Goal: Feedback & Contribution: Submit feedback/report problem

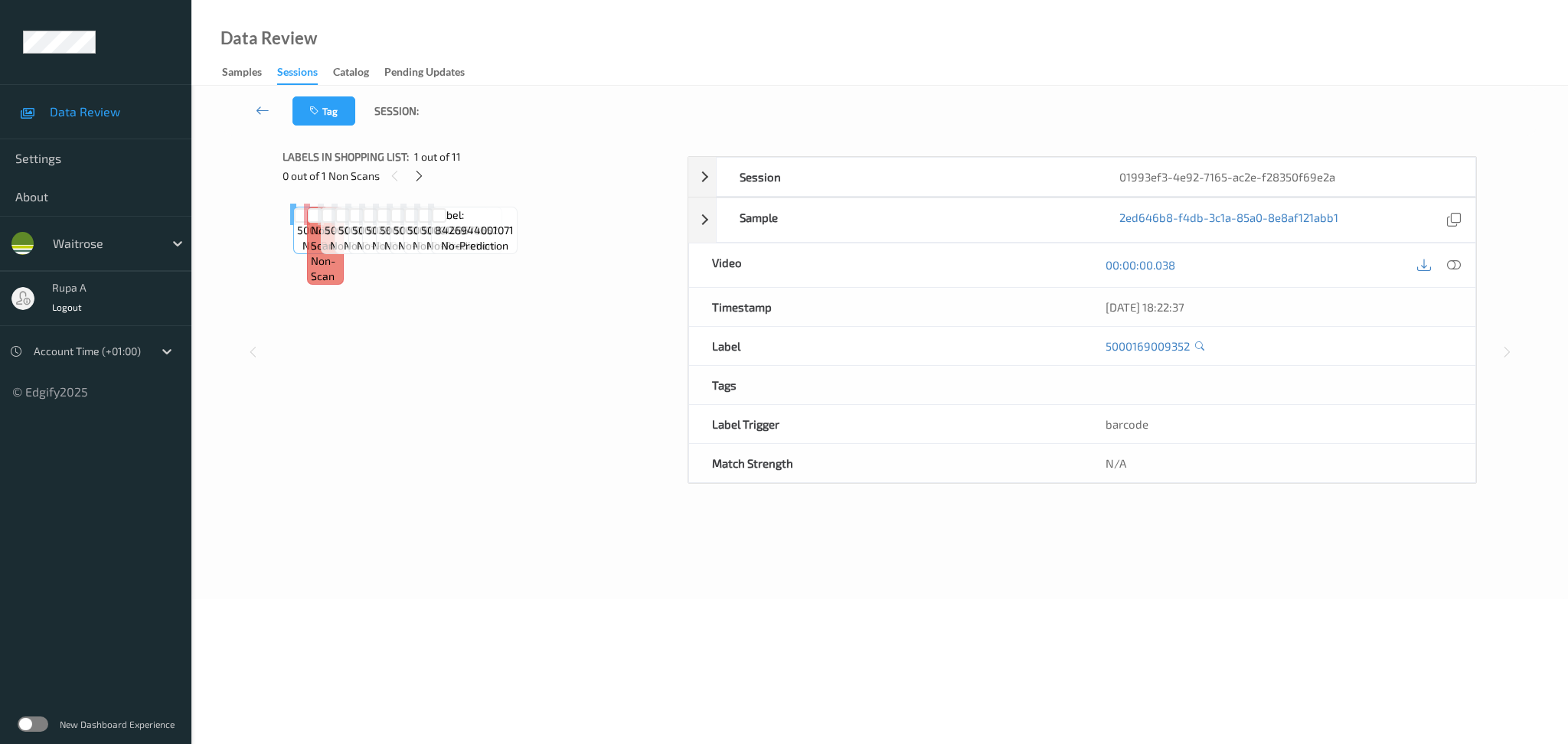
click at [607, 225] on div "Label: 5000169009352 no-prediction Label: Non-Scan non-scan Label: Non-Scan non…" at bounding box center [480, 214] width 379 height 21
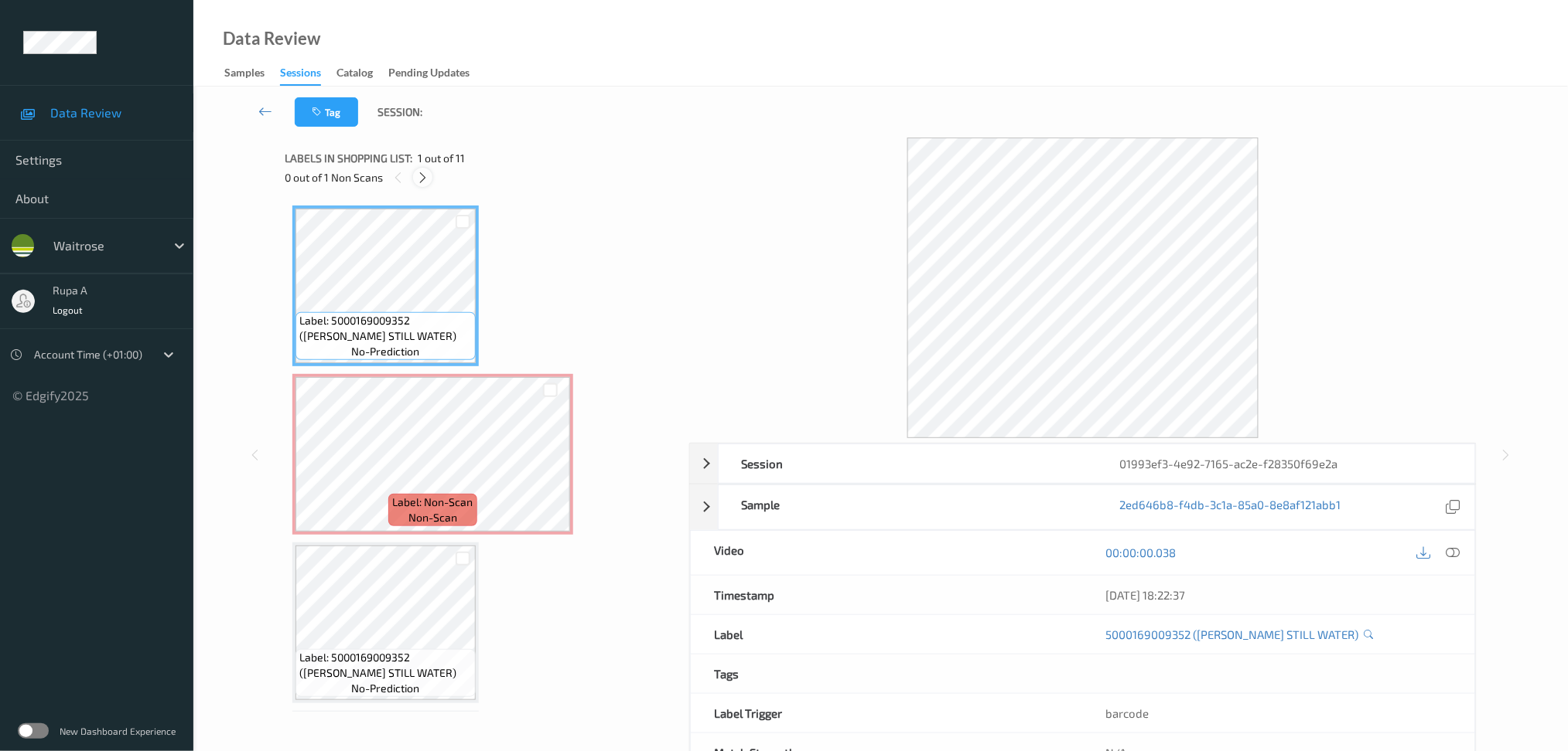
click at [425, 173] on icon at bounding box center [422, 177] width 13 height 14
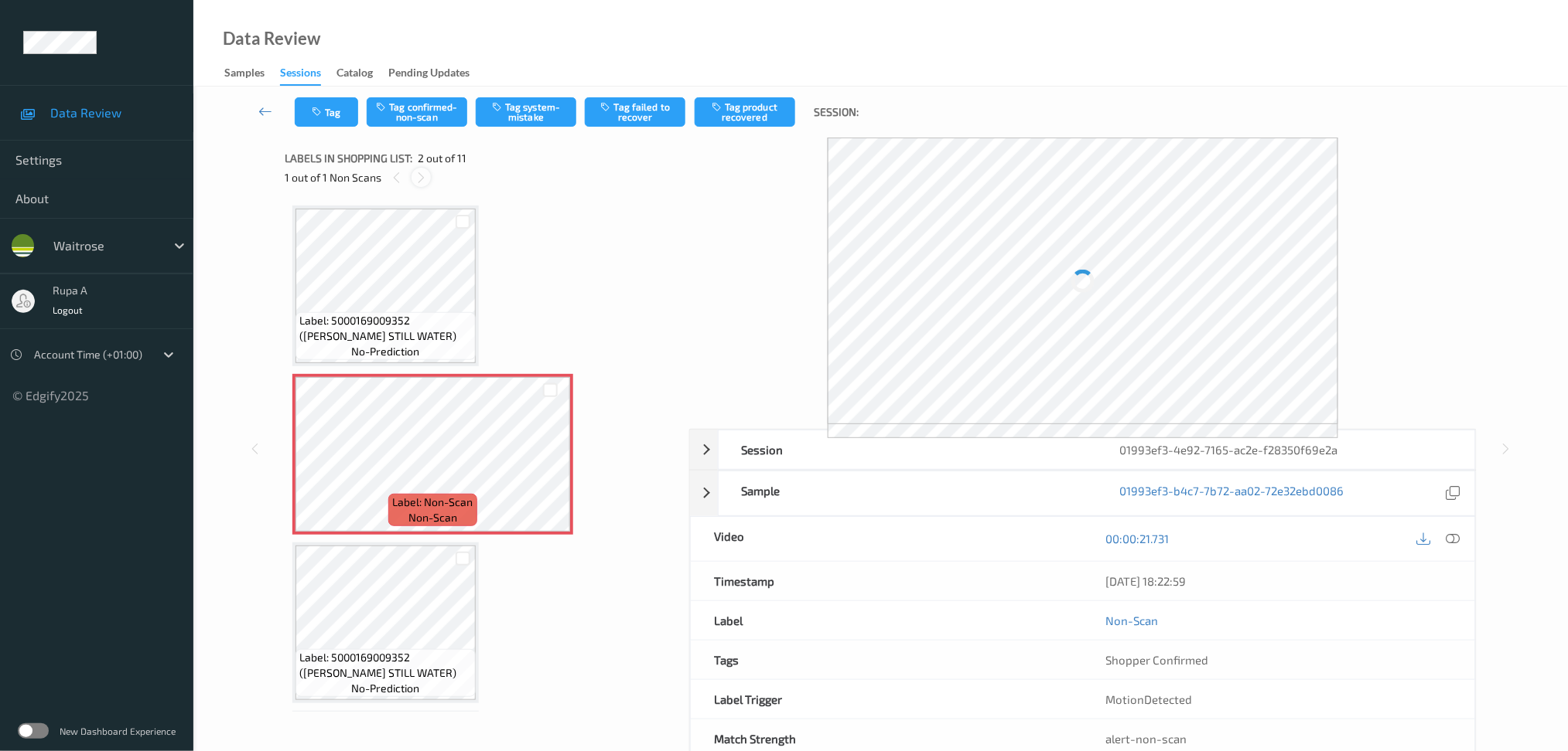
scroll to position [7, 0]
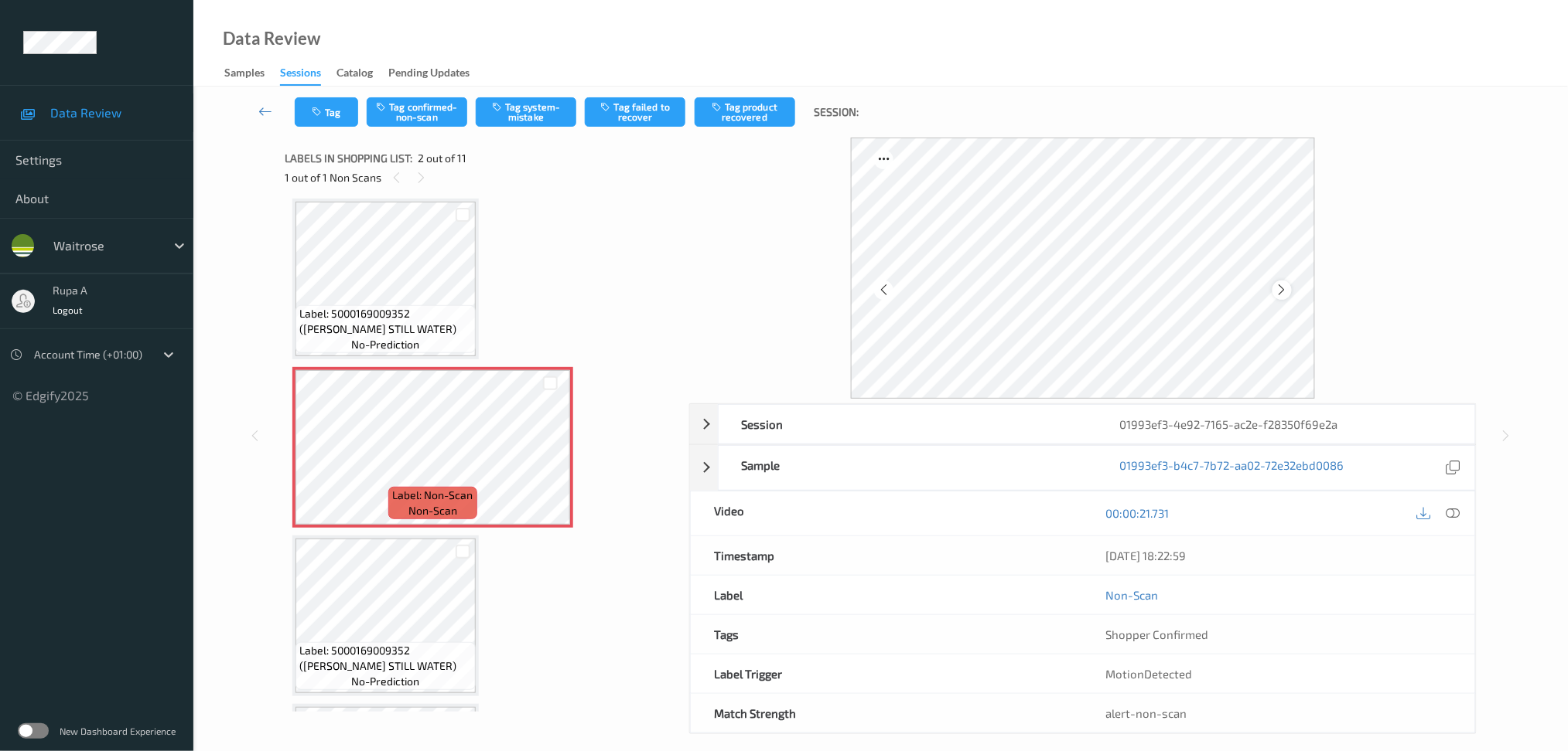
click at [1284, 286] on icon at bounding box center [1281, 289] width 13 height 14
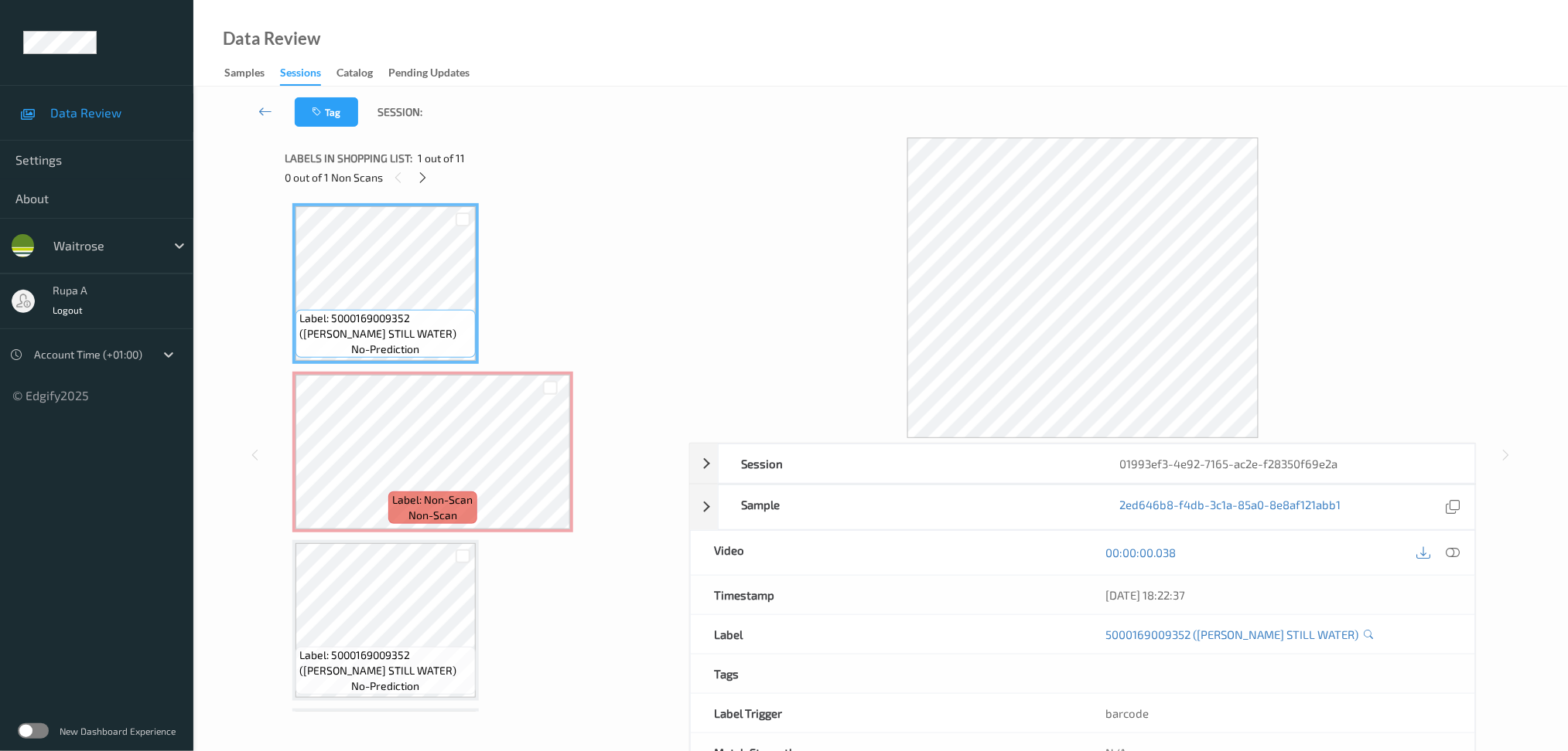
scroll to position [0, 0]
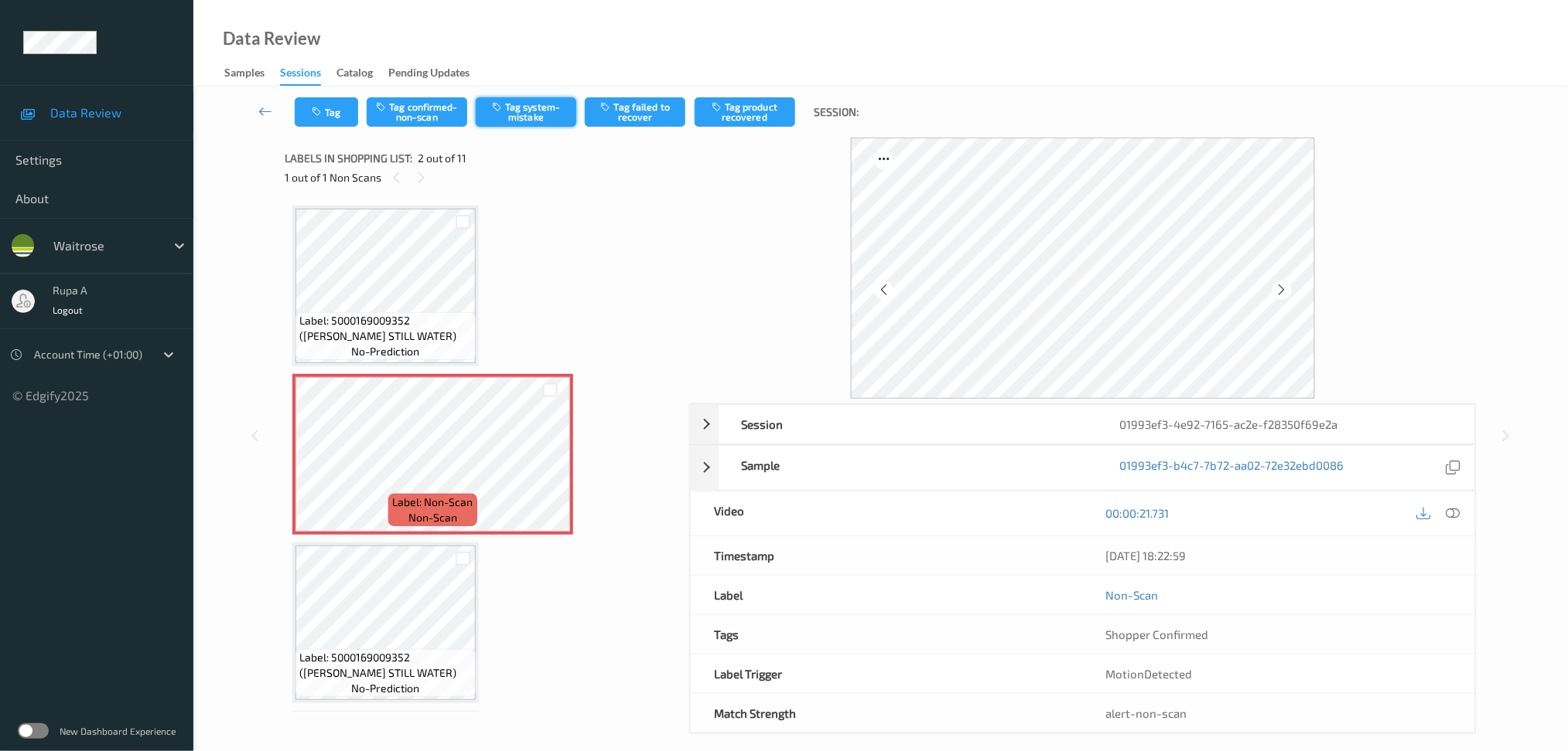
click at [541, 118] on button "Tag system-mistake" at bounding box center [525, 112] width 100 height 29
click at [338, 118] on button "Tag" at bounding box center [325, 112] width 63 height 29
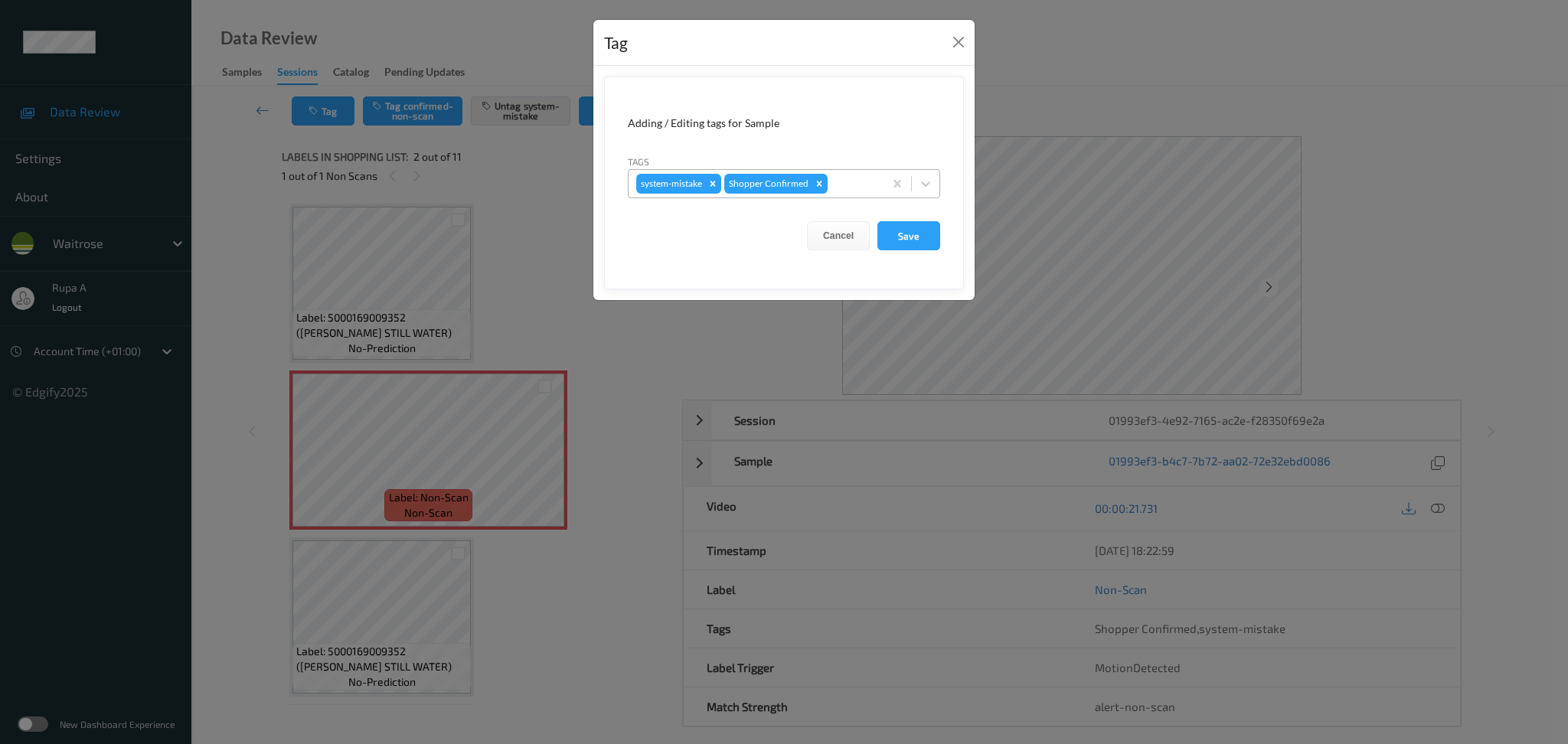
click at [839, 178] on div at bounding box center [853, 183] width 45 height 18
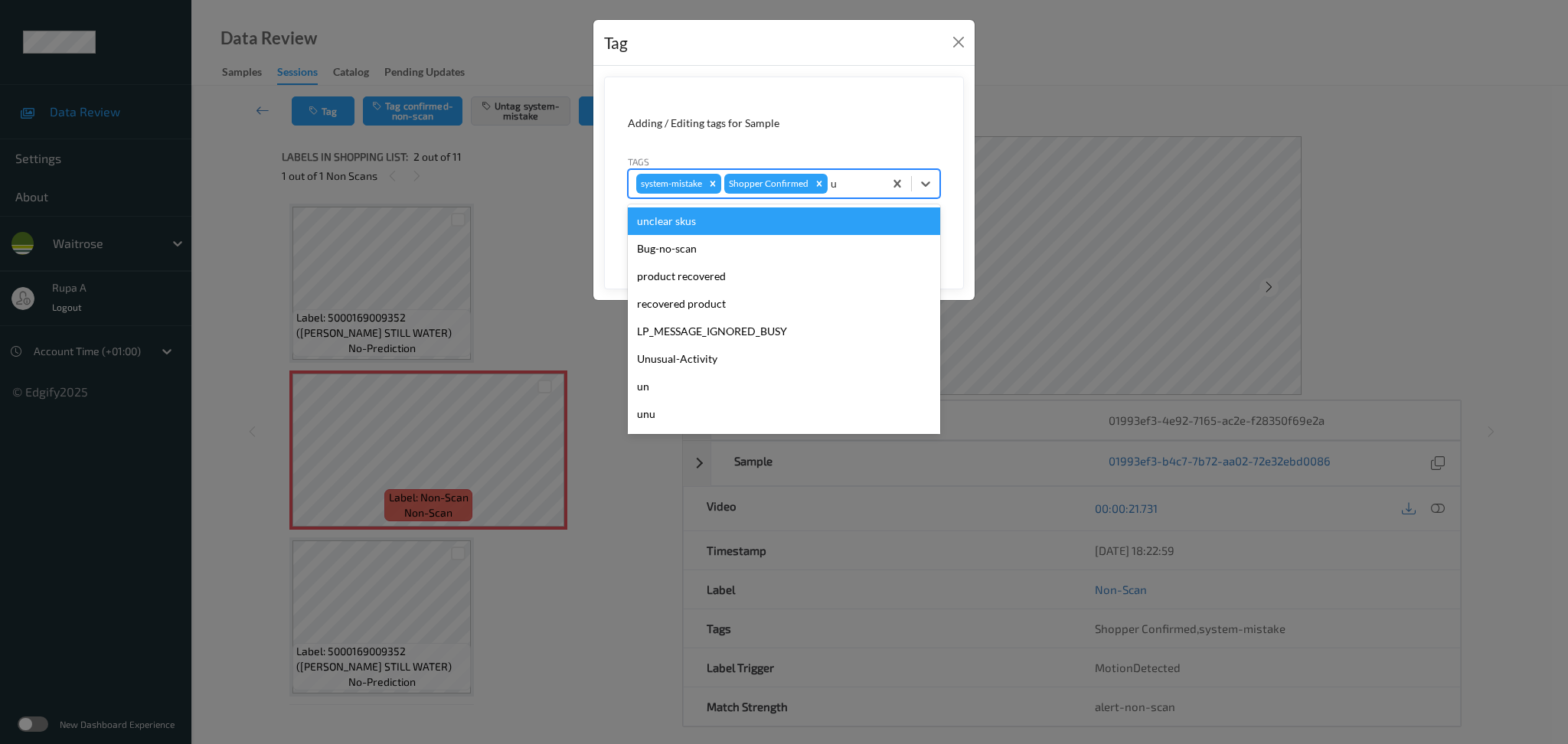
type input "un"
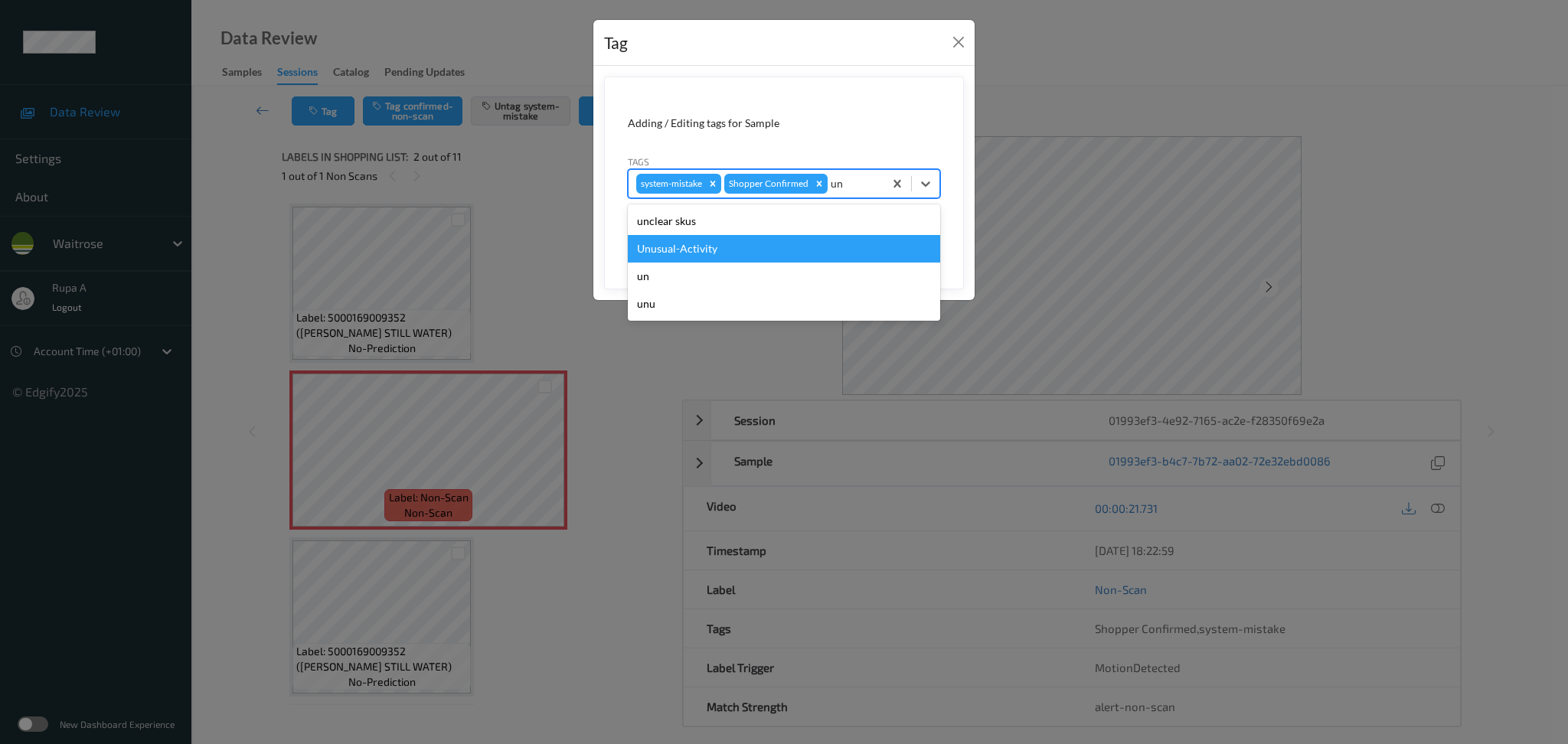
click at [778, 250] on div "Unusual-Activity" at bounding box center [784, 249] width 313 height 28
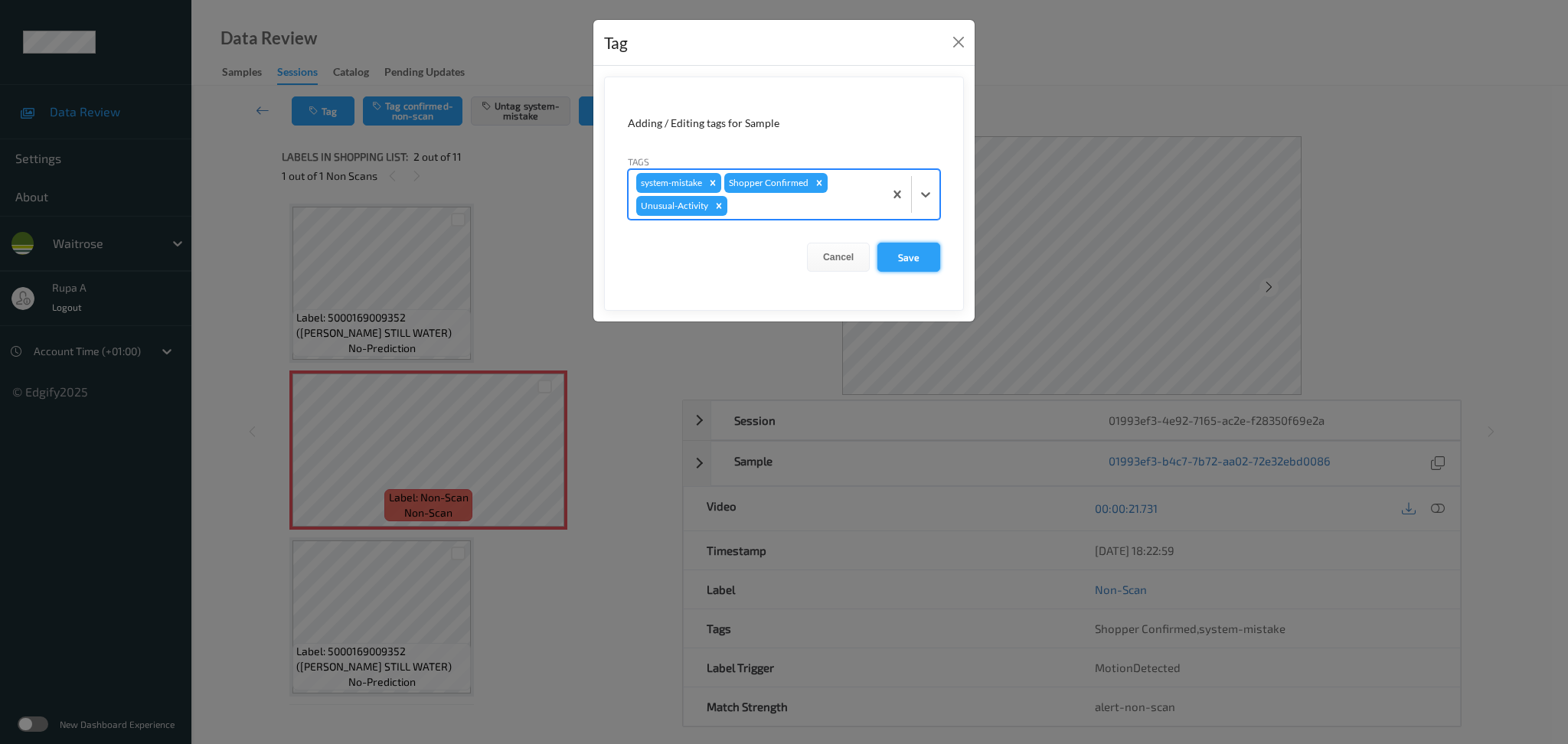
click at [900, 253] on button "Save" at bounding box center [908, 258] width 63 height 29
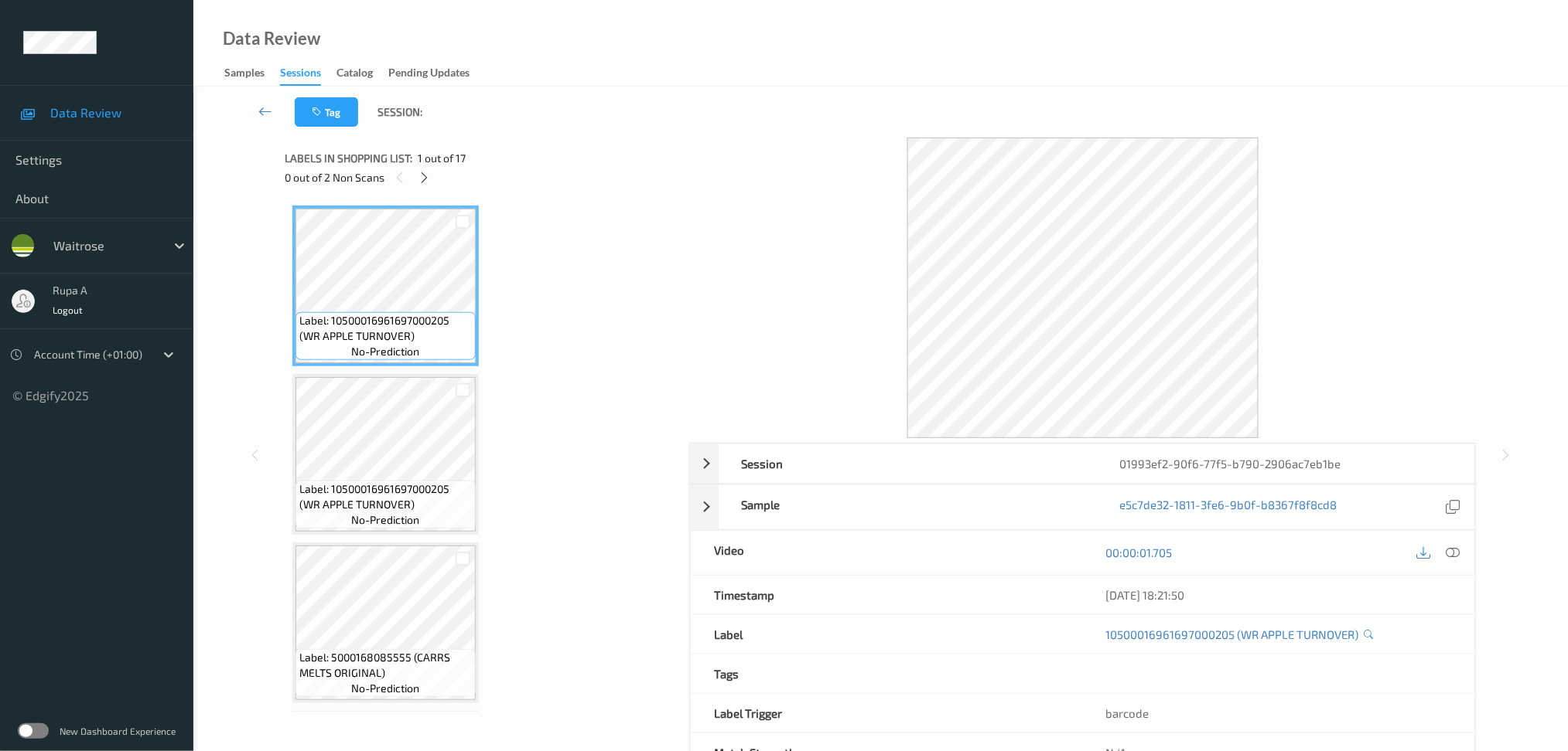
click at [429, 170] on div "0 out of 2 Non Scans" at bounding box center [481, 177] width 394 height 19
click at [425, 174] on icon at bounding box center [424, 177] width 13 height 14
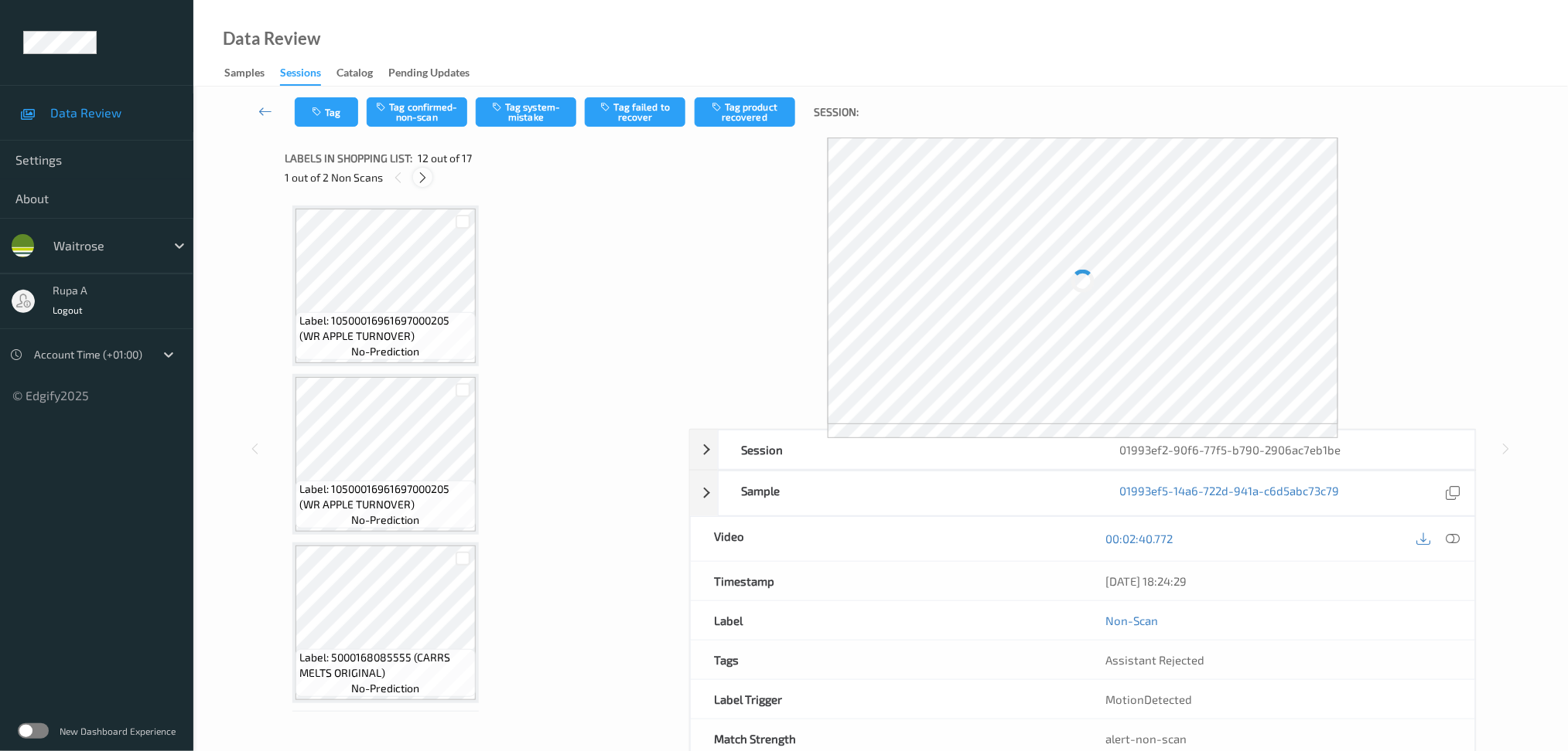
scroll to position [1679, 0]
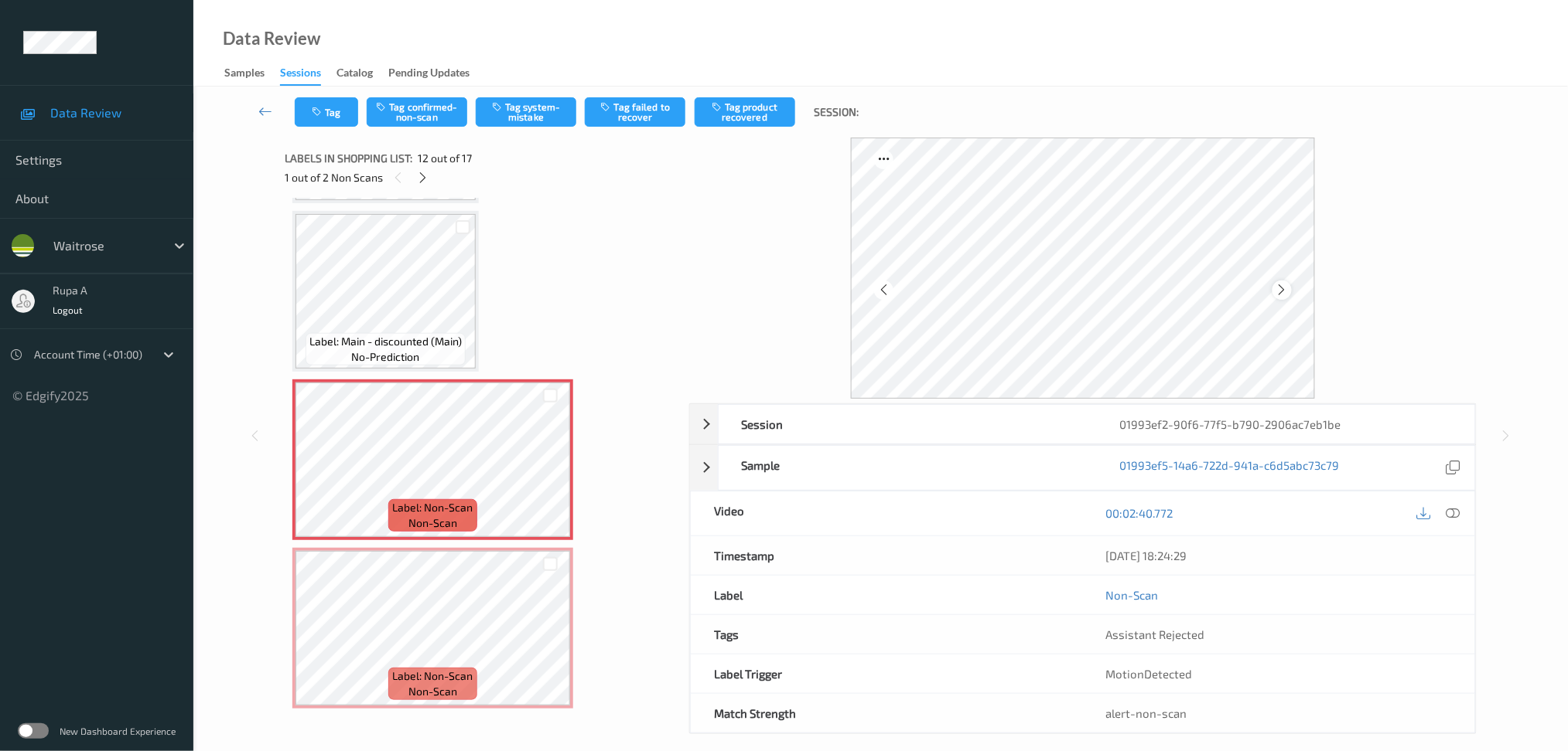
click at [1283, 298] on div at bounding box center [1281, 290] width 19 height 19
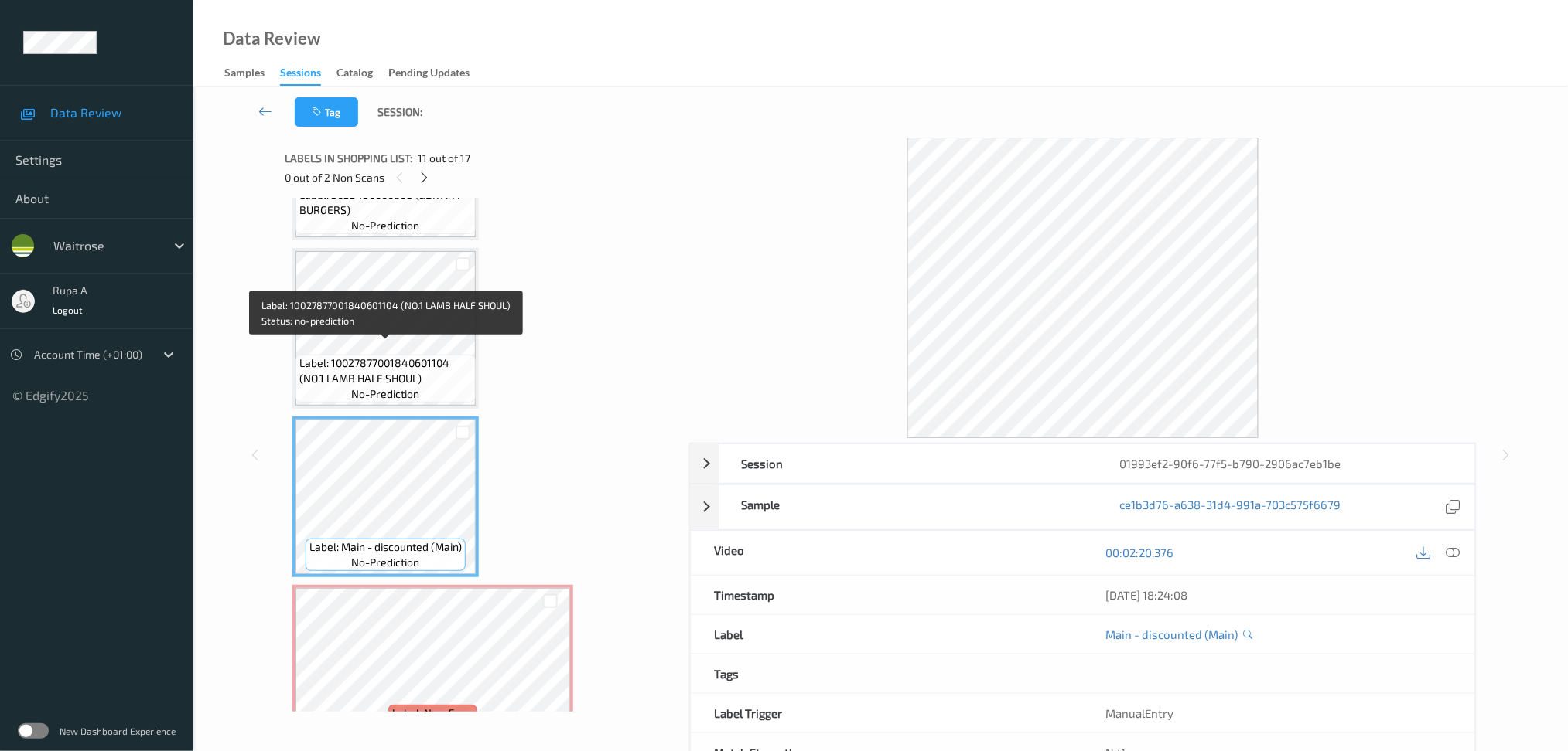
click at [426, 369] on span "Label: 10027877001840601104 (NO.1 LAMB HALF SHOUL)" at bounding box center [385, 371] width 172 height 31
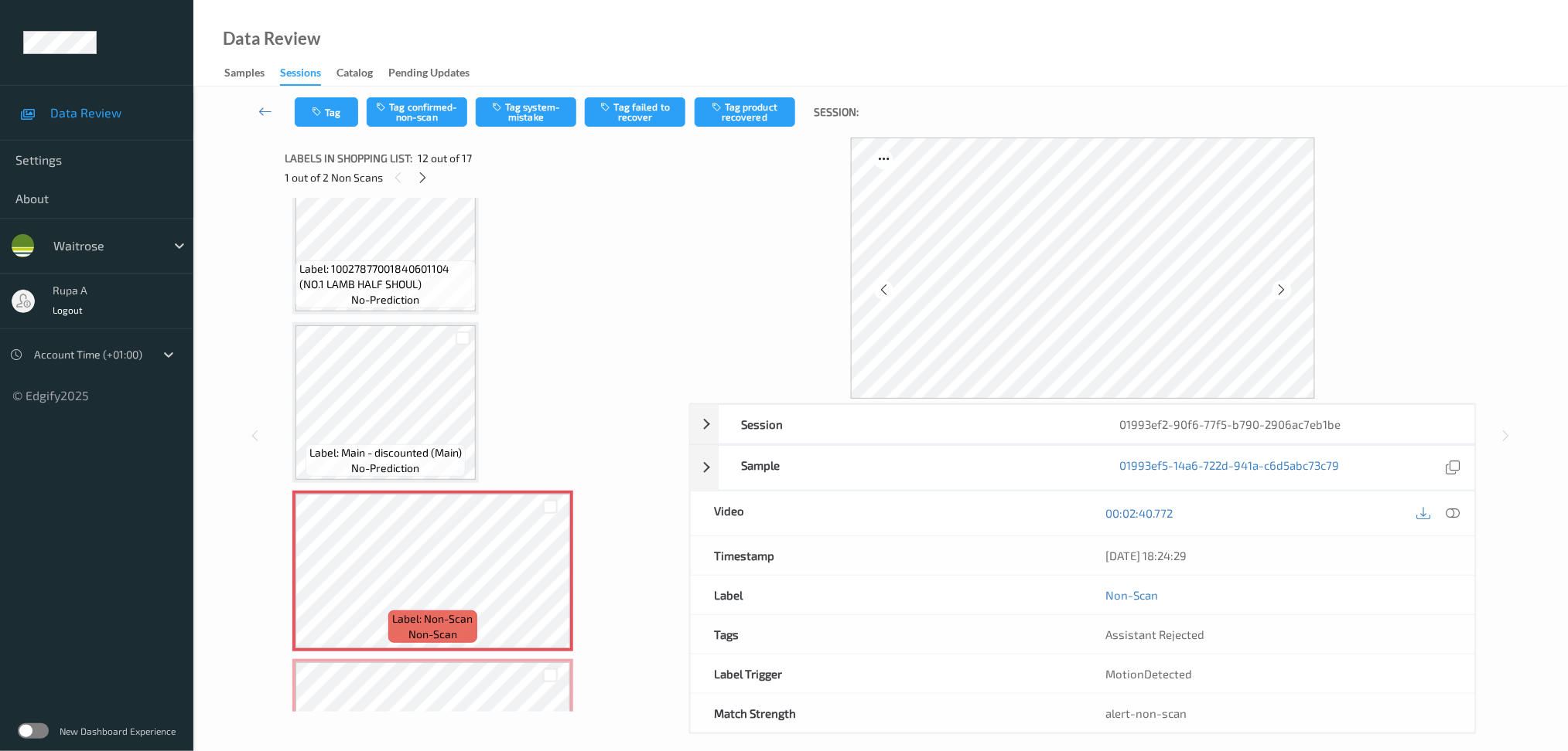
scroll to position [1679, 0]
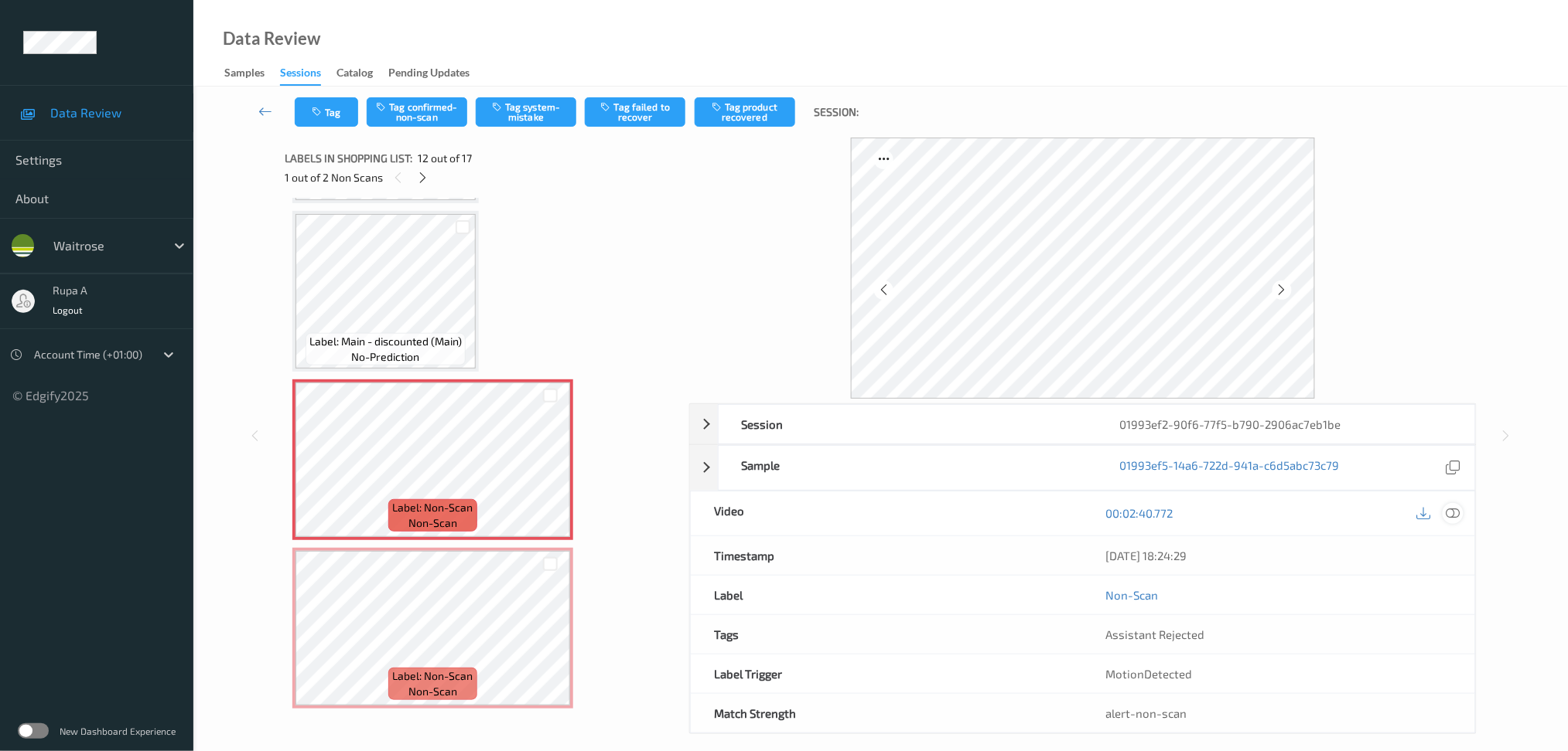
click at [1463, 511] on div at bounding box center [1452, 513] width 20 height 20
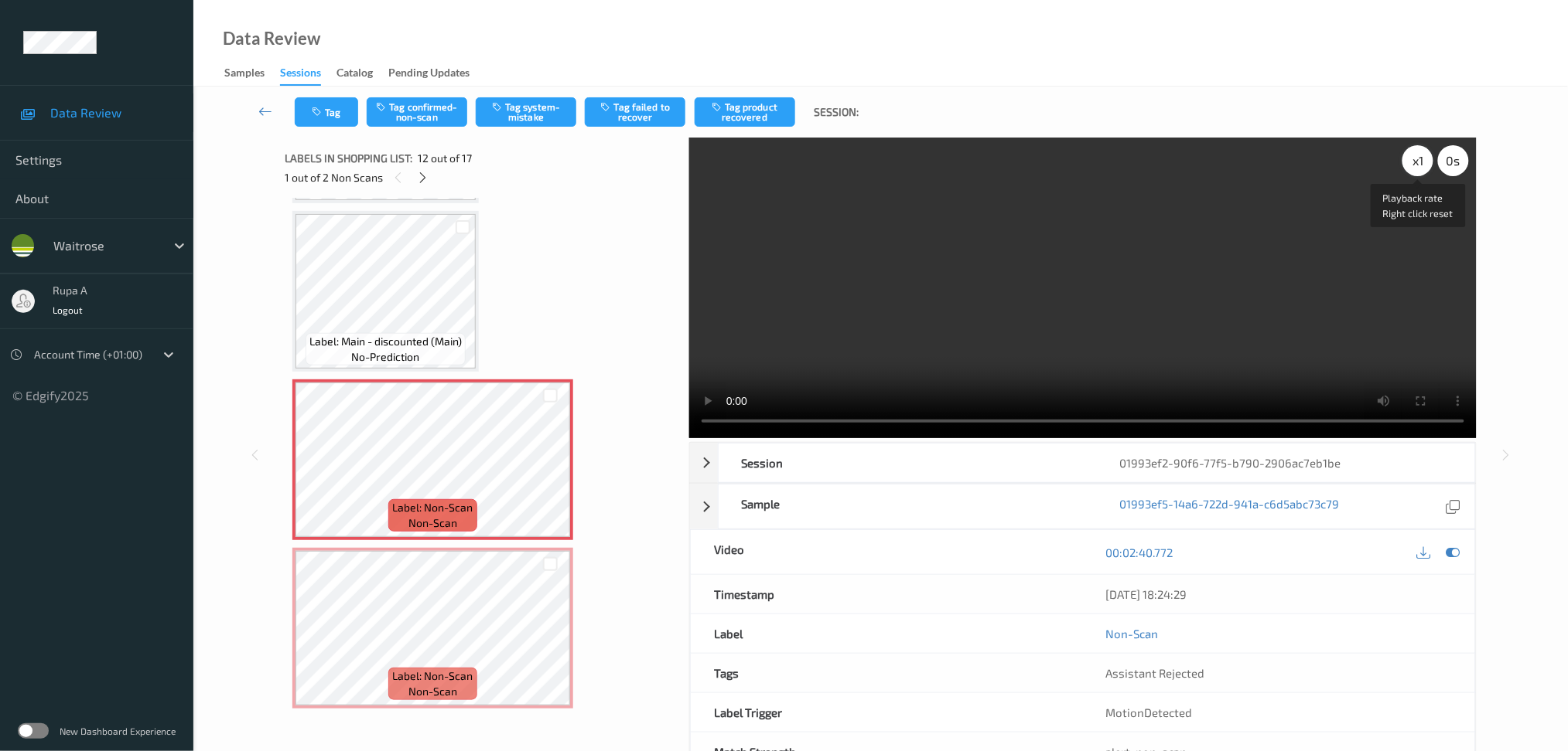
click at [1412, 158] on div "x 1" at bounding box center [1418, 161] width 31 height 31
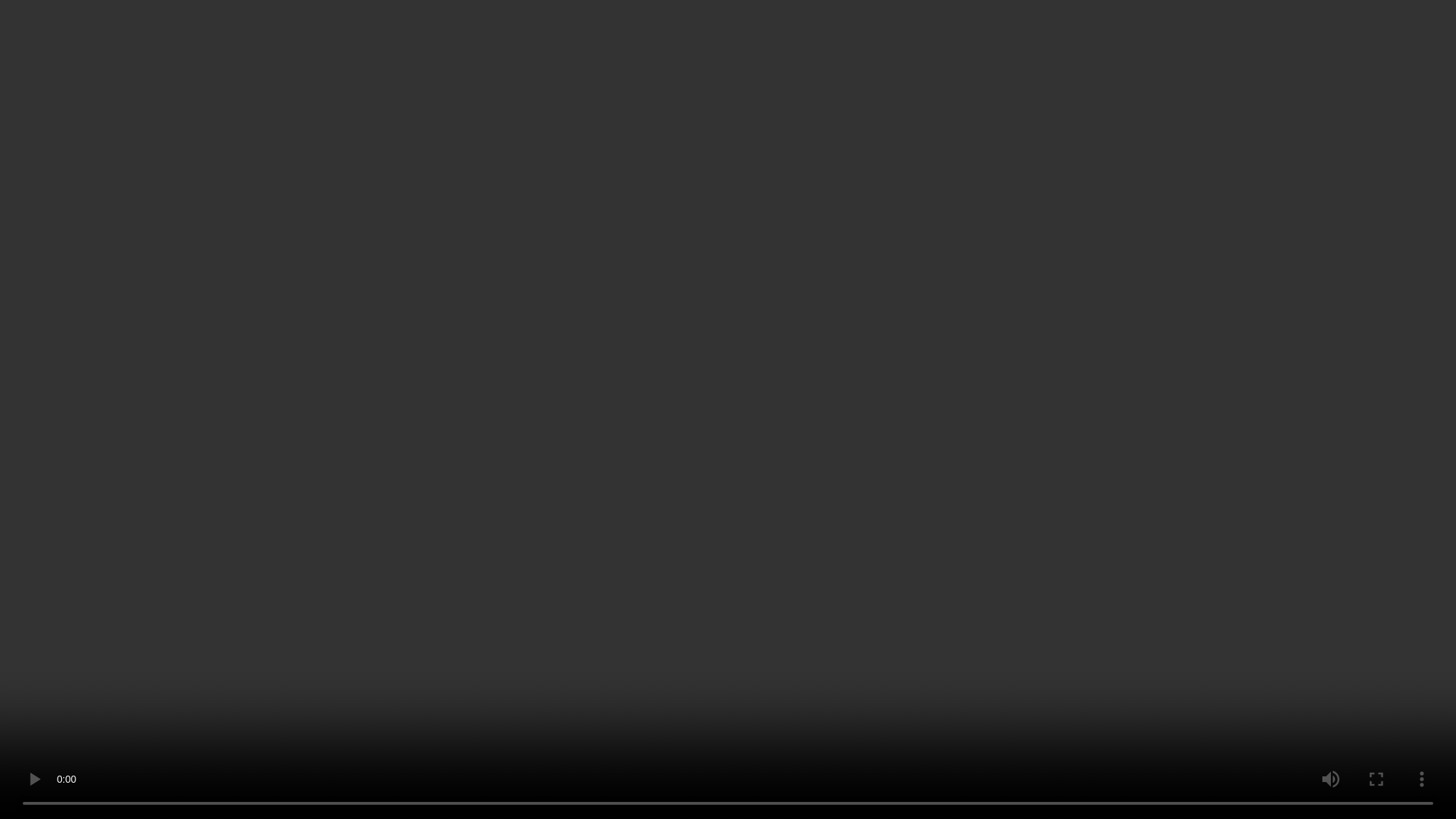
click at [817, 539] on video at bounding box center [728, 410] width 1456 height 819
click at [852, 550] on video at bounding box center [728, 410] width 1456 height 819
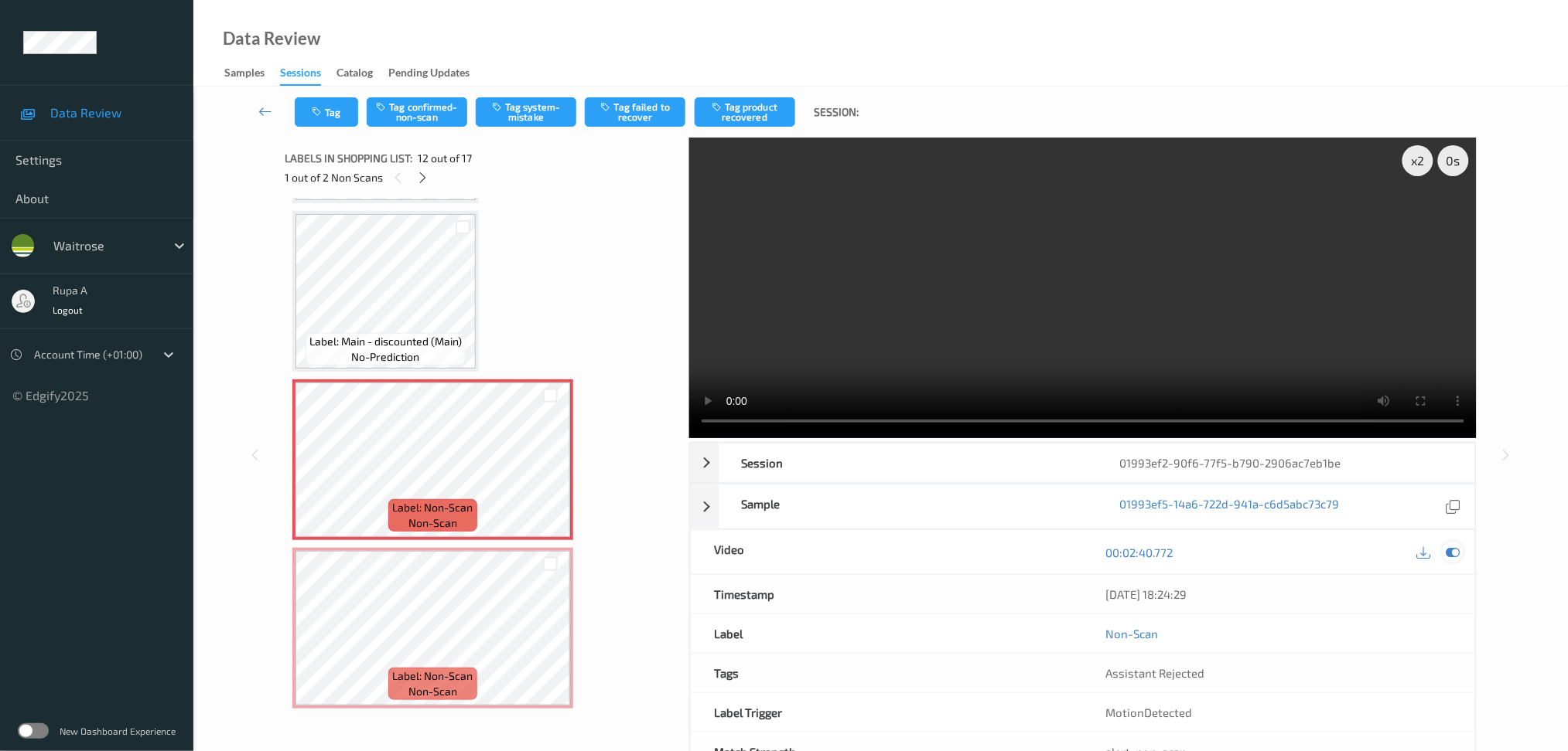
click at [1463, 552] on div at bounding box center [1452, 551] width 20 height 20
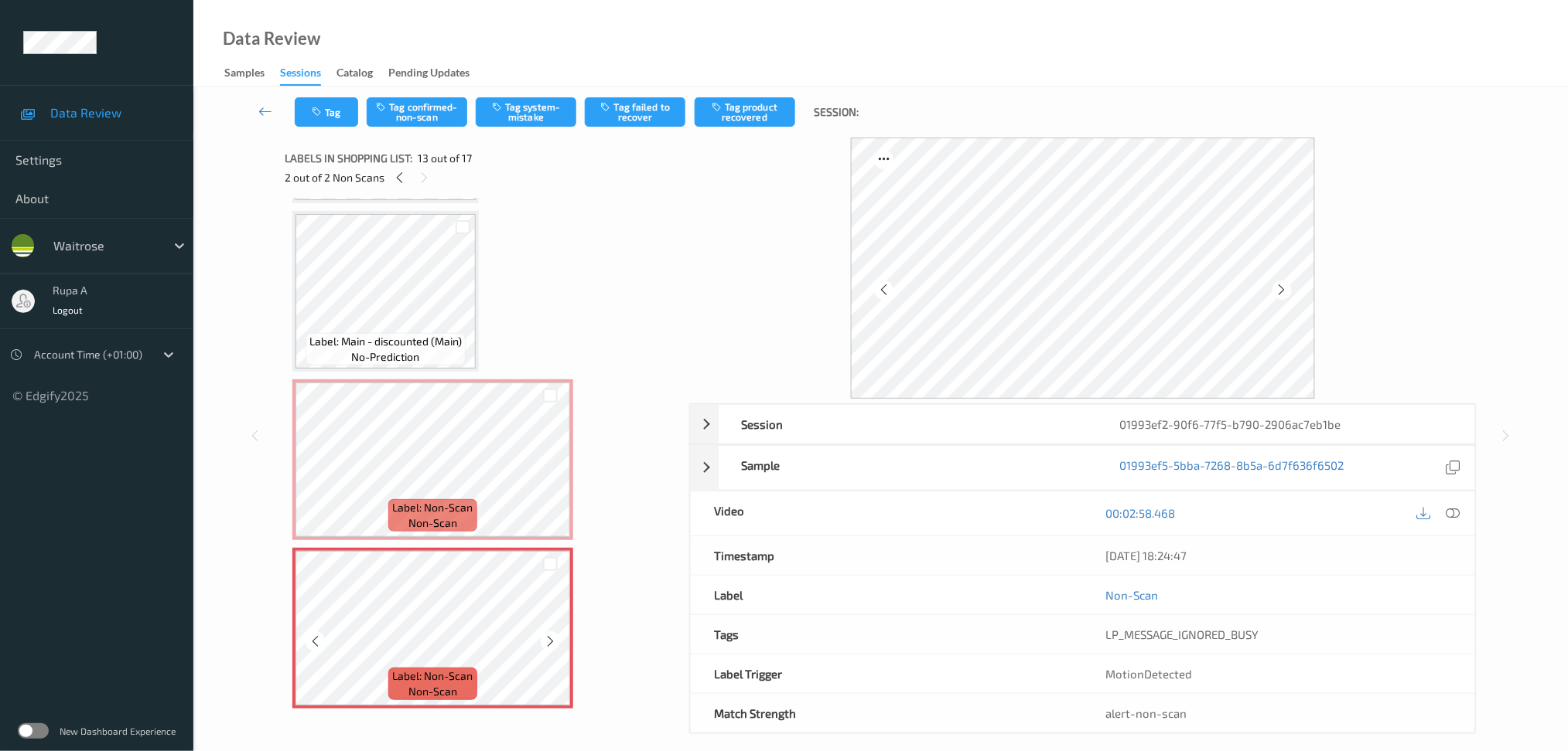
scroll to position [1784, 0]
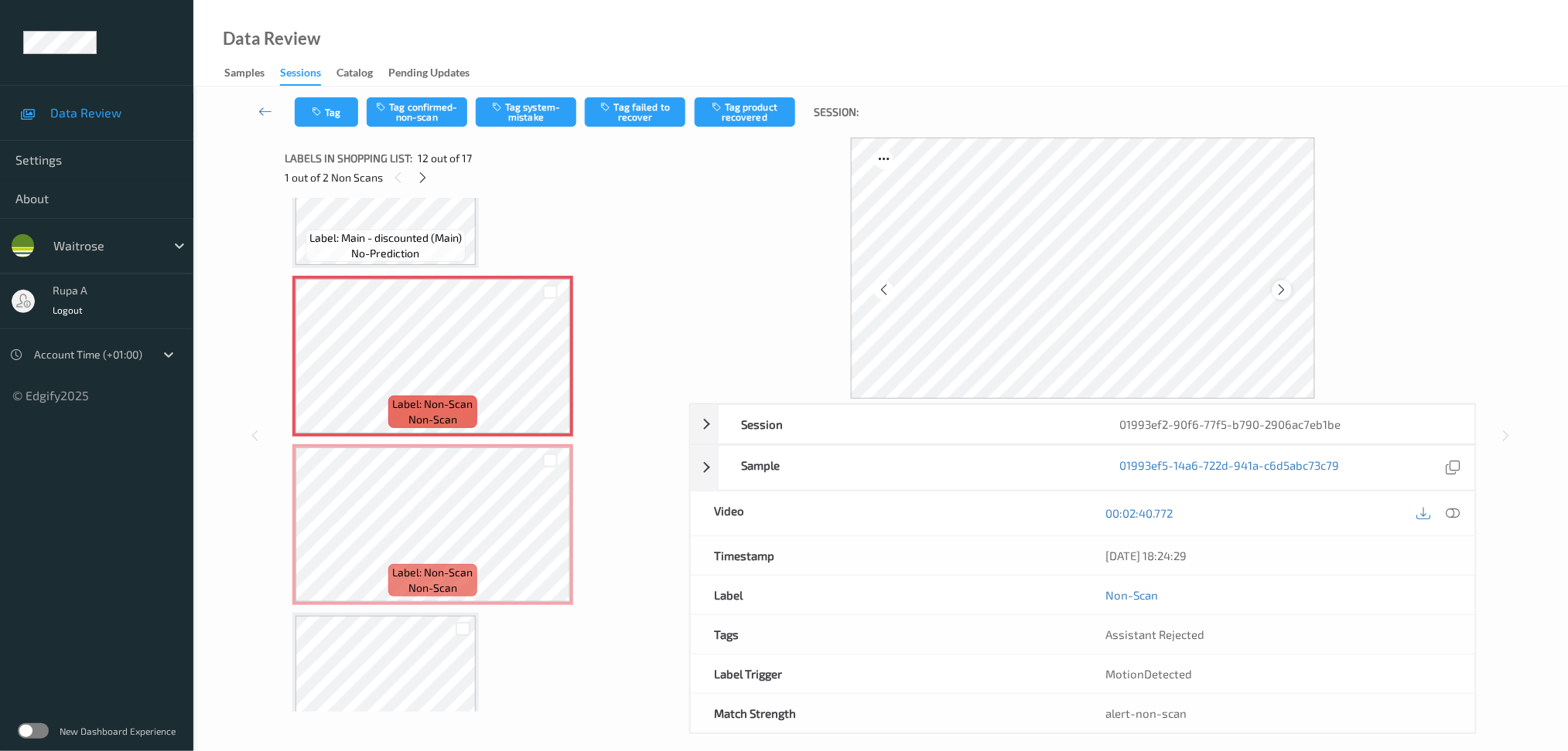
click at [1273, 294] on div at bounding box center [1281, 290] width 19 height 19
click at [1281, 287] on icon at bounding box center [1281, 289] width 13 height 14
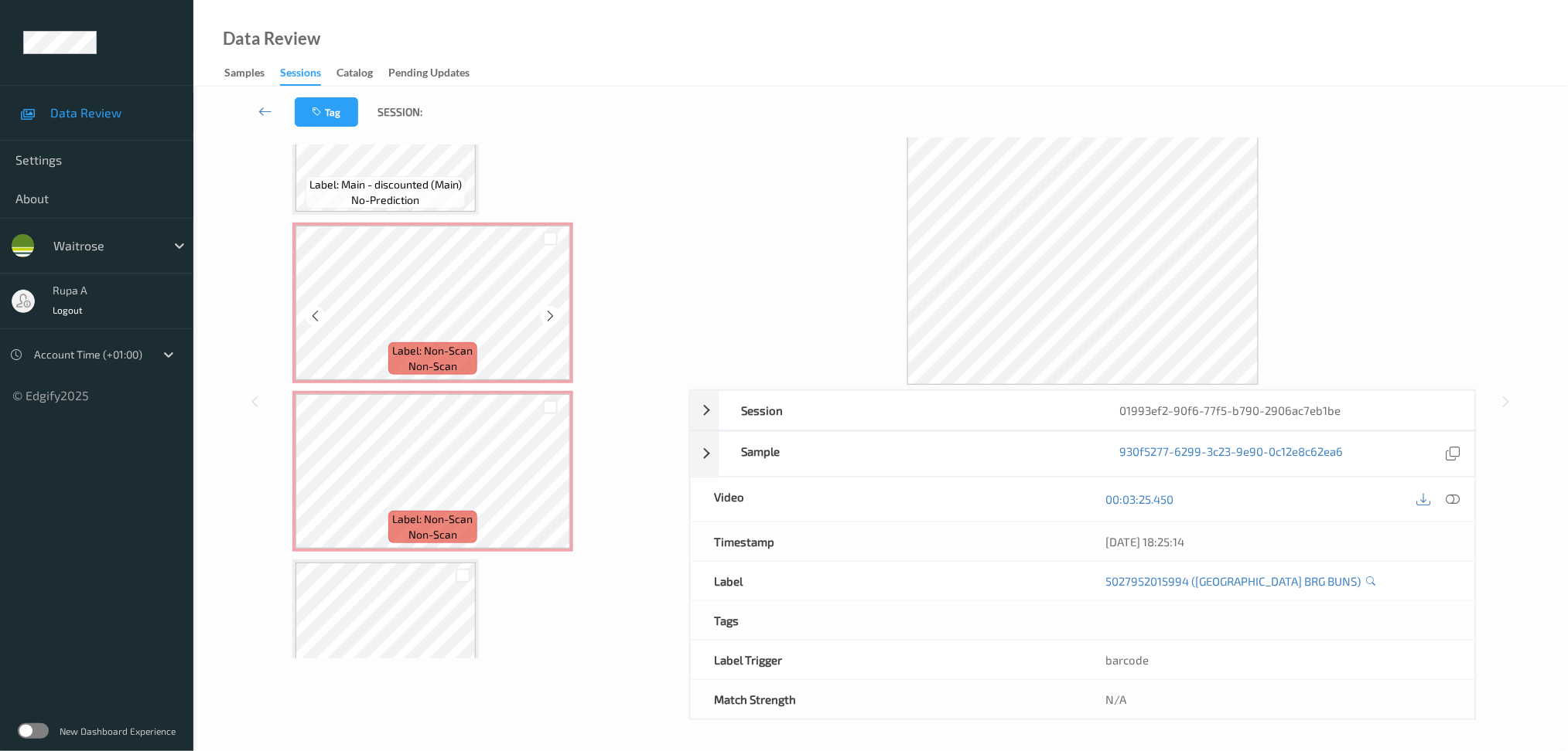
scroll to position [15, 0]
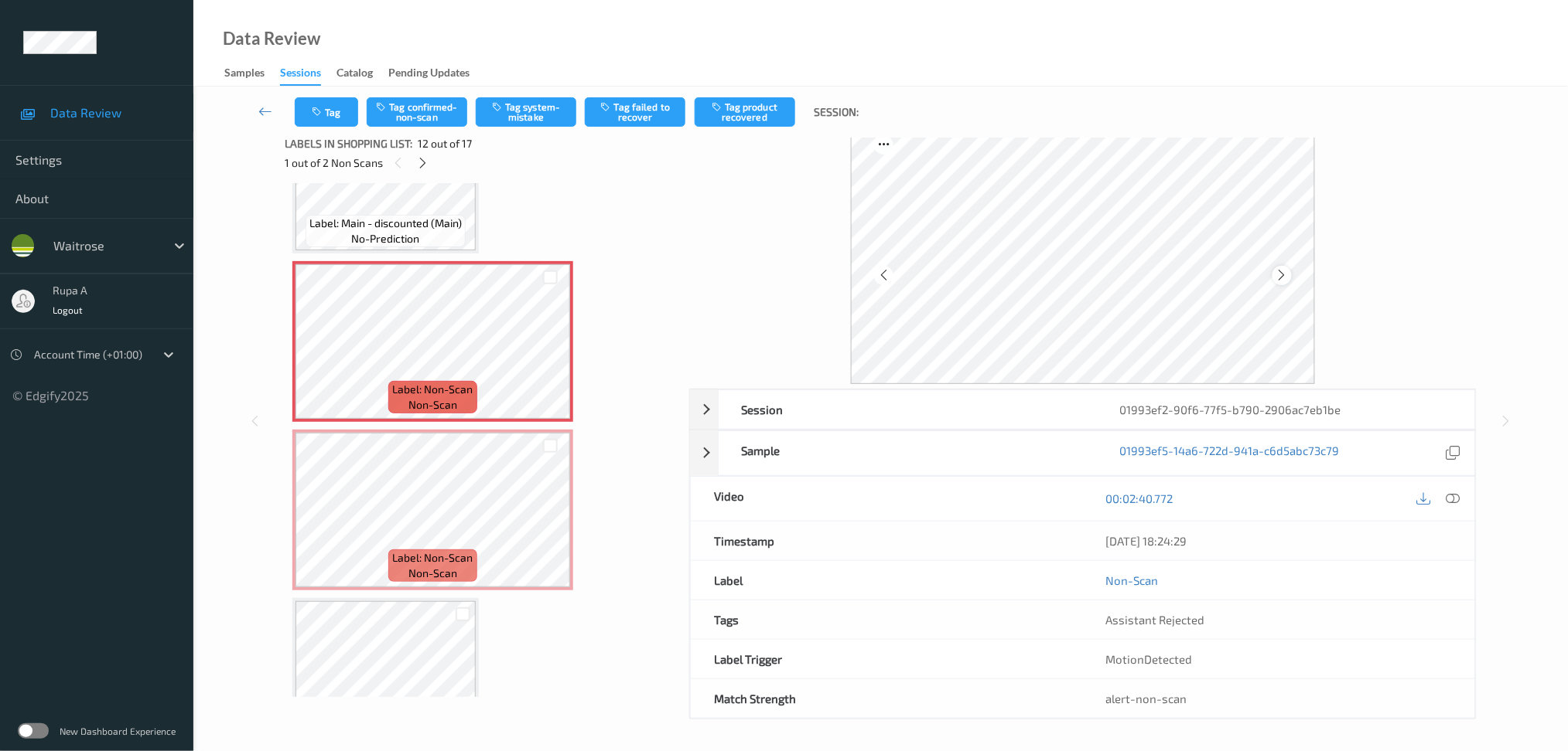
click at [1283, 272] on icon at bounding box center [1281, 275] width 13 height 14
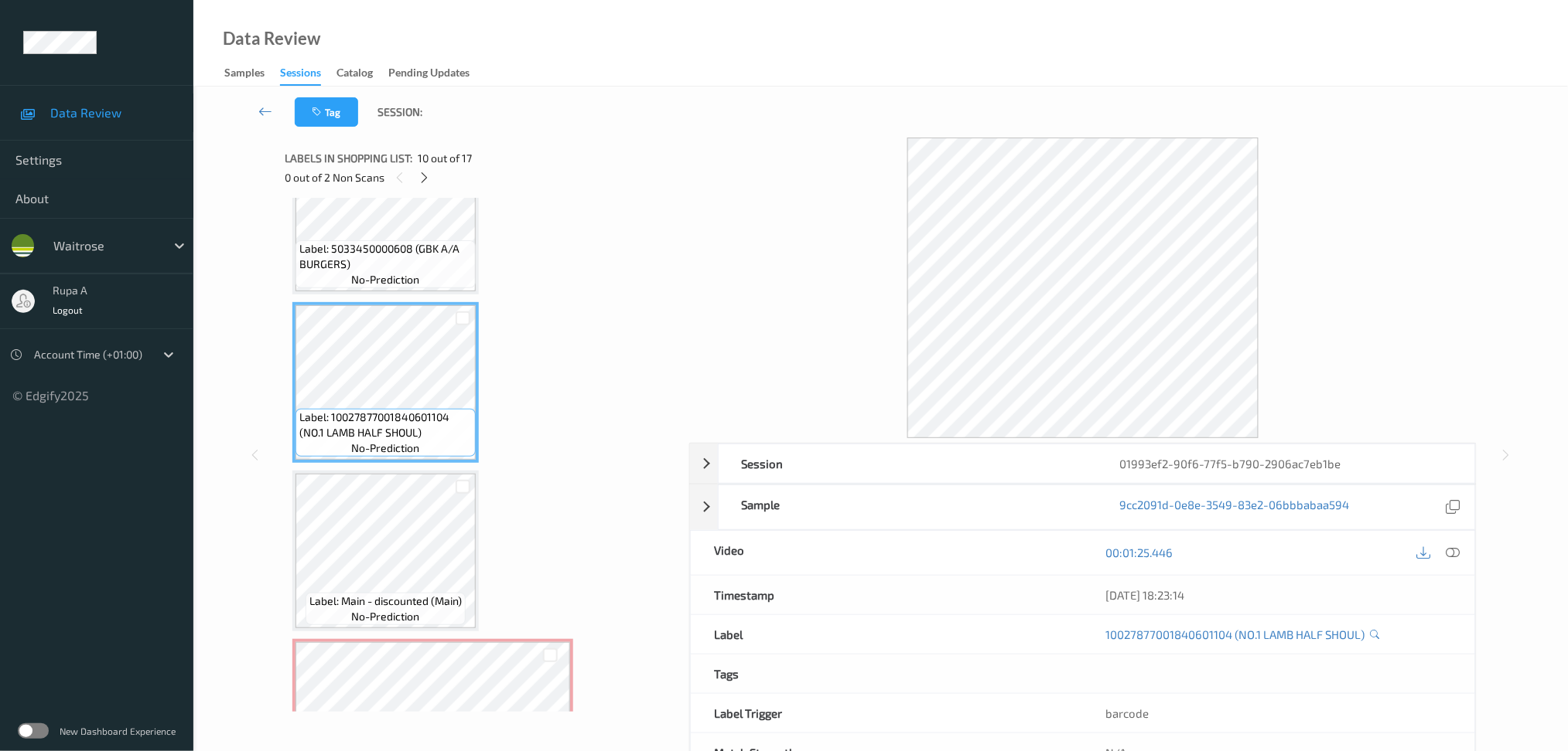
scroll to position [1371, 0]
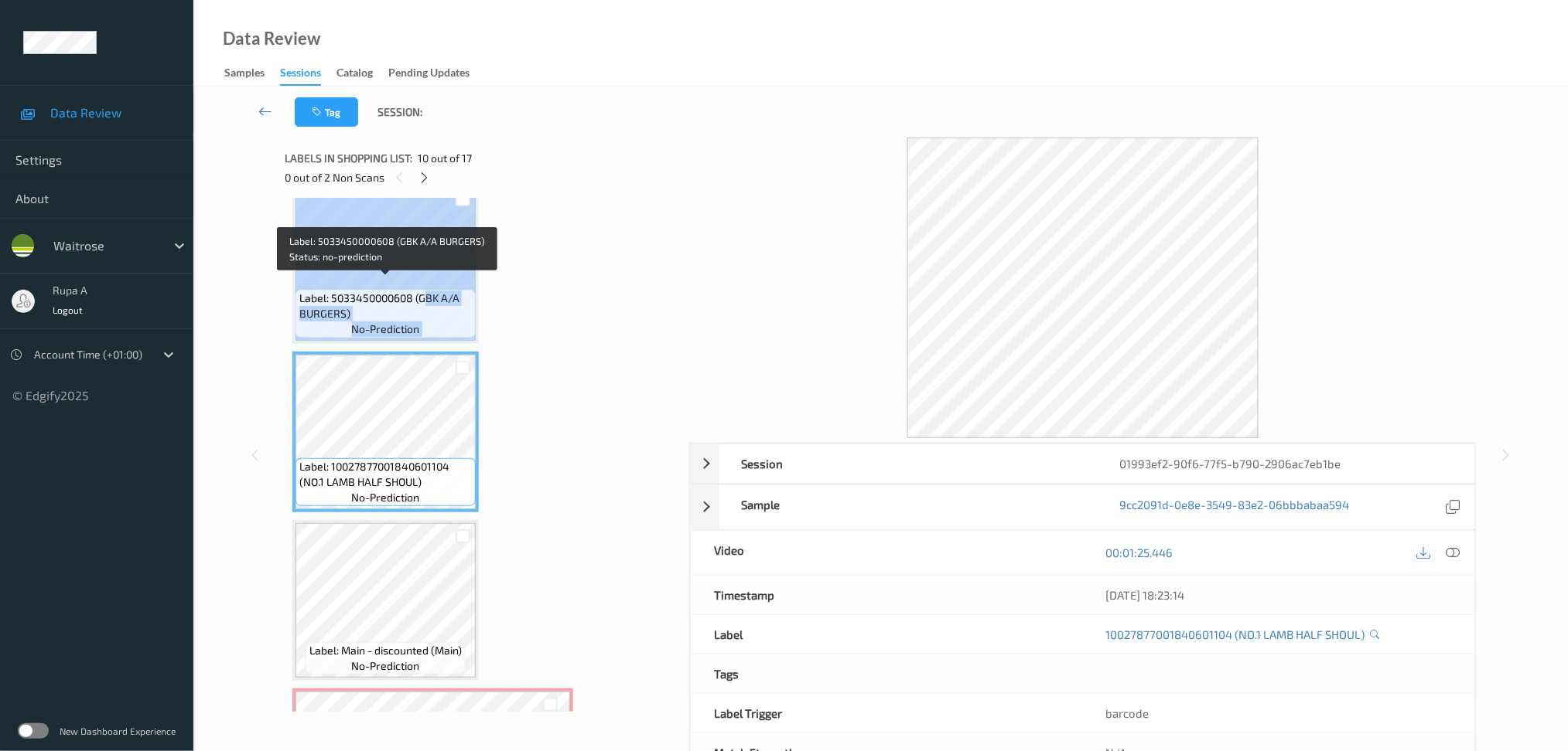
click at [429, 277] on div "Label: 5033450000608 (GBK A/A BURGERS) no-prediction" at bounding box center [385, 263] width 186 height 161
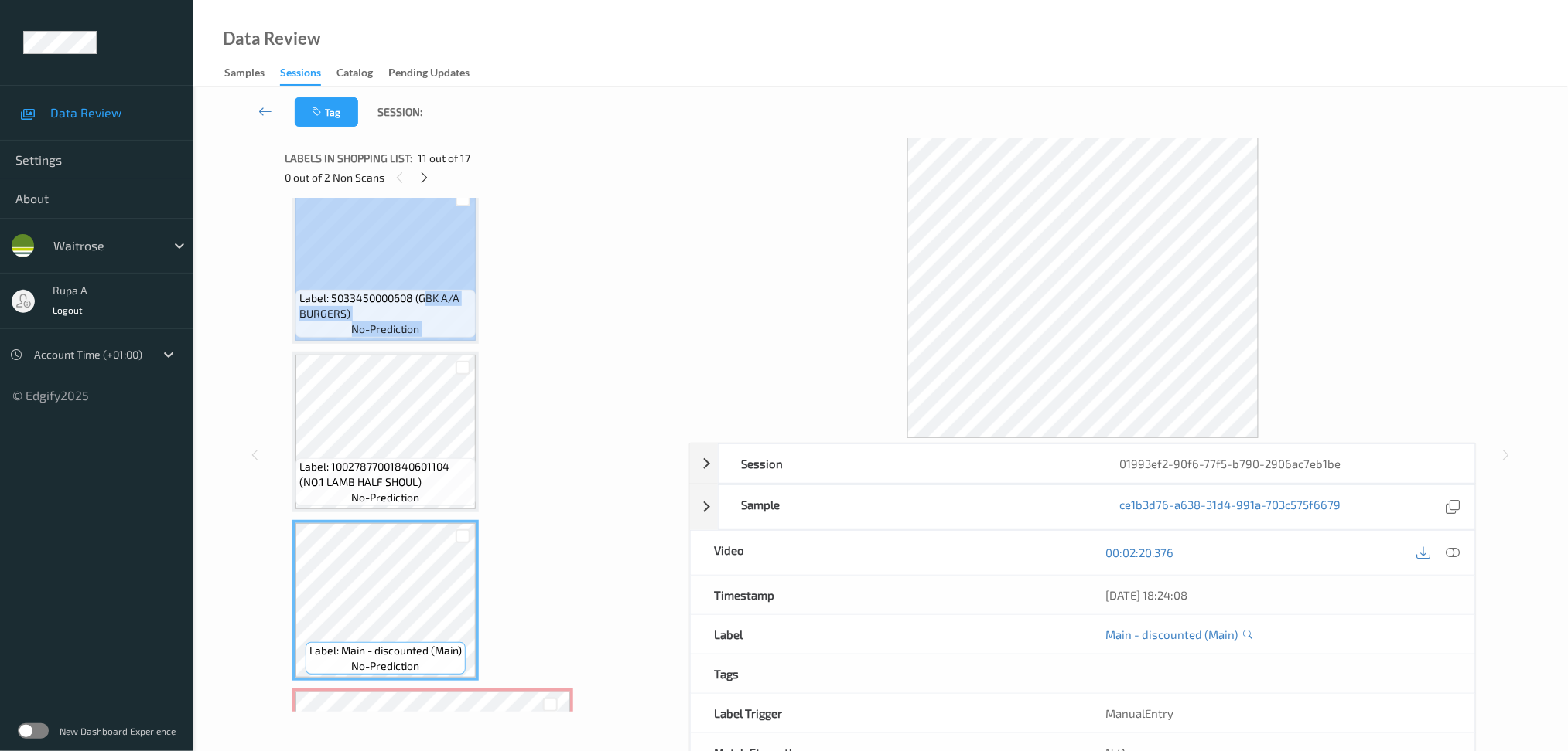
scroll to position [1474, 0]
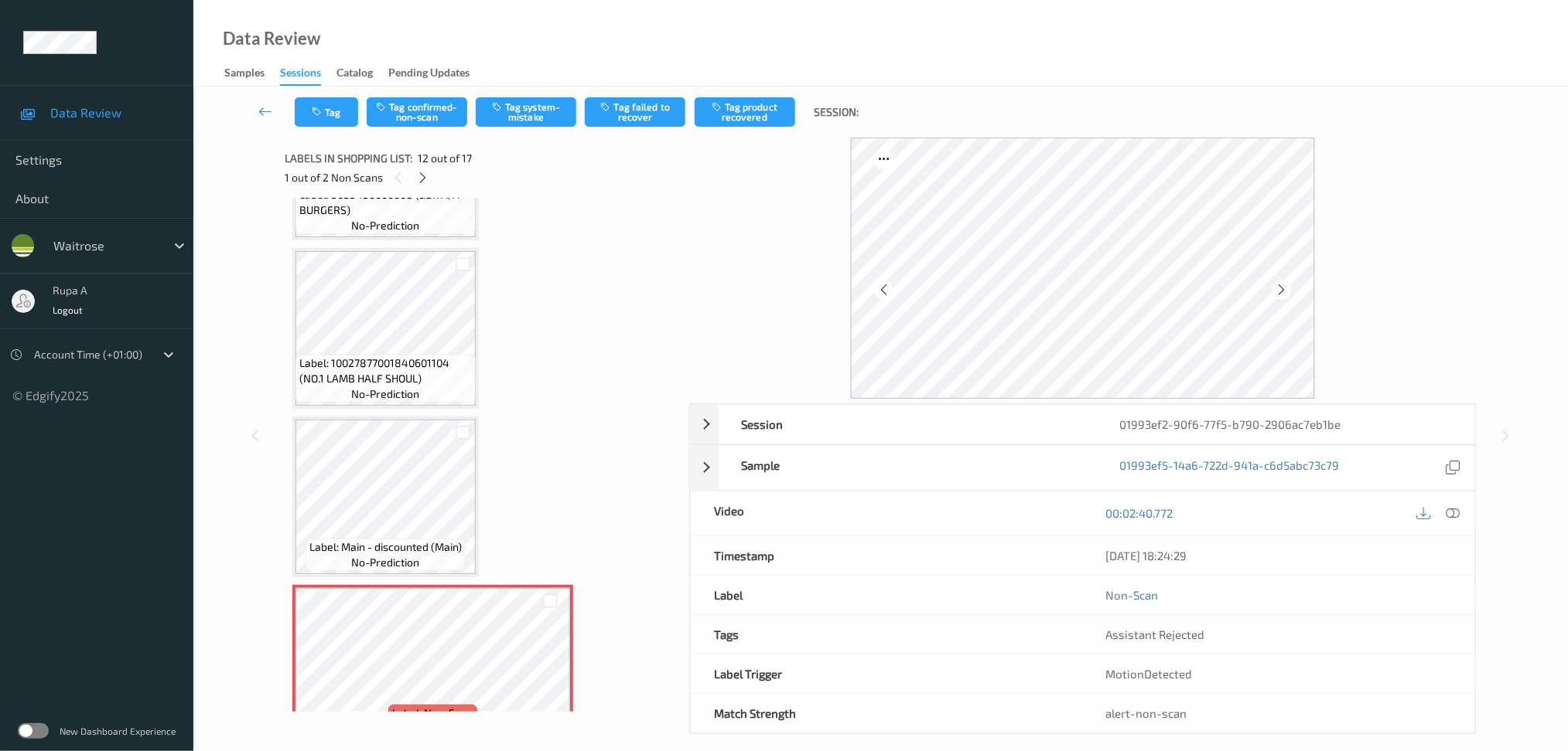
click at [1452, 507] on icon at bounding box center [1452, 513] width 14 height 14
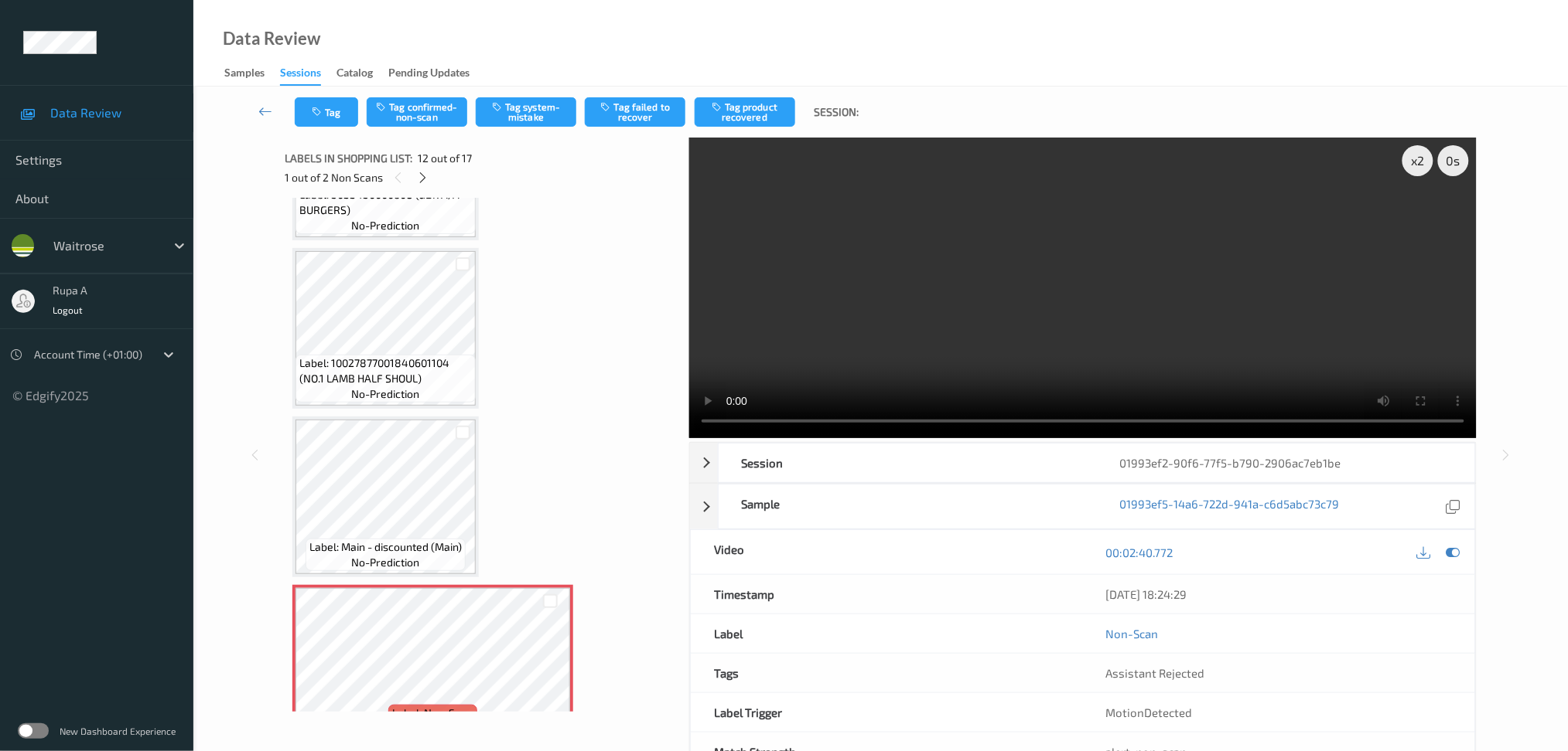
drag, startPoint x: 1450, startPoint y: 551, endPoint x: 1411, endPoint y: 530, distance: 44.3
click at [1452, 554] on icon at bounding box center [1452, 552] width 14 height 14
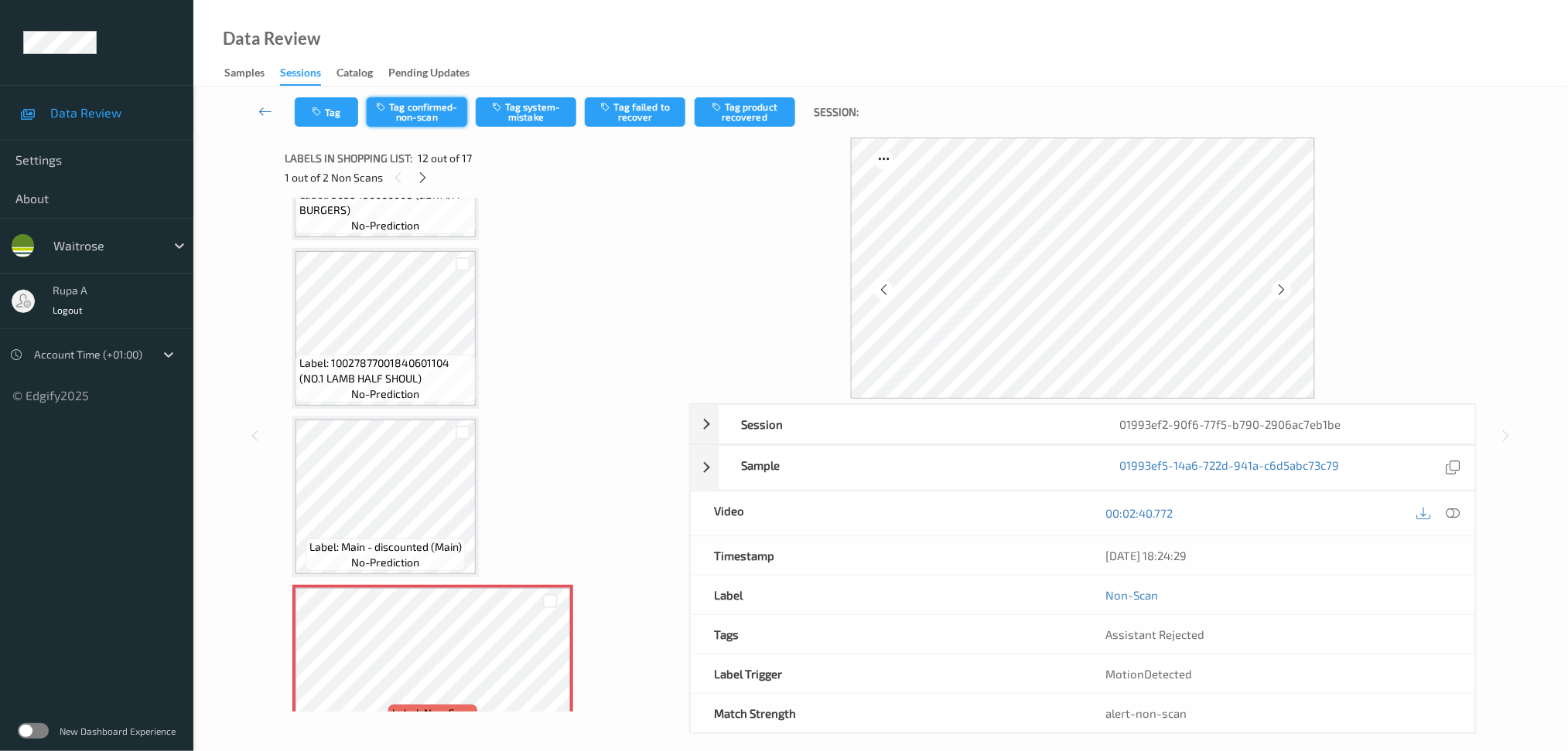
click at [436, 114] on button "Tag confirmed-non-scan" at bounding box center [416, 112] width 100 height 29
click at [647, 117] on button "Tag failed to recover" at bounding box center [634, 112] width 100 height 29
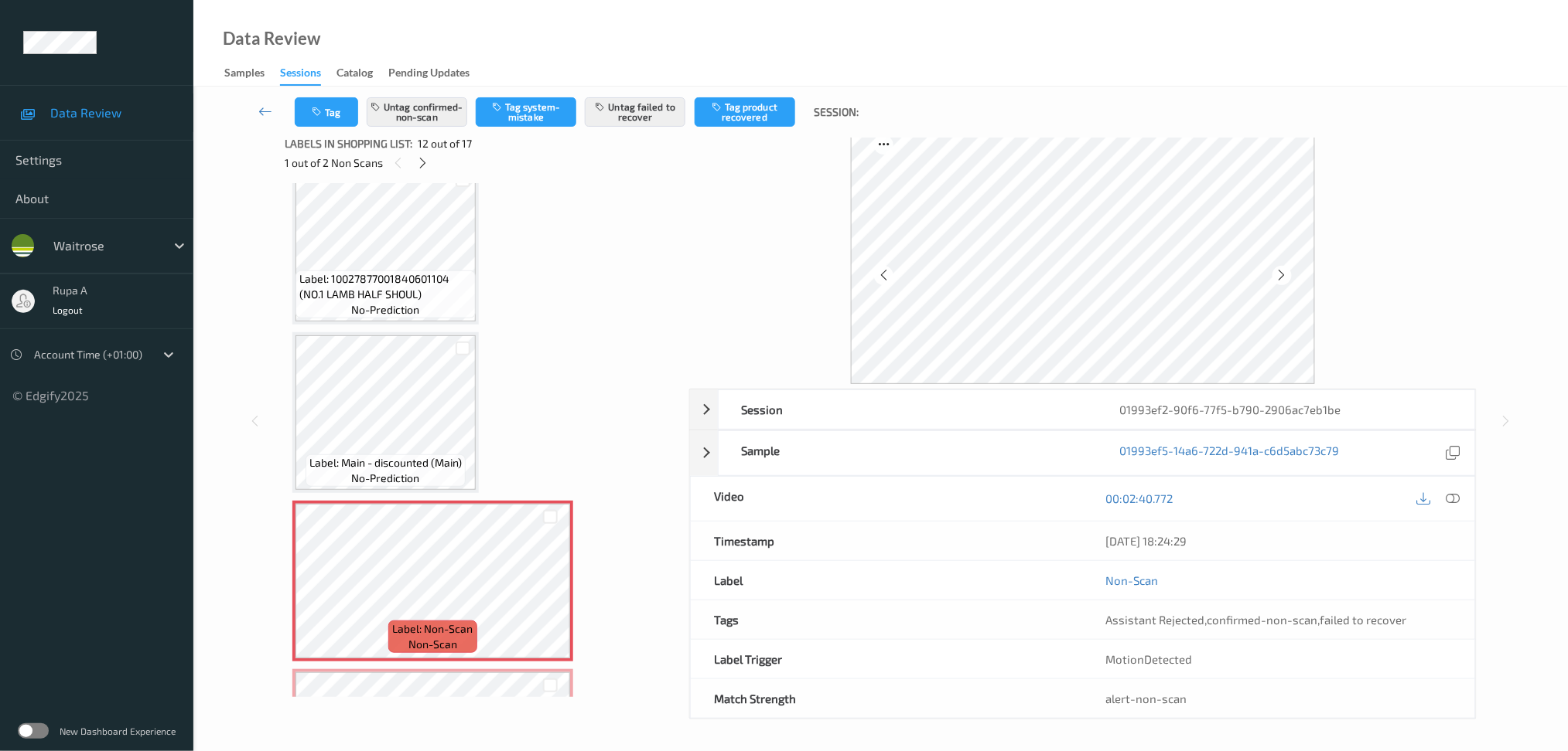
scroll to position [1577, 0]
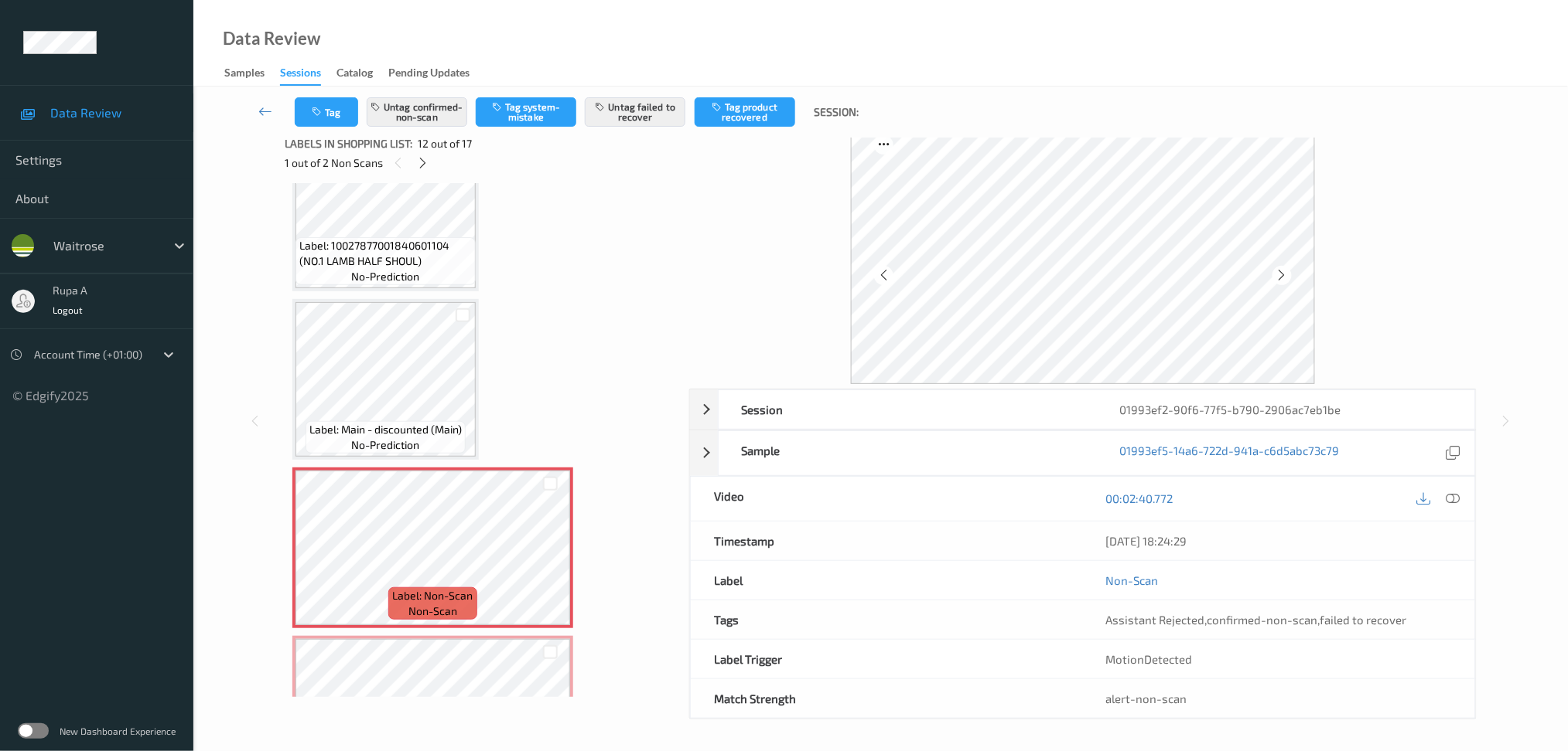
click at [425, 172] on div "Labels in shopping list: 12 out of 17 1 out of 2 Non Scans" at bounding box center [481, 153] width 394 height 60
click at [423, 159] on icon at bounding box center [422, 163] width 13 height 14
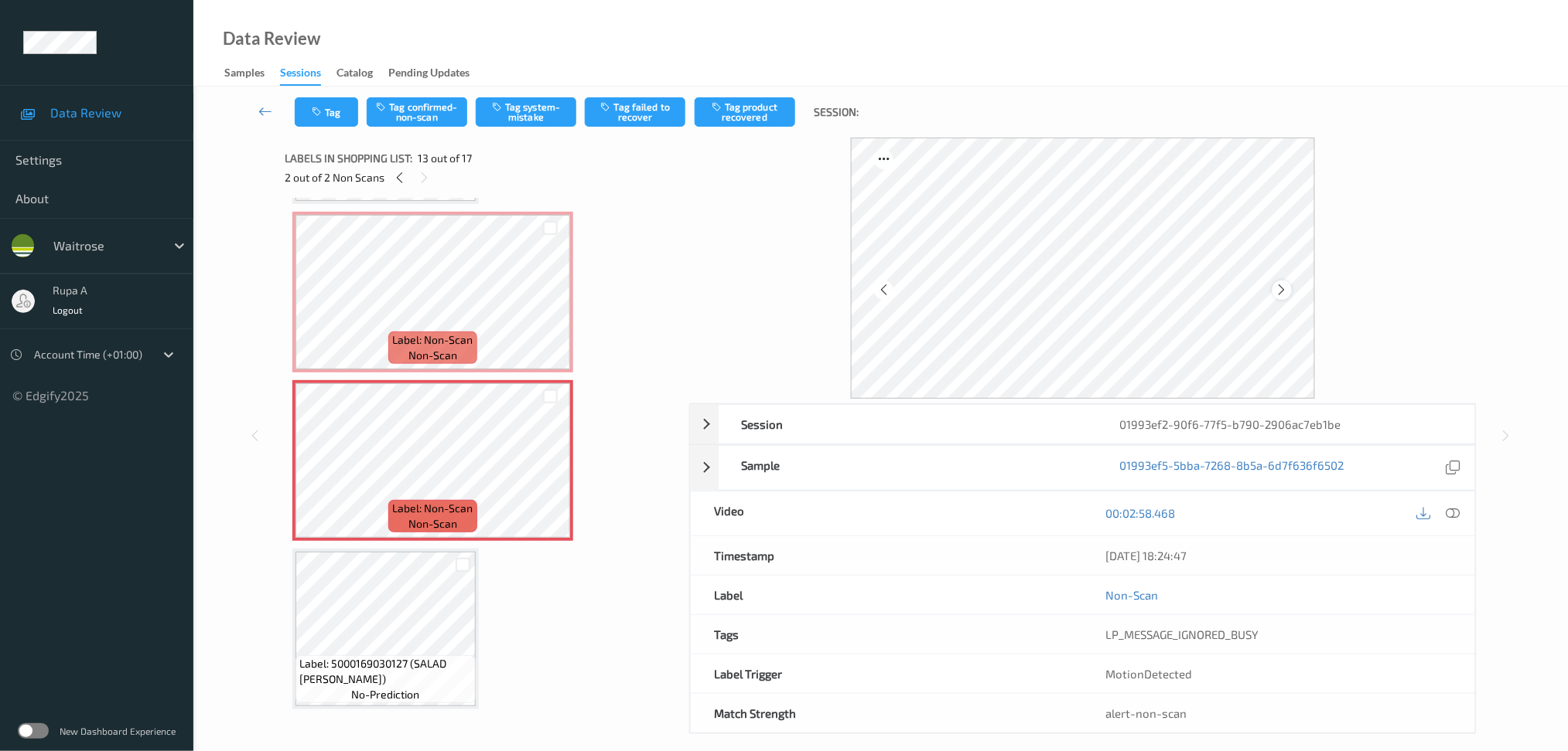
click at [1283, 290] on icon at bounding box center [1281, 289] width 13 height 14
click at [1289, 287] on div at bounding box center [1281, 290] width 19 height 19
click at [1282, 290] on icon at bounding box center [1281, 289] width 13 height 14
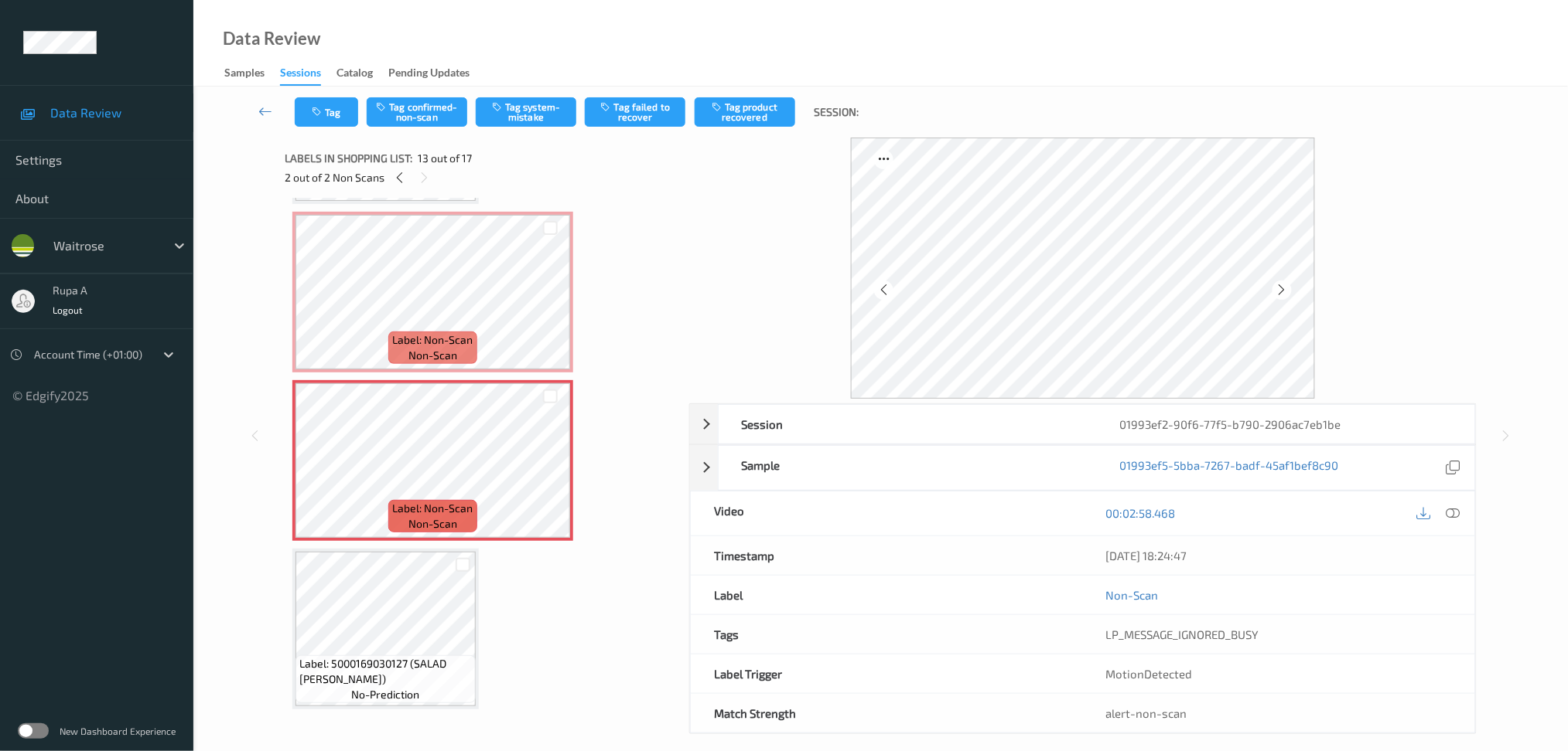
click at [1282, 290] on icon at bounding box center [1281, 289] width 13 height 14
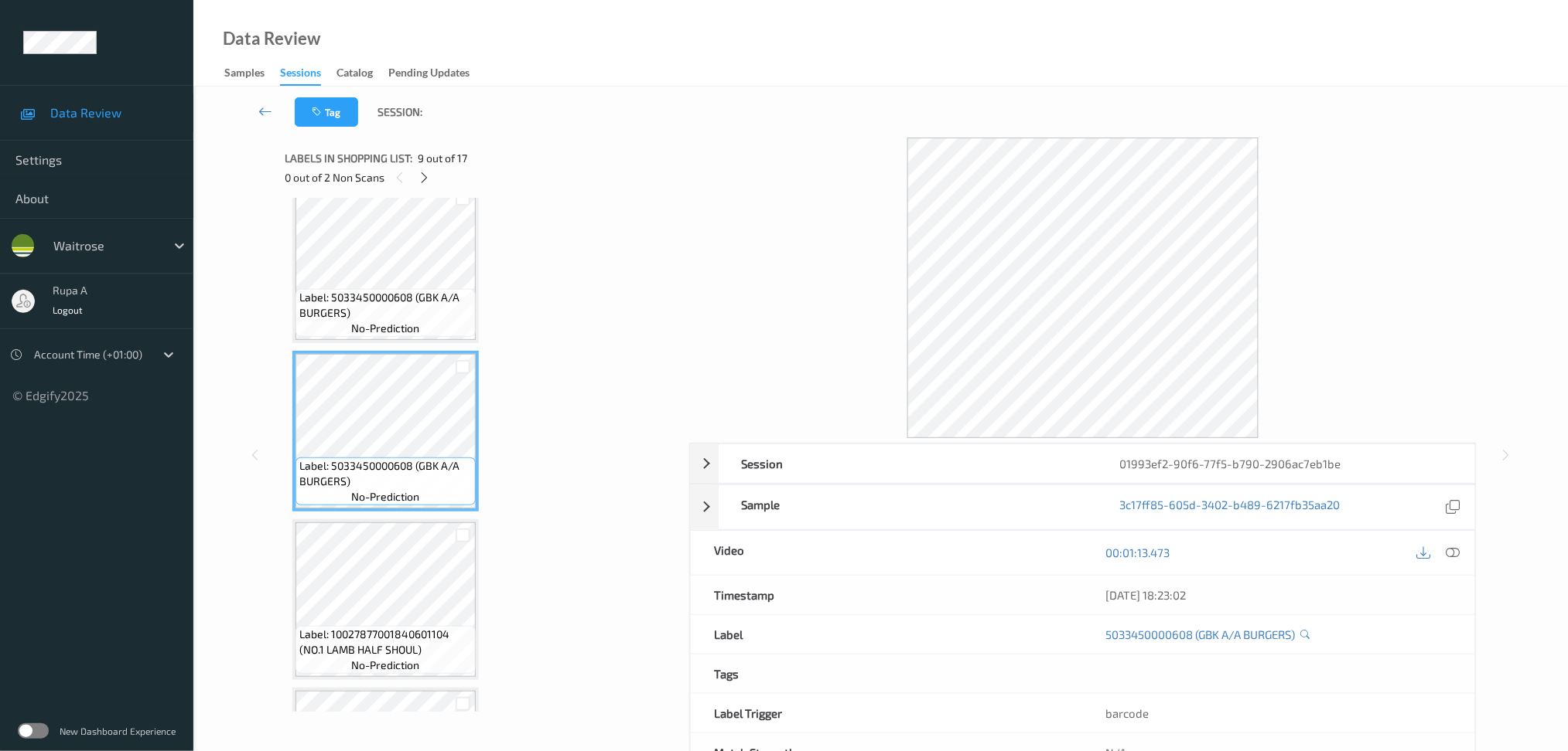
scroll to position [1339, 0]
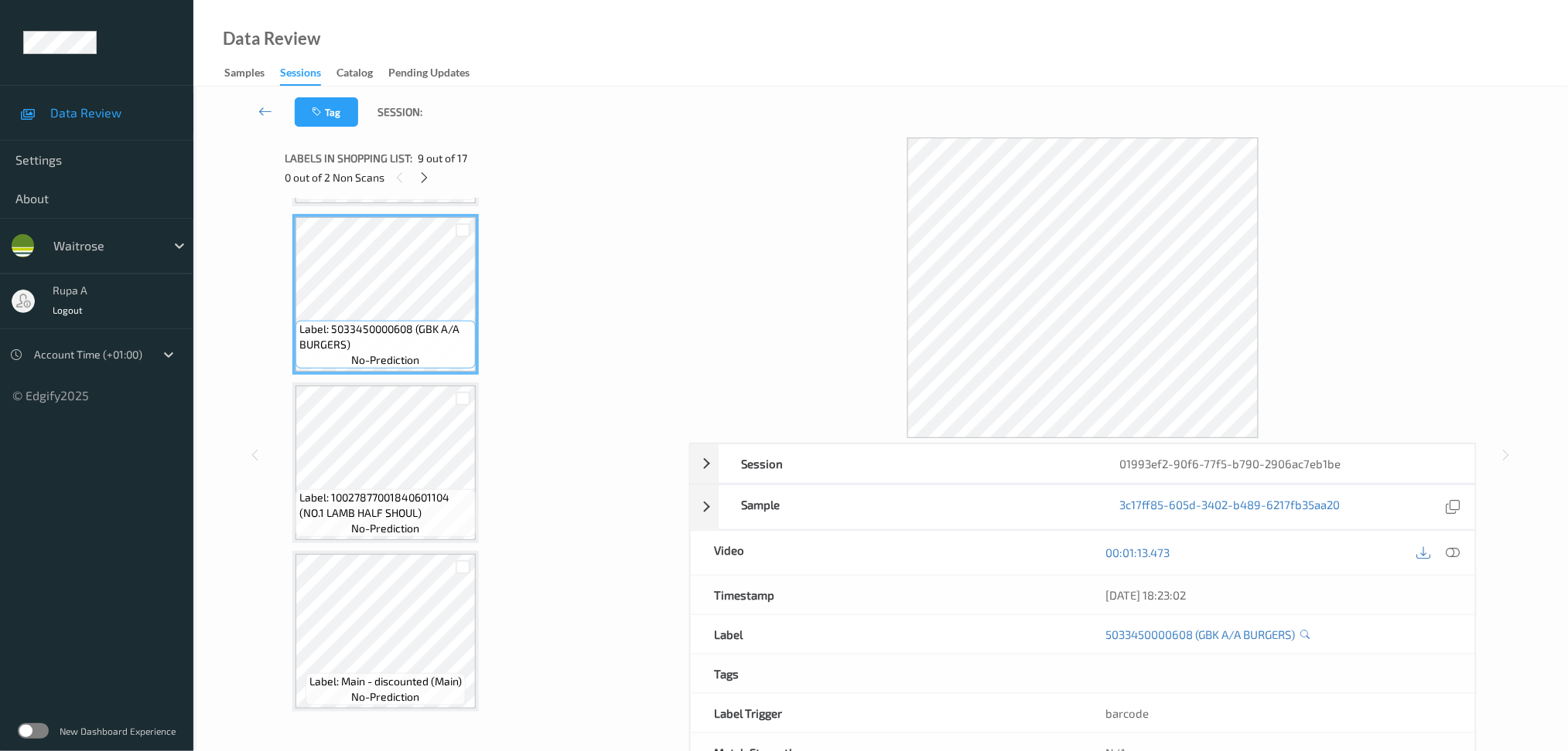
click at [403, 490] on span "Label: 10027877001840601104 (NO.1 LAMB HALF SHOUL)" at bounding box center [385, 506] width 172 height 31
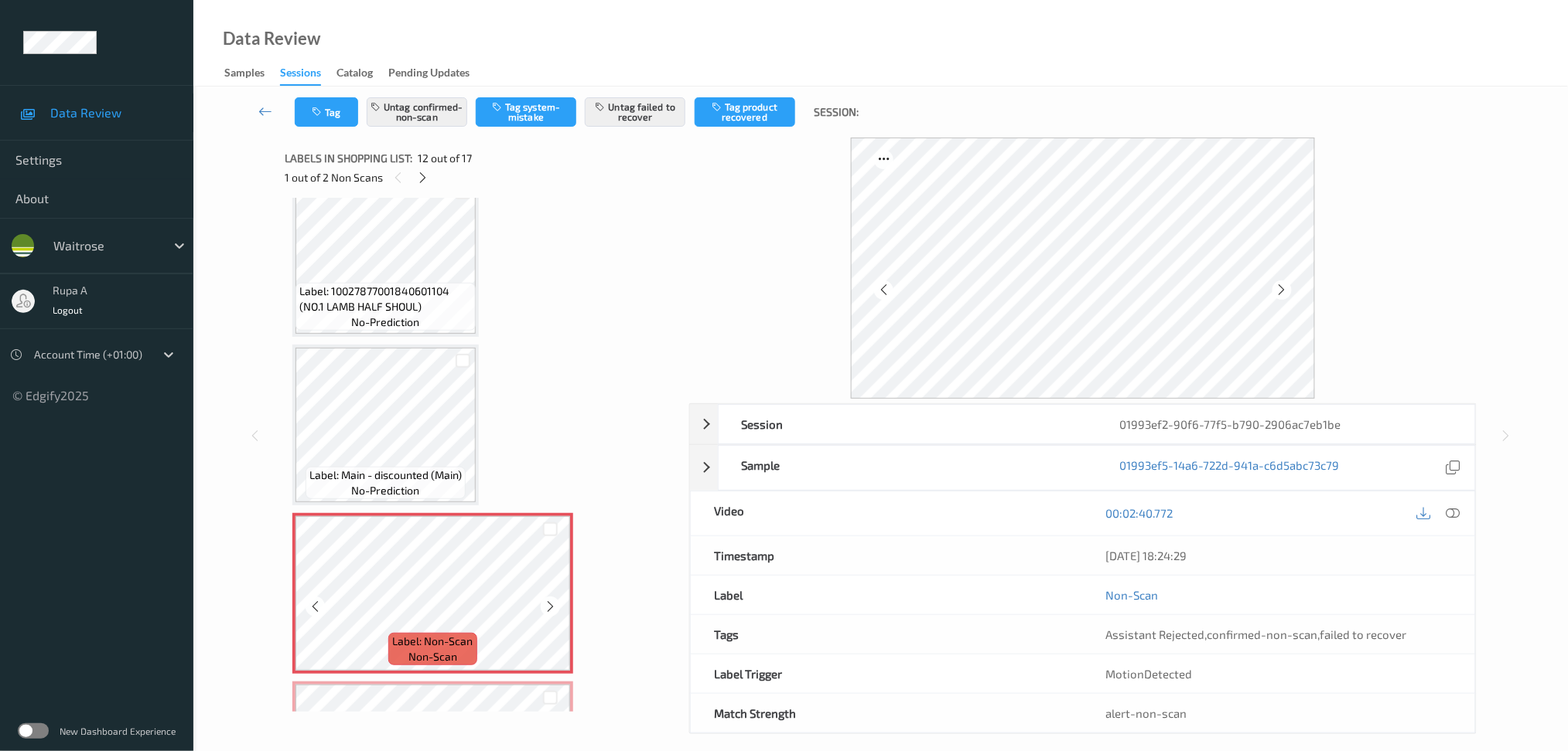
scroll to position [1649, 0]
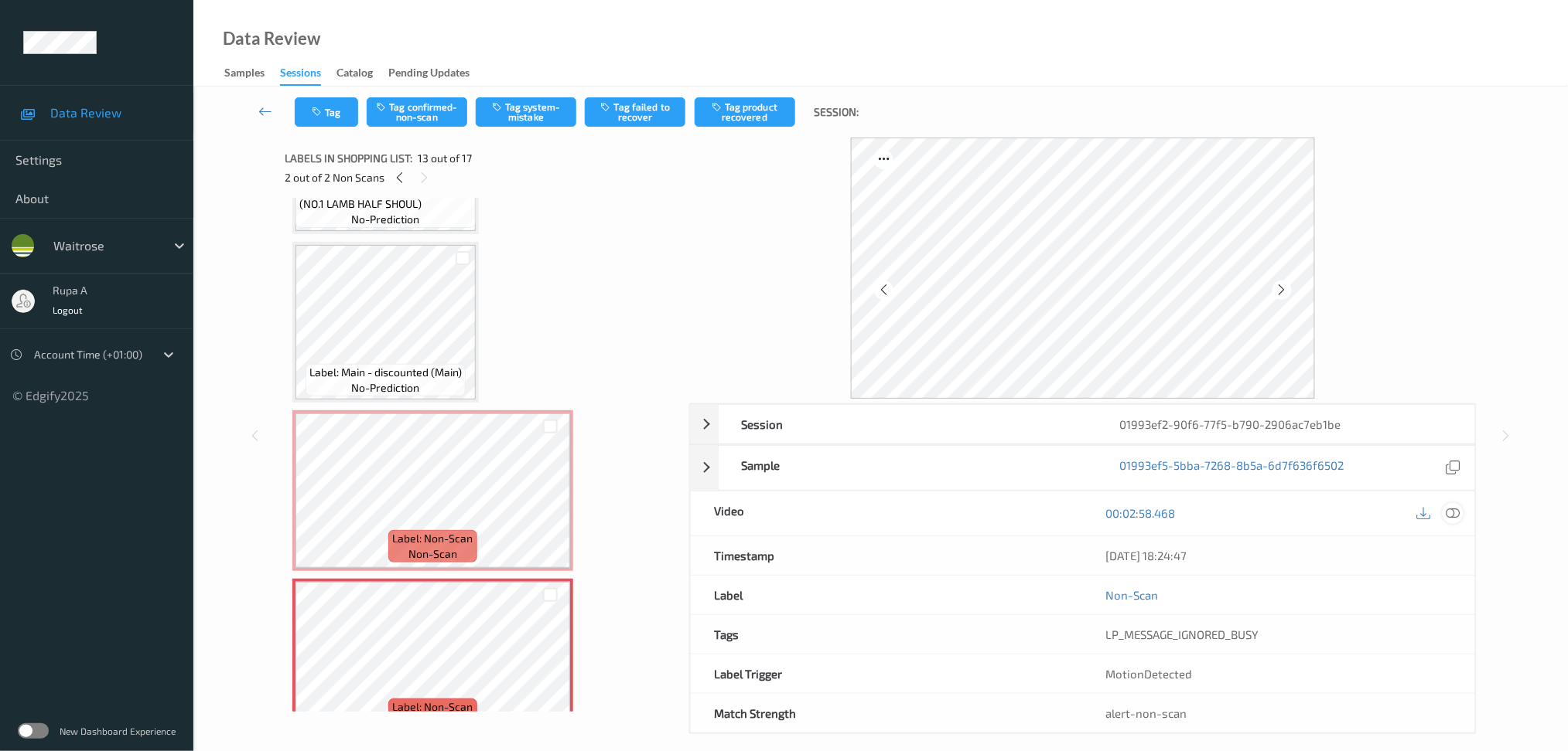
click at [1451, 514] on icon at bounding box center [1452, 513] width 14 height 14
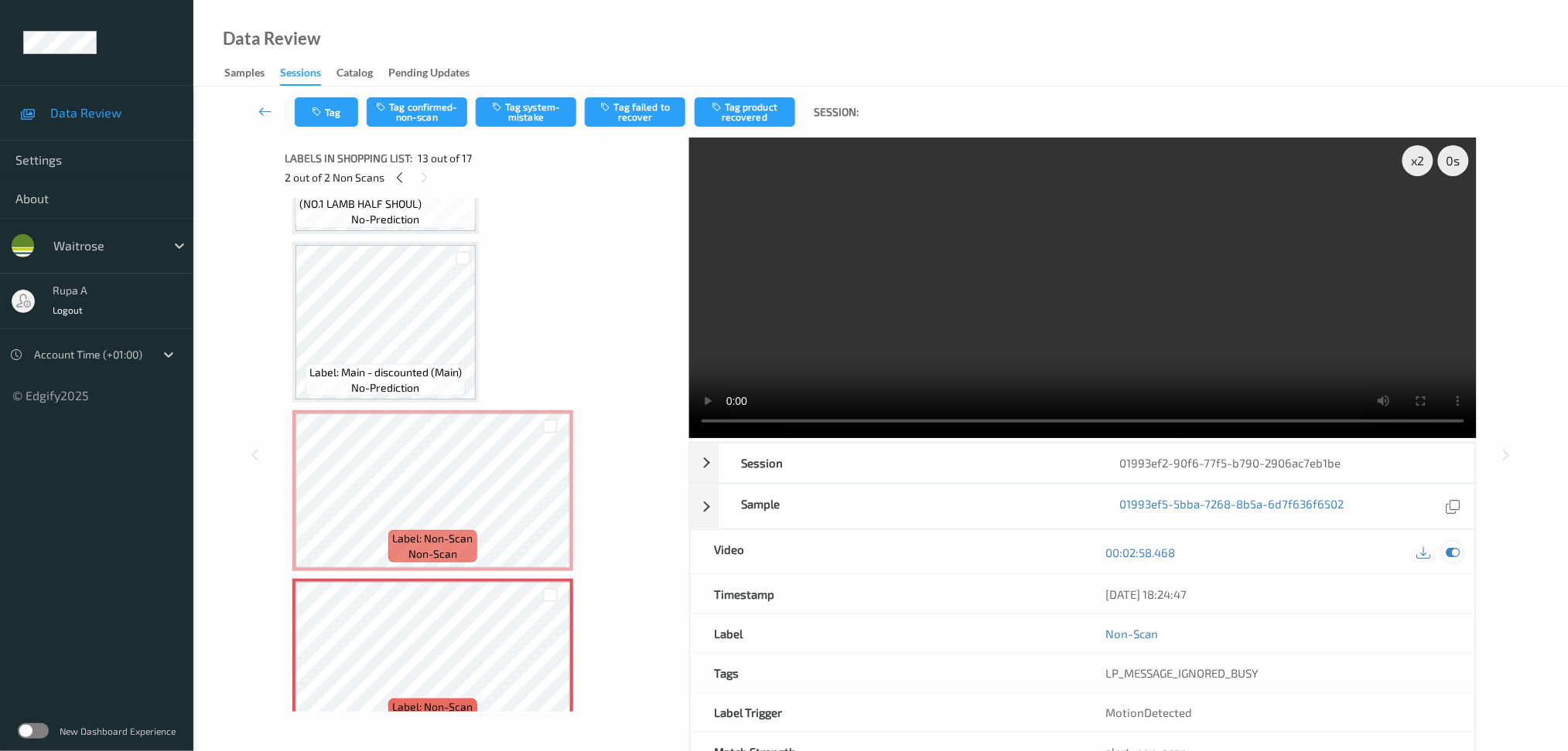
click at [1451, 548] on icon at bounding box center [1452, 552] width 14 height 14
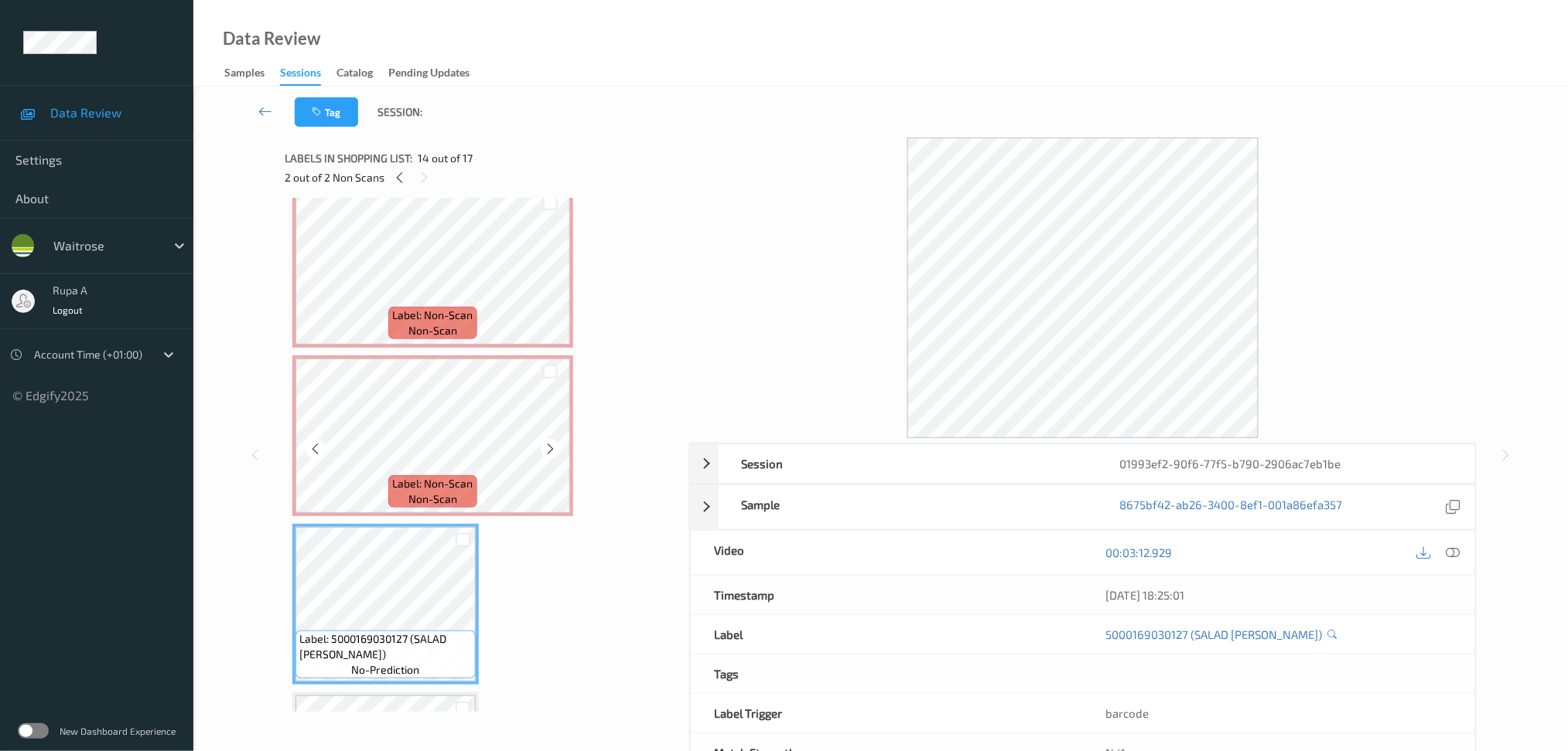
scroll to position [1856, 0]
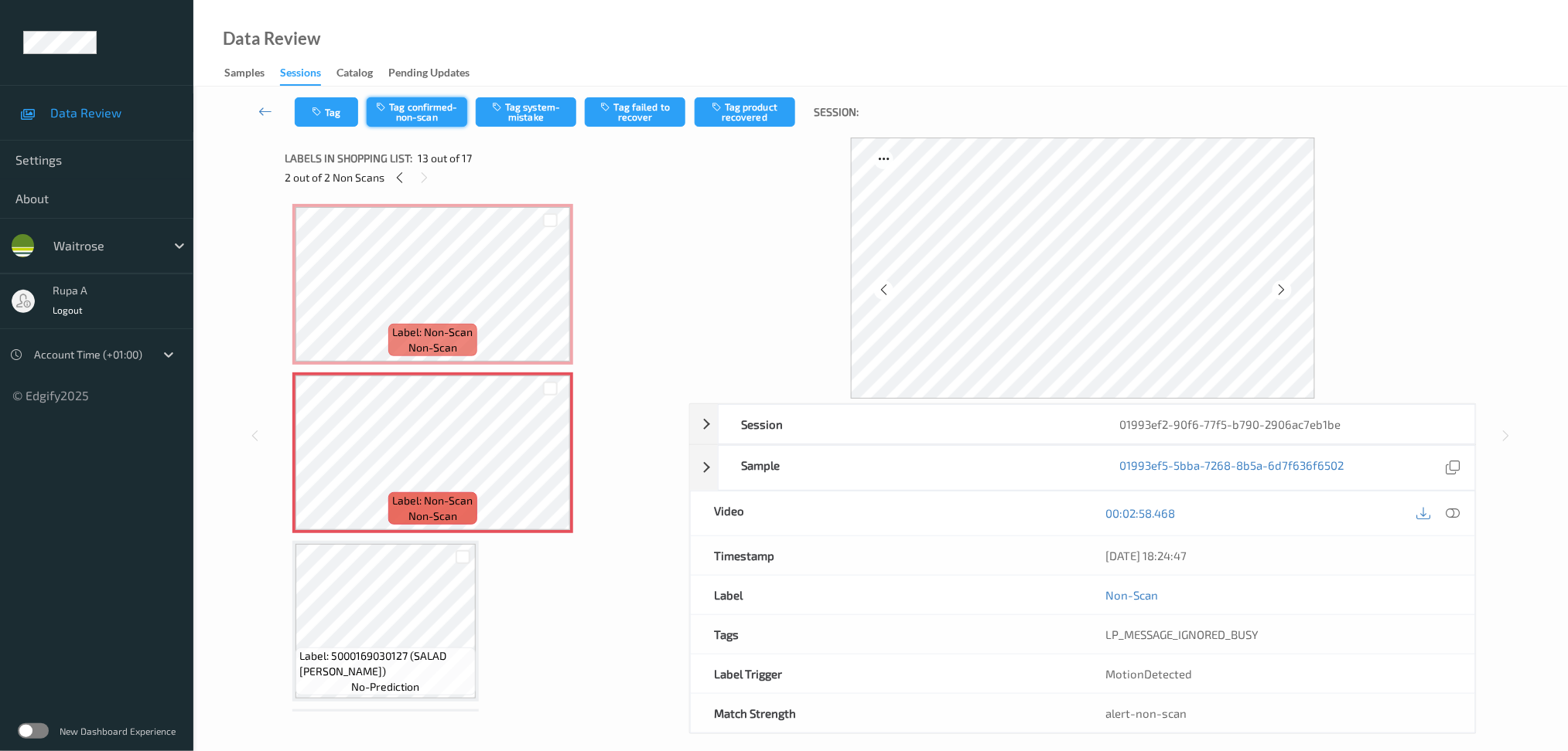
click at [436, 109] on button "Tag confirmed-non-scan" at bounding box center [416, 112] width 100 height 29
click at [674, 105] on button "Tag failed to recover" at bounding box center [634, 112] width 100 height 29
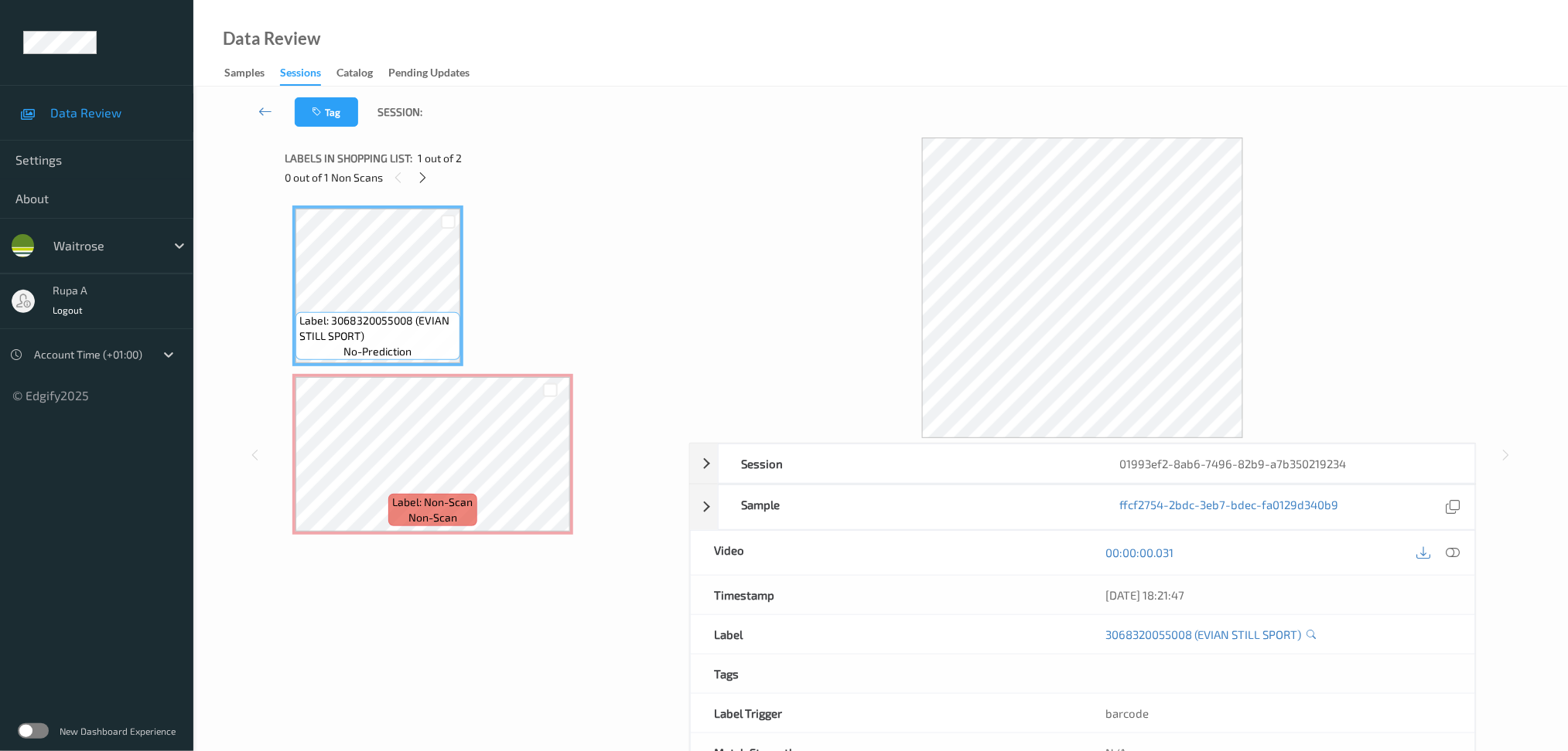
drag, startPoint x: 628, startPoint y: 202, endPoint x: 585, endPoint y: 289, distance: 97.0
click at [628, 205] on div "Label: 3068320055008 (EVIAN STILL SPORT) no-prediction Label: Non-Scan non-scan" at bounding box center [481, 386] width 394 height 376
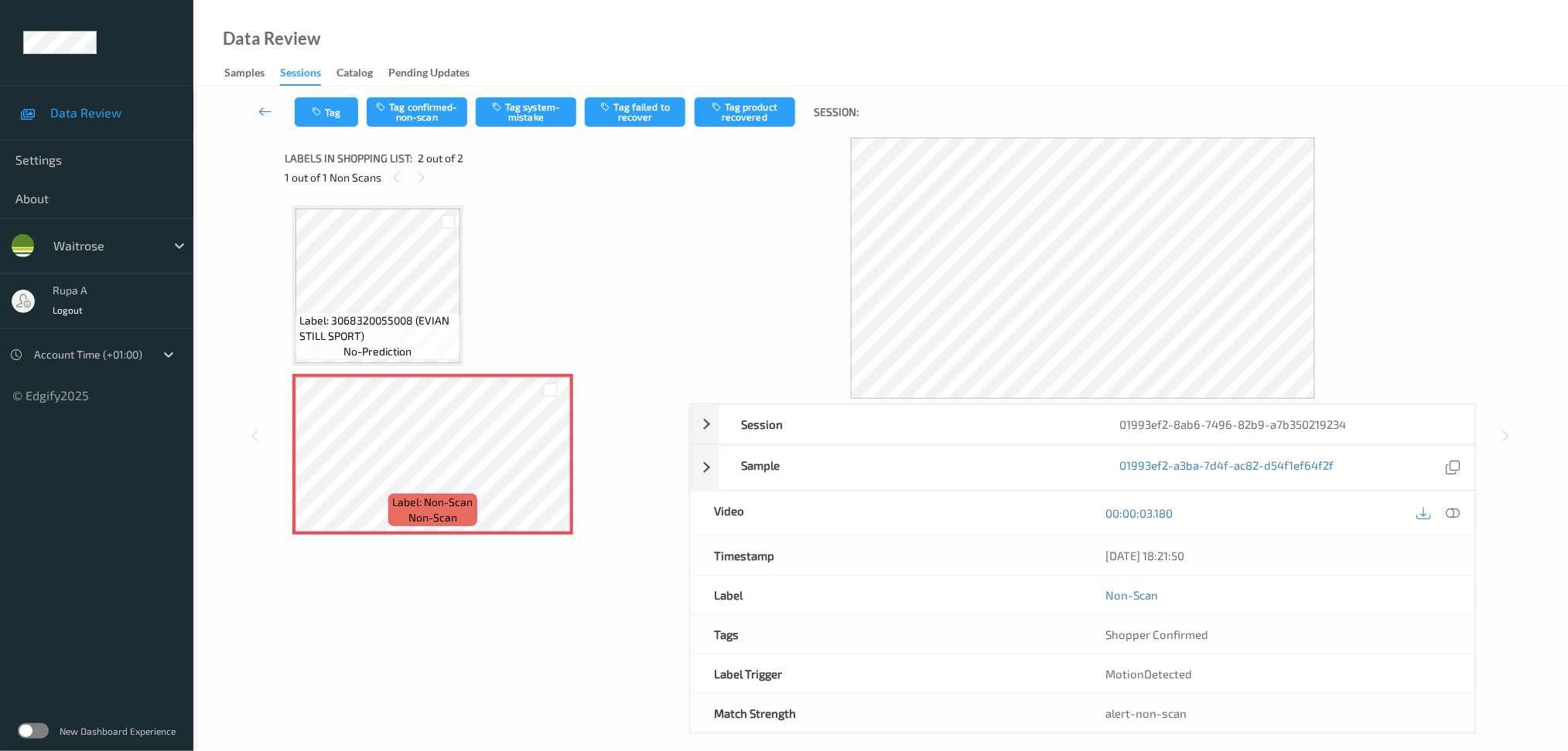
click at [381, 205] on div "Label: 3068320055008 (EVIAN STILL SPORT) no-prediction Label: Non-Scan non-scan" at bounding box center [481, 386] width 394 height 376
click at [513, 114] on button "Tag system-mistake" at bounding box center [525, 112] width 100 height 29
click at [325, 115] on button "Tag" at bounding box center [325, 112] width 63 height 29
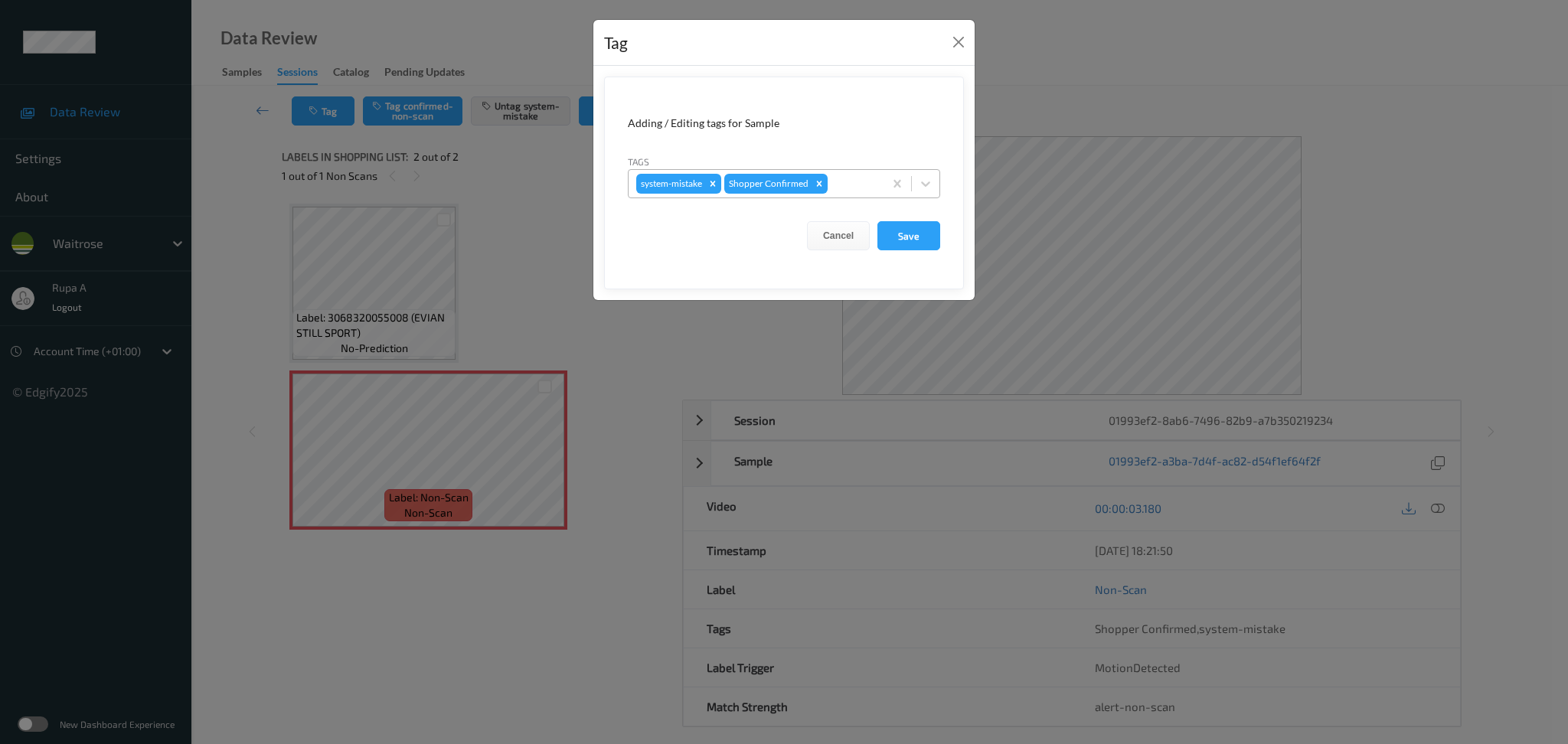
click at [852, 181] on div at bounding box center [853, 183] width 45 height 18
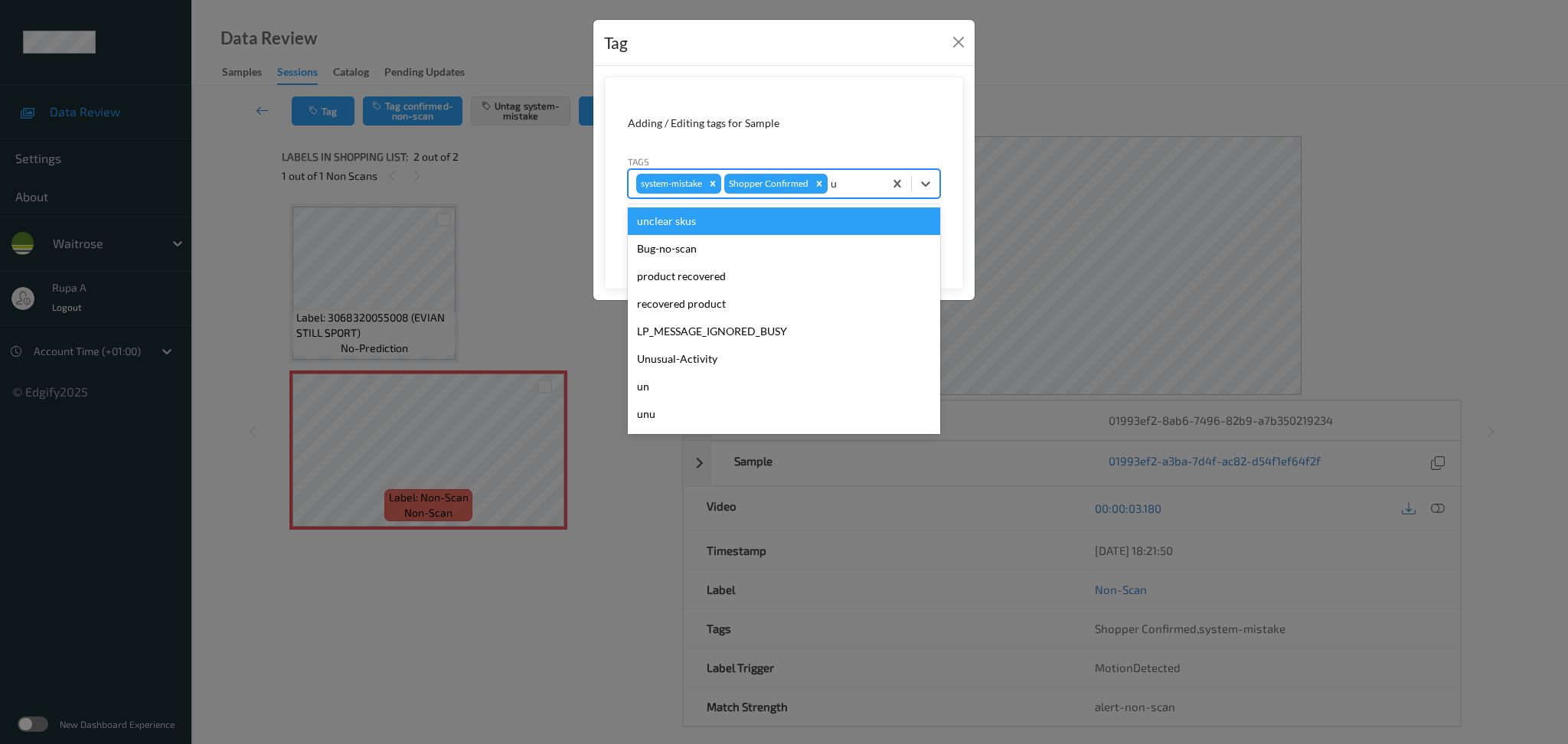
type input "un"
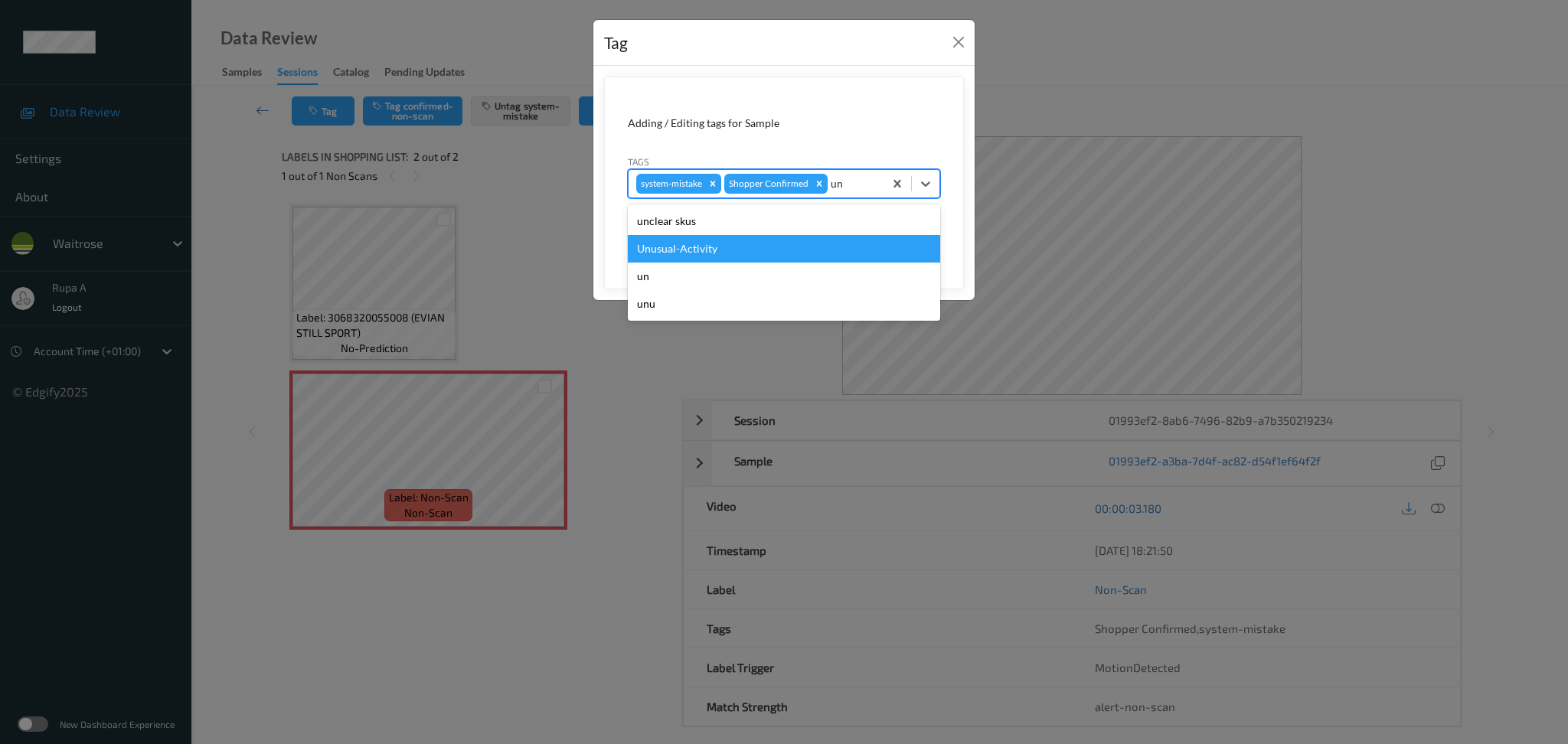
click at [749, 246] on div "Unusual-Activity" at bounding box center [784, 249] width 313 height 28
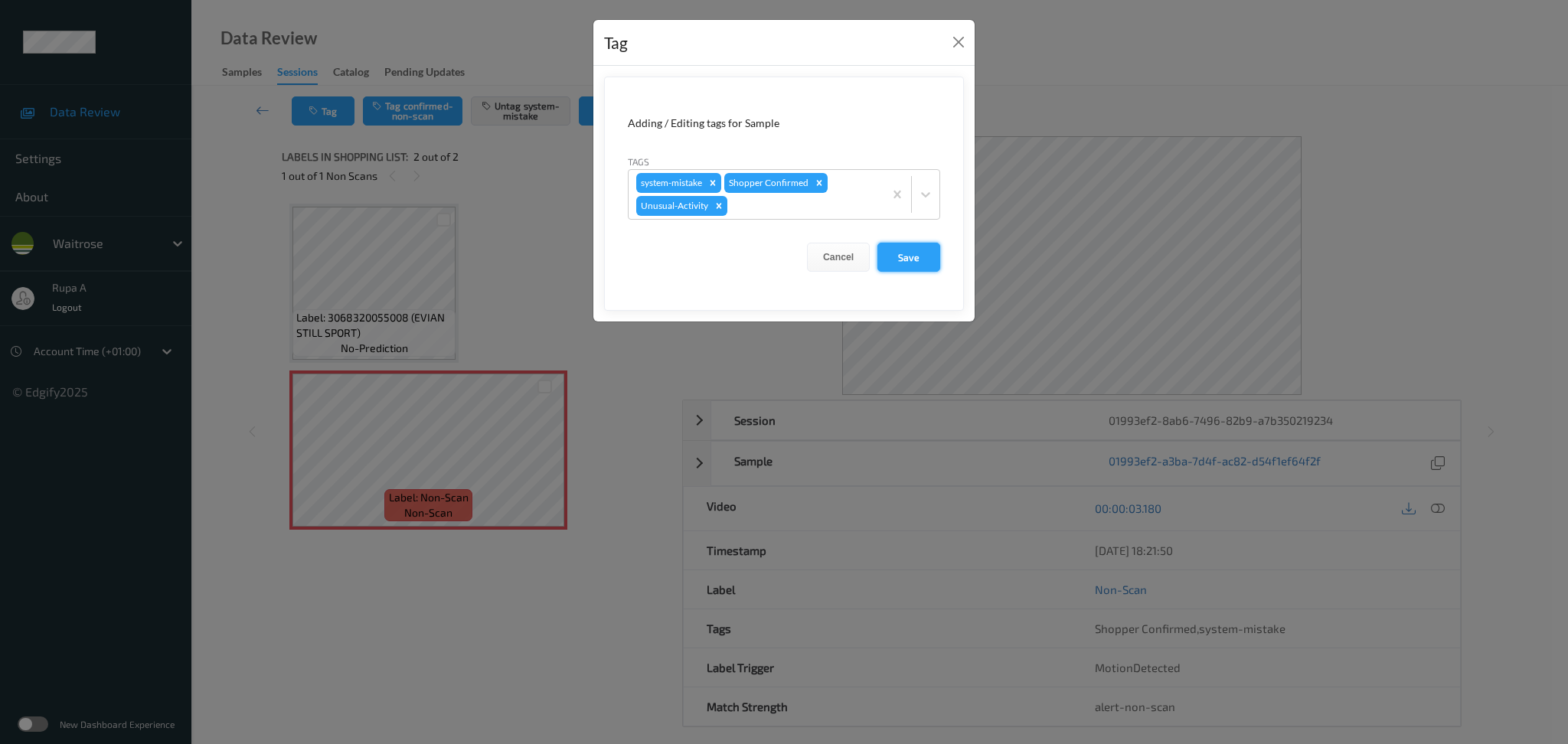
click at [912, 264] on button "Save" at bounding box center [908, 258] width 63 height 29
click at [909, 261] on button "Save" at bounding box center [908, 258] width 63 height 29
click at [921, 262] on button "Save" at bounding box center [908, 258] width 63 height 29
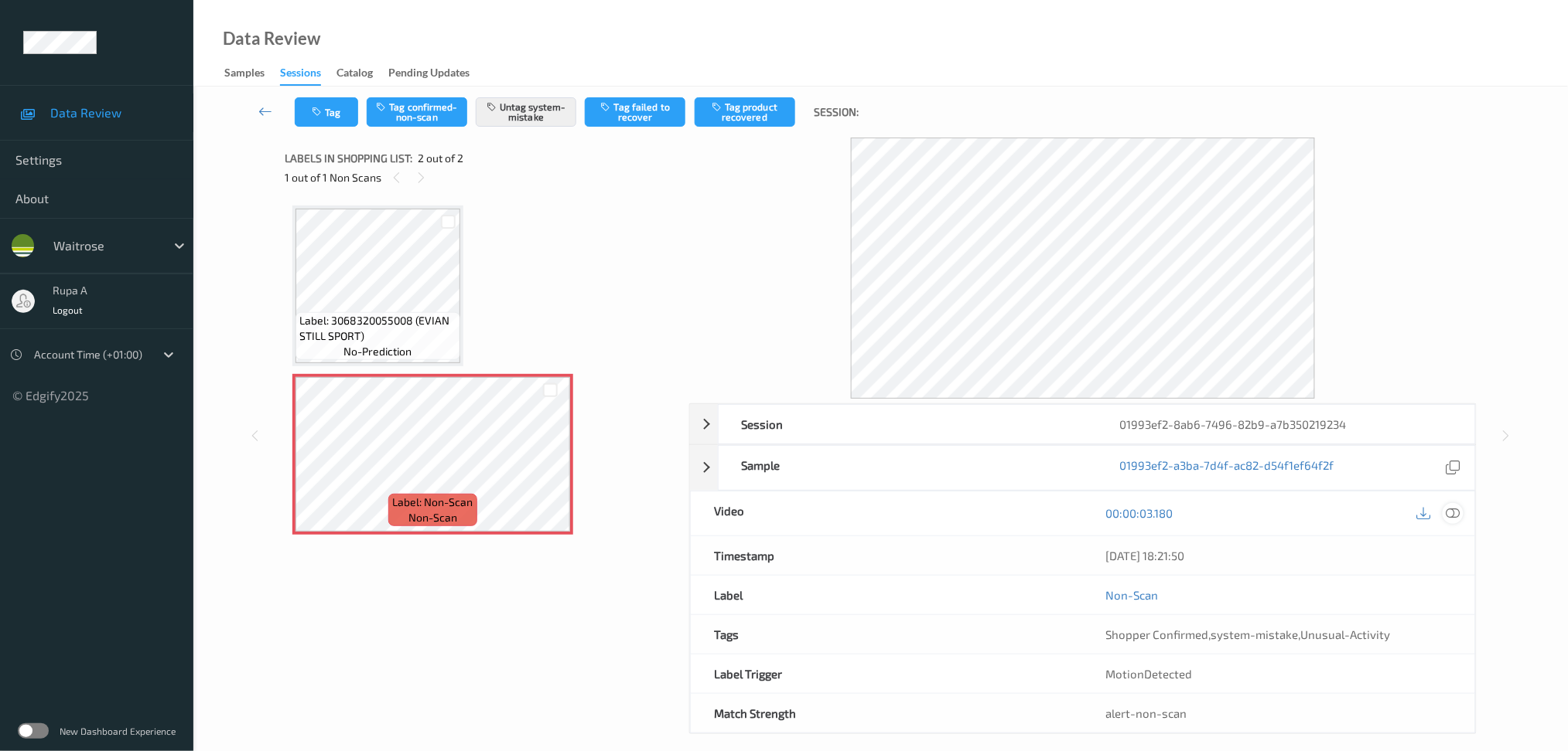
click at [1454, 517] on icon at bounding box center [1452, 513] width 14 height 14
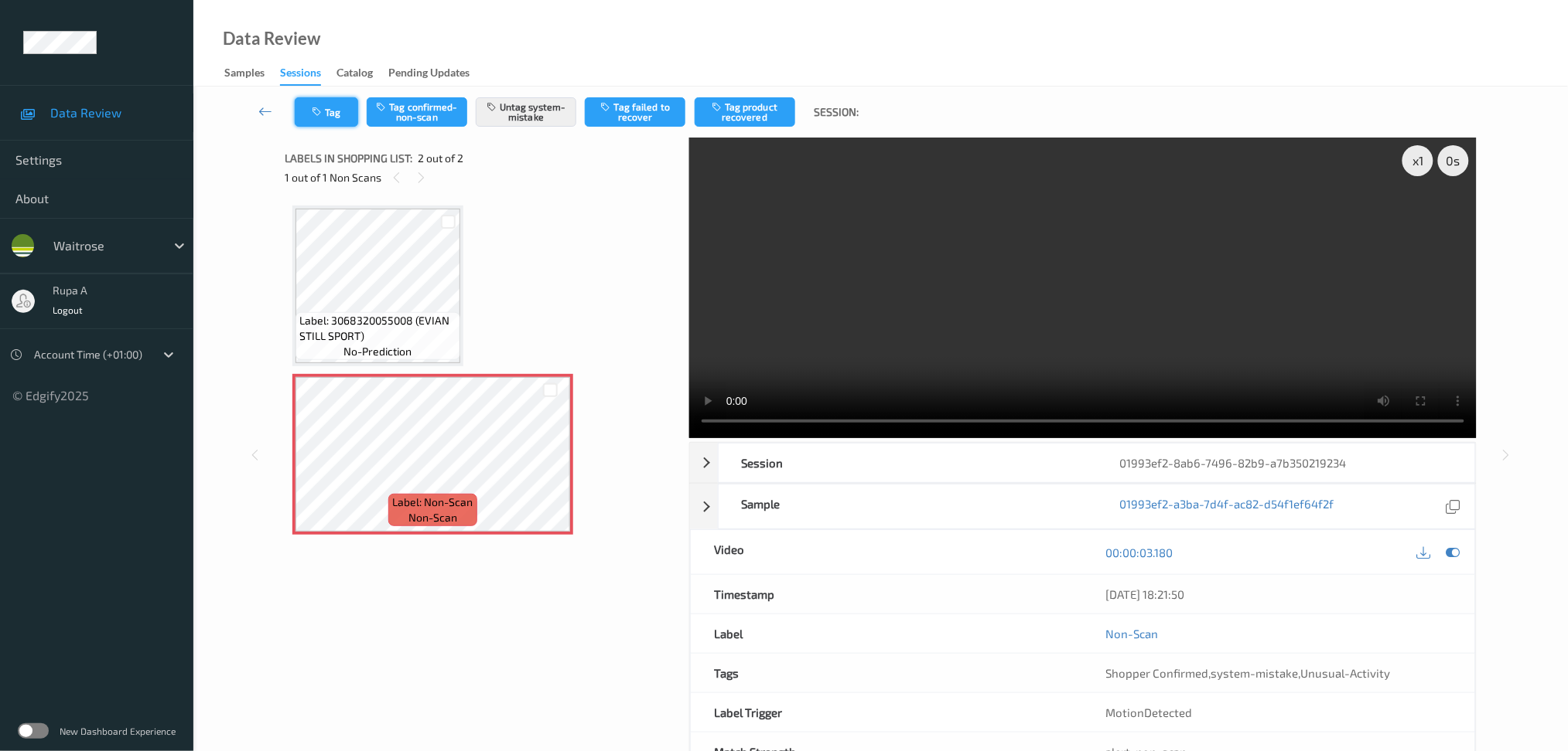
click at [317, 116] on icon "button" at bounding box center [318, 112] width 13 height 11
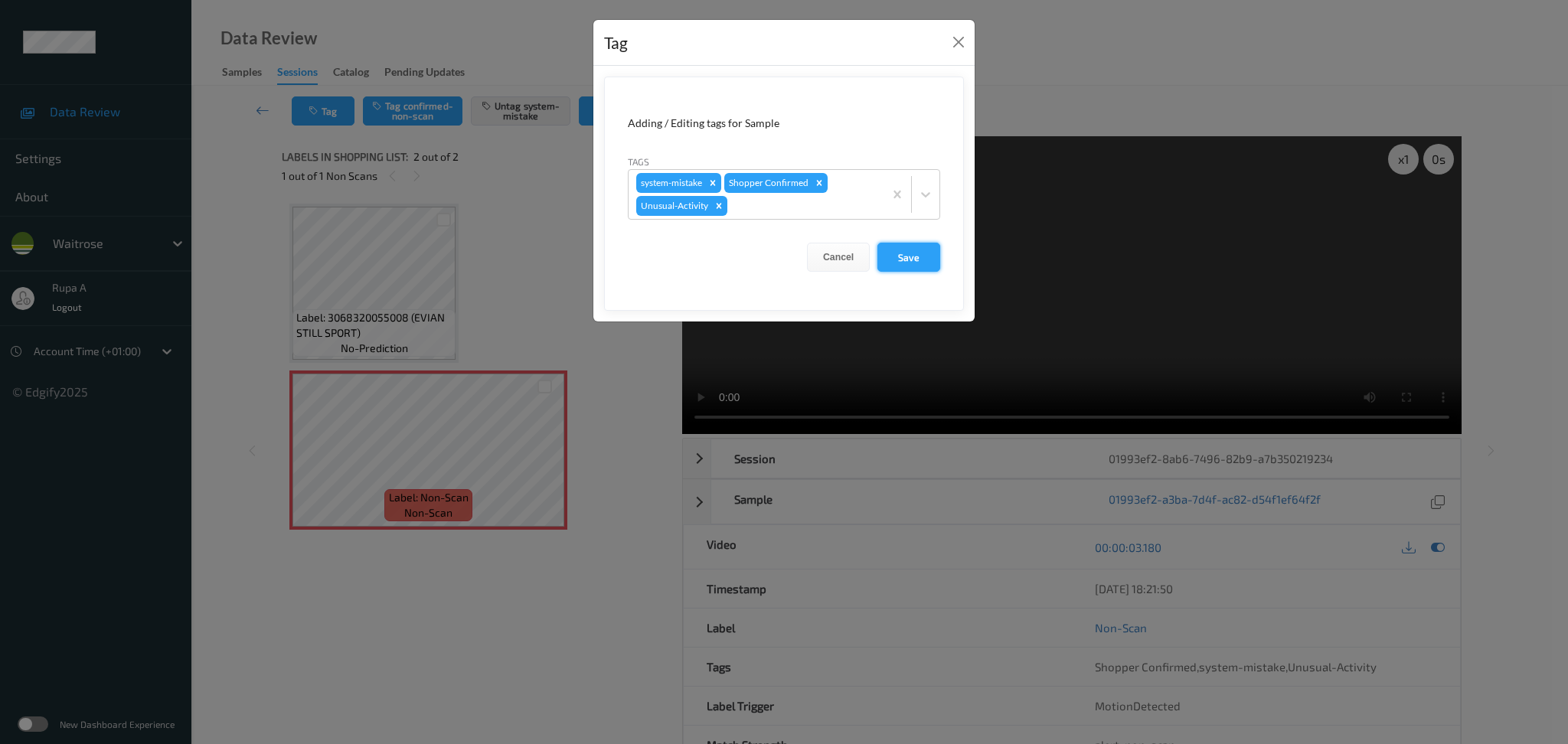
click at [931, 266] on button "Save" at bounding box center [908, 258] width 63 height 29
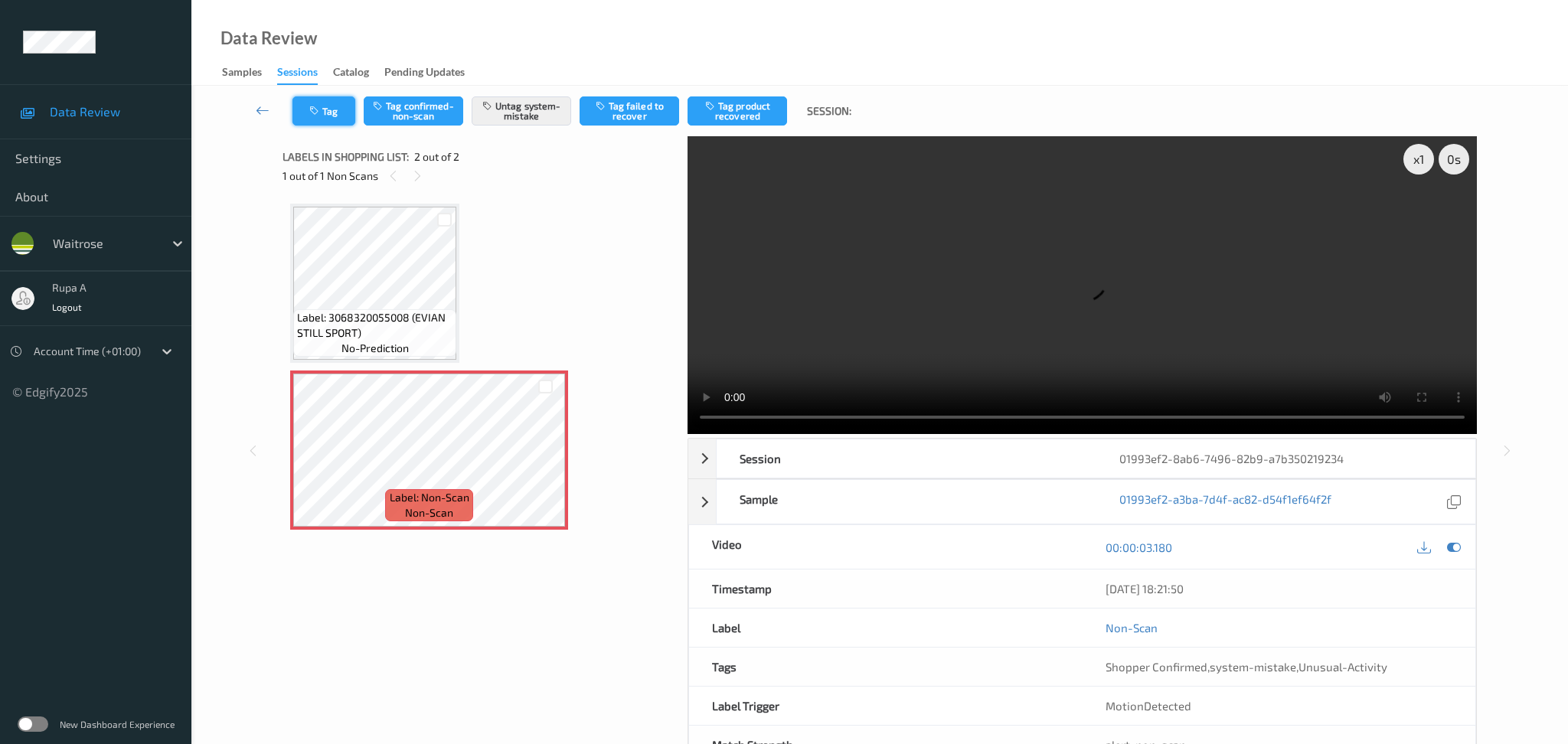
click at [342, 113] on button "Tag" at bounding box center [323, 111] width 63 height 29
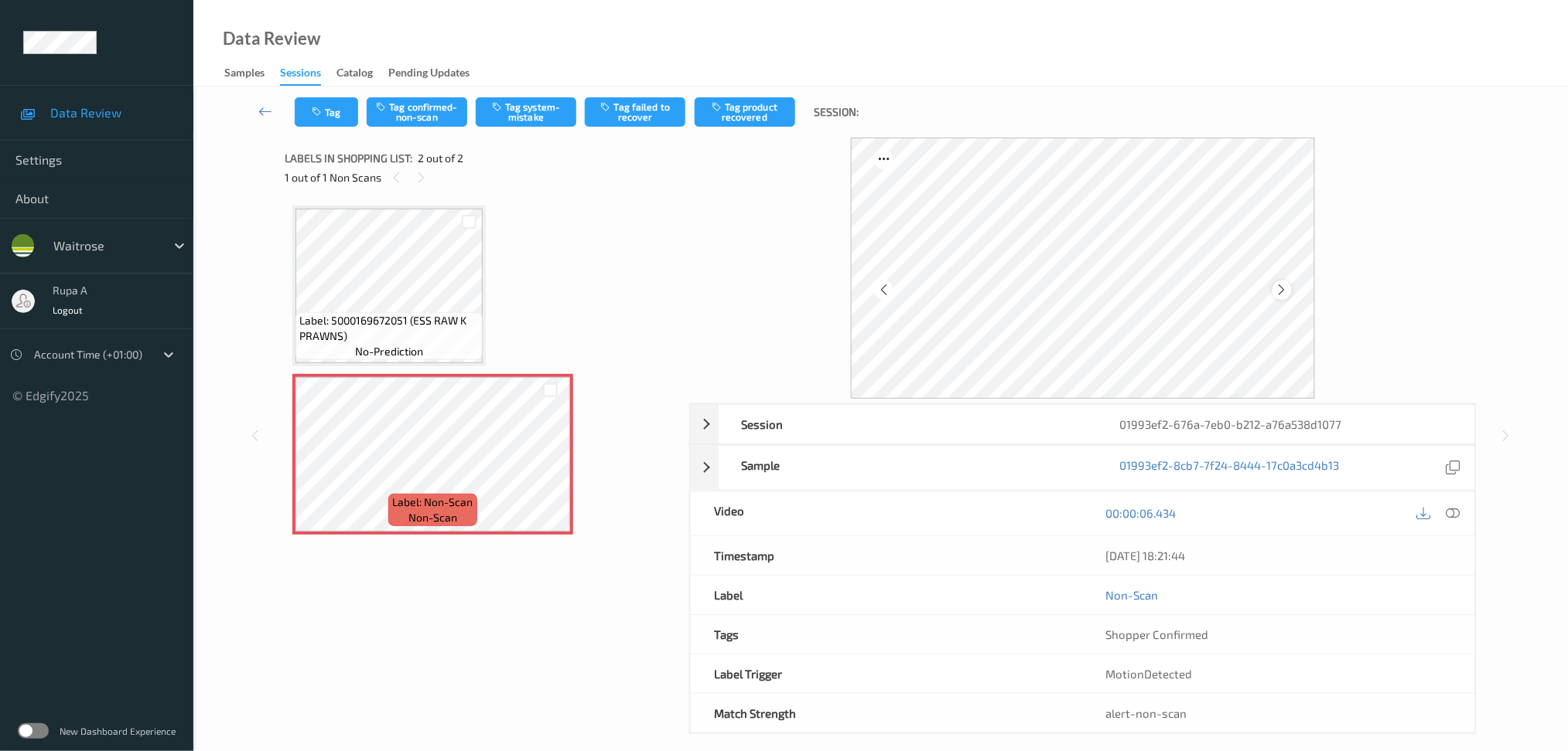
click at [1287, 290] on icon at bounding box center [1281, 289] width 13 height 14
click at [538, 126] on button "Tag system-mistake" at bounding box center [525, 112] width 100 height 29
click at [344, 116] on button "Tag" at bounding box center [325, 112] width 63 height 29
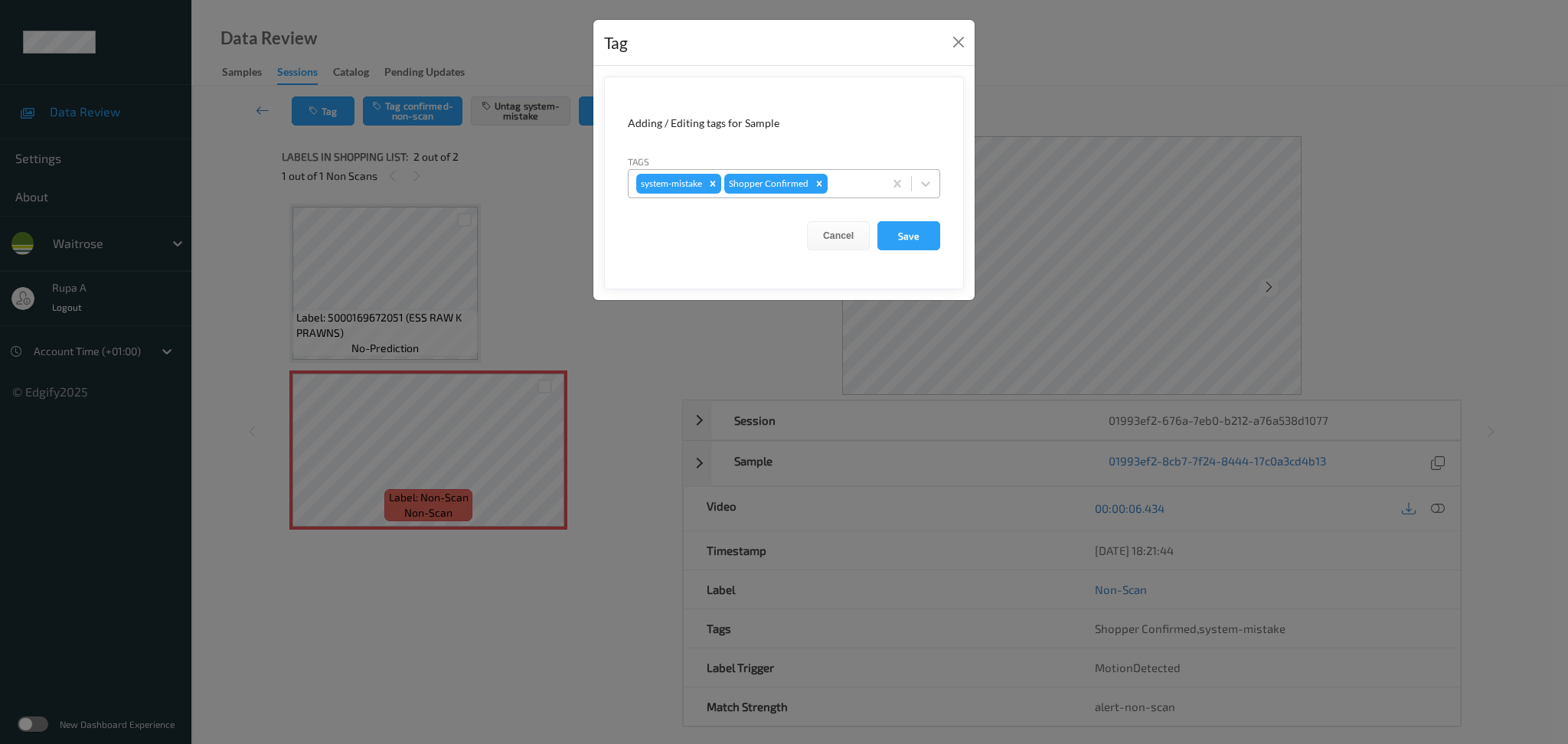
click at [864, 179] on div at bounding box center [853, 183] width 45 height 18
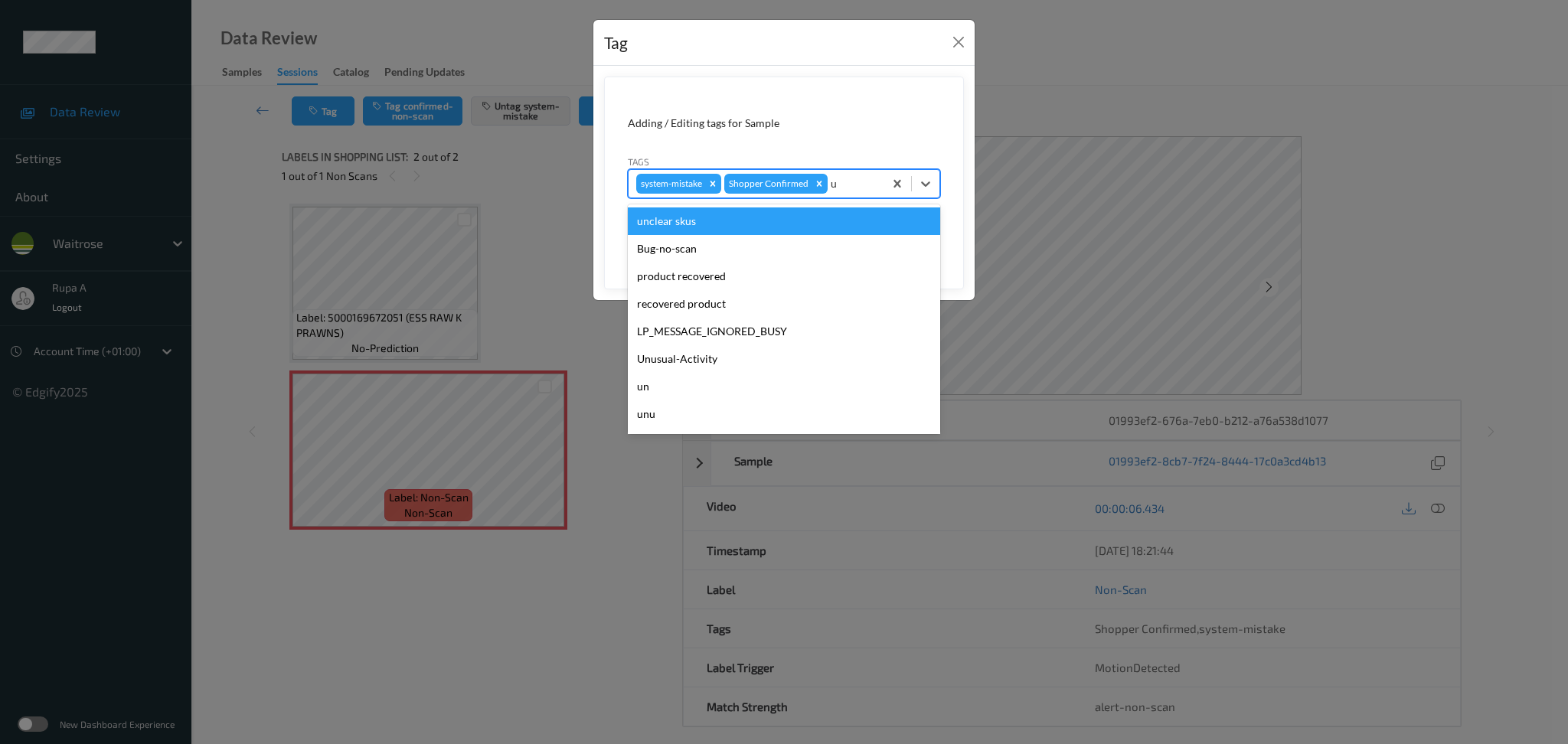
type input "un"
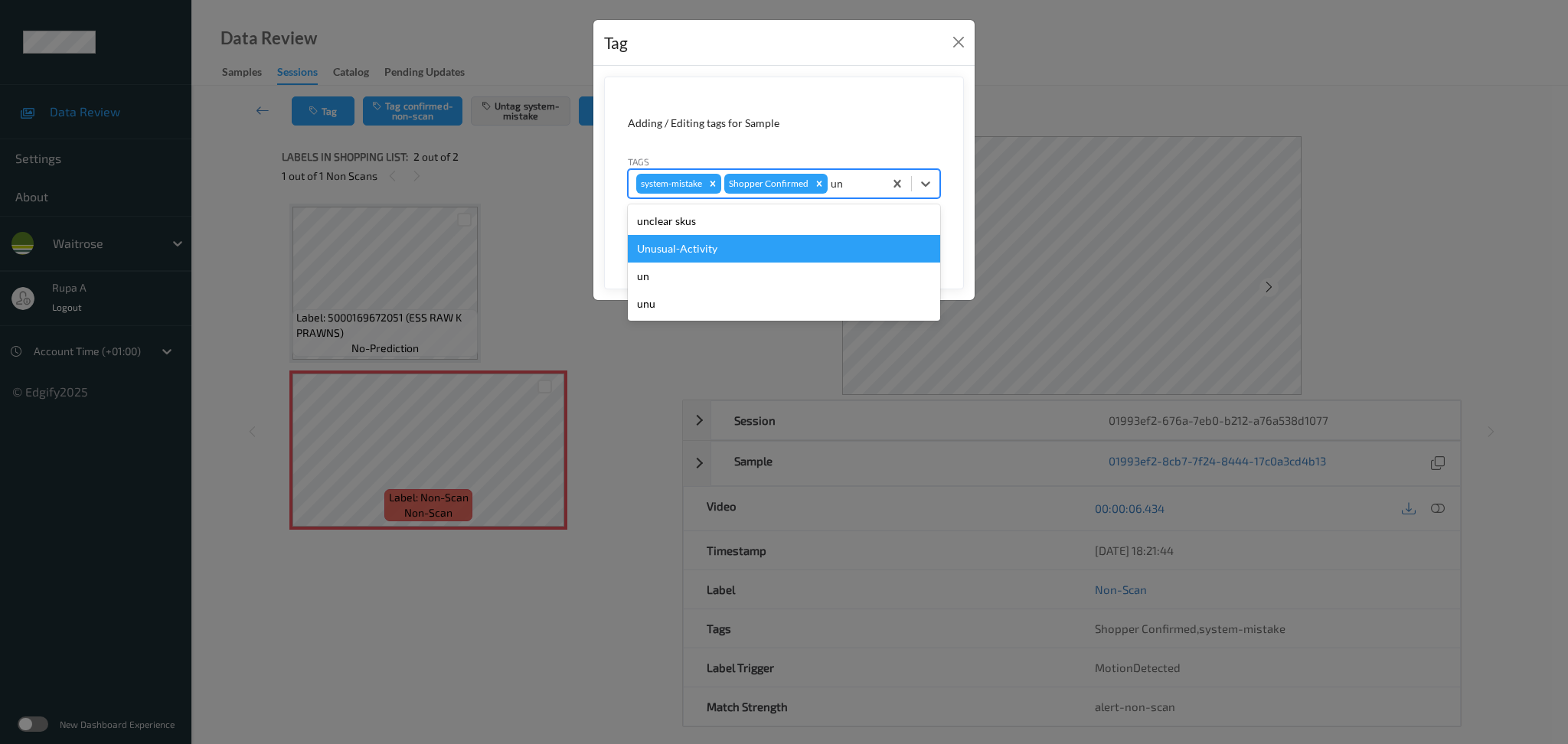
click at [765, 237] on div "Unusual-Activity" at bounding box center [784, 249] width 313 height 28
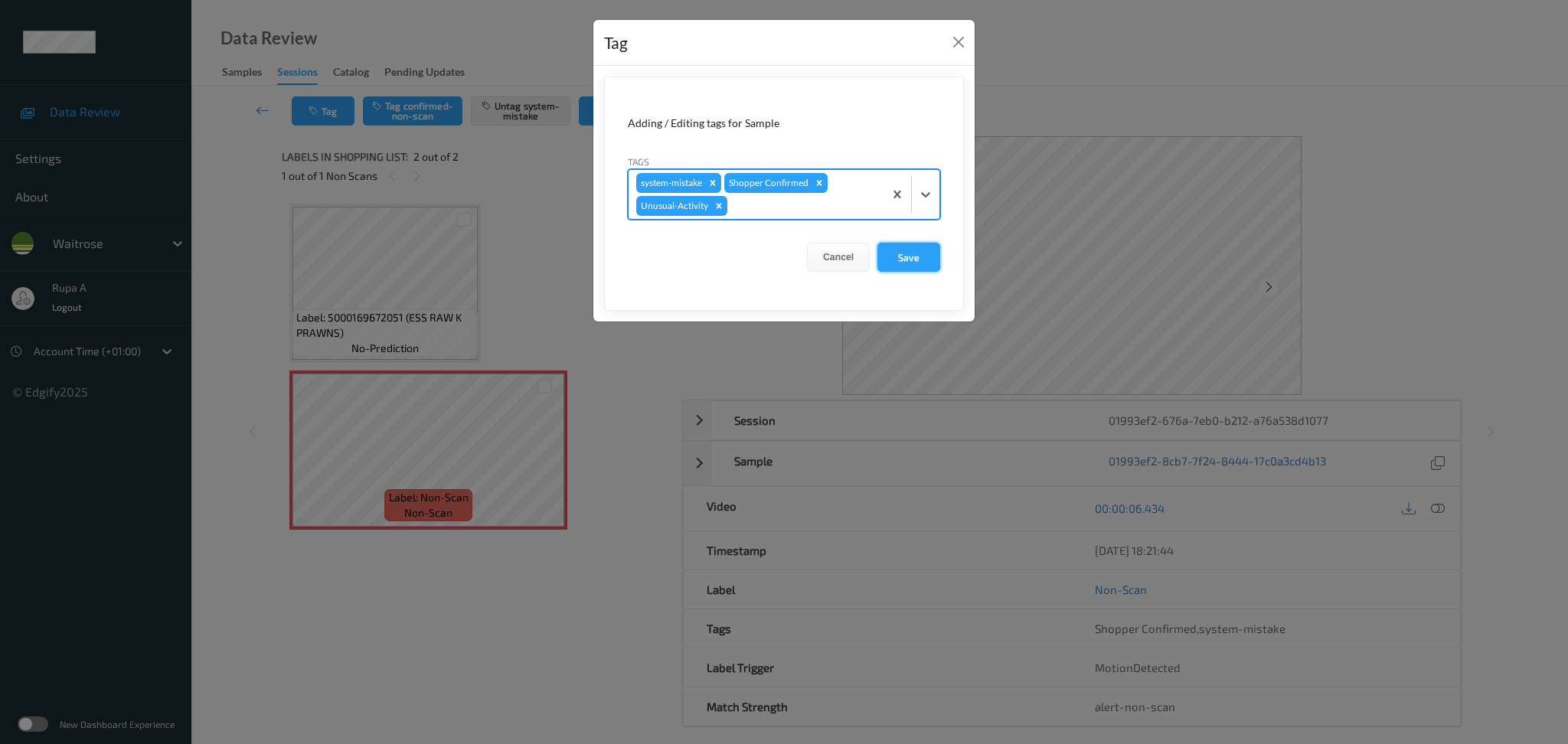
click at [893, 254] on button "Save" at bounding box center [908, 258] width 63 height 29
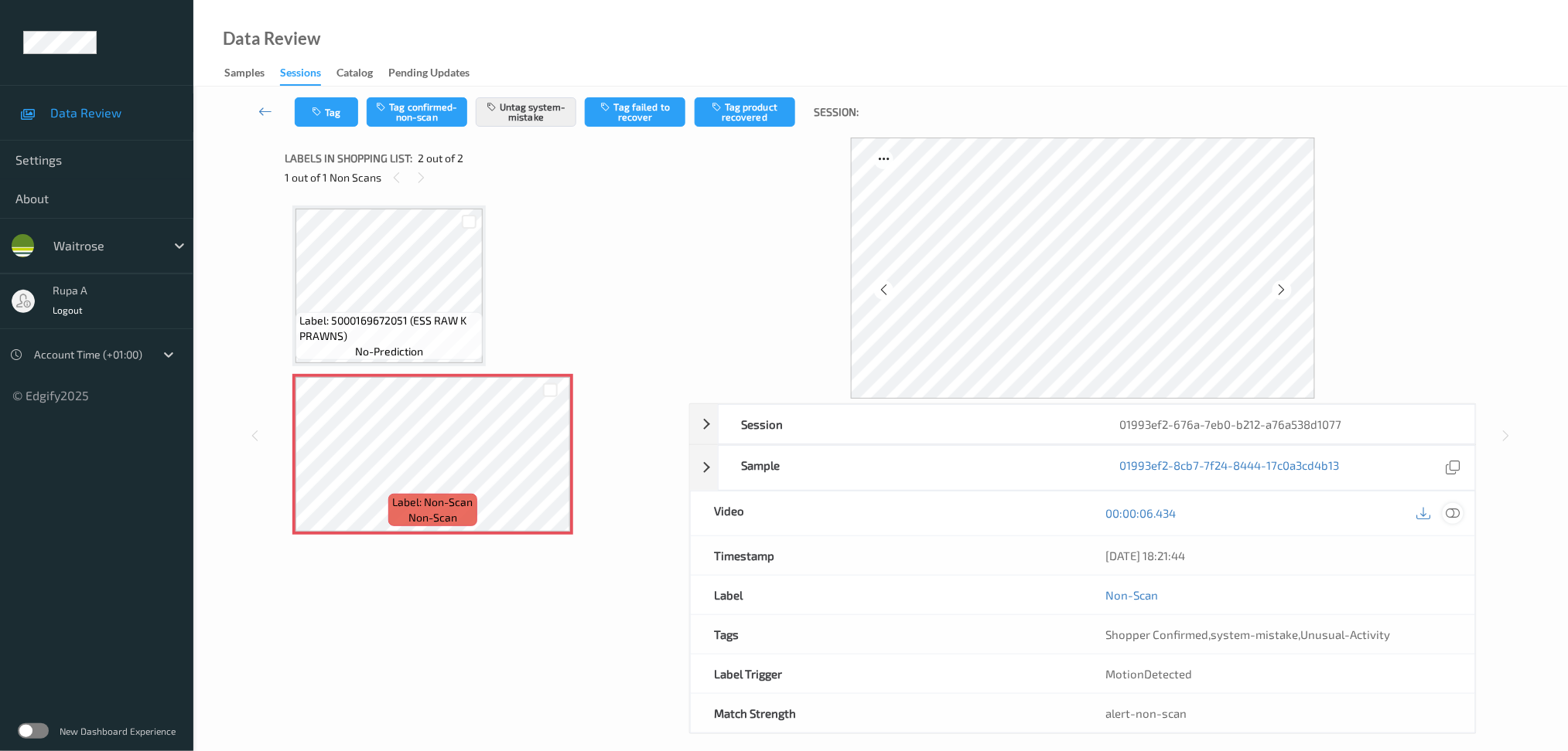
click at [1453, 515] on icon at bounding box center [1452, 513] width 14 height 14
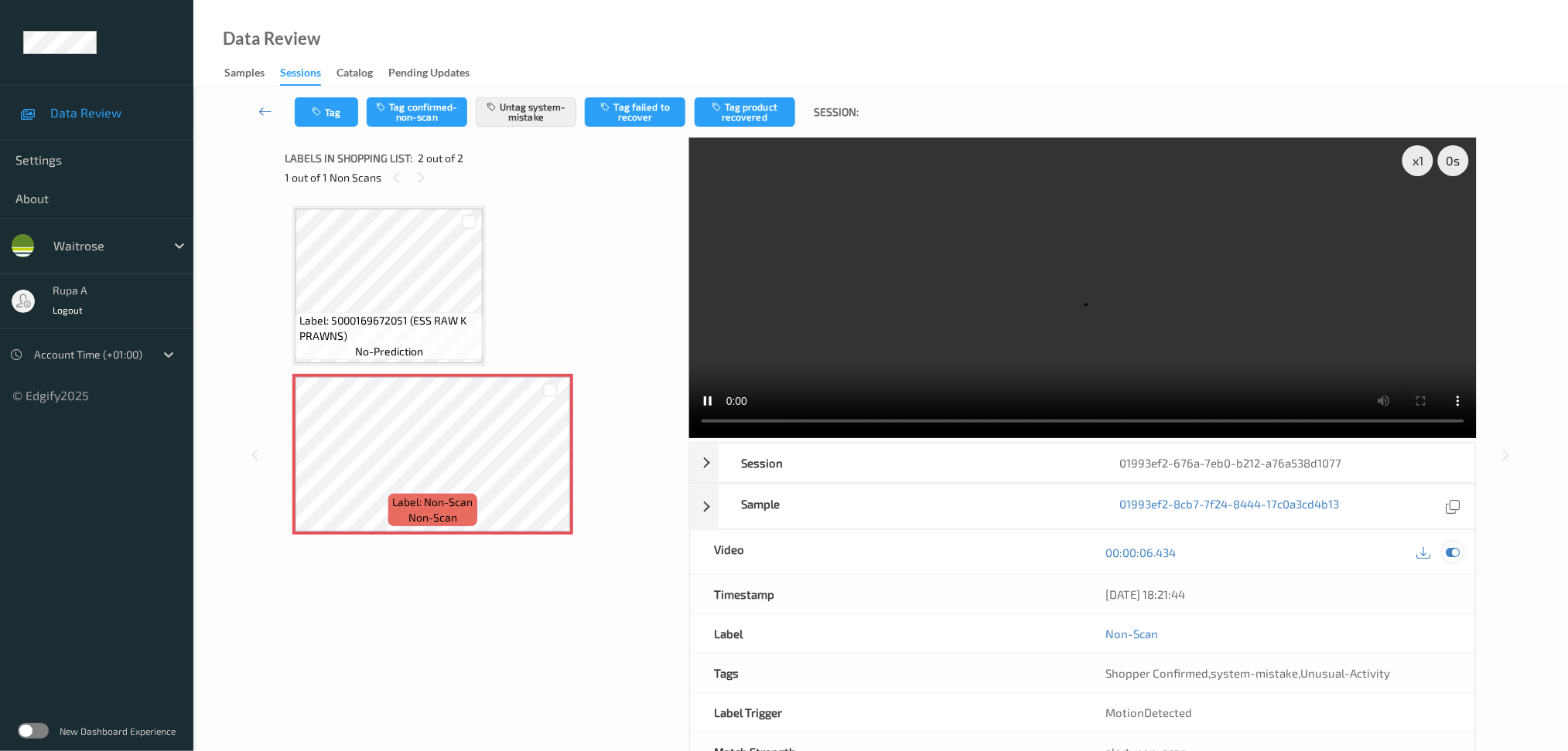
click at [1455, 560] on div at bounding box center [1452, 551] width 20 height 20
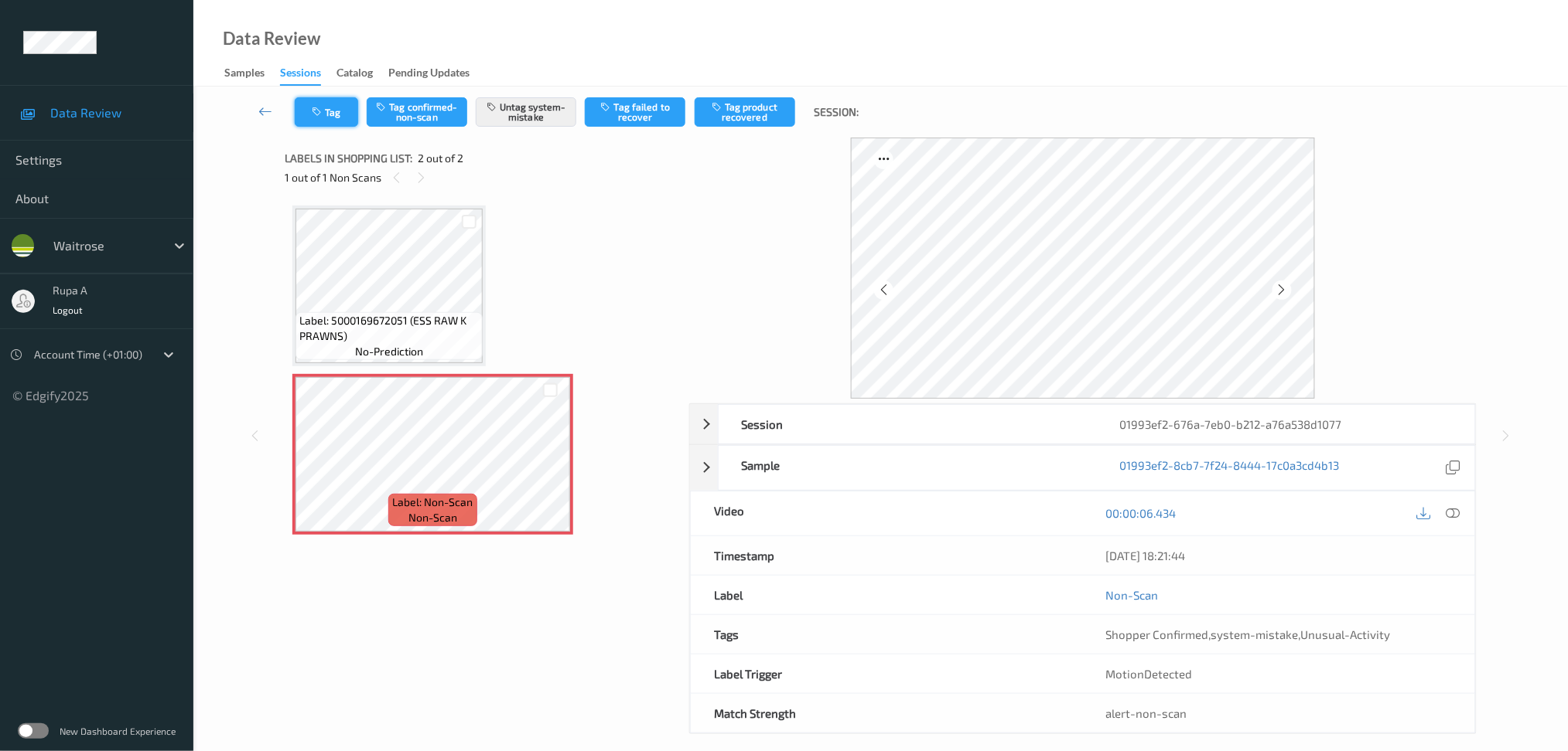
click at [312, 114] on icon "button" at bounding box center [318, 112] width 13 height 11
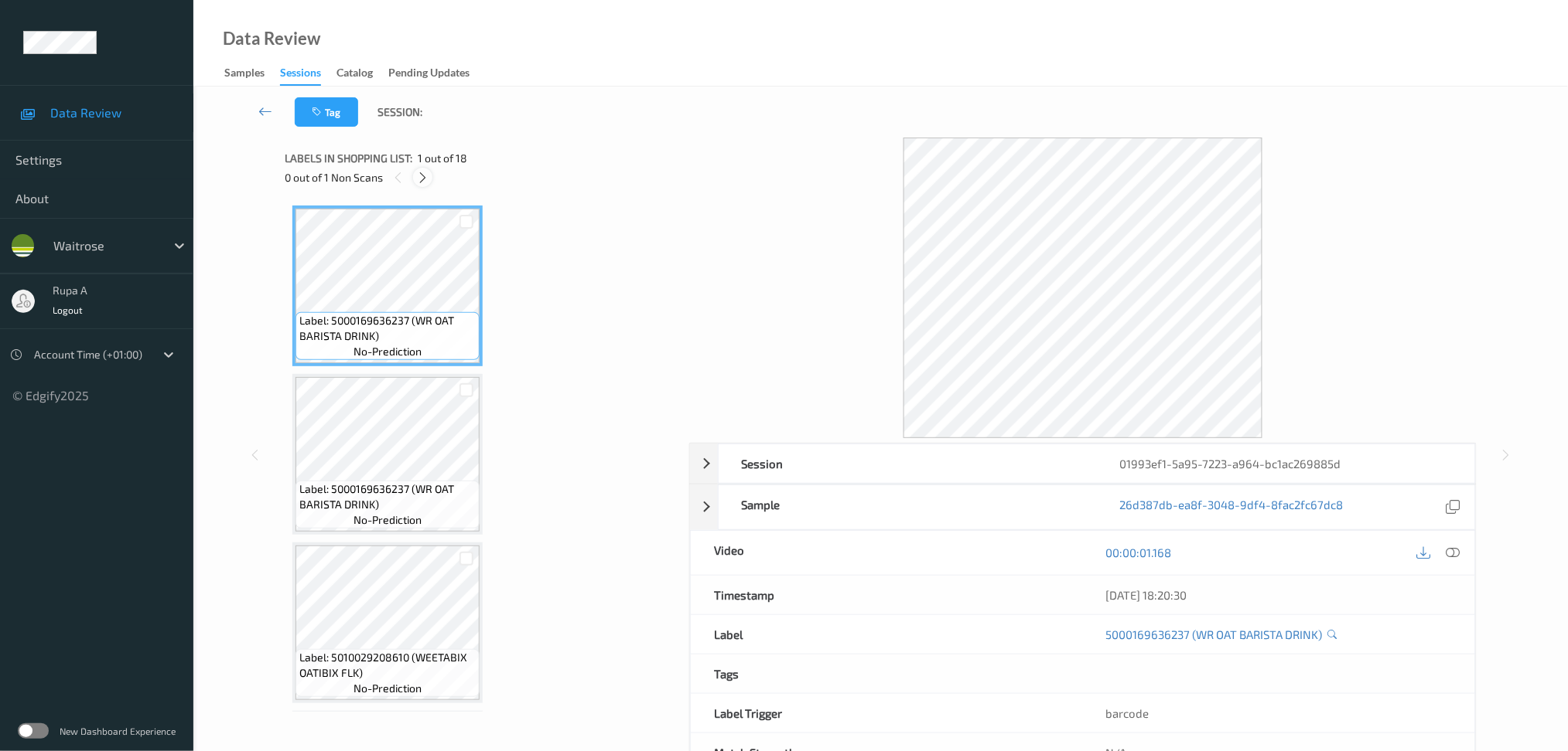
click at [424, 175] on icon at bounding box center [422, 177] width 13 height 14
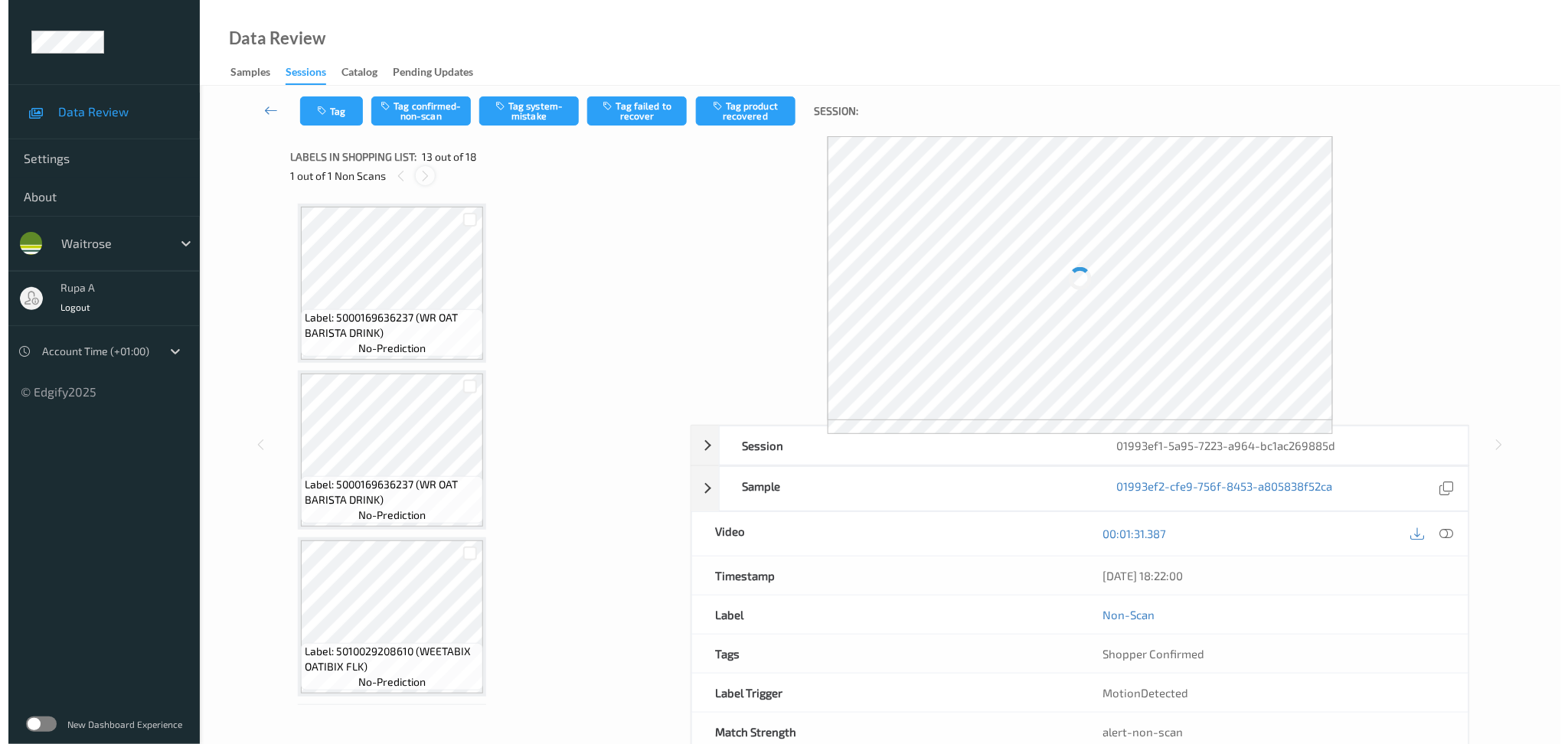
scroll to position [1831, 0]
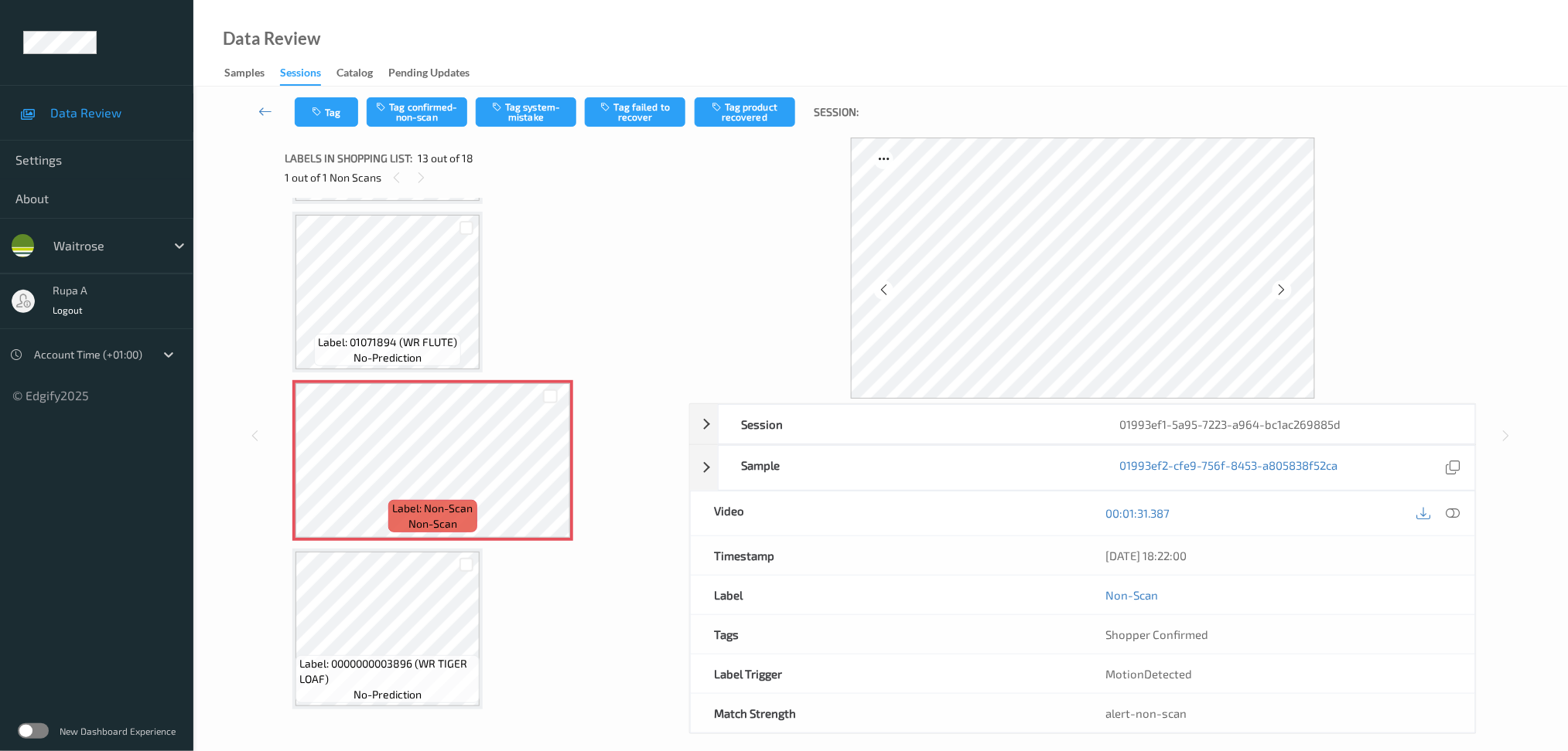
click at [1290, 289] on div at bounding box center [1083, 268] width 464 height 261
click at [1290, 288] on div at bounding box center [1281, 290] width 19 height 19
click at [530, 123] on button "Tag system-mistake" at bounding box center [525, 112] width 100 height 29
click at [539, 123] on button "Tag system-mistake" at bounding box center [525, 112] width 100 height 29
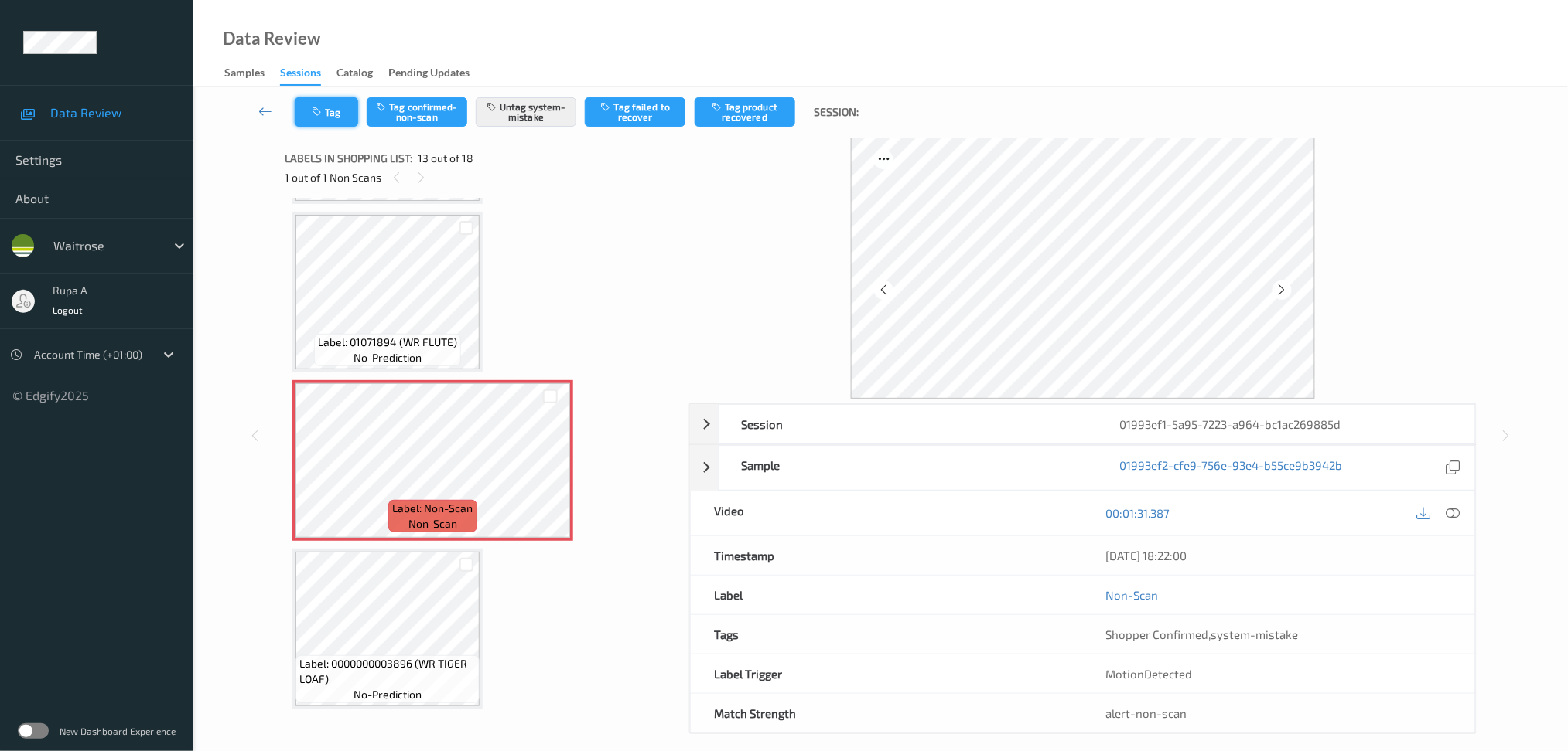
click at [313, 109] on icon "button" at bounding box center [318, 112] width 13 height 11
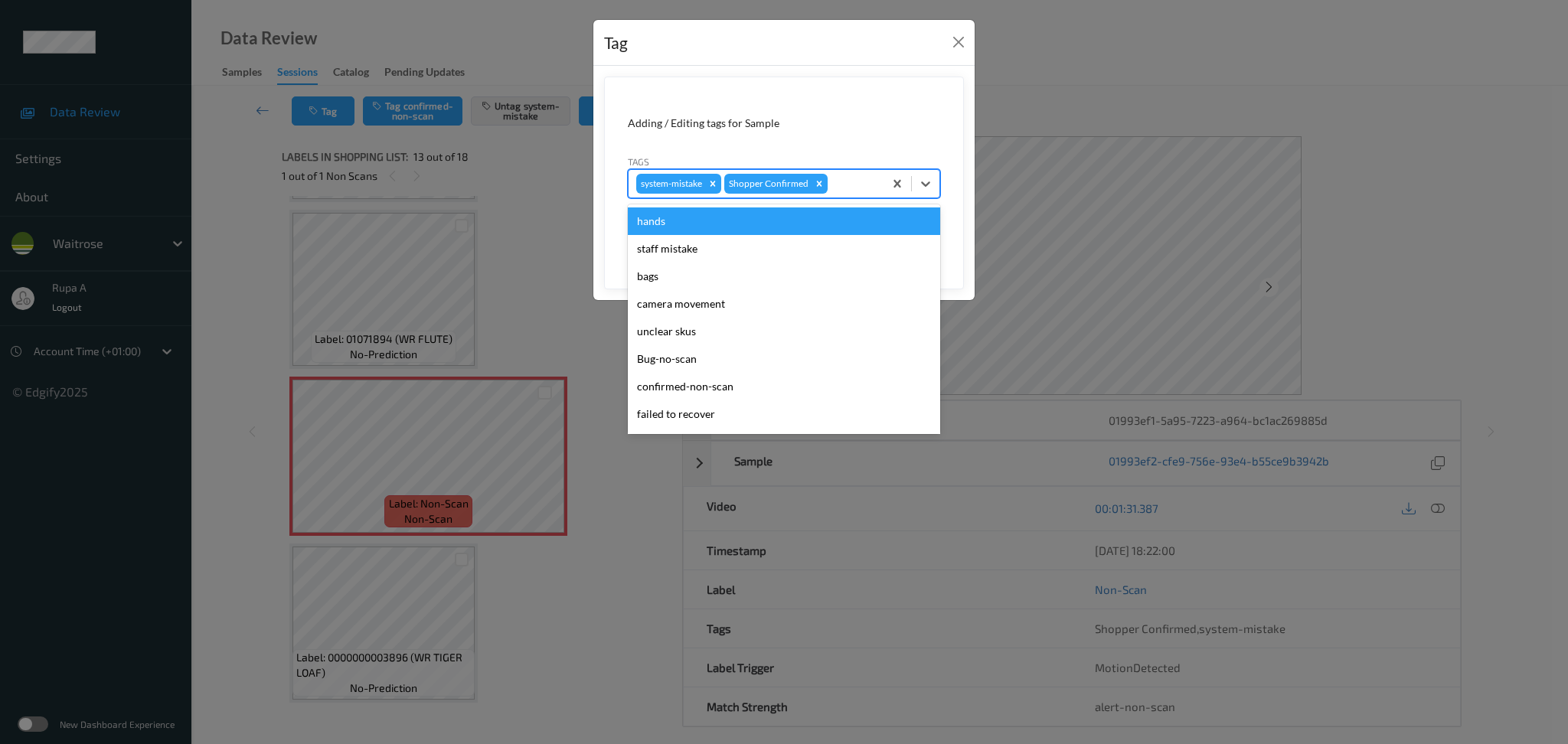
click at [855, 178] on div at bounding box center [853, 183] width 45 height 18
type input "UN"
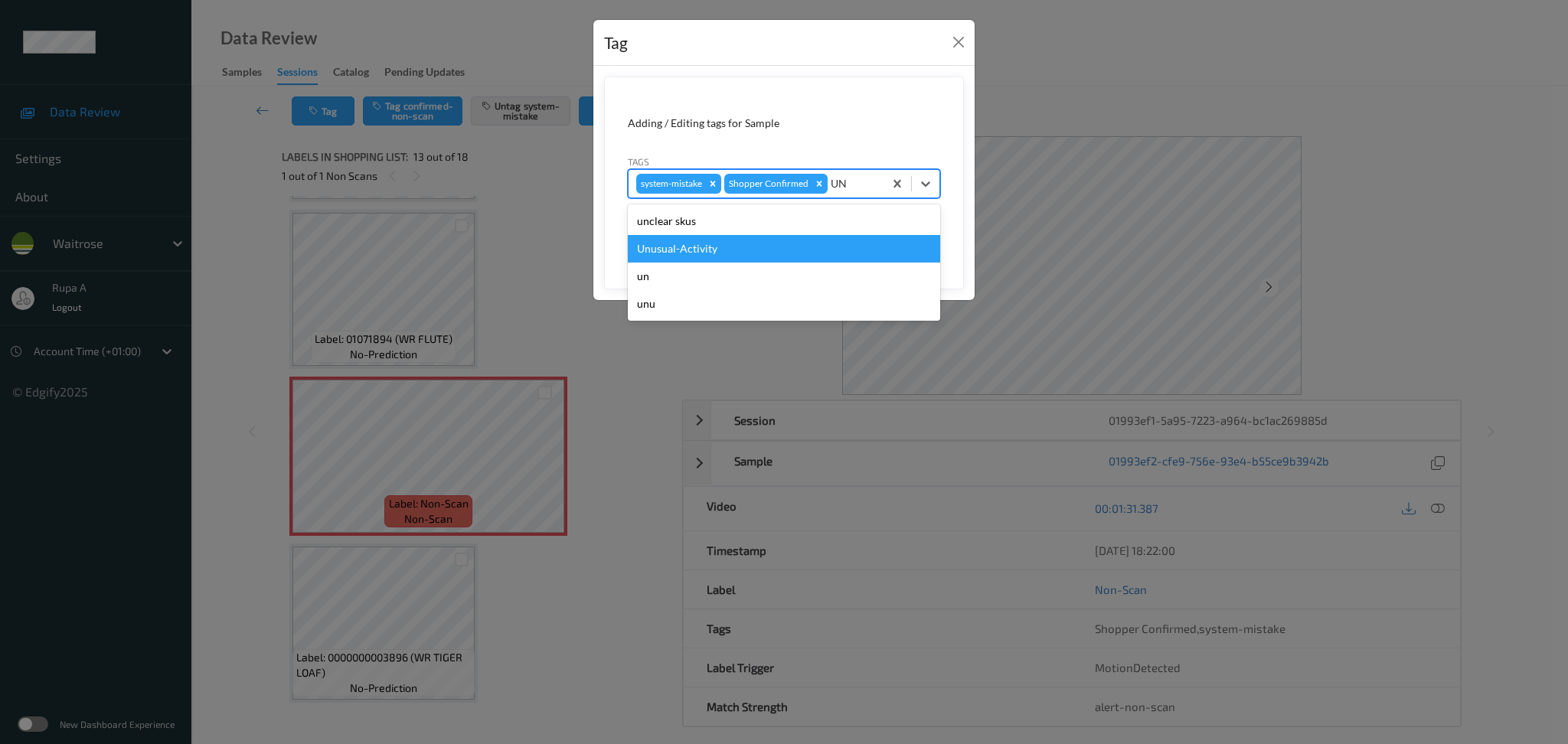
click at [775, 247] on div "Unusual-Activity" at bounding box center [784, 249] width 313 height 28
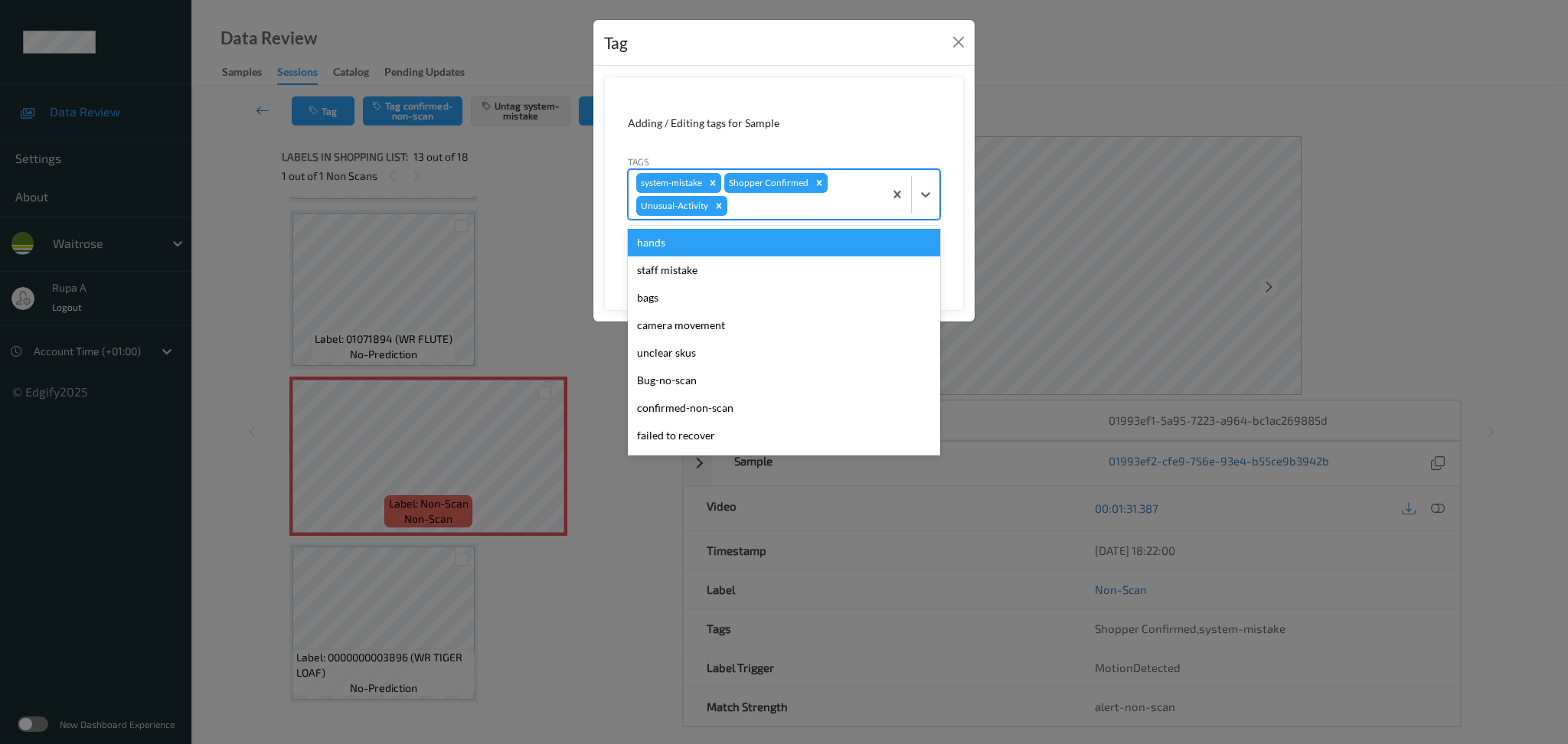
click at [814, 216] on div "system-mistake Shopper Confirmed Unusual-Activity" at bounding box center [756, 194] width 255 height 49
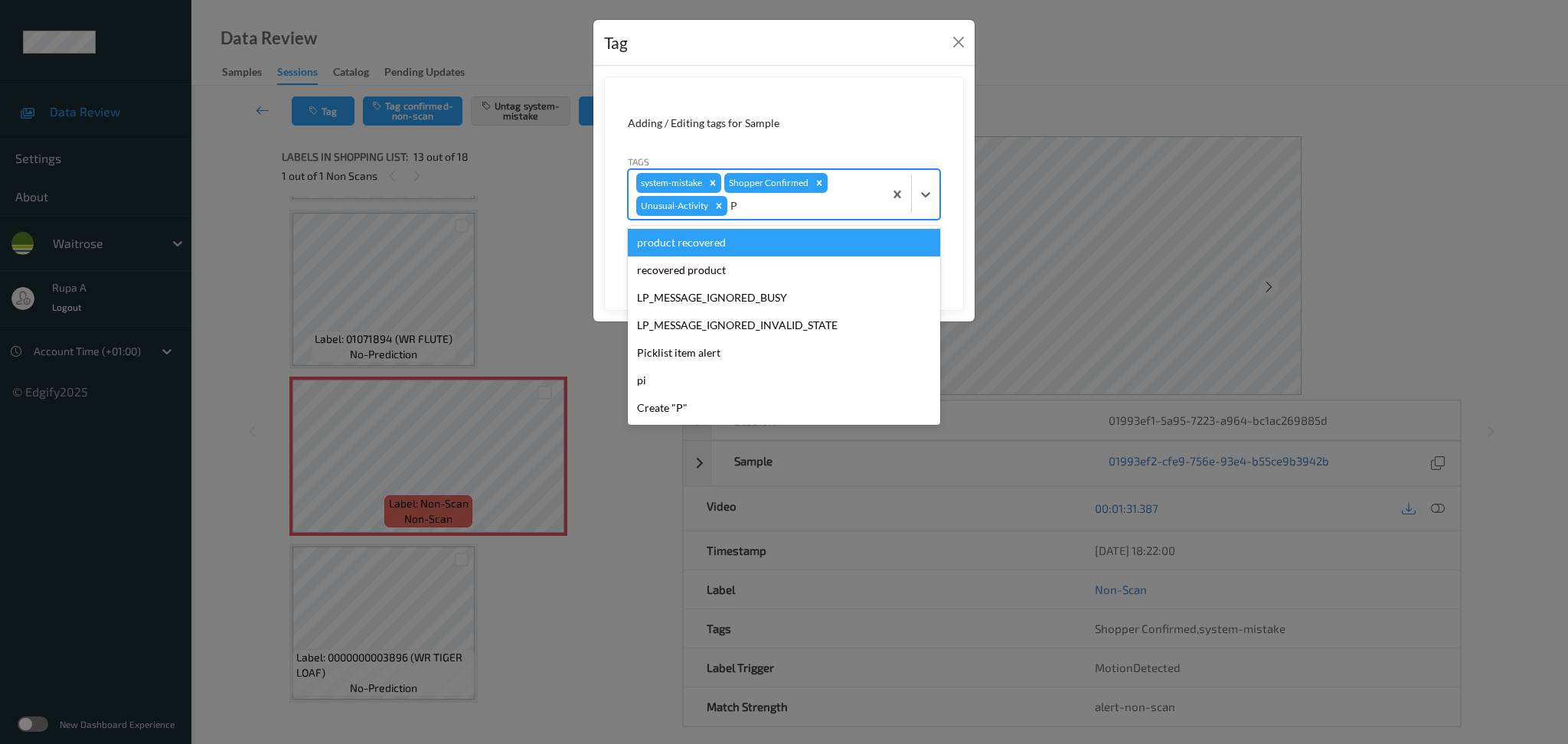
type input "PI"
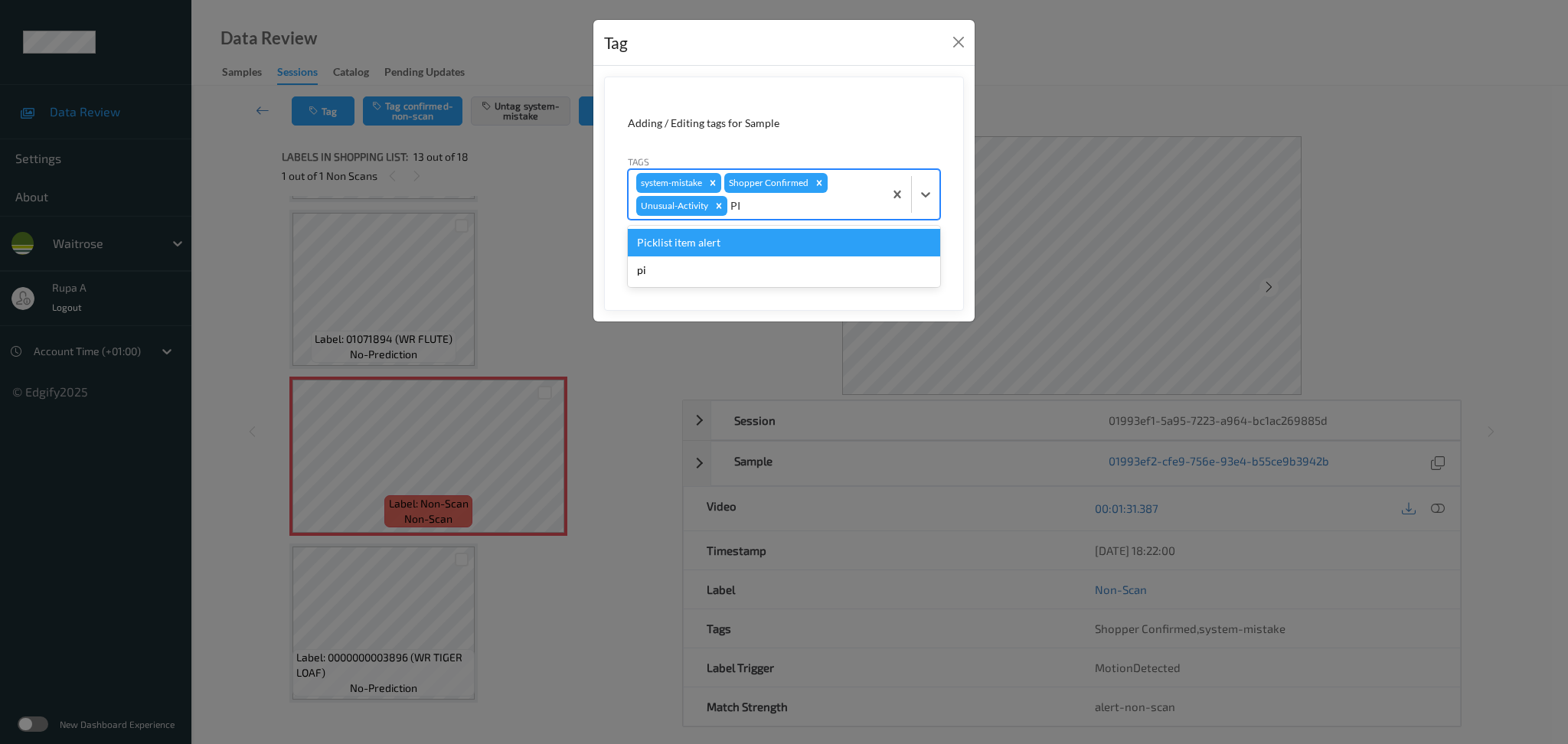
click at [791, 243] on div "Picklist item alert" at bounding box center [784, 242] width 313 height 28
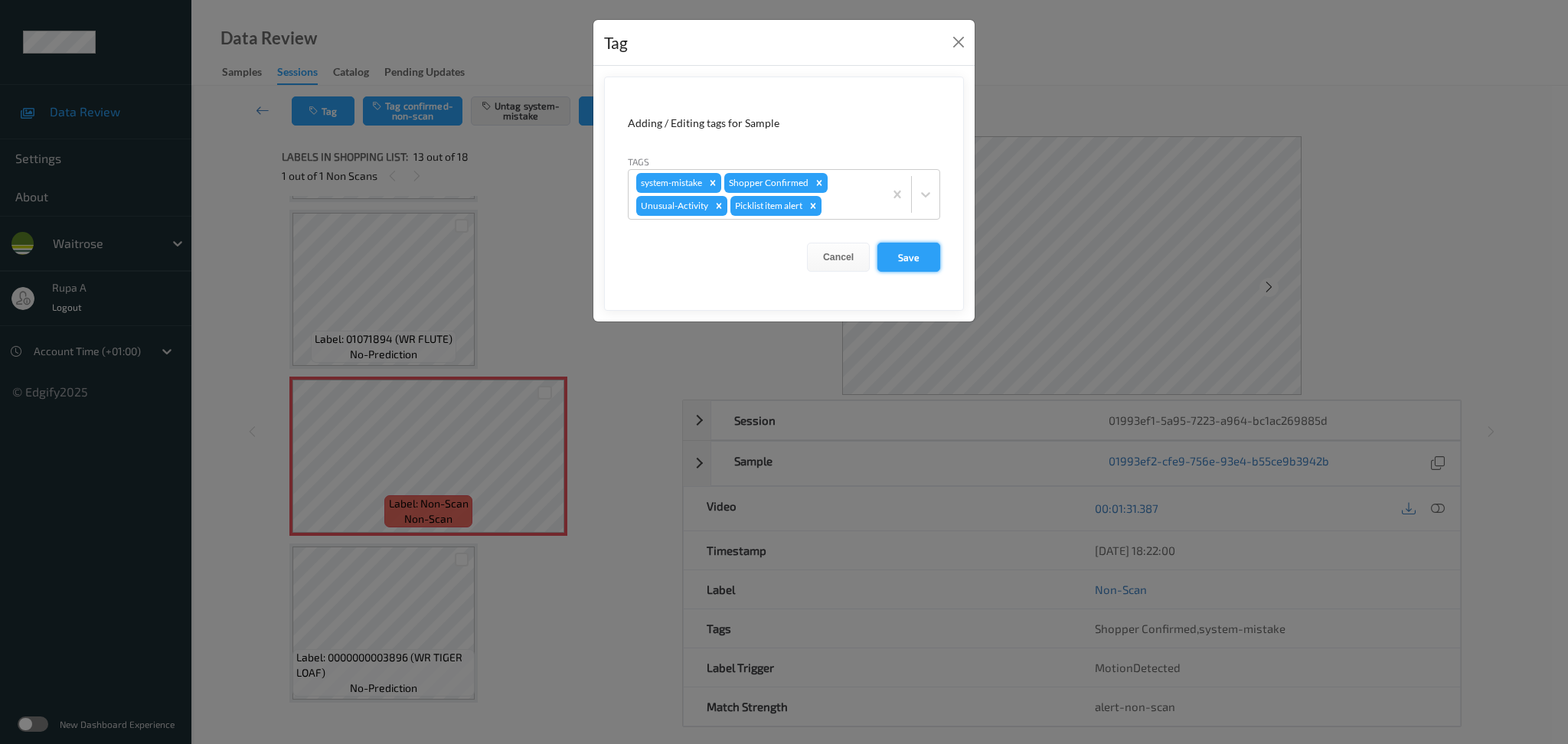
click at [911, 253] on button "Save" at bounding box center [908, 258] width 63 height 29
click at [923, 269] on button "Save" at bounding box center [908, 258] width 63 height 29
click at [922, 266] on button "Save" at bounding box center [908, 258] width 63 height 29
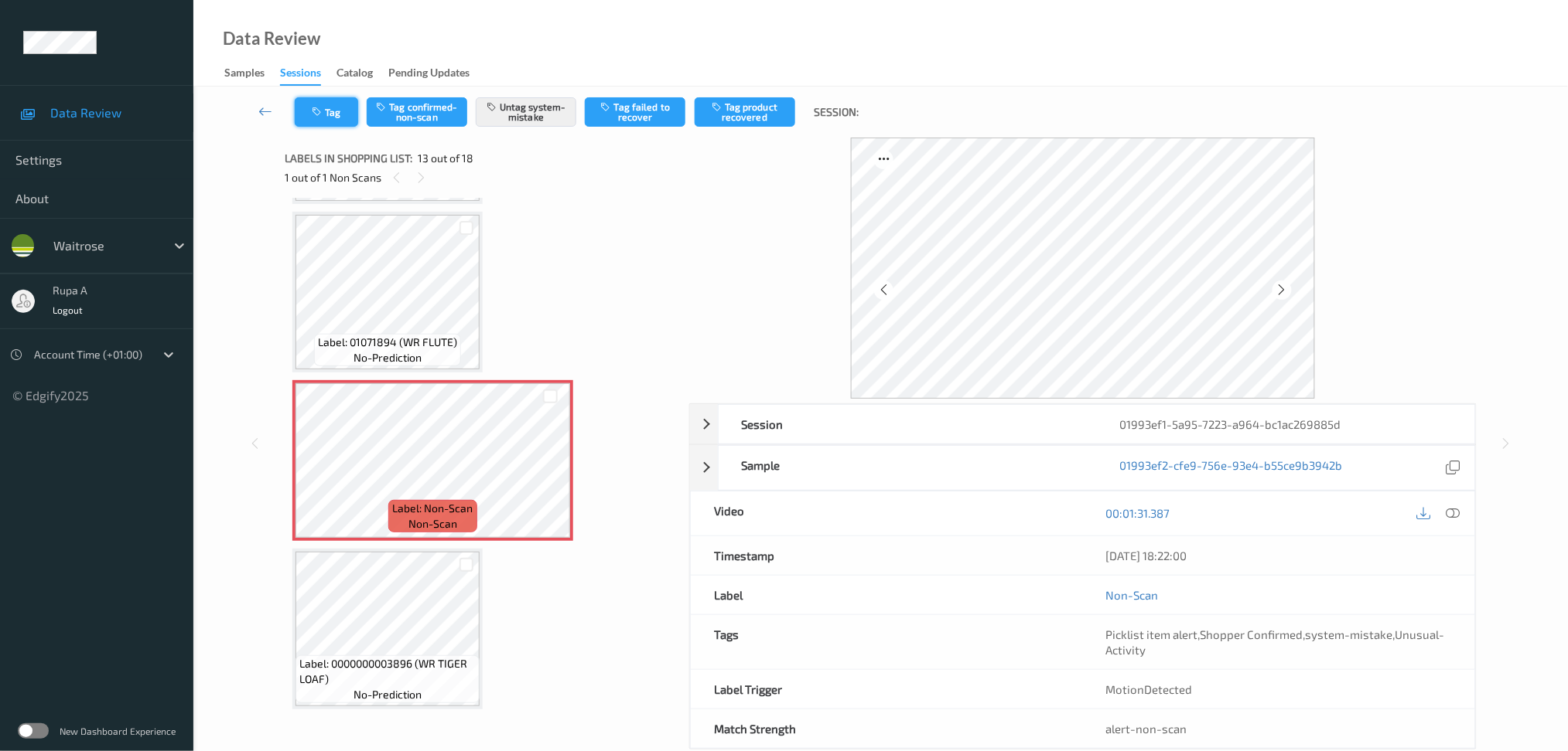
click at [303, 109] on button "Tag" at bounding box center [325, 112] width 63 height 29
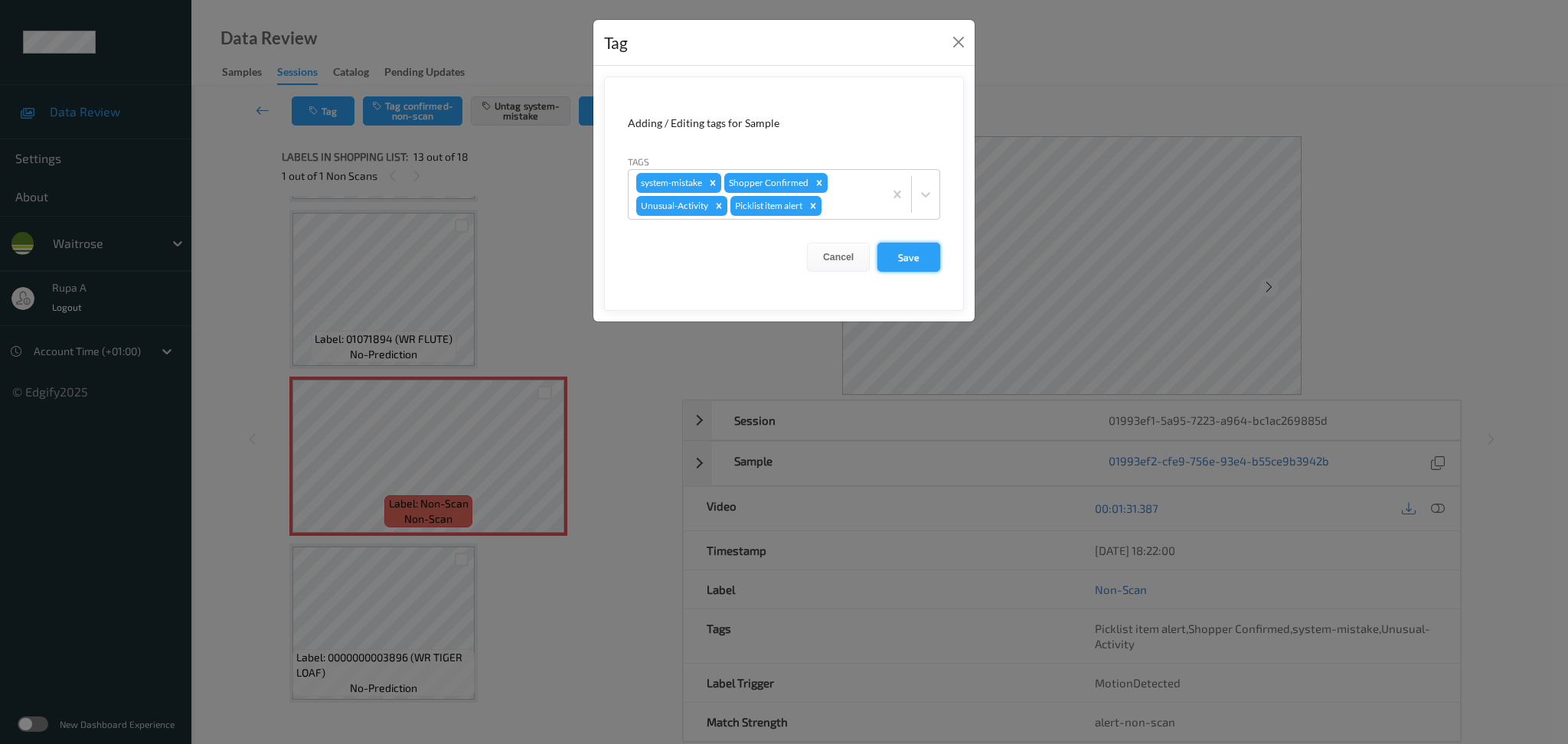
click at [922, 254] on button "Save" at bounding box center [908, 258] width 63 height 29
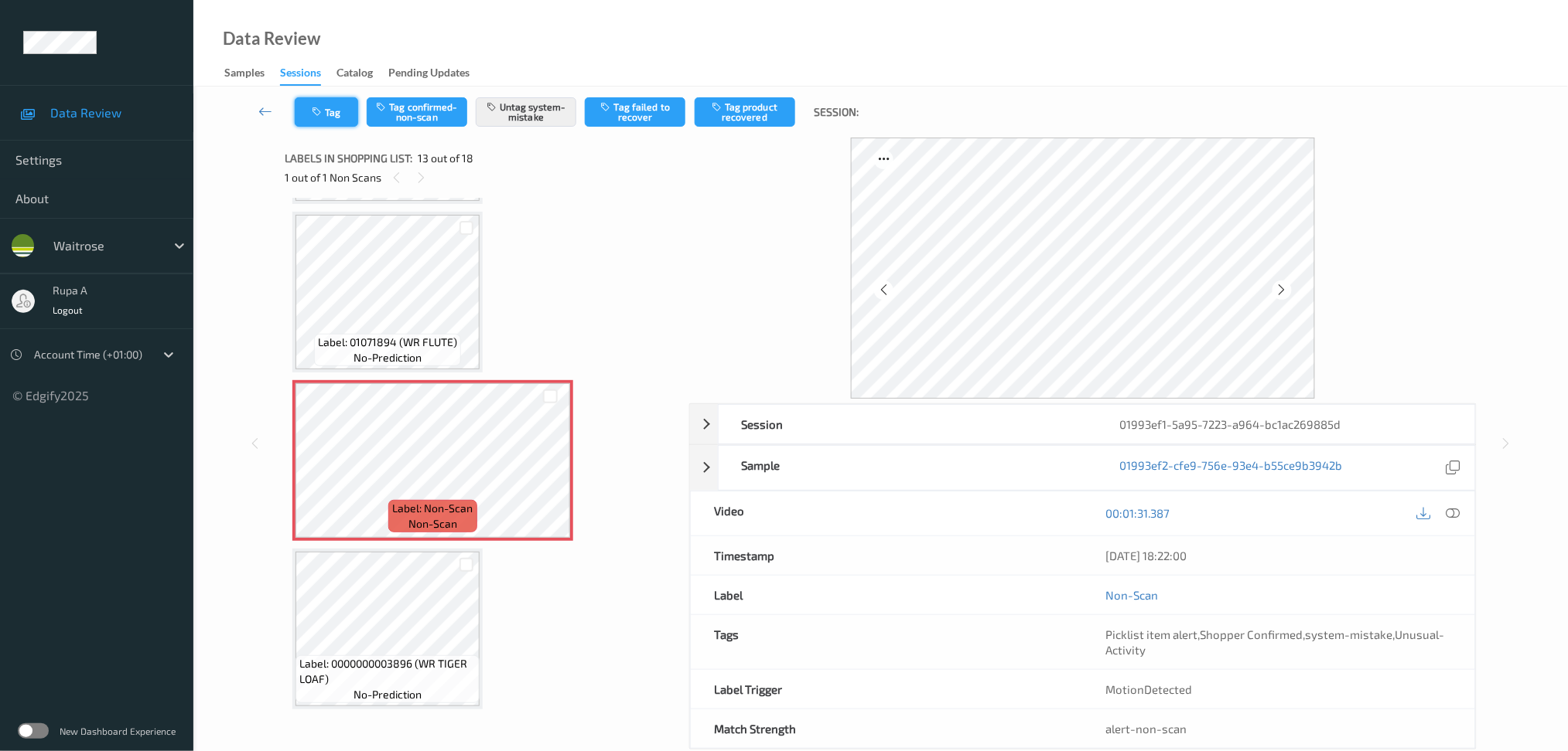
click at [327, 114] on button "Tag" at bounding box center [325, 112] width 63 height 29
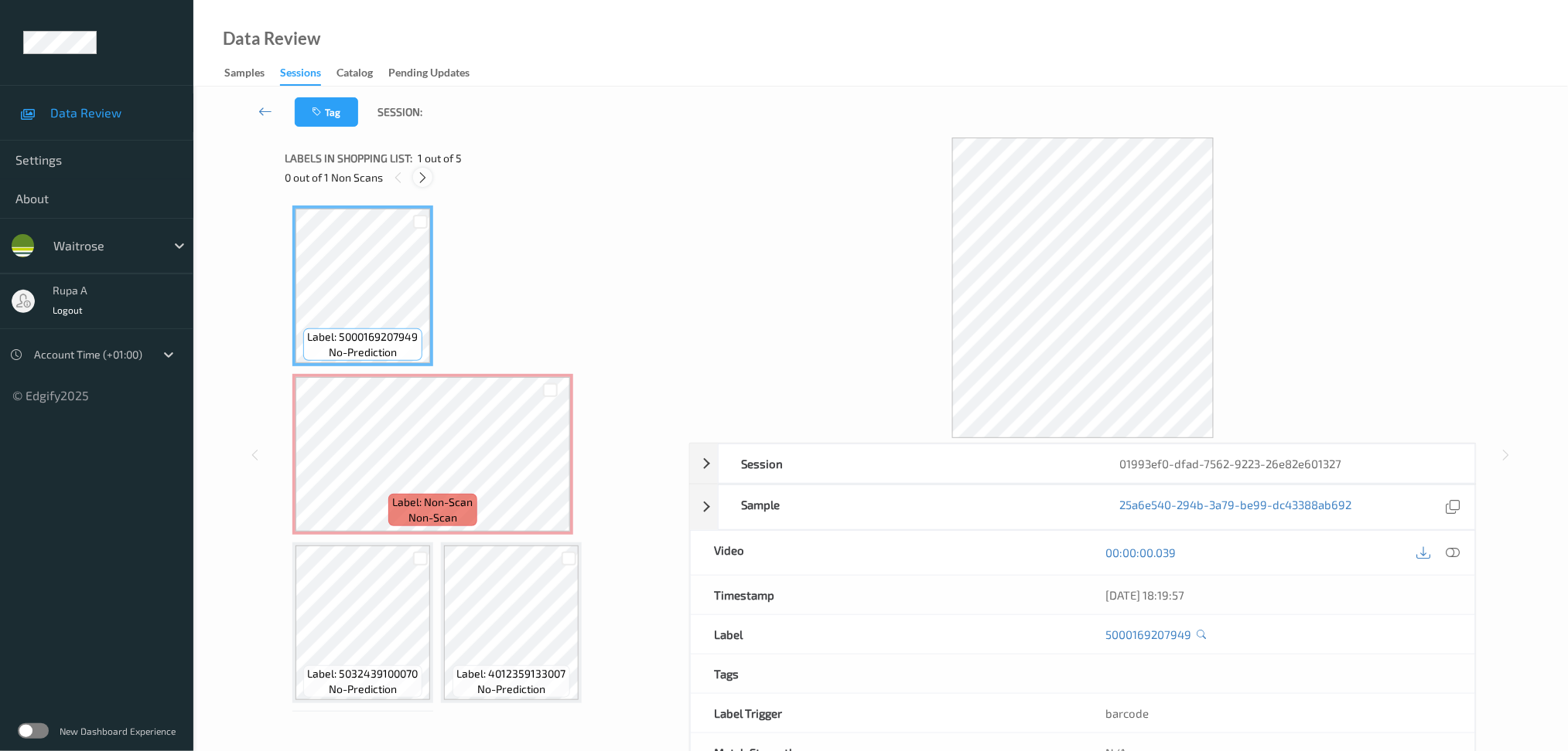
click at [424, 178] on icon at bounding box center [422, 177] width 13 height 14
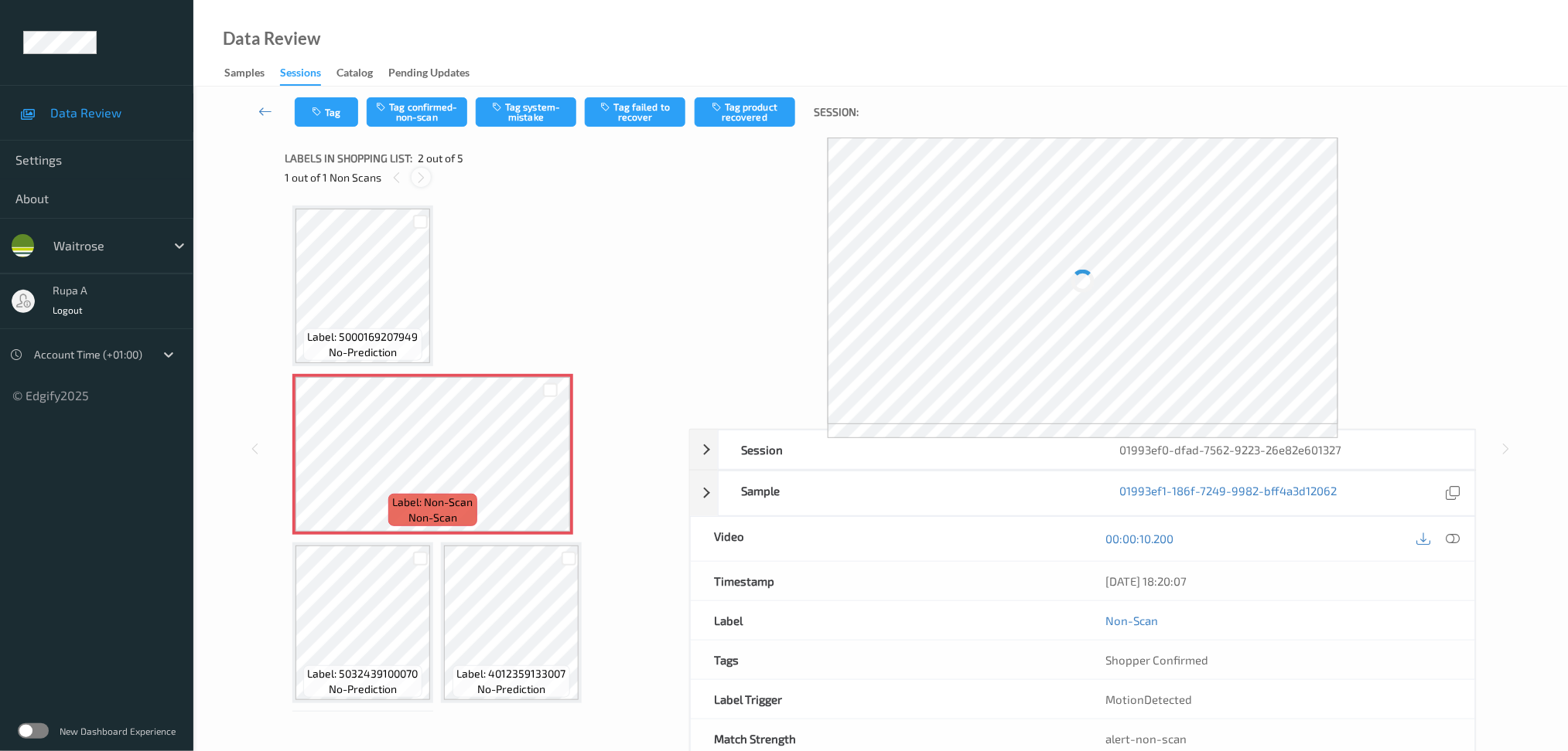
scroll to position [7, 0]
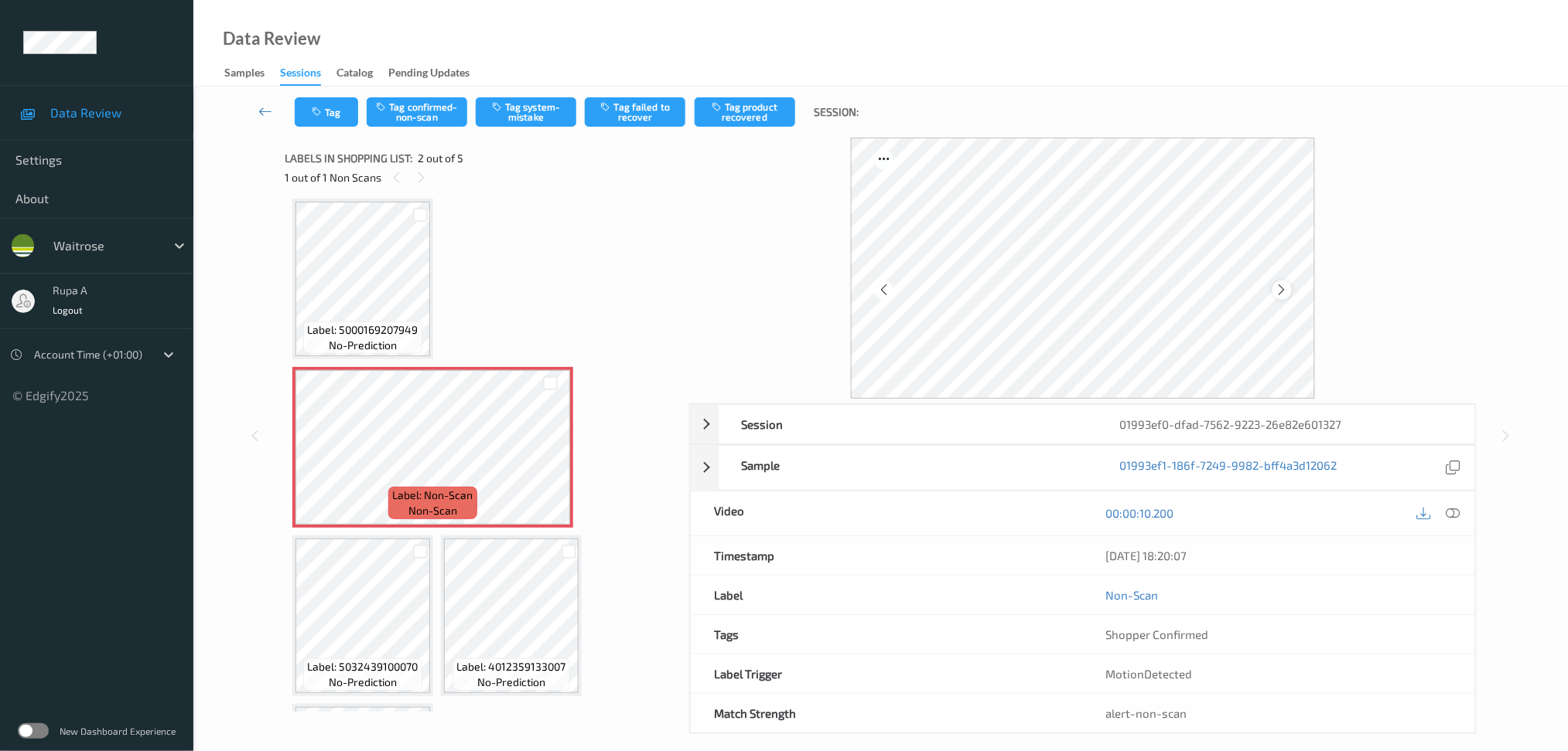
click at [1283, 294] on icon at bounding box center [1281, 289] width 13 height 14
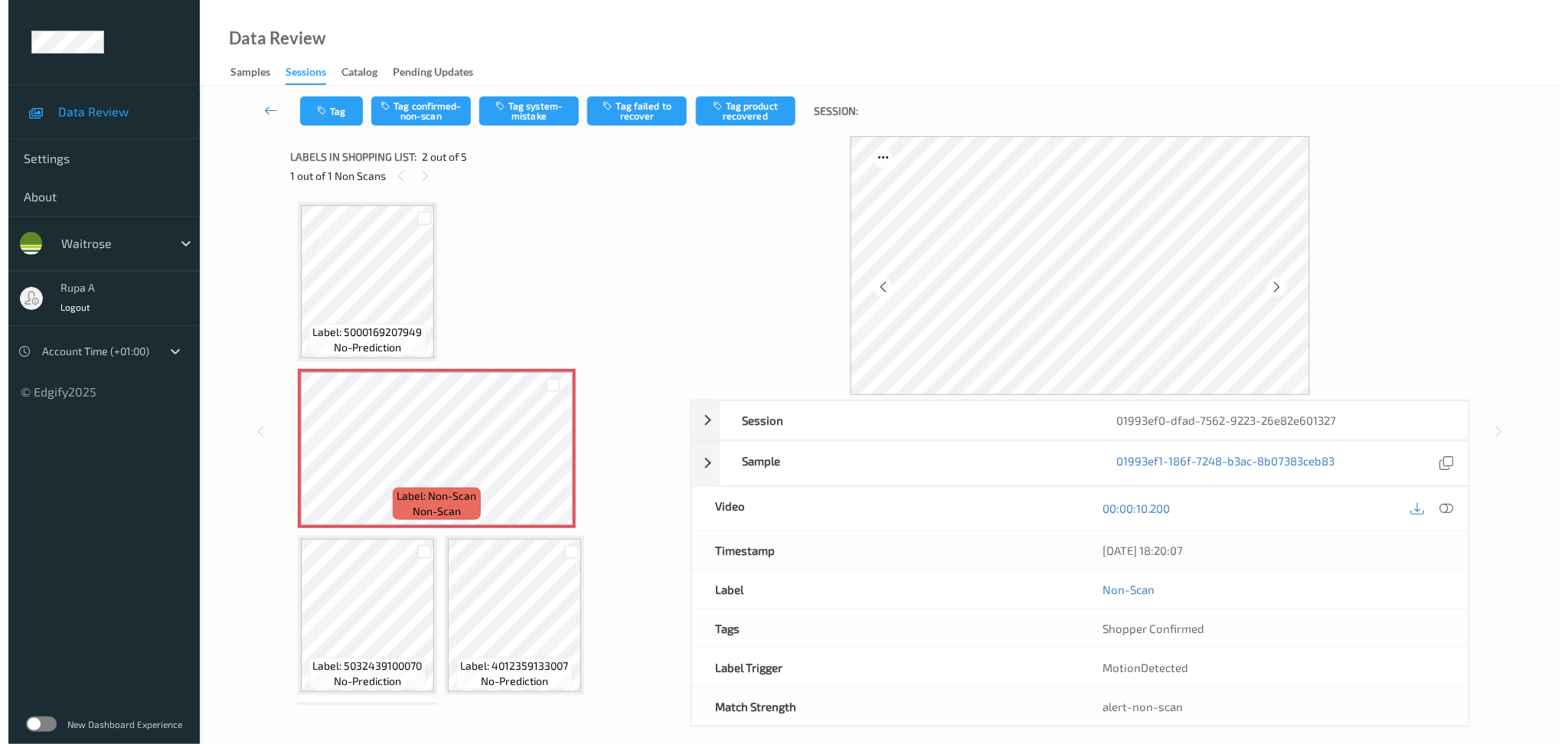
scroll to position [0, 0]
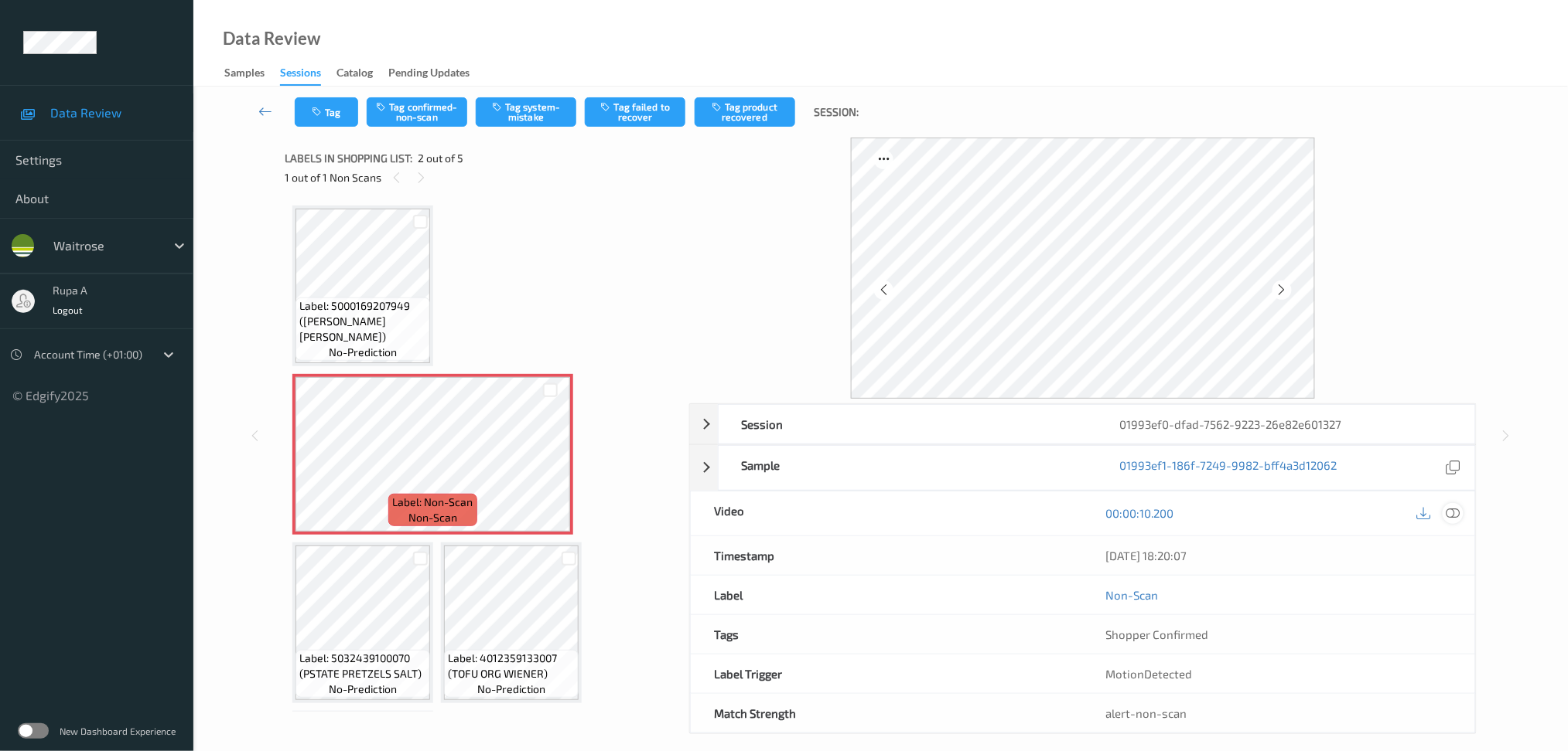
click at [1455, 511] on icon at bounding box center [1452, 513] width 14 height 14
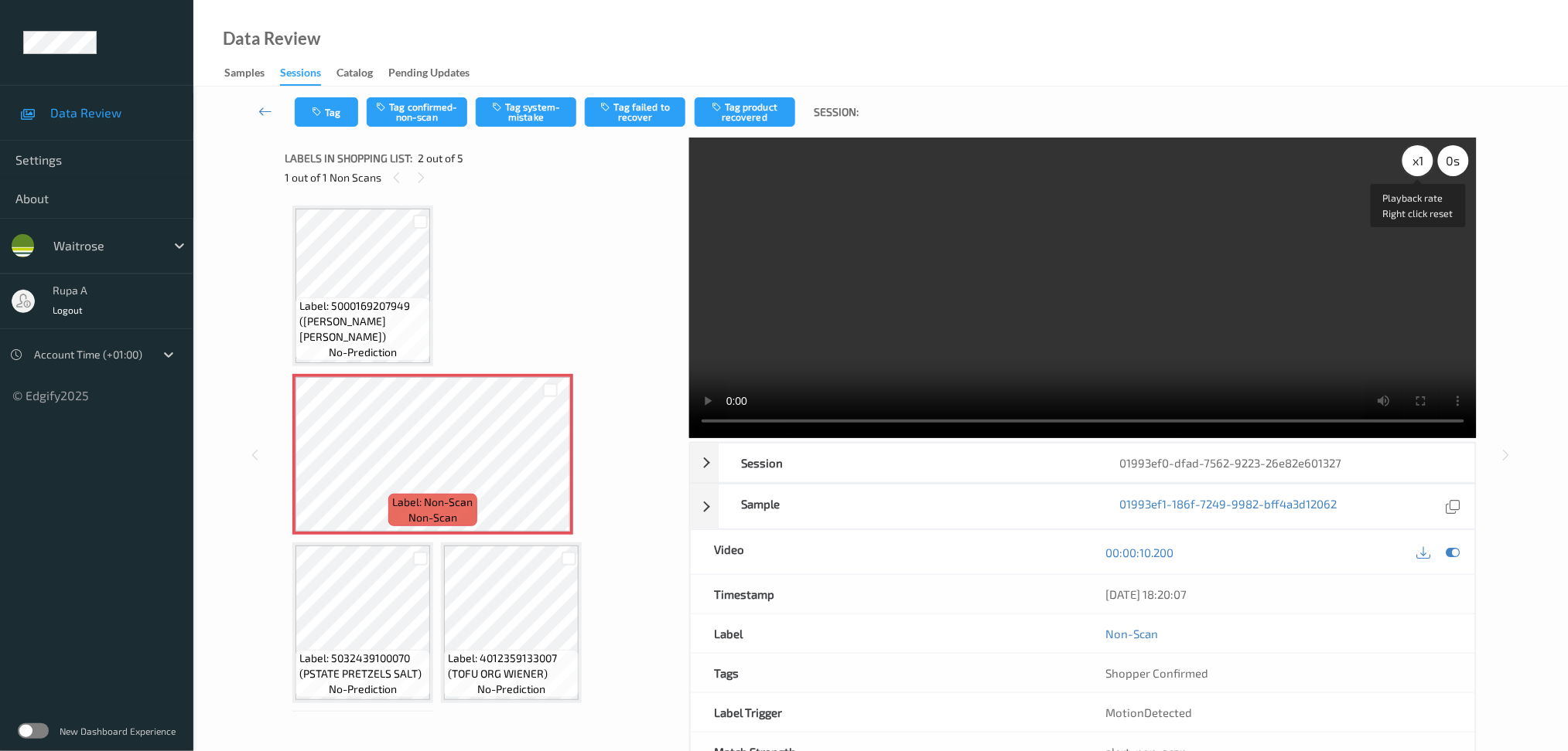
click at [1414, 174] on div "x 1" at bounding box center [1418, 161] width 31 height 31
click at [1448, 556] on icon at bounding box center [1452, 552] width 14 height 14
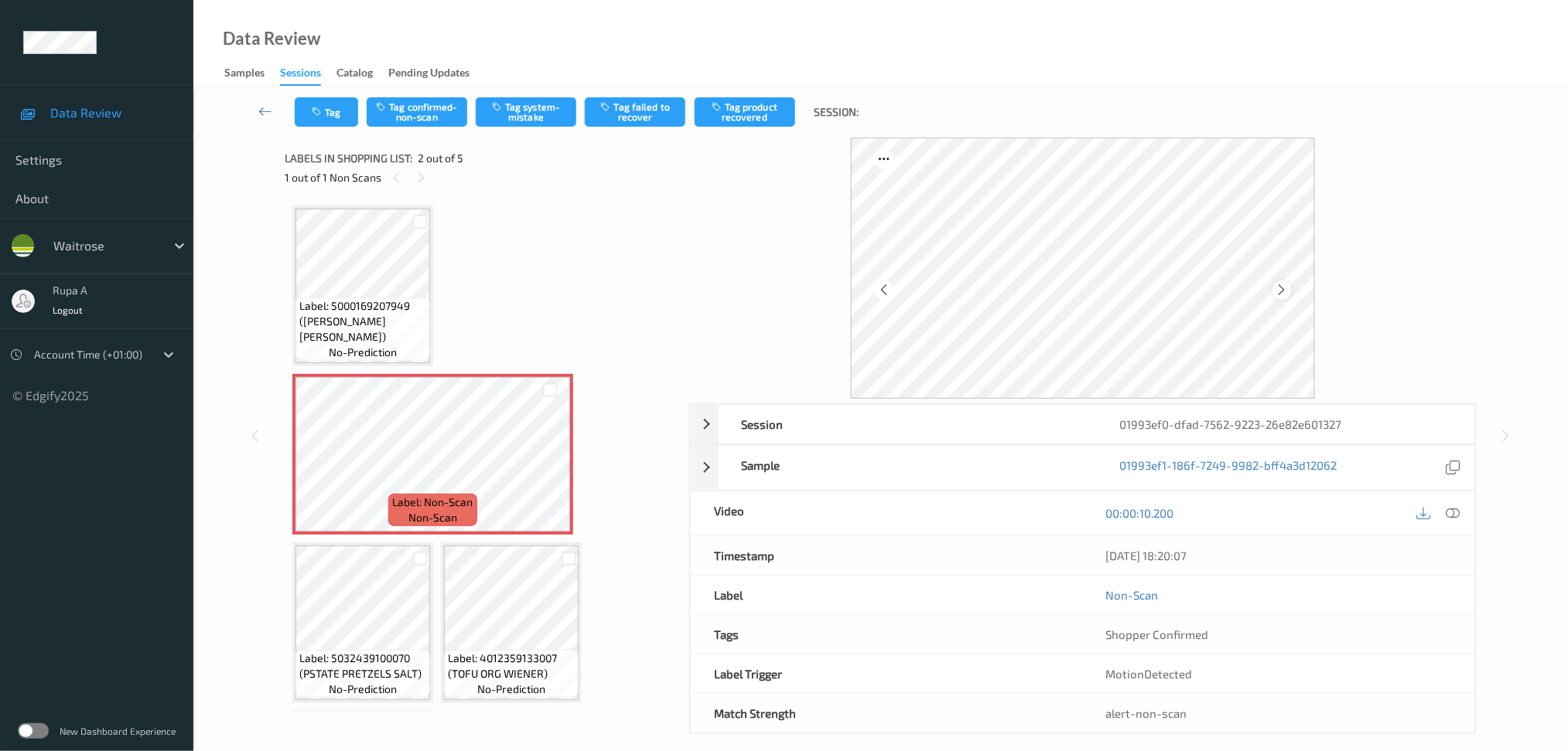
click at [1286, 282] on div at bounding box center [1281, 290] width 19 height 19
click at [1286, 288] on icon at bounding box center [1281, 289] width 13 height 14
click at [556, 115] on button "Tag system-mistake" at bounding box center [525, 112] width 100 height 29
click at [339, 107] on button "Tag" at bounding box center [325, 112] width 63 height 29
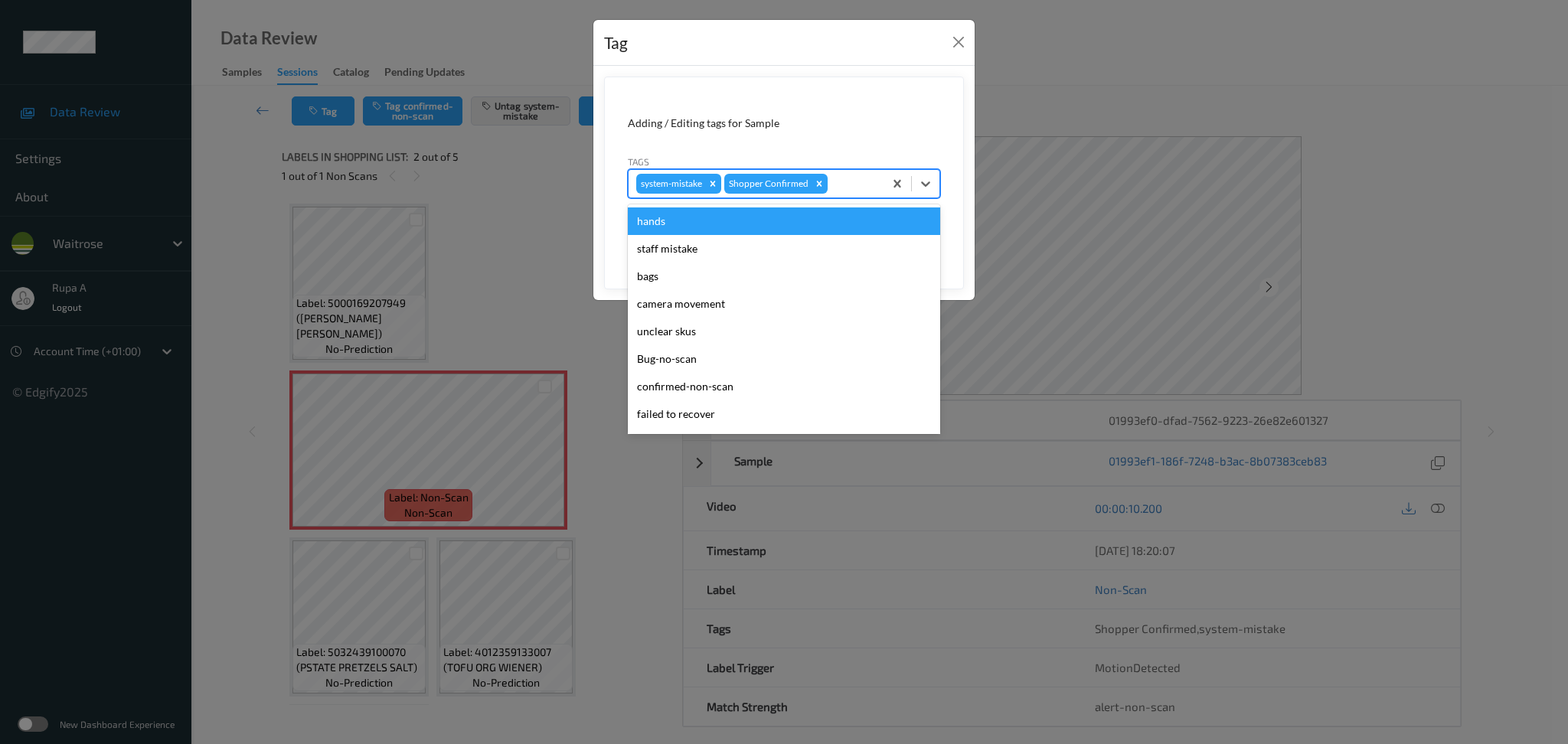
click at [860, 183] on div at bounding box center [853, 183] width 45 height 18
type input "UN"
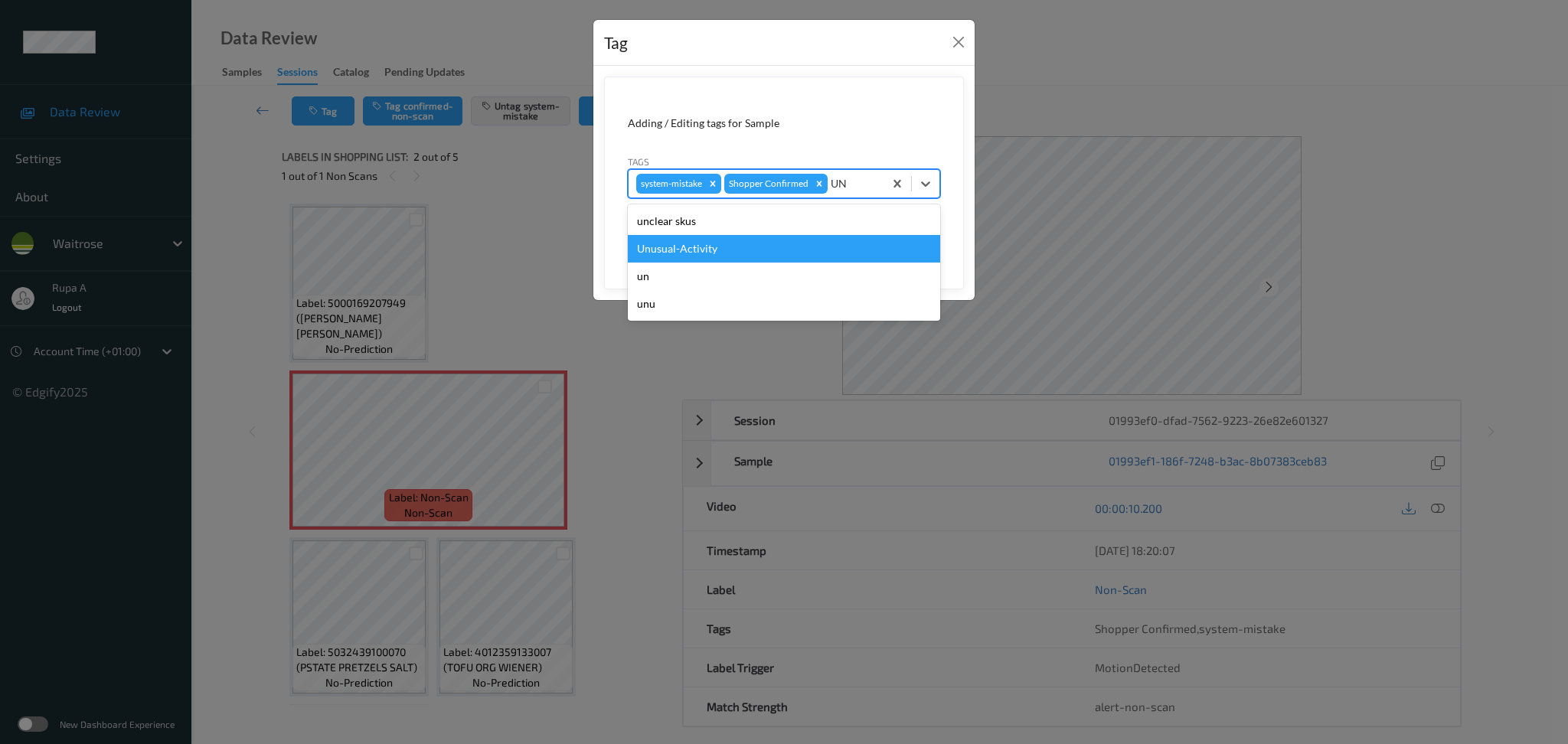
click at [782, 250] on div "Unusual-Activity" at bounding box center [784, 249] width 313 height 28
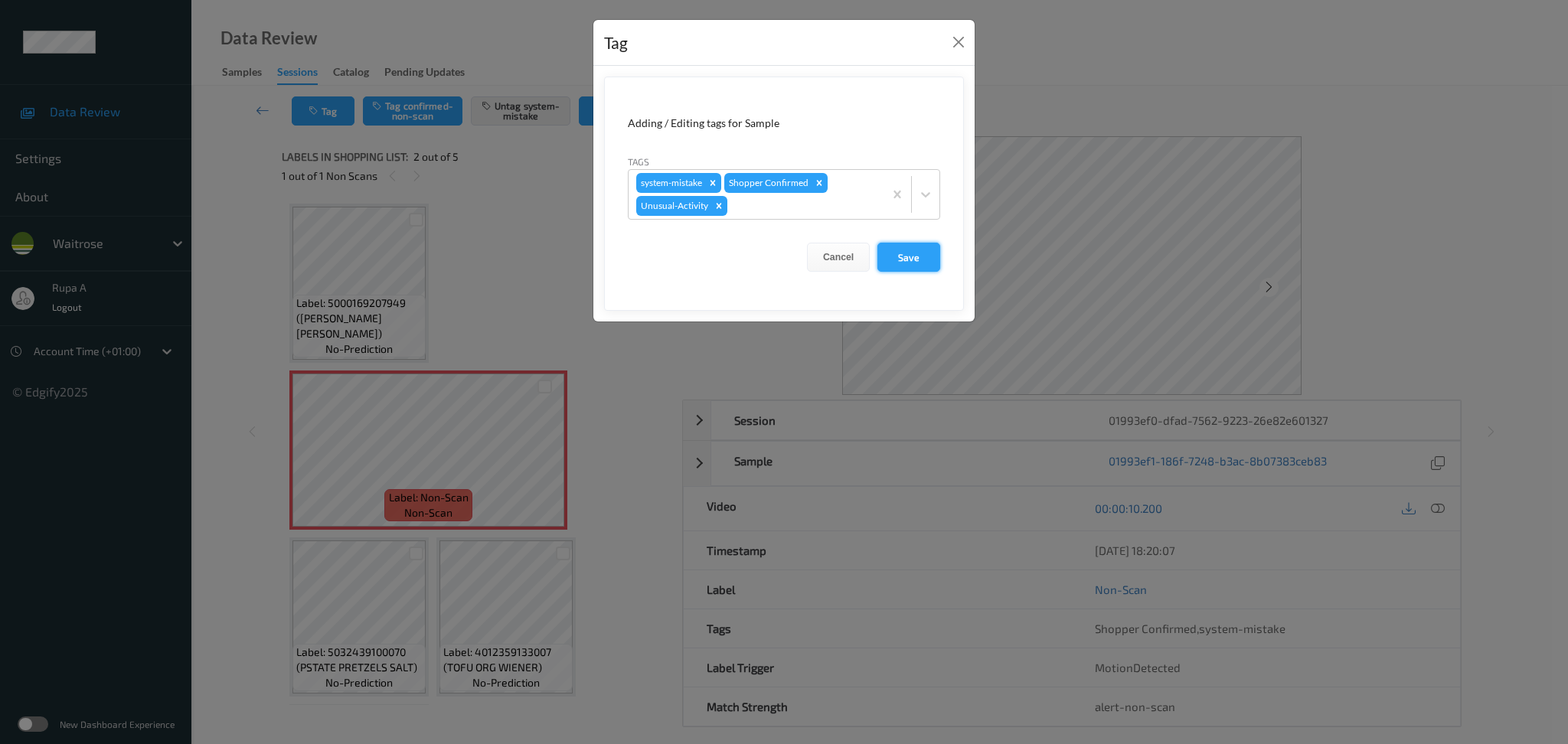
click at [926, 255] on button "Save" at bounding box center [908, 258] width 63 height 29
click at [921, 263] on button "Save" at bounding box center [908, 258] width 63 height 29
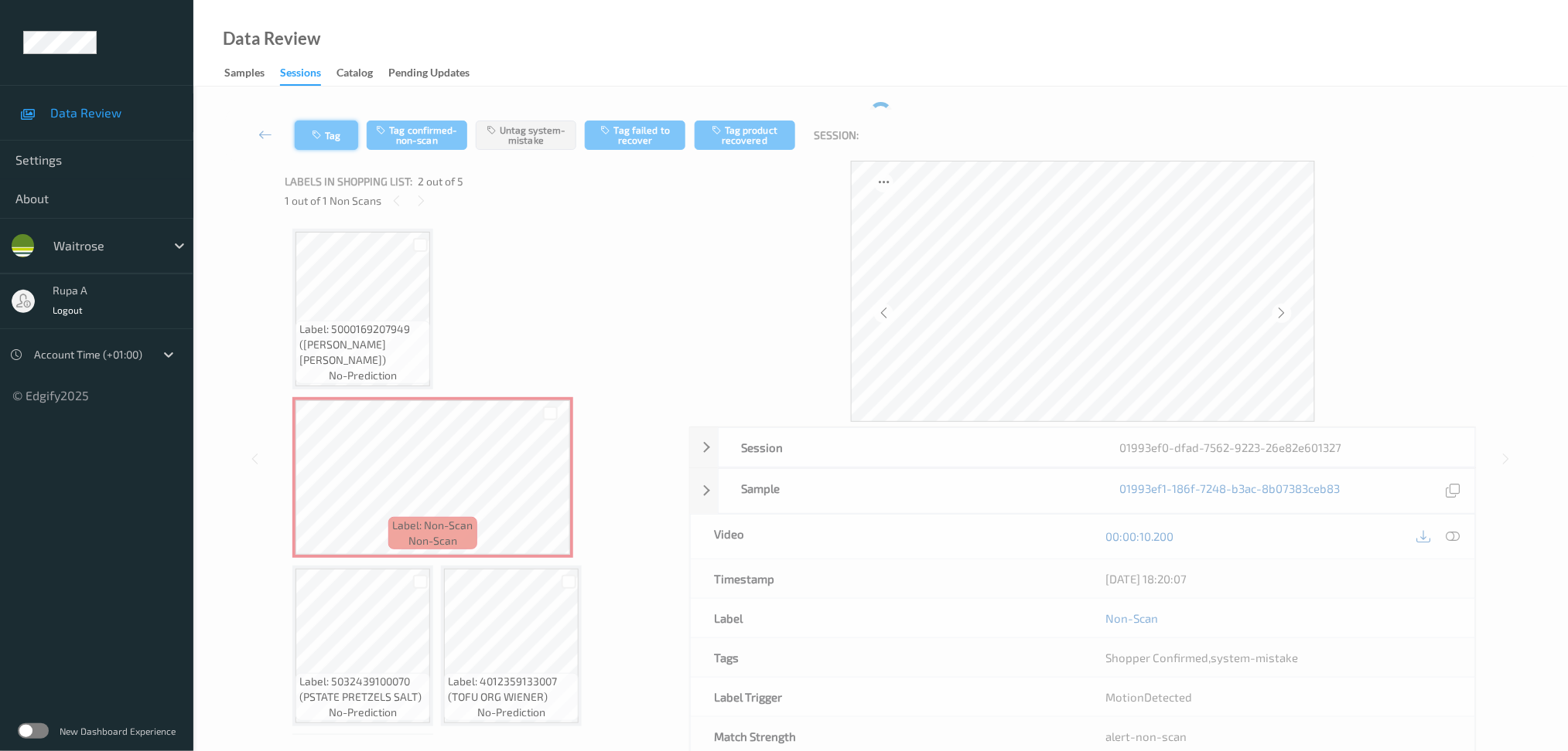
click at [314, 130] on icon "button" at bounding box center [318, 134] width 13 height 11
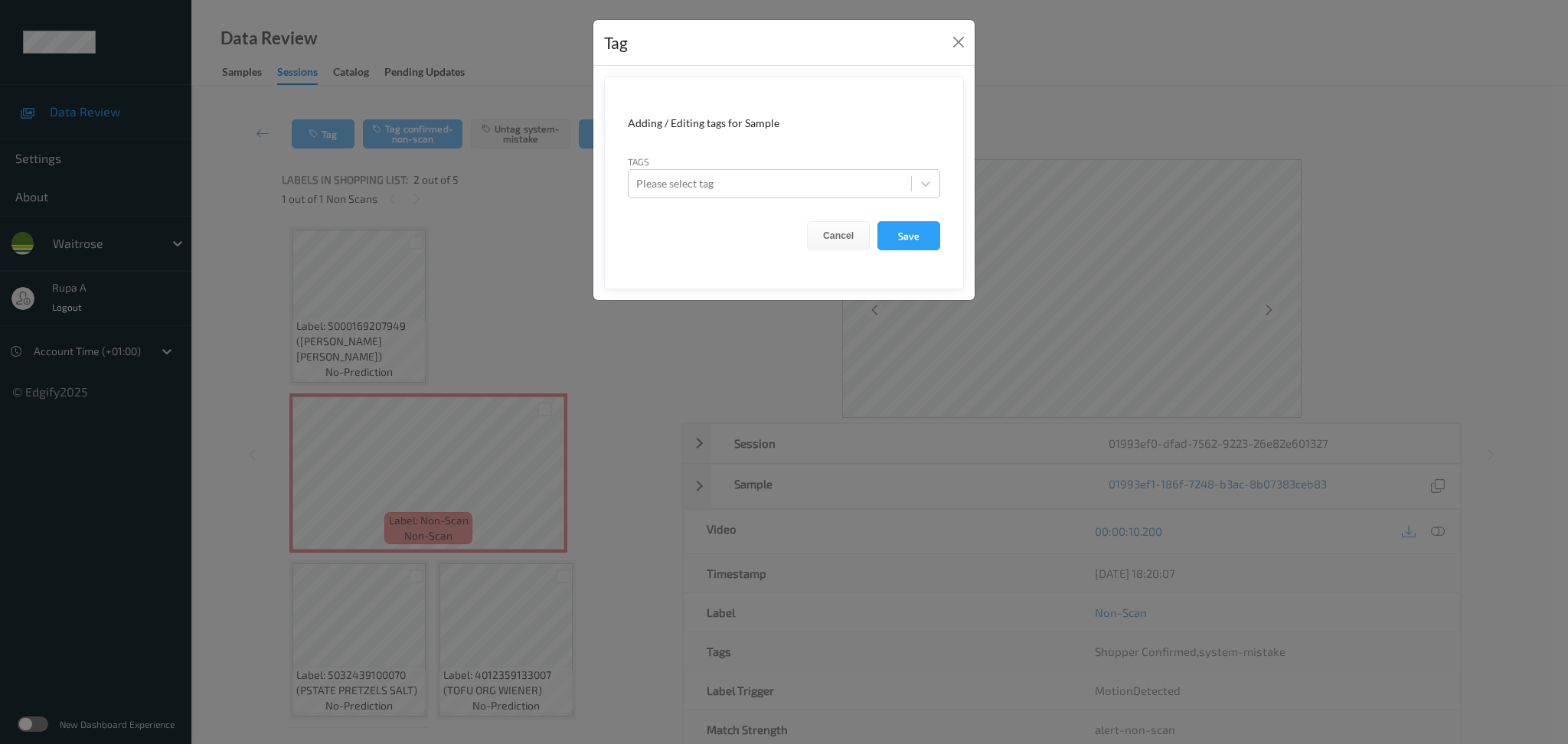
click at [947, 41] on div "Tag" at bounding box center [784, 43] width 381 height 46
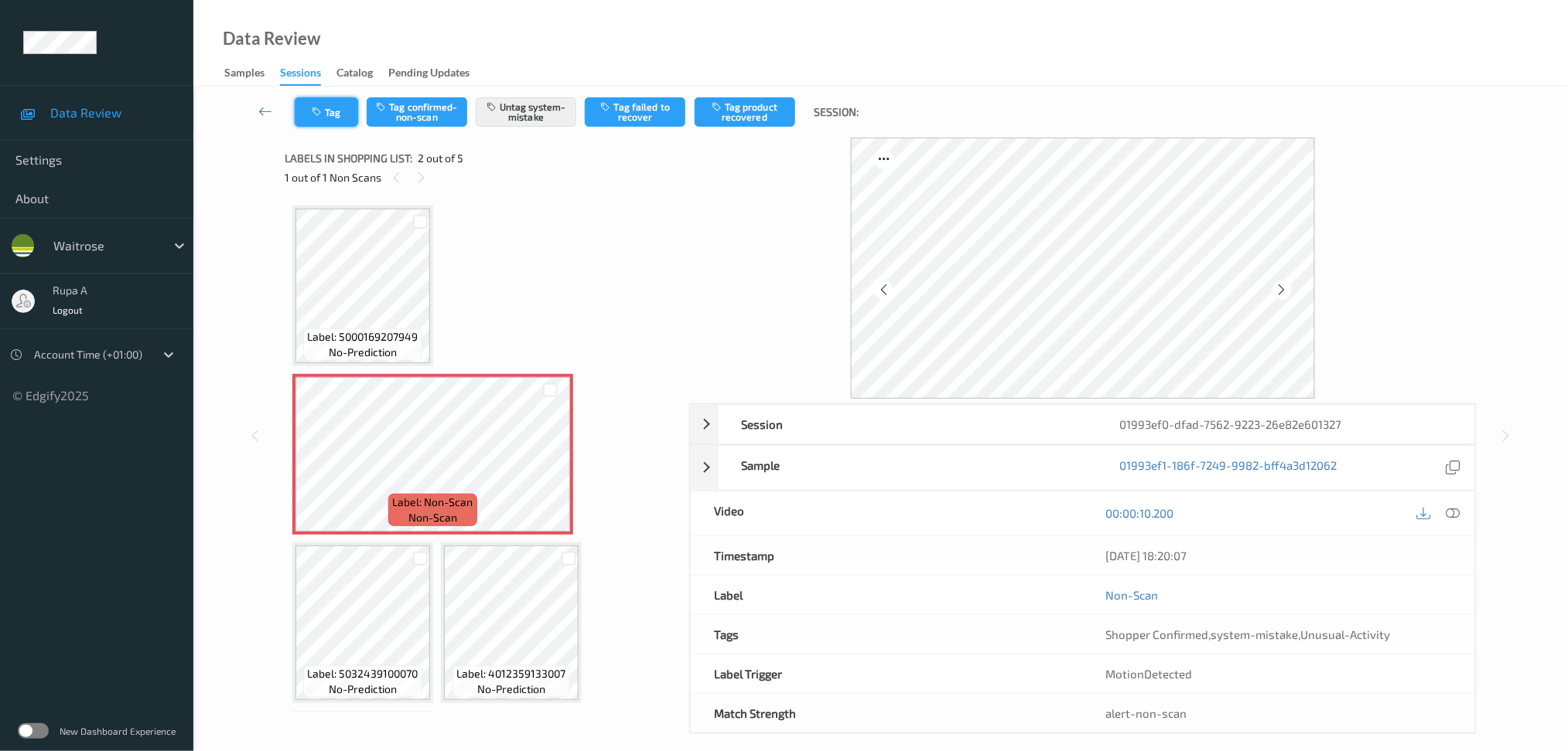
click at [314, 118] on button "Tag" at bounding box center [325, 112] width 63 height 29
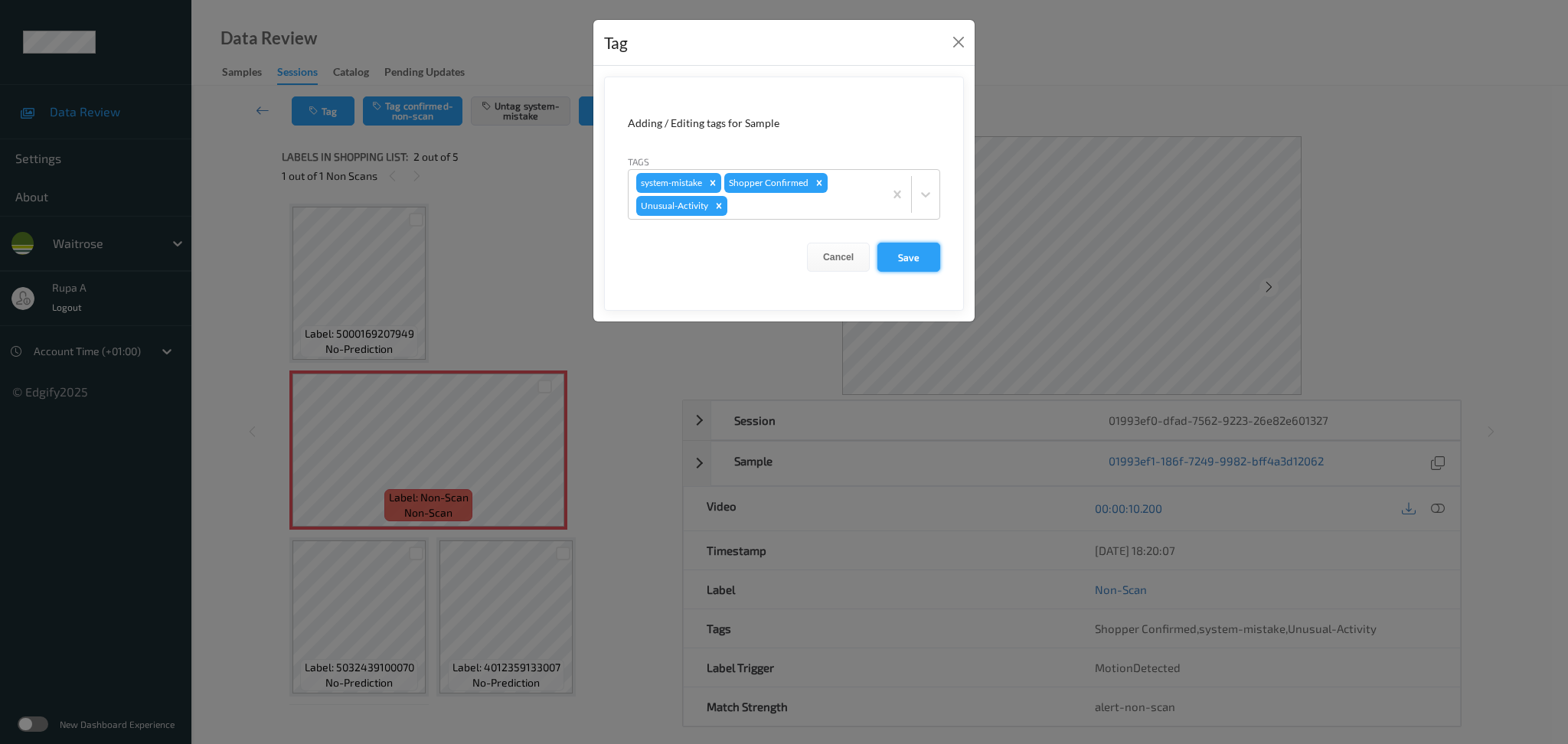
click at [901, 261] on button "Save" at bounding box center [908, 258] width 63 height 29
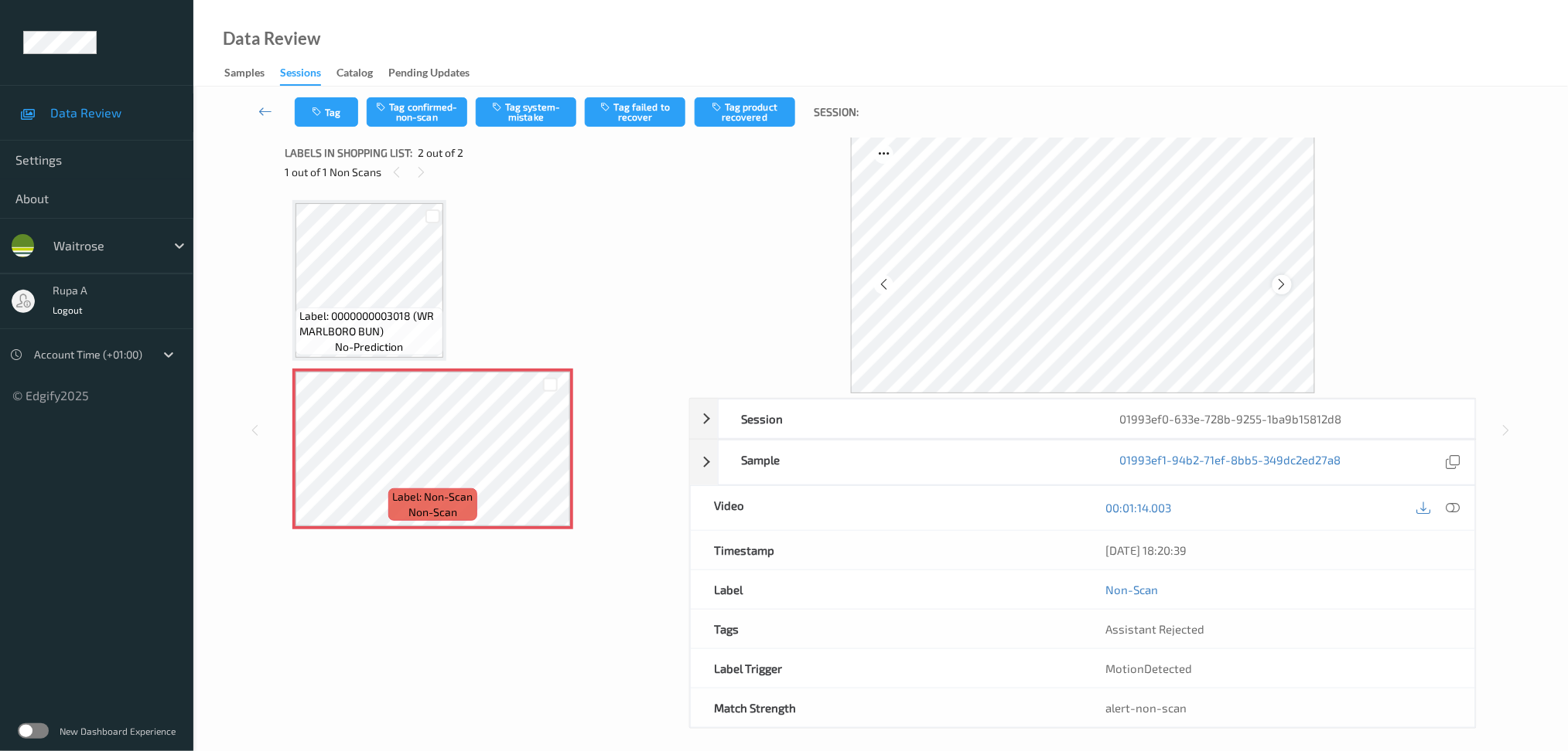
scroll to position [15, 0]
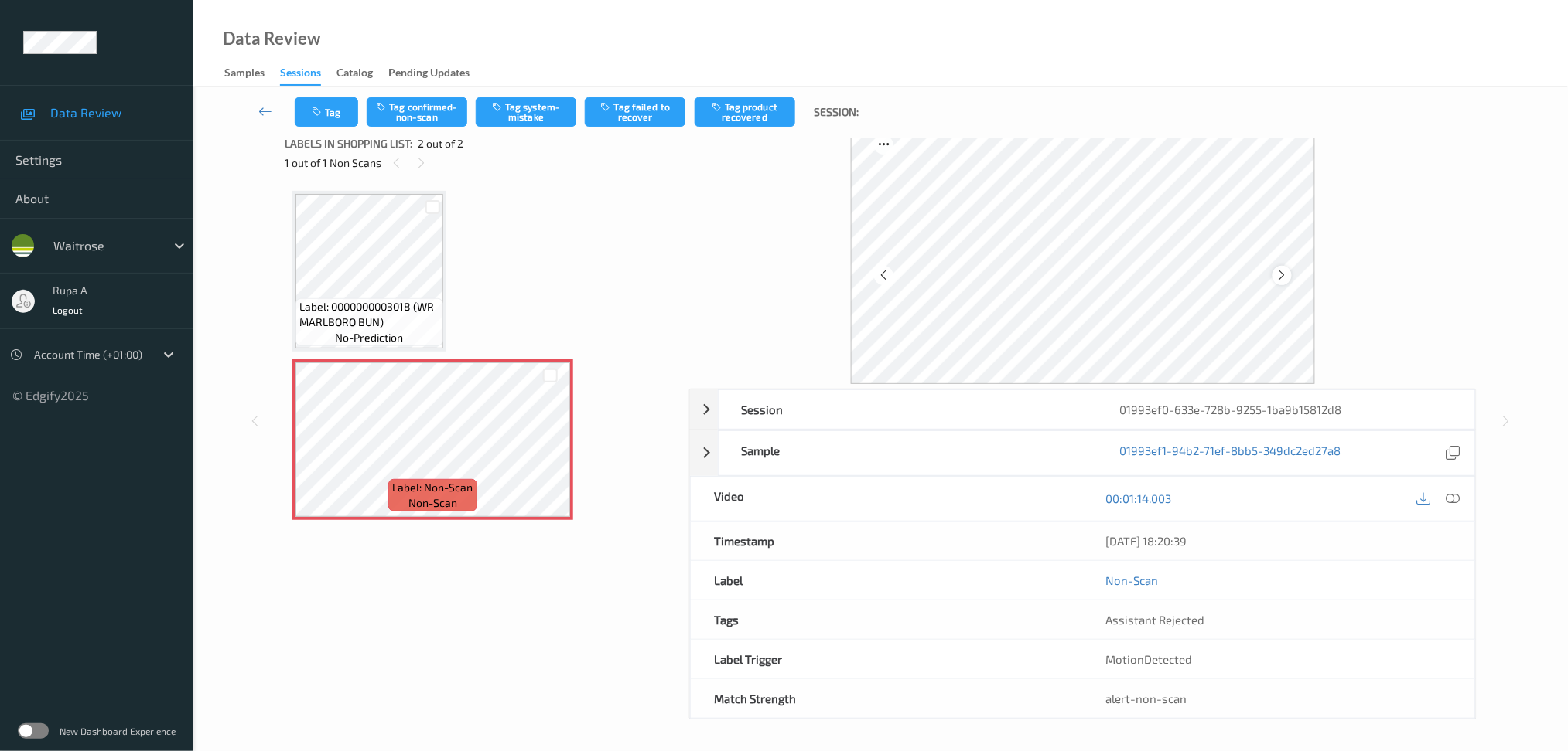
click at [1282, 273] on icon at bounding box center [1281, 275] width 13 height 14
click at [326, 113] on button "Tag" at bounding box center [325, 112] width 63 height 29
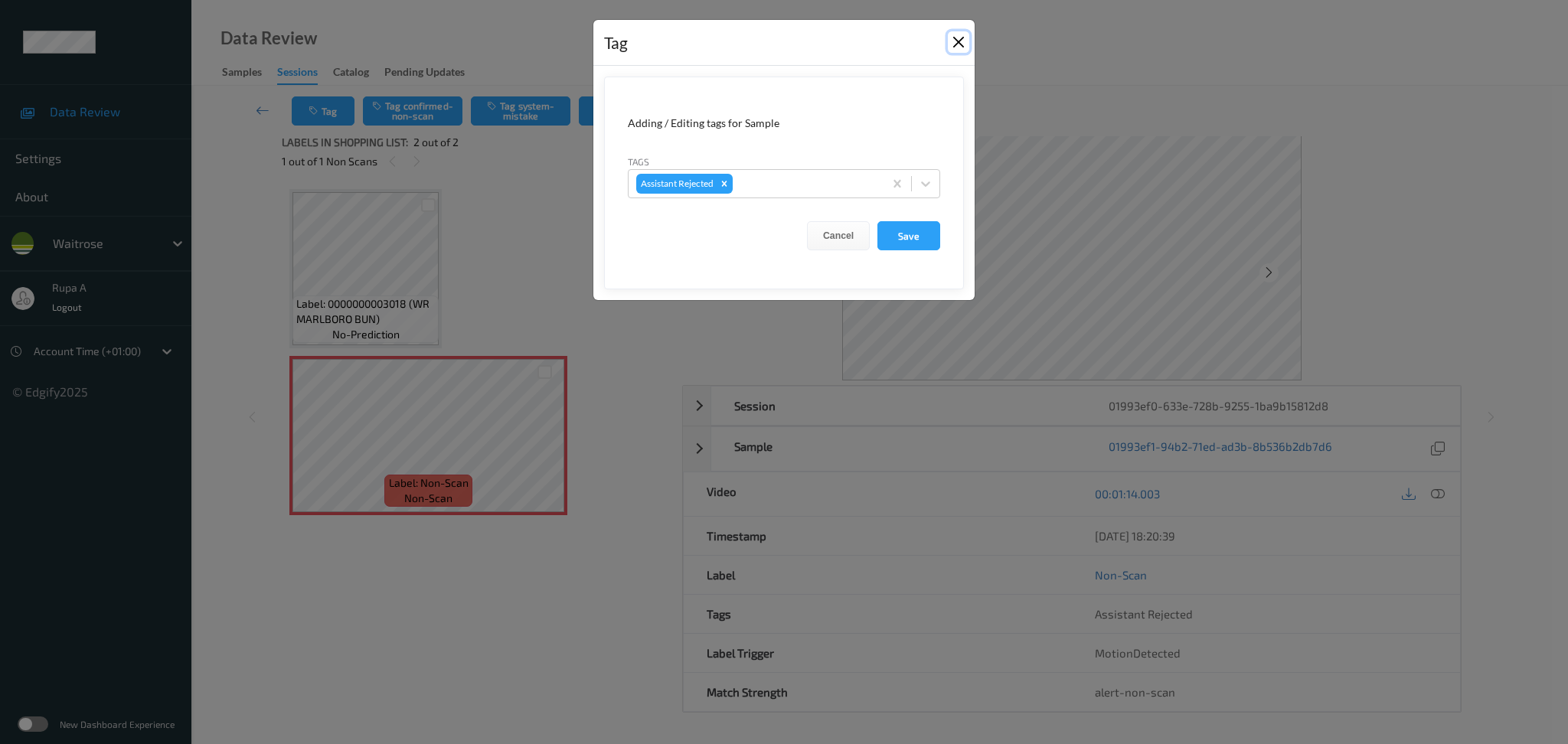
click at [951, 37] on button "Close" at bounding box center [958, 42] width 21 height 21
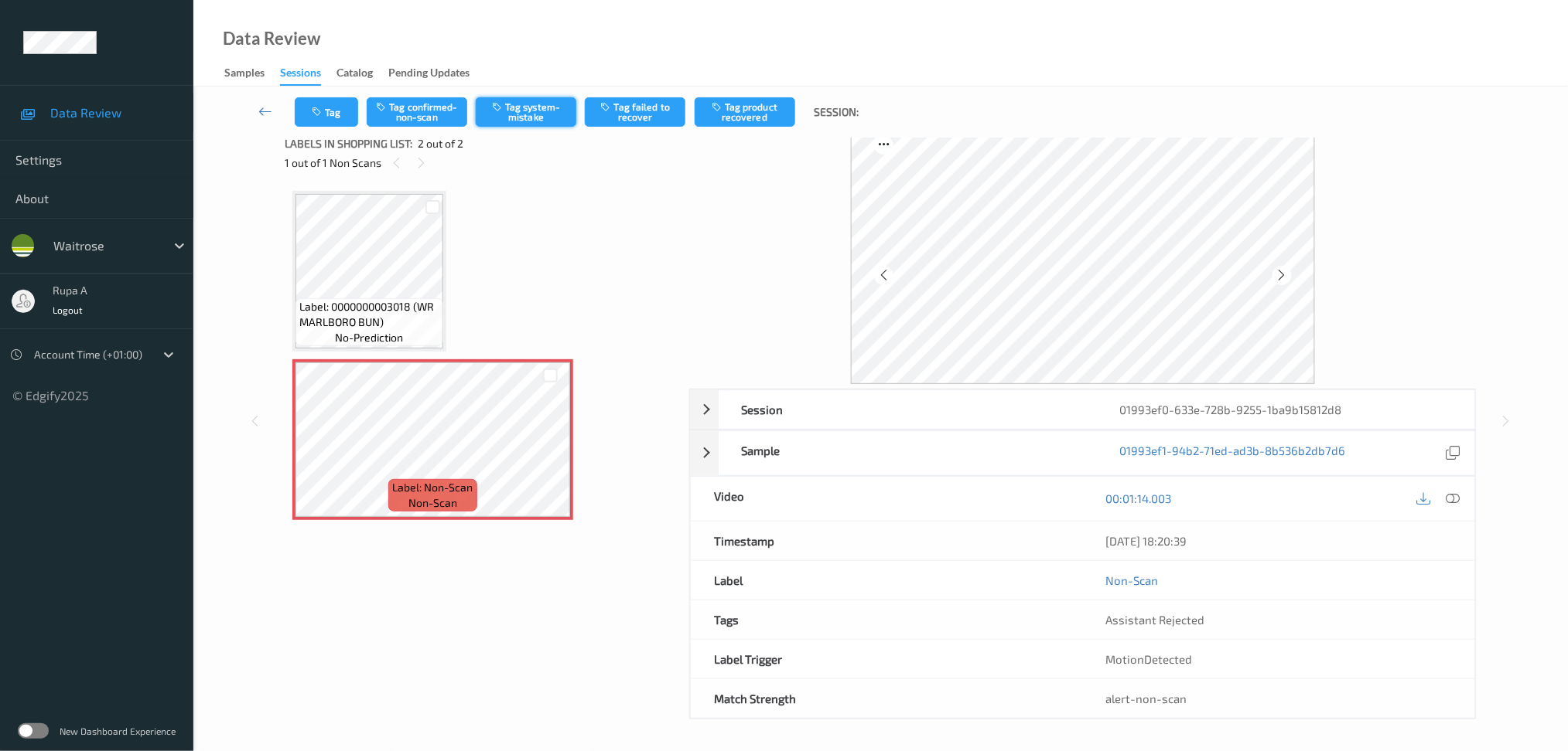
click at [548, 117] on button "Tag system-mistake" at bounding box center [525, 112] width 100 height 29
click at [355, 102] on button "Tag" at bounding box center [325, 112] width 63 height 29
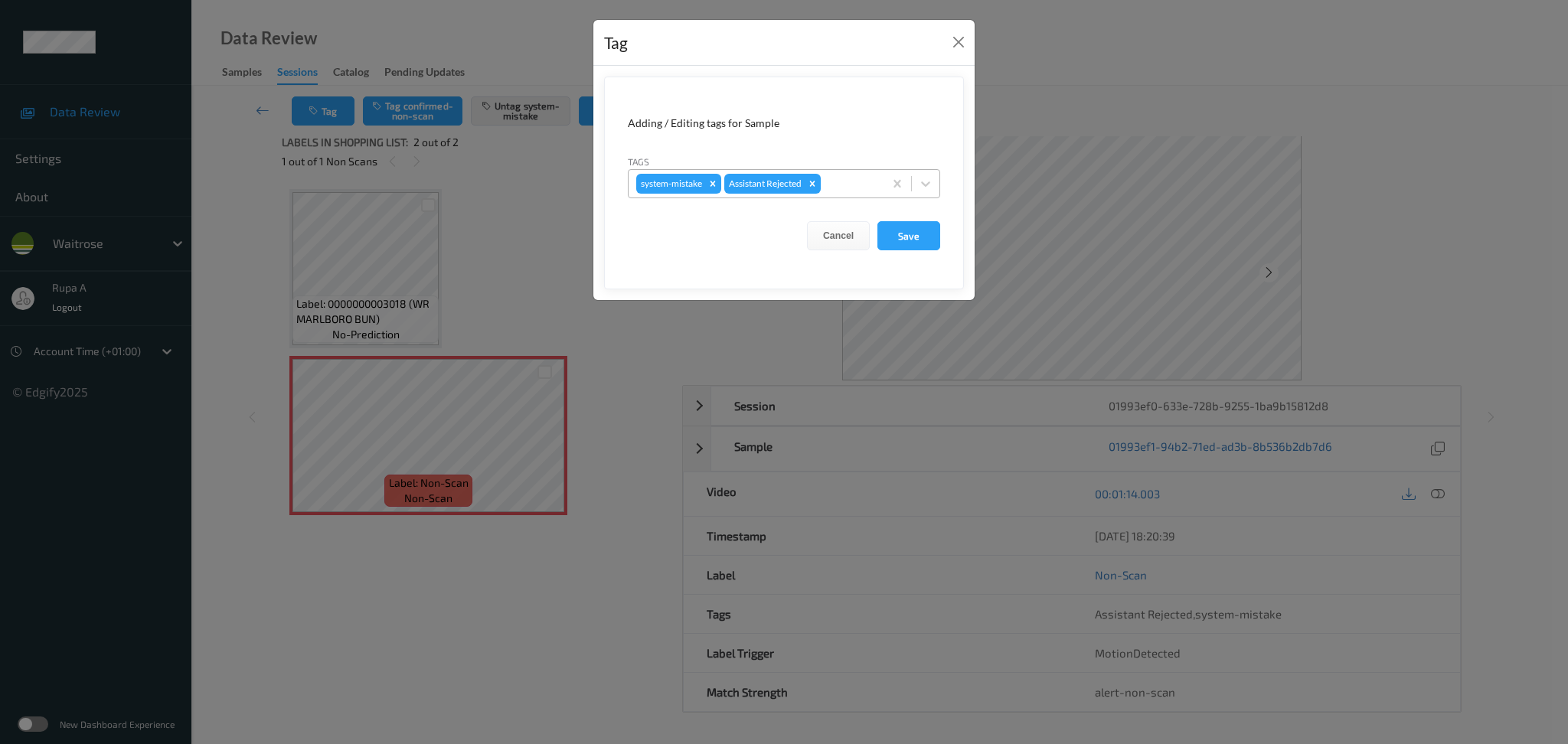
click at [853, 183] on div at bounding box center [850, 183] width 52 height 18
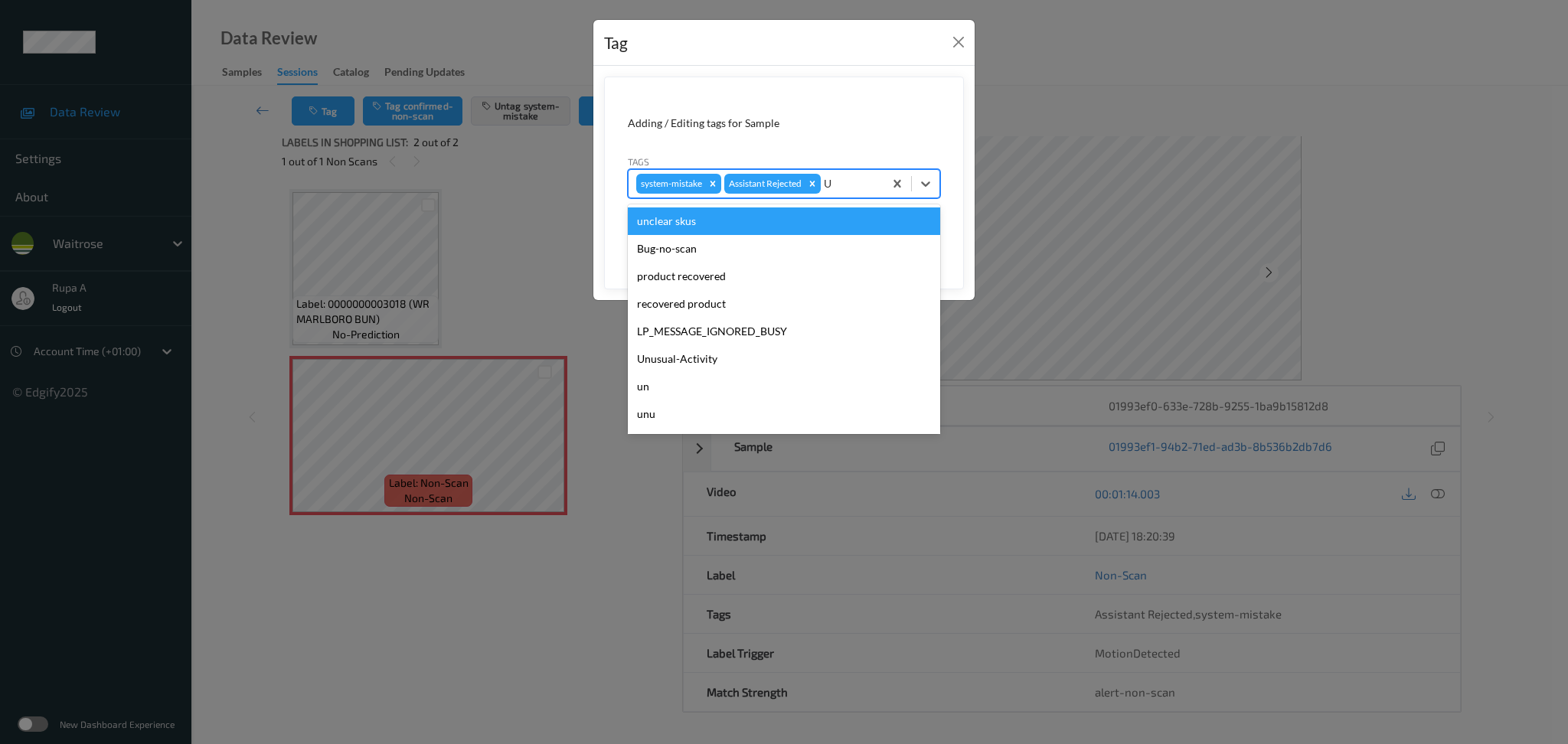
type input "UN"
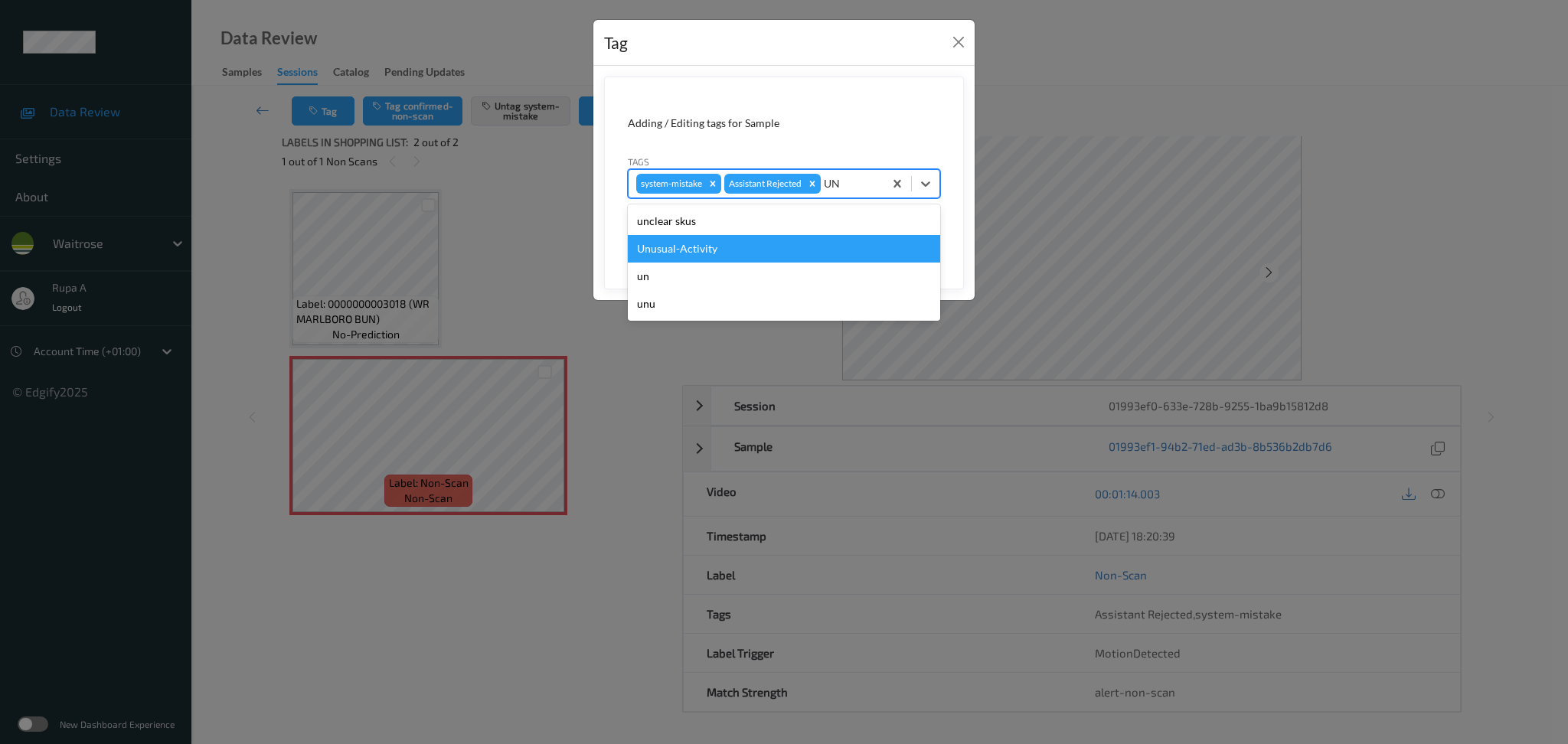
click at [774, 258] on div "Unusual-Activity" at bounding box center [784, 249] width 313 height 28
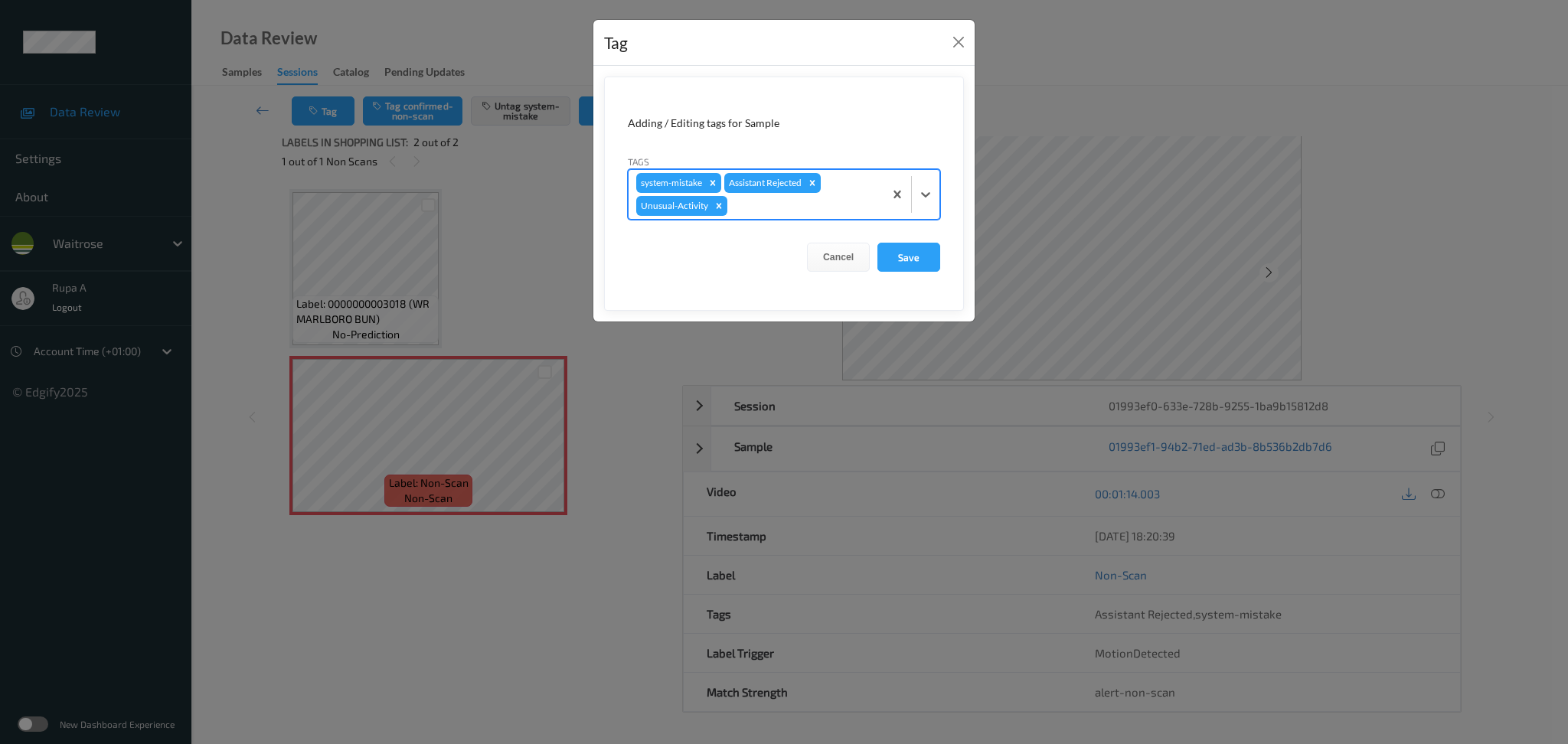
click at [800, 209] on div at bounding box center [803, 206] width 146 height 18
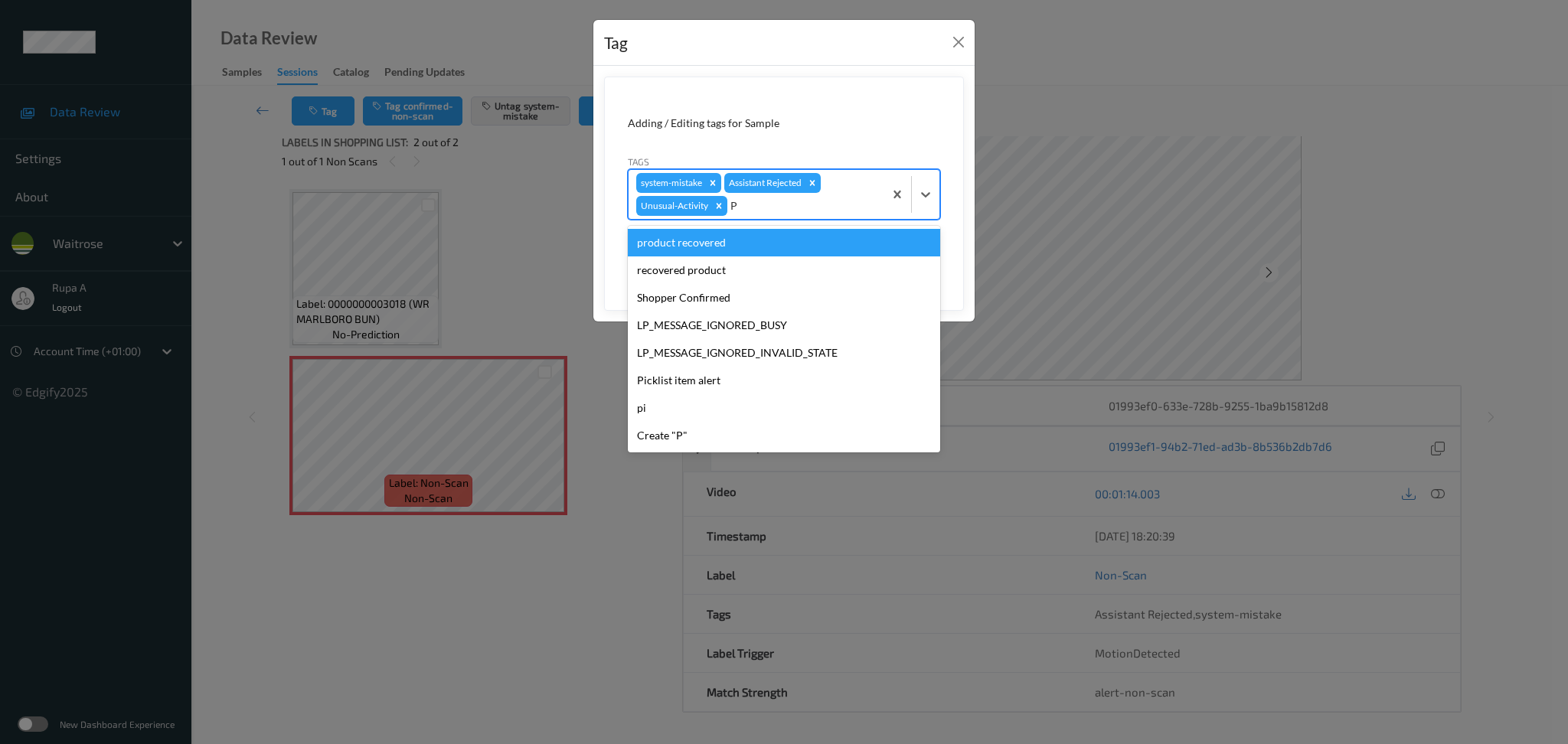
type input "PI"
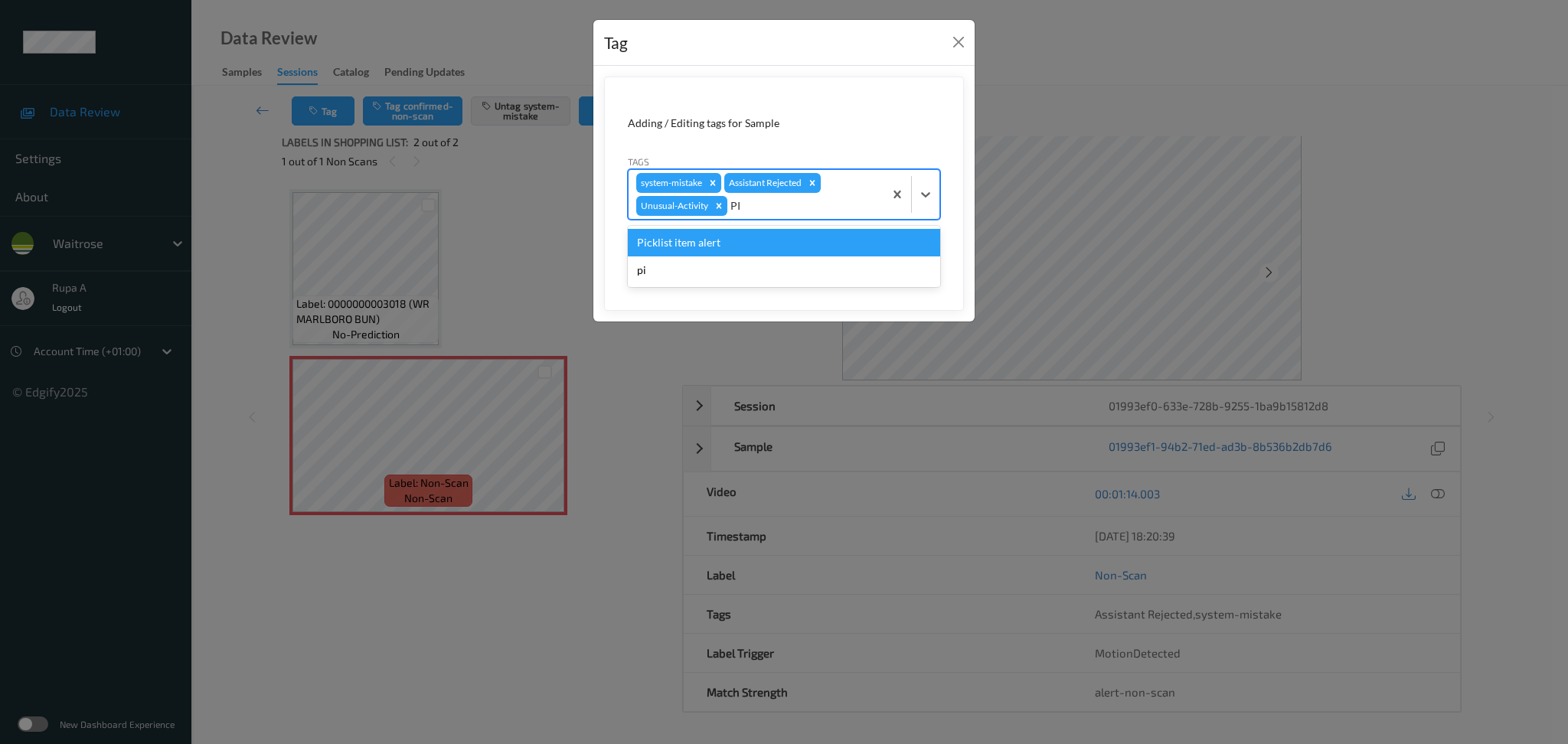
click at [759, 250] on div "Picklist item alert" at bounding box center [784, 242] width 313 height 28
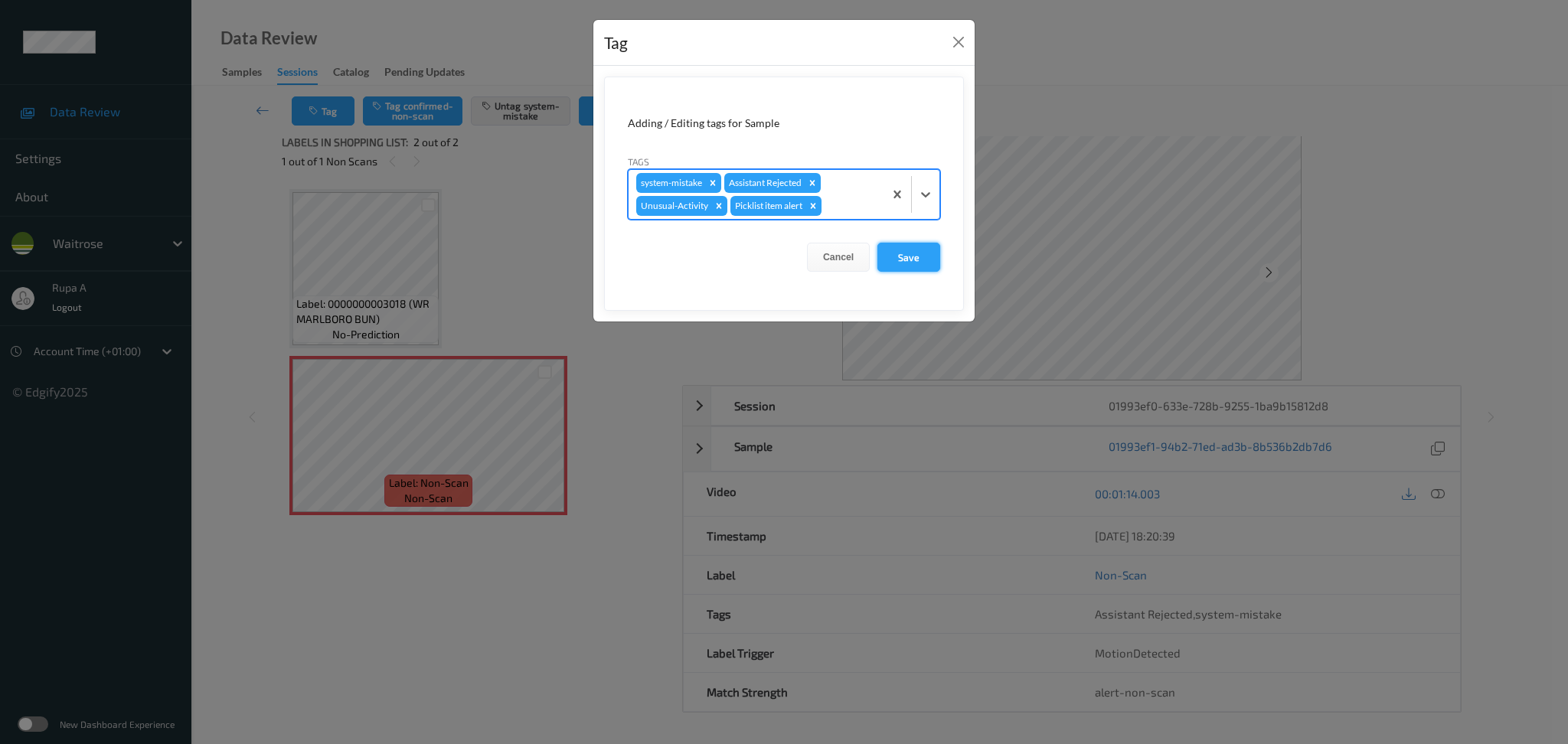
click at [924, 263] on button "Save" at bounding box center [908, 258] width 63 height 29
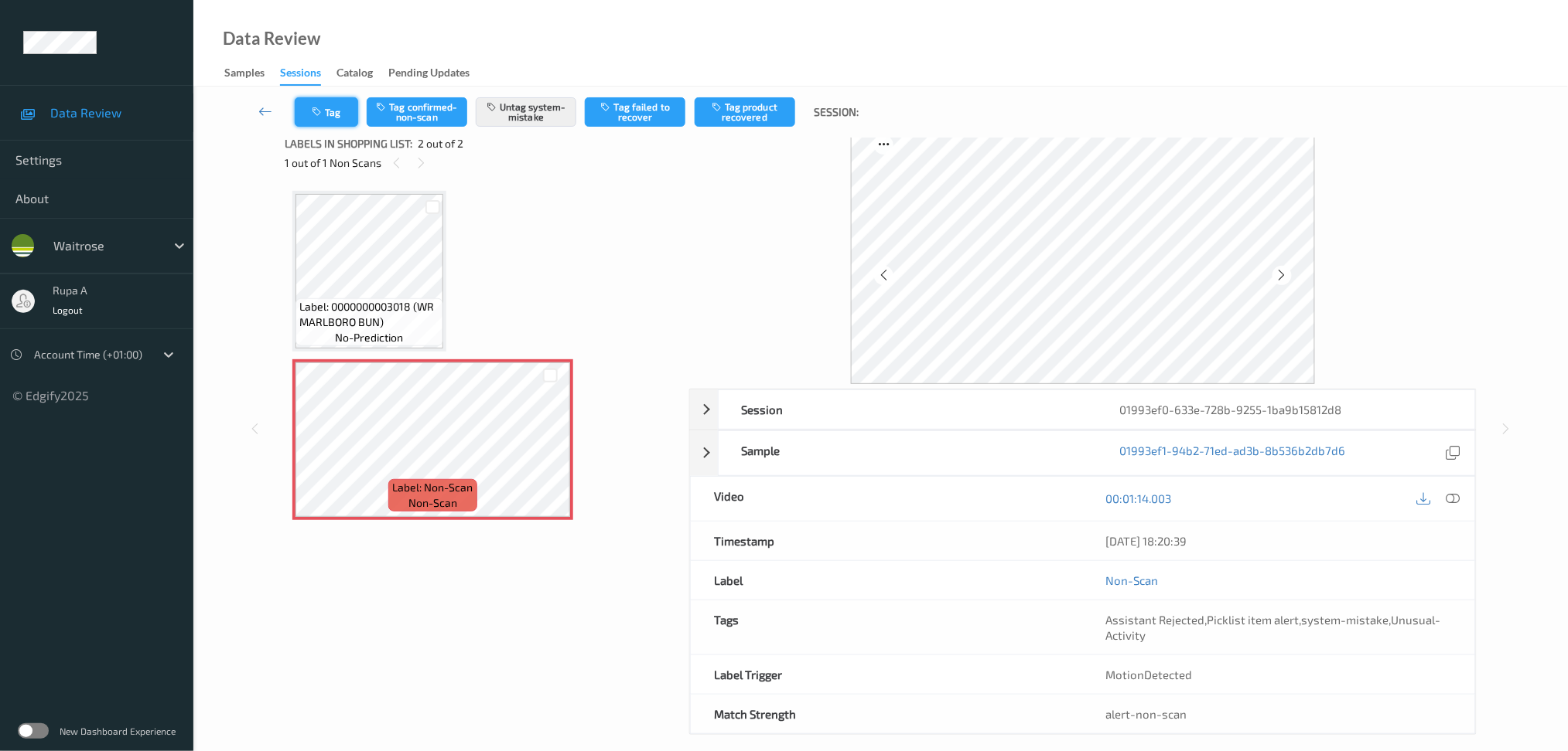
click at [339, 107] on button "Tag" at bounding box center [325, 112] width 63 height 29
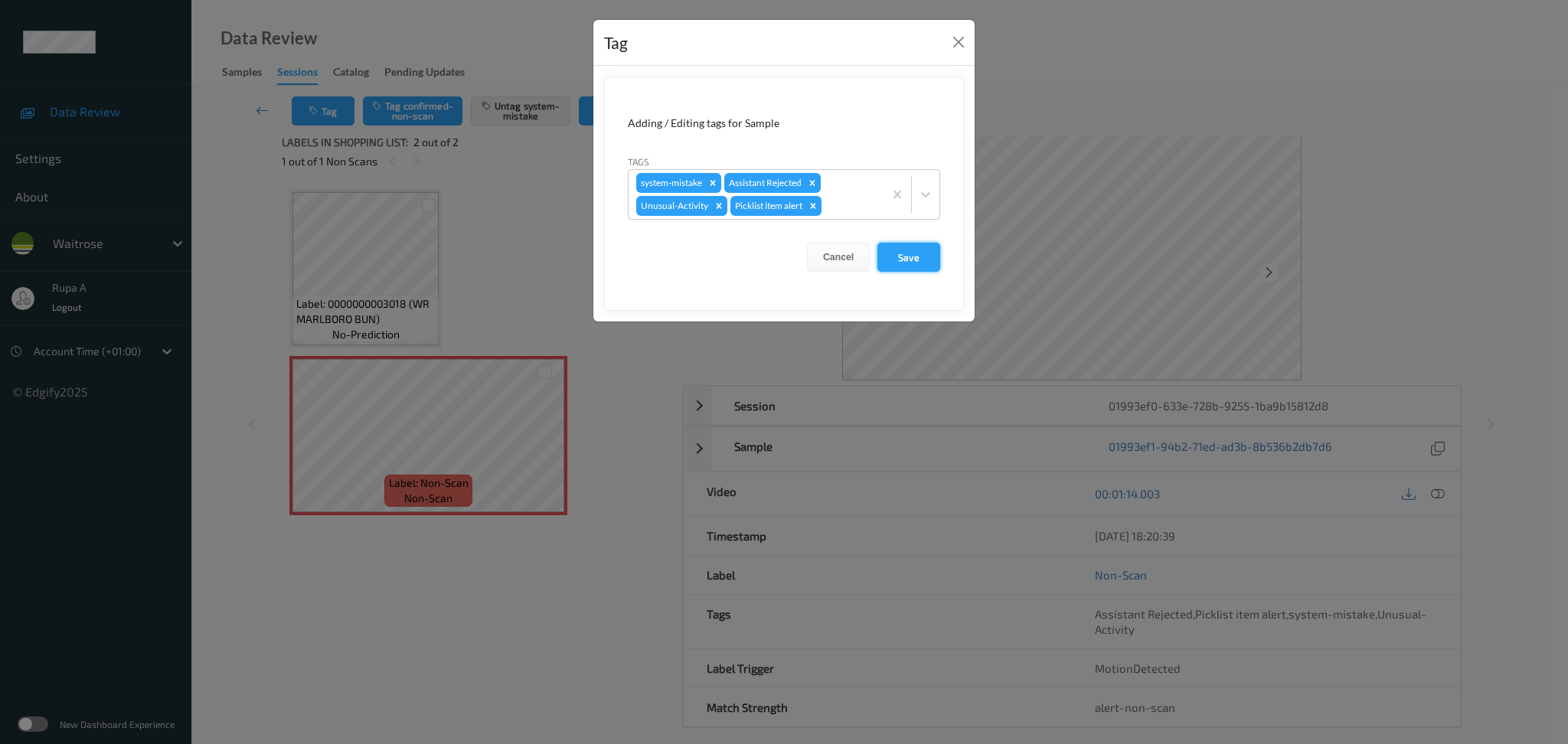
click at [911, 267] on button "Save" at bounding box center [908, 258] width 63 height 29
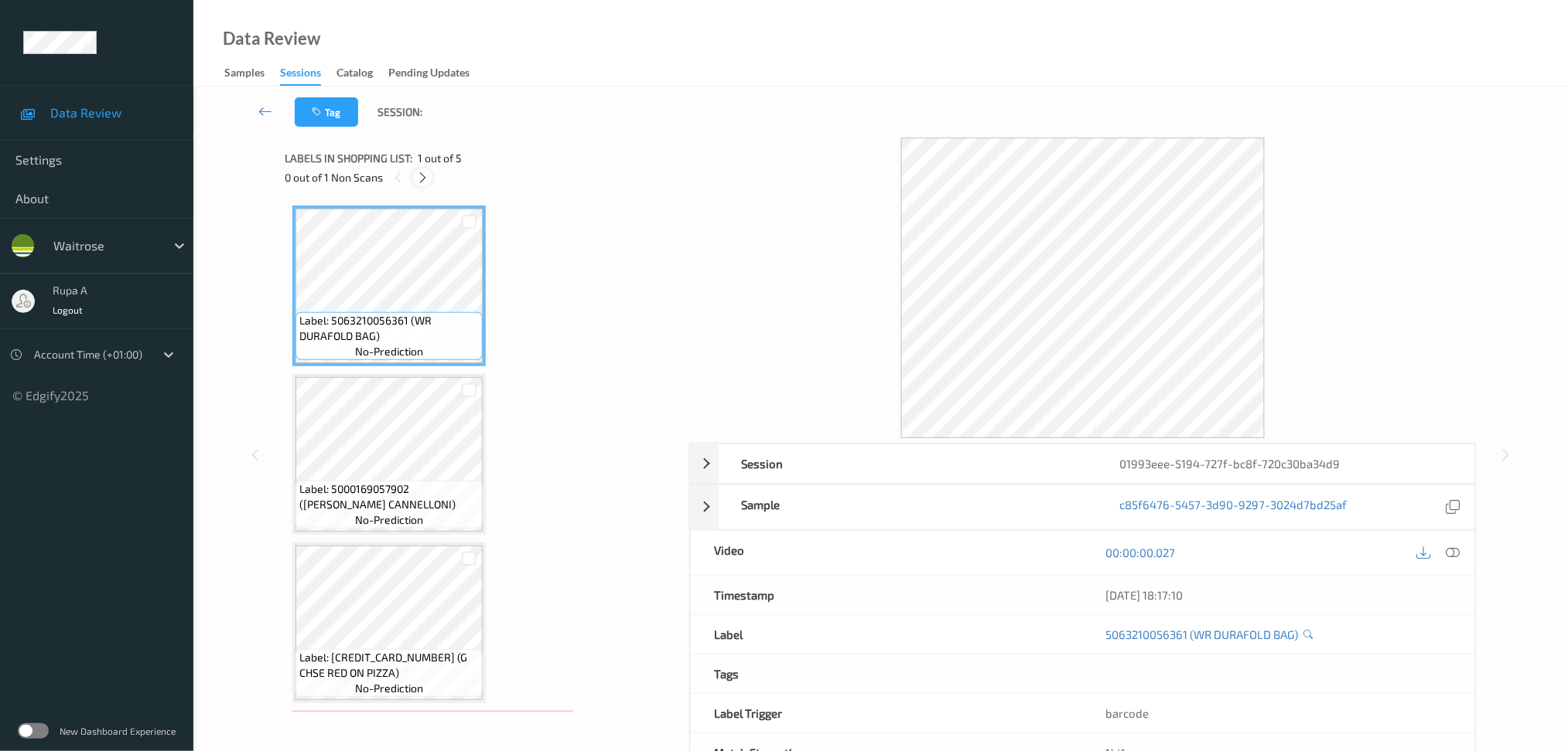
click at [419, 174] on icon at bounding box center [422, 177] width 13 height 14
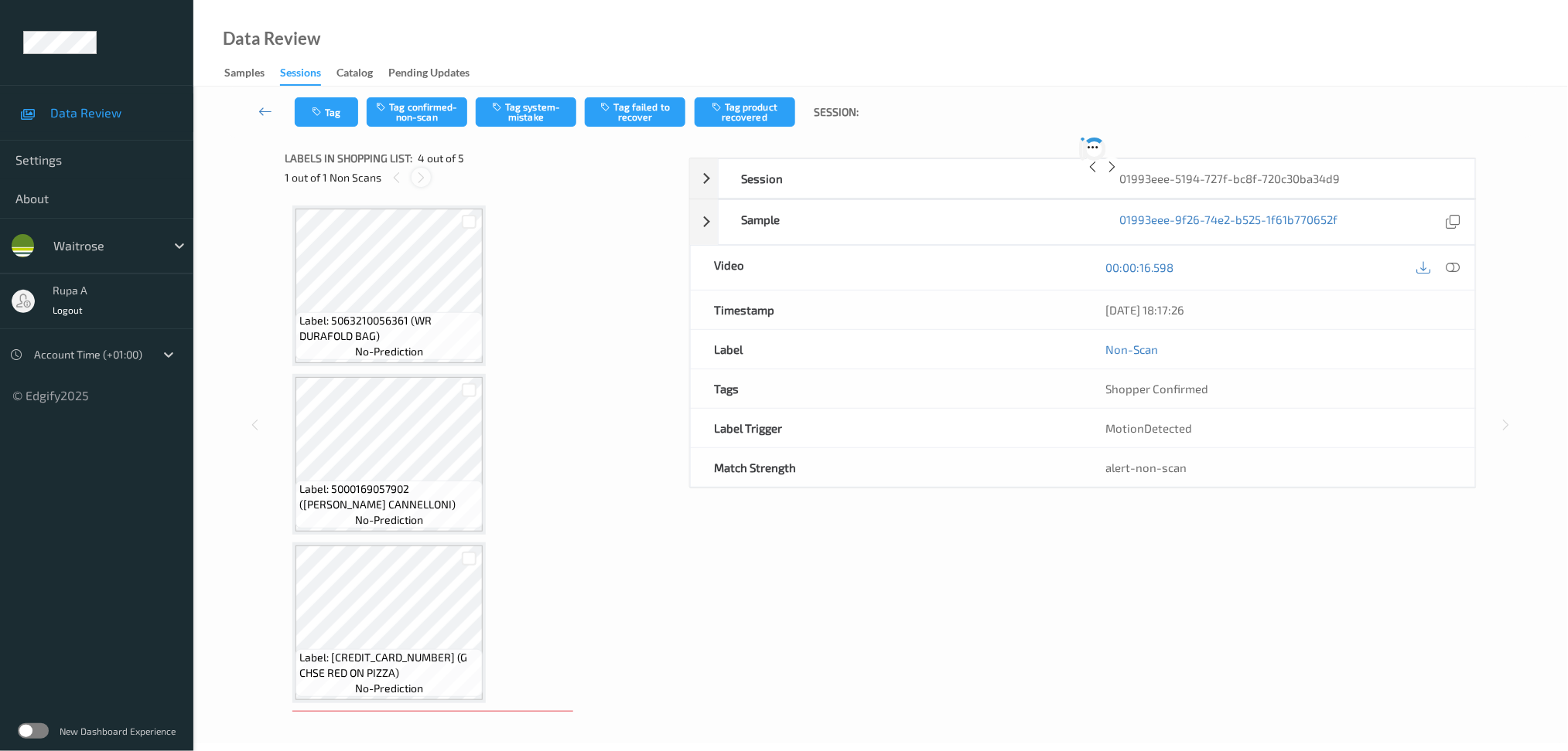
scroll to position [329, 0]
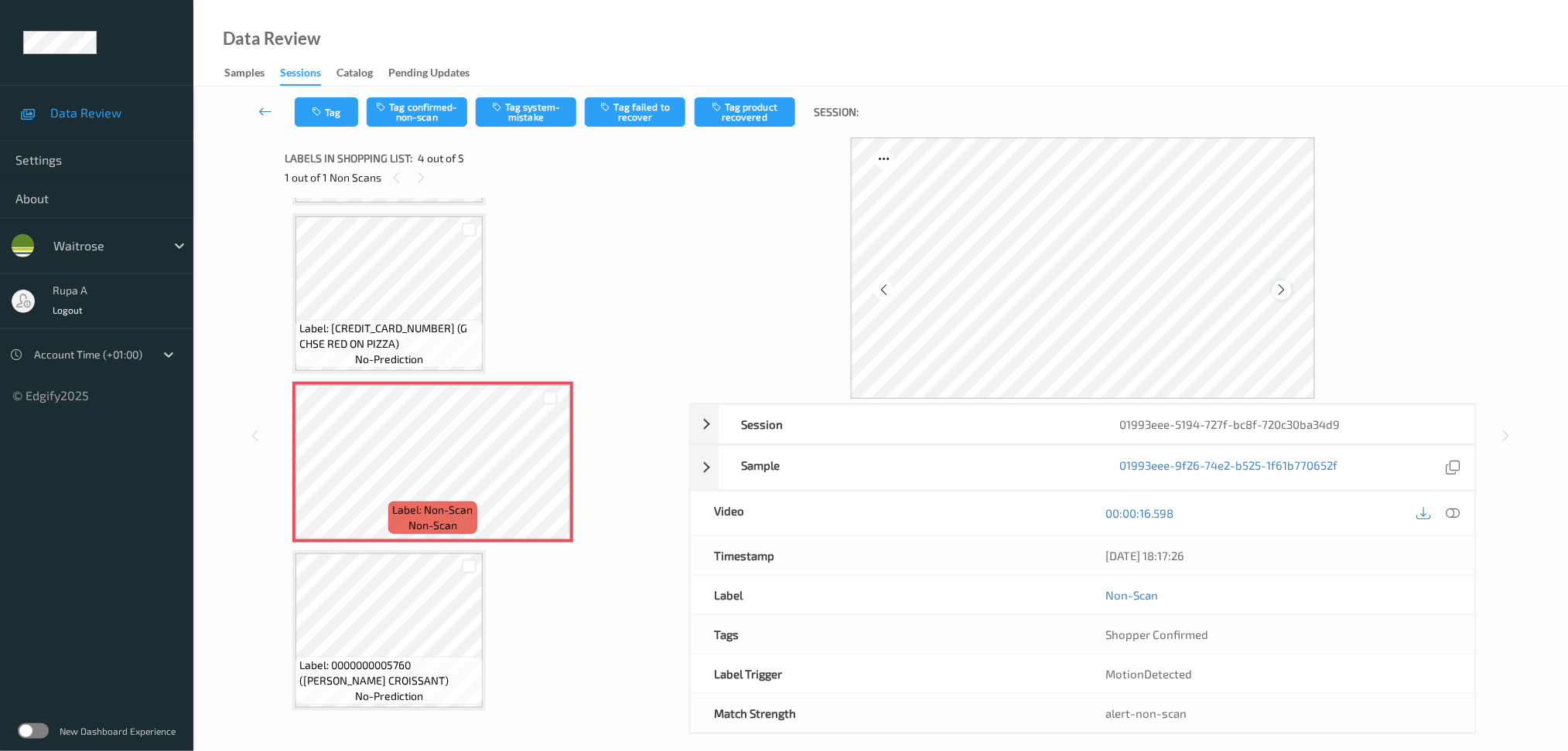
click at [1284, 289] on icon at bounding box center [1281, 289] width 13 height 14
click at [523, 100] on button "Tag system-mistake" at bounding box center [525, 112] width 100 height 29
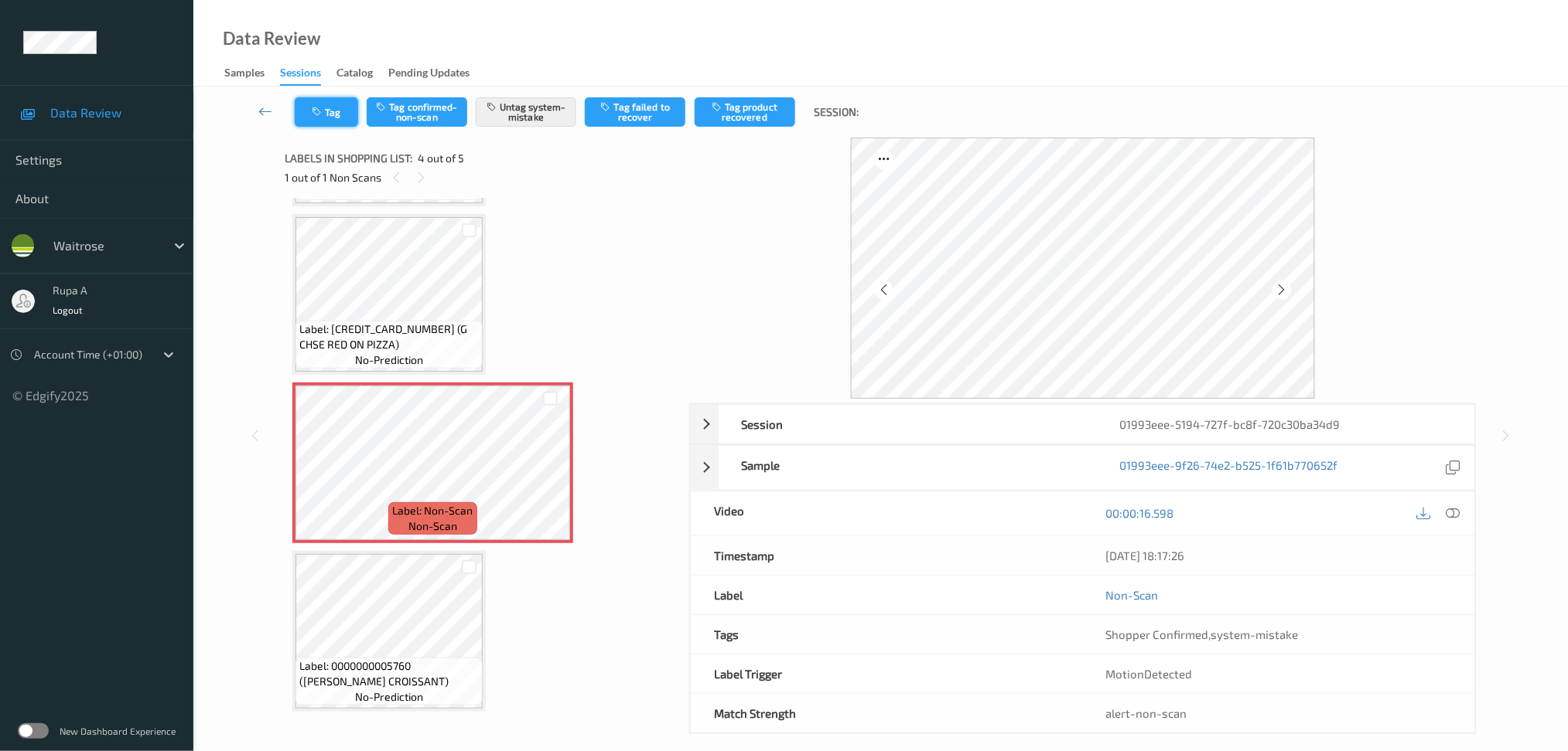
click at [325, 110] on button "Tag" at bounding box center [325, 112] width 63 height 29
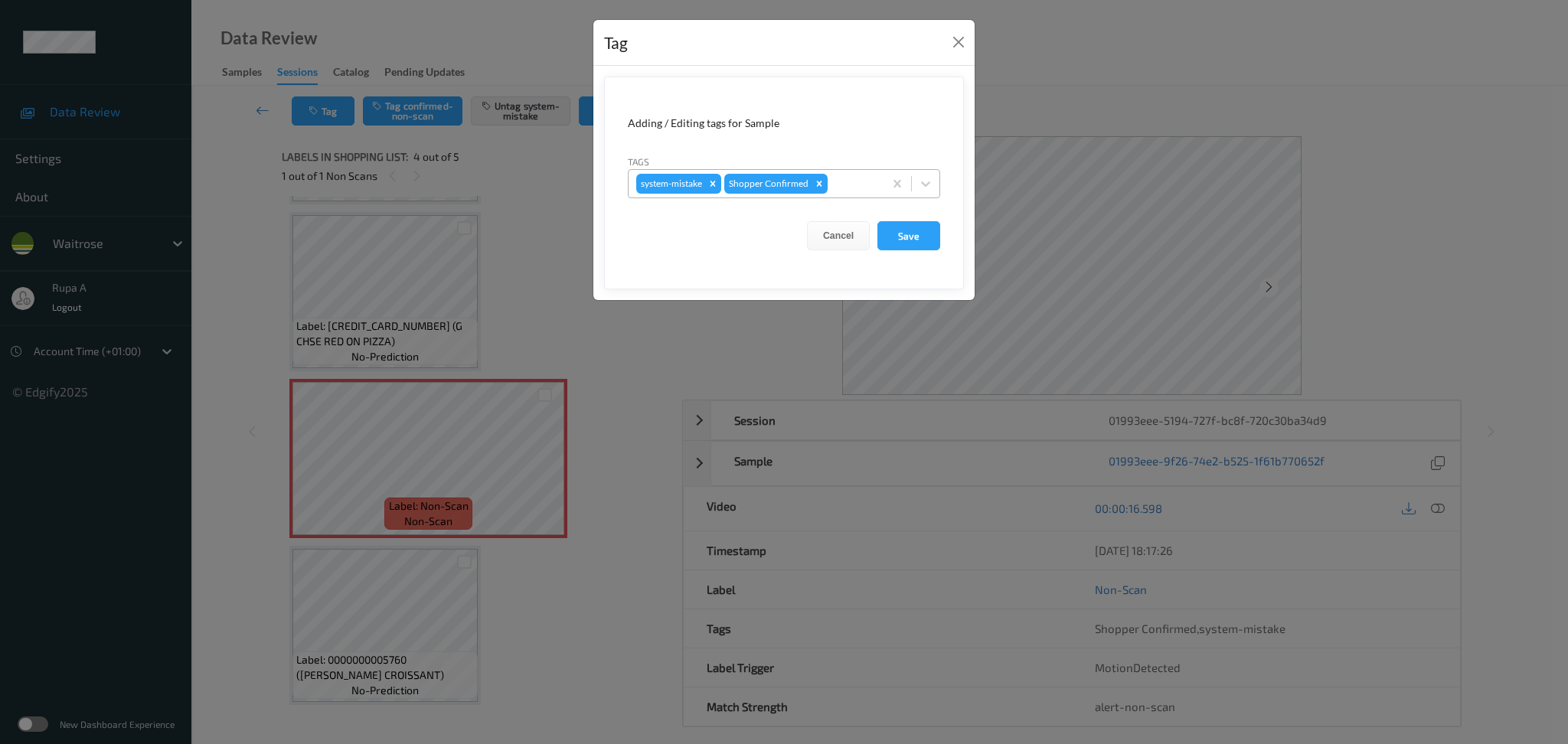
click at [880, 183] on div "system-mistake Shopper Confirmed" at bounding box center [756, 183] width 255 height 26
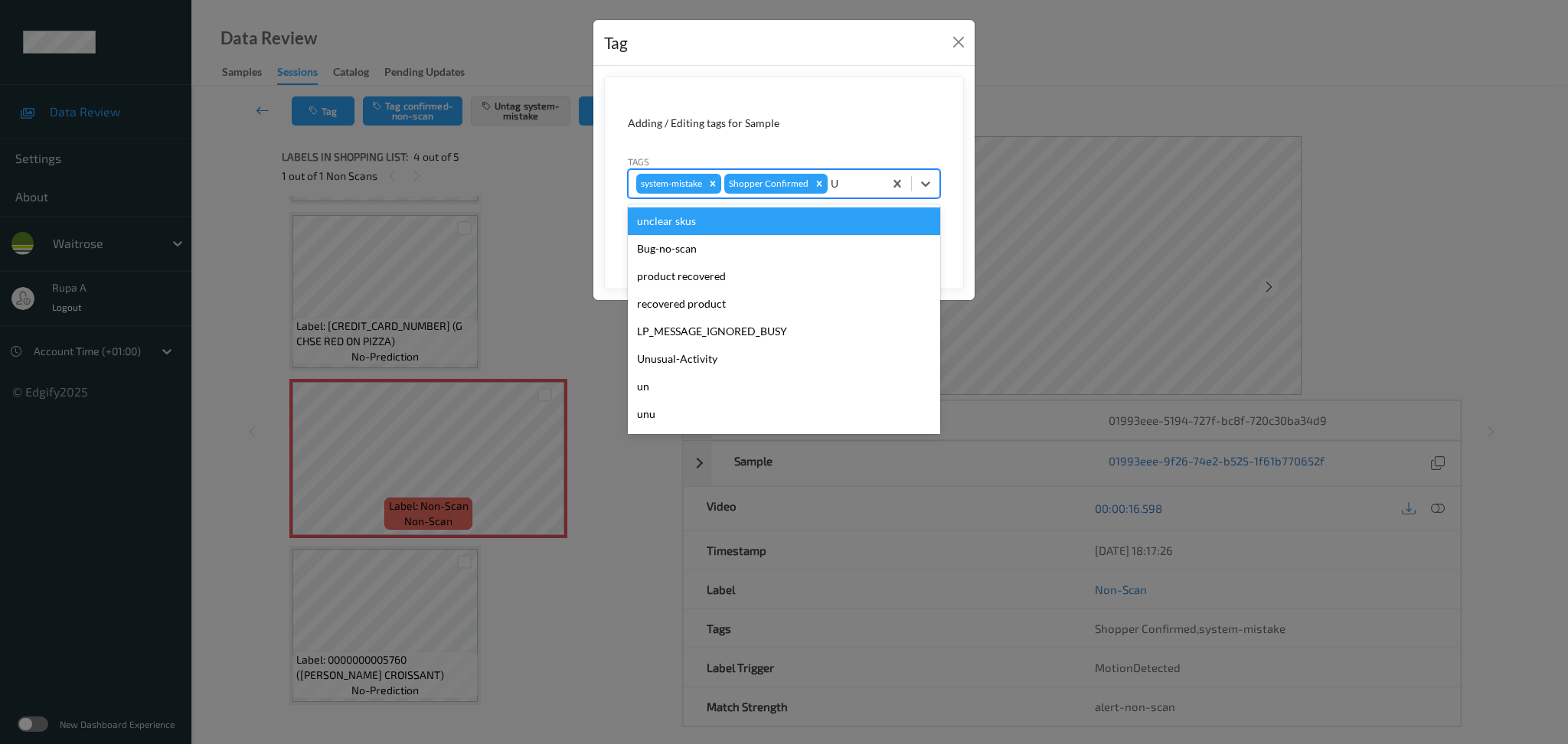
type input "UN"
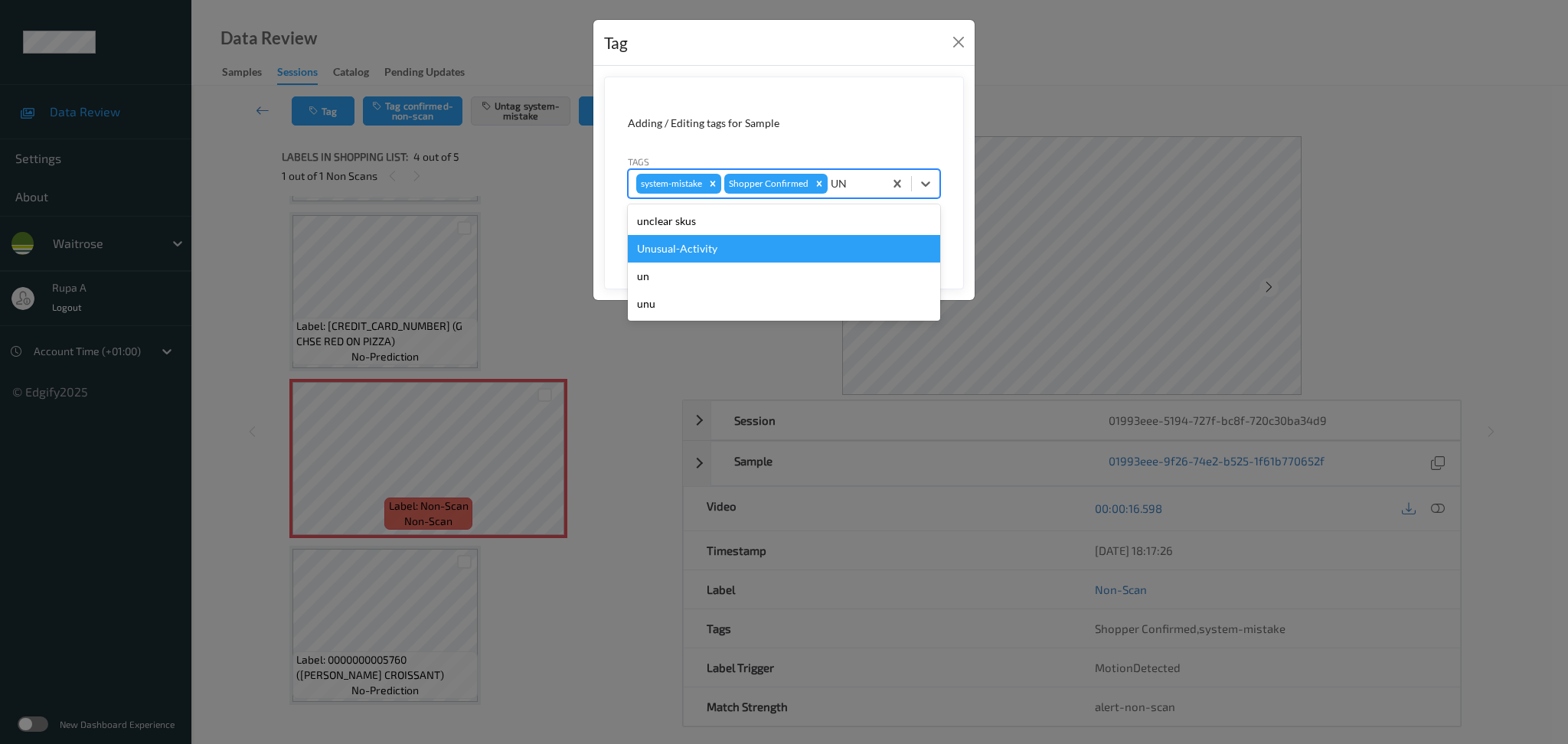
click at [727, 255] on div "Unusual-Activity" at bounding box center [784, 249] width 313 height 28
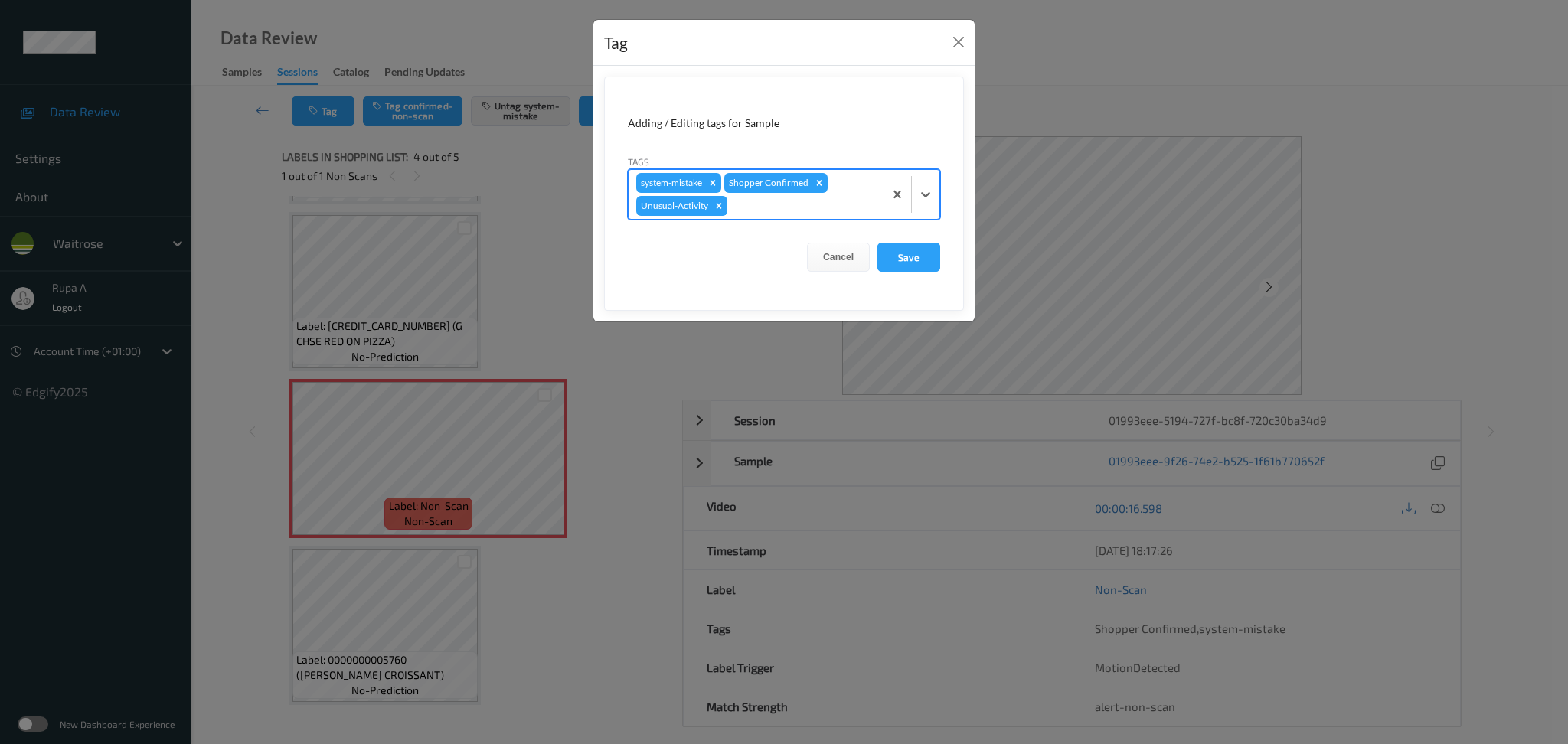
click at [787, 221] on form "Adding / Editing tags for Sample Tags option Unusual-Activity, selected. Select…" at bounding box center [784, 193] width 360 height 234
click at [786, 210] on div at bounding box center [803, 206] width 146 height 18
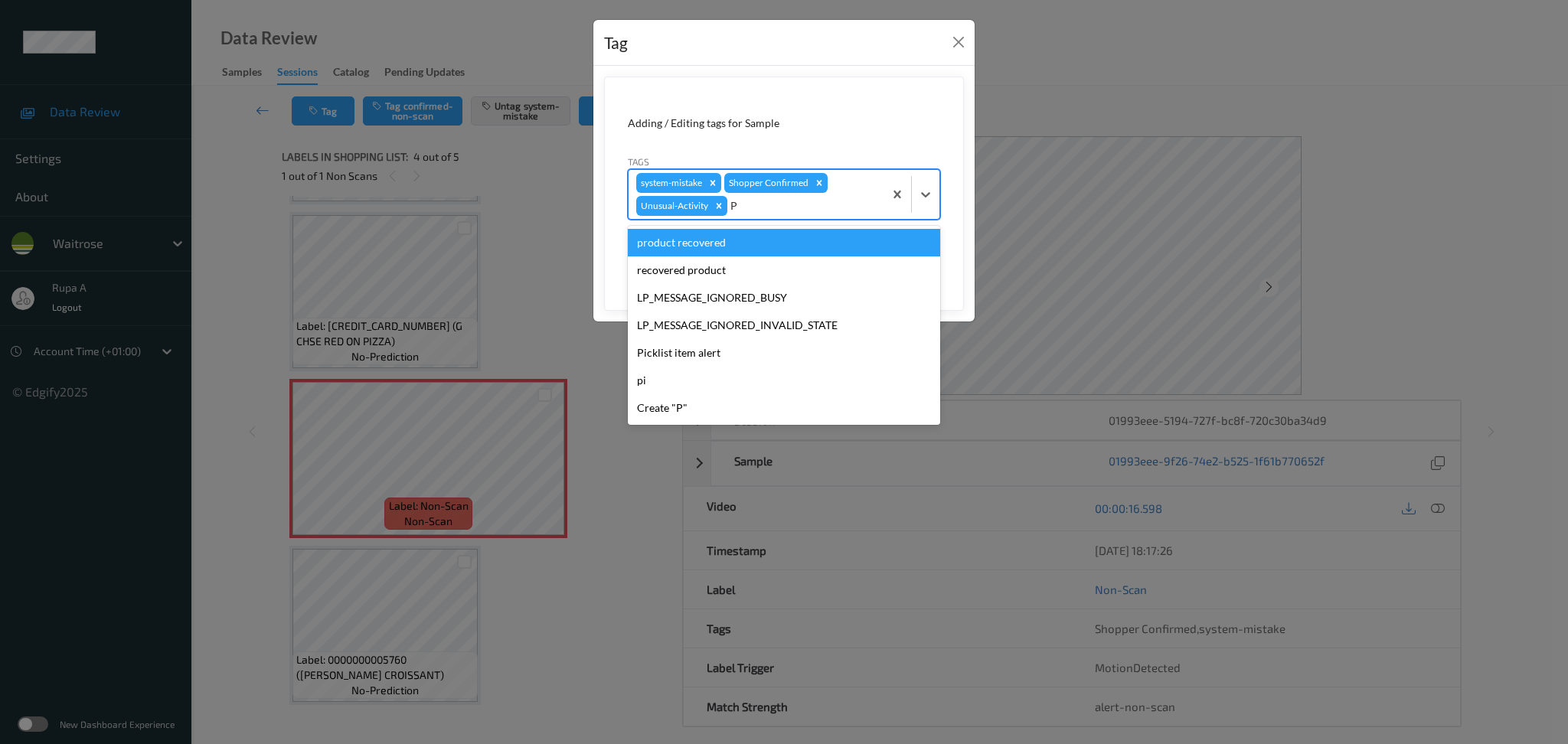
type input "PI"
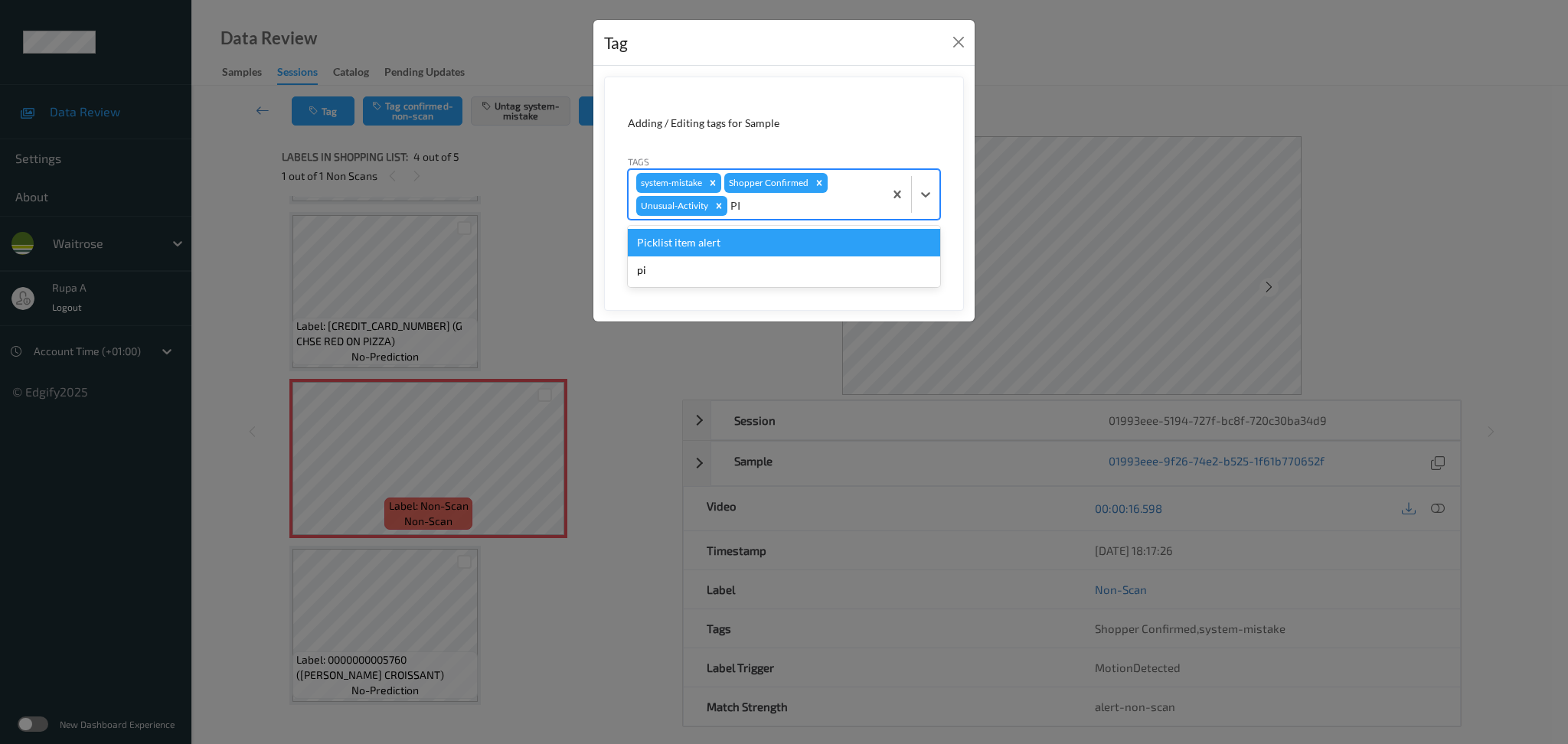
click at [762, 247] on div "Picklist item alert" at bounding box center [784, 242] width 313 height 28
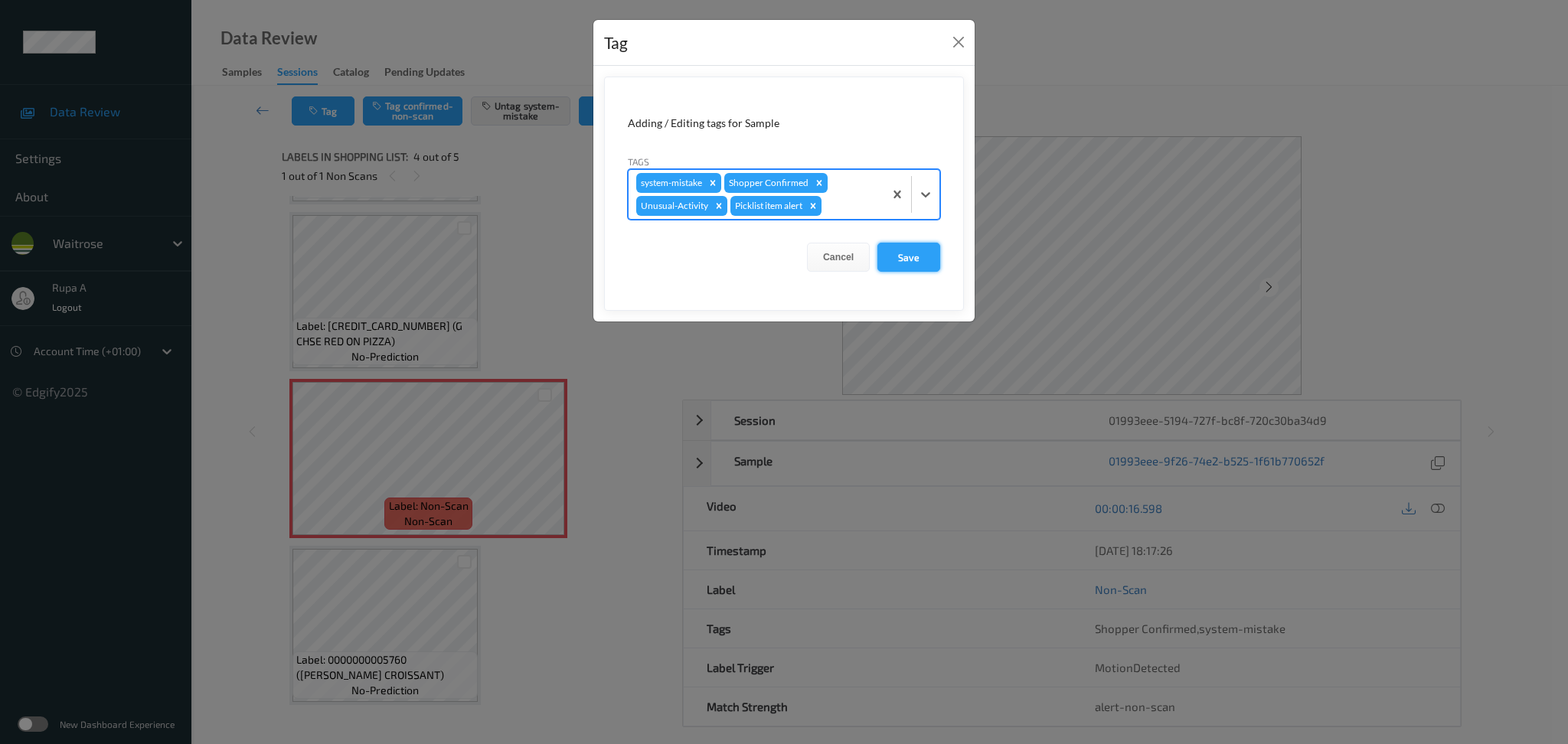
click at [915, 245] on button "Save" at bounding box center [908, 258] width 63 height 29
click at [921, 258] on button "Save" at bounding box center [908, 258] width 63 height 29
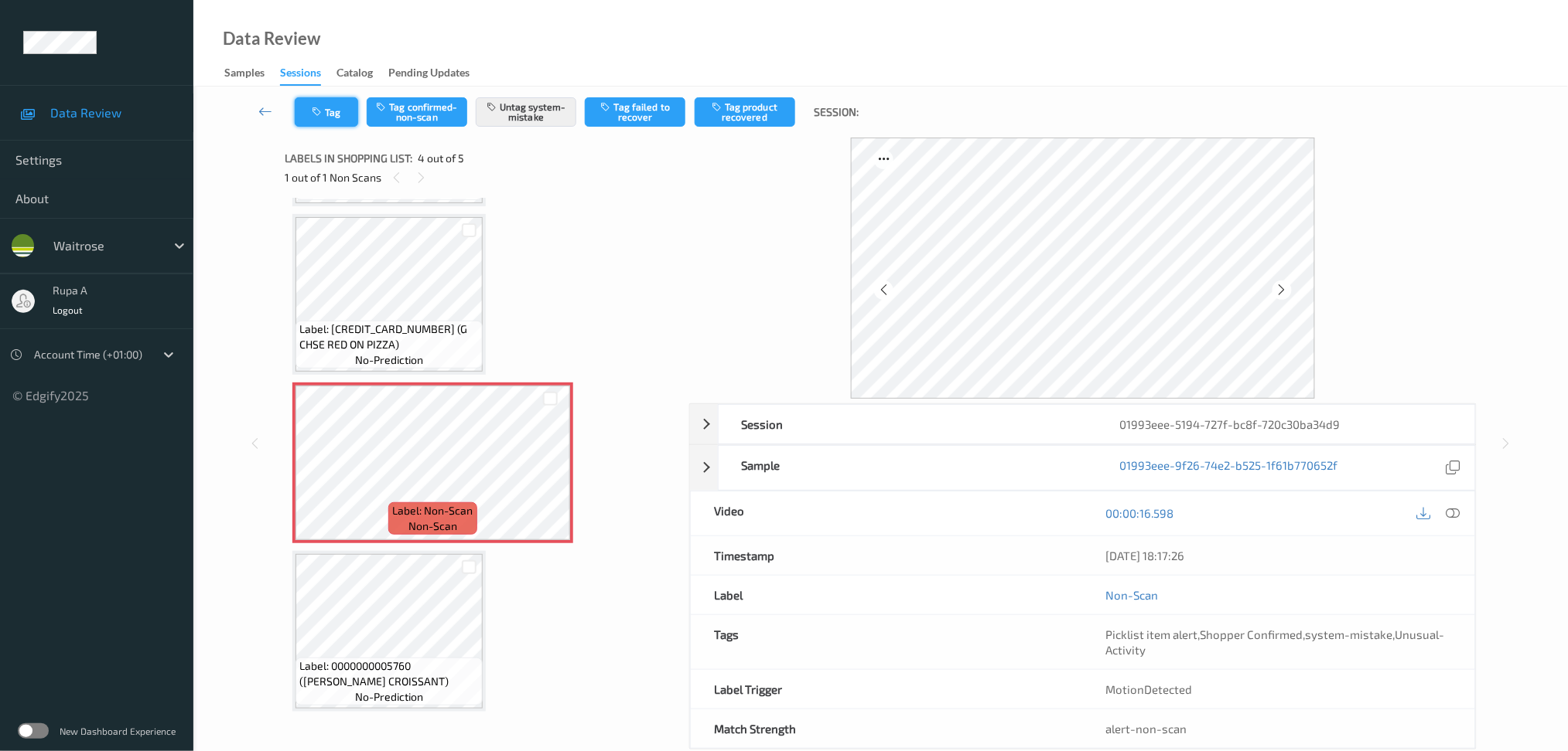
click at [328, 118] on button "Tag" at bounding box center [325, 112] width 63 height 29
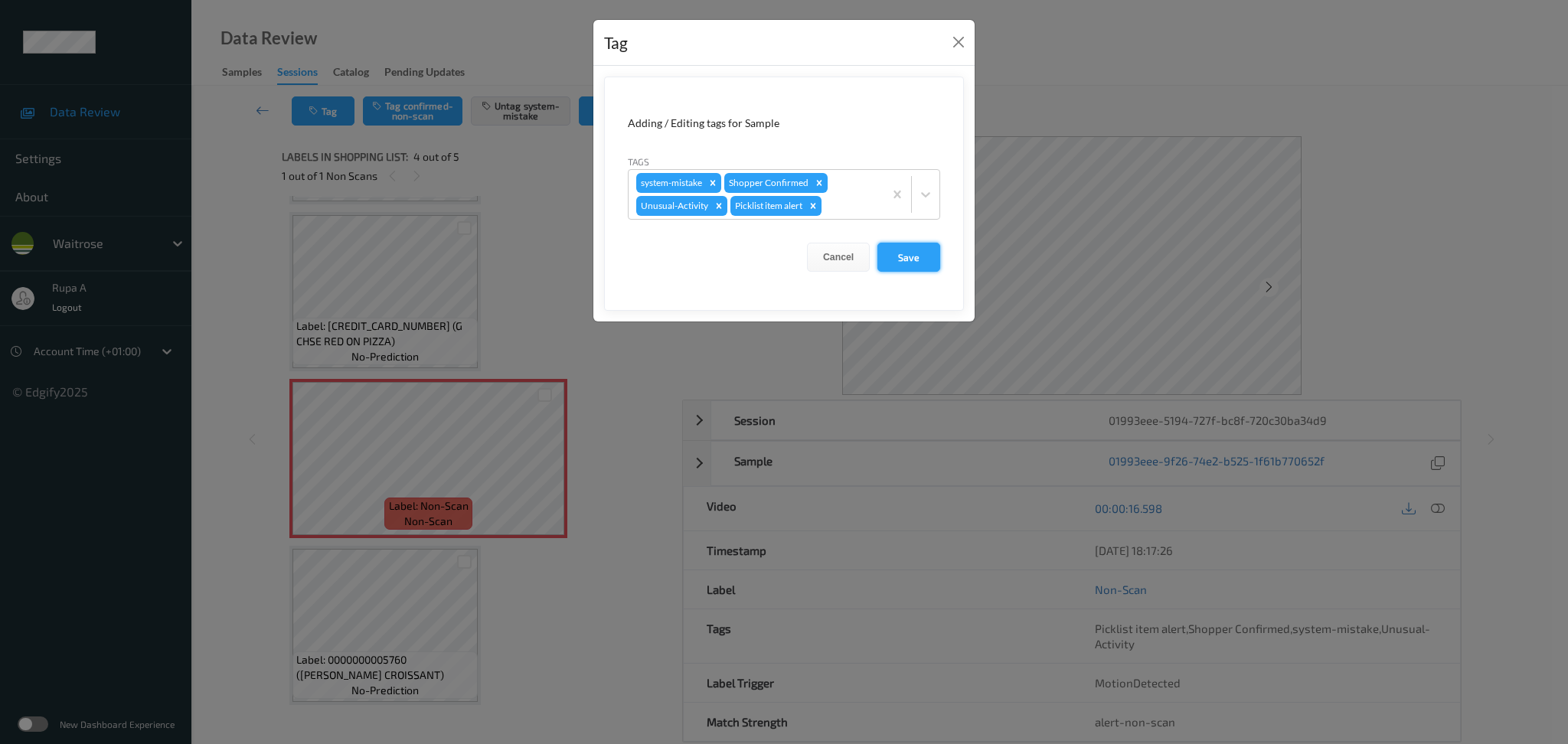
click at [903, 250] on button "Save" at bounding box center [908, 258] width 63 height 29
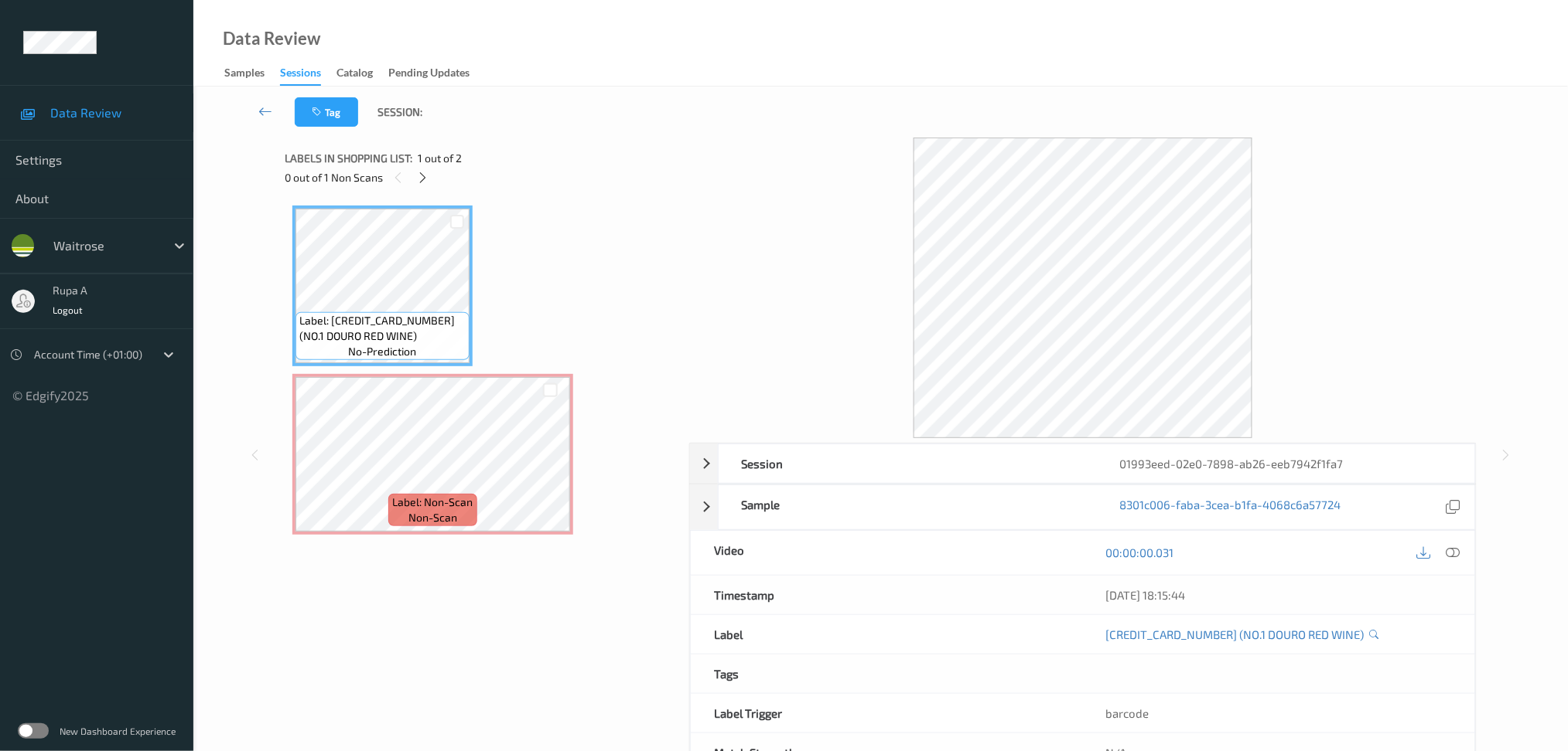
drag, startPoint x: 561, startPoint y: 296, endPoint x: 538, endPoint y: 365, distance: 72.7
click at [561, 297] on div "Label: [CREDIT_CARD_NUMBER] (NO.1 DOURO RED WINE) no-prediction Label: Non-Scan…" at bounding box center [481, 370] width 378 height 329
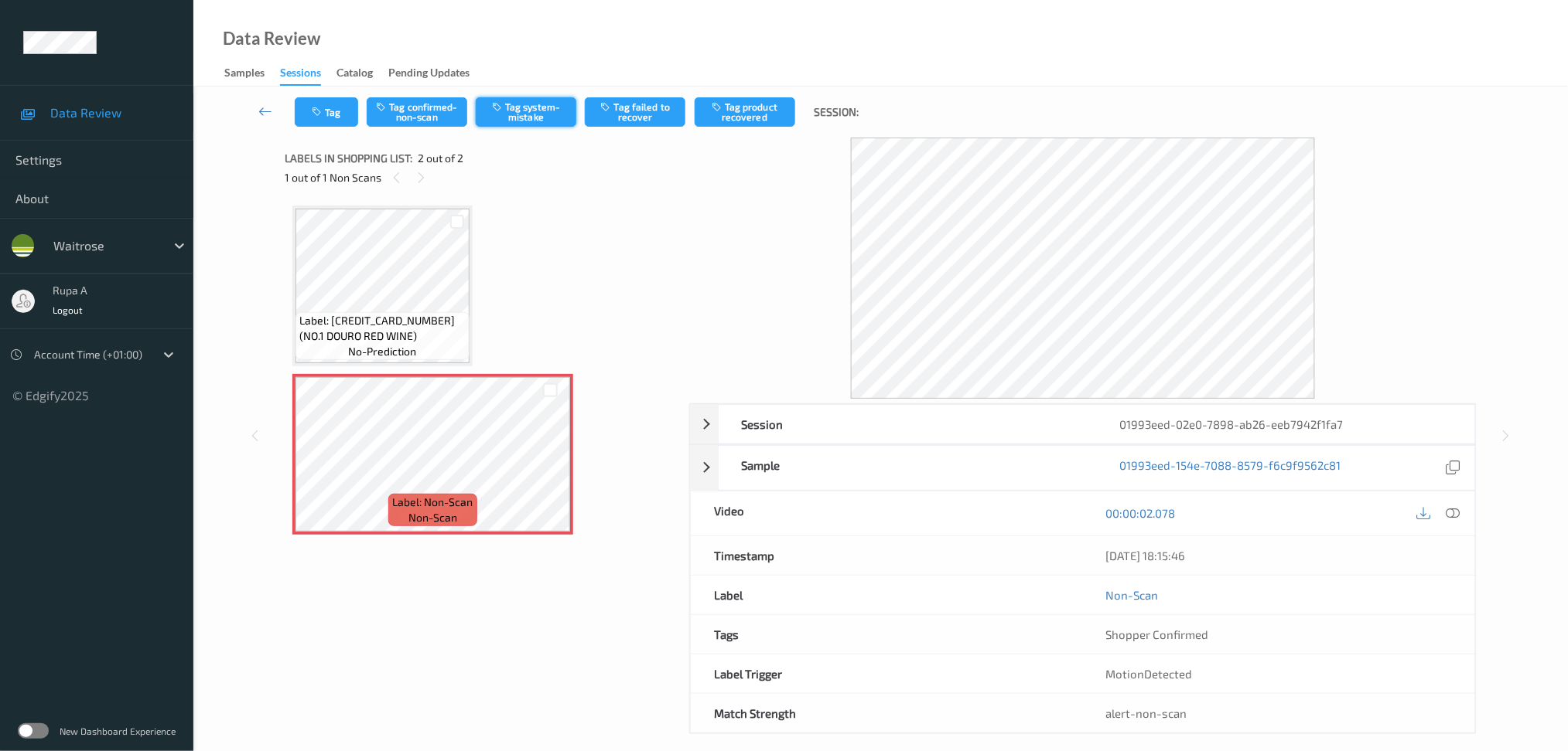
click at [512, 111] on button "Tag system-mistake" at bounding box center [525, 112] width 100 height 29
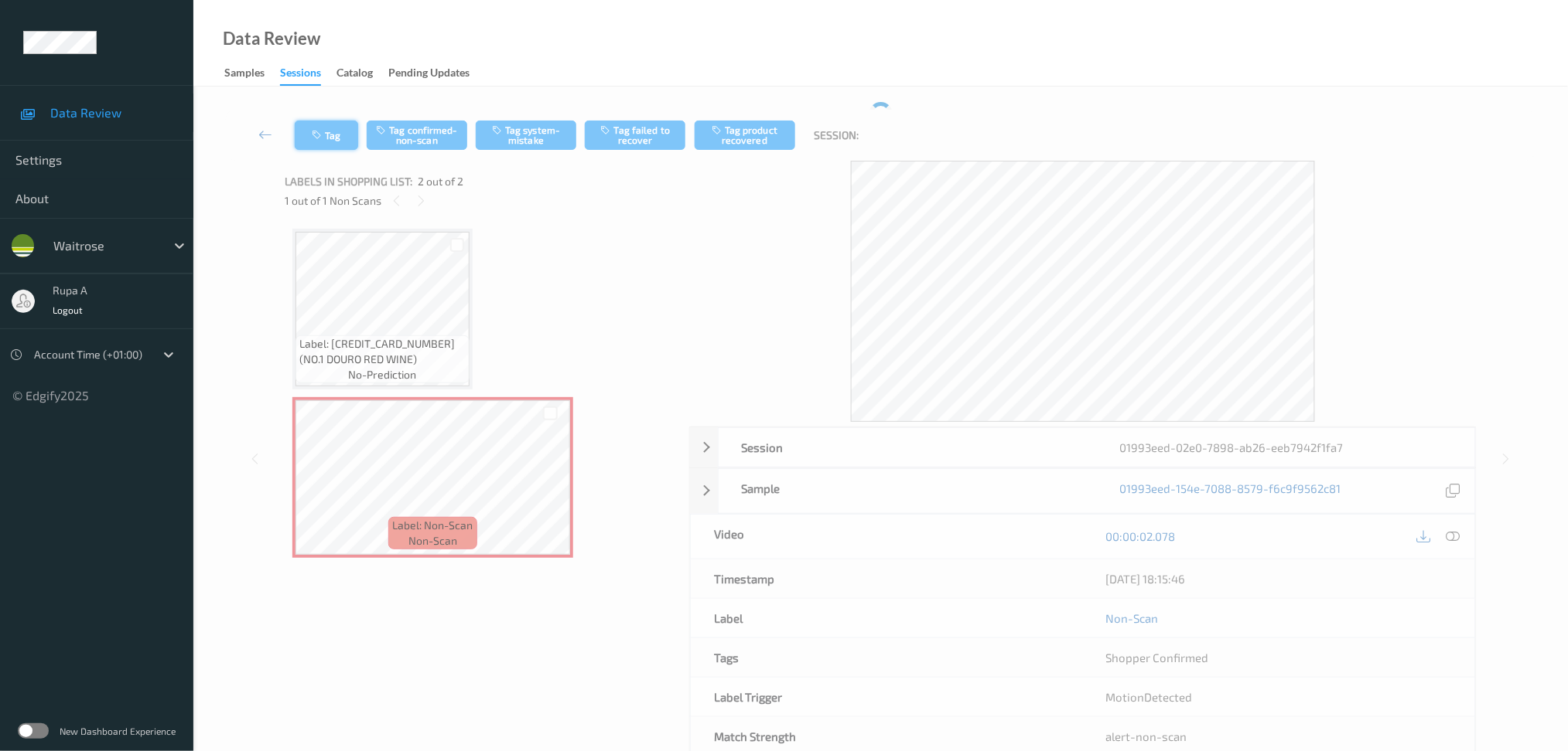
click at [341, 136] on button "Tag" at bounding box center [325, 135] width 63 height 29
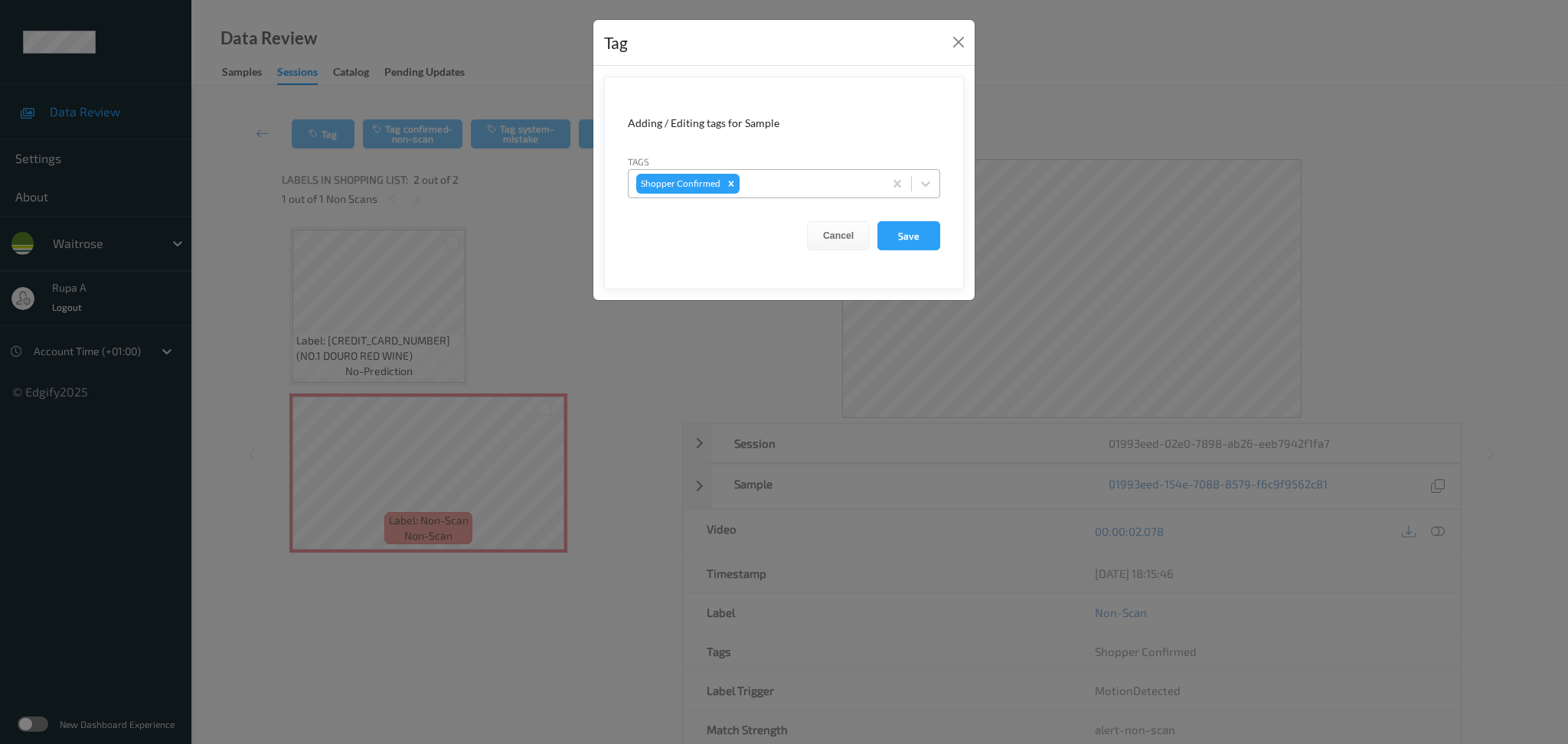
click at [796, 193] on div at bounding box center [810, 183] width 133 height 18
click at [951, 32] on button "Close" at bounding box center [958, 42] width 21 height 21
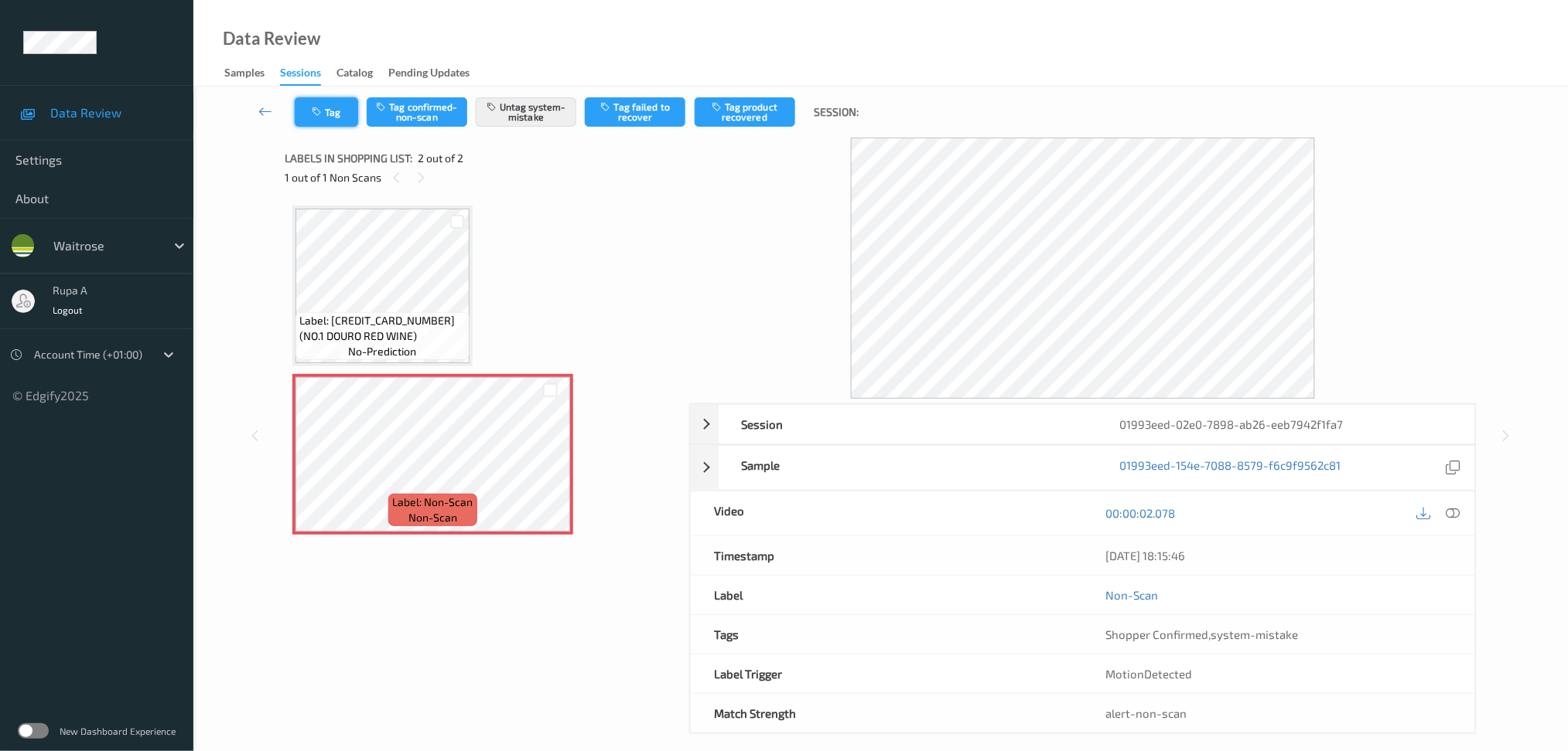
click at [321, 116] on icon "button" at bounding box center [318, 112] width 13 height 11
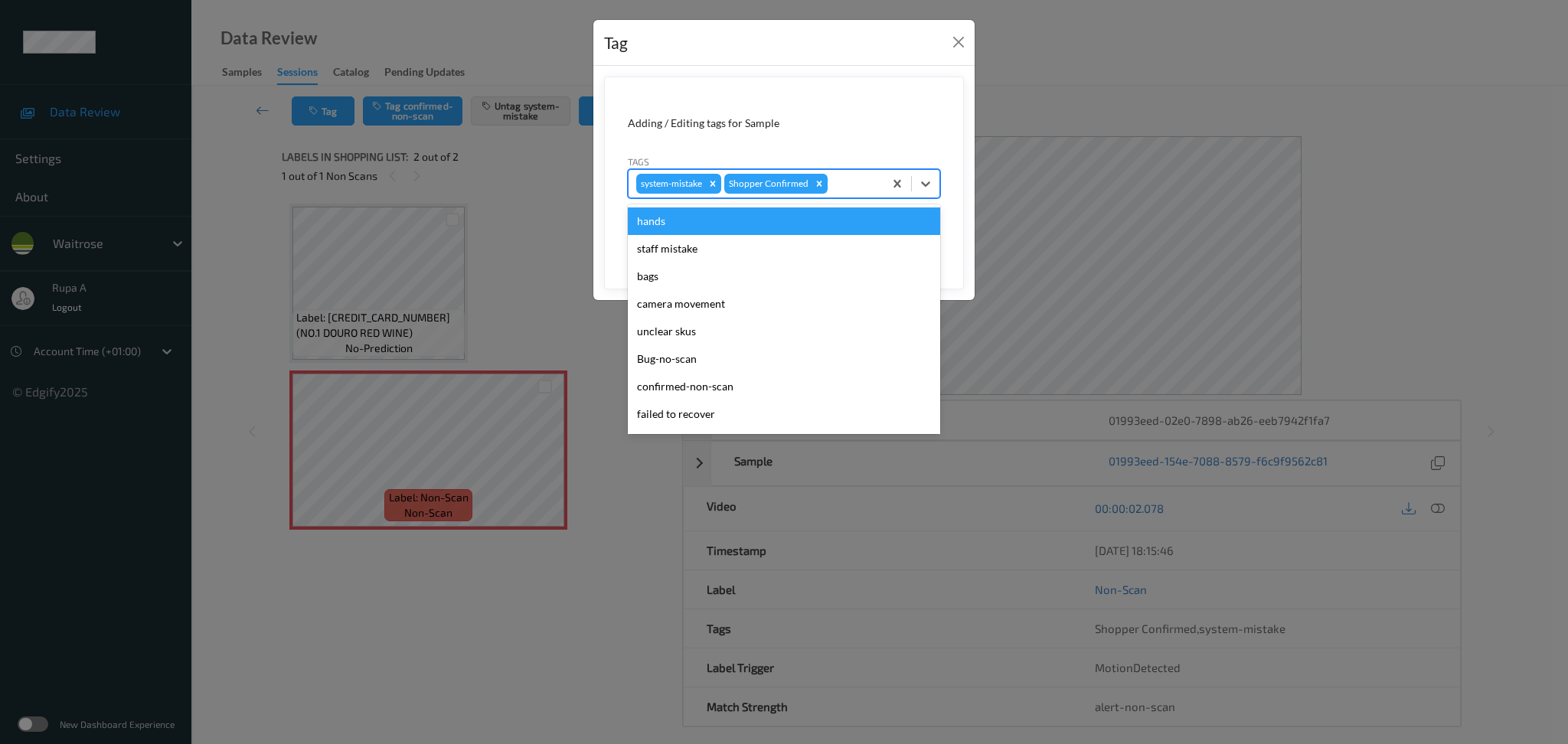
click at [846, 187] on div at bounding box center [853, 183] width 45 height 18
type input "UN"
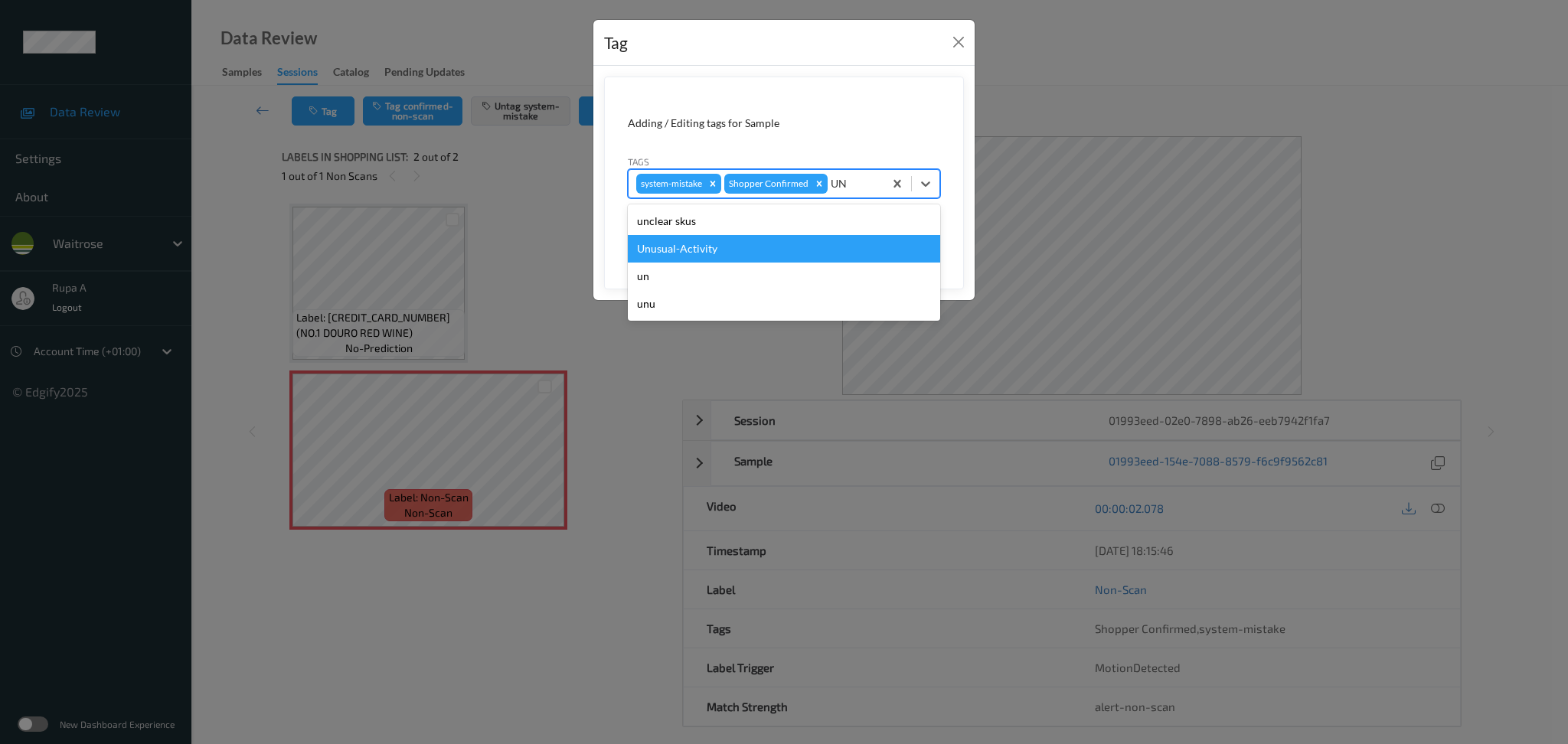
click at [763, 252] on div "Unusual-Activity" at bounding box center [784, 249] width 313 height 28
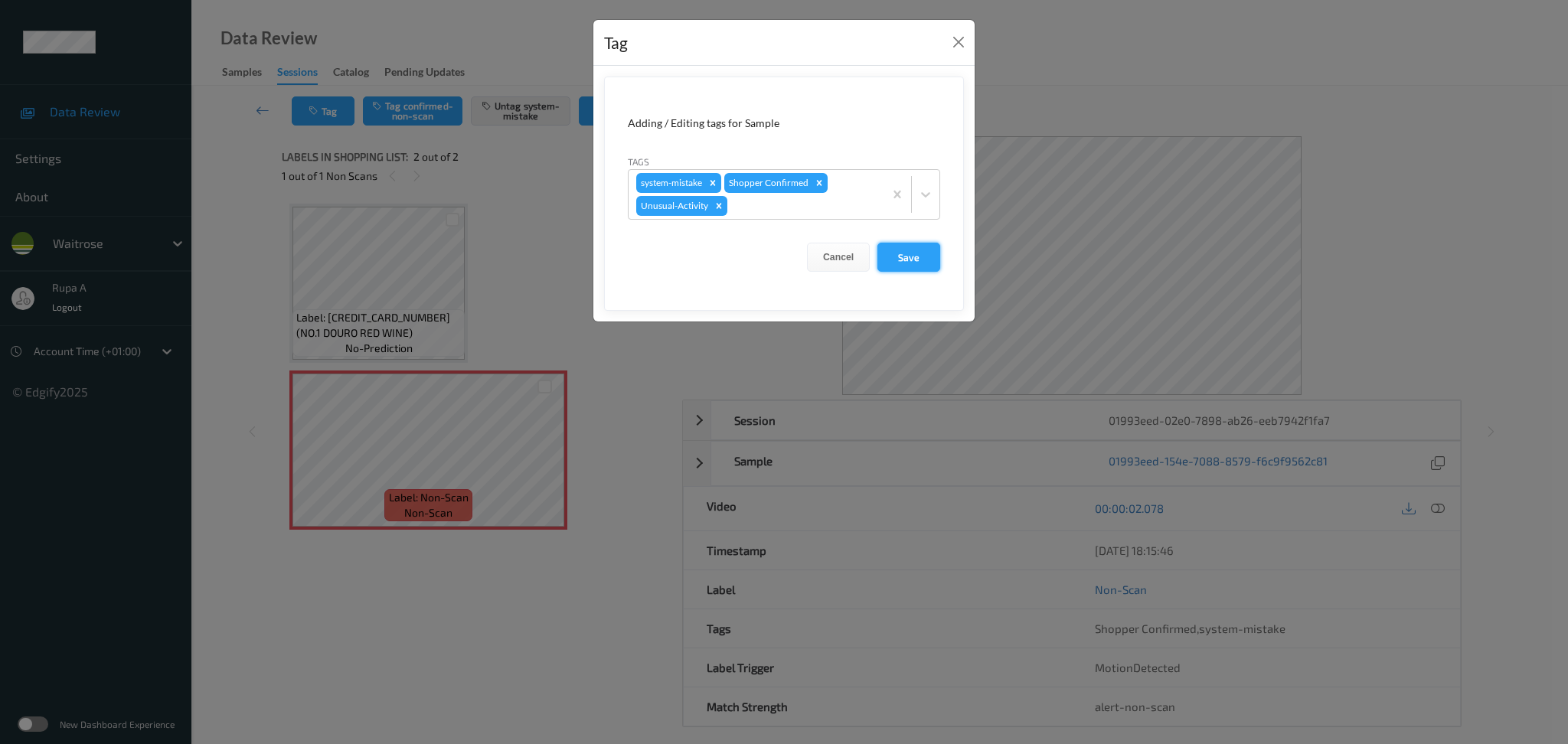
click at [909, 256] on button "Save" at bounding box center [908, 258] width 63 height 29
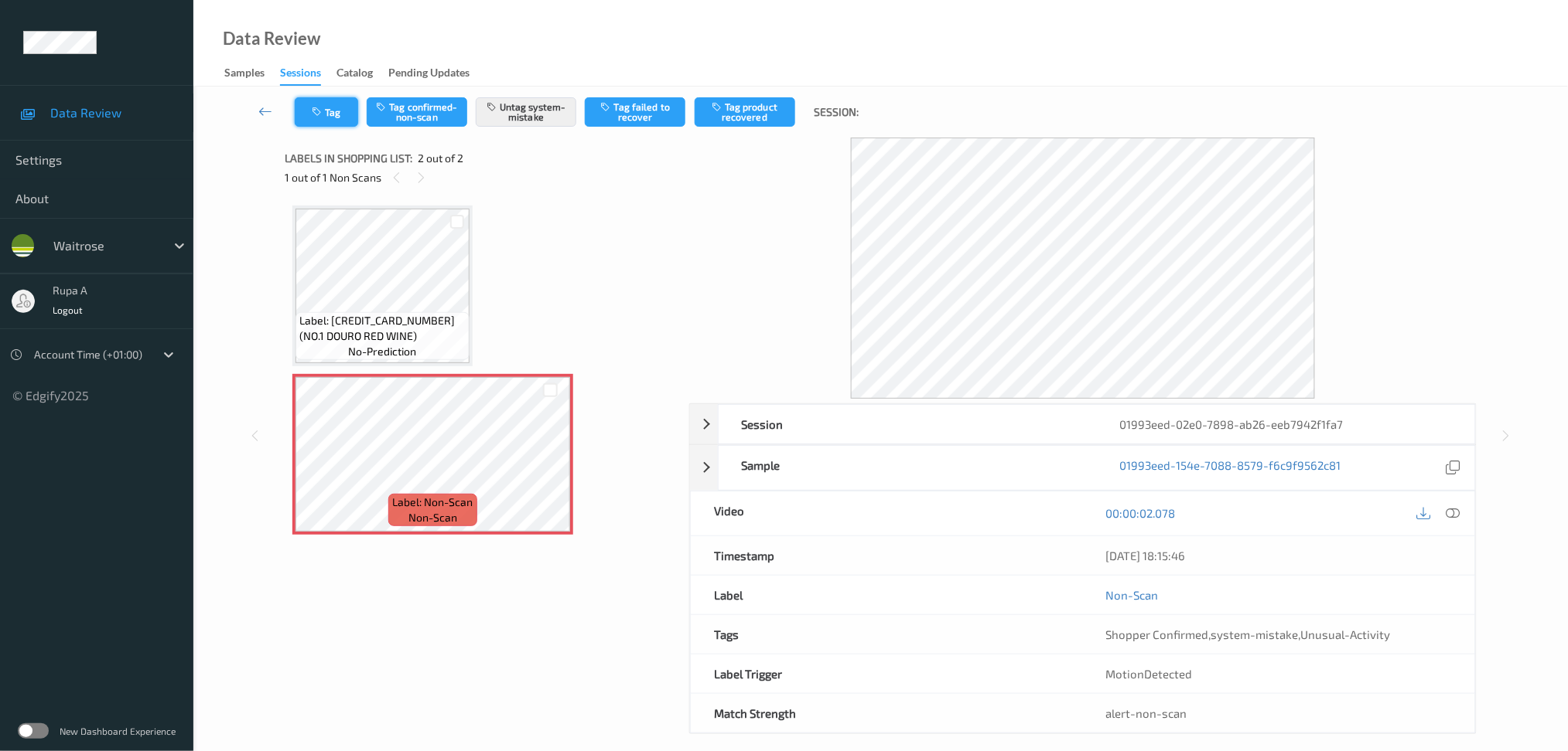
click at [328, 104] on button "Tag" at bounding box center [325, 112] width 63 height 29
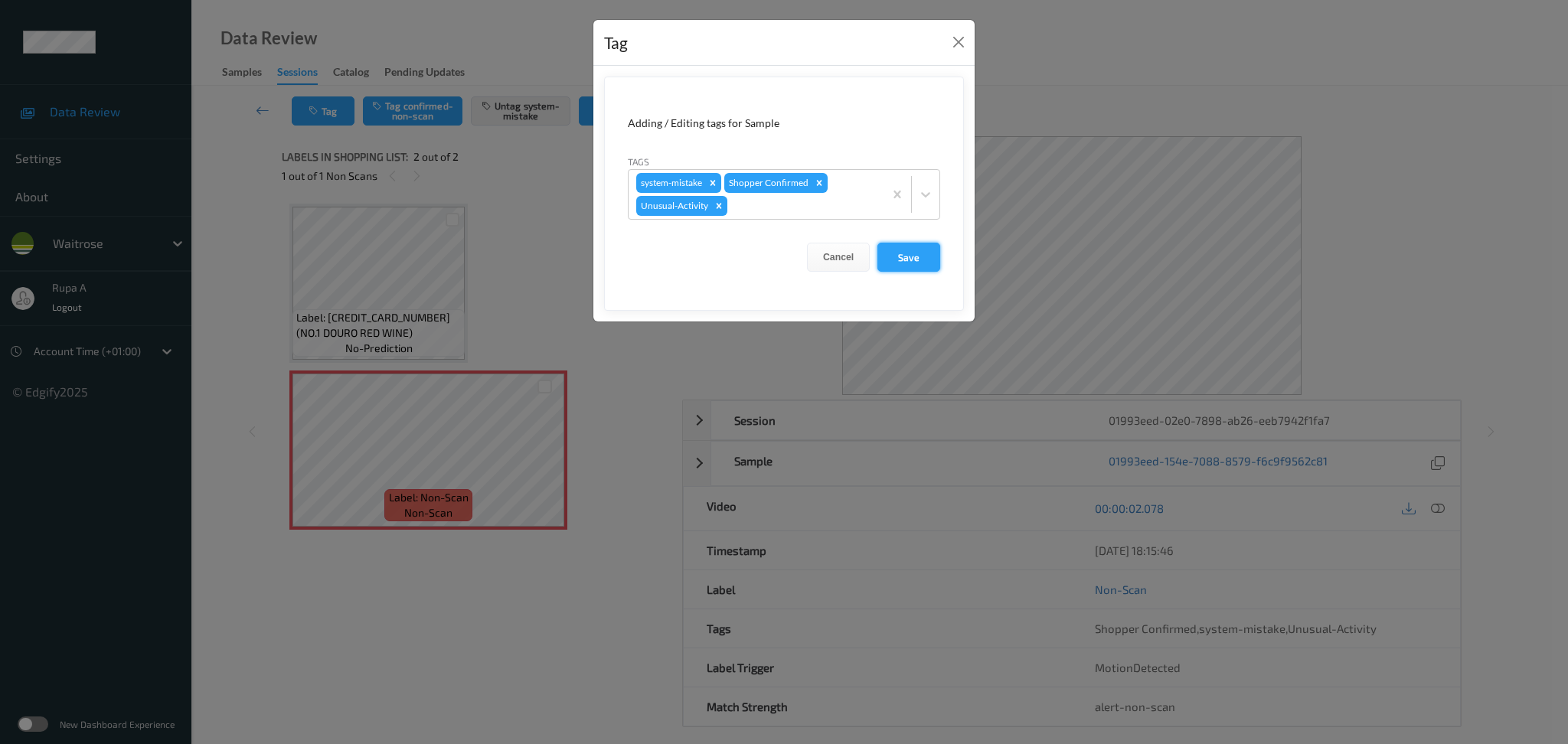
click at [929, 243] on button "Save" at bounding box center [908, 258] width 63 height 29
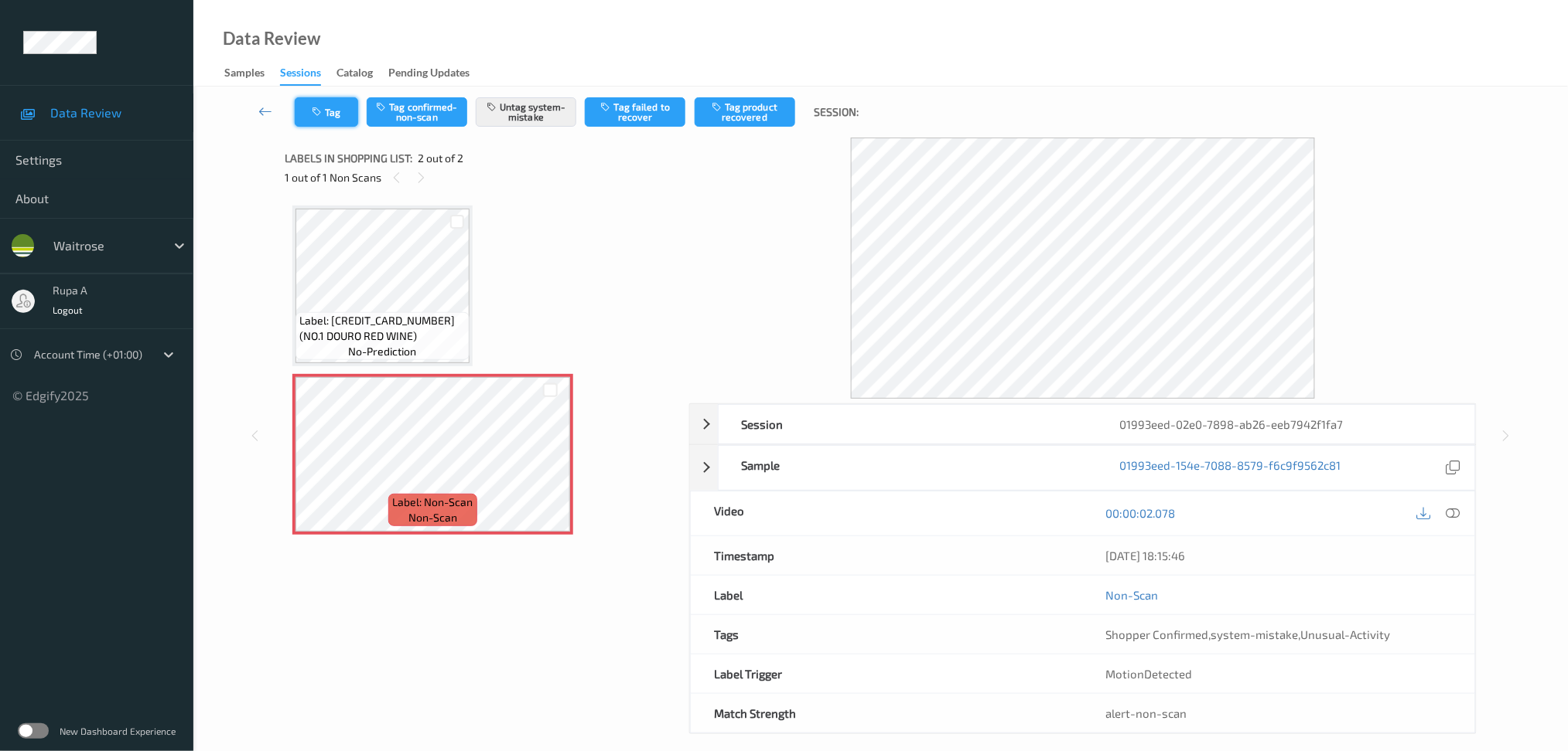
click at [330, 116] on button "Tag" at bounding box center [325, 112] width 63 height 29
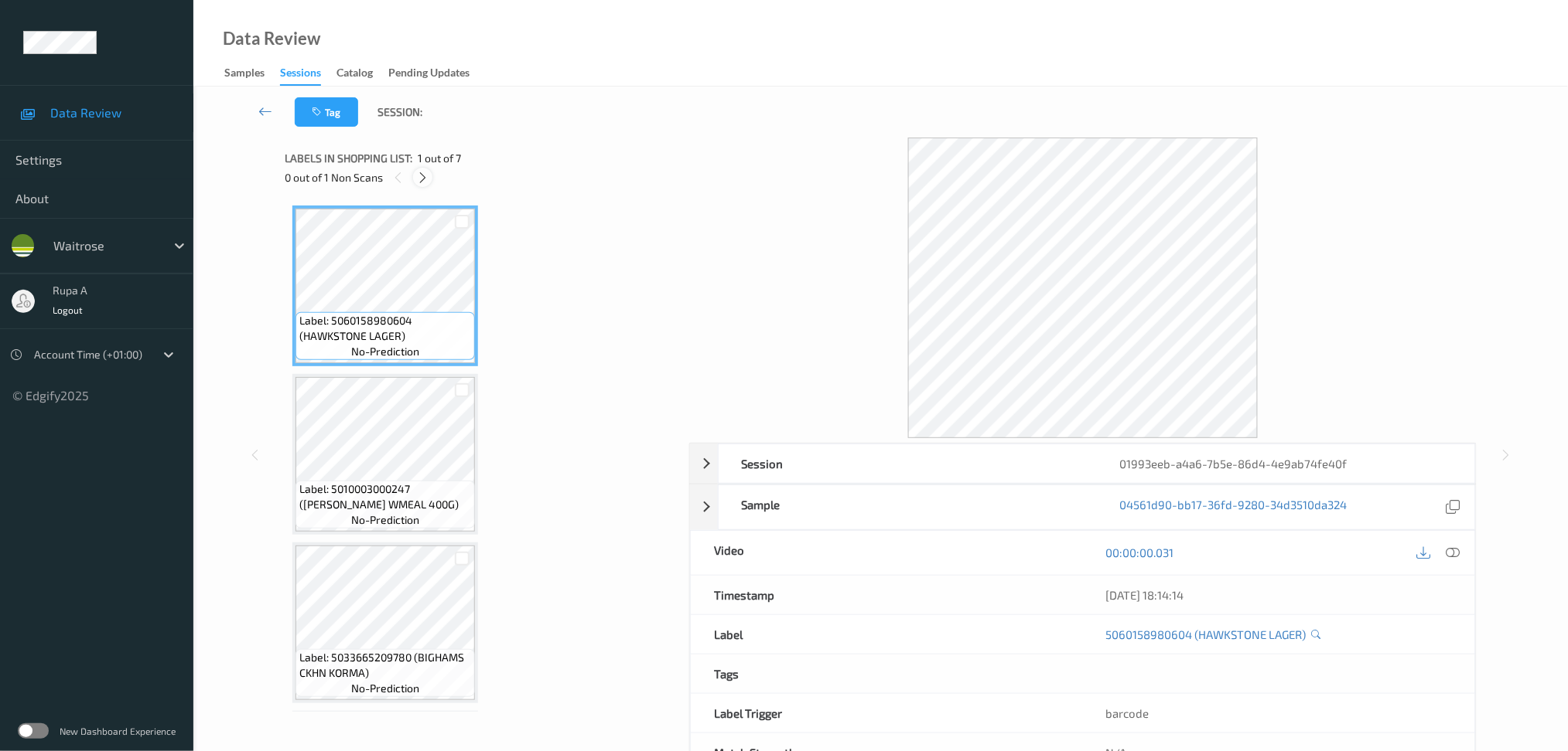
click at [422, 172] on icon at bounding box center [422, 177] width 13 height 14
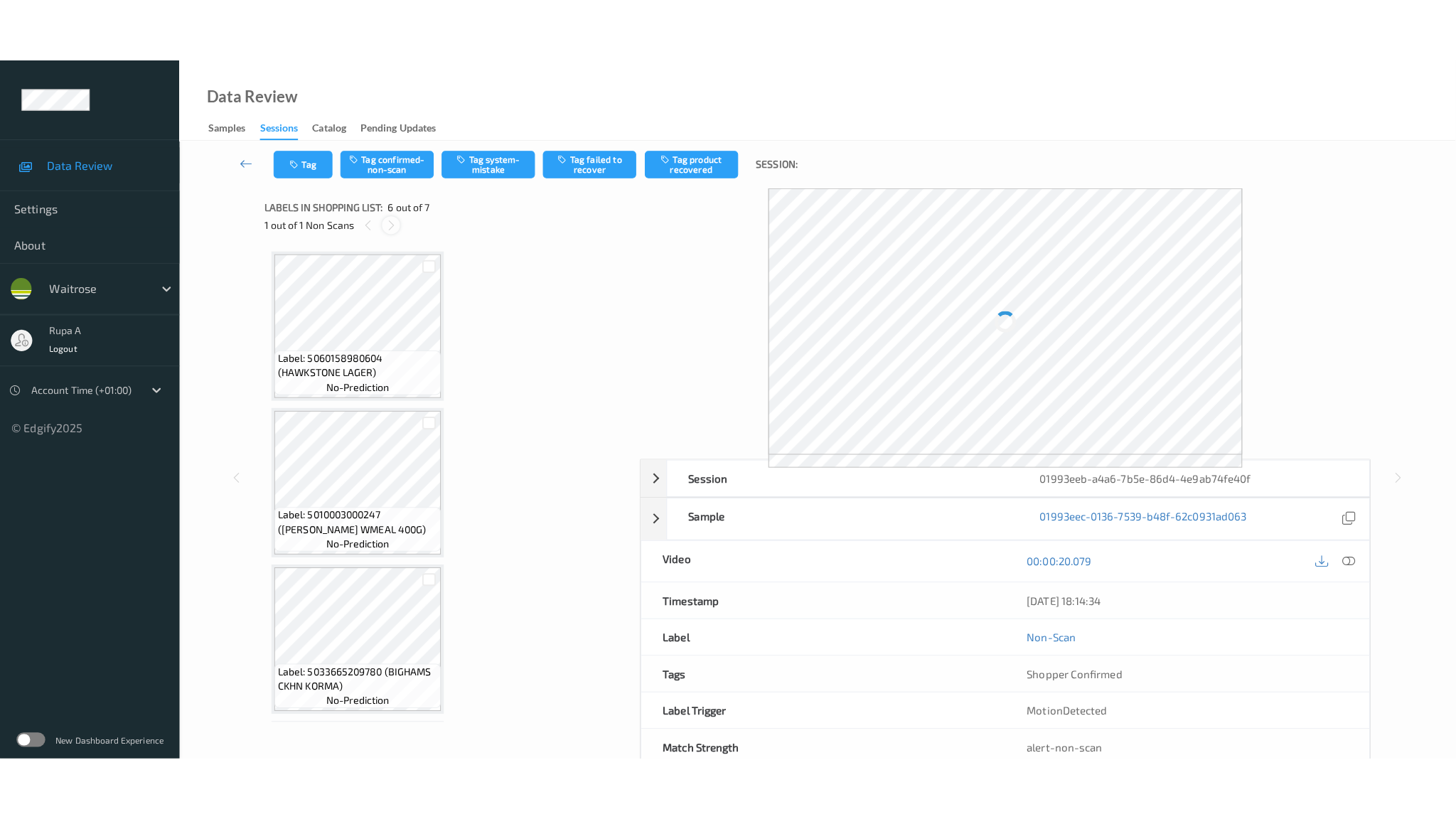
scroll to position [611, 0]
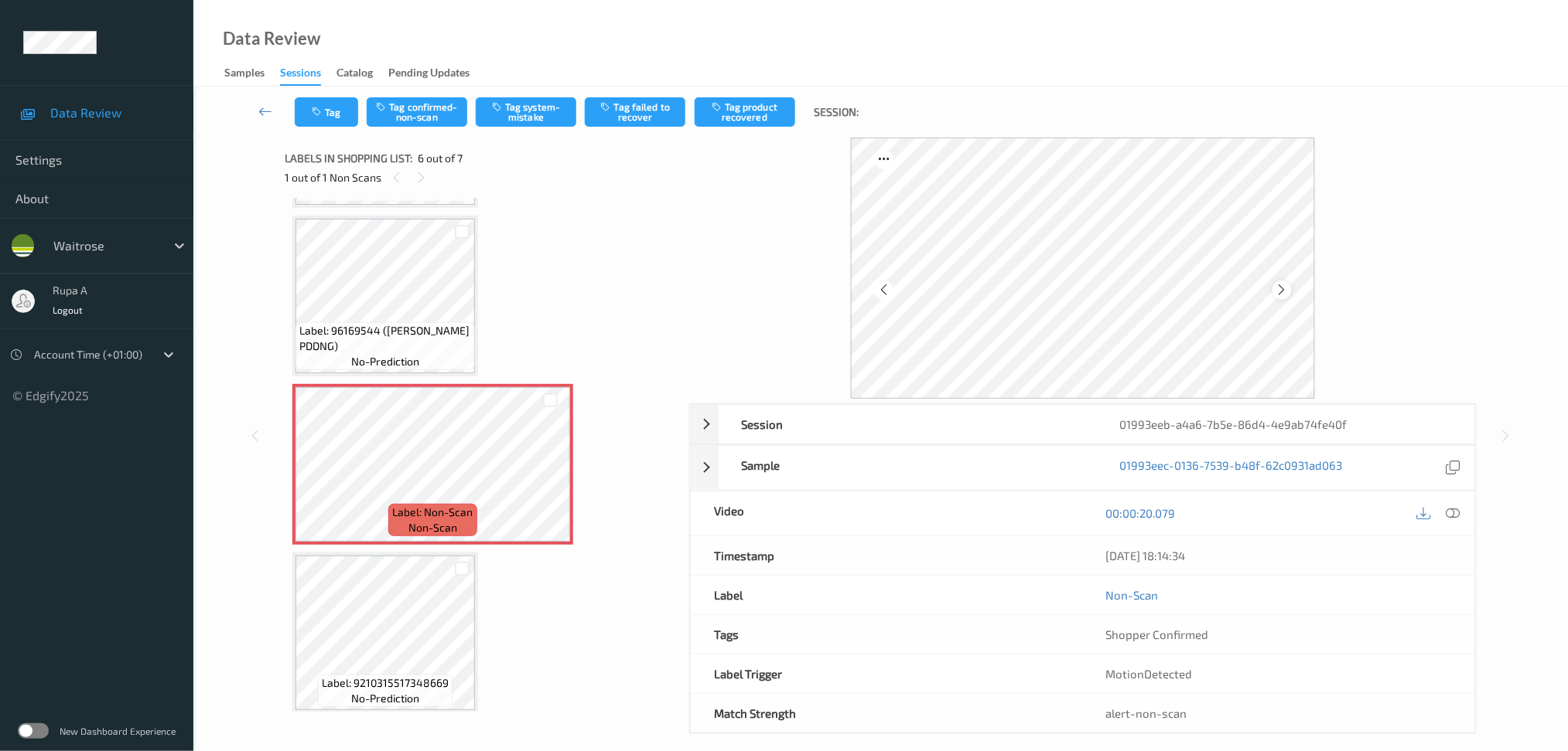
click at [1276, 292] on icon at bounding box center [1281, 289] width 13 height 14
click at [1454, 509] on icon at bounding box center [1452, 513] width 14 height 14
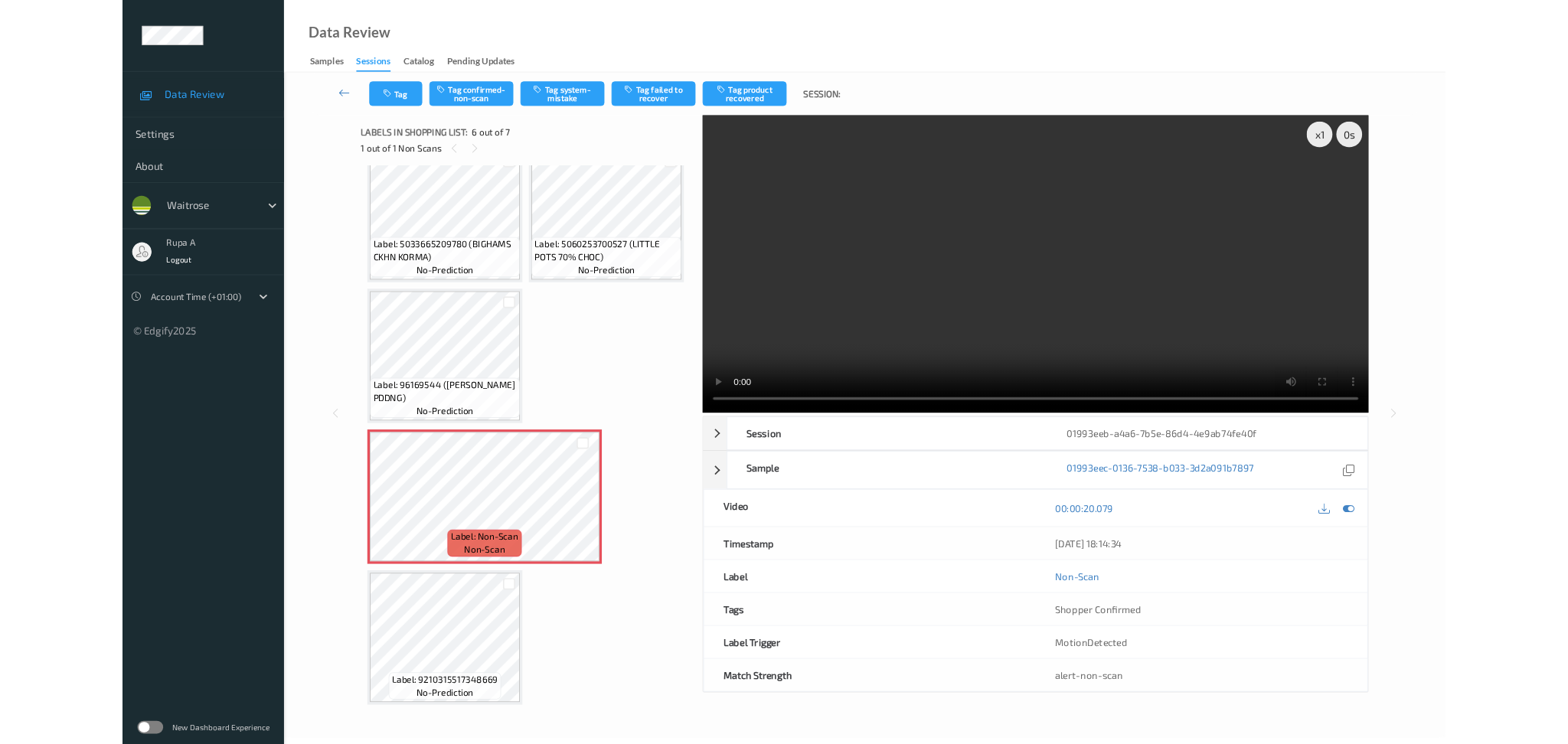
scroll to position [521, 0]
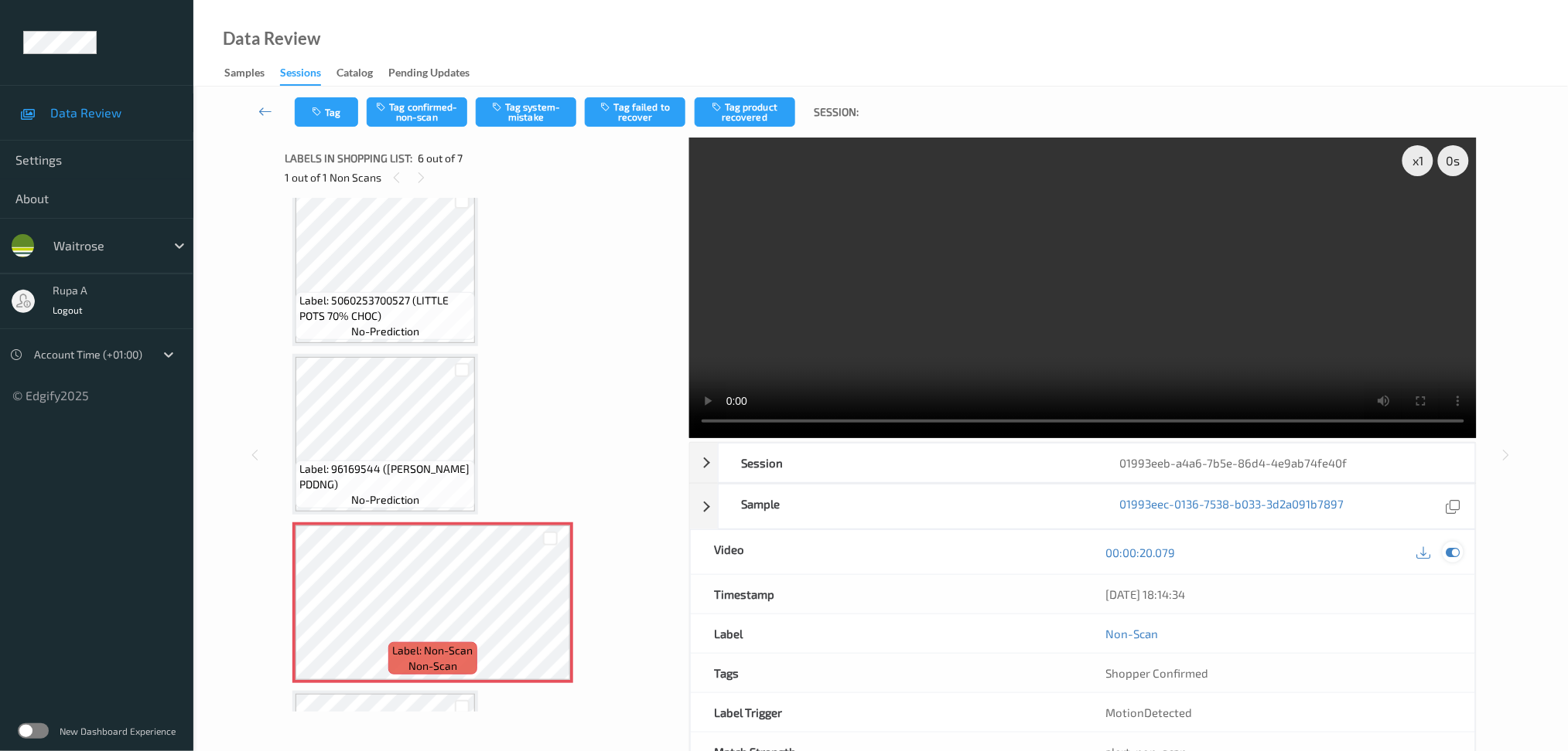
click at [1455, 556] on icon at bounding box center [1452, 552] width 14 height 14
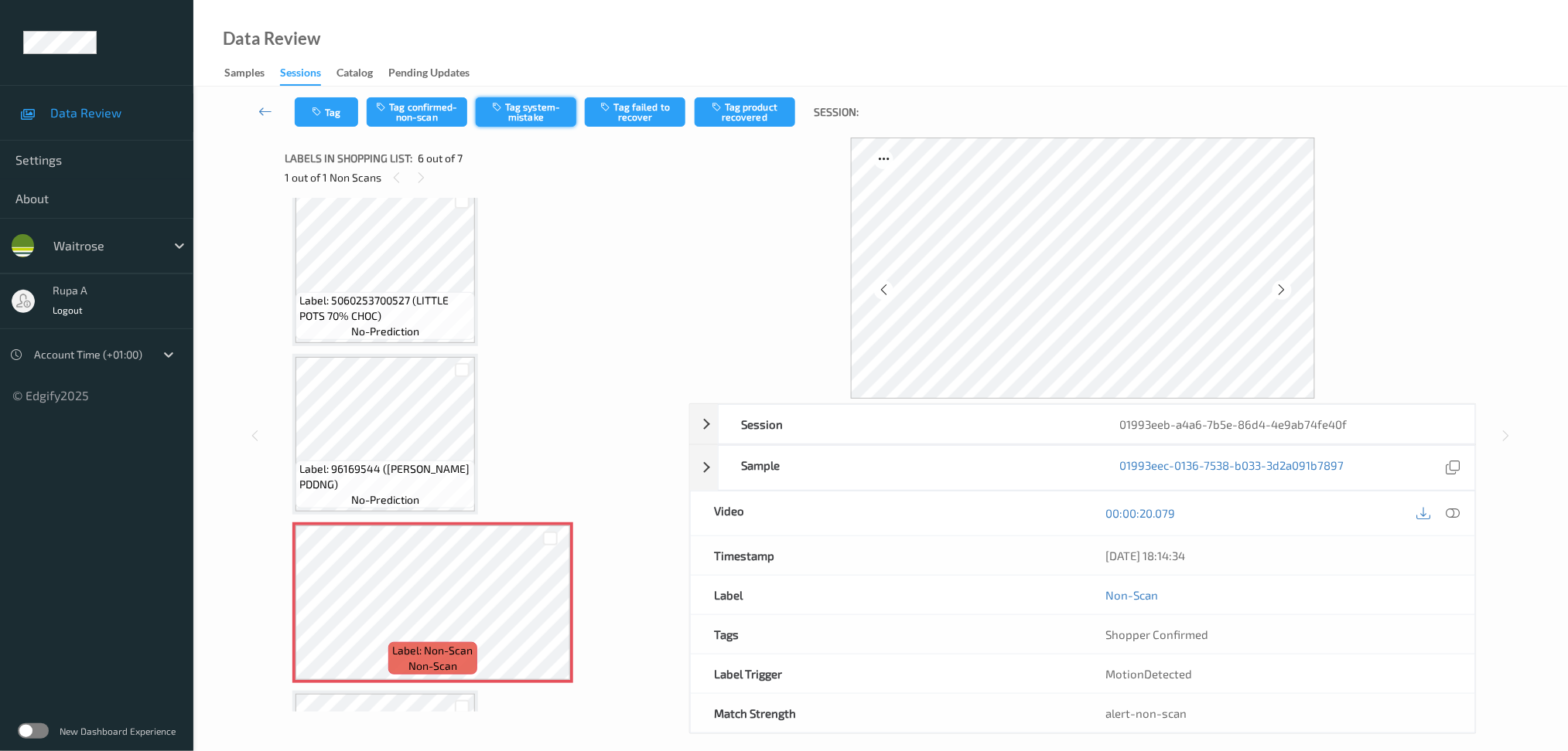
click at [515, 117] on button "Tag system-mistake" at bounding box center [525, 112] width 100 height 29
click at [317, 111] on icon "button" at bounding box center [318, 112] width 13 height 11
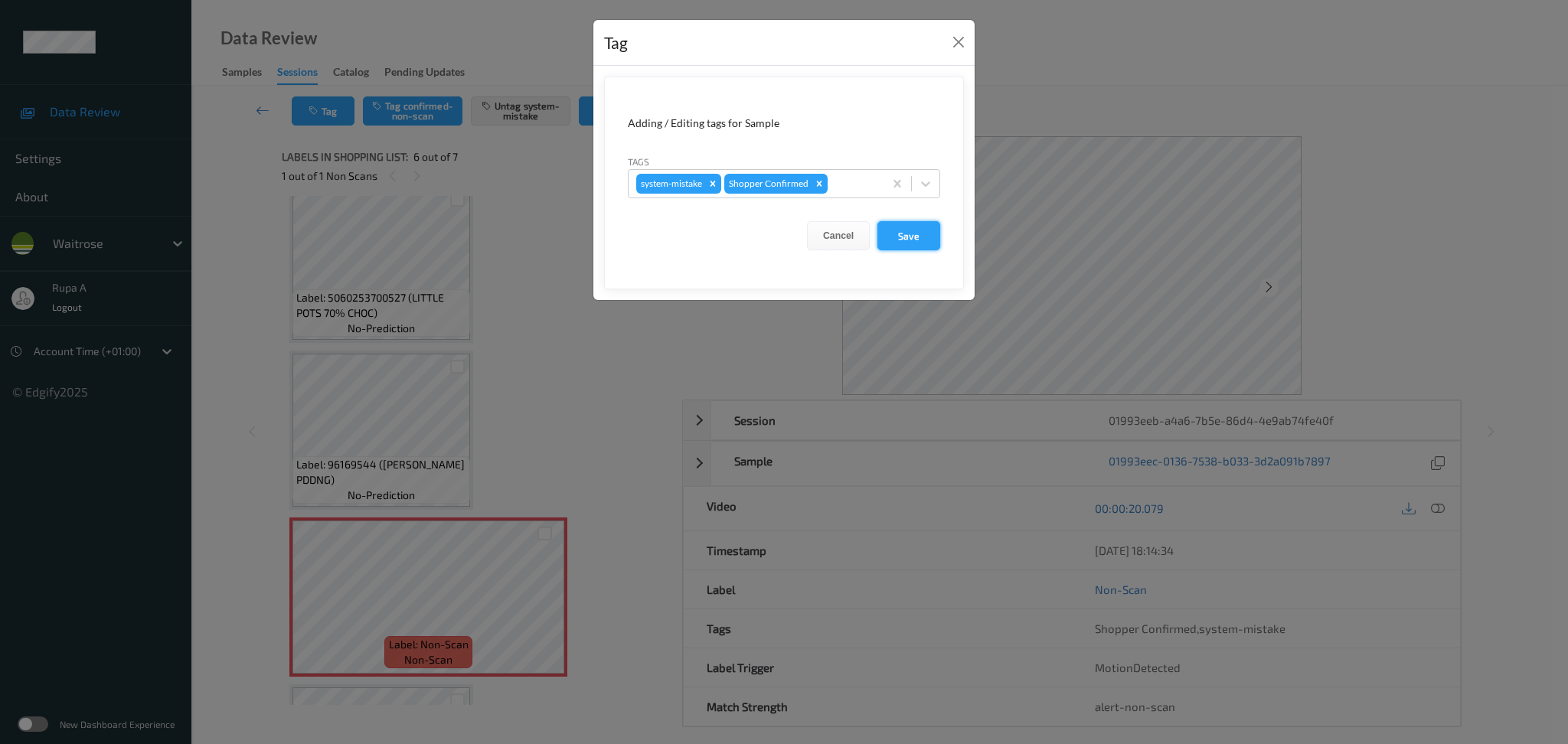
click at [915, 239] on button "Save" at bounding box center [908, 235] width 63 height 29
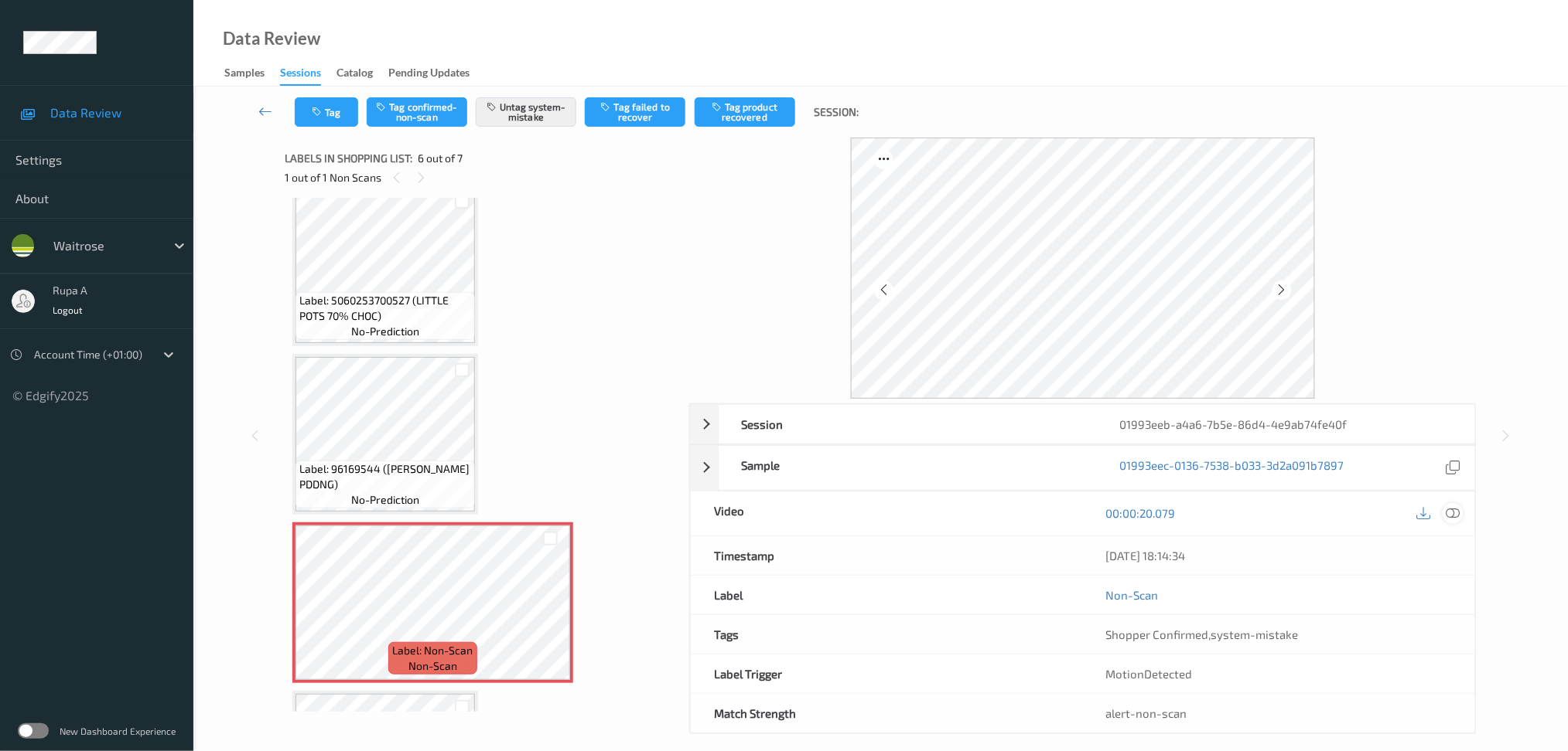
click at [1453, 517] on icon at bounding box center [1452, 513] width 14 height 14
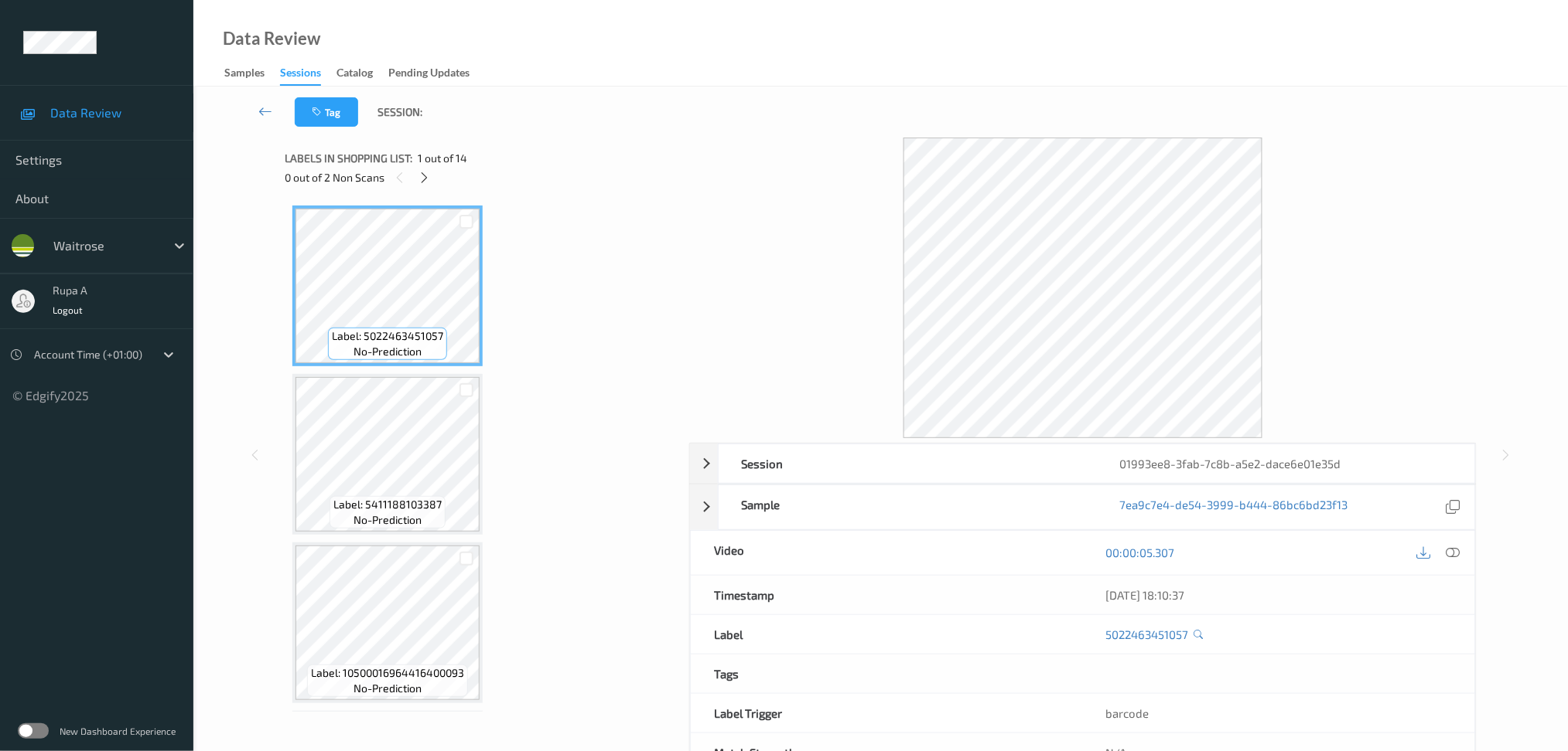
click at [425, 182] on icon at bounding box center [424, 177] width 13 height 14
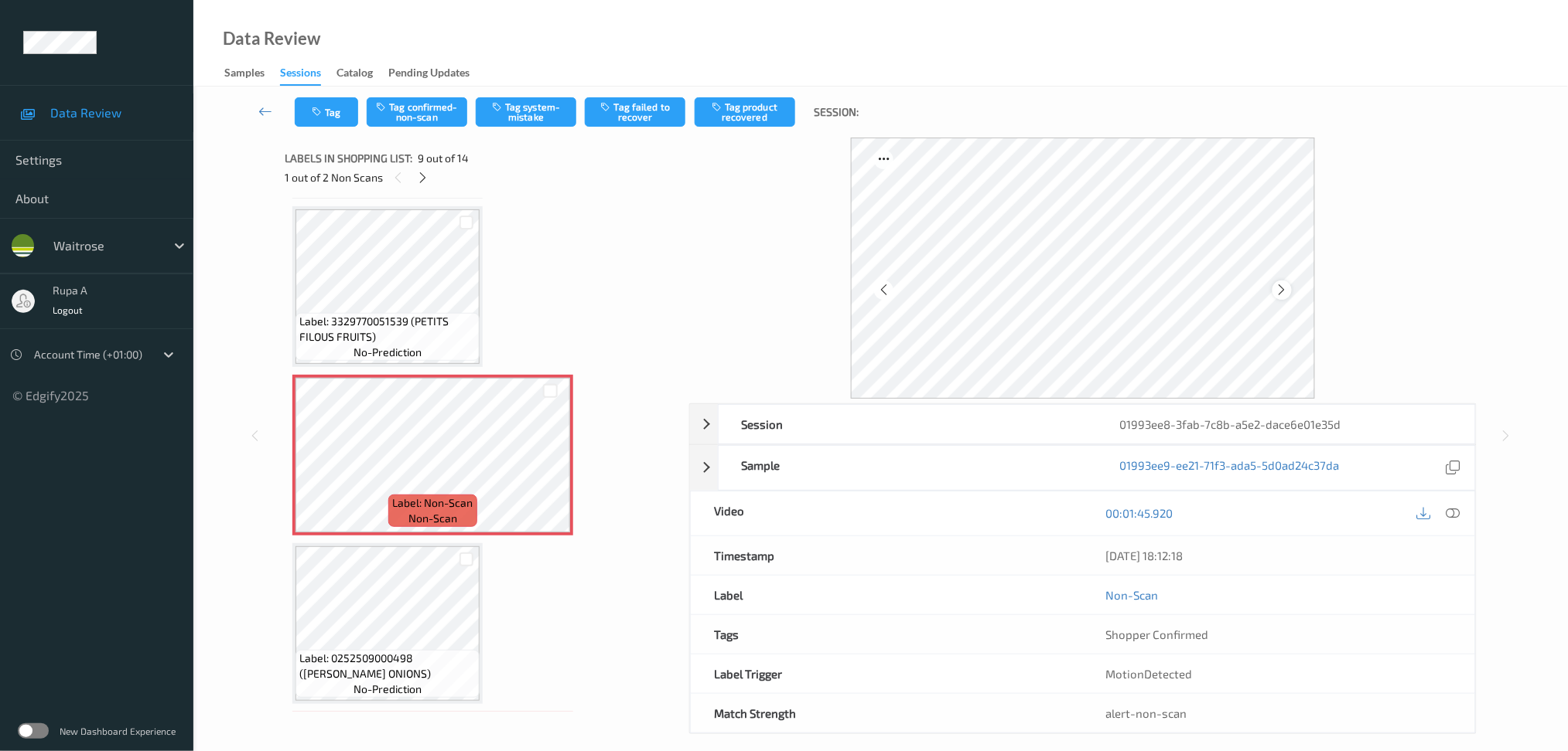
click at [1281, 285] on icon at bounding box center [1281, 289] width 13 height 14
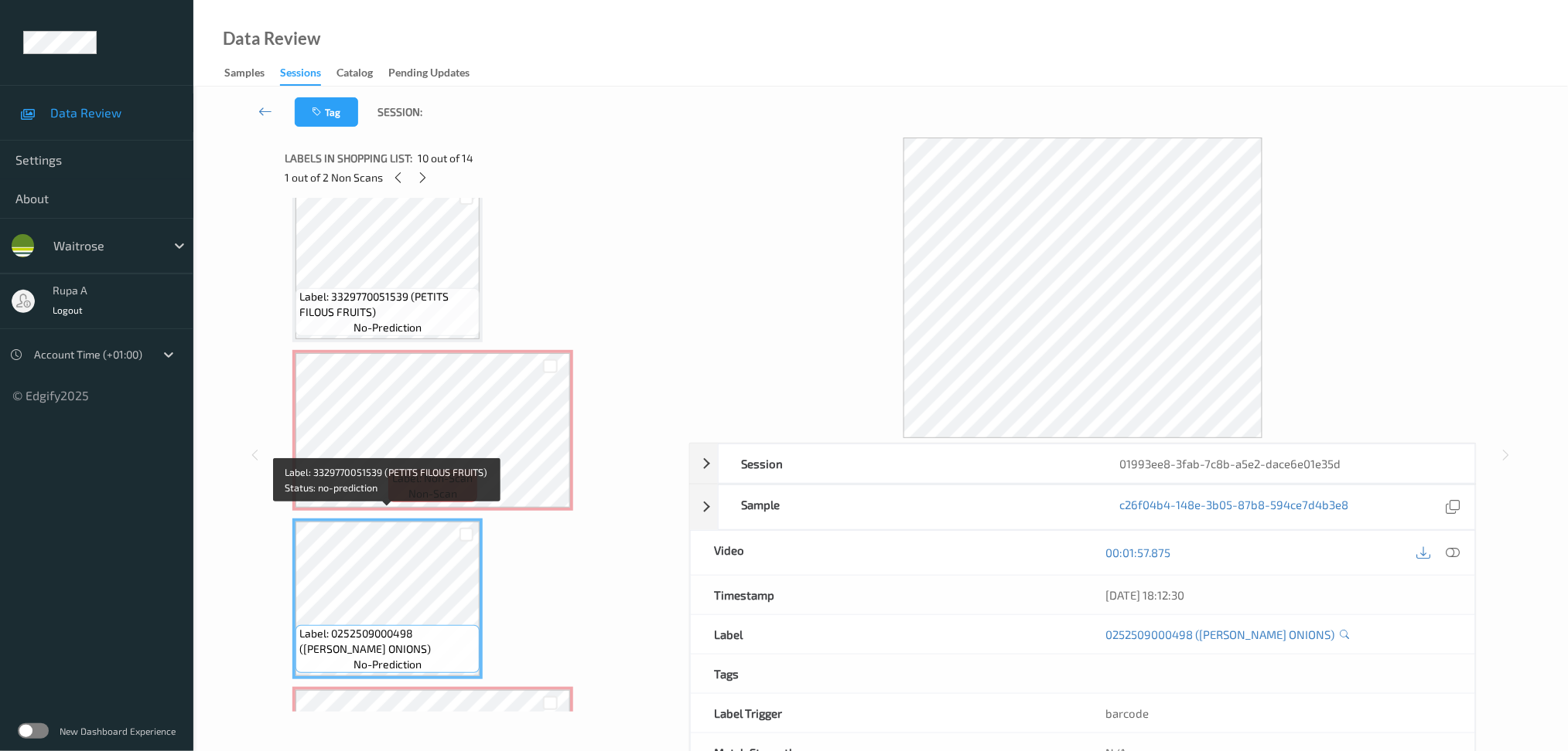
scroll to position [1282, 0]
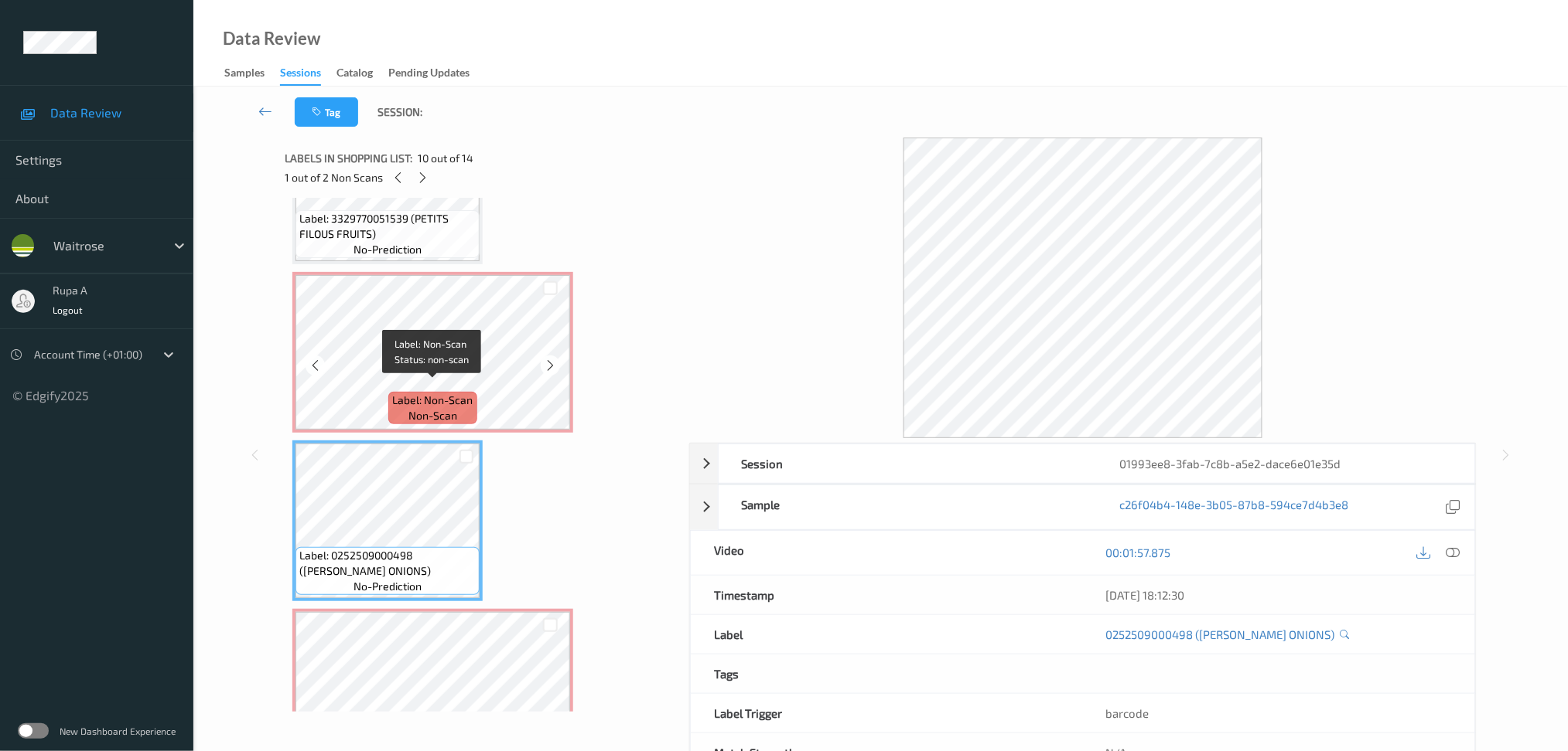
click at [396, 393] on span "Label: Non-Scan" at bounding box center [433, 400] width 81 height 16
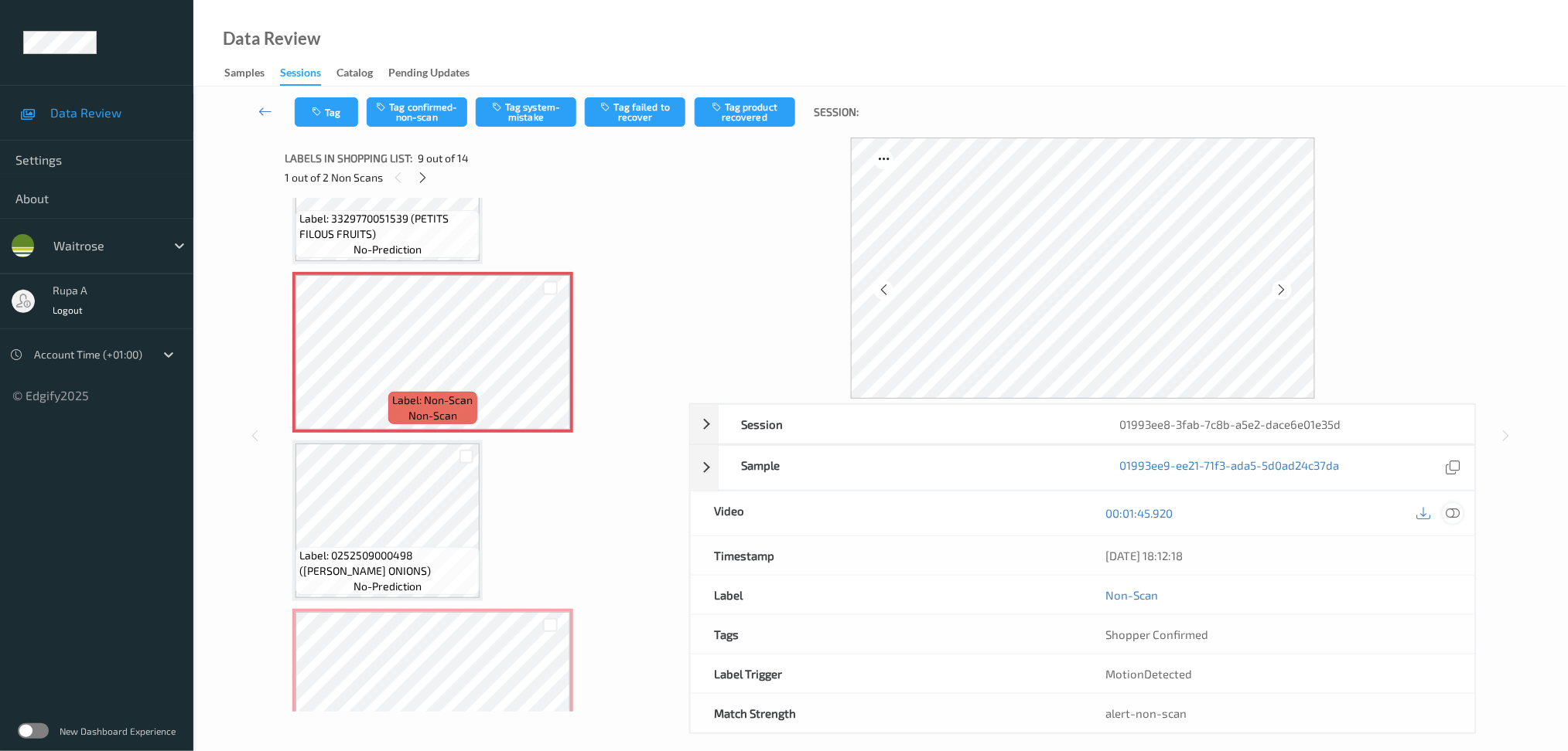
click at [1457, 507] on icon at bounding box center [1452, 513] width 14 height 14
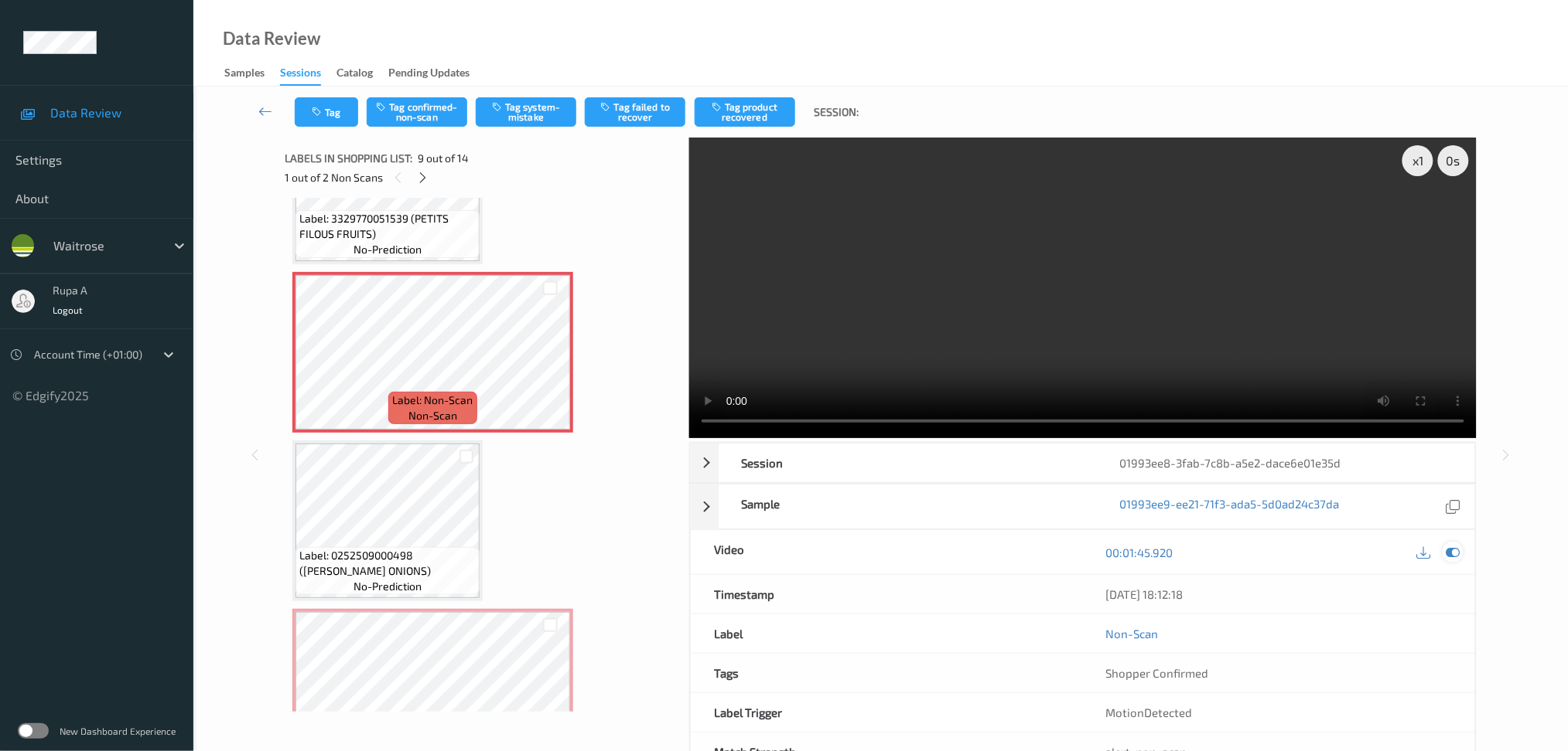
click at [1459, 560] on icon at bounding box center [1452, 552] width 14 height 14
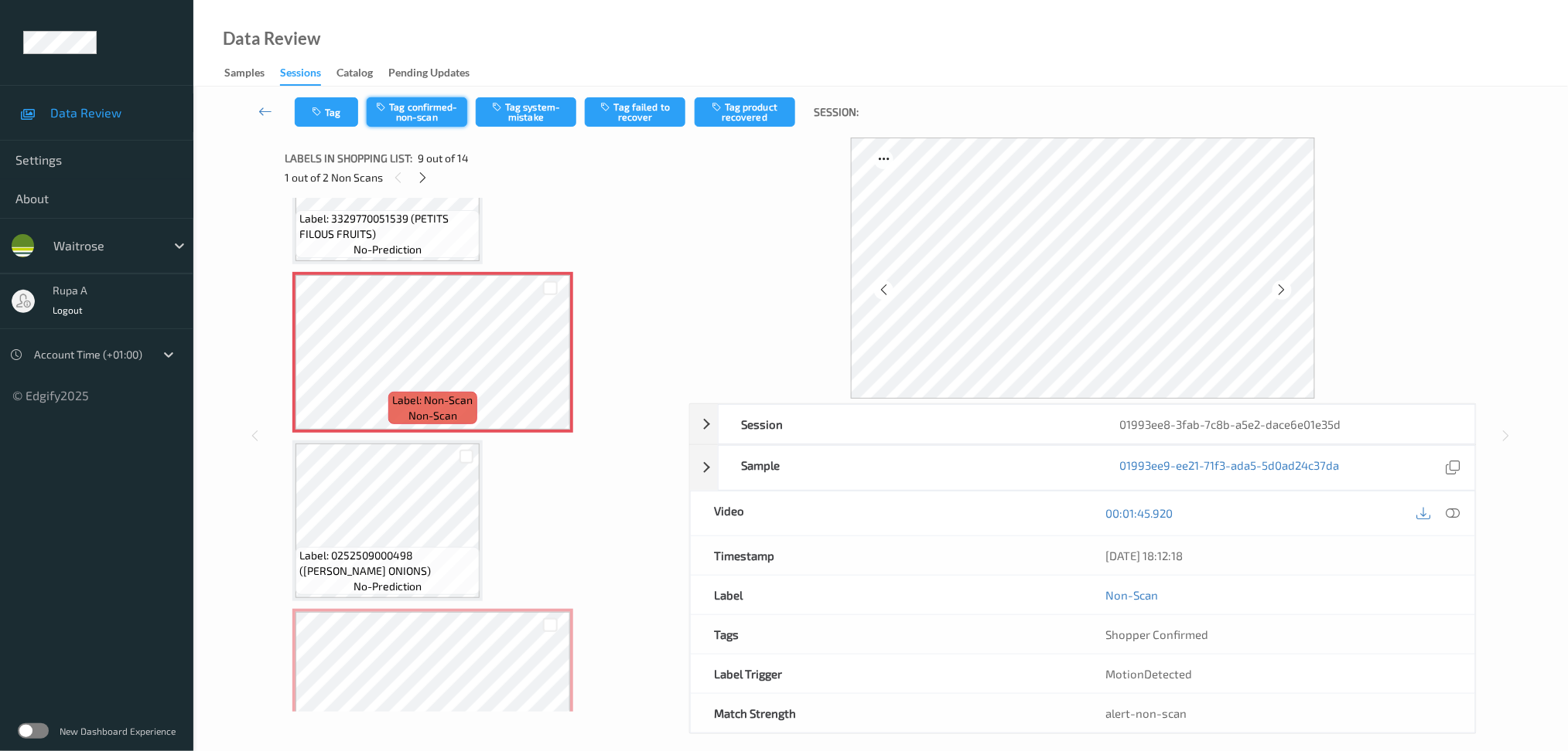
click at [455, 107] on button "Tag confirmed-non-scan" at bounding box center [416, 112] width 100 height 29
click at [740, 123] on button "Tag product recovered" at bounding box center [745, 112] width 100 height 29
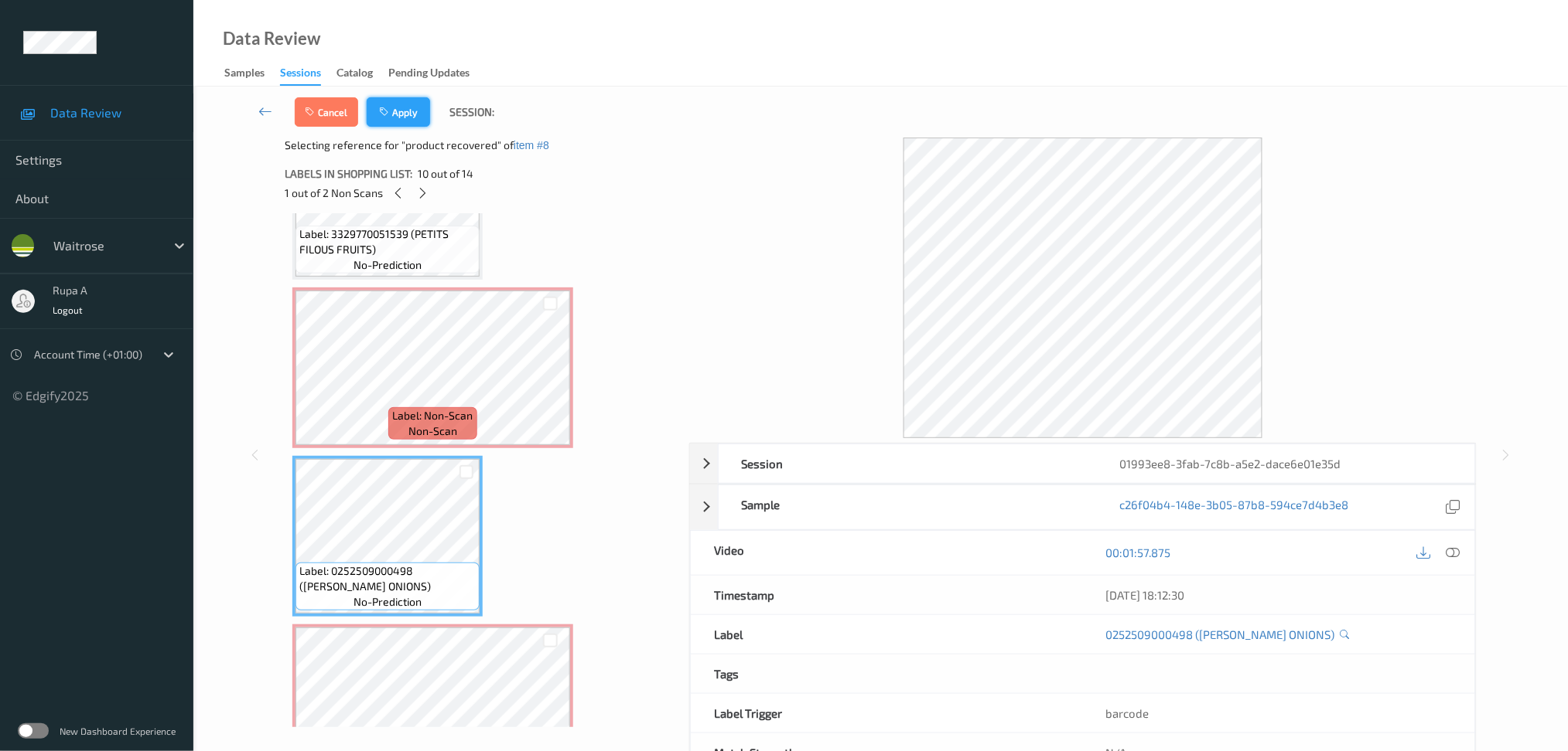
click at [408, 119] on button "Apply" at bounding box center [398, 112] width 63 height 29
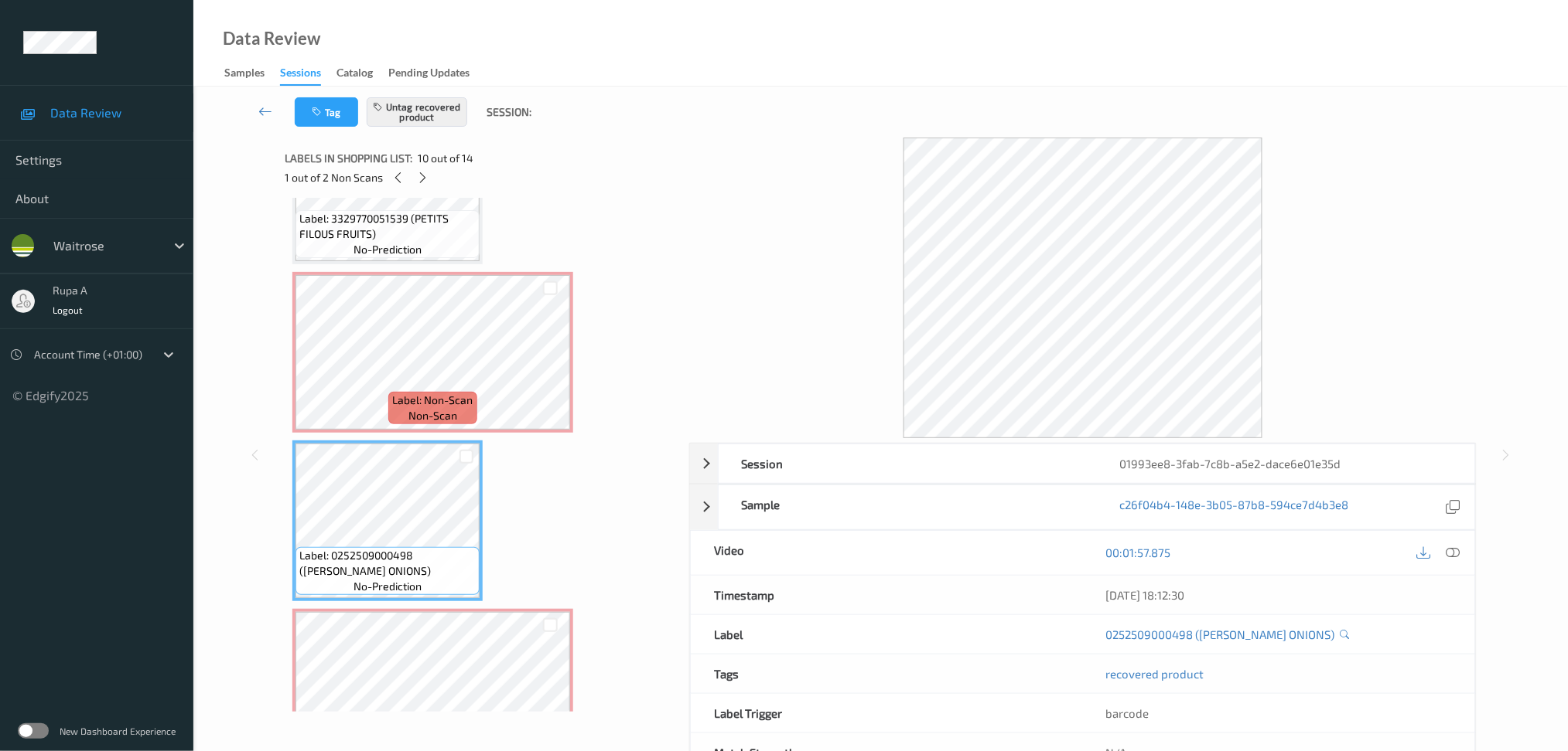
scroll to position [1591, 0]
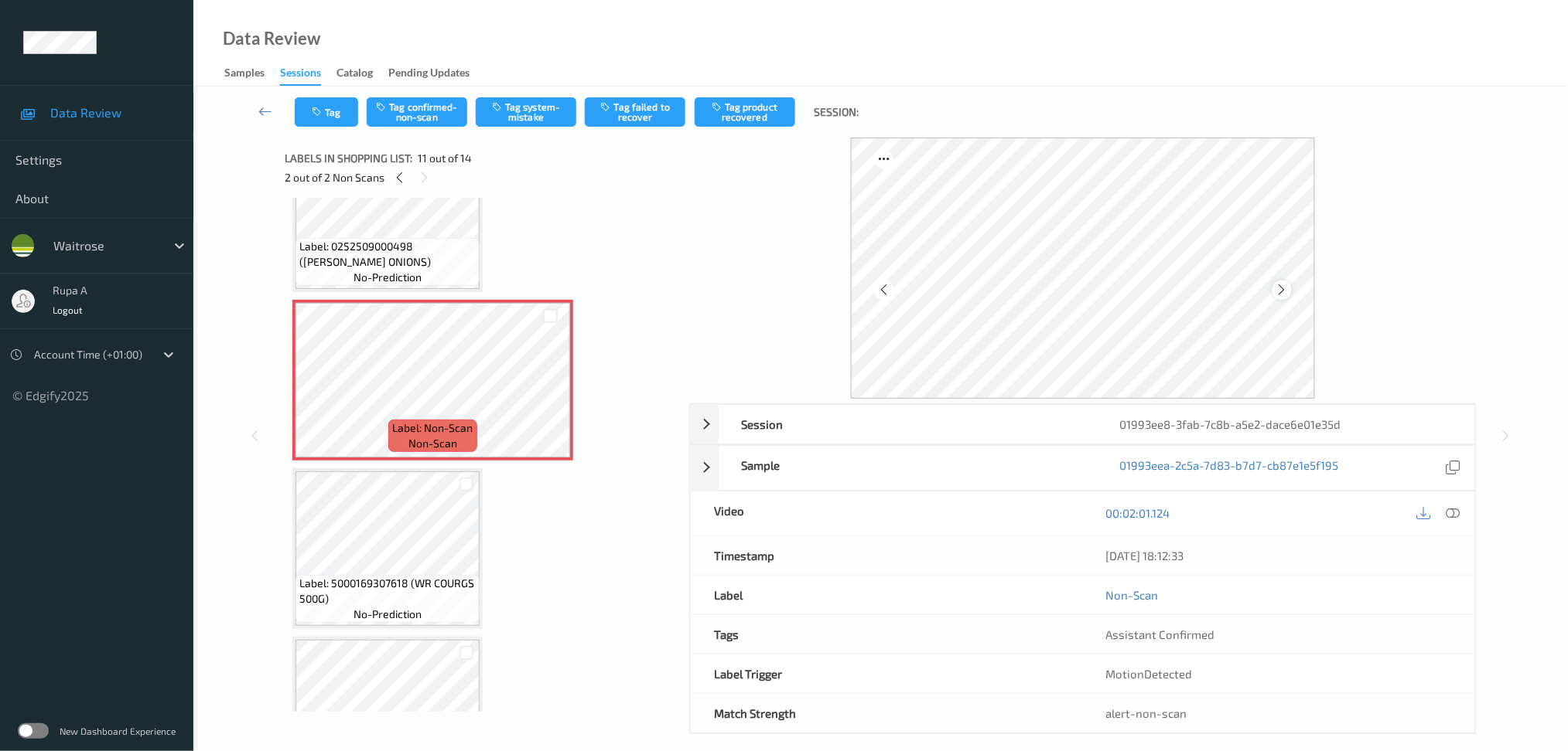
click at [1280, 296] on icon at bounding box center [1281, 289] width 13 height 14
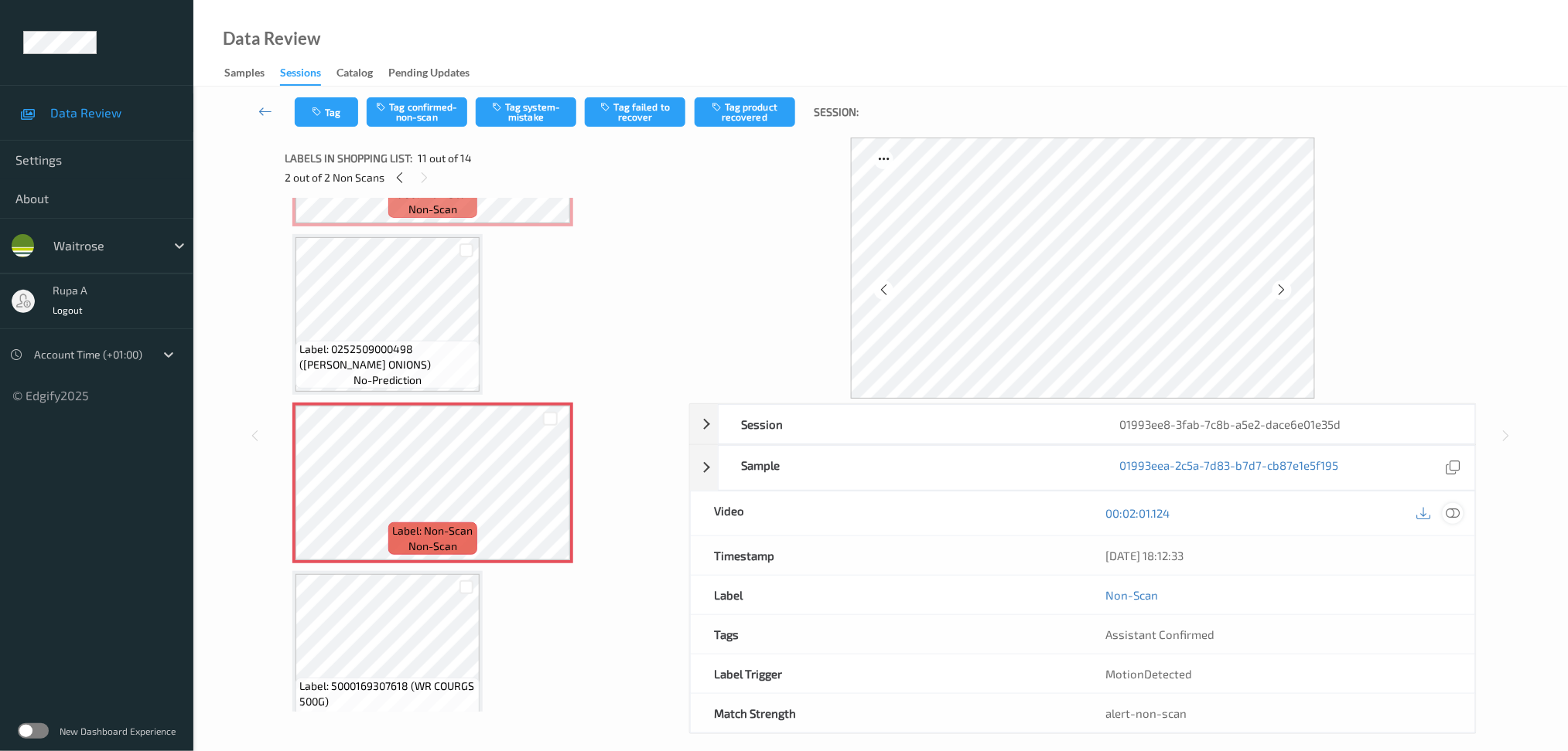
click at [1456, 512] on icon at bounding box center [1452, 513] width 14 height 14
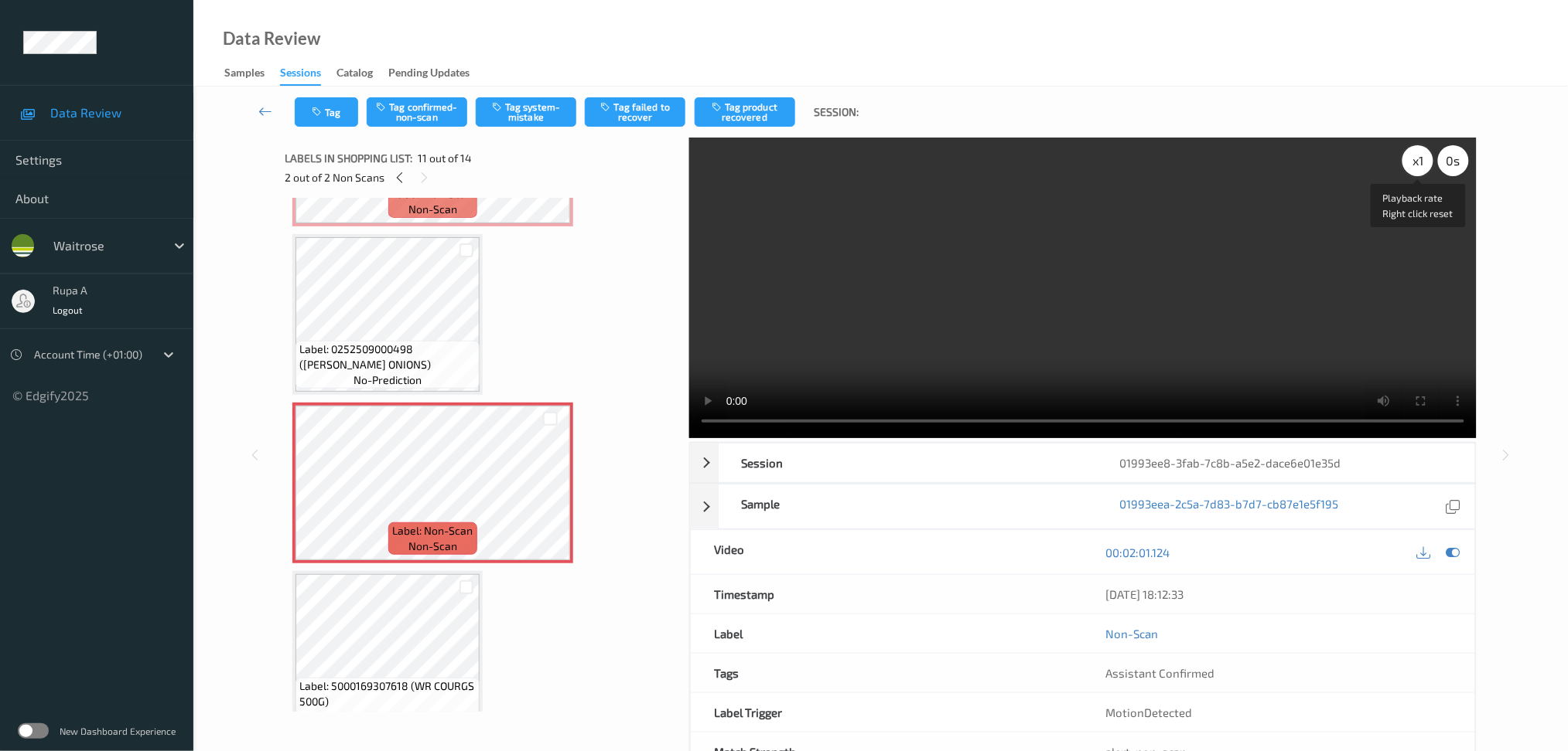
click at [1415, 163] on div "x 1" at bounding box center [1418, 161] width 31 height 31
click at [1399, 159] on video at bounding box center [1083, 287] width 787 height 301
click at [1423, 163] on div "x 2" at bounding box center [1418, 161] width 31 height 31
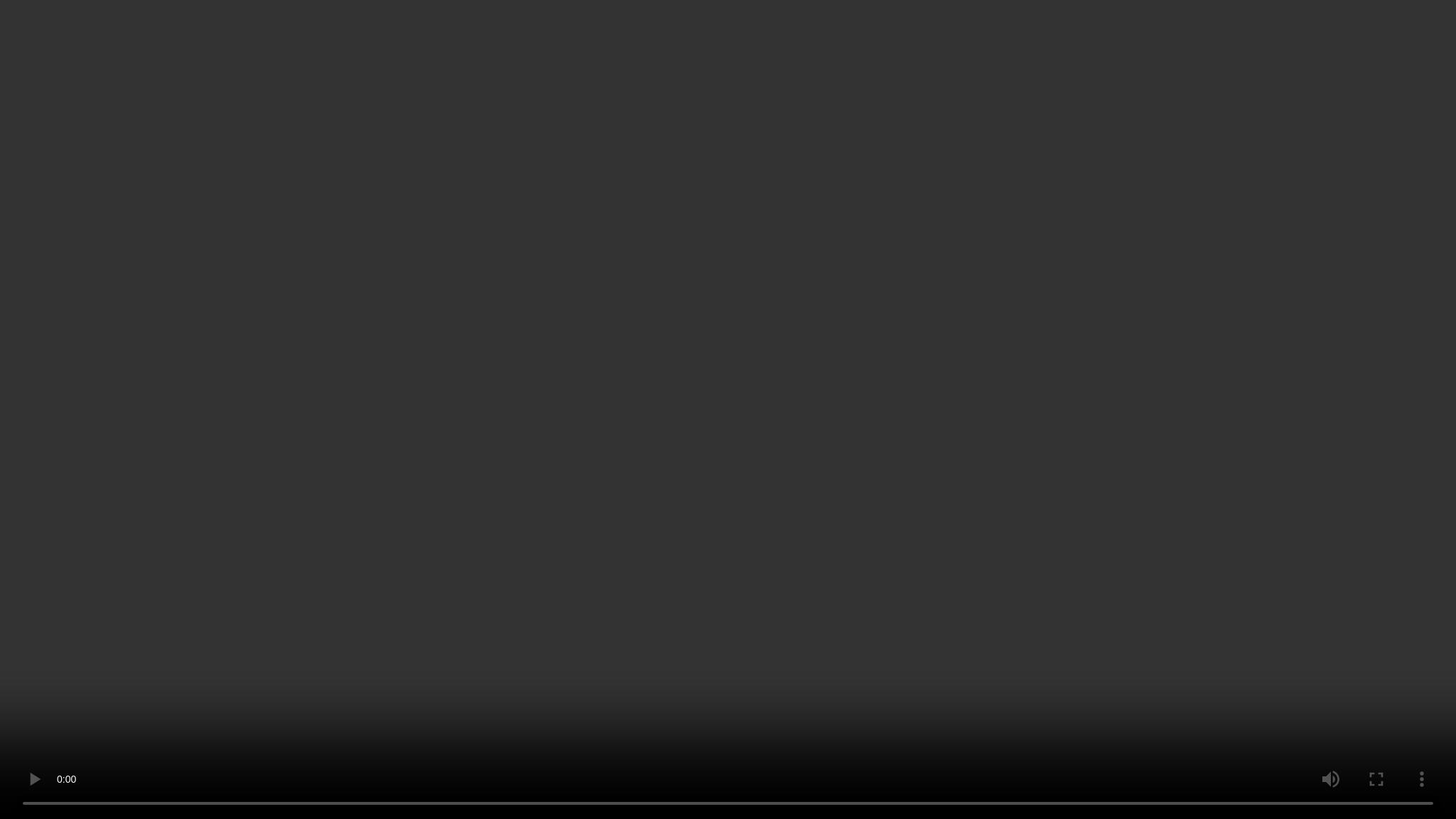
click at [928, 421] on video at bounding box center [728, 410] width 1456 height 819
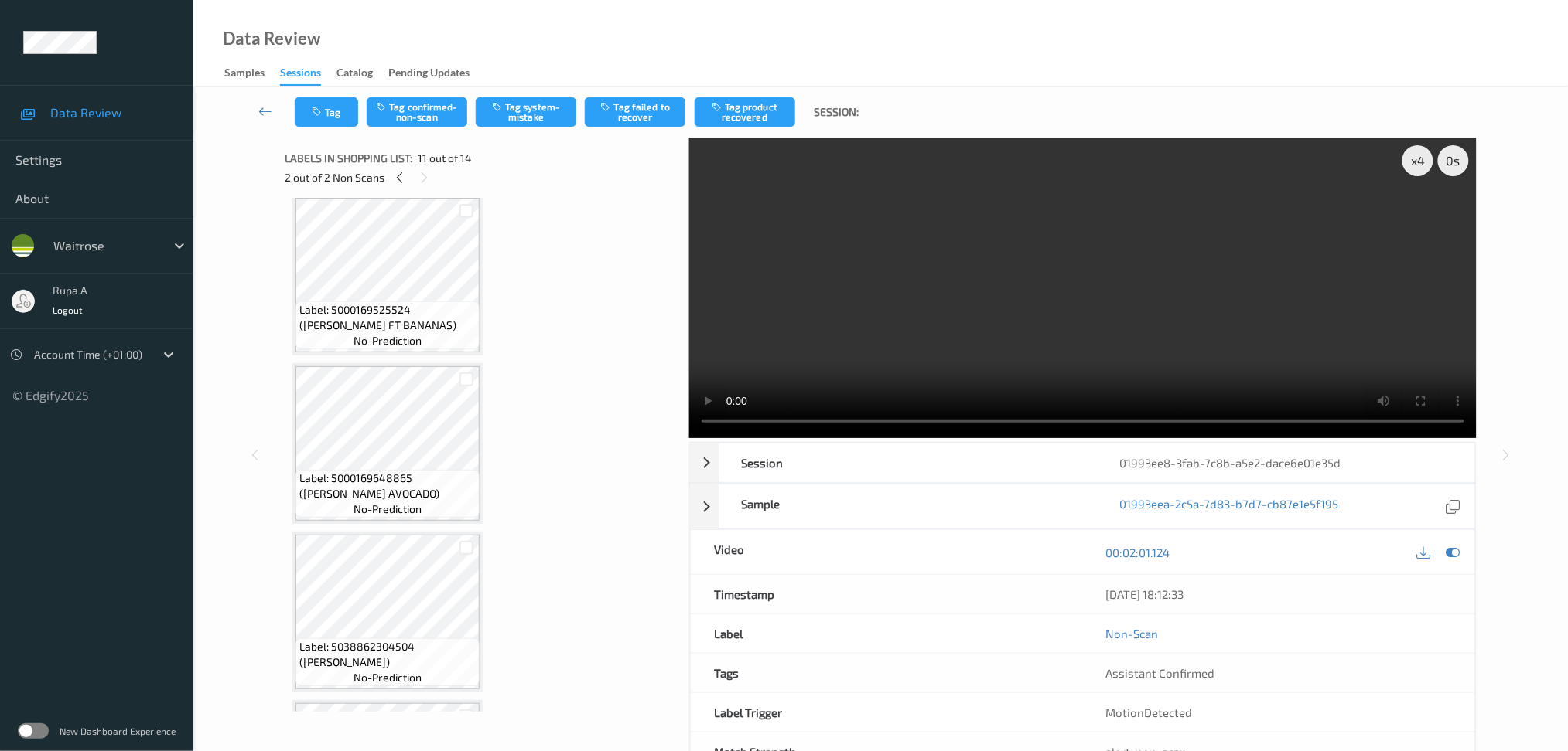
scroll to position [560, 0]
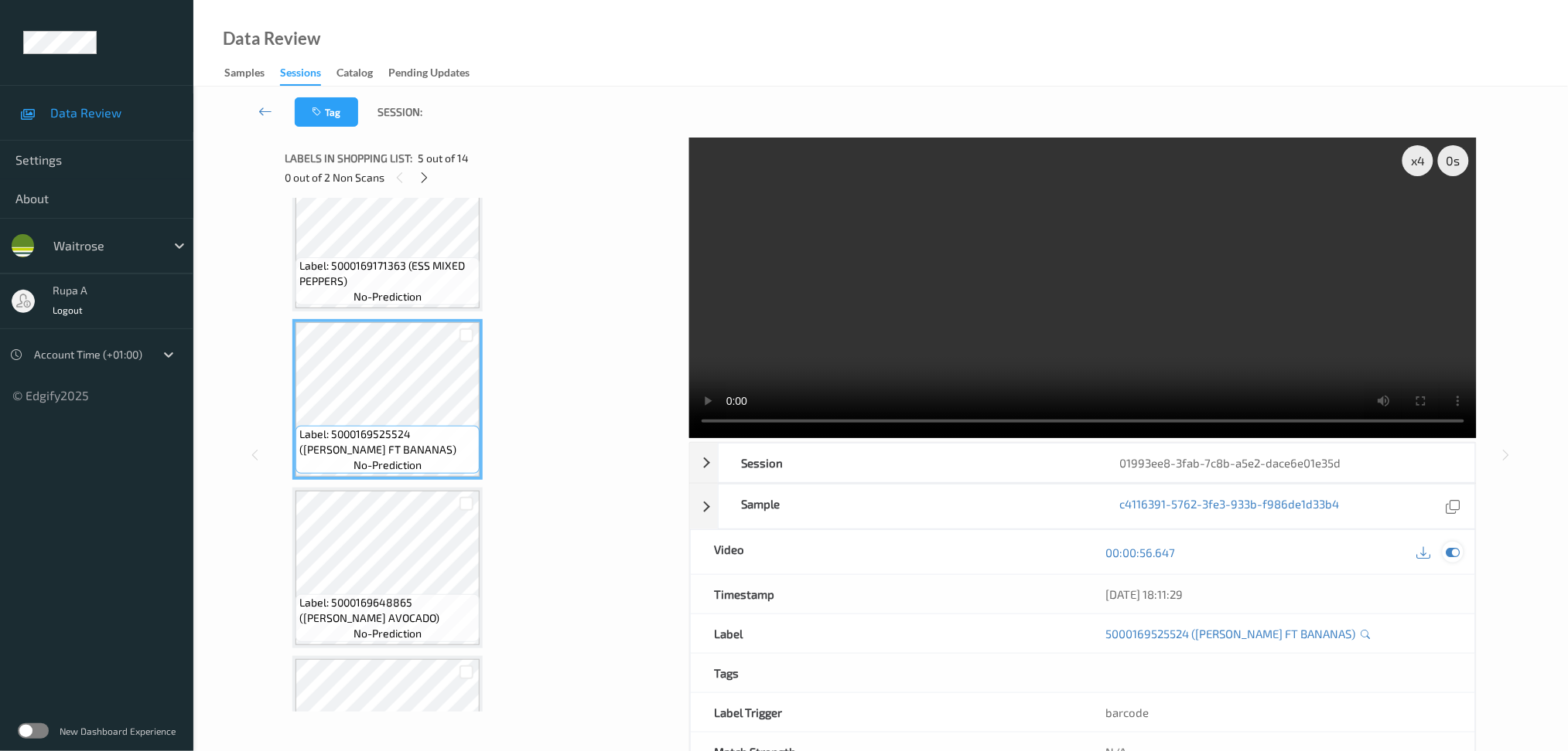
click at [1446, 557] on icon at bounding box center [1452, 552] width 14 height 14
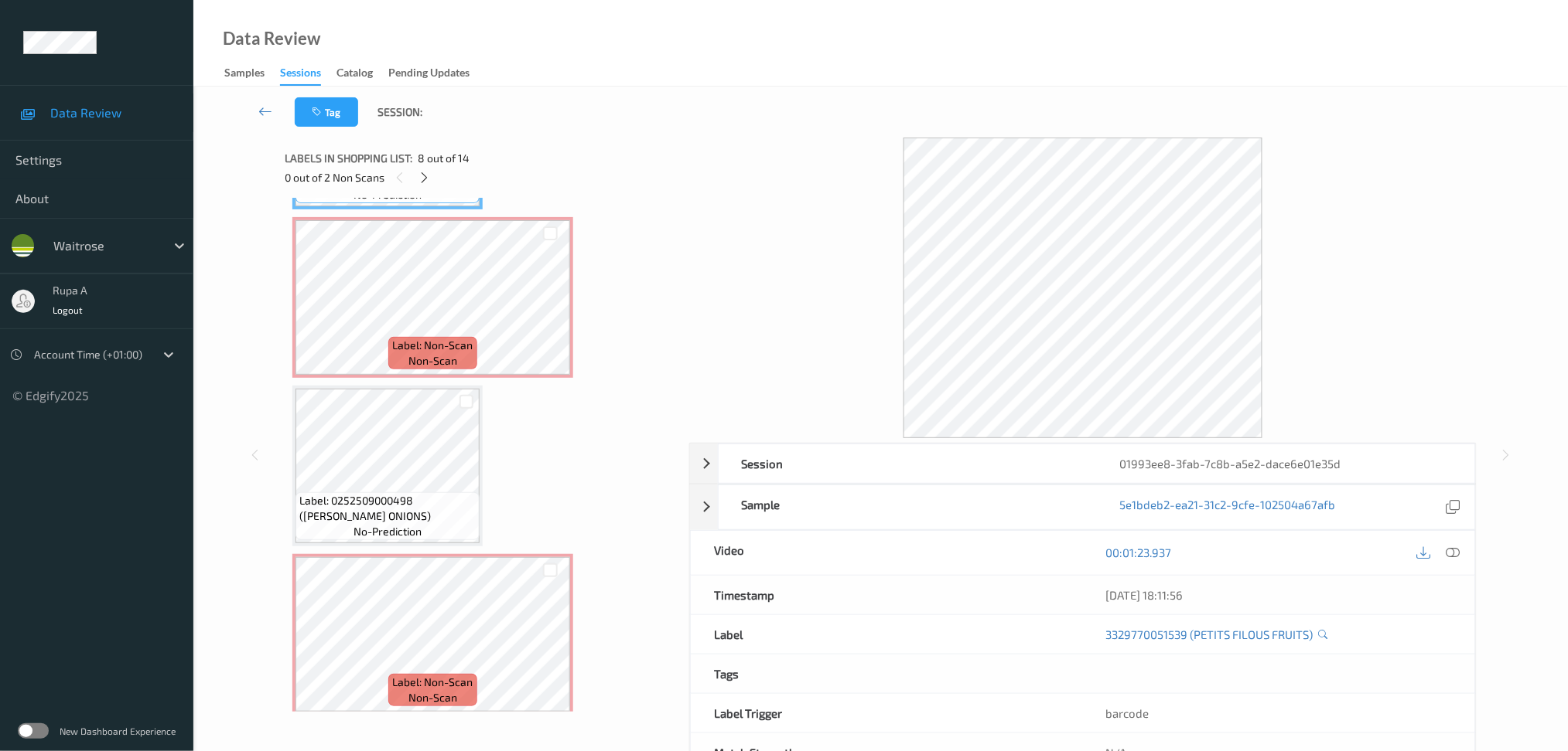
scroll to position [1339, 0]
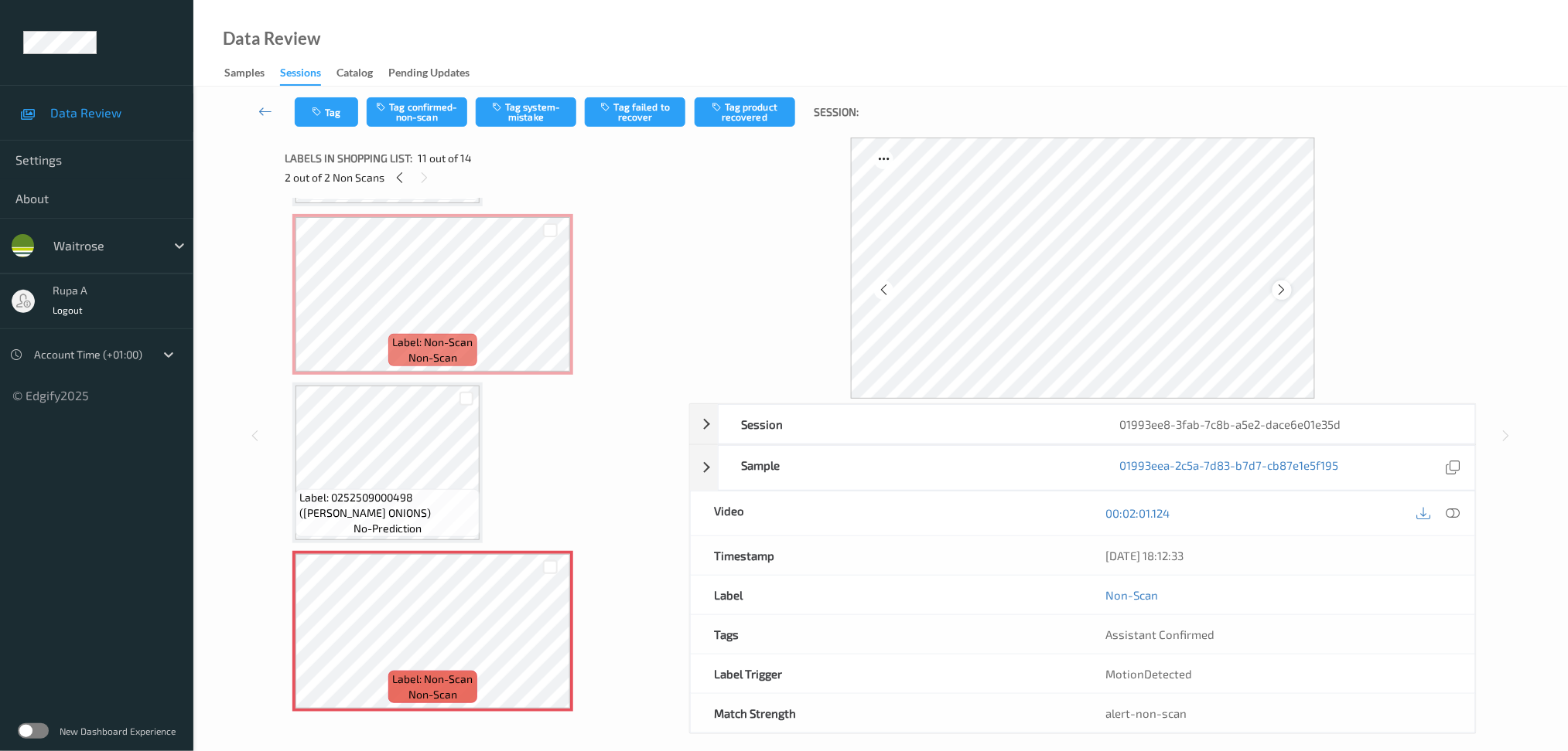
click at [1280, 288] on icon at bounding box center [1281, 289] width 13 height 14
click at [555, 117] on button "Tag system-mistake" at bounding box center [525, 112] width 100 height 29
click at [336, 119] on button "Tag" at bounding box center [325, 112] width 63 height 29
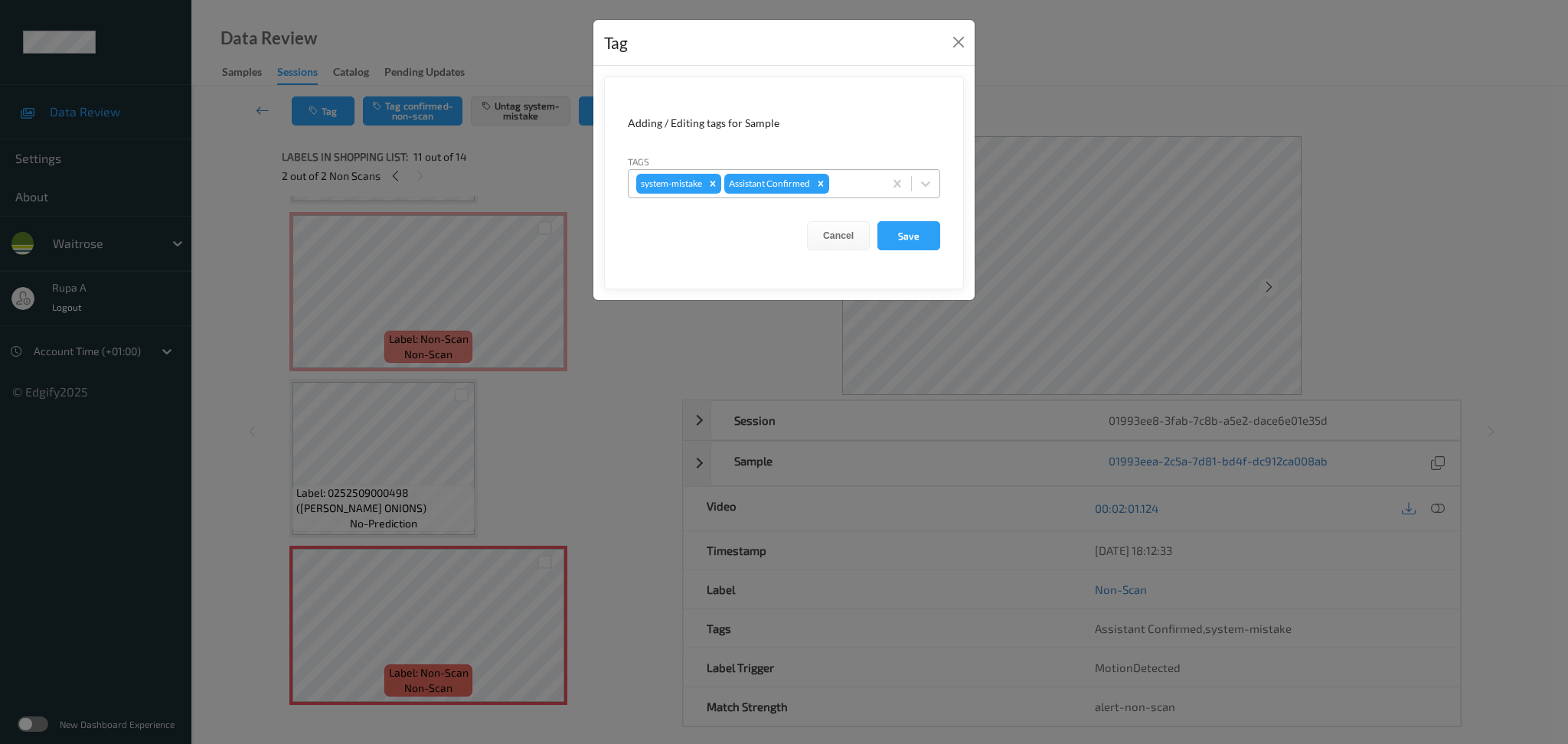
click at [849, 181] on div at bounding box center [854, 183] width 43 height 18
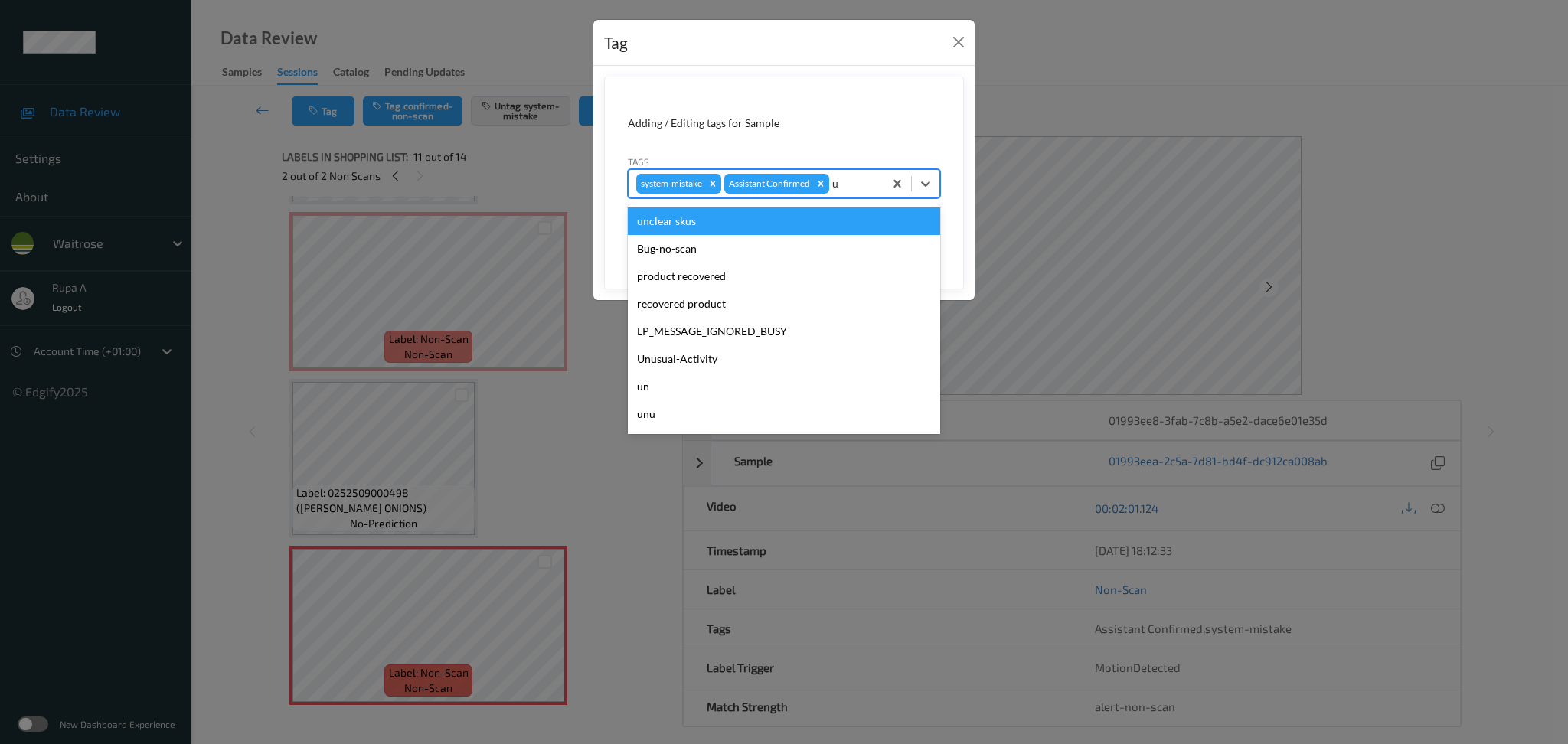
type input "un"
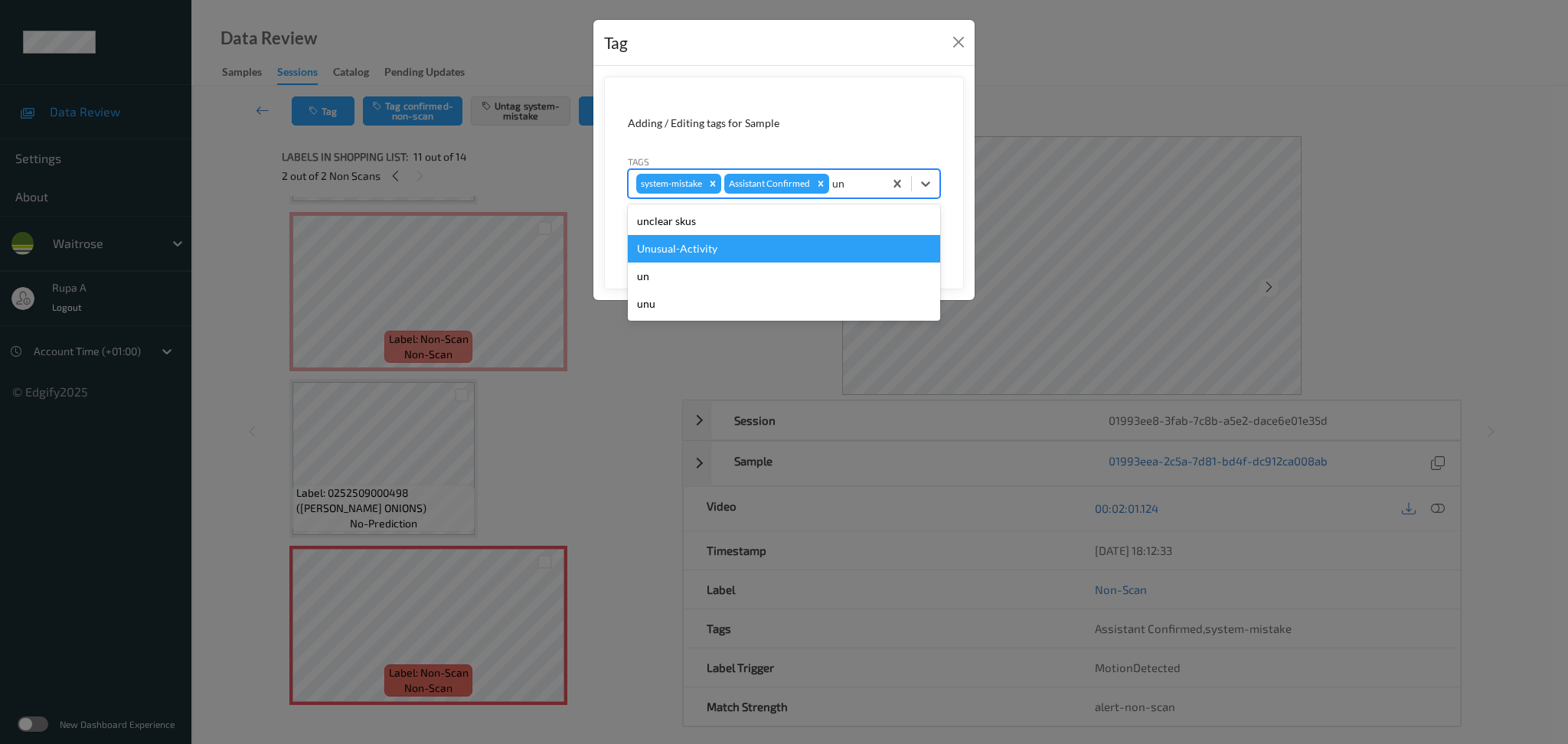
click at [756, 247] on div "Unusual-Activity" at bounding box center [784, 249] width 313 height 28
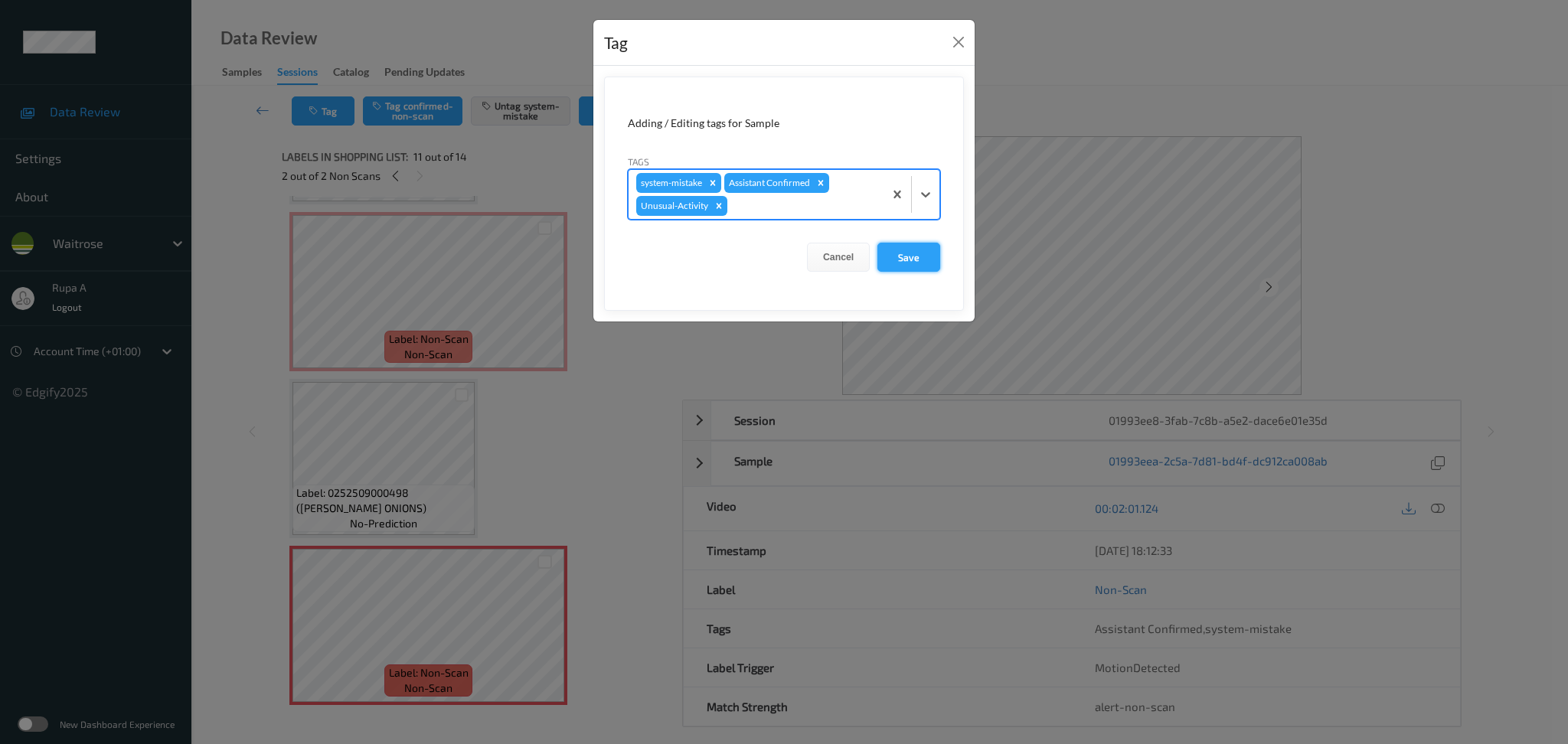
click at [927, 262] on button "Save" at bounding box center [908, 258] width 63 height 29
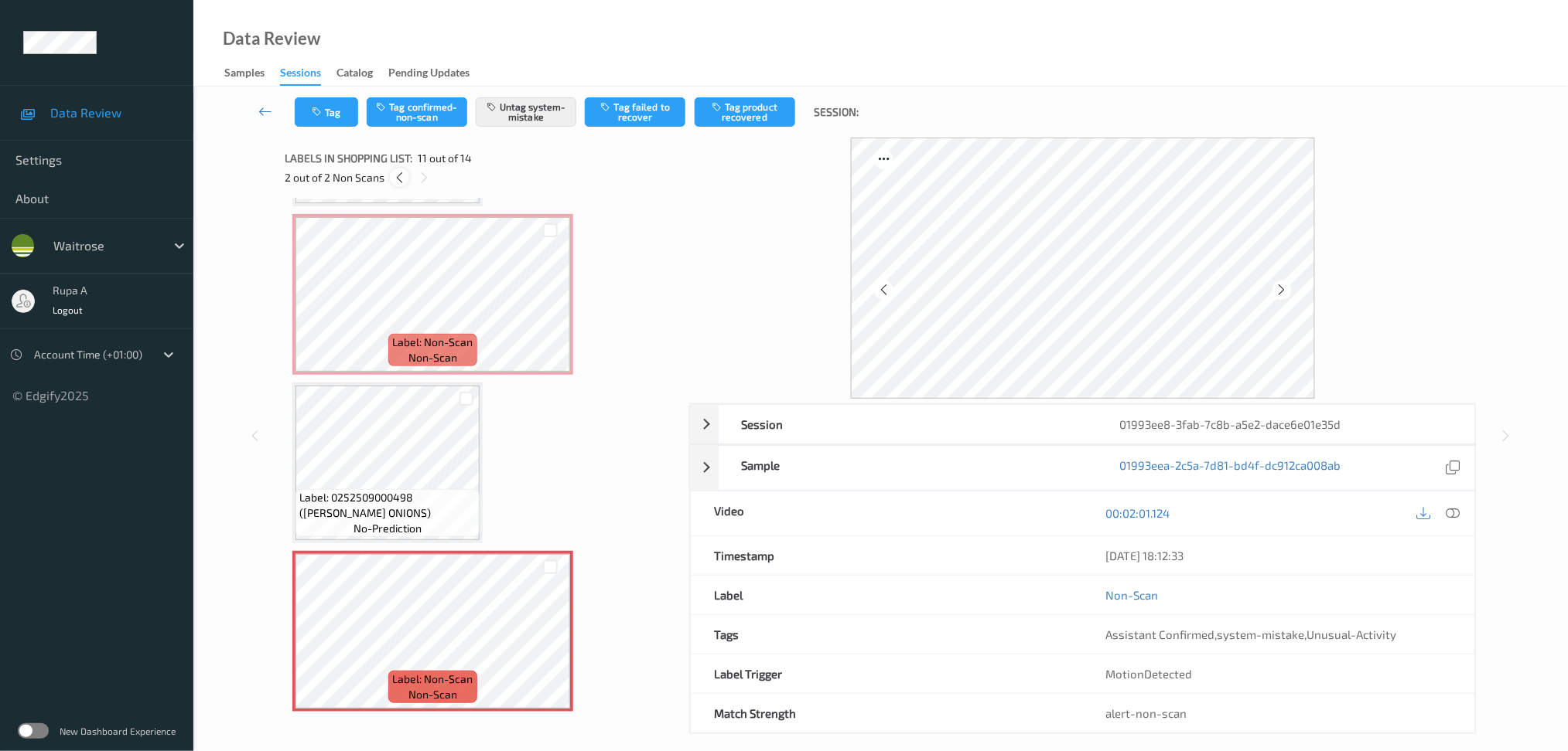
click at [393, 179] on icon at bounding box center [399, 177] width 13 height 14
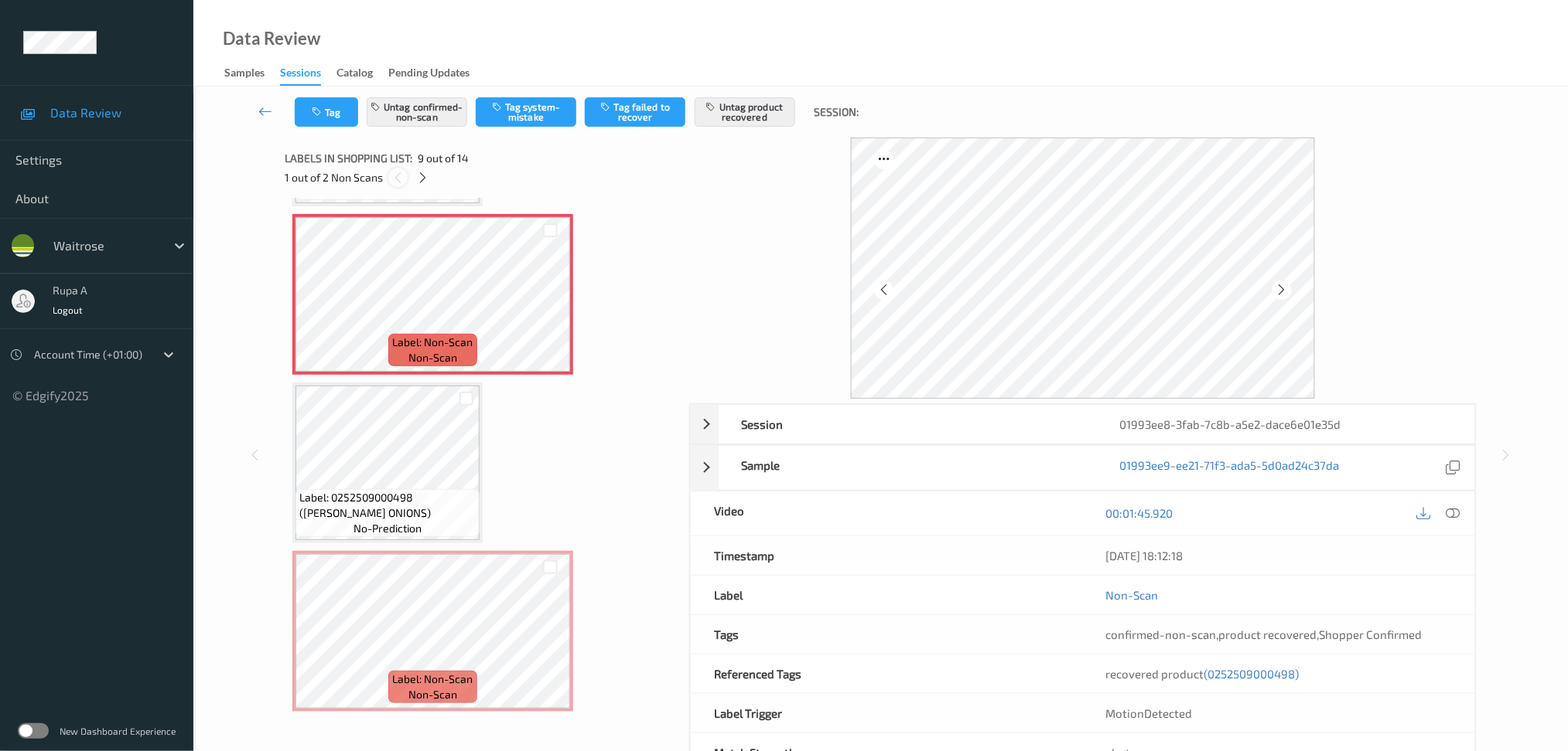
scroll to position [1179, 0]
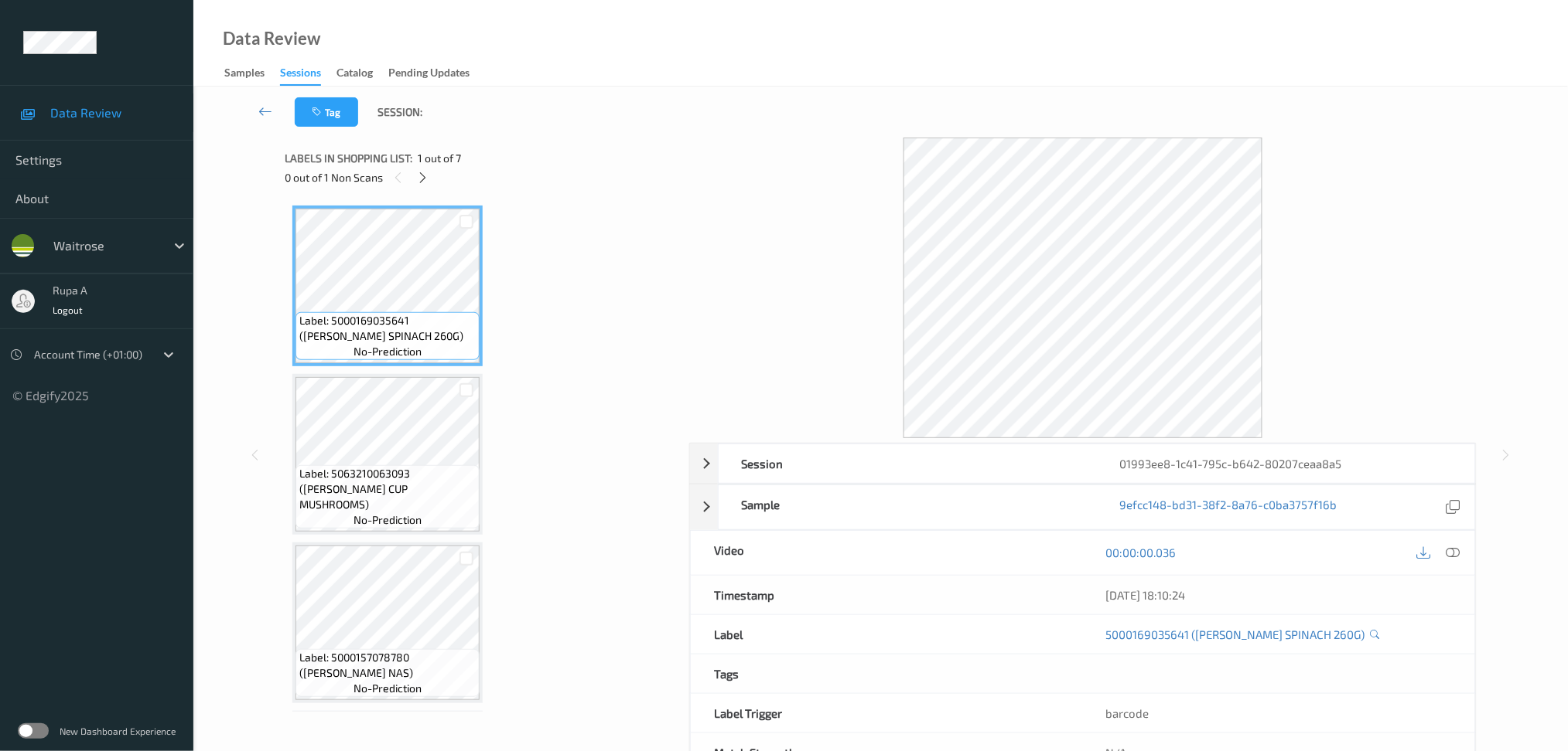
click at [429, 185] on div "0 out of 1 Non Scans" at bounding box center [481, 177] width 394 height 19
click at [419, 179] on icon at bounding box center [422, 177] width 13 height 14
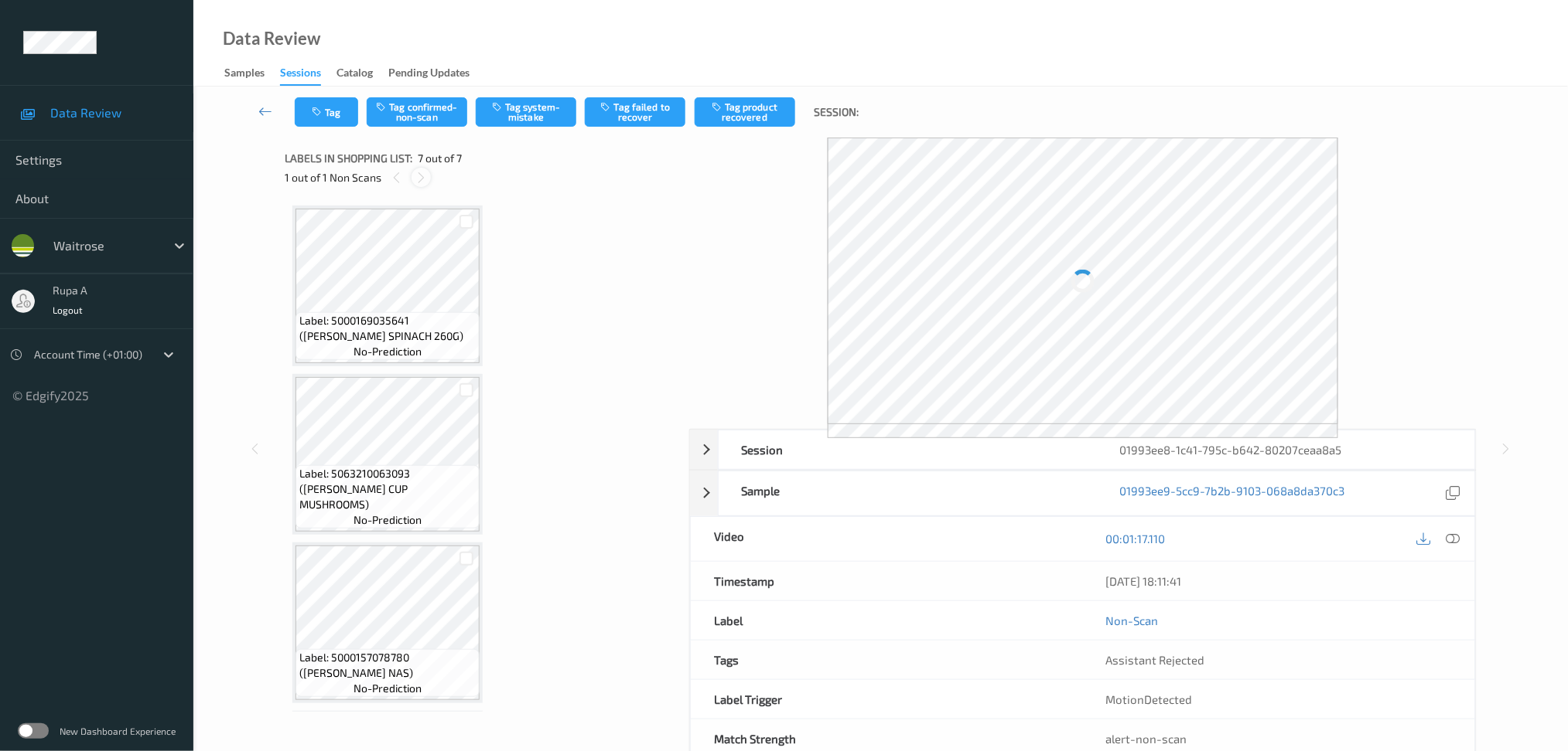
scroll to position [664, 0]
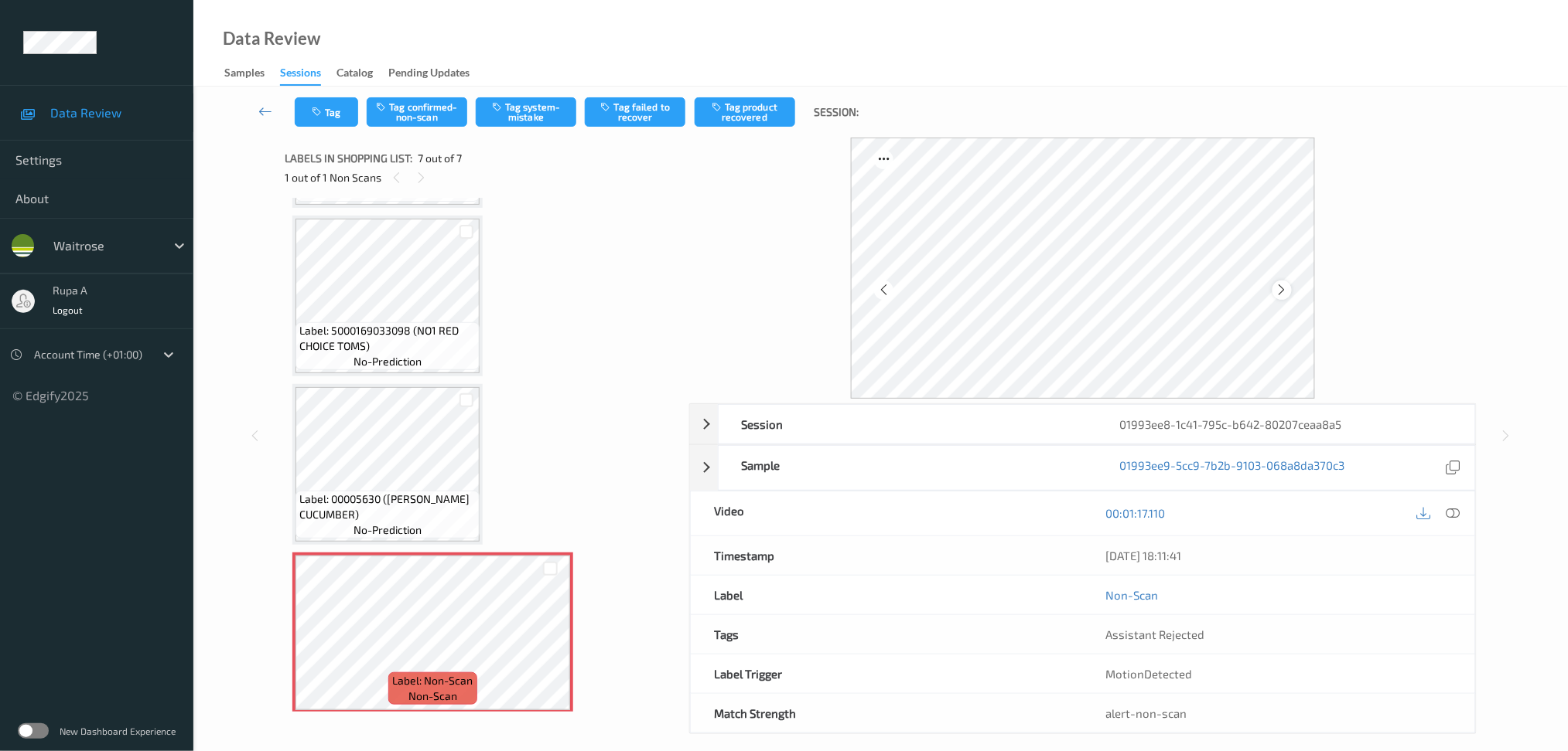
click at [1277, 297] on div at bounding box center [1281, 290] width 19 height 19
click at [1283, 292] on icon at bounding box center [1281, 289] width 13 height 14
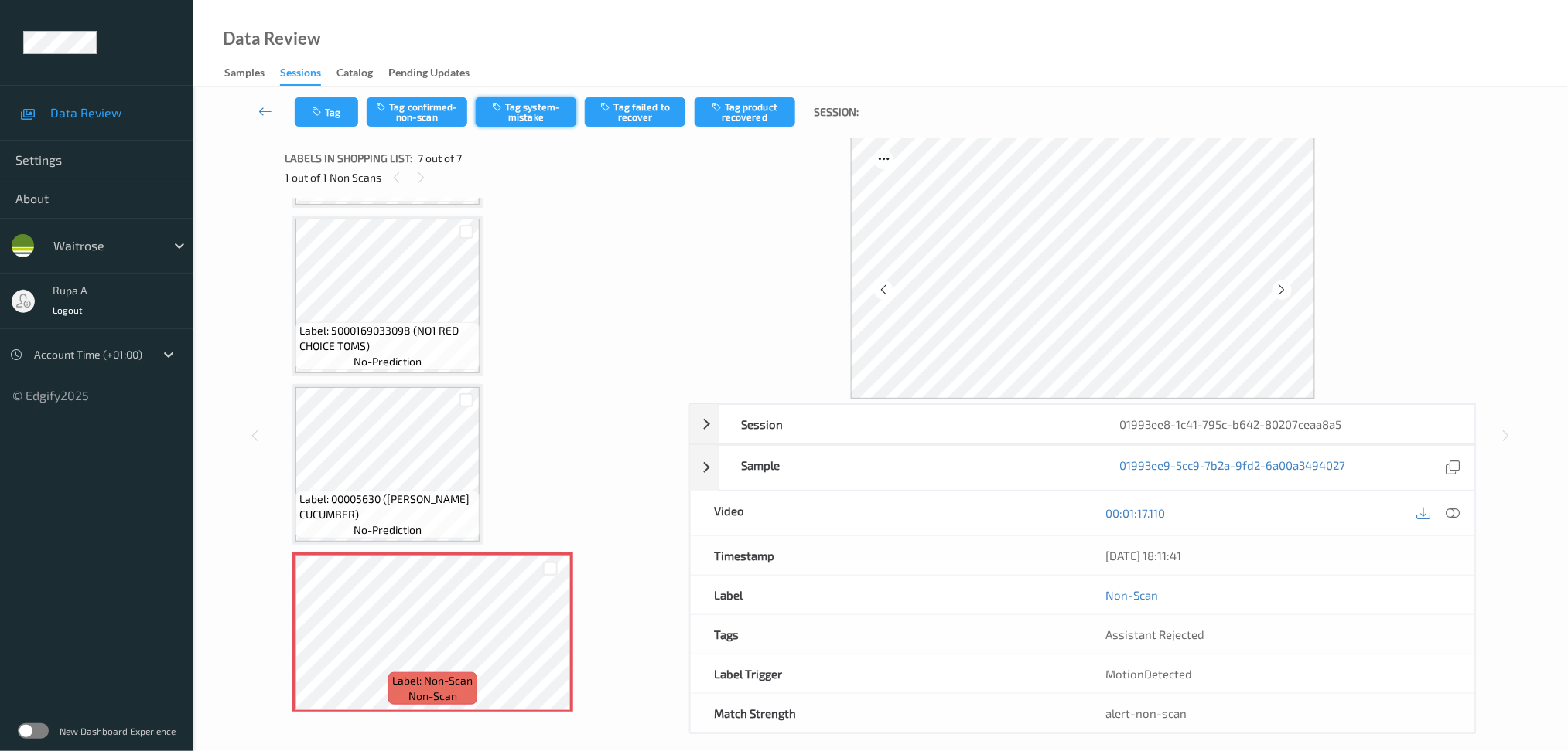
click at [513, 122] on button "Tag system-mistake" at bounding box center [525, 112] width 100 height 29
click at [1278, 290] on icon at bounding box center [1281, 289] width 13 height 14
click at [344, 115] on button "Tag" at bounding box center [325, 112] width 63 height 29
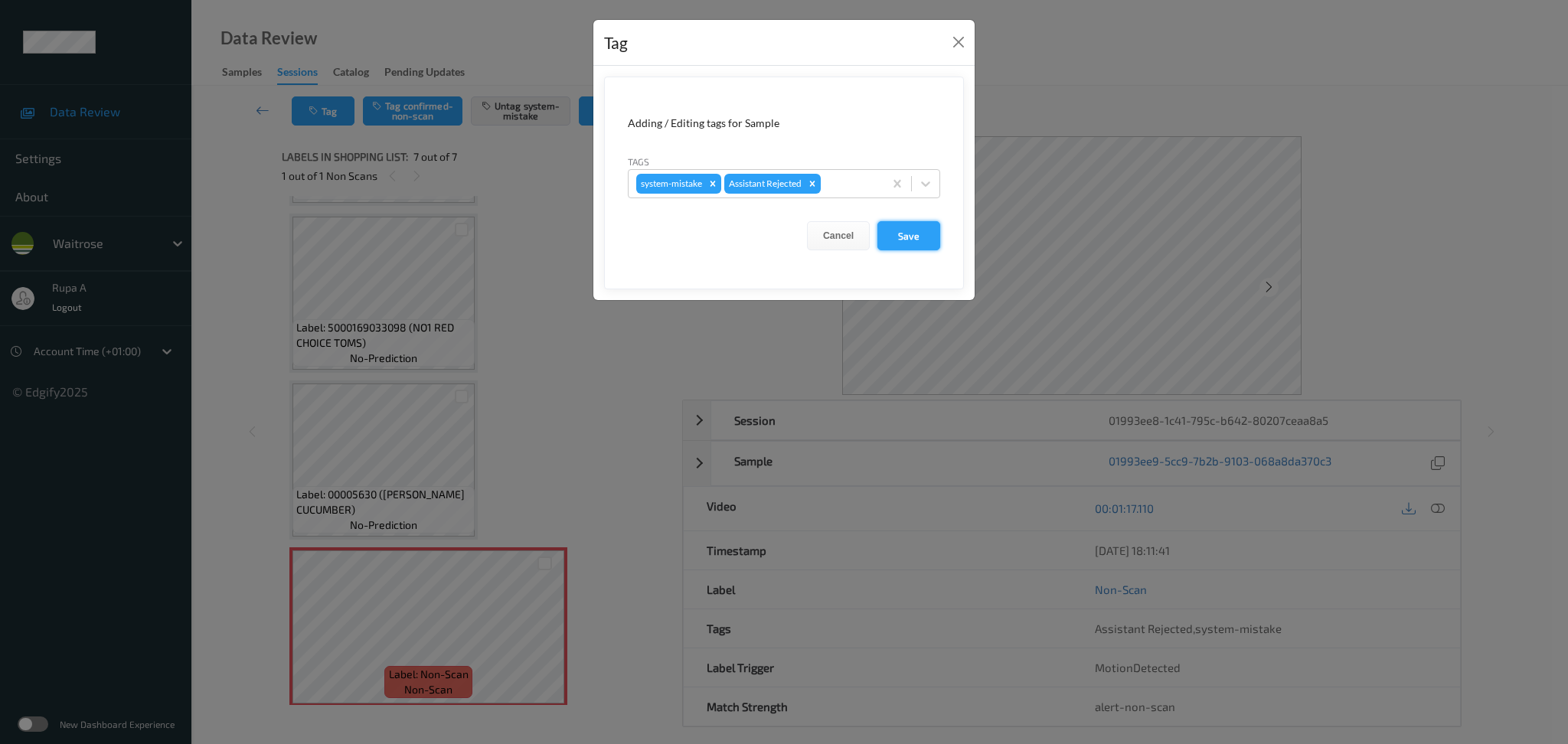
click at [919, 242] on button "Save" at bounding box center [908, 235] width 63 height 29
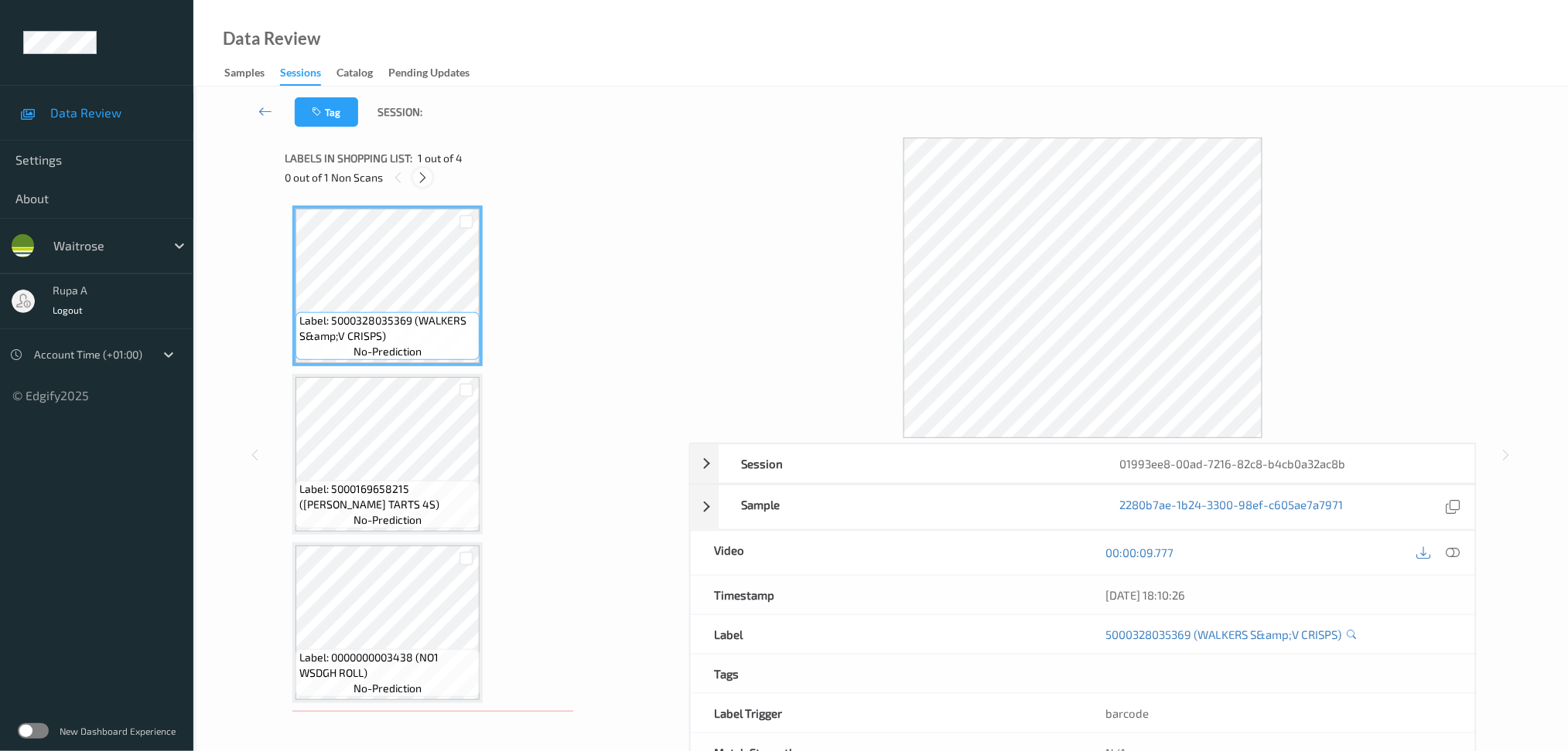
click at [425, 183] on icon at bounding box center [422, 177] width 13 height 14
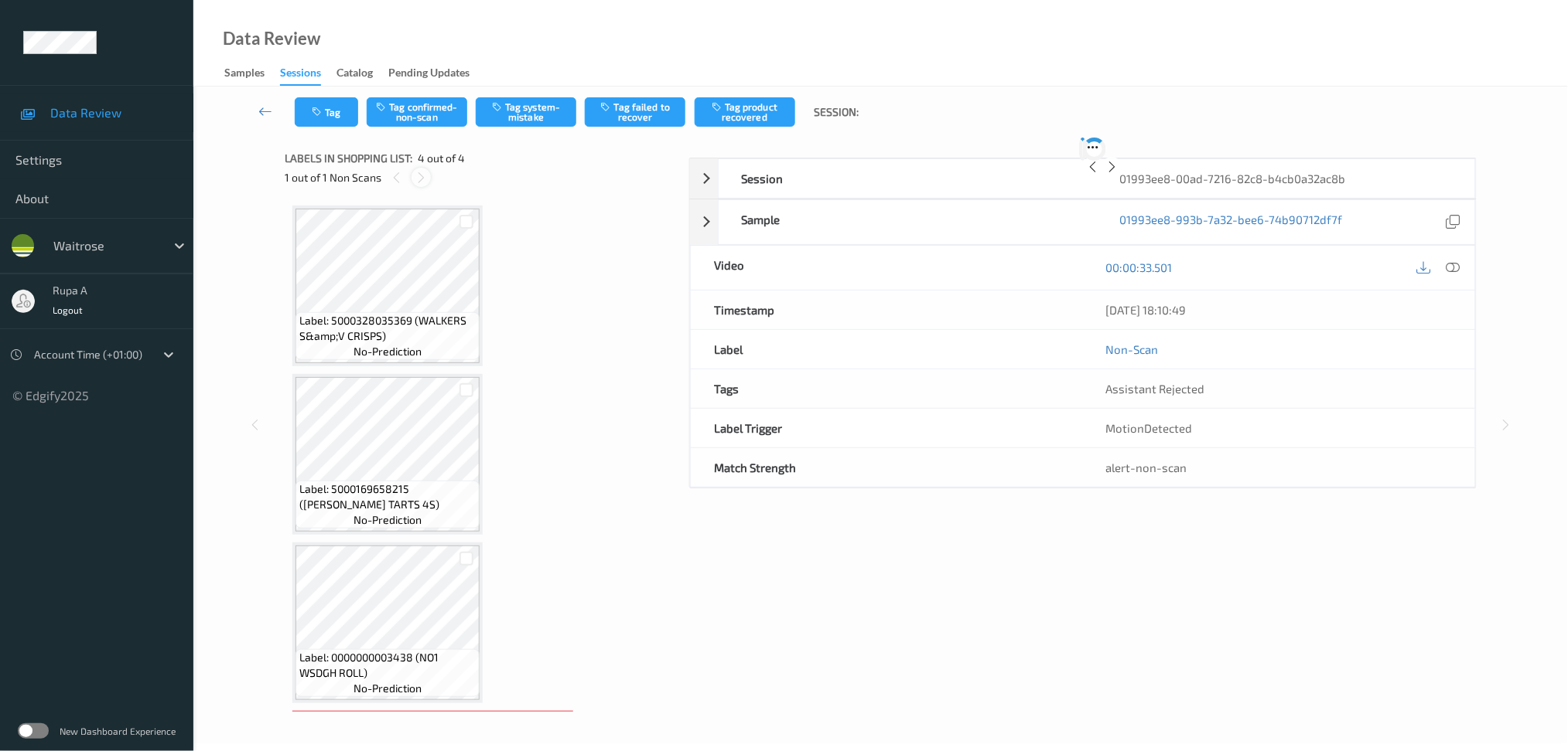
scroll to position [163, 0]
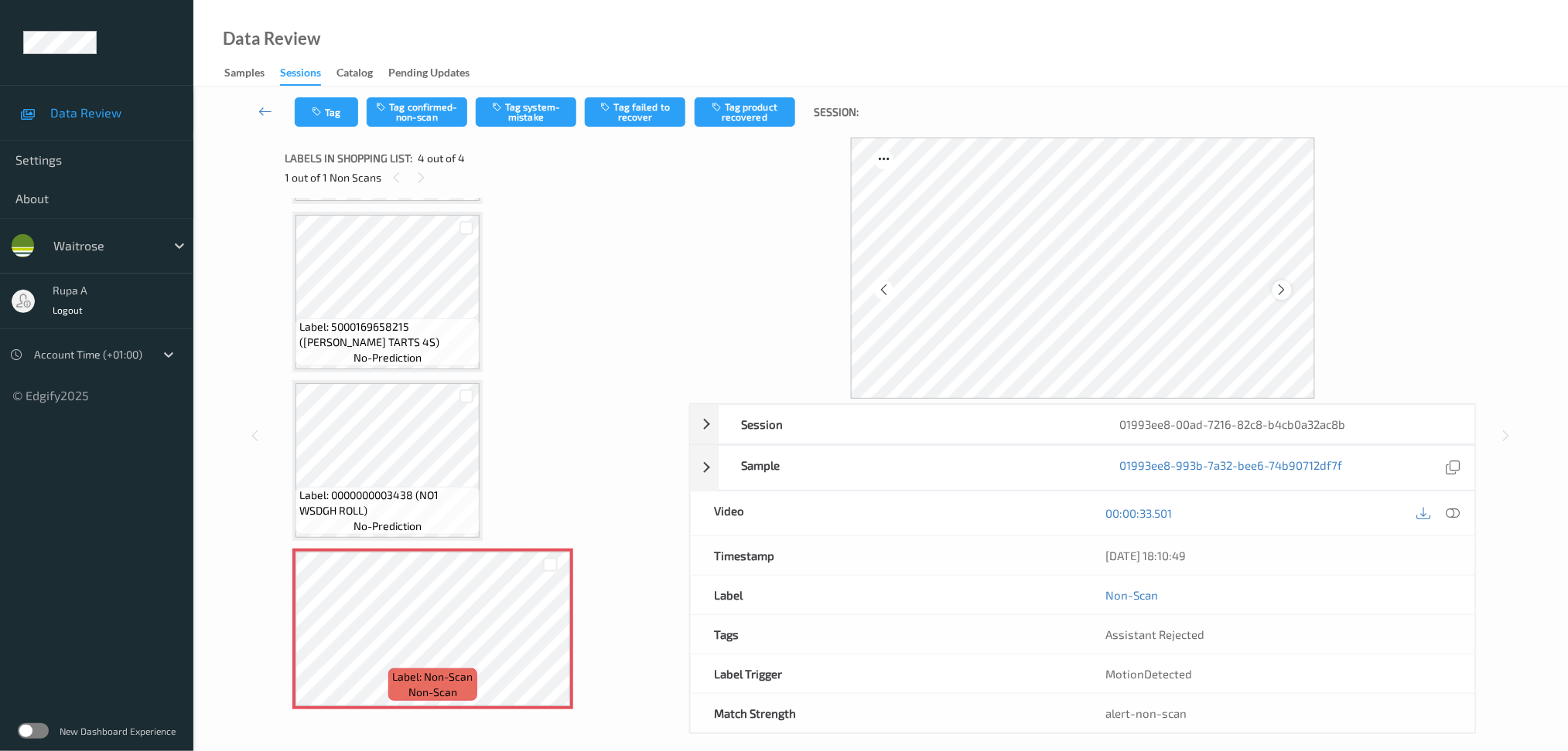
click at [1289, 296] on div at bounding box center [1281, 290] width 19 height 19
click at [1279, 282] on div at bounding box center [1281, 290] width 19 height 19
click at [517, 118] on button "Tag system-mistake" at bounding box center [525, 112] width 100 height 29
click at [327, 118] on button "Tag" at bounding box center [325, 112] width 63 height 29
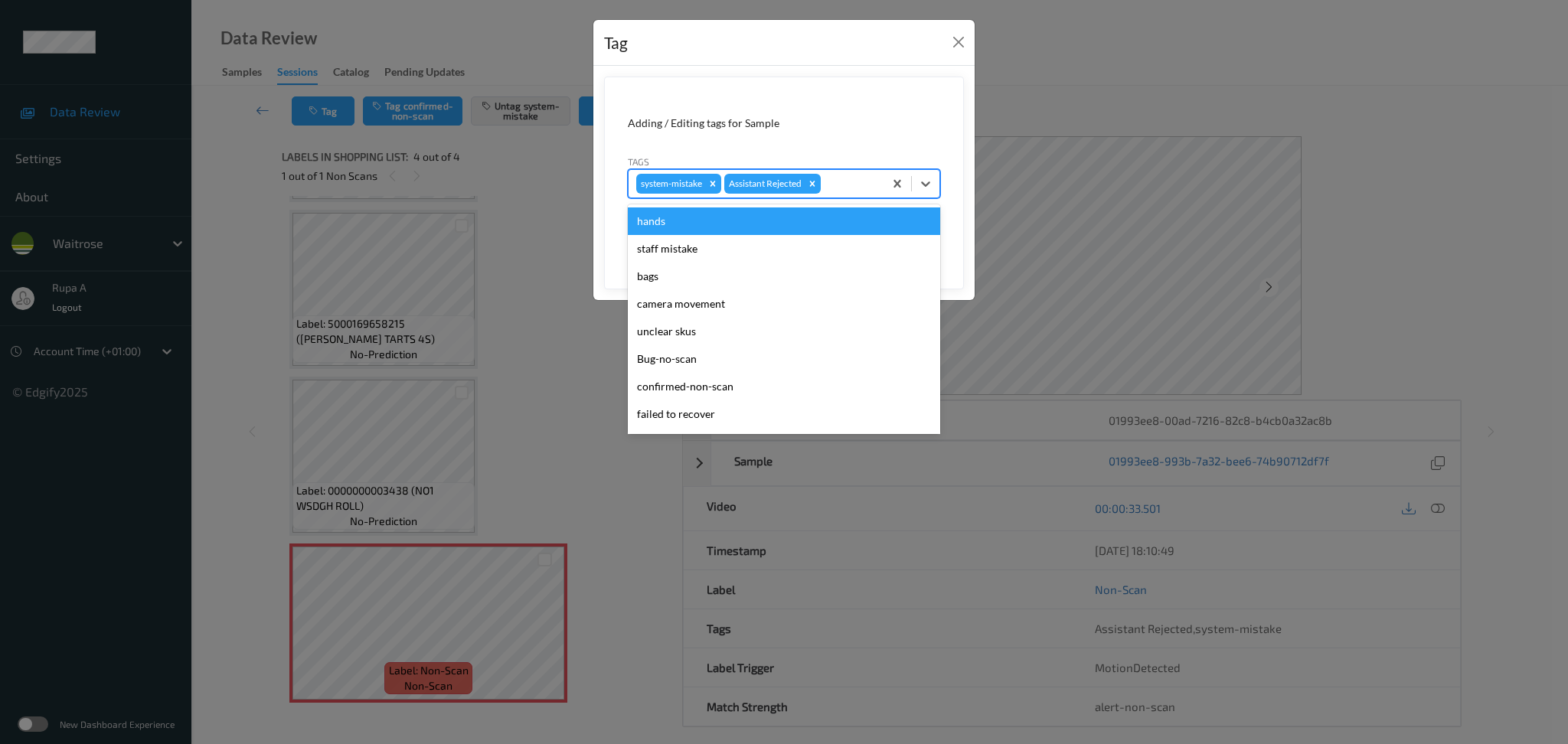
click at [839, 173] on div "system-mistake Assistant Rejected" at bounding box center [756, 183] width 255 height 26
type input "un"
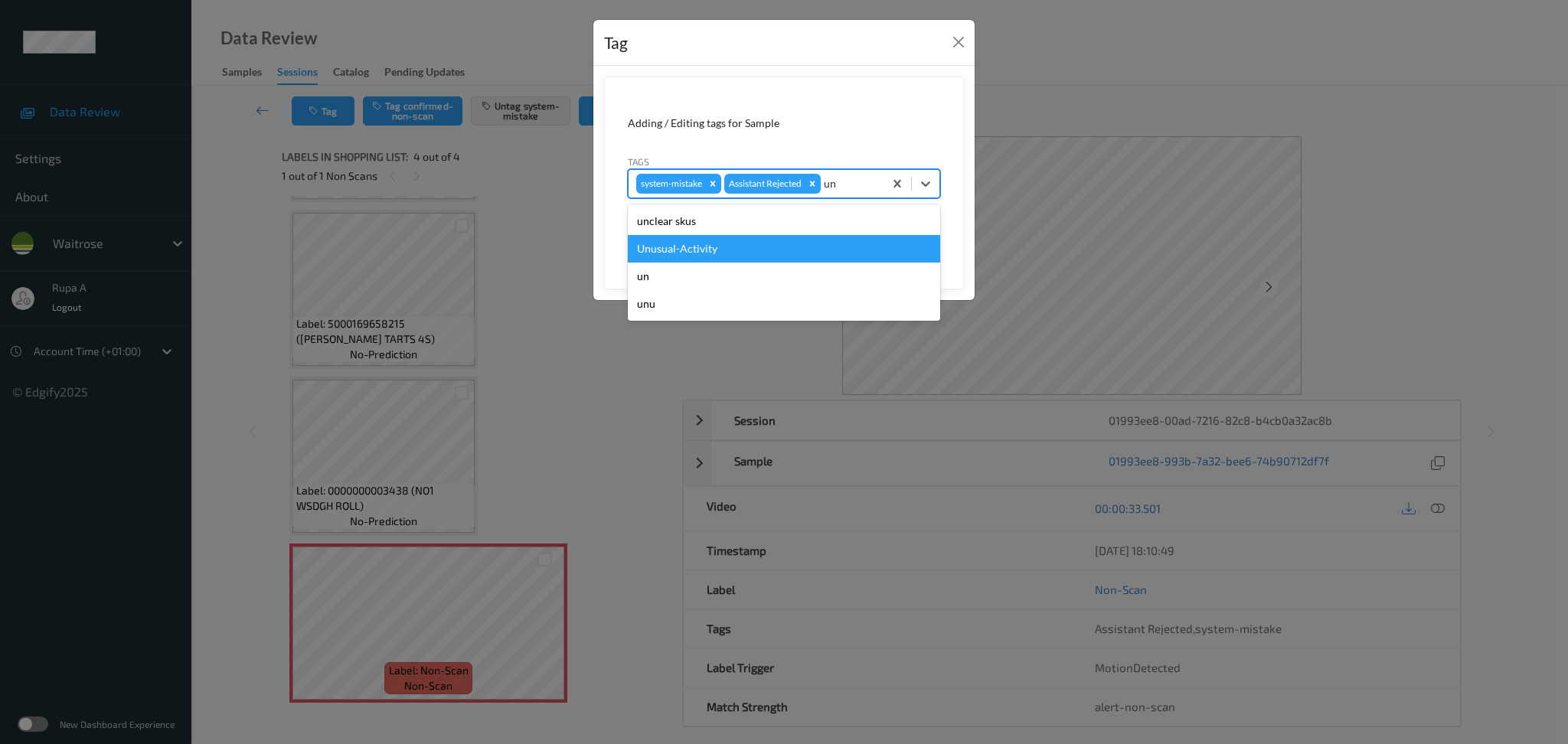
click at [762, 249] on div "Unusual-Activity" at bounding box center [784, 249] width 313 height 28
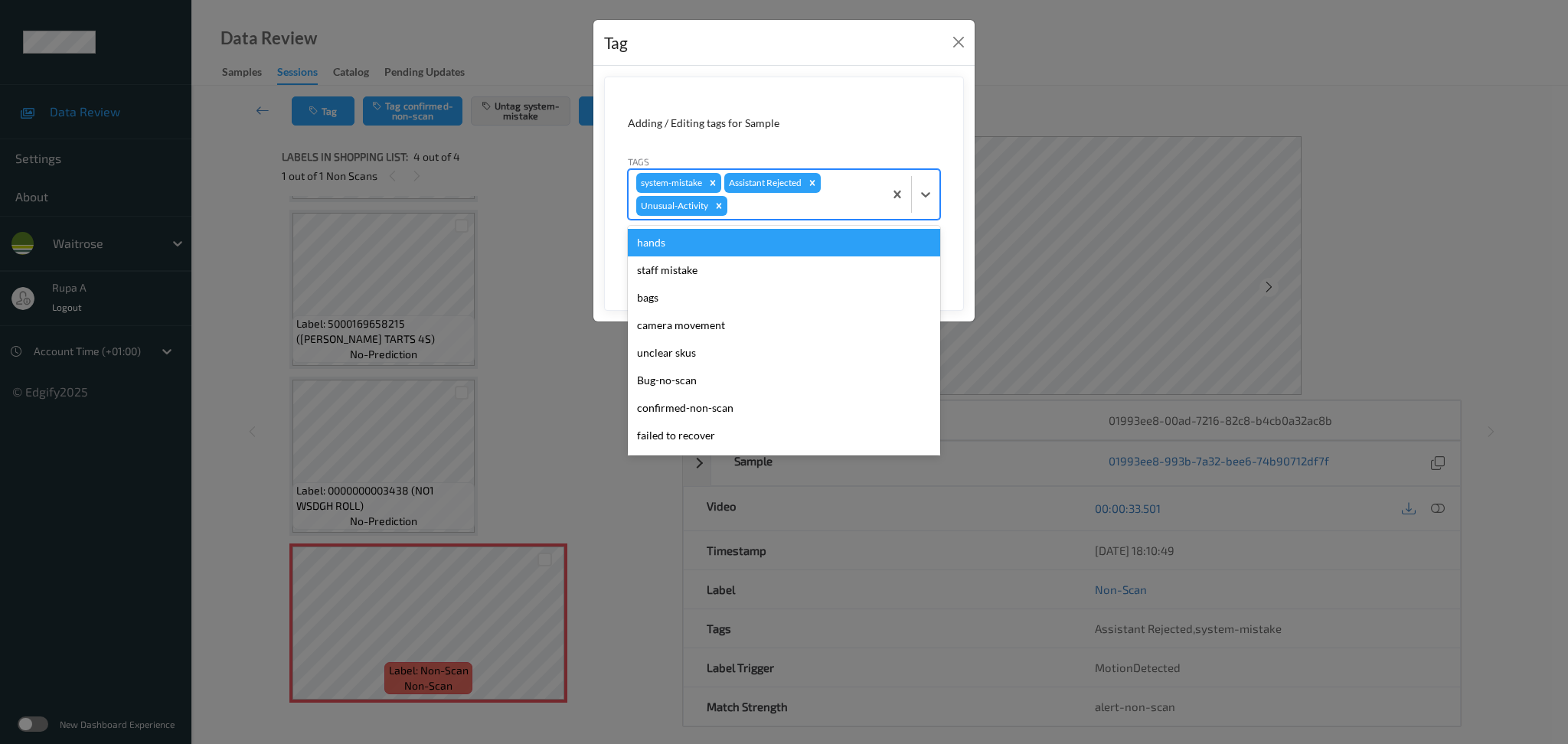
click at [829, 203] on div at bounding box center [803, 206] width 146 height 18
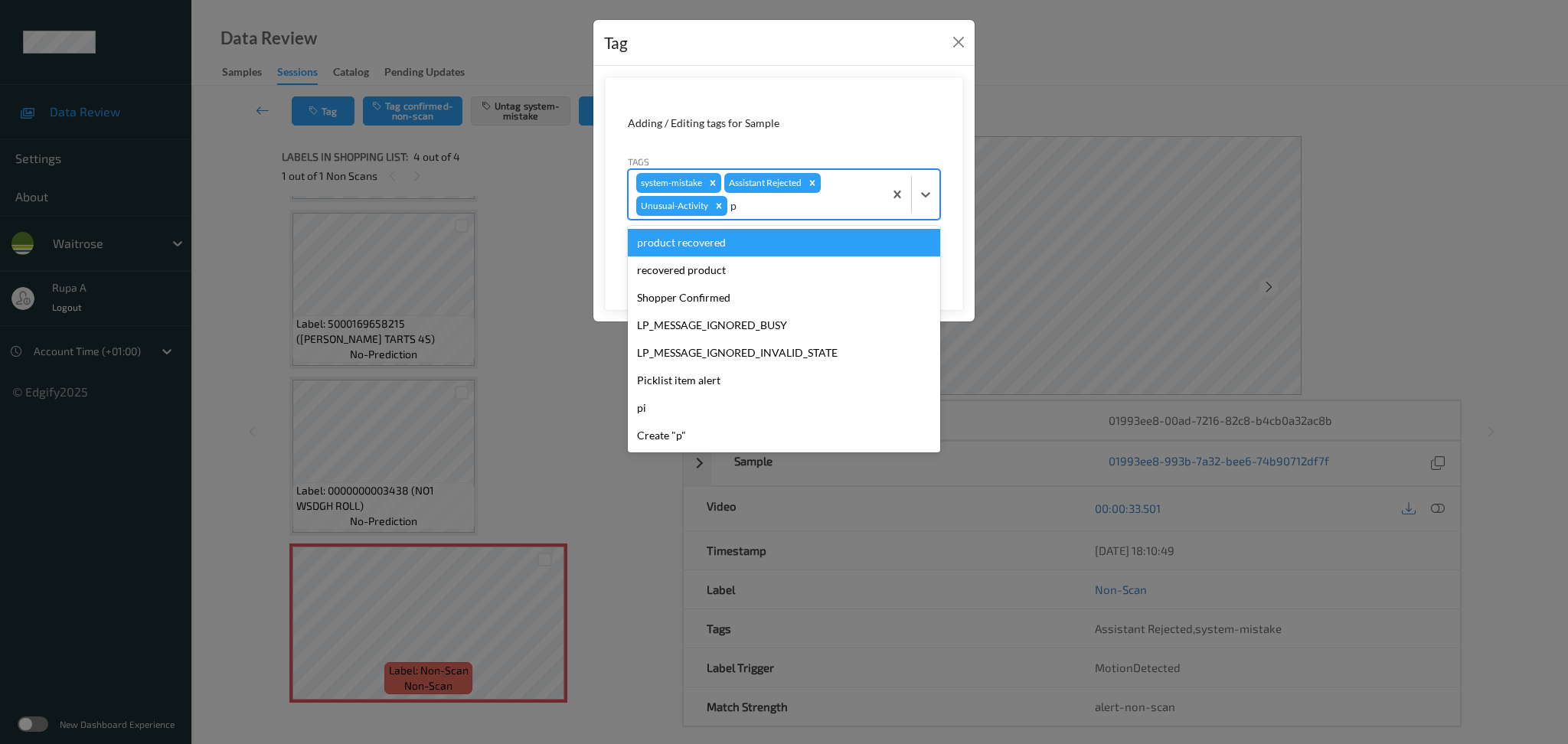
type input "pi"
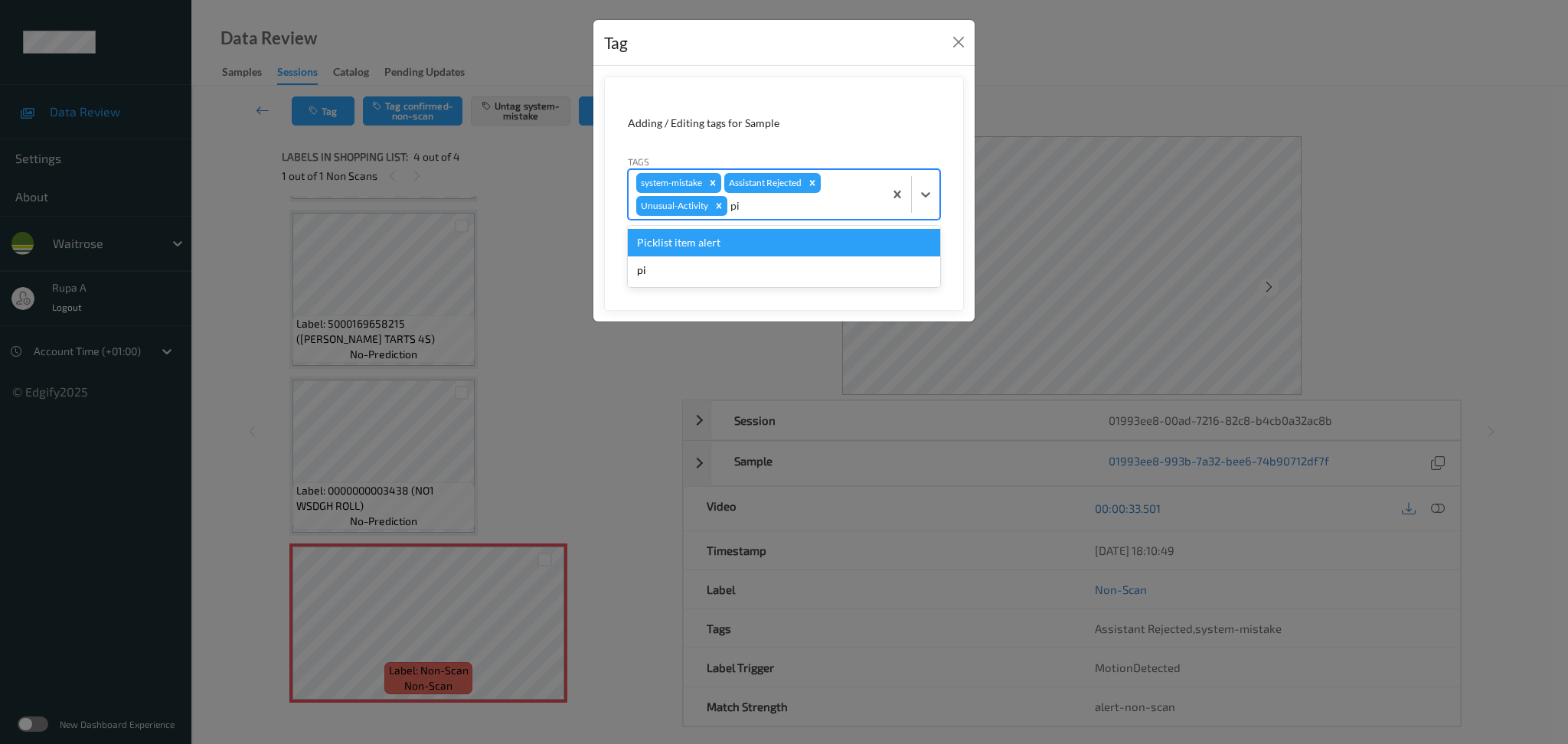
click at [769, 243] on div "Picklist item alert" at bounding box center [784, 242] width 313 height 28
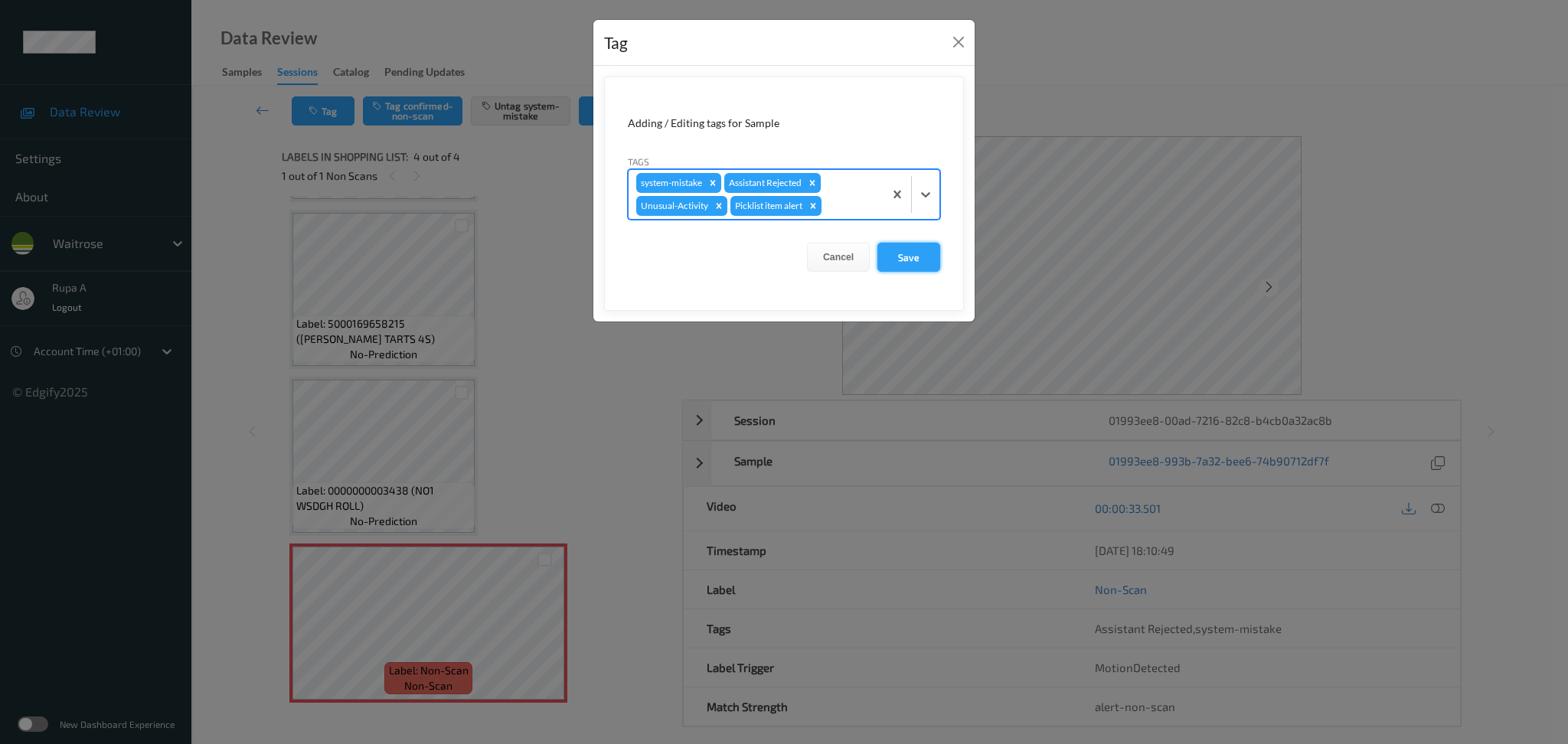
click at [893, 262] on button "Save" at bounding box center [908, 258] width 63 height 29
click at [925, 260] on button "Save" at bounding box center [908, 258] width 63 height 29
click at [910, 247] on button "Save" at bounding box center [908, 258] width 63 height 29
click at [911, 262] on button "Save" at bounding box center [908, 258] width 63 height 29
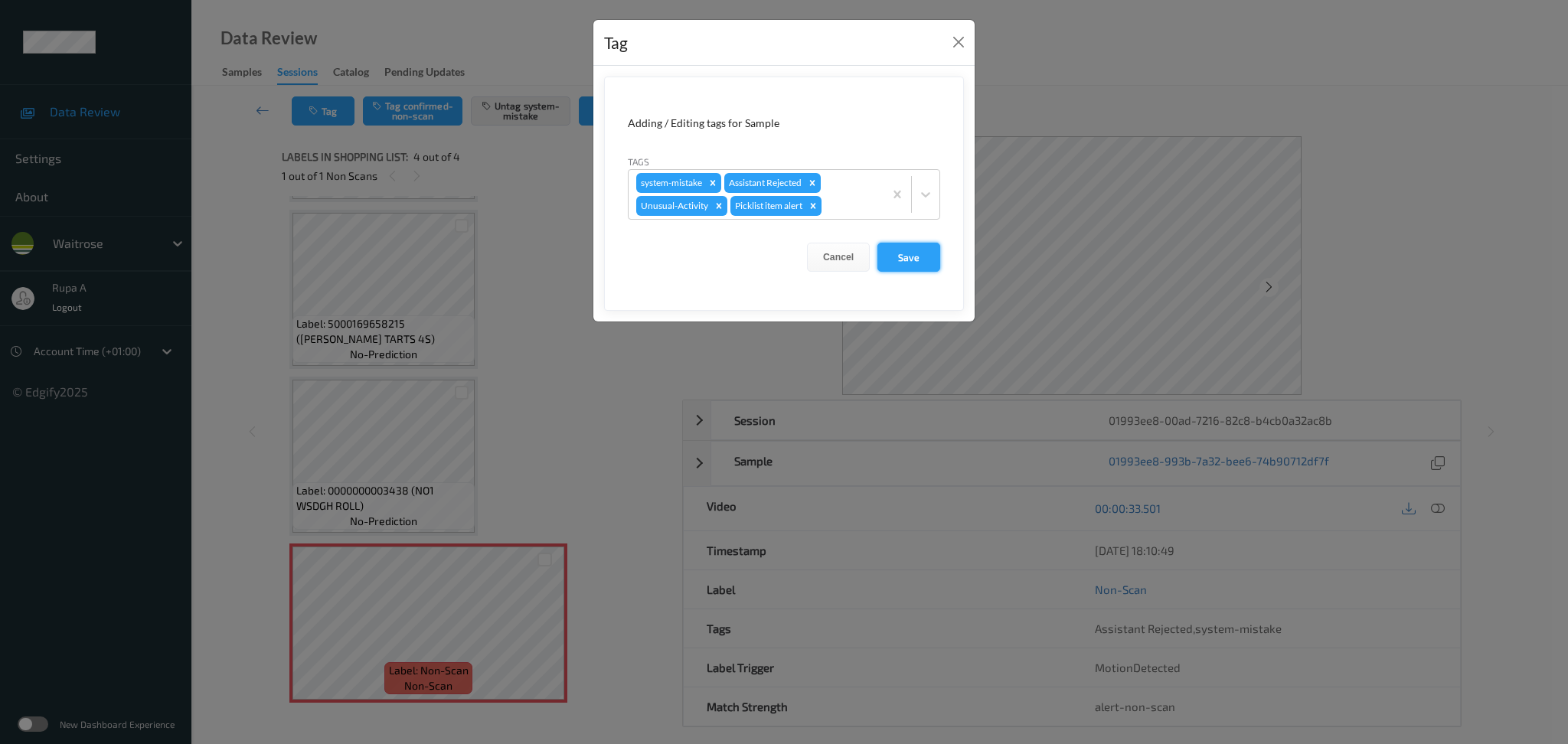
click at [911, 262] on button "Save" at bounding box center [908, 258] width 63 height 29
click at [898, 252] on button "Save" at bounding box center [908, 258] width 63 height 29
click at [899, 252] on button "Save" at bounding box center [908, 258] width 63 height 29
drag, startPoint x: 901, startPoint y: 252, endPoint x: 911, endPoint y: 247, distance: 11.2
click at [911, 247] on button "Save" at bounding box center [908, 258] width 63 height 29
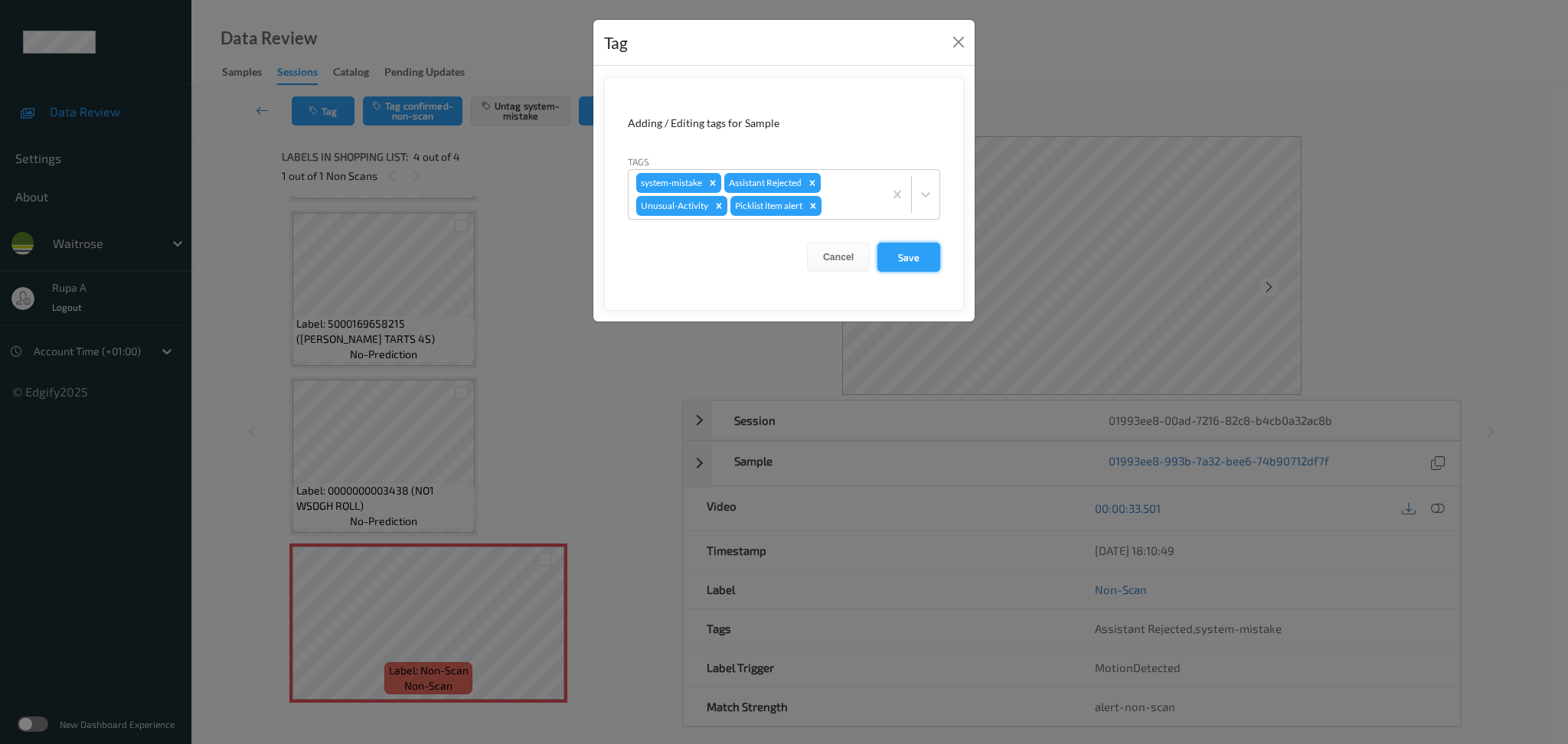
click at [903, 259] on button "Save" at bounding box center [908, 258] width 63 height 29
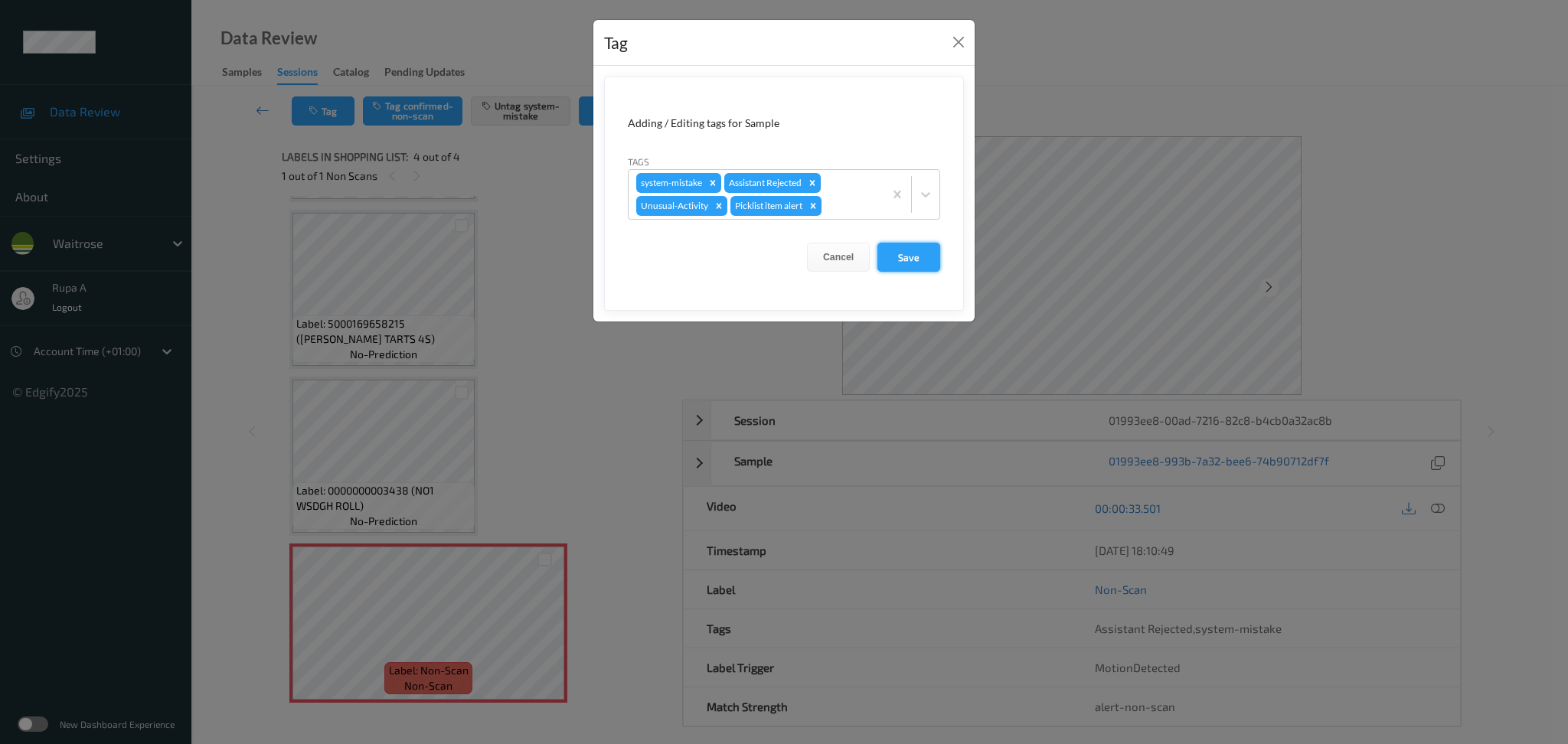
click at [903, 259] on button "Save" at bounding box center [908, 258] width 63 height 29
click at [905, 258] on button "Save" at bounding box center [908, 258] width 63 height 29
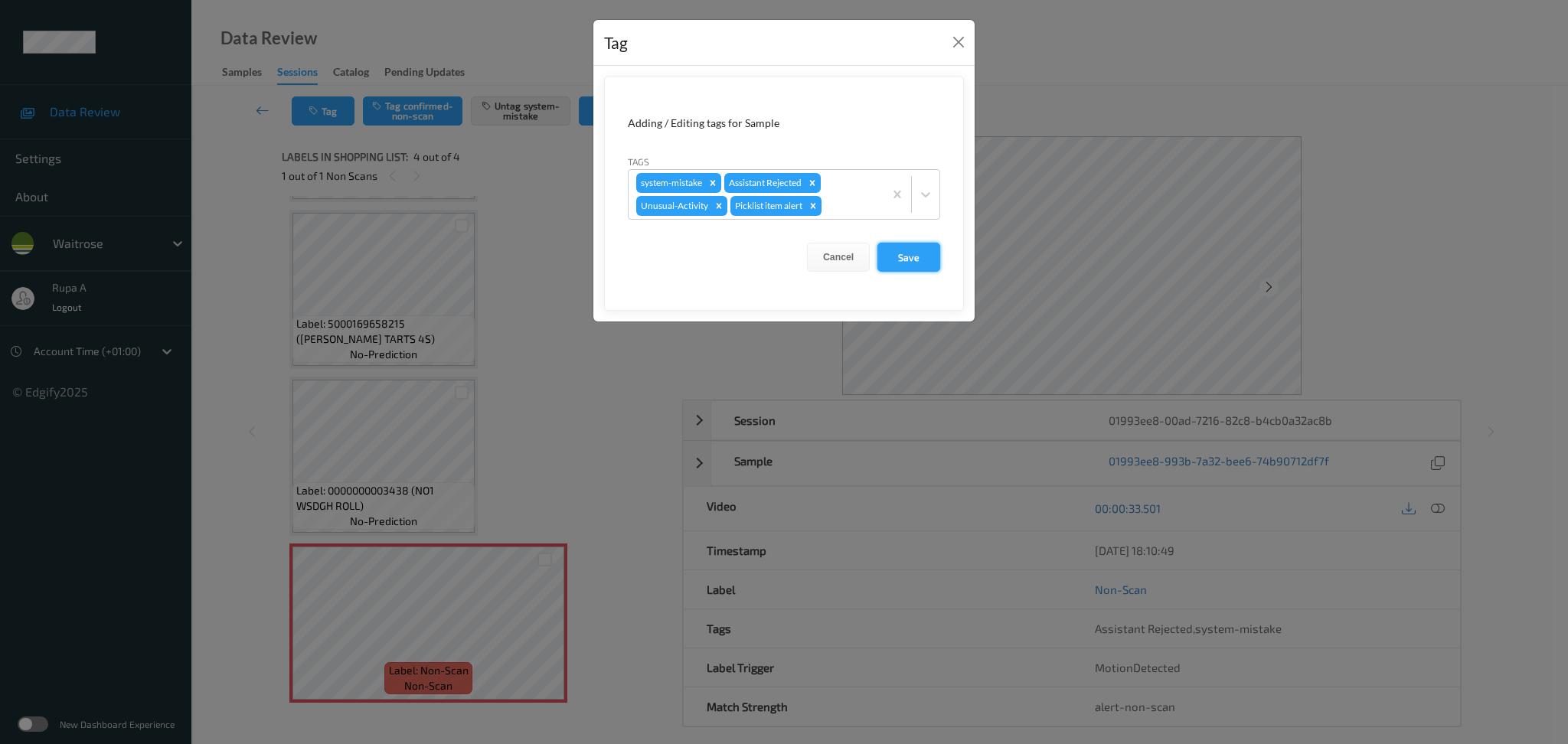
click at [905, 258] on button "Save" at bounding box center [908, 258] width 63 height 29
click at [913, 273] on form "Adding / Editing tags for Sample Tags system-mistake Assistant Rejected Unusual…" at bounding box center [784, 193] width 360 height 234
click at [914, 273] on form "Adding / Editing tags for Sample Tags system-mistake Assistant Rejected Unusual…" at bounding box center [784, 193] width 360 height 234
click at [933, 264] on button "Save" at bounding box center [908, 258] width 63 height 29
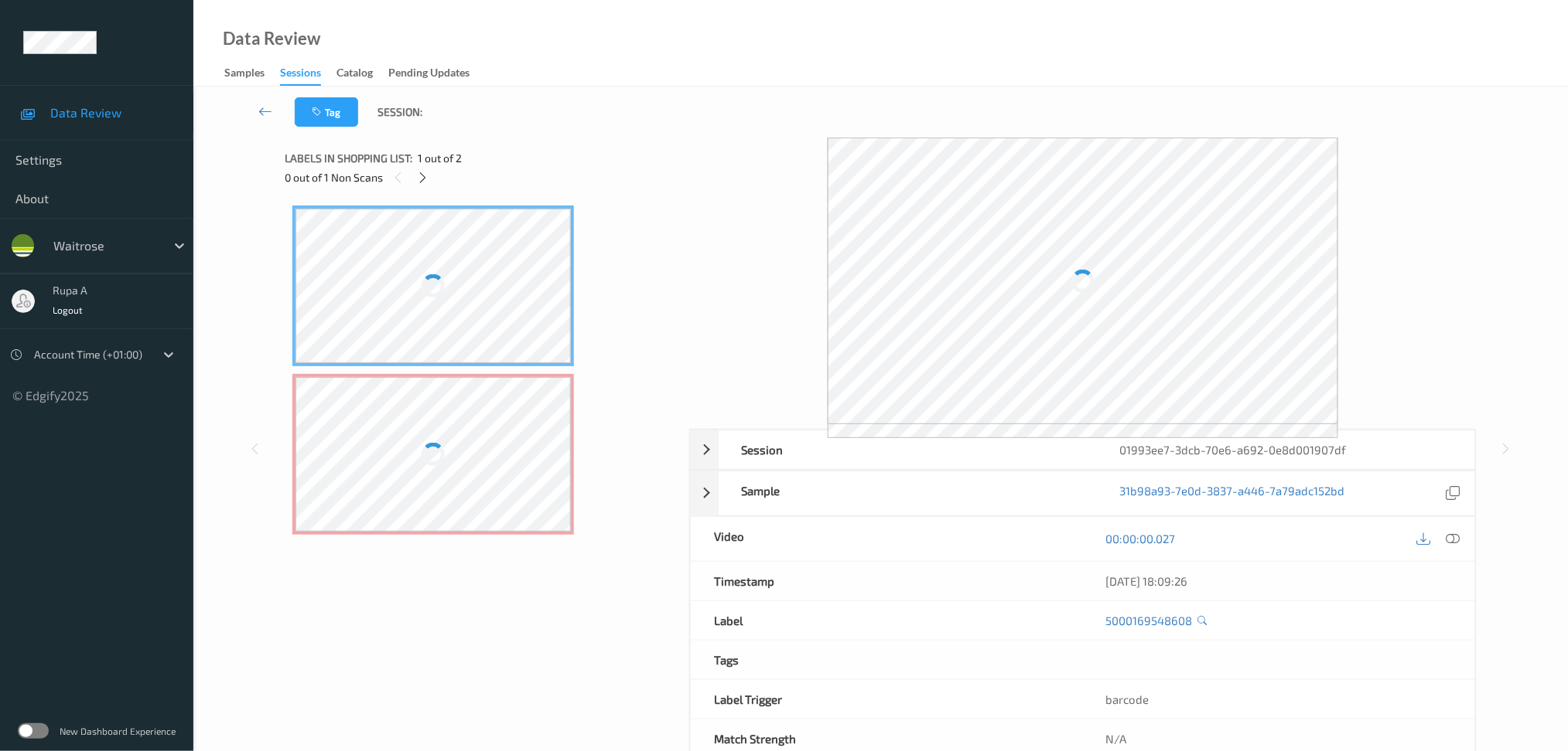
click at [515, 198] on div "Label: 5000169548608 no-prediction Label: Non-Scan non-scan Label: Non-Scan non…" at bounding box center [481, 386] width 394 height 376
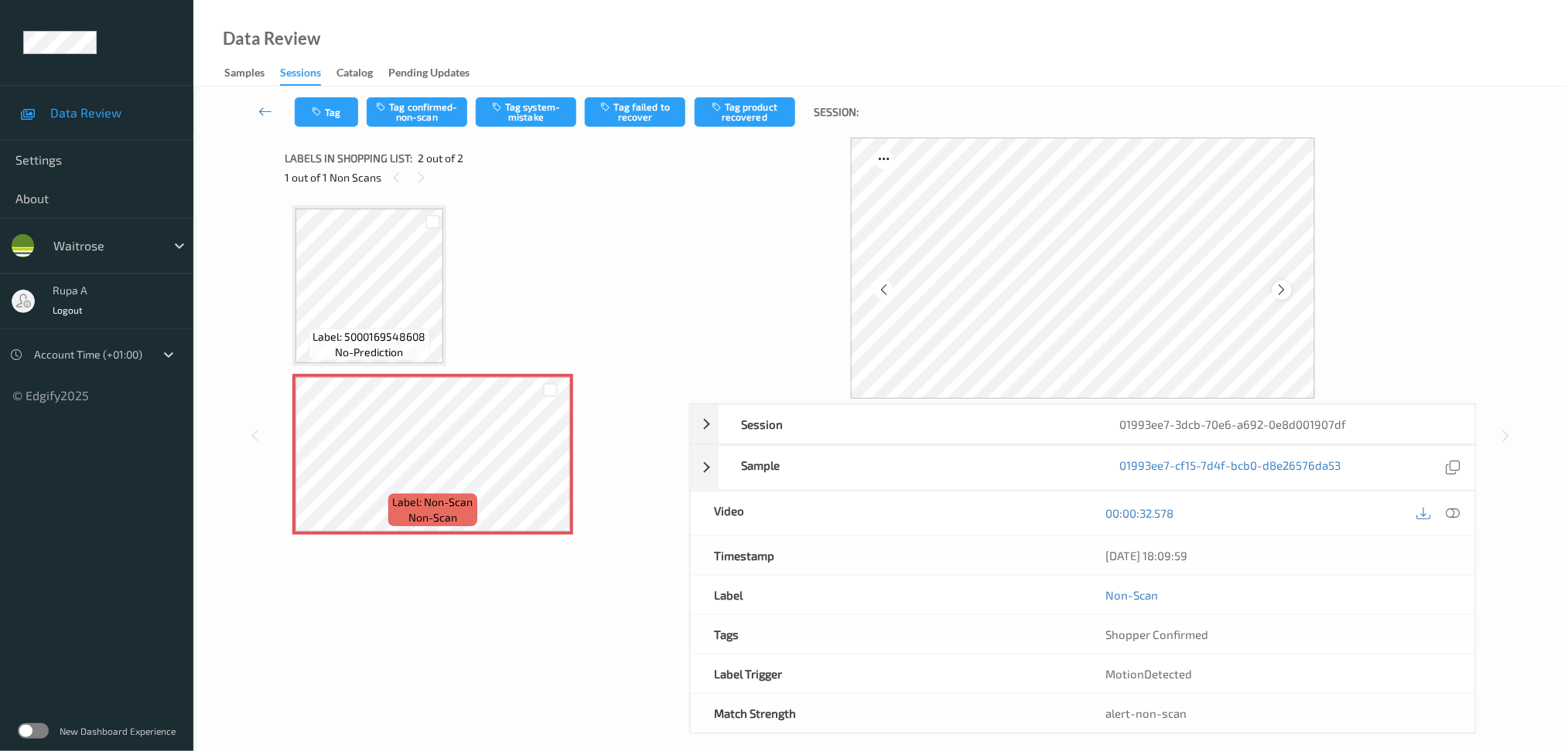
click at [1287, 289] on icon at bounding box center [1281, 289] width 13 height 14
click at [571, 114] on button "Tag system-mistake" at bounding box center [525, 112] width 100 height 29
click at [332, 116] on button "Tag" at bounding box center [325, 112] width 63 height 29
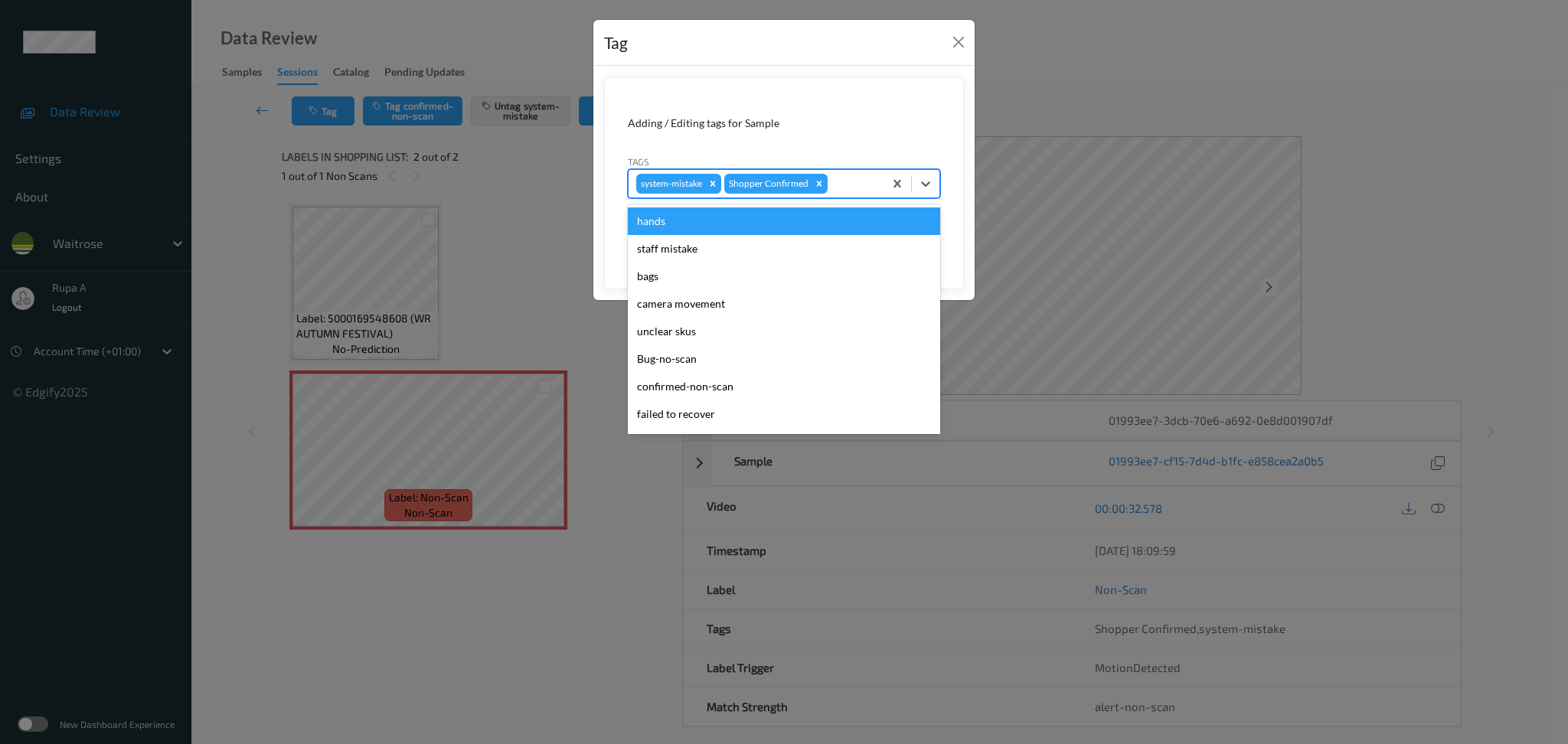
click at [835, 175] on div at bounding box center [853, 183] width 45 height 18
type input "un"
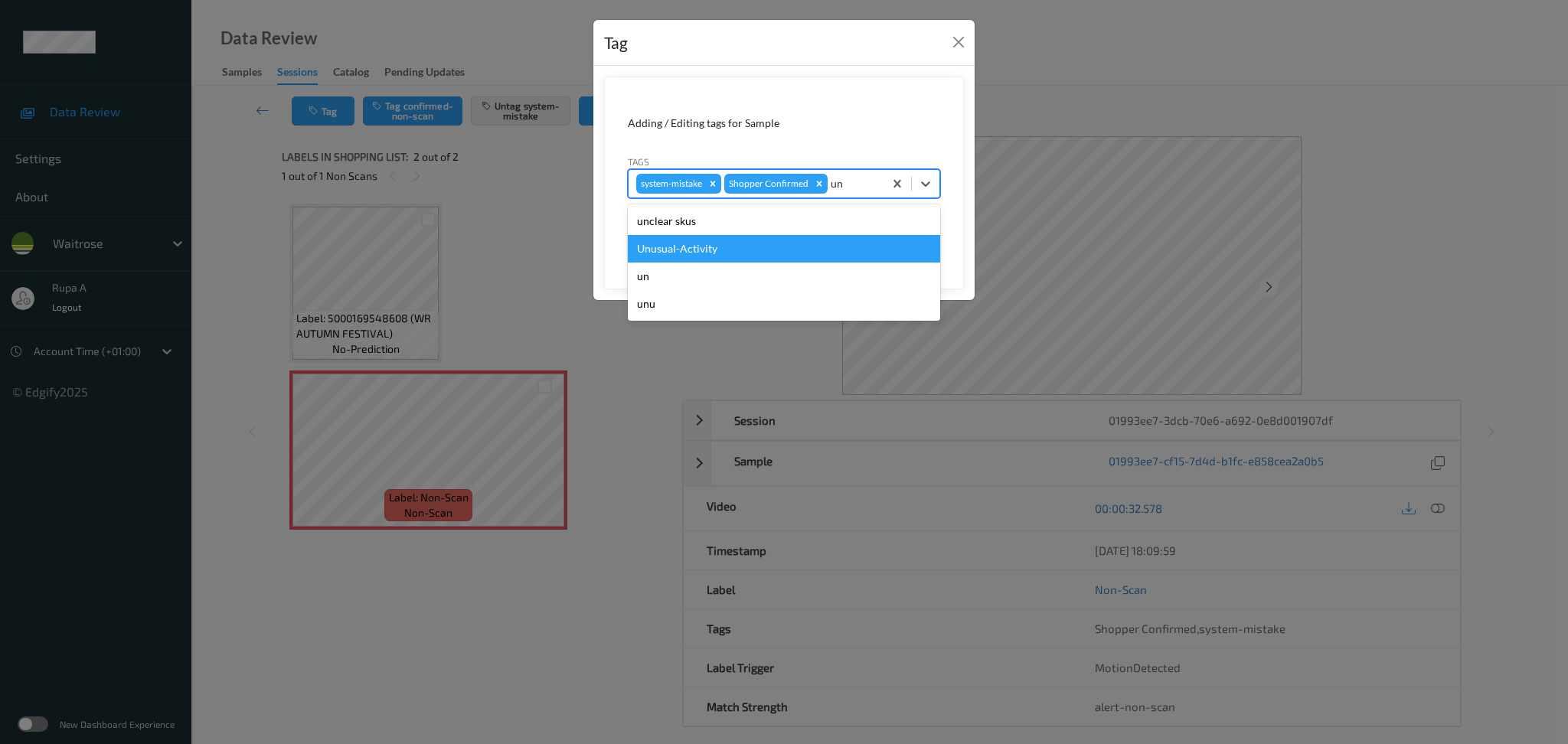
click at [755, 245] on div "Unusual-Activity" at bounding box center [784, 249] width 313 height 28
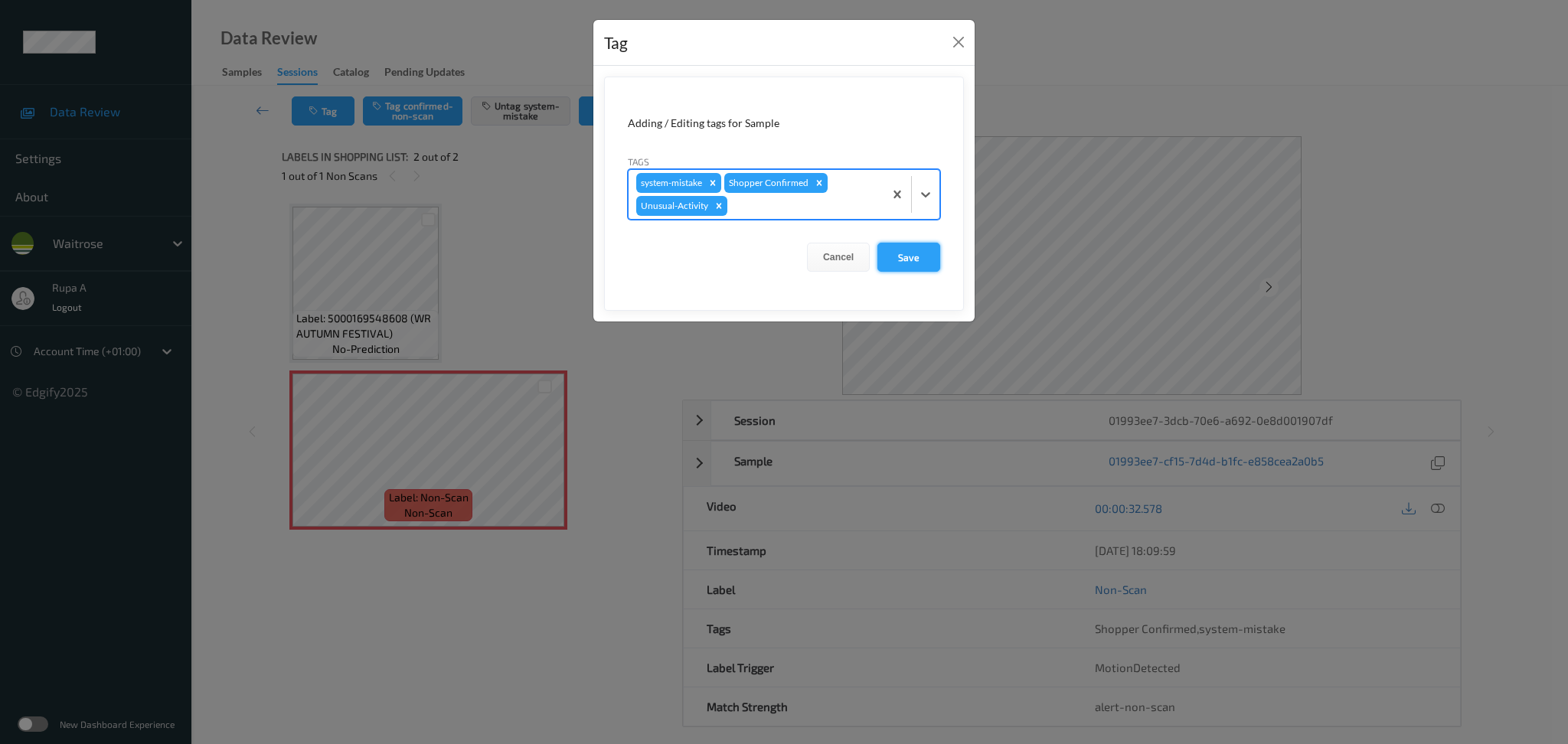
click at [904, 262] on button "Save" at bounding box center [908, 258] width 63 height 29
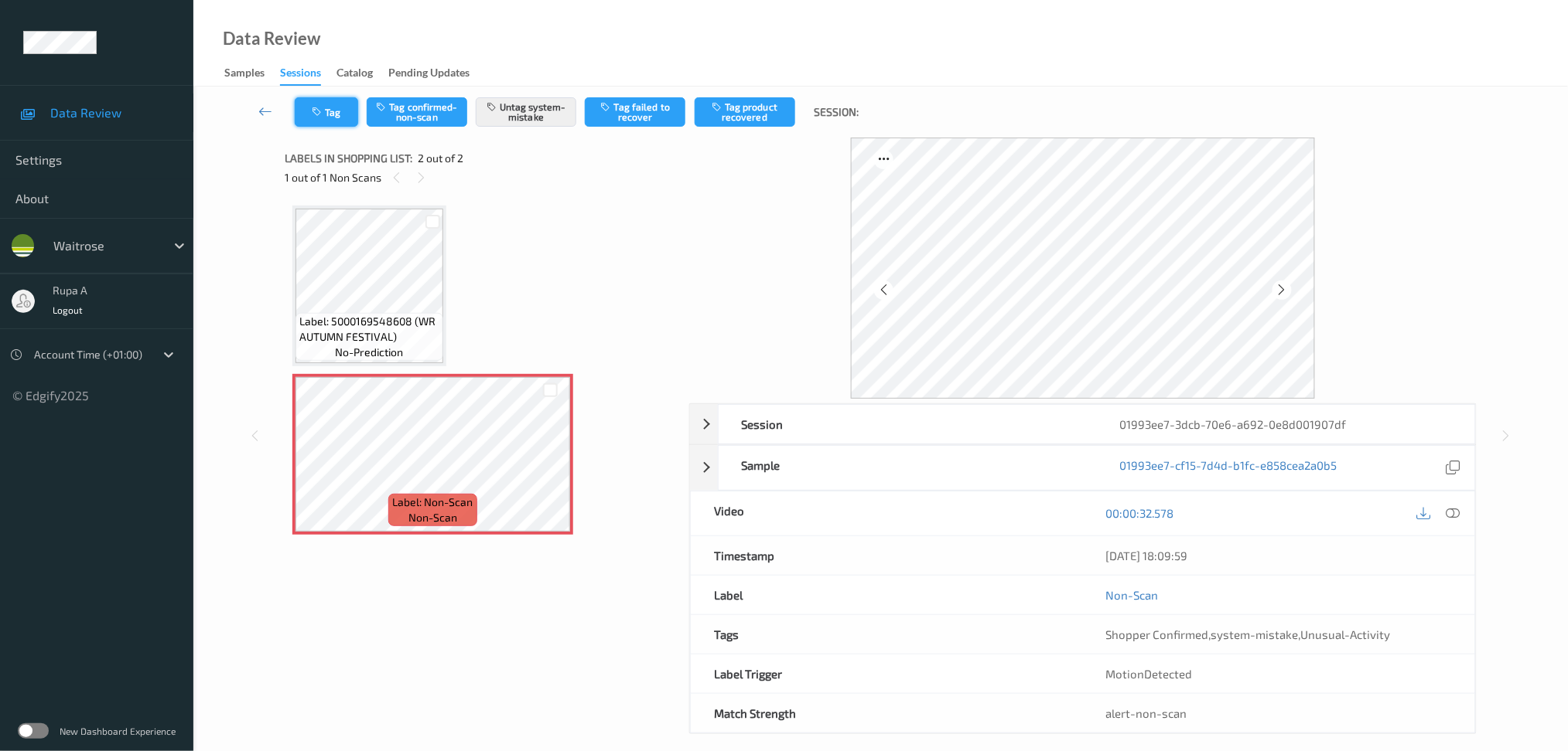
click at [300, 102] on button "Tag" at bounding box center [325, 112] width 63 height 29
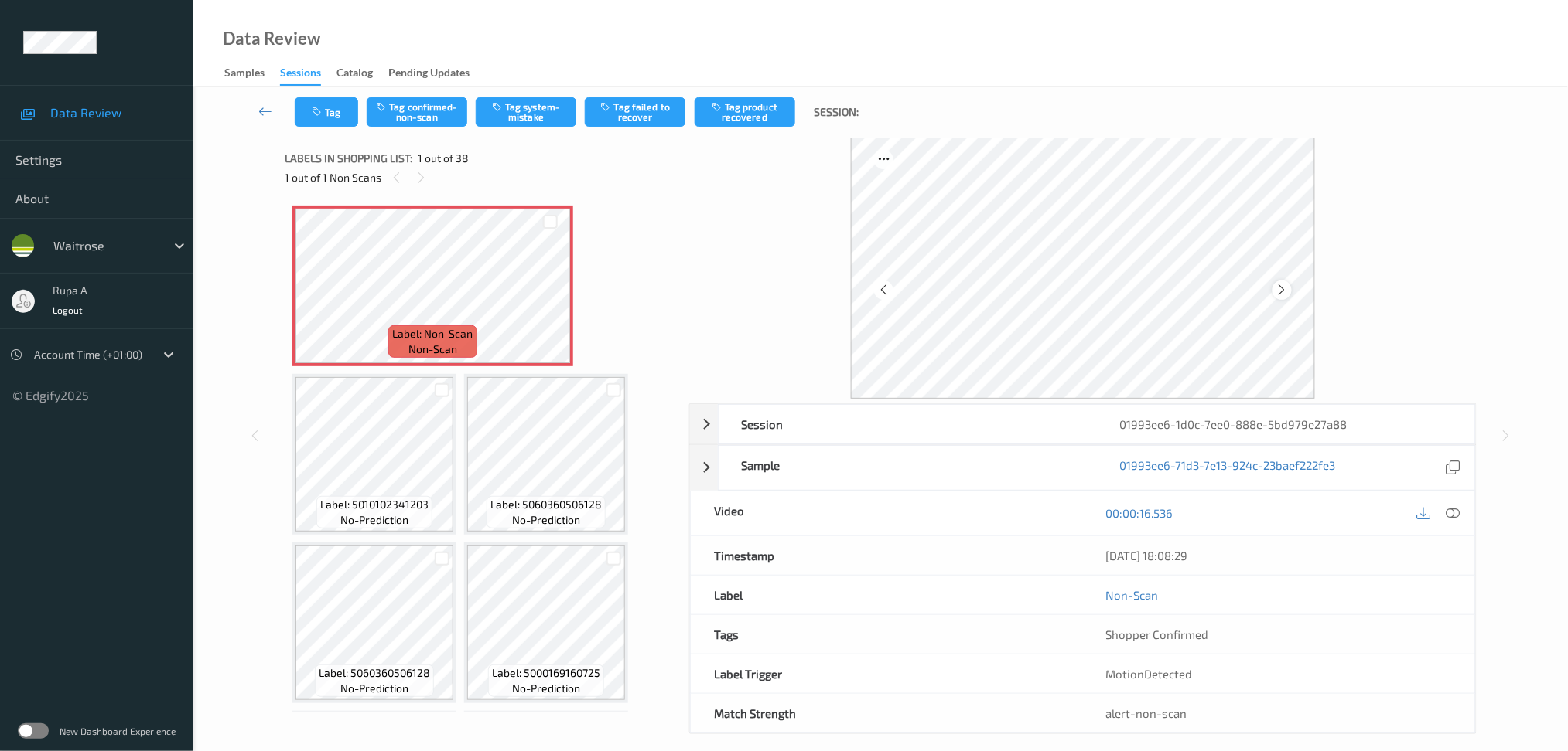
click at [1272, 285] on div at bounding box center [1281, 290] width 19 height 19
click at [1275, 285] on div at bounding box center [1281, 290] width 19 height 19
click at [1276, 285] on div at bounding box center [1281, 290] width 19 height 19
click at [527, 124] on button "Tag system-mistake" at bounding box center [525, 112] width 100 height 29
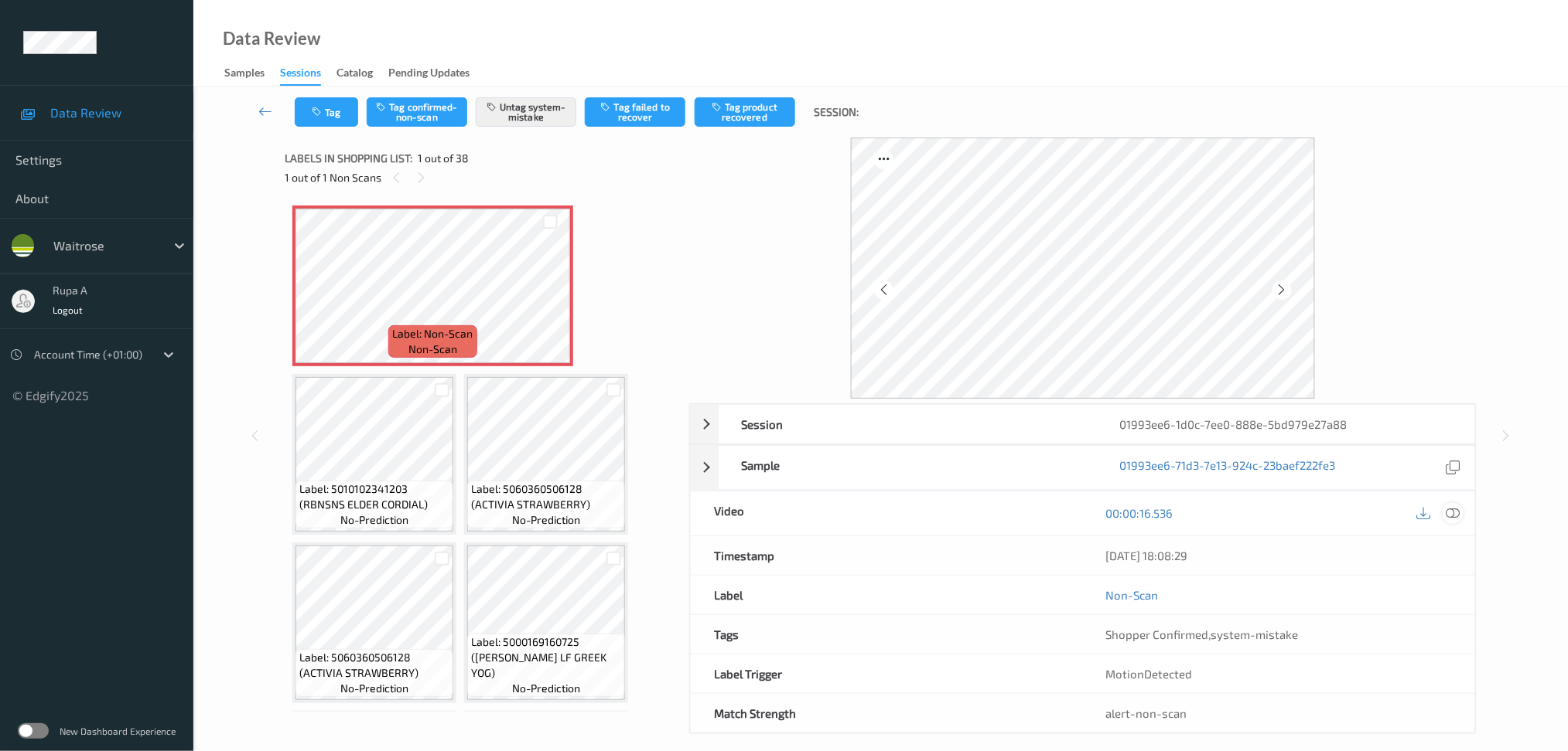
click at [1455, 516] on icon at bounding box center [1452, 513] width 14 height 14
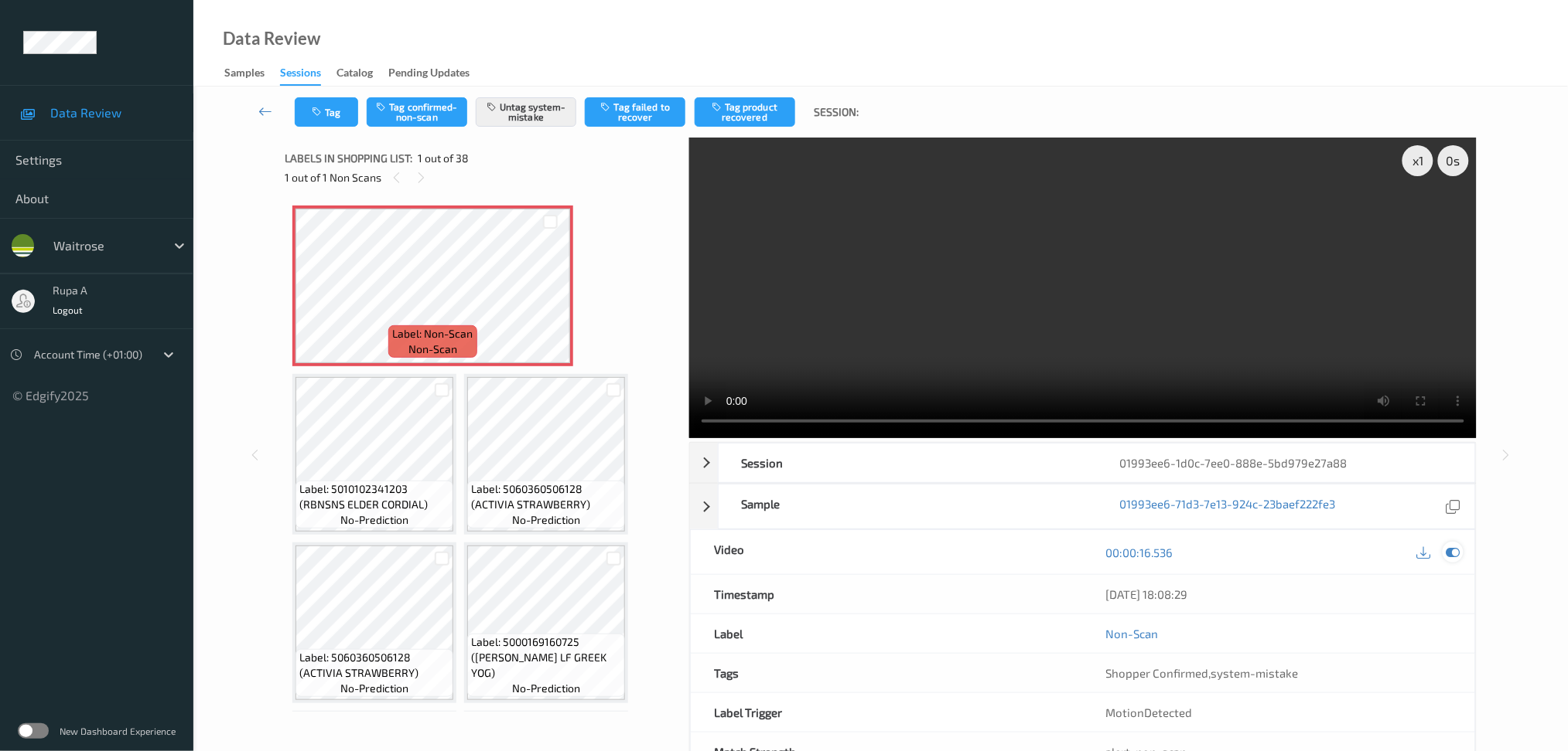
click at [1455, 554] on icon at bounding box center [1452, 552] width 14 height 14
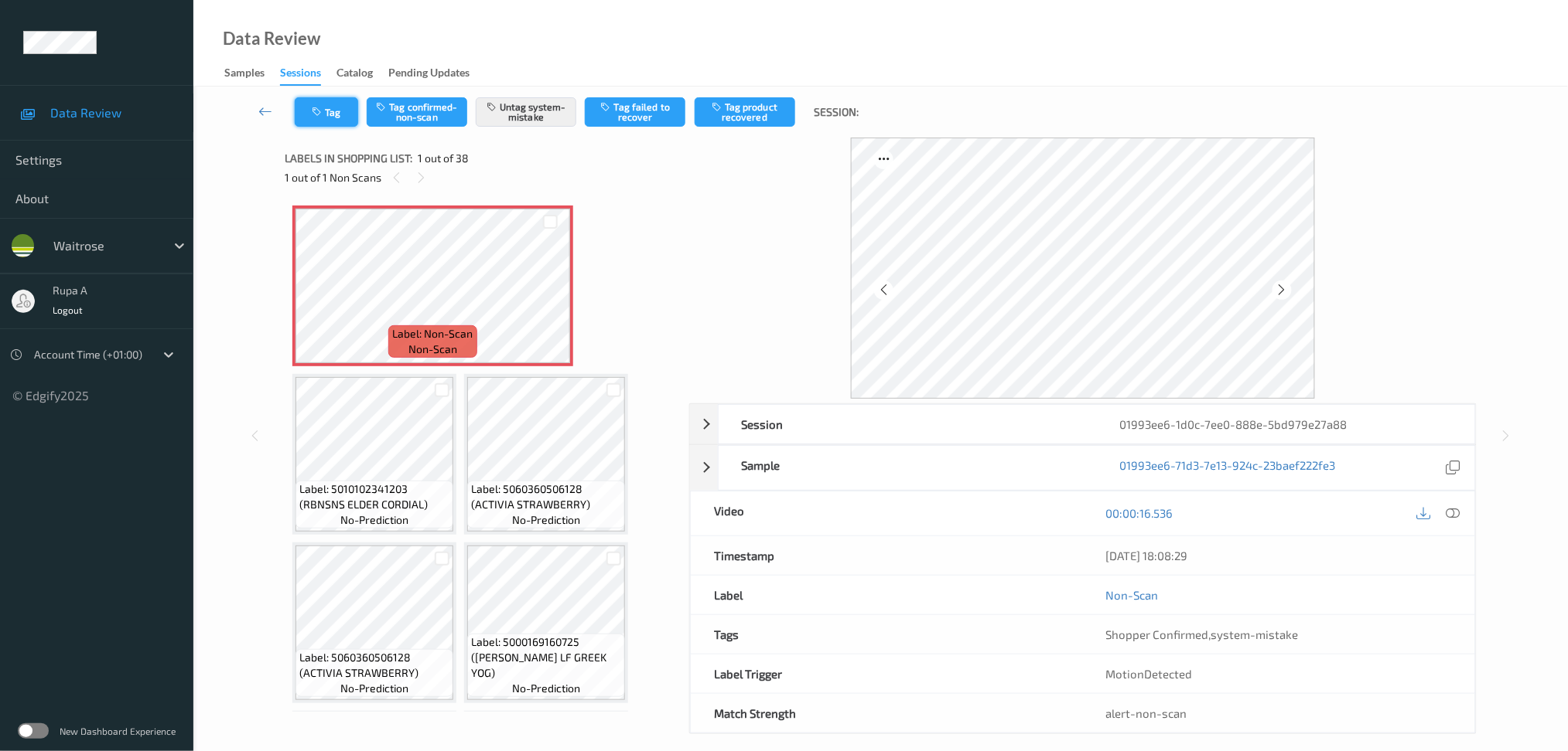
click at [331, 107] on button "Tag" at bounding box center [325, 112] width 63 height 29
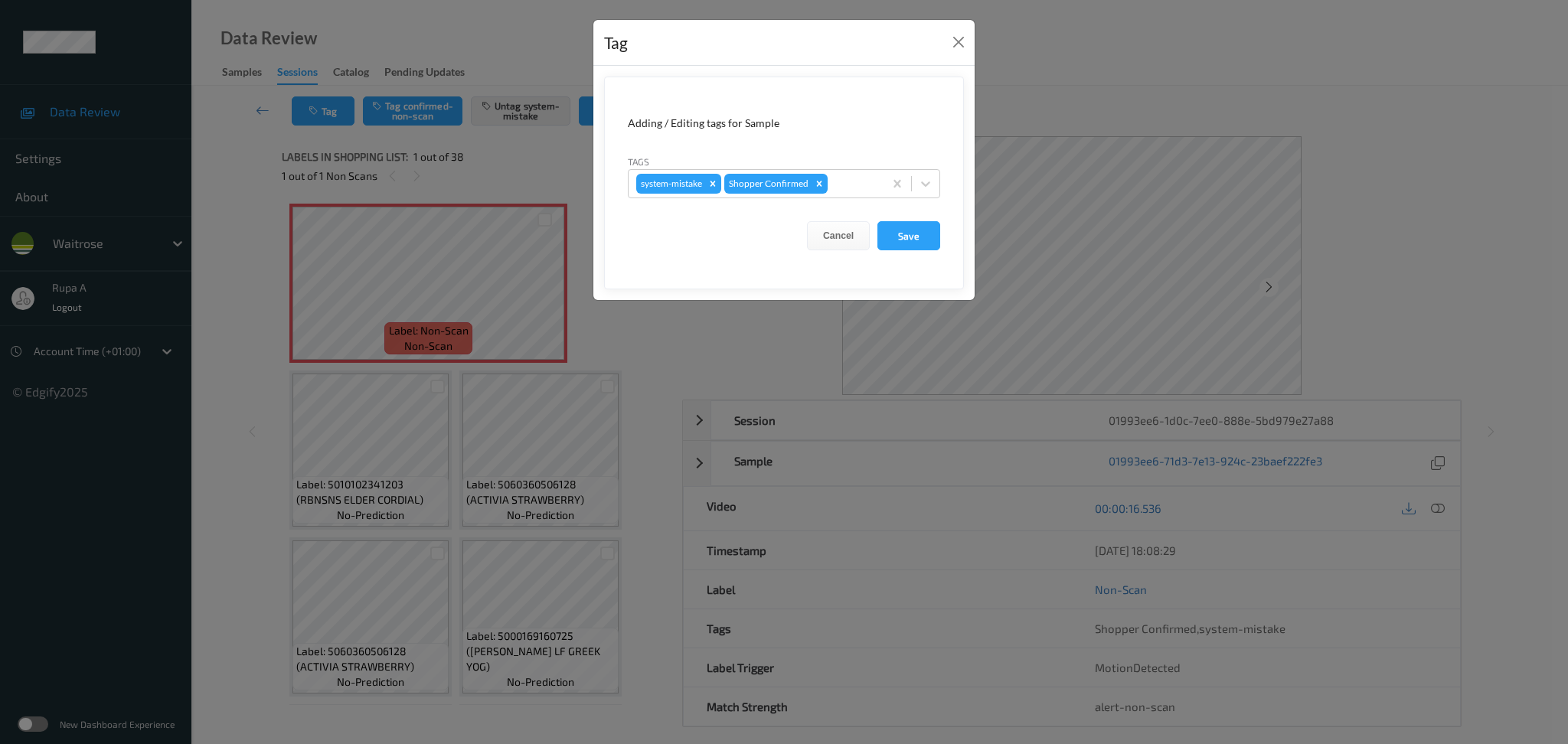
click at [1073, 39] on div "Tag Adding / Editing tags for Sample Tags system-mistake Shopper Confirmed Canc…" at bounding box center [784, 372] width 1568 height 744
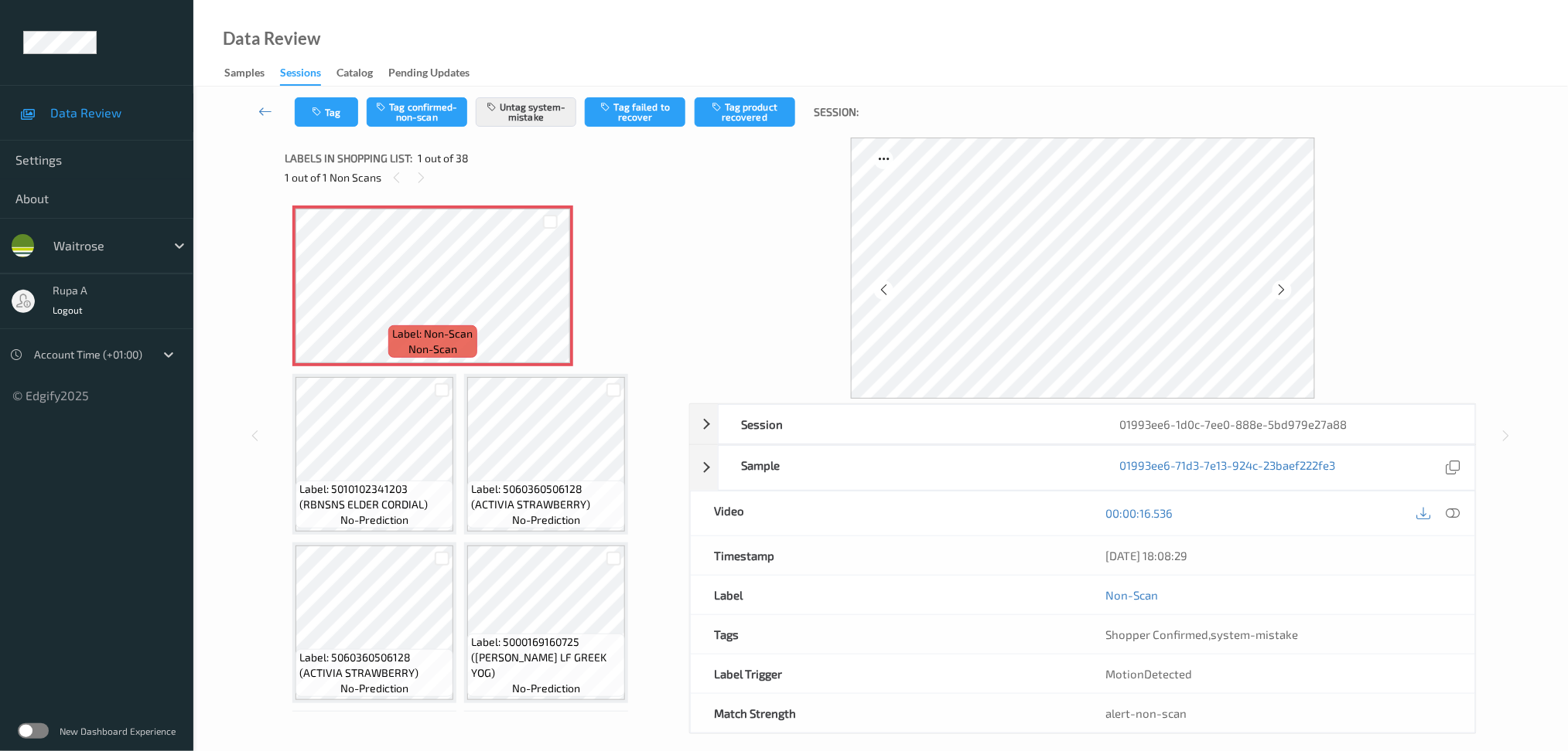
click at [1455, 269] on div at bounding box center [1083, 268] width 787 height 261
click at [353, 114] on button "Tag" at bounding box center [325, 112] width 63 height 29
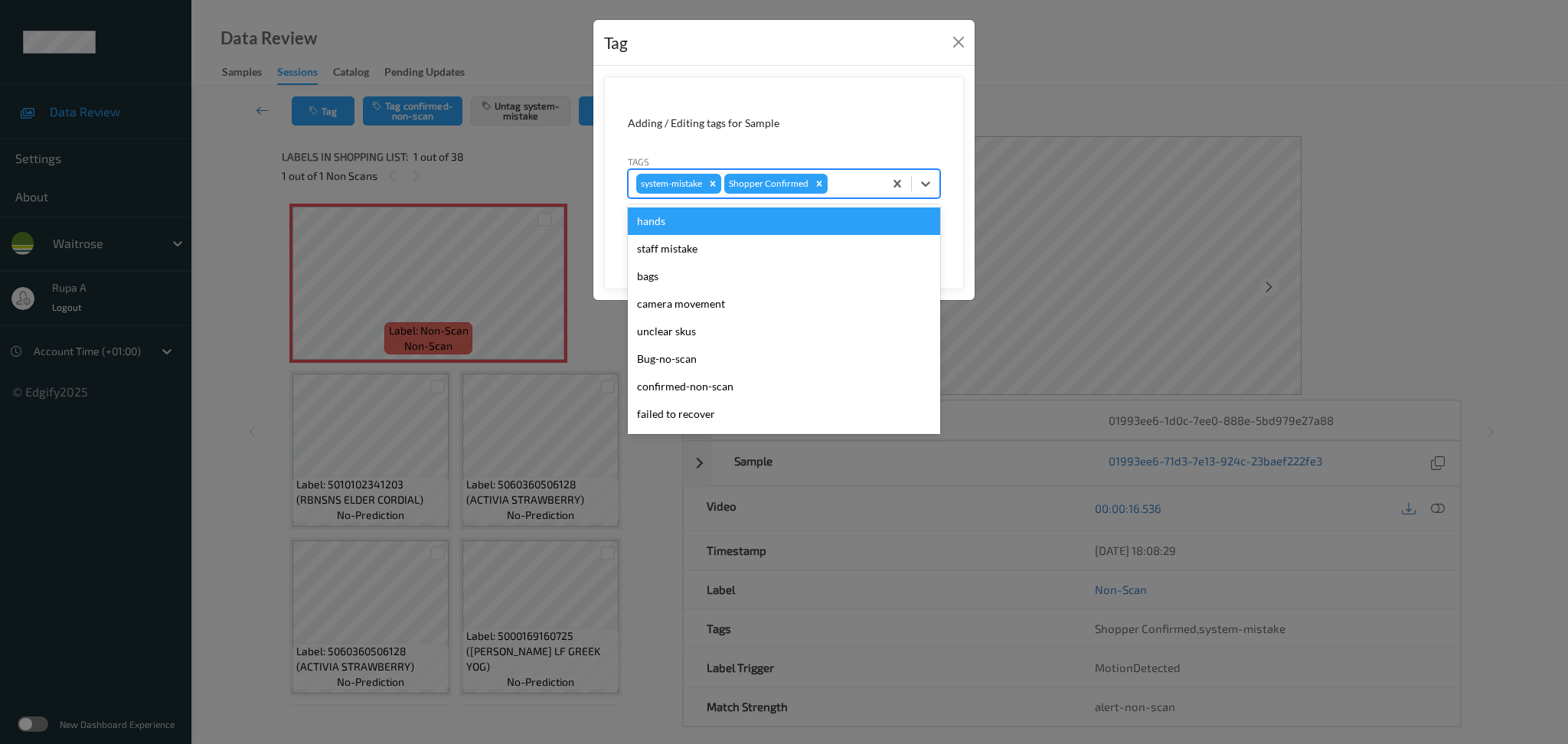
click at [853, 183] on div at bounding box center [853, 183] width 45 height 18
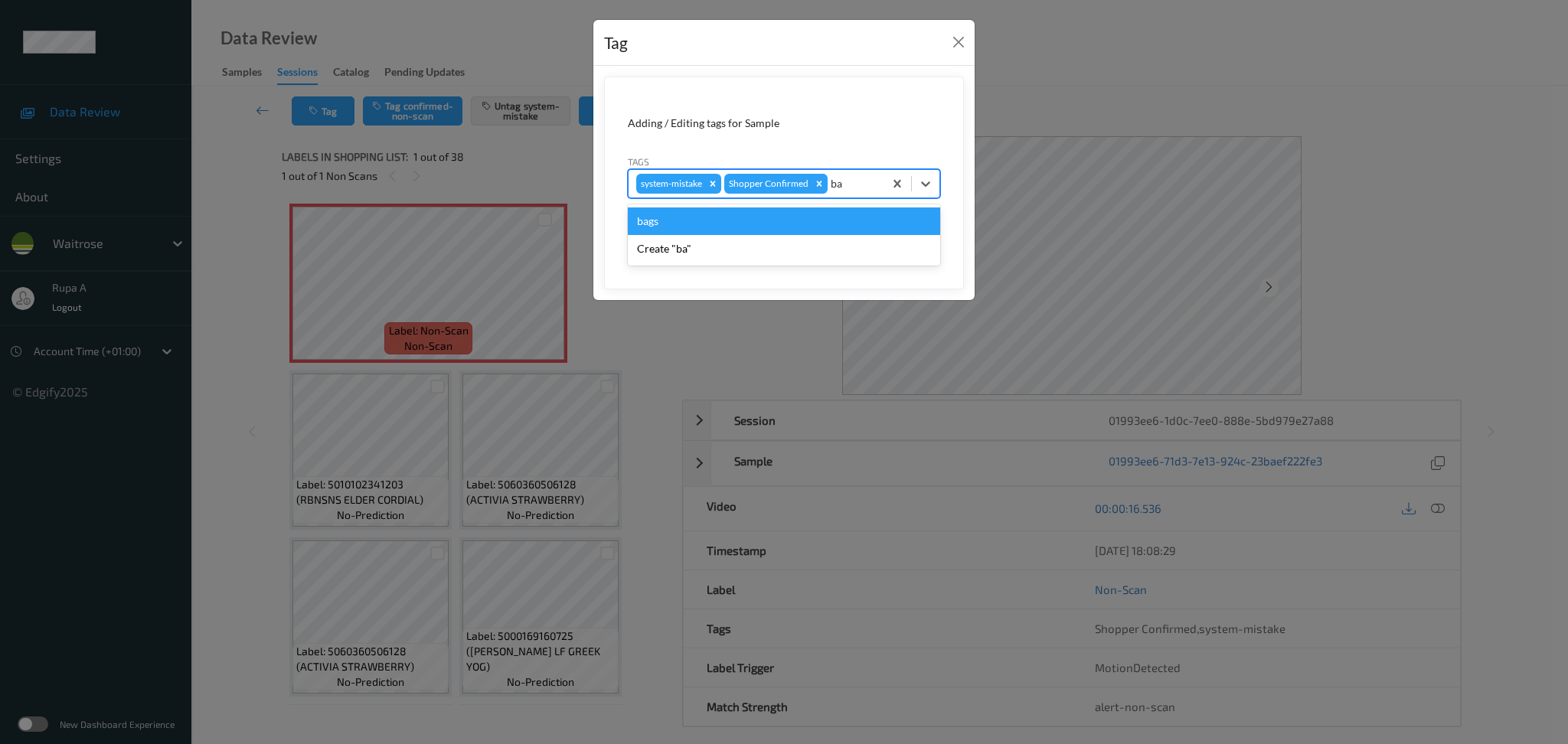
type input "bag"
click at [703, 215] on div "bags" at bounding box center [784, 221] width 313 height 28
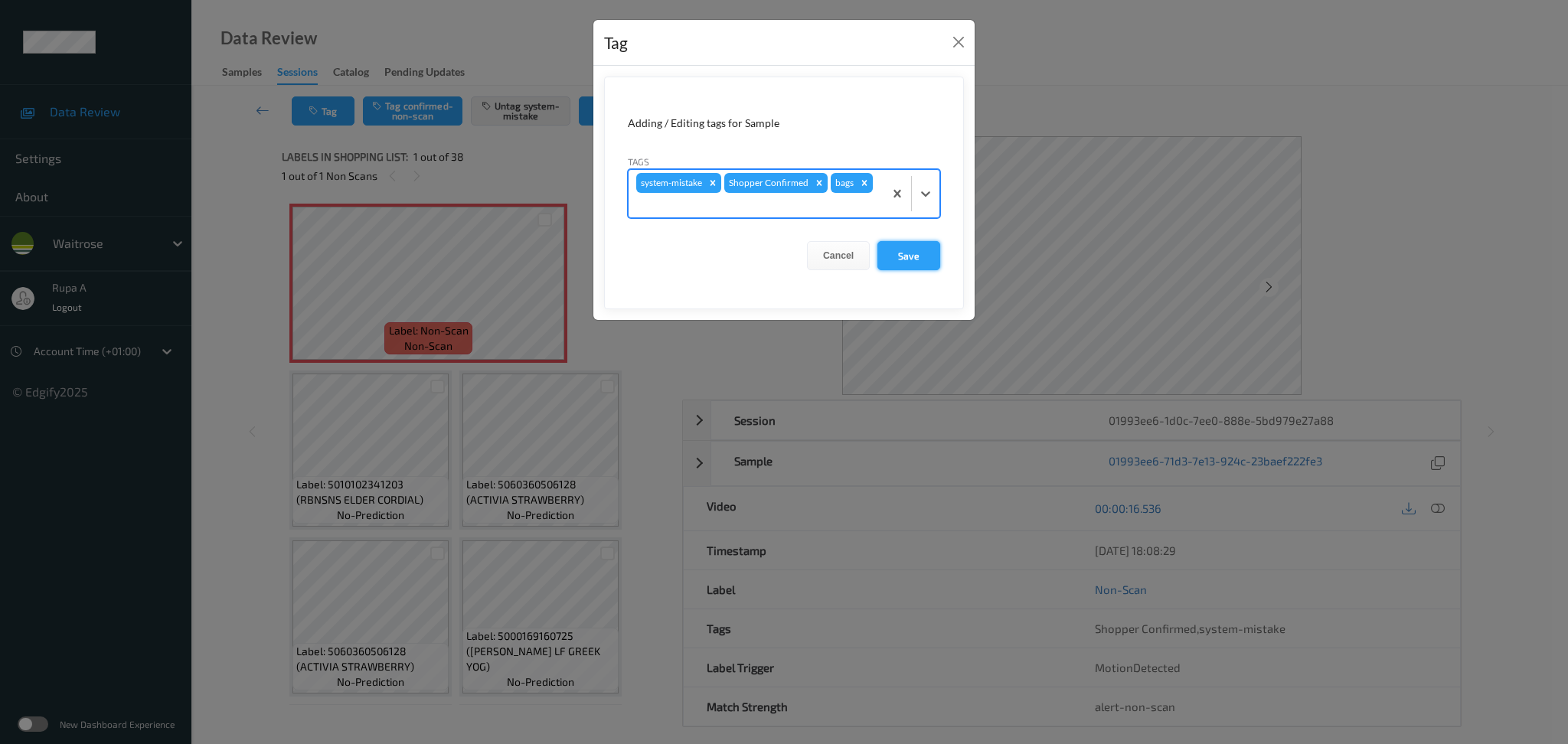
click at [908, 250] on button "Save" at bounding box center [908, 256] width 63 height 29
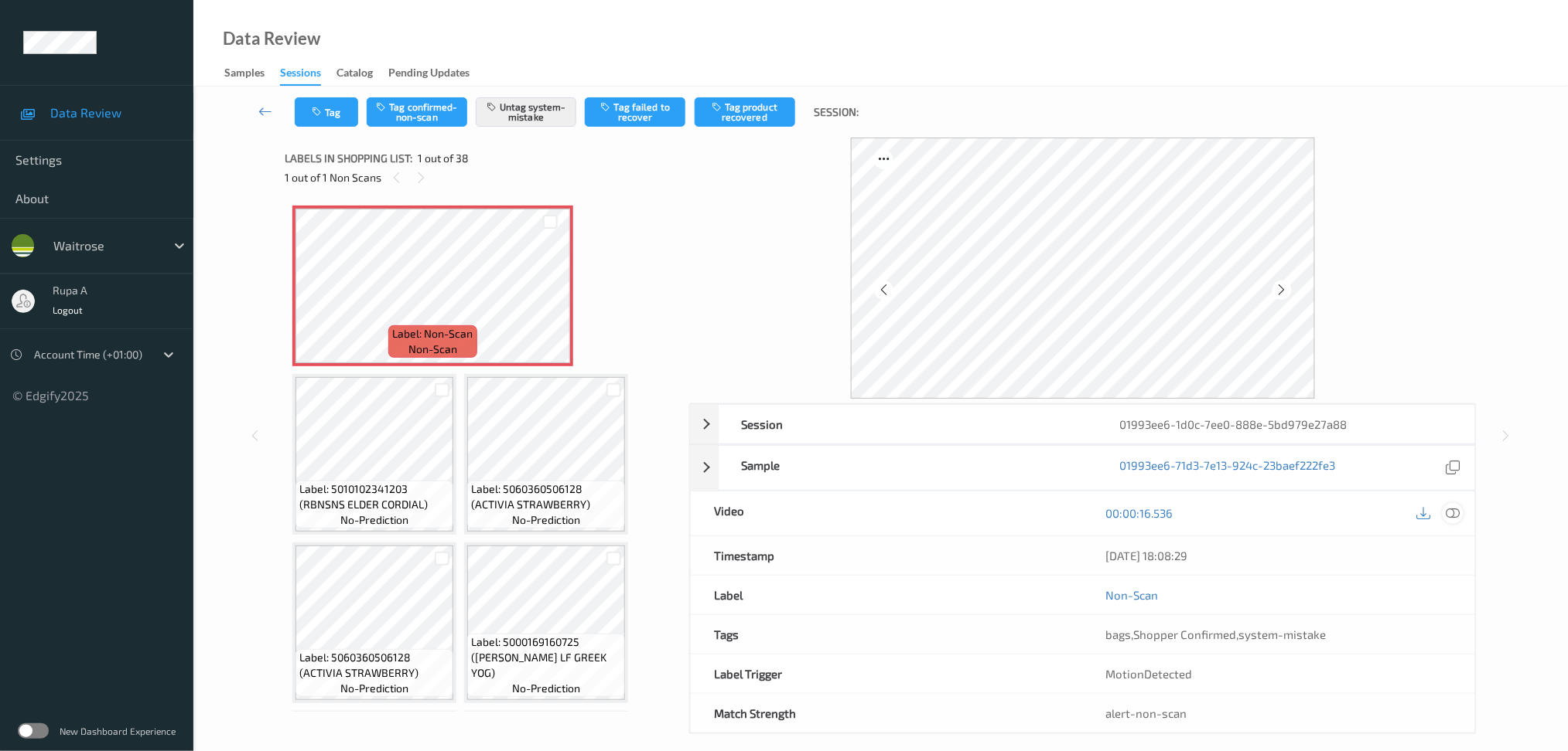
click at [1456, 507] on icon at bounding box center [1452, 513] width 14 height 14
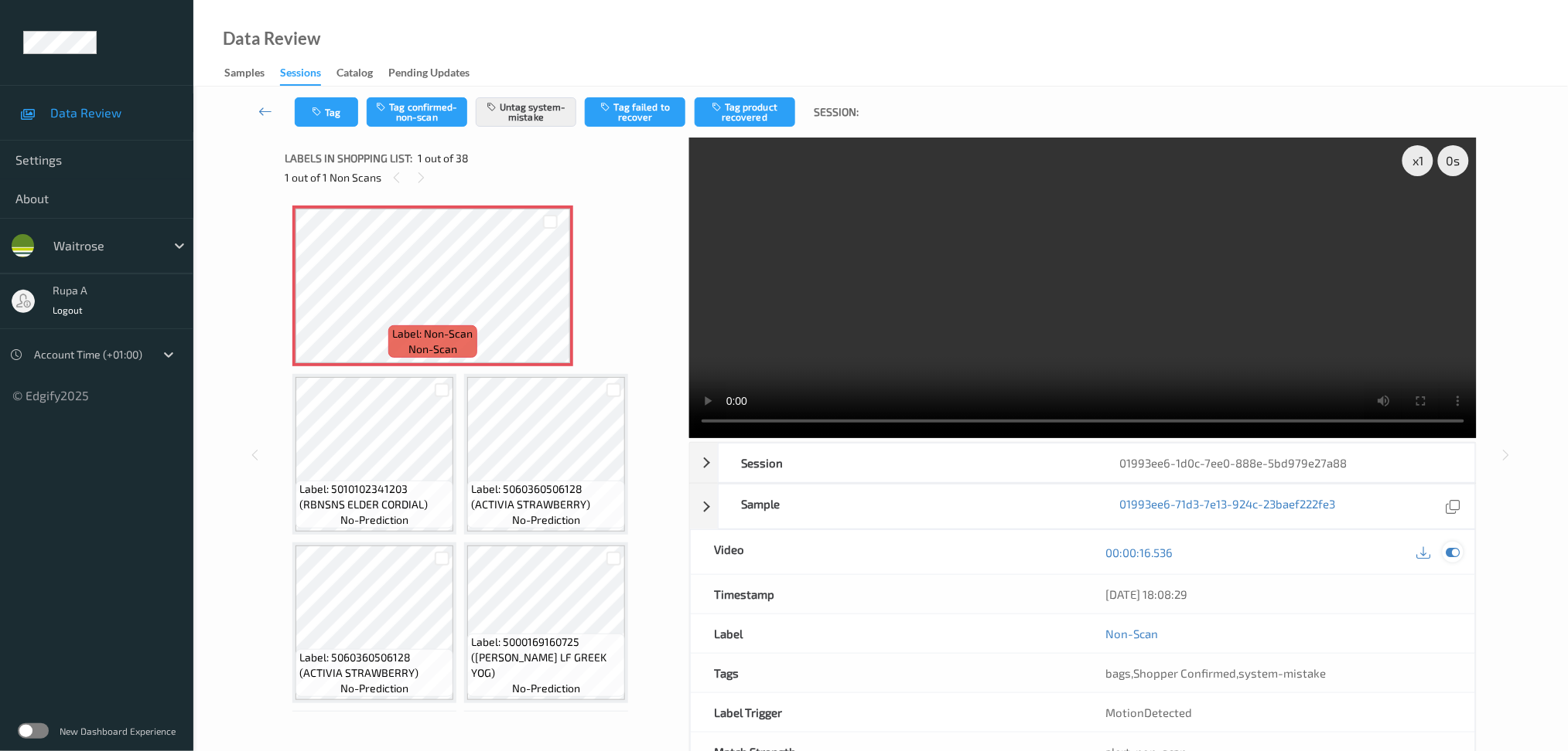
click at [1456, 552] on icon at bounding box center [1452, 552] width 14 height 14
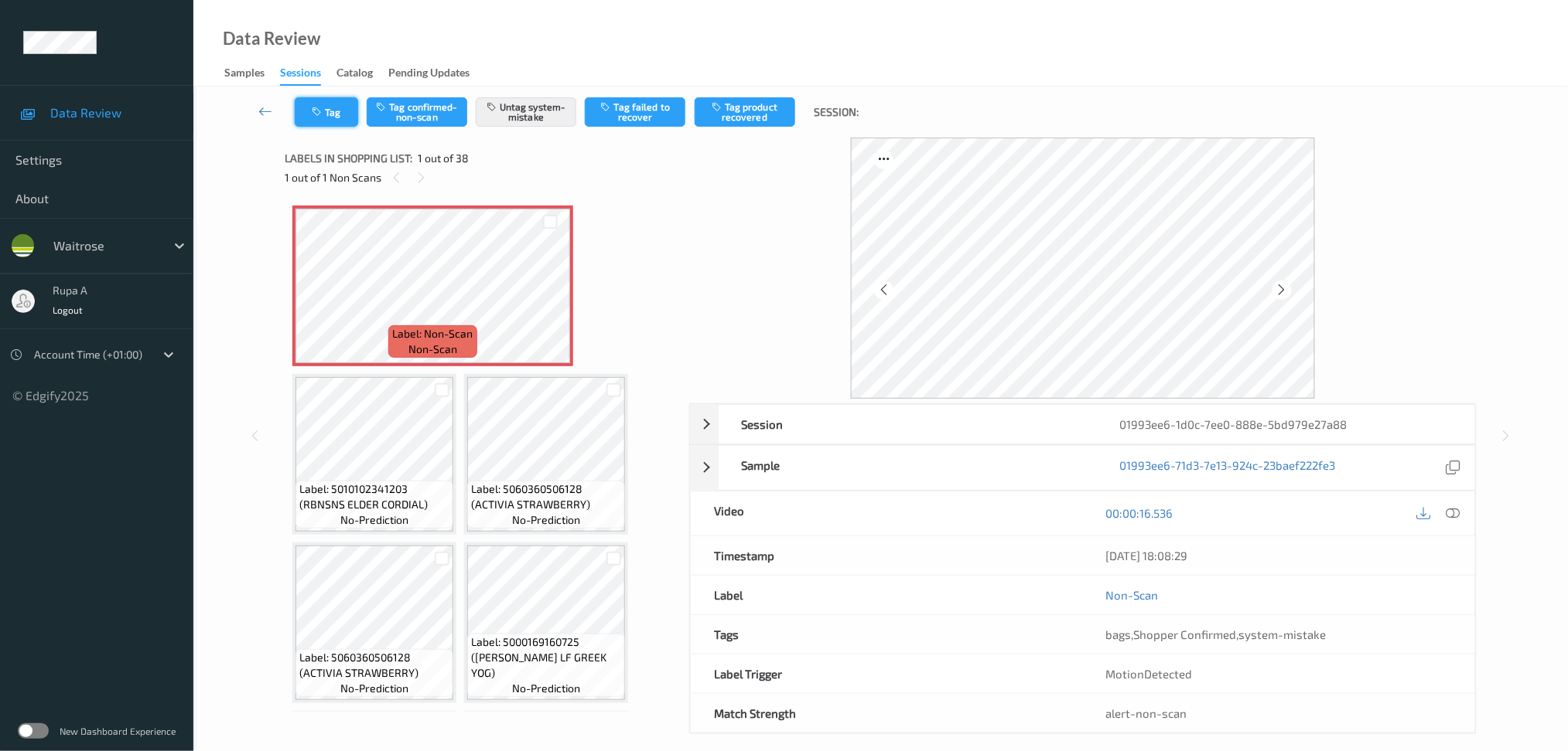
click at [325, 115] on icon "button" at bounding box center [318, 112] width 13 height 11
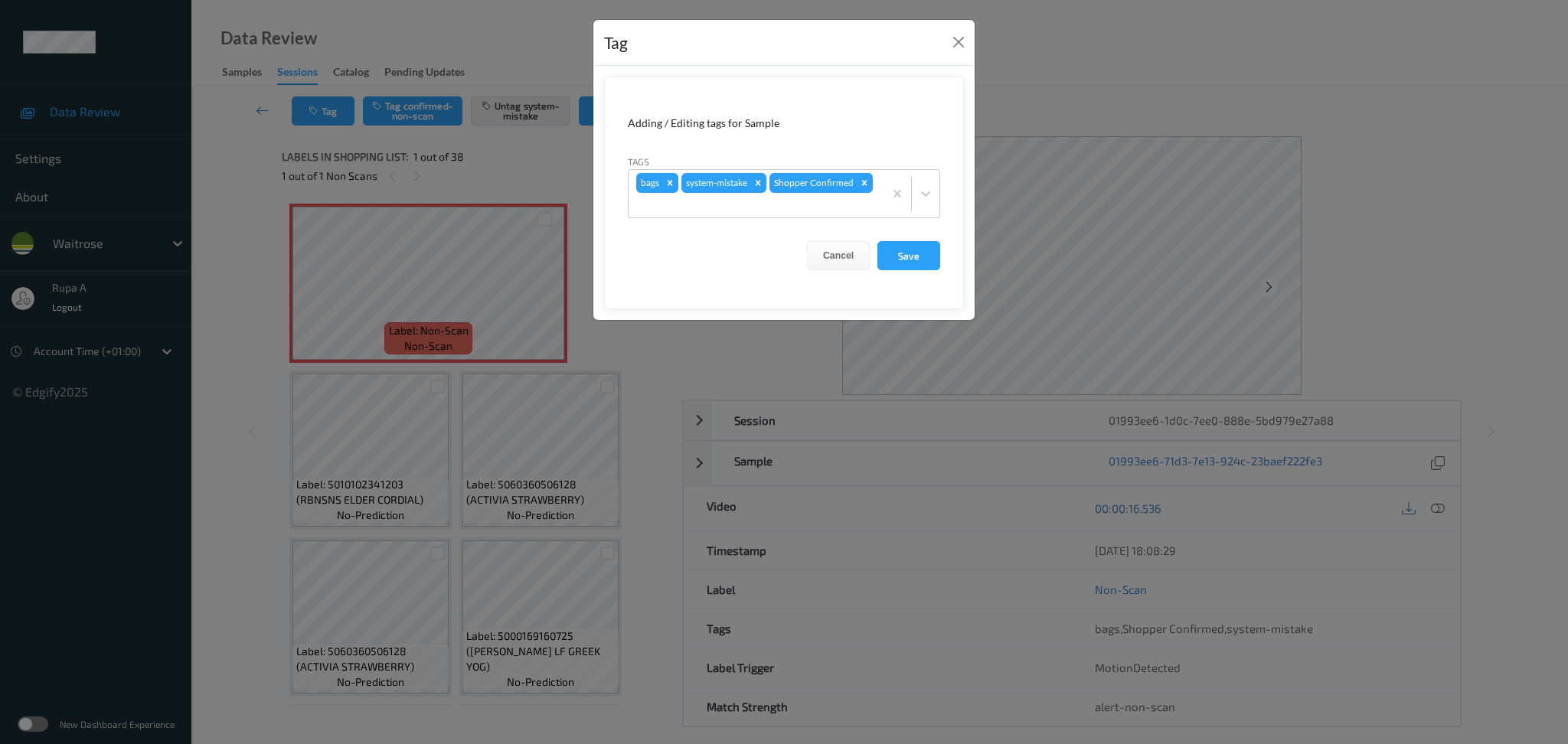
click at [929, 238] on form "Adding / Editing tags for Sample Tags bags system-mistake Shopper Confirmed Can…" at bounding box center [784, 192] width 360 height 233
click at [925, 247] on button "Save" at bounding box center [908, 256] width 63 height 29
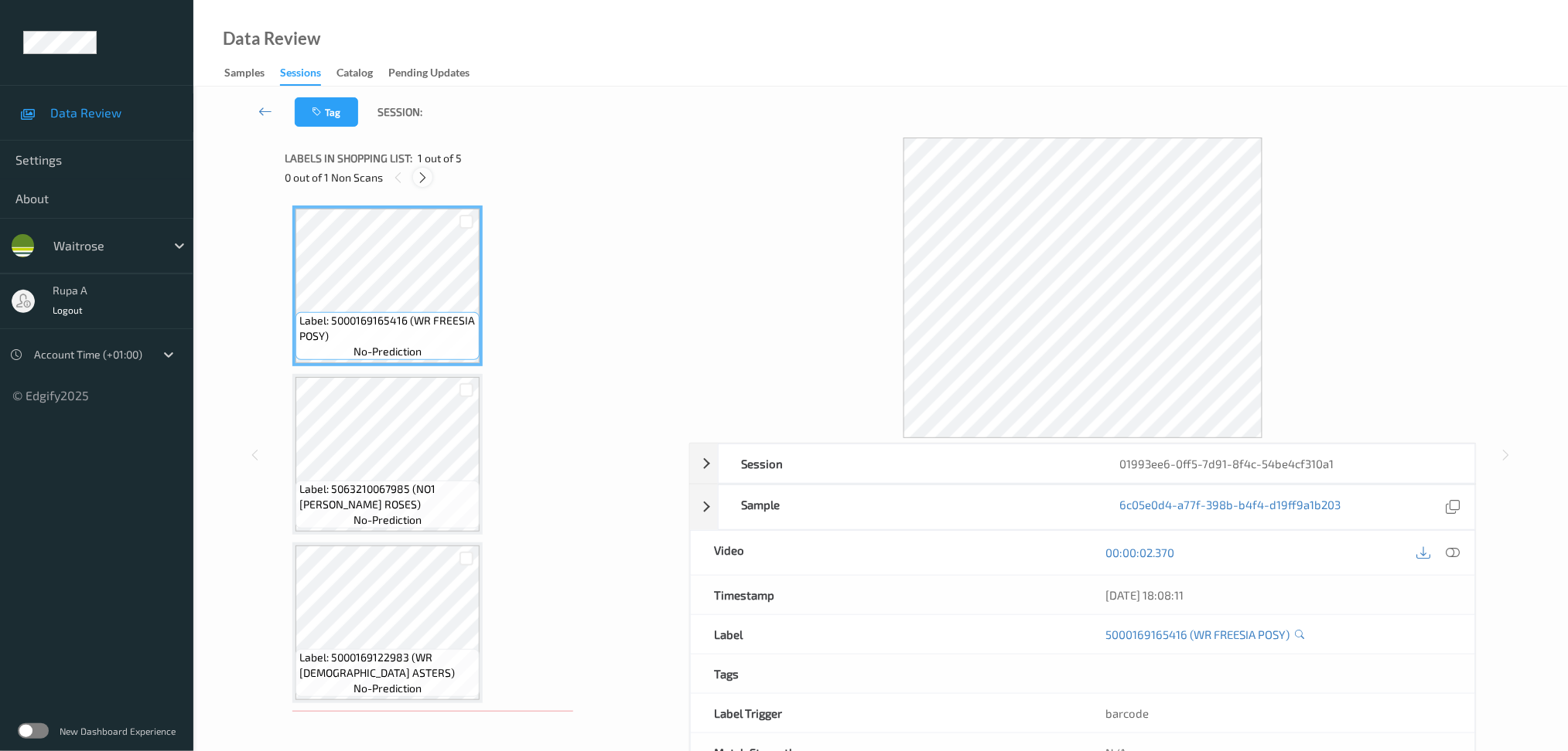
click at [422, 172] on icon at bounding box center [422, 177] width 13 height 14
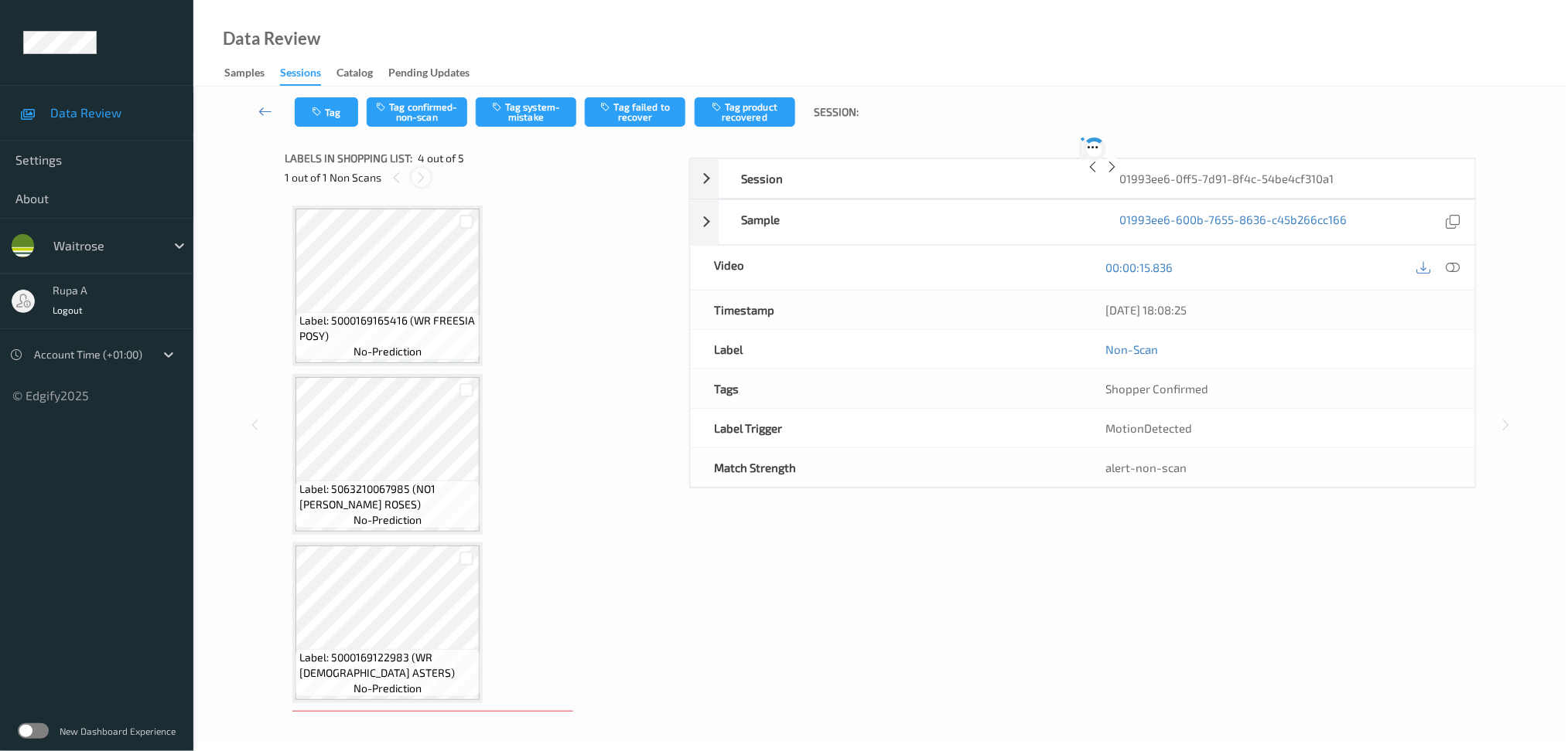
scroll to position [329, 0]
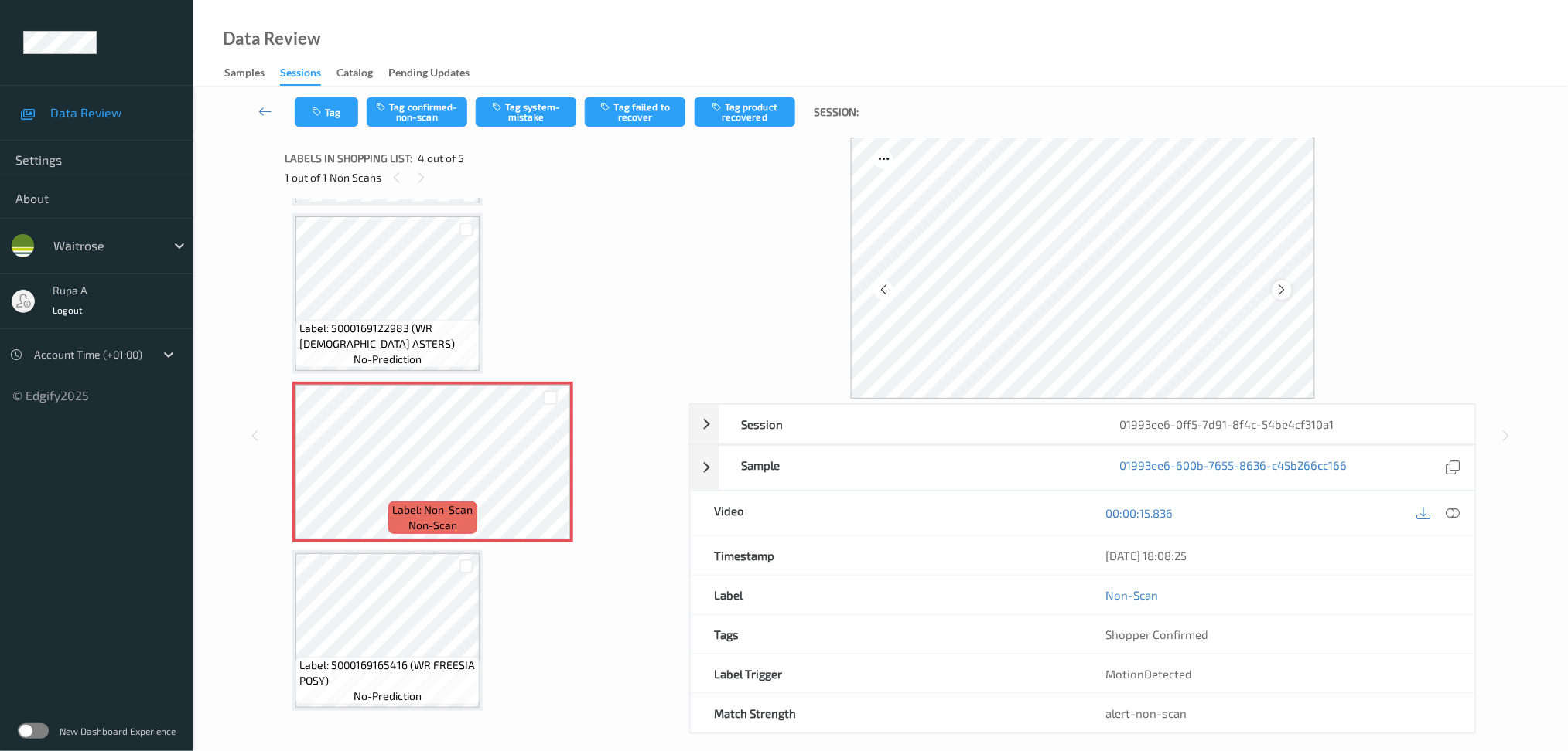
click at [1288, 287] on div at bounding box center [1281, 290] width 19 height 19
click at [1288, 288] on div at bounding box center [1281, 290] width 19 height 19
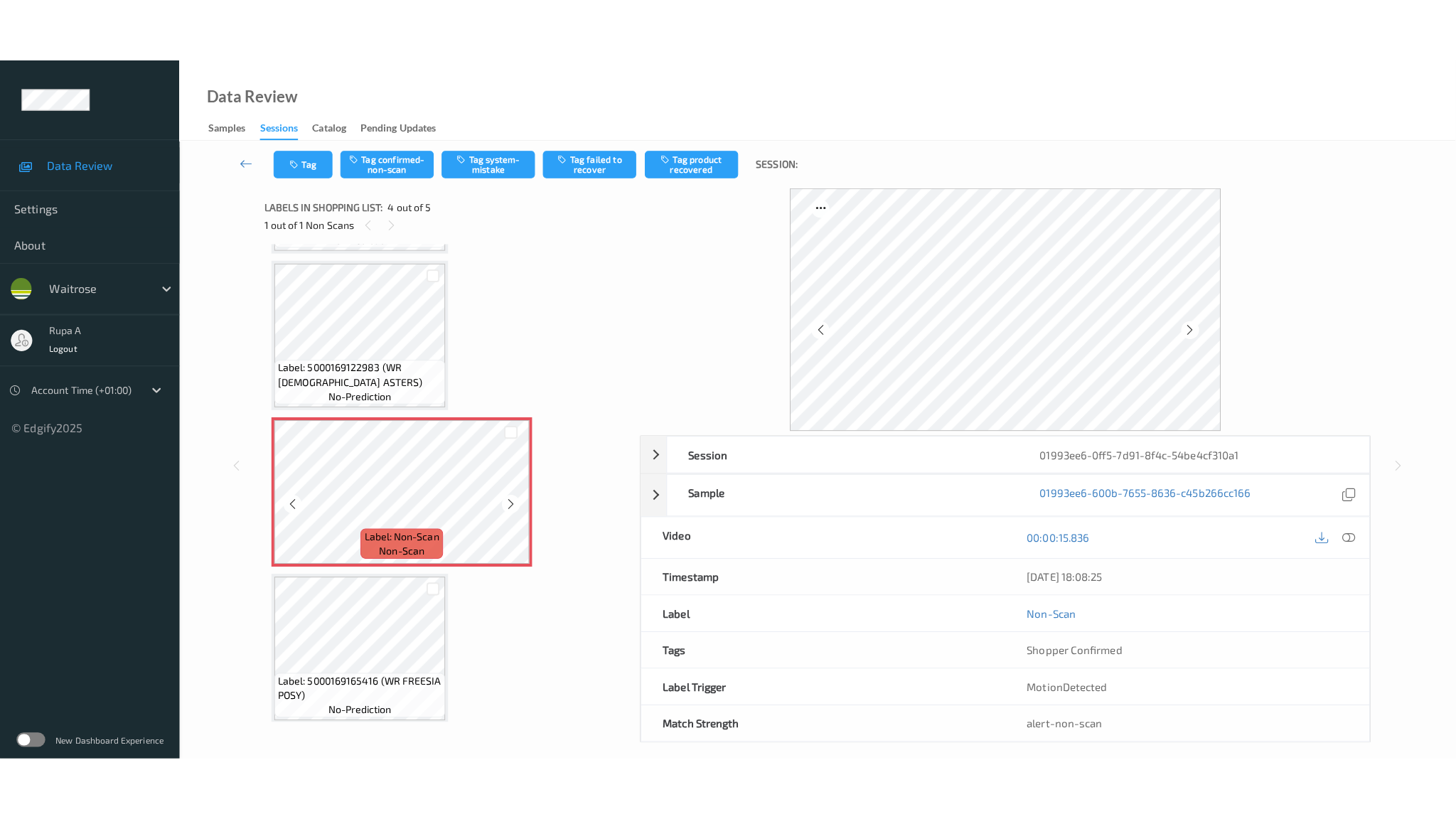
scroll to position [302, 0]
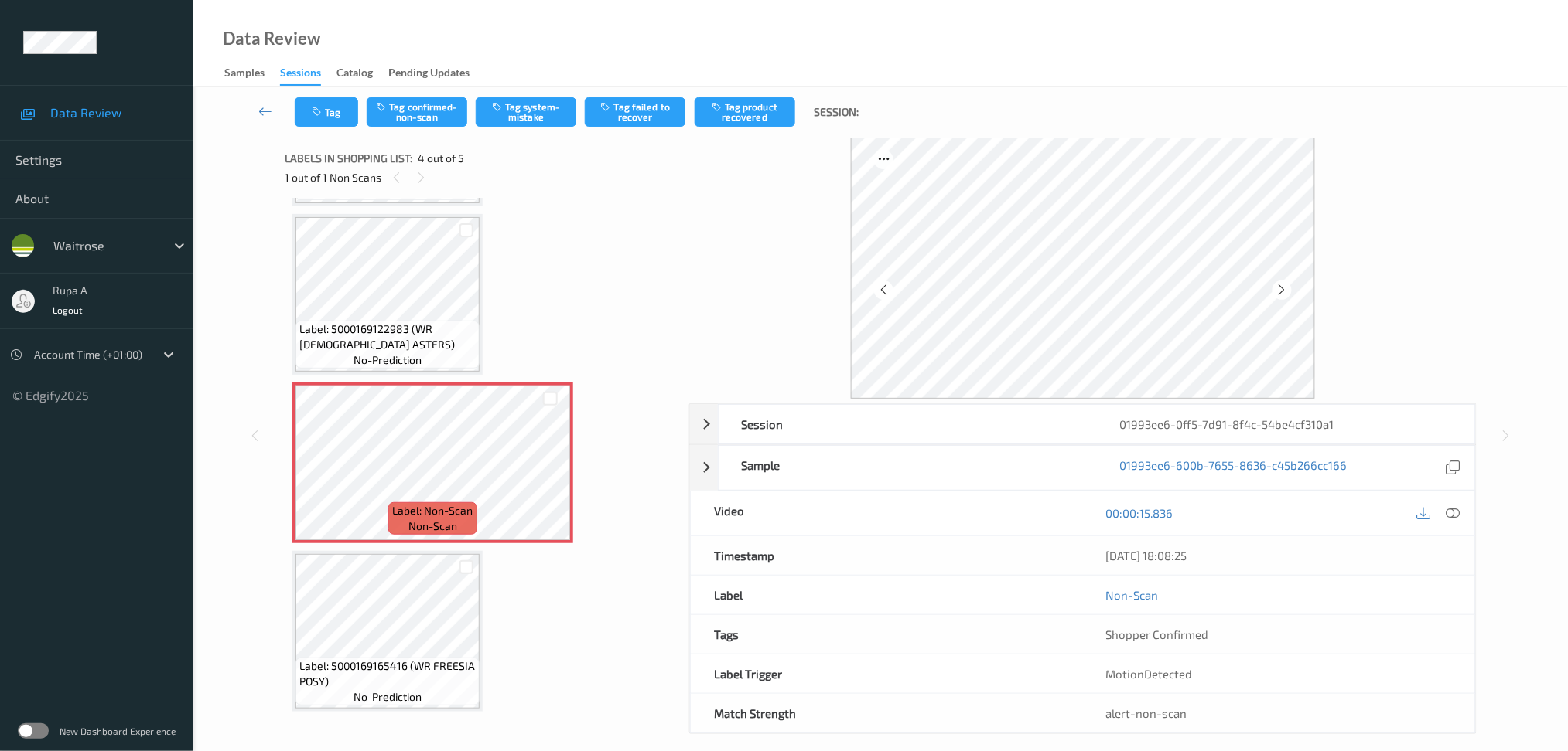
click at [1453, 511] on icon at bounding box center [1452, 513] width 14 height 14
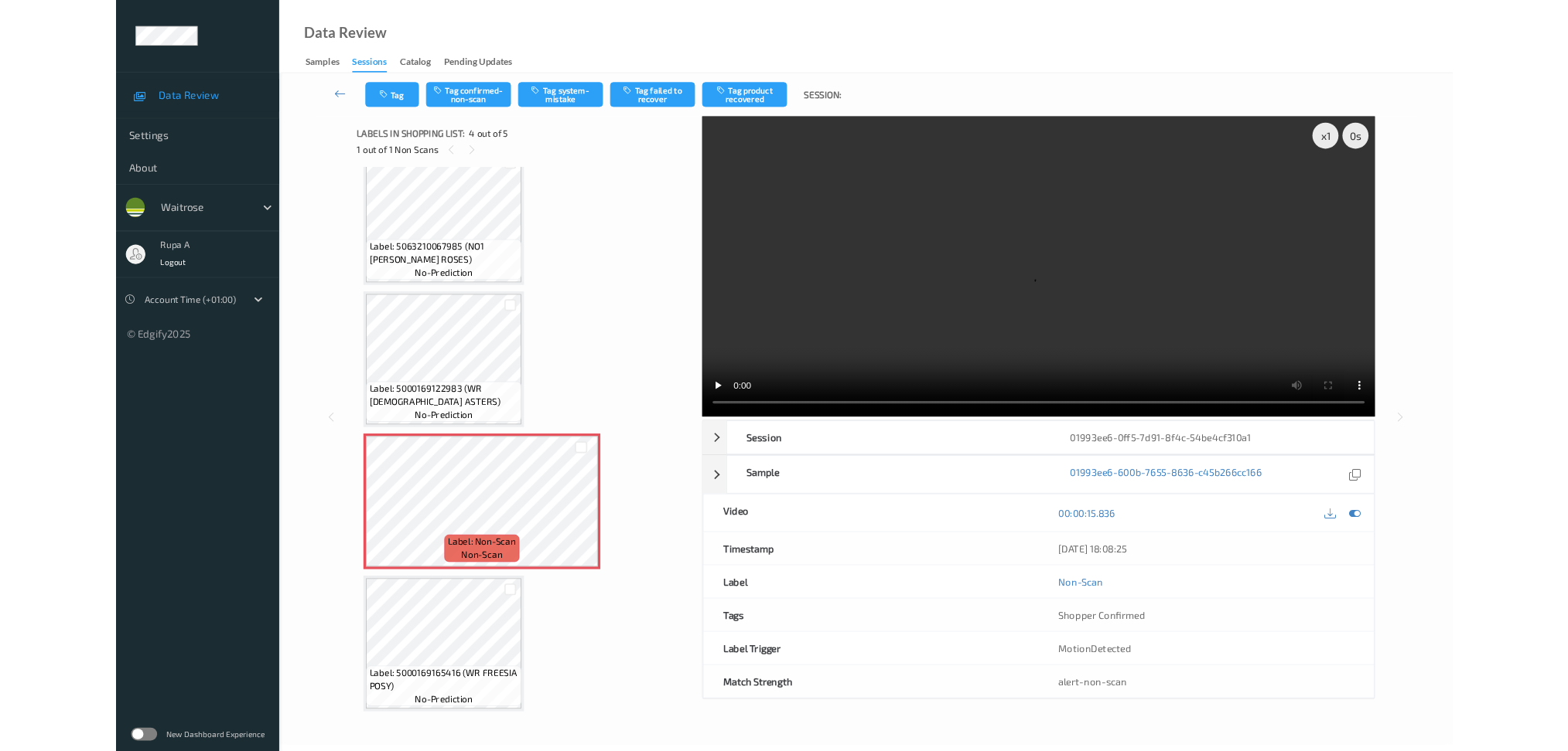
scroll to position [191, 0]
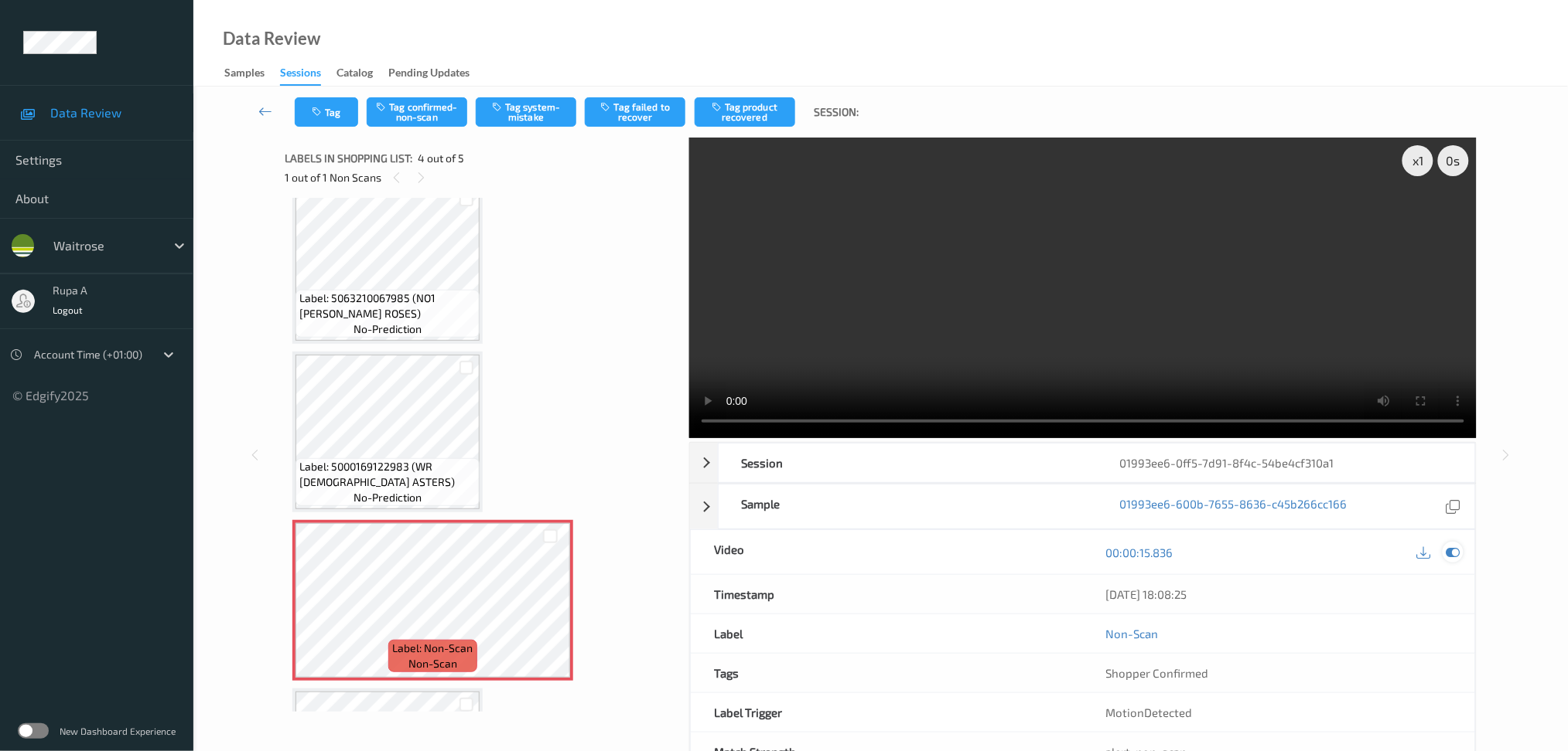
drag, startPoint x: 1452, startPoint y: 552, endPoint x: 1103, endPoint y: 510, distance: 351.5
click at [1453, 551] on icon at bounding box center [1452, 552] width 14 height 14
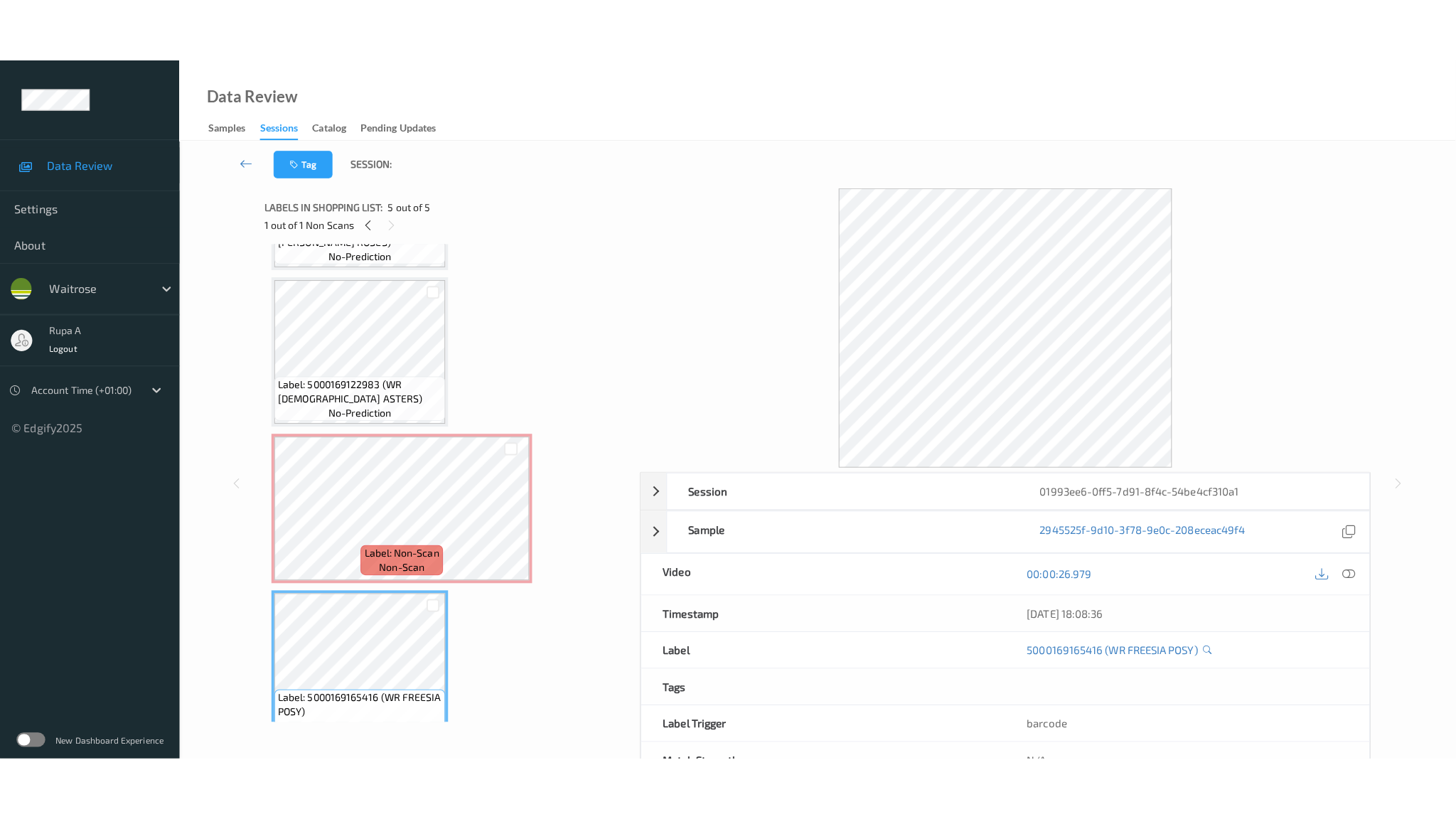
scroll to position [302, 0]
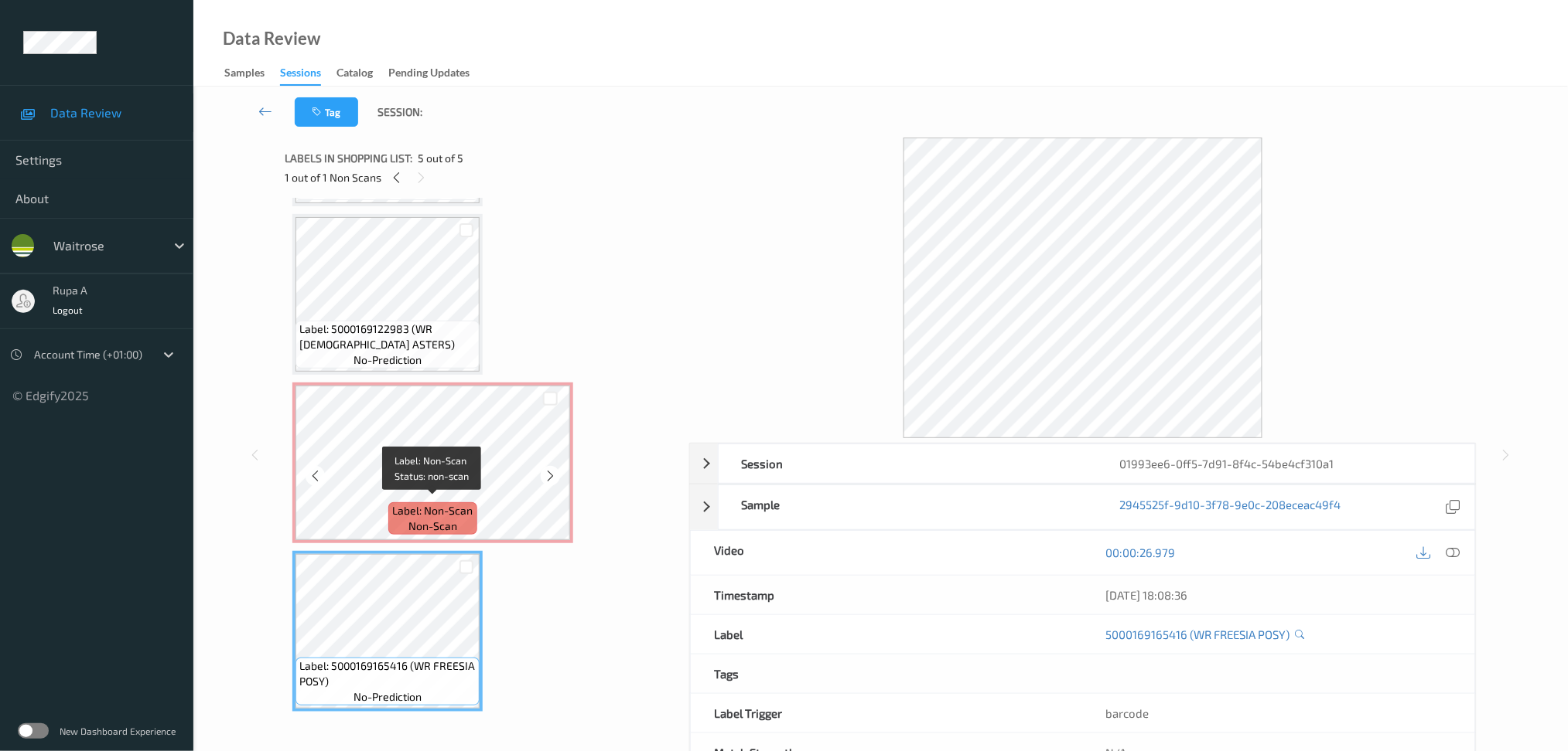
click at [401, 520] on div "Label: Non-Scan non-scan" at bounding box center [432, 518] width 88 height 32
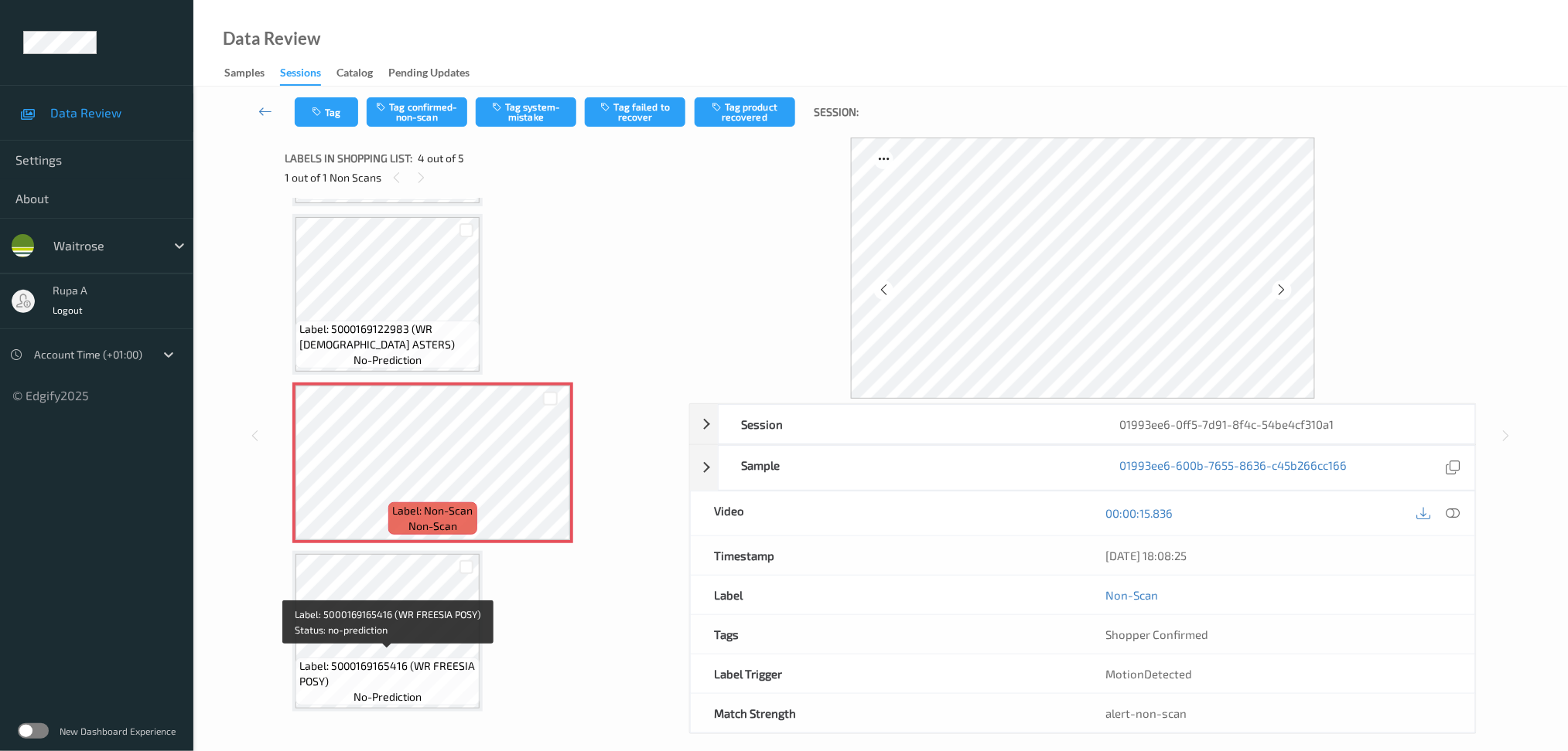
click at [376, 669] on span "Label: 5000169165416 (WR FREESIA POSY)" at bounding box center [387, 674] width 176 height 31
drag, startPoint x: 1460, startPoint y: 520, endPoint x: 1463, endPoint y: 510, distance: 10.4
click at [1462, 520] on div at bounding box center [1452, 513] width 20 height 20
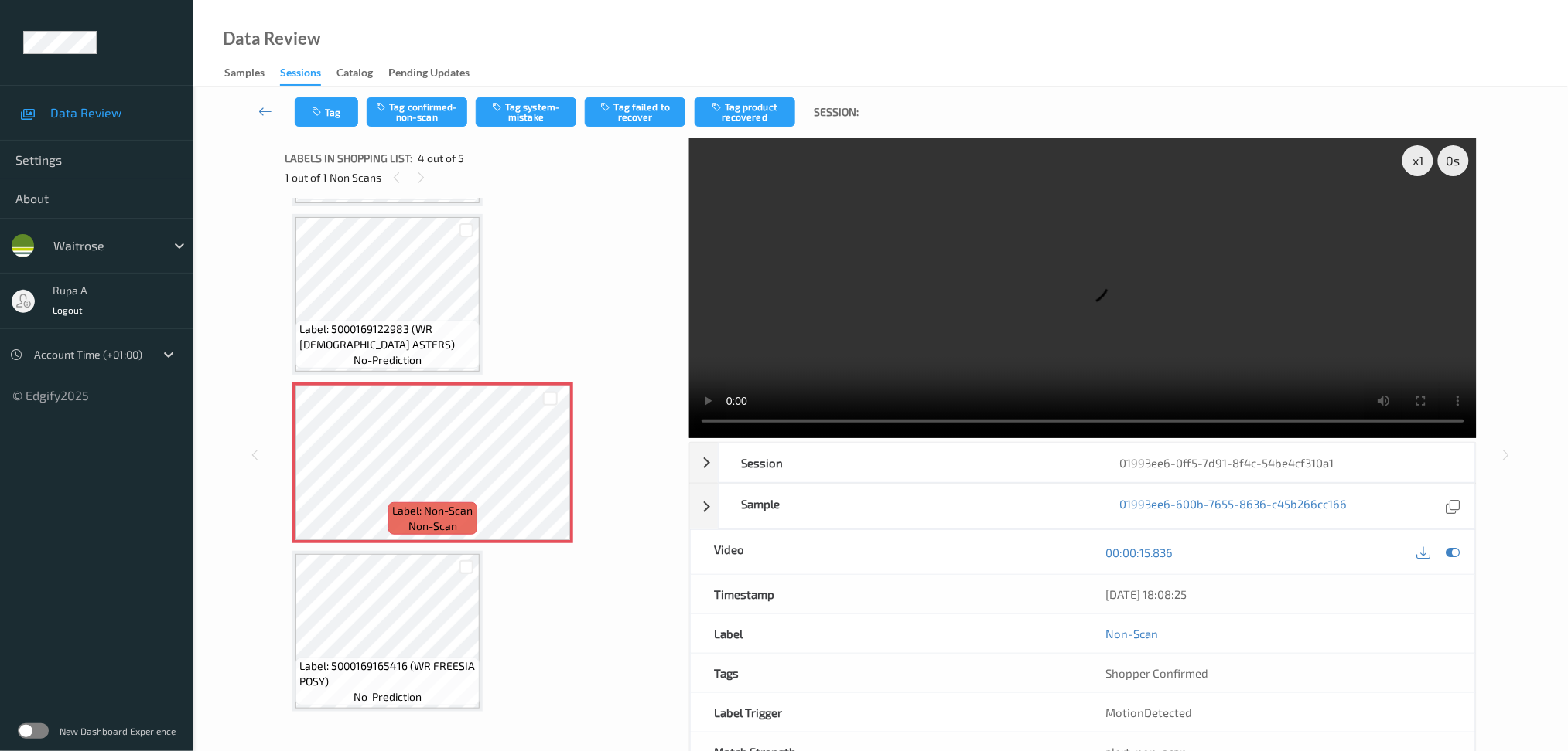
scroll to position [191, 0]
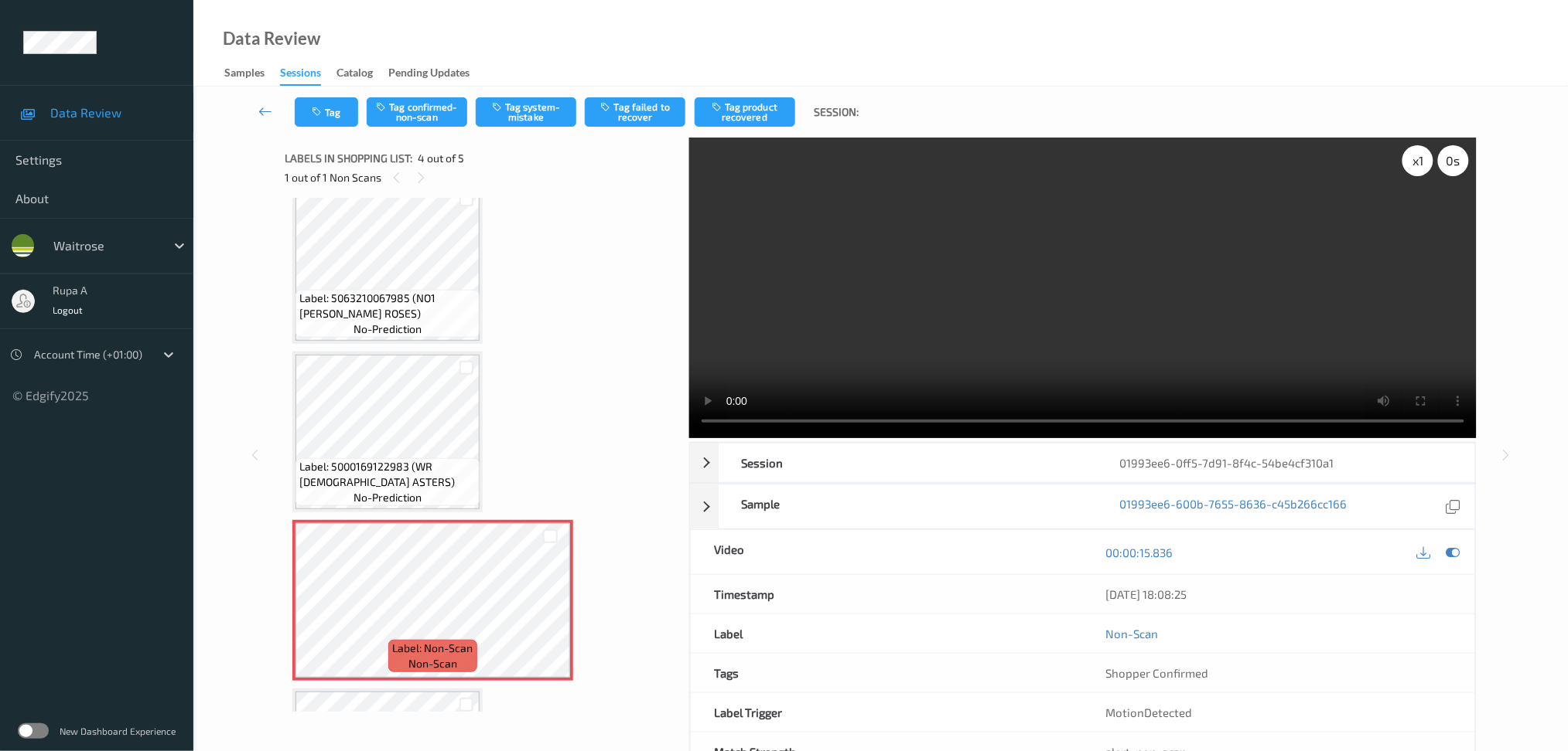
click at [1403, 170] on div "x 1 0 s" at bounding box center [1435, 161] width 66 height 31
click at [1454, 547] on icon at bounding box center [1452, 552] width 14 height 14
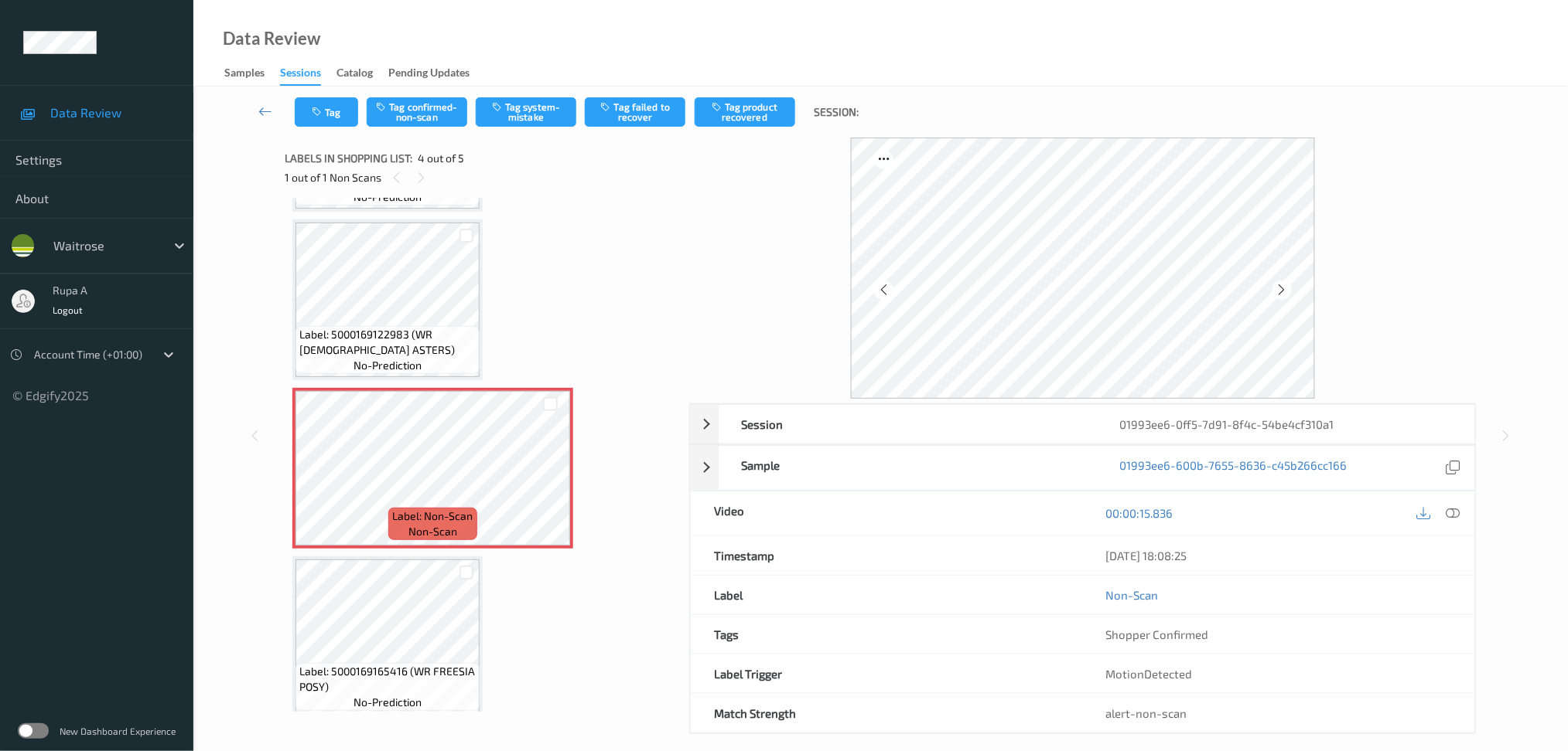
scroll to position [328, 0]
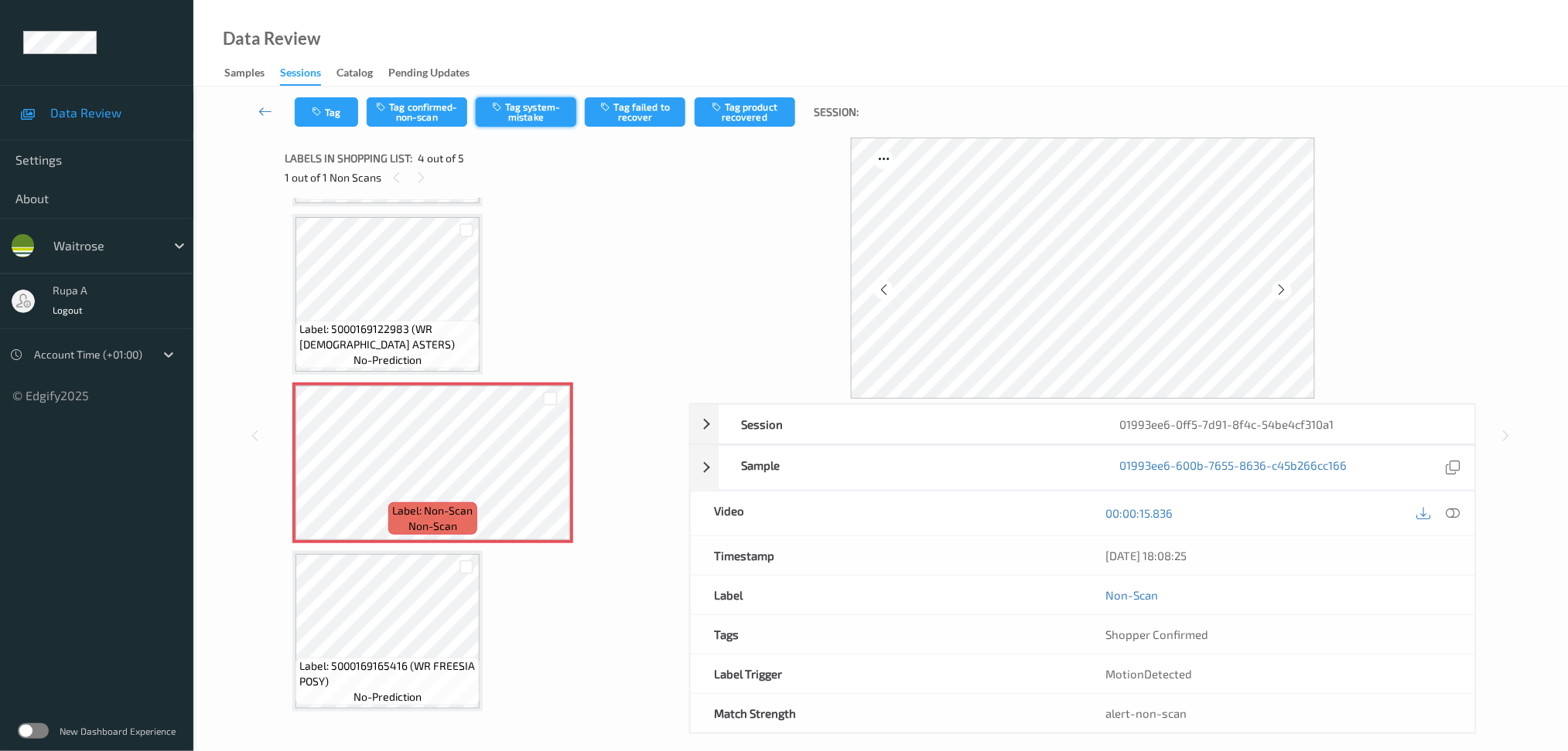
click at [525, 113] on button "Tag system-mistake" at bounding box center [525, 112] width 100 height 29
click at [315, 111] on icon "button" at bounding box center [318, 112] width 13 height 11
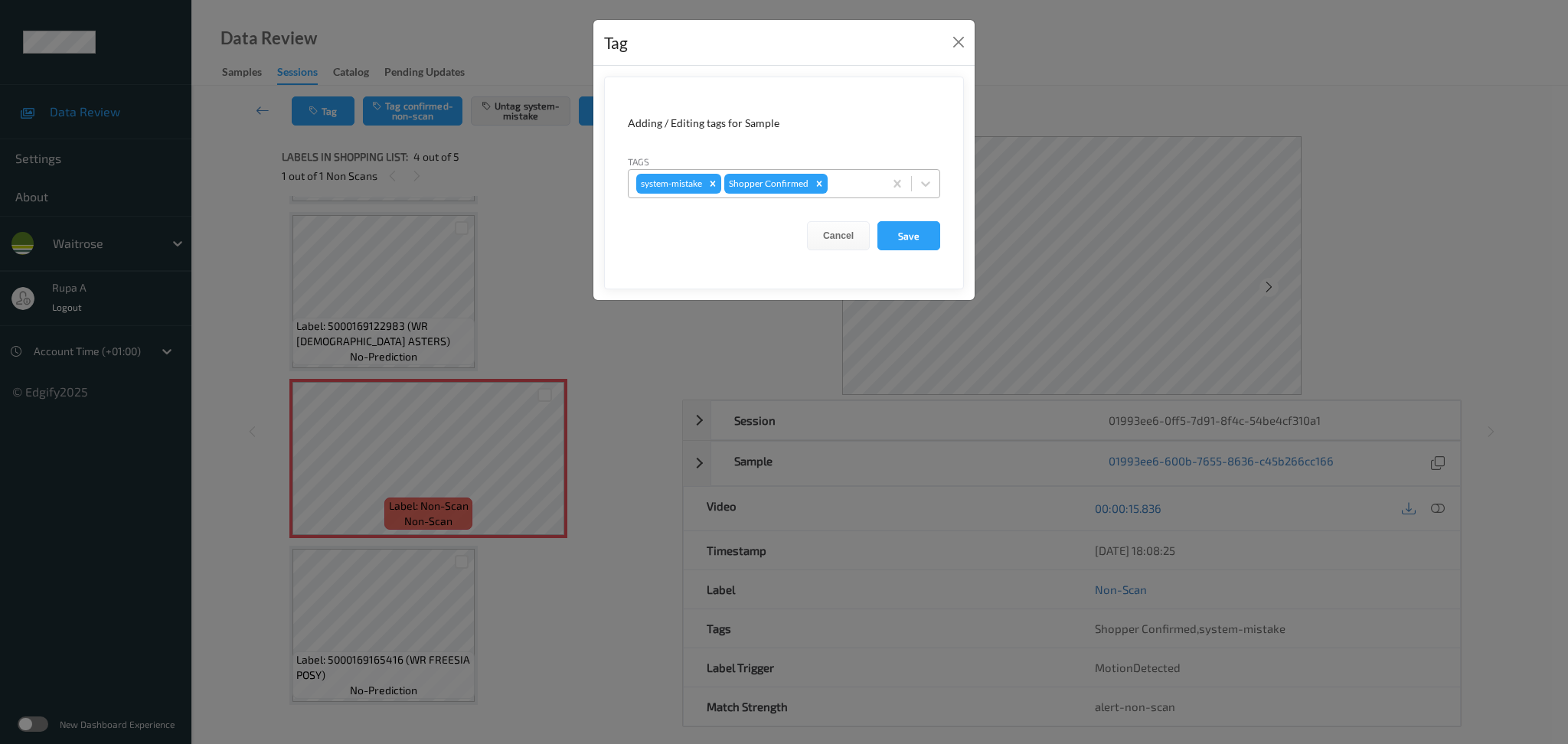
click at [853, 177] on div at bounding box center [853, 183] width 45 height 18
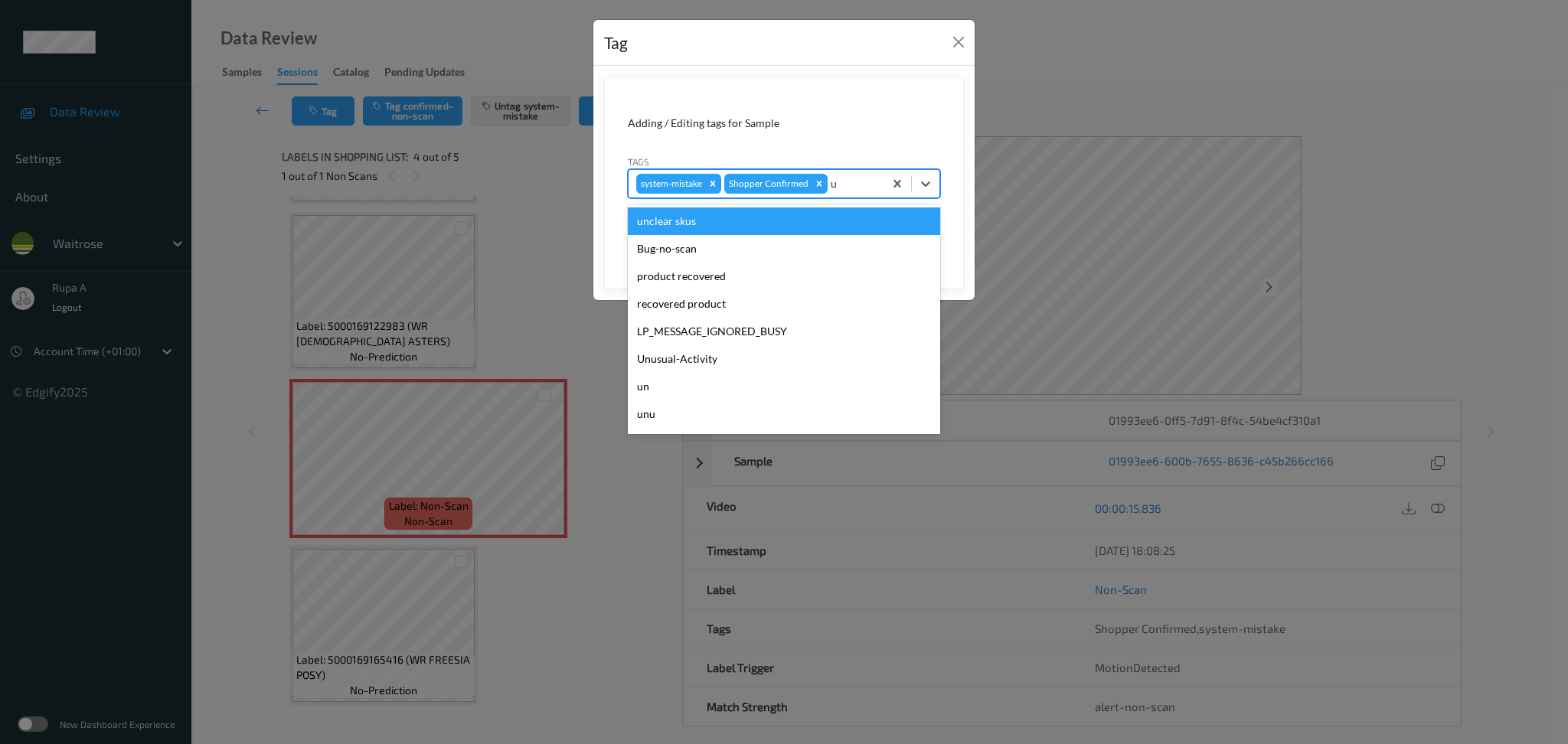
type input "un"
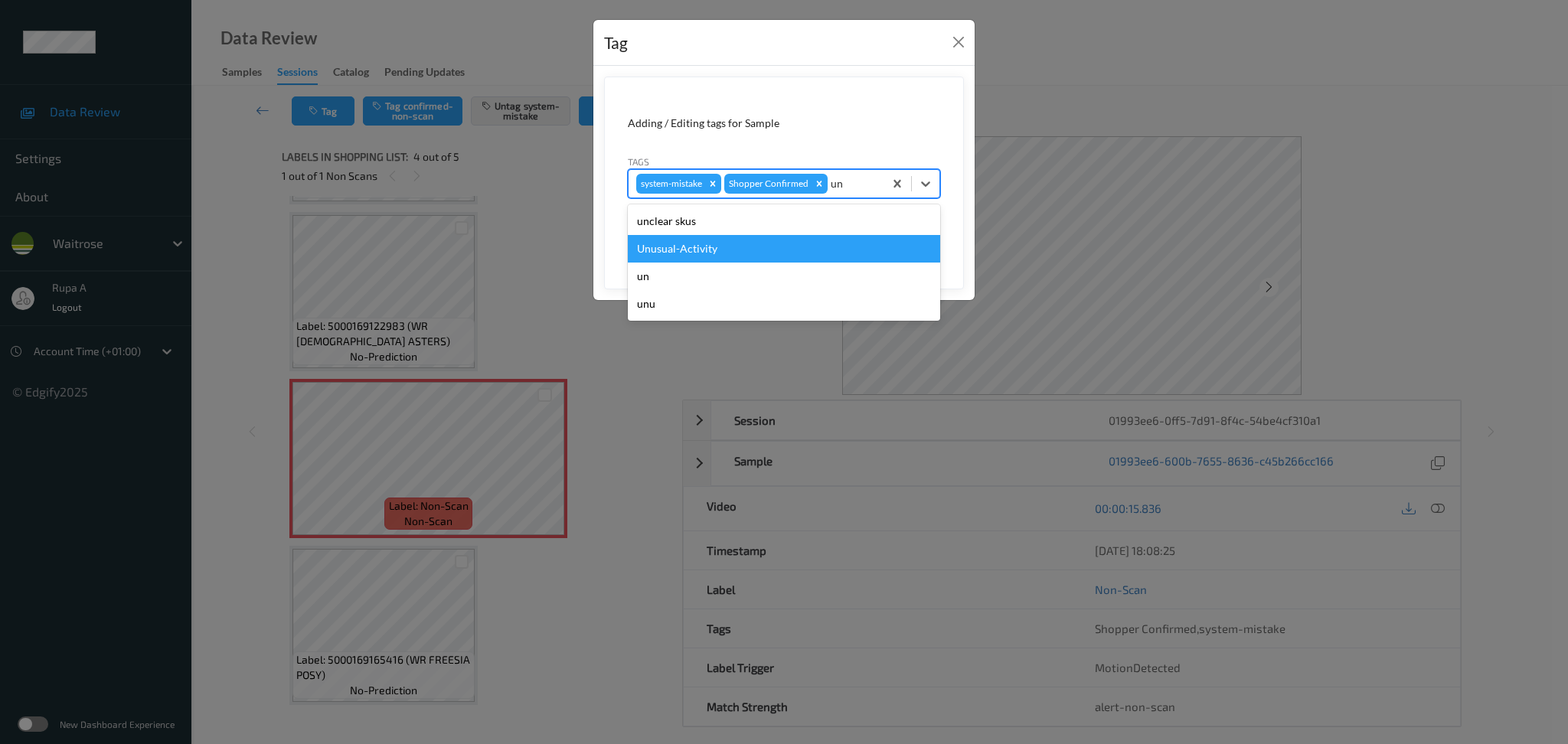
click at [718, 239] on div "Unusual-Activity" at bounding box center [784, 249] width 313 height 28
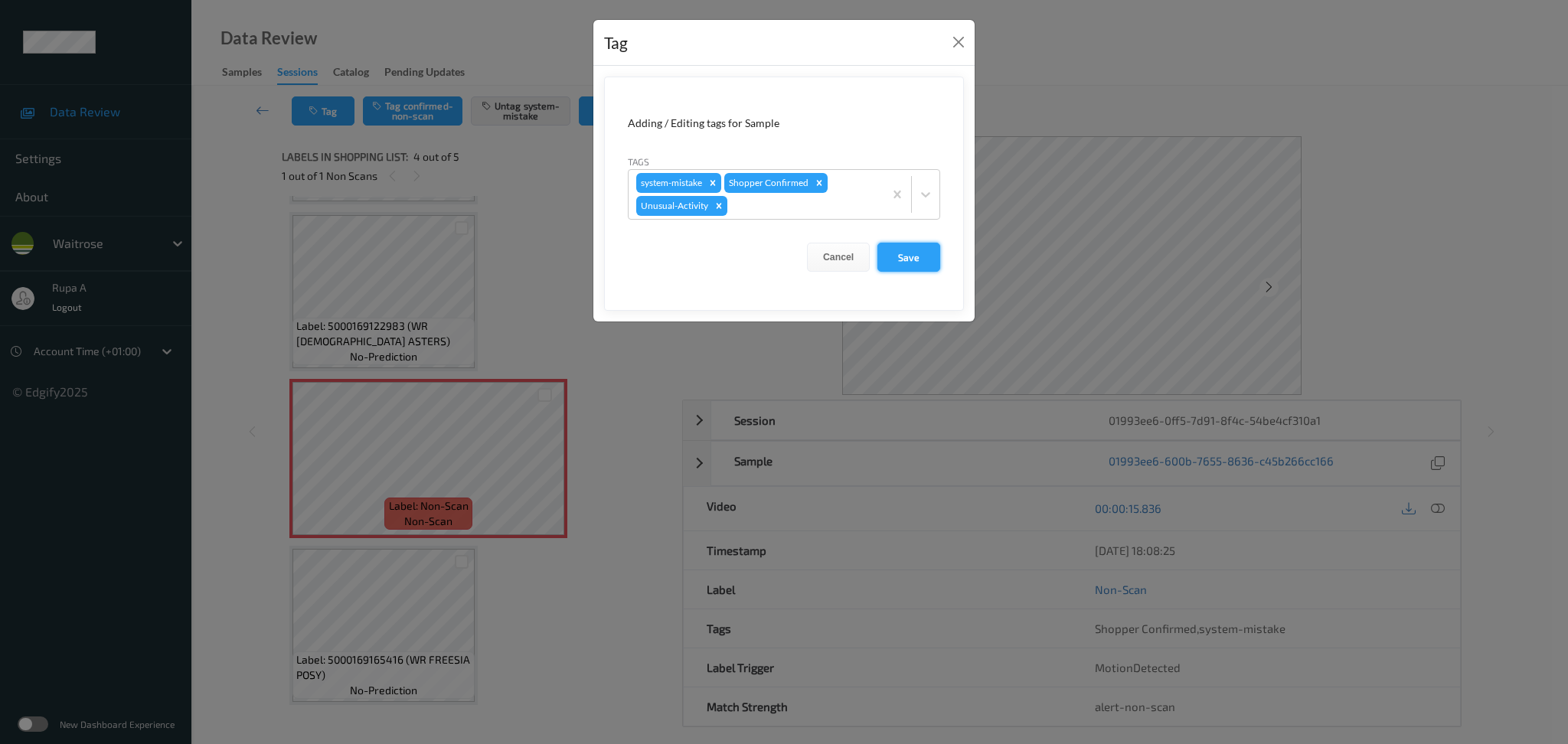
click at [905, 249] on button "Save" at bounding box center [908, 258] width 63 height 29
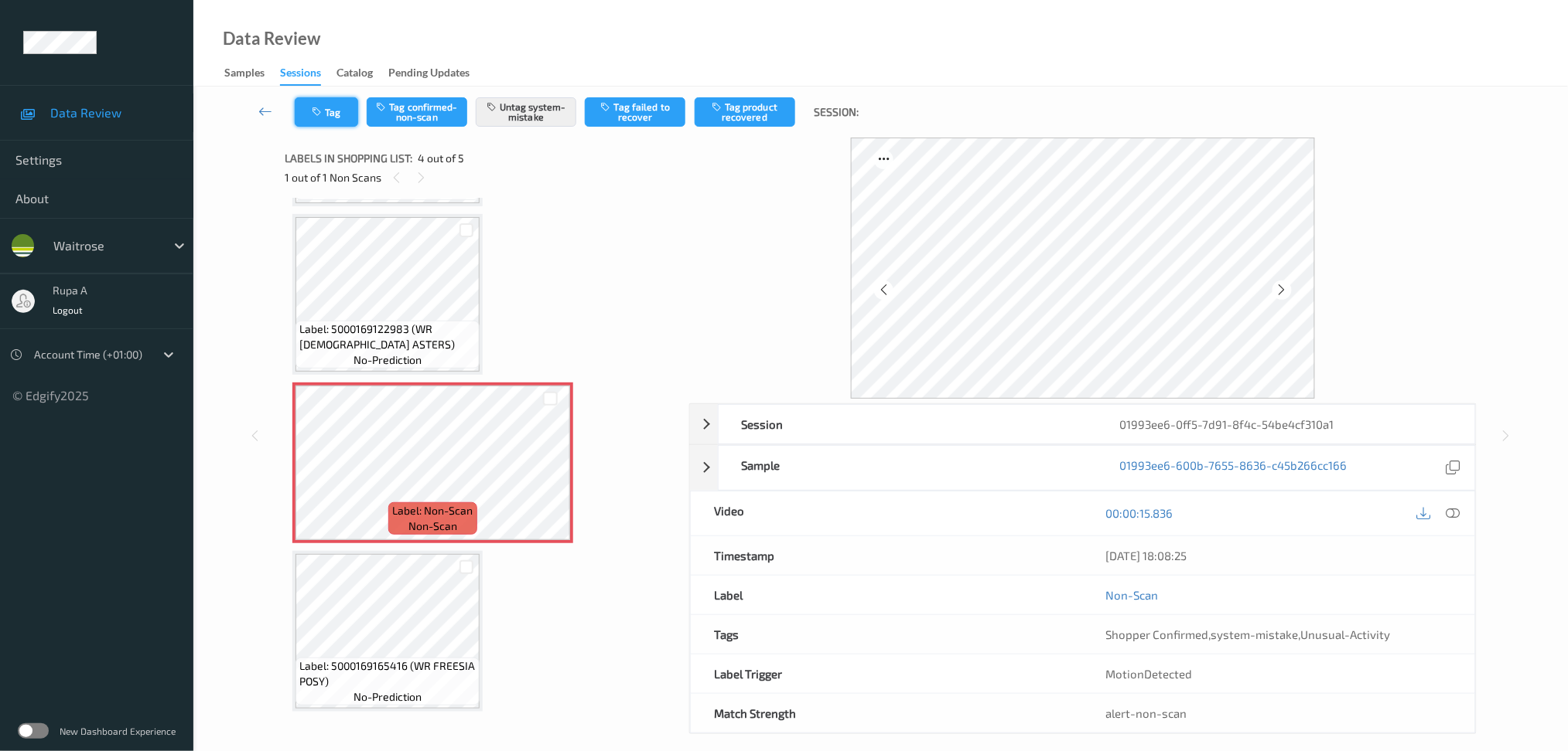
click at [328, 121] on button "Tag" at bounding box center [325, 112] width 63 height 29
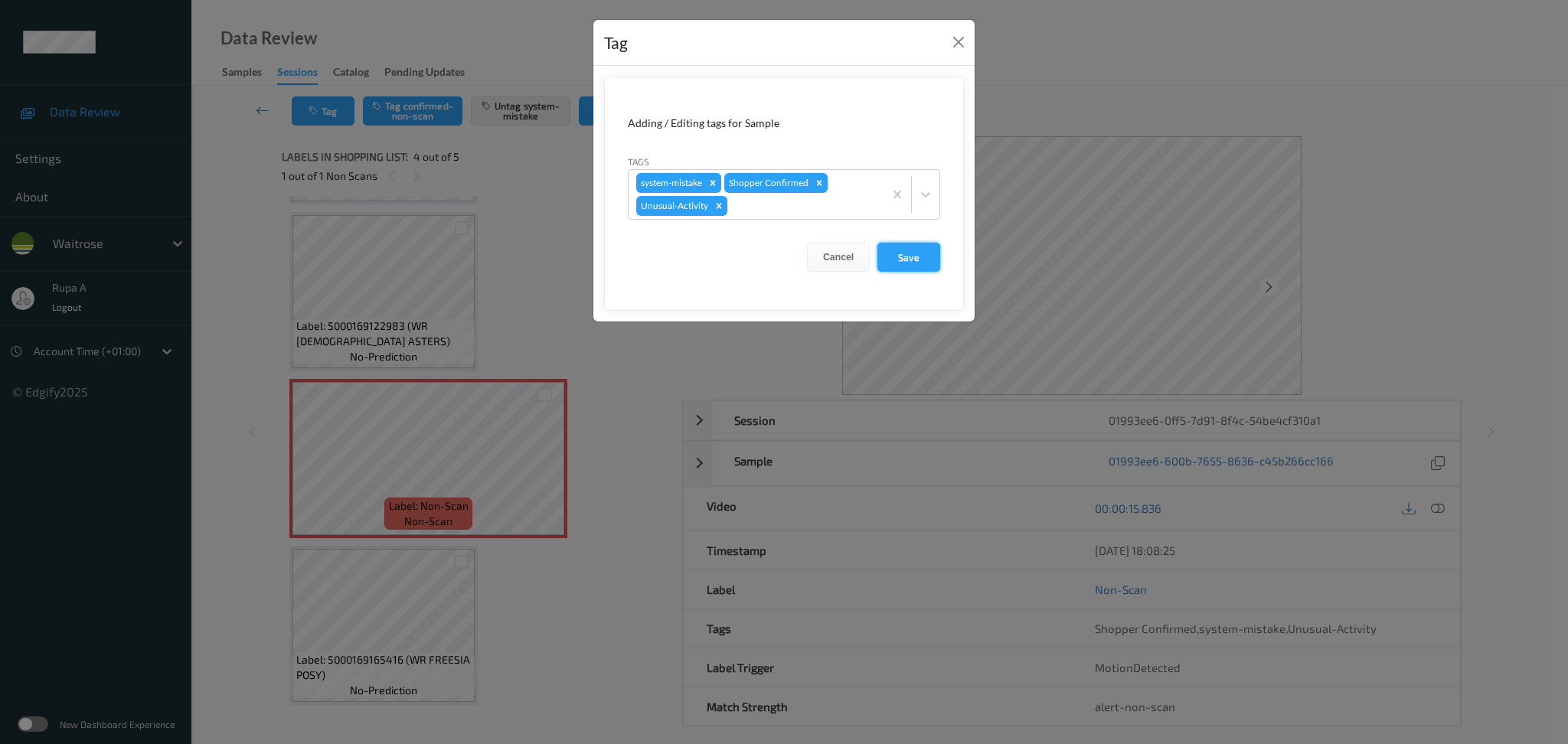
click at [932, 255] on button "Save" at bounding box center [908, 258] width 63 height 29
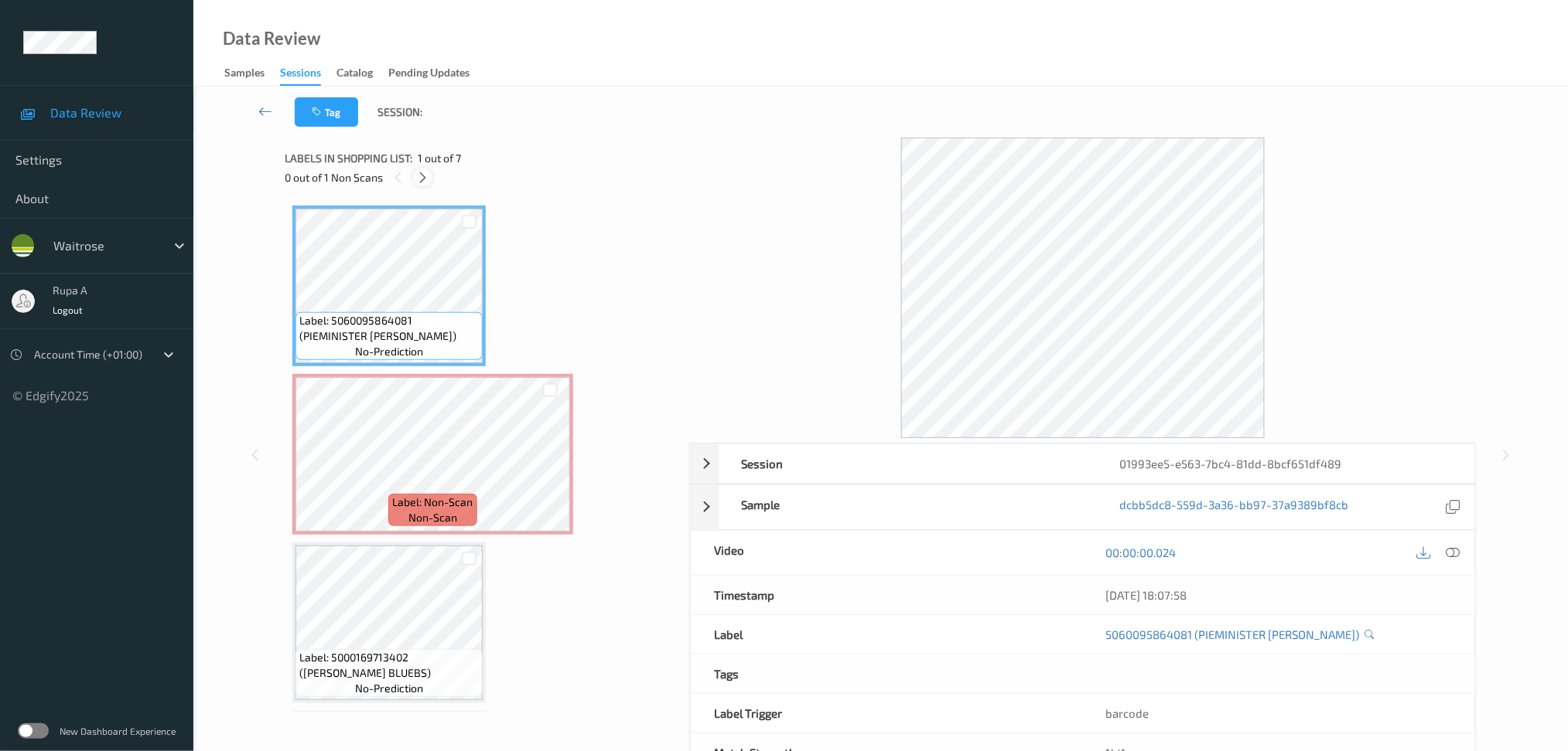
click at [418, 185] on div at bounding box center [423, 177] width 19 height 19
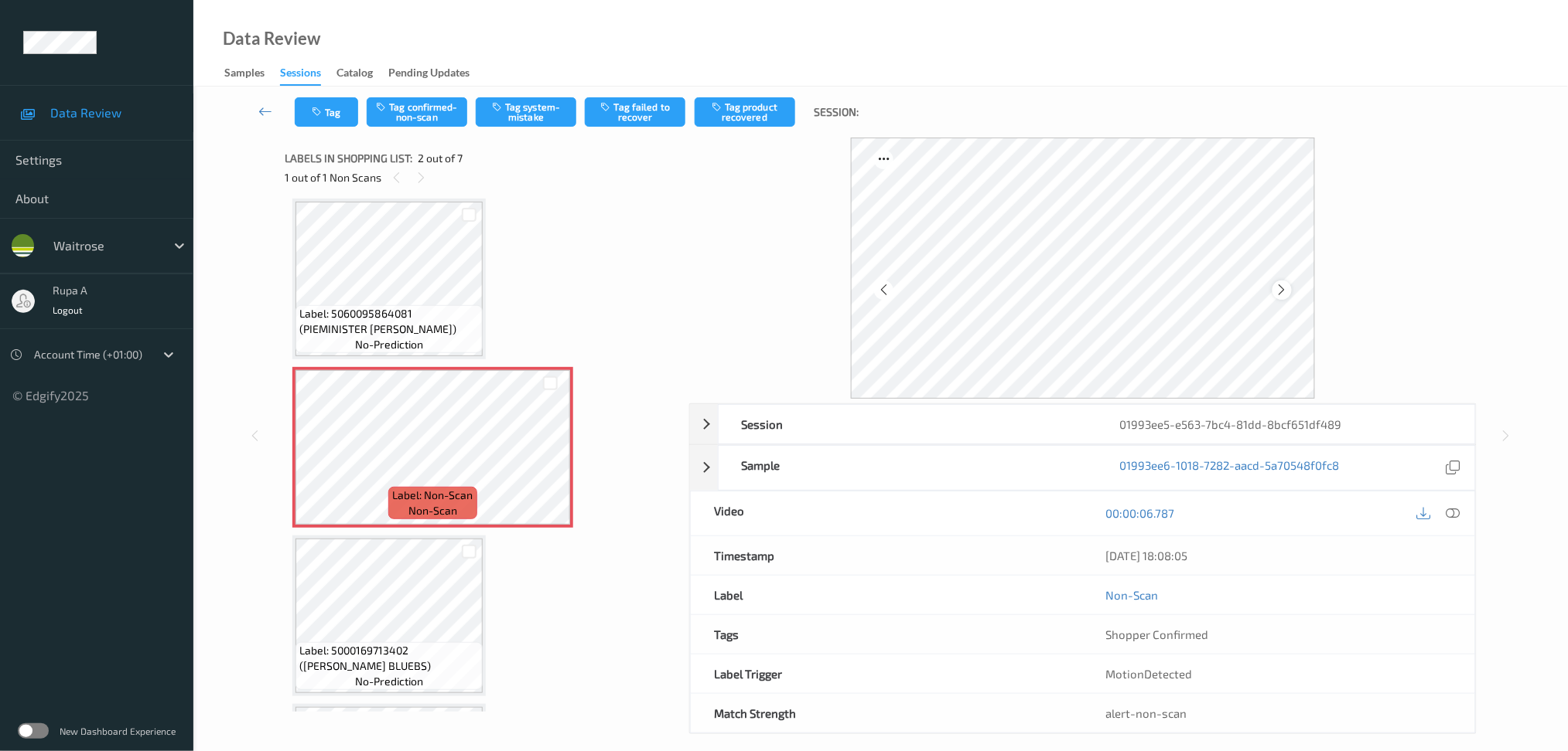
click at [1288, 290] on div at bounding box center [1281, 290] width 19 height 19
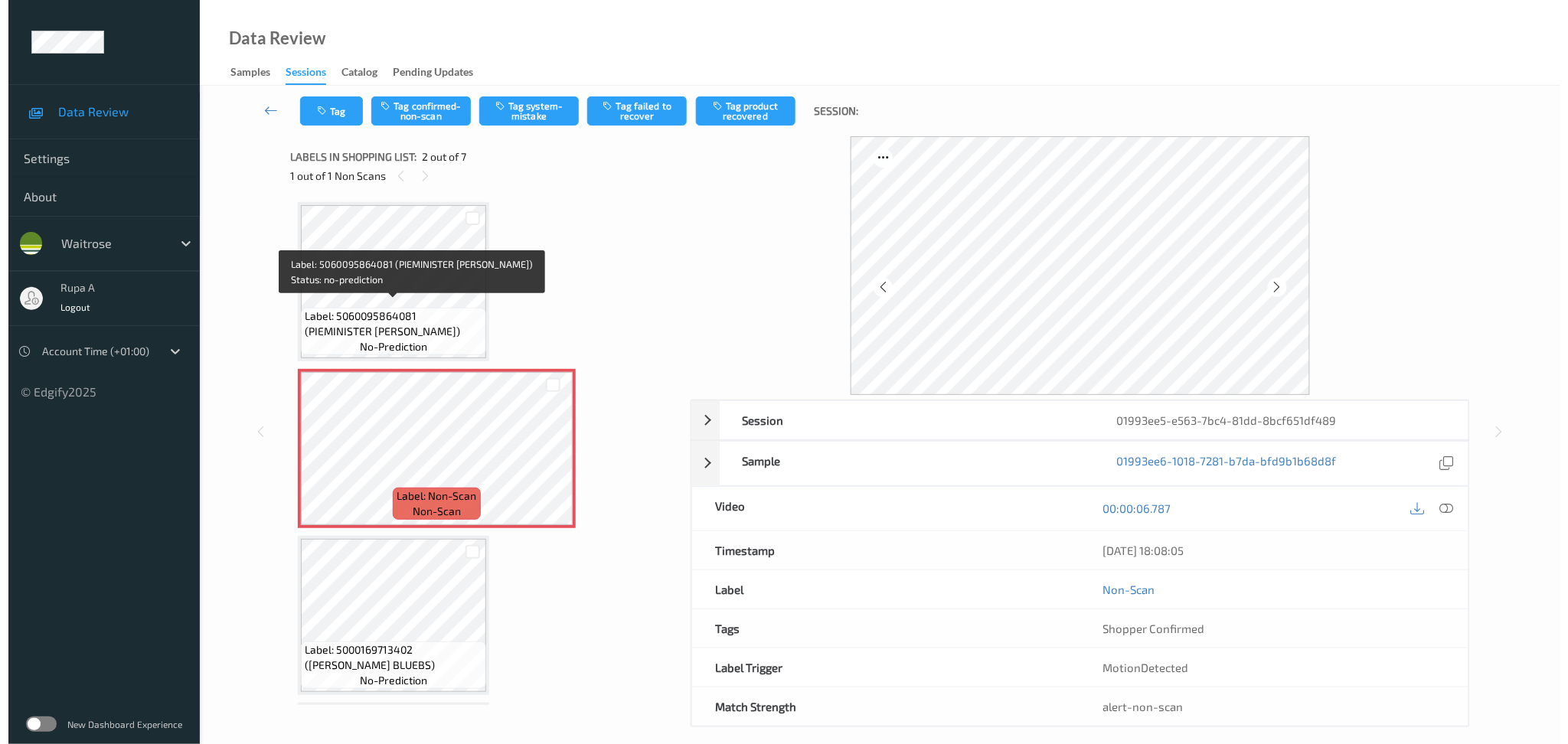
scroll to position [0, 0]
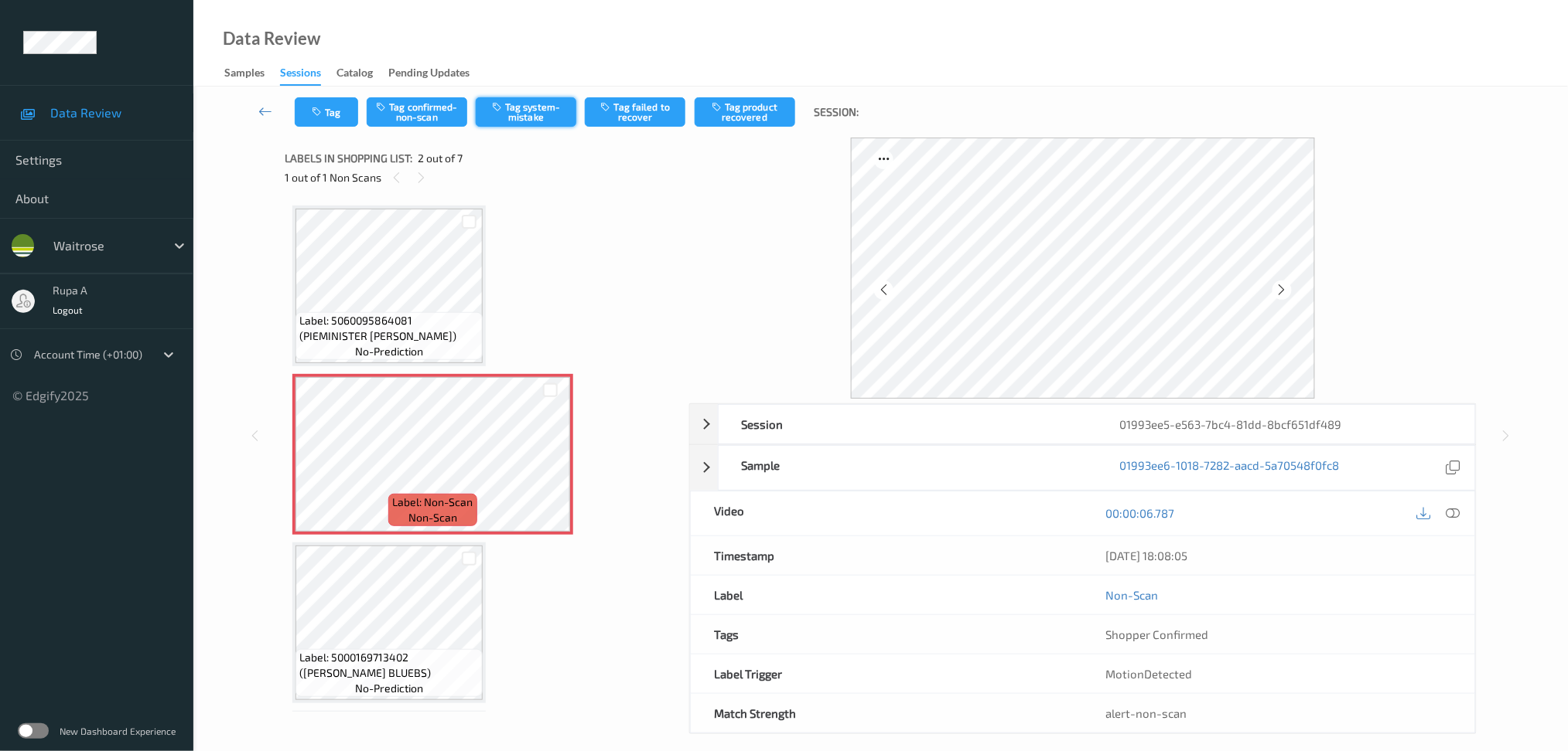
click at [562, 126] on button "Tag system-mistake" at bounding box center [525, 112] width 100 height 29
click at [1453, 513] on icon at bounding box center [1452, 513] width 14 height 14
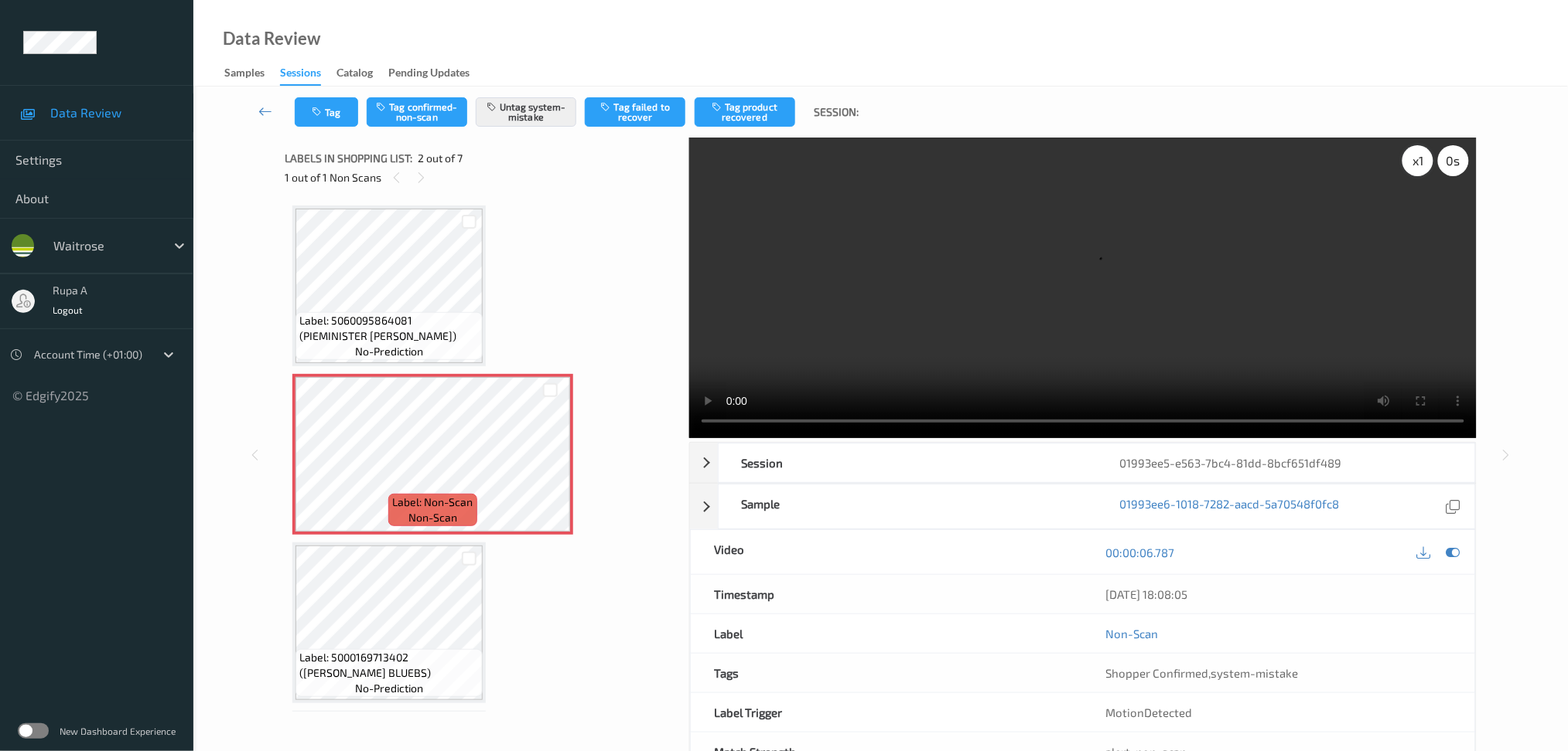
click at [1403, 164] on div "x 1" at bounding box center [1418, 161] width 31 height 31
drag, startPoint x: 1448, startPoint y: 544, endPoint x: 1396, endPoint y: 506, distance: 64.4
click at [1448, 545] on icon at bounding box center [1452, 552] width 14 height 14
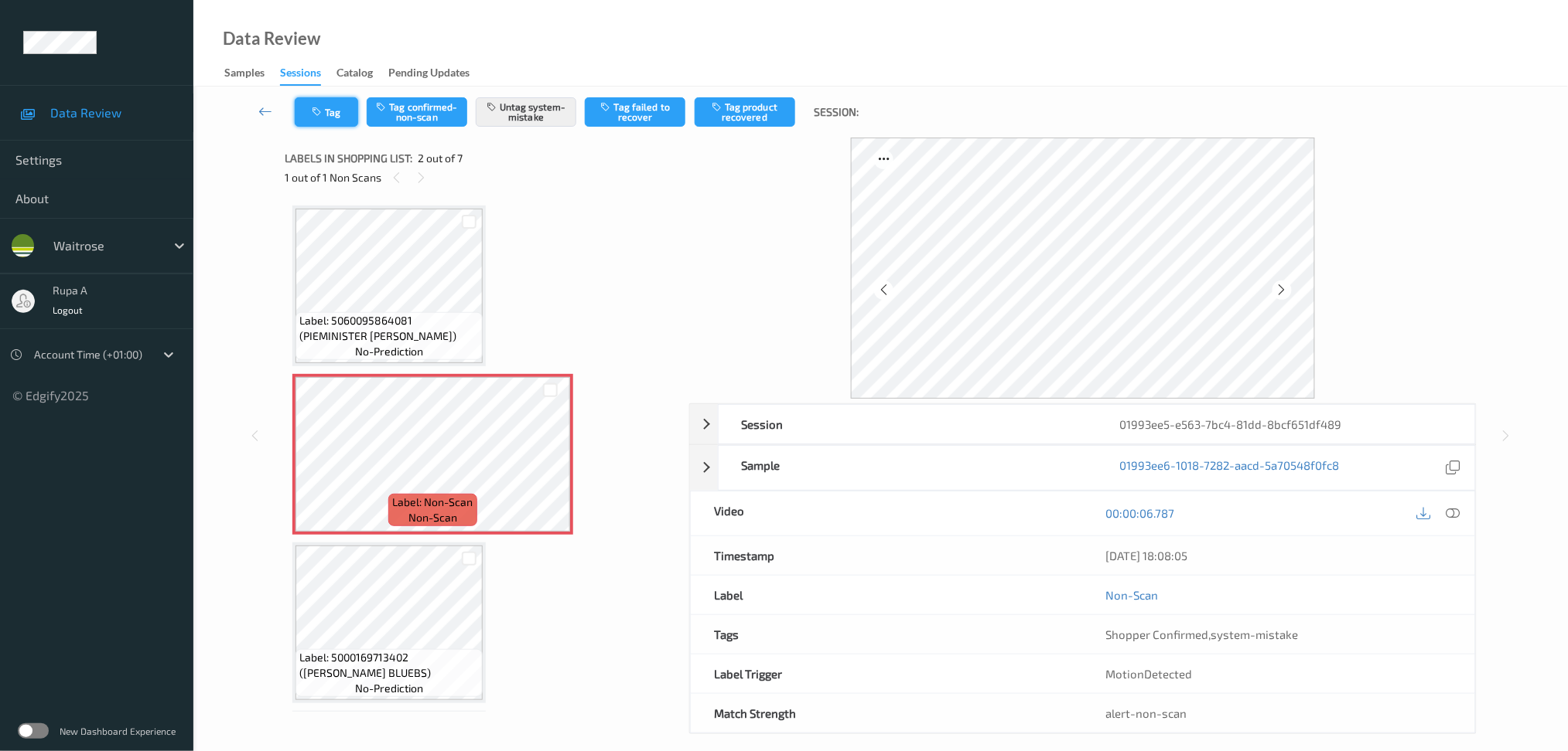
click at [318, 110] on icon "button" at bounding box center [318, 112] width 13 height 11
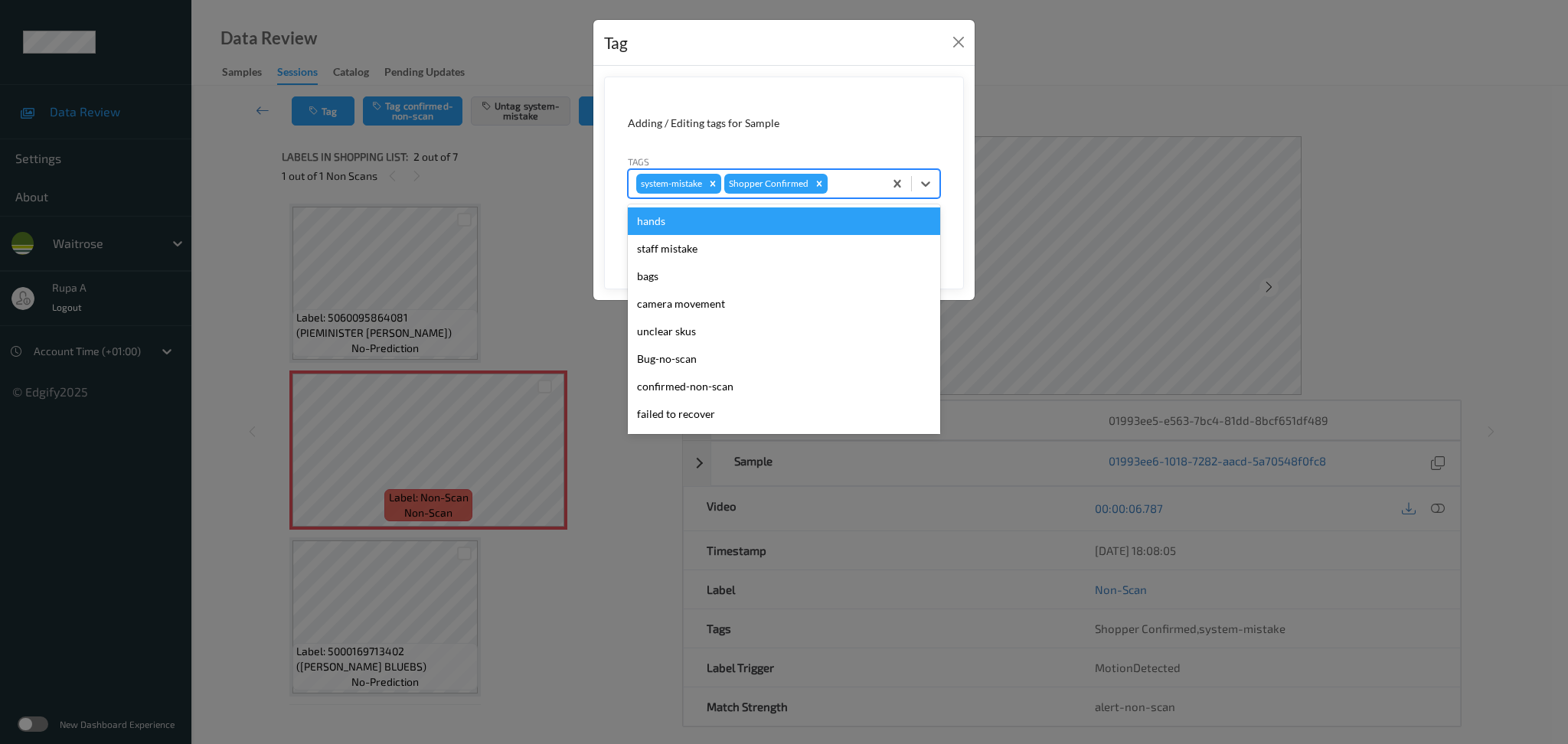
click at [856, 195] on div "system-mistake Shopper Confirmed" at bounding box center [756, 183] width 255 height 26
type input "un"
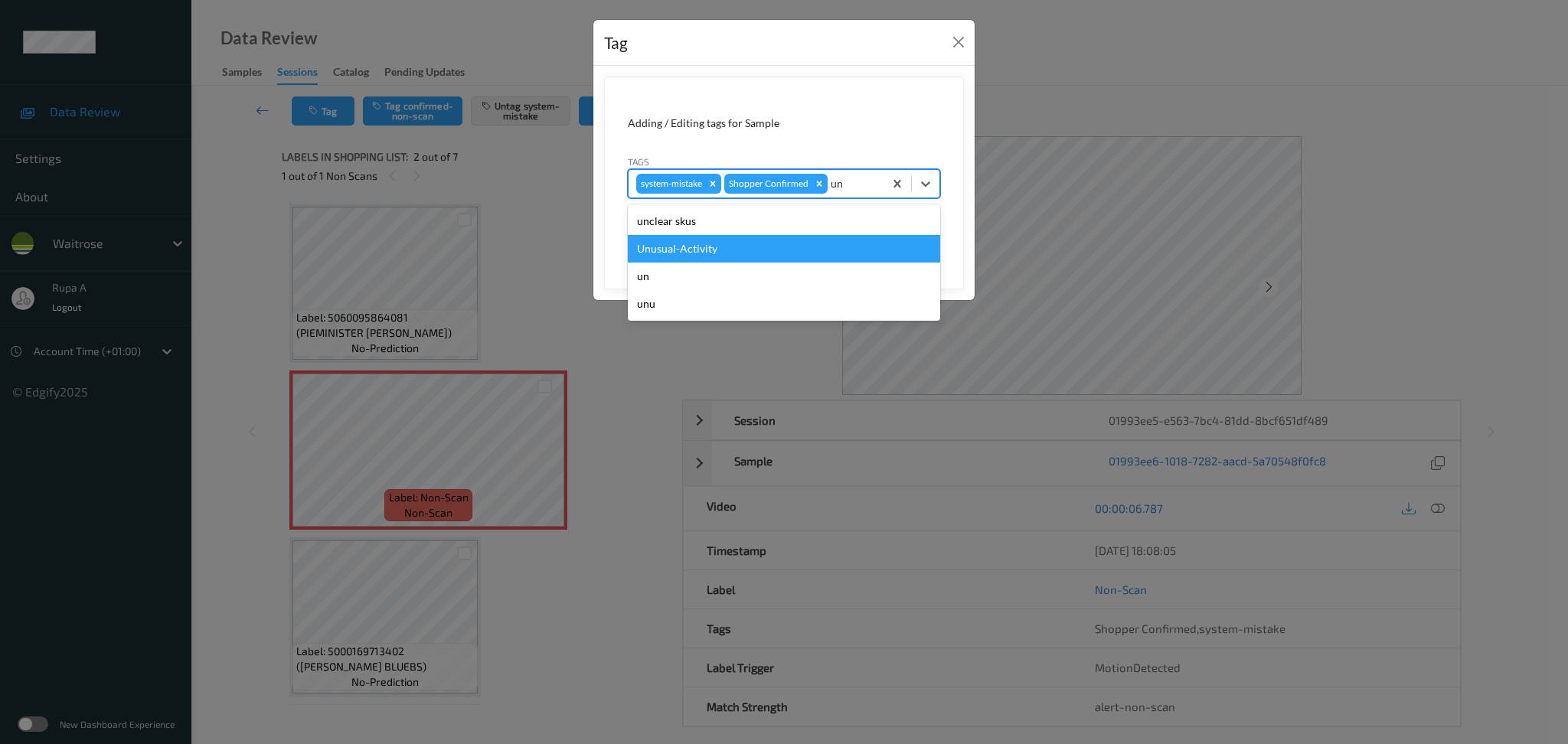
click at [736, 251] on div "Unusual-Activity" at bounding box center [784, 249] width 313 height 28
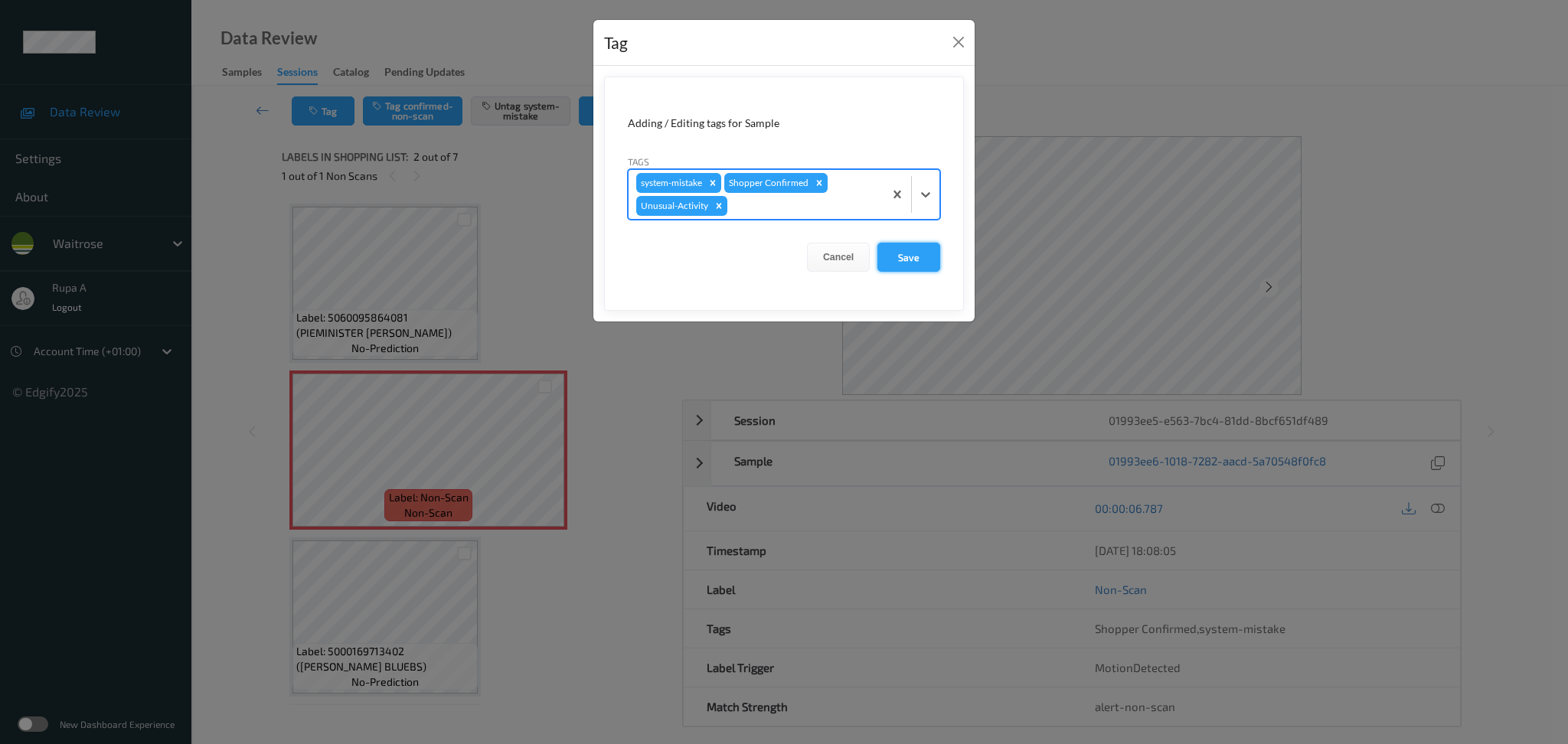
click at [910, 259] on button "Save" at bounding box center [908, 258] width 63 height 29
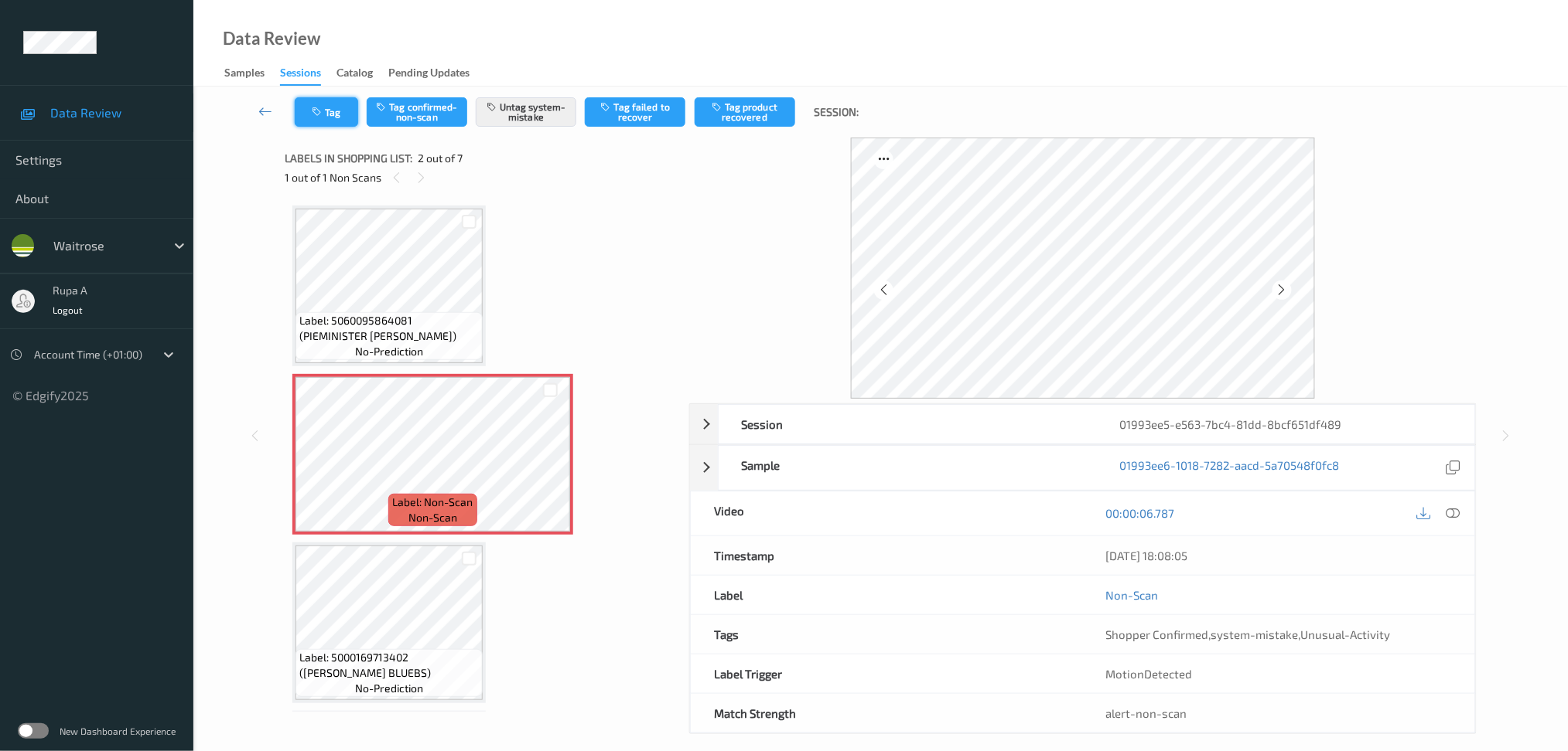
click at [312, 110] on icon "button" at bounding box center [318, 112] width 13 height 11
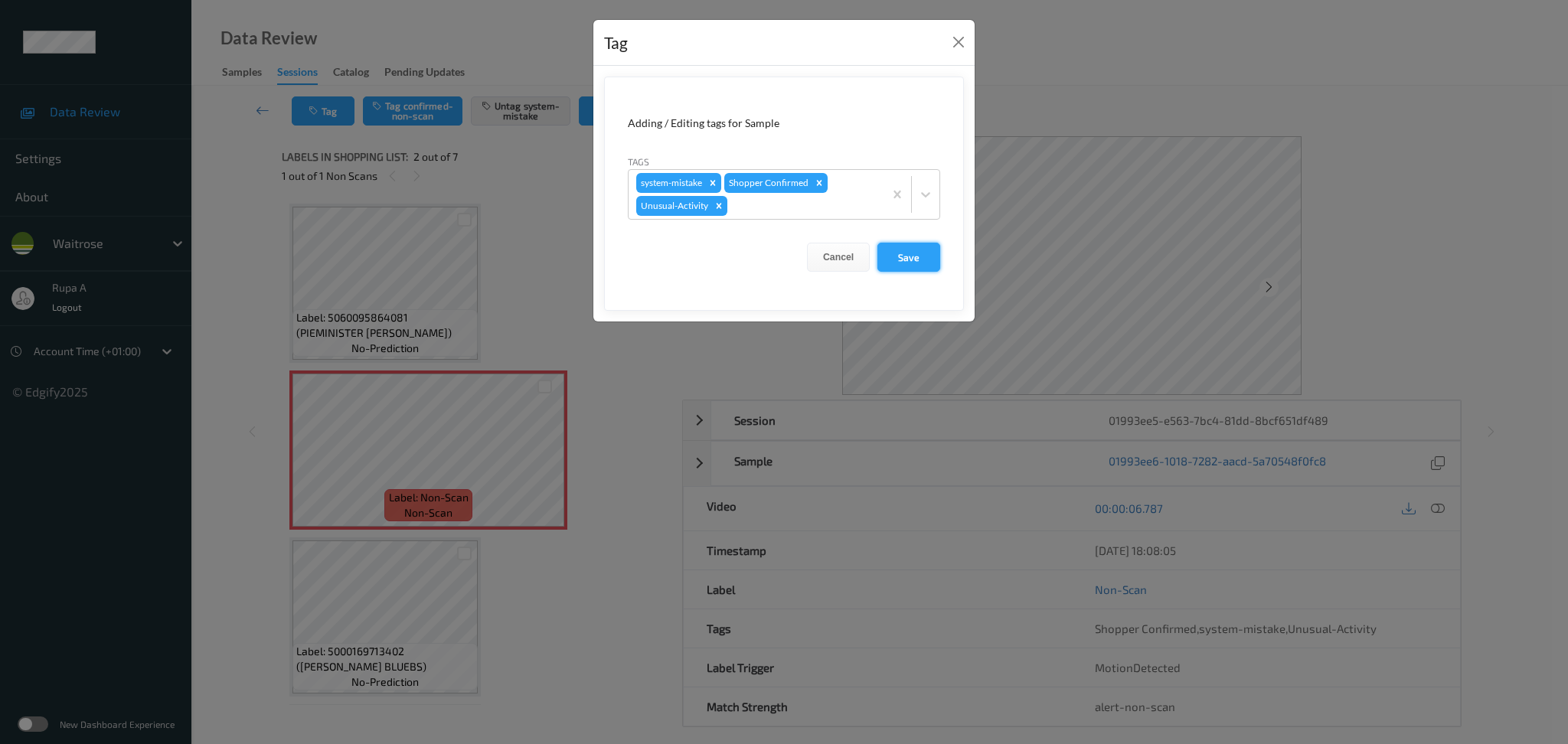
click at [932, 266] on button "Save" at bounding box center [908, 258] width 63 height 29
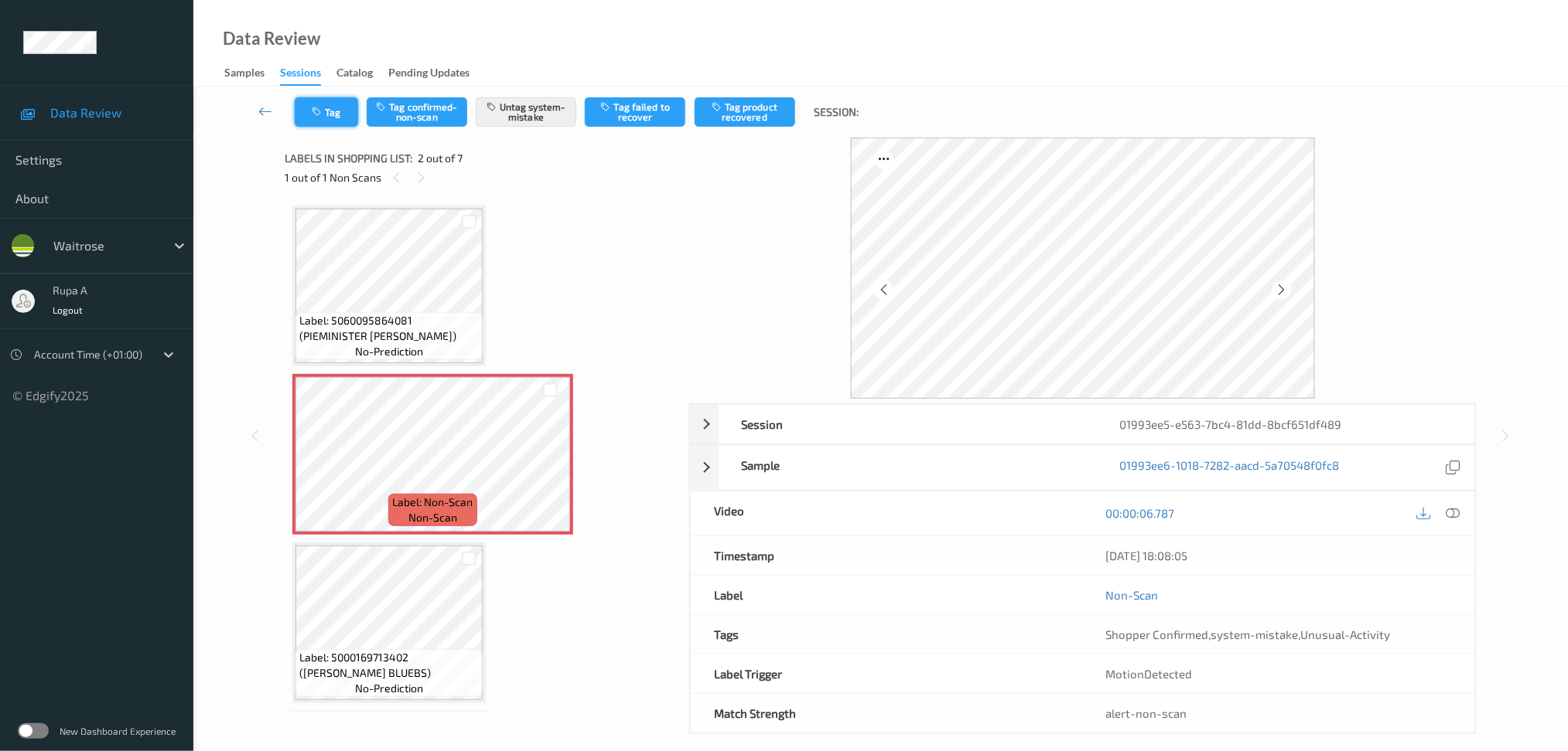
click at [322, 123] on button "Tag" at bounding box center [325, 112] width 63 height 29
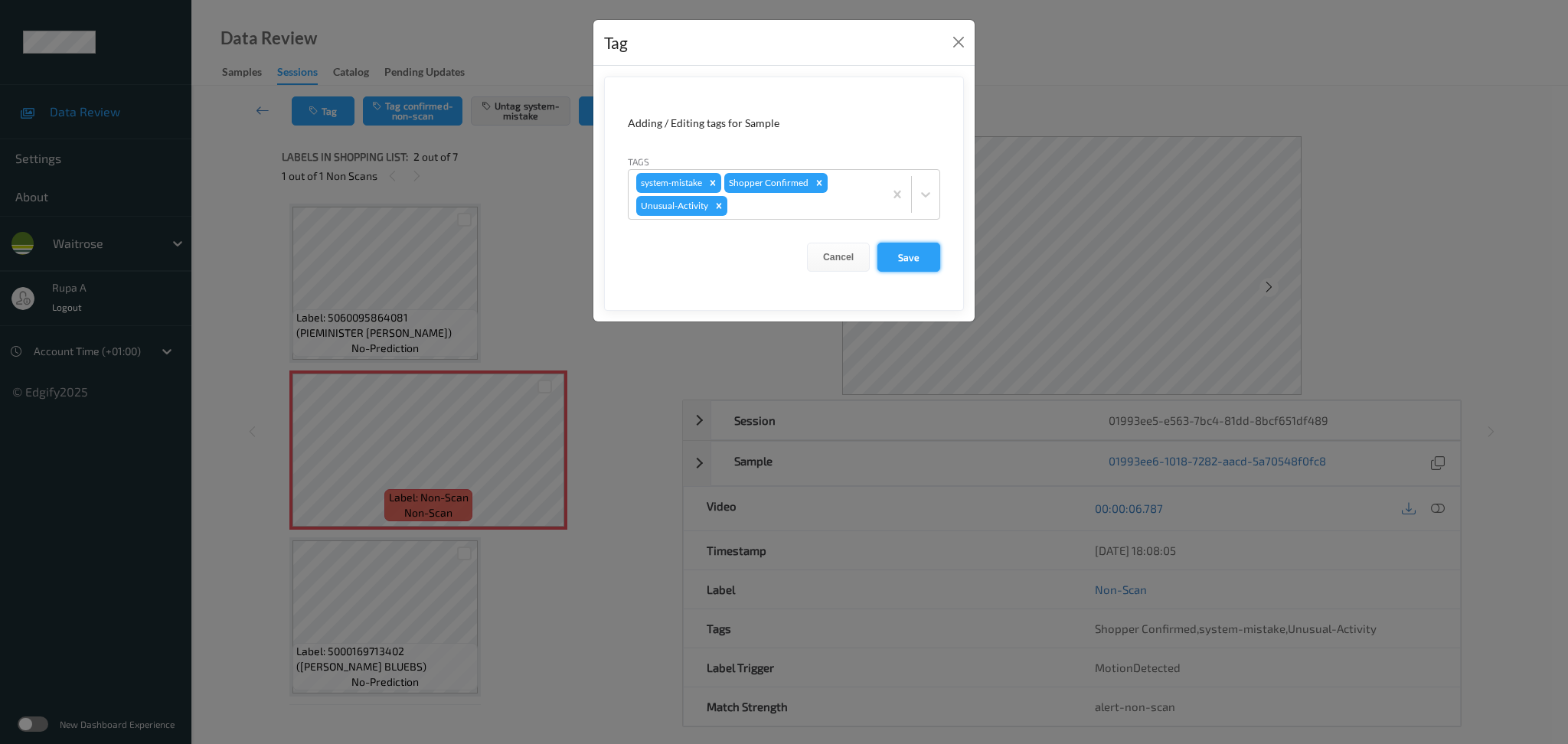
click at [903, 256] on button "Save" at bounding box center [908, 258] width 63 height 29
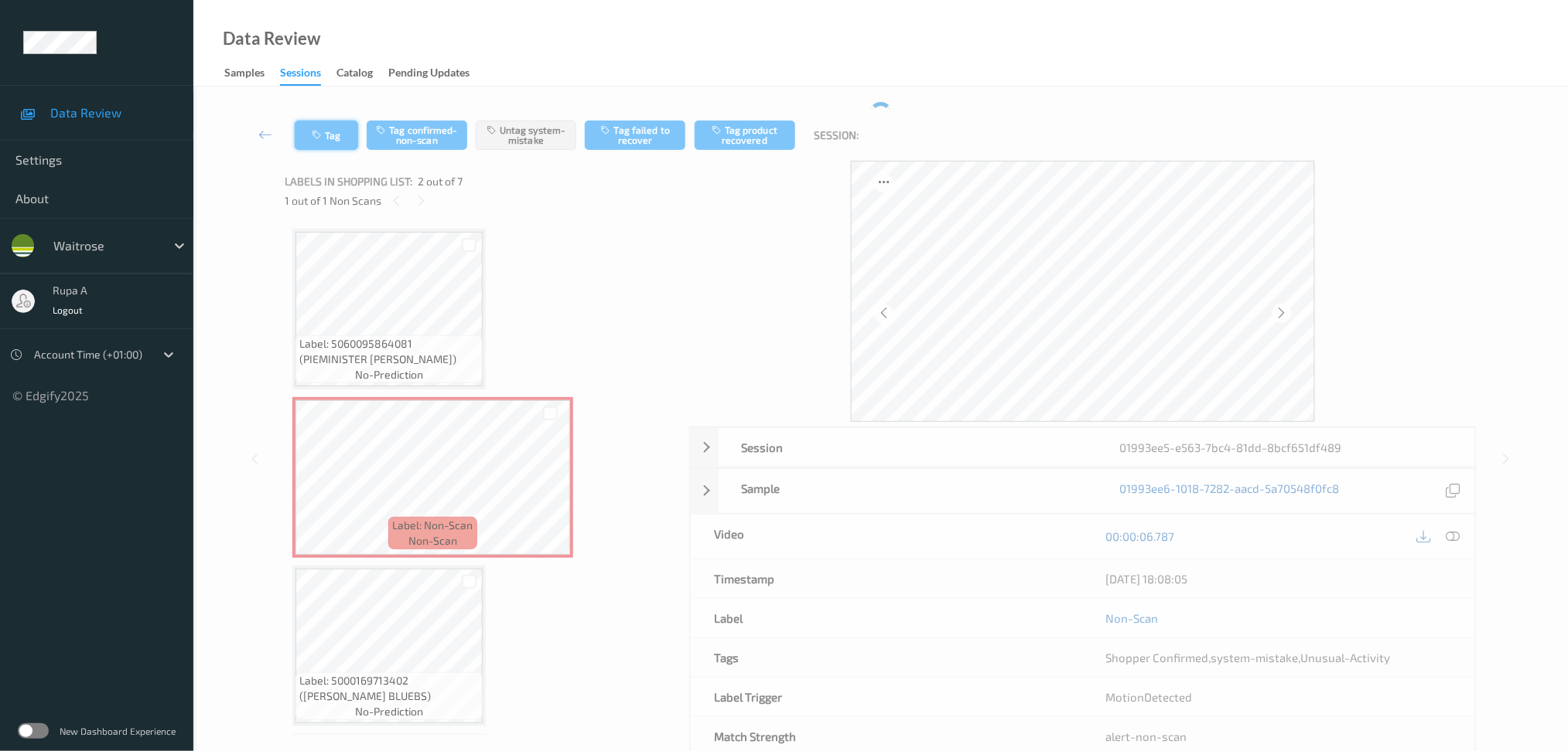
click at [325, 132] on button "Tag" at bounding box center [325, 135] width 63 height 29
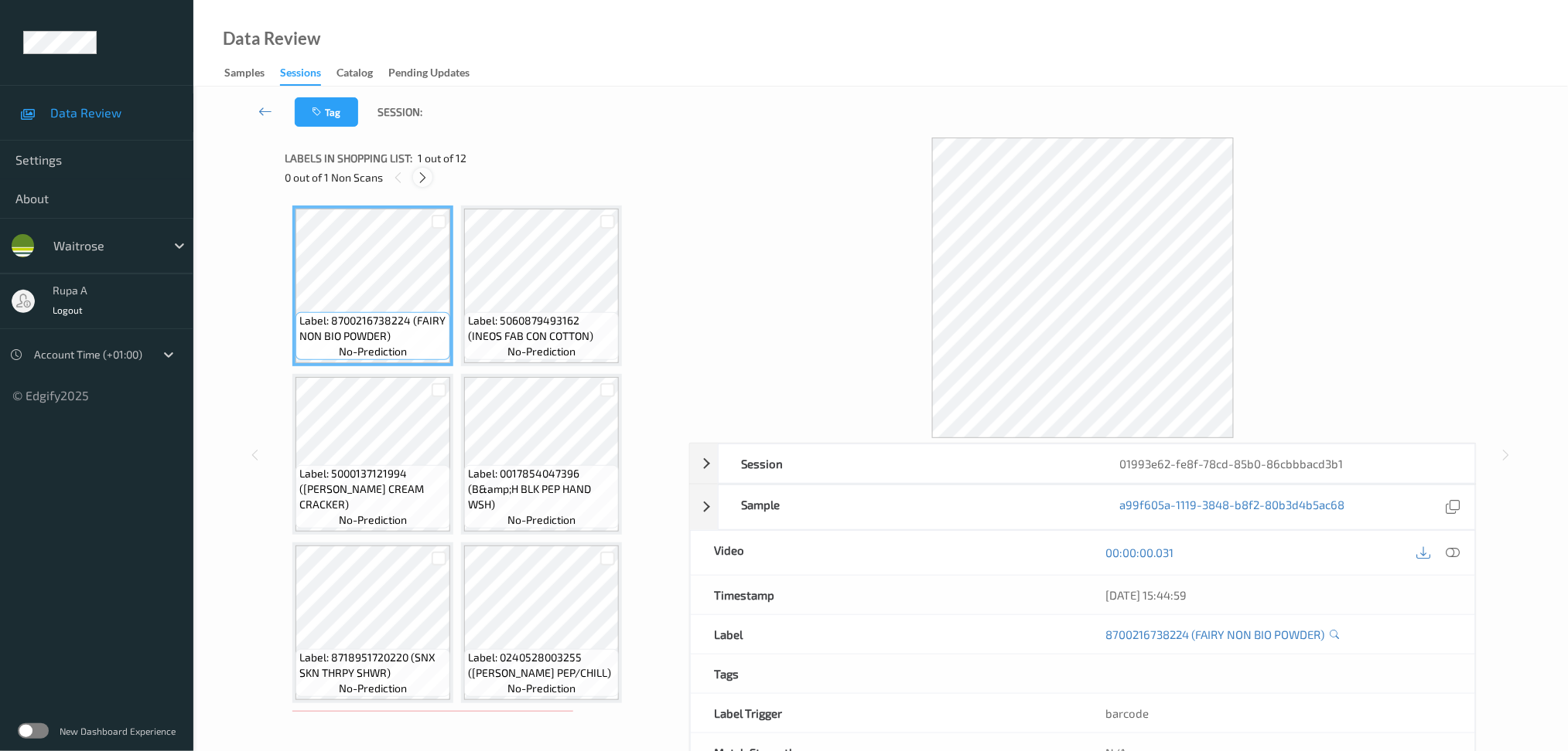
click at [422, 181] on icon at bounding box center [422, 177] width 13 height 14
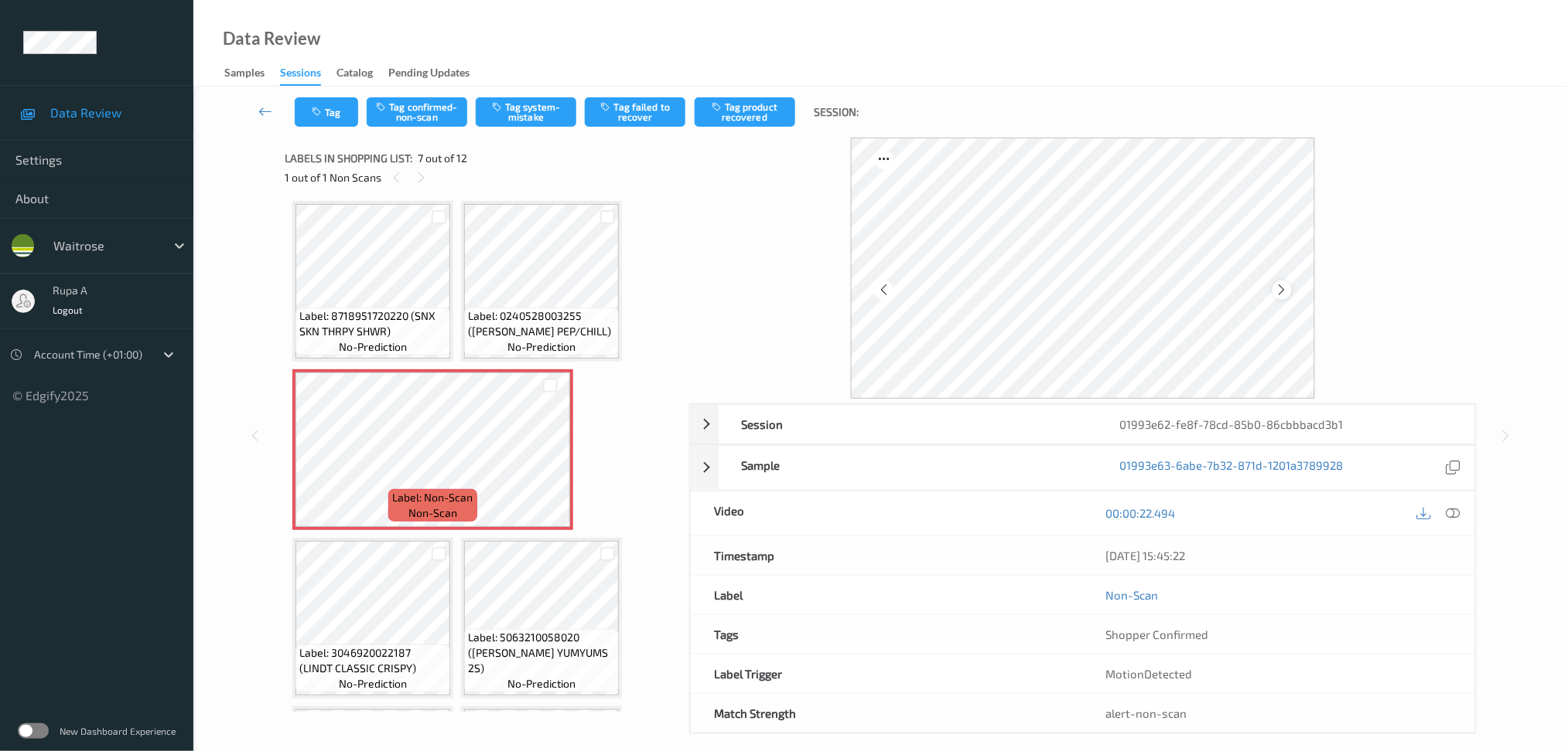
click at [1283, 288] on icon at bounding box center [1281, 289] width 13 height 14
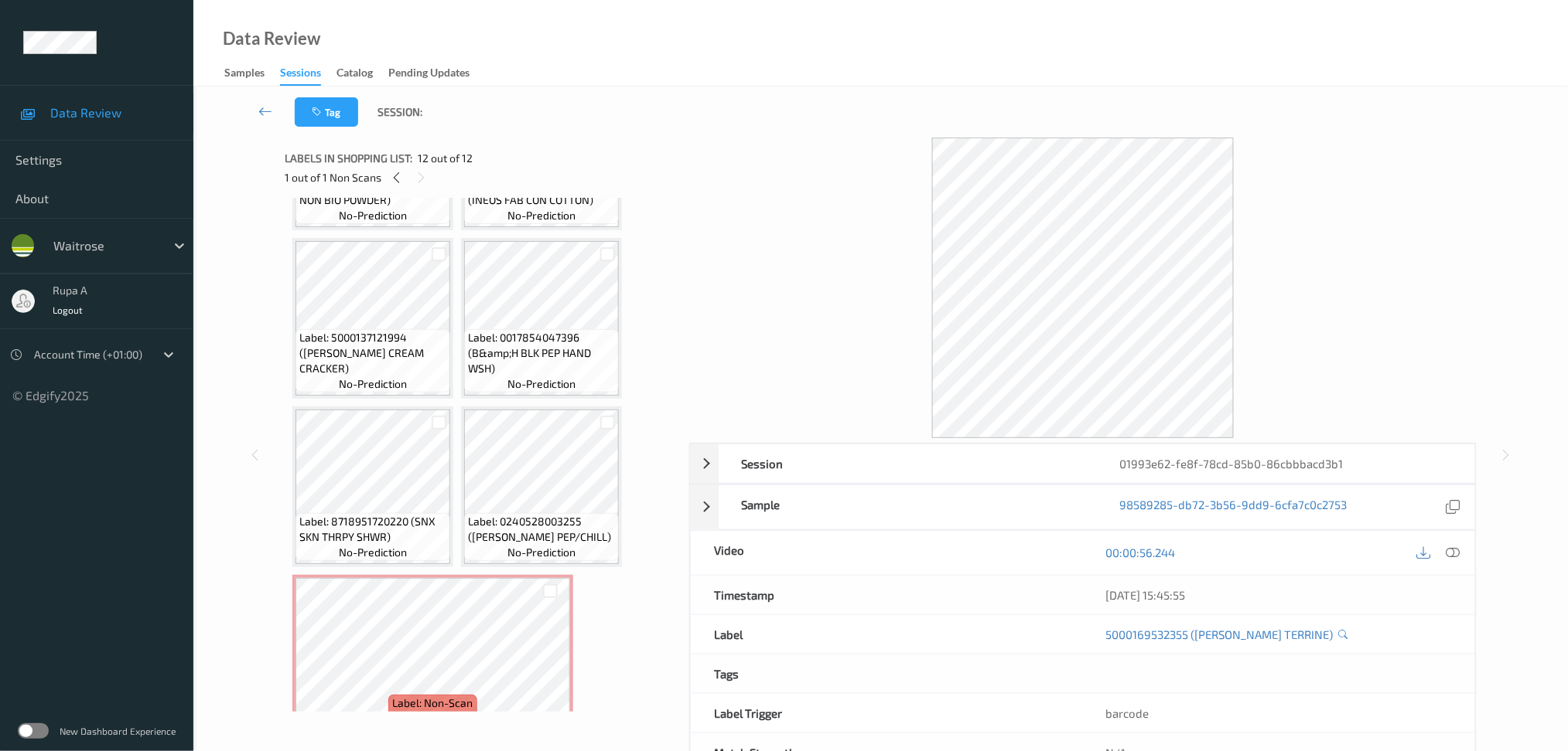
scroll to position [0, 0]
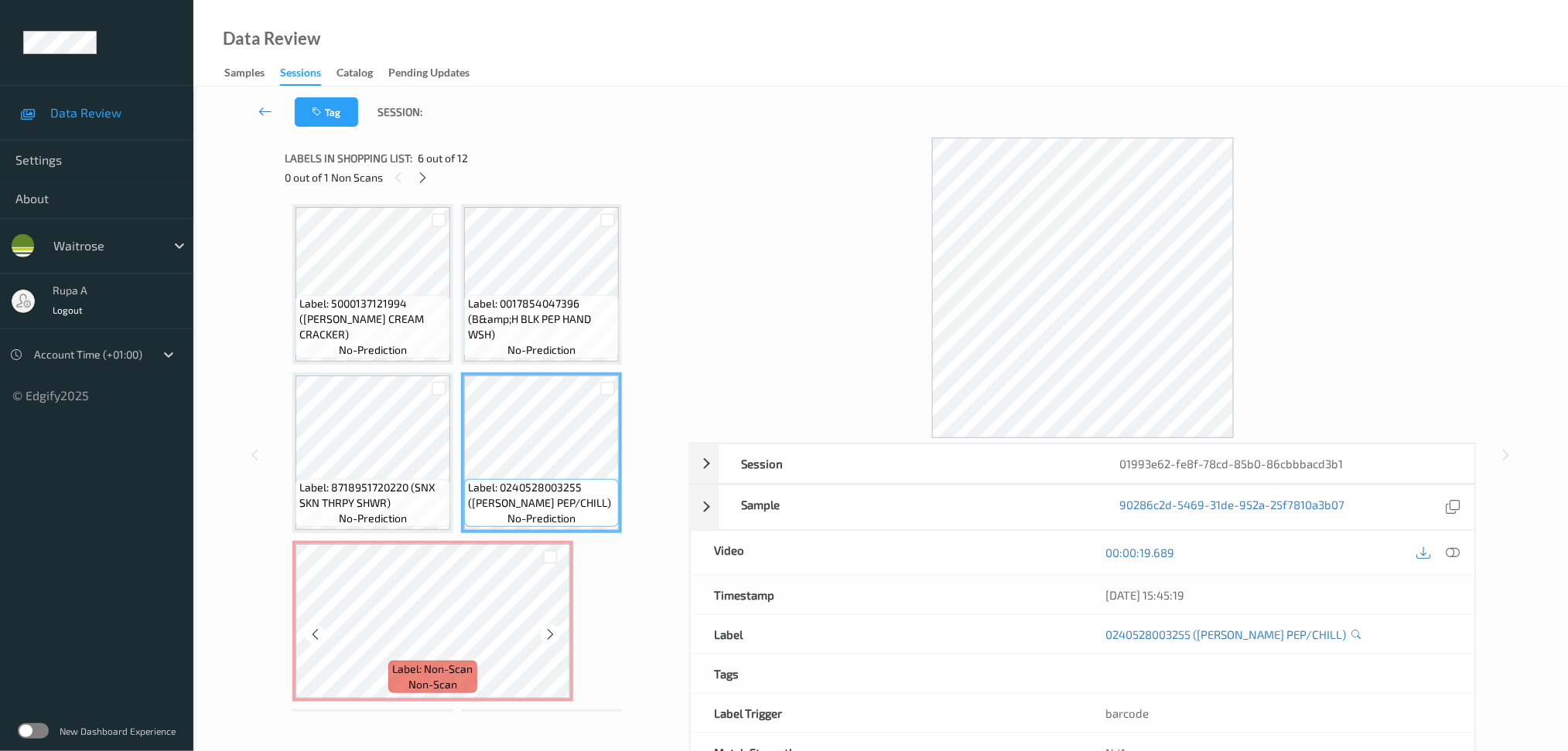
scroll to position [206, 0]
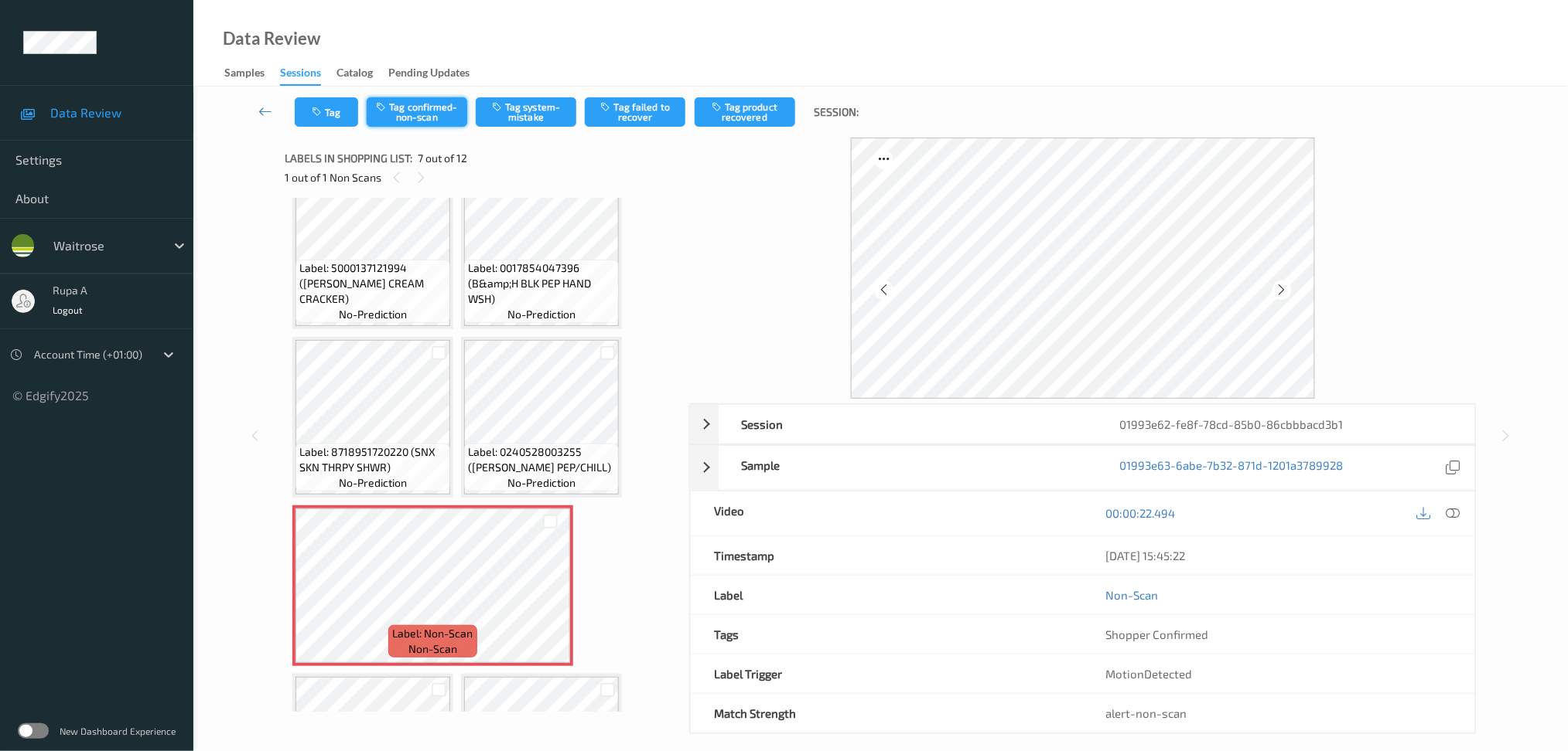
click at [418, 118] on button "Tag confirmed-non-scan" at bounding box center [416, 112] width 100 height 29
click at [650, 132] on div "Tag Untag confirmed-non-scan Tag system-mistake Tag failed to recover Tag produ…" at bounding box center [880, 112] width 1311 height 51
click at [645, 119] on button "Tag failed to recover" at bounding box center [634, 112] width 100 height 29
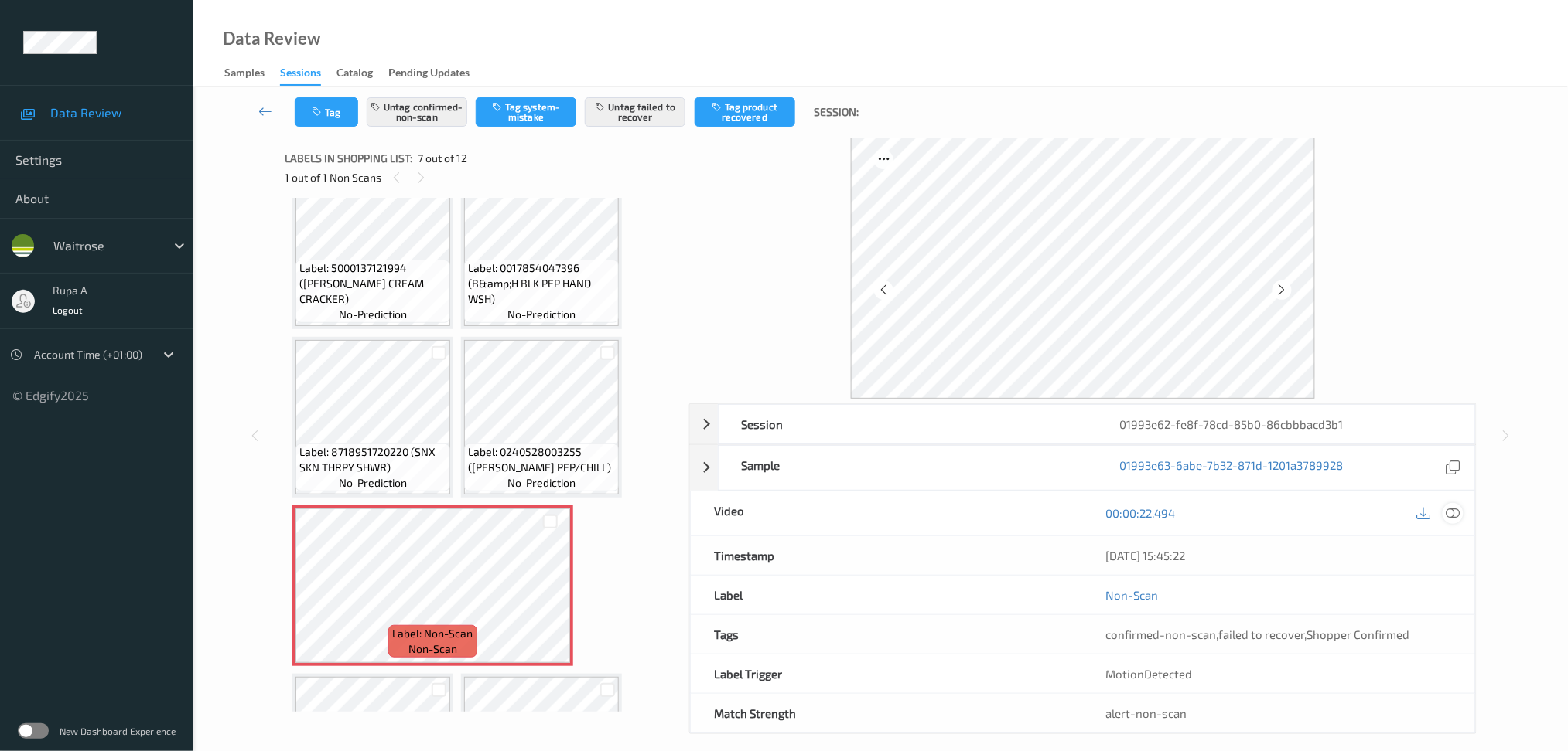
click at [1461, 516] on div at bounding box center [1452, 513] width 20 height 20
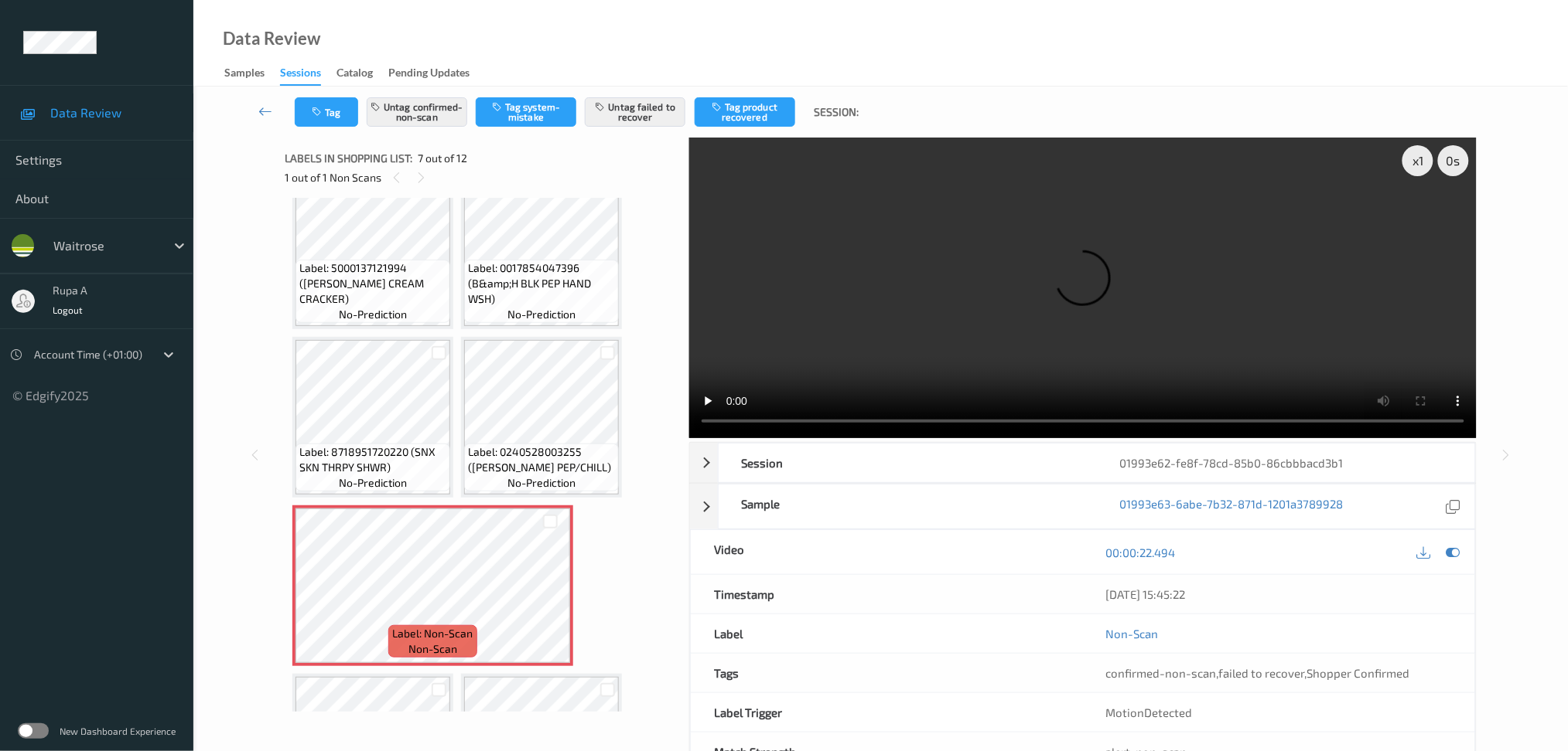
click at [1172, 264] on video at bounding box center [1083, 287] width 787 height 301
click at [1421, 166] on div "x 1" at bounding box center [1418, 161] width 31 height 31
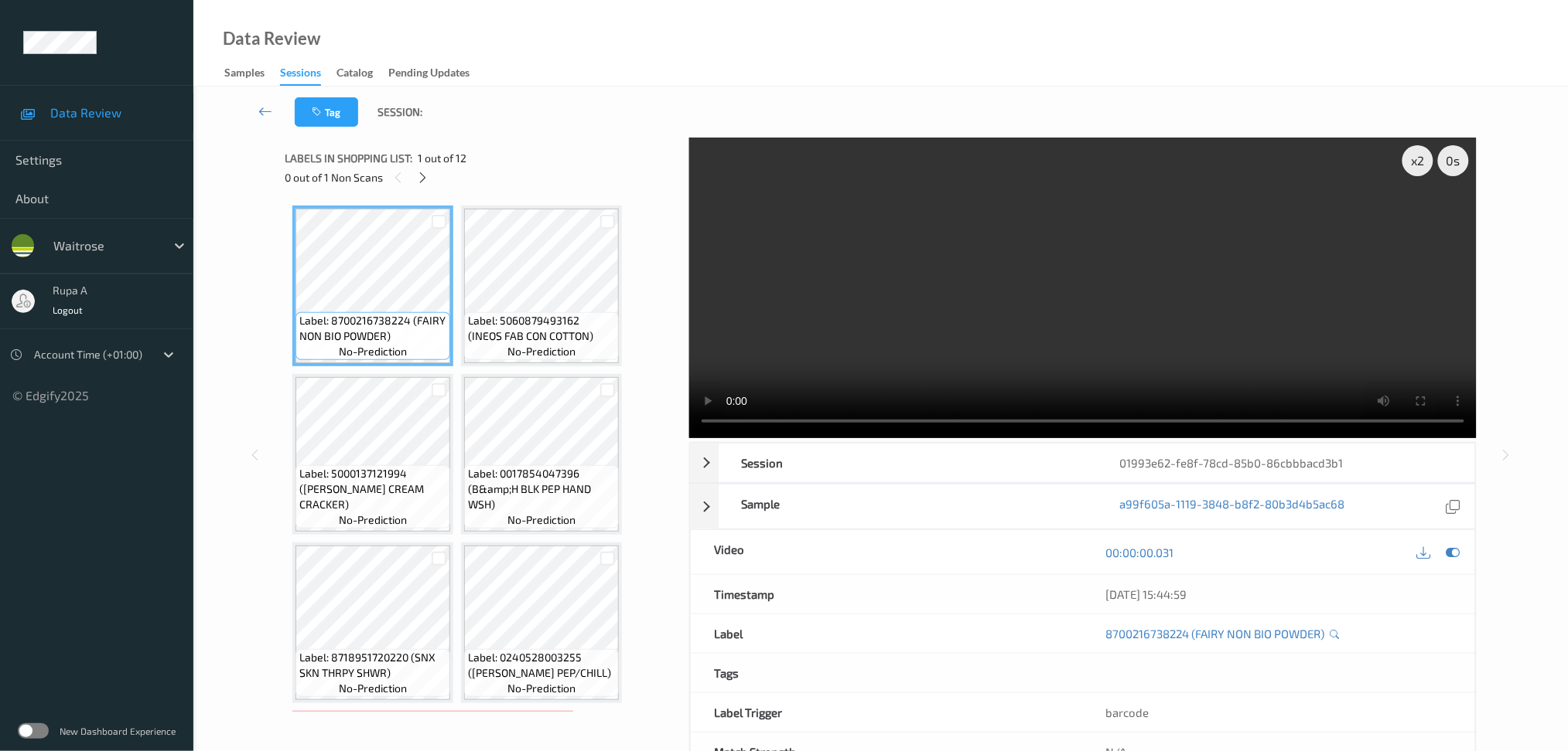
click at [1460, 561] on div at bounding box center [1438, 551] width 51 height 20
click at [1457, 557] on icon at bounding box center [1452, 552] width 14 height 14
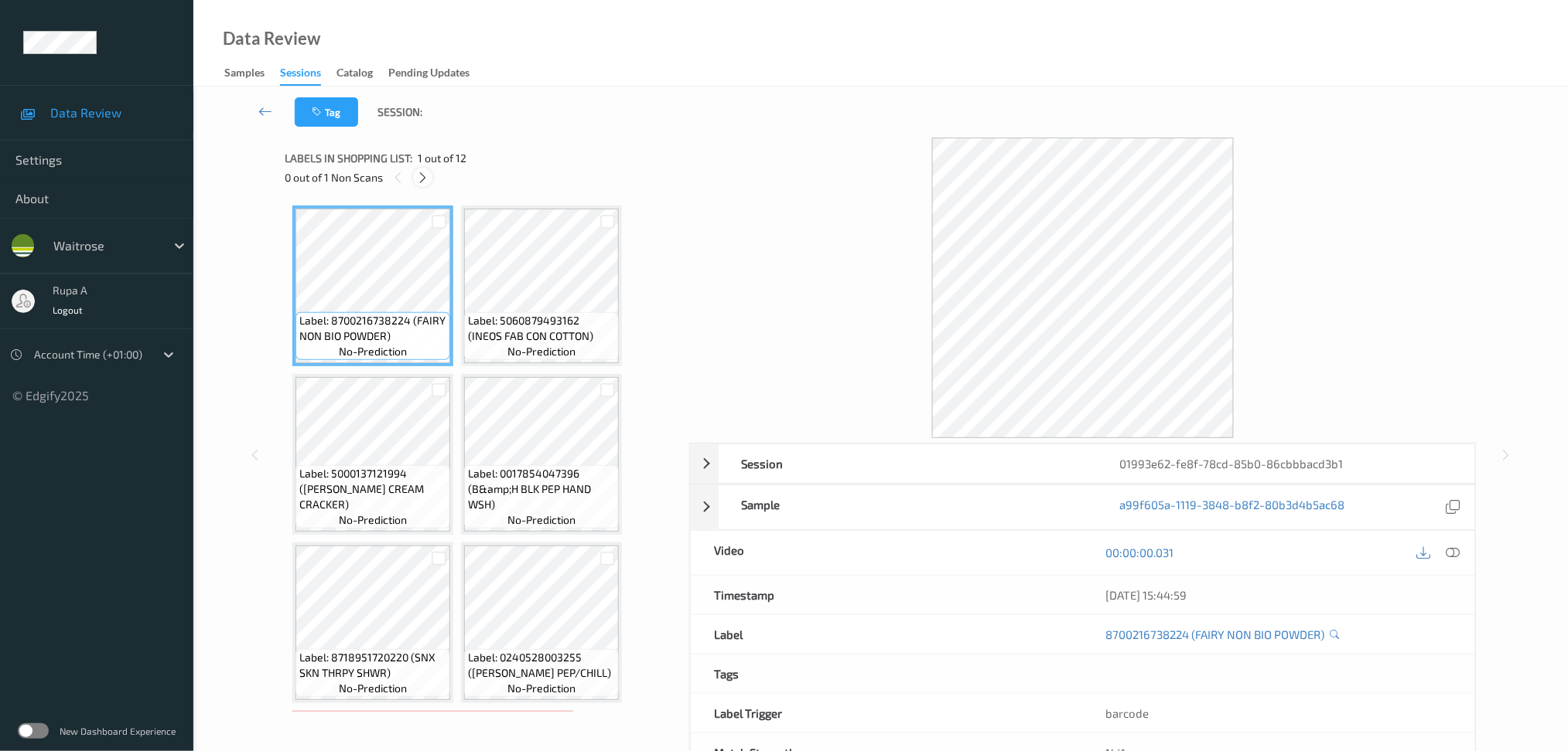
click at [422, 176] on icon at bounding box center [422, 177] width 13 height 14
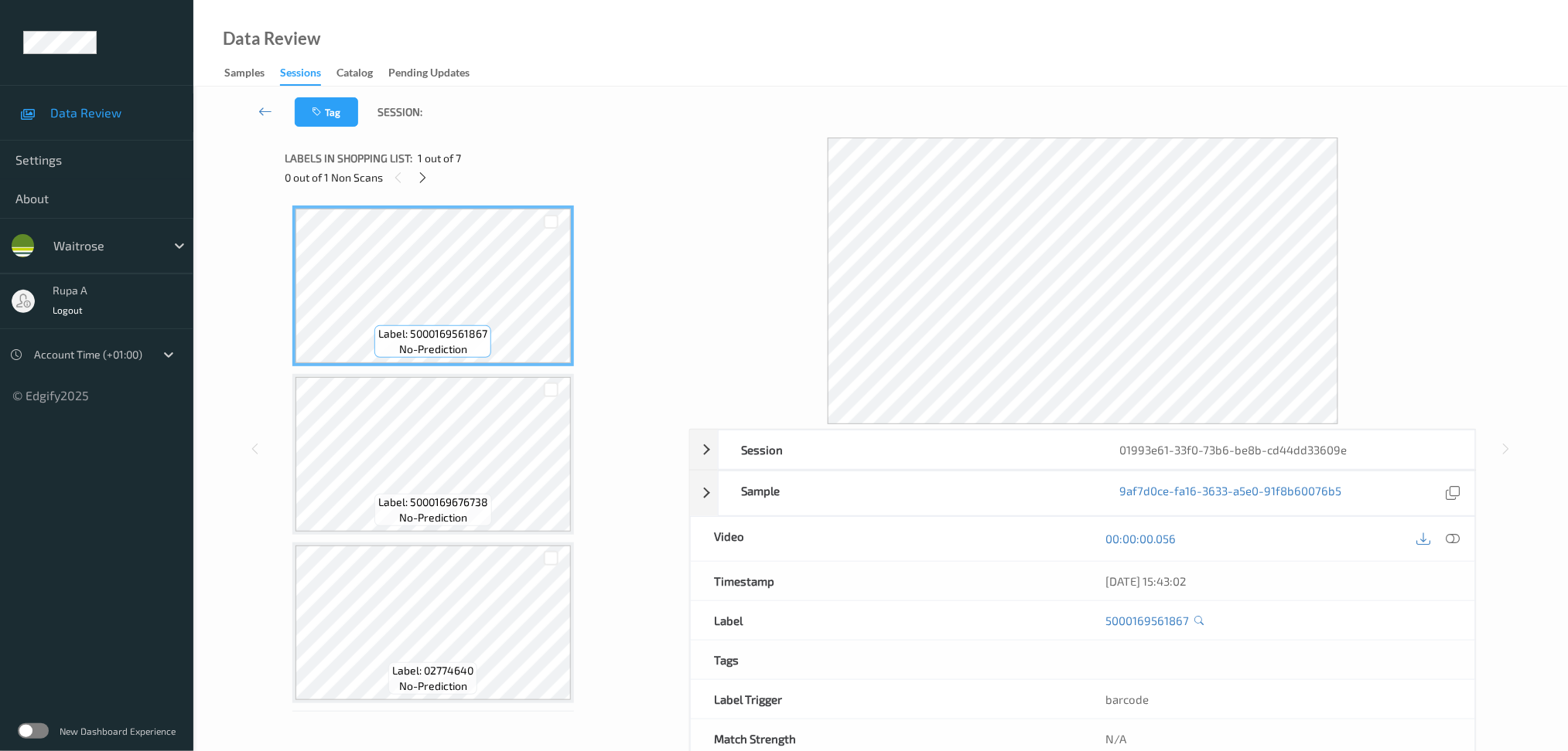
click at [1395, 126] on div "Tag Session:" at bounding box center [880, 112] width 1311 height 51
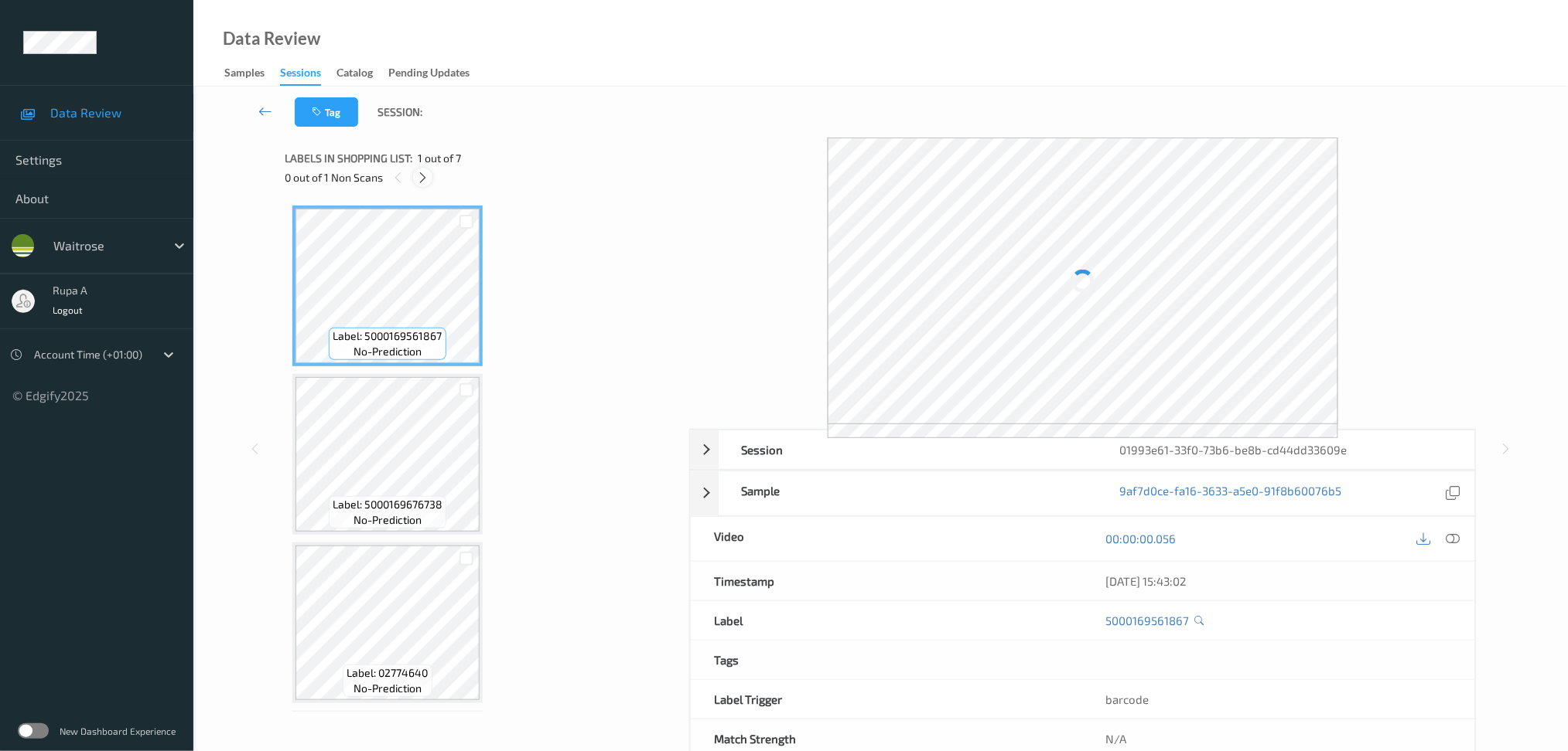
click at [416, 182] on icon at bounding box center [422, 177] width 13 height 14
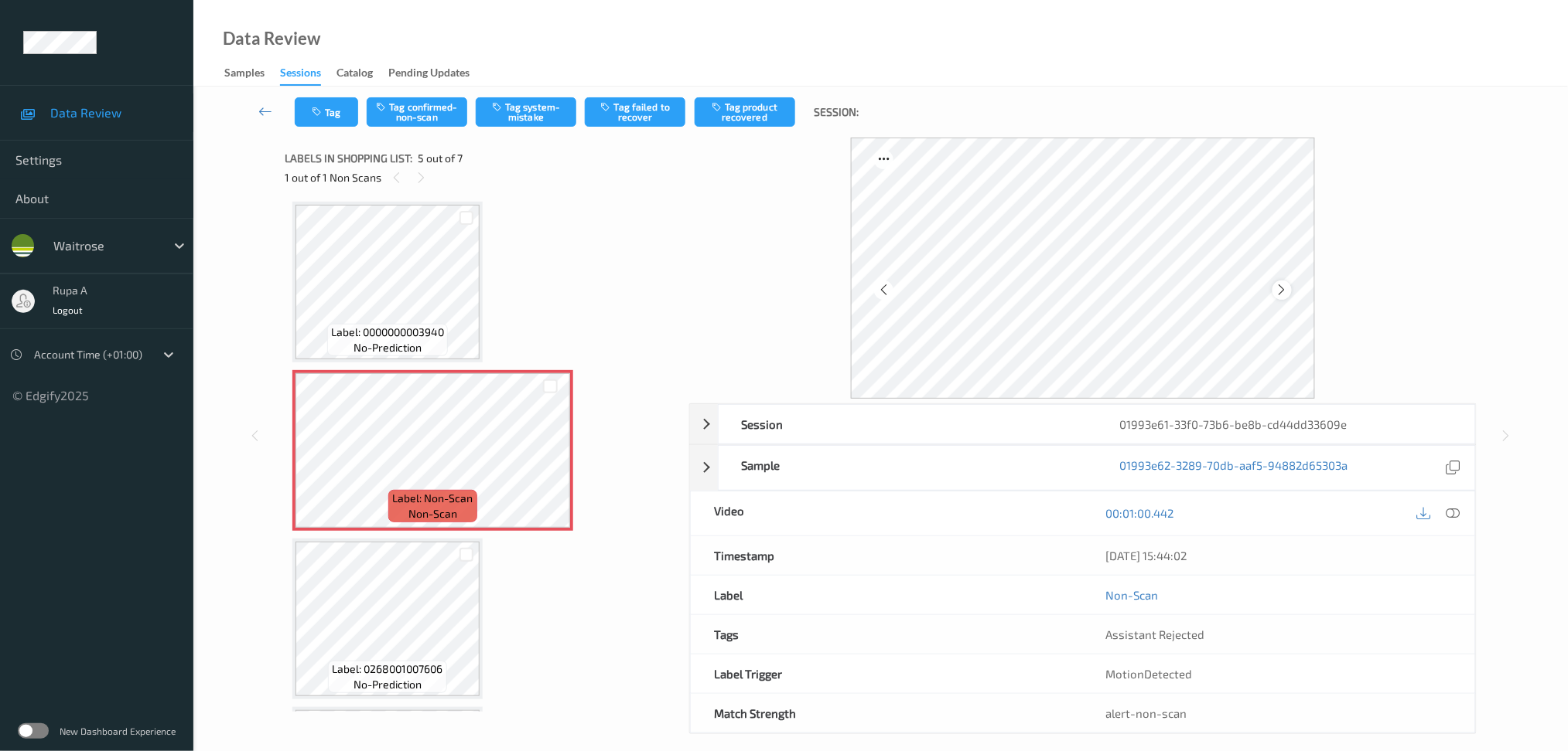
click at [1285, 281] on div at bounding box center [1281, 290] width 19 height 19
click at [1283, 290] on icon at bounding box center [1281, 289] width 13 height 14
click at [1284, 290] on icon at bounding box center [1281, 289] width 13 height 14
click at [537, 103] on button "Tag system-mistake" at bounding box center [525, 112] width 100 height 29
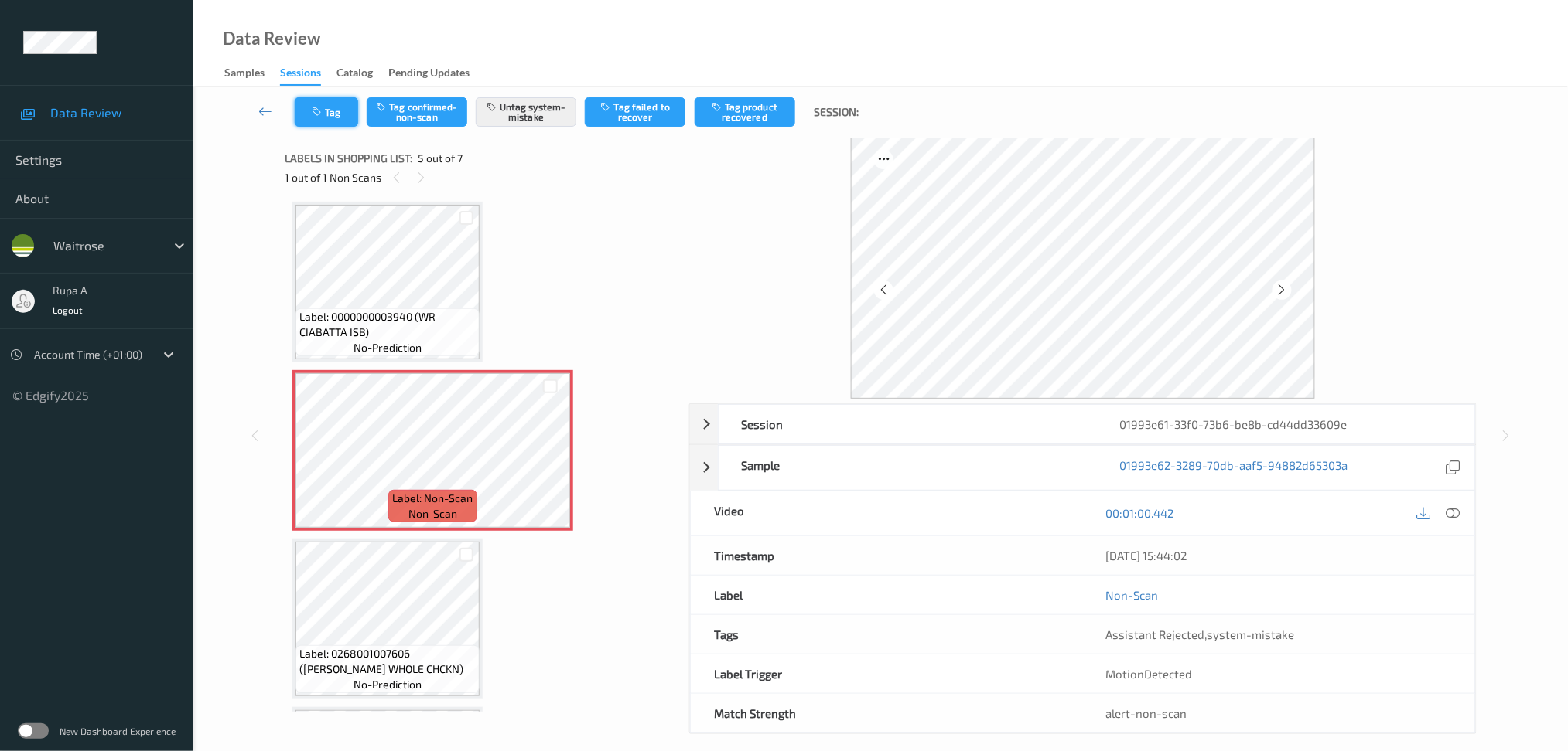
click at [316, 114] on icon "button" at bounding box center [318, 112] width 13 height 11
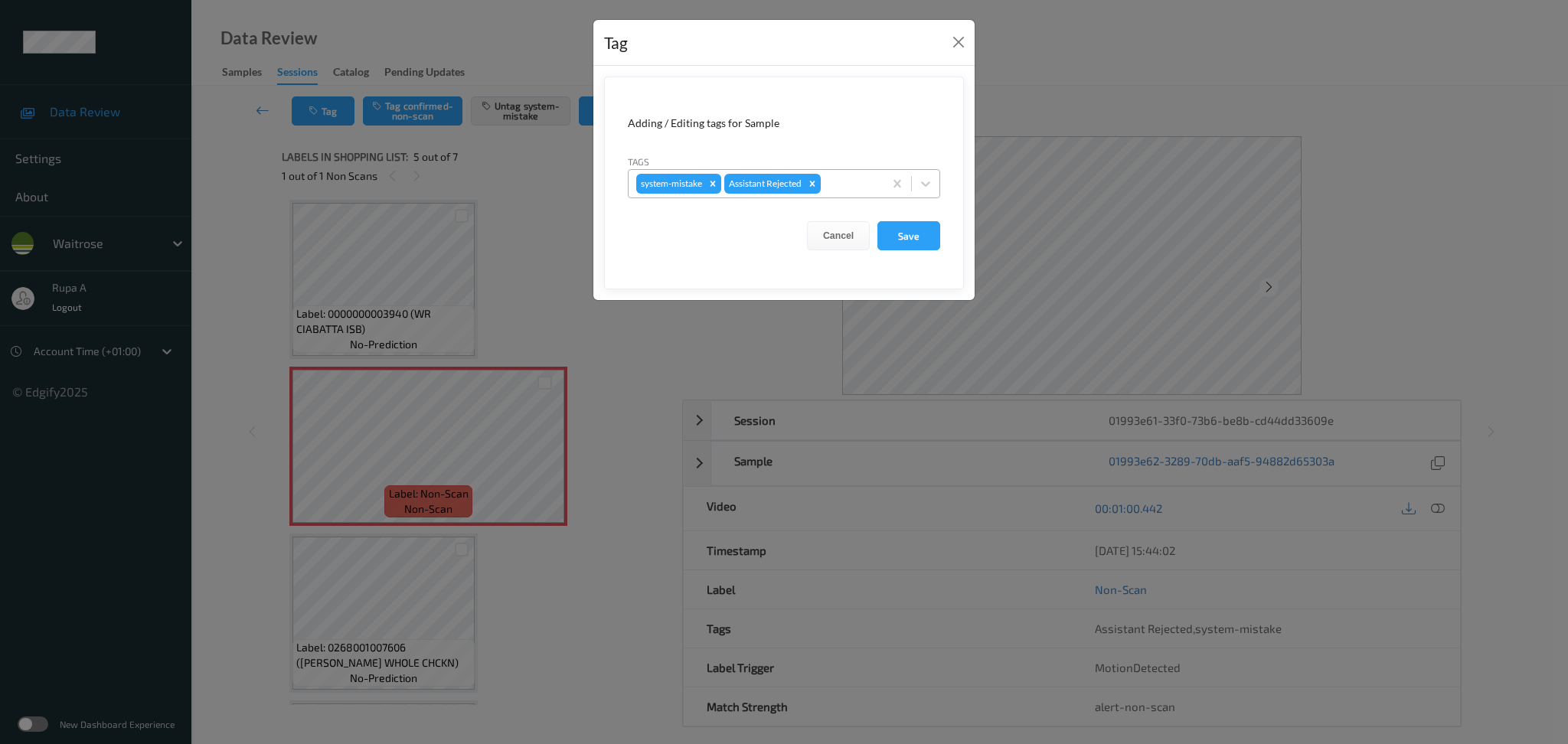
click at [856, 185] on div at bounding box center [850, 183] width 52 height 18
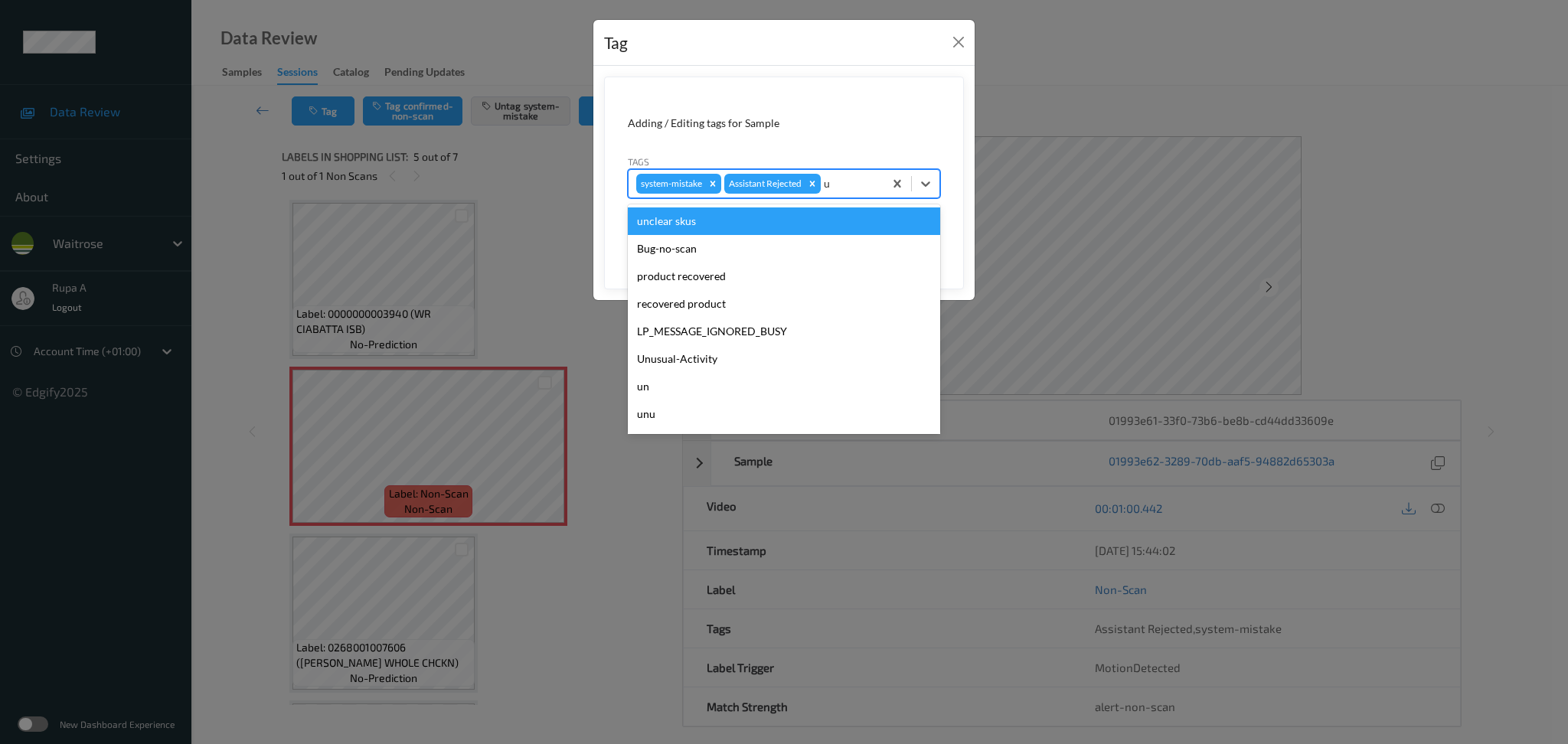
type input "un"
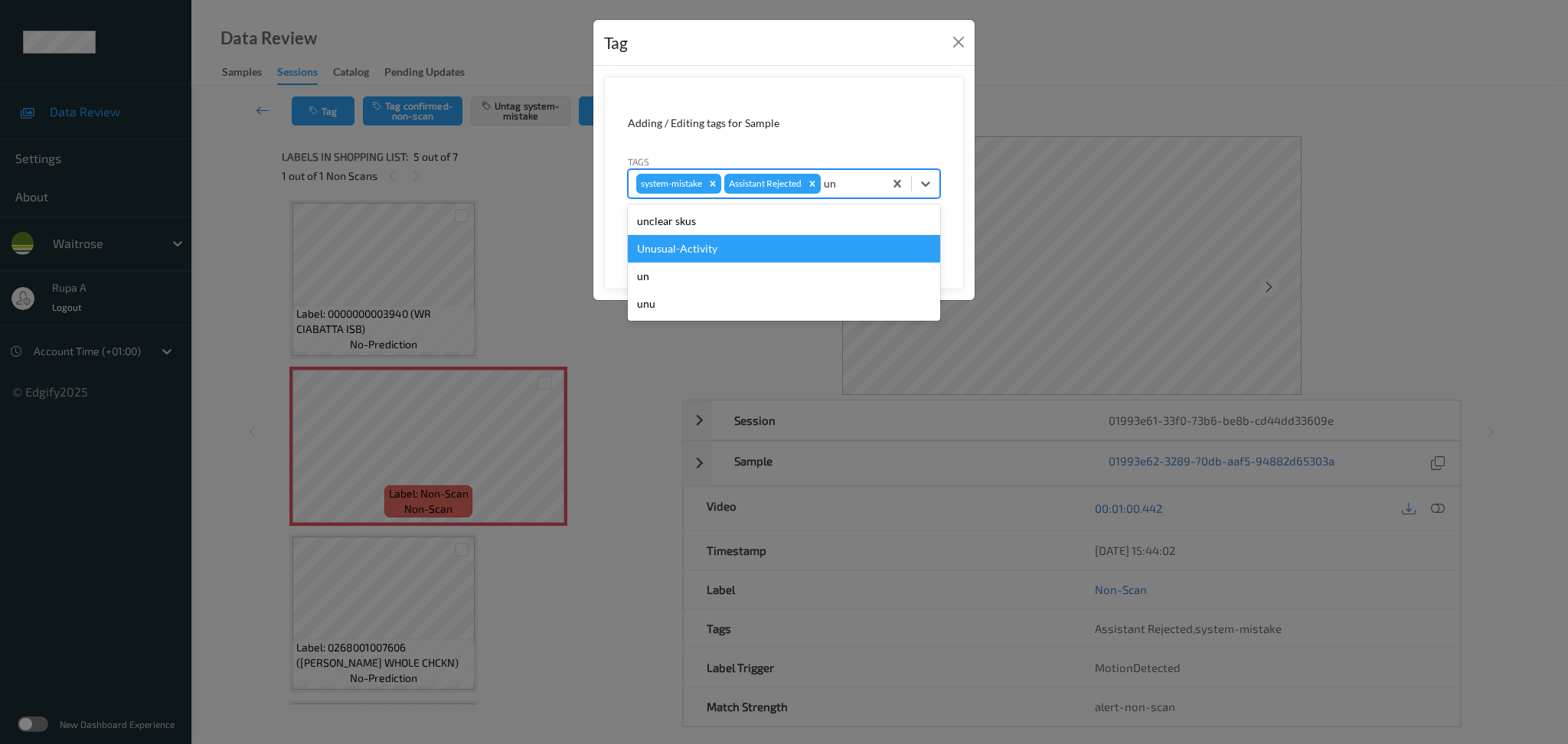
click at [739, 258] on div "Unusual-Activity" at bounding box center [784, 249] width 313 height 28
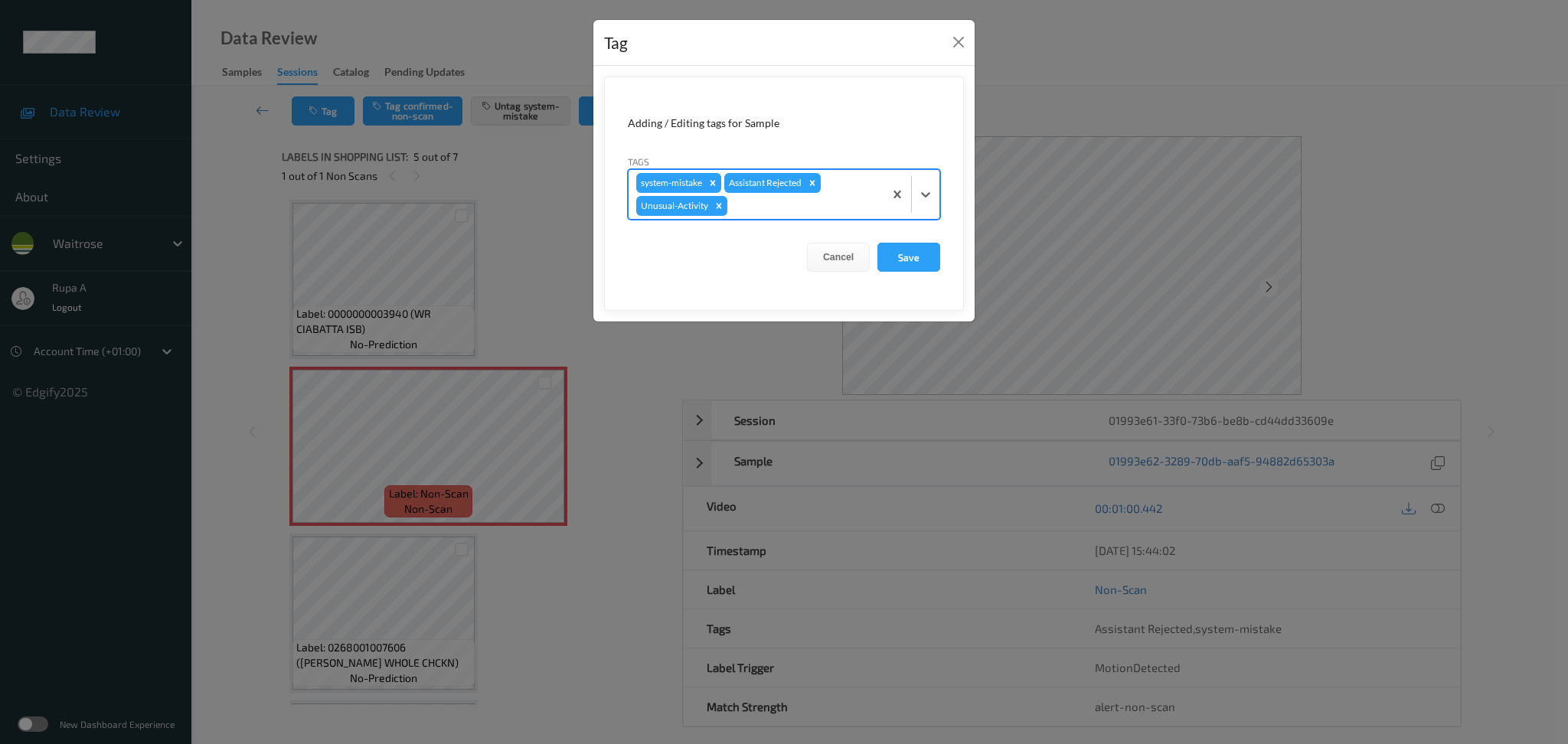
click at [769, 207] on div at bounding box center [803, 206] width 146 height 18
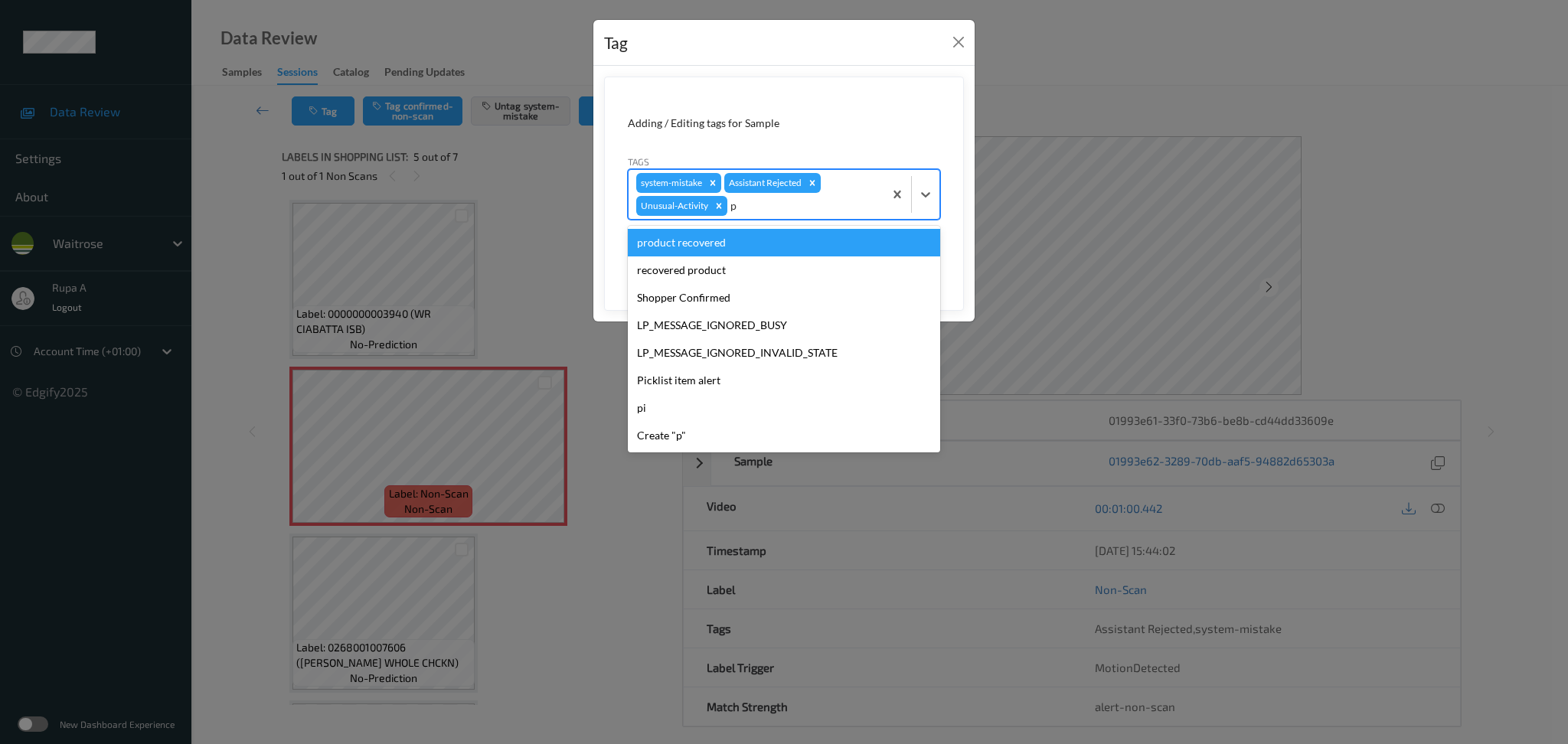
type input "pi"
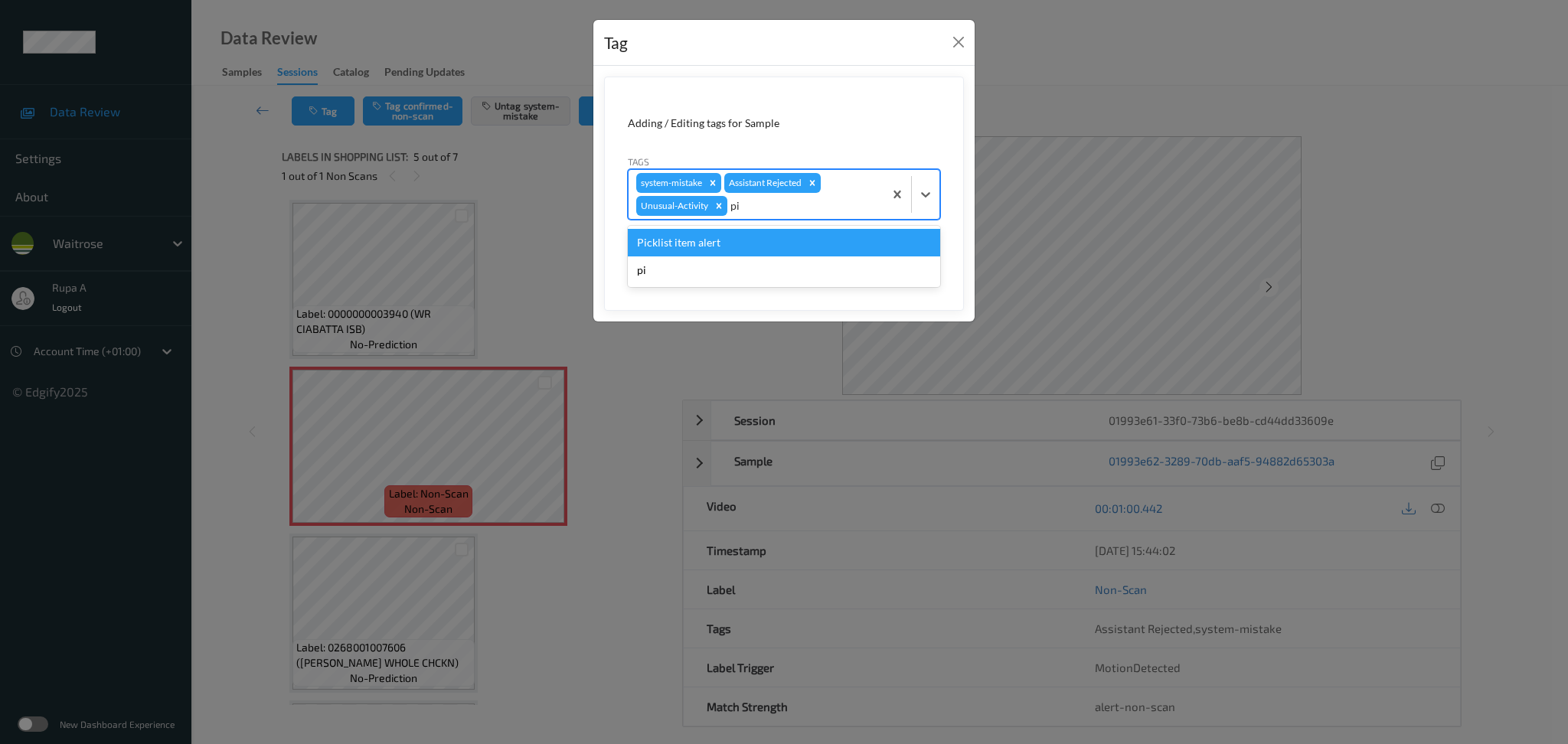
click at [772, 248] on div "Picklist item alert" at bounding box center [784, 242] width 313 height 28
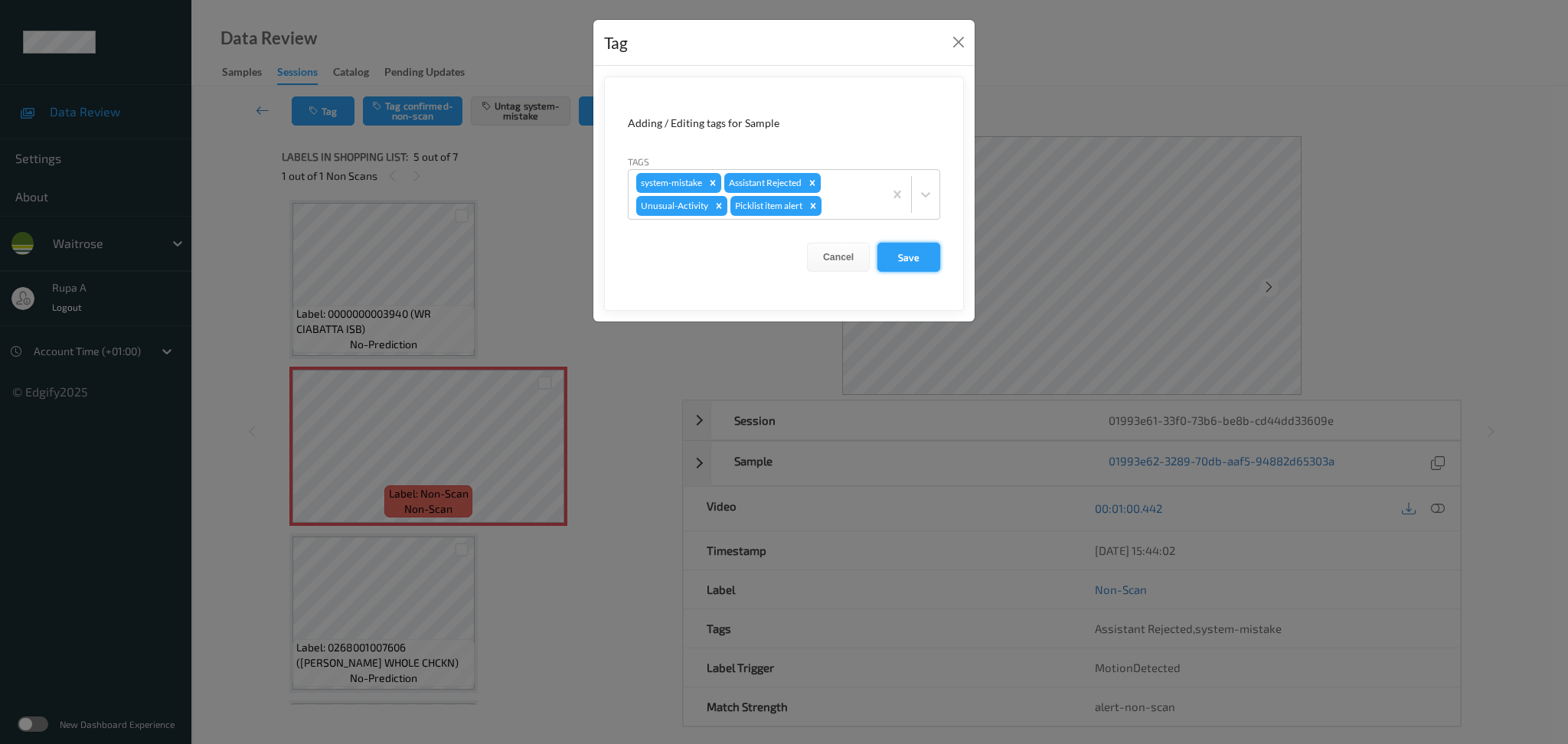
click at [933, 259] on button "Save" at bounding box center [908, 258] width 63 height 29
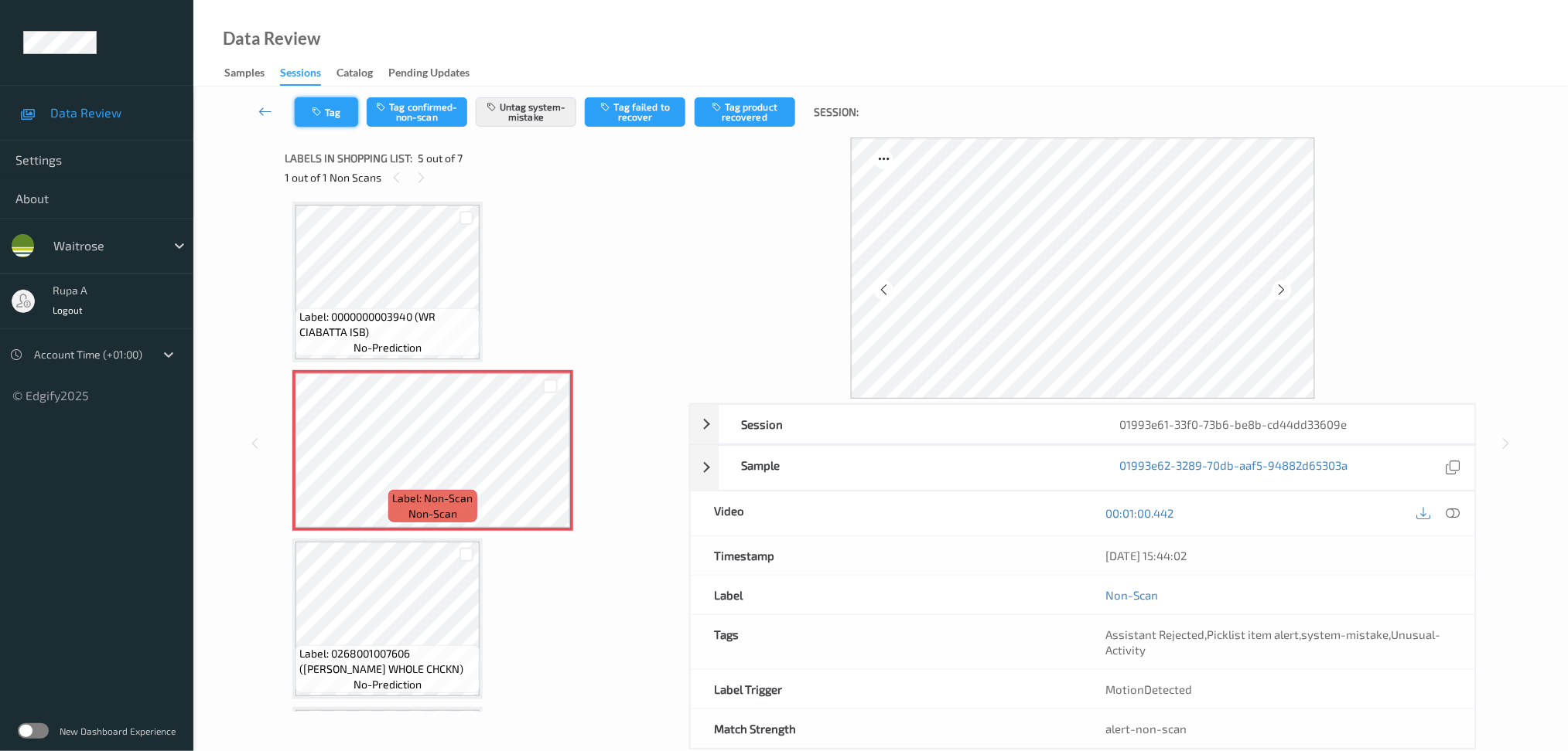
click at [326, 122] on button "Tag" at bounding box center [325, 112] width 63 height 29
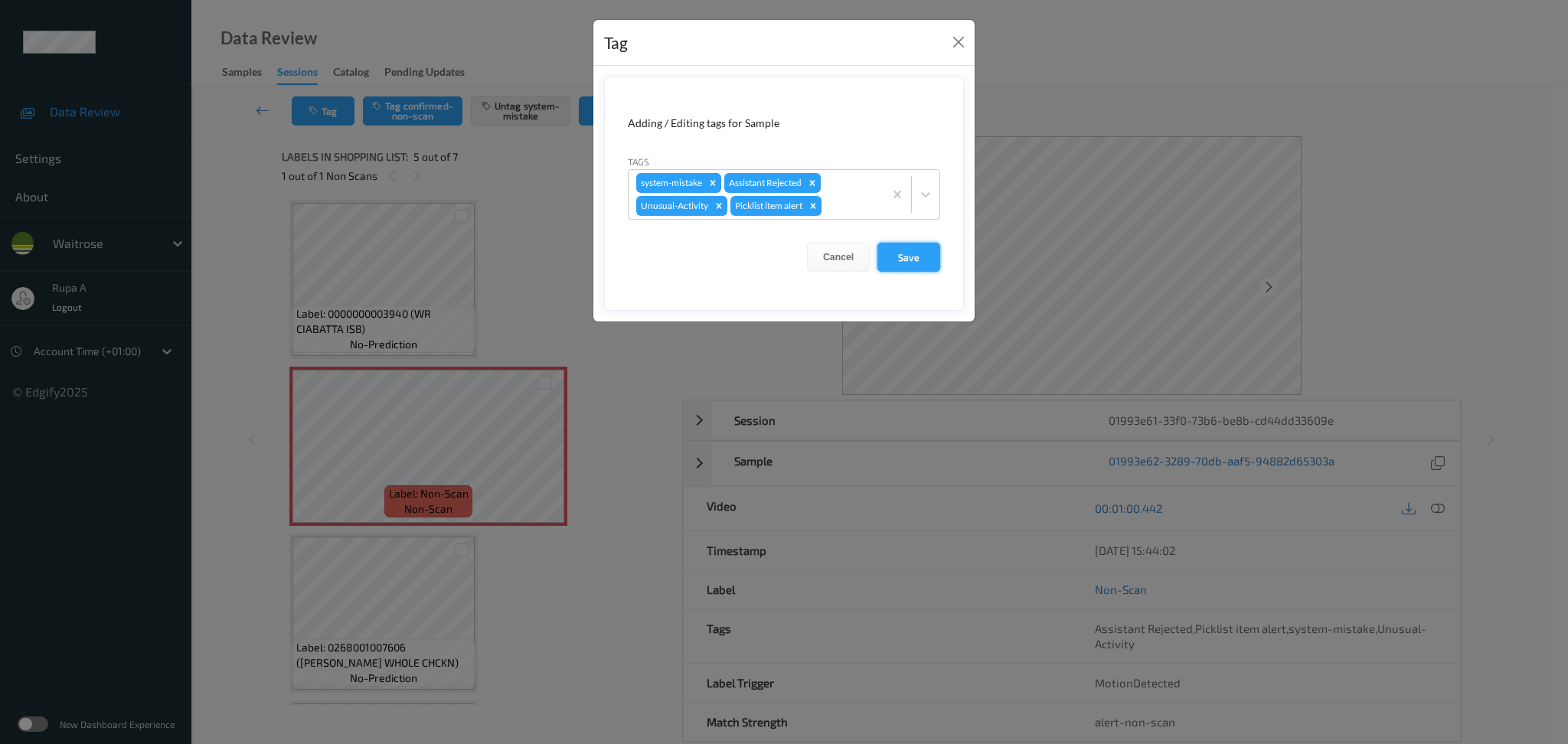
click at [920, 262] on button "Save" at bounding box center [908, 258] width 63 height 29
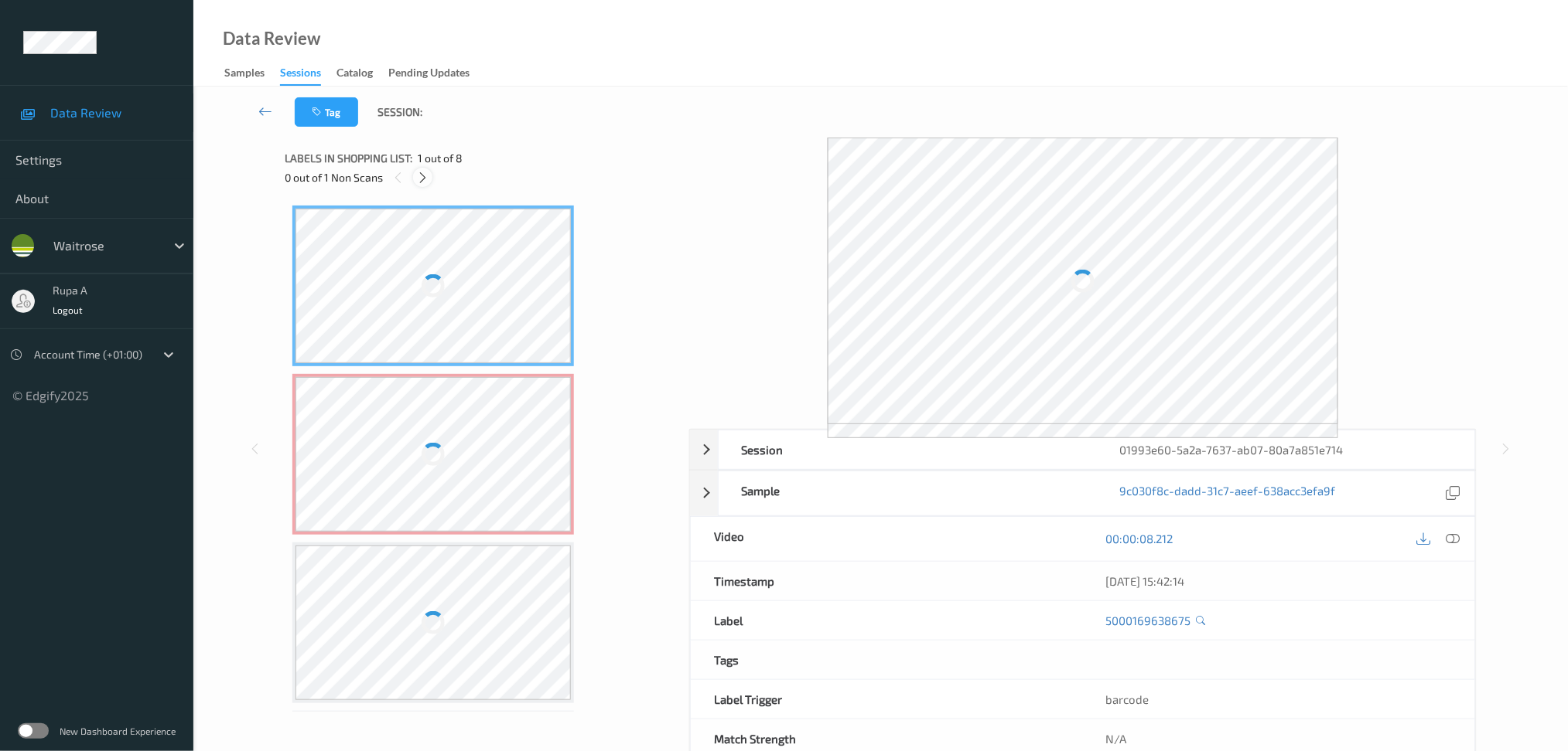
click at [428, 185] on div "0 out of 1 Non Scans" at bounding box center [481, 177] width 394 height 19
click at [427, 182] on icon at bounding box center [422, 177] width 13 height 14
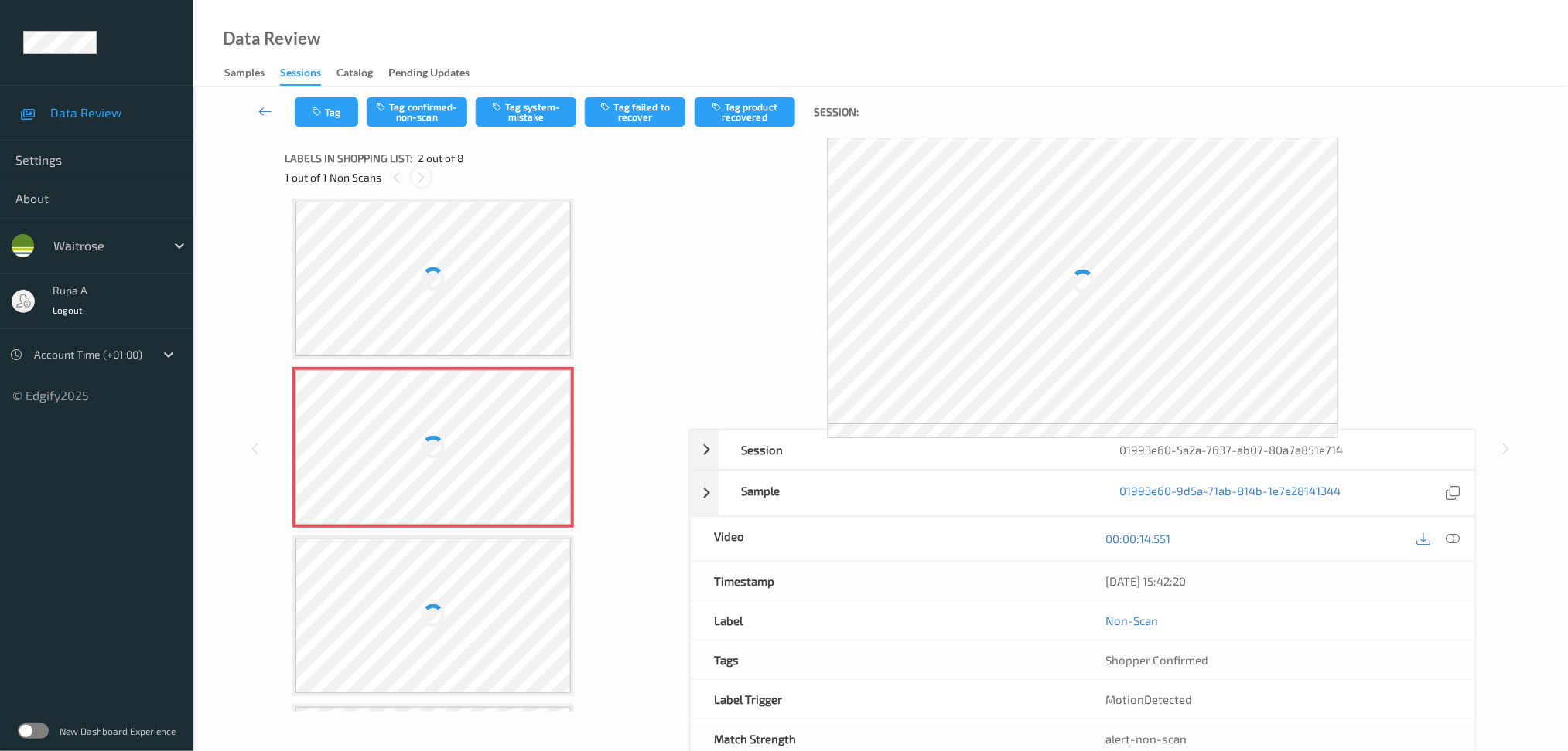
click at [427, 182] on icon at bounding box center [420, 177] width 13 height 14
click at [425, 182] on icon at bounding box center [420, 177] width 13 height 14
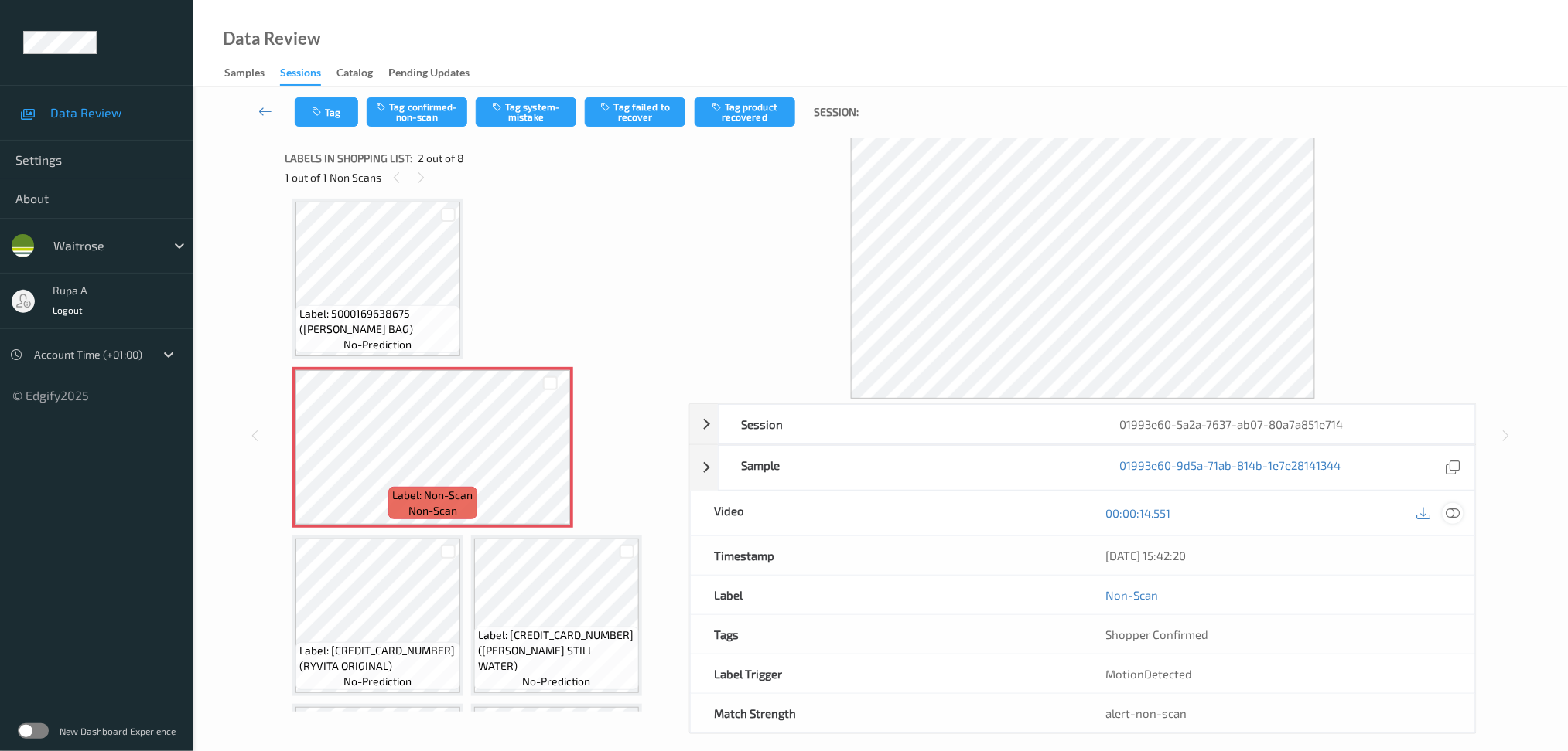
click at [1458, 518] on icon at bounding box center [1452, 513] width 14 height 14
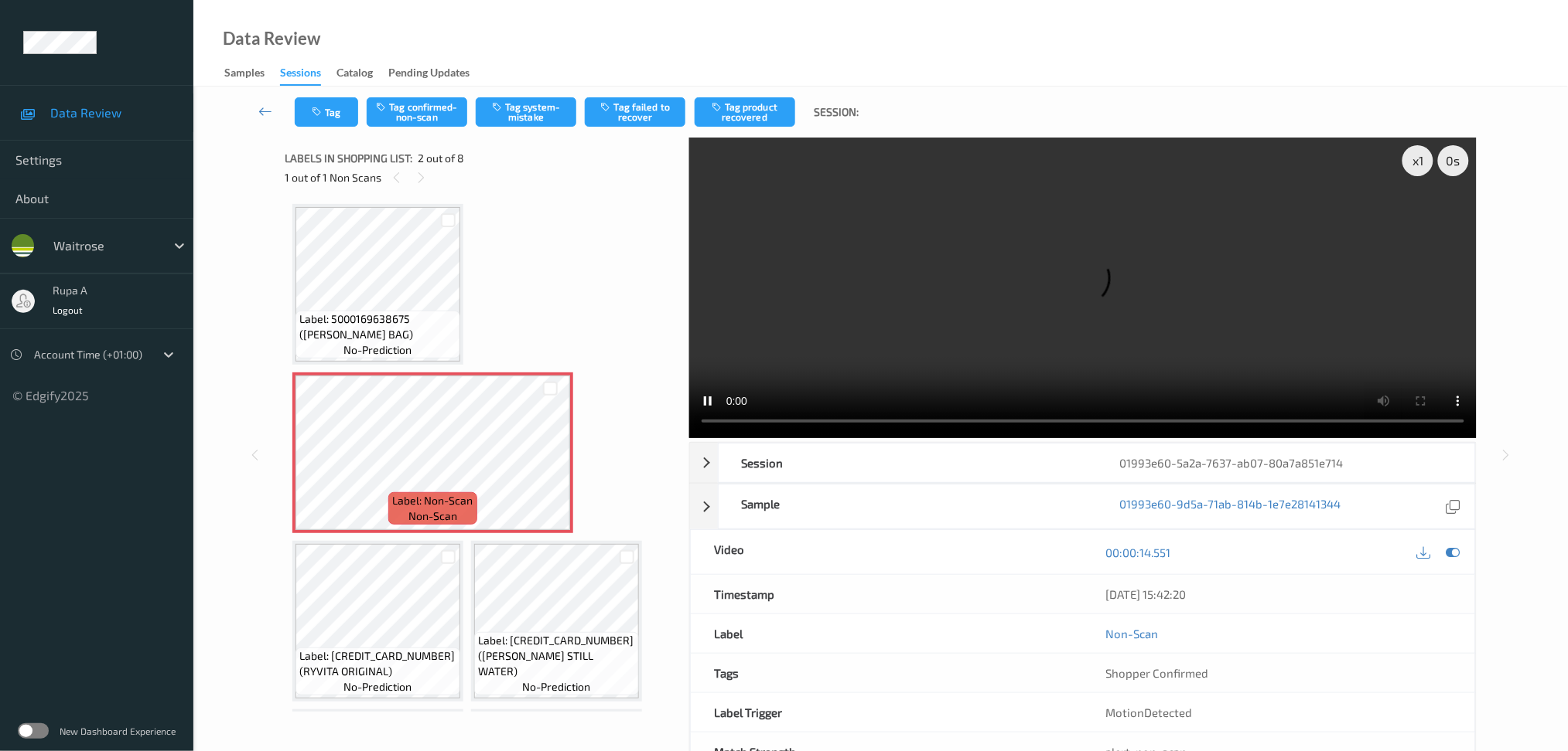
scroll to position [0, 0]
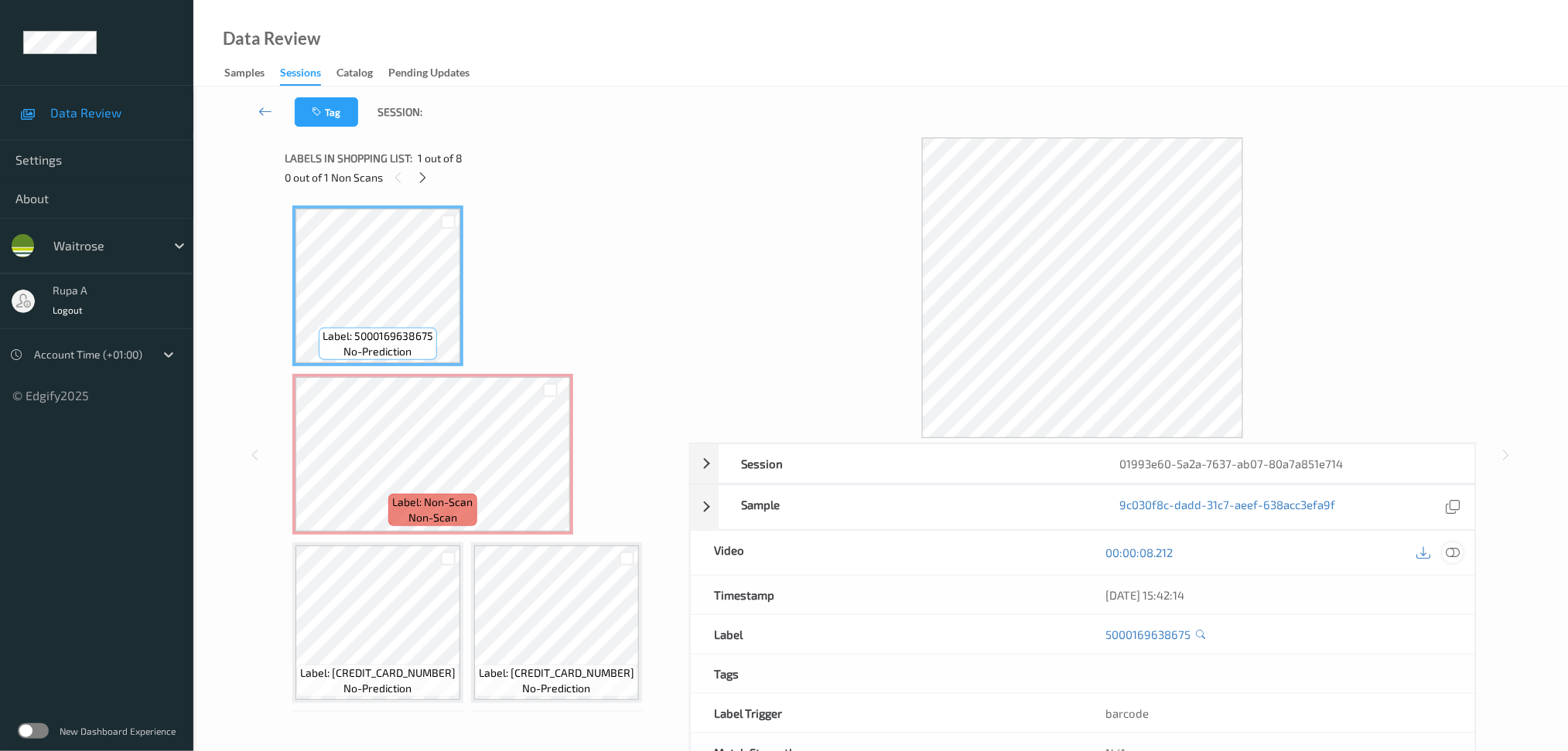
click at [1455, 552] on icon at bounding box center [1452, 552] width 14 height 14
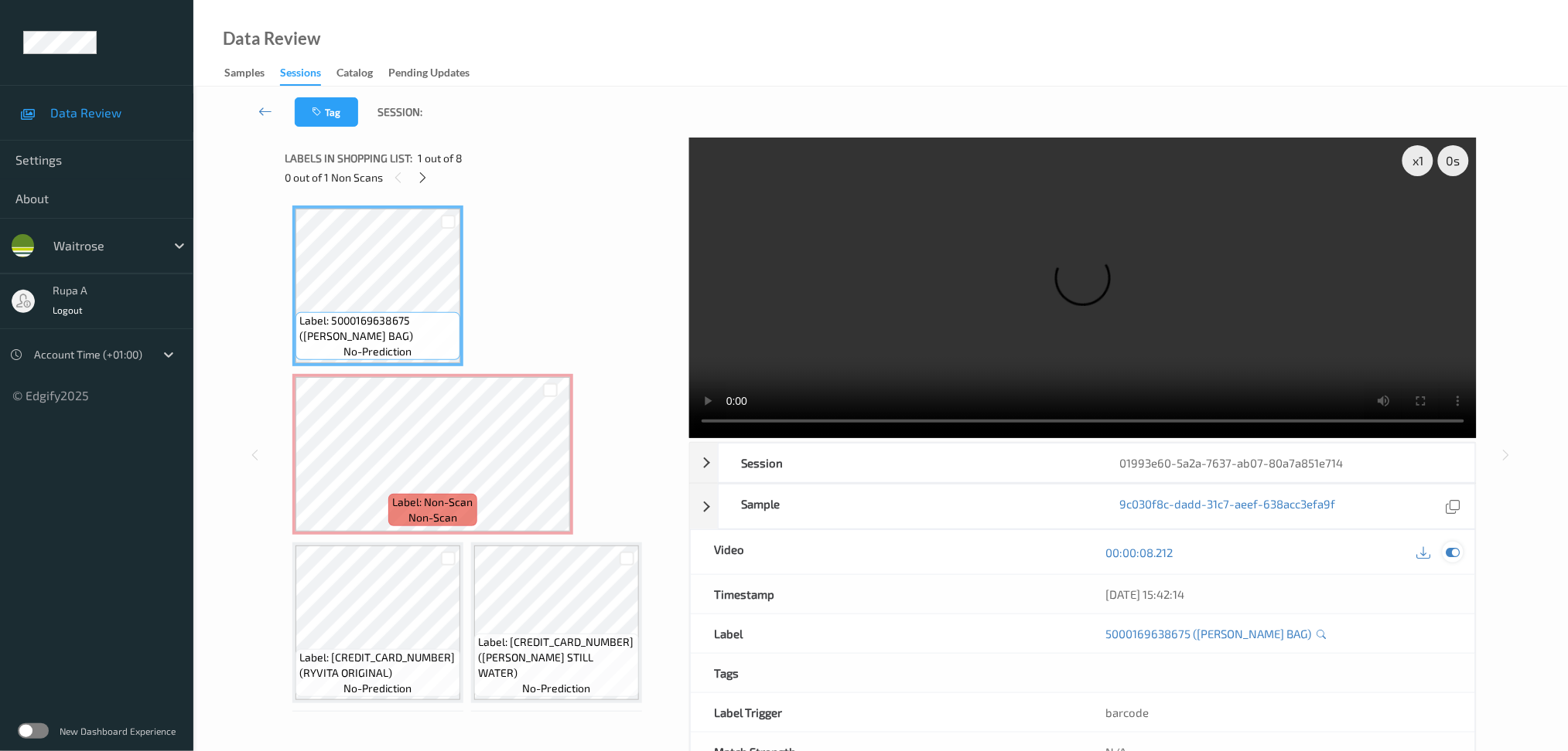
click at [1453, 554] on icon at bounding box center [1452, 552] width 14 height 14
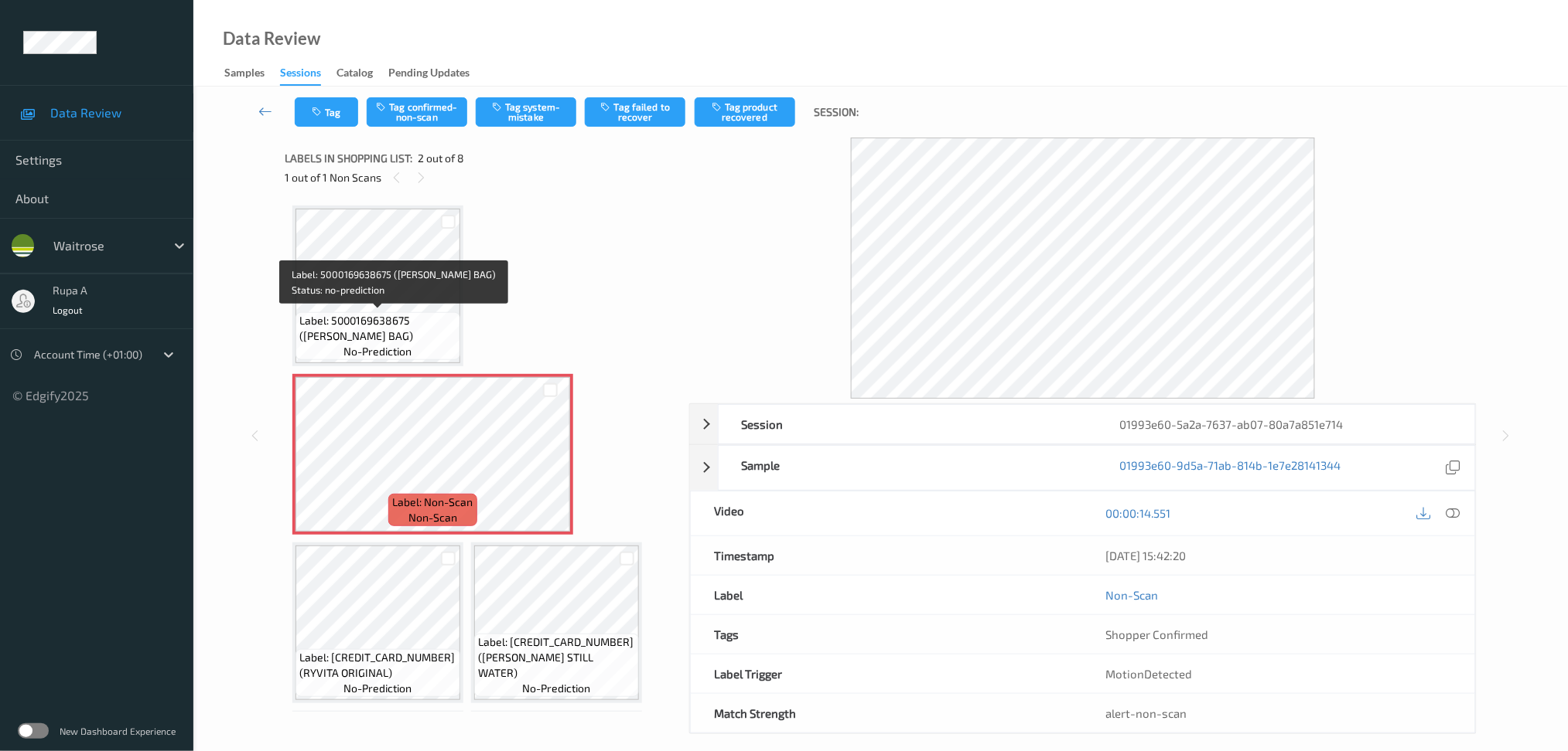
click at [398, 313] on span "Label: 5000169638675 (WR DURA BAG)" at bounding box center [377, 328] width 157 height 31
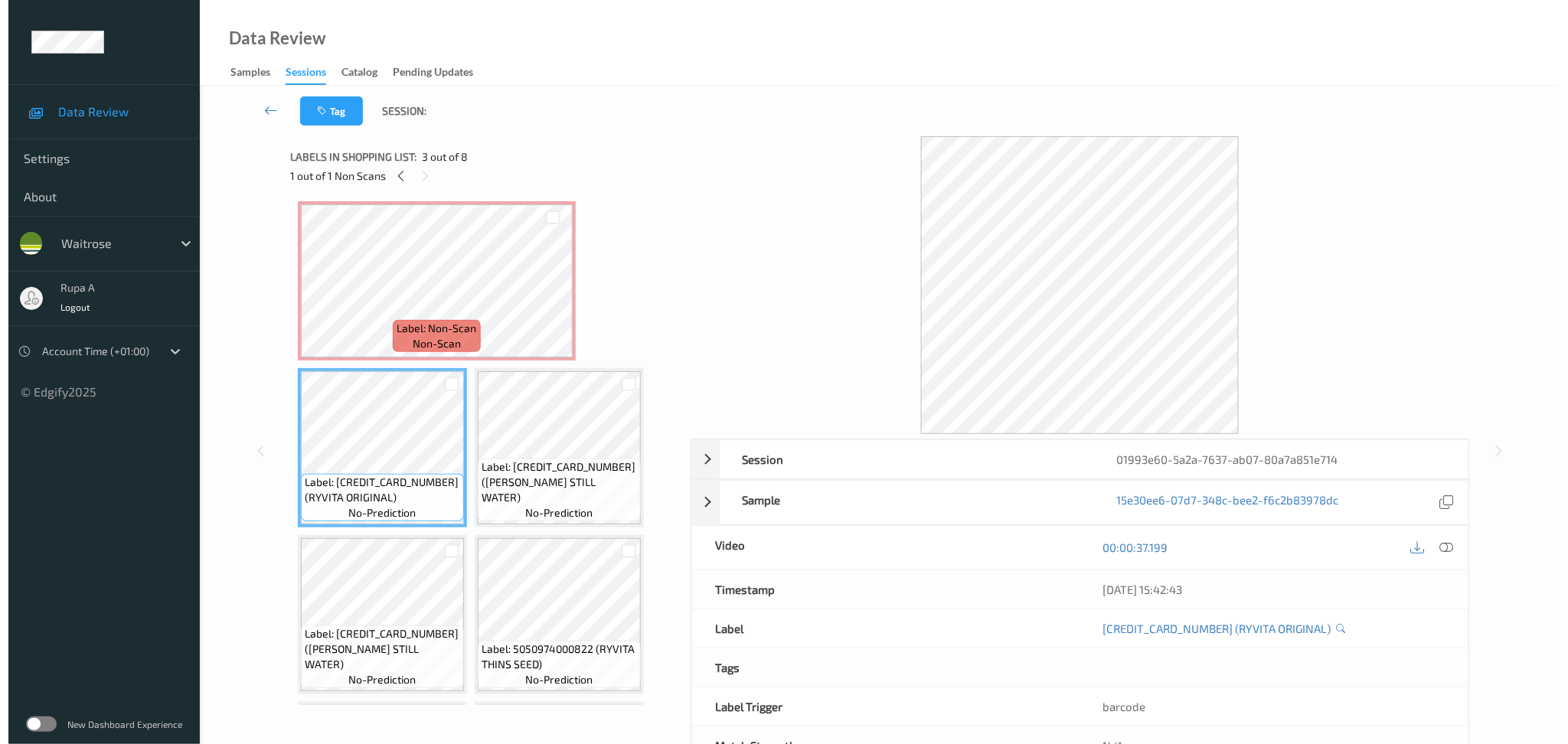
scroll to position [121, 0]
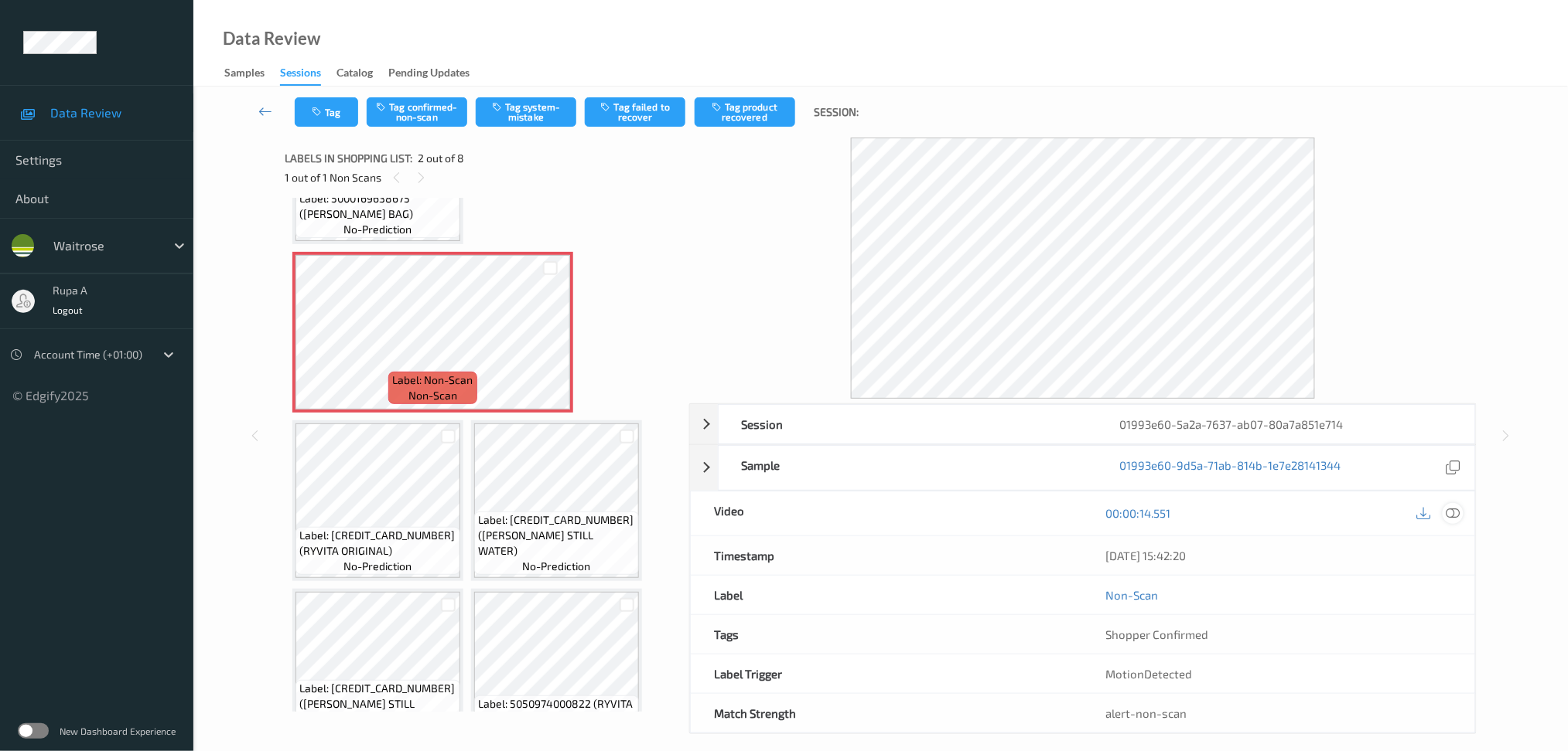
click at [1449, 516] on icon at bounding box center [1452, 513] width 14 height 14
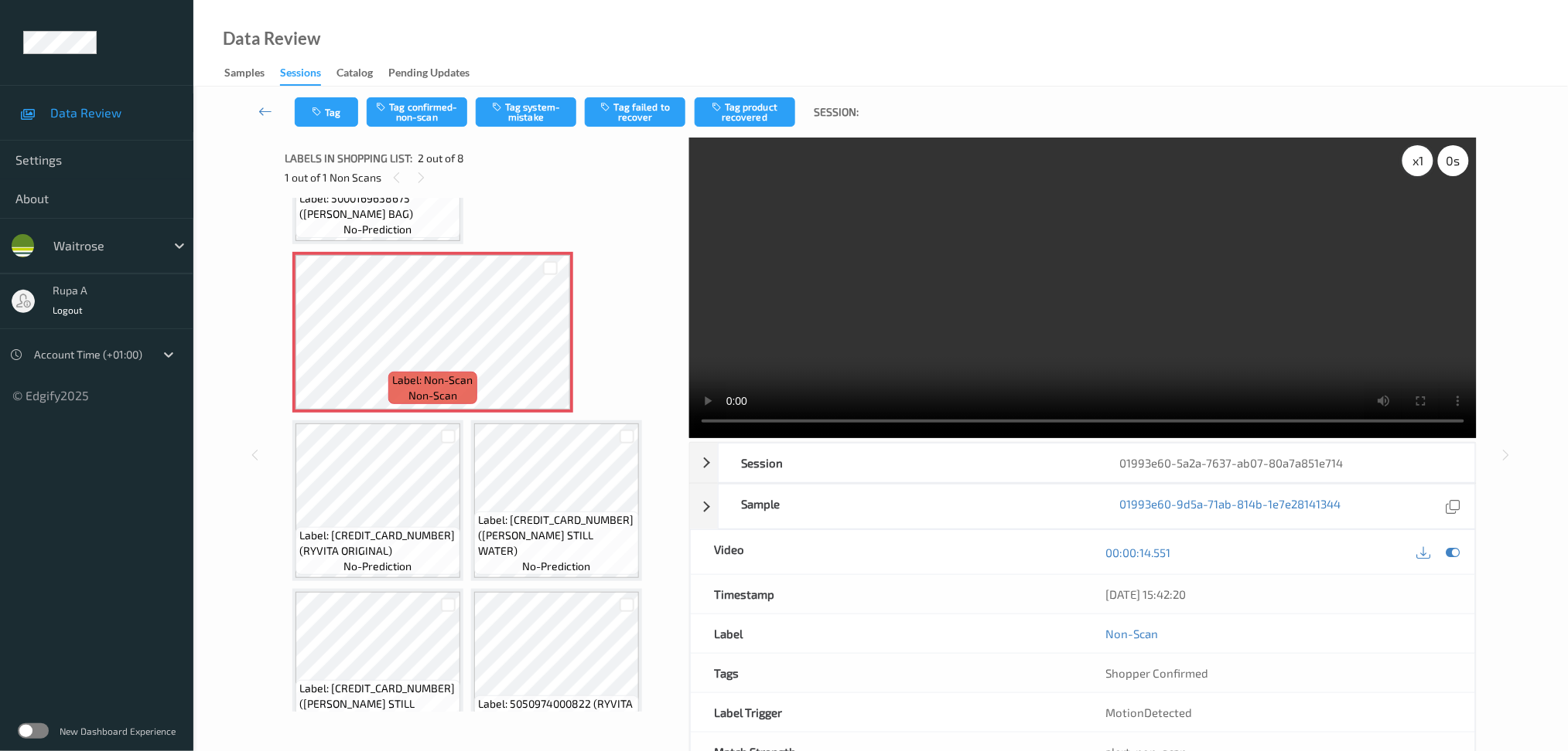
click at [1412, 172] on div "x 1" at bounding box center [1418, 161] width 31 height 31
click at [1448, 550] on icon at bounding box center [1452, 552] width 14 height 14
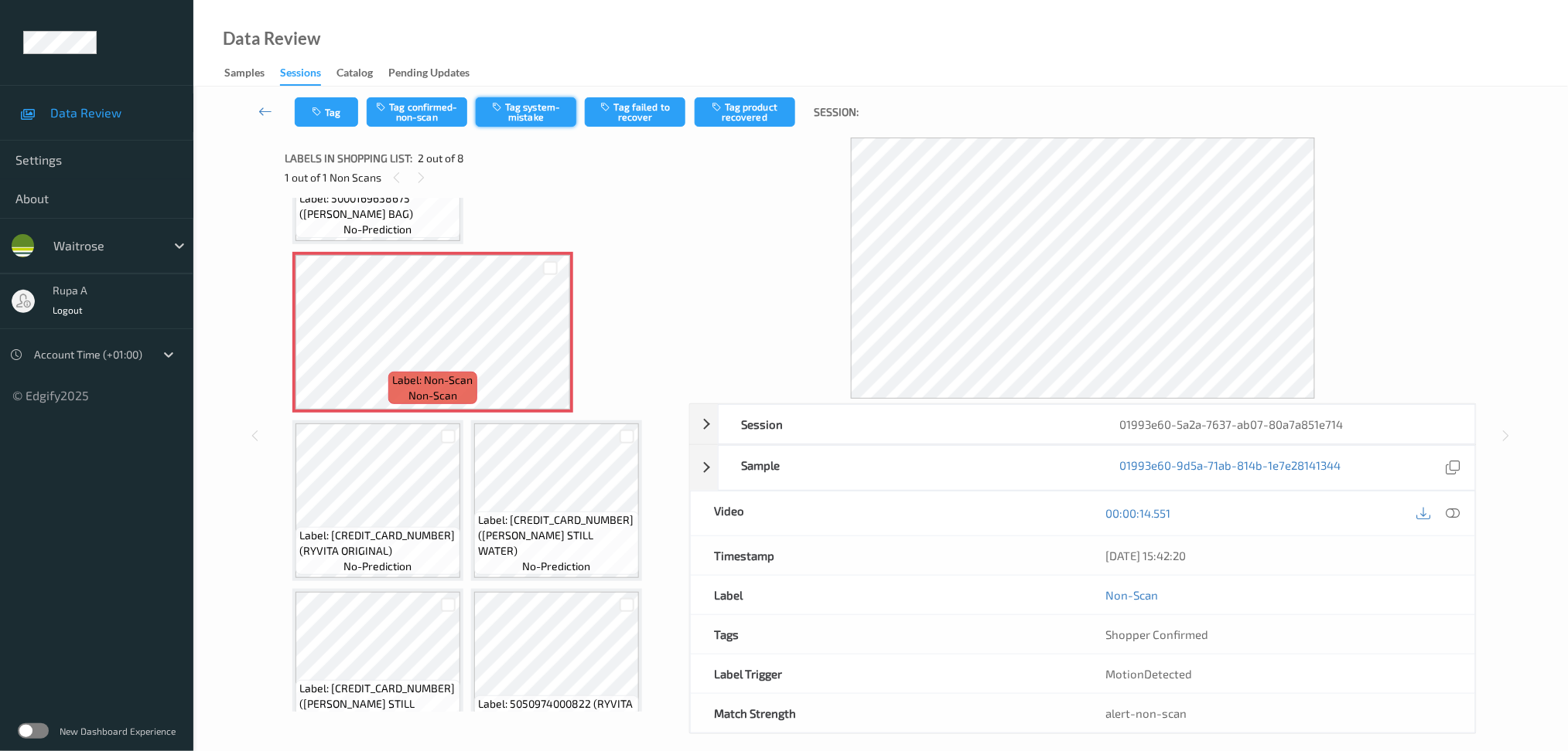
click at [512, 118] on button "Tag system-mistake" at bounding box center [525, 112] width 100 height 29
click at [311, 107] on button "Tag" at bounding box center [325, 112] width 63 height 29
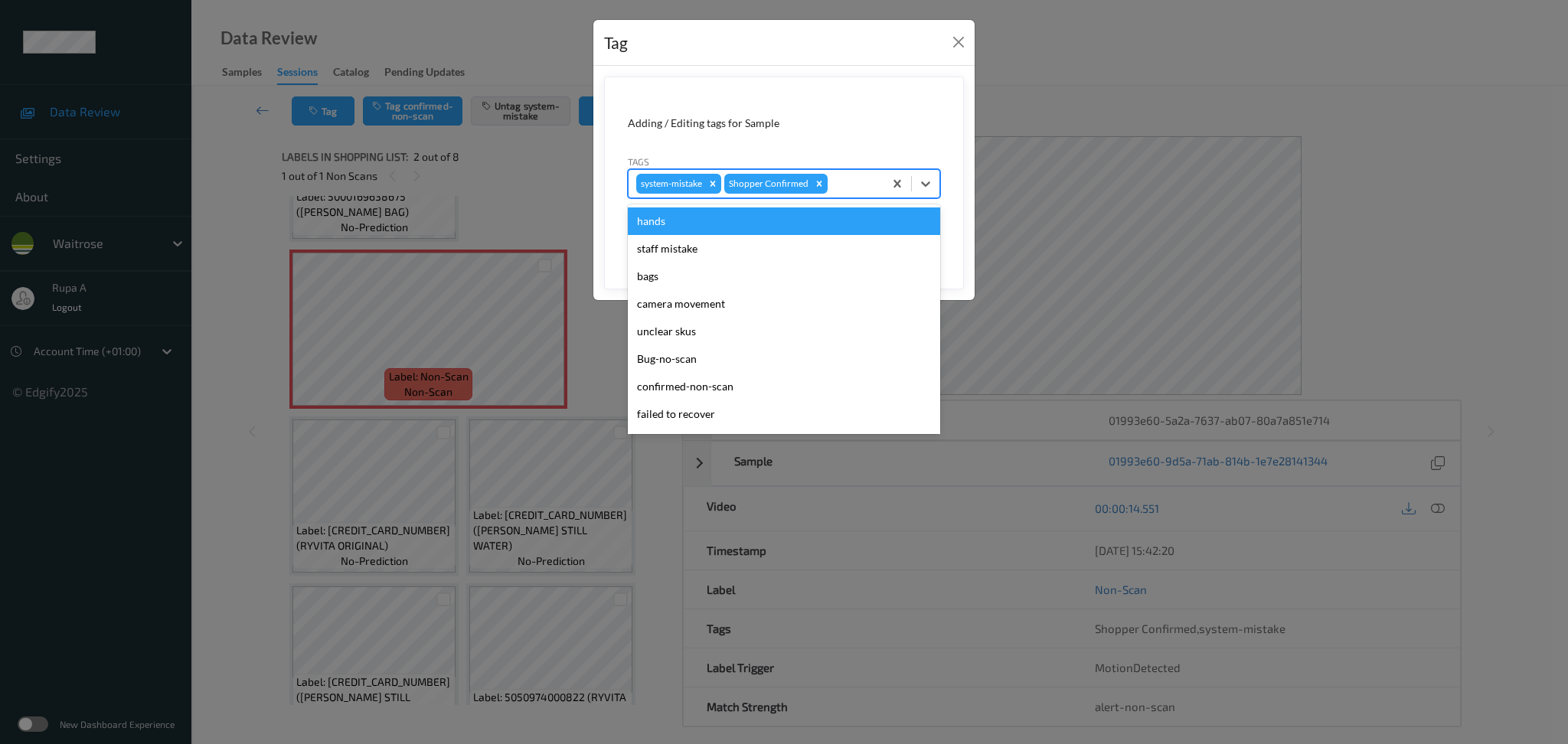
click at [863, 182] on div at bounding box center [853, 183] width 45 height 18
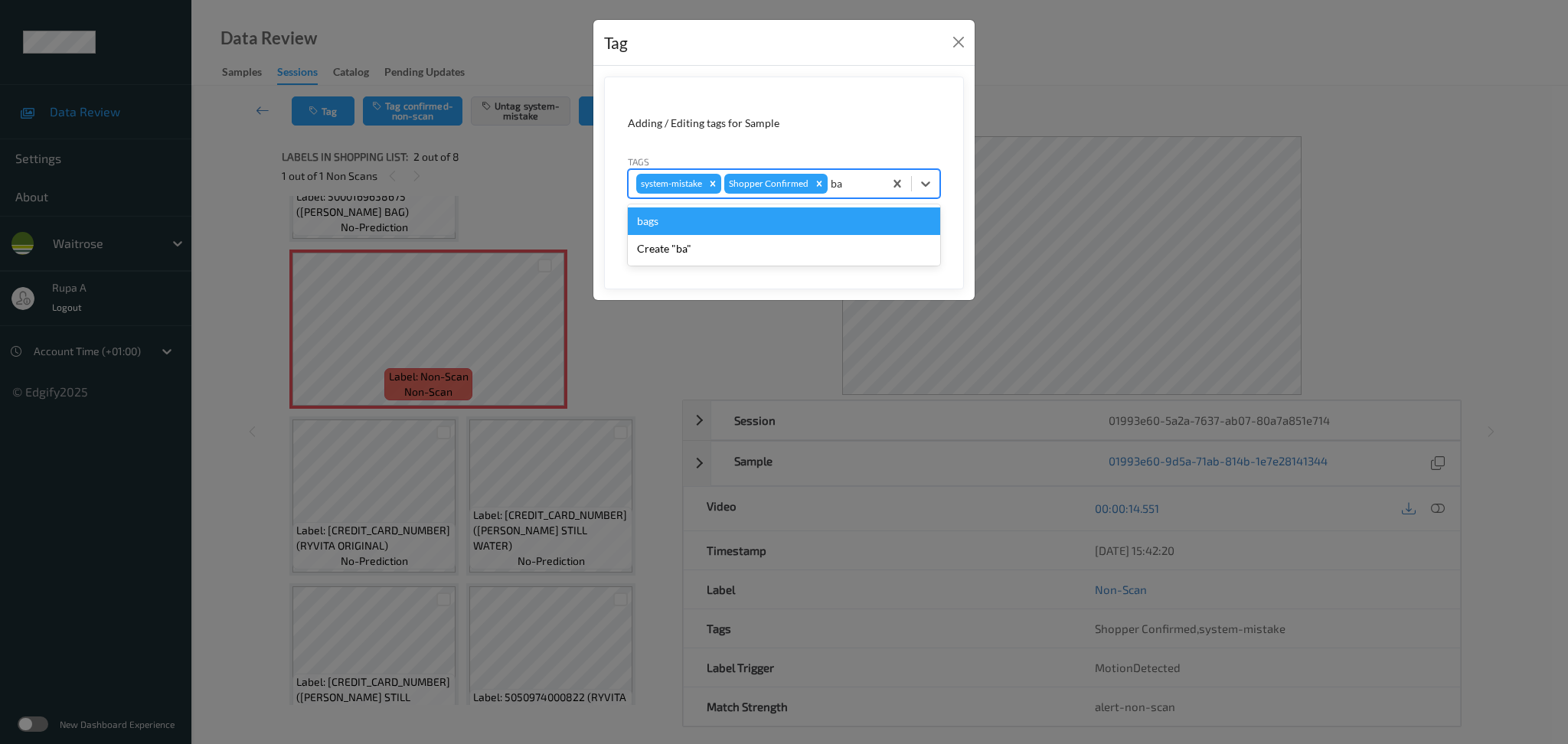
type input "bag"
click at [748, 224] on div "bags" at bounding box center [784, 221] width 313 height 28
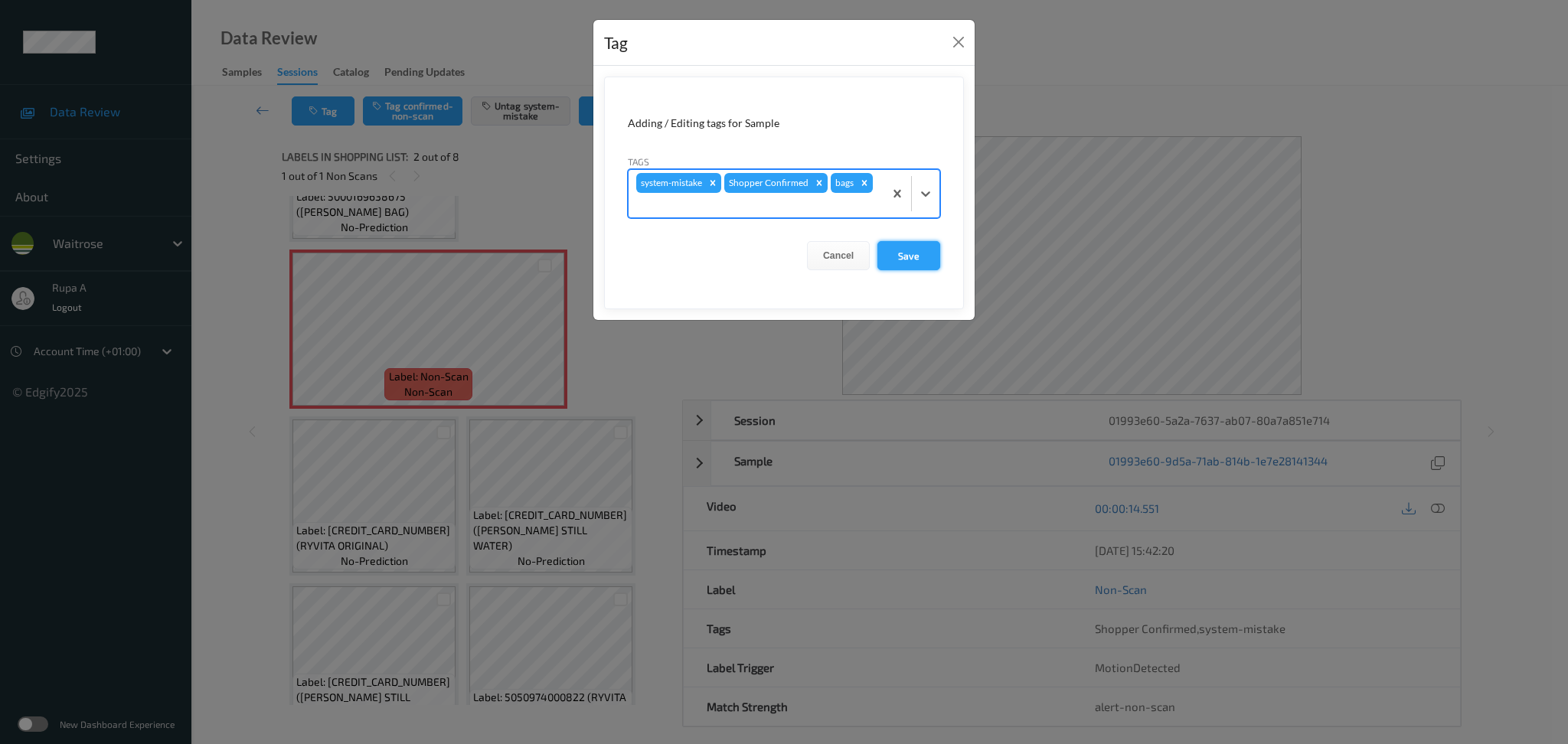
click at [899, 258] on button "Save" at bounding box center [908, 256] width 63 height 29
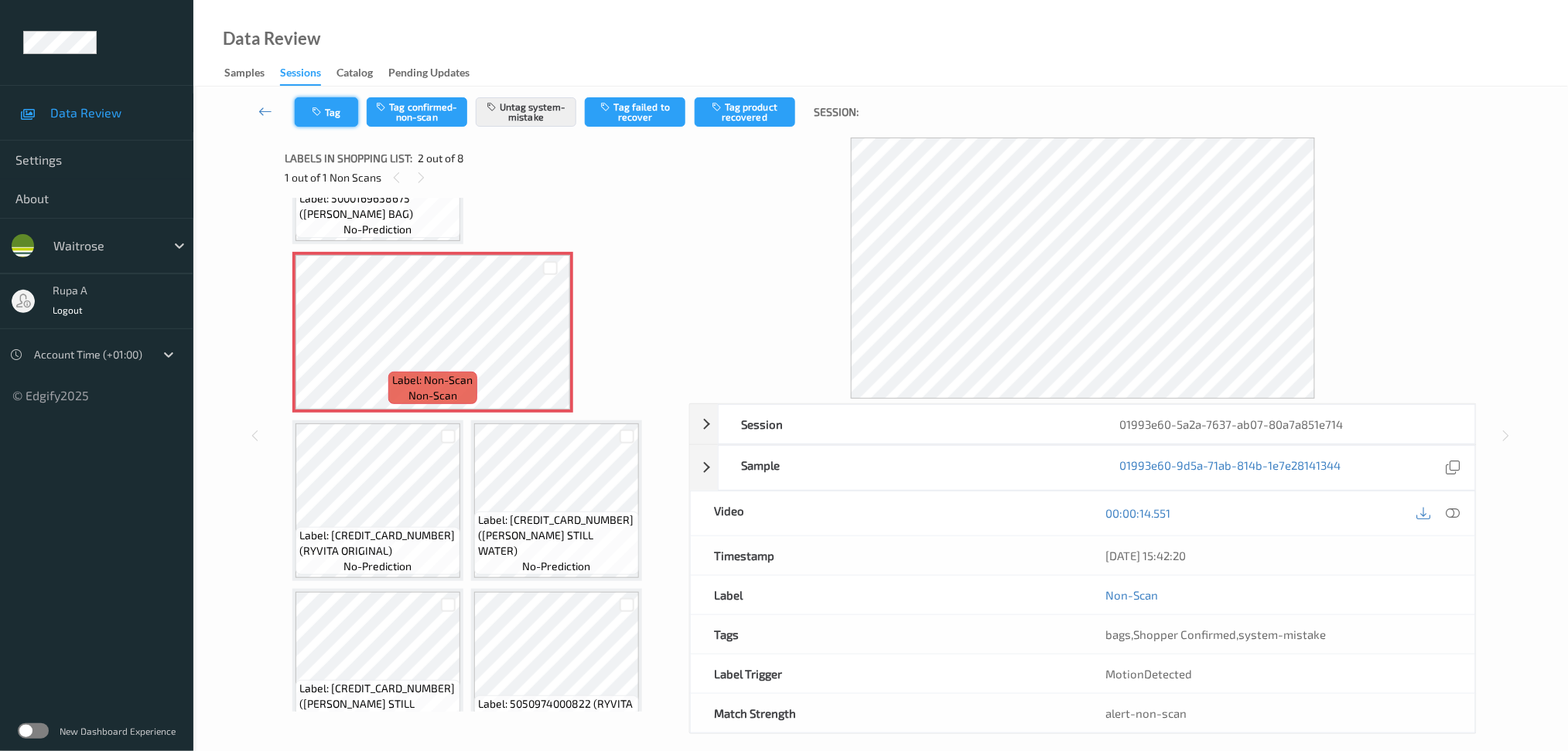
click at [336, 105] on button "Tag" at bounding box center [325, 112] width 63 height 29
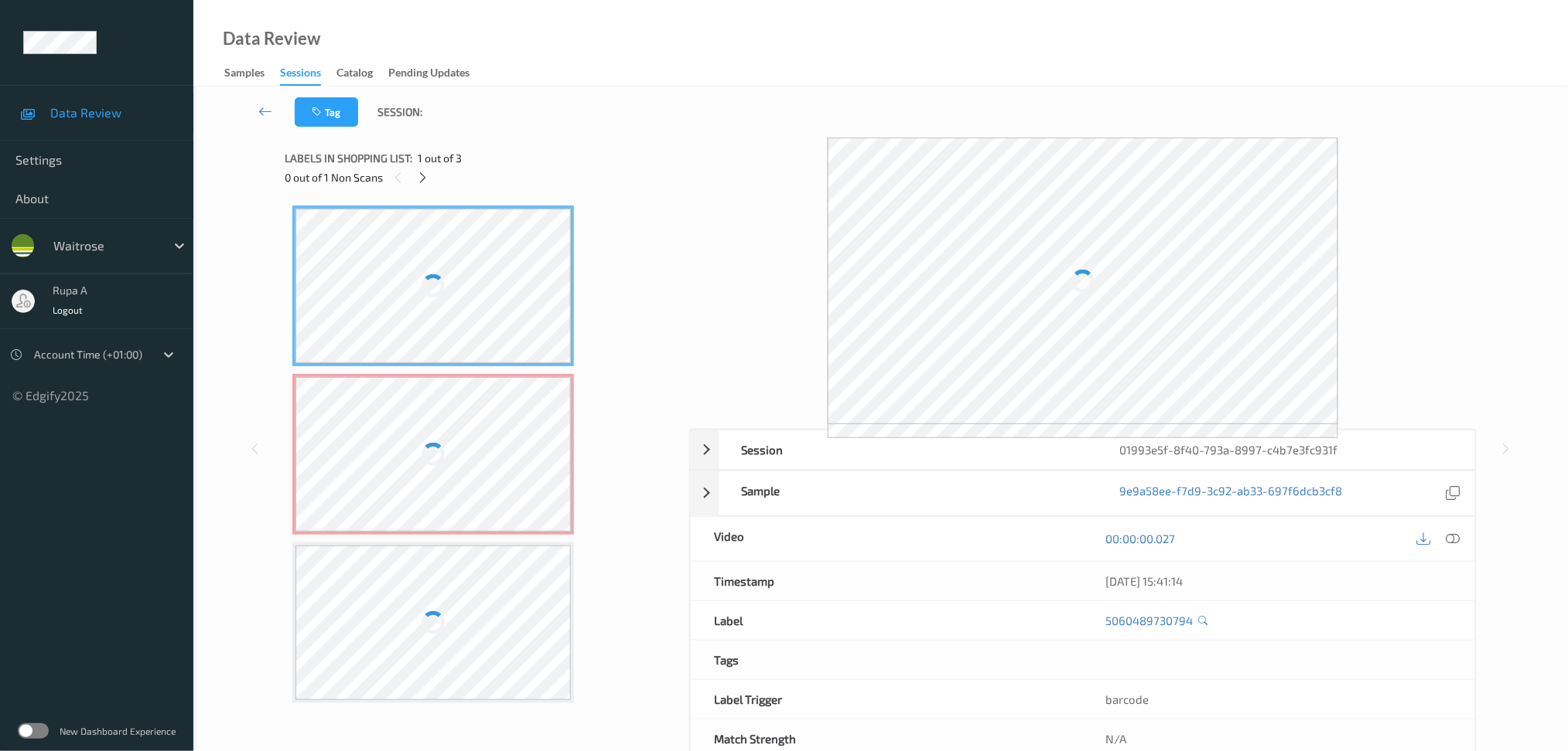
click at [547, 153] on div "Labels in shopping list: 1 out of 3" at bounding box center [481, 158] width 394 height 19
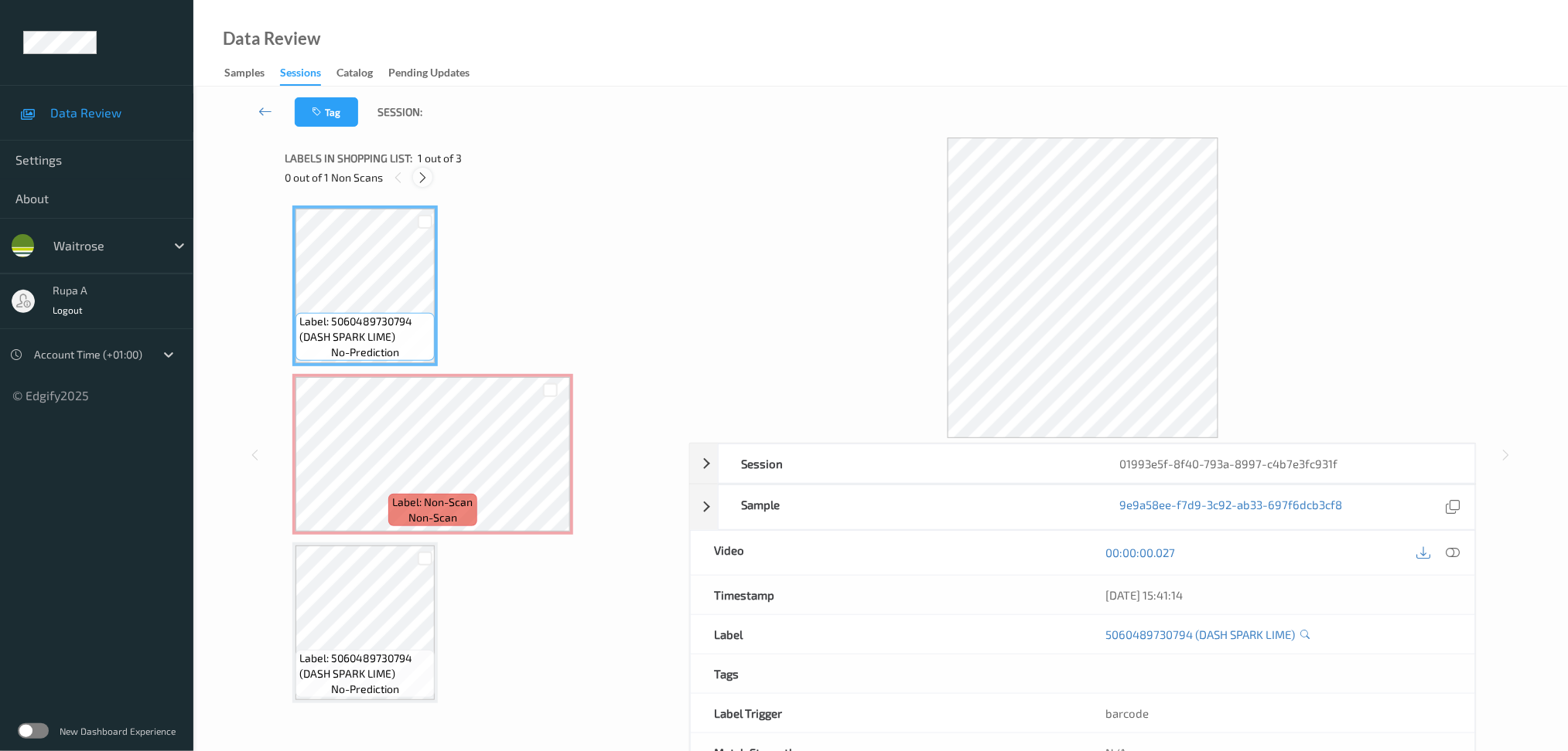
click at [427, 170] on icon at bounding box center [422, 177] width 13 height 14
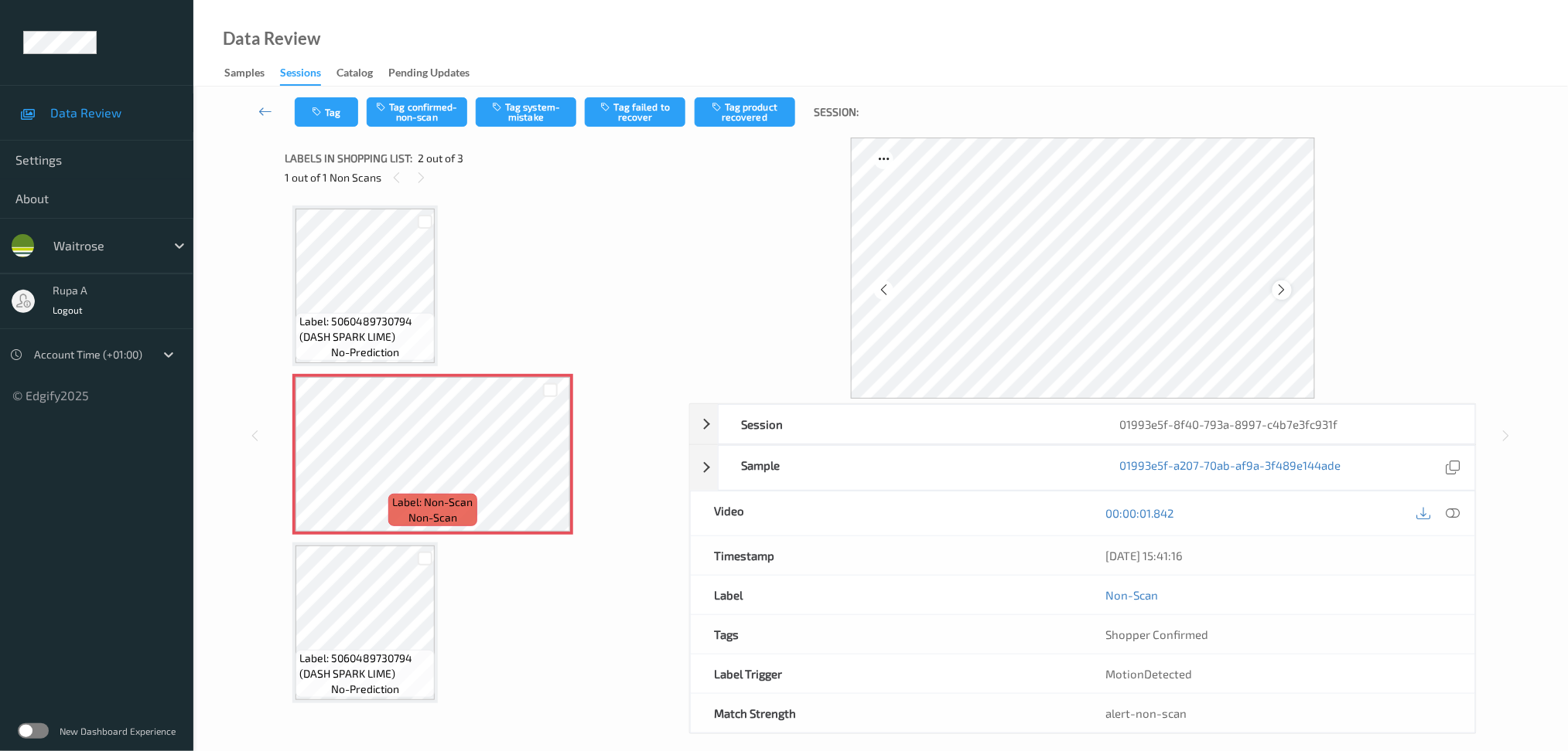
click at [1278, 291] on icon at bounding box center [1281, 289] width 13 height 14
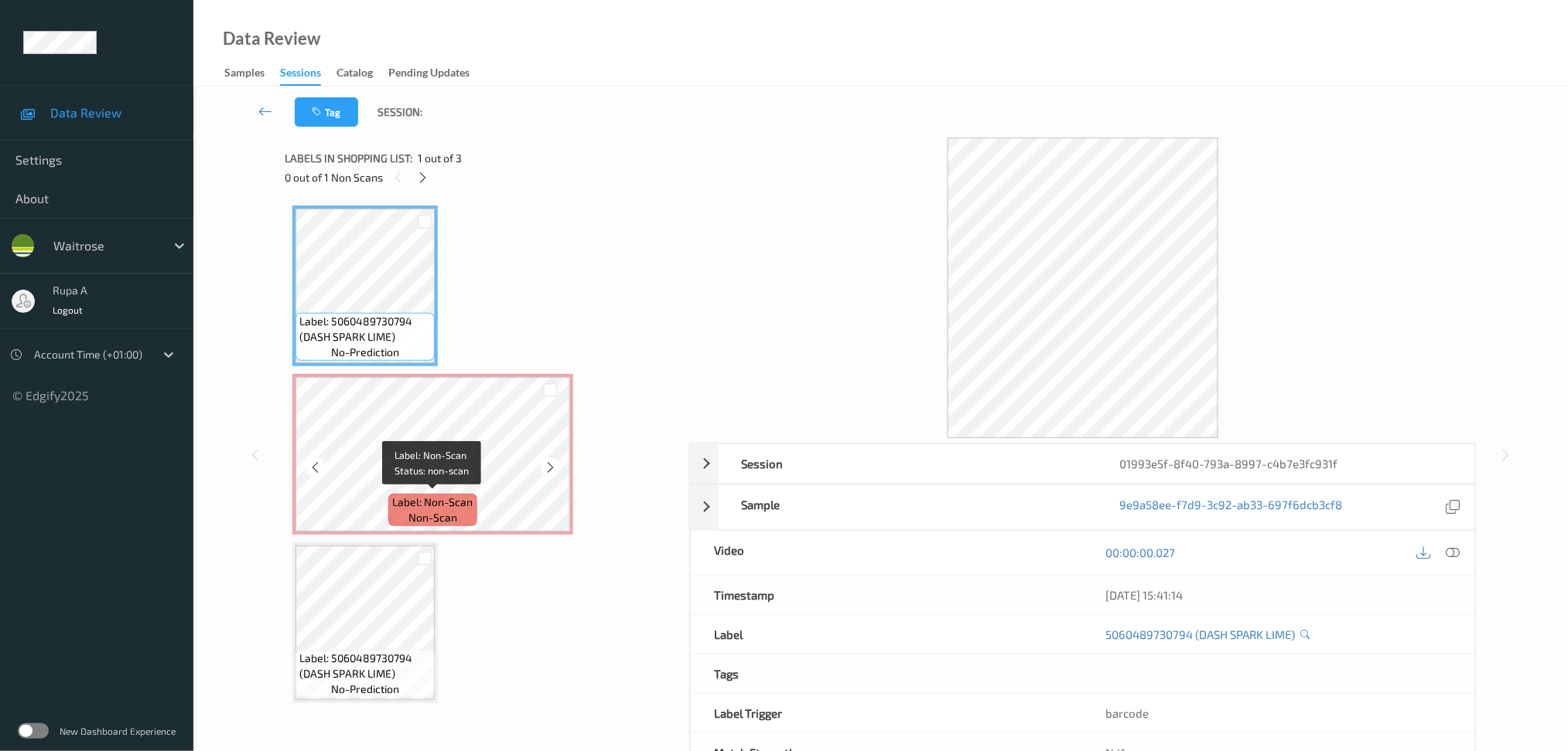
click at [403, 495] on span "Label: Non-Scan" at bounding box center [433, 503] width 81 height 16
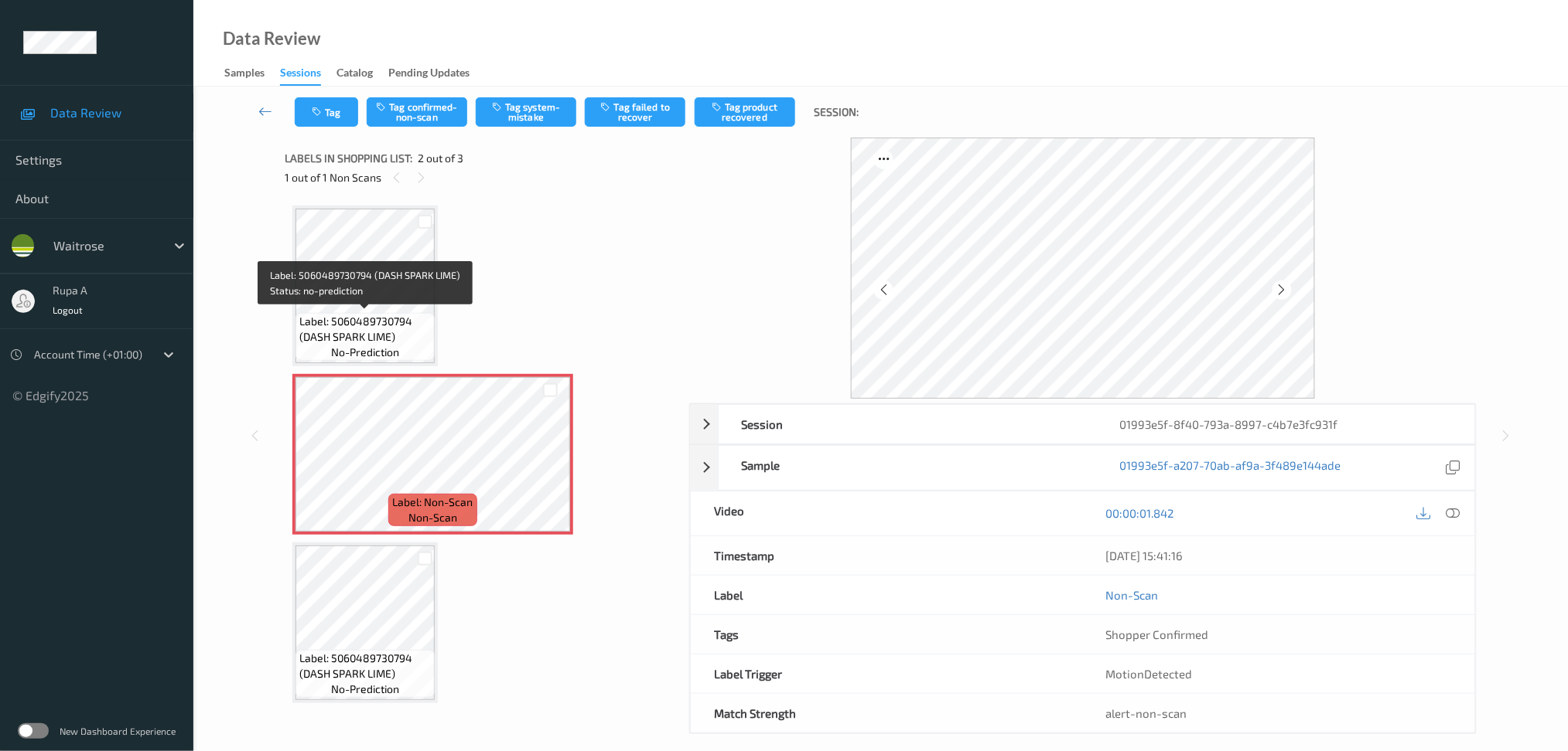
click at [399, 317] on span "Label: 5060489730794 (DASH SPARK LIME)" at bounding box center [364, 329] width 132 height 31
click at [541, 121] on button "Tag system-mistake" at bounding box center [525, 112] width 100 height 29
click at [543, 117] on button "Tag system-mistake" at bounding box center [525, 112] width 100 height 29
click at [523, 110] on button "Tag system-mistake" at bounding box center [525, 112] width 100 height 29
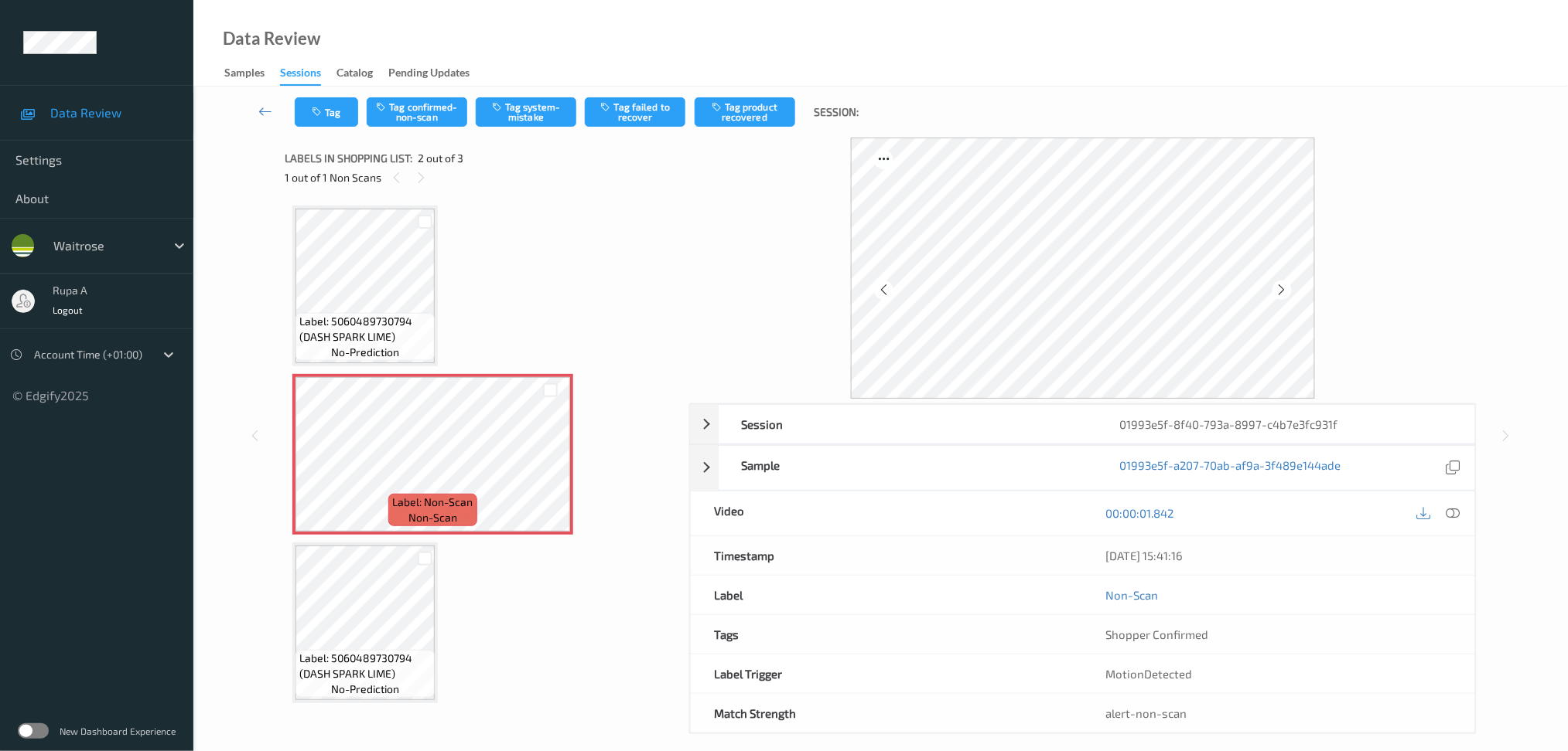
click at [529, 94] on div "Tag Tag confirmed-non-scan Tag system-mistake Tag failed to recover Tag product…" at bounding box center [880, 112] width 1311 height 51
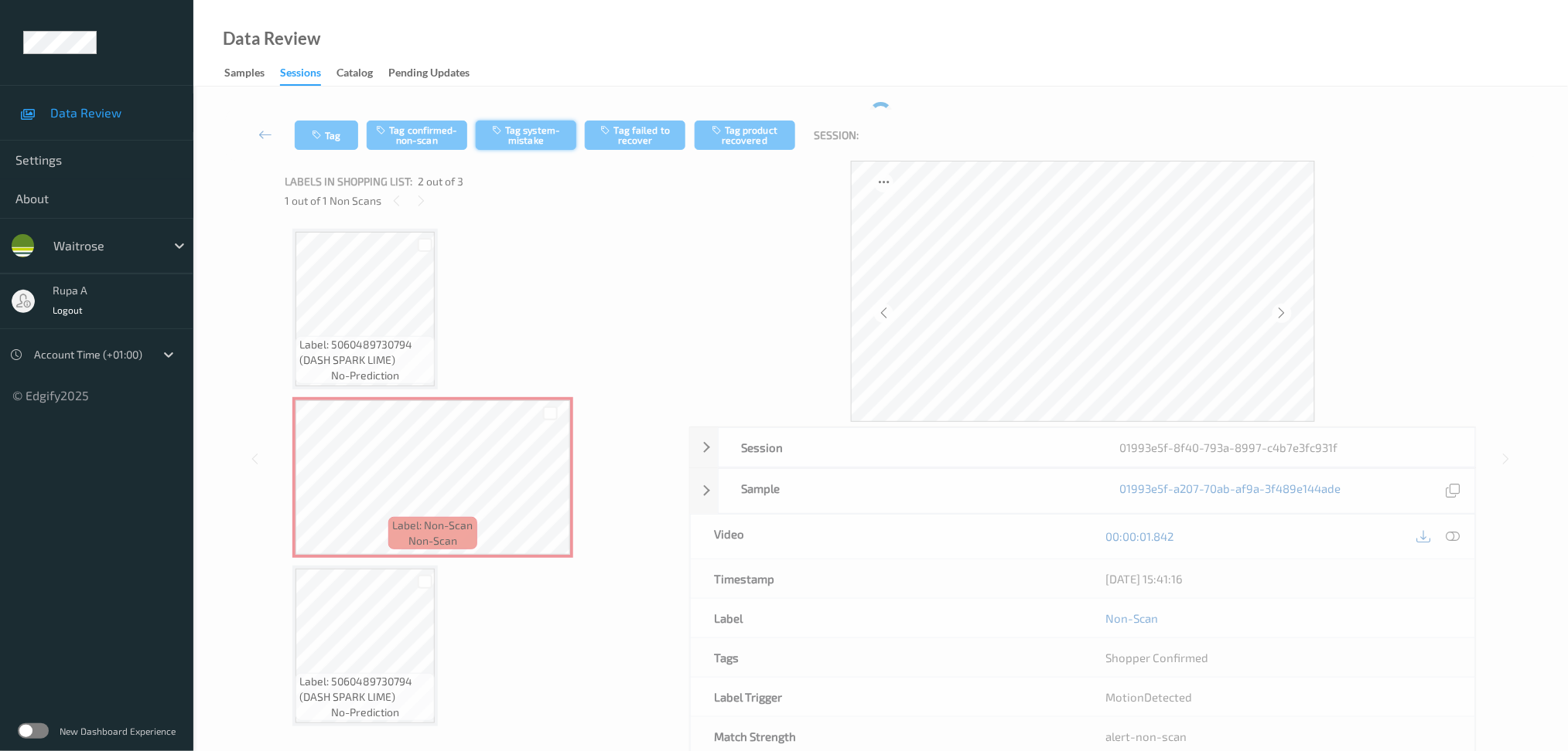
click at [549, 122] on button "Tag system-mistake" at bounding box center [525, 135] width 100 height 29
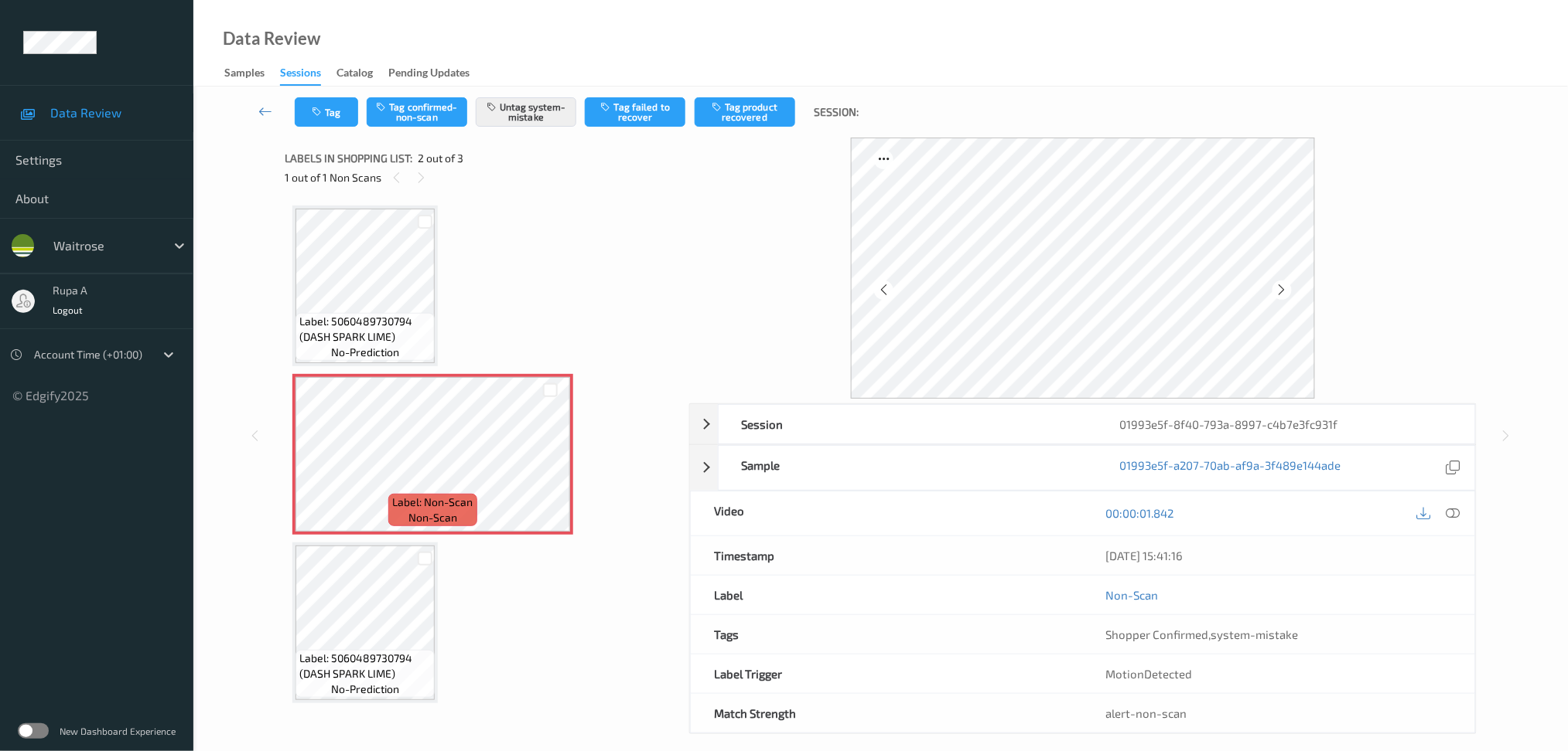
click at [325, 127] on div "Tag Tag confirmed-non-scan Untag system-mistake Tag failed to recover Tag produ…" at bounding box center [880, 112] width 1311 height 51
click at [318, 114] on icon "button" at bounding box center [318, 112] width 13 height 11
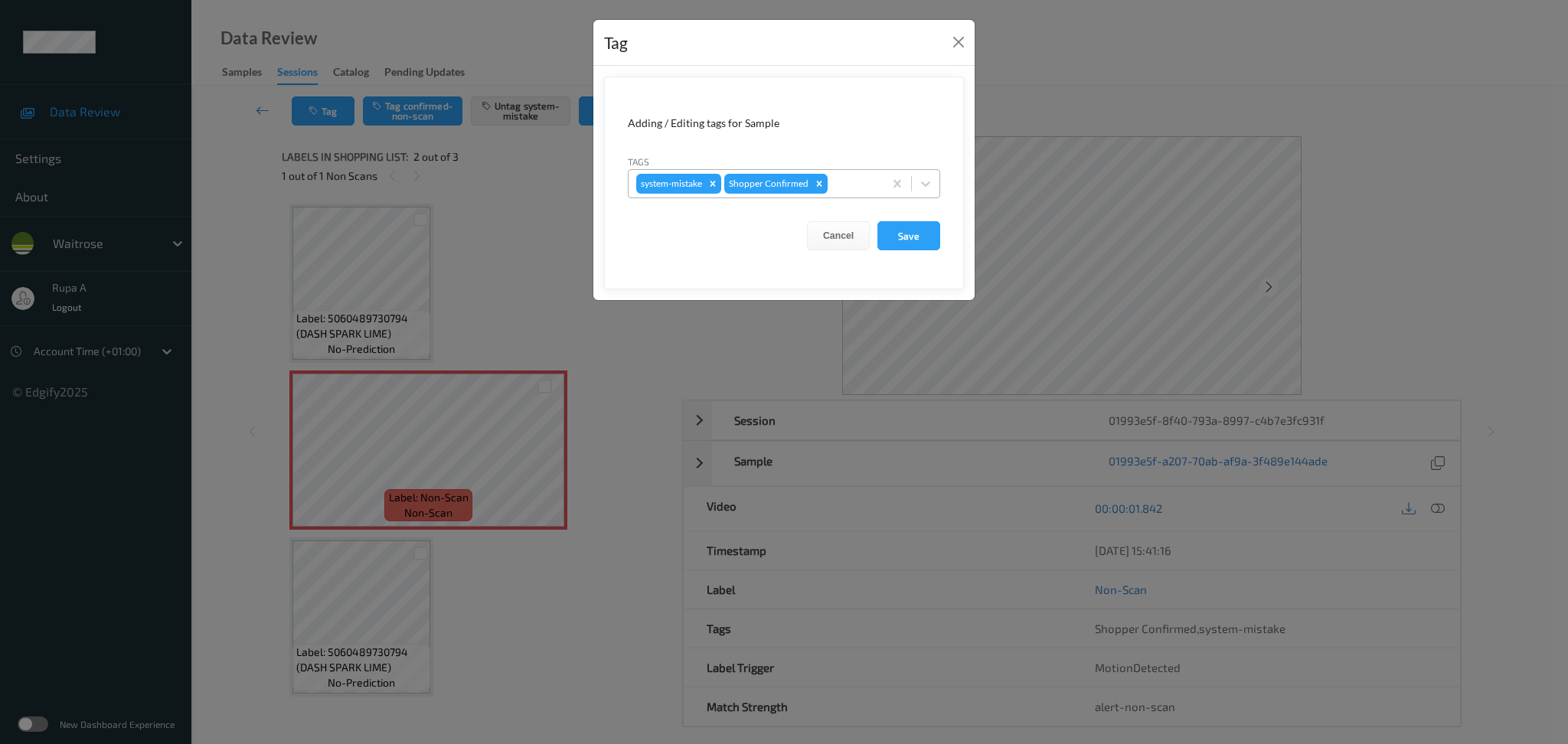
click at [859, 186] on div at bounding box center [853, 183] width 45 height 18
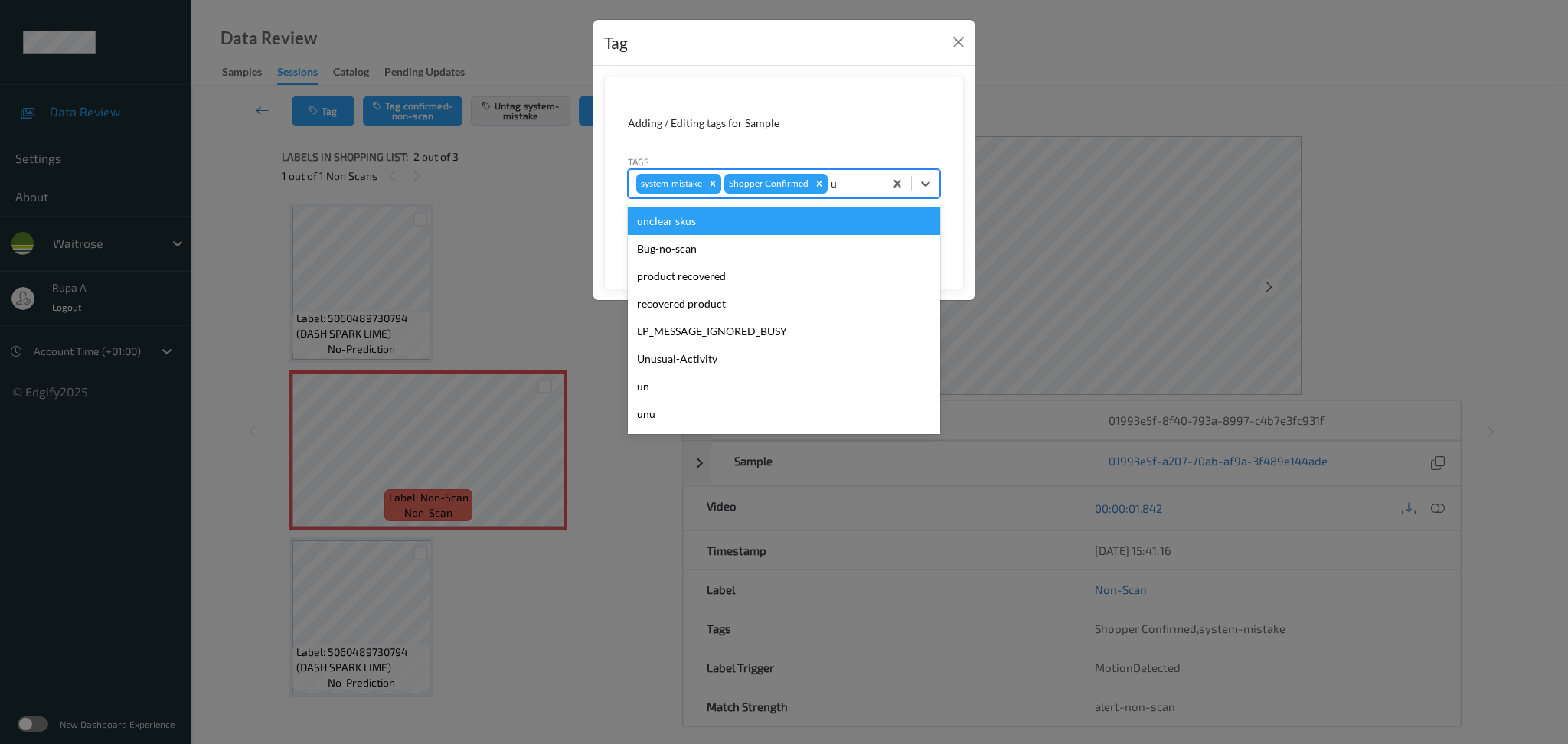
type input "un"
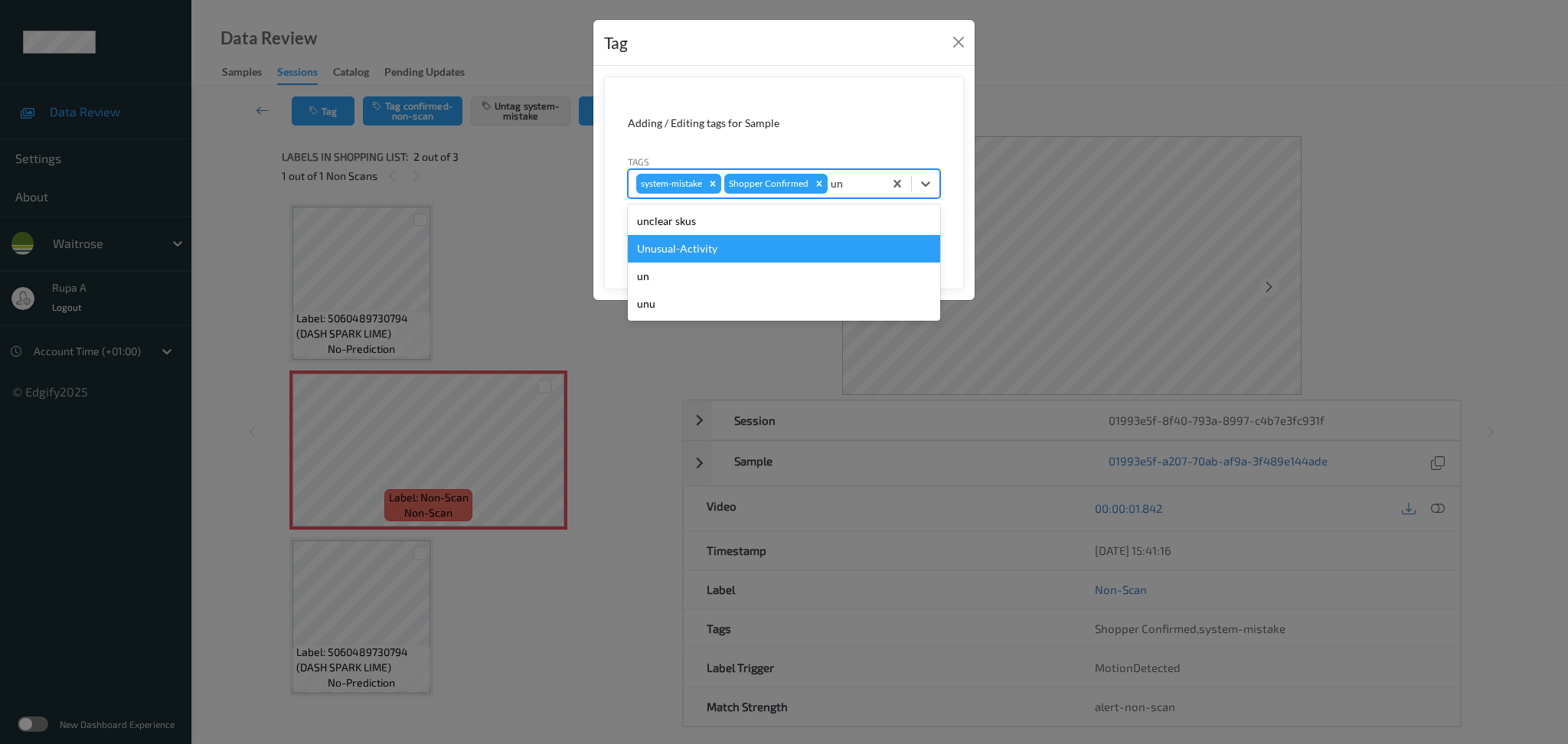
click at [732, 247] on div "Unusual-Activity" at bounding box center [784, 249] width 313 height 28
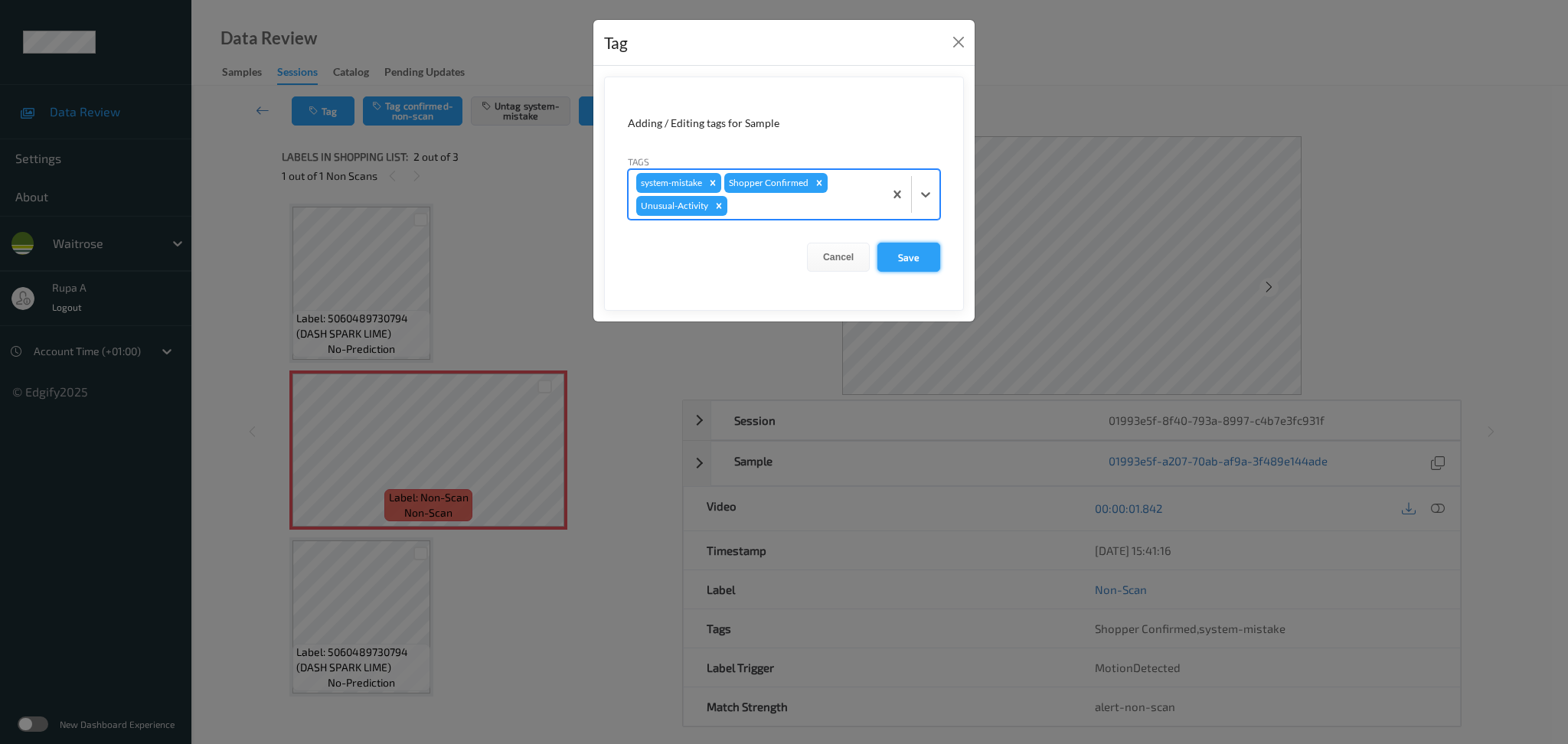
click at [931, 263] on button "Save" at bounding box center [908, 258] width 63 height 29
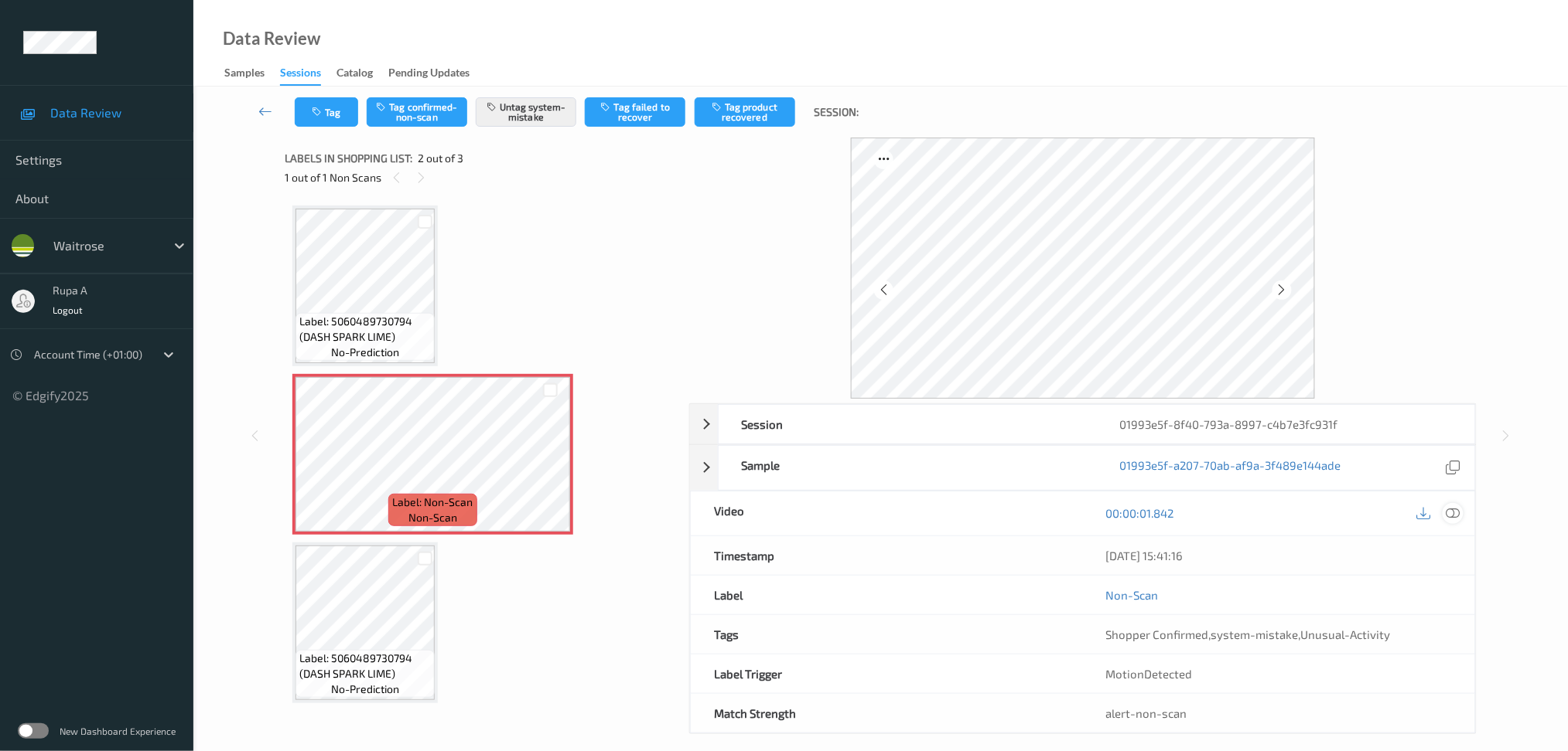
click at [1453, 512] on icon at bounding box center [1452, 513] width 14 height 14
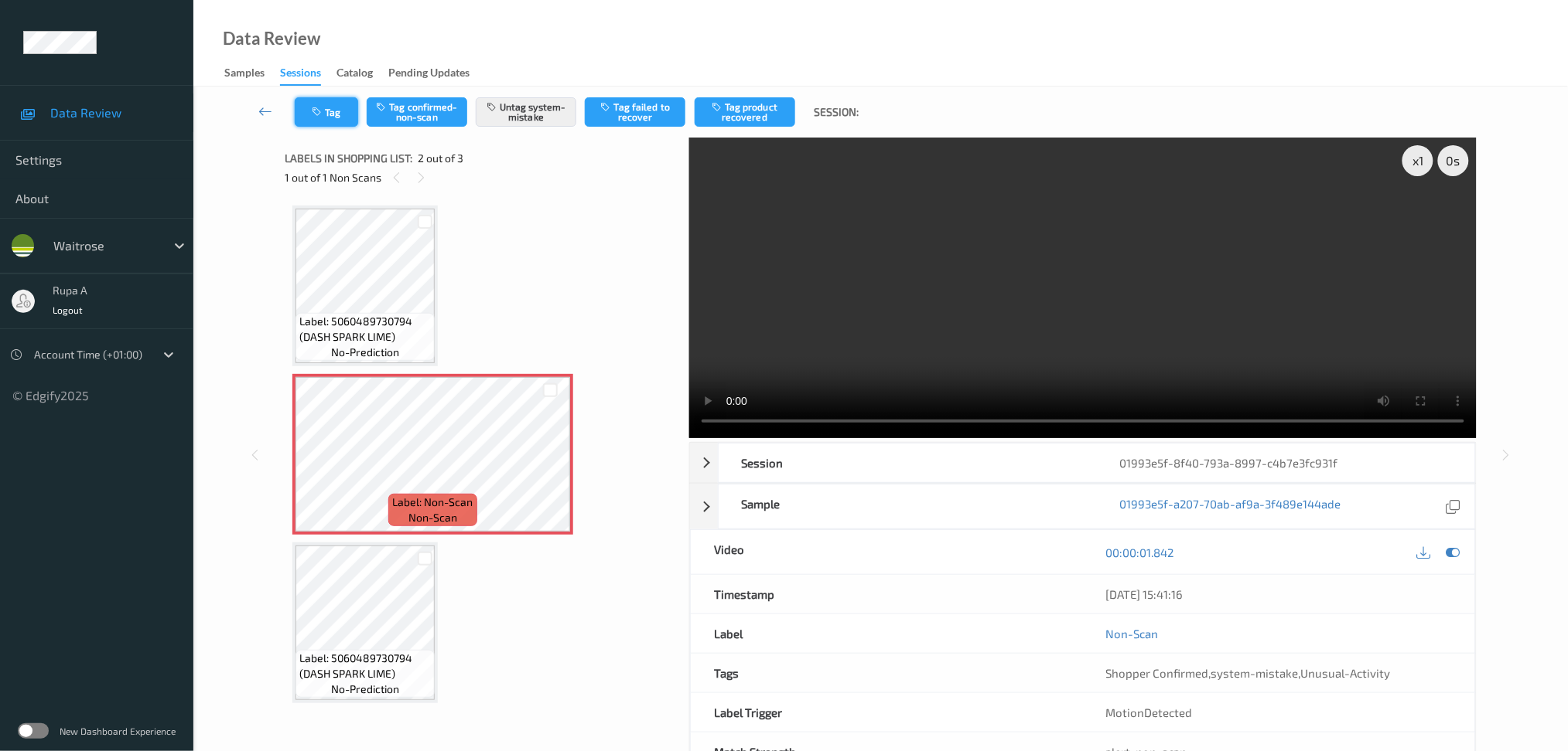
click at [342, 116] on button "Tag" at bounding box center [325, 112] width 63 height 29
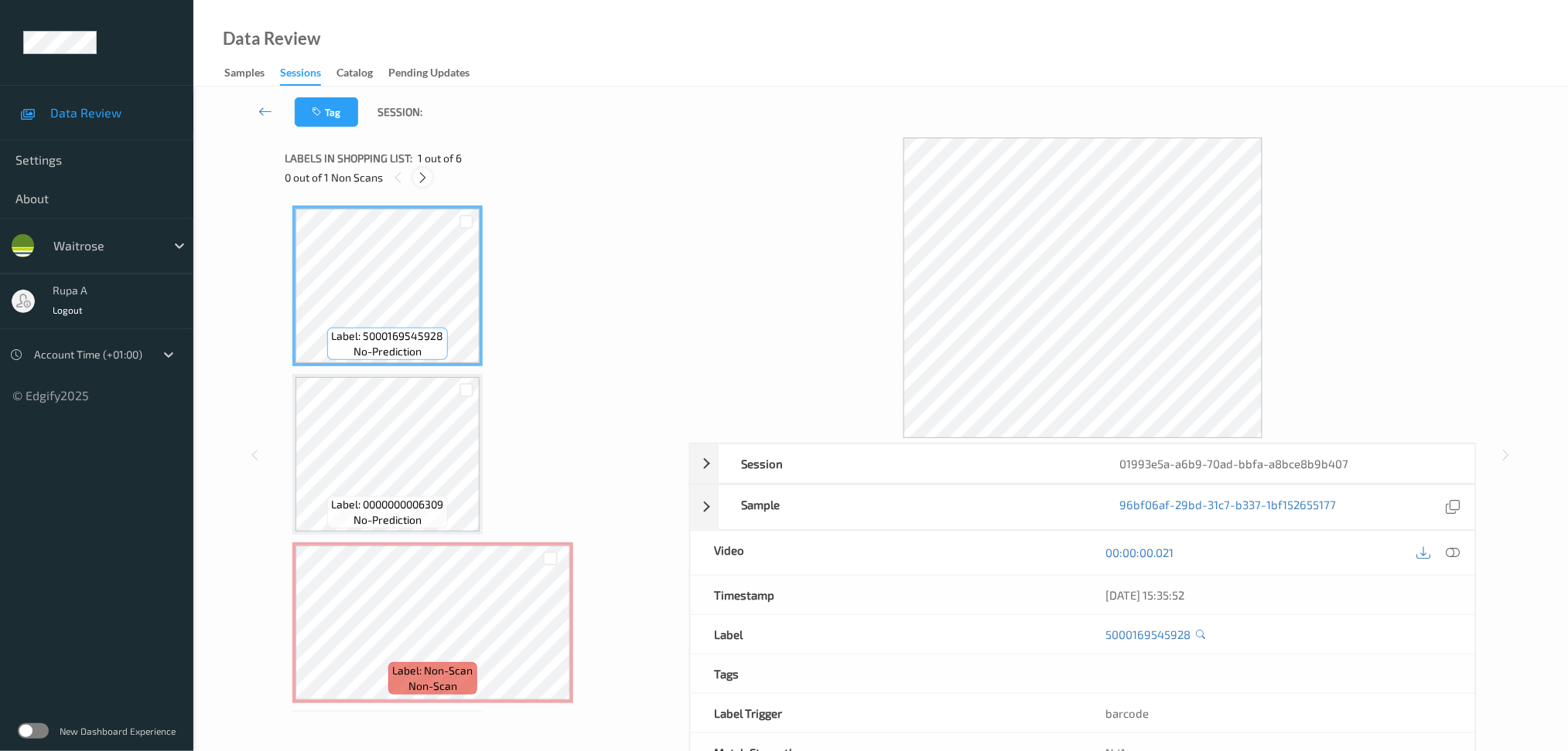
click at [429, 183] on icon at bounding box center [422, 177] width 13 height 14
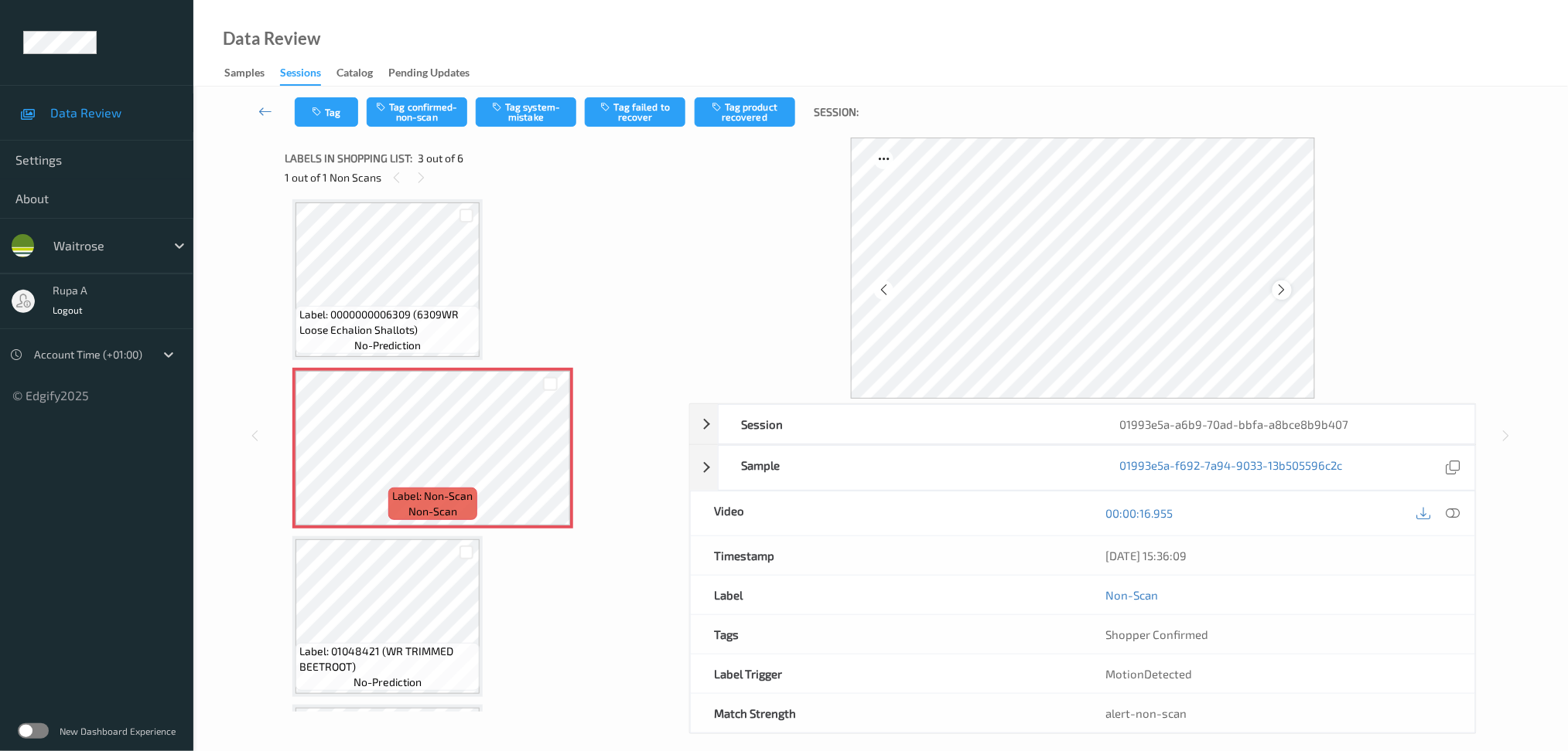
click at [1287, 290] on icon at bounding box center [1281, 289] width 13 height 14
click at [1288, 290] on div at bounding box center [1281, 290] width 19 height 19
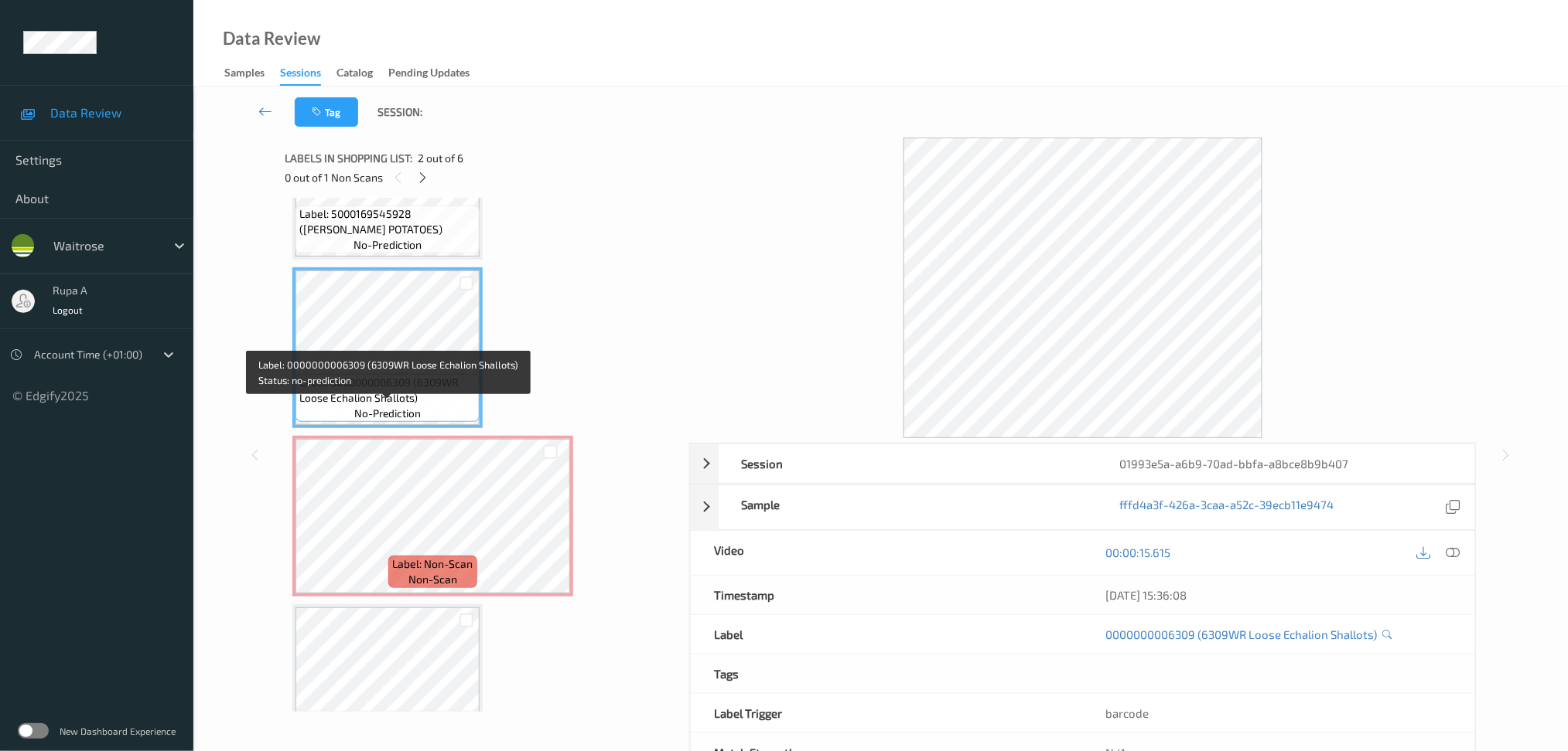
scroll to position [71, 0]
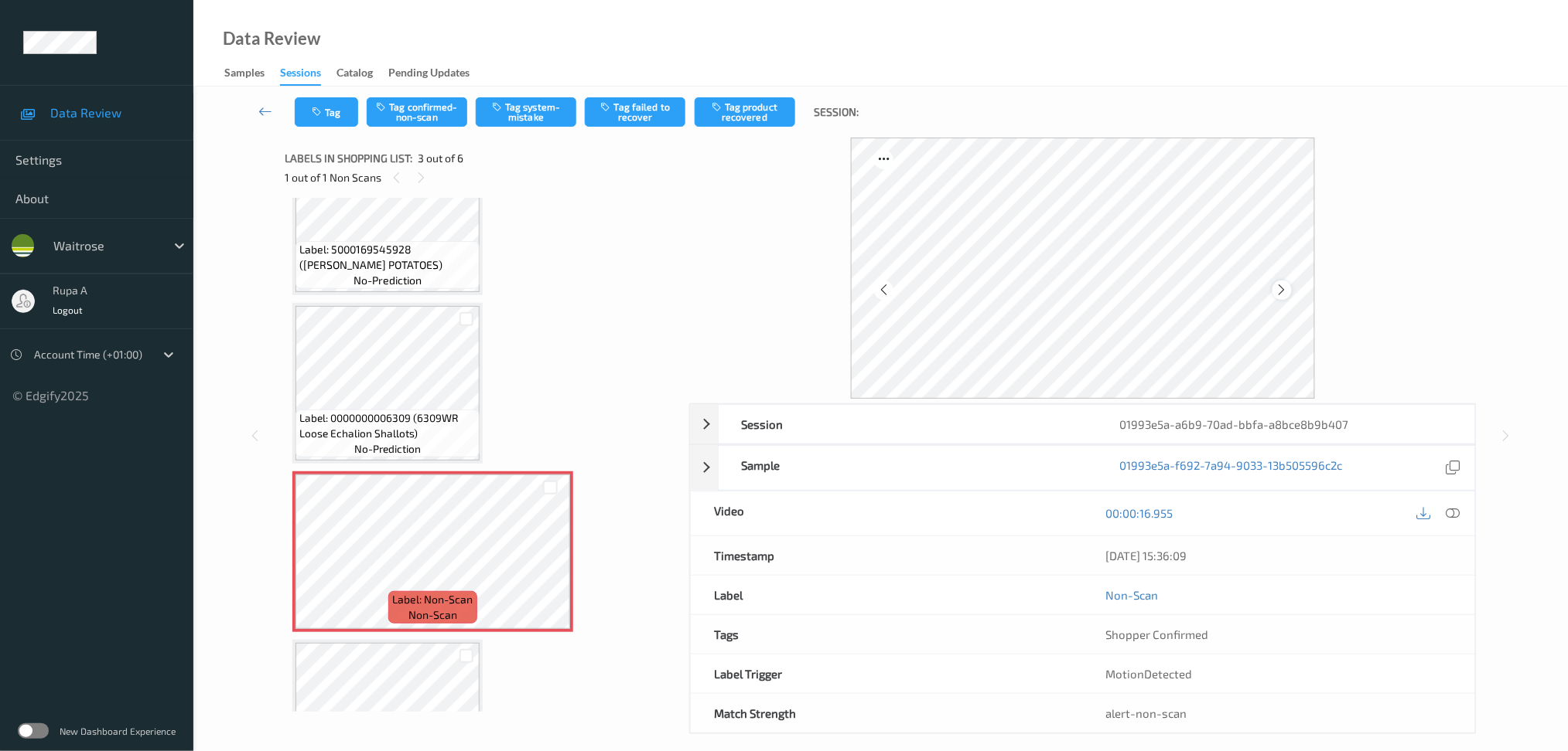
click at [1279, 287] on icon at bounding box center [1281, 289] width 13 height 14
click at [1457, 504] on div at bounding box center [1452, 513] width 20 height 20
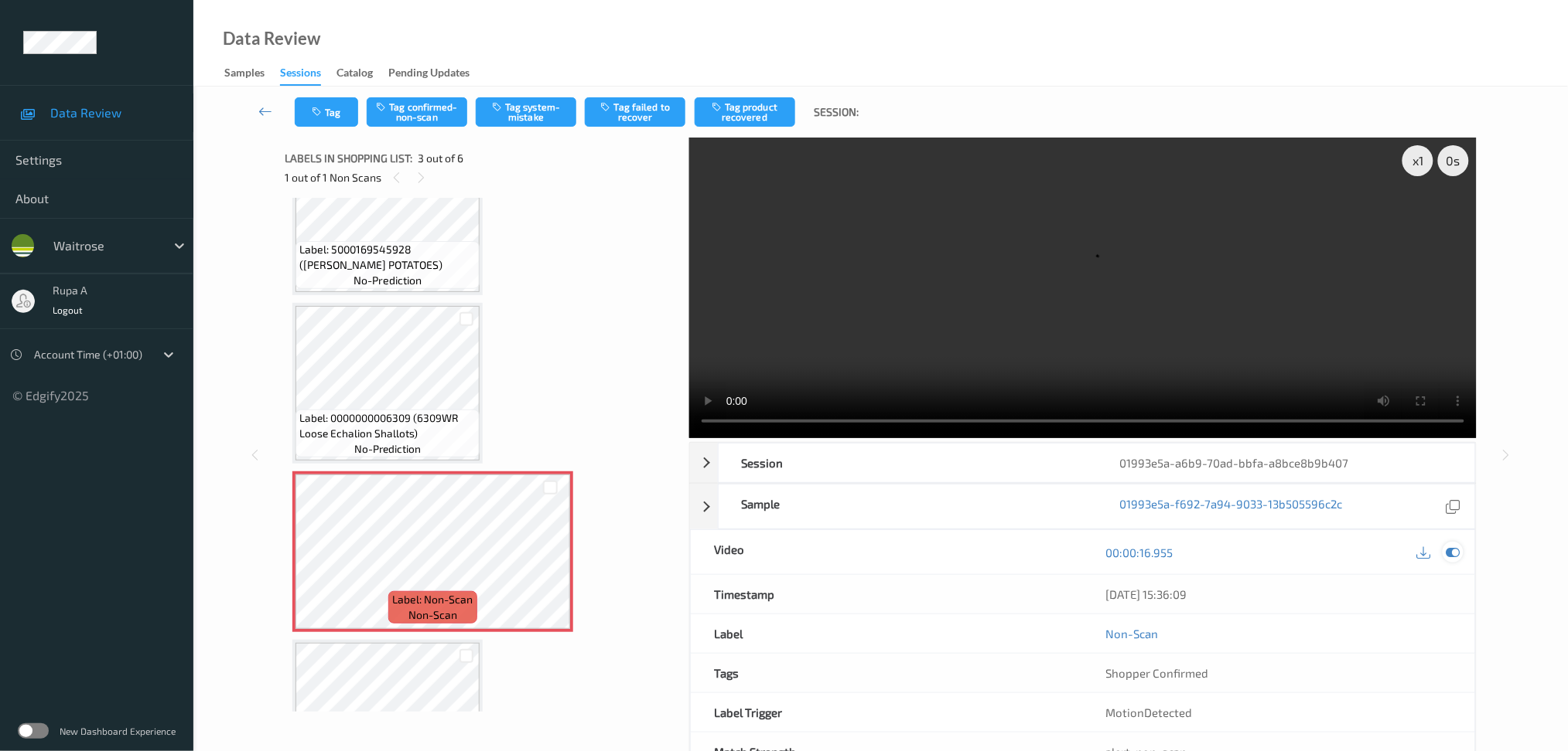
click at [1448, 552] on icon at bounding box center [1452, 552] width 14 height 14
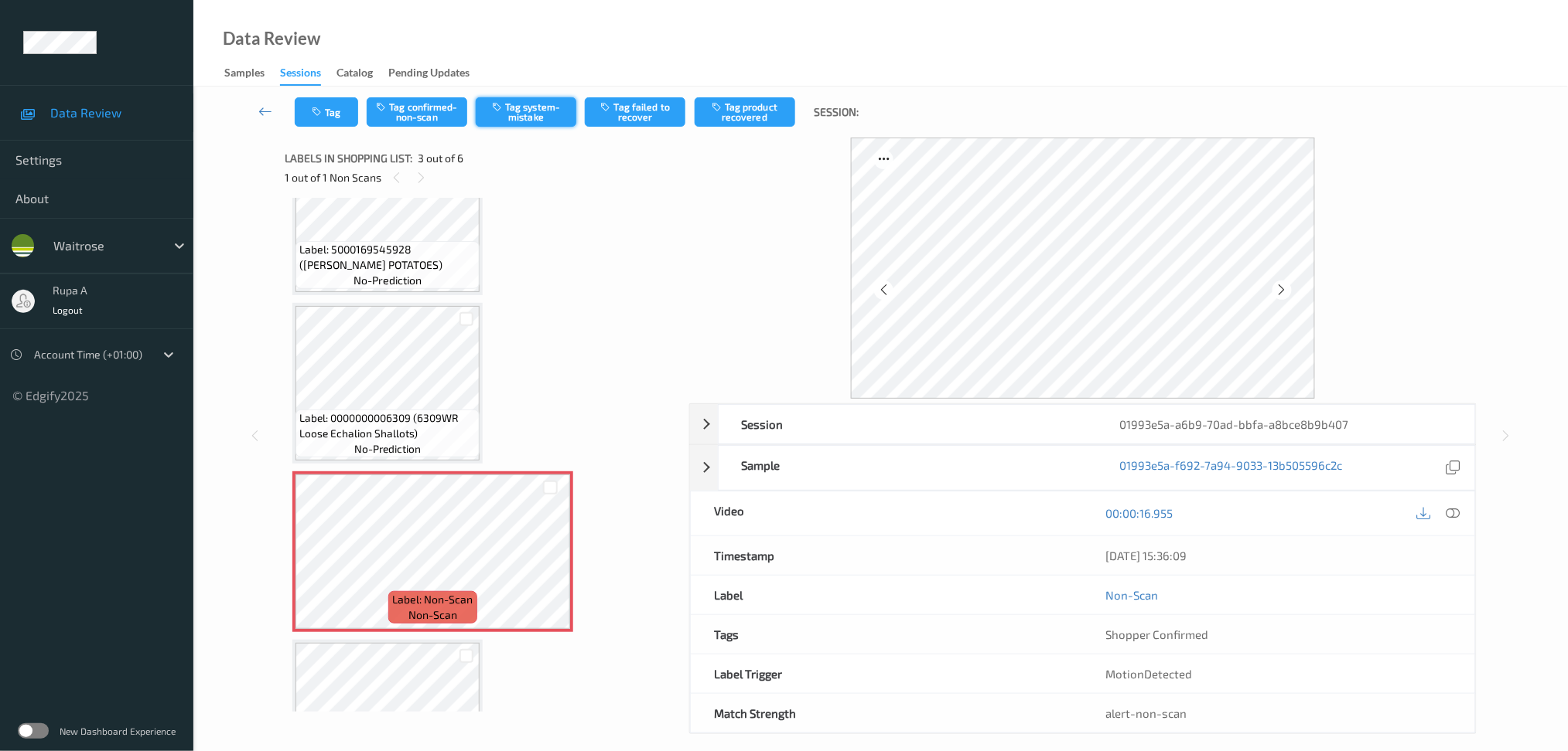
click at [541, 101] on button "Tag system-mistake" at bounding box center [525, 112] width 100 height 29
click at [347, 114] on button "Tag" at bounding box center [325, 112] width 63 height 29
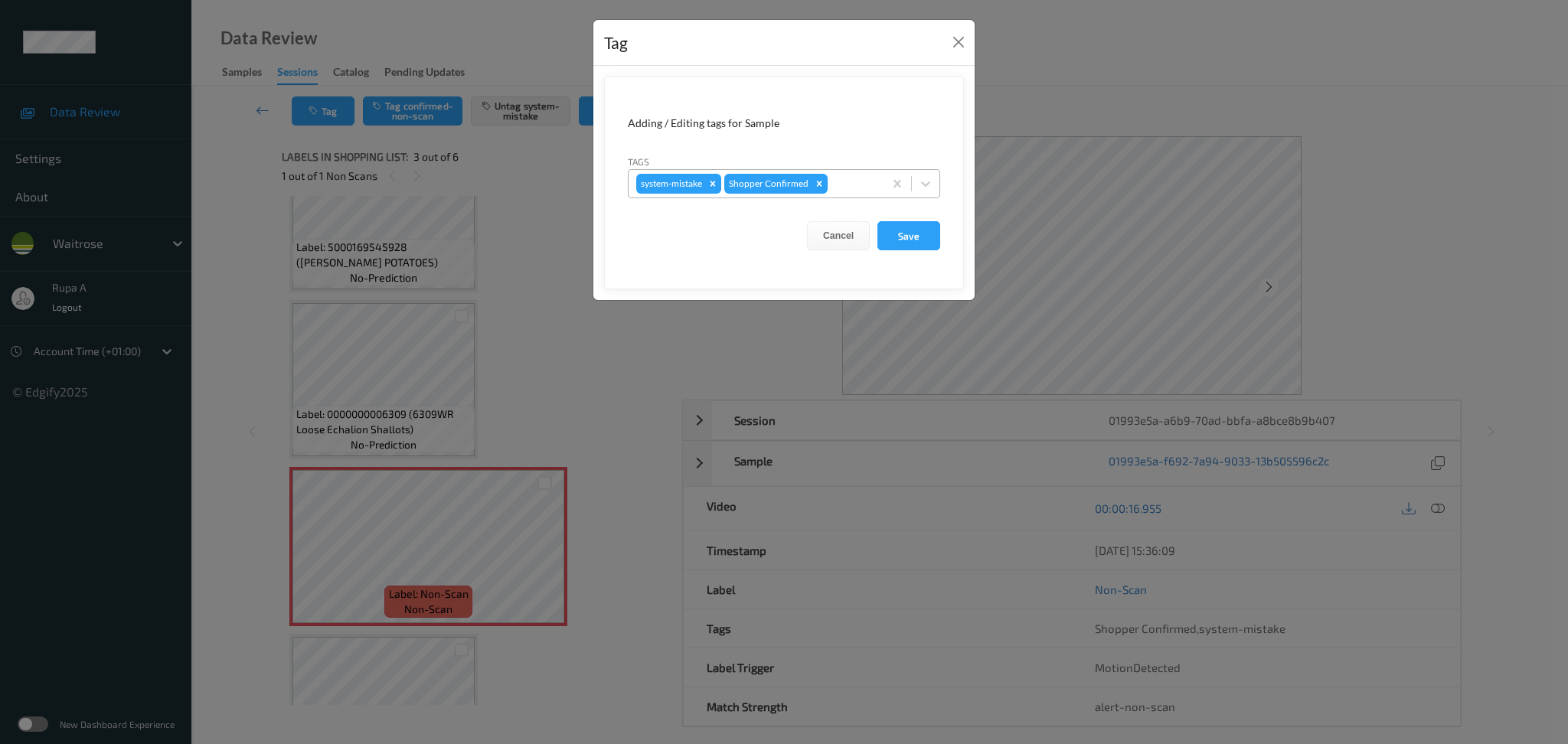
click at [878, 180] on div "system-mistake Shopper Confirmed" at bounding box center [756, 183] width 255 height 26
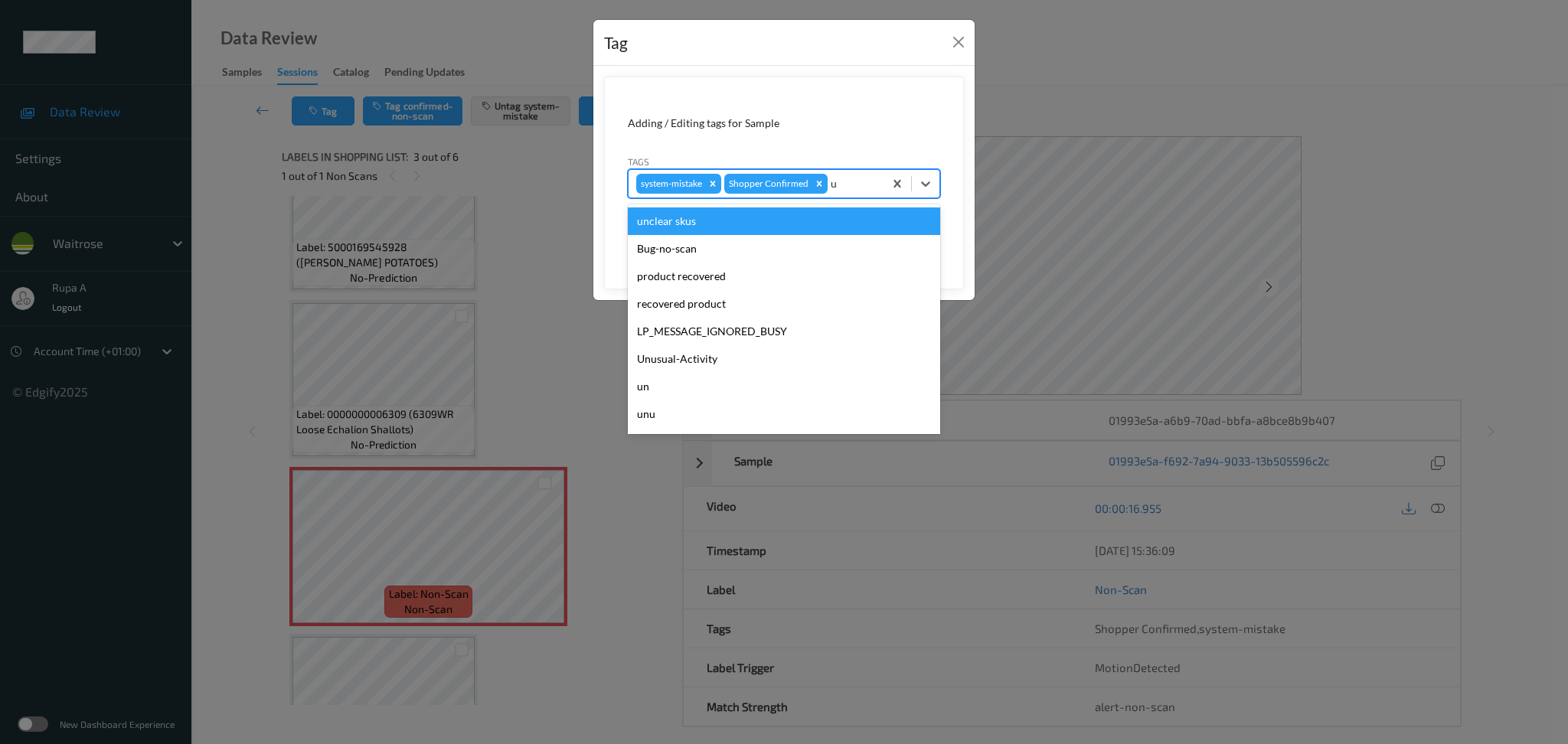
type input "un"
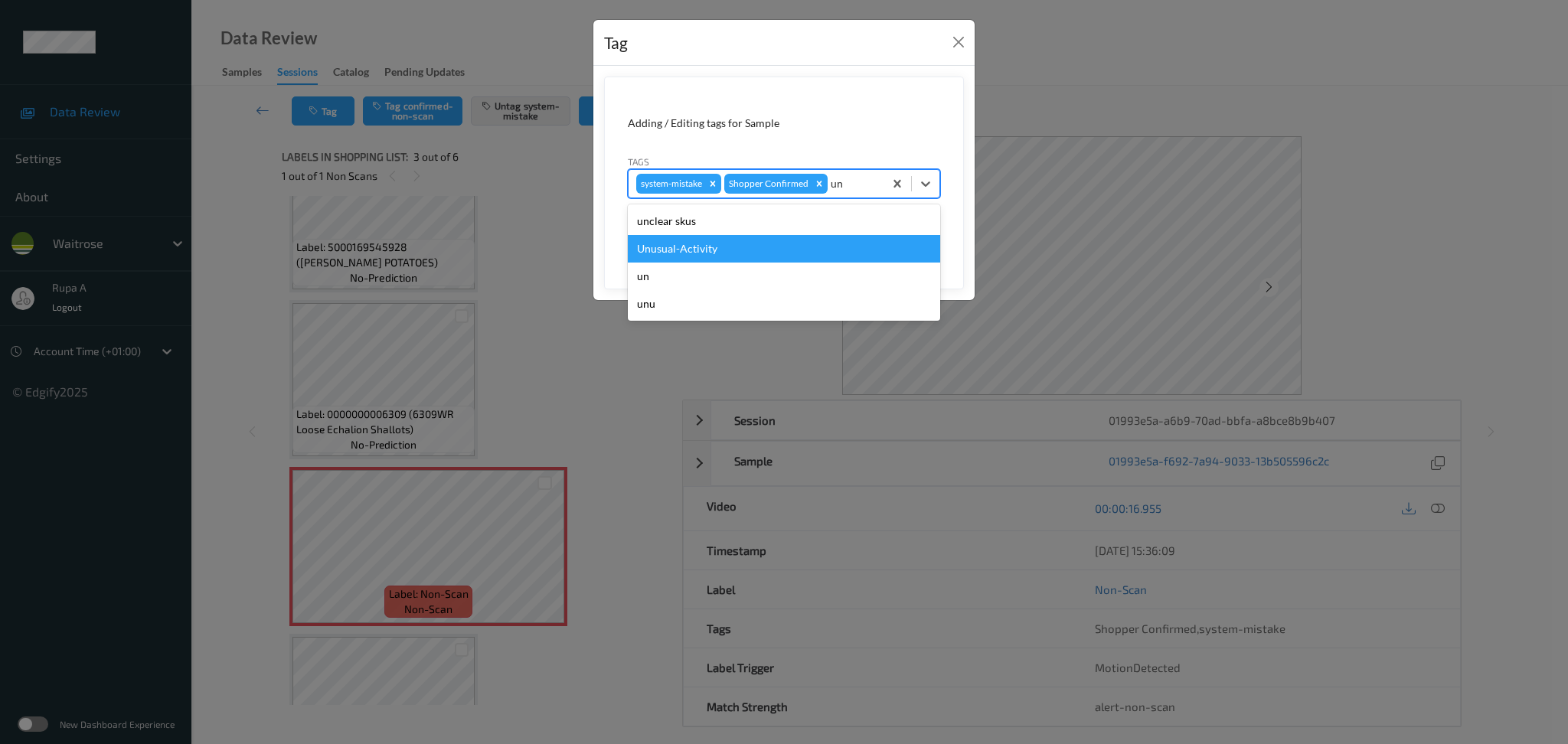
click at [701, 244] on div "Unusual-Activity" at bounding box center [784, 249] width 313 height 28
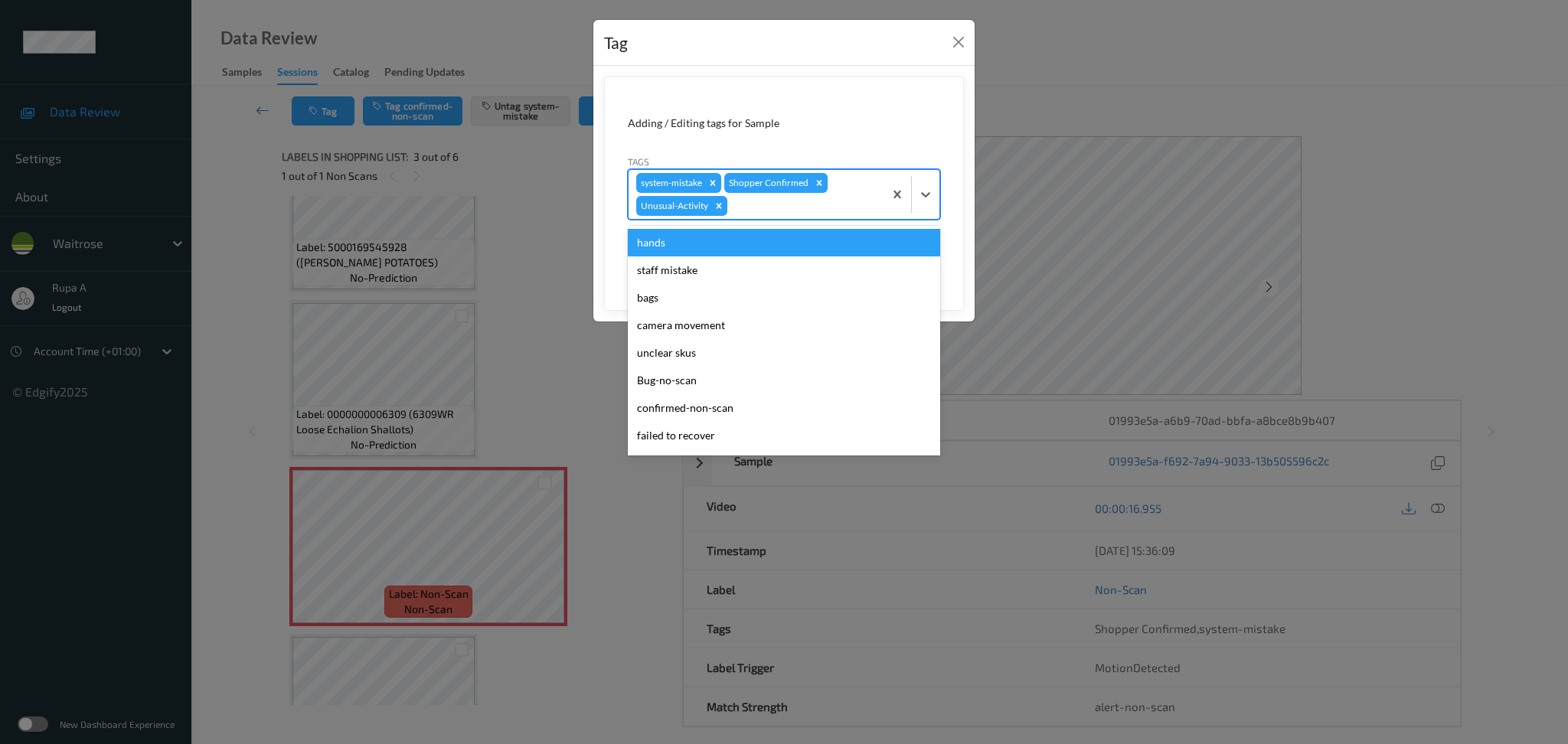
click at [738, 213] on div at bounding box center [803, 206] width 146 height 18
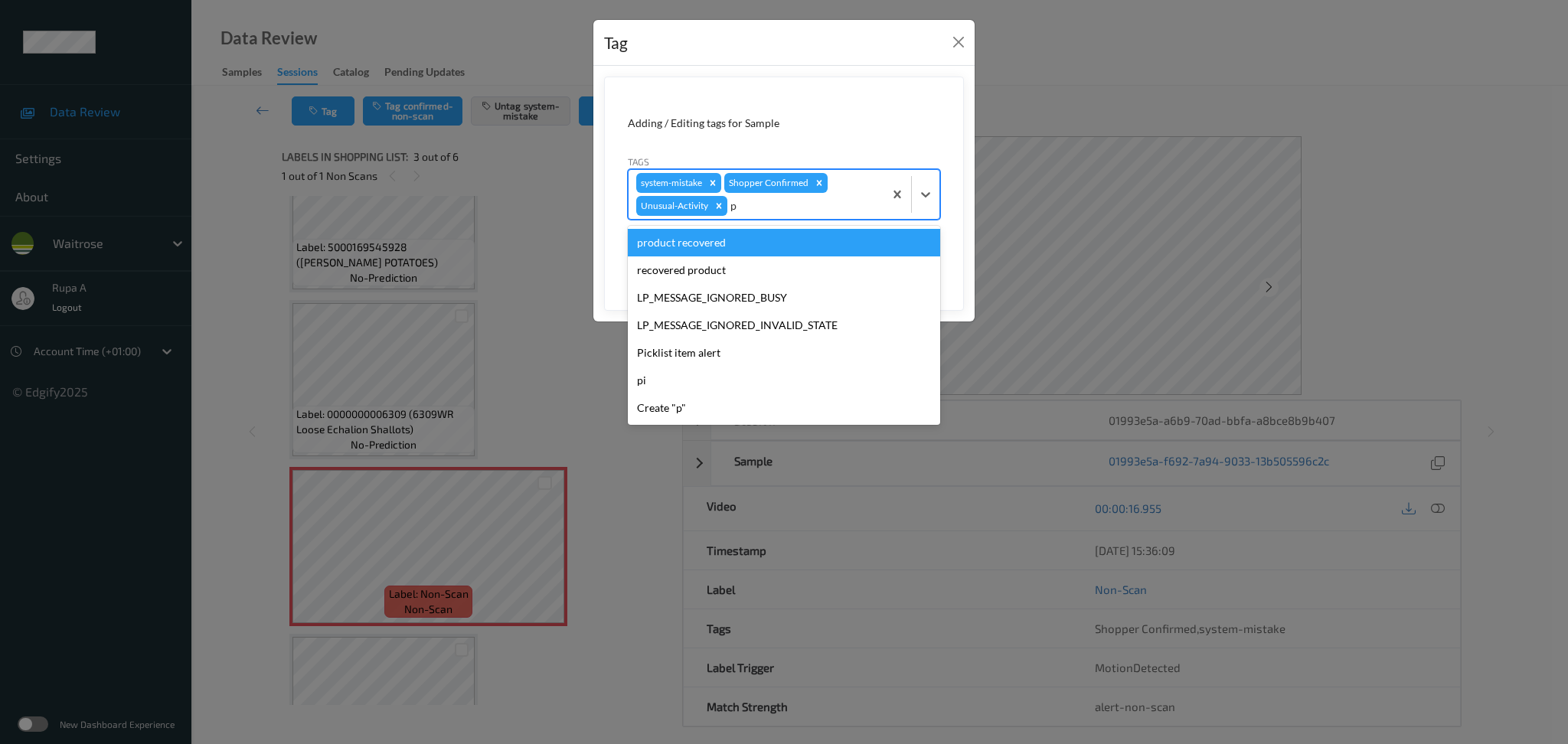
type input "pi"
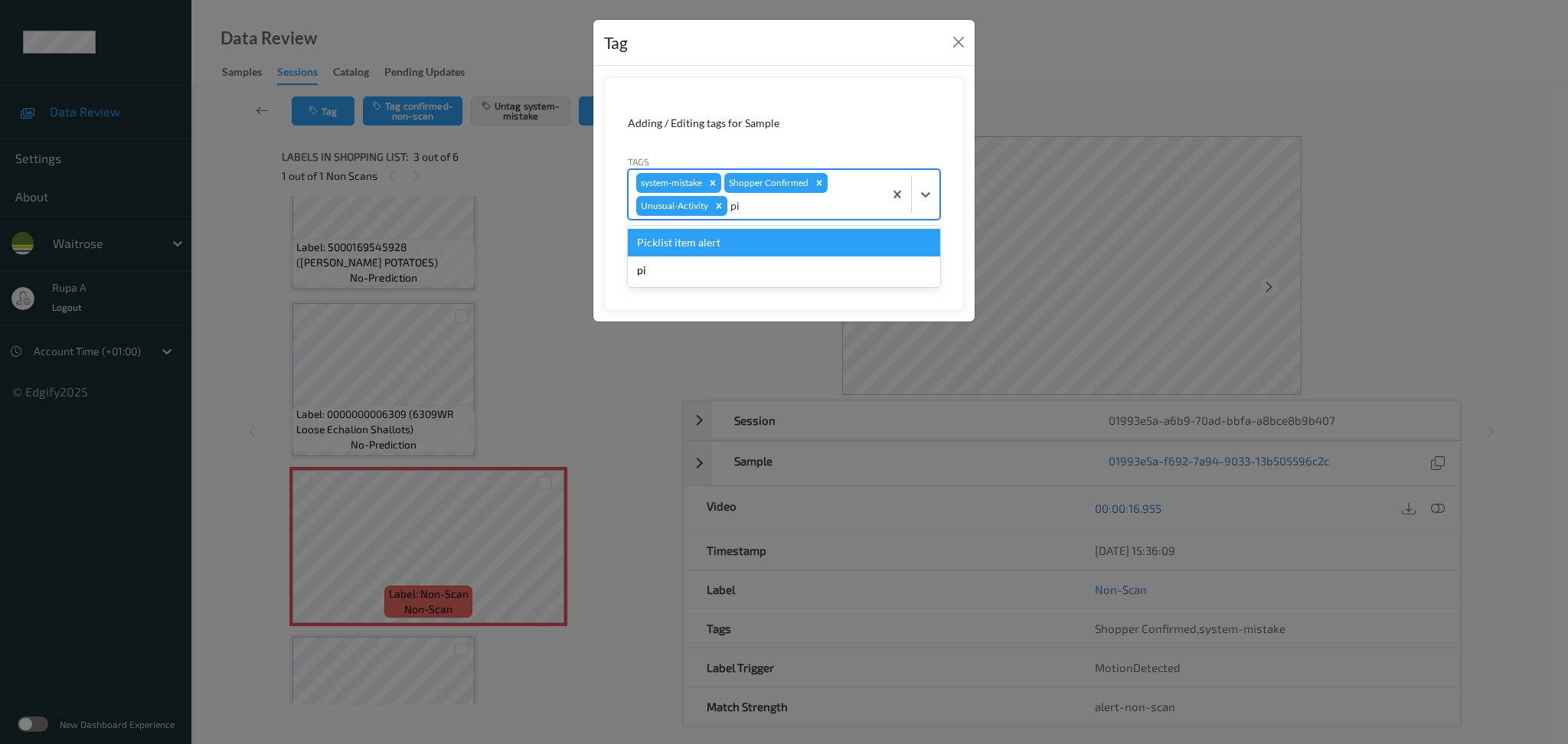
click at [705, 247] on div "Picklist item alert" at bounding box center [784, 242] width 313 height 28
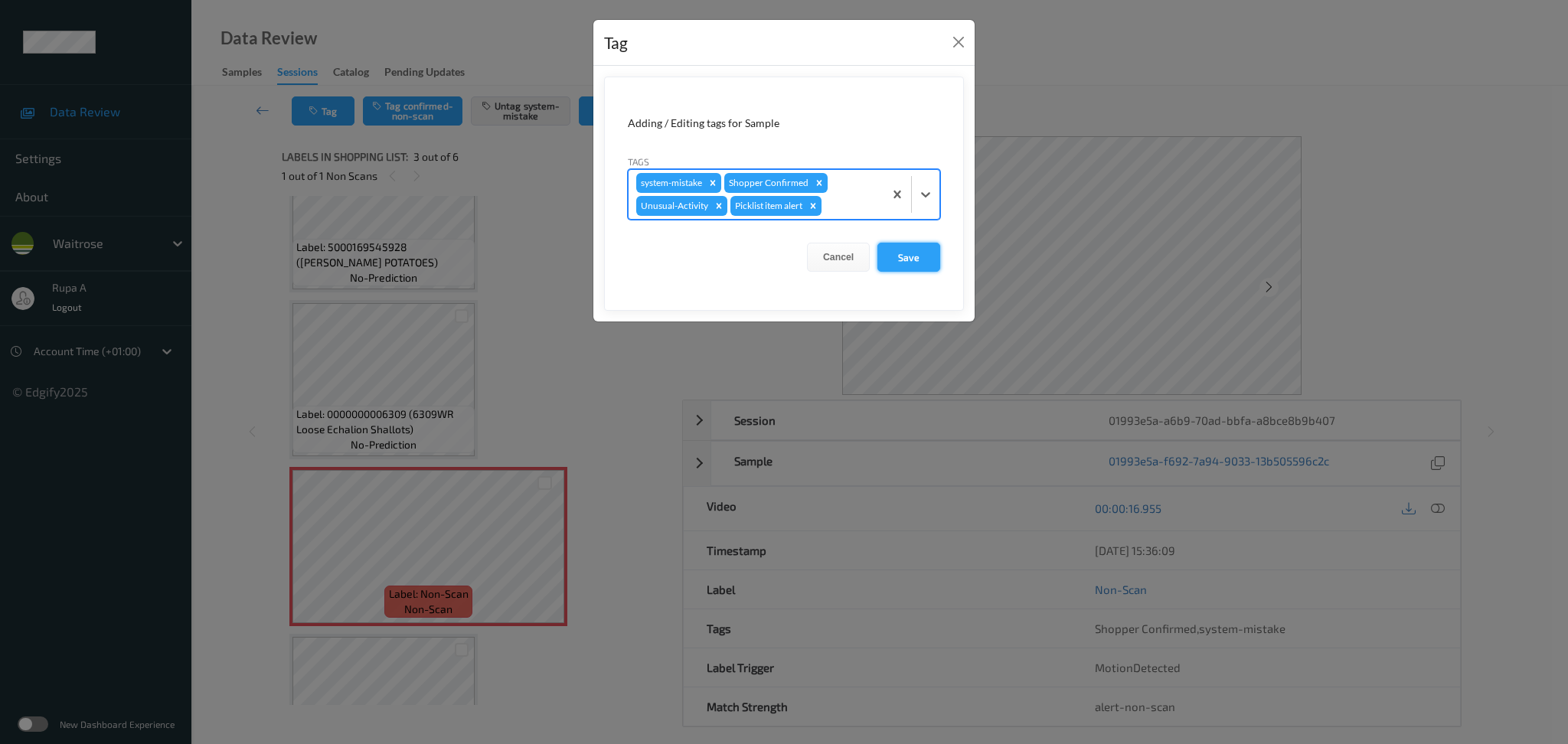
click at [902, 265] on button "Save" at bounding box center [908, 258] width 63 height 29
click at [922, 261] on button "Save" at bounding box center [908, 258] width 63 height 29
click at [925, 259] on button "Save" at bounding box center [908, 258] width 63 height 29
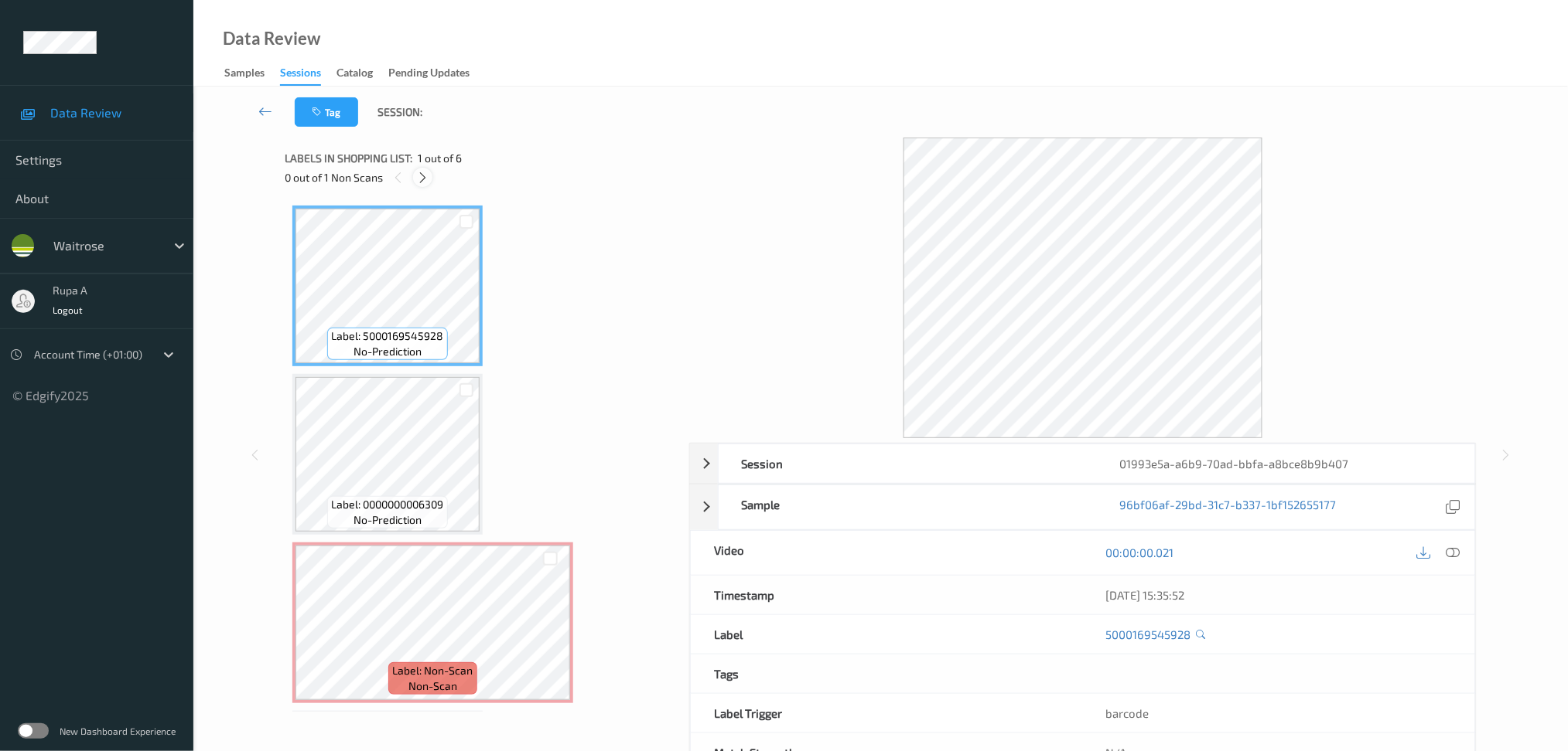
click at [432, 177] on div at bounding box center [423, 177] width 19 height 19
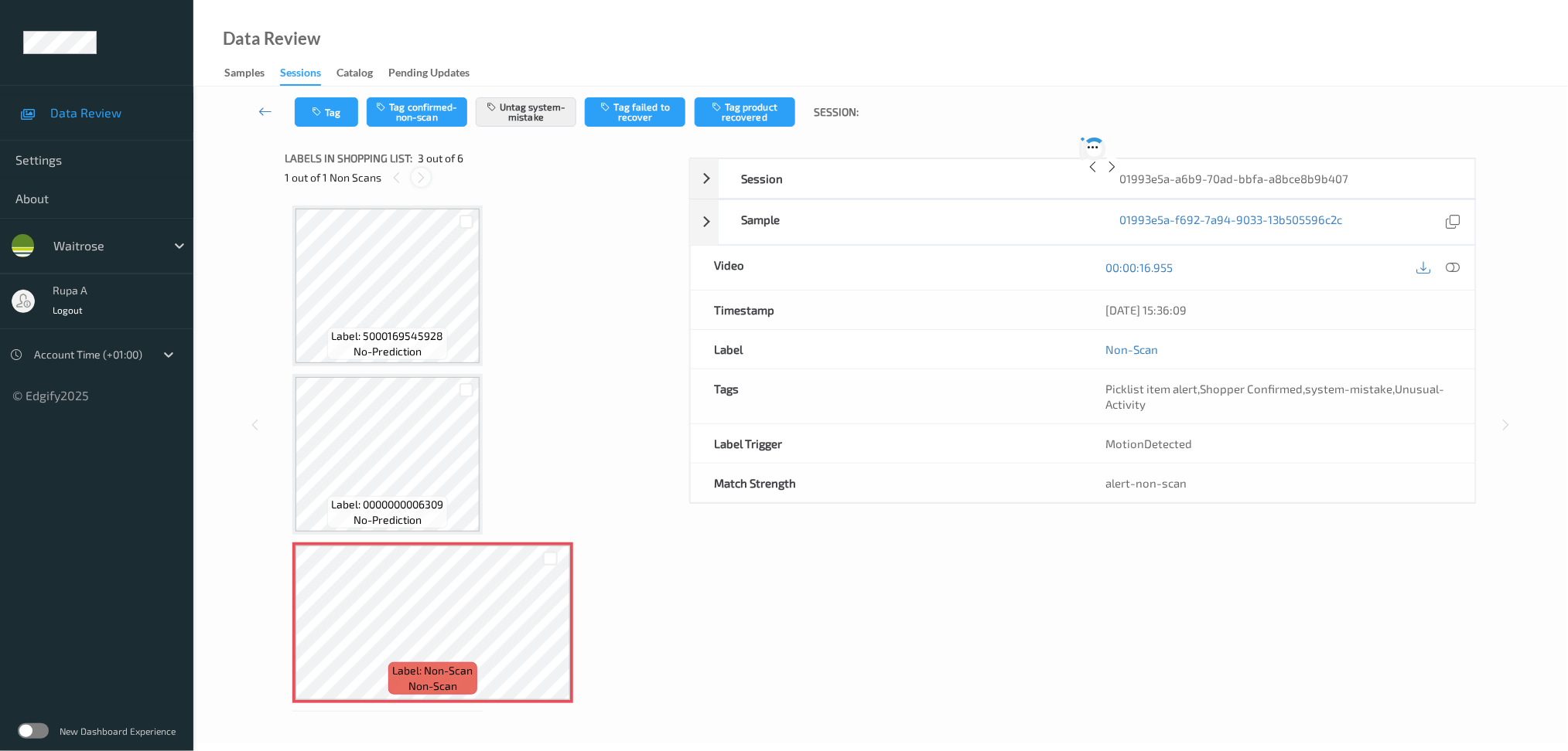
scroll to position [174, 0]
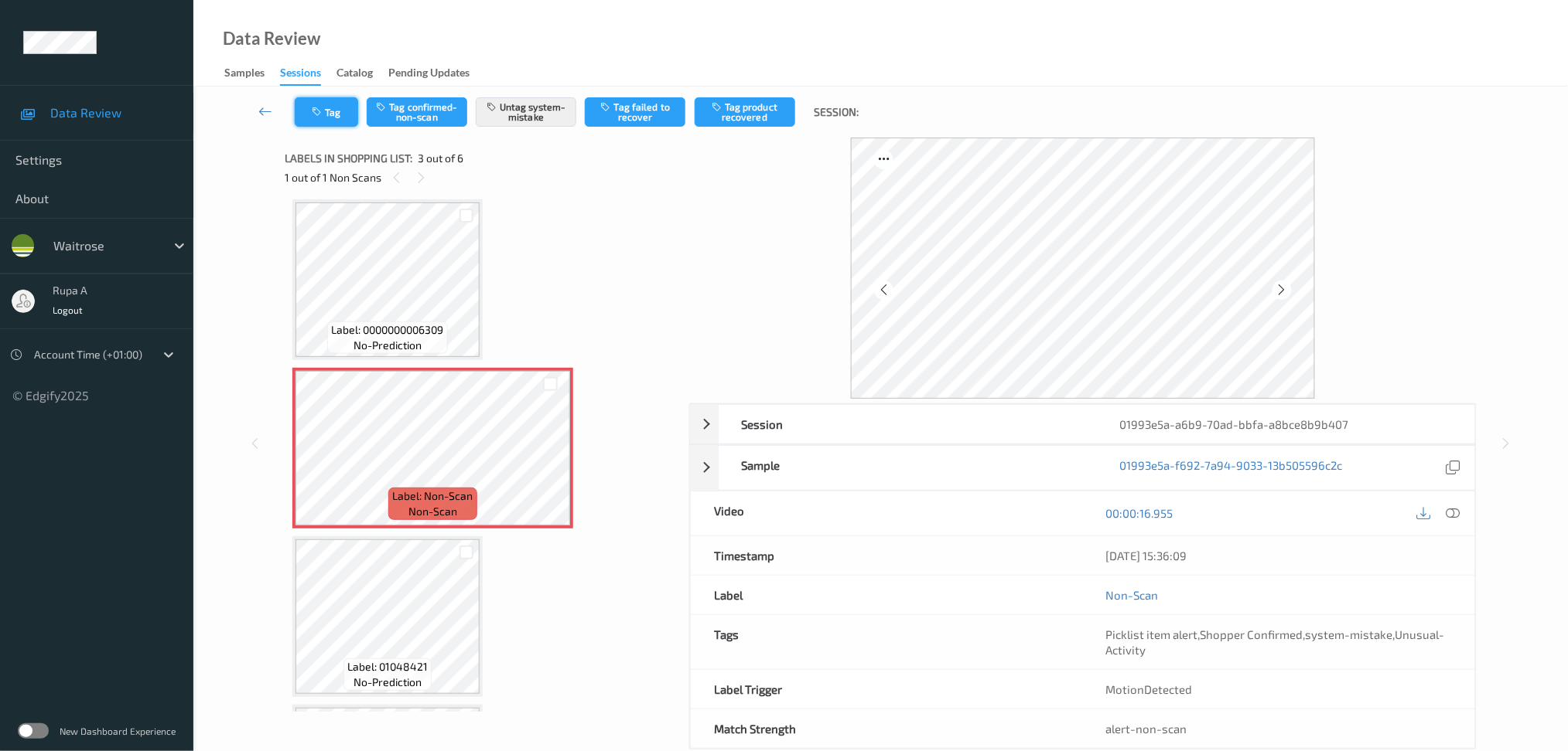
click at [326, 111] on button "Tag" at bounding box center [325, 112] width 63 height 29
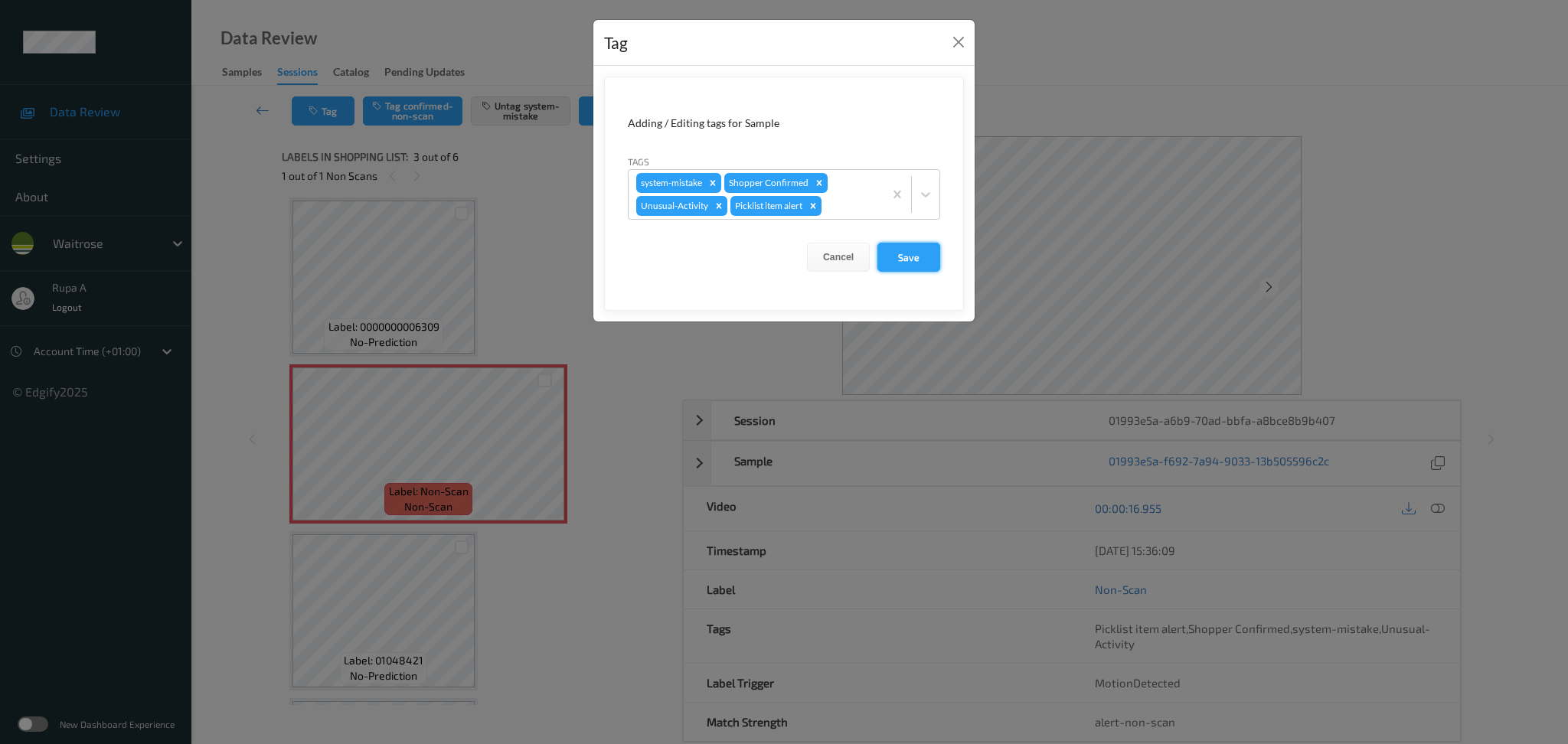
click at [925, 260] on button "Save" at bounding box center [908, 258] width 63 height 29
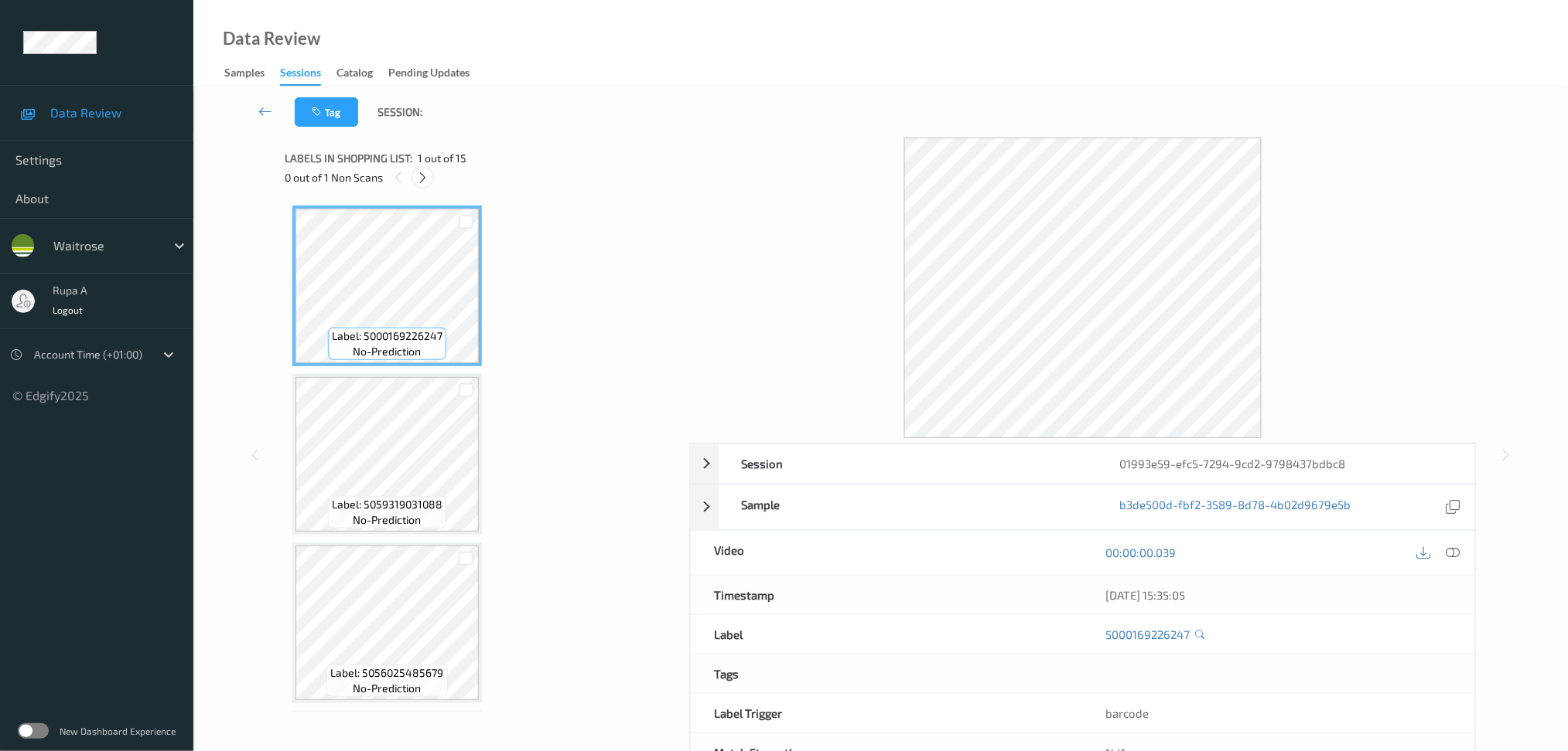
click at [421, 176] on icon at bounding box center [422, 177] width 13 height 14
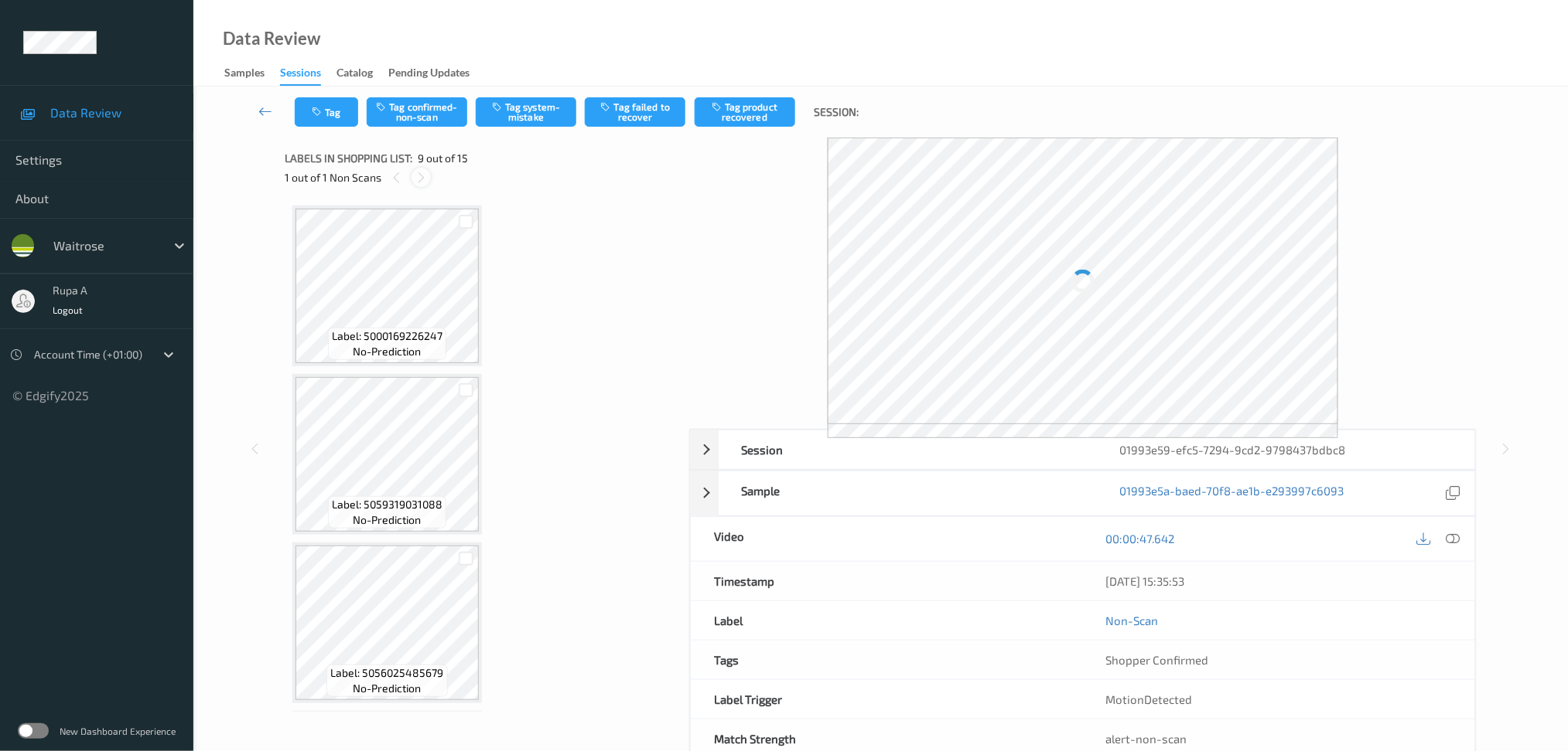
scroll to position [1179, 0]
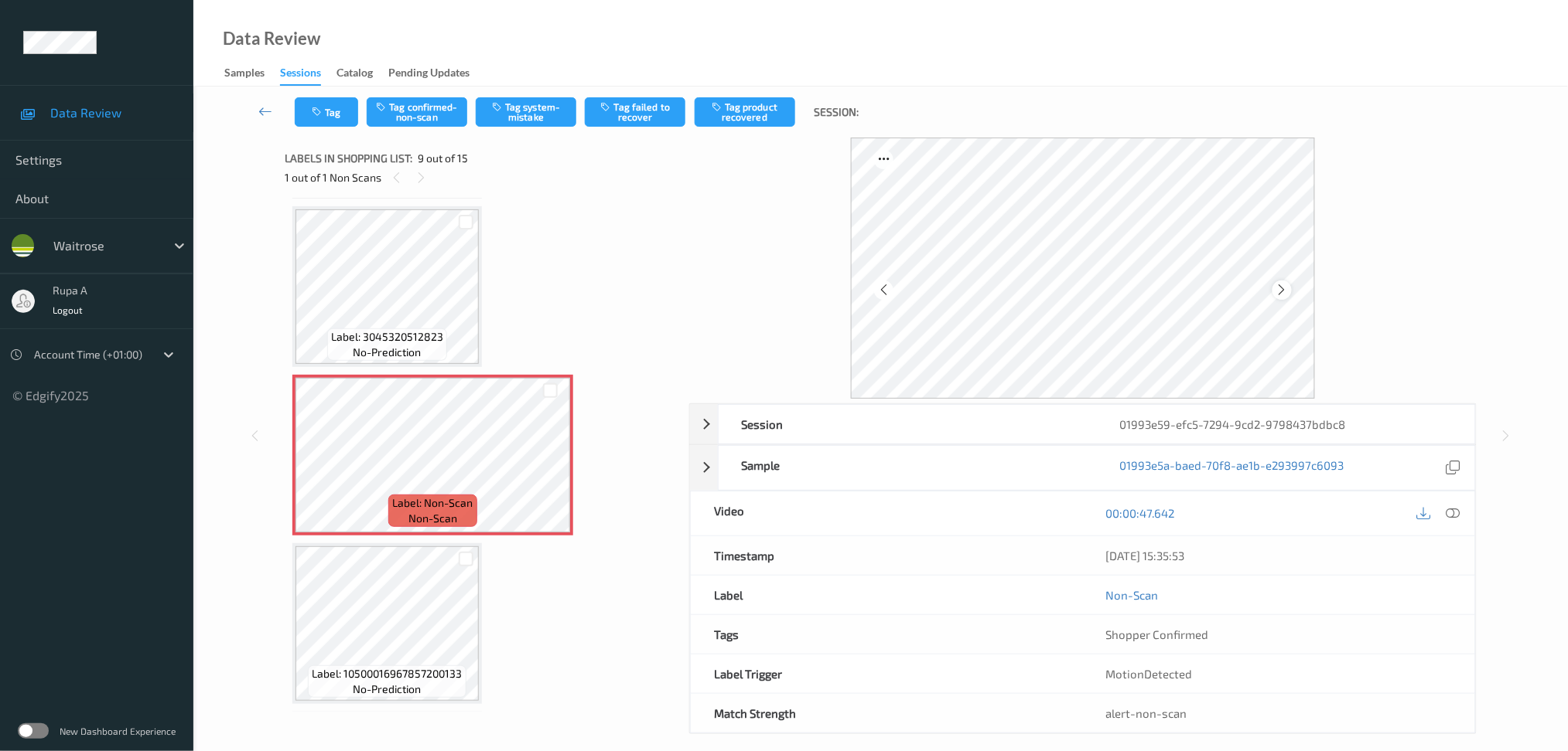
click at [1287, 294] on icon at bounding box center [1281, 289] width 13 height 14
click at [1289, 294] on div at bounding box center [1281, 290] width 19 height 19
click at [1290, 292] on div at bounding box center [1281, 290] width 19 height 19
click at [1289, 292] on div at bounding box center [1281, 290] width 19 height 19
click at [1285, 287] on icon at bounding box center [1281, 289] width 13 height 14
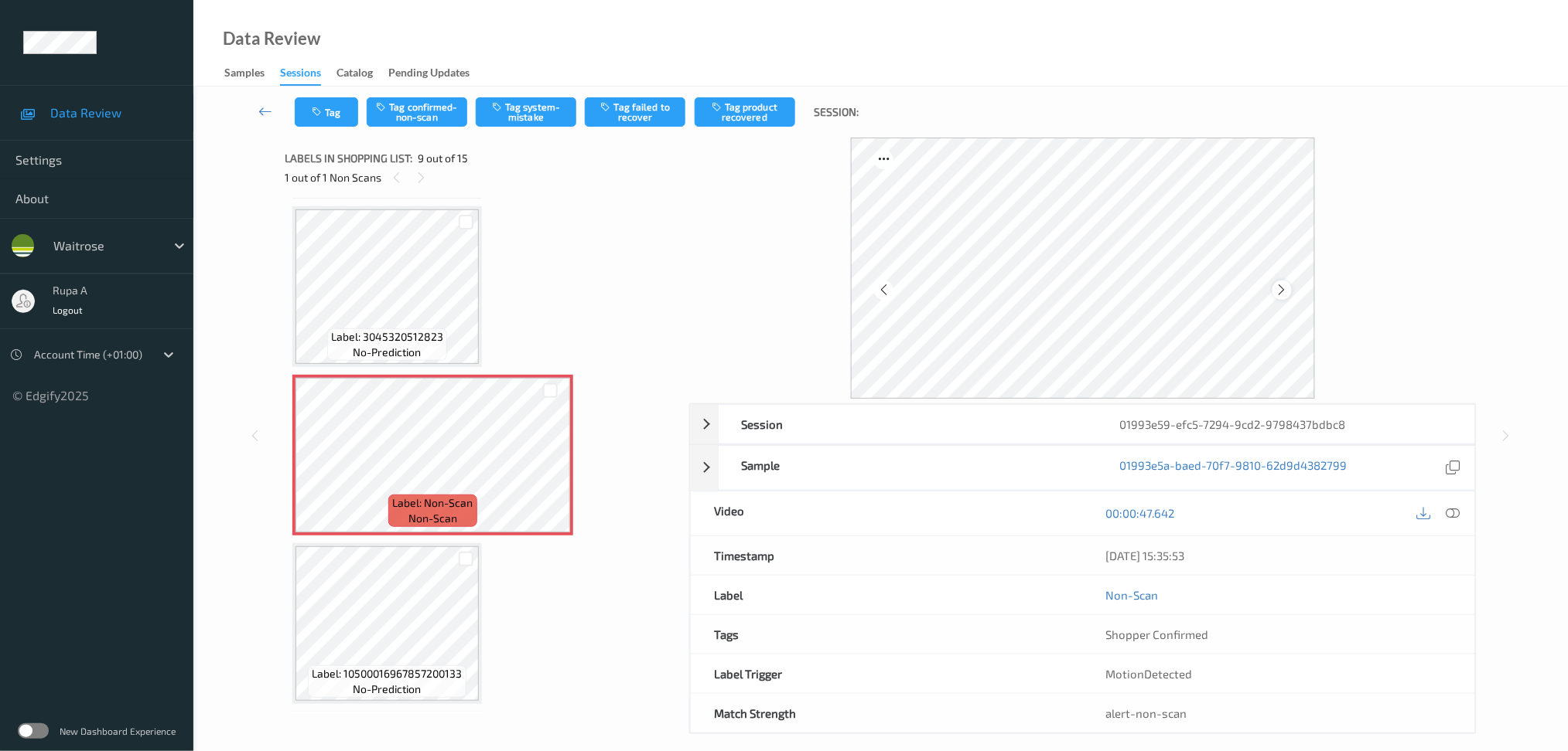
click at [1285, 287] on icon at bounding box center [1281, 289] width 13 height 14
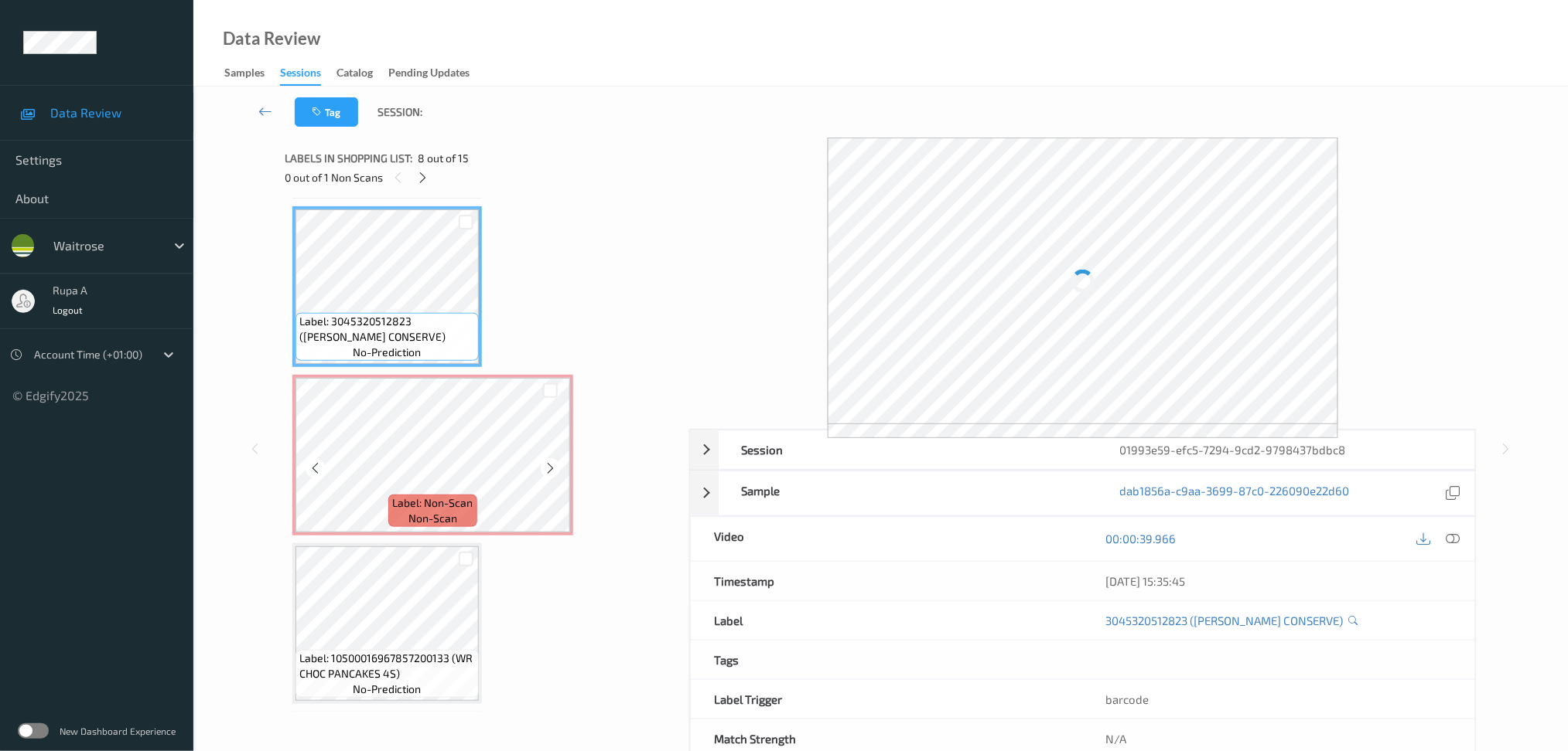
click at [483, 437] on div "Label: 5000169226247 (WR SMOOTH ORANGE JCE) no-prediction Label: 5059319031088 …" at bounding box center [481, 286] width 378 height 2519
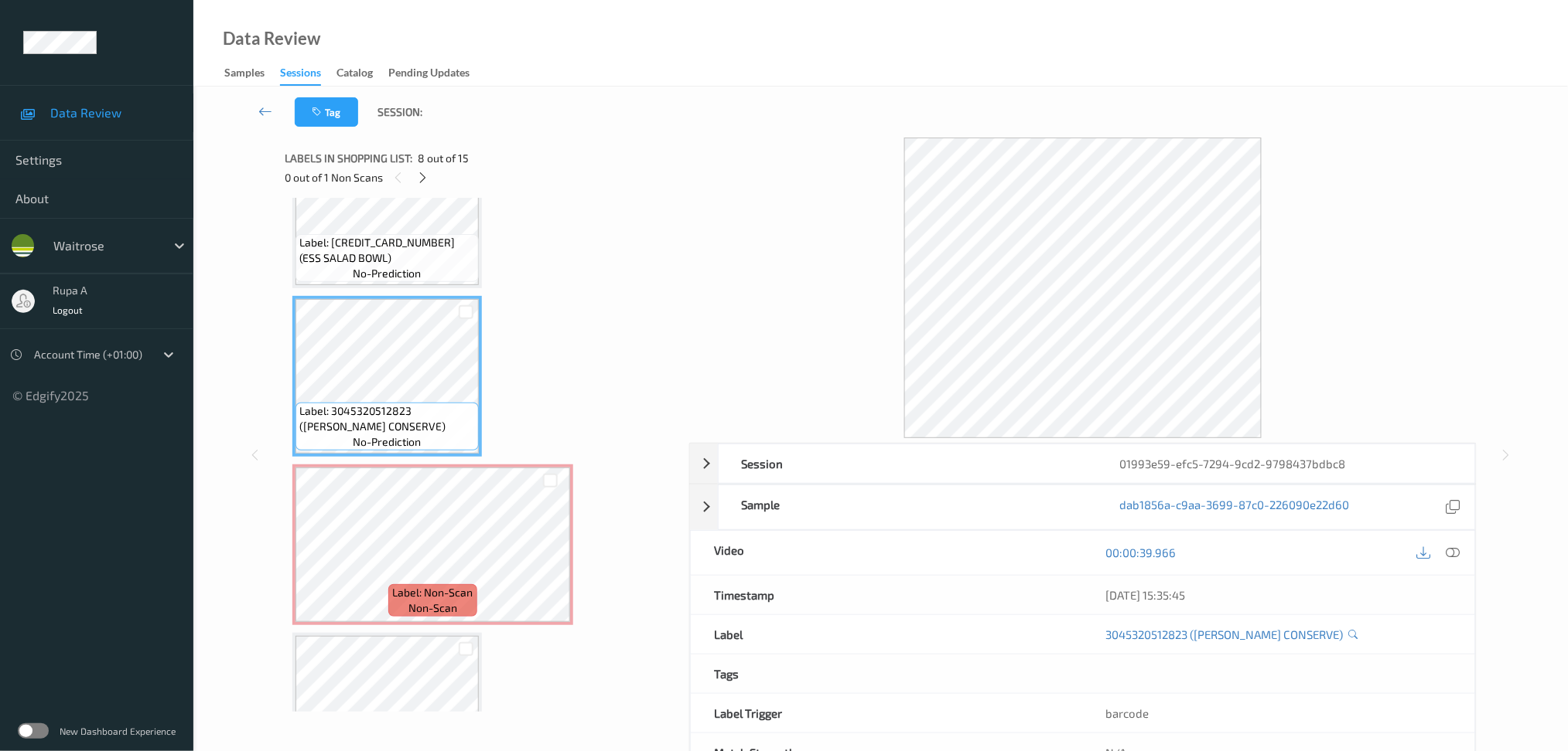
scroll to position [1282, 0]
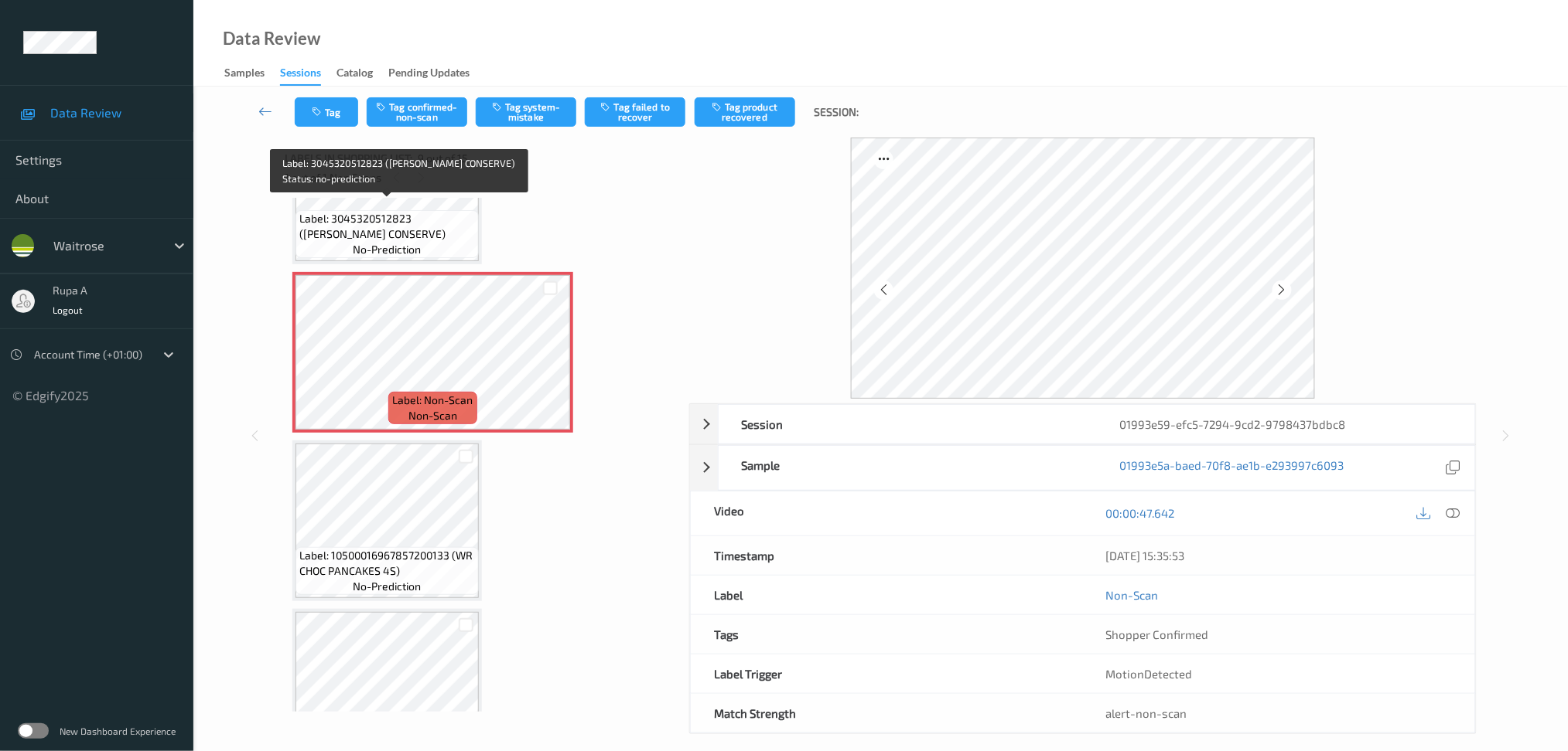
click at [389, 229] on span "Label: 3045320512823 (BM CHERRY CONSERVE)" at bounding box center [387, 227] width 175 height 31
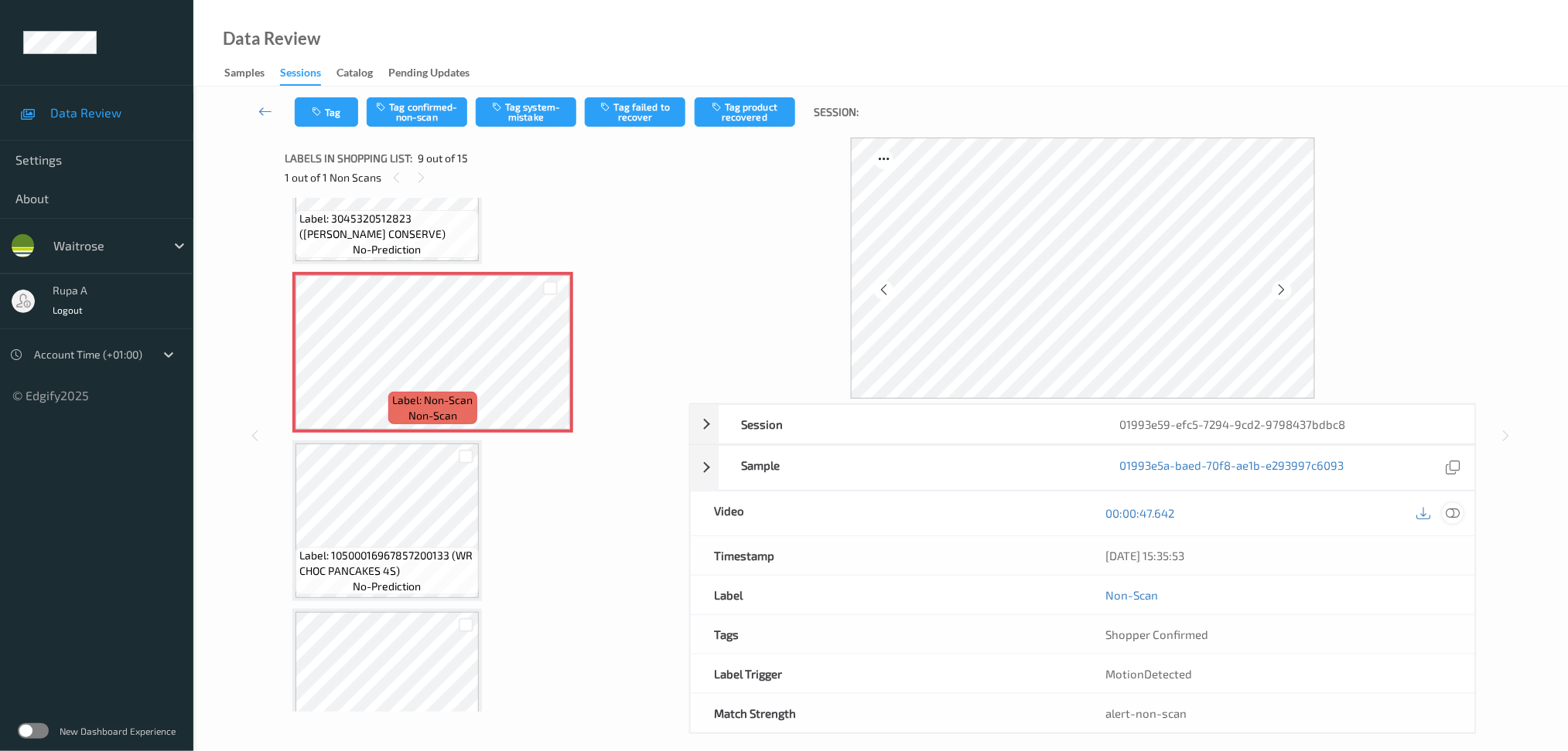
click at [1459, 522] on div at bounding box center [1452, 513] width 20 height 20
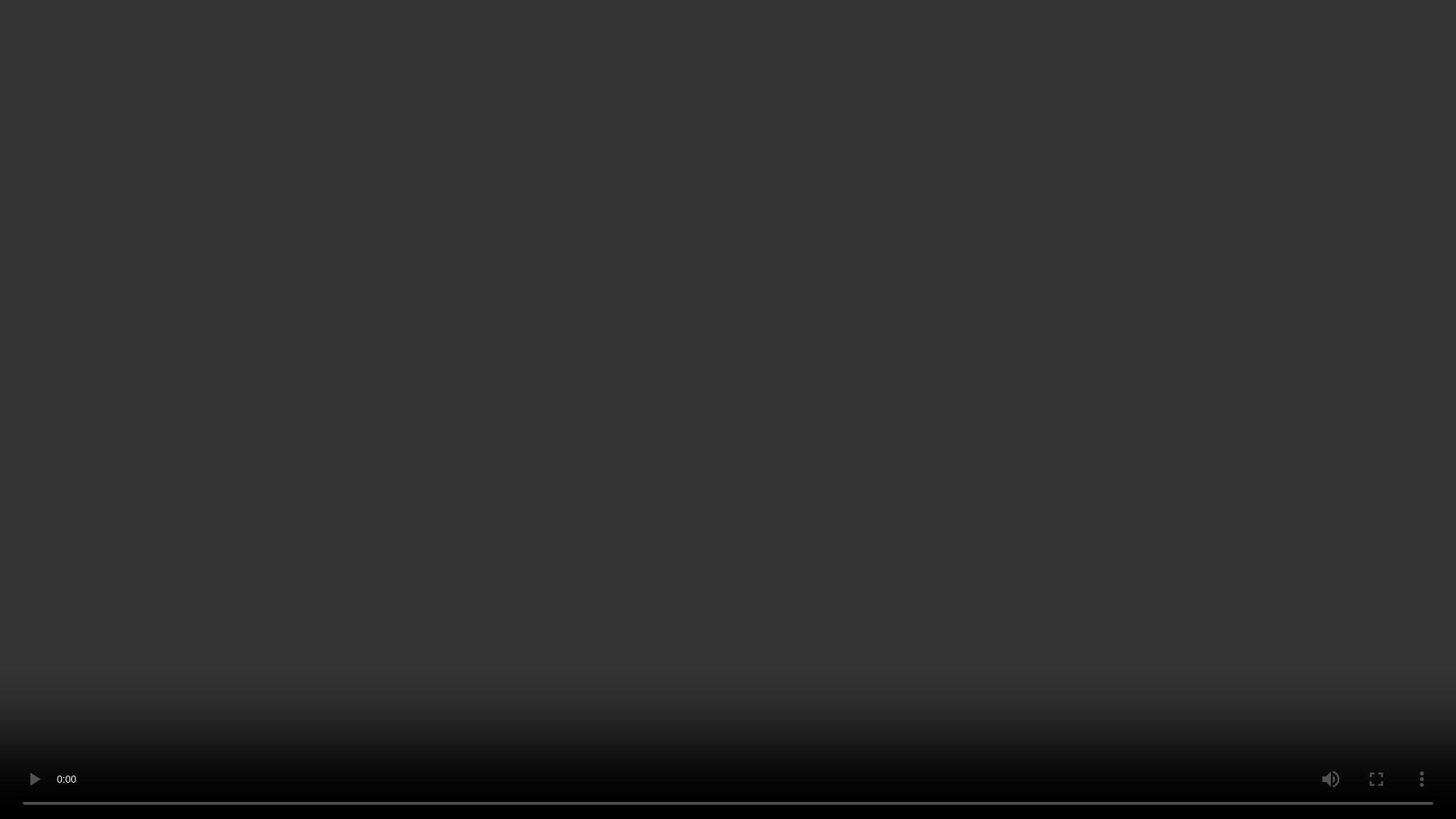
click at [1056, 557] on video at bounding box center [728, 410] width 1456 height 819
click at [837, 389] on video at bounding box center [728, 410] width 1456 height 819
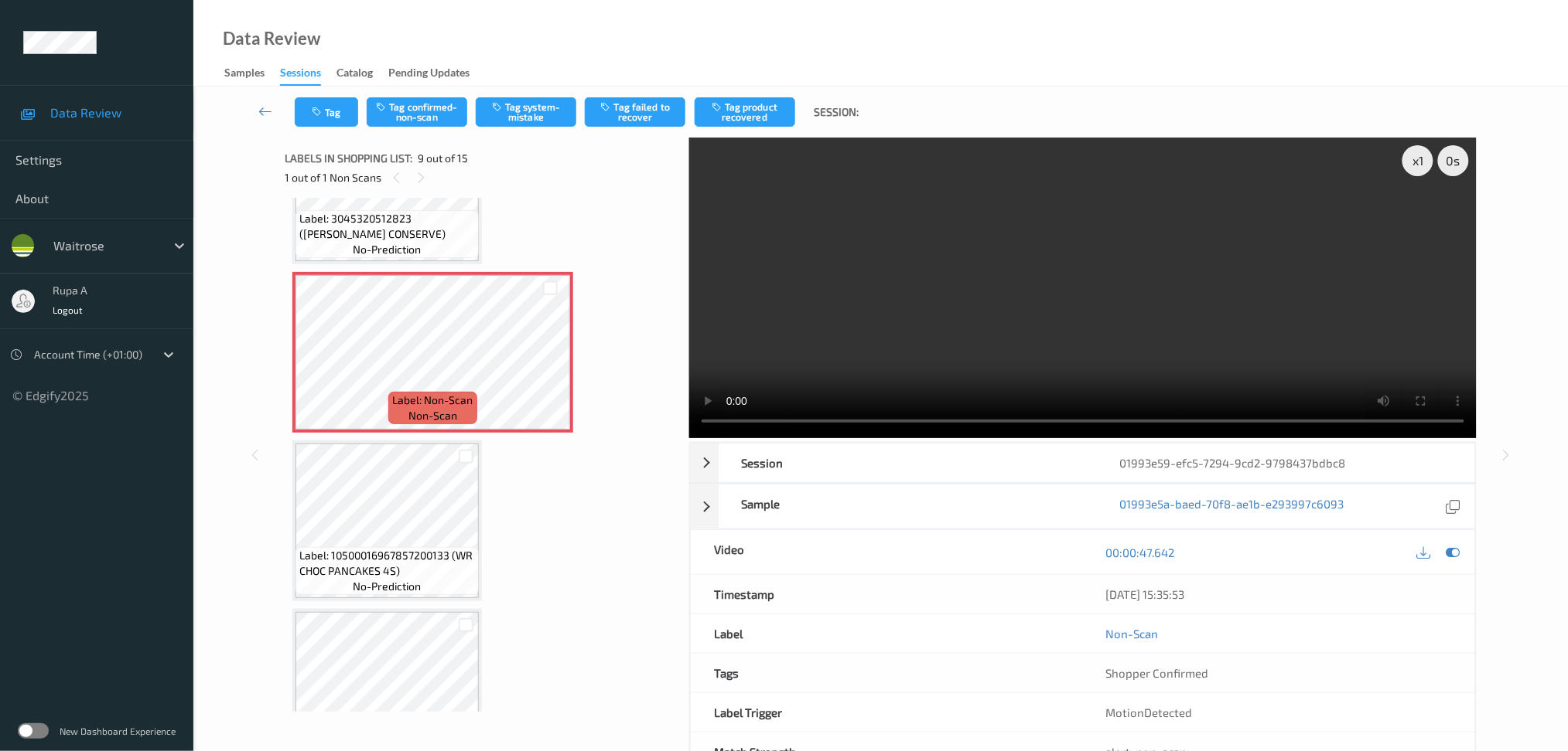
drag, startPoint x: 1459, startPoint y: 556, endPoint x: 1240, endPoint y: 523, distance: 221.5
click at [1459, 556] on icon at bounding box center [1452, 552] width 14 height 14
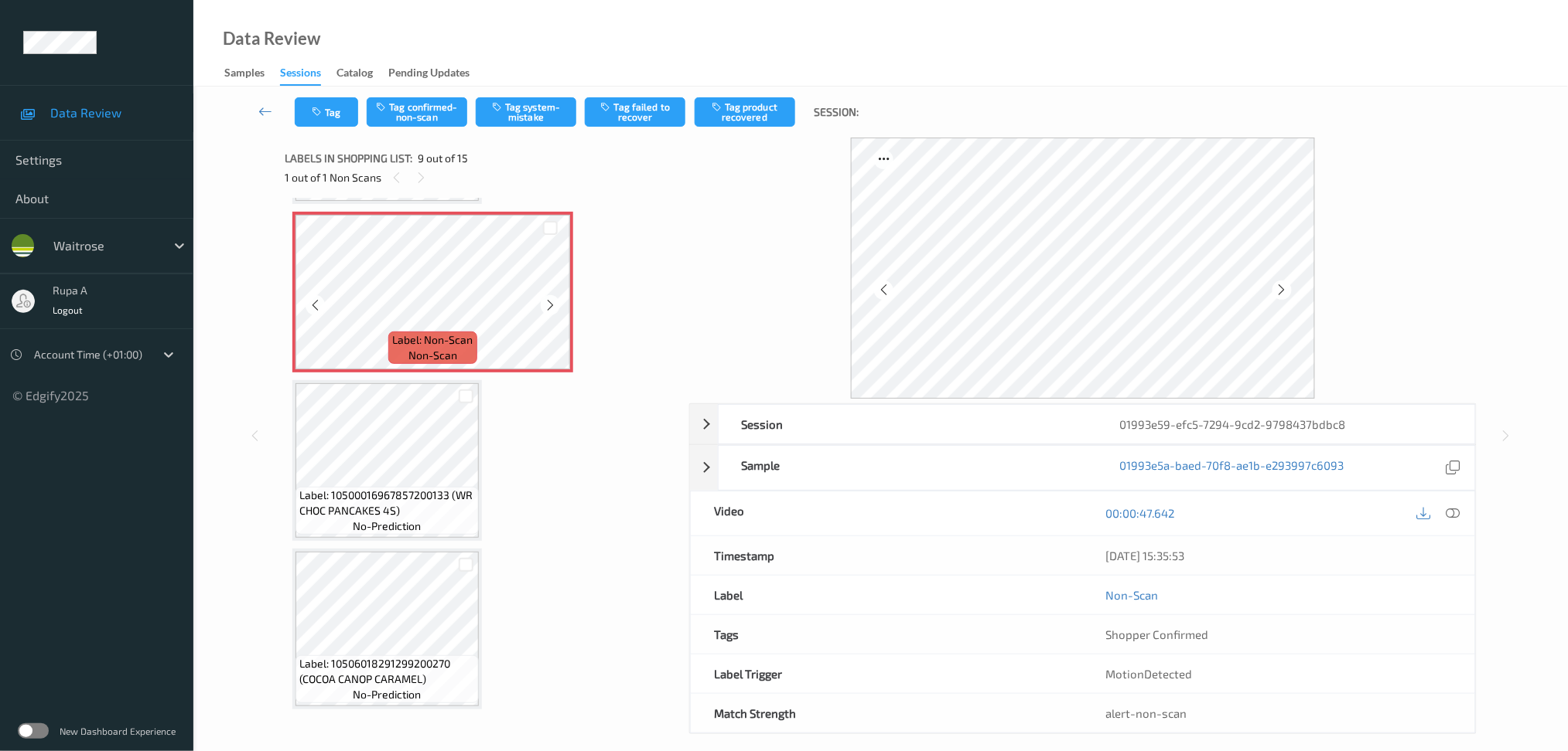
scroll to position [1385, 0]
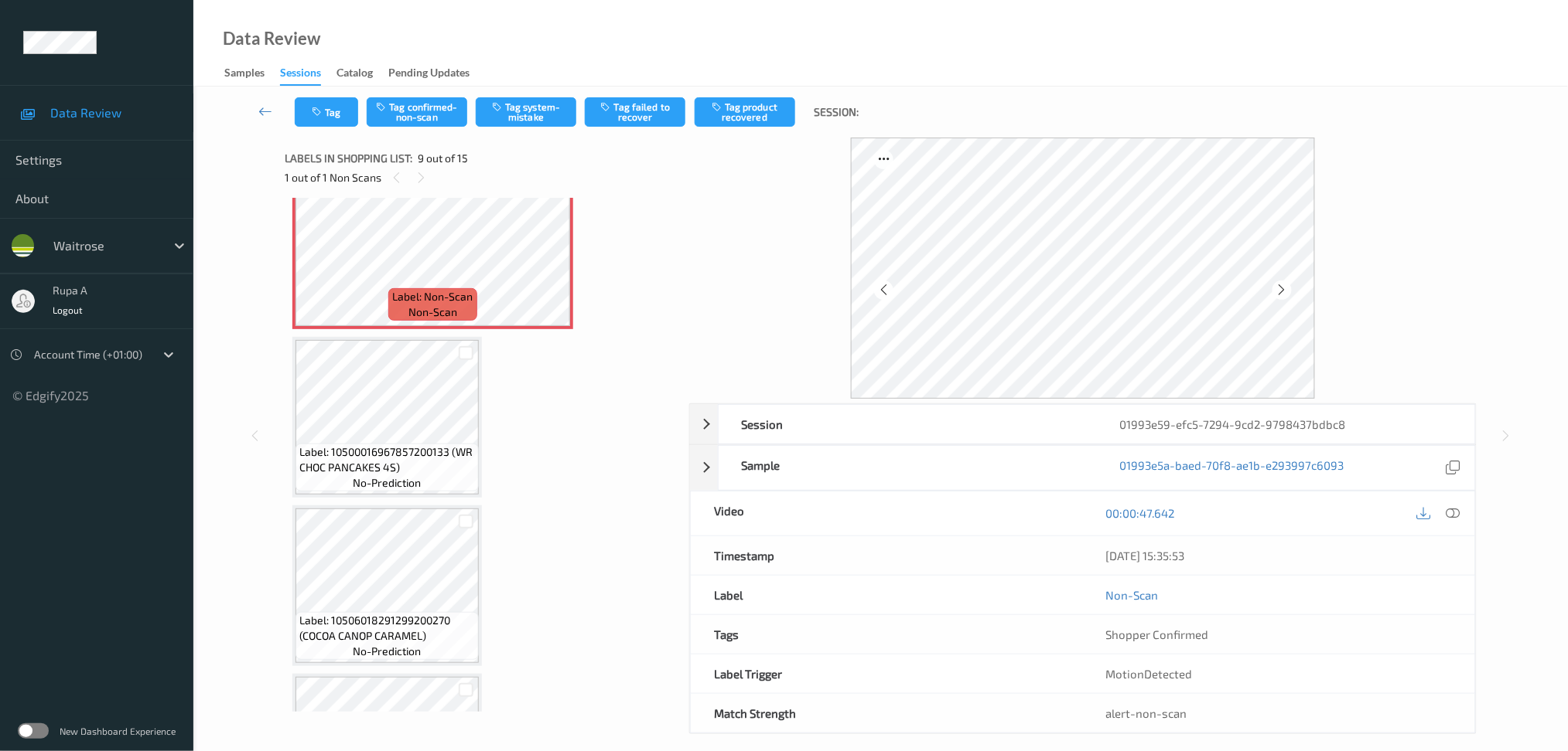
click at [378, 444] on span "Label: 10500016967857200133 (WR CHOC PANCAKES 4S)" at bounding box center [387, 460] width 175 height 31
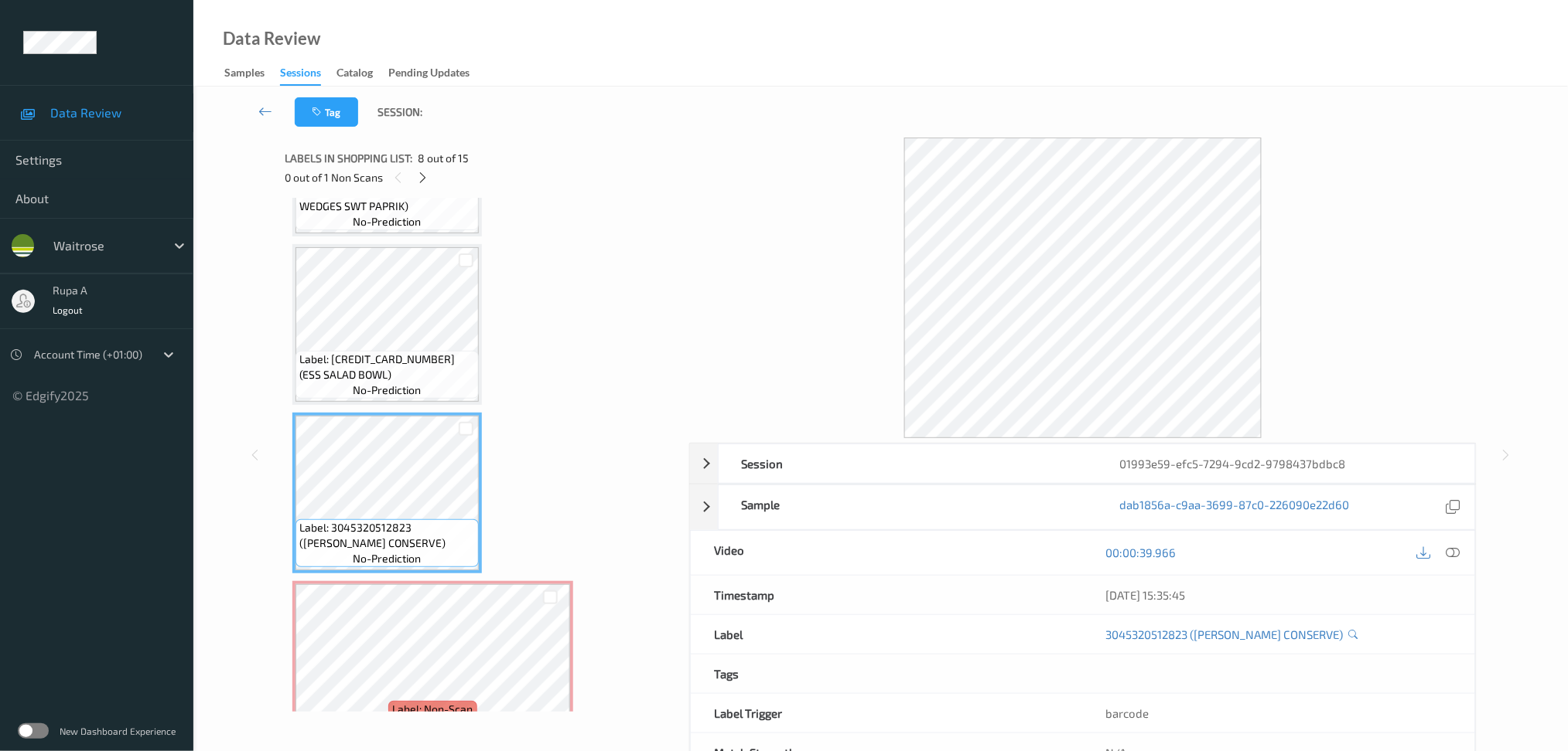
scroll to position [1076, 0]
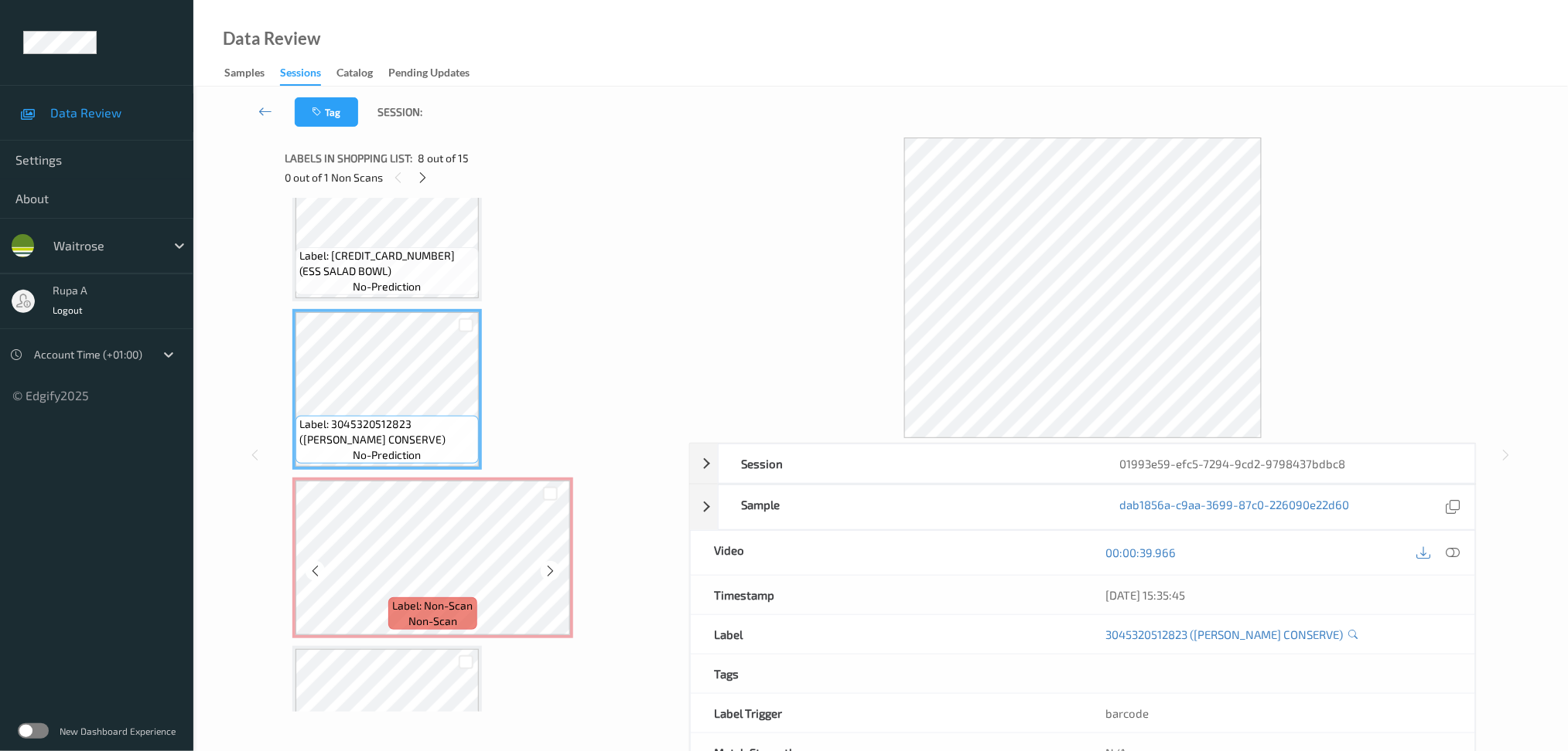
click at [418, 597] on div "Label: Non-Scan non-scan" at bounding box center [432, 613] width 88 height 32
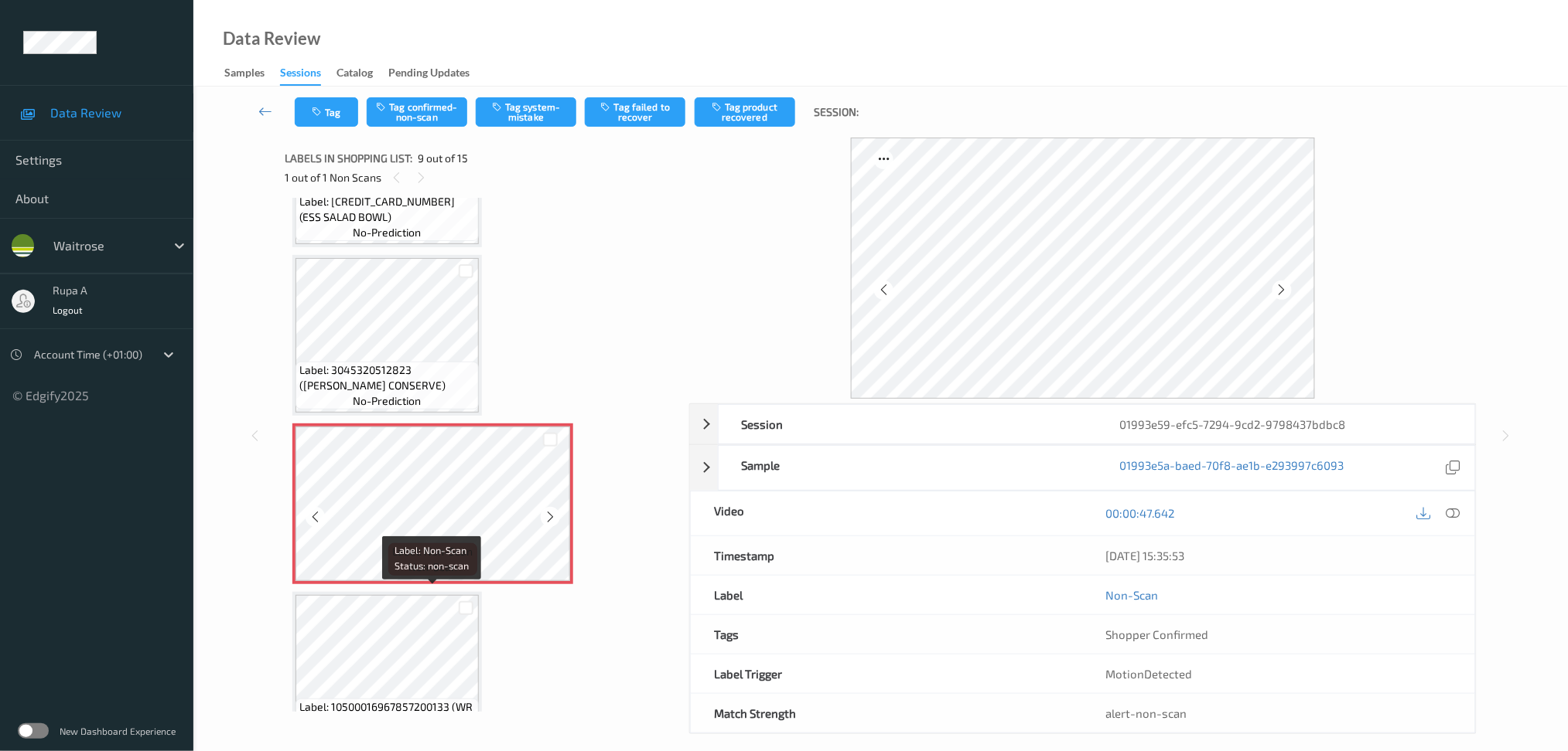
scroll to position [1282, 0]
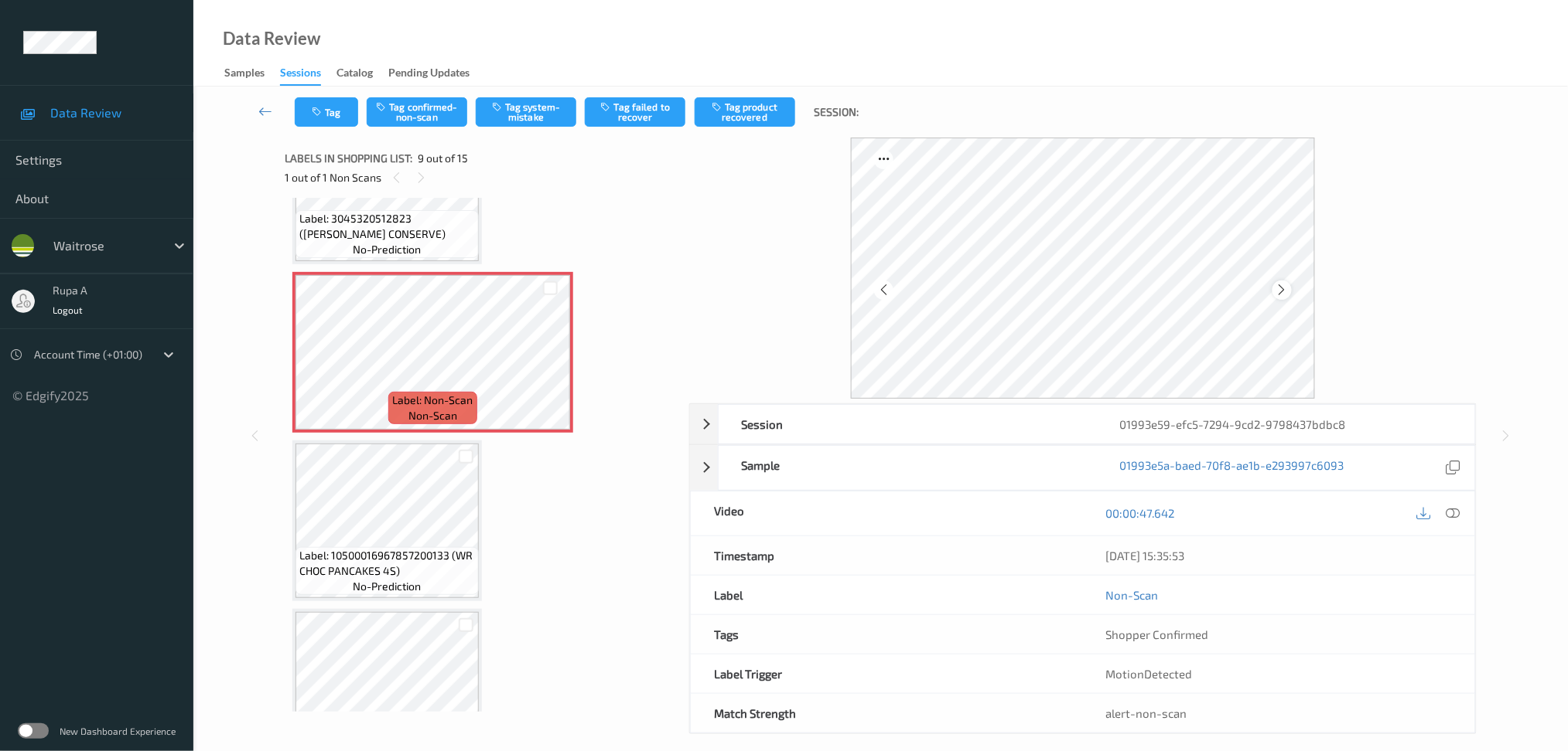
click at [1281, 294] on icon at bounding box center [1281, 289] width 13 height 14
click at [1284, 290] on icon at bounding box center [1281, 289] width 13 height 14
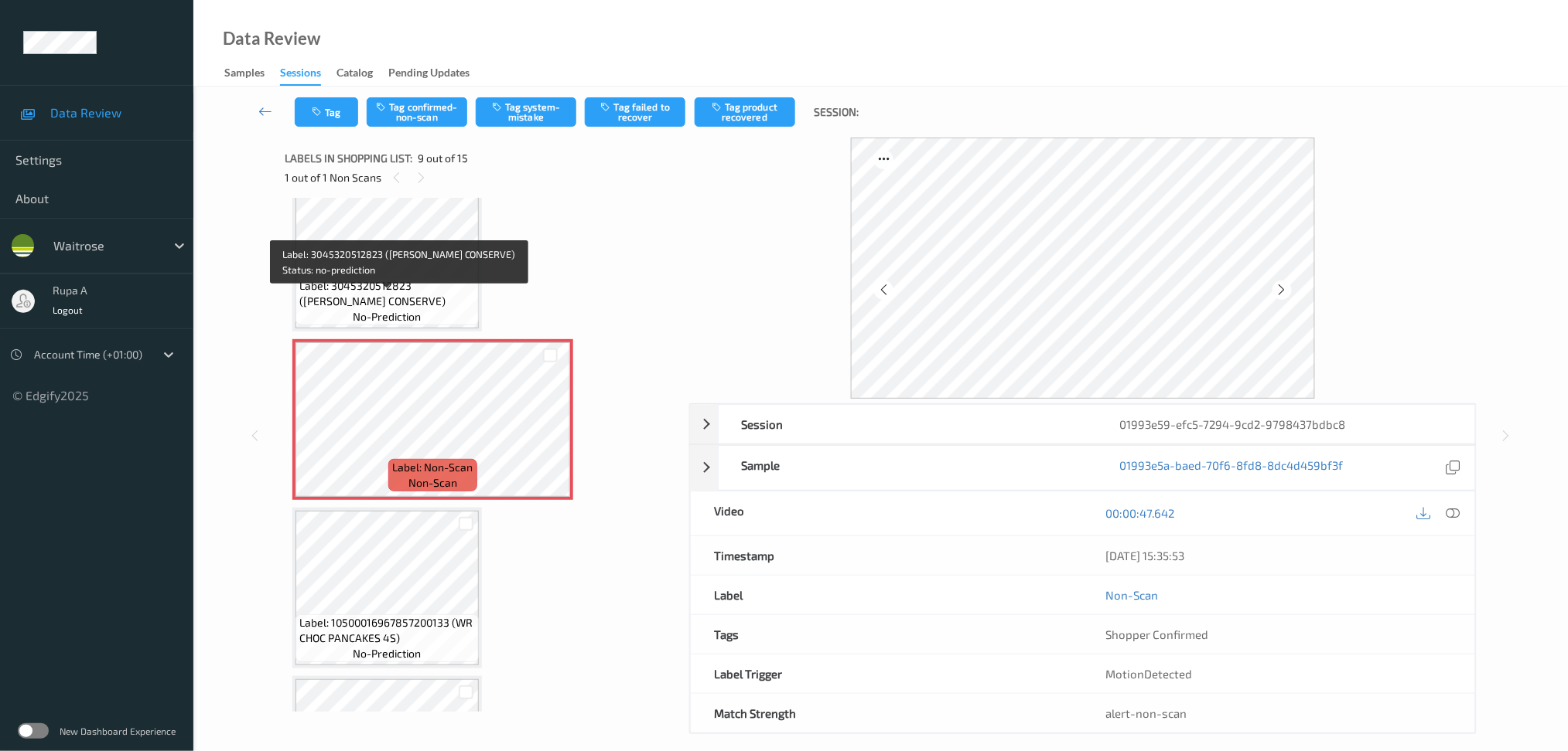
scroll to position [1179, 0]
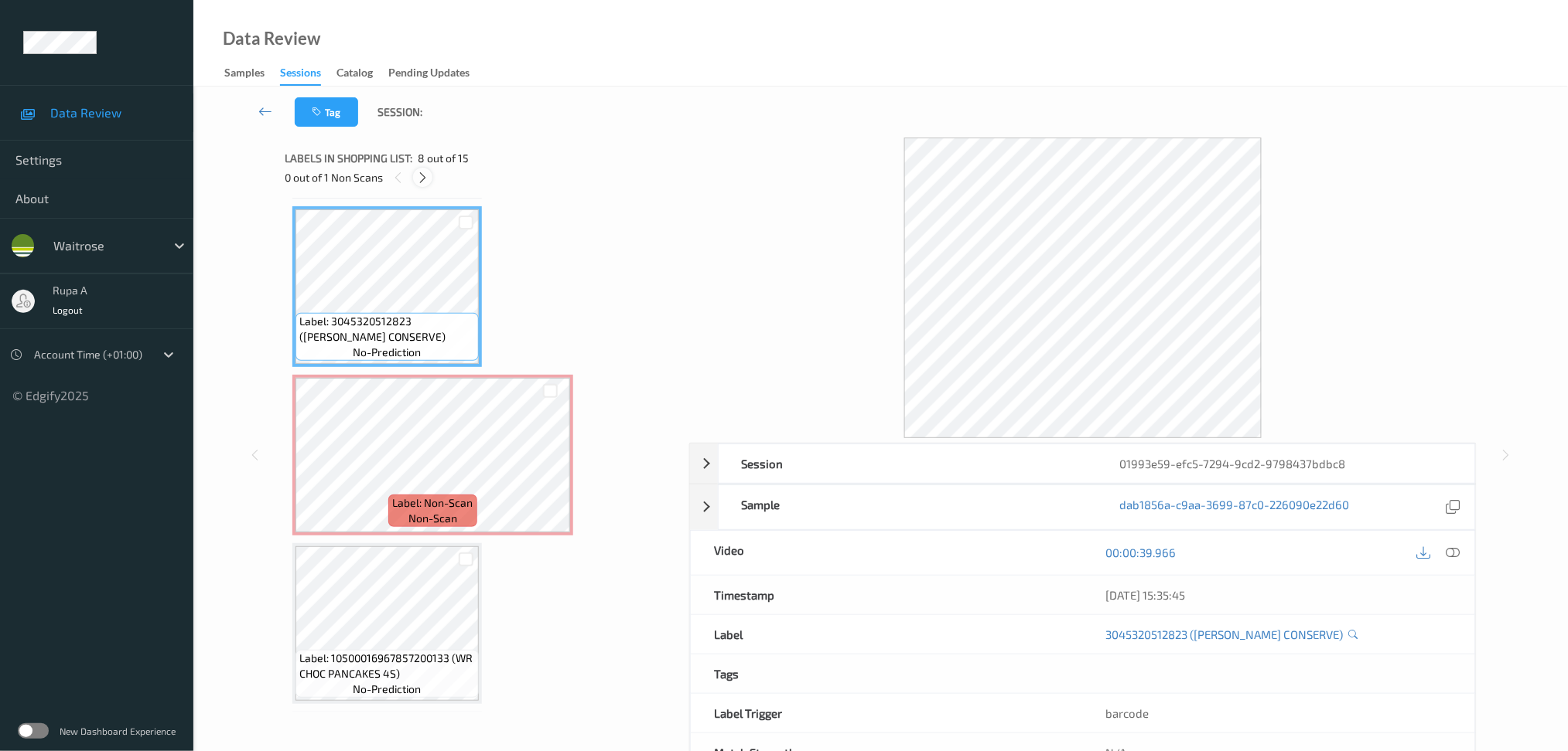
click at [418, 171] on icon at bounding box center [422, 177] width 13 height 14
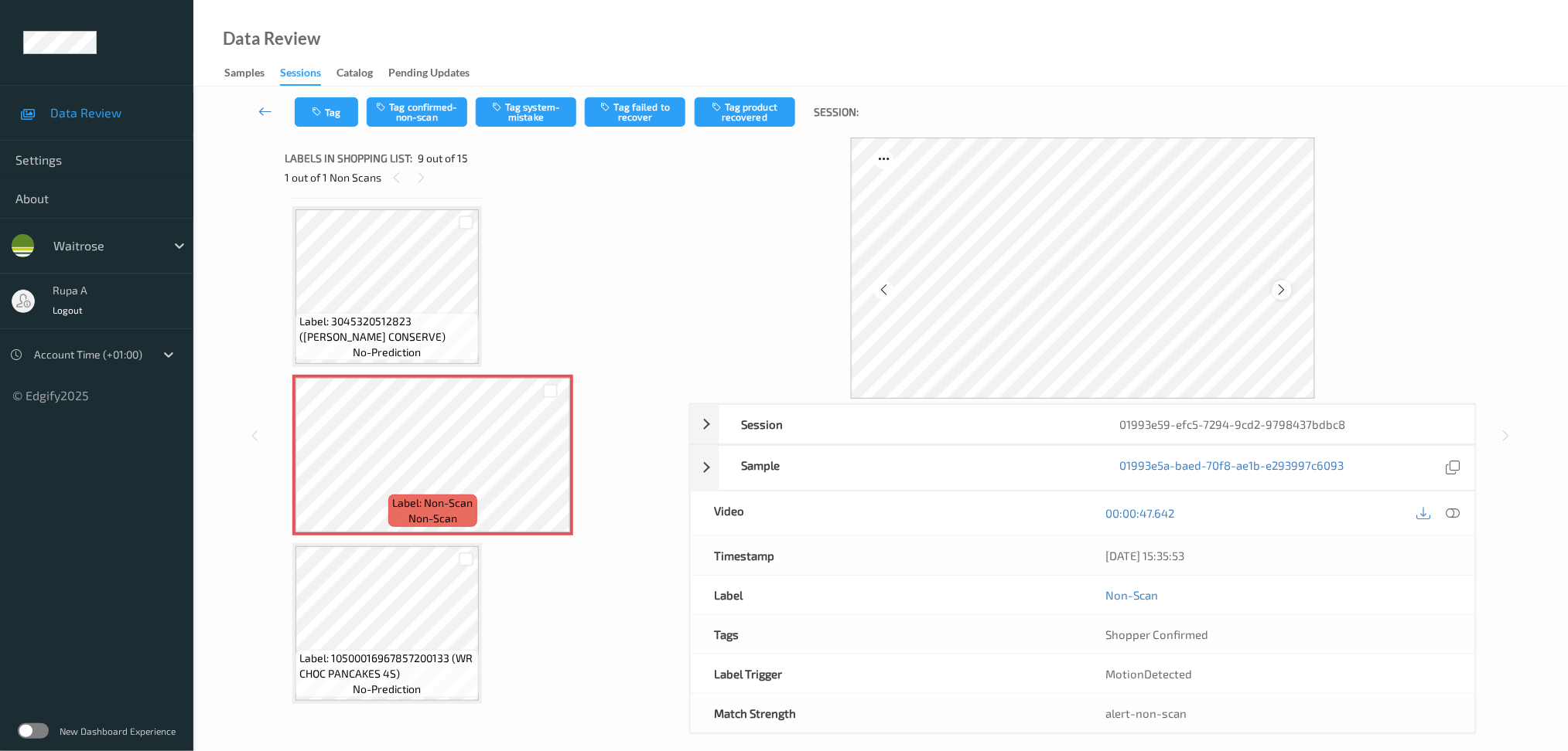
click at [1275, 295] on div at bounding box center [1083, 268] width 464 height 261
click at [1280, 286] on icon at bounding box center [1281, 289] width 13 height 14
click at [1453, 513] on icon at bounding box center [1452, 513] width 14 height 14
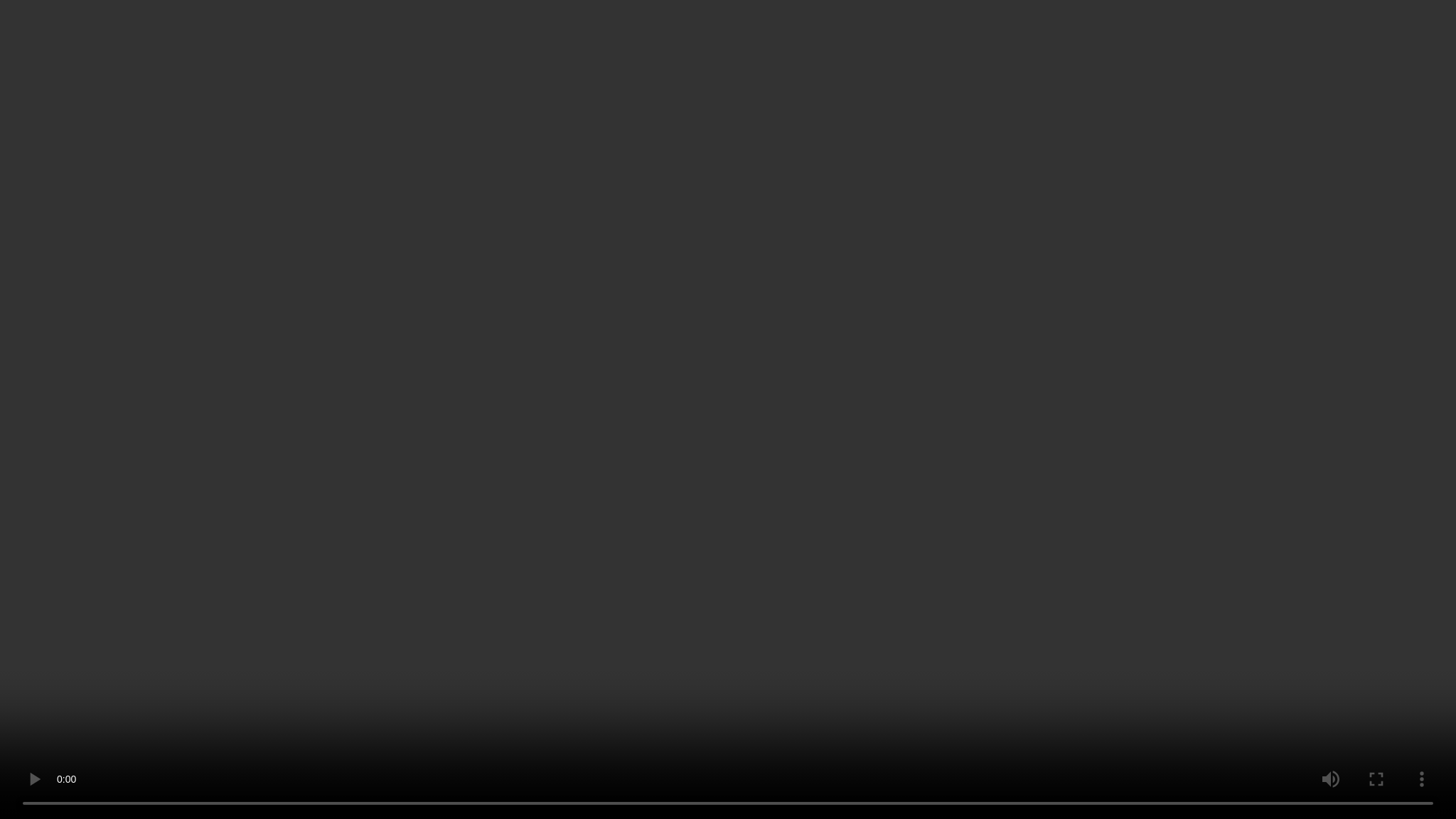
click at [555, 508] on video at bounding box center [728, 410] width 1456 height 819
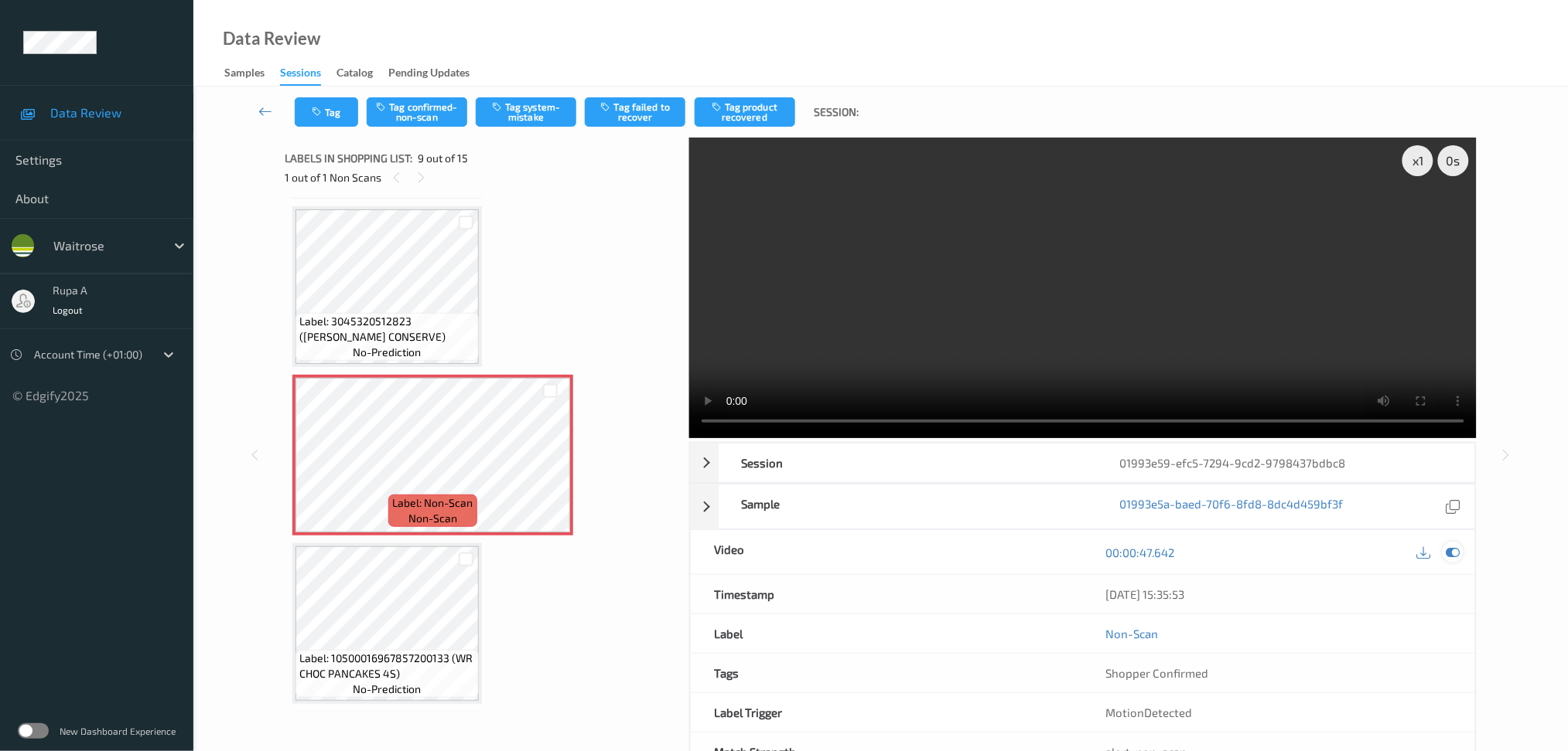
click at [1451, 556] on icon at bounding box center [1452, 552] width 14 height 14
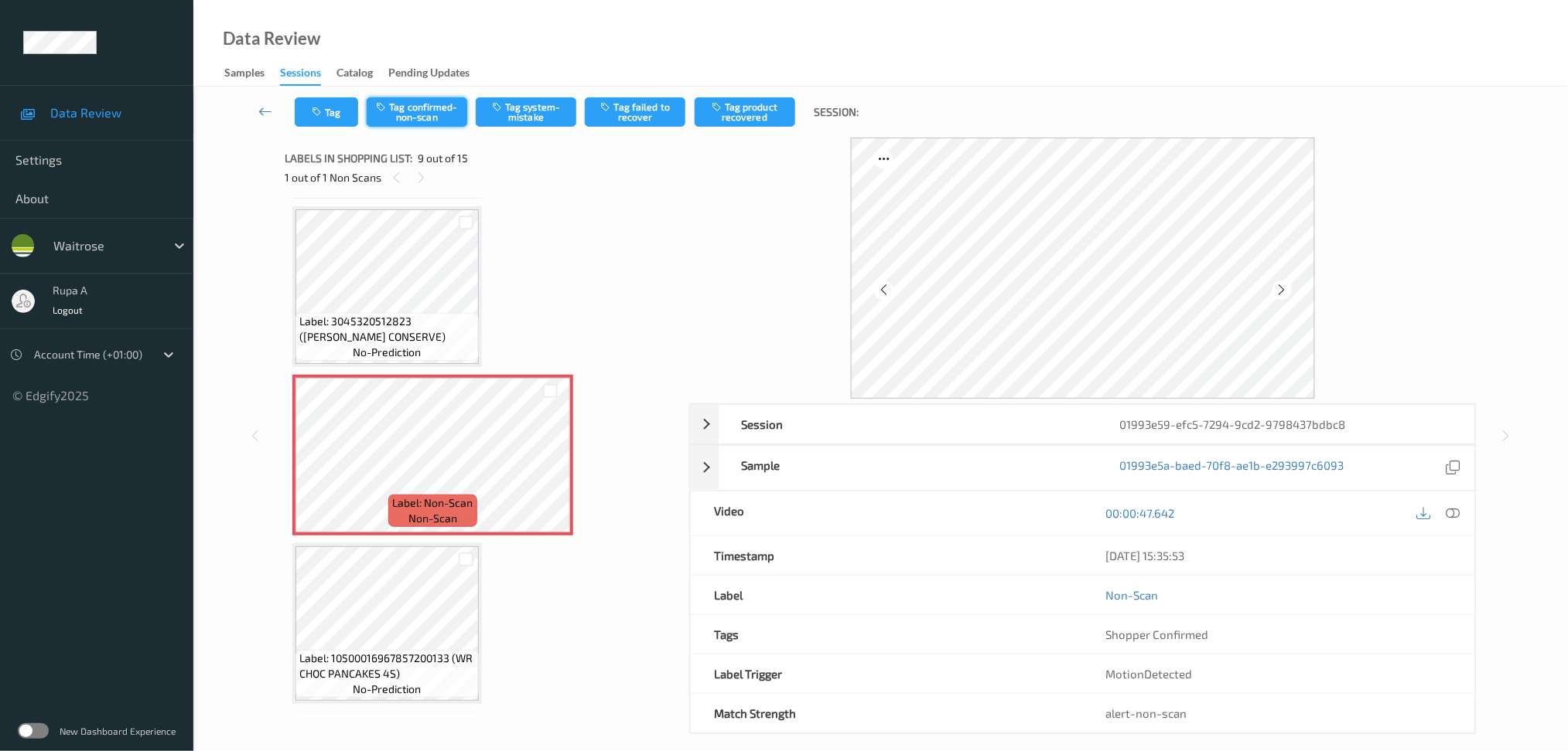
click at [414, 111] on button "Tag confirmed-non-scan" at bounding box center [416, 112] width 100 height 29
click at [763, 125] on button "Tag product recovered" at bounding box center [745, 112] width 100 height 29
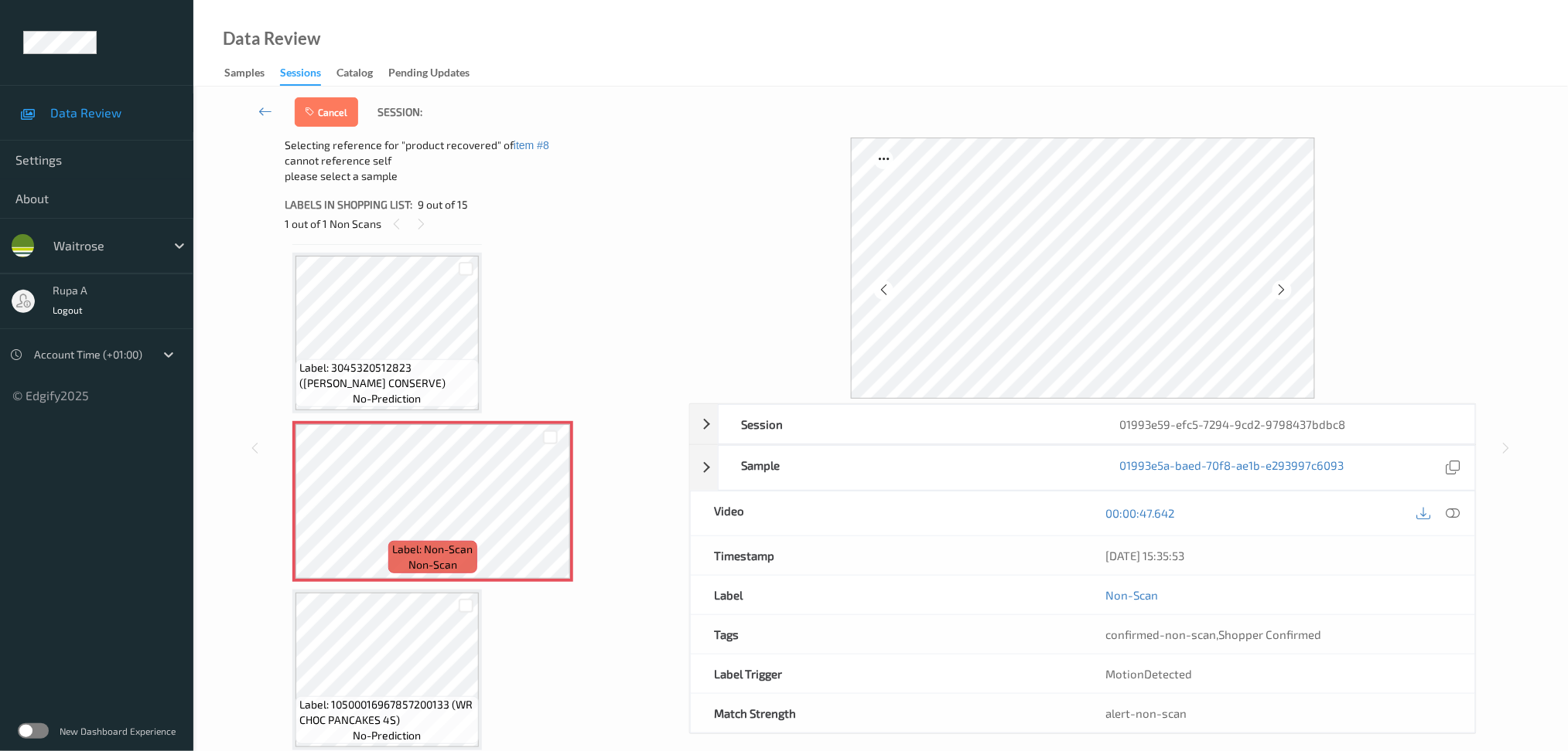
scroll to position [1282, 0]
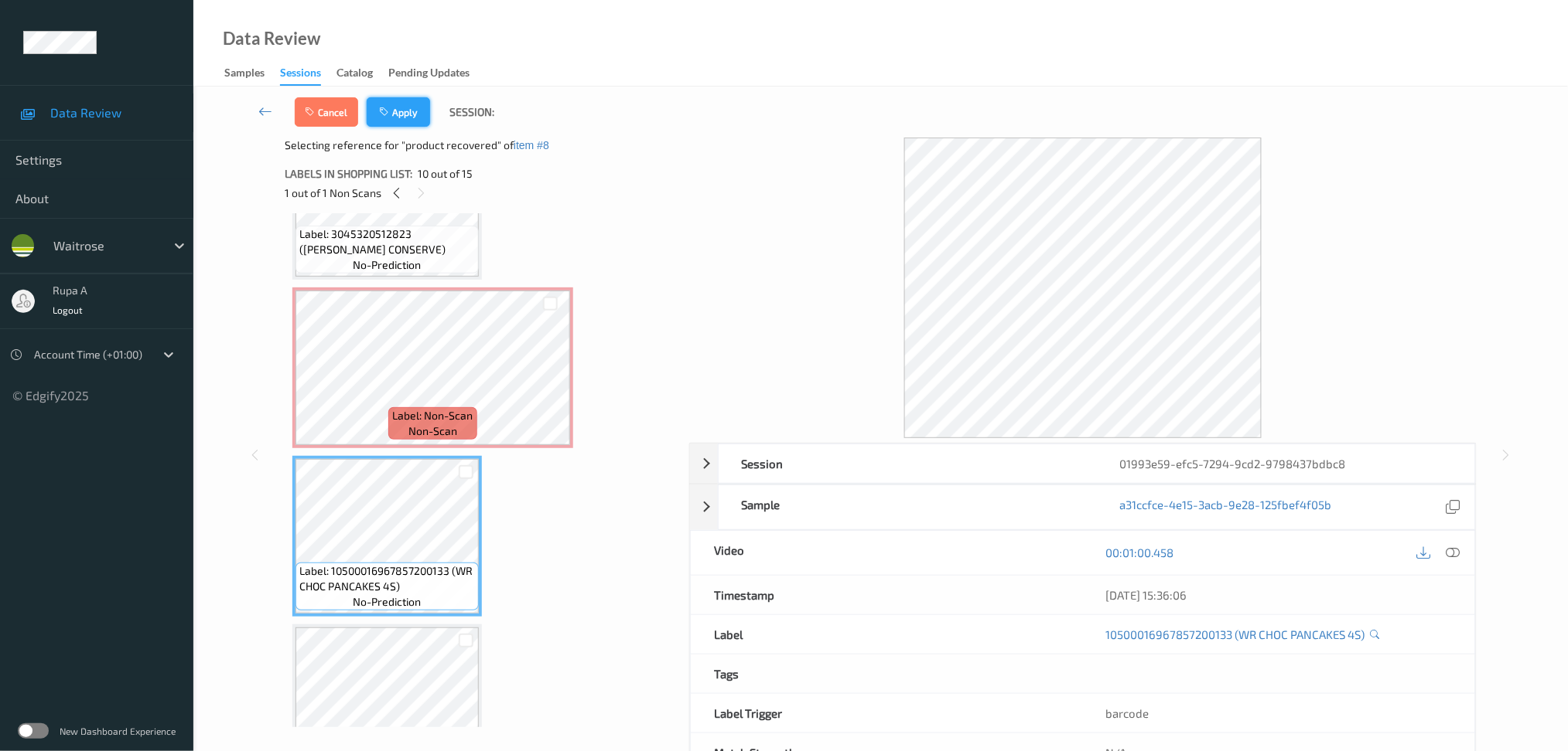
click at [402, 119] on button "Apply" at bounding box center [398, 112] width 63 height 29
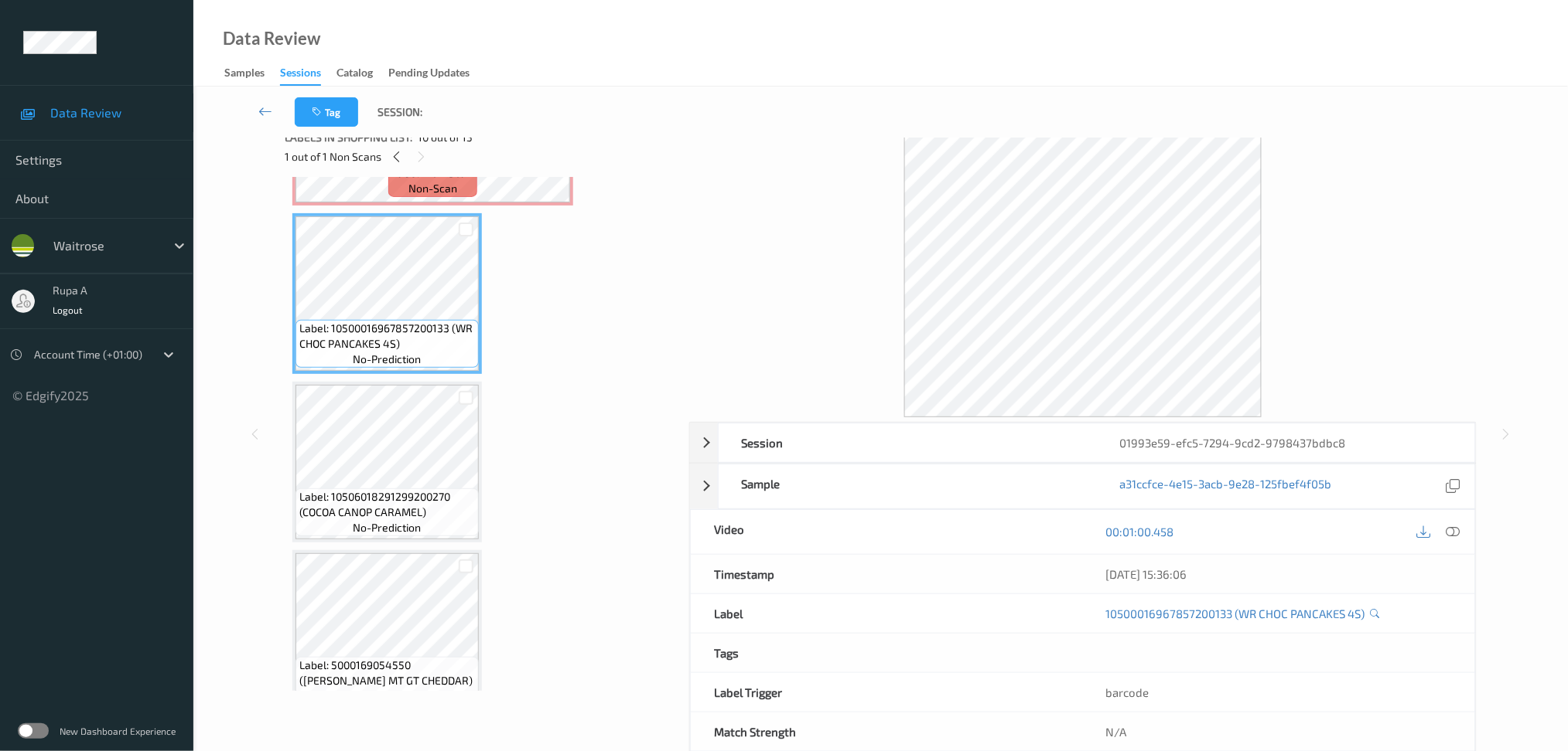
scroll to position [0, 0]
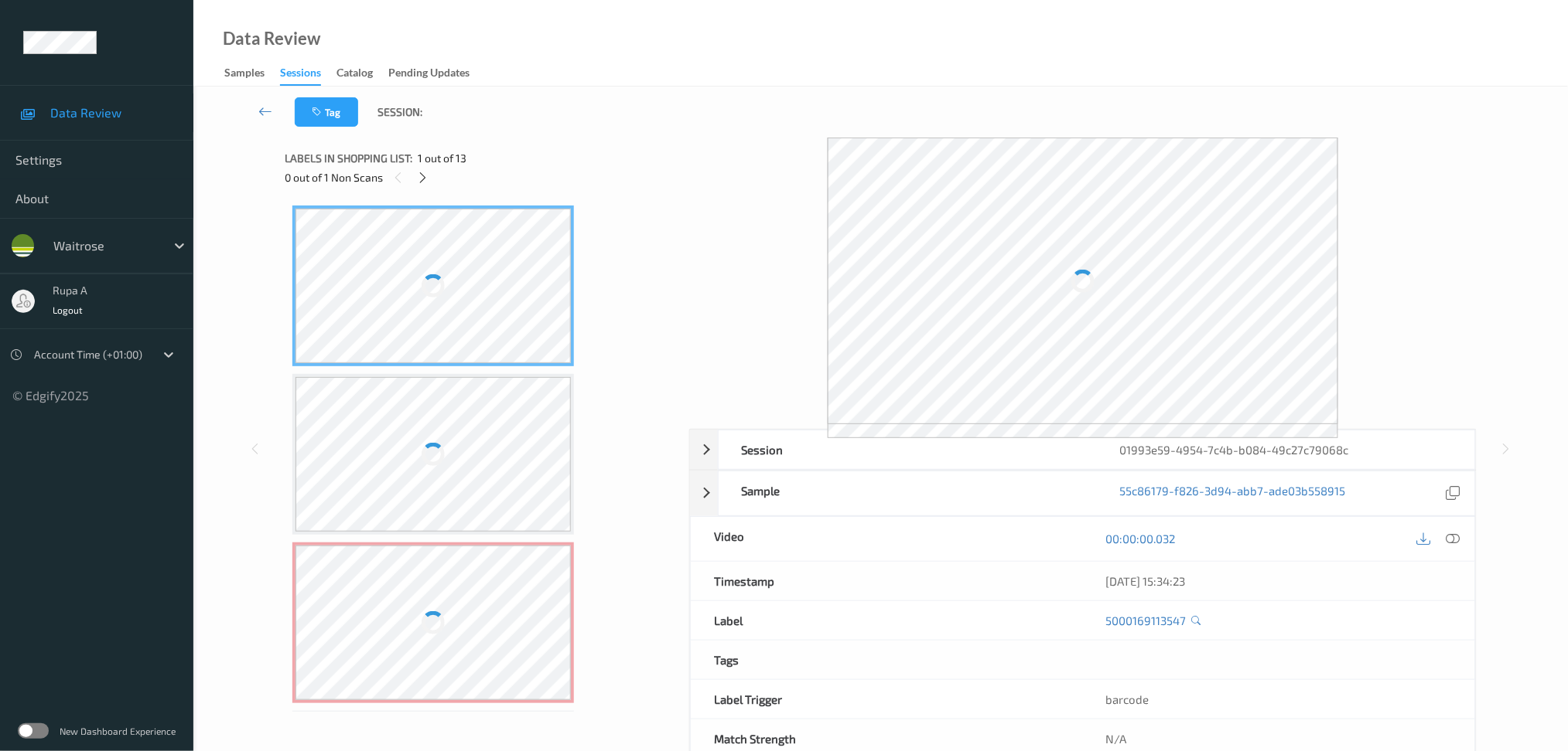
click at [505, 131] on div "Tag Session:" at bounding box center [880, 112] width 1311 height 51
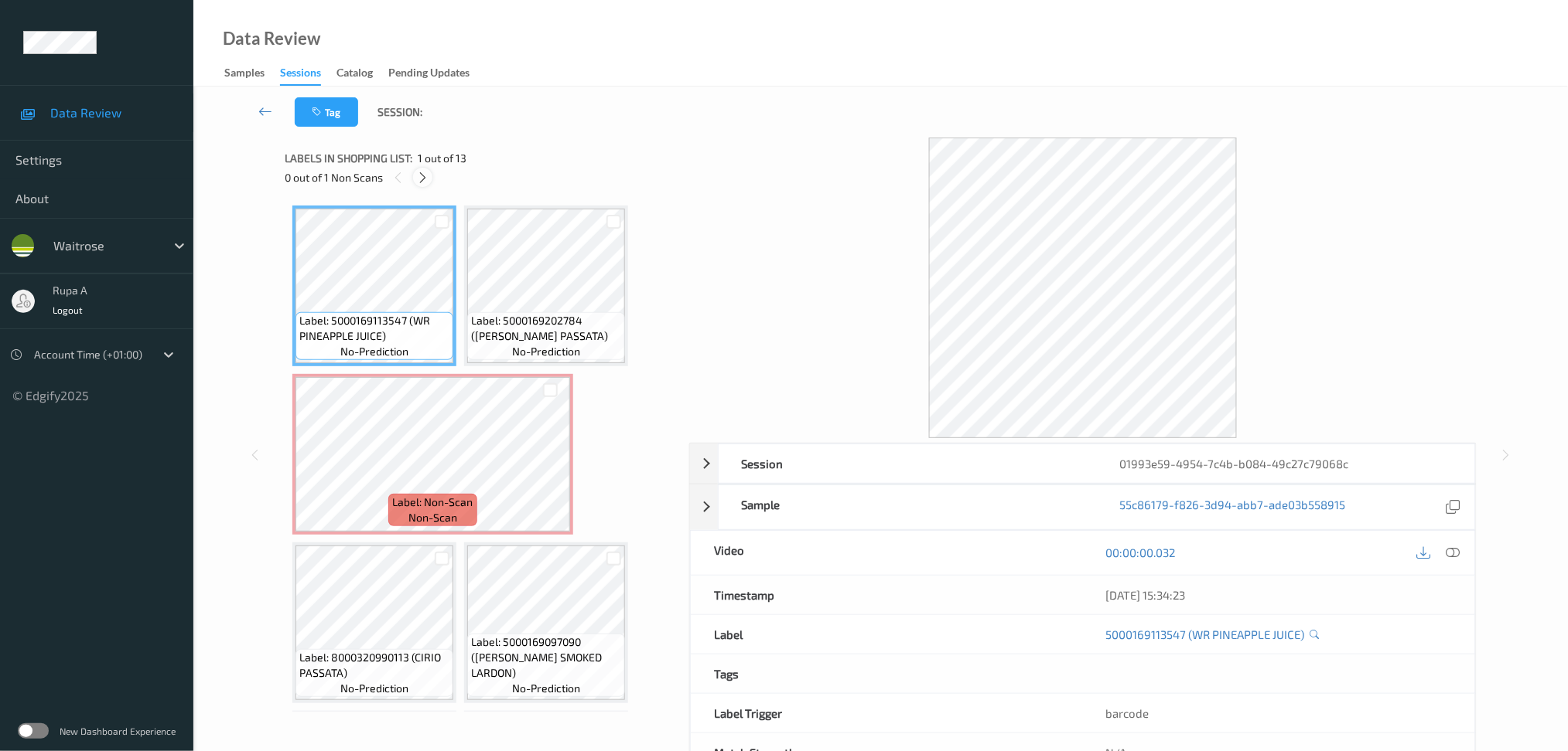
click at [418, 178] on icon at bounding box center [422, 177] width 13 height 14
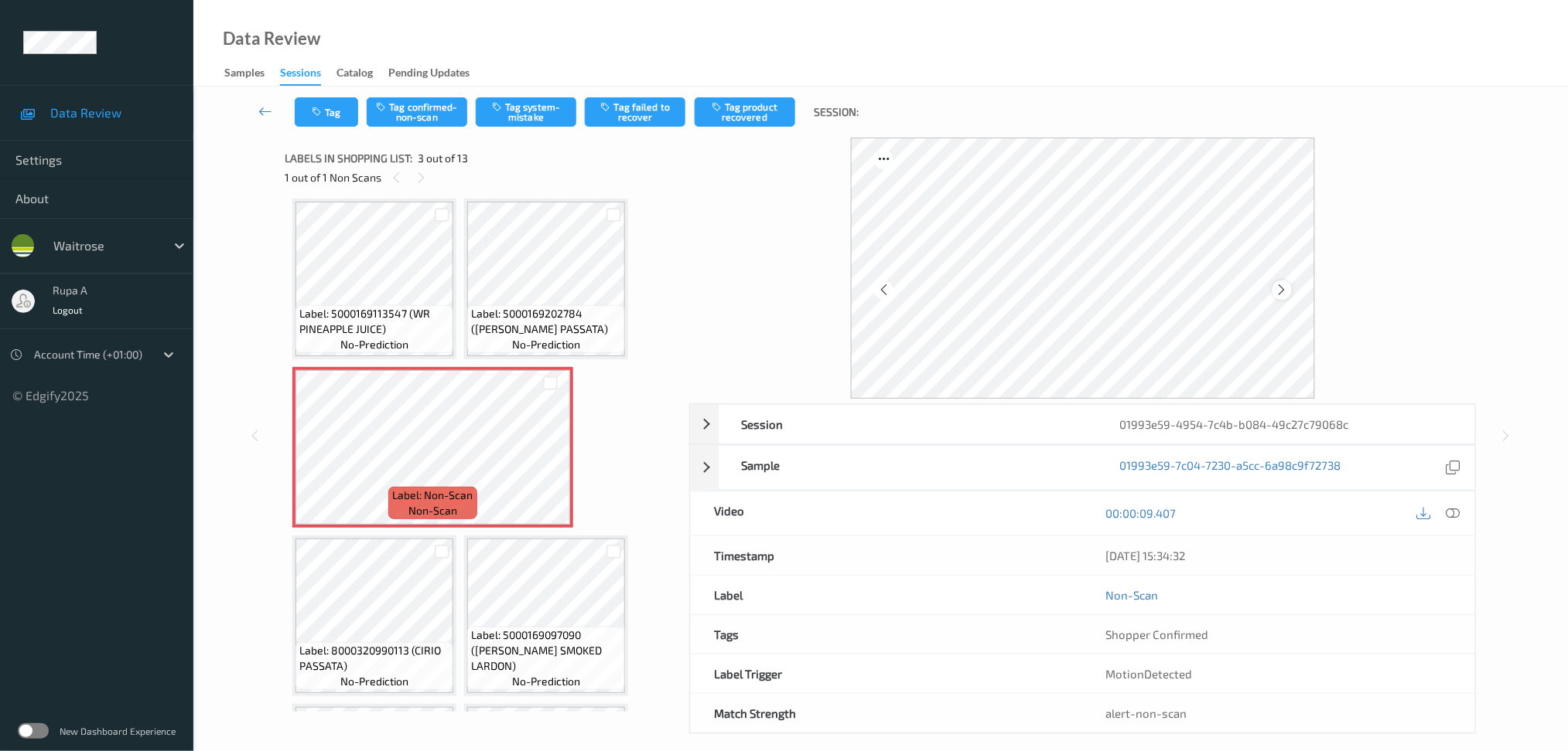
click at [1276, 286] on icon at bounding box center [1281, 289] width 13 height 14
click at [1280, 285] on icon at bounding box center [1281, 289] width 13 height 14
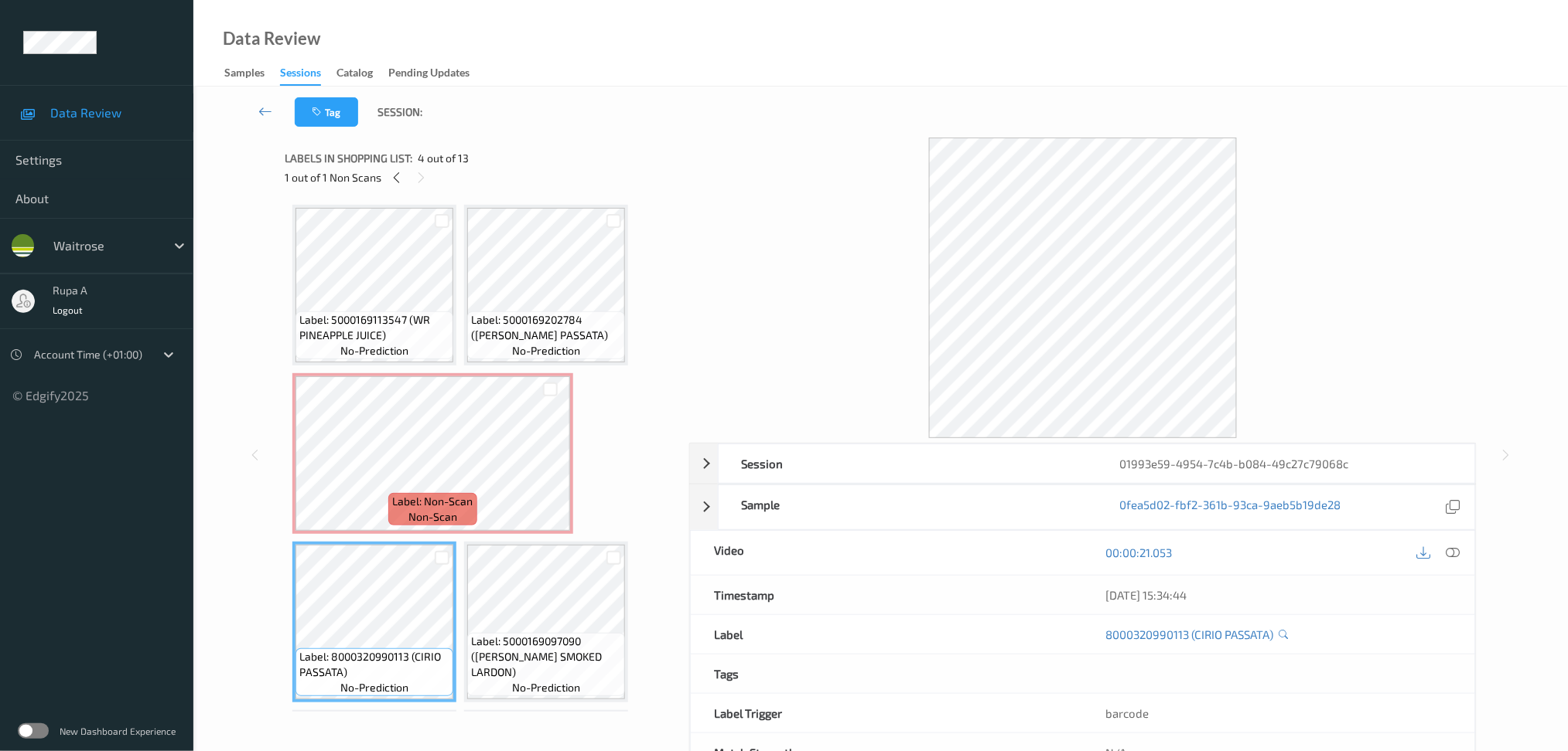
scroll to position [0, 0]
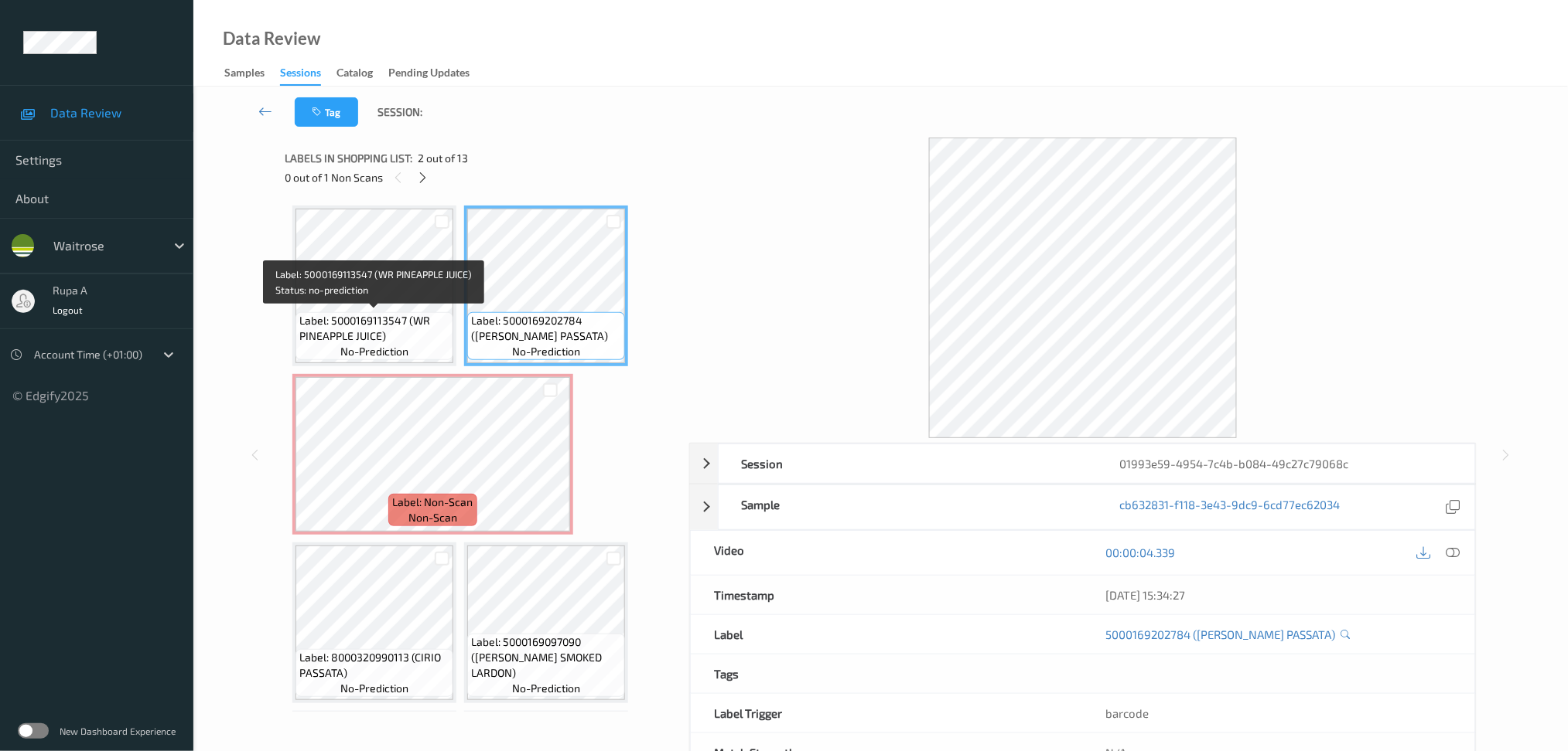
click at [358, 336] on span "Label: 5000169113547 (WR PINEAPPLE JUICE)" at bounding box center [374, 328] width 150 height 31
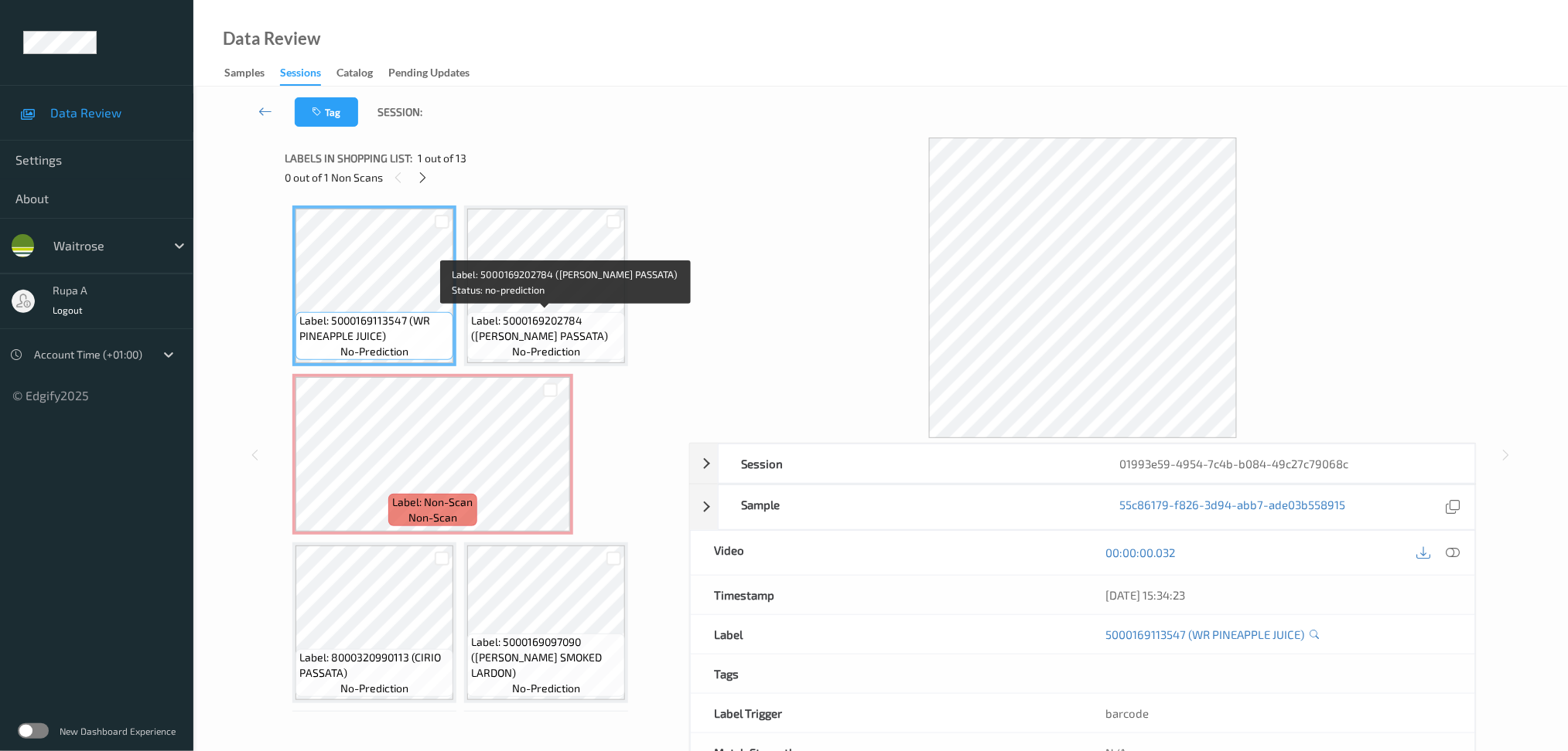
click at [538, 327] on span "Label: 5000169202784 (WR ESS PASSATA)" at bounding box center [546, 328] width 150 height 31
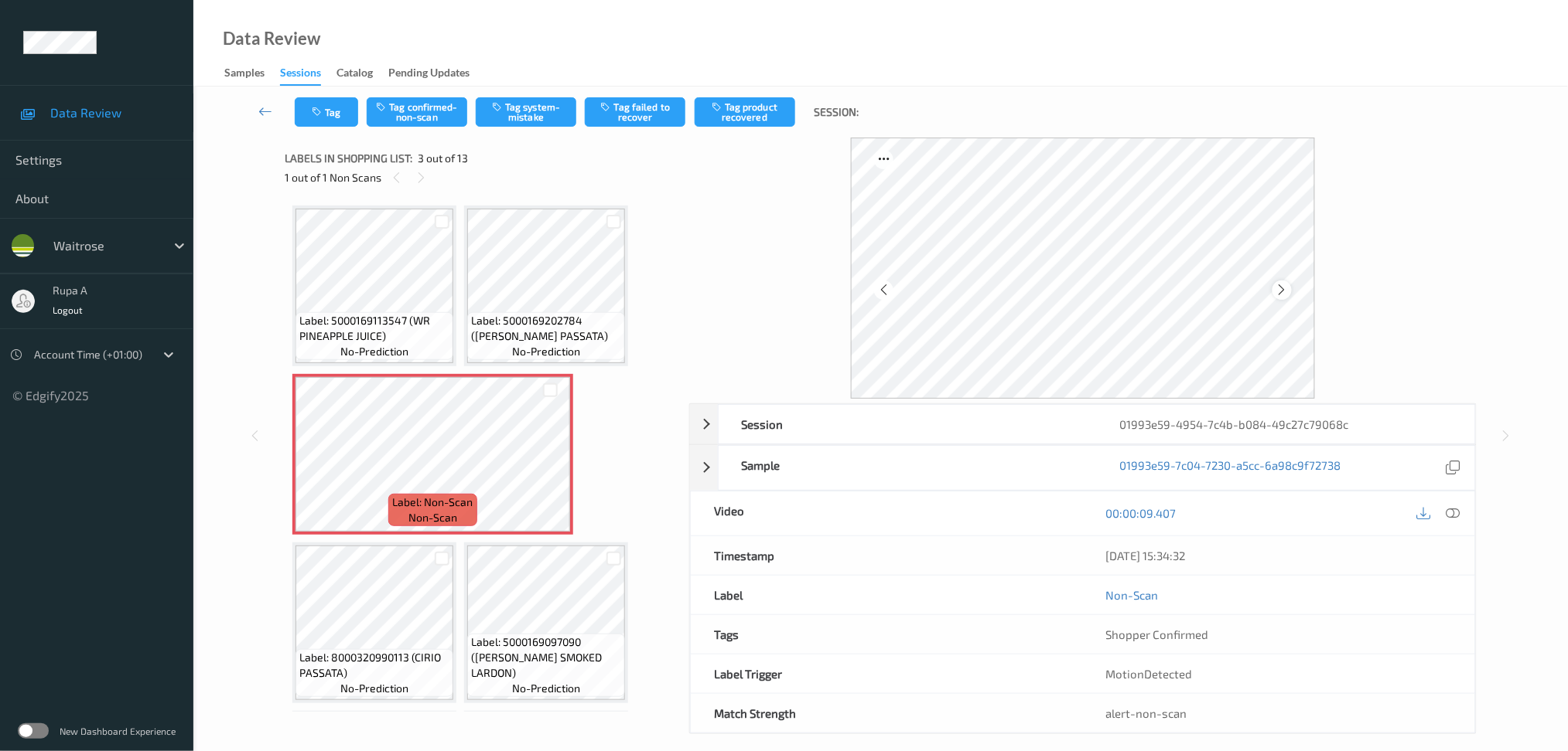
click at [1286, 288] on icon at bounding box center [1281, 289] width 13 height 14
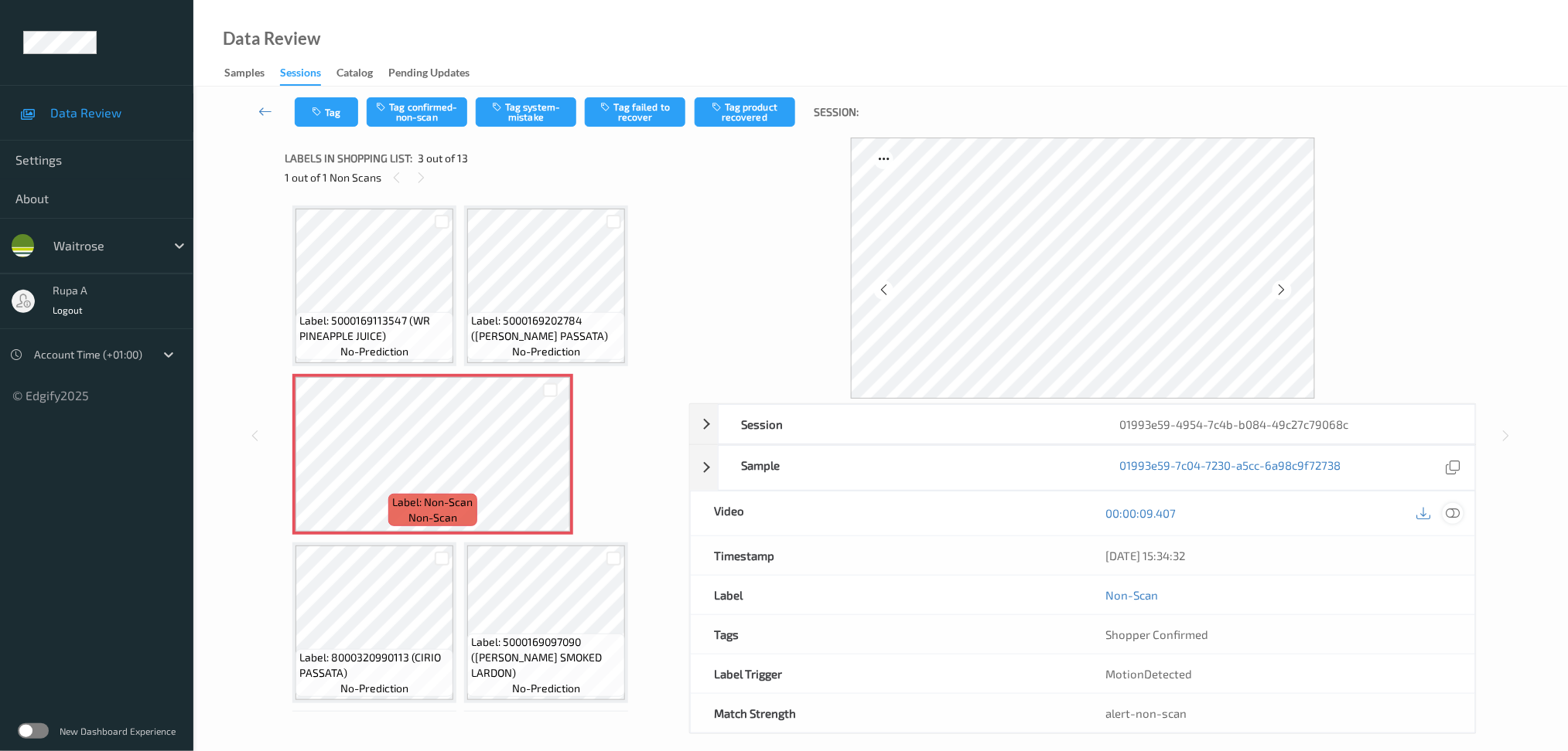
click at [1455, 517] on icon at bounding box center [1452, 513] width 14 height 14
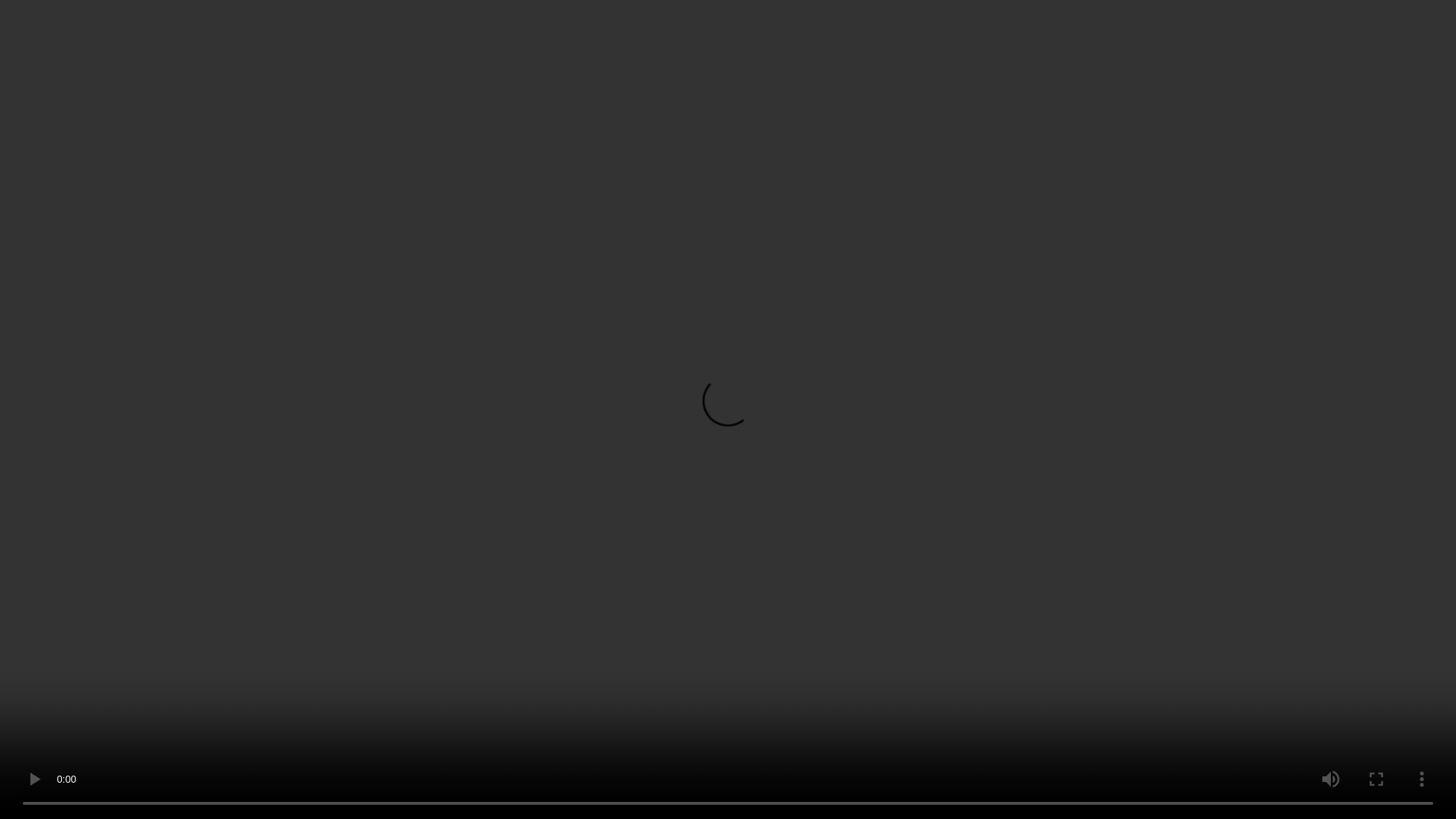
click at [1414, 314] on video at bounding box center [728, 410] width 1456 height 819
click at [1418, 257] on video at bounding box center [728, 410] width 1456 height 819
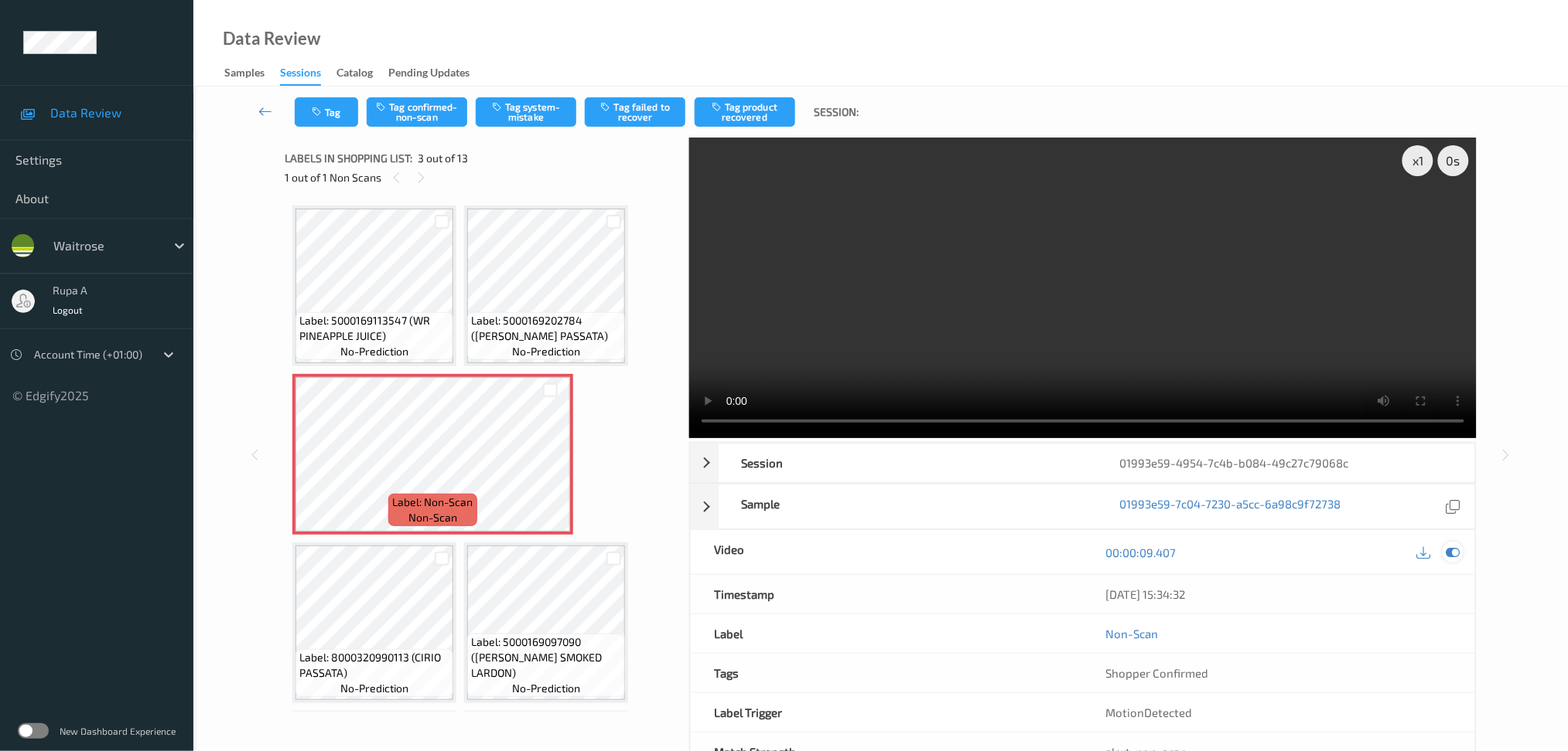
click at [1457, 551] on icon at bounding box center [1452, 552] width 14 height 14
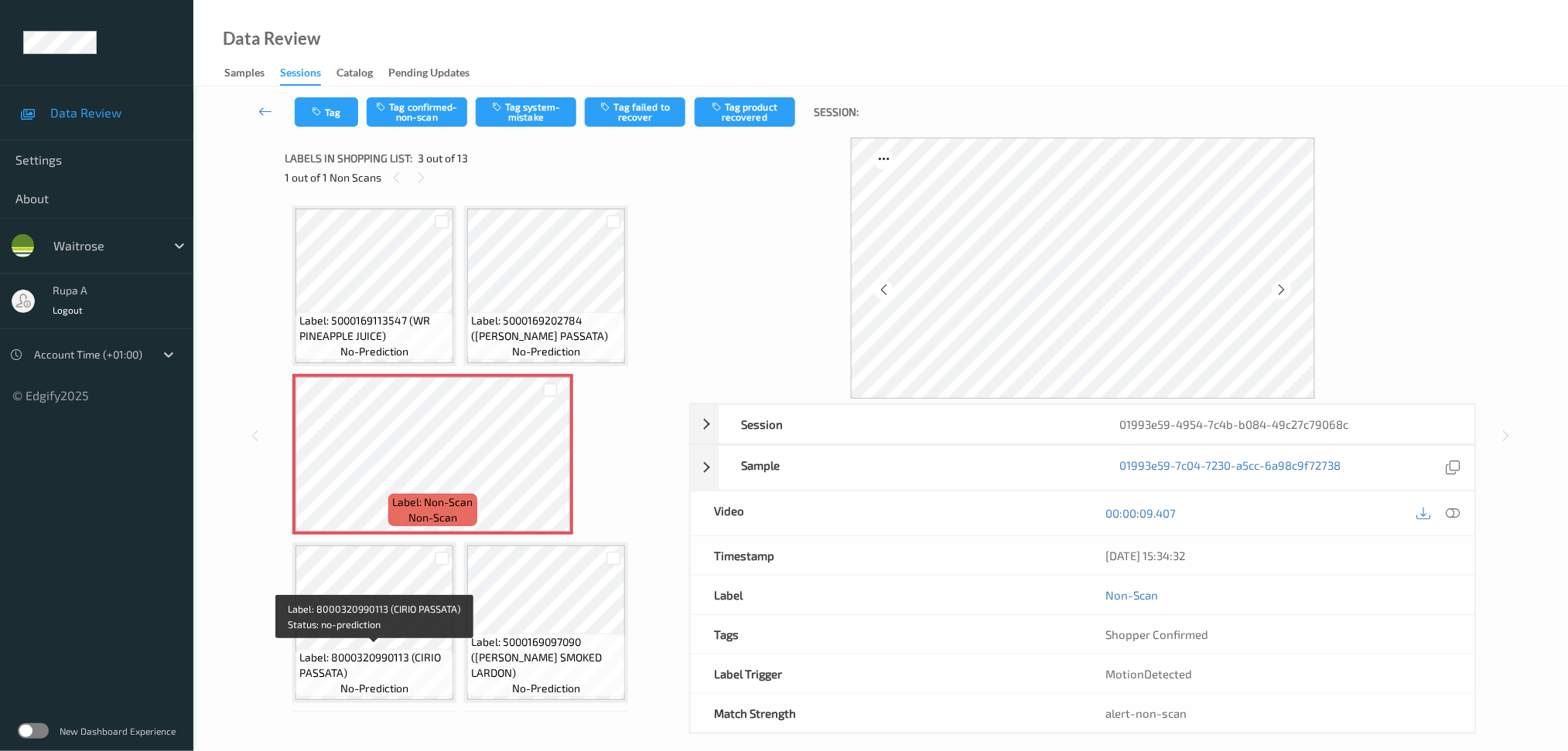
click at [399, 661] on span "Label: 8000320990113 (CIRIO PASSATA)" at bounding box center [374, 665] width 150 height 31
click at [540, 110] on button "Tag system-mistake" at bounding box center [525, 112] width 100 height 29
click at [399, 114] on button "Tag confirmed-non-scan" at bounding box center [416, 112] width 100 height 29
click at [395, 114] on button "Tag confirmed-non-scan" at bounding box center [416, 112] width 100 height 29
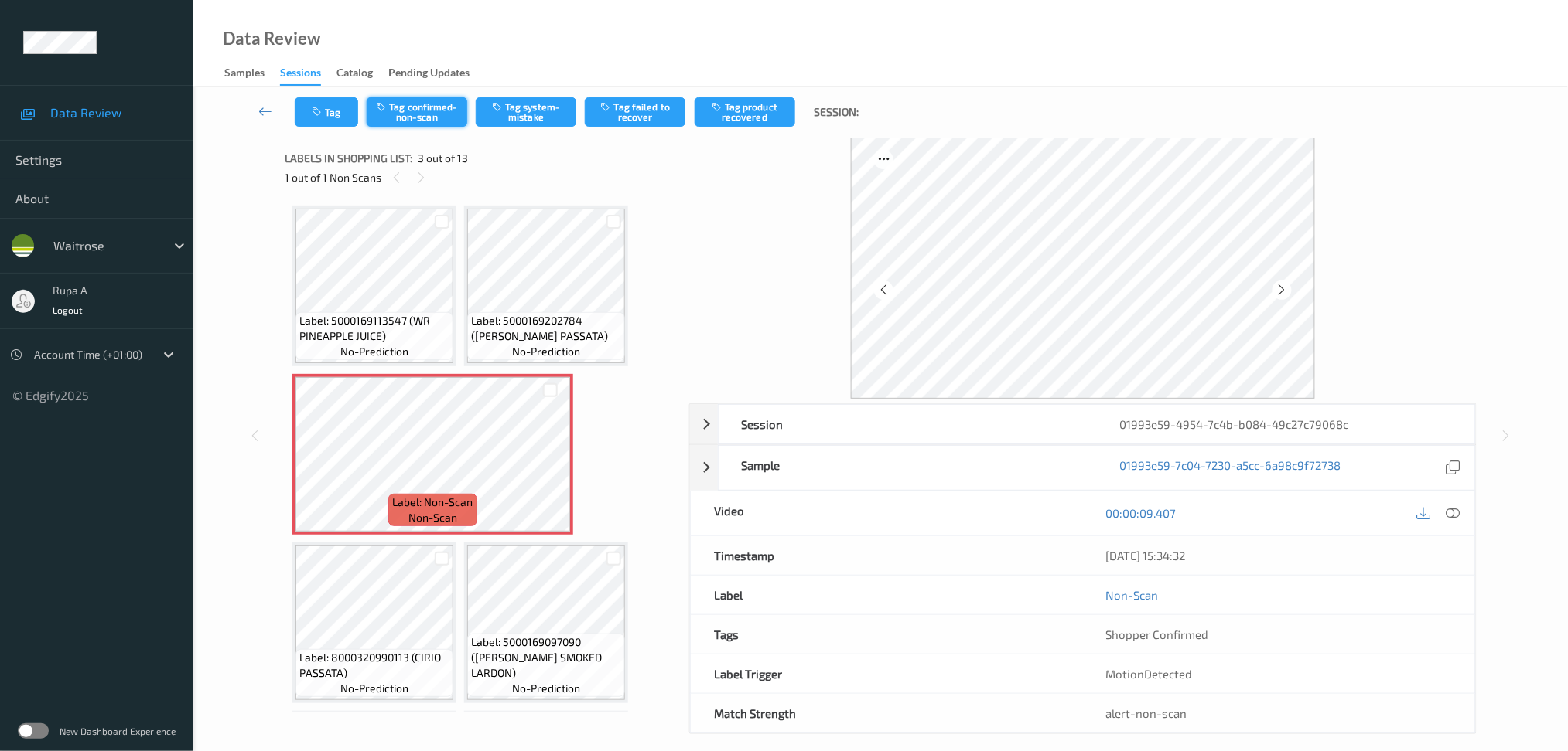
click at [394, 112] on button "Tag confirmed-non-scan" at bounding box center [416, 112] width 100 height 29
click at [372, 126] on button "Tag confirmed-non-scan" at bounding box center [416, 112] width 100 height 29
click at [421, 127] on div "Tag Tag confirmed-non-scan Tag system-mistake Tag failed to recover Tag product…" at bounding box center [880, 112] width 1311 height 51
click at [415, 119] on button "Tag confirmed-non-scan" at bounding box center [416, 112] width 100 height 29
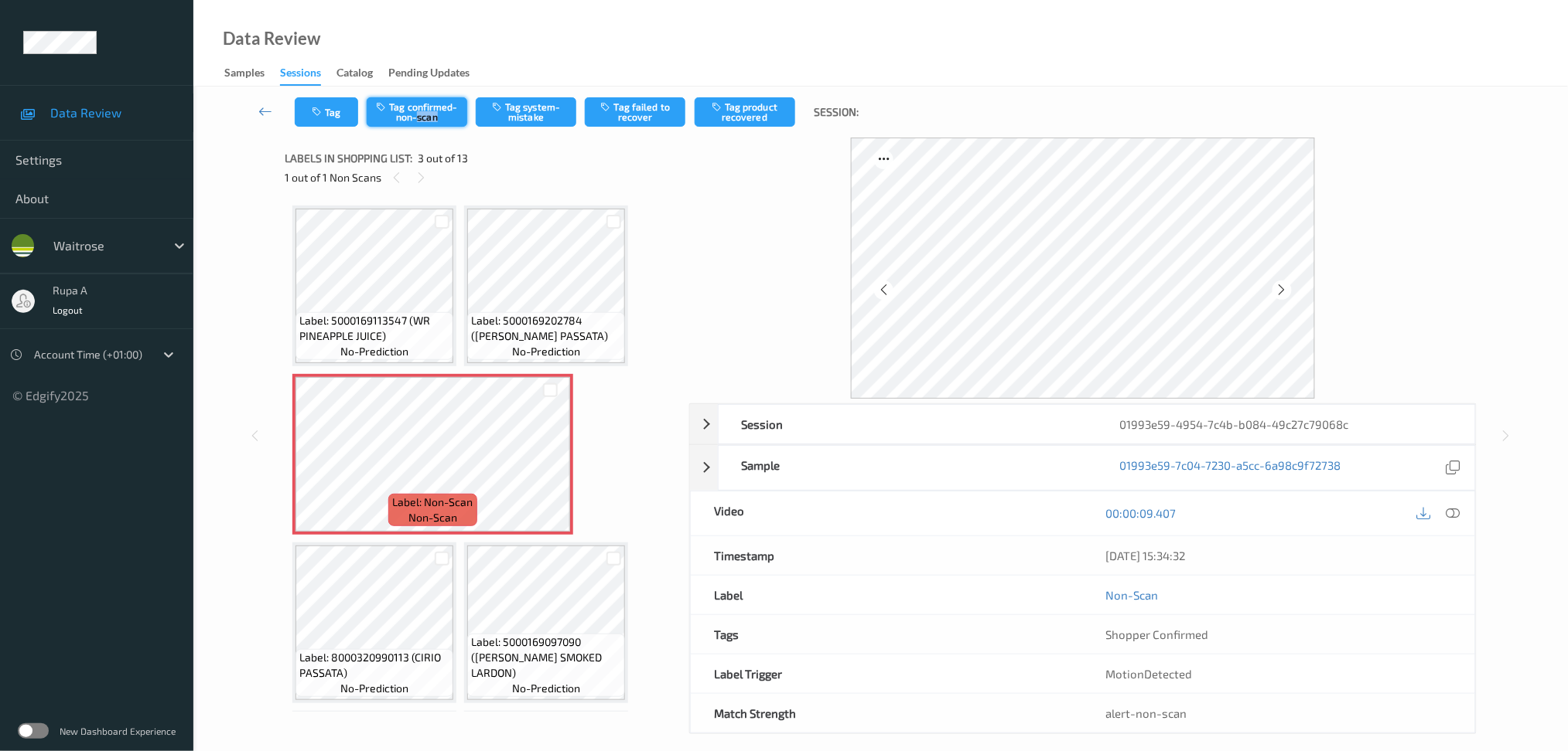
click at [415, 119] on button "Tag confirmed-non-scan" at bounding box center [416, 112] width 100 height 29
click at [406, 121] on button "Tag confirmed-non-scan" at bounding box center [416, 112] width 100 height 29
click at [388, 98] on button "Tag confirmed-non-scan" at bounding box center [416, 112] width 100 height 29
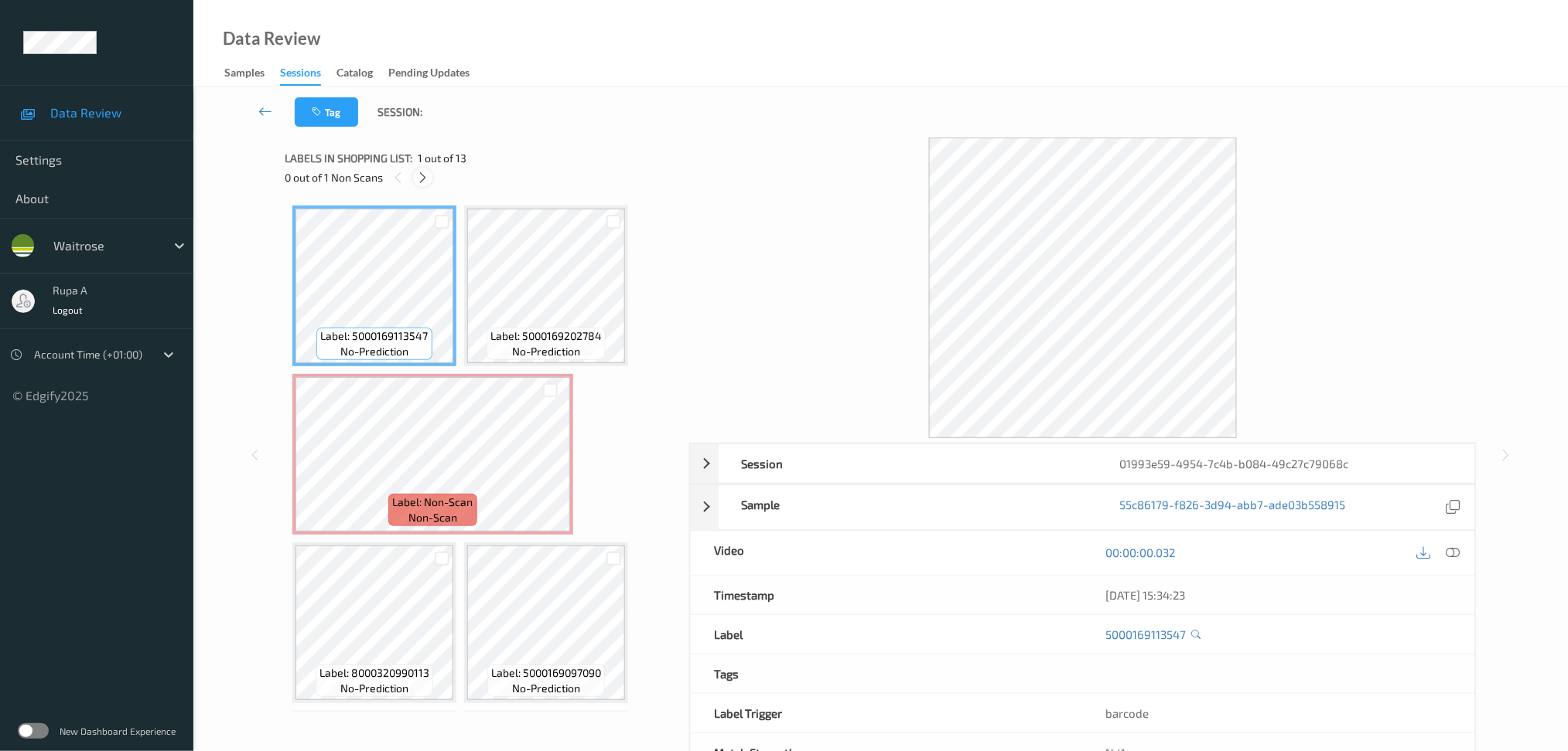
click at [426, 175] on icon at bounding box center [422, 177] width 13 height 14
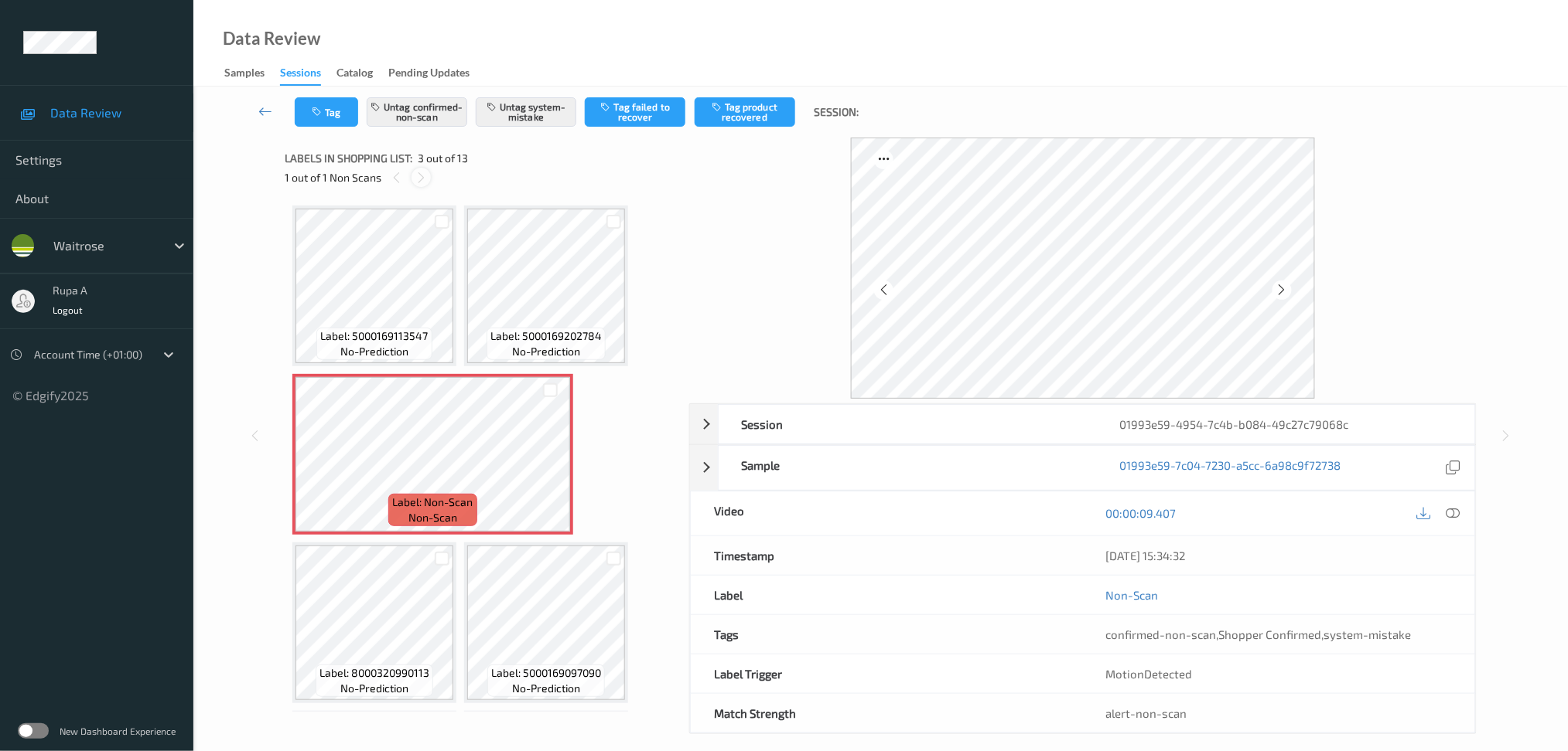
scroll to position [7, 0]
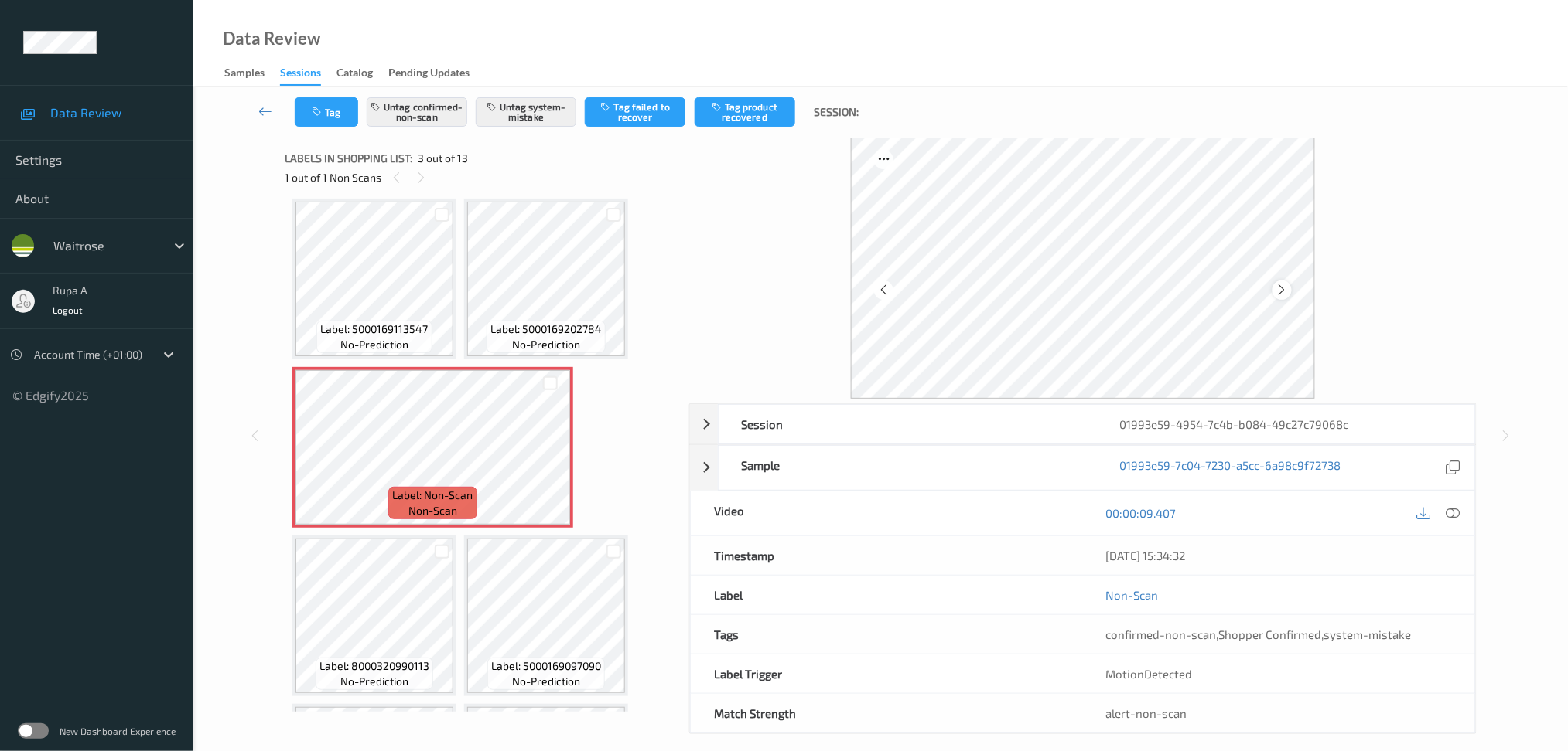
click at [1283, 285] on icon at bounding box center [1281, 289] width 13 height 14
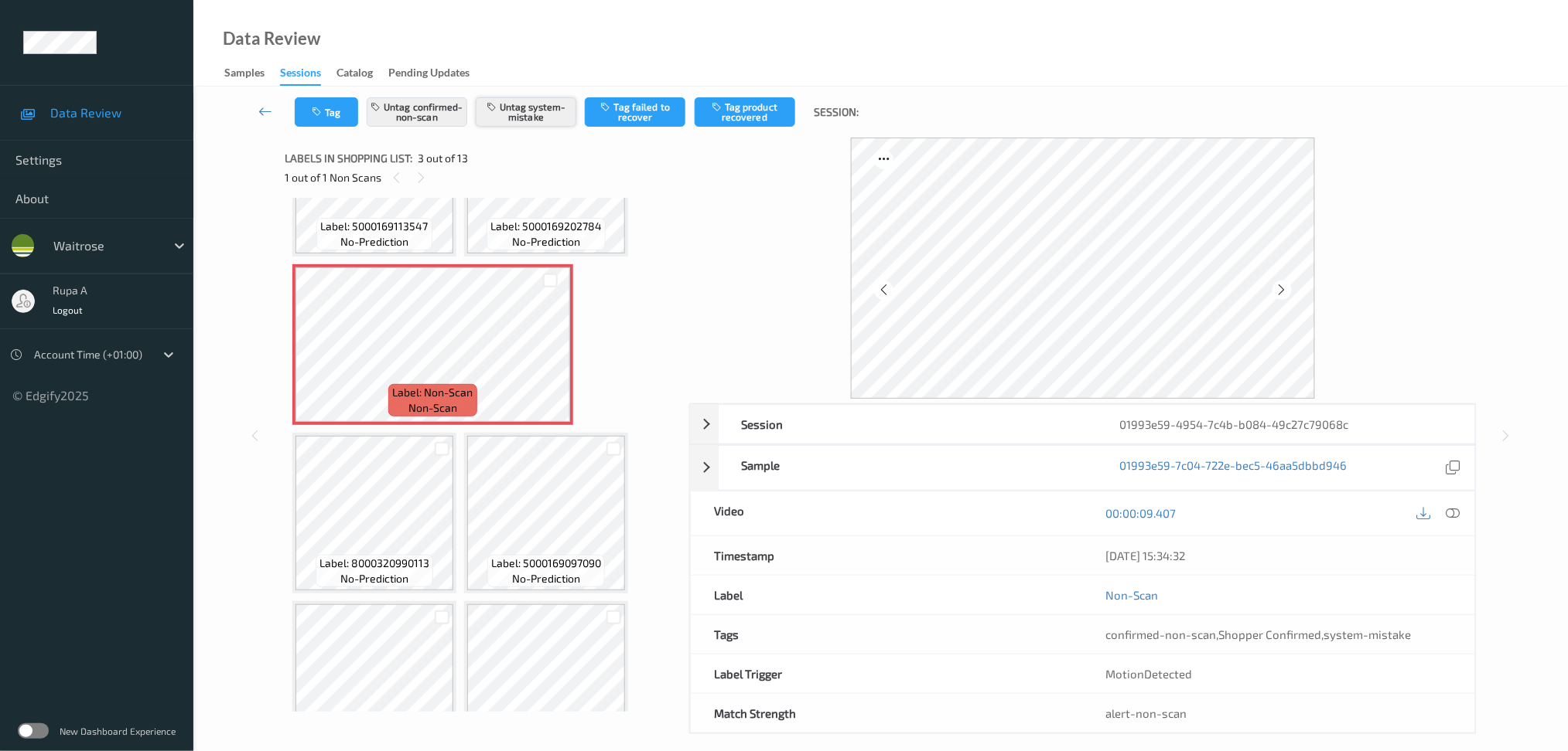
click at [519, 107] on button "Untag system-mistake" at bounding box center [525, 112] width 100 height 29
click at [746, 114] on button "Tag product recovered" at bounding box center [745, 112] width 100 height 29
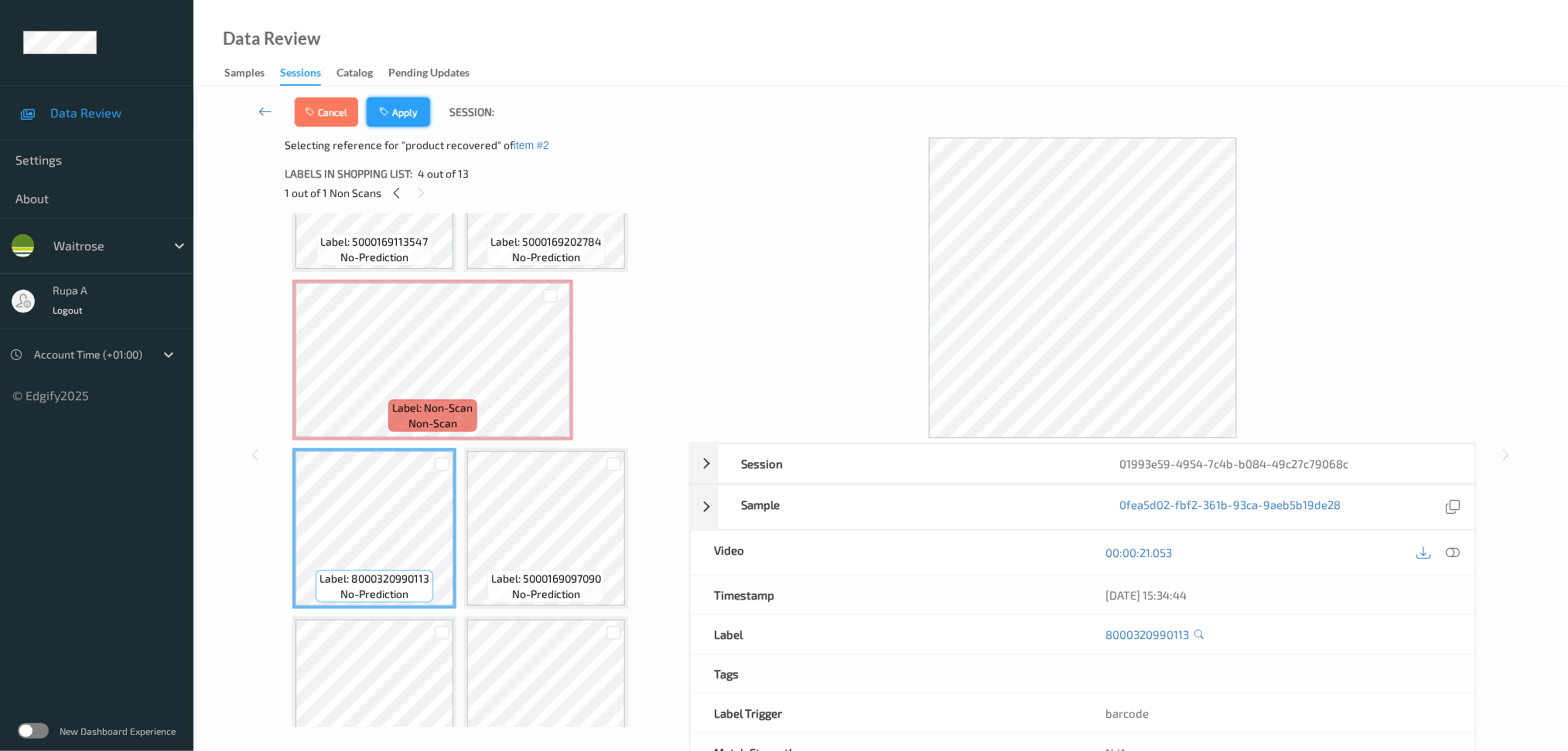
click at [402, 111] on button "Apply" at bounding box center [398, 112] width 63 height 29
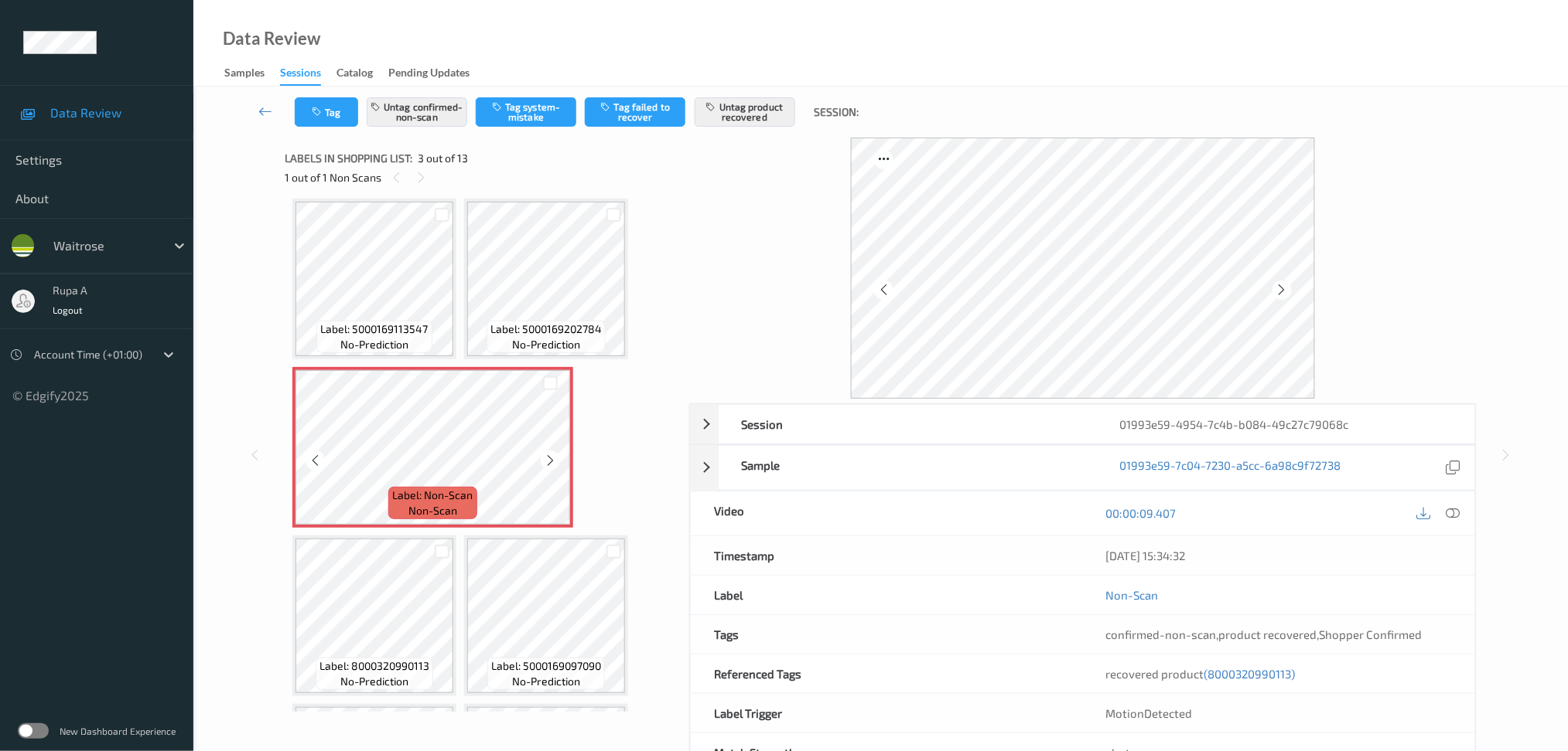
scroll to position [78, 0]
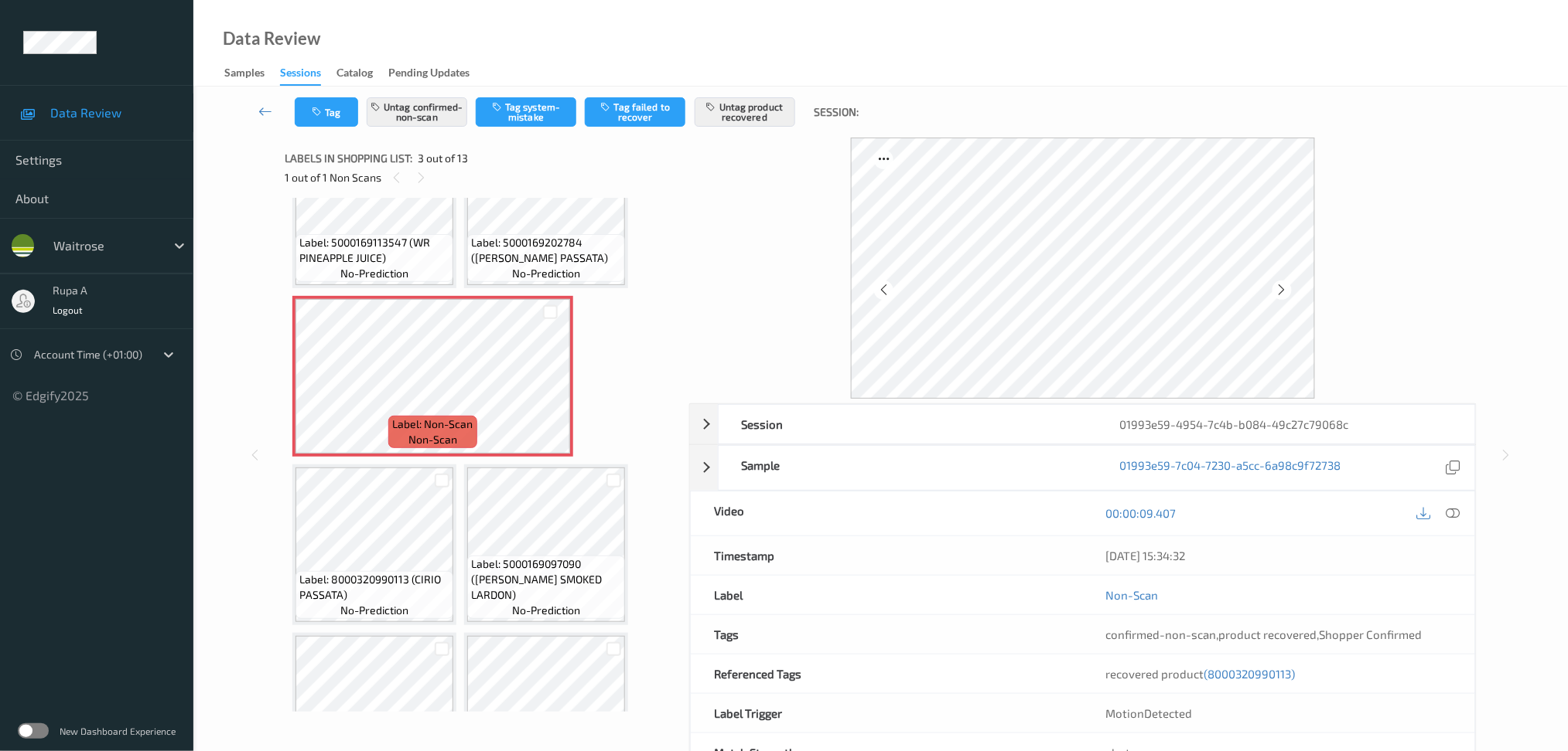
click at [400, 423] on div "Label: 5000169113547 (WR PINEAPPLE JUICE) no-prediction Label: 5000169202784 ([…" at bounding box center [481, 713] width 378 height 1172
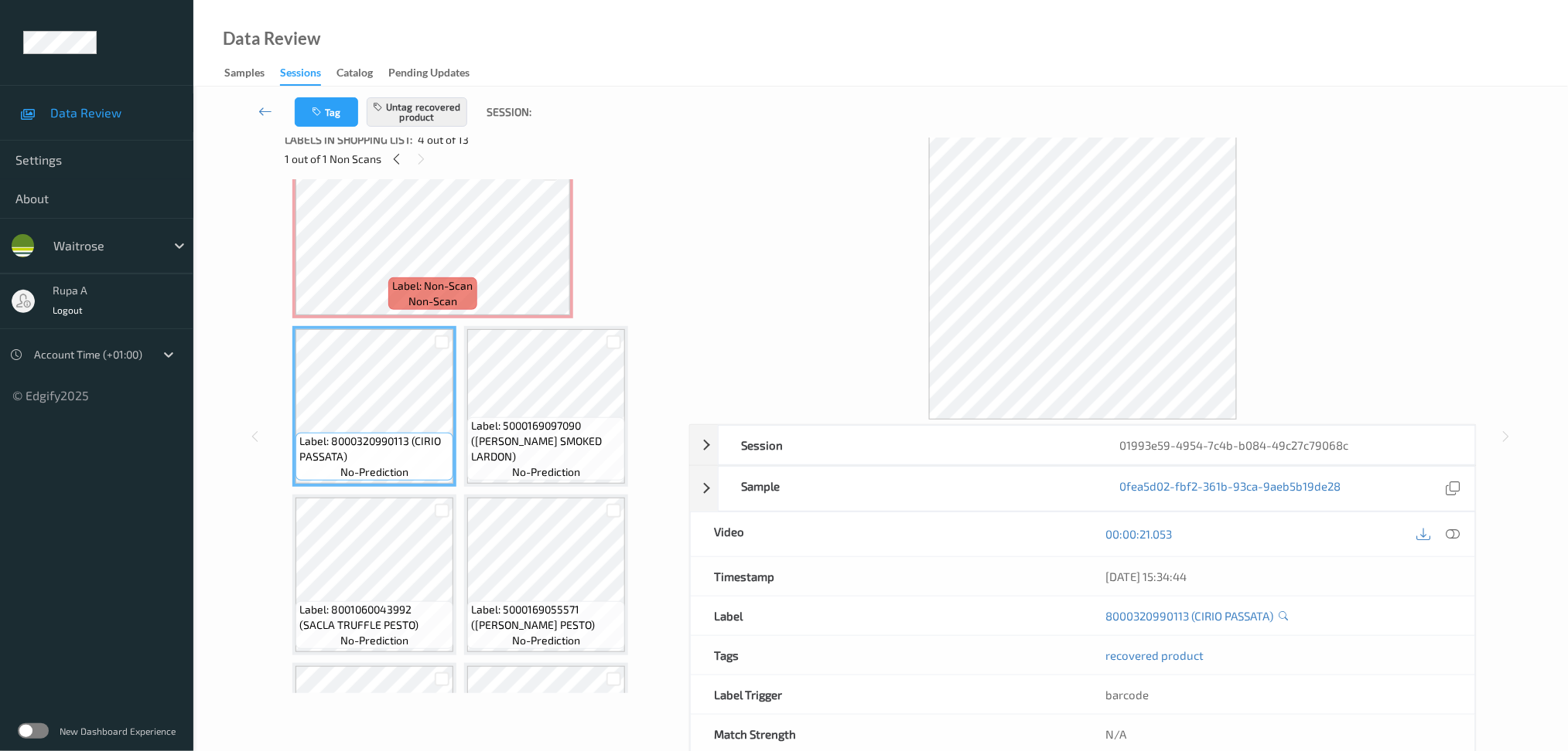
scroll to position [0, 0]
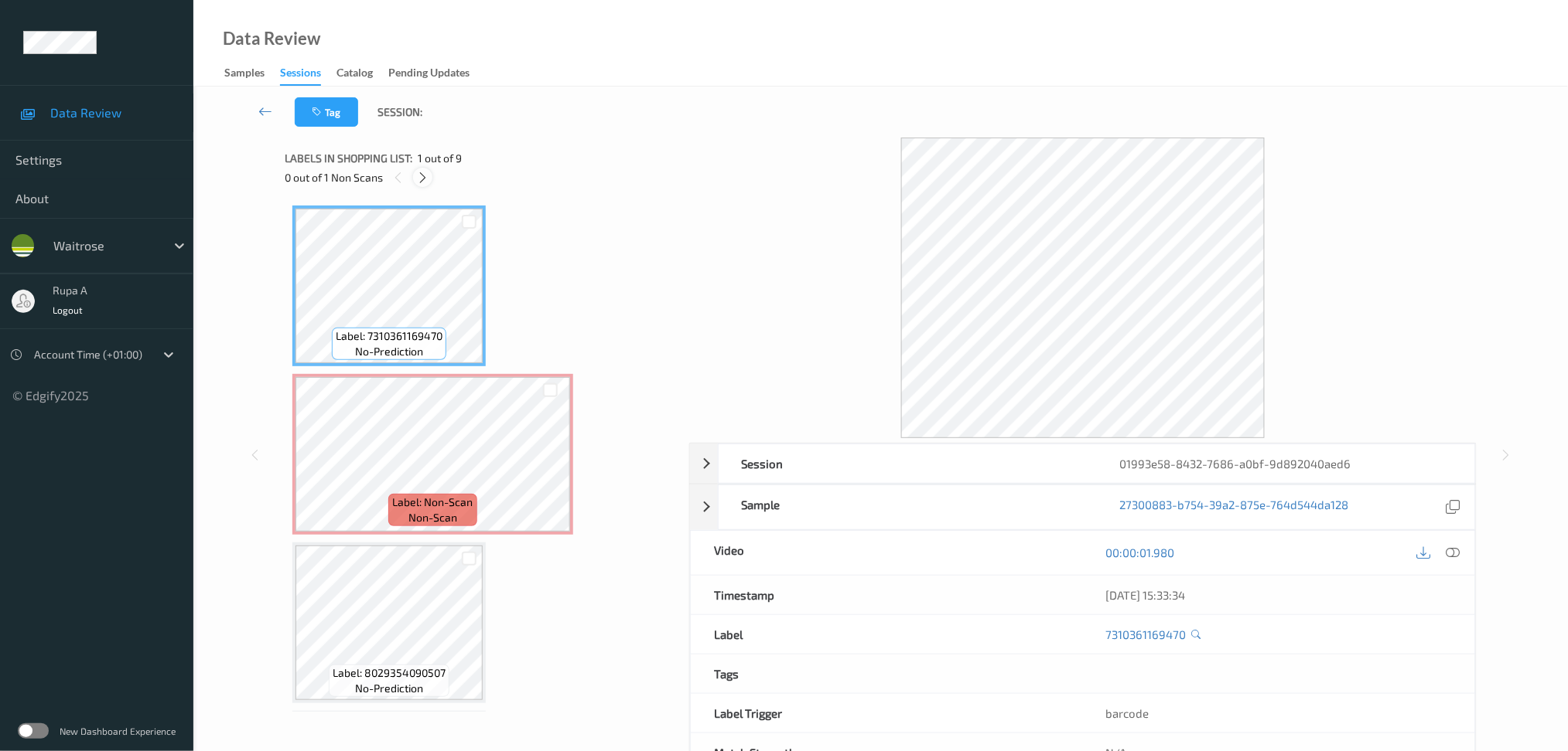
click at [419, 178] on icon at bounding box center [422, 177] width 13 height 14
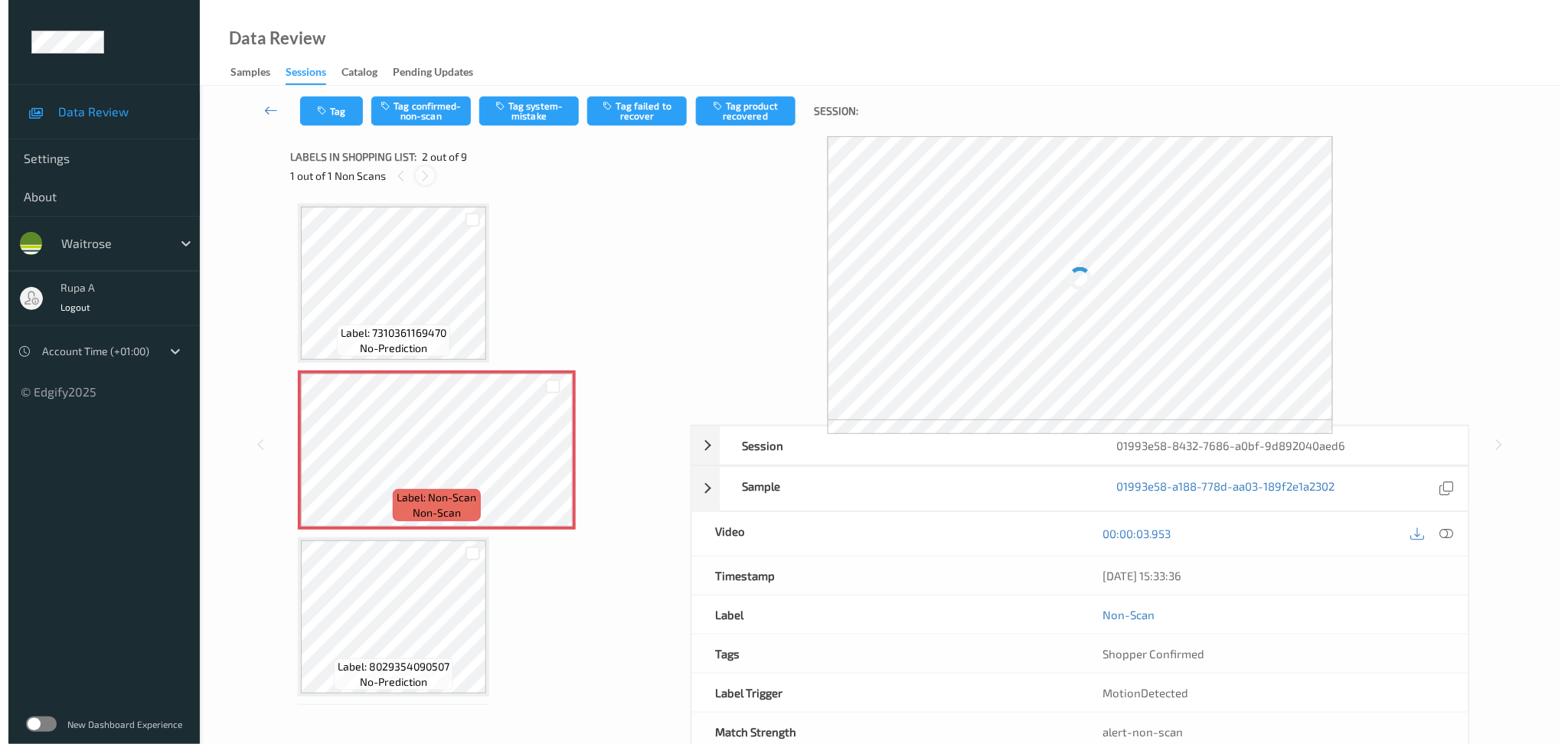
scroll to position [7, 0]
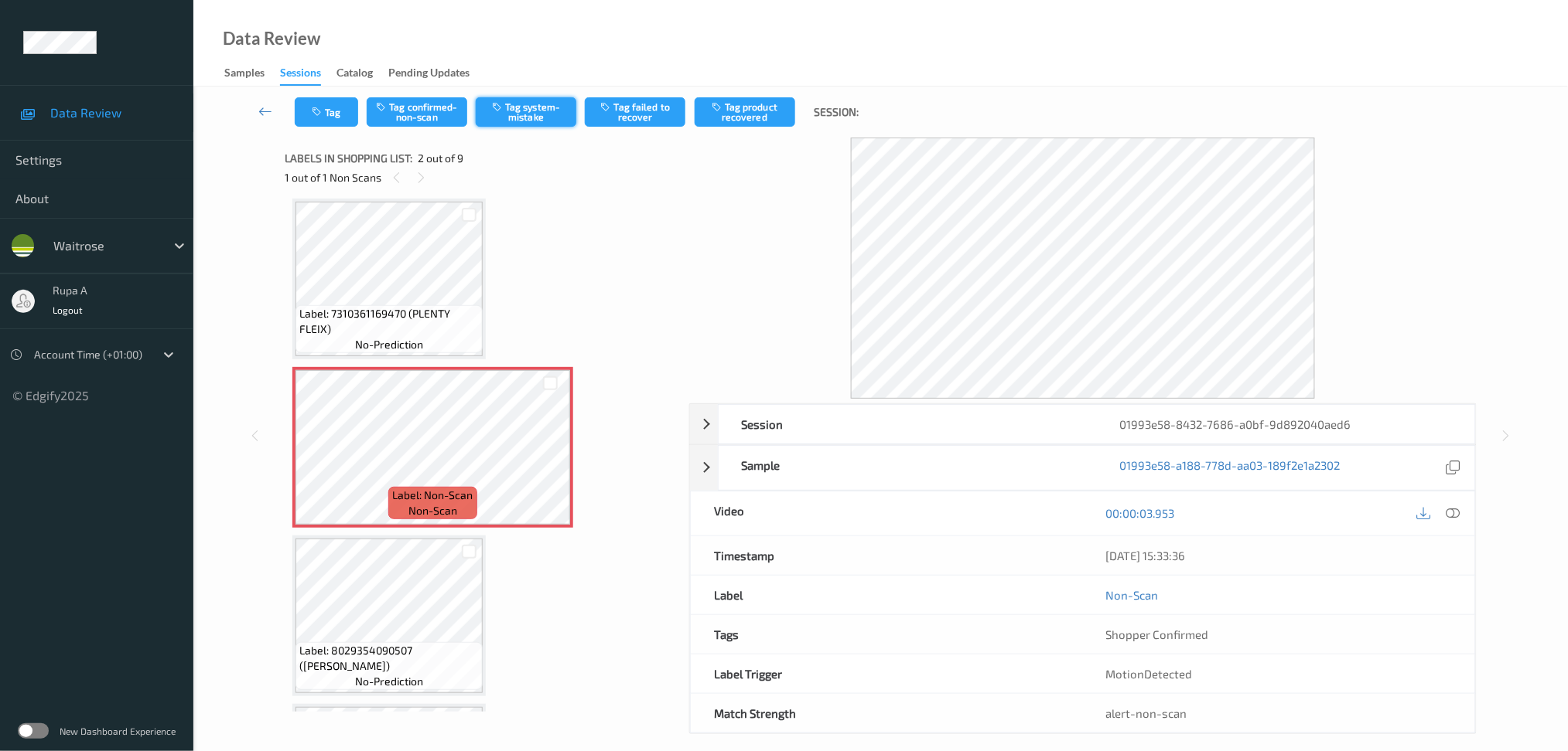
click at [517, 104] on button "Tag system-mistake" at bounding box center [525, 112] width 100 height 29
click at [338, 111] on button "Tag" at bounding box center [325, 112] width 63 height 29
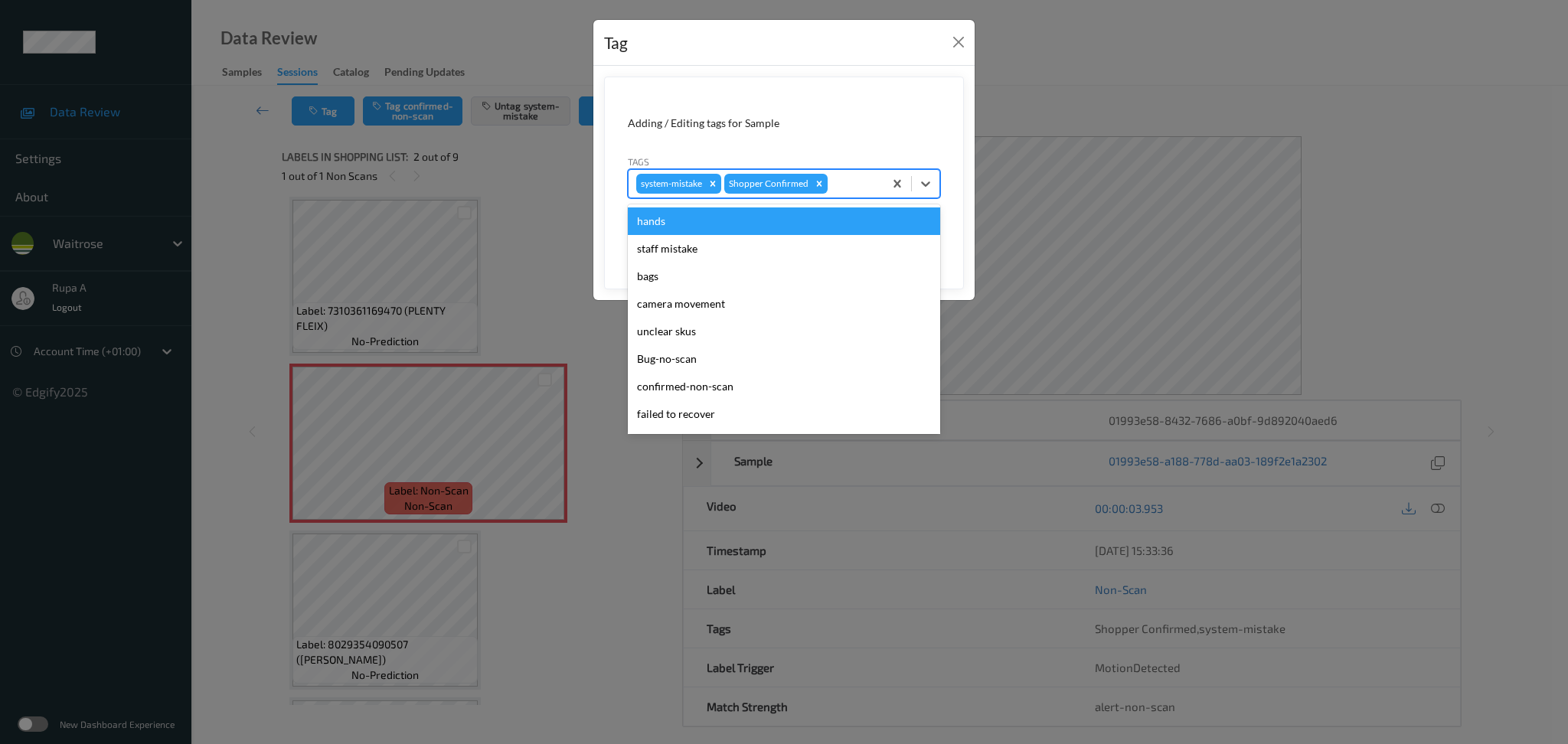
click at [848, 184] on div at bounding box center [853, 183] width 45 height 18
type input "un"
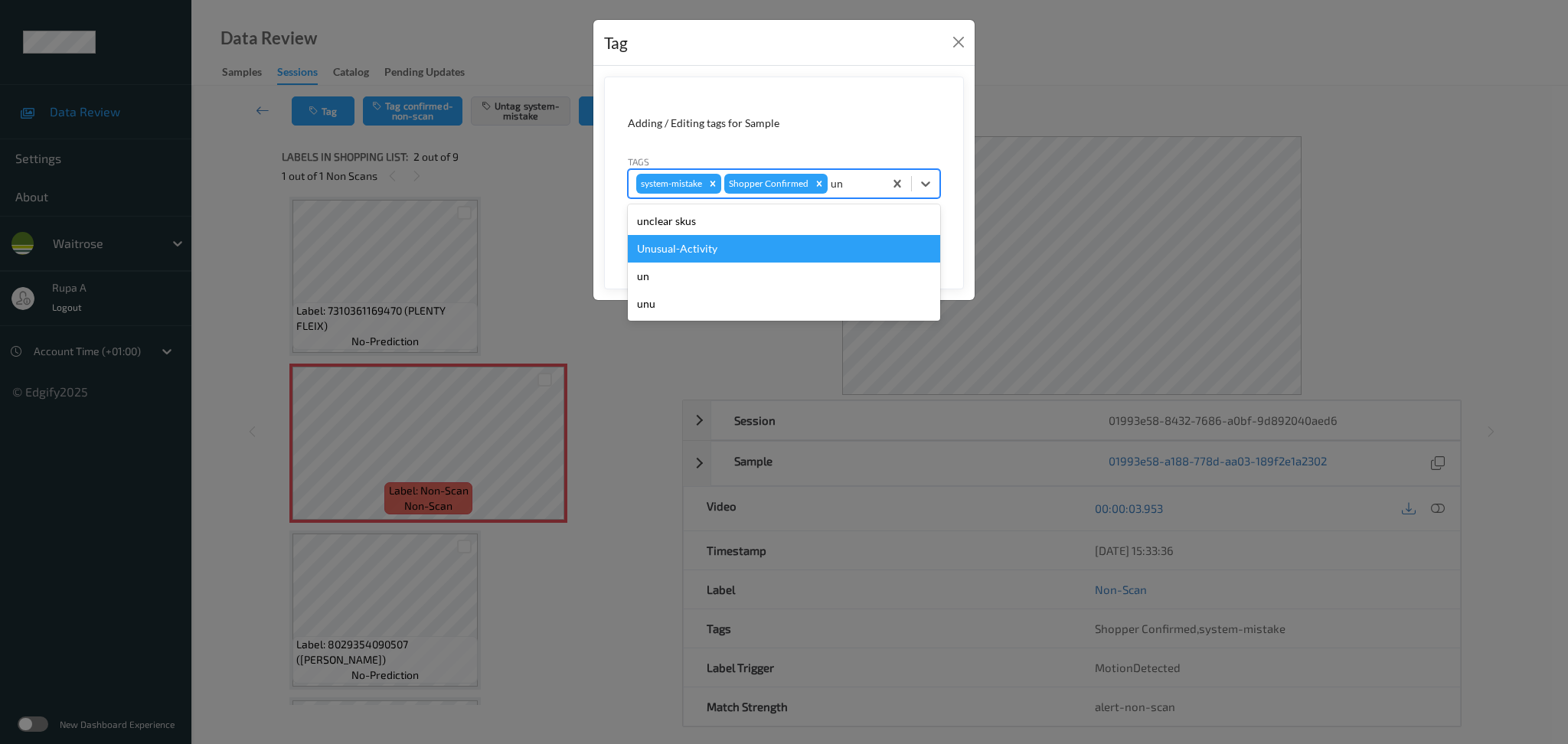
click at [777, 238] on div "Unusual-Activity" at bounding box center [784, 249] width 313 height 28
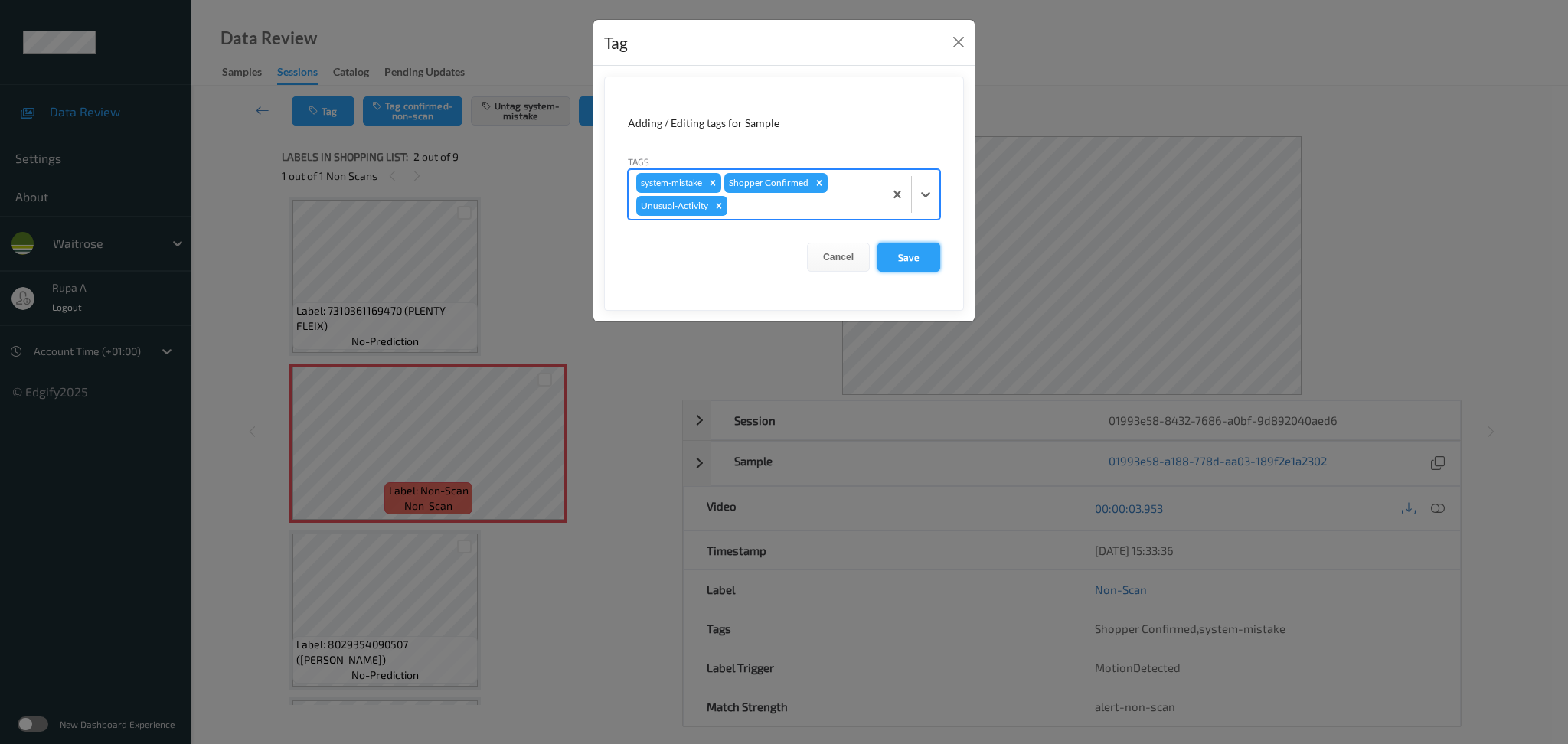
click at [924, 263] on button "Save" at bounding box center [908, 258] width 63 height 29
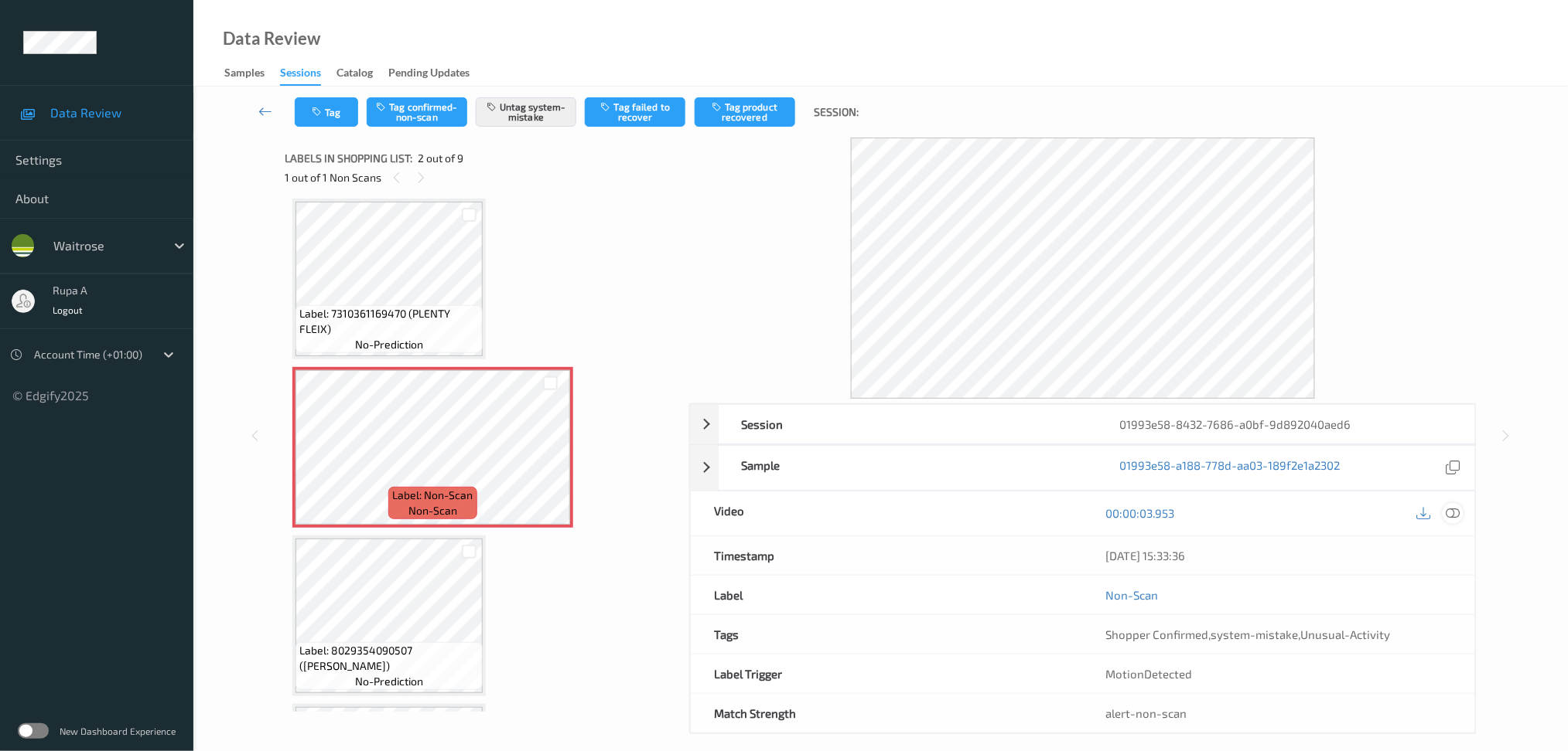
click at [1450, 510] on icon at bounding box center [1452, 513] width 14 height 14
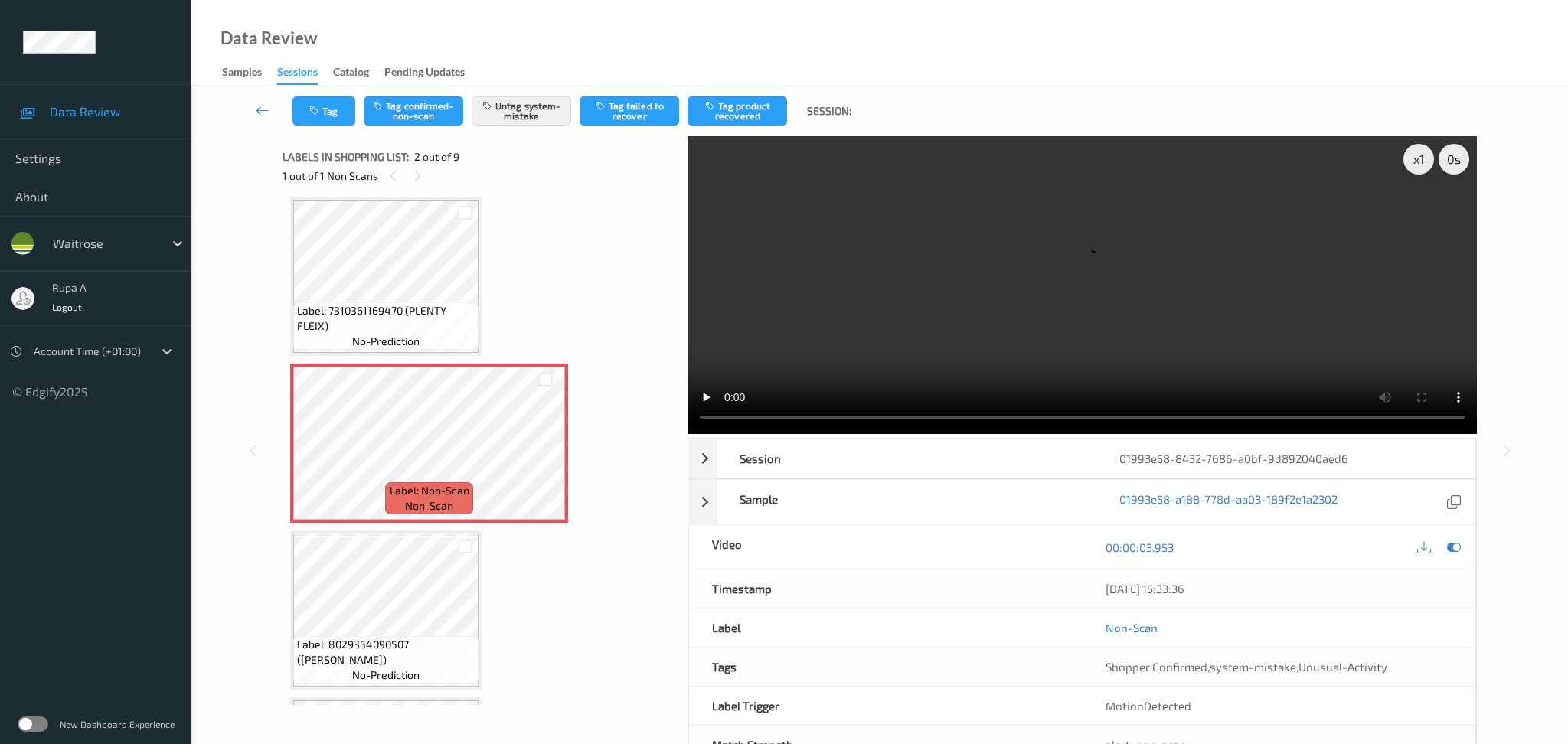
scroll to position [0, 0]
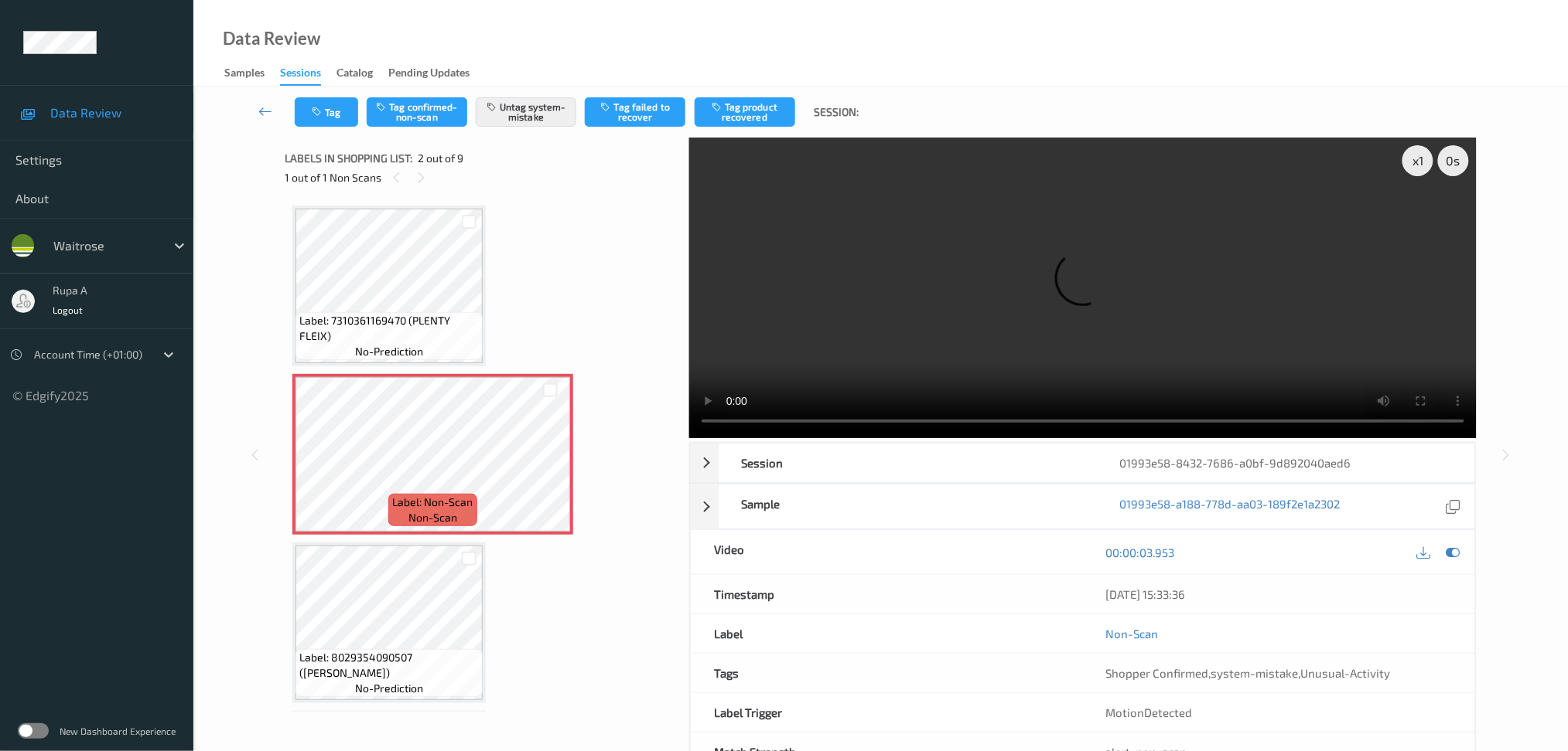
click at [1059, 237] on video at bounding box center [1083, 287] width 787 height 301
click at [1456, 555] on icon at bounding box center [1452, 552] width 14 height 14
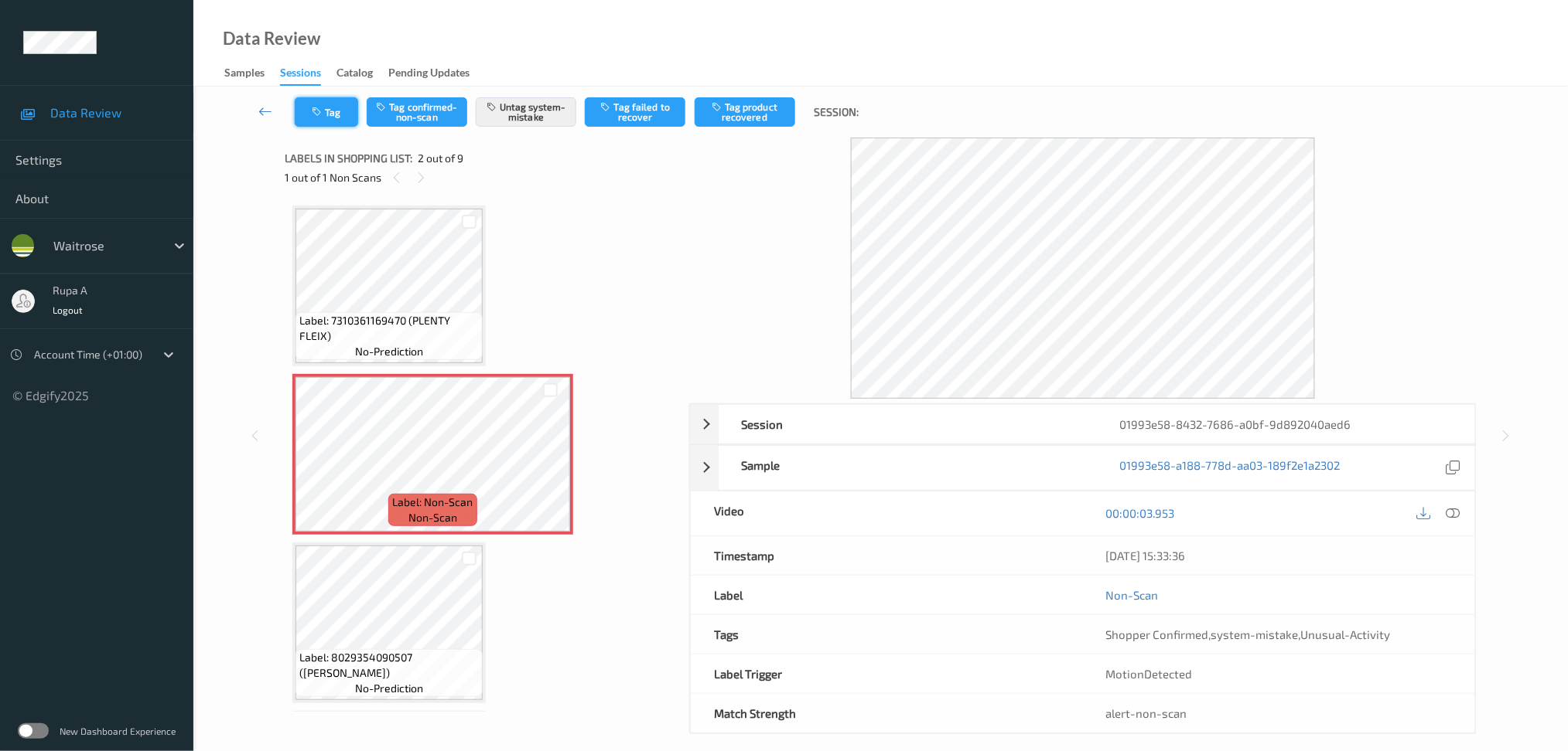
click at [314, 113] on icon "button" at bounding box center [318, 112] width 13 height 11
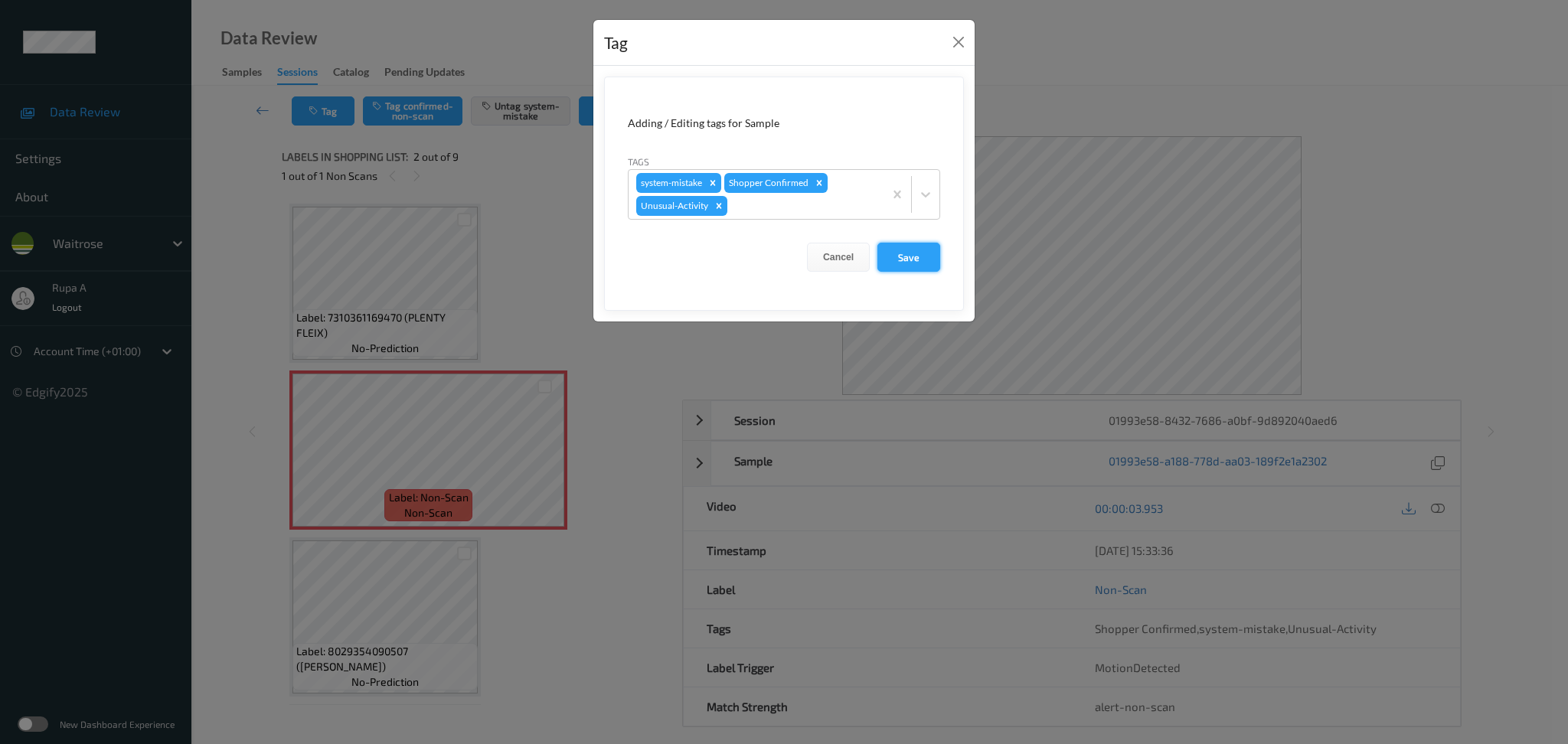
click at [909, 256] on button "Save" at bounding box center [908, 258] width 63 height 29
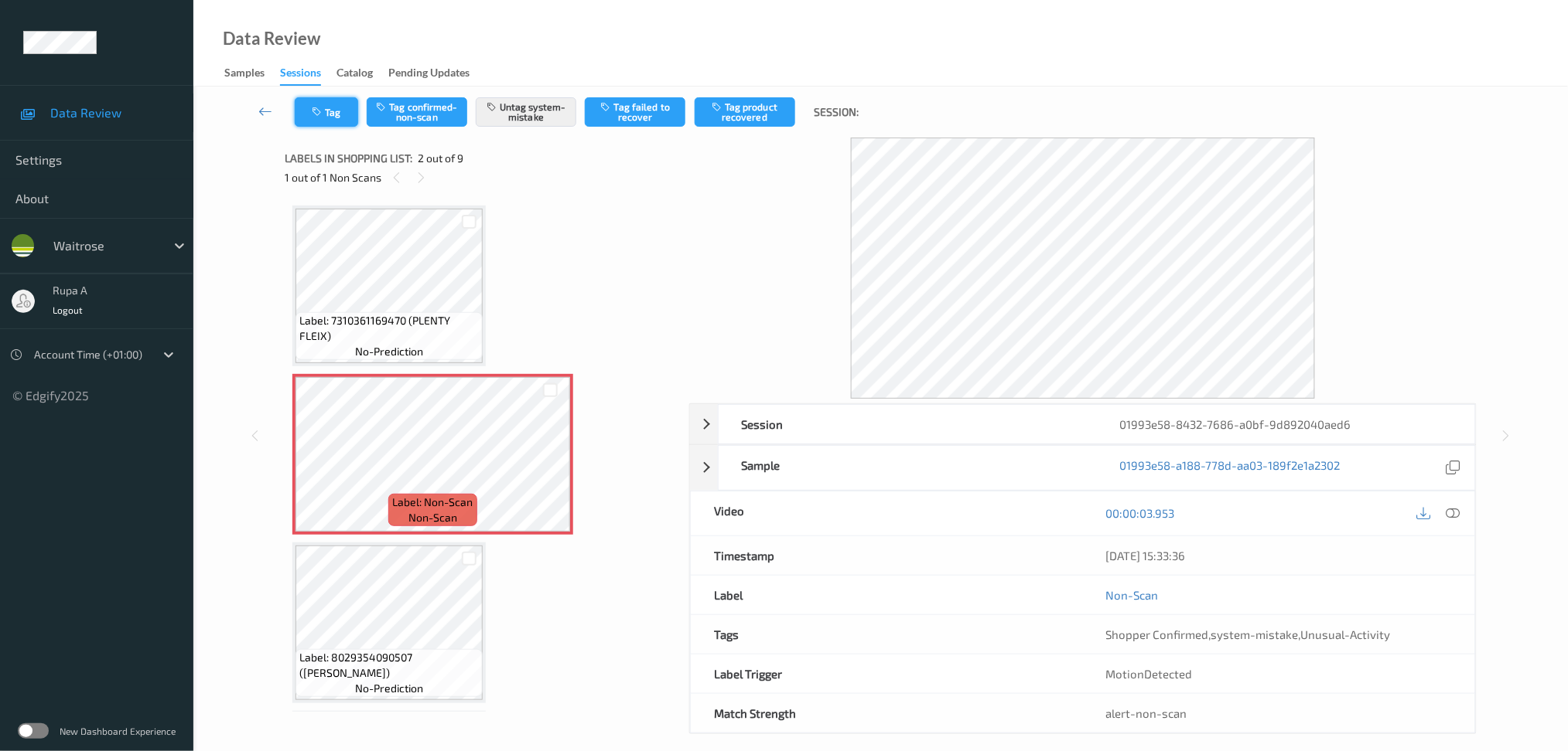
click at [325, 103] on button "Tag" at bounding box center [325, 112] width 63 height 29
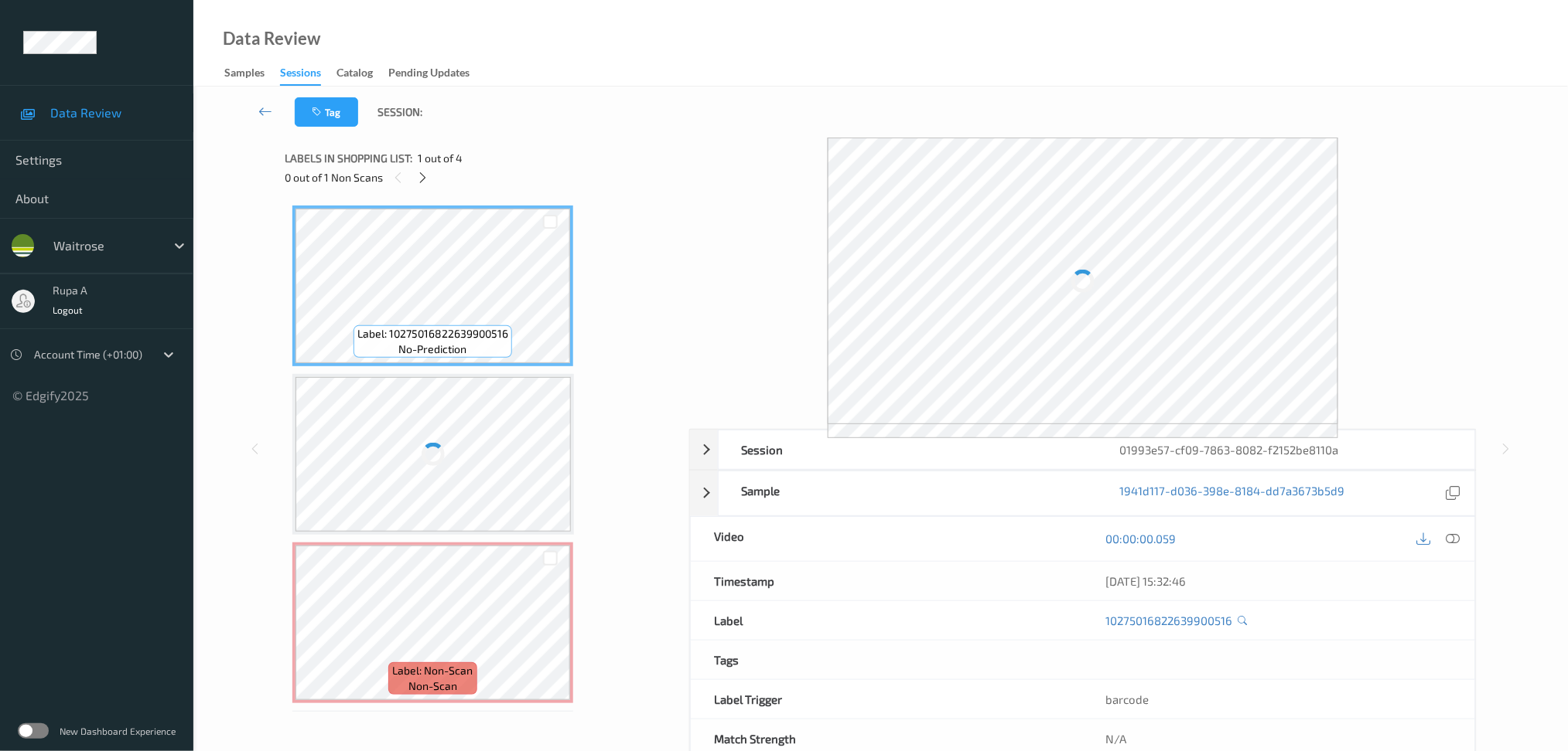
click at [549, 181] on div "0 out of 1 Non Scans" at bounding box center [481, 177] width 394 height 19
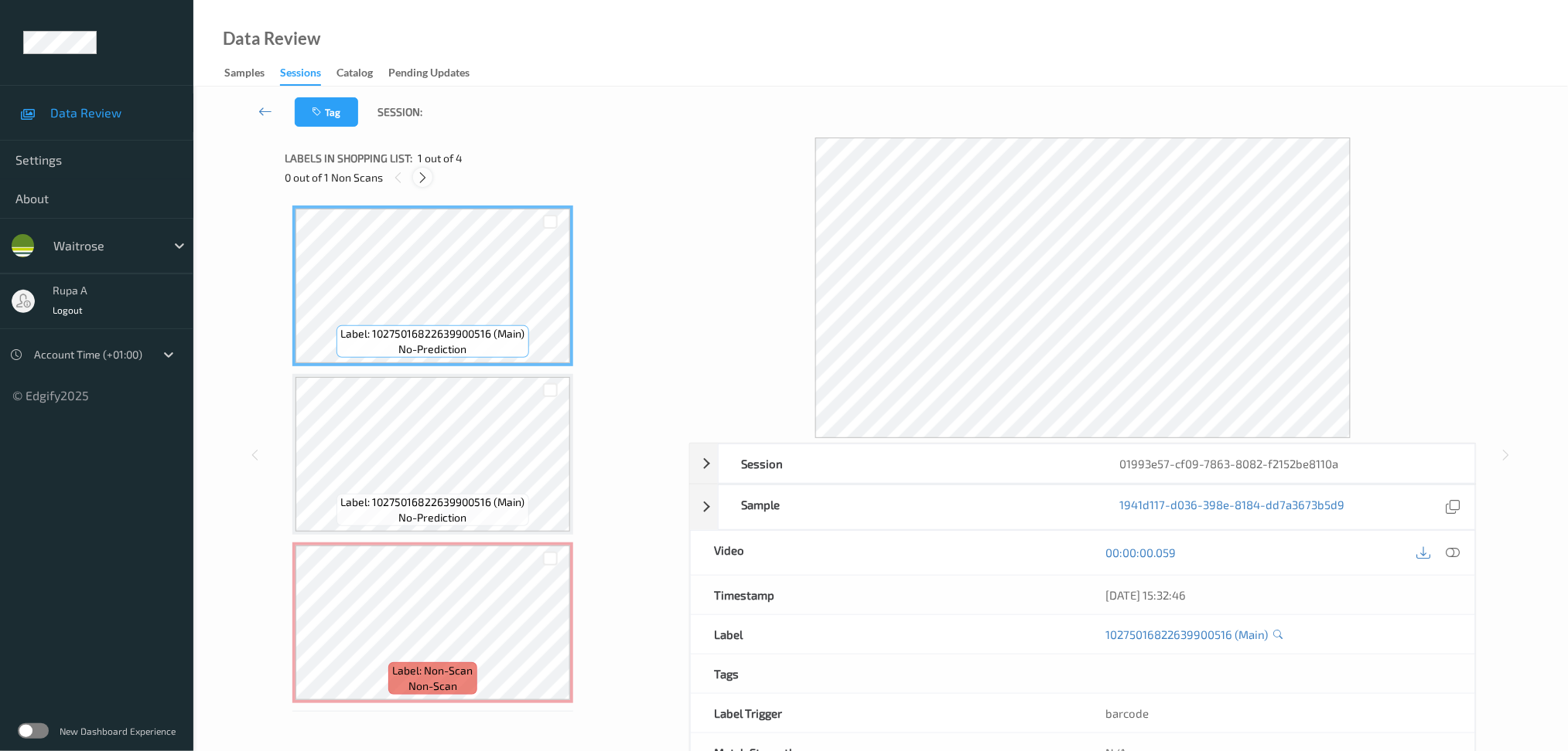
click at [417, 173] on icon at bounding box center [422, 177] width 13 height 14
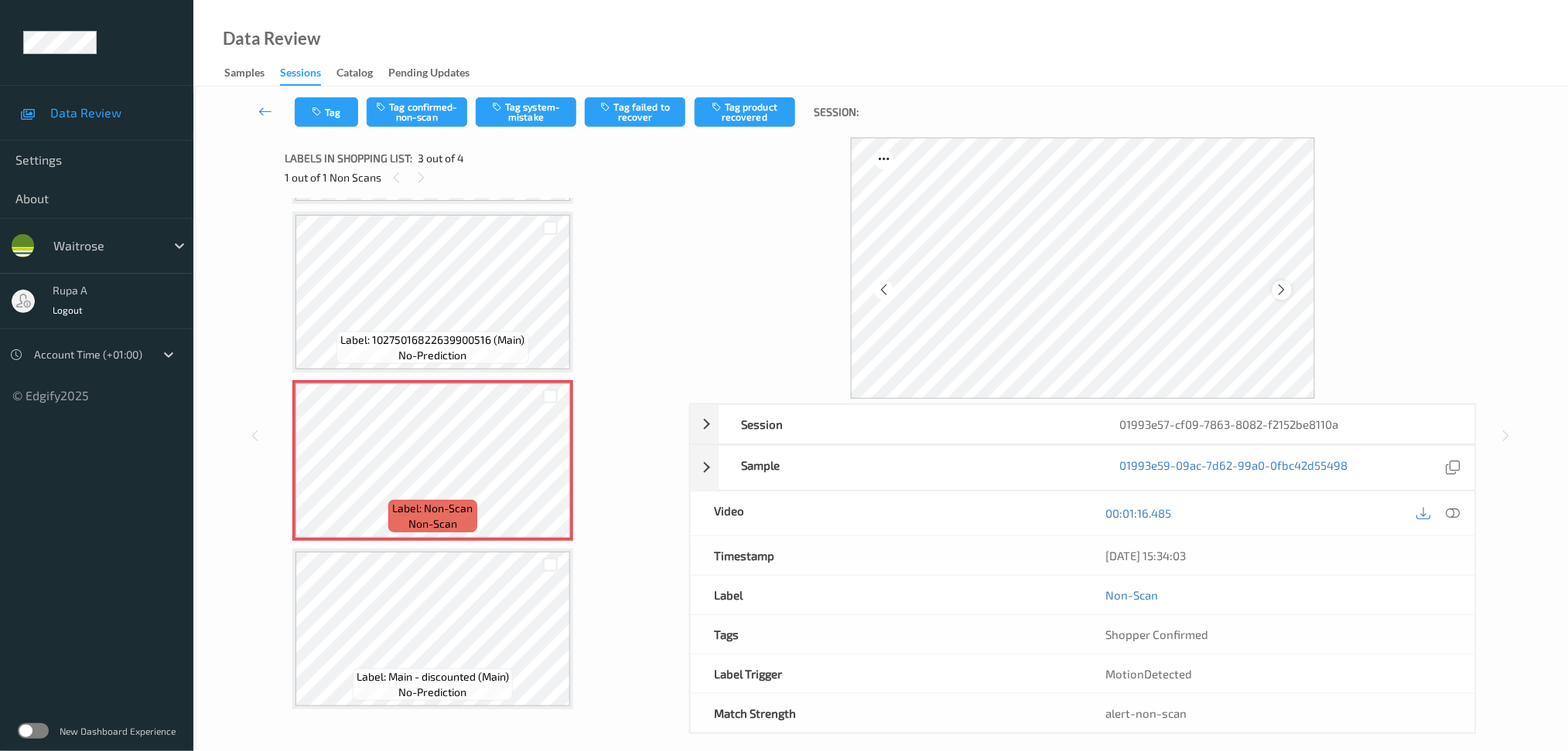
click at [1286, 295] on icon at bounding box center [1281, 289] width 13 height 14
click at [1286, 294] on icon at bounding box center [1281, 289] width 13 height 14
click at [1293, 292] on div at bounding box center [1083, 268] width 464 height 261
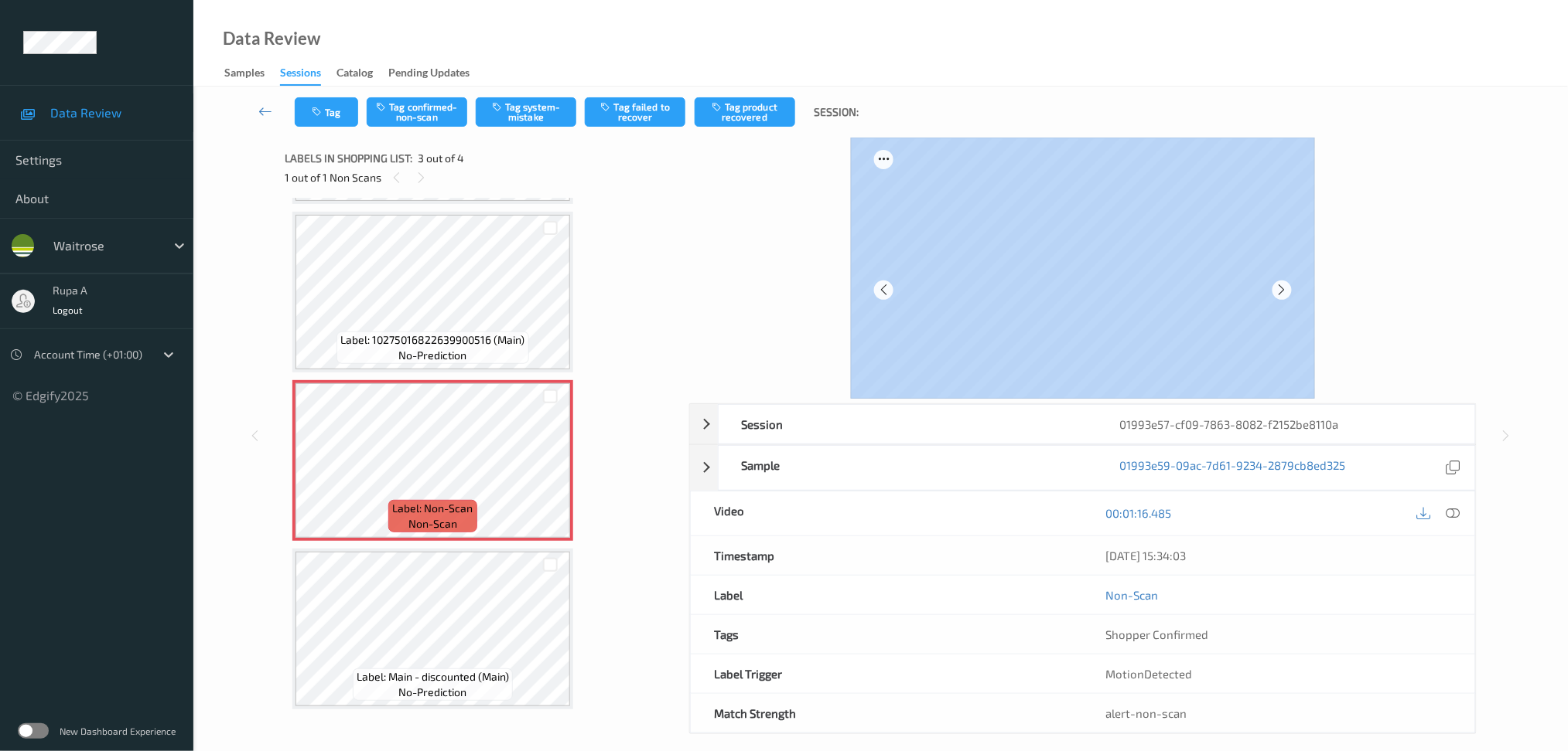
click at [1380, 256] on div at bounding box center [1083, 268] width 787 height 261
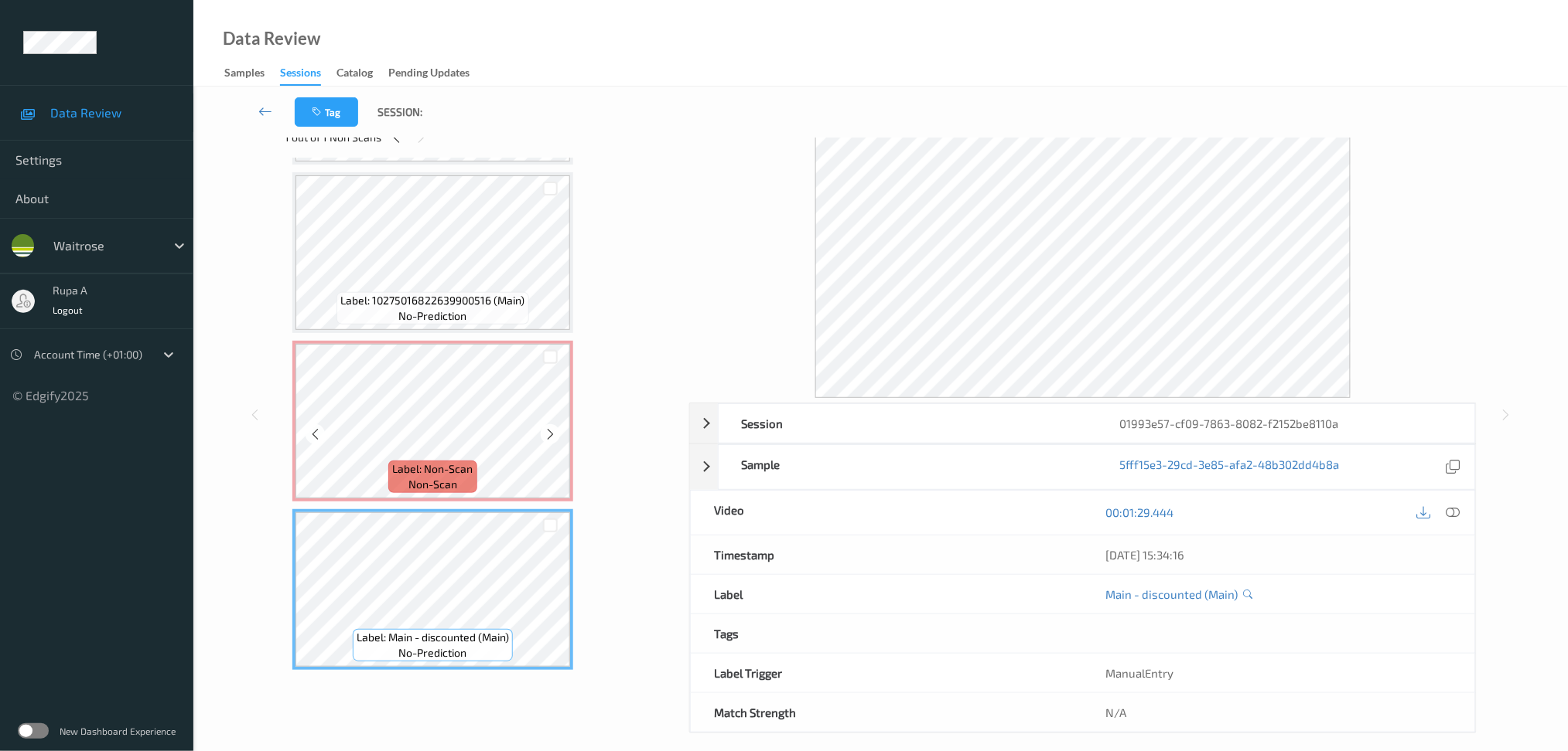
scroll to position [15, 0]
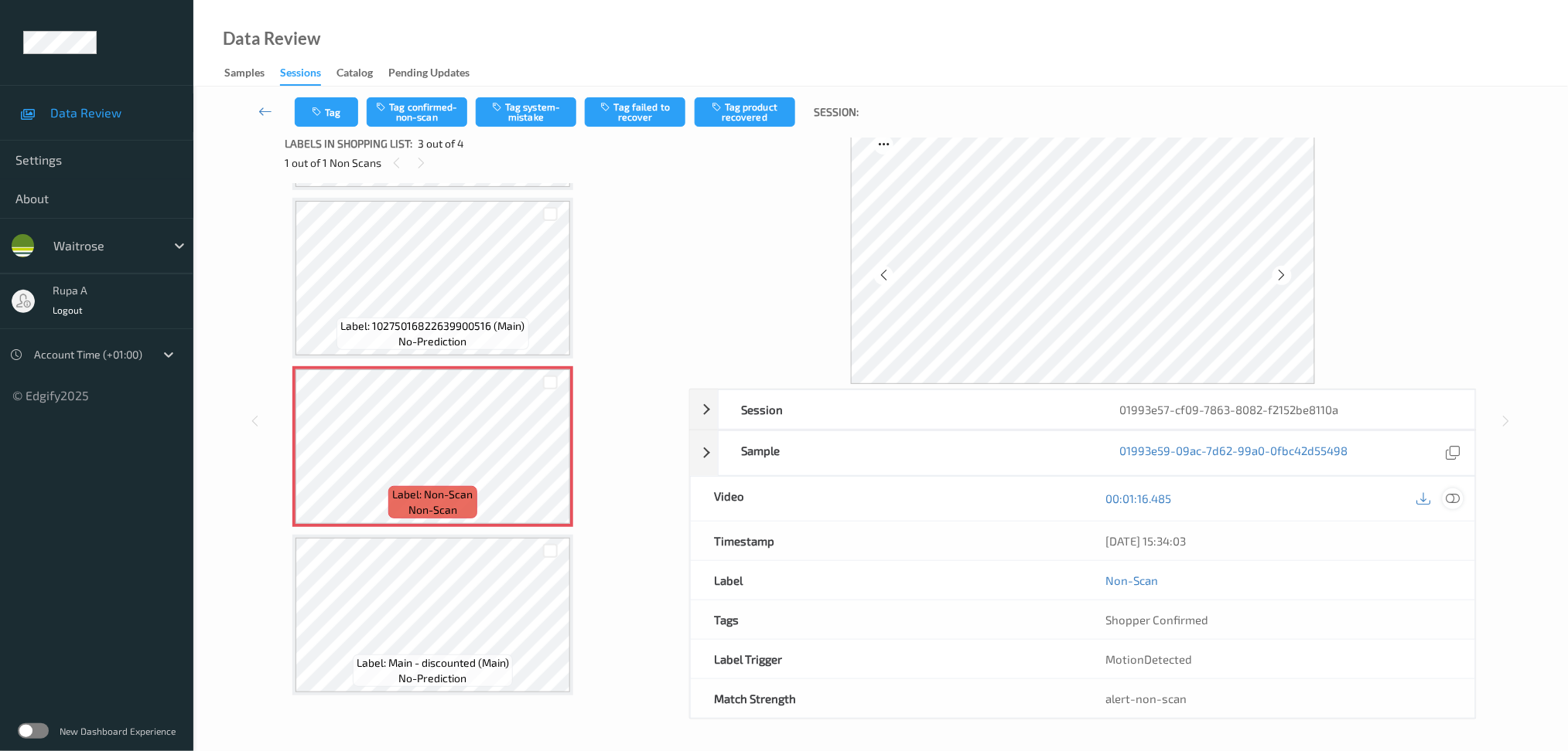
click at [1453, 488] on div "00:01:16.485" at bounding box center [1279, 499] width 392 height 44
click at [1452, 496] on icon at bounding box center [1452, 499] width 14 height 14
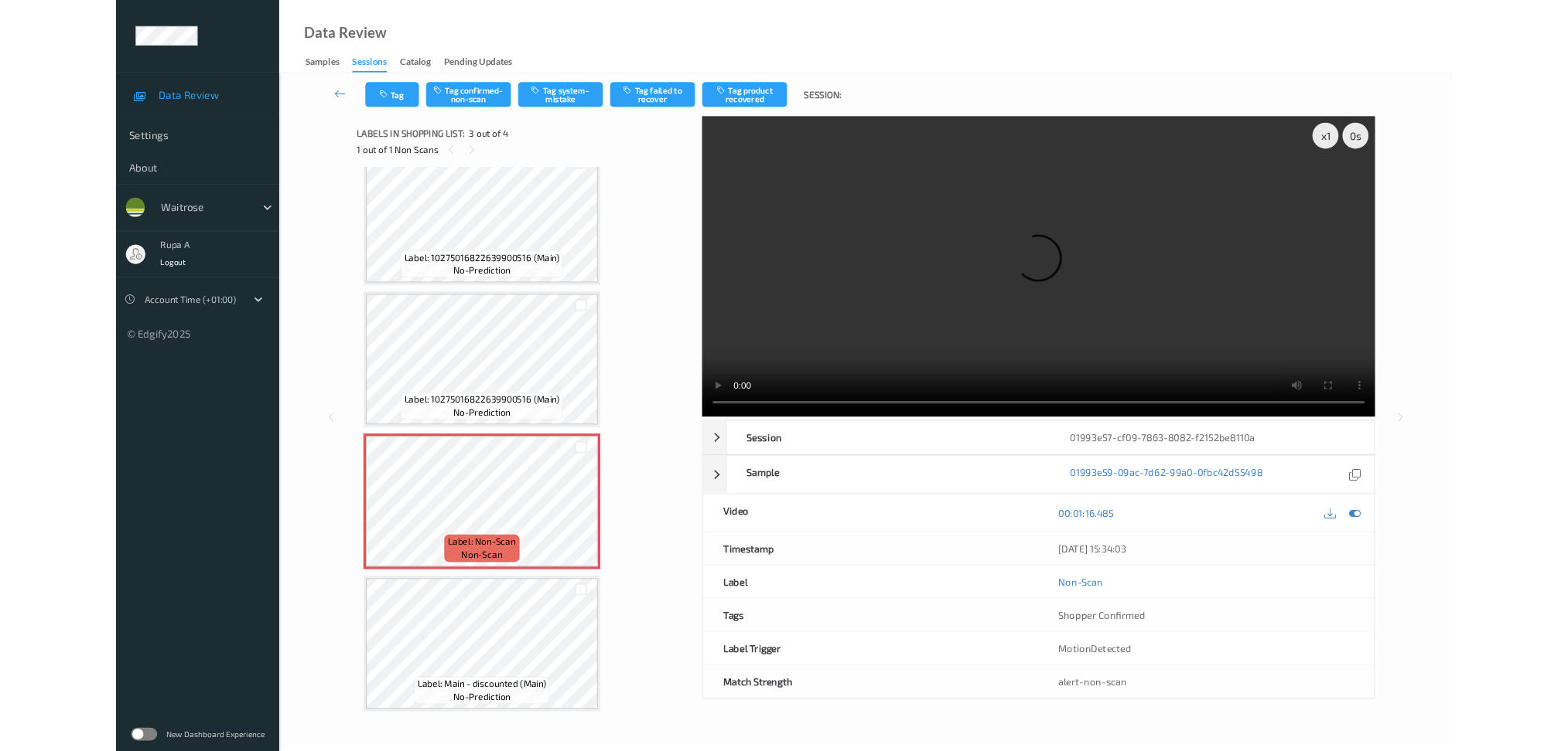
scroll to position [23, 0]
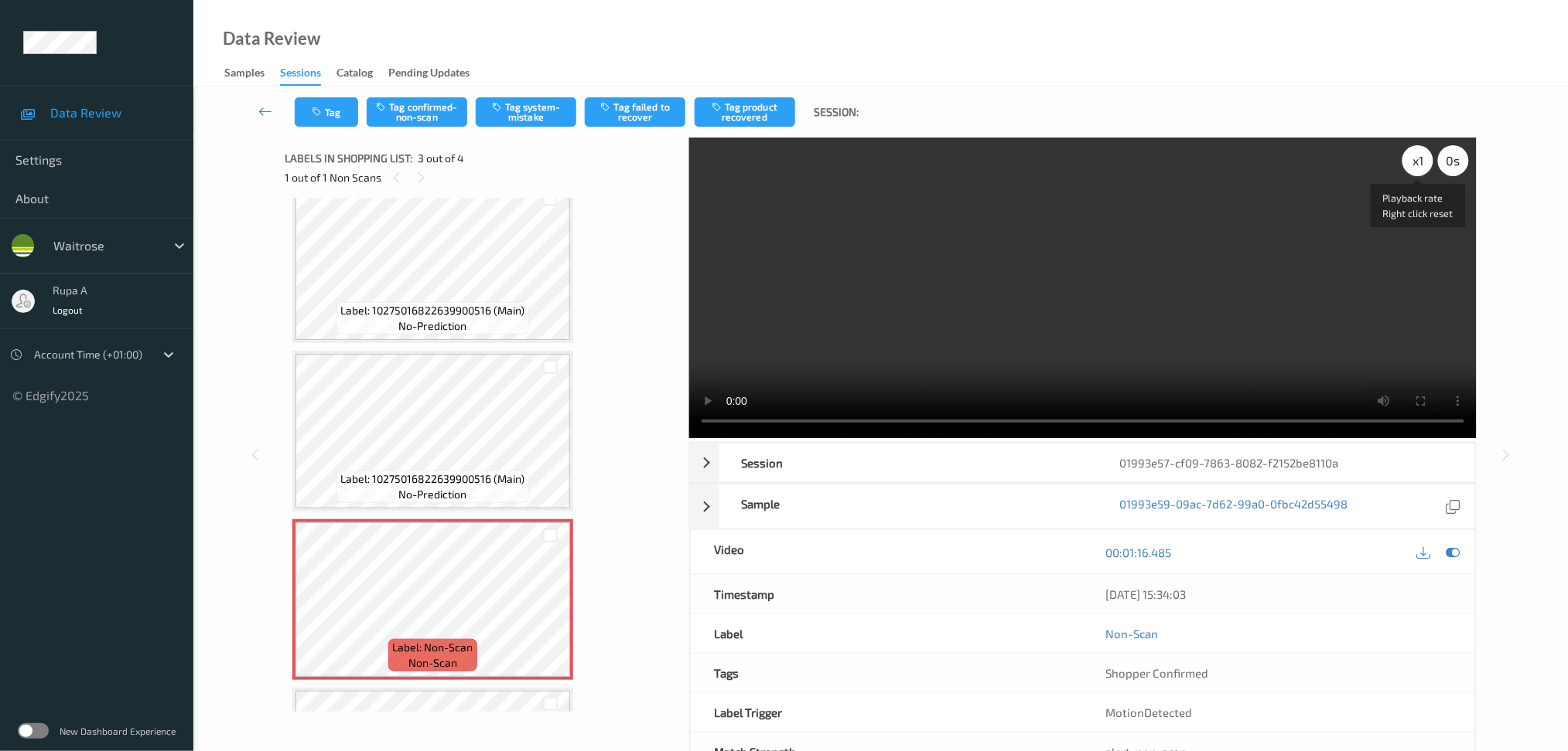
click at [1423, 163] on div "x 1" at bounding box center [1418, 161] width 31 height 31
click at [1456, 556] on icon at bounding box center [1452, 552] width 14 height 14
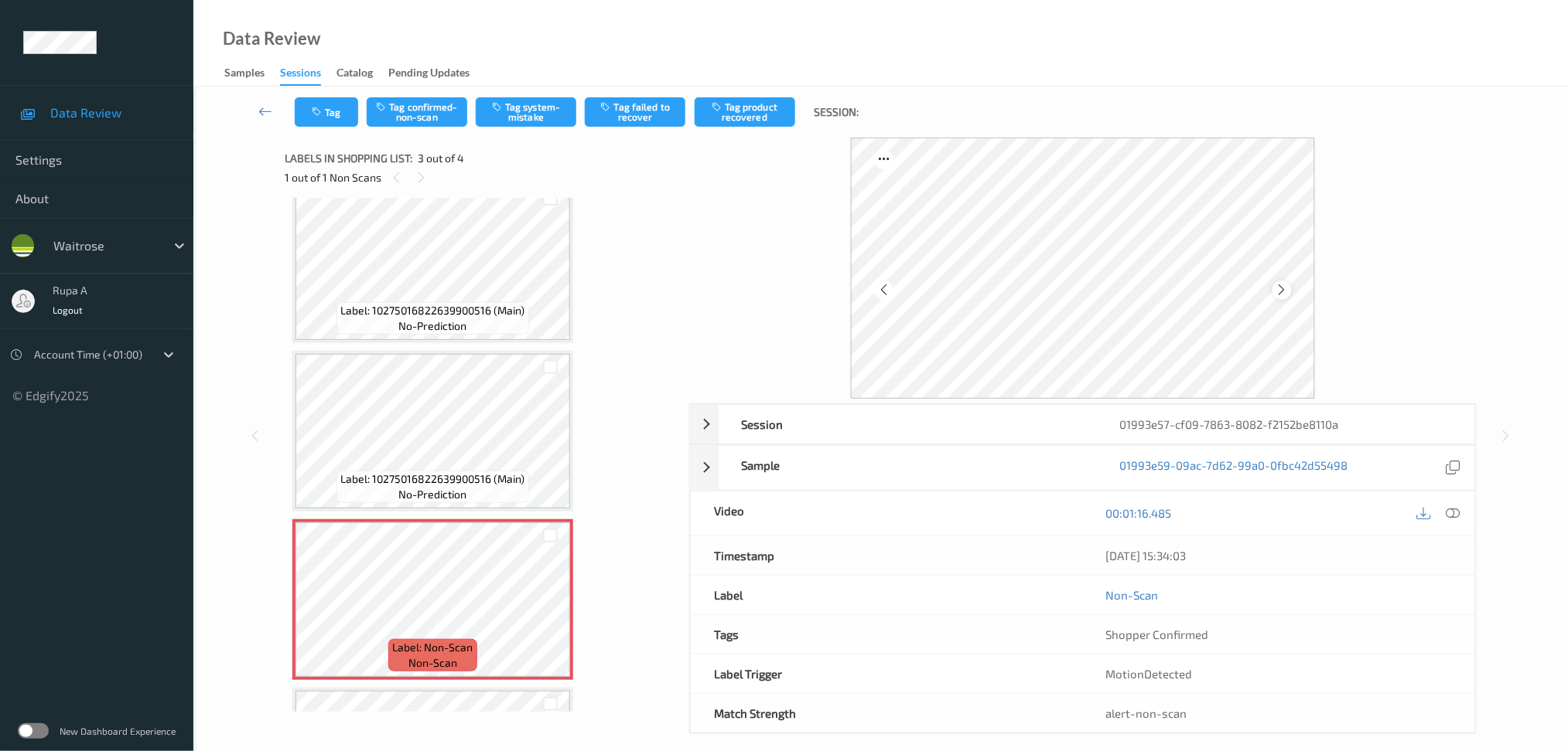
click at [1285, 289] on icon at bounding box center [1281, 289] width 13 height 14
click at [1450, 516] on icon at bounding box center [1452, 513] width 14 height 14
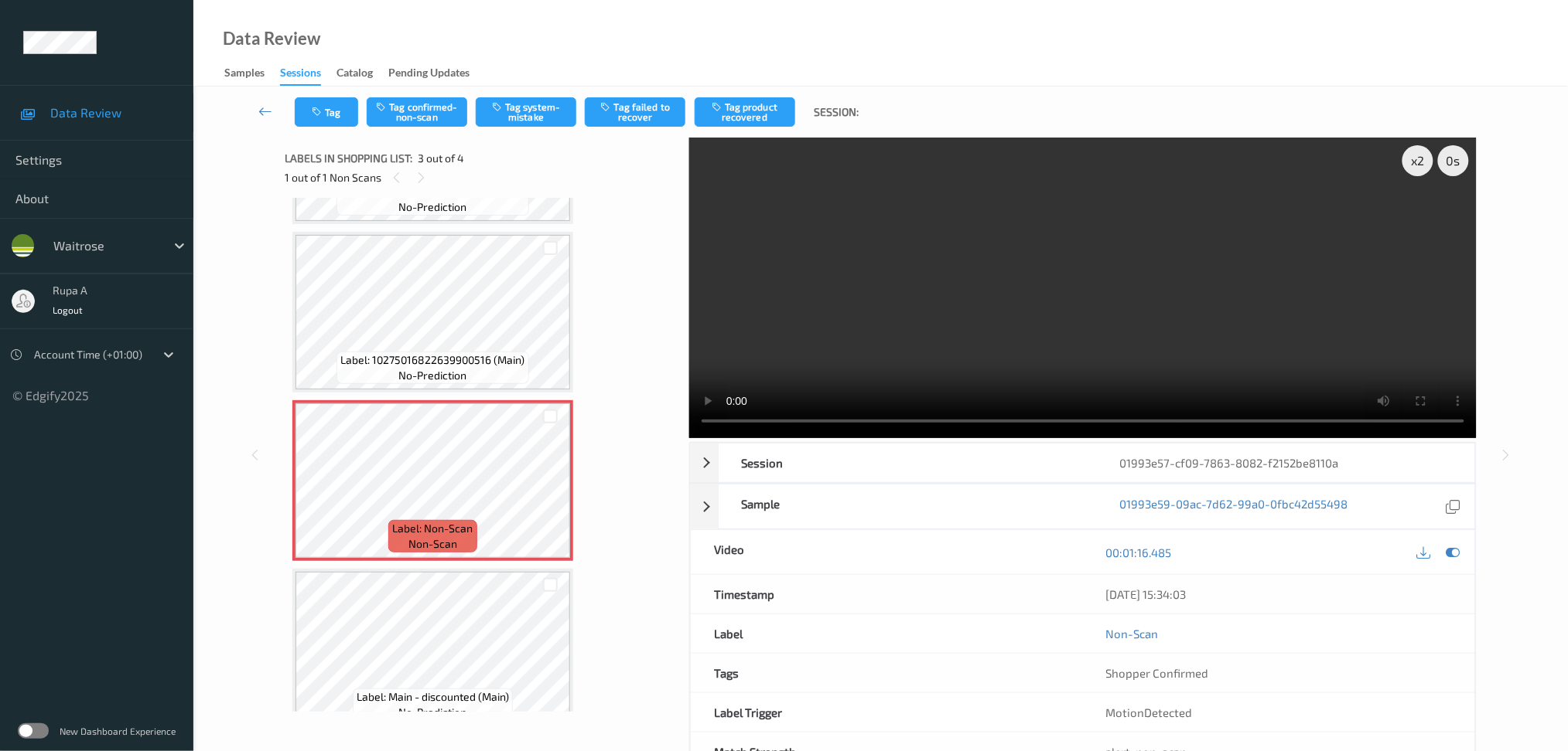
scroll to position [162, 0]
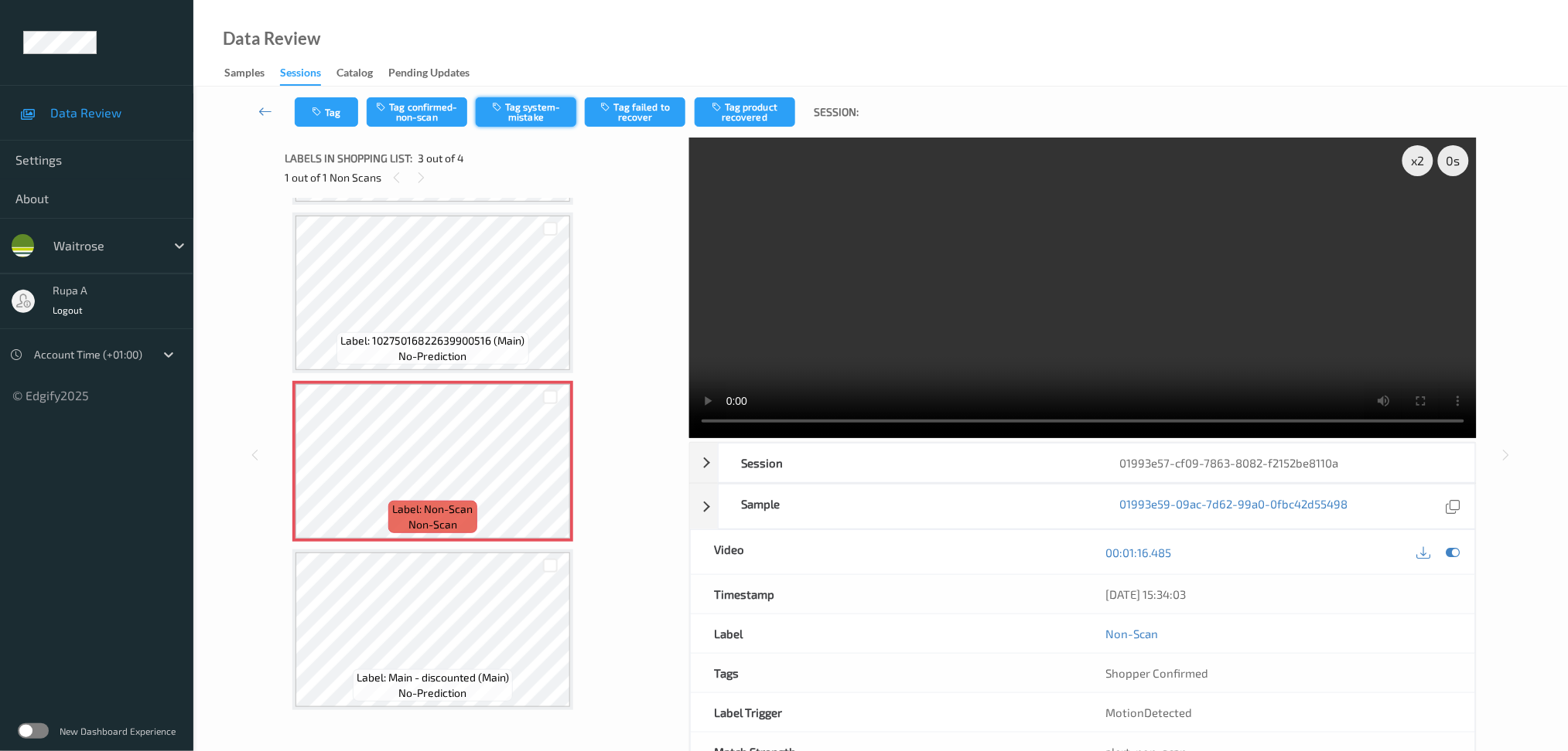
click at [535, 102] on button "Tag system-mistake" at bounding box center [525, 112] width 100 height 29
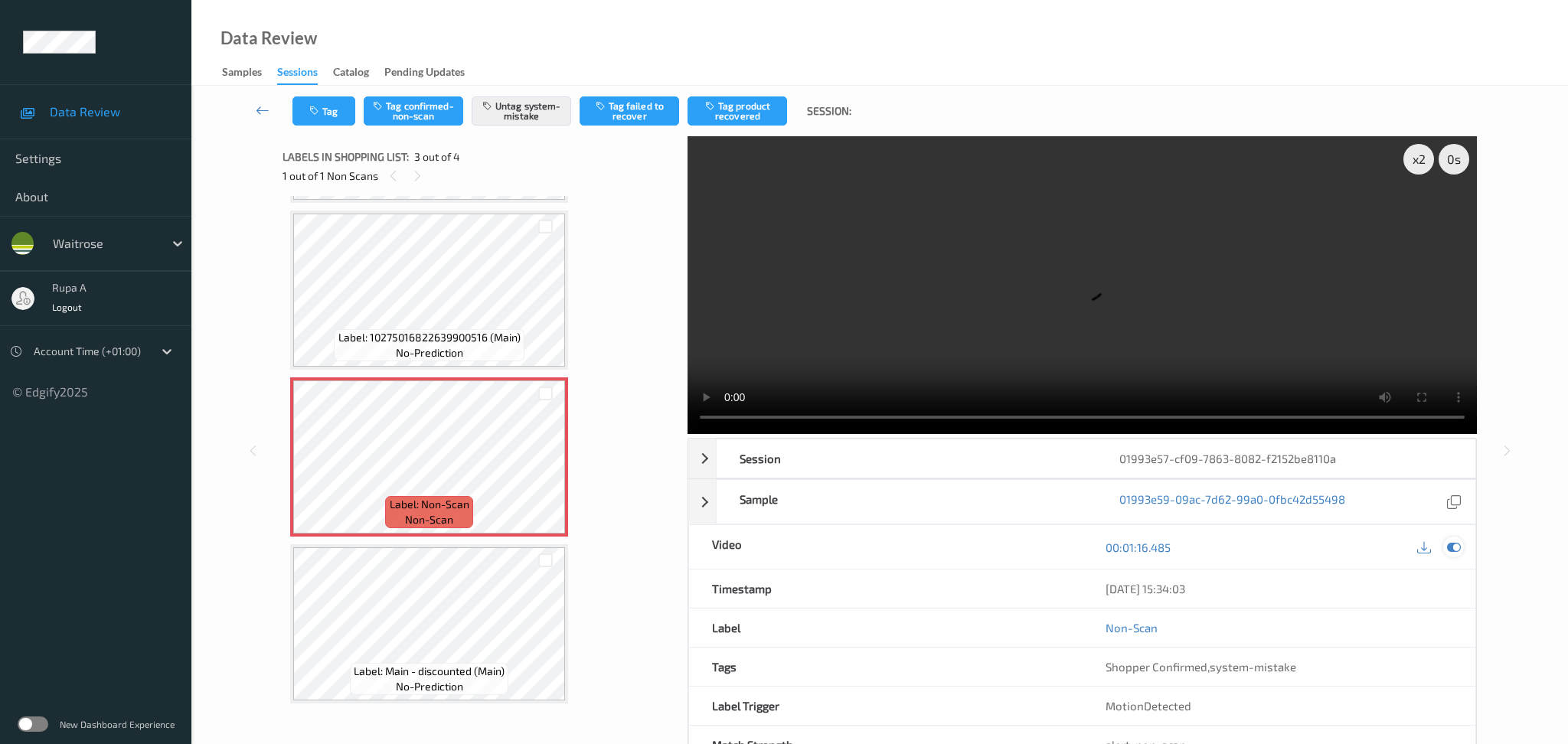
click at [1454, 540] on icon at bounding box center [1454, 547] width 14 height 14
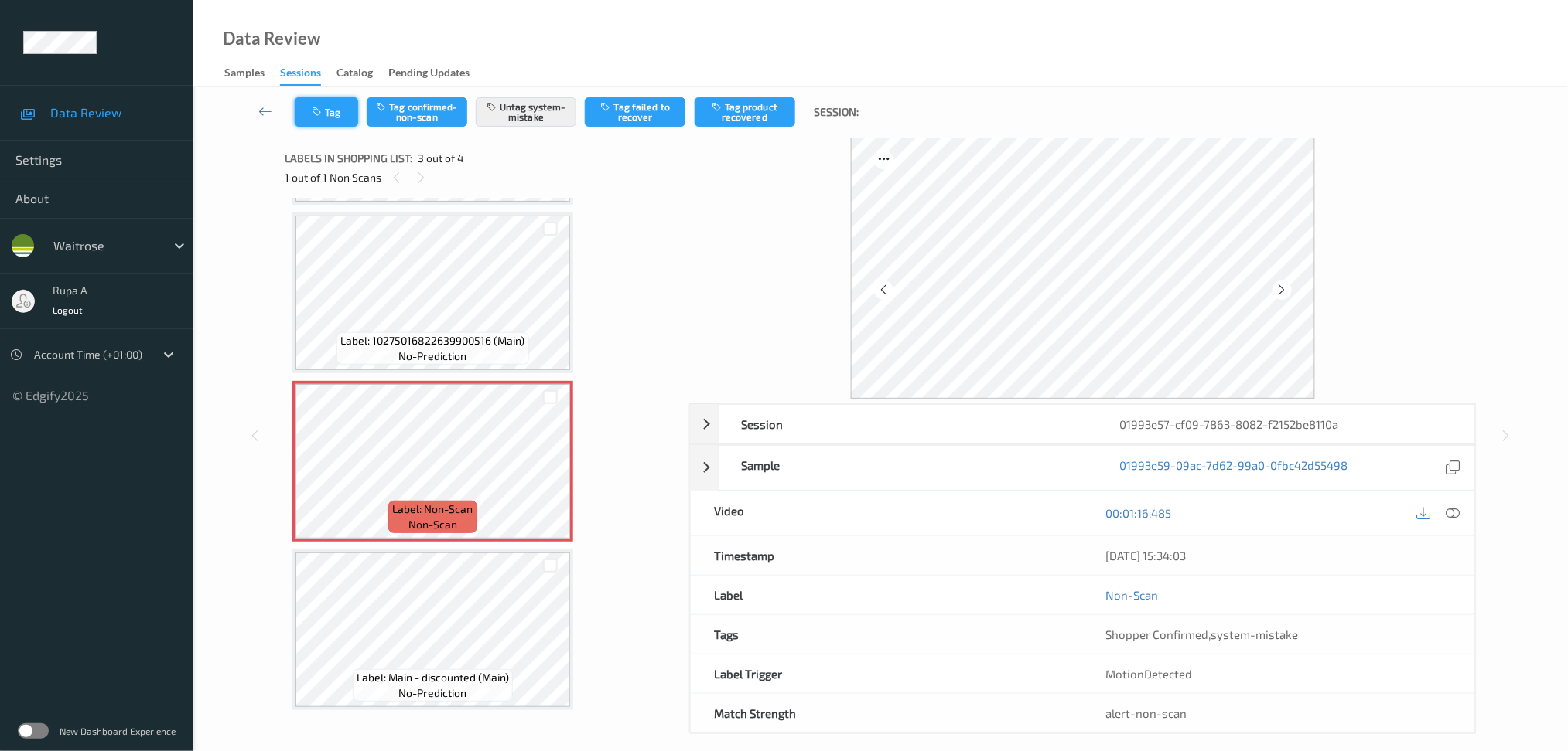
click at [325, 103] on button "Tag" at bounding box center [325, 112] width 63 height 29
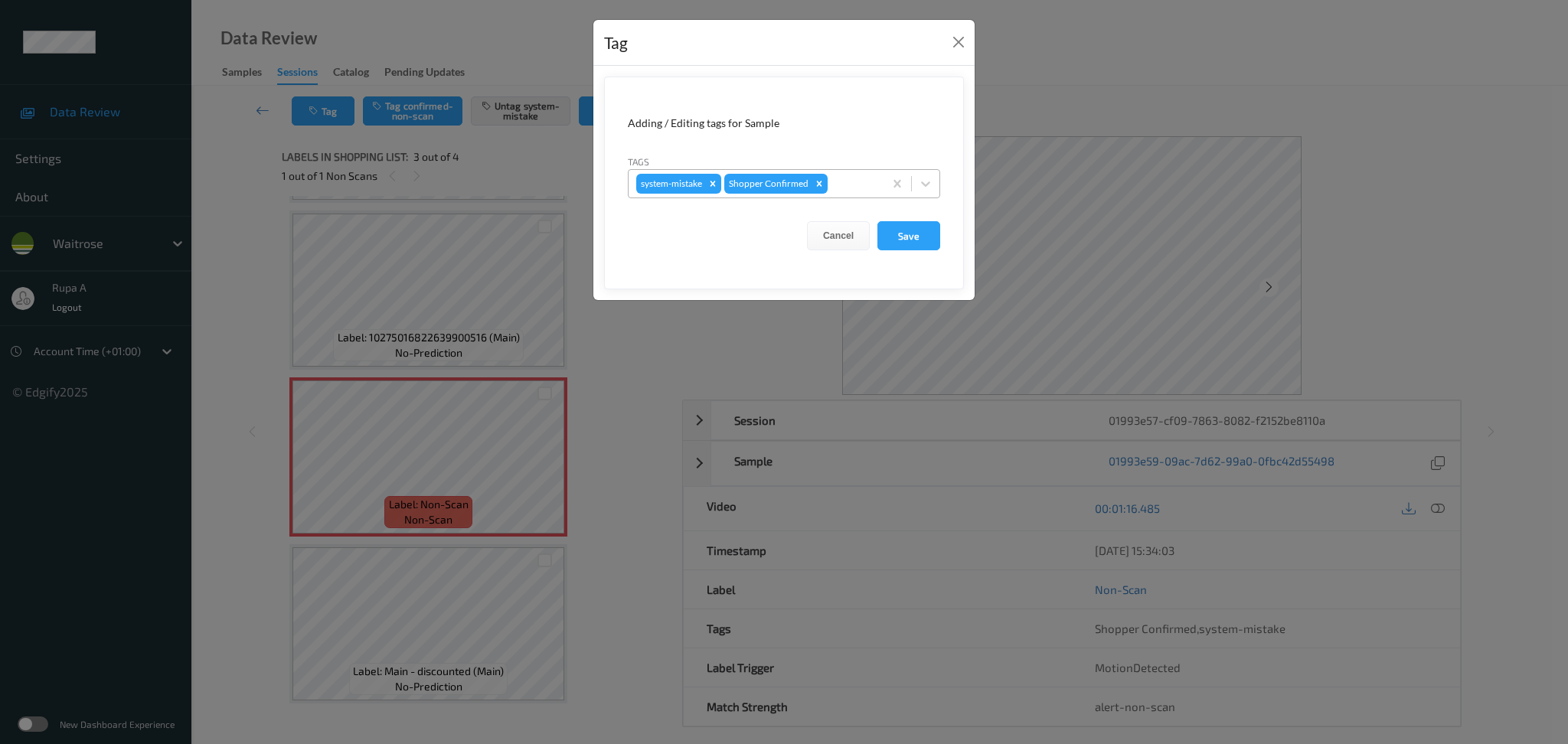
click at [847, 187] on div at bounding box center [853, 183] width 45 height 18
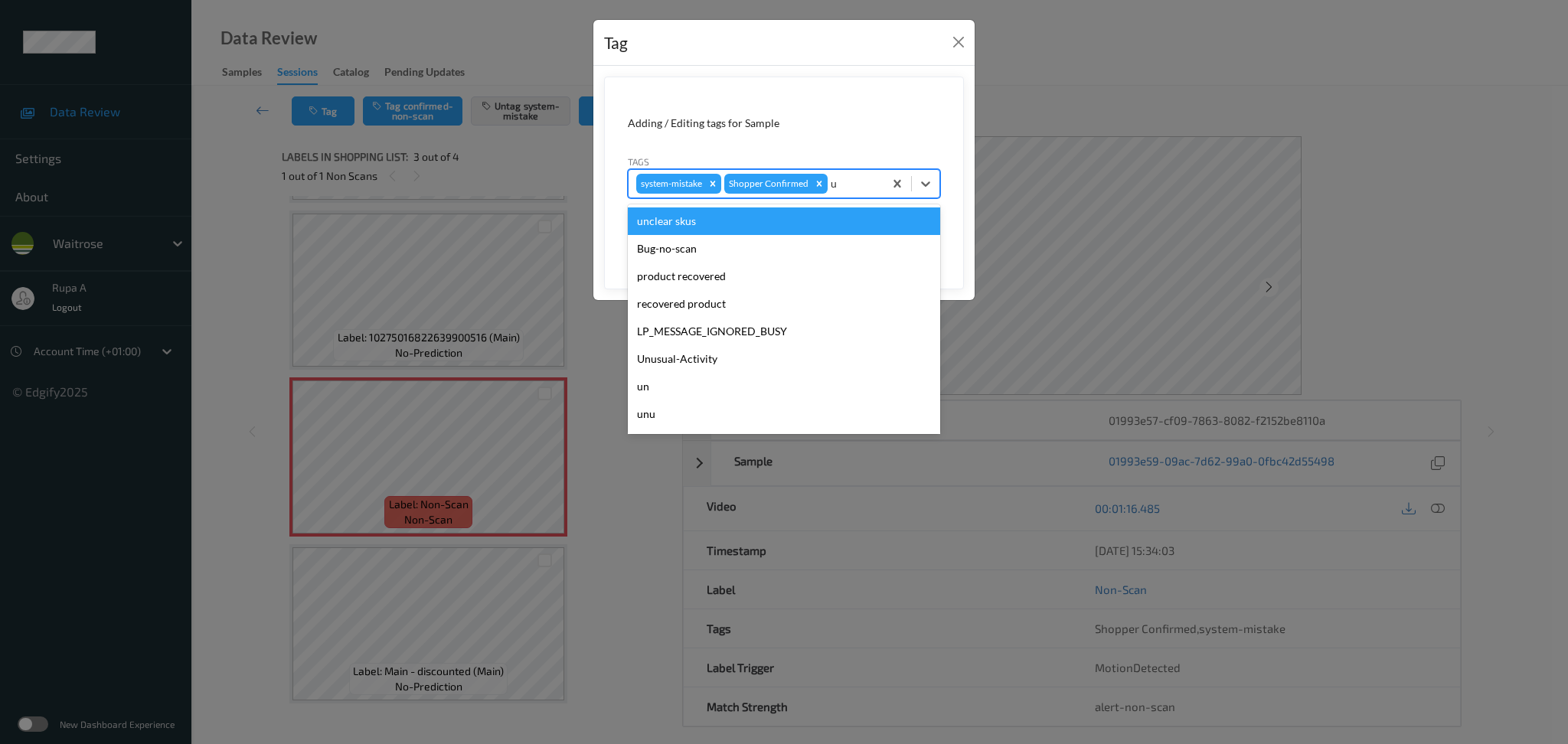
type input "un"
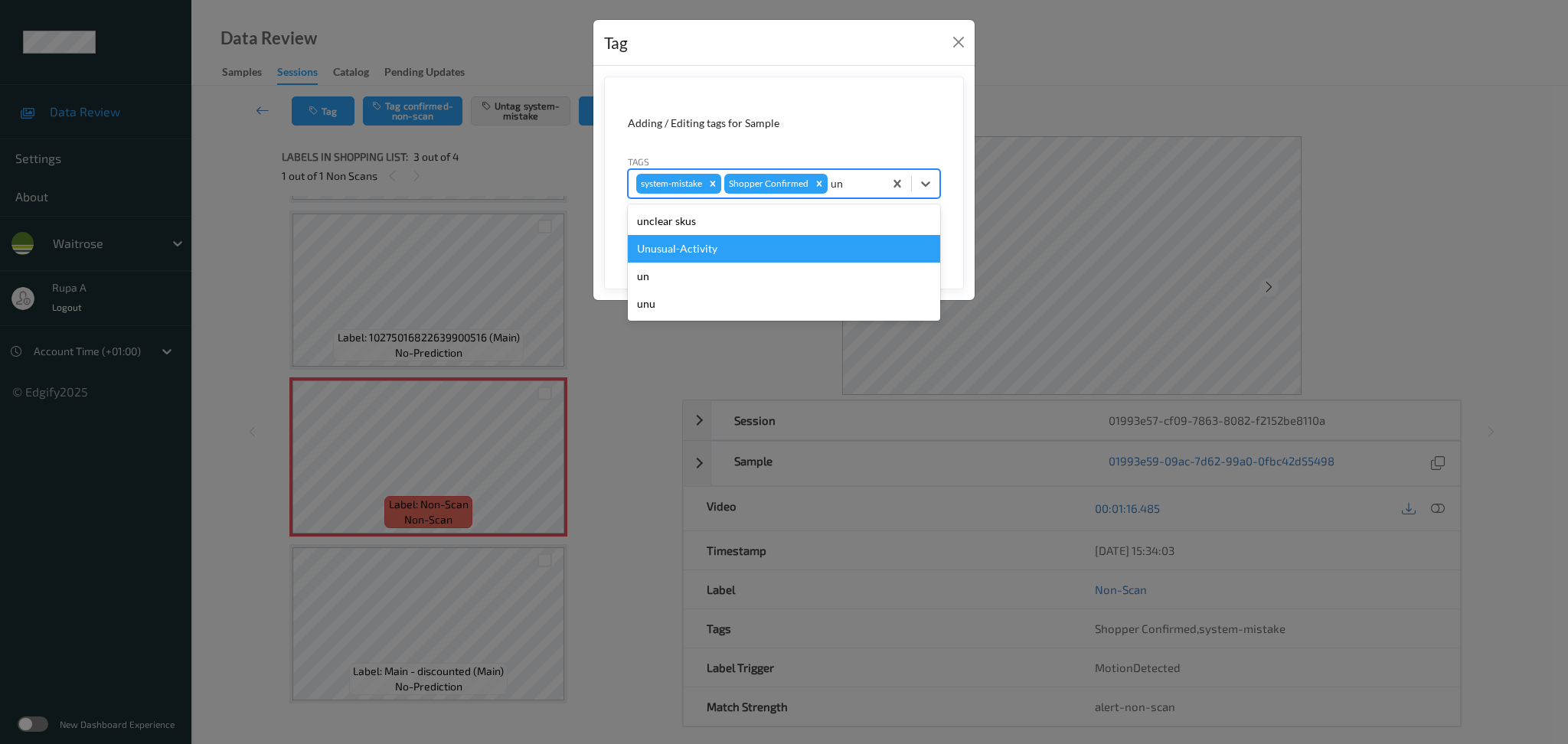
click at [766, 244] on div "Unusual-Activity" at bounding box center [784, 249] width 313 height 28
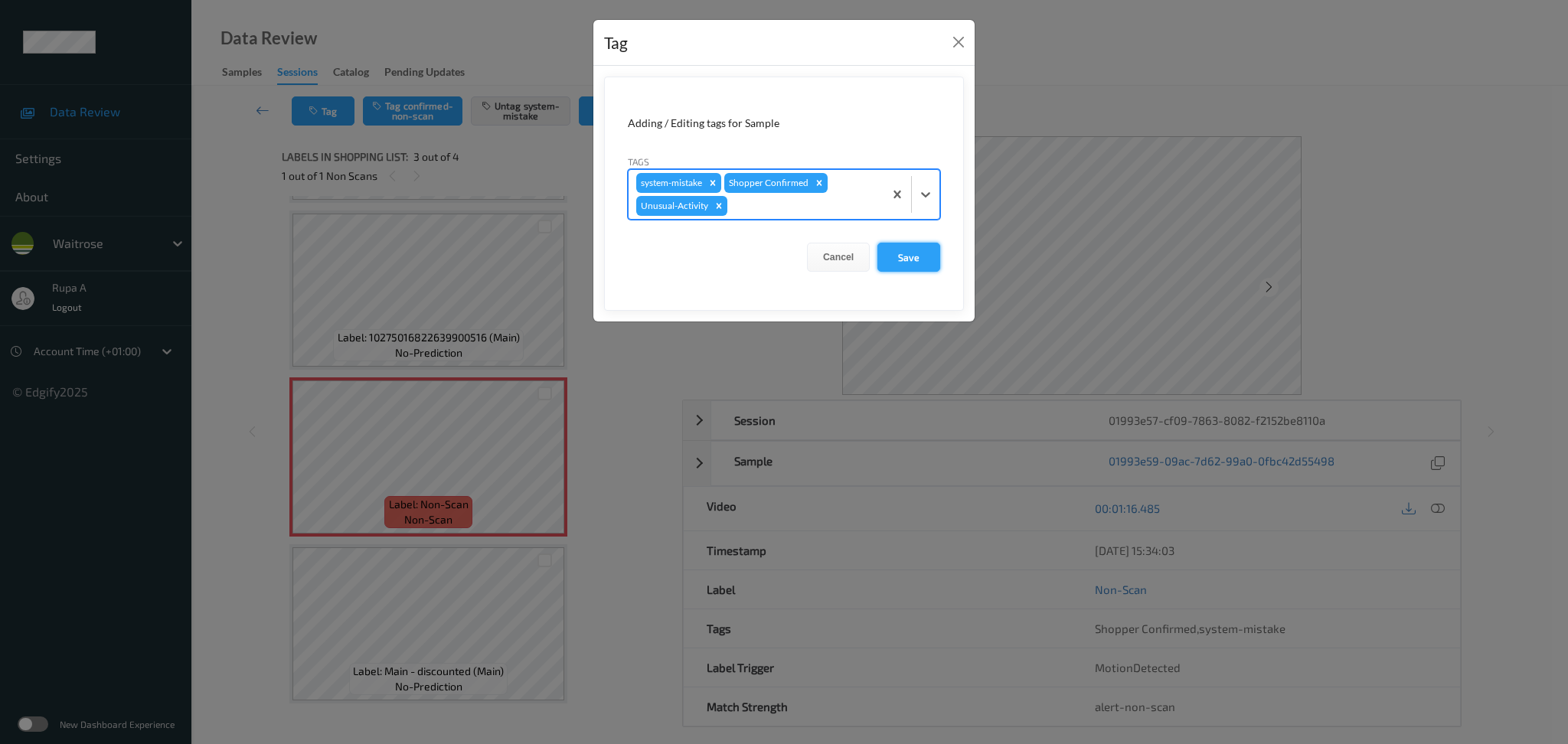
click at [929, 266] on button "Save" at bounding box center [908, 258] width 63 height 29
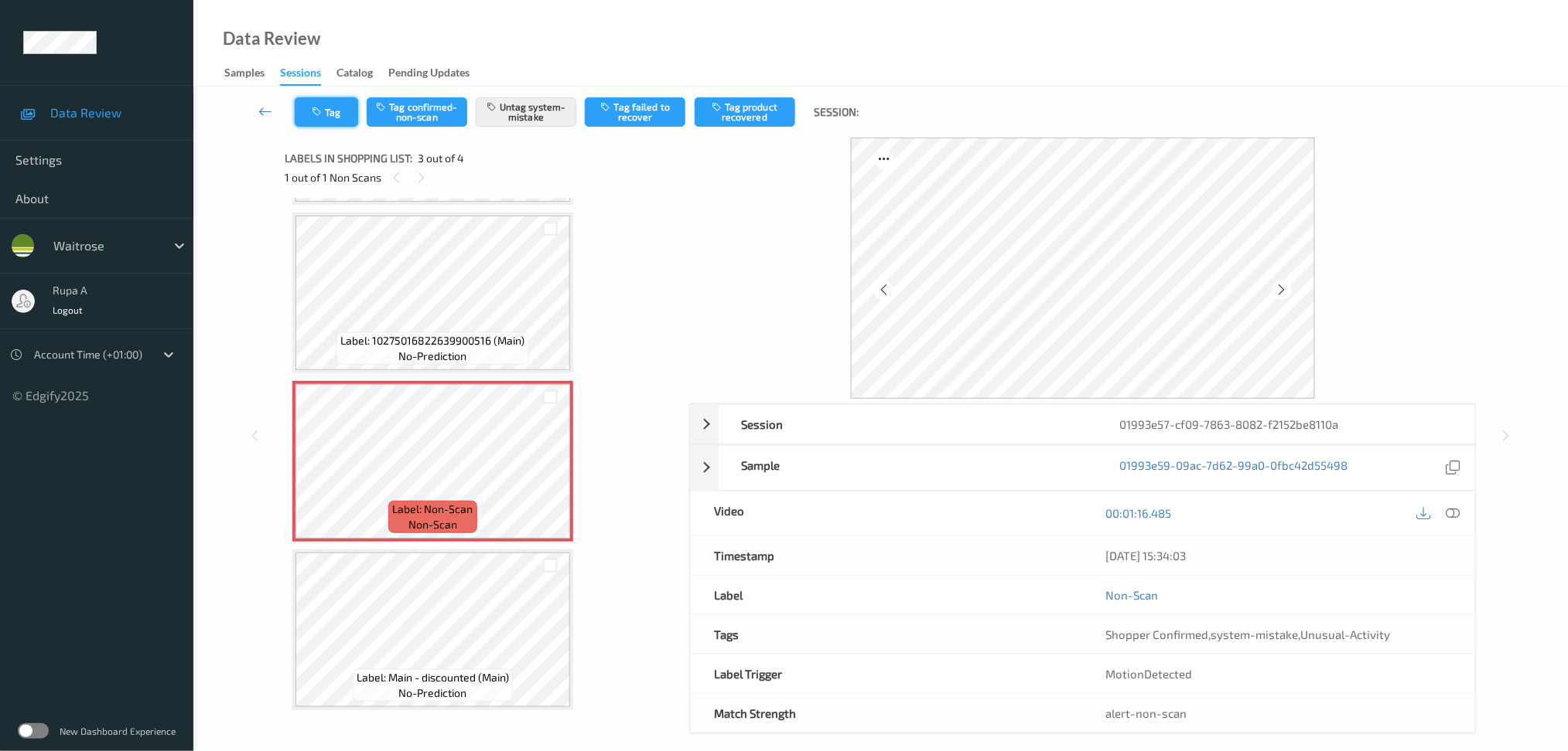
click at [338, 122] on button "Tag" at bounding box center [325, 112] width 63 height 29
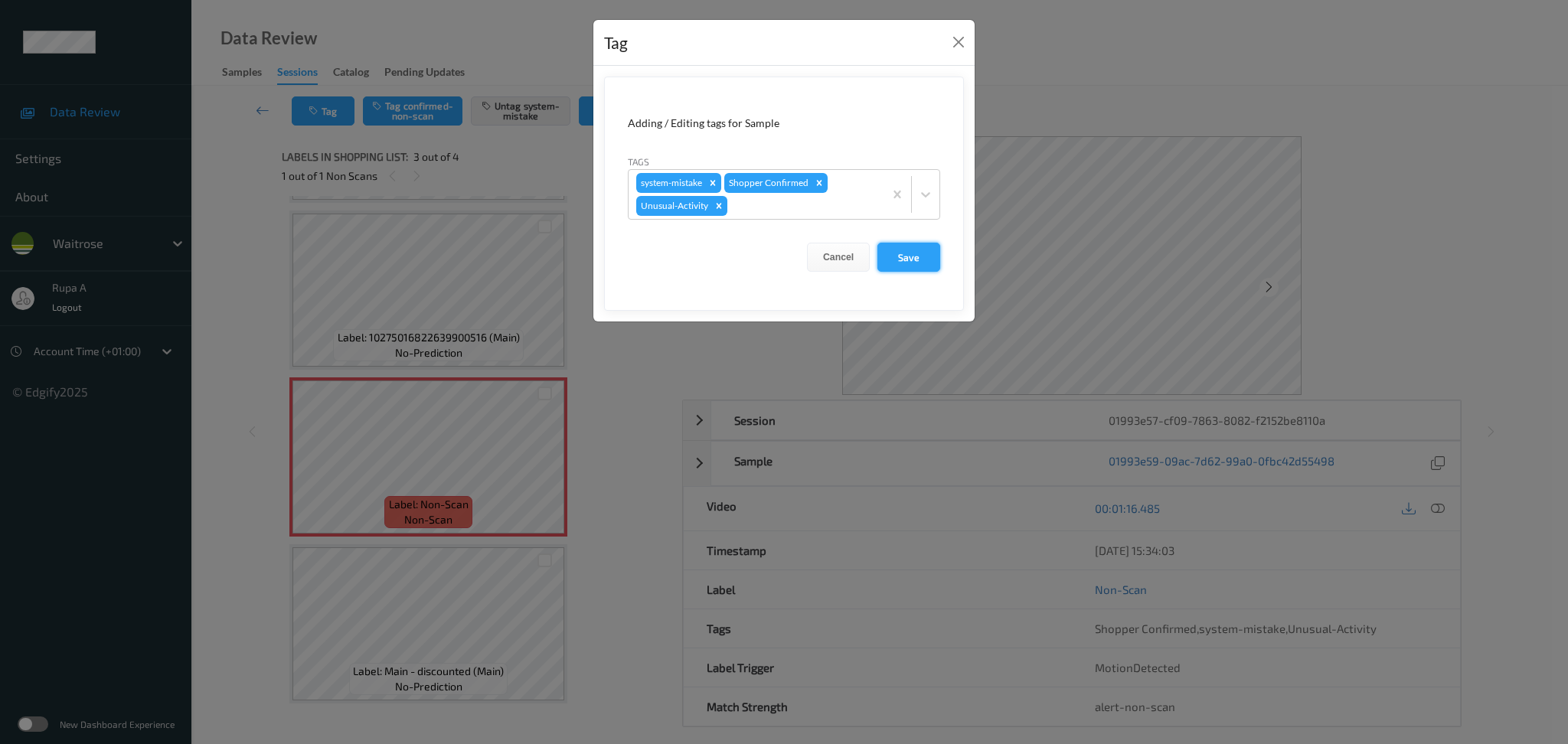
click at [904, 251] on button "Save" at bounding box center [908, 258] width 63 height 29
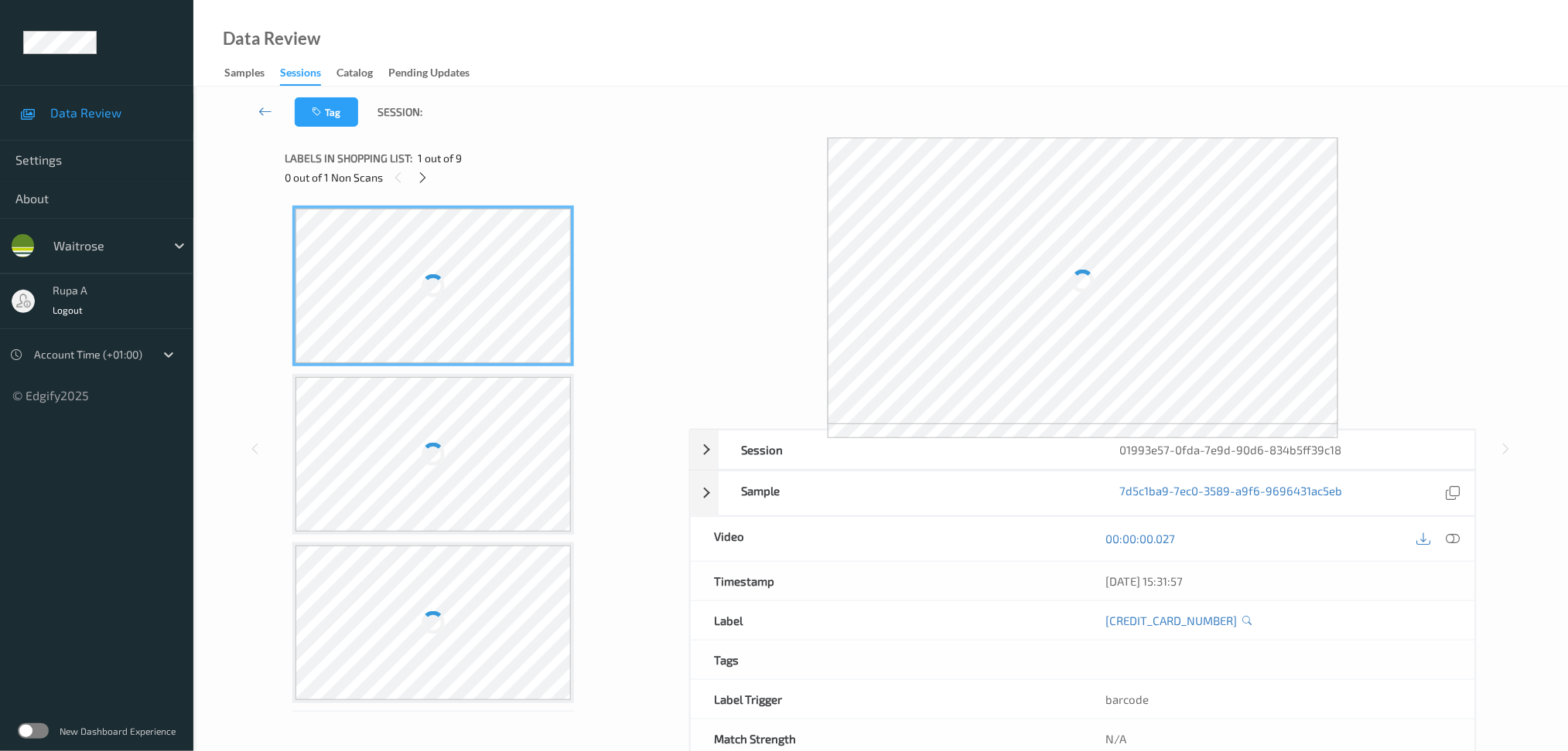
click at [558, 148] on div "Labels in shopping list: 1 out of 9" at bounding box center [481, 158] width 394 height 19
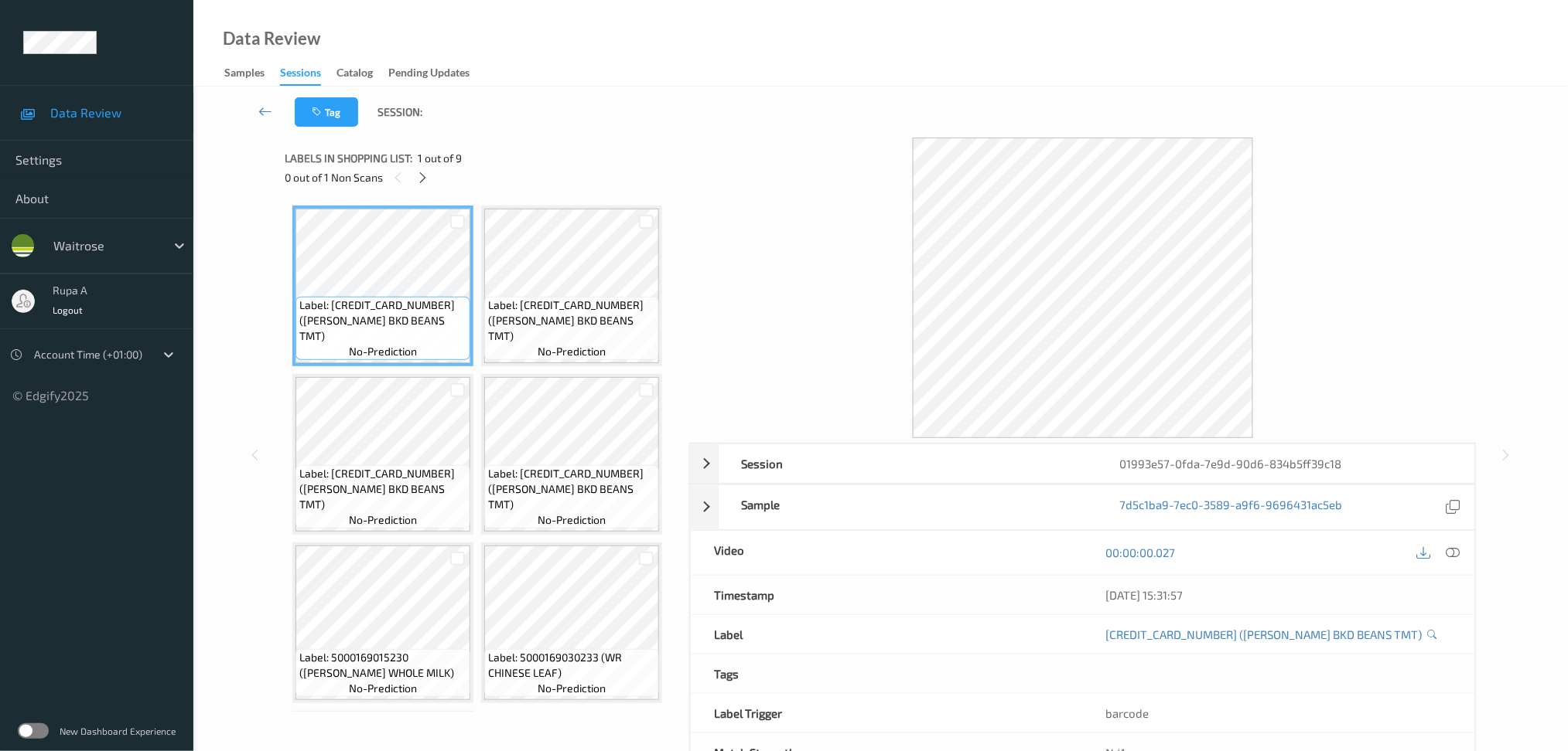
click at [433, 177] on div "0 out of 1 Non Scans" at bounding box center [481, 177] width 394 height 19
click at [429, 182] on icon at bounding box center [422, 177] width 13 height 14
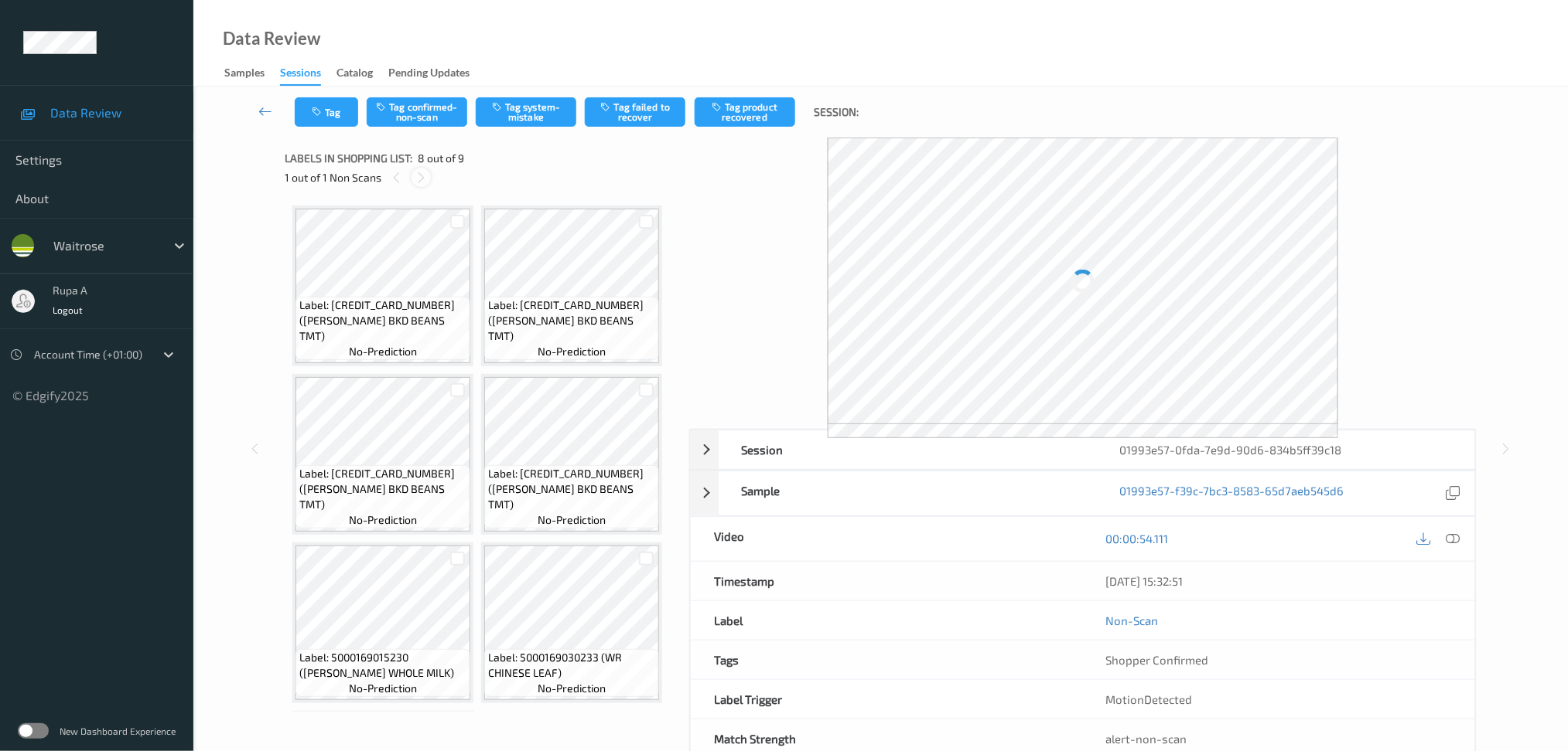
scroll to position [497, 0]
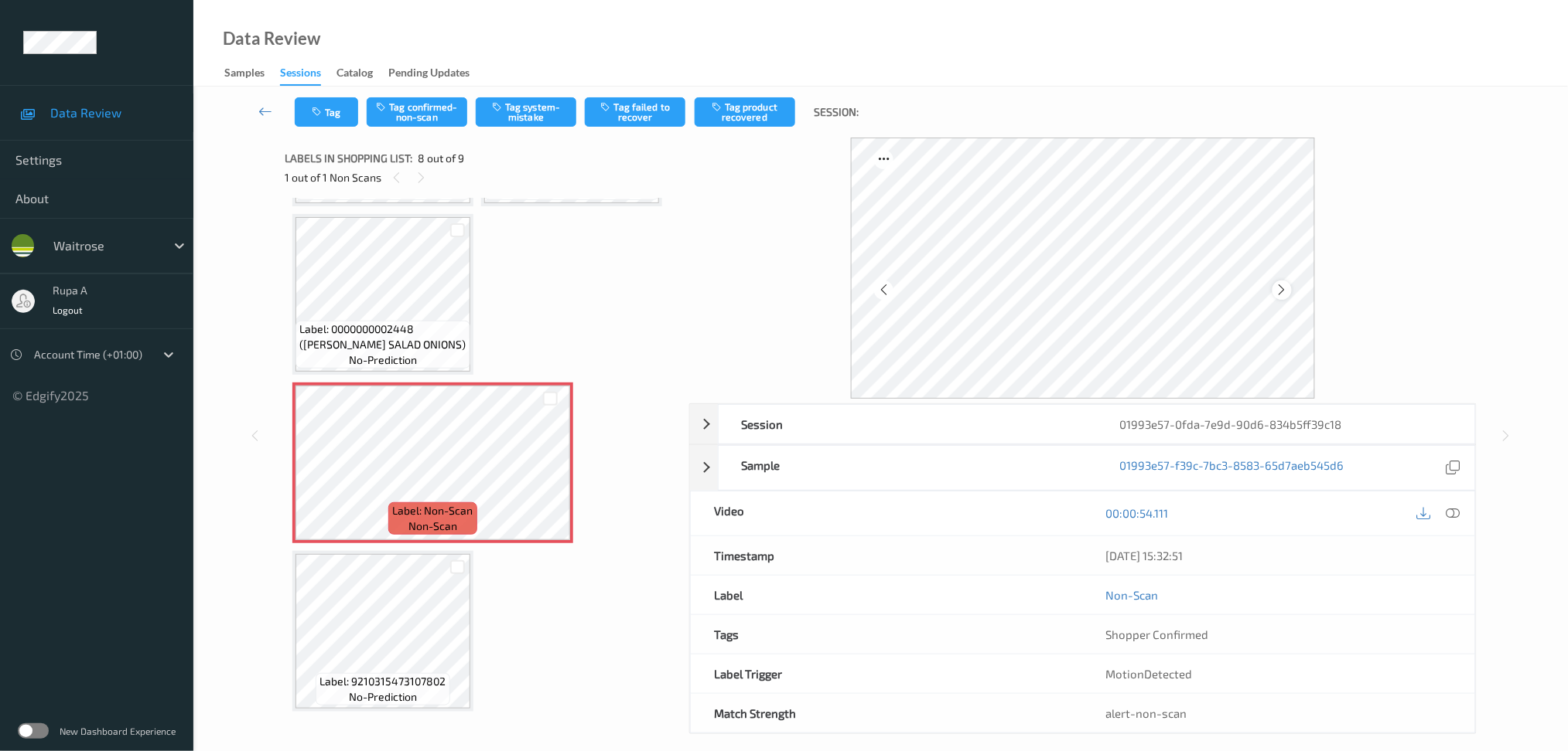
click at [1282, 294] on icon at bounding box center [1281, 289] width 13 height 14
click at [1283, 294] on icon at bounding box center [1281, 289] width 13 height 14
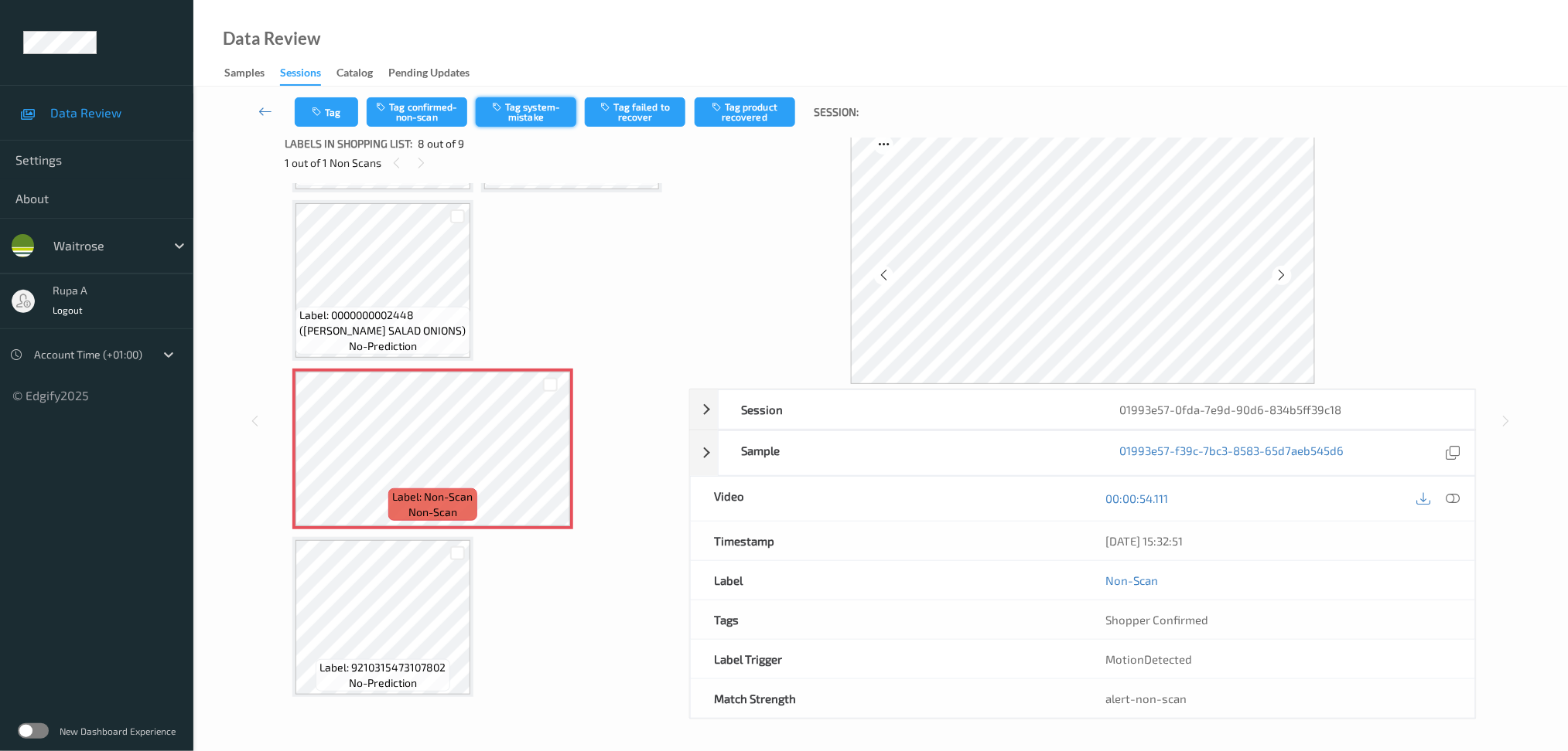
click at [534, 110] on button "Tag system-mistake" at bounding box center [525, 112] width 100 height 29
click at [317, 113] on icon "button" at bounding box center [318, 112] width 13 height 11
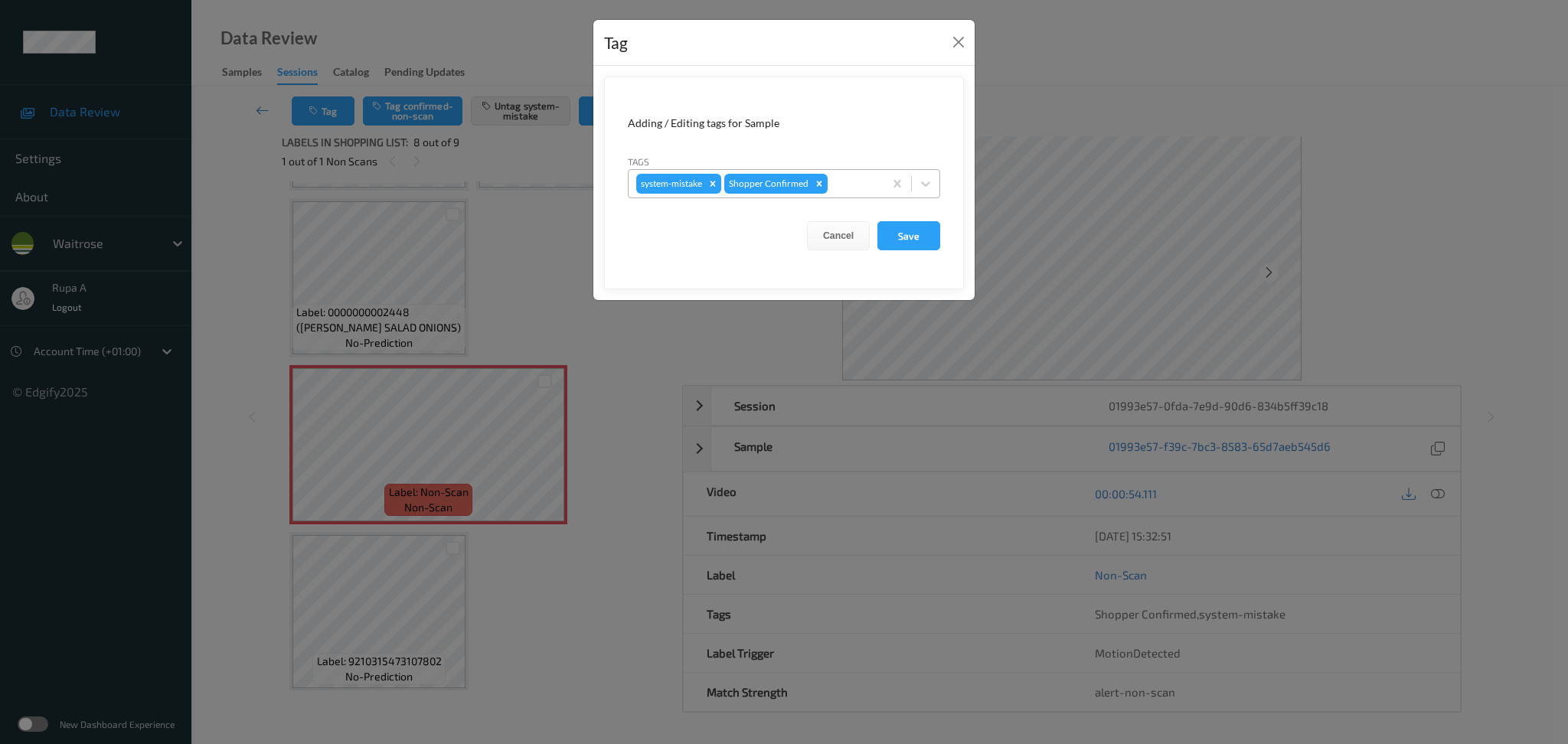
click at [850, 179] on div at bounding box center [853, 183] width 45 height 18
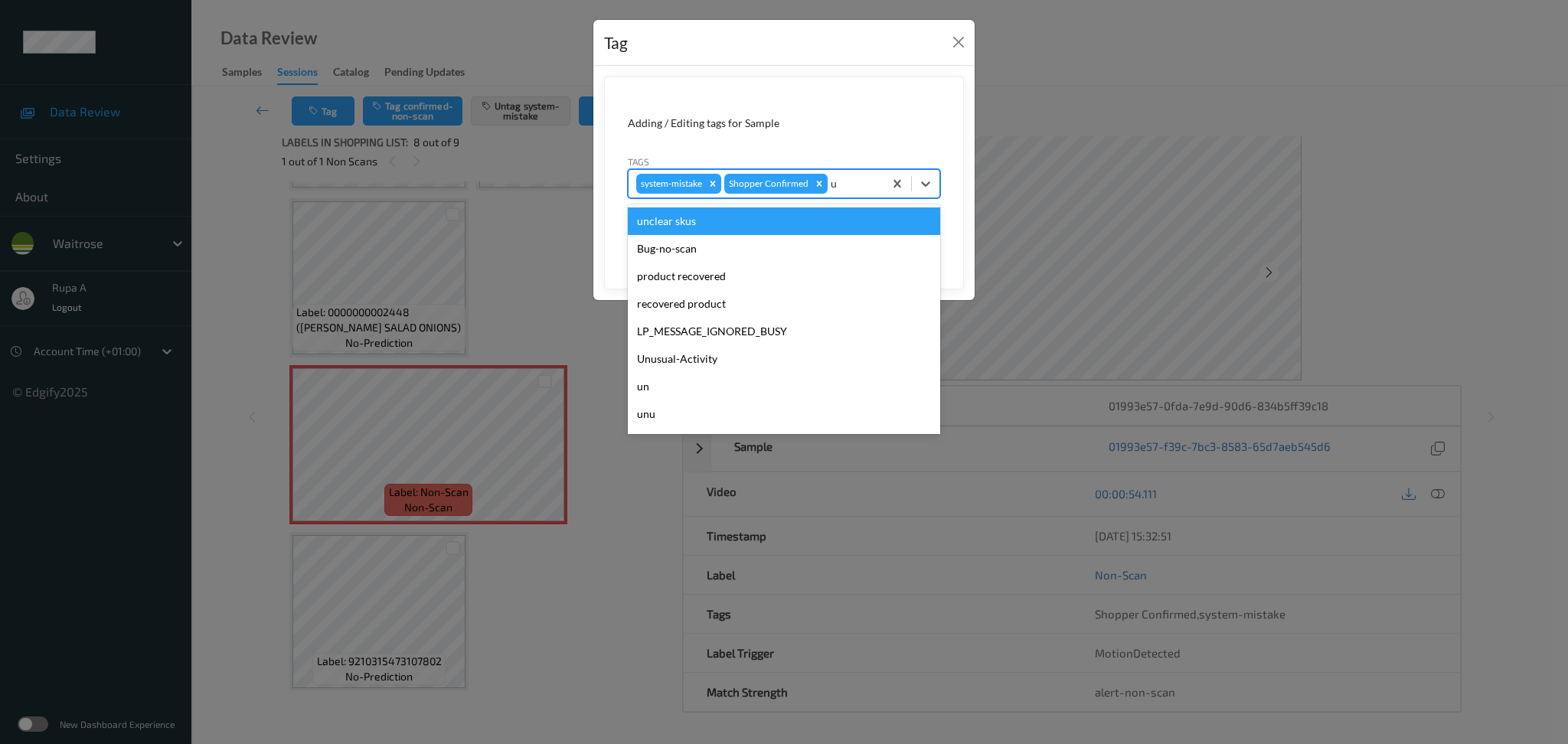
type input "un"
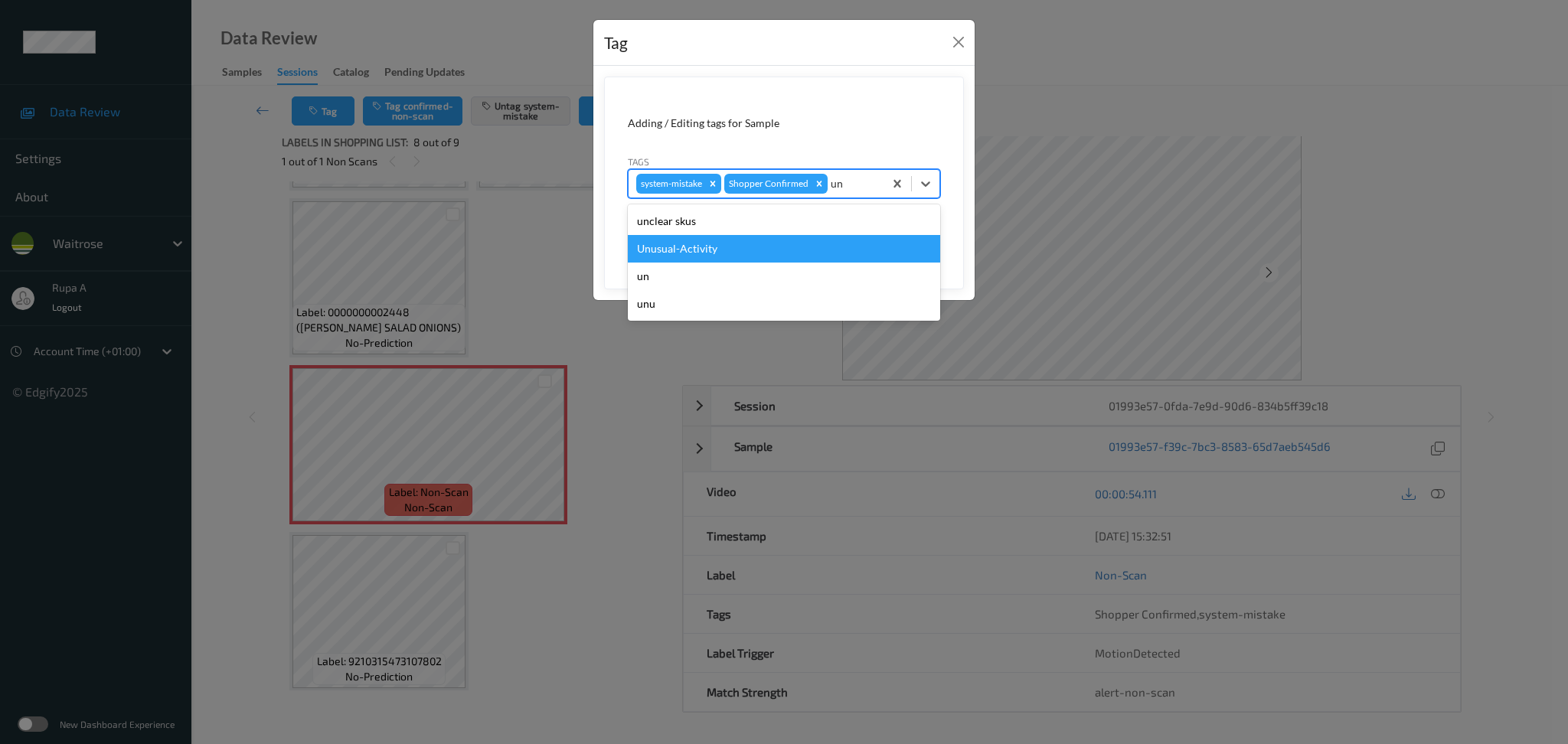
click at [740, 253] on div "Unusual-Activity" at bounding box center [784, 249] width 313 height 28
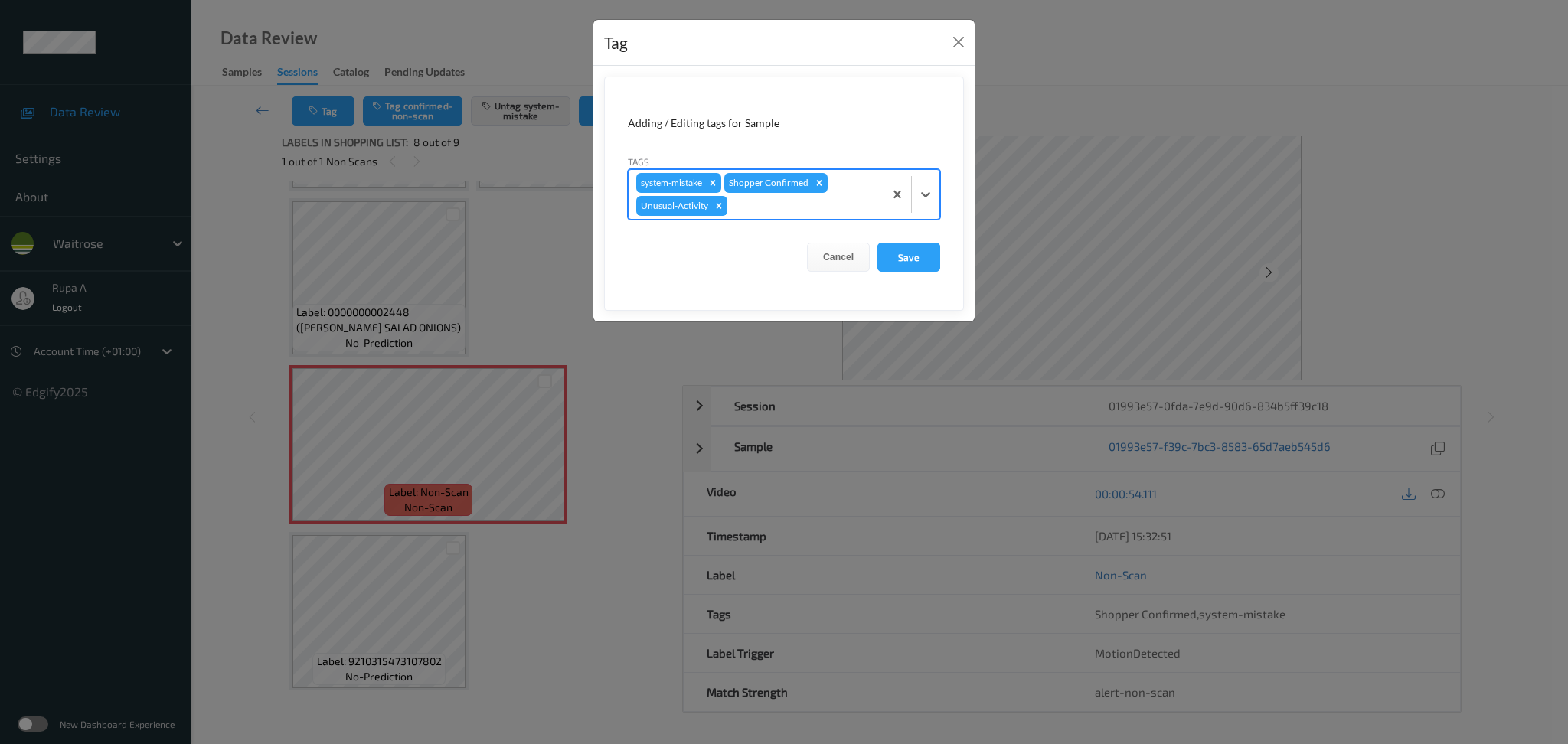
click at [780, 207] on div at bounding box center [803, 206] width 146 height 18
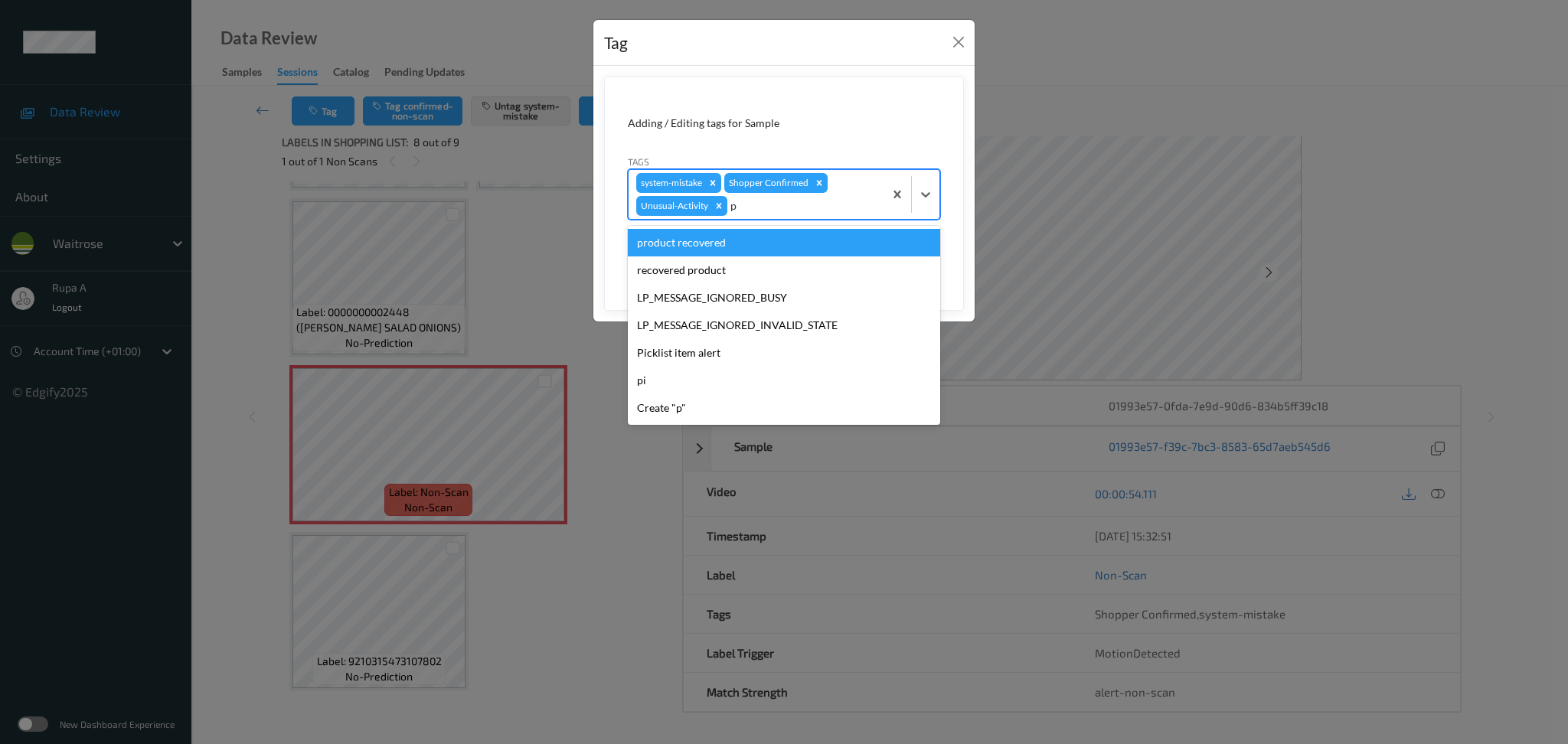
type input "pi"
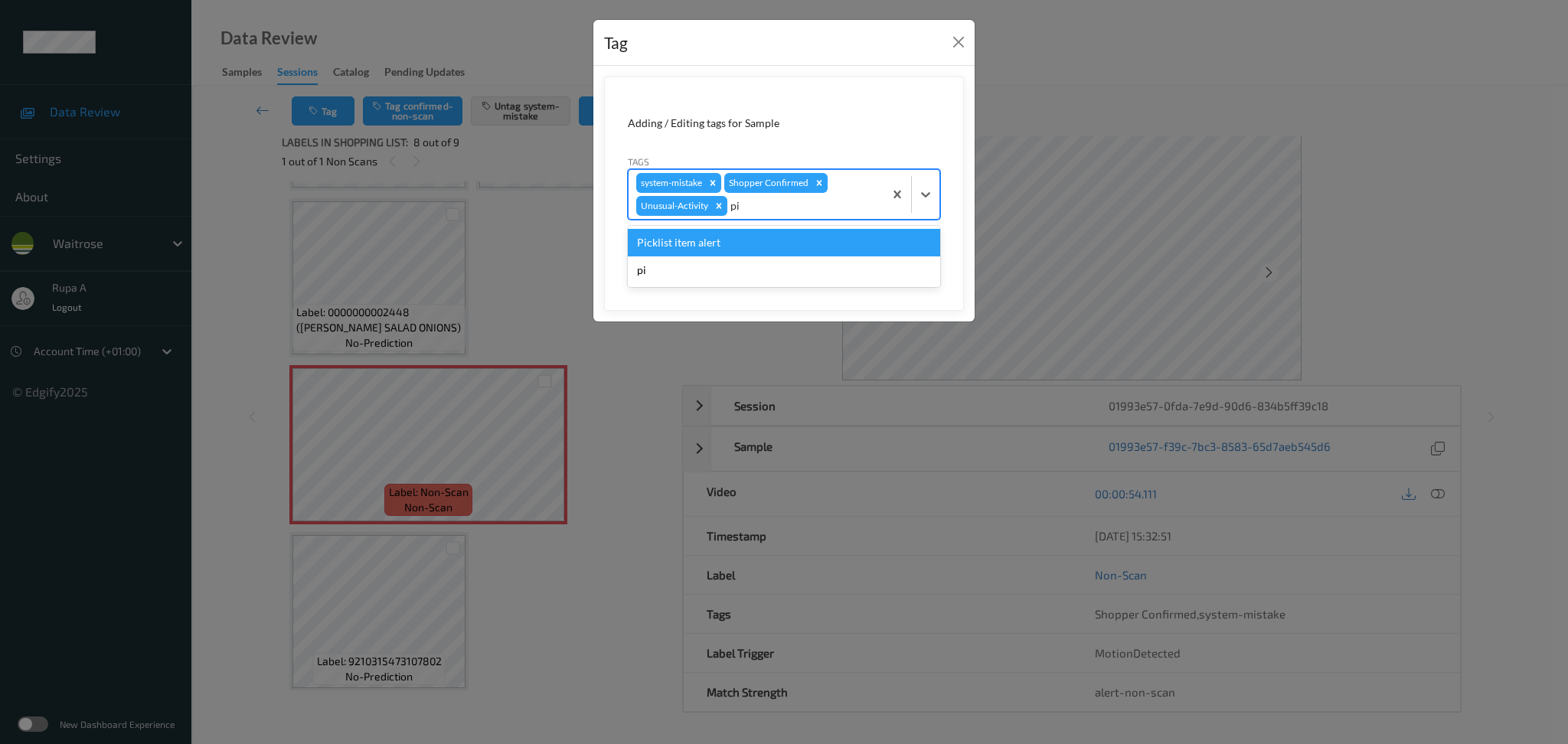
click at [759, 239] on div "Picklist item alert" at bounding box center [784, 242] width 313 height 28
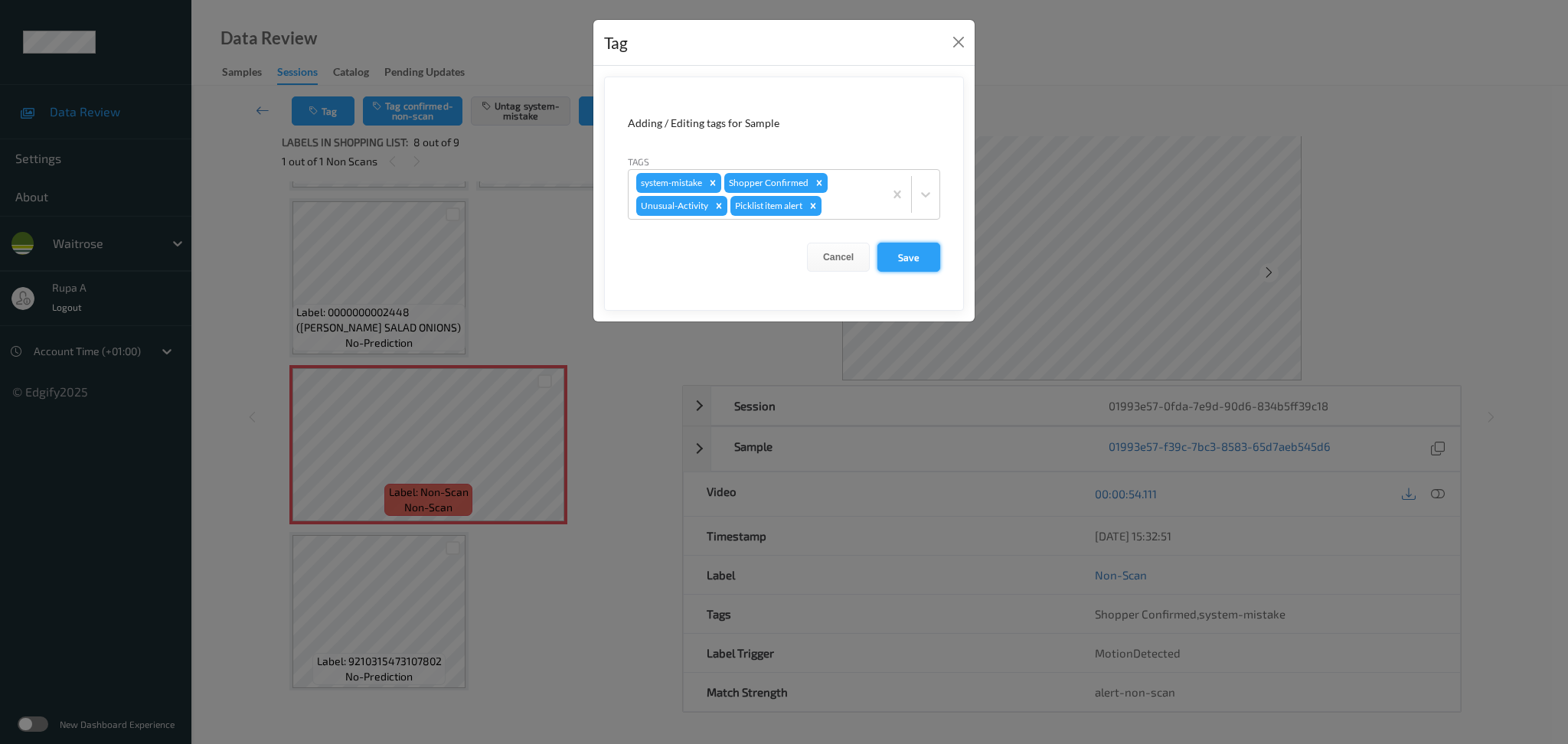
click at [893, 258] on button "Save" at bounding box center [908, 258] width 63 height 29
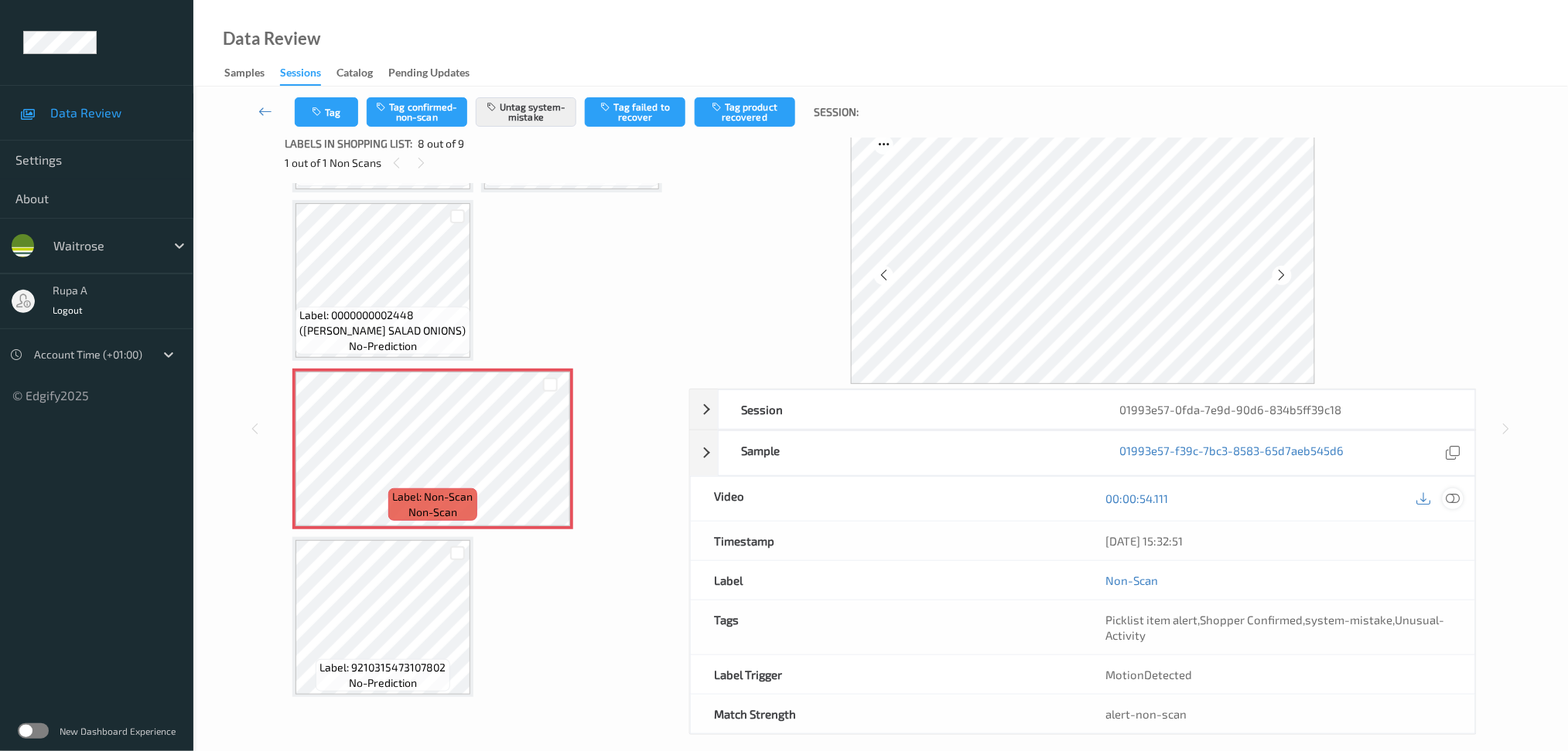
click at [1442, 496] on div at bounding box center [1452, 499] width 20 height 20
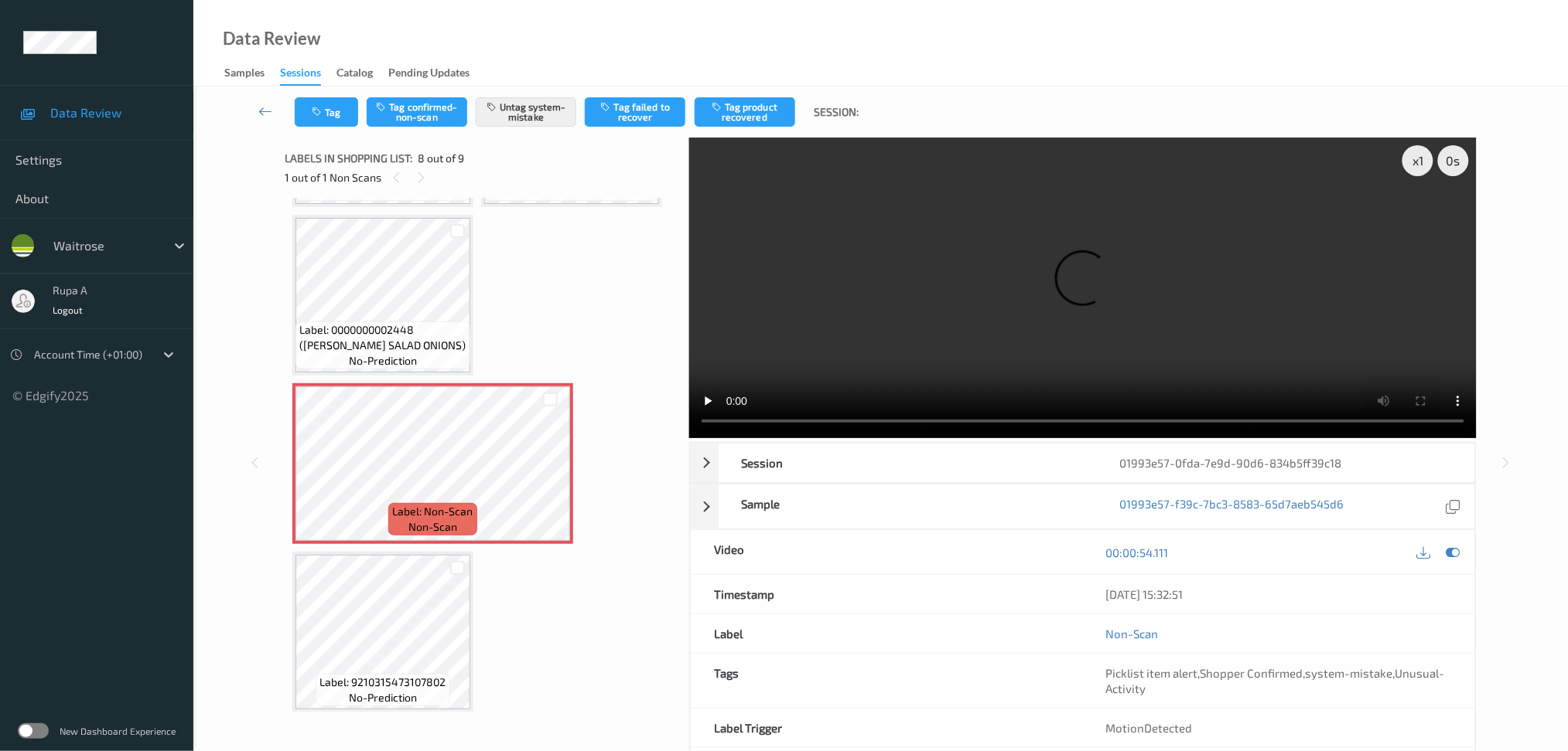
scroll to position [358, 0]
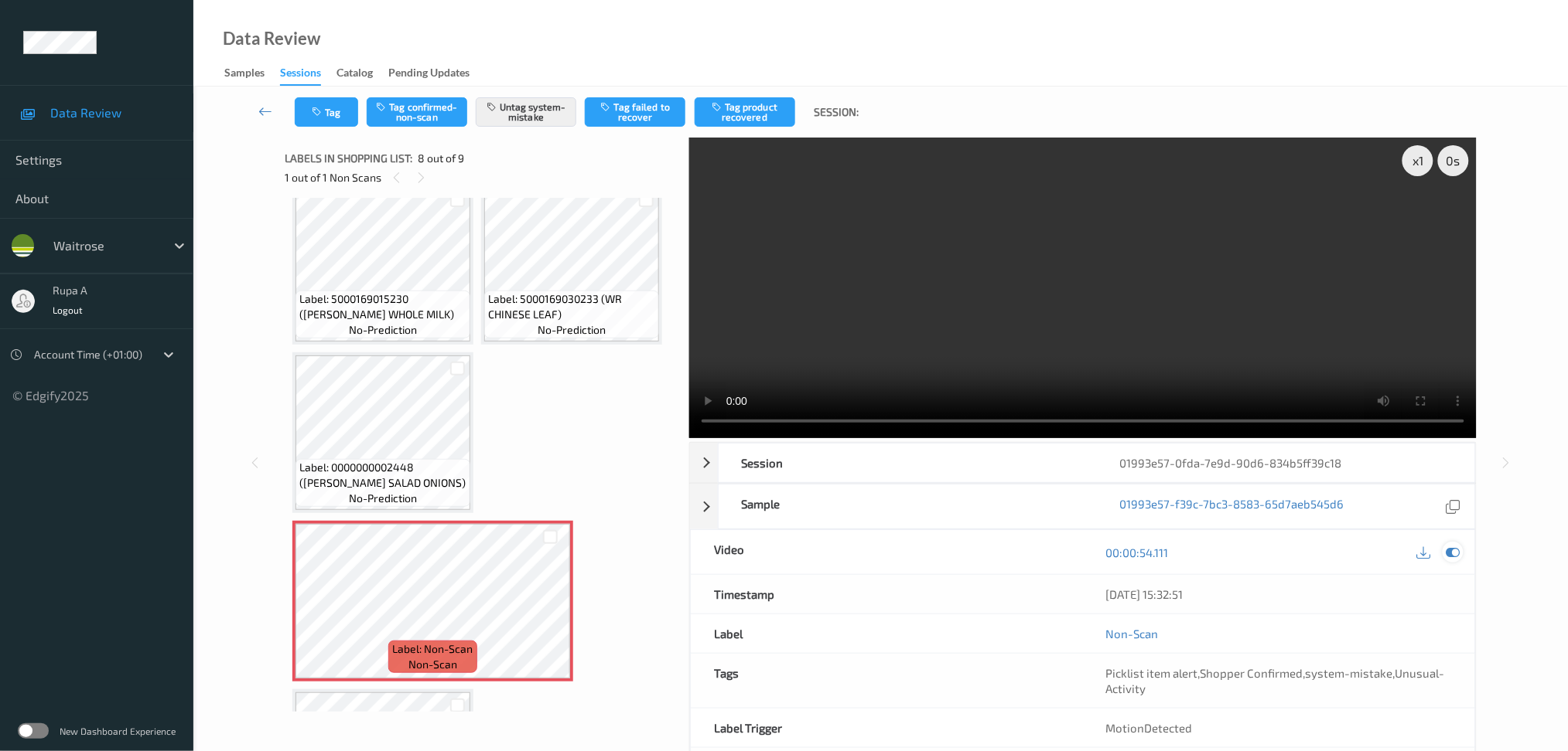
click at [1455, 557] on icon at bounding box center [1452, 552] width 14 height 14
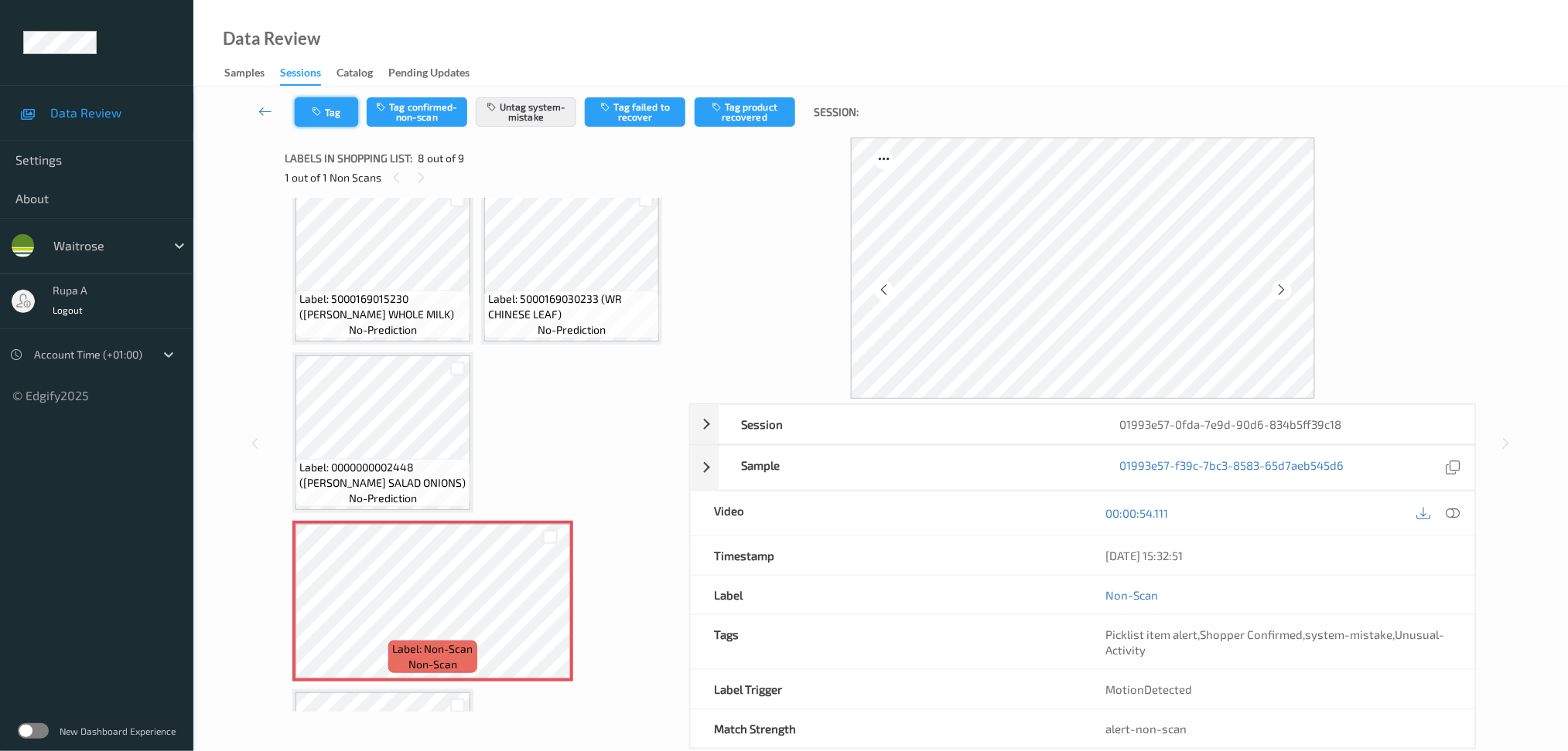
click at [339, 114] on button "Tag" at bounding box center [325, 112] width 63 height 29
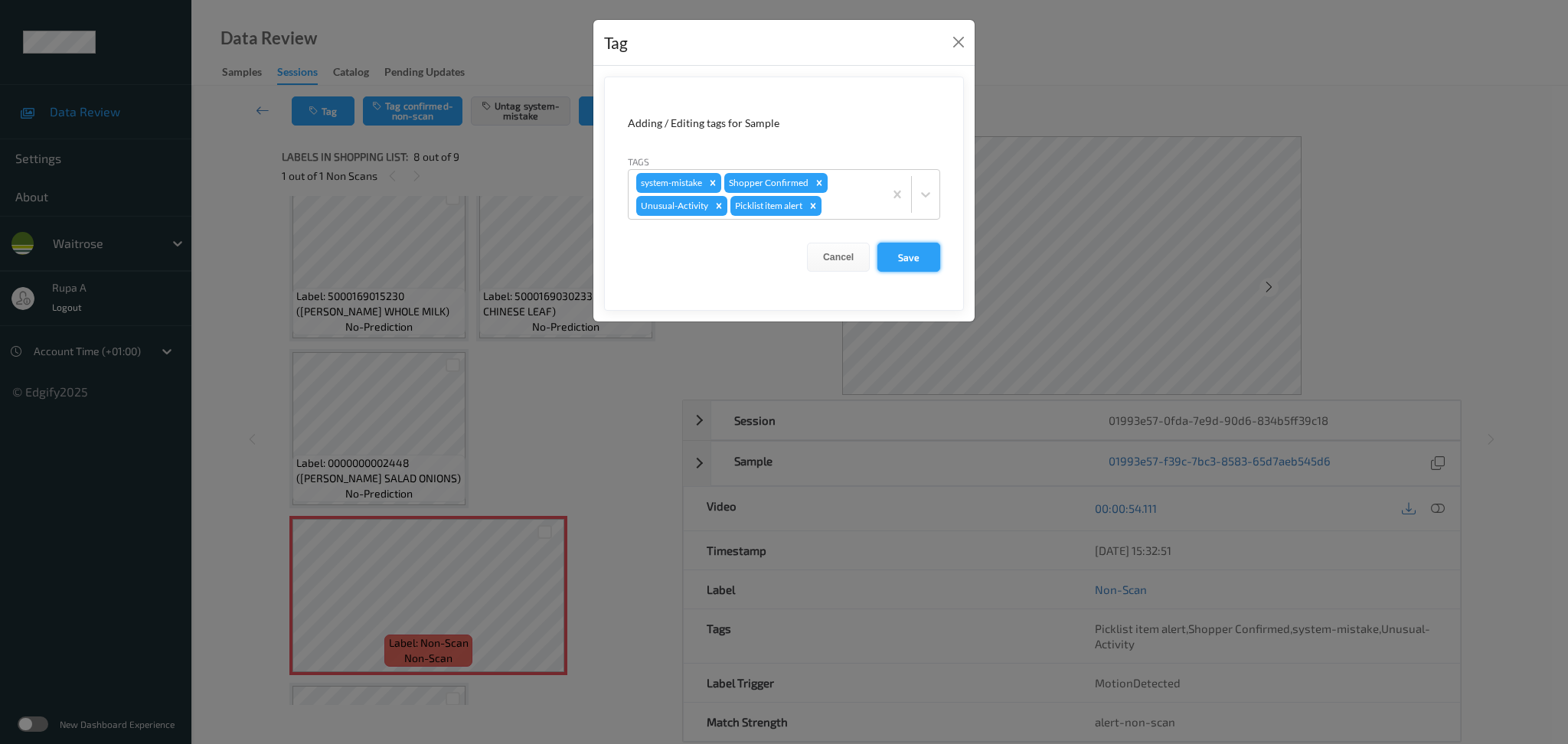
click at [928, 244] on button "Save" at bounding box center [908, 258] width 63 height 29
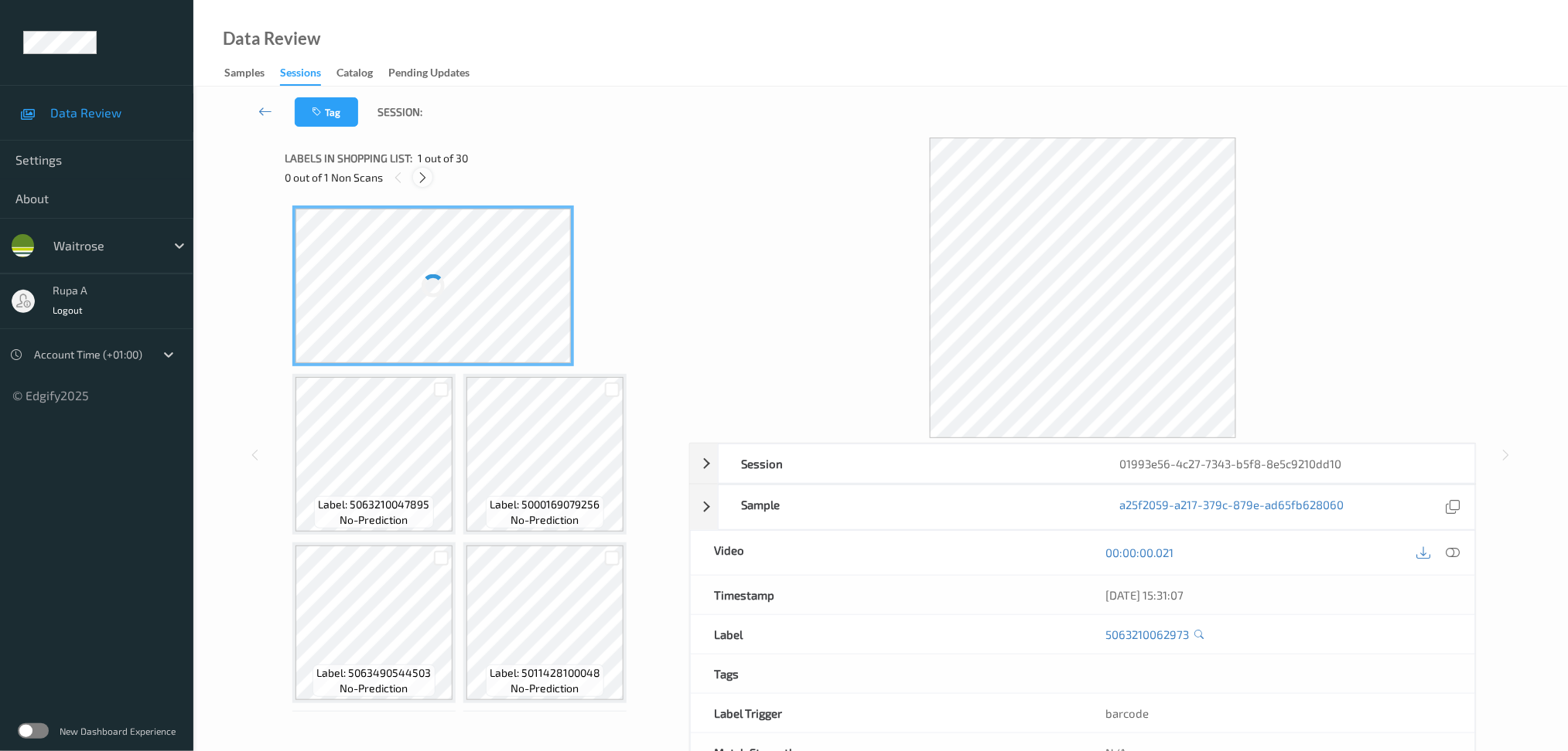
click at [424, 185] on div at bounding box center [423, 177] width 19 height 19
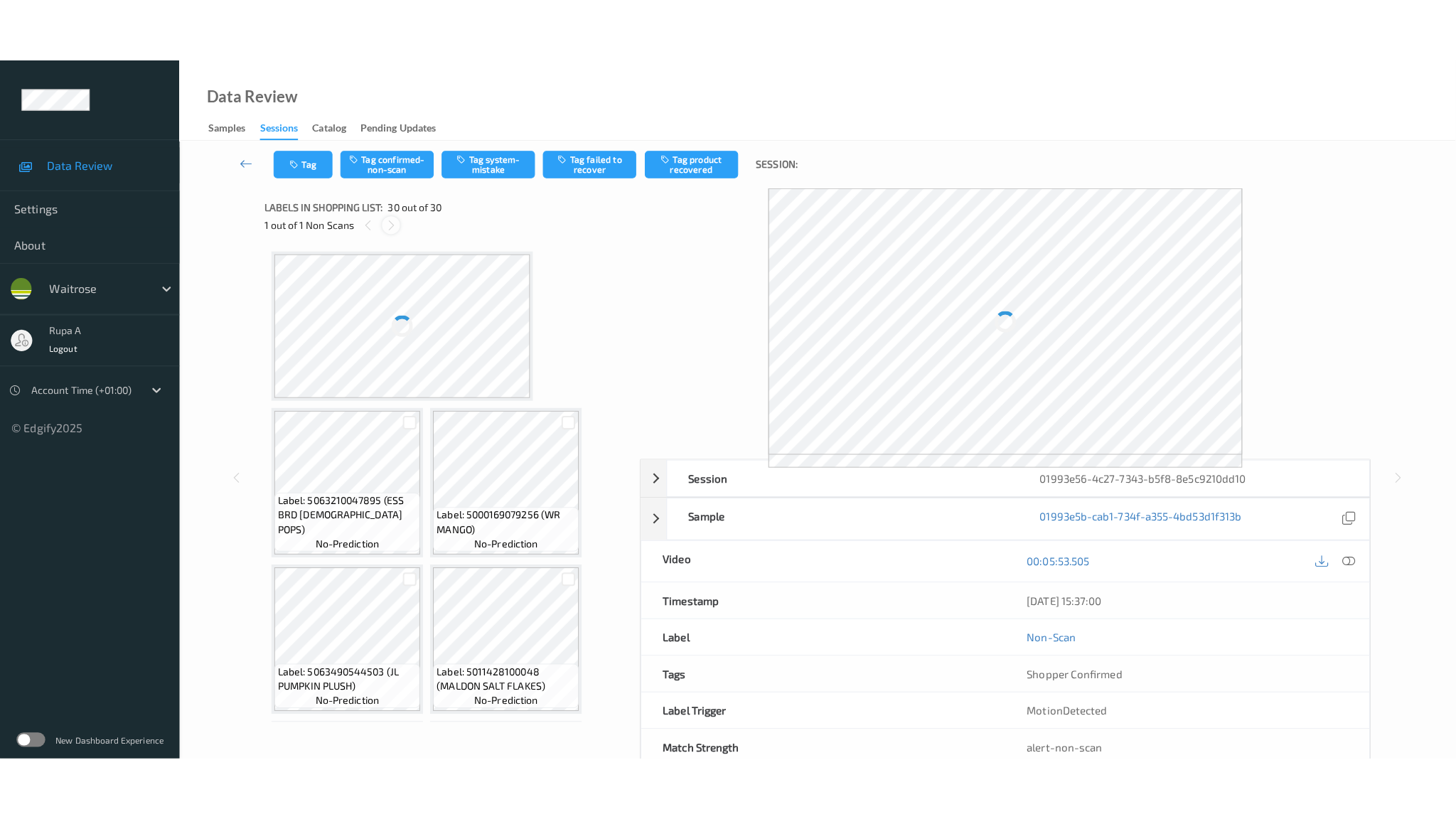
scroll to position [1996, 0]
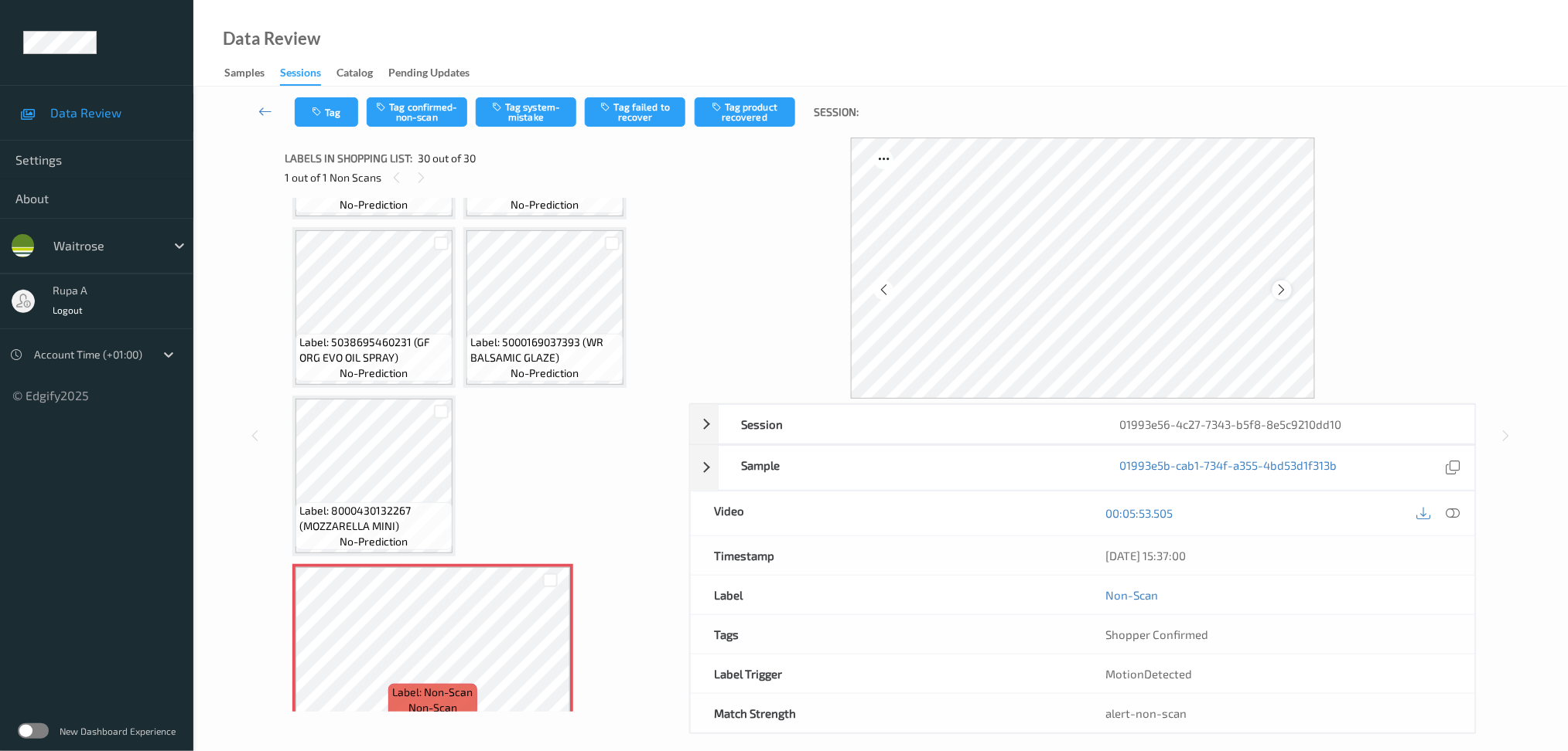
click at [1276, 289] on div at bounding box center [1281, 290] width 19 height 19
click at [1276, 289] on icon at bounding box center [1281, 289] width 13 height 14
click at [1452, 496] on div "00:05:53.505" at bounding box center [1279, 513] width 392 height 44
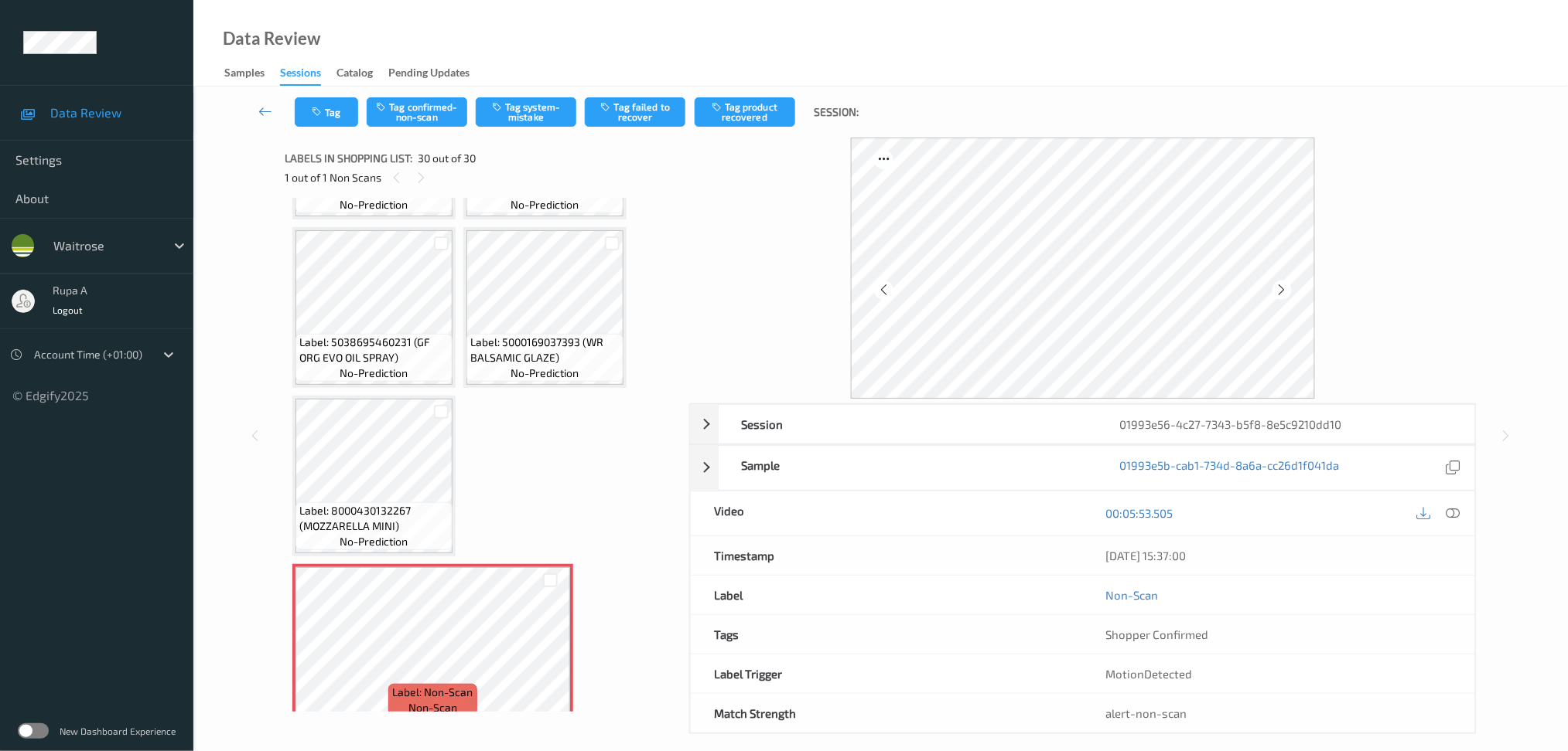
click at [1454, 512] on icon at bounding box center [1452, 513] width 14 height 14
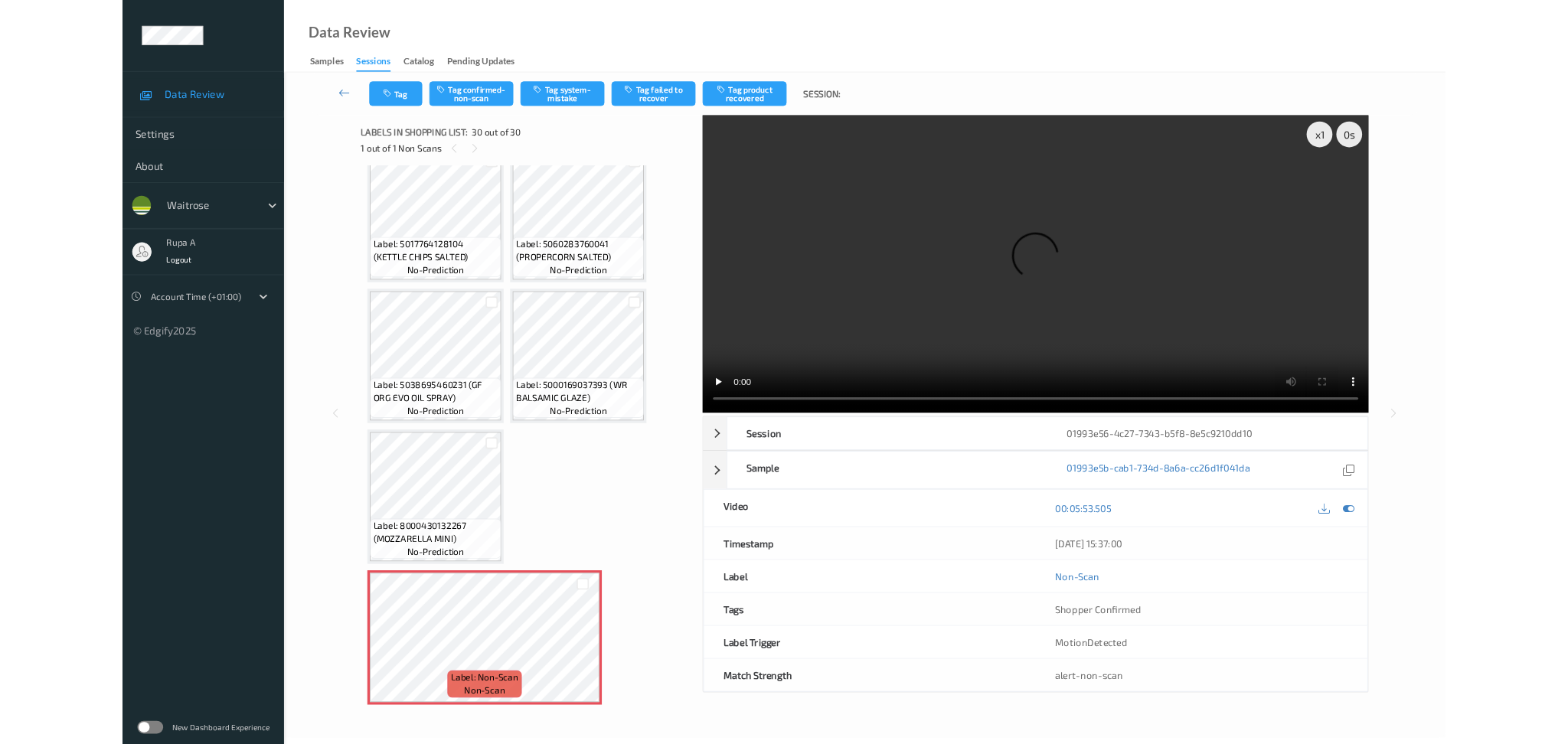
scroll to position [2012, 0]
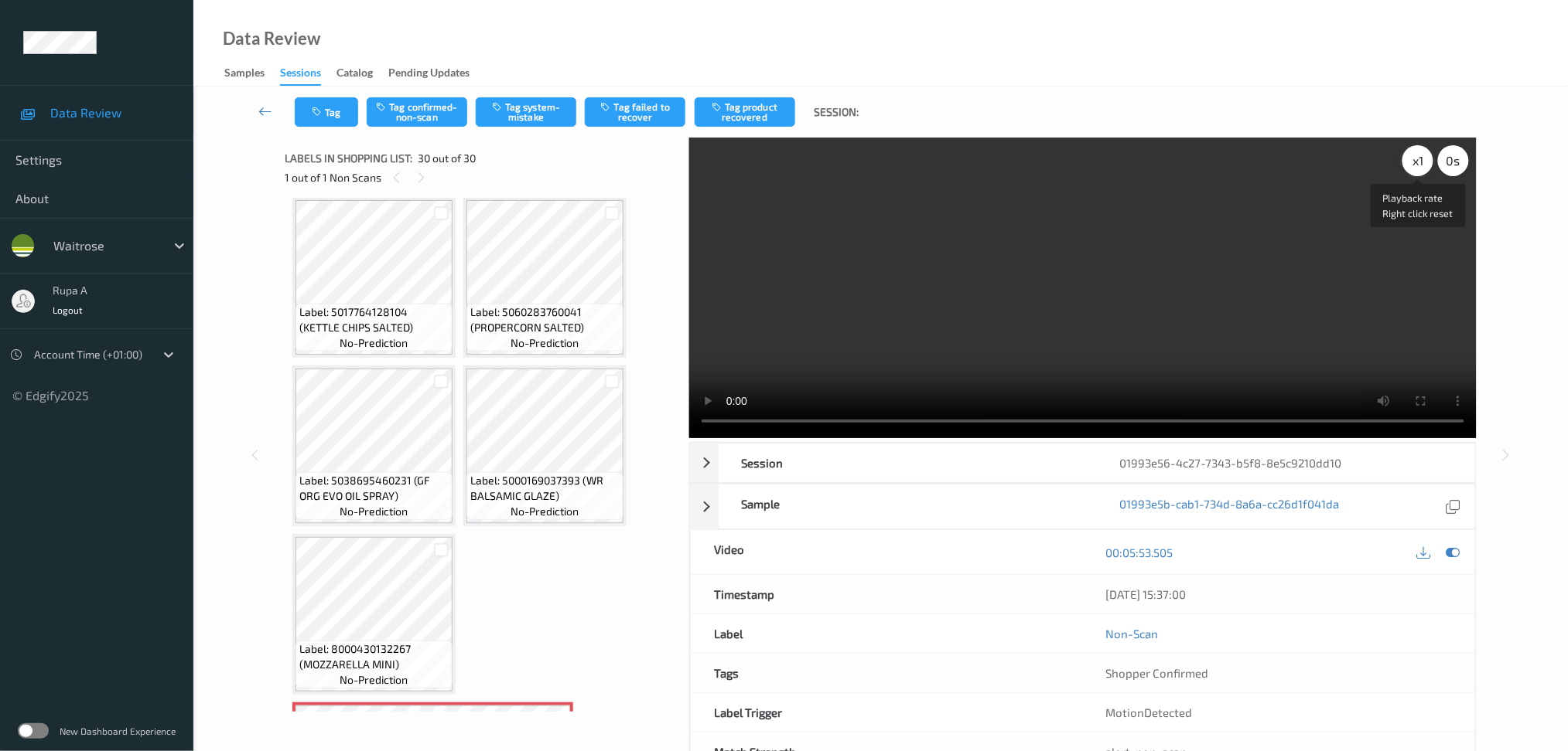
click at [1409, 172] on div "x 1" at bounding box center [1418, 161] width 31 height 31
click at [1418, 167] on div "x 2" at bounding box center [1418, 161] width 31 height 31
click at [1446, 548] on icon at bounding box center [1452, 552] width 14 height 14
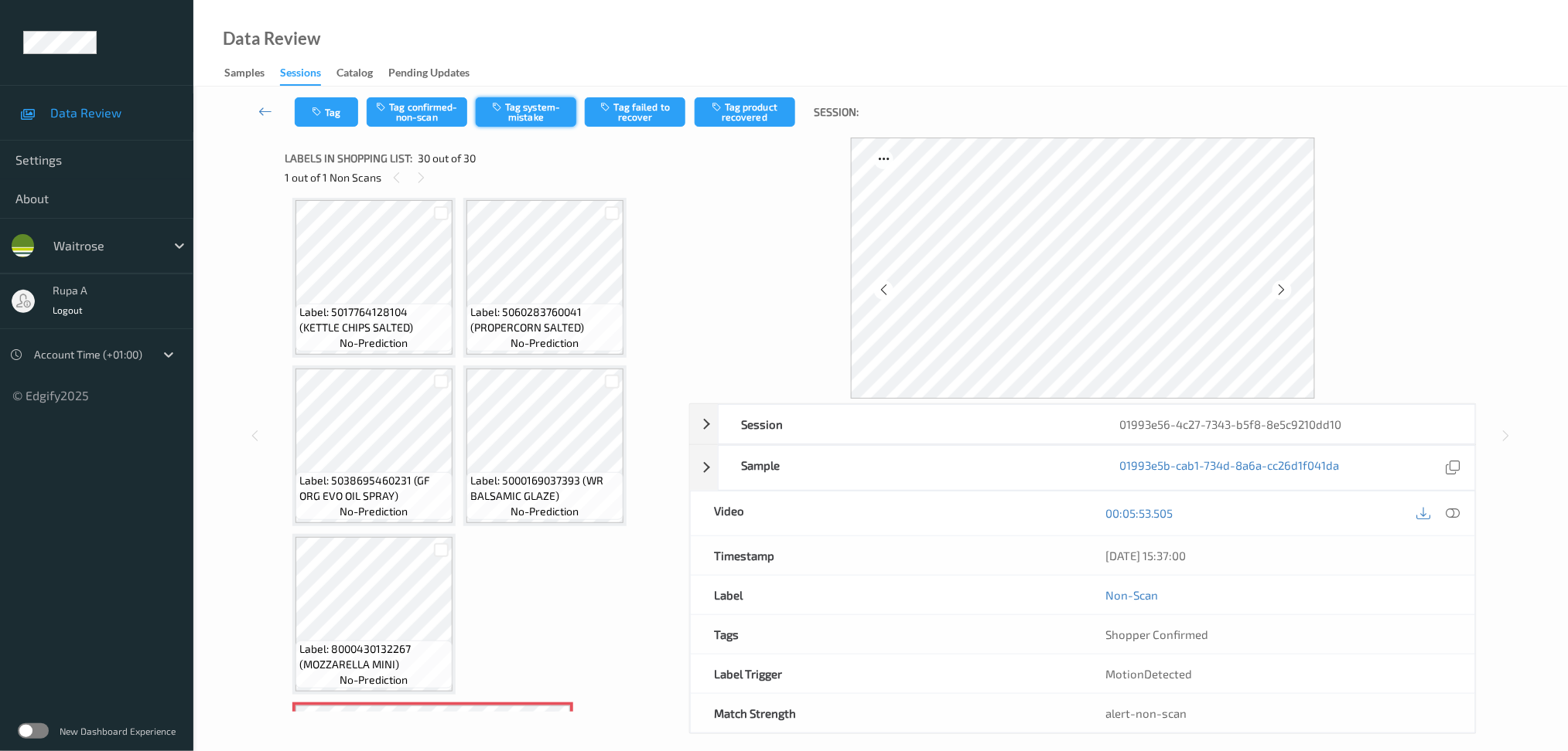
click at [516, 118] on button "Tag system-mistake" at bounding box center [525, 112] width 100 height 29
click at [504, 116] on button "Tag system-mistake" at bounding box center [525, 112] width 100 height 29
click at [322, 122] on button "Tag" at bounding box center [325, 112] width 63 height 29
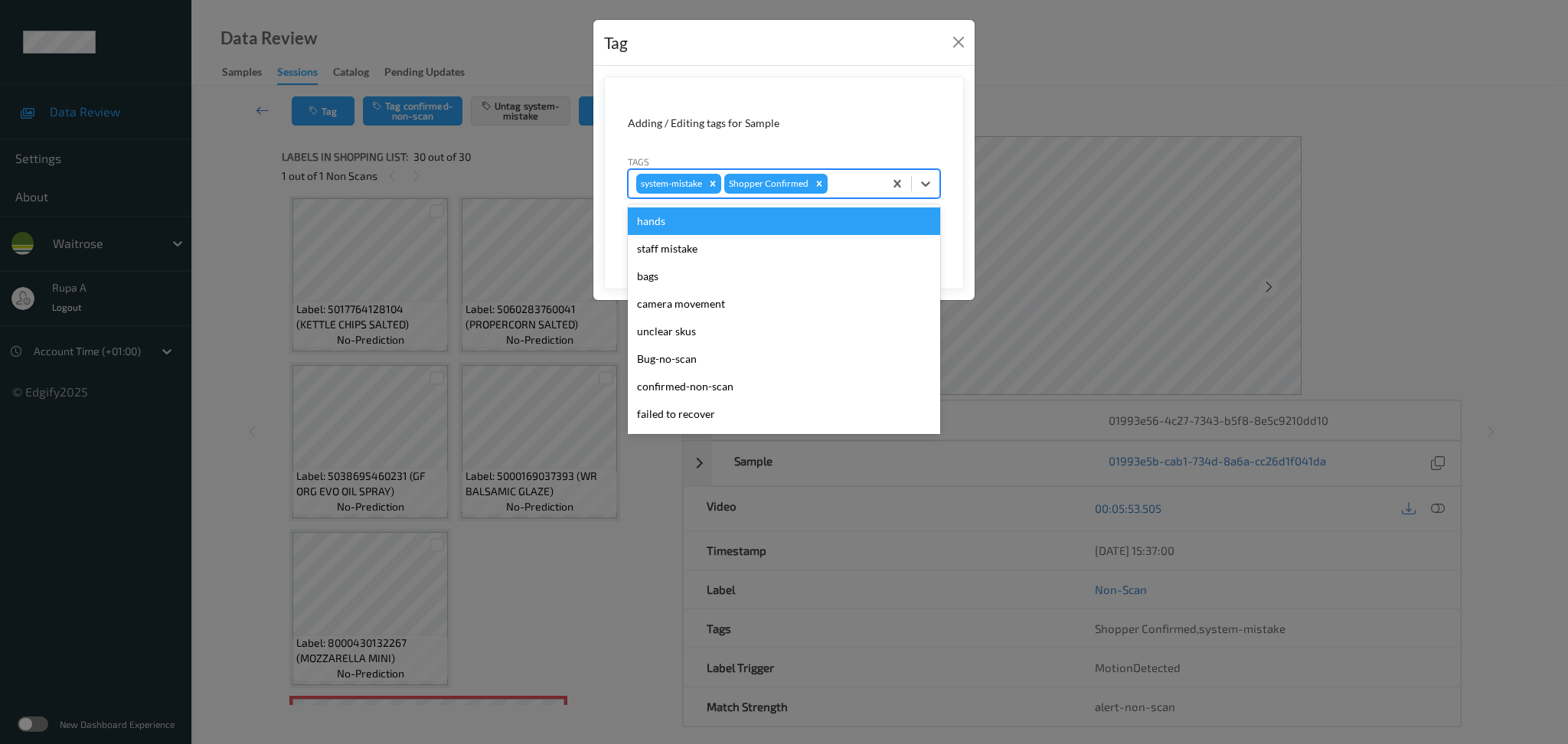
click at [829, 176] on div "system-mistake Shopper Confirmed" at bounding box center [756, 183] width 255 height 26
type input "un"
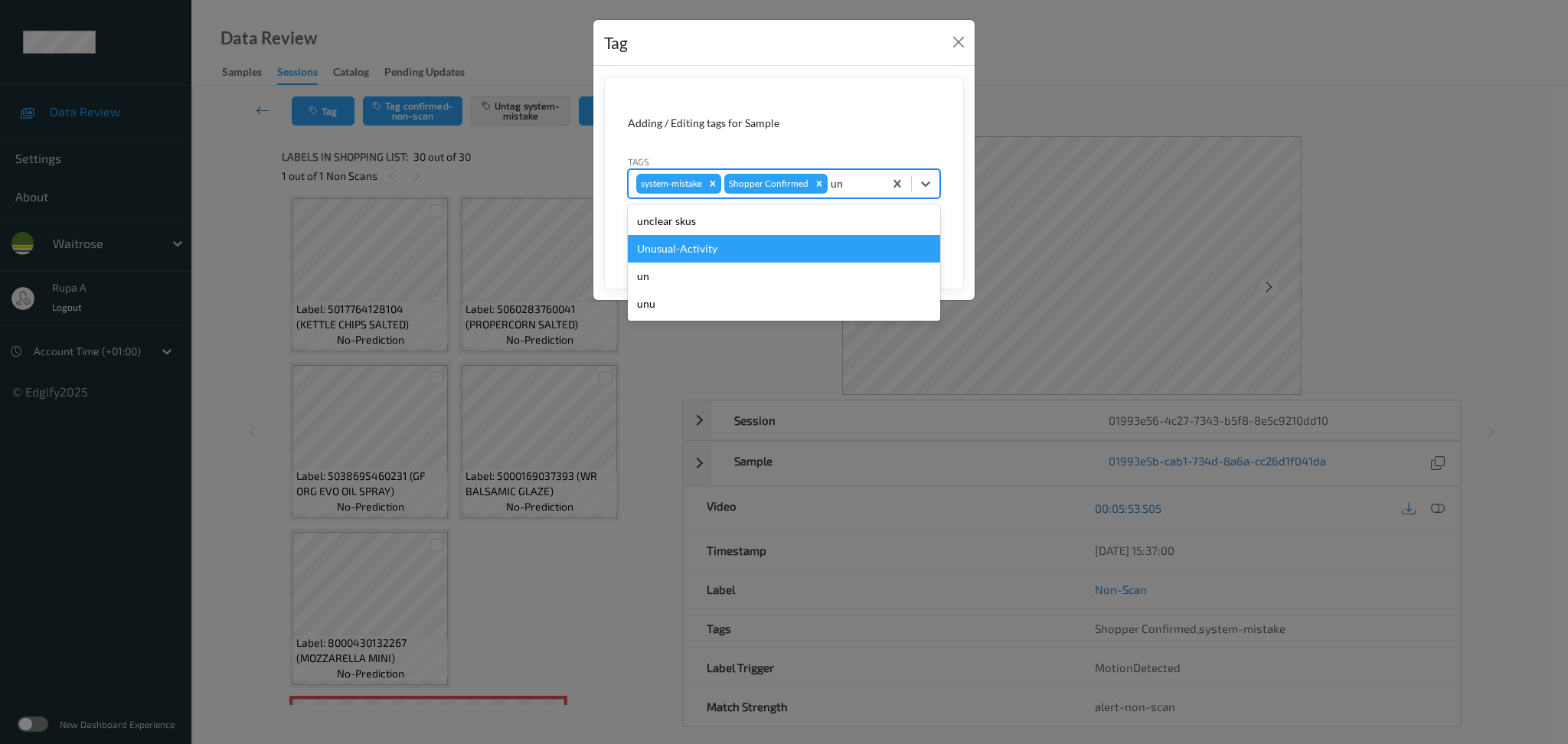
click at [799, 255] on div "Unusual-Activity" at bounding box center [784, 249] width 313 height 28
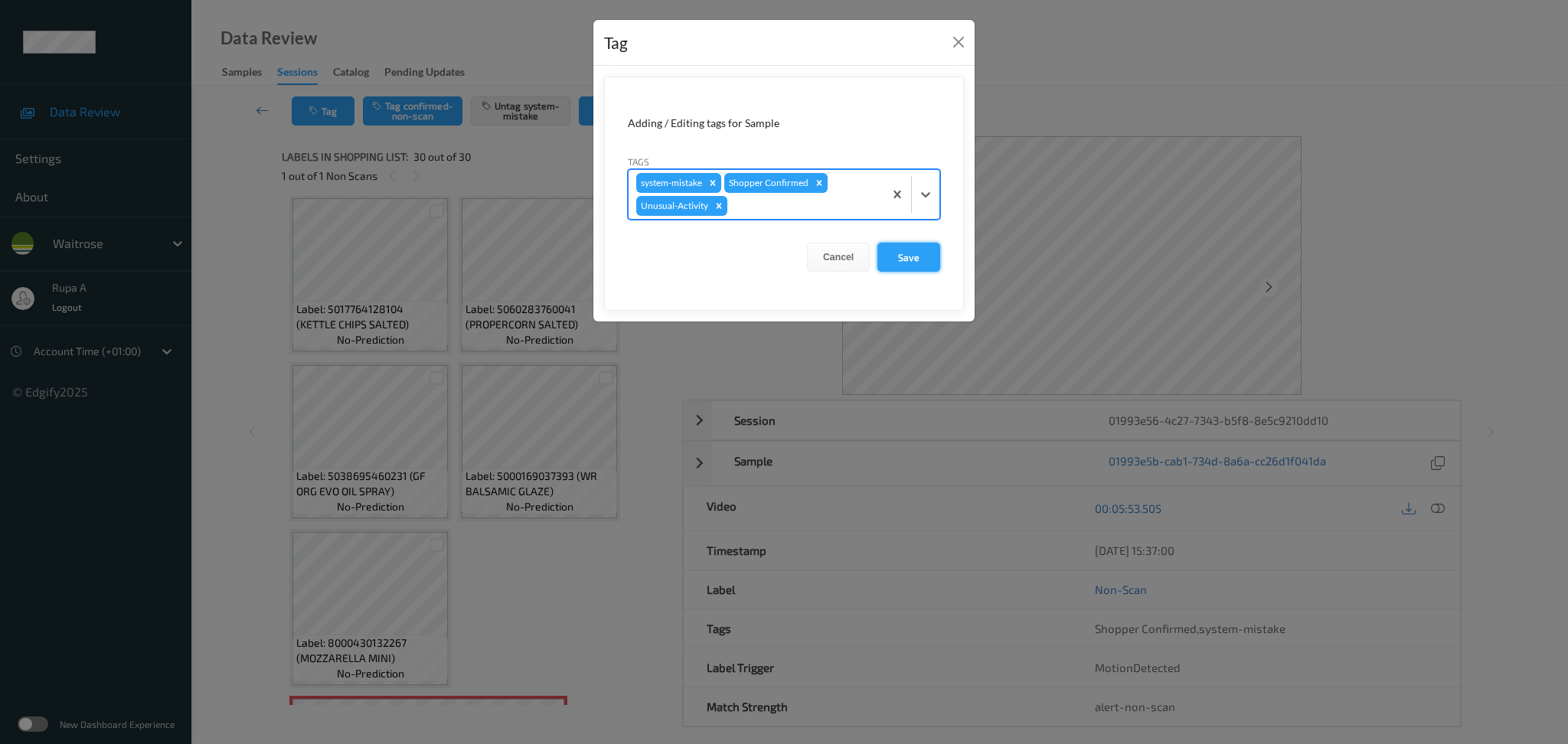
click at [912, 250] on button "Save" at bounding box center [908, 258] width 63 height 29
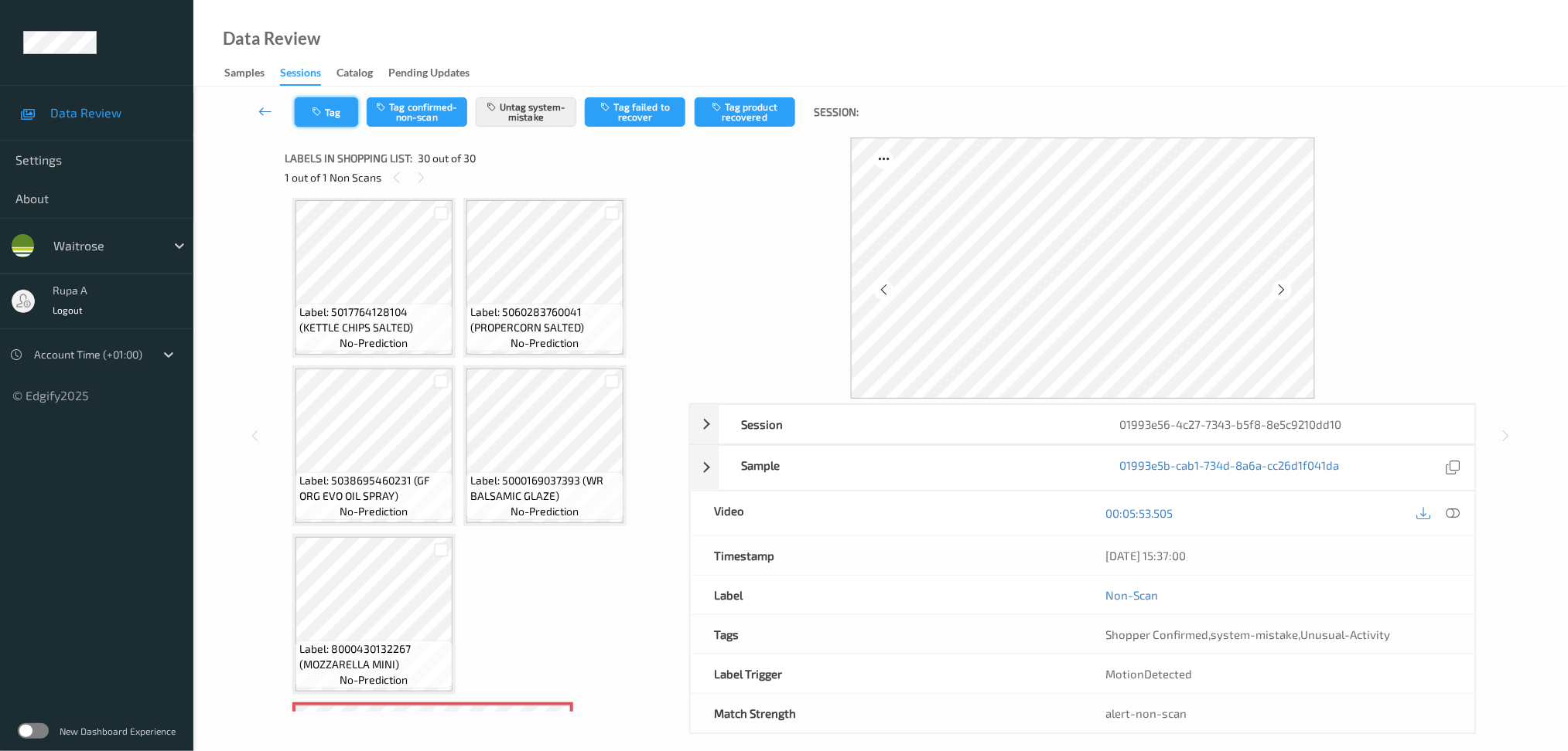
click at [317, 110] on icon "button" at bounding box center [318, 112] width 13 height 11
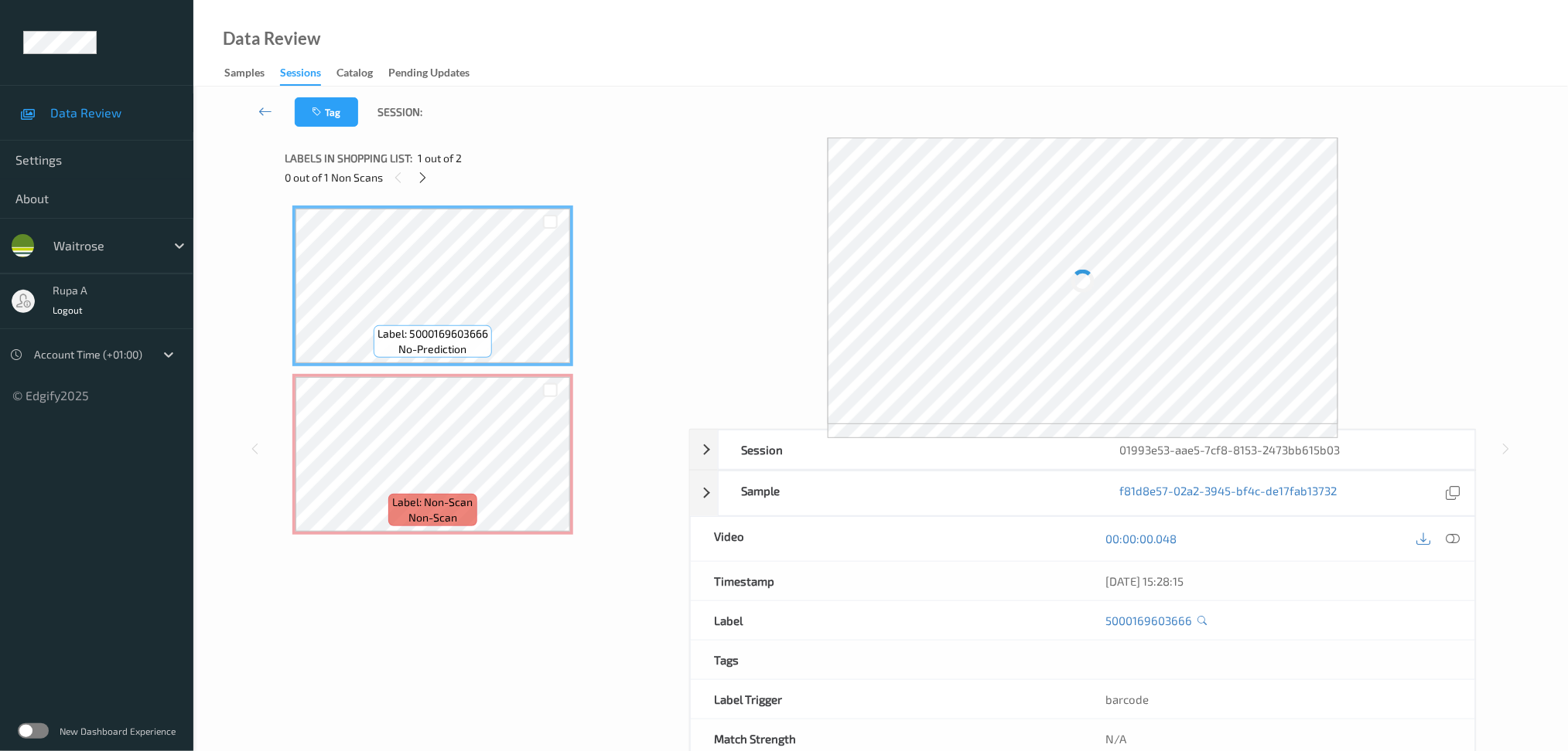
click at [669, 107] on div "Tag Session:" at bounding box center [880, 112] width 1311 height 51
click at [542, 185] on div "0 out of 1 Non Scans" at bounding box center [481, 177] width 394 height 19
click at [414, 177] on div at bounding box center [423, 177] width 19 height 19
click at [426, 171] on icon at bounding box center [422, 177] width 13 height 14
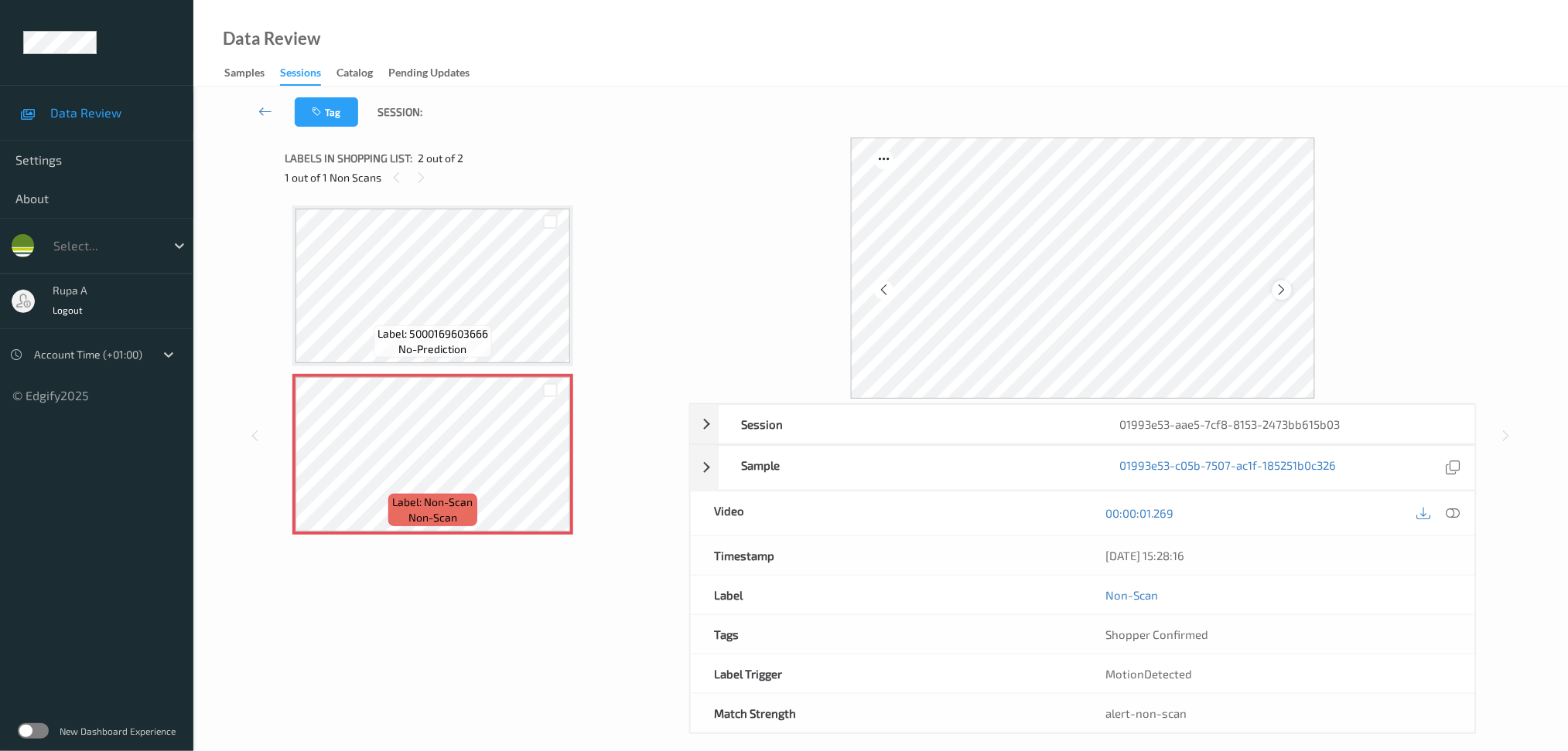
click at [1278, 281] on div at bounding box center [1281, 290] width 19 height 19
click at [1280, 295] on icon at bounding box center [1281, 289] width 13 height 14
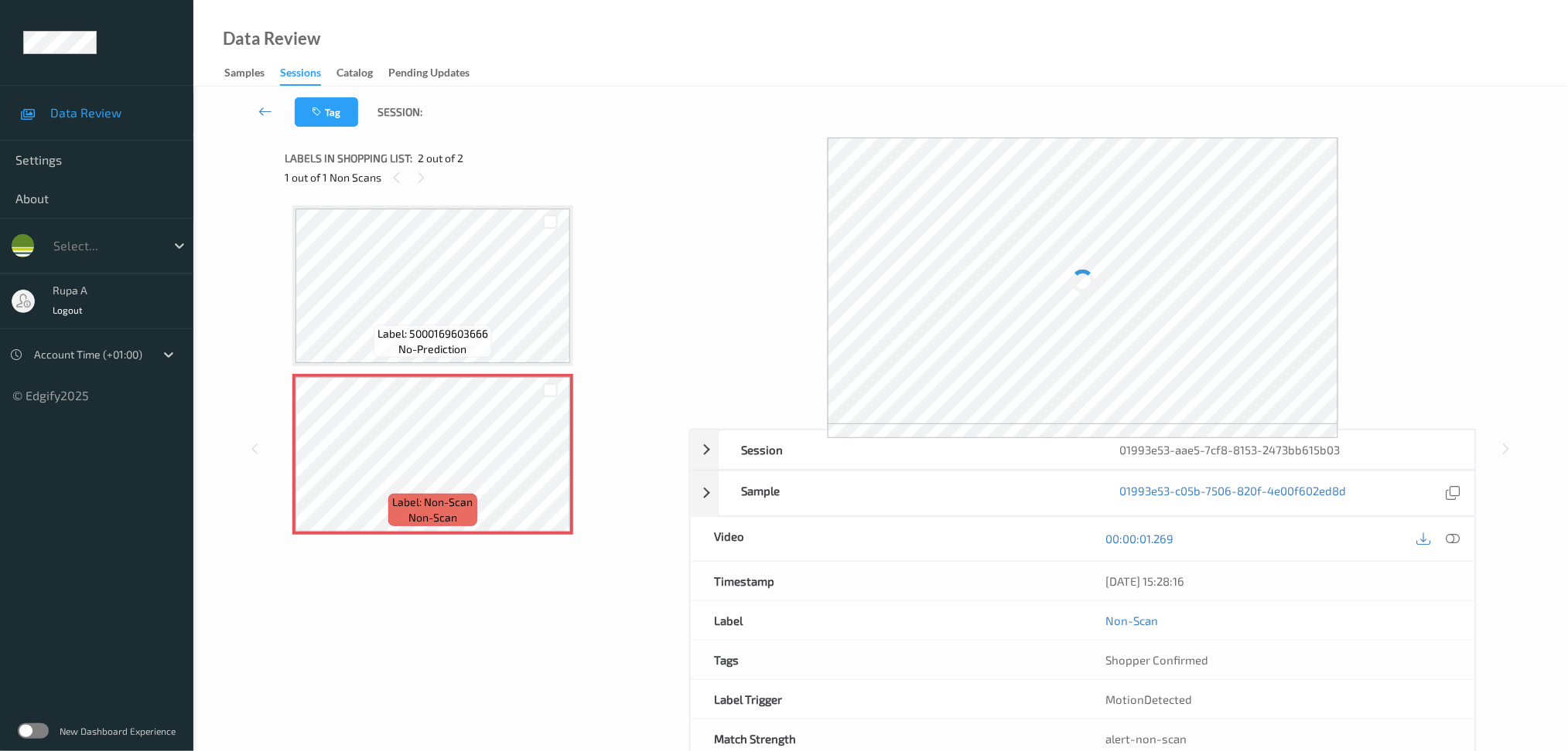
click at [1280, 295] on div at bounding box center [1083, 281] width 511 height 286
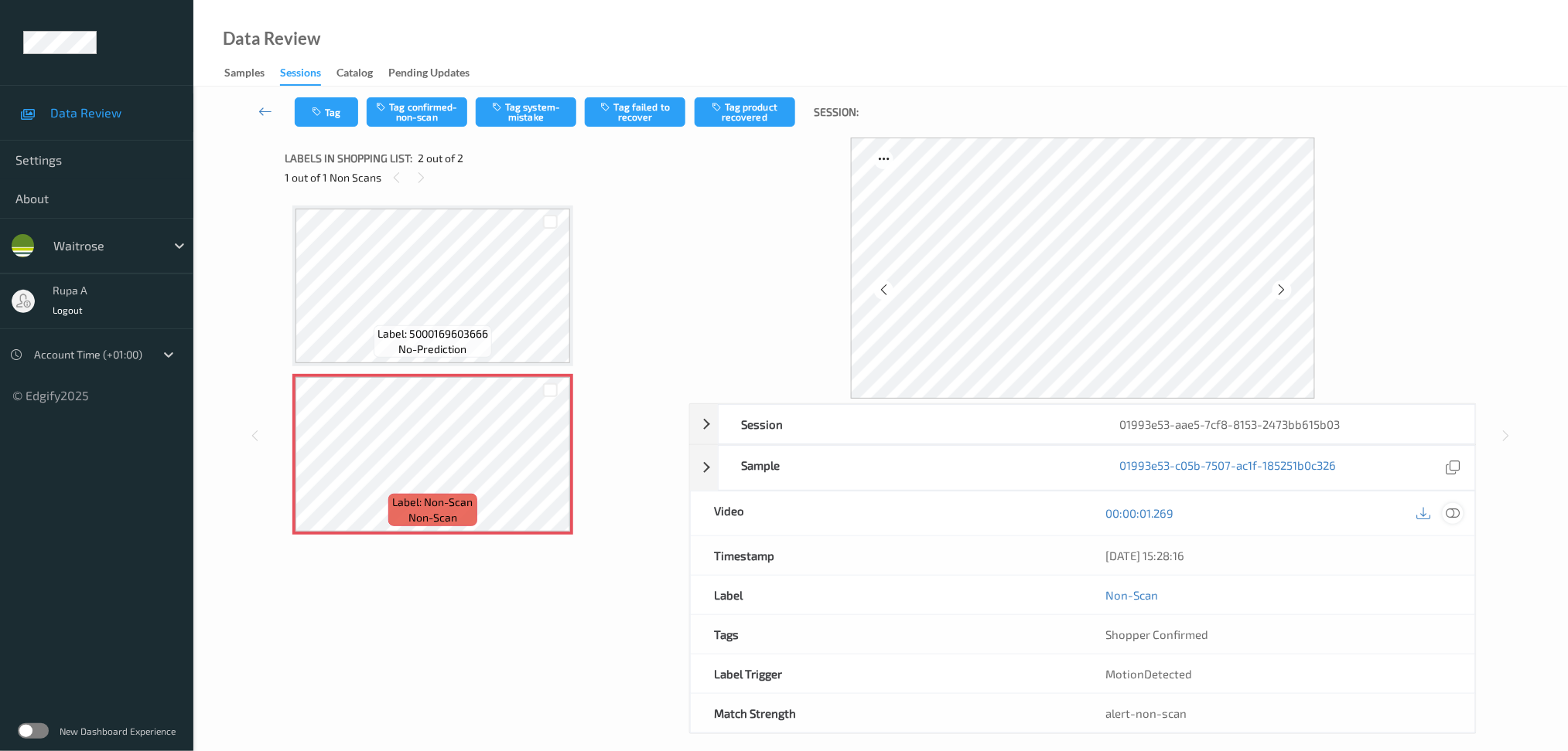
click at [1455, 511] on icon at bounding box center [1452, 513] width 14 height 14
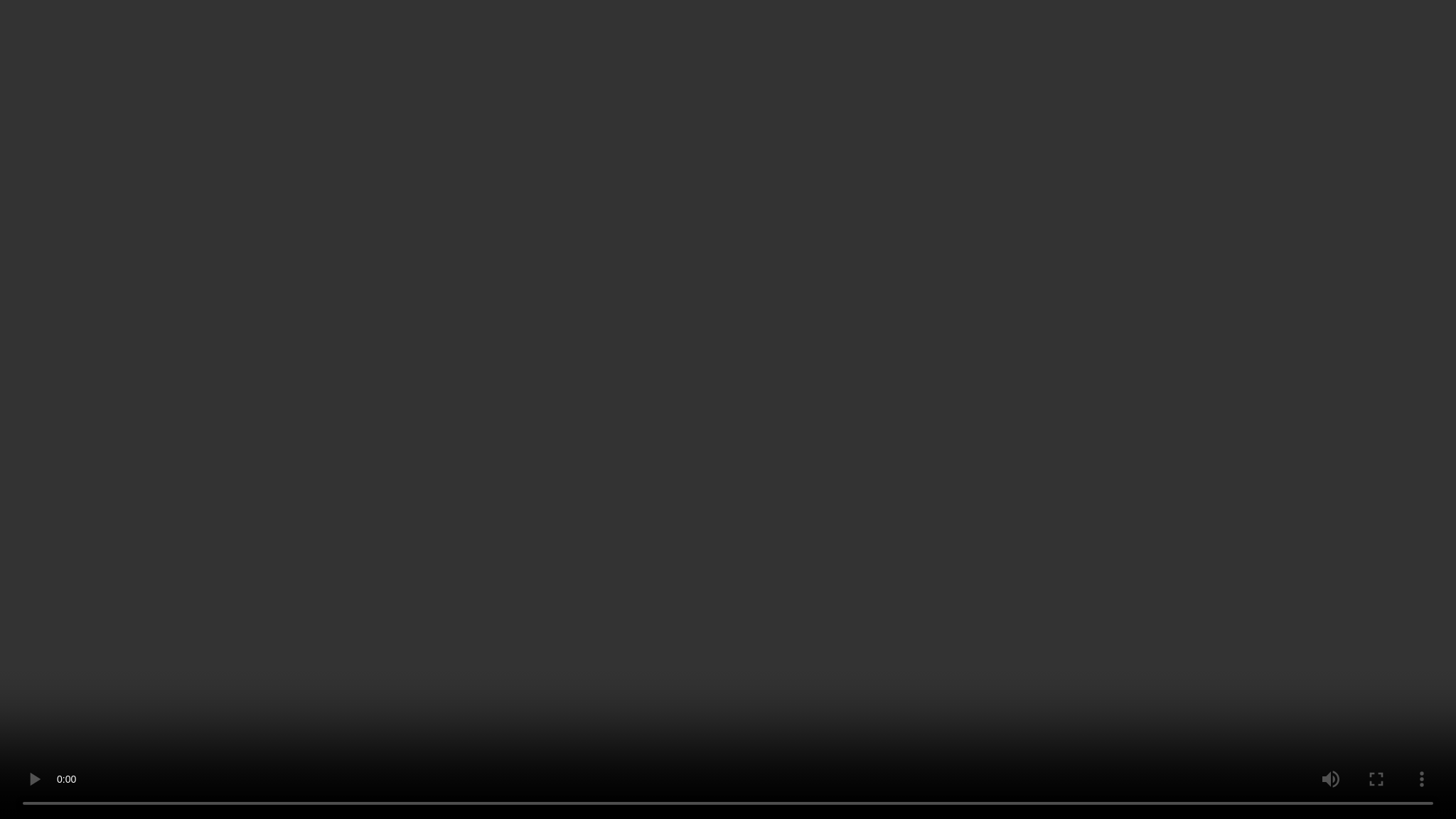
click at [1188, 258] on video at bounding box center [728, 410] width 1456 height 819
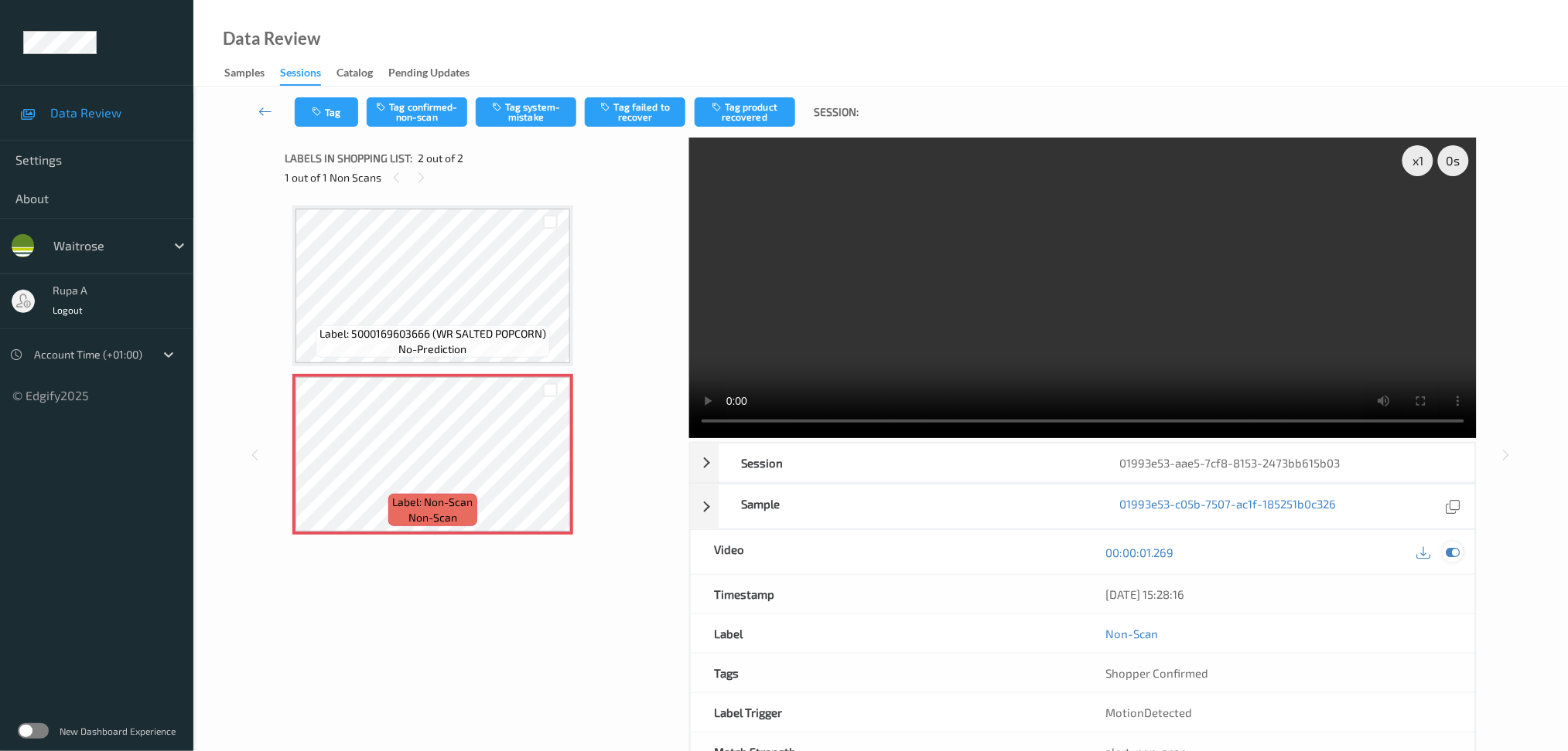
click at [1449, 546] on icon at bounding box center [1452, 552] width 14 height 14
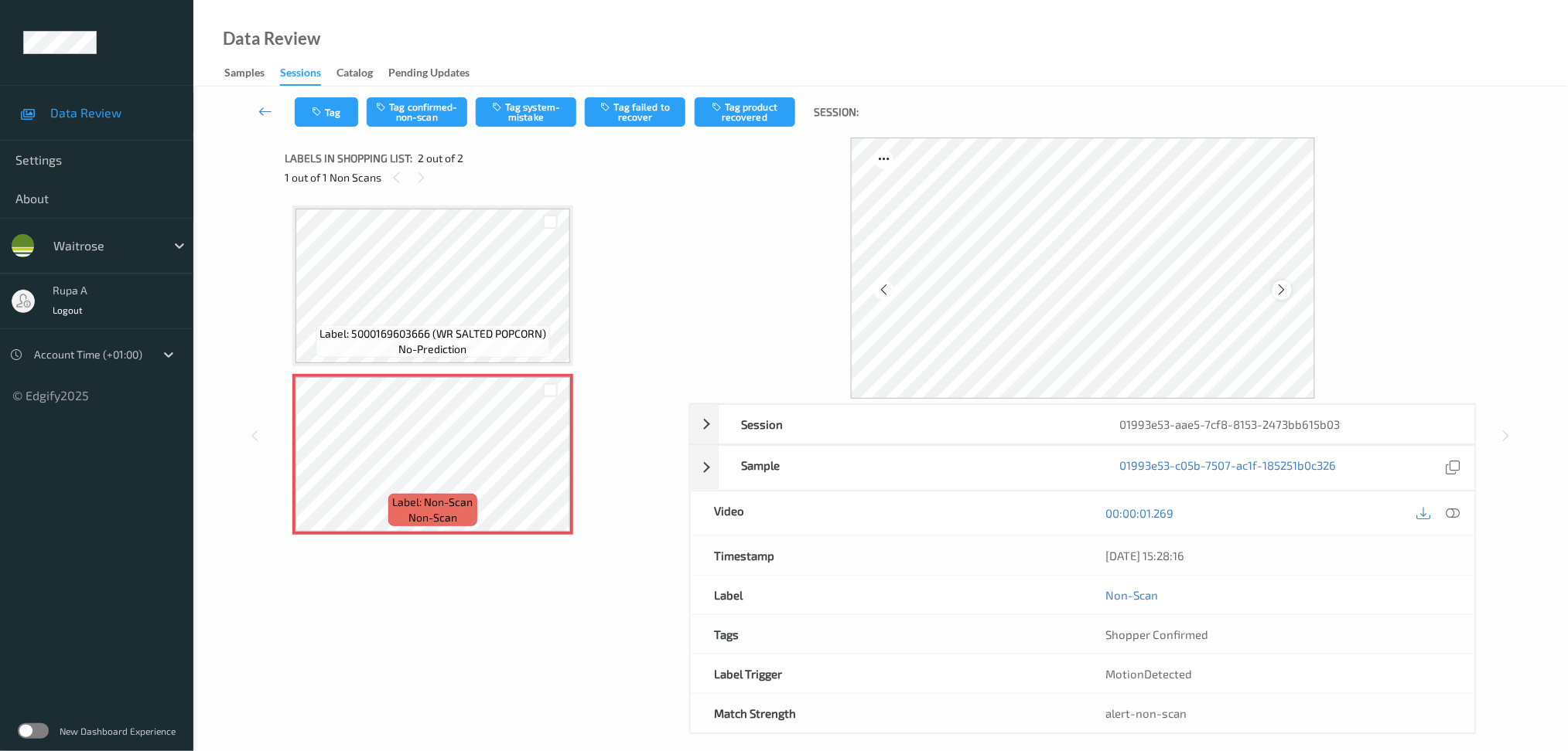
click at [1277, 288] on icon at bounding box center [1281, 289] width 13 height 14
click at [1281, 287] on icon at bounding box center [1281, 289] width 13 height 14
click at [414, 127] on div "Tag Tag confirmed-non-scan Tag system-mistake Tag failed to recover Tag product…" at bounding box center [880, 112] width 1311 height 51
click at [401, 97] on button "Tag confirmed-non-scan" at bounding box center [416, 112] width 100 height 29
click at [405, 97] on button "Tag confirmed-non-scan" at bounding box center [416, 112] width 100 height 29
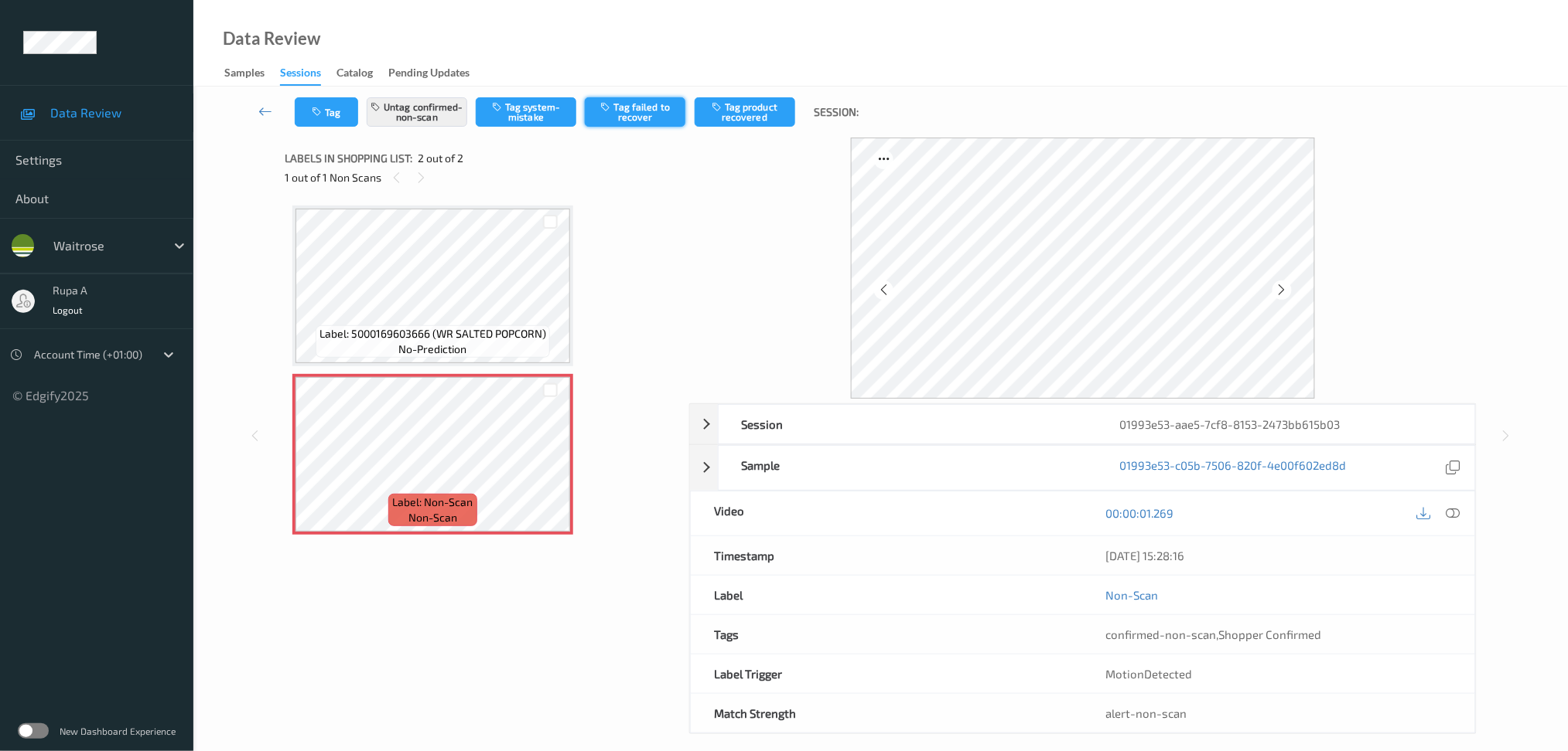
click at [664, 116] on button "Tag failed to recover" at bounding box center [634, 112] width 100 height 29
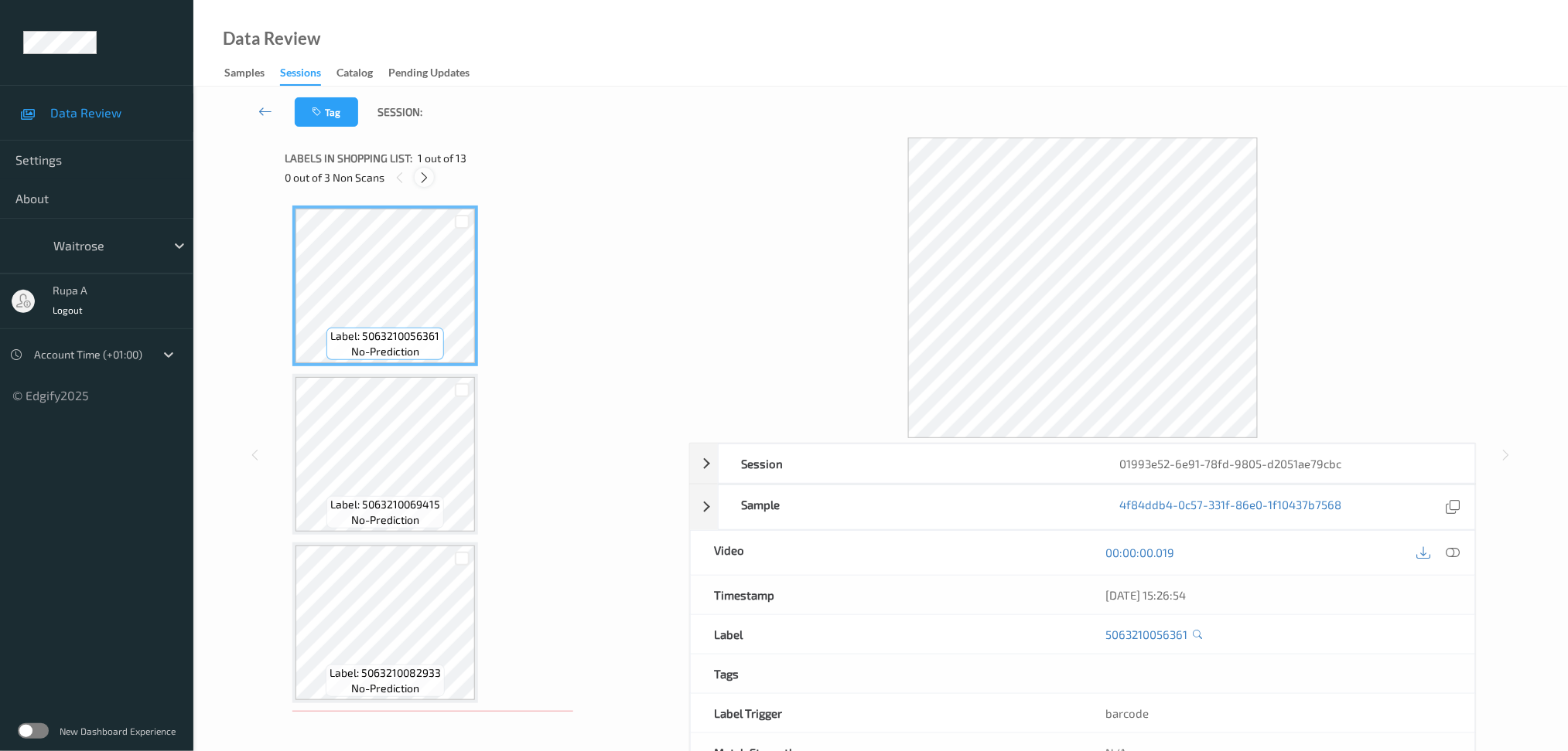
click at [431, 174] on icon at bounding box center [424, 177] width 13 height 14
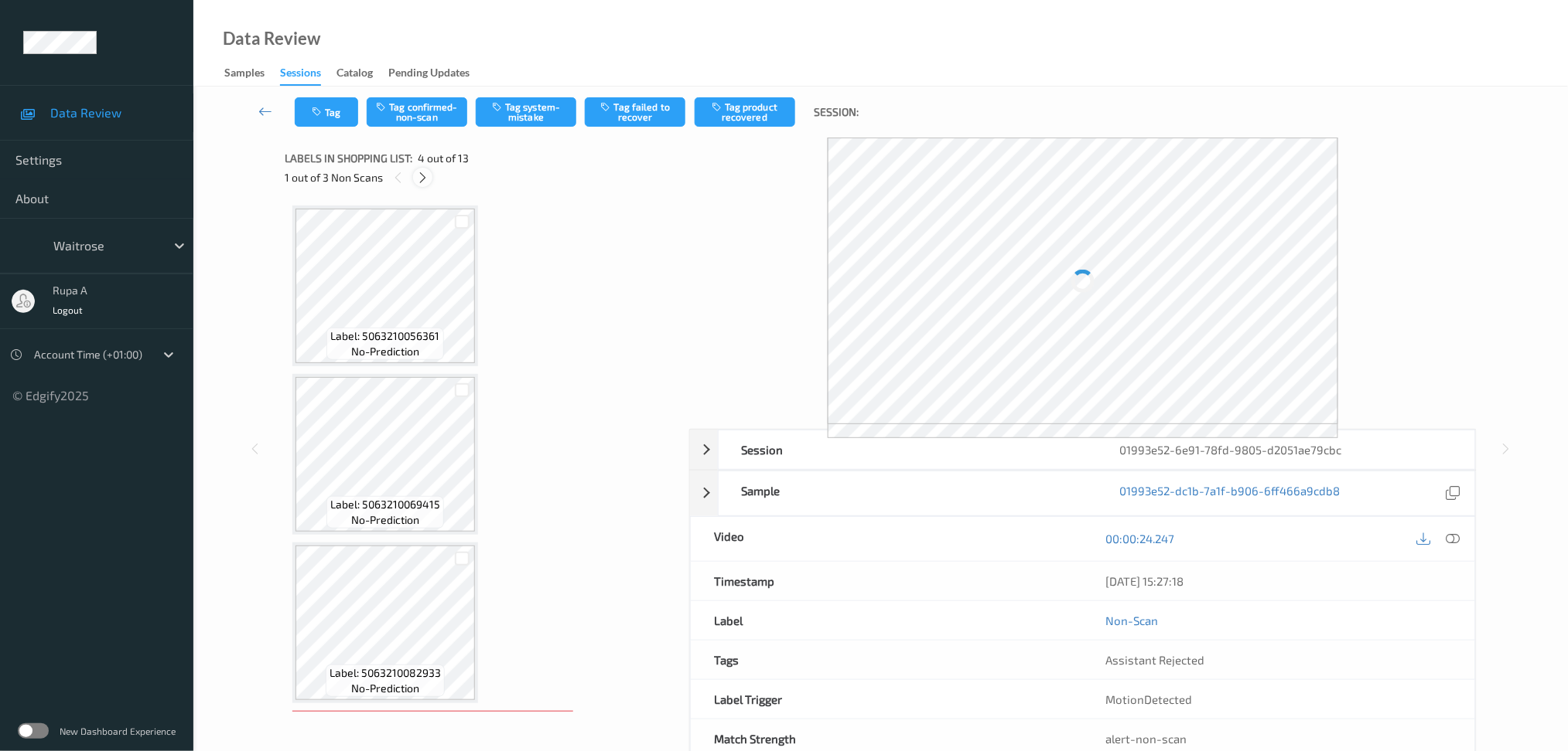
scroll to position [342, 0]
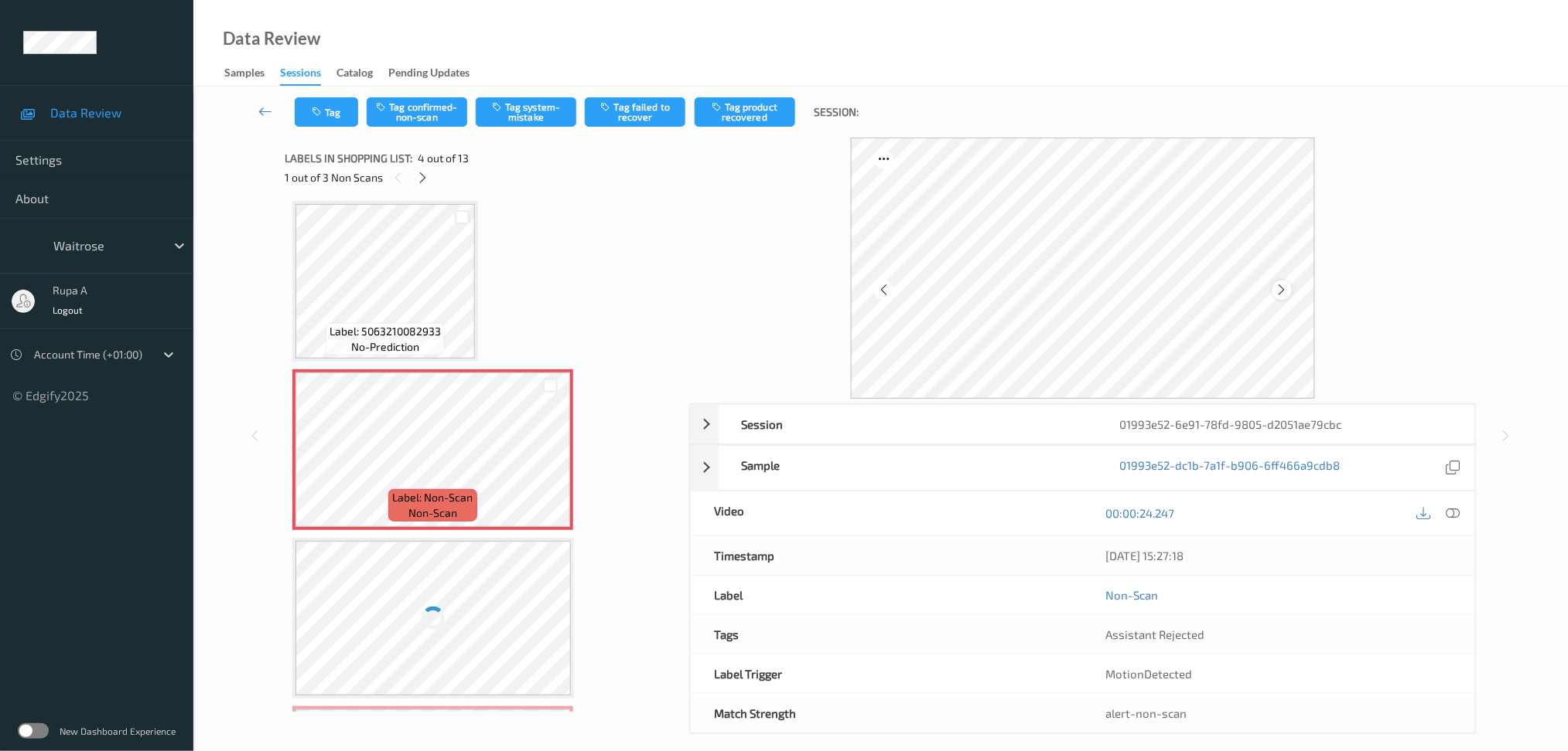
click at [1280, 288] on icon at bounding box center [1281, 289] width 13 height 14
click at [1279, 288] on icon at bounding box center [1281, 289] width 13 height 14
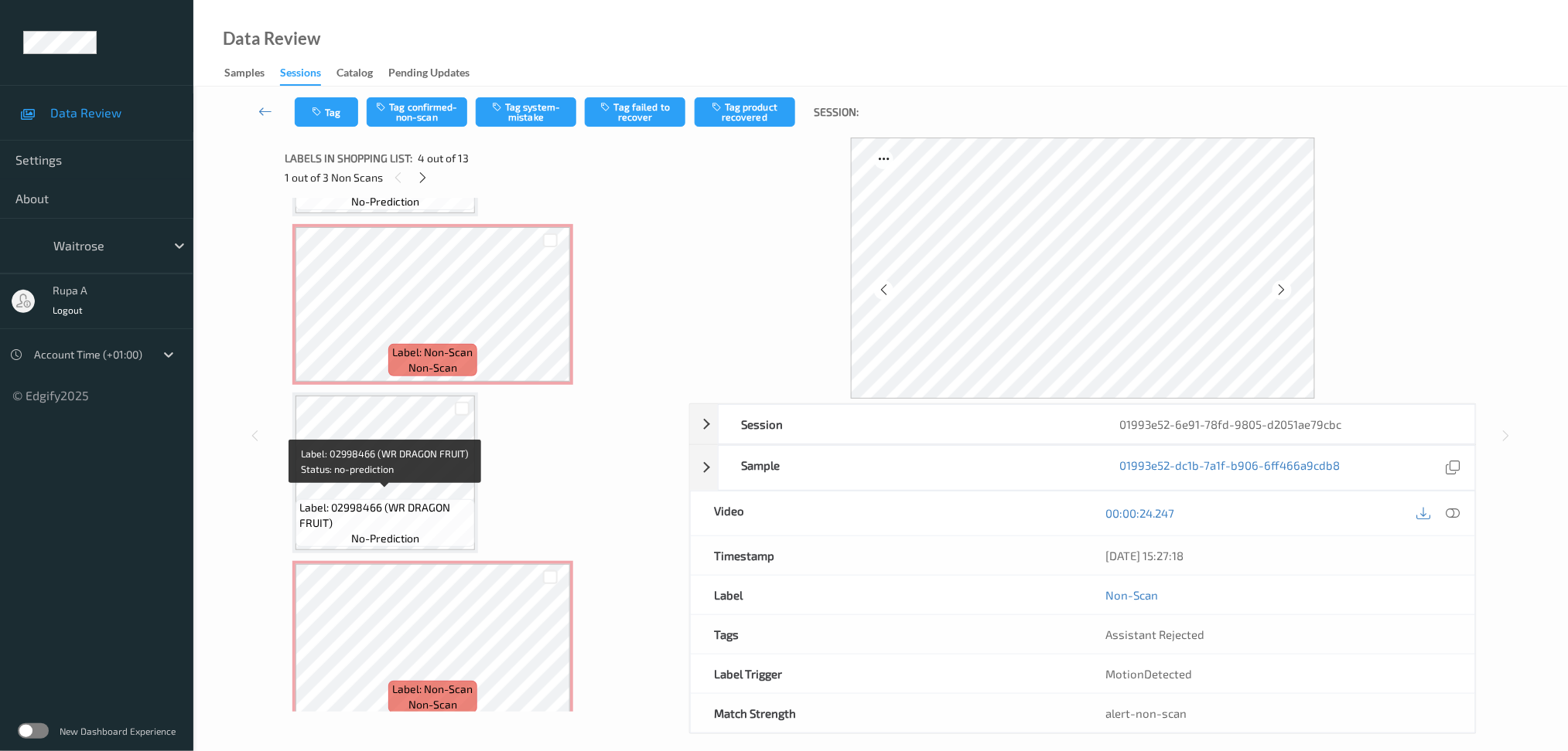
scroll to position [619, 0]
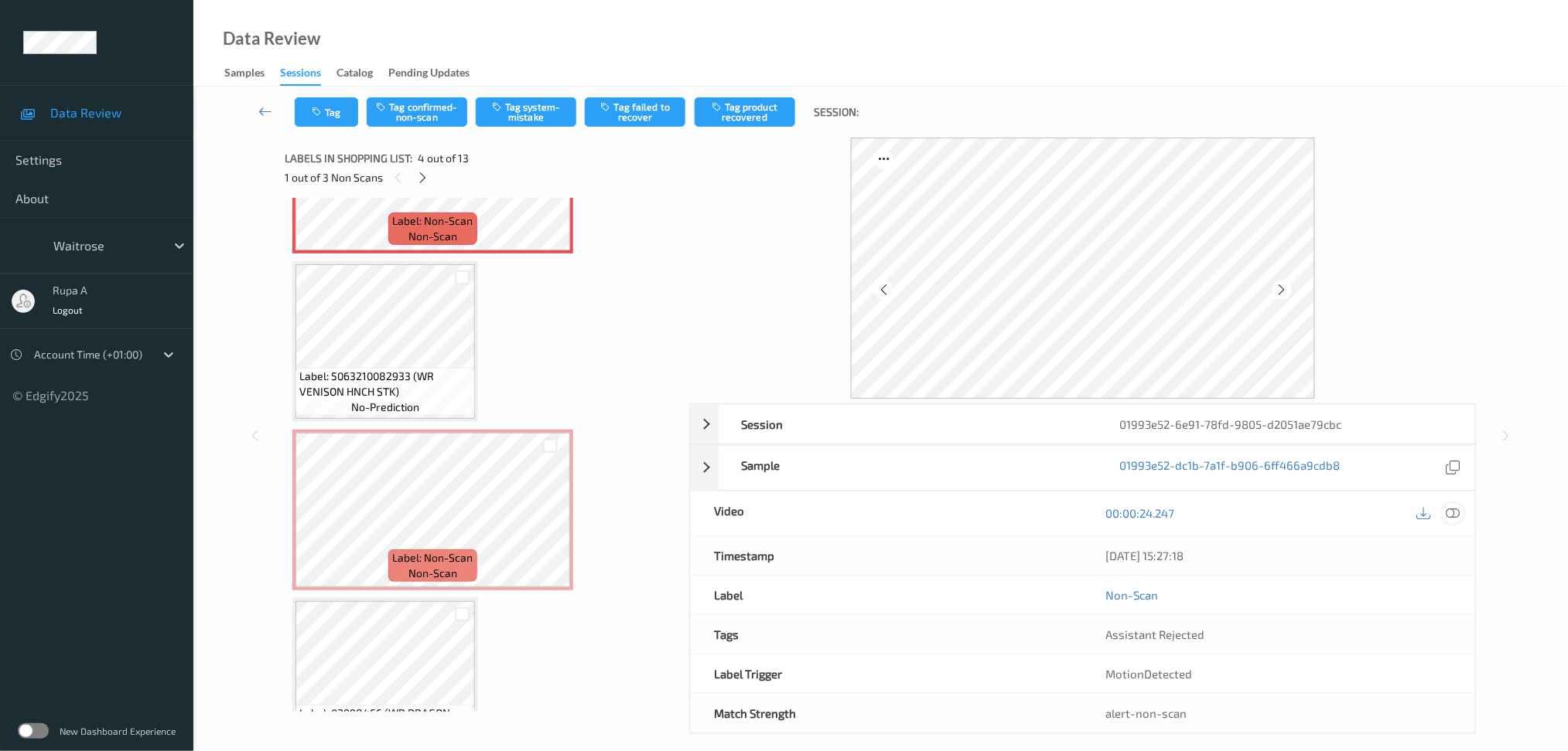
click at [1446, 512] on icon at bounding box center [1452, 513] width 14 height 14
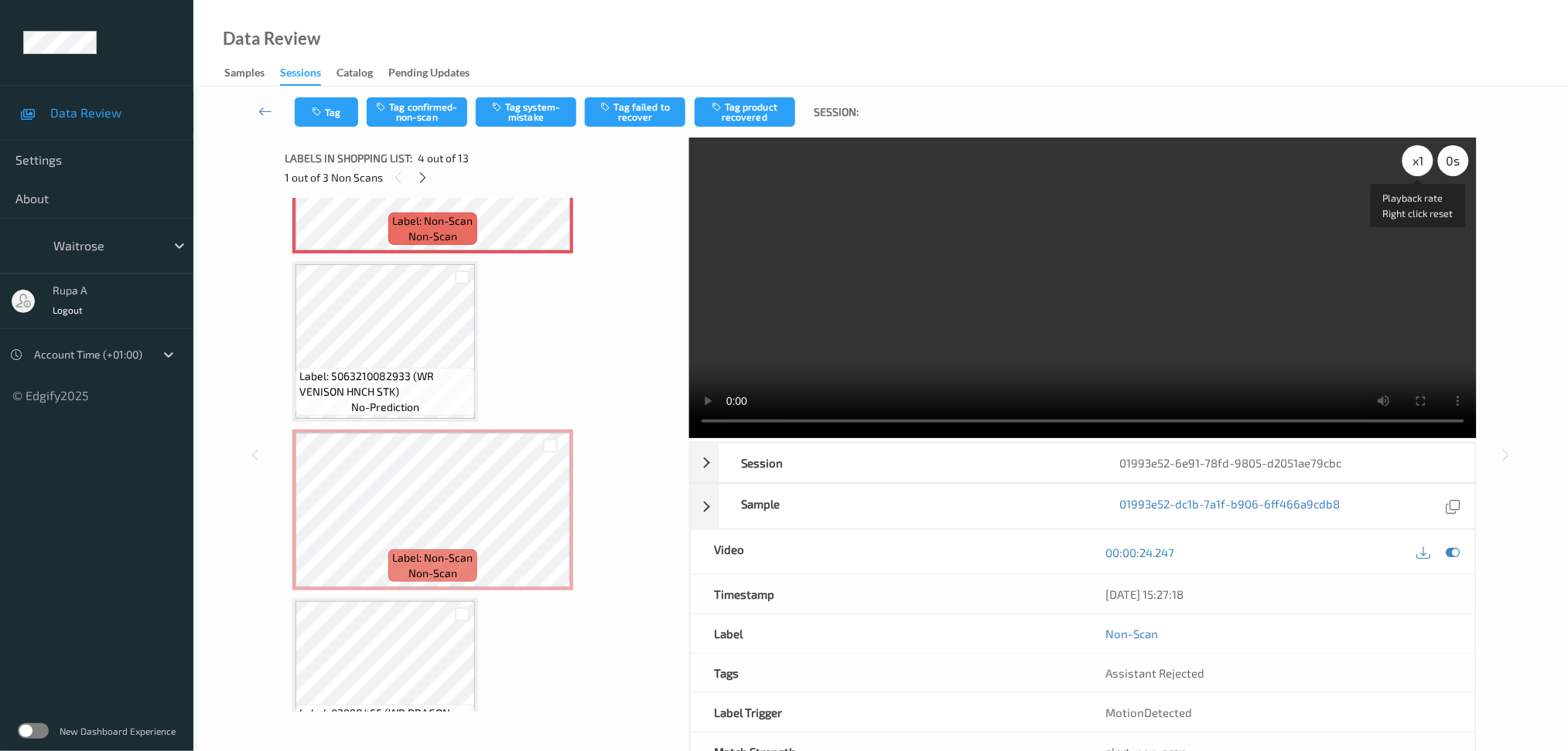
click at [1422, 154] on div "x 1" at bounding box center [1418, 161] width 31 height 31
click at [1448, 548] on icon at bounding box center [1452, 552] width 14 height 14
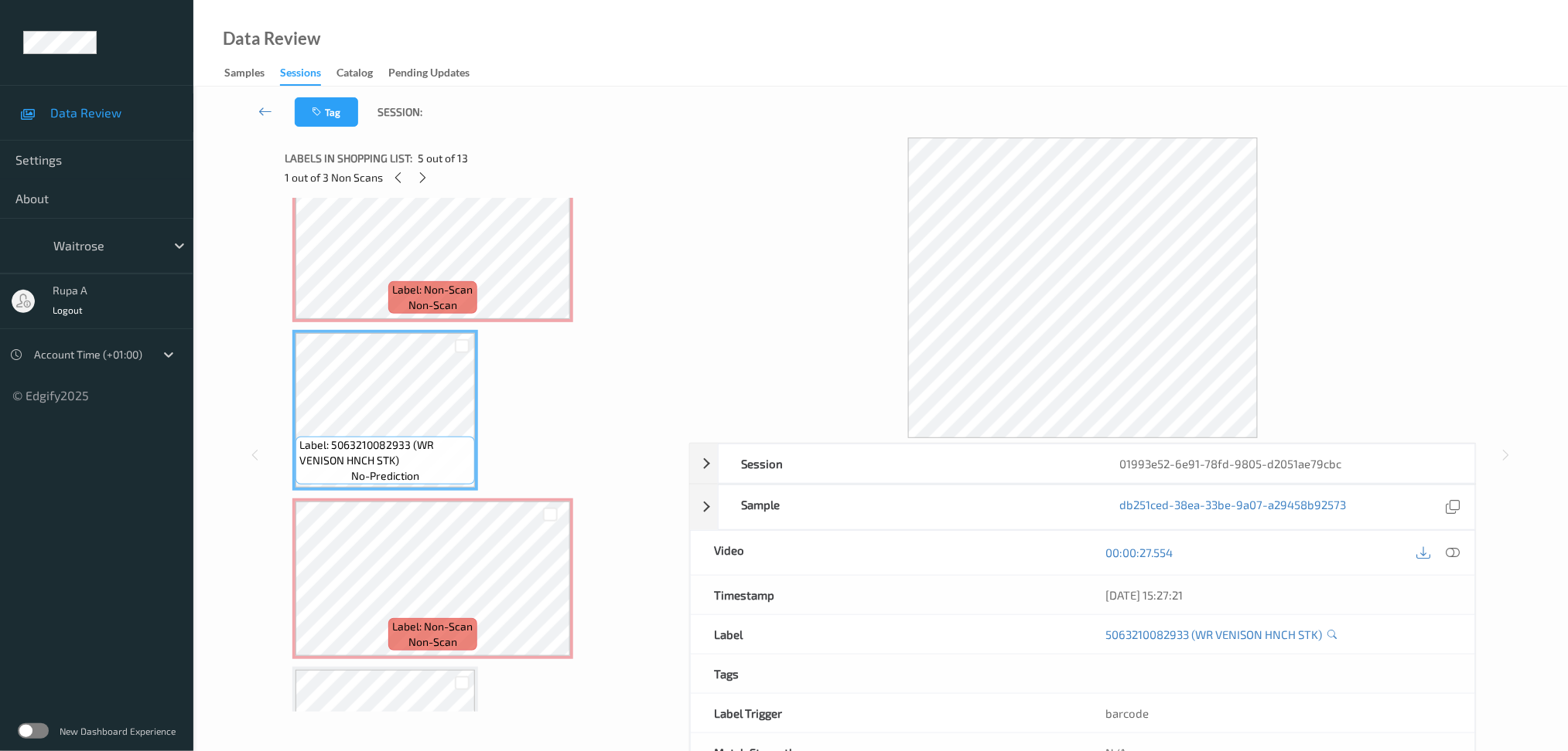
scroll to position [515, 0]
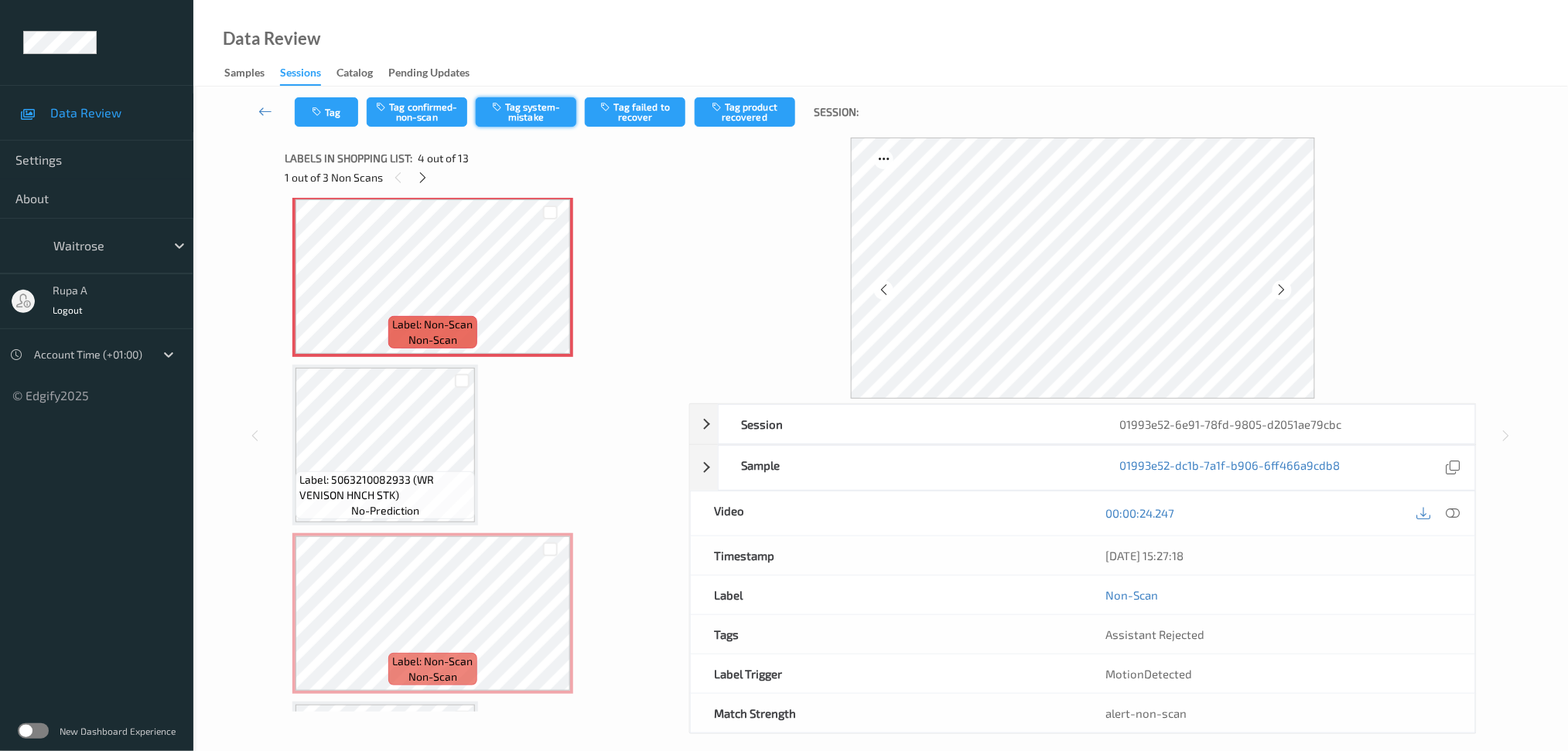
click at [534, 113] on button "Tag system-mistake" at bounding box center [525, 112] width 100 height 29
click at [336, 118] on button "Tag" at bounding box center [325, 112] width 63 height 29
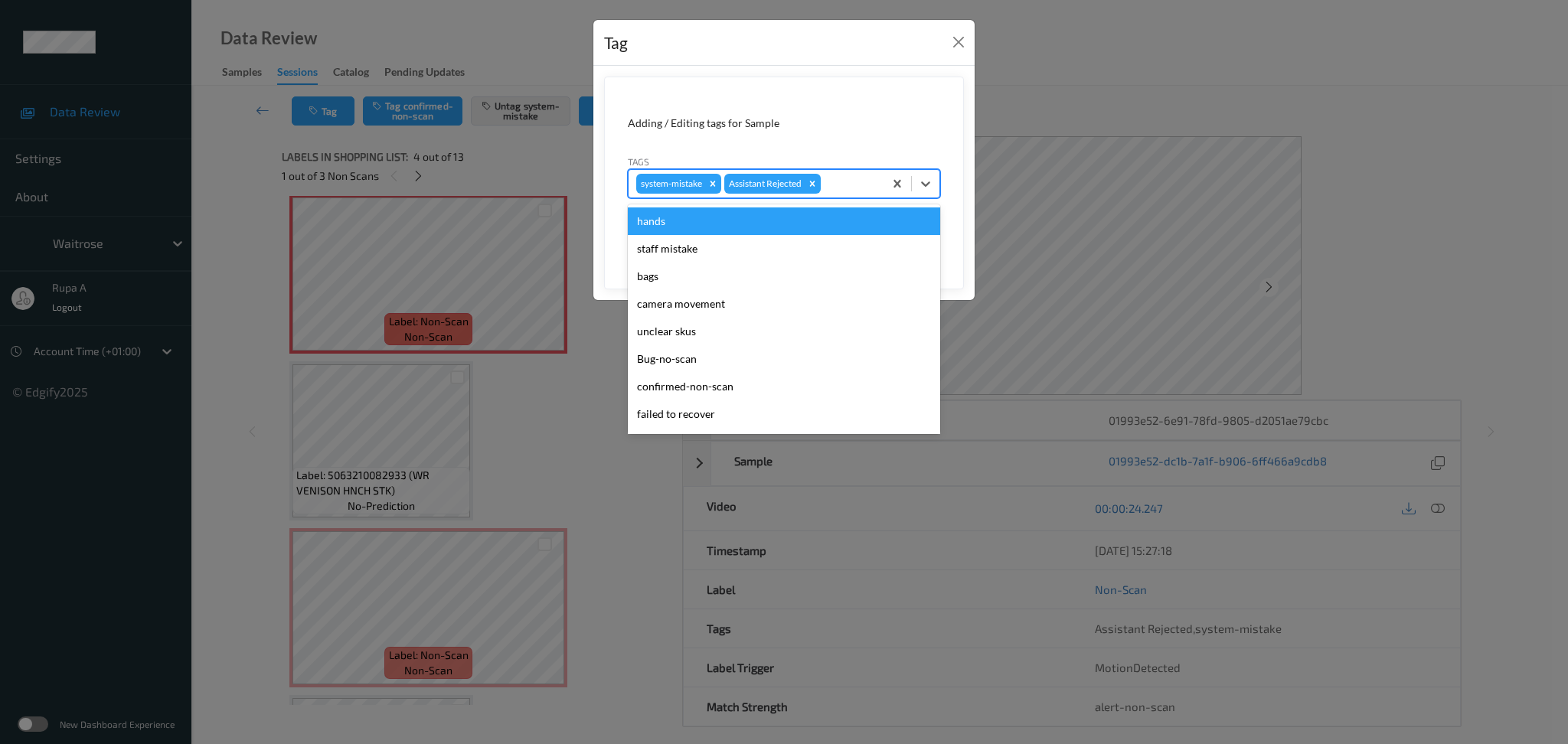
click at [861, 188] on div at bounding box center [850, 183] width 52 height 18
type input "un"
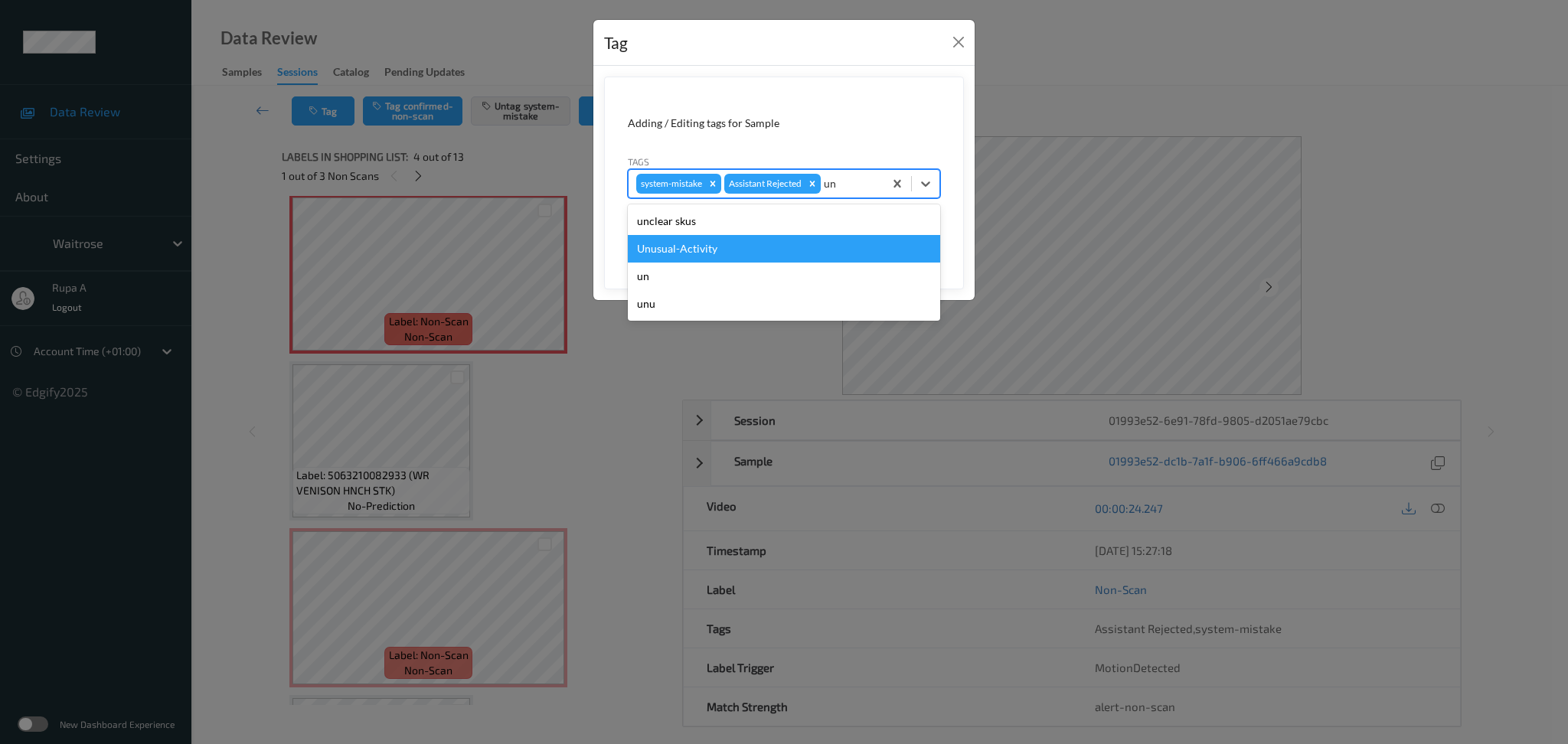
click at [787, 235] on div "Unusual-Activity" at bounding box center [784, 249] width 313 height 28
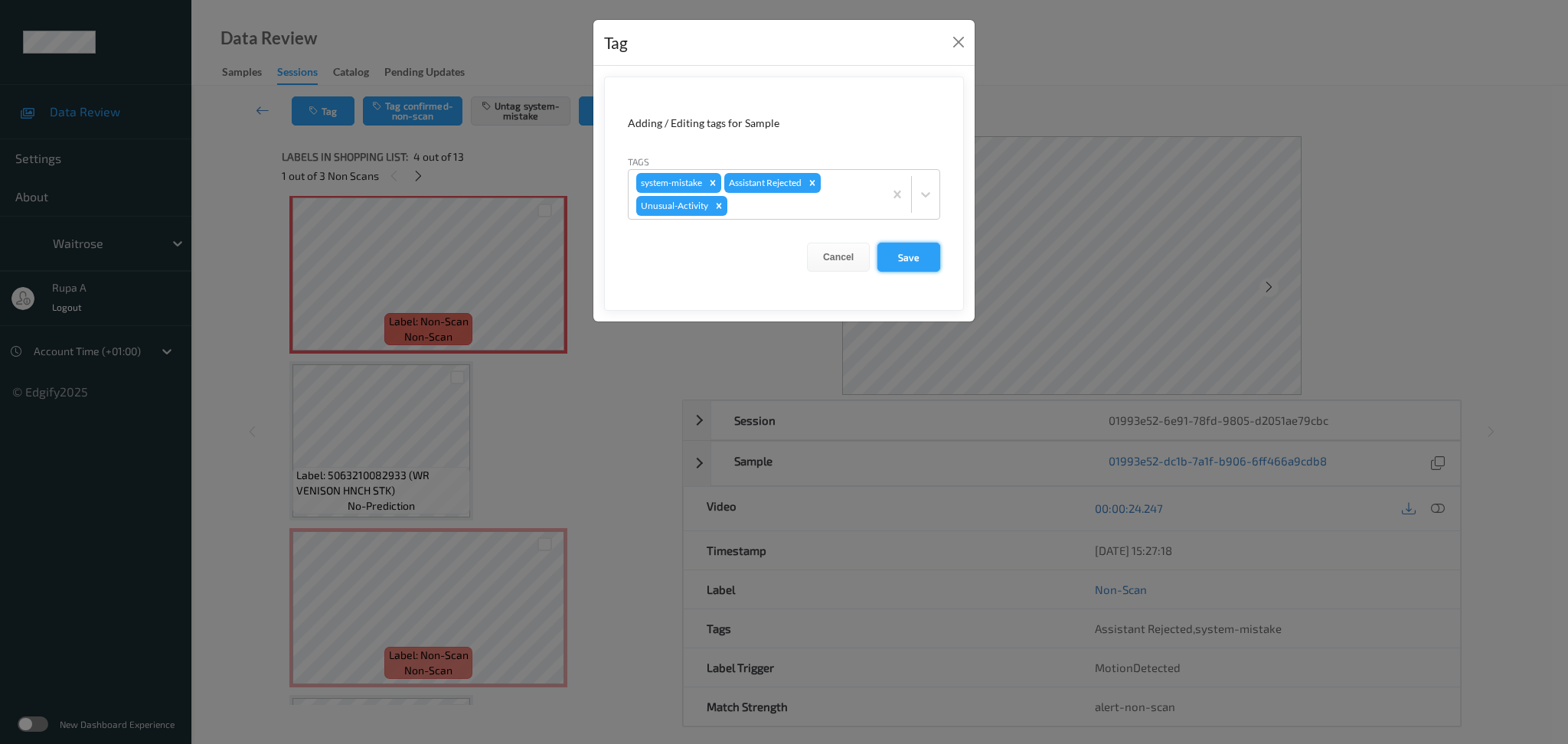
click at [917, 249] on button "Save" at bounding box center [908, 258] width 63 height 29
click at [924, 258] on button "Save" at bounding box center [908, 258] width 63 height 29
click at [910, 266] on button "Save" at bounding box center [908, 258] width 63 height 29
click at [900, 266] on button "Save" at bounding box center [908, 258] width 63 height 29
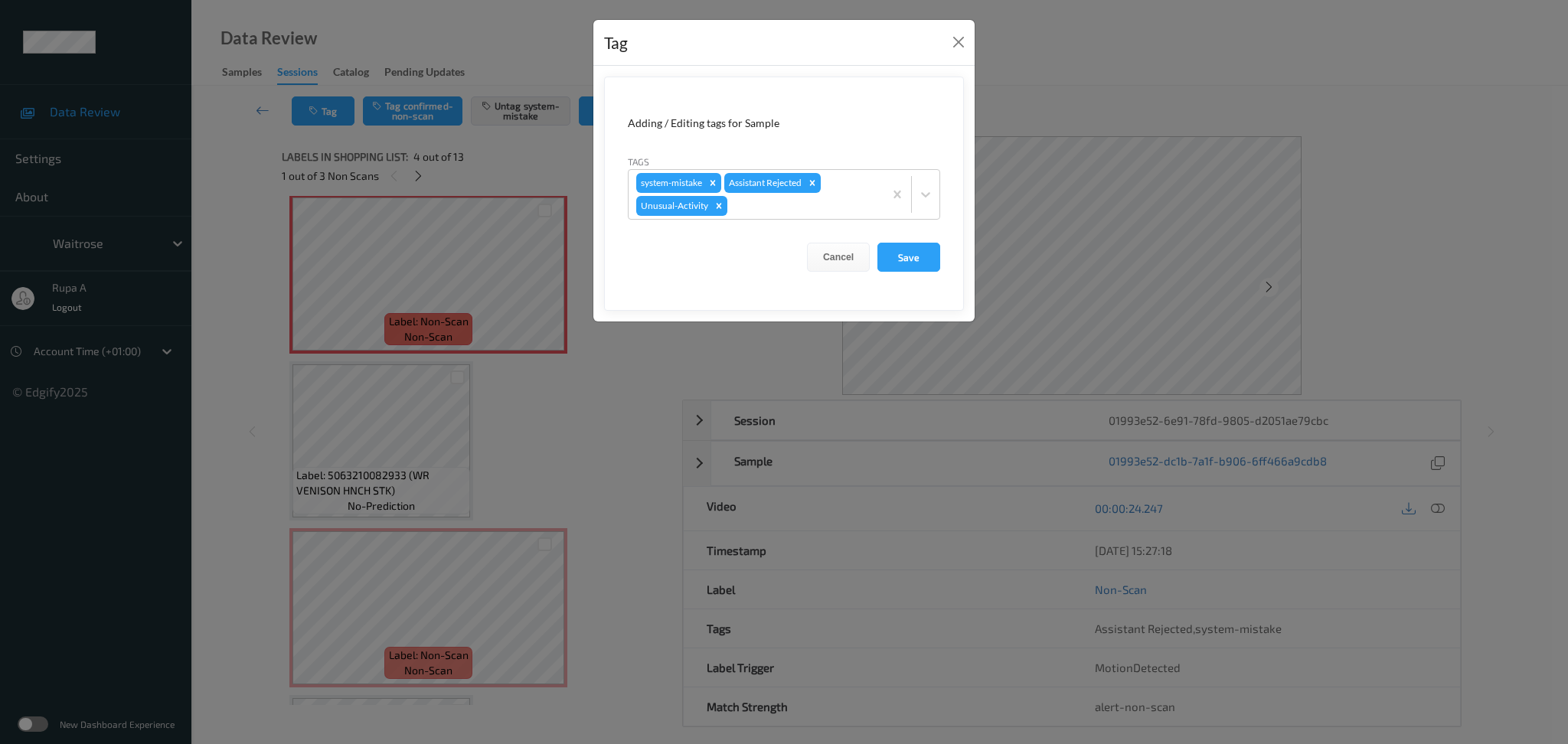
click at [871, 264] on div "Cancel Save" at bounding box center [784, 258] width 313 height 29
click at [893, 262] on button "Save" at bounding box center [908, 258] width 63 height 29
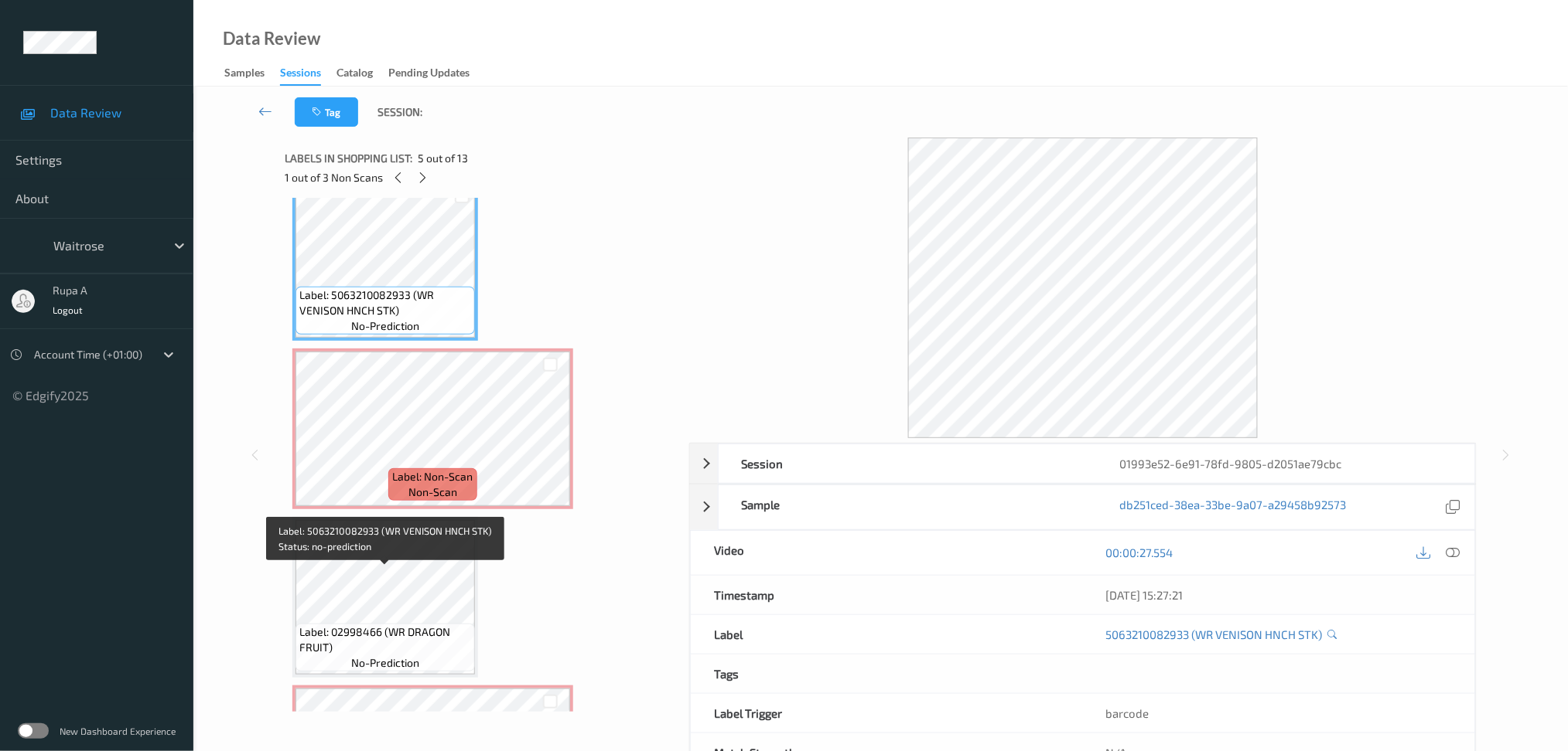
scroll to position [721, 0]
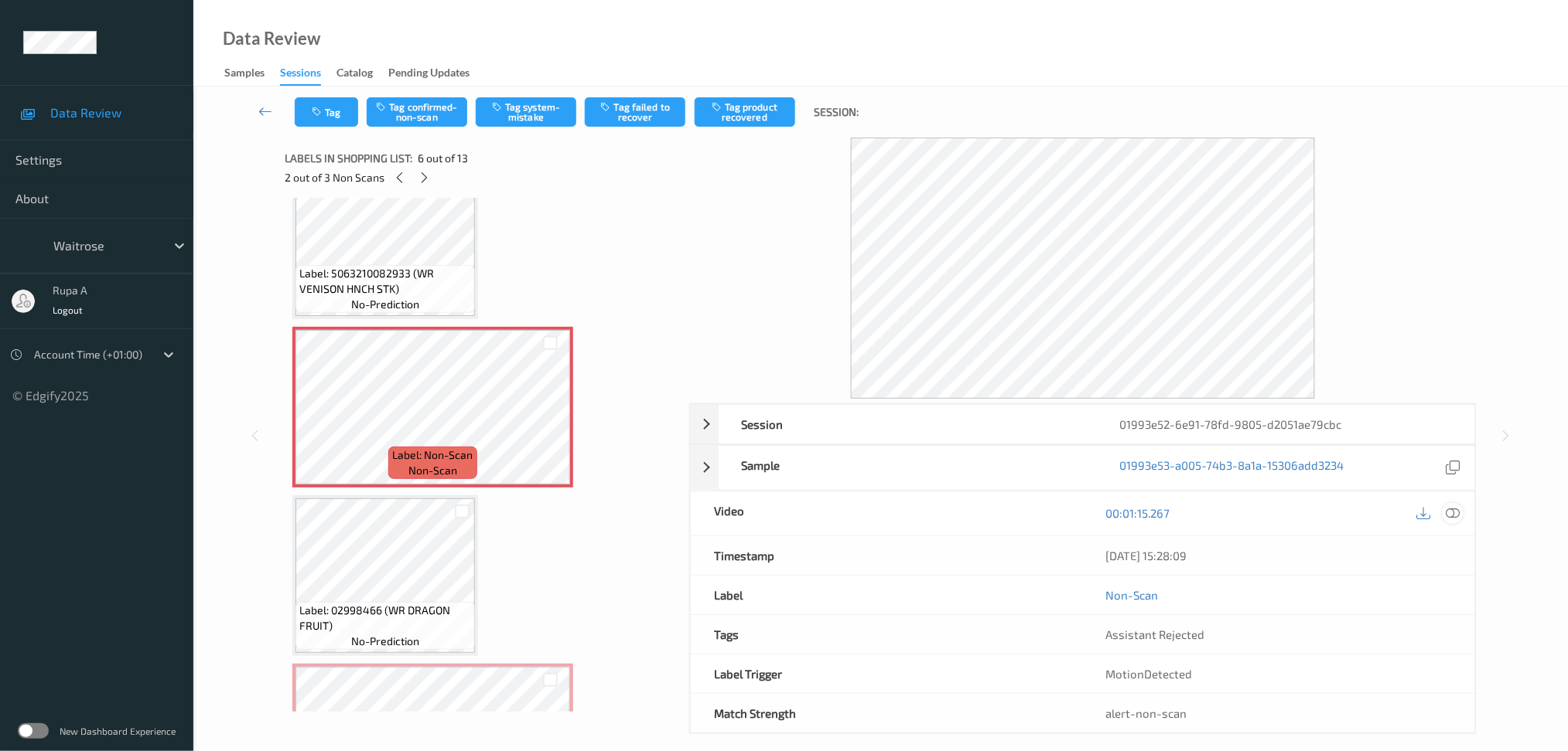
click at [1453, 518] on icon at bounding box center [1452, 513] width 14 height 14
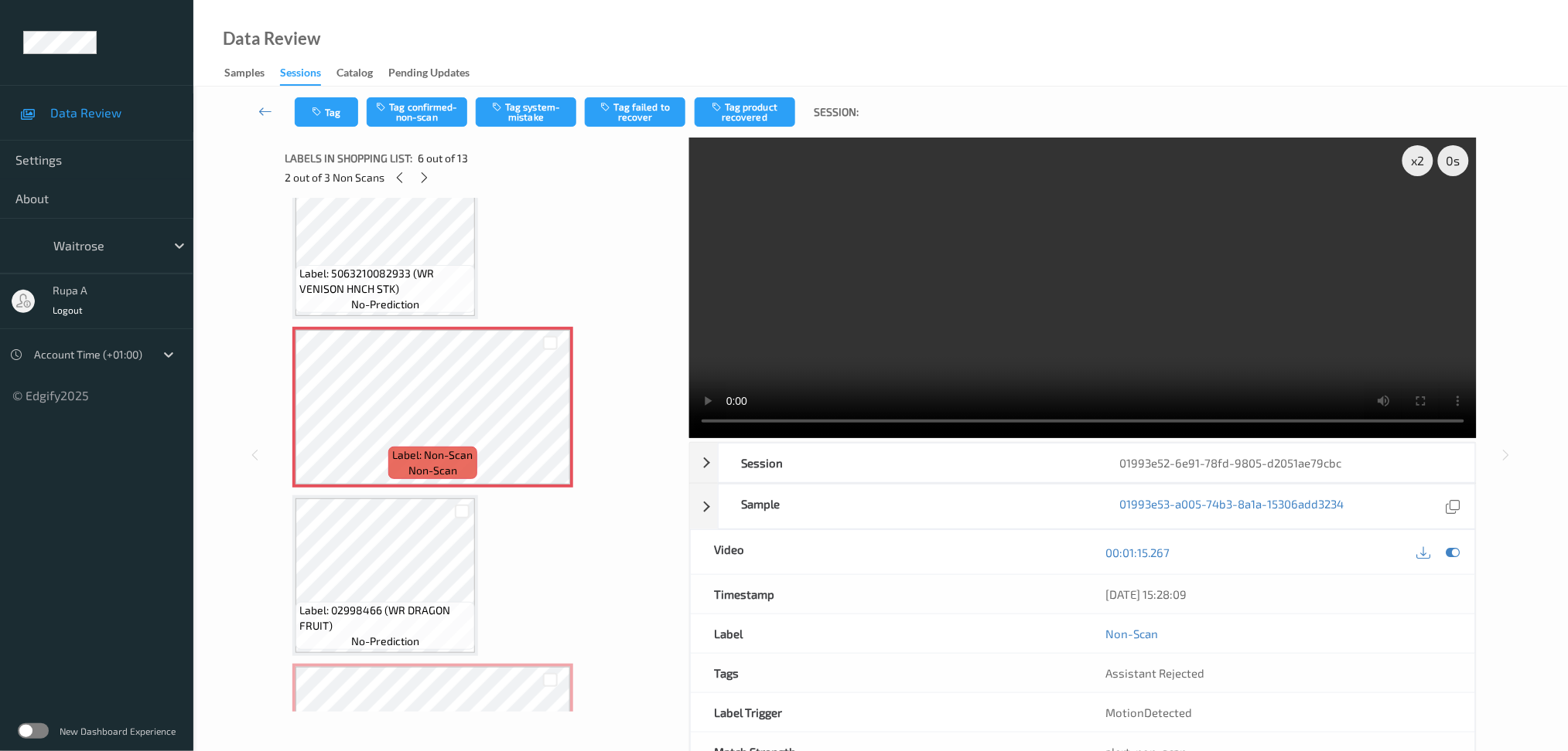
click at [1160, 242] on video at bounding box center [1083, 287] width 787 height 301
click at [1235, 282] on video at bounding box center [1083, 287] width 787 height 301
click at [1452, 546] on icon at bounding box center [1452, 552] width 14 height 14
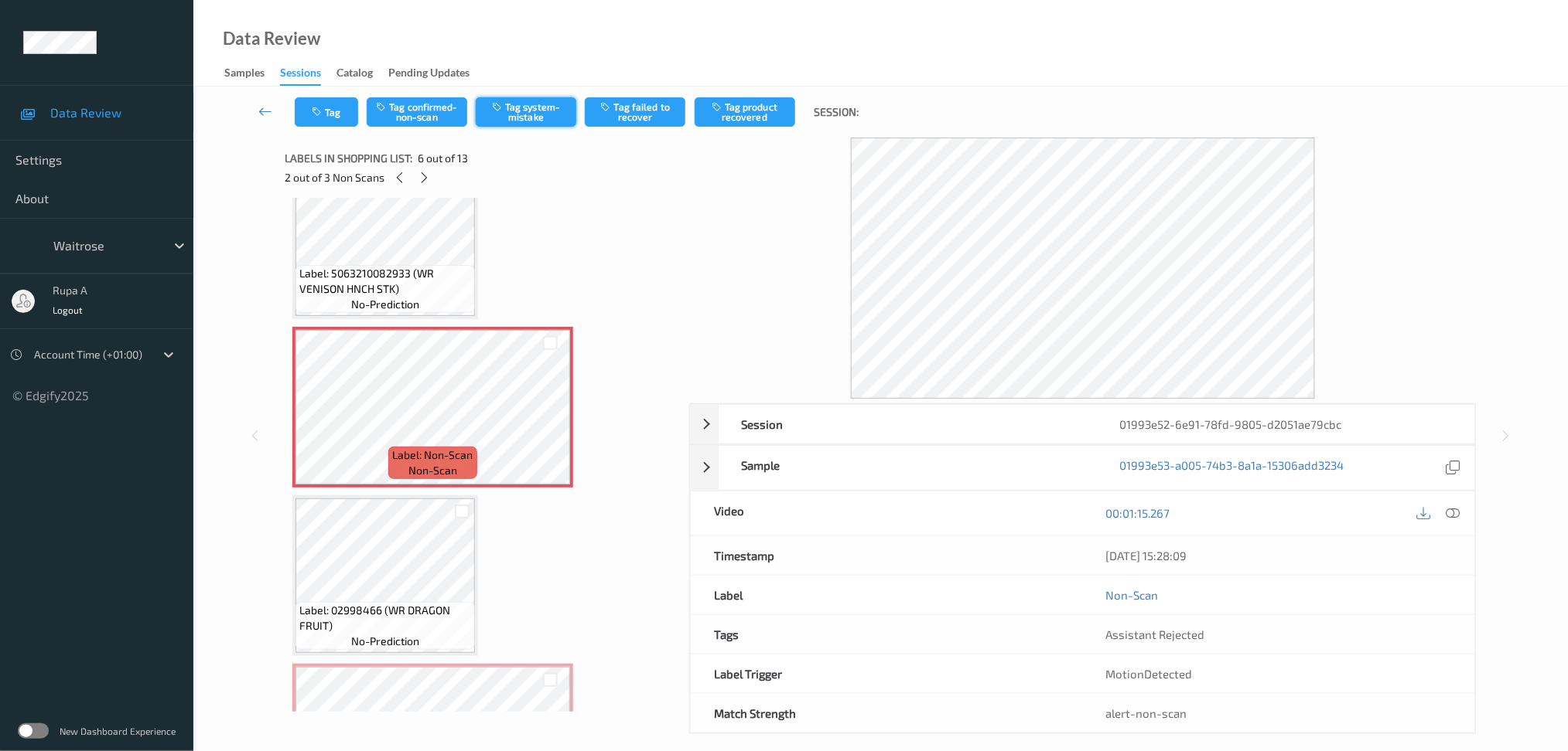
click at [530, 119] on button "Tag system-mistake" at bounding box center [525, 112] width 100 height 29
click at [330, 109] on button "Tag" at bounding box center [325, 112] width 63 height 29
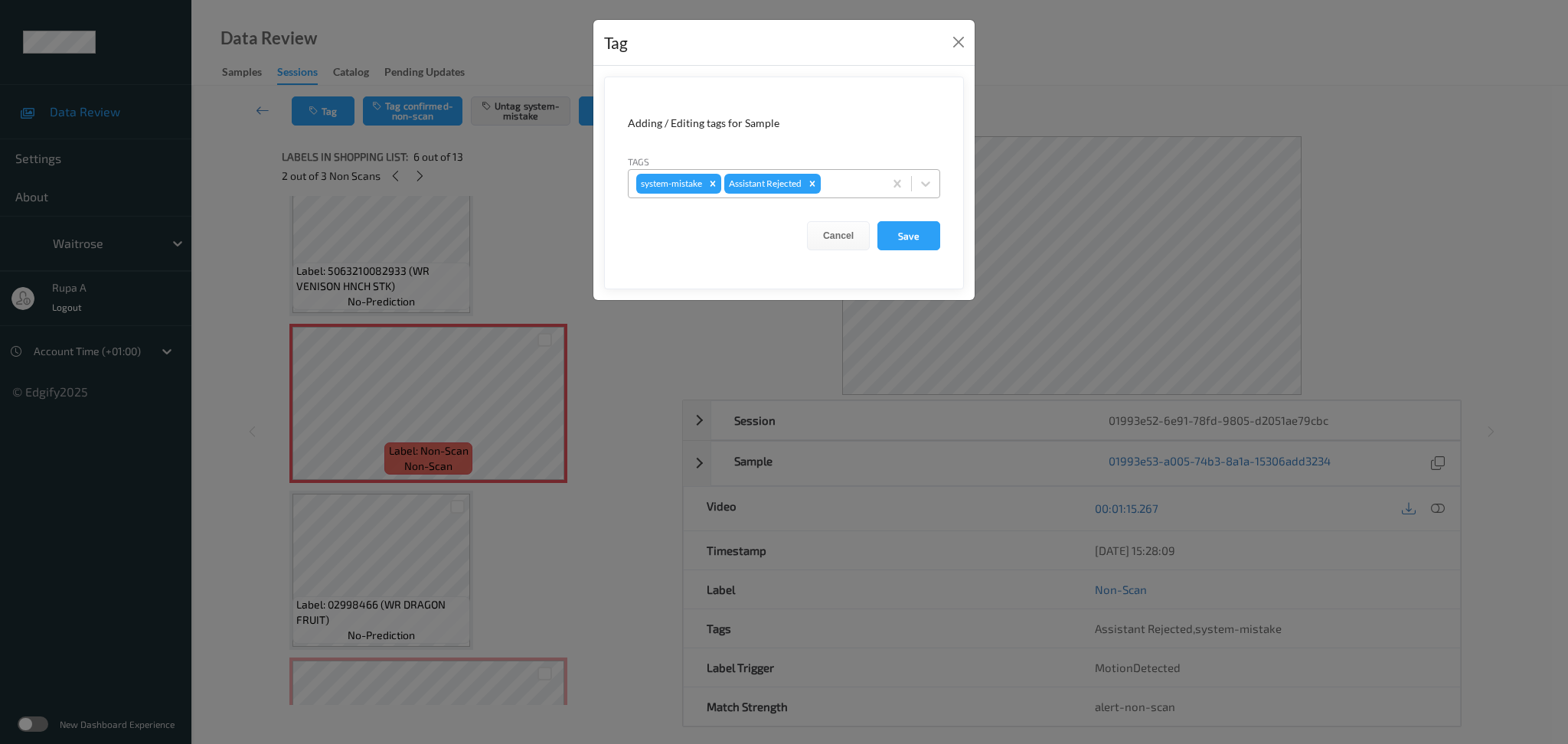
click at [855, 188] on div at bounding box center [850, 183] width 52 height 18
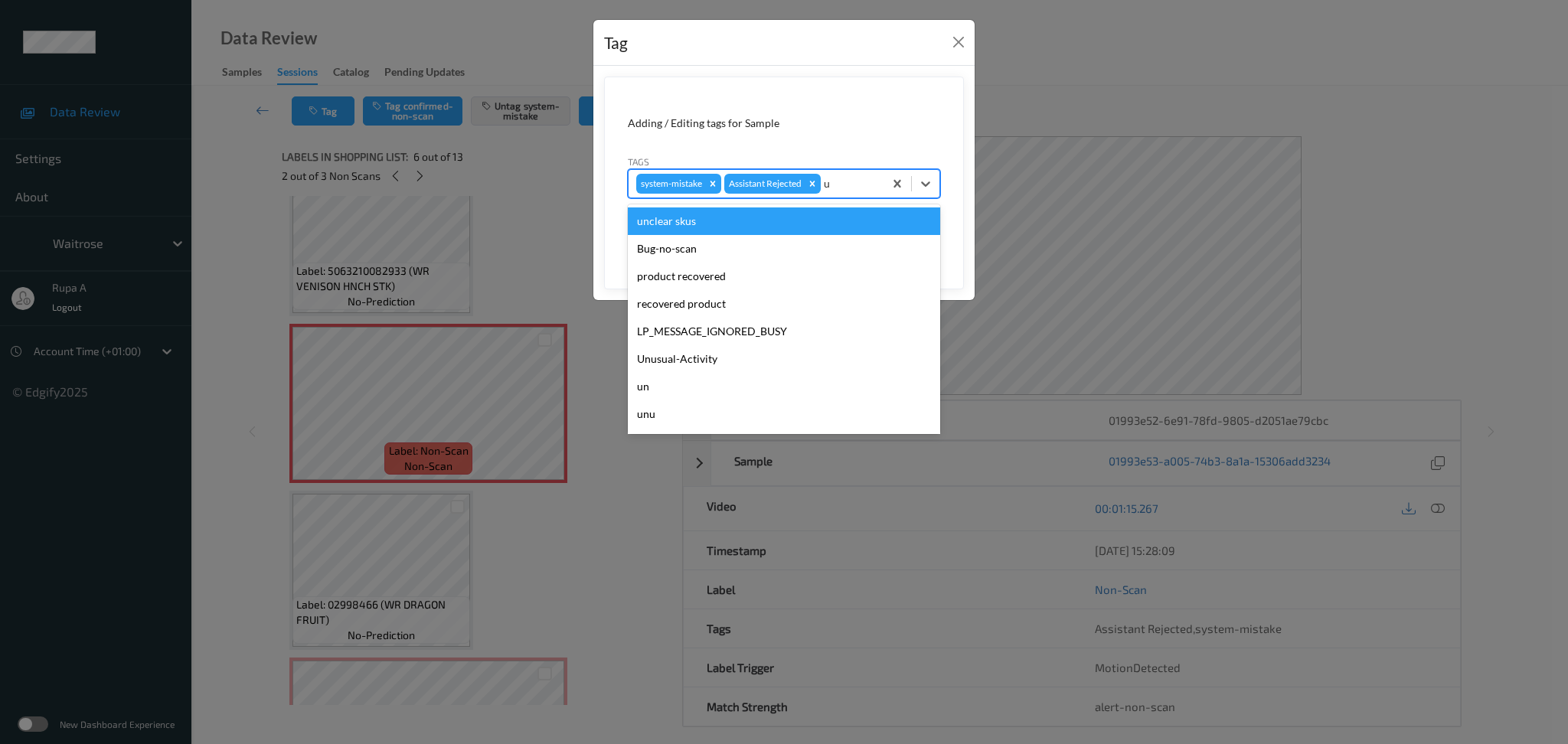
type input "un"
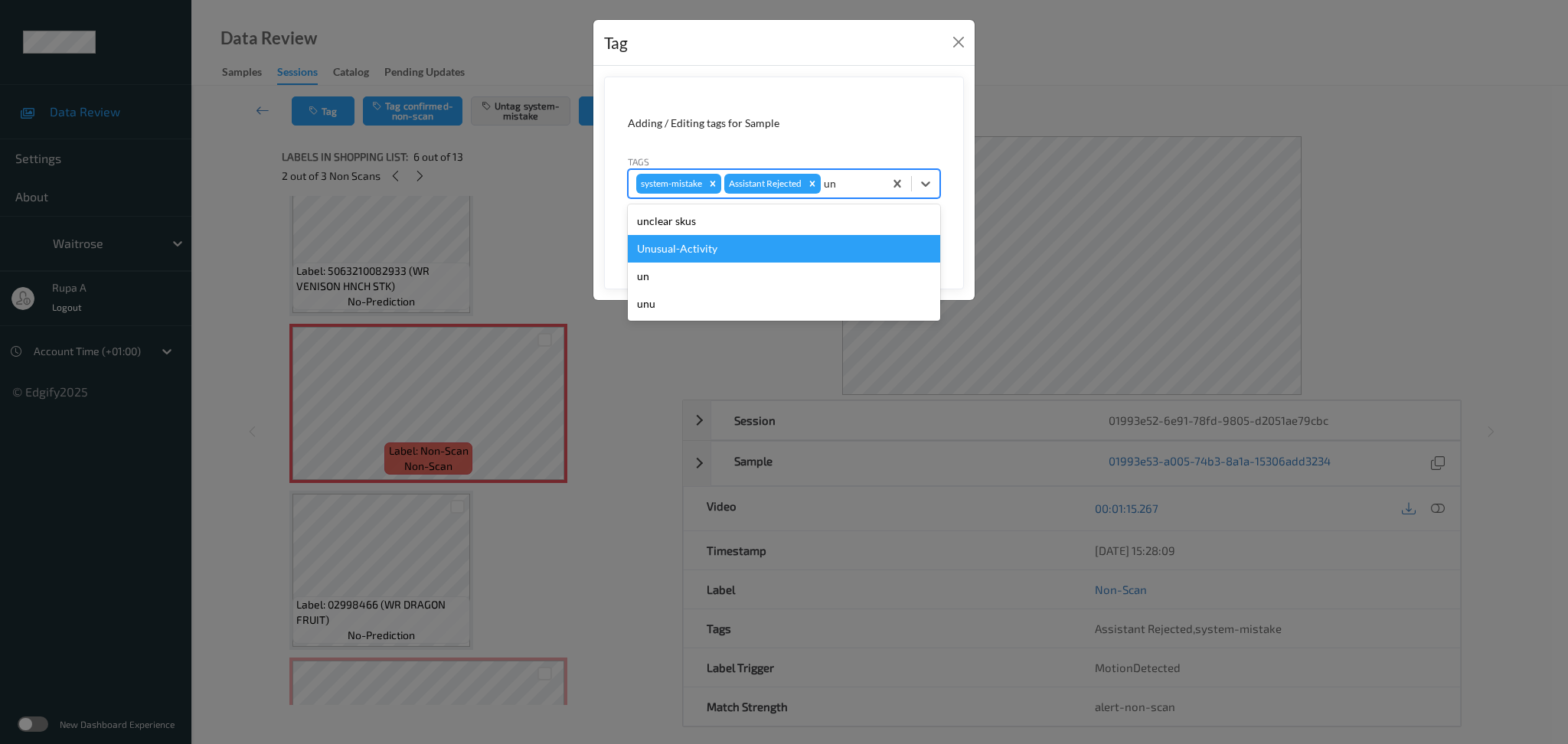
click at [741, 237] on div "Unusual-Activity" at bounding box center [784, 249] width 313 height 28
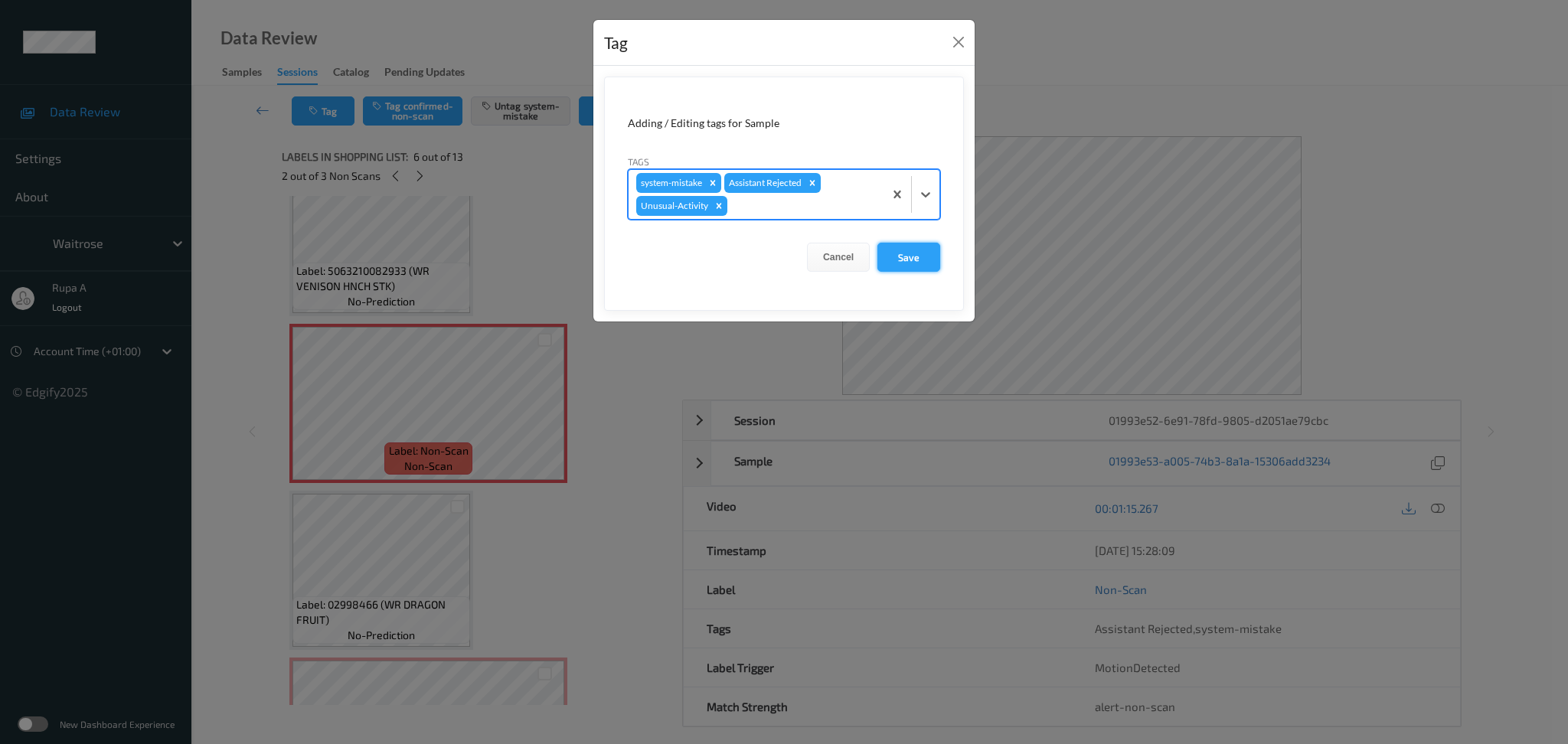
click at [896, 261] on button "Save" at bounding box center [908, 258] width 63 height 29
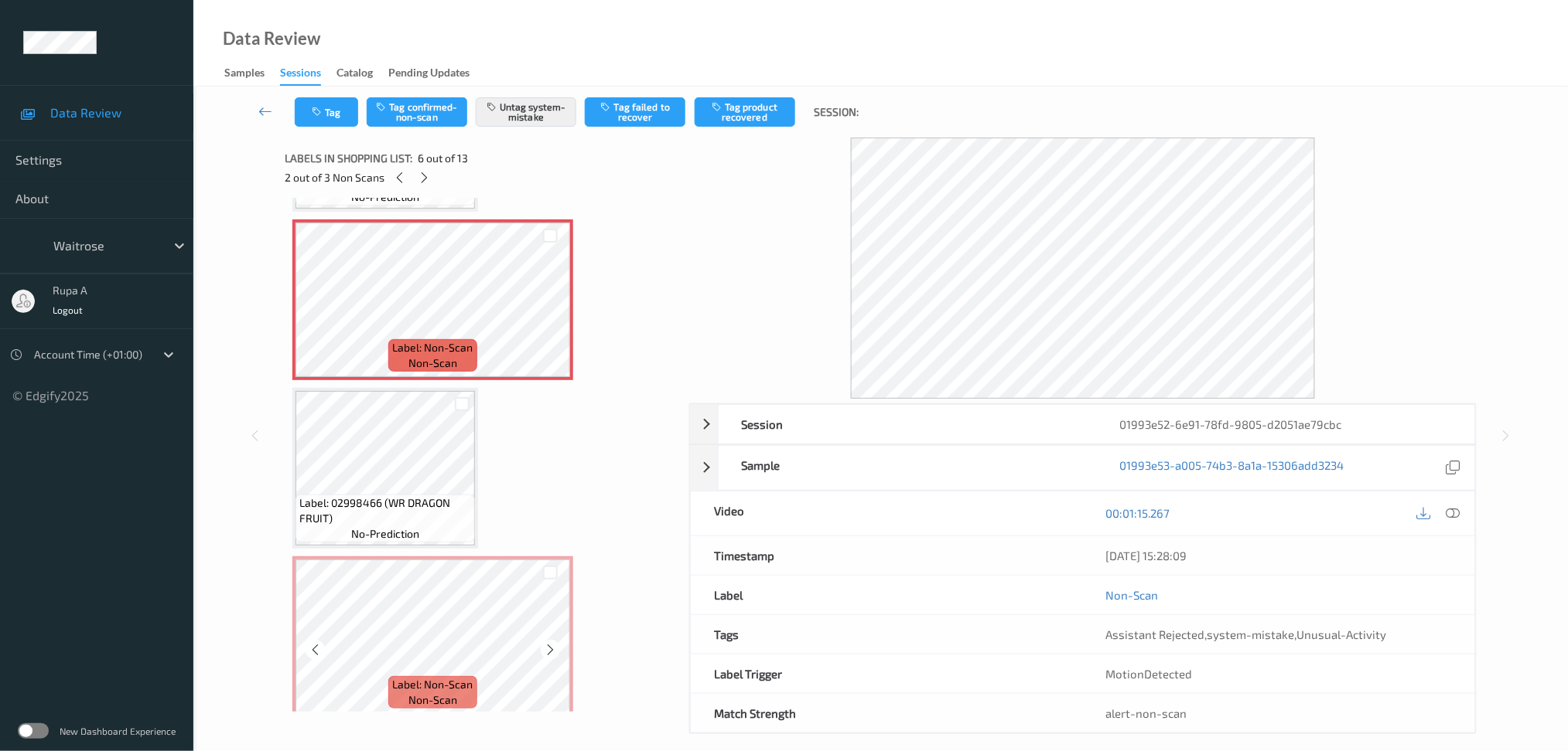
scroll to position [927, 0]
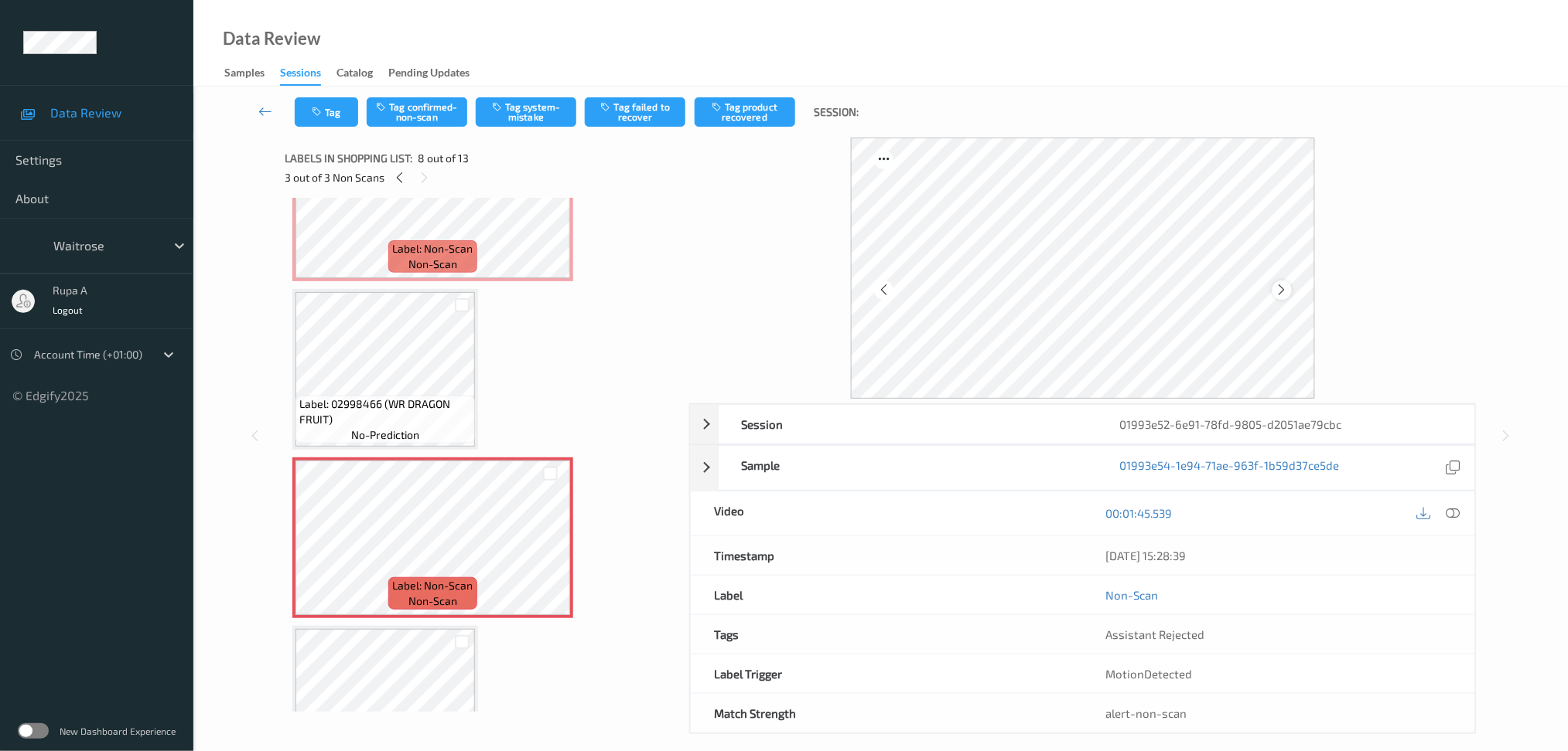
click at [1284, 286] on icon at bounding box center [1281, 289] width 13 height 14
click at [1458, 514] on icon at bounding box center [1452, 513] width 14 height 14
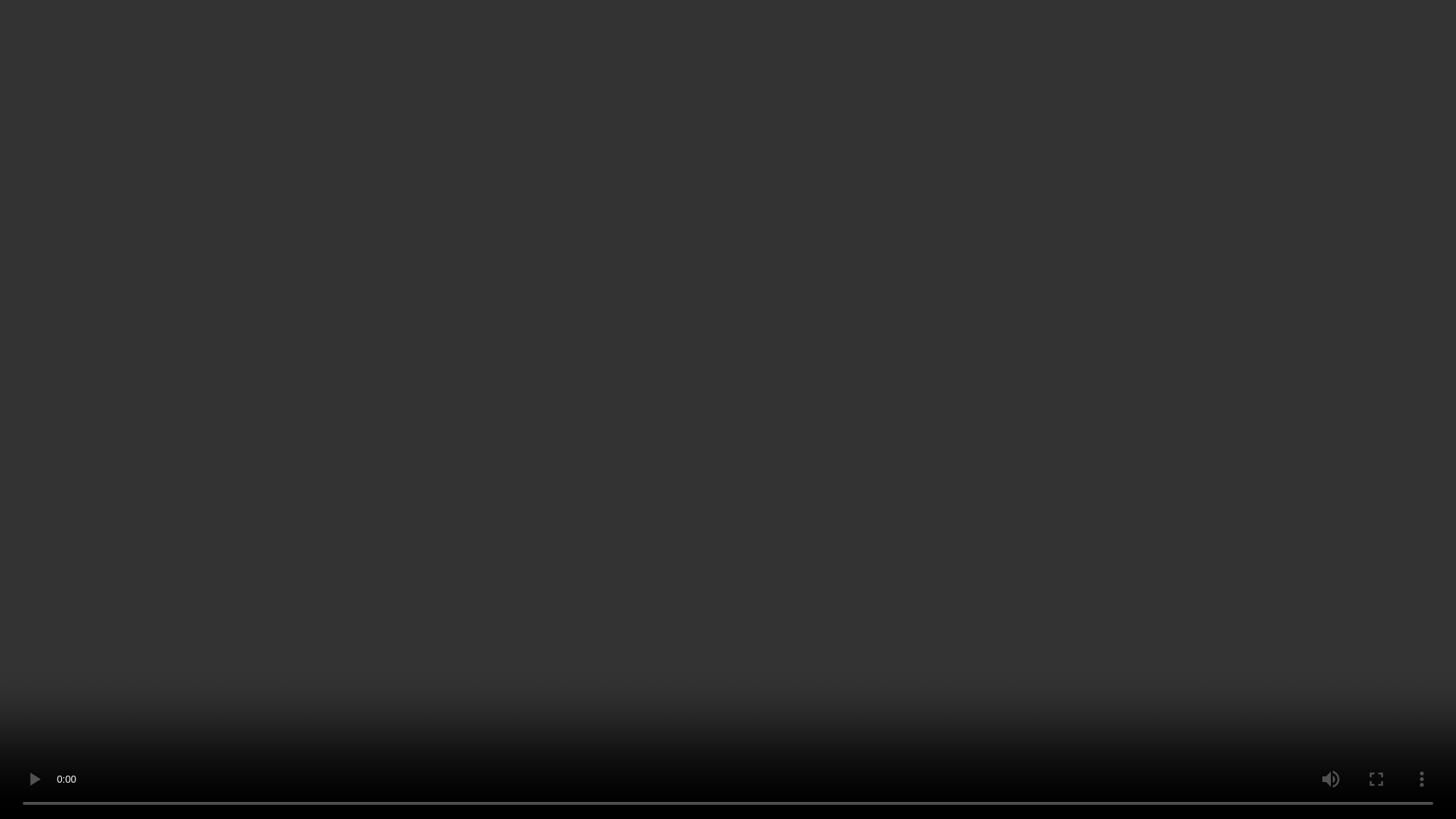
click at [1115, 368] on video at bounding box center [728, 410] width 1456 height 819
click at [1279, 438] on video at bounding box center [728, 410] width 1456 height 819
click at [1297, 429] on video at bounding box center [728, 410] width 1456 height 819
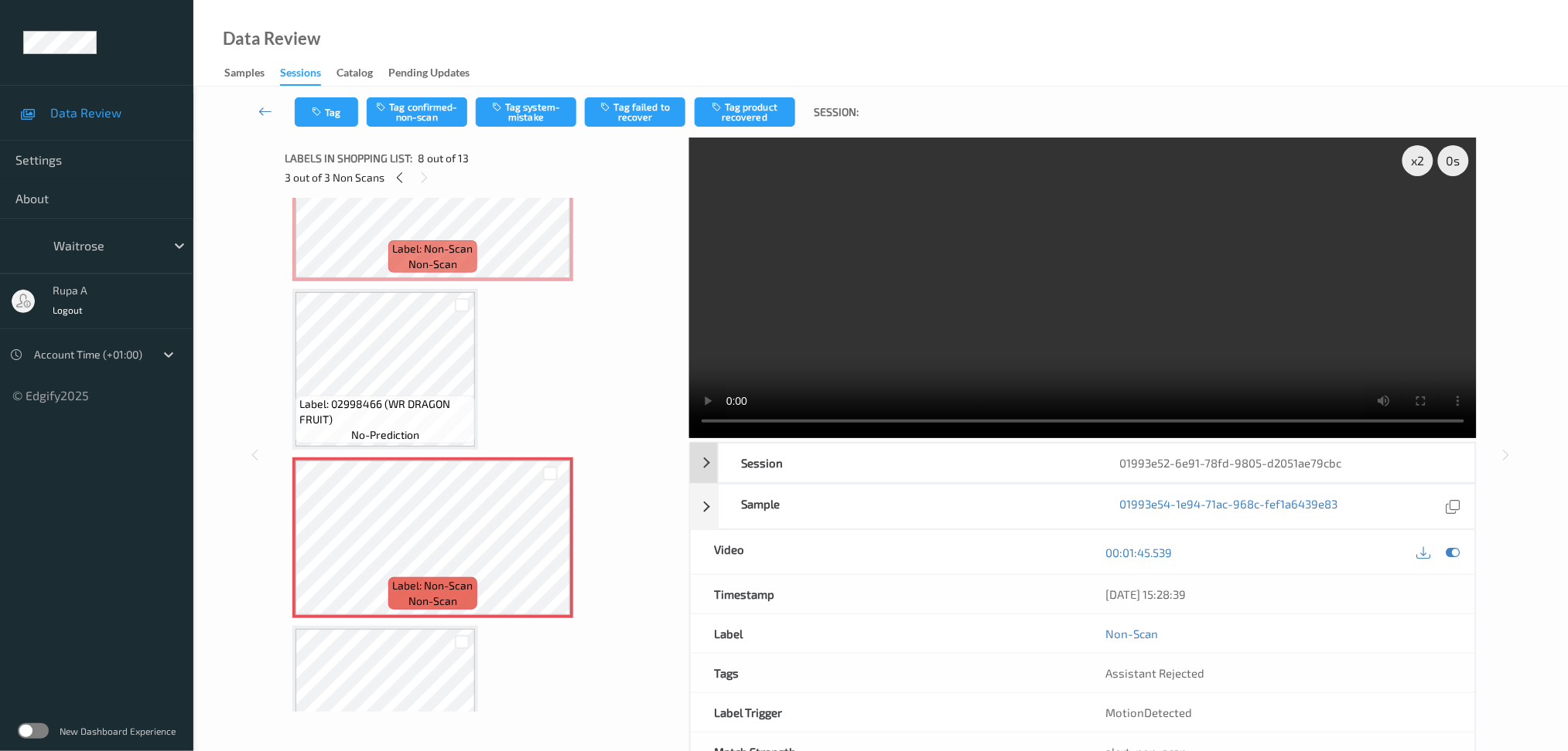
drag, startPoint x: 1452, startPoint y: 553, endPoint x: 908, endPoint y: 421, distance: 559.8
click at [1452, 552] on icon at bounding box center [1452, 552] width 14 height 14
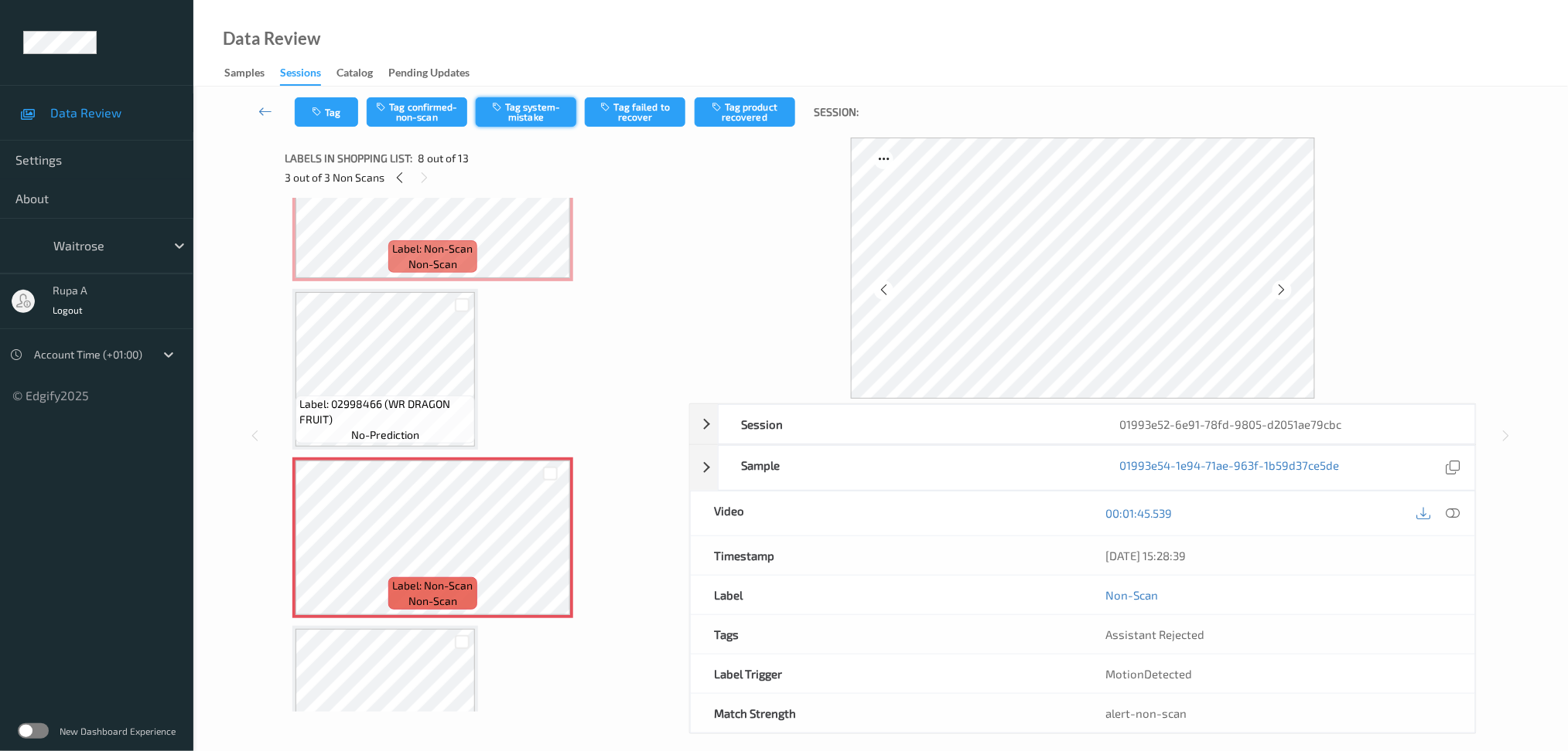
click at [542, 117] on button "Tag system-mistake" at bounding box center [525, 112] width 100 height 29
click at [321, 118] on button "Tag" at bounding box center [325, 112] width 63 height 29
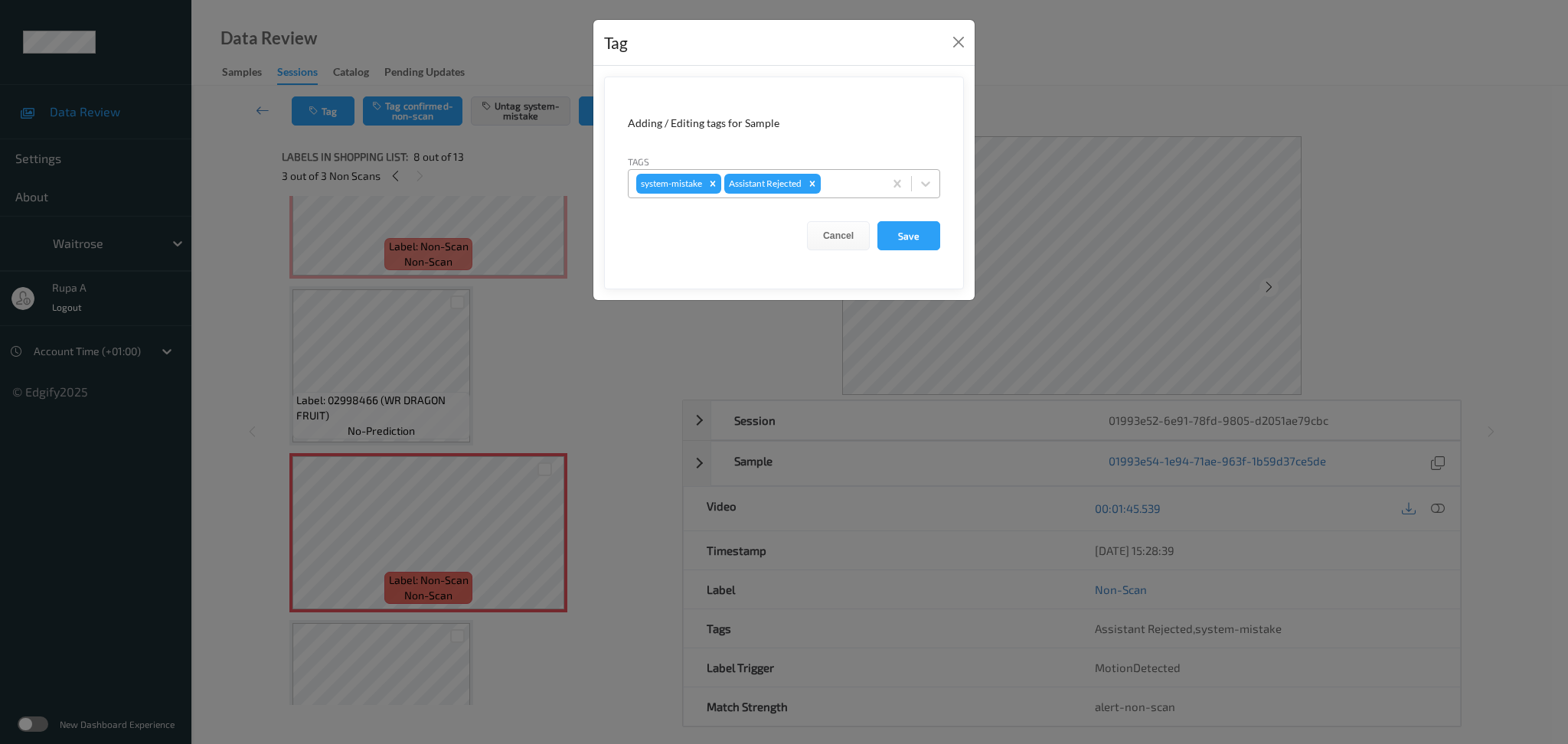
click at [837, 172] on div "system-mistake Assistant Rejected" at bounding box center [756, 183] width 255 height 26
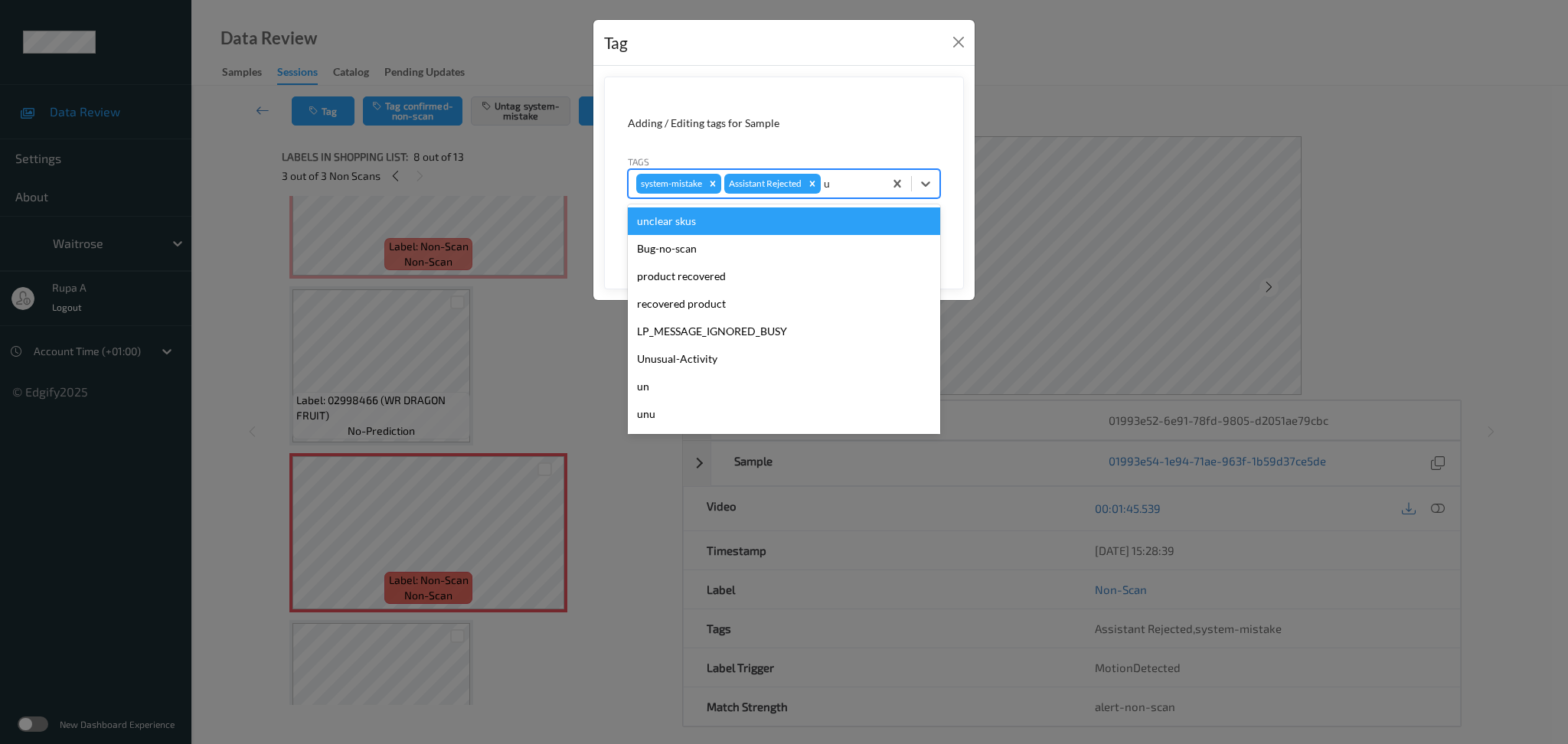
type input "un"
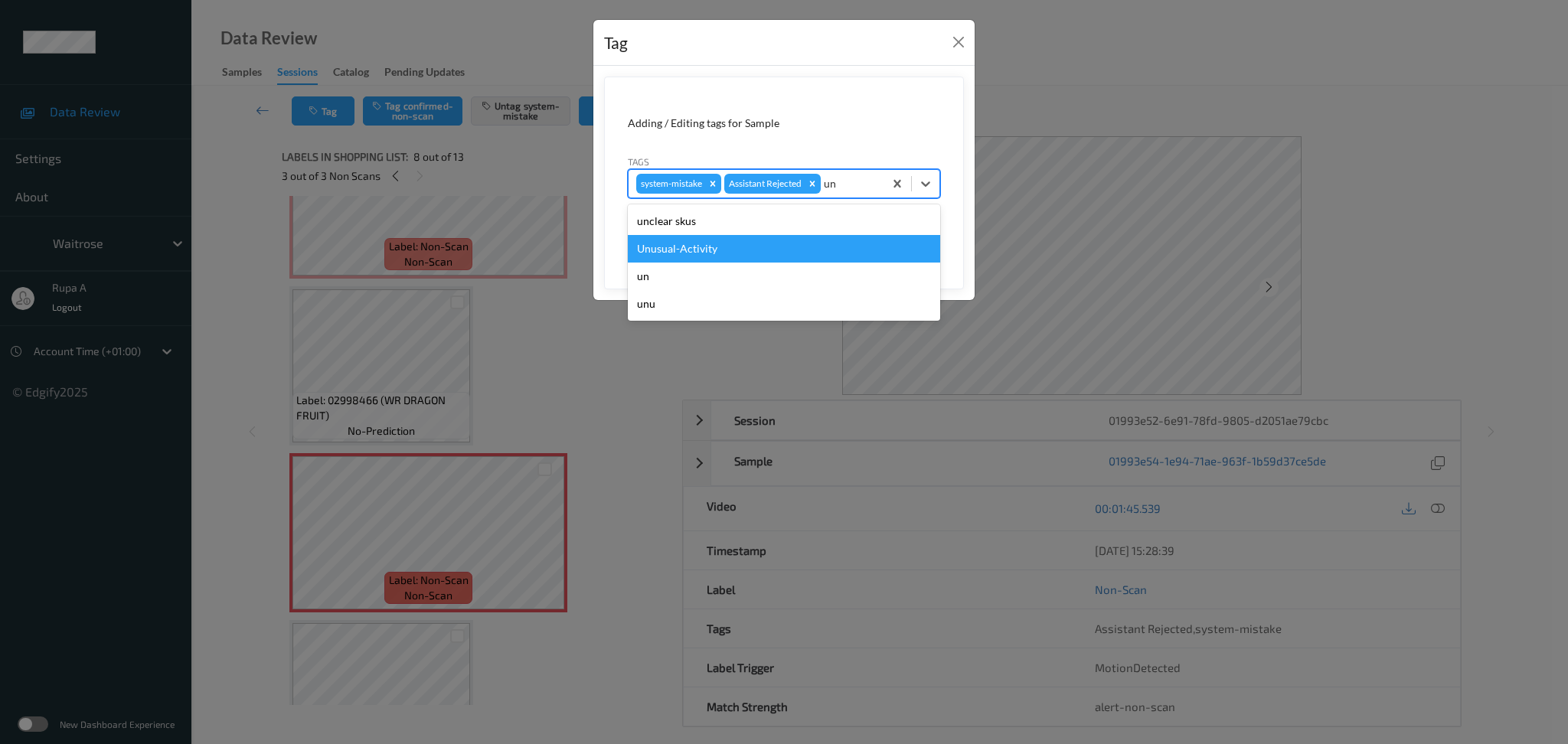
click at [751, 246] on div "Unusual-Activity" at bounding box center [784, 249] width 313 height 28
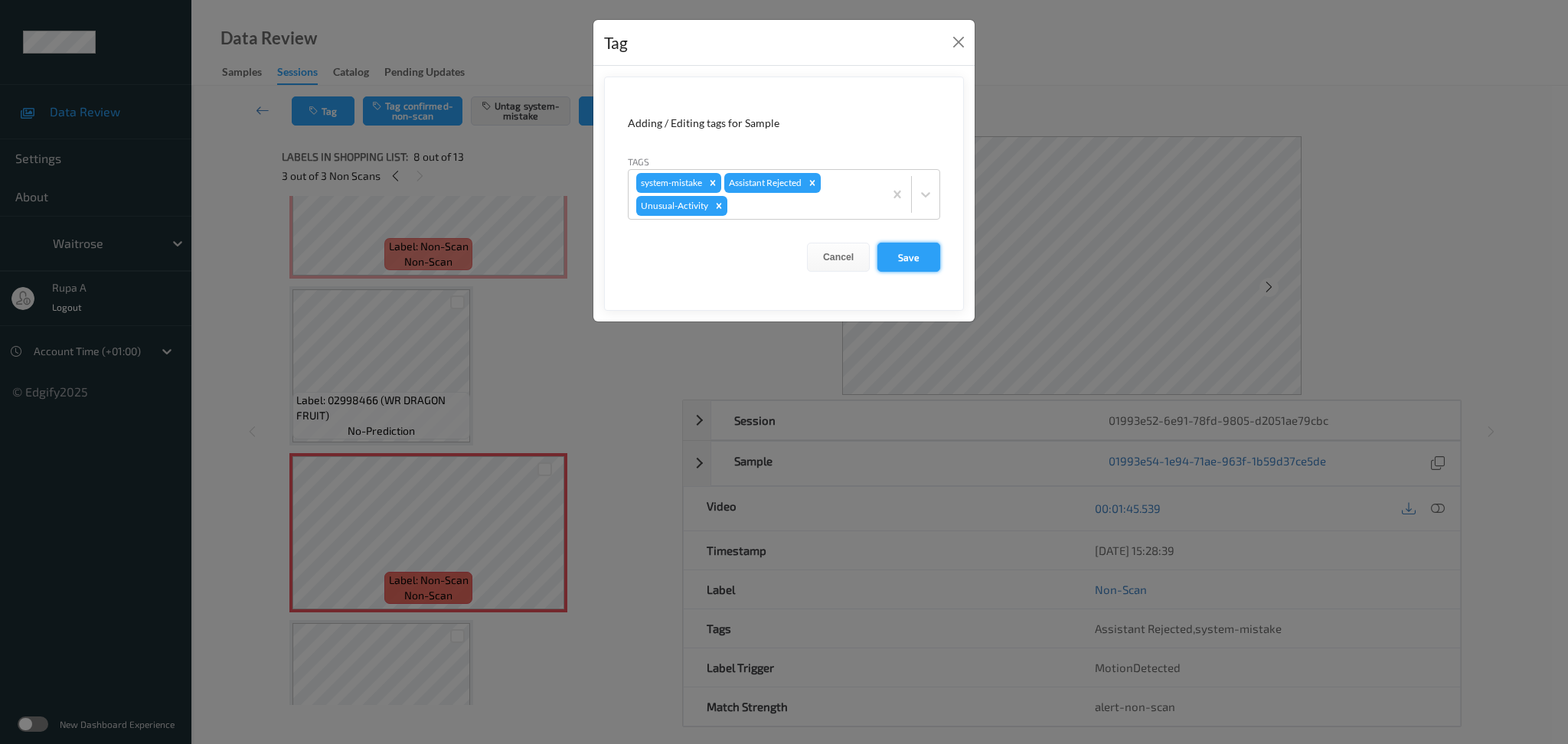
click at [913, 254] on button "Save" at bounding box center [908, 258] width 63 height 29
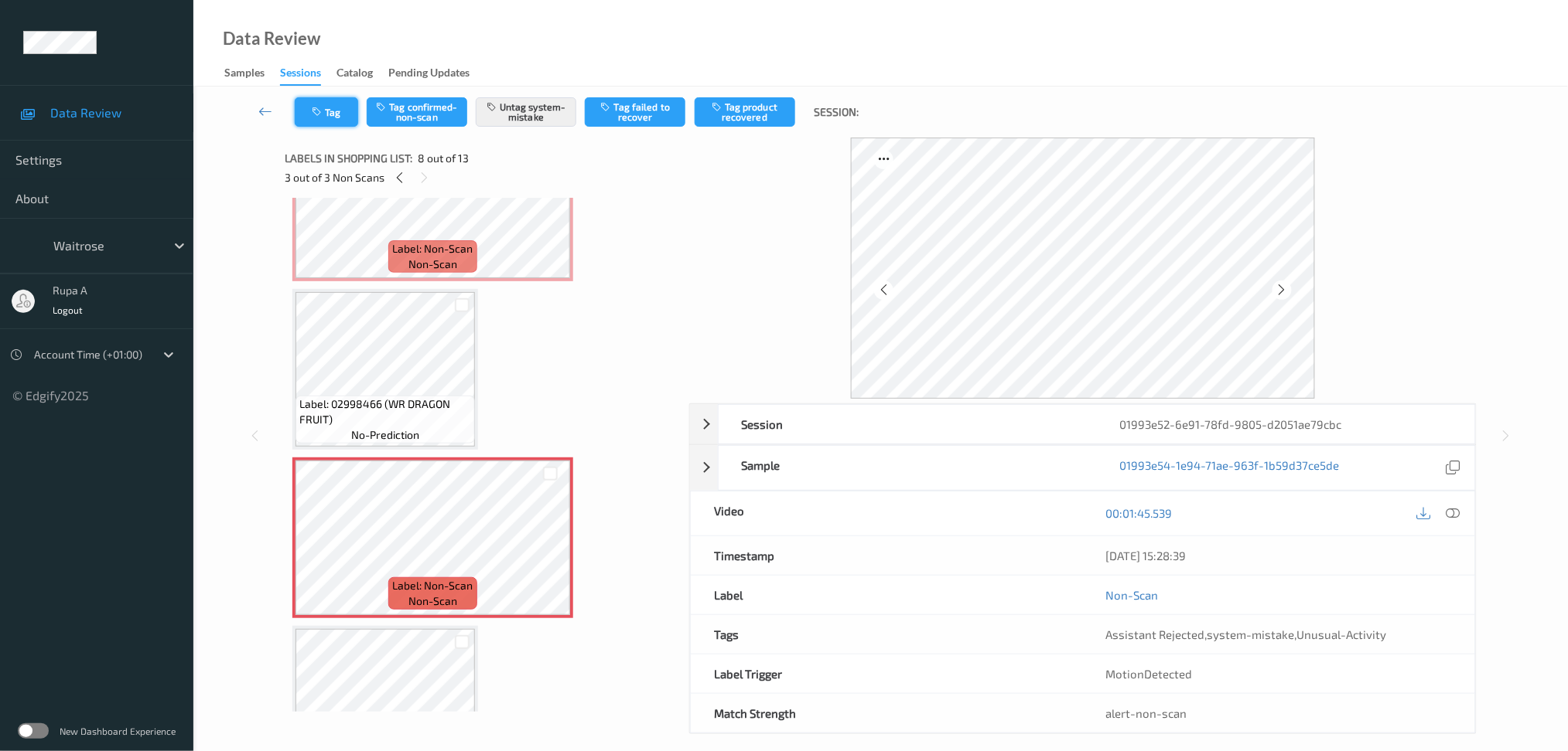
click at [315, 126] on button "Tag" at bounding box center [325, 112] width 63 height 29
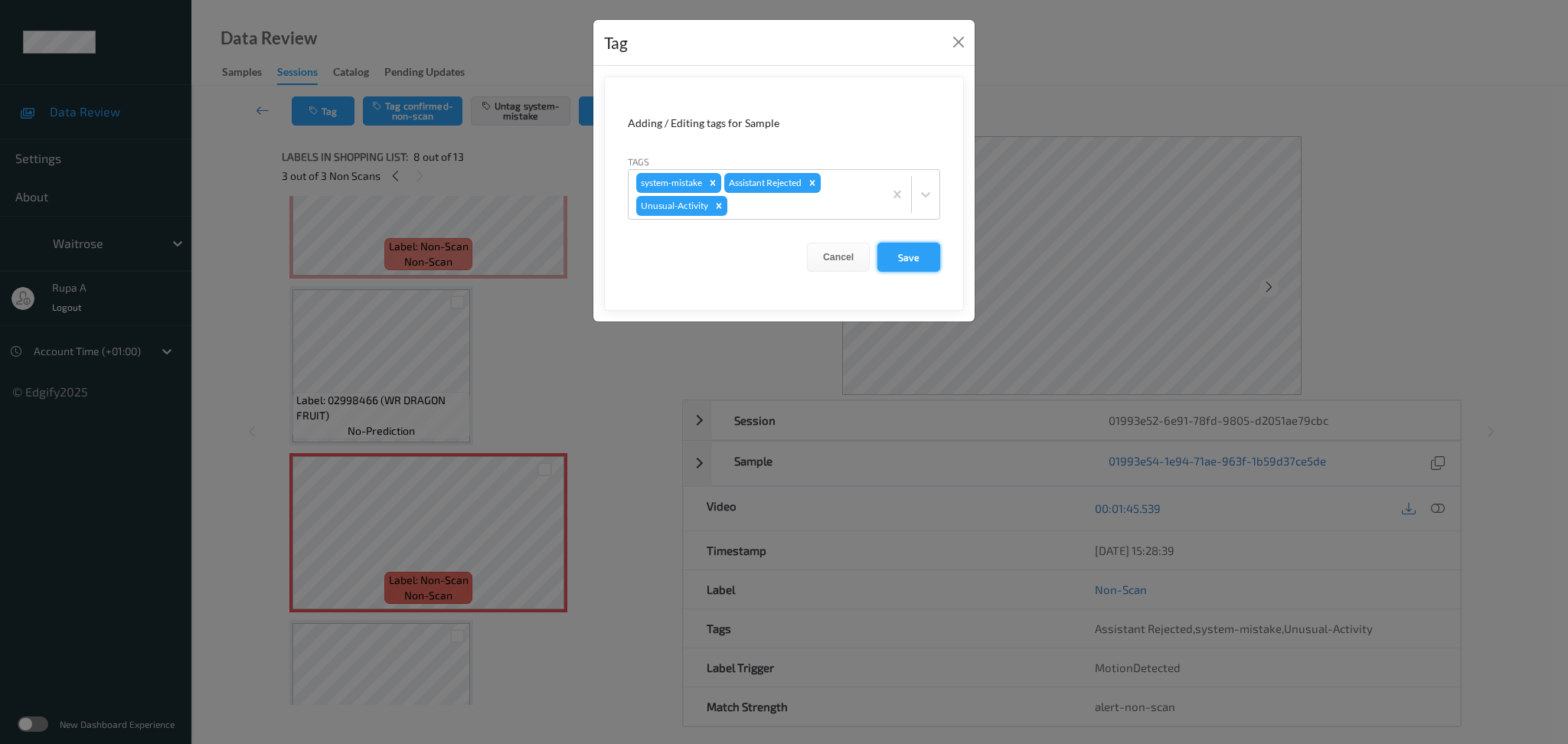
click at [903, 268] on button "Save" at bounding box center [908, 258] width 63 height 29
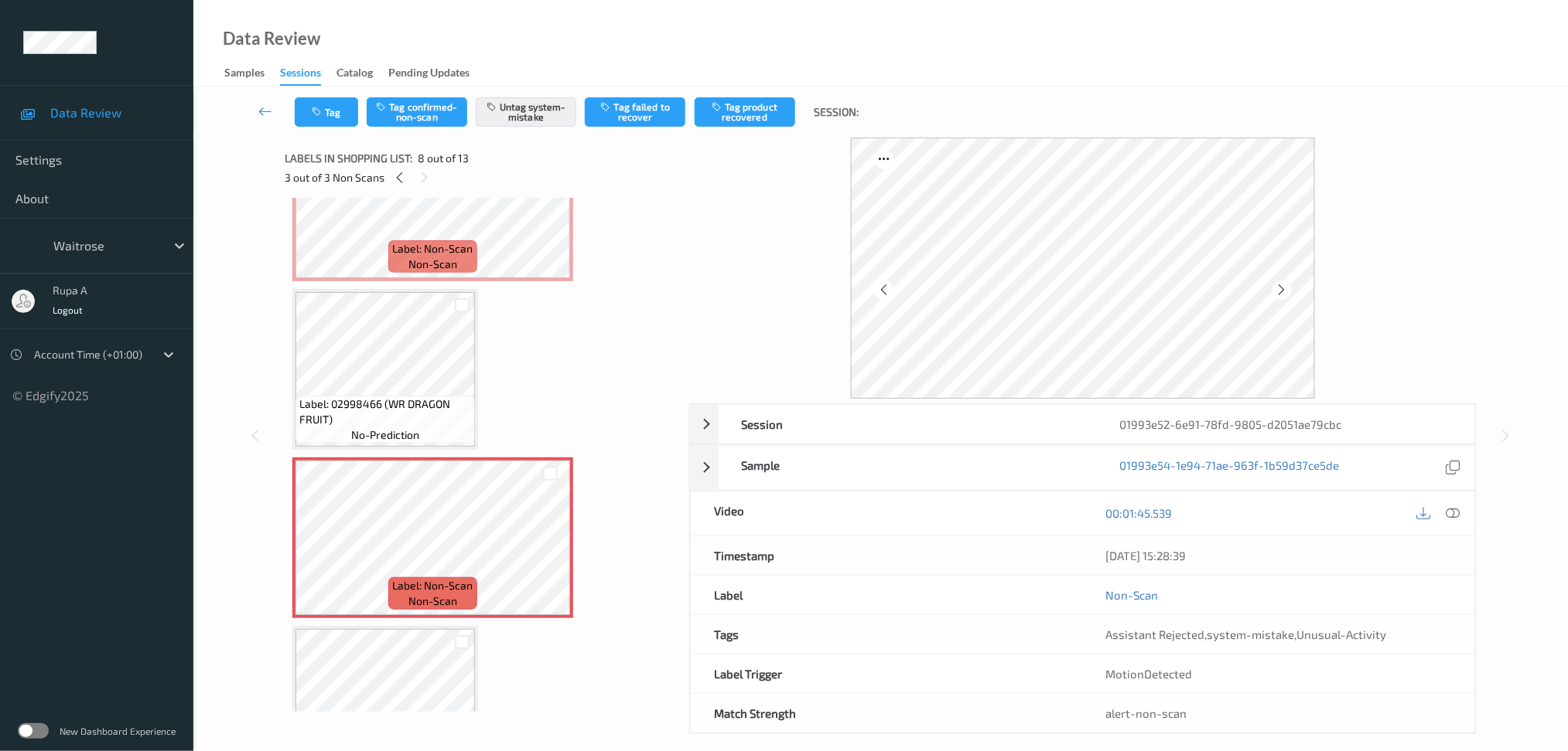
click at [1451, 514] on icon at bounding box center [1452, 513] width 14 height 14
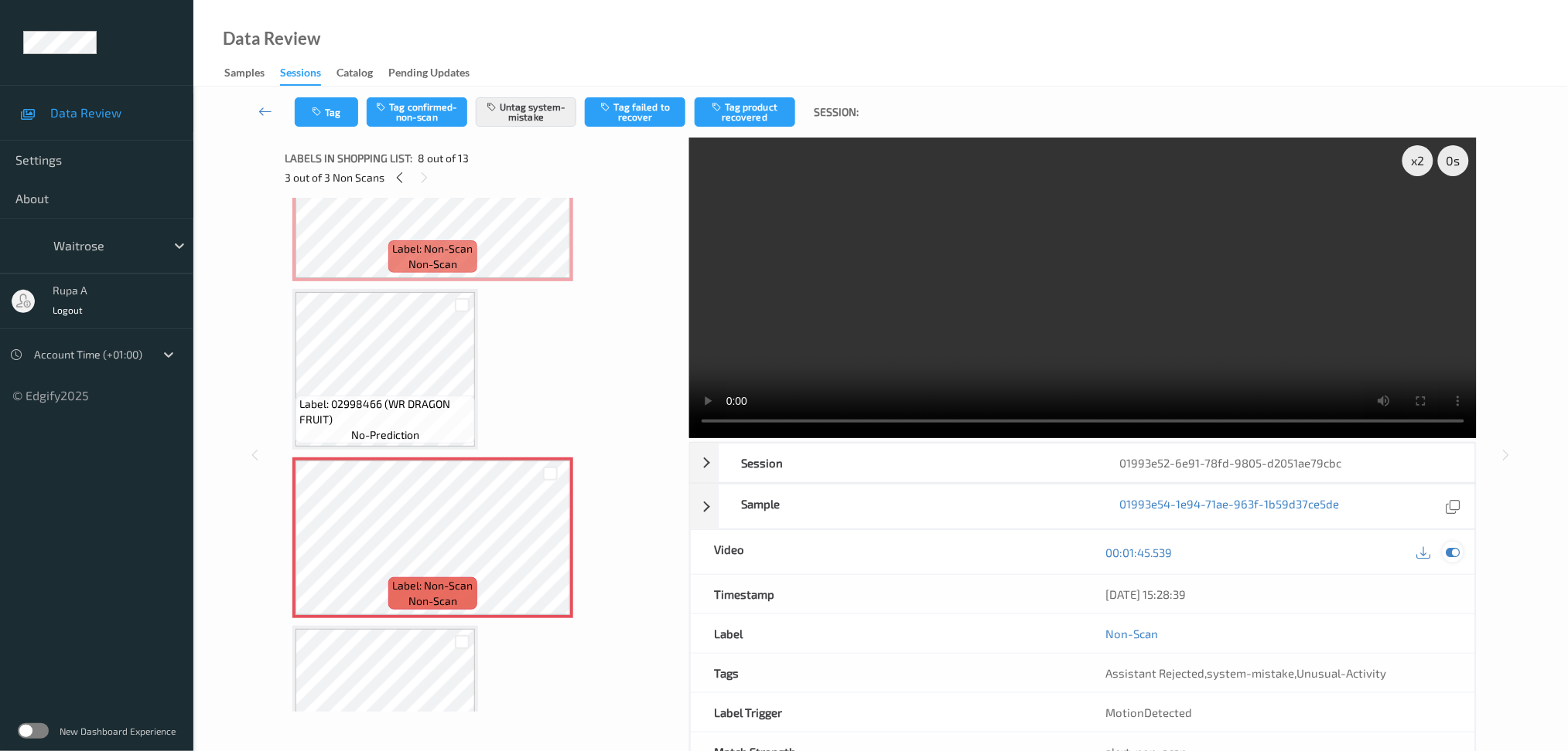
click at [1455, 553] on icon at bounding box center [1452, 552] width 14 height 14
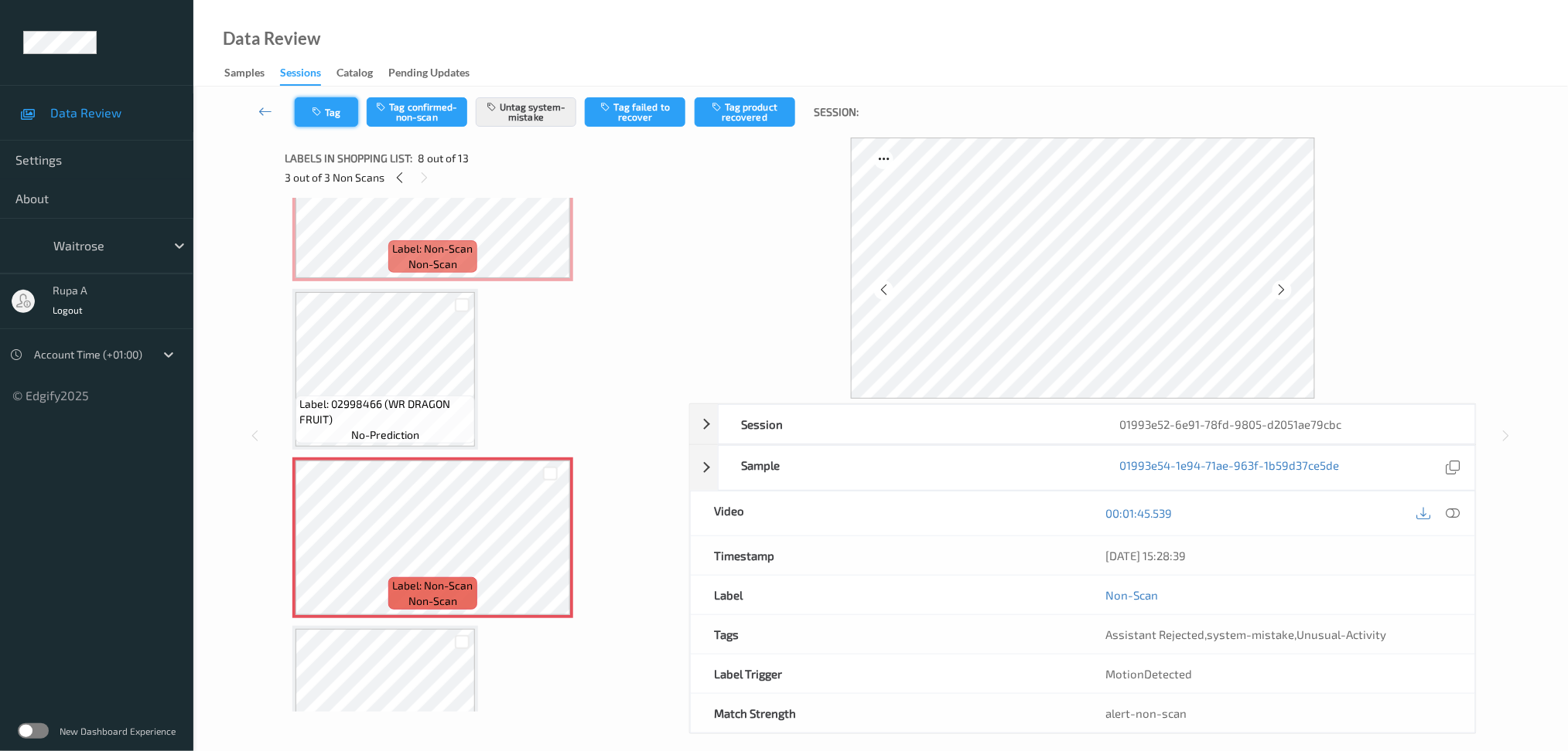
click at [339, 122] on button "Tag" at bounding box center [325, 112] width 63 height 29
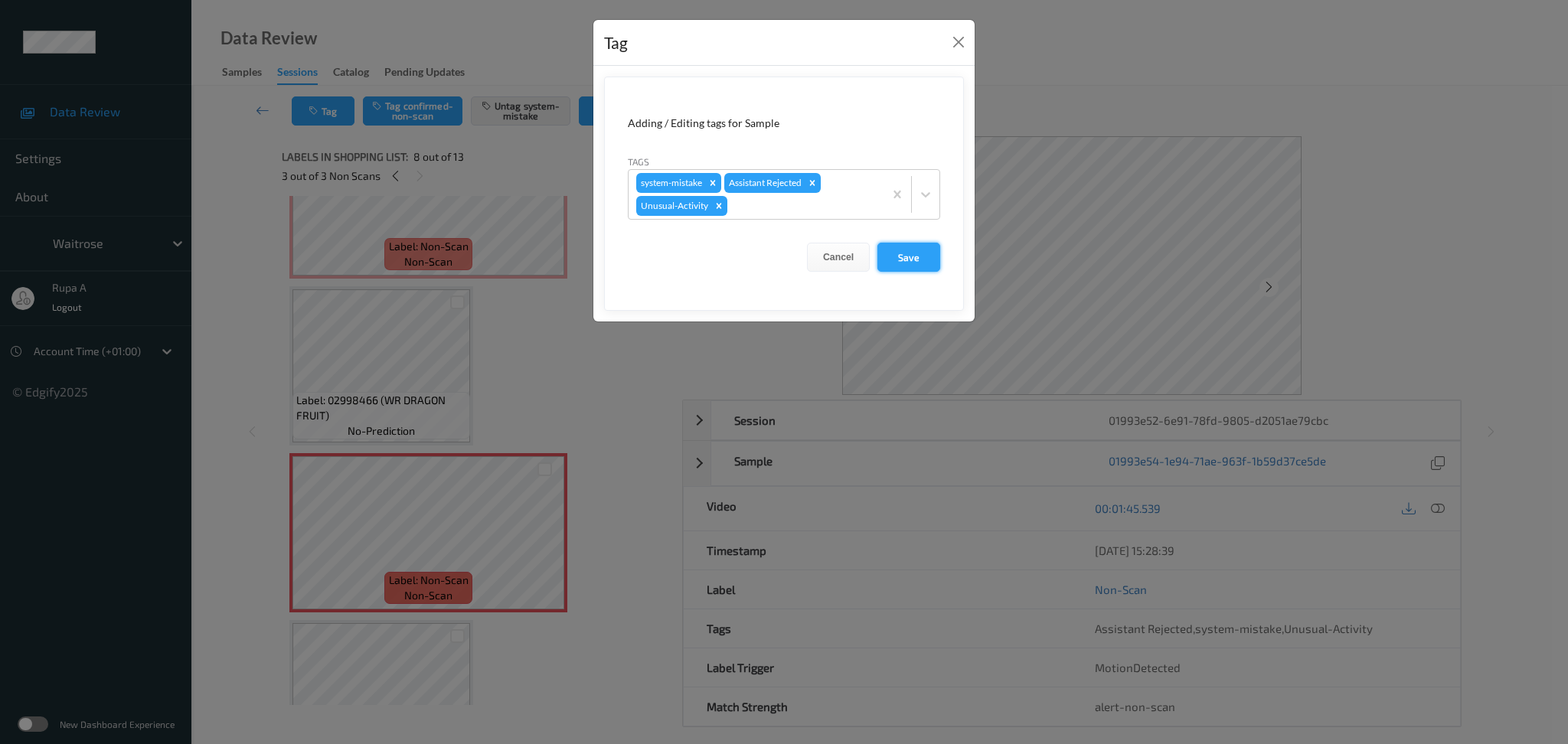
click at [907, 267] on button "Save" at bounding box center [908, 258] width 63 height 29
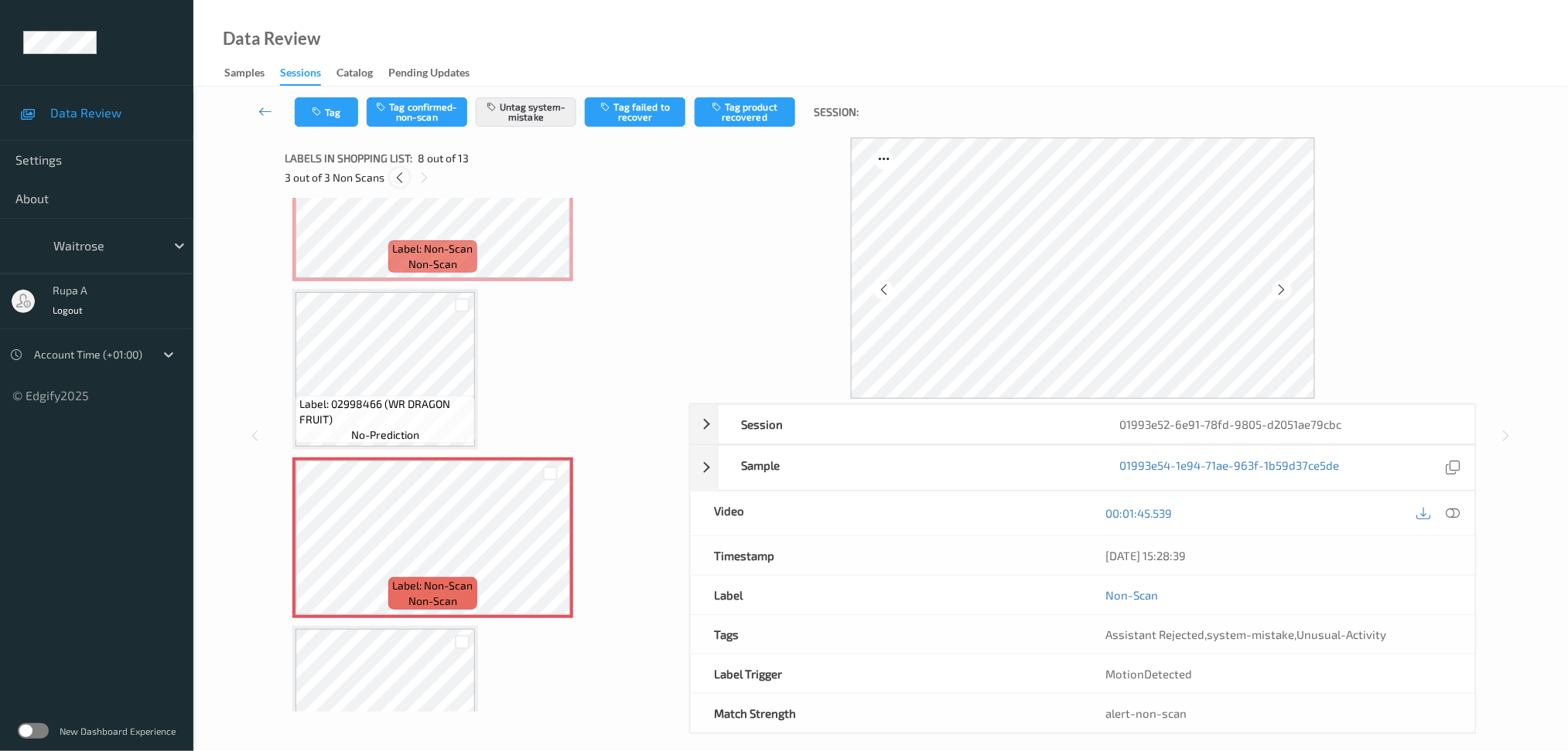
click at [399, 179] on icon at bounding box center [399, 177] width 13 height 14
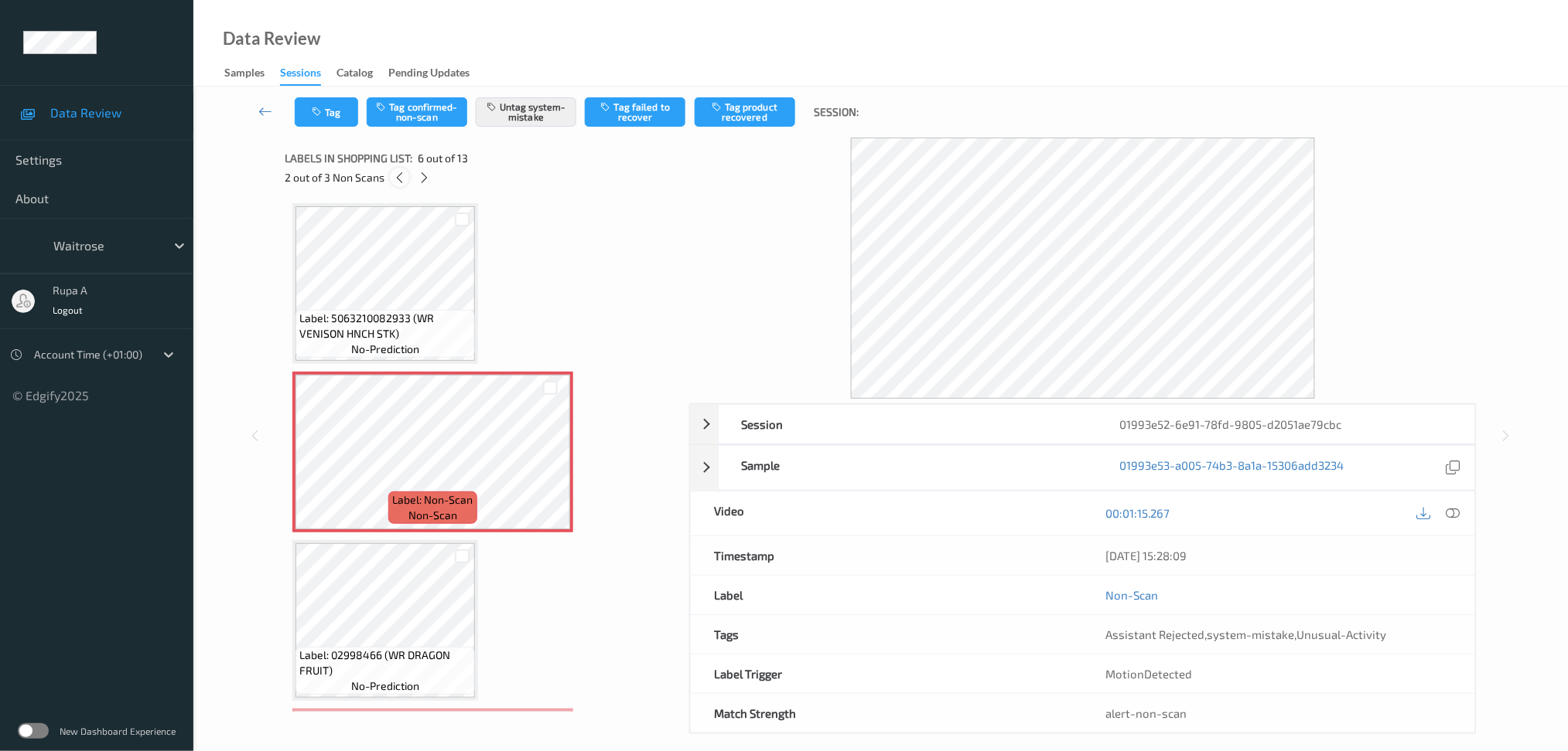
click at [399, 179] on icon at bounding box center [399, 177] width 13 height 14
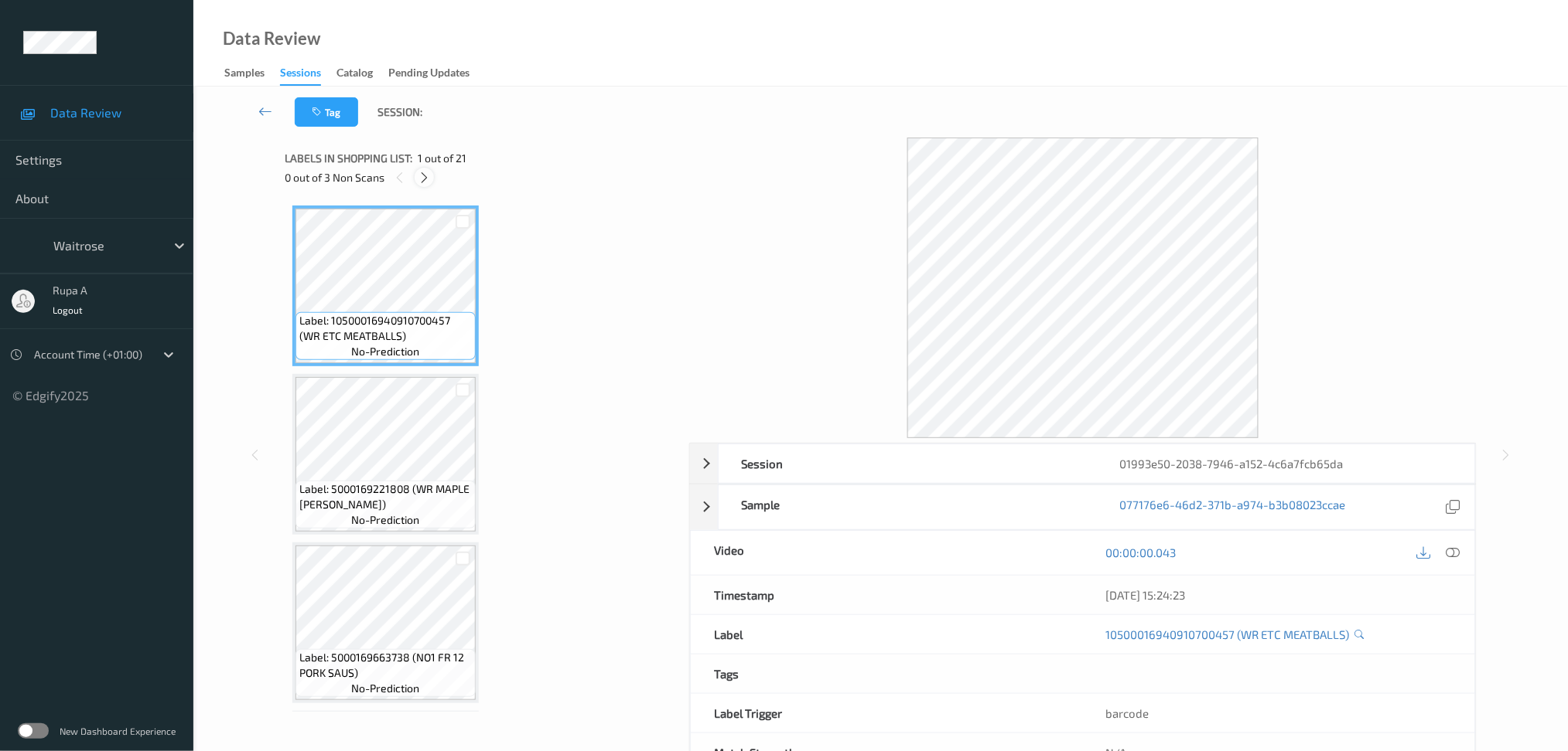
click at [427, 174] on icon at bounding box center [424, 177] width 13 height 14
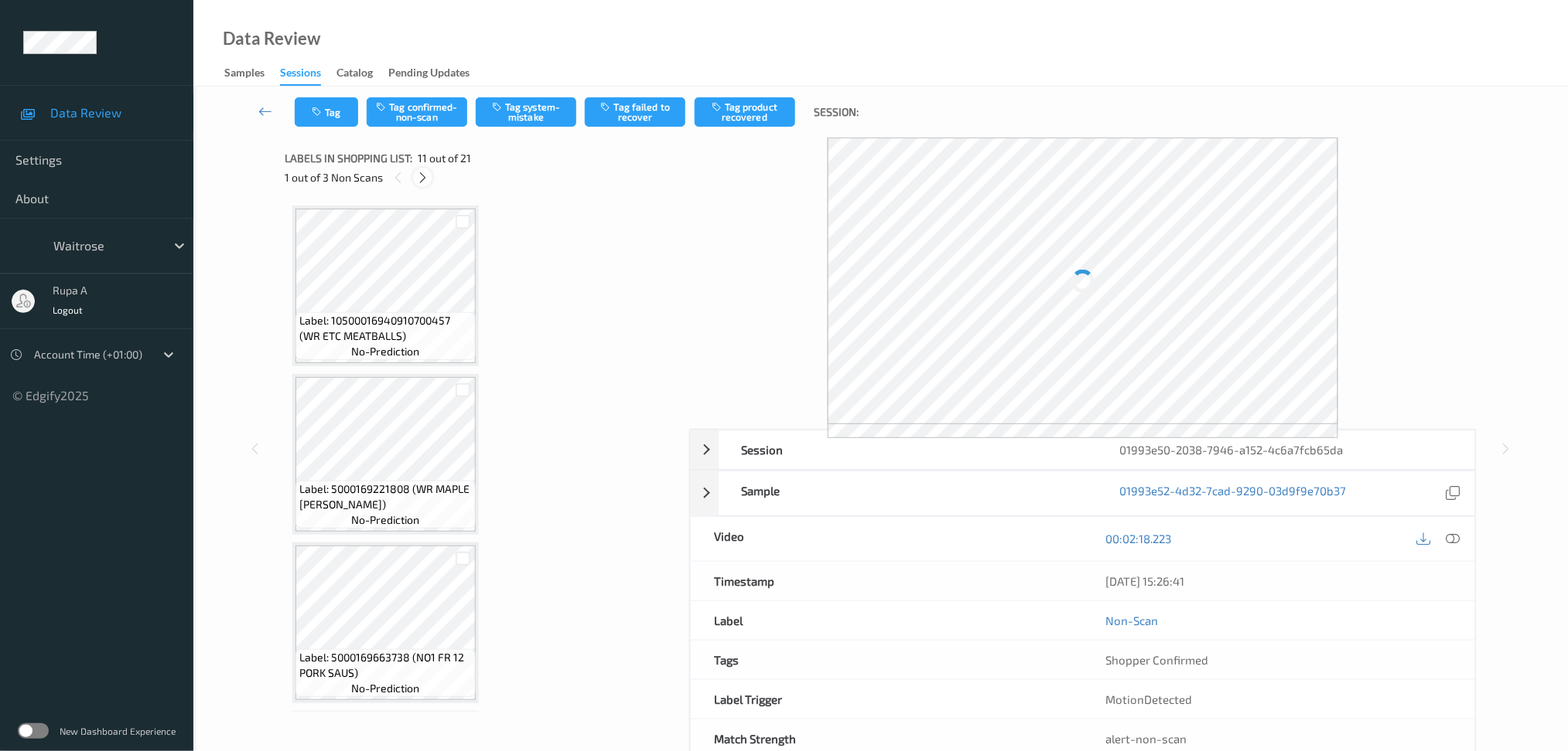
scroll to position [1514, 0]
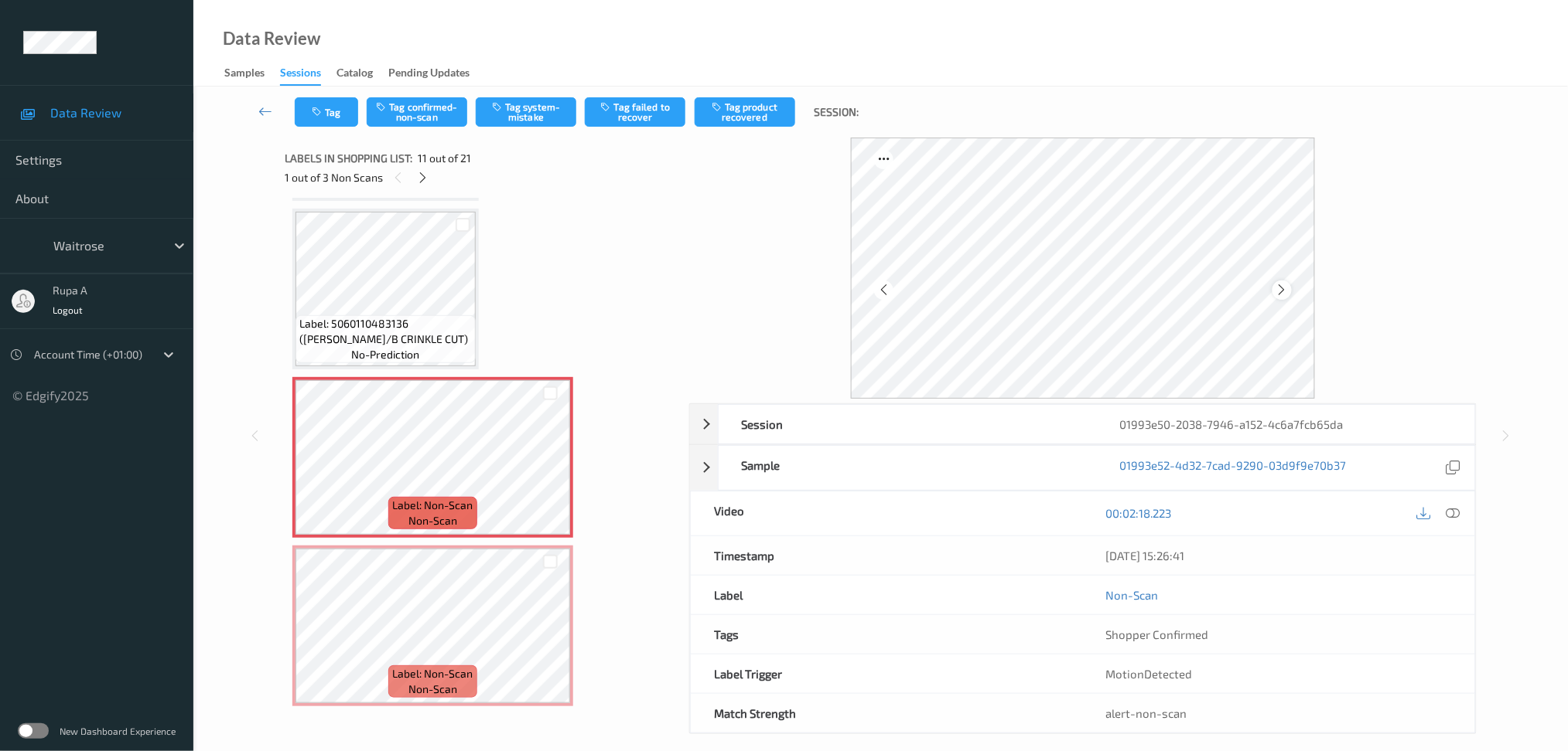
click at [1283, 282] on icon at bounding box center [1281, 289] width 13 height 14
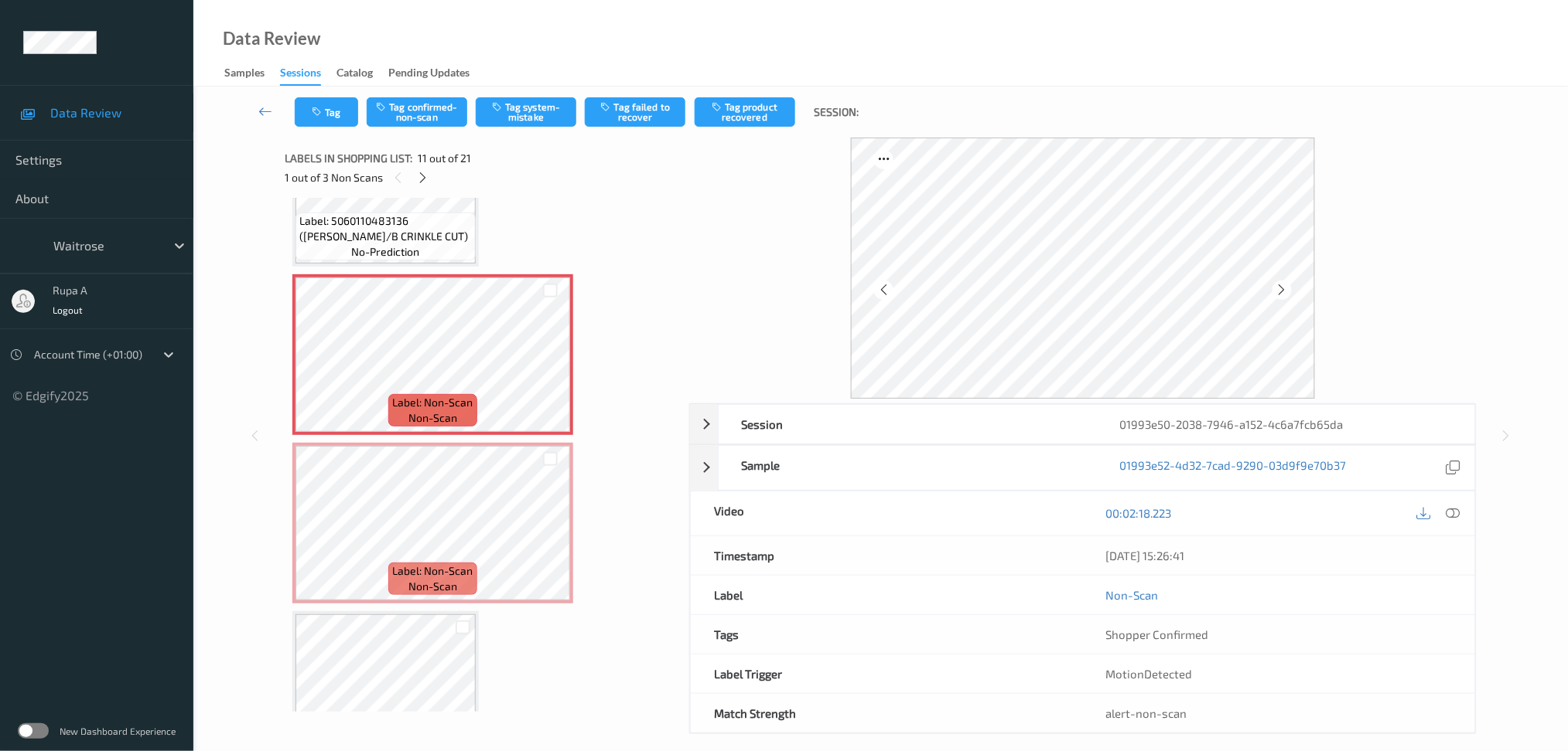
scroll to position [1720, 0]
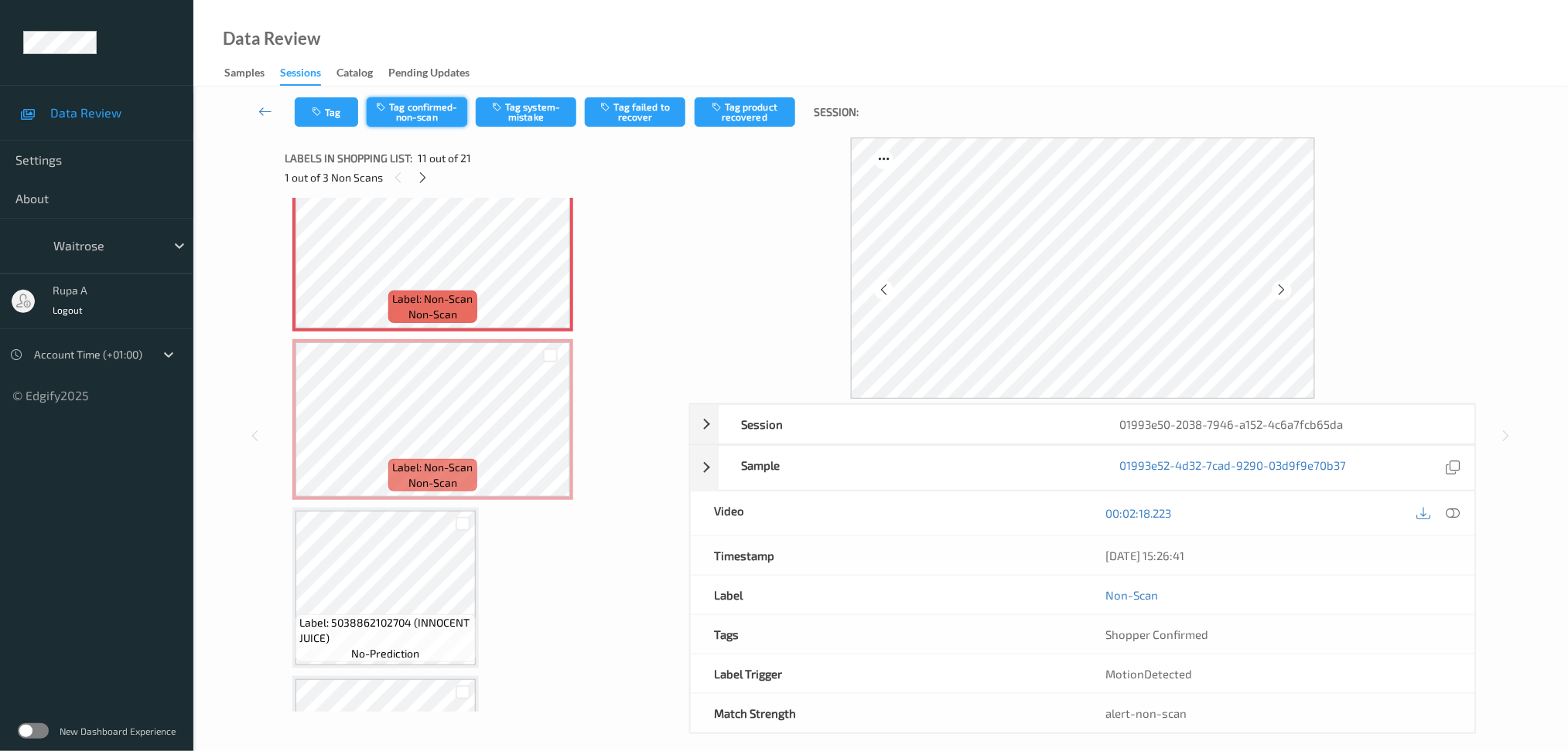
click at [416, 122] on button "Tag confirmed-non-scan" at bounding box center [416, 112] width 100 height 29
click at [727, 118] on button "Tag product recovered" at bounding box center [745, 112] width 100 height 29
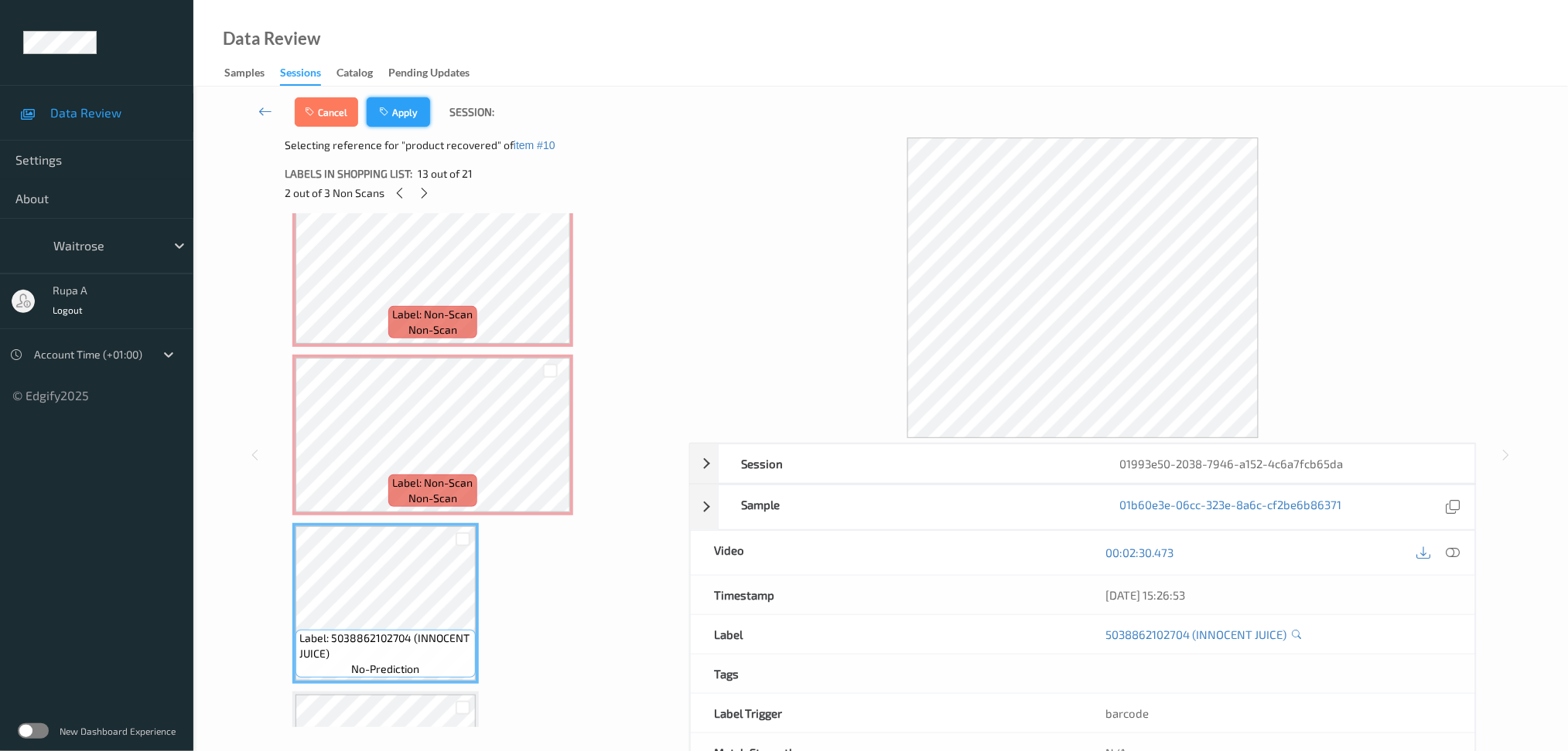
click at [400, 103] on button "Apply" at bounding box center [398, 112] width 63 height 29
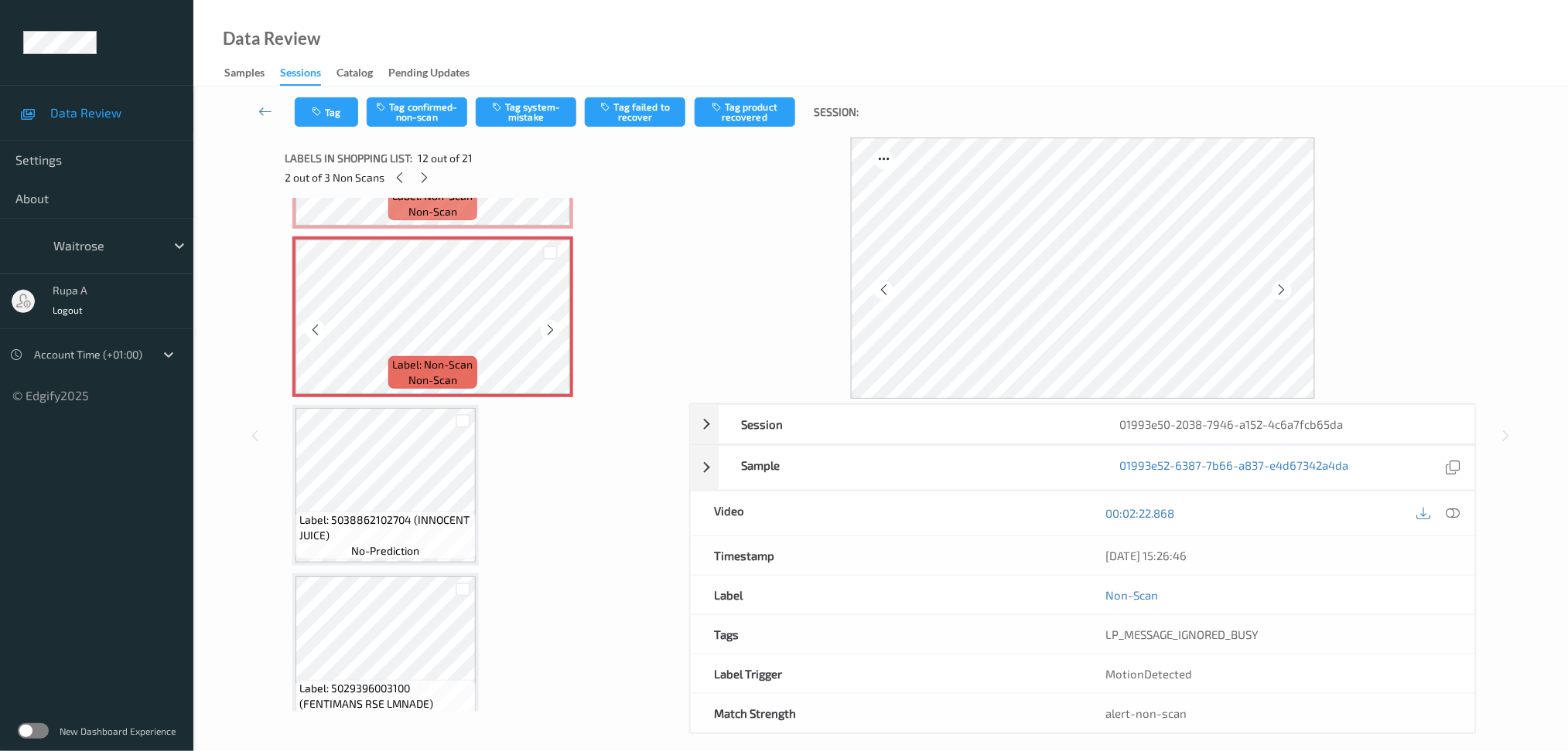
scroll to position [1514, 0]
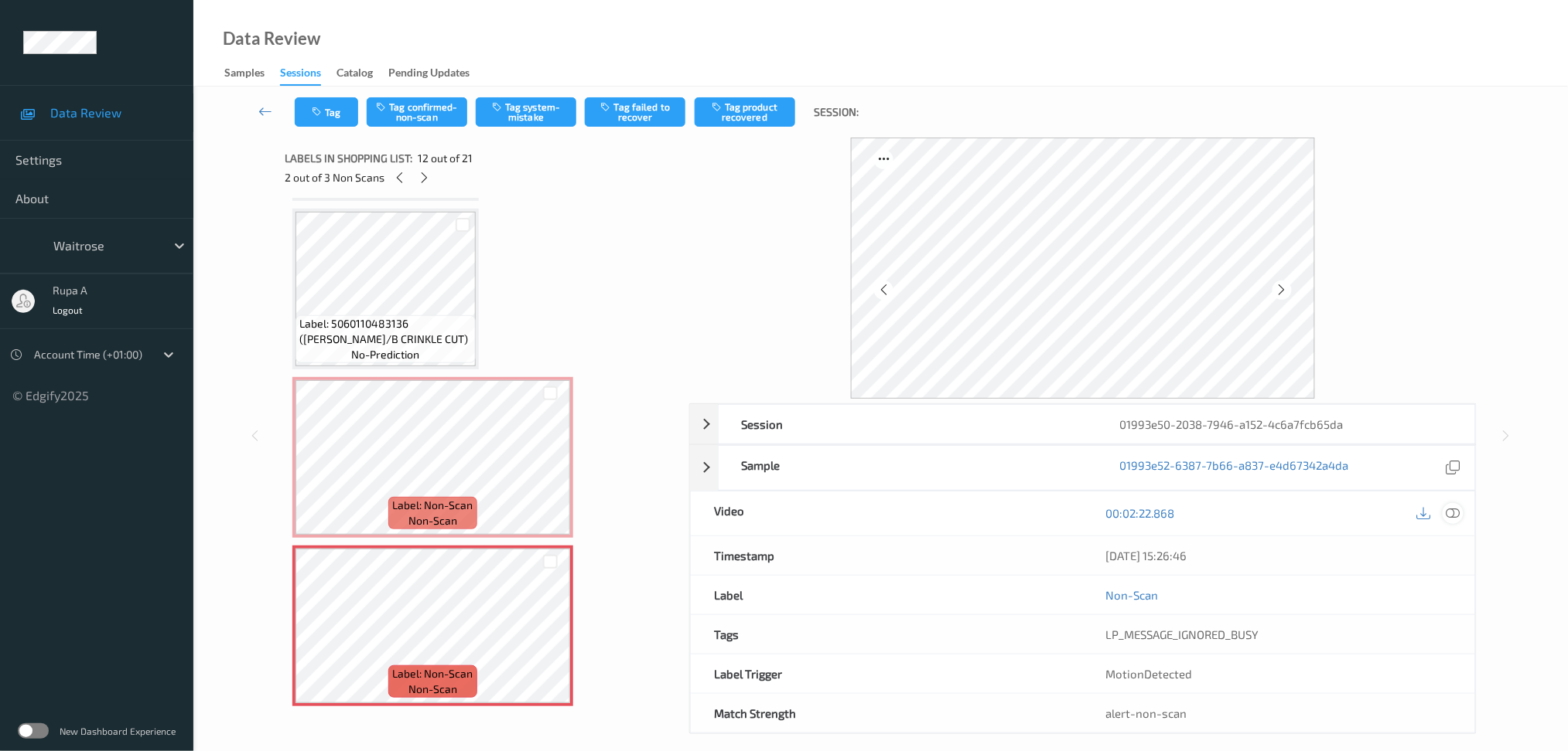
click at [1451, 511] on icon at bounding box center [1452, 513] width 14 height 14
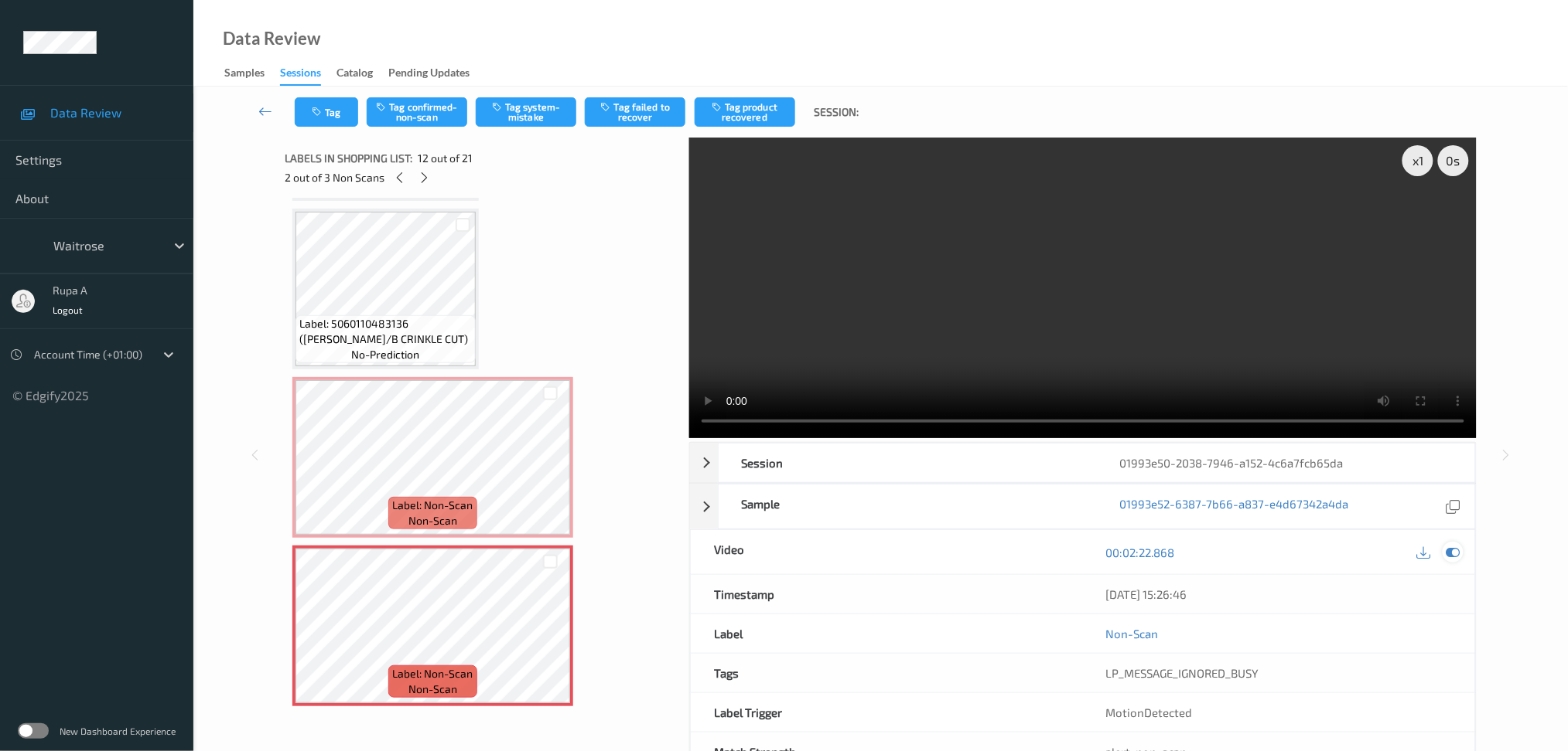
click at [1453, 551] on icon at bounding box center [1452, 552] width 14 height 14
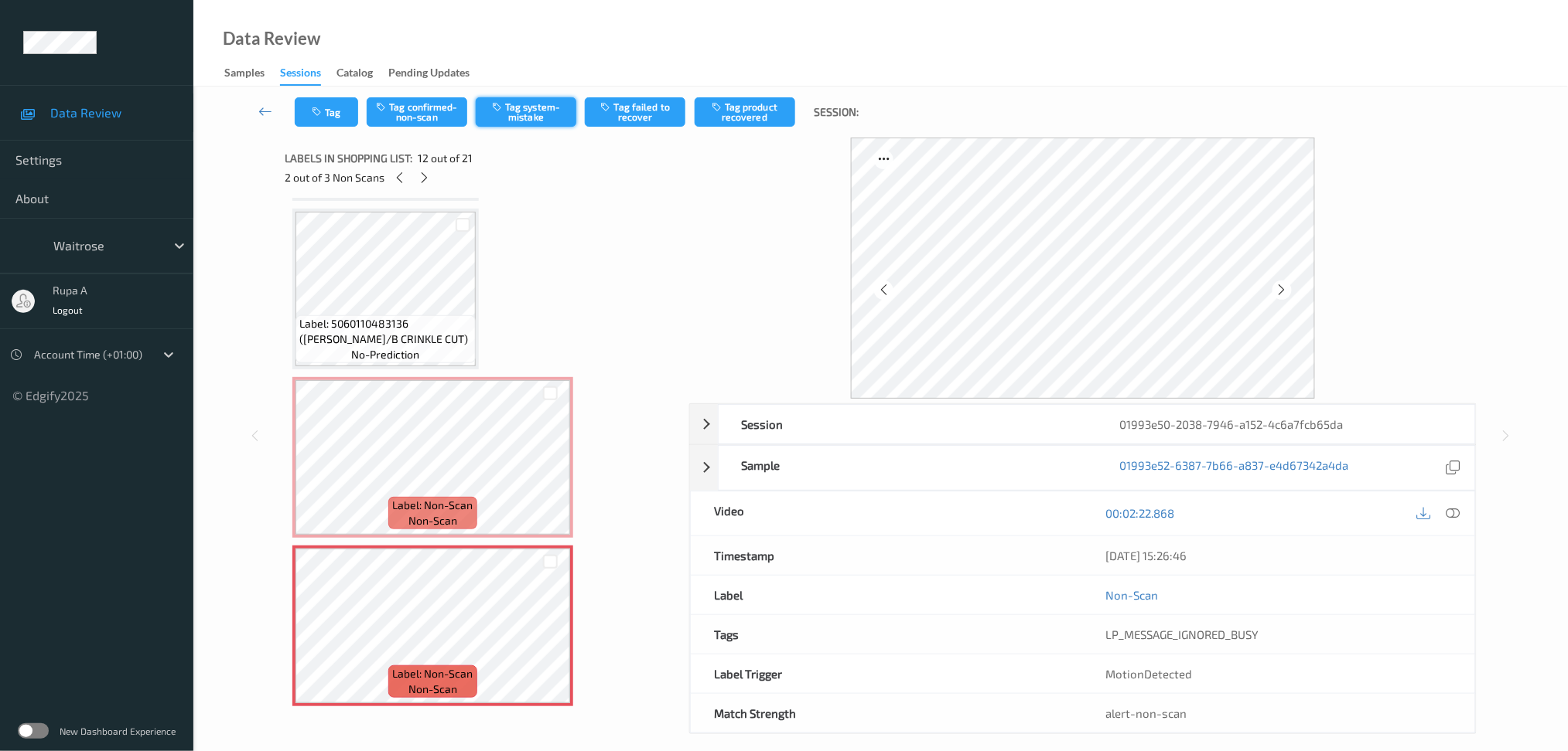
click at [532, 114] on button "Tag system-mistake" at bounding box center [525, 112] width 100 height 29
click at [310, 111] on button "Tag" at bounding box center [325, 112] width 63 height 29
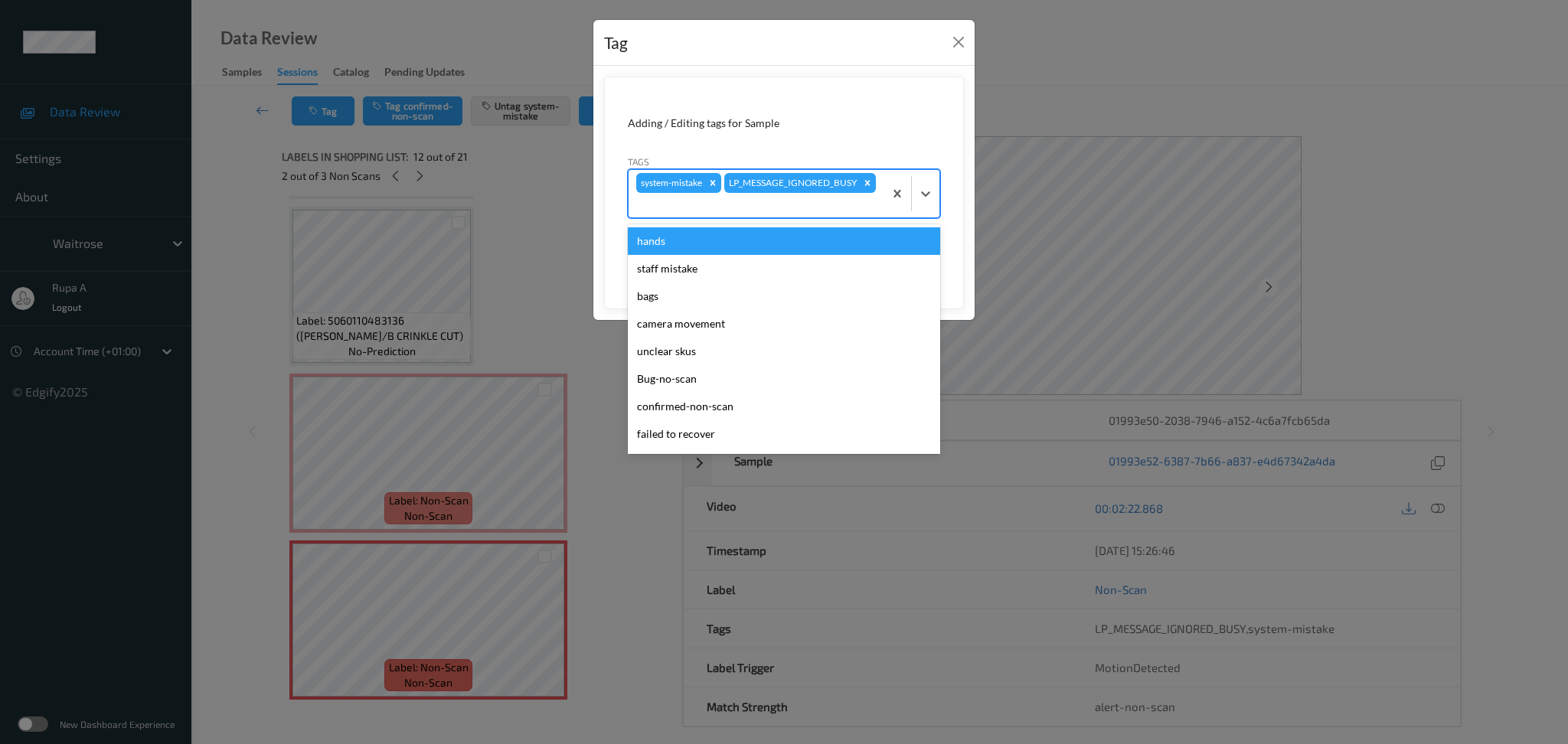
click at [859, 198] on div at bounding box center [756, 205] width 239 height 18
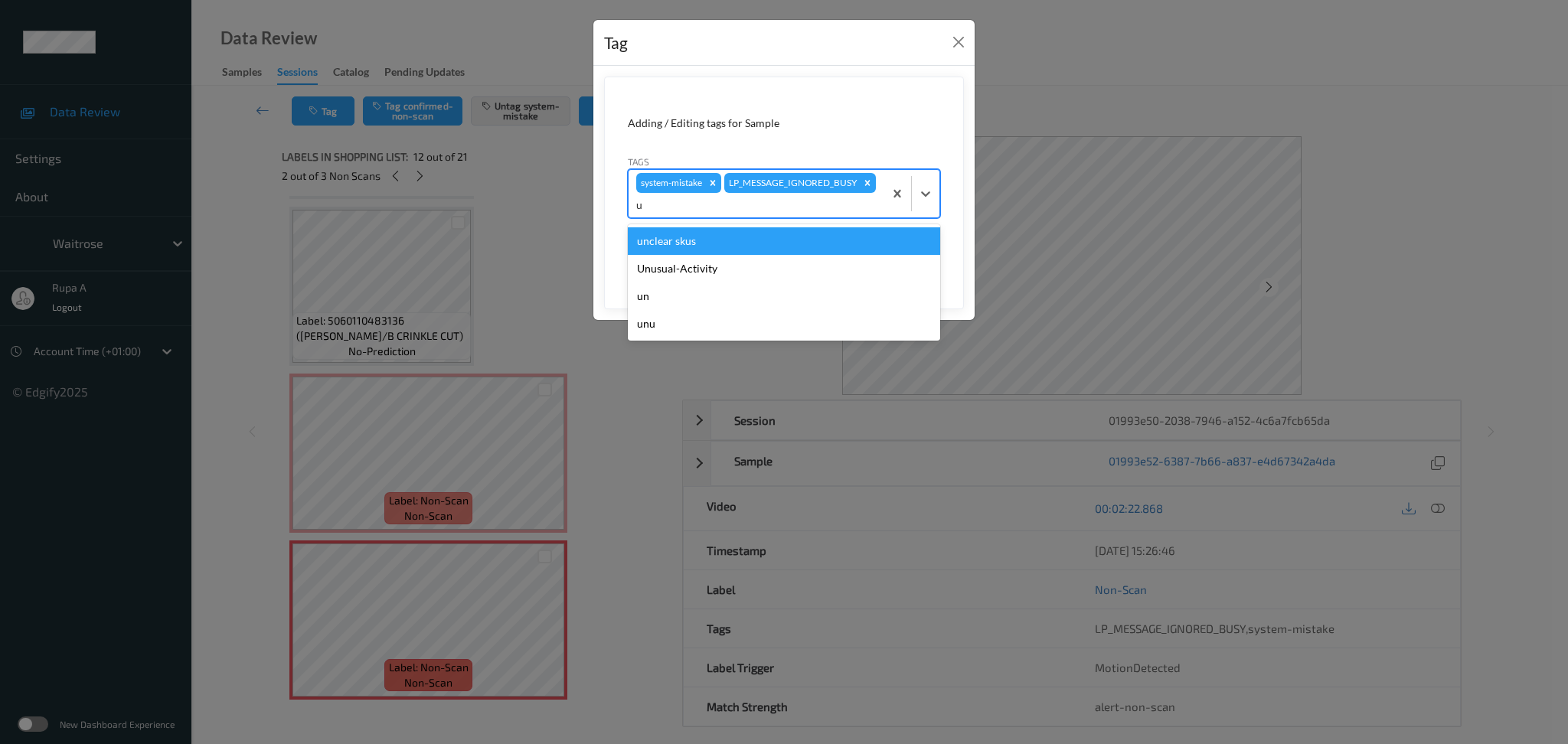
type input "un"
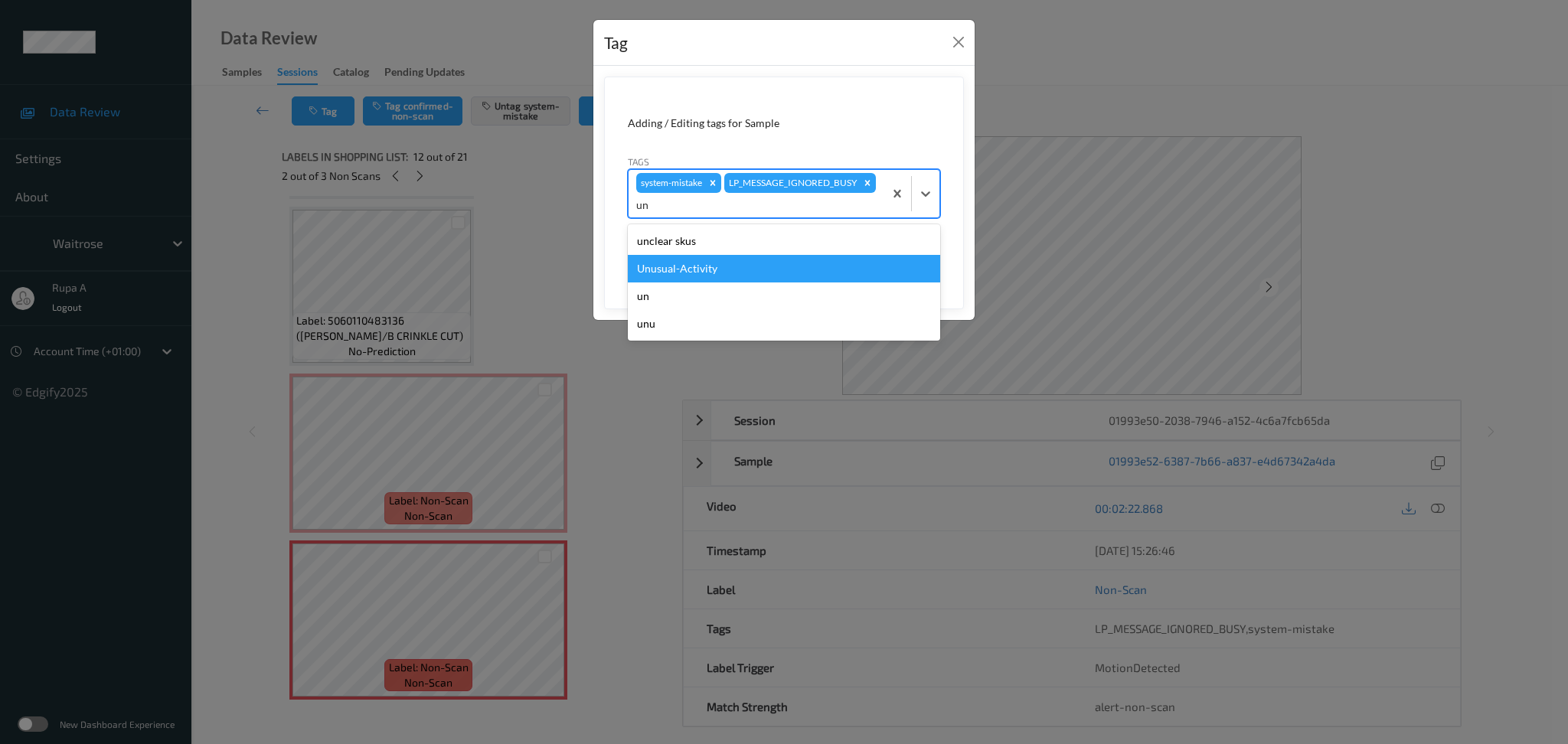
click at [735, 266] on div "Unusual-Activity" at bounding box center [784, 268] width 313 height 28
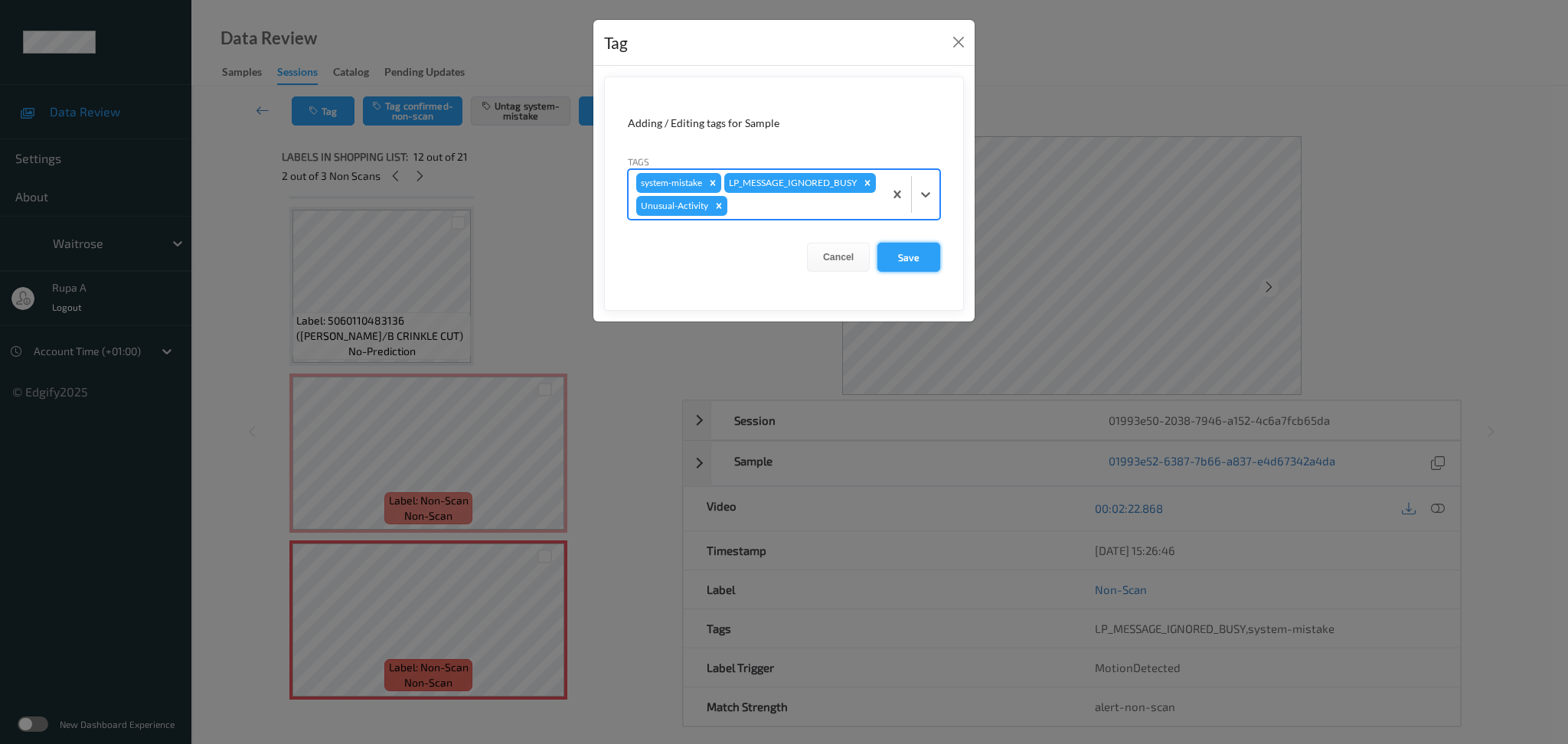
click at [927, 272] on button "Save" at bounding box center [908, 258] width 63 height 29
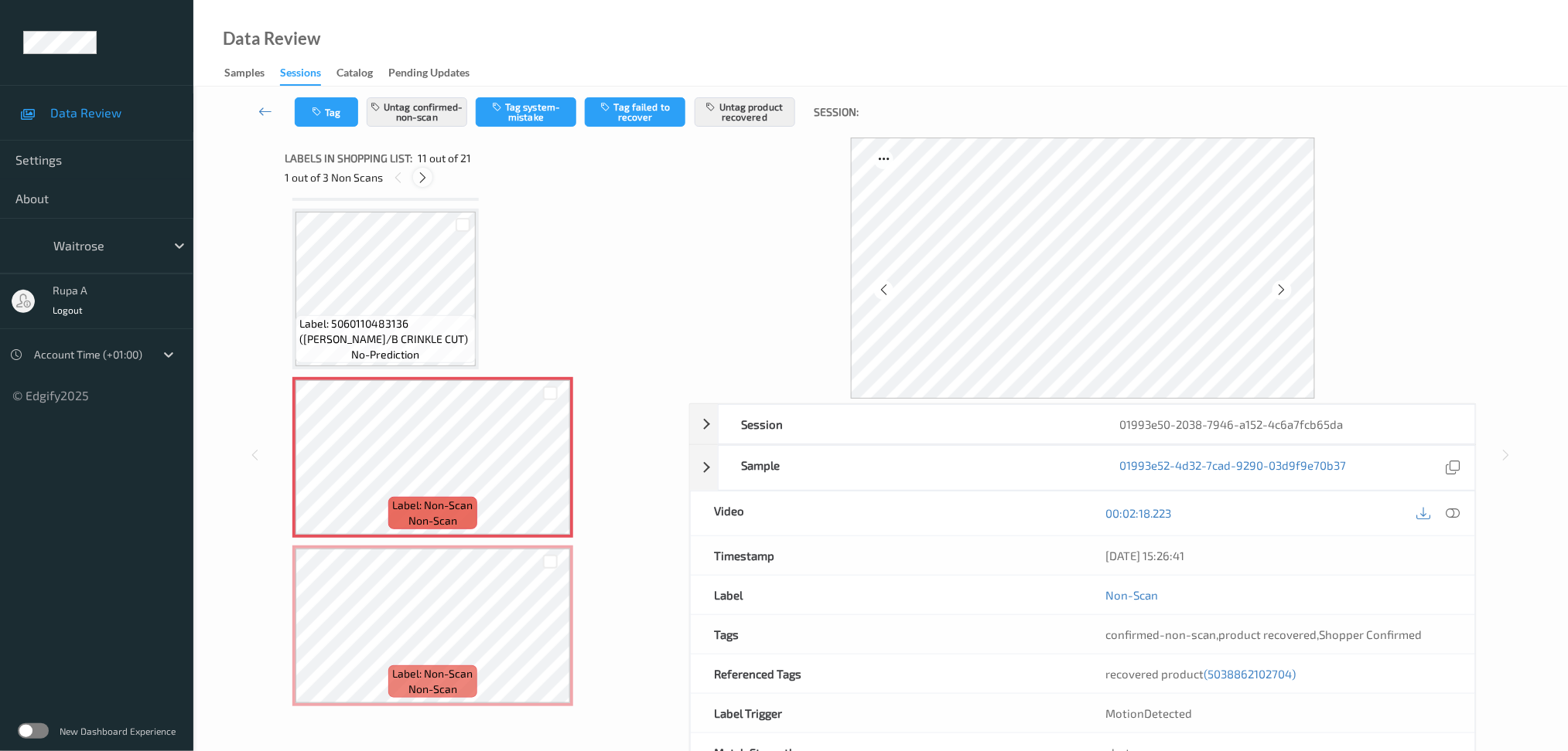
click at [425, 177] on icon at bounding box center [422, 177] width 13 height 14
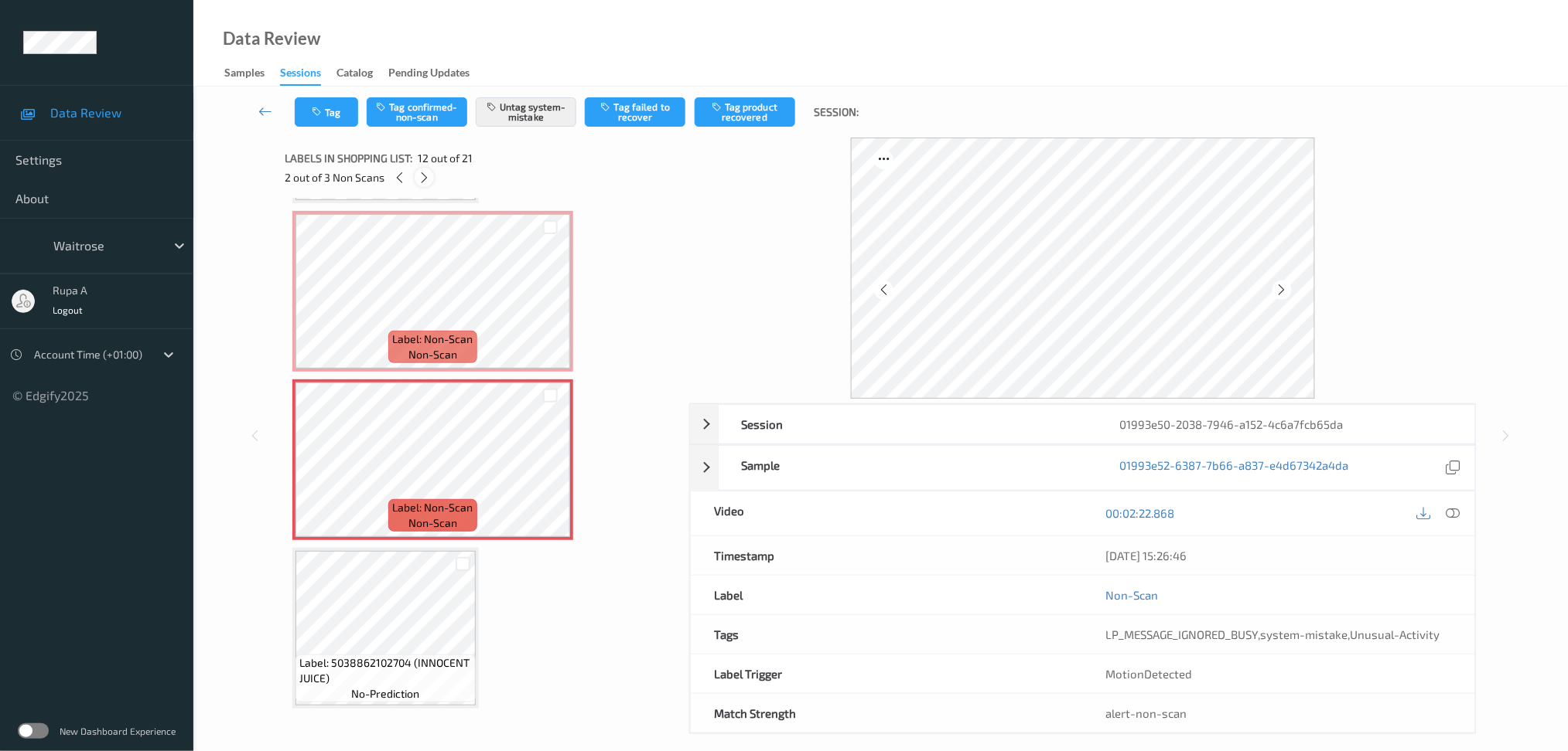
click at [425, 177] on icon at bounding box center [424, 177] width 13 height 14
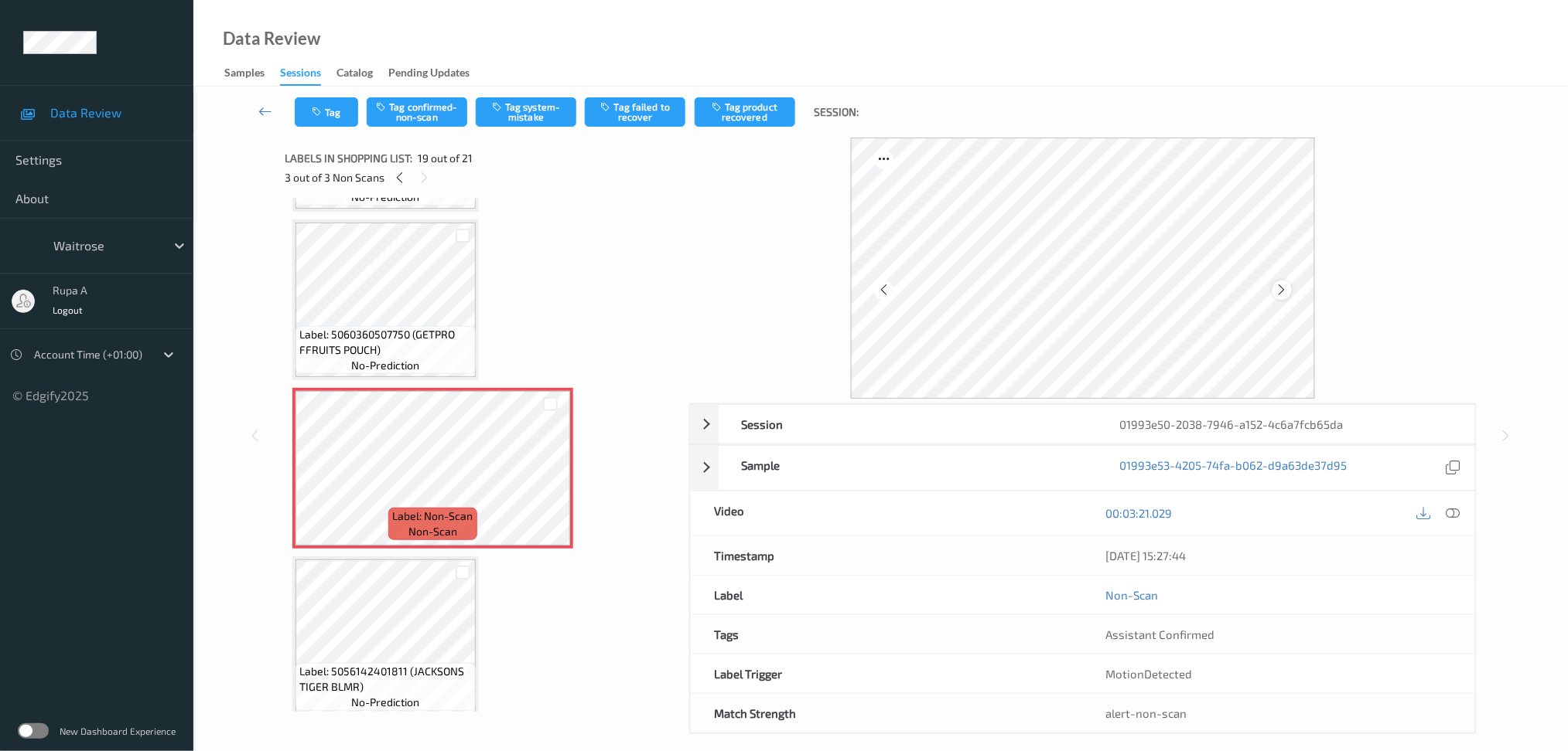
click at [1281, 288] on icon at bounding box center [1281, 289] width 13 height 14
click at [389, 327] on span "Label: 5060360507750 (GETPRO FFRUITS POUCH)" at bounding box center [385, 343] width 172 height 31
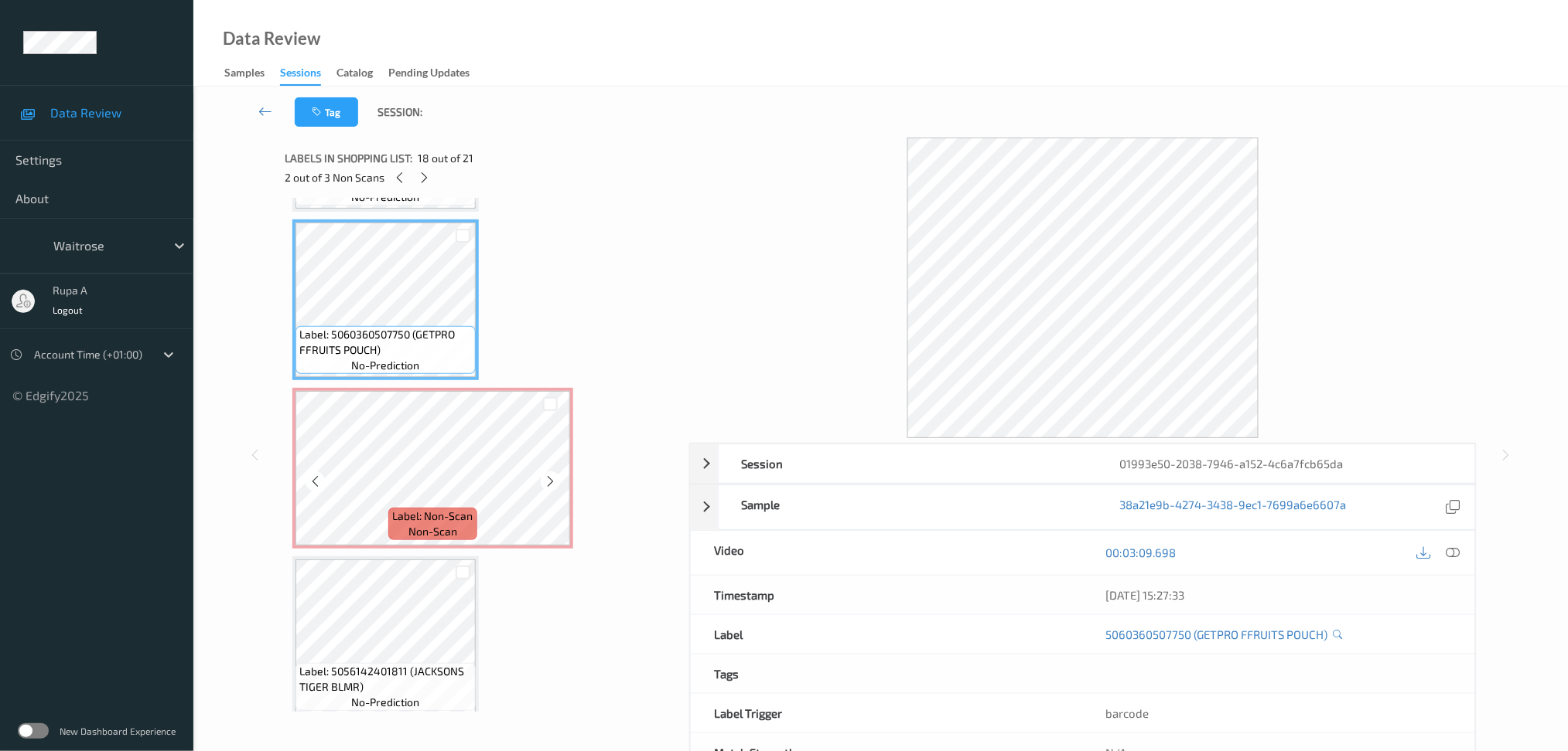
click at [448, 508] on span "Label: Non-Scan" at bounding box center [433, 516] width 81 height 16
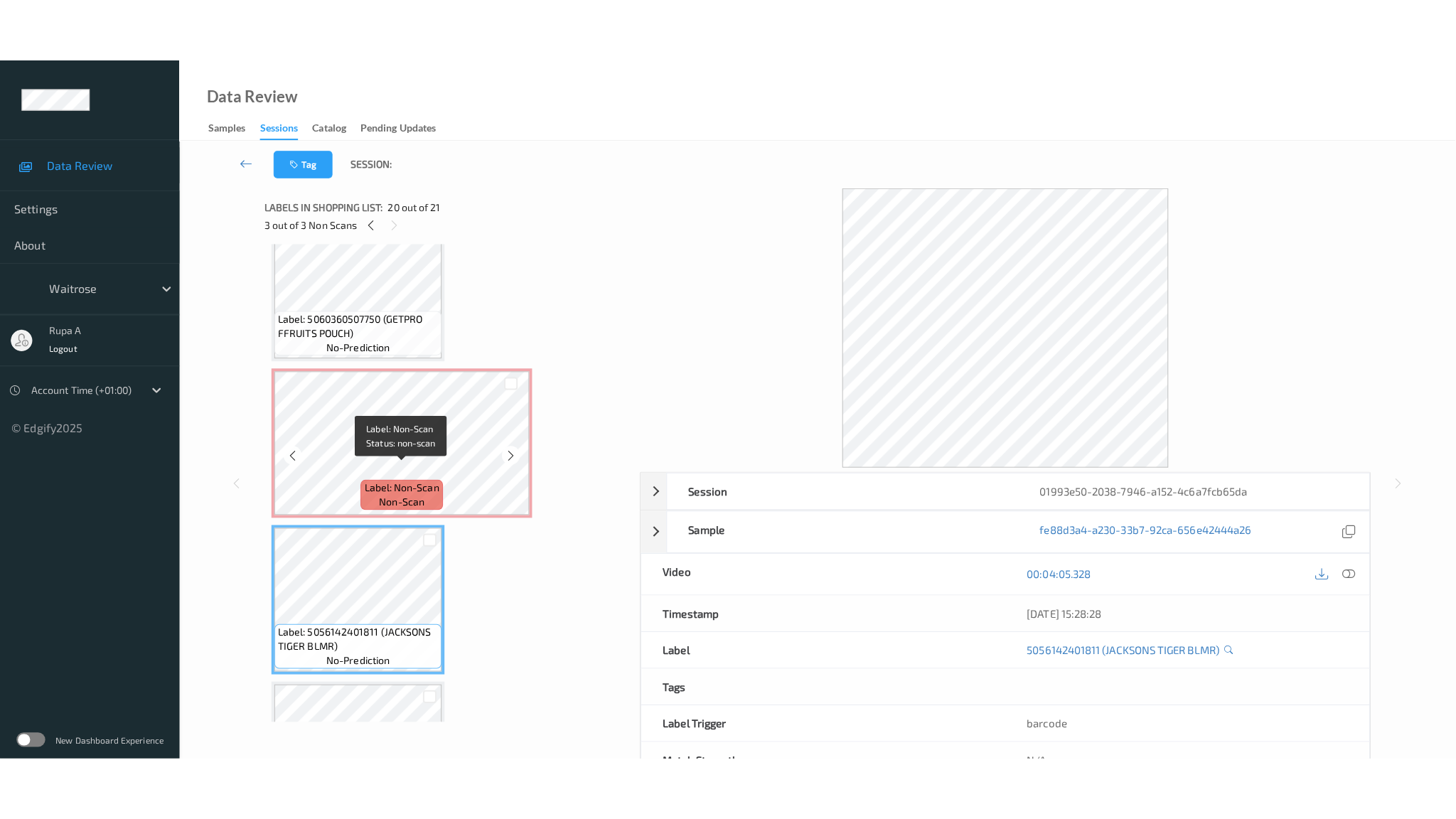
scroll to position [2669, 0]
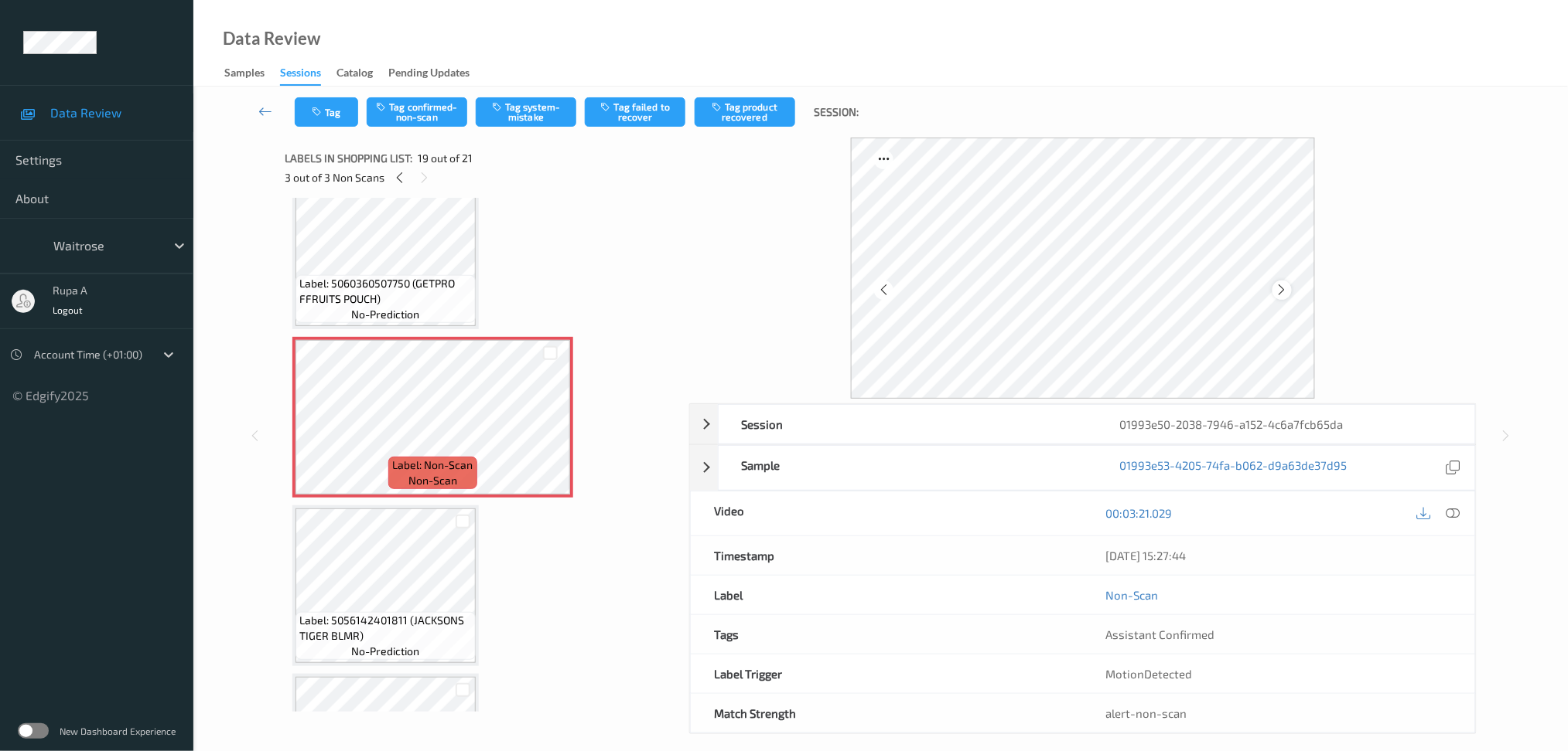
click at [1279, 290] on icon at bounding box center [1281, 289] width 13 height 14
click at [1452, 520] on icon at bounding box center [1452, 513] width 14 height 14
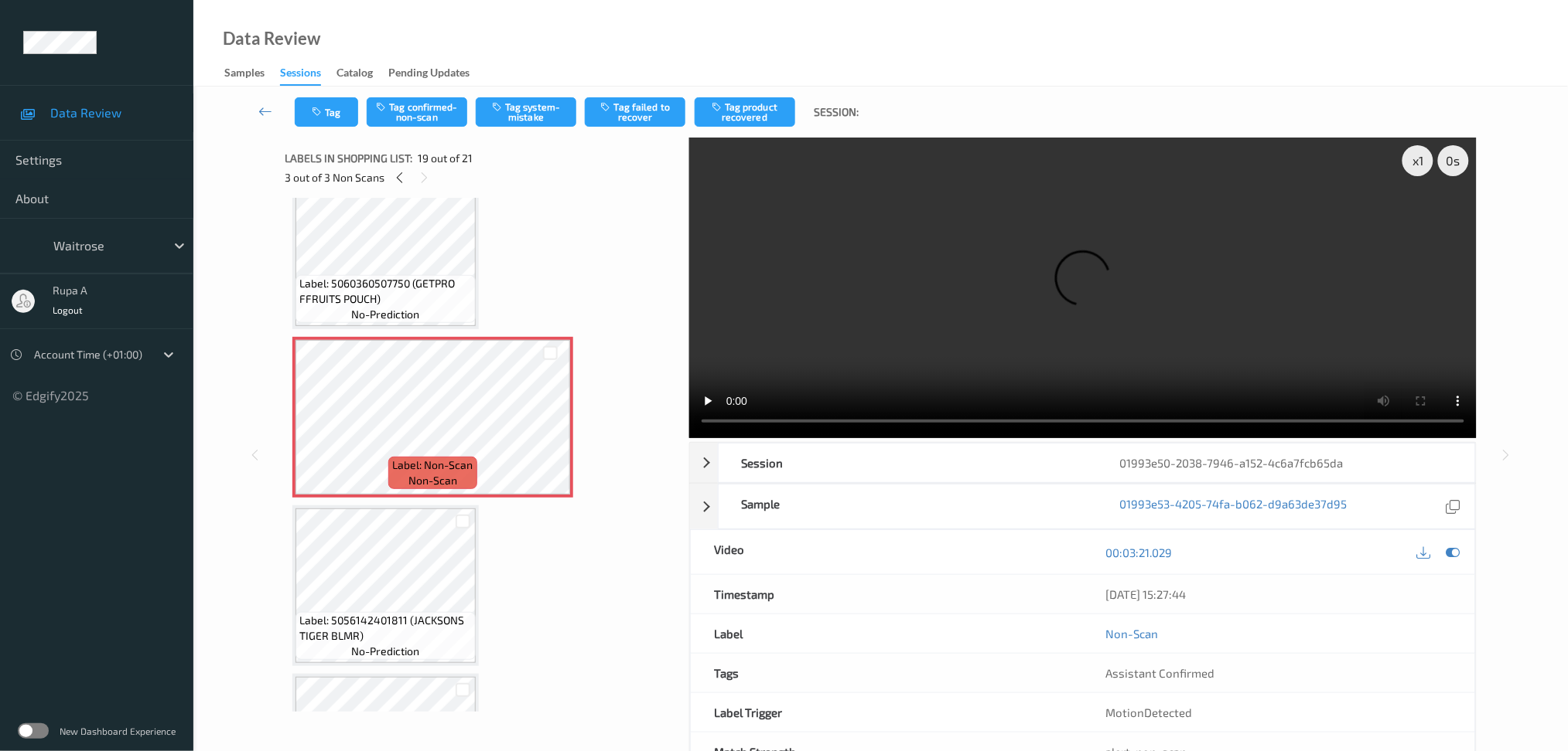
scroll to position [2867, 0]
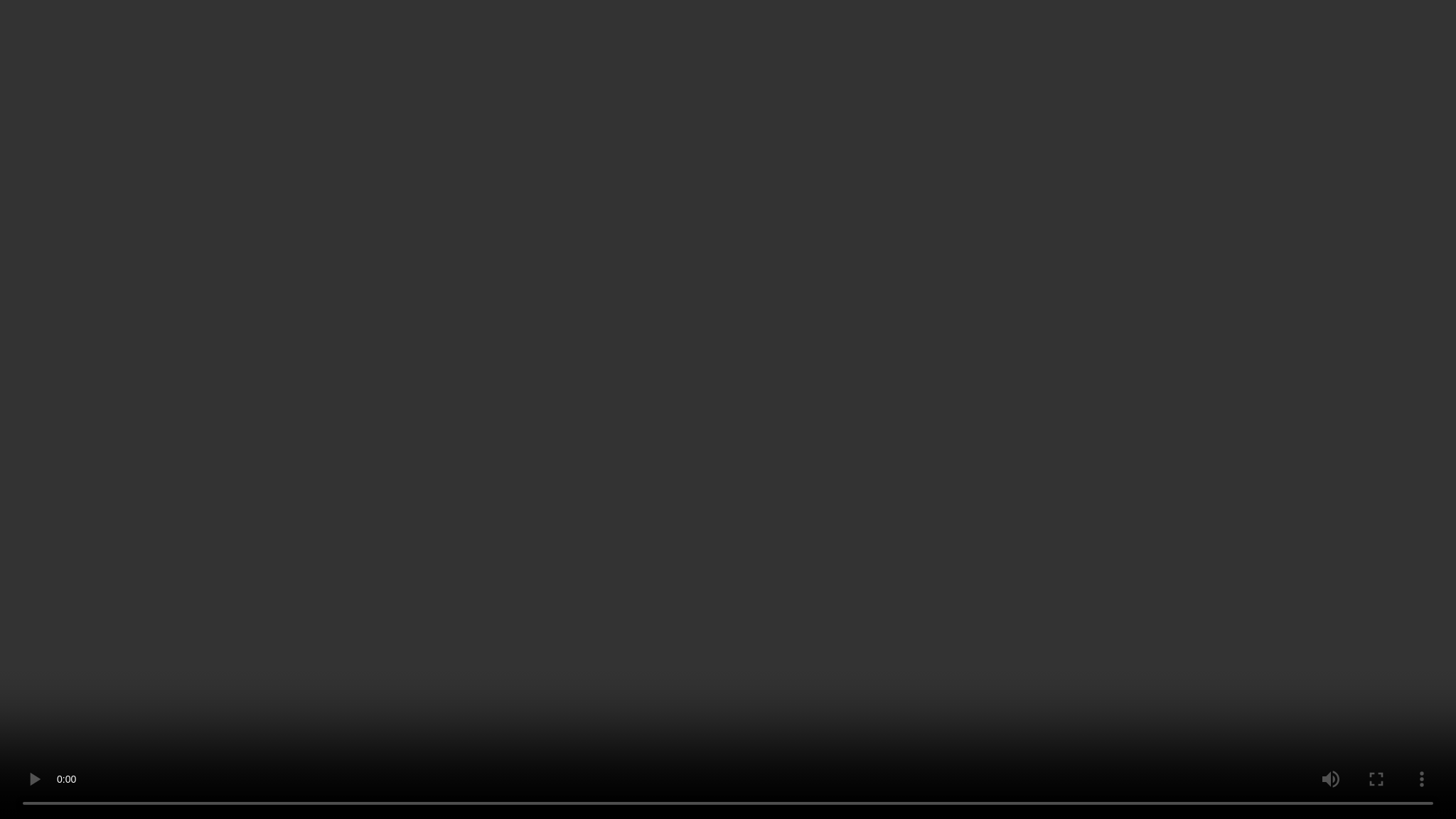
click at [982, 392] on video at bounding box center [728, 410] width 1456 height 819
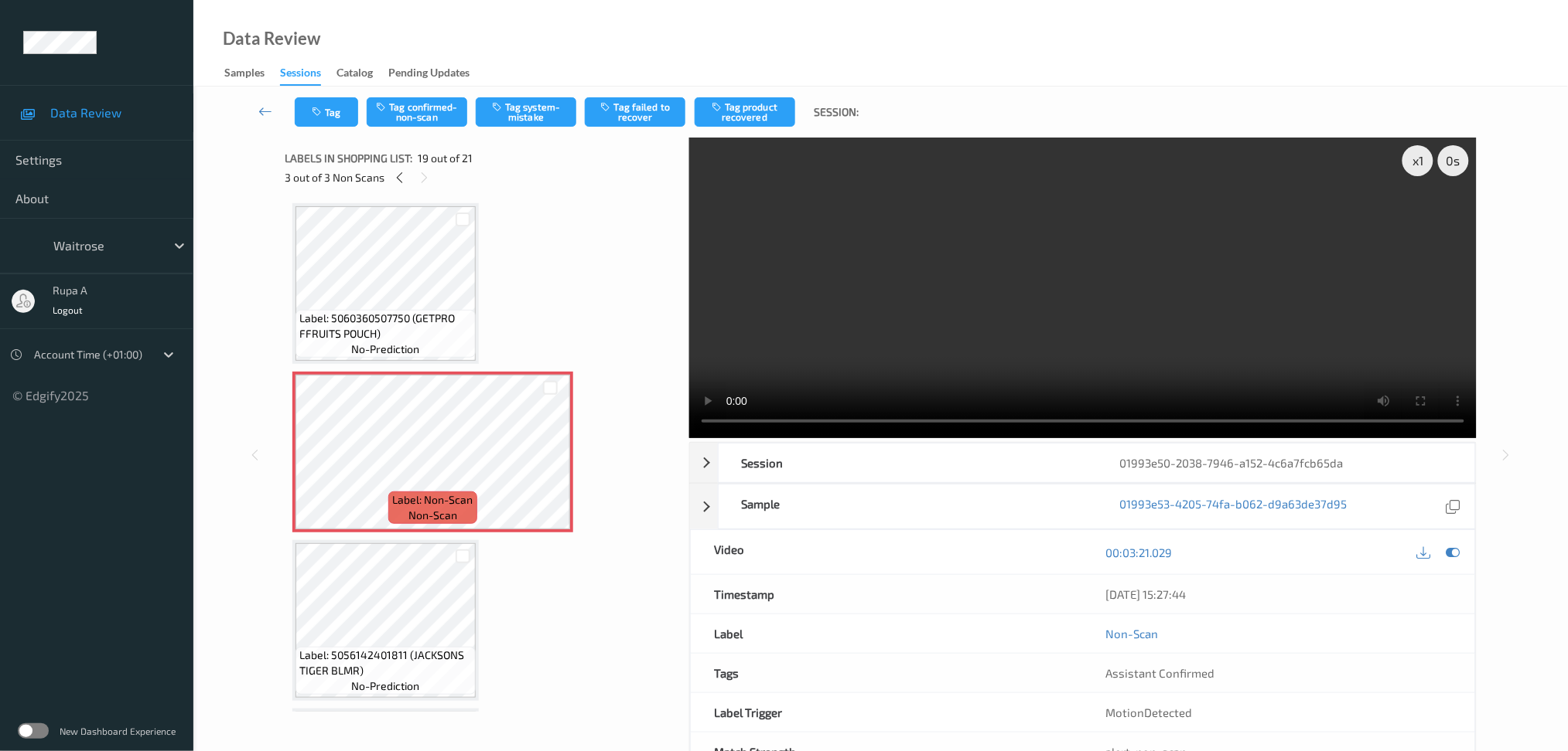
click at [1465, 557] on div "00:03:21.029" at bounding box center [1279, 551] width 392 height 44
click at [1462, 557] on div at bounding box center [1452, 551] width 20 height 20
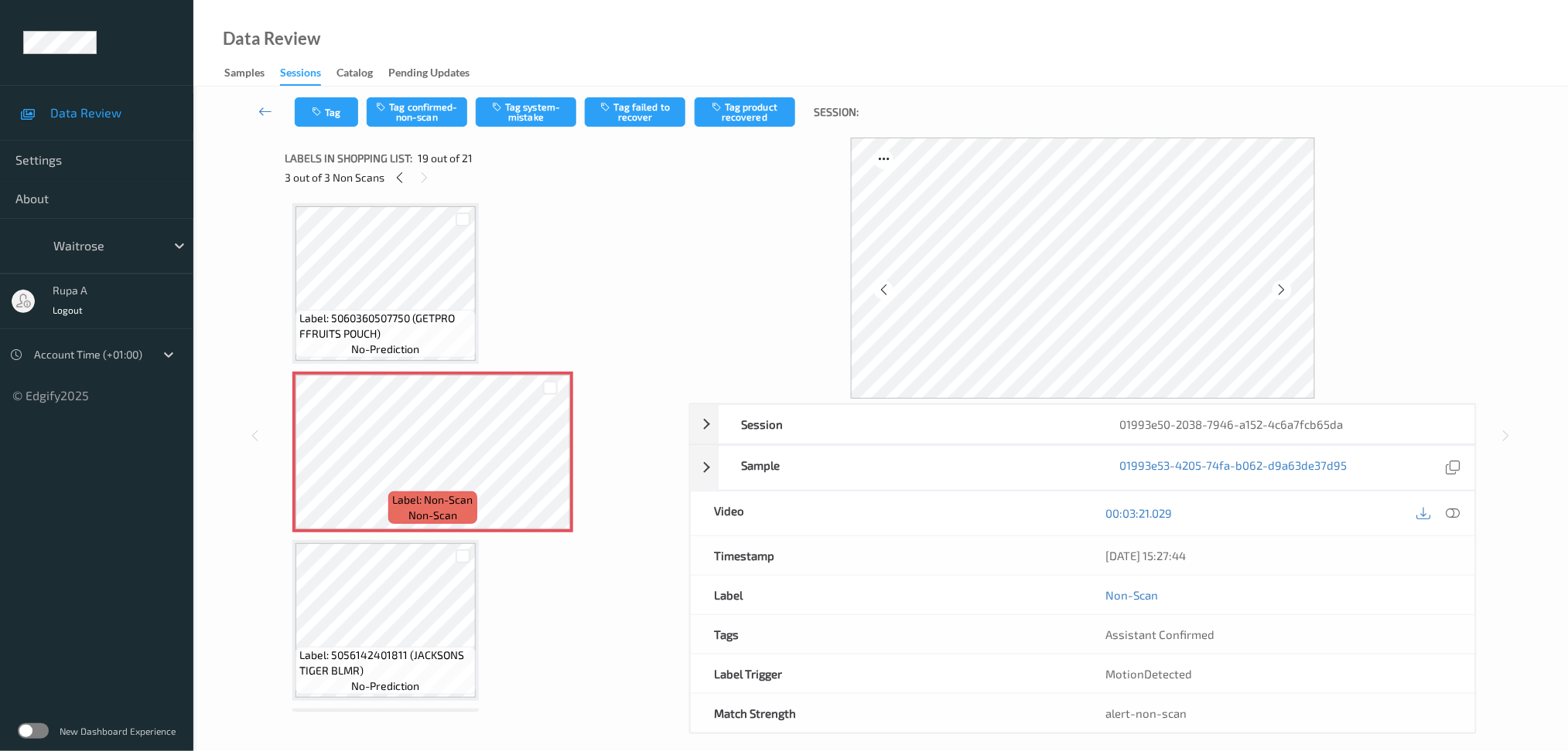
scroll to position [15, 0]
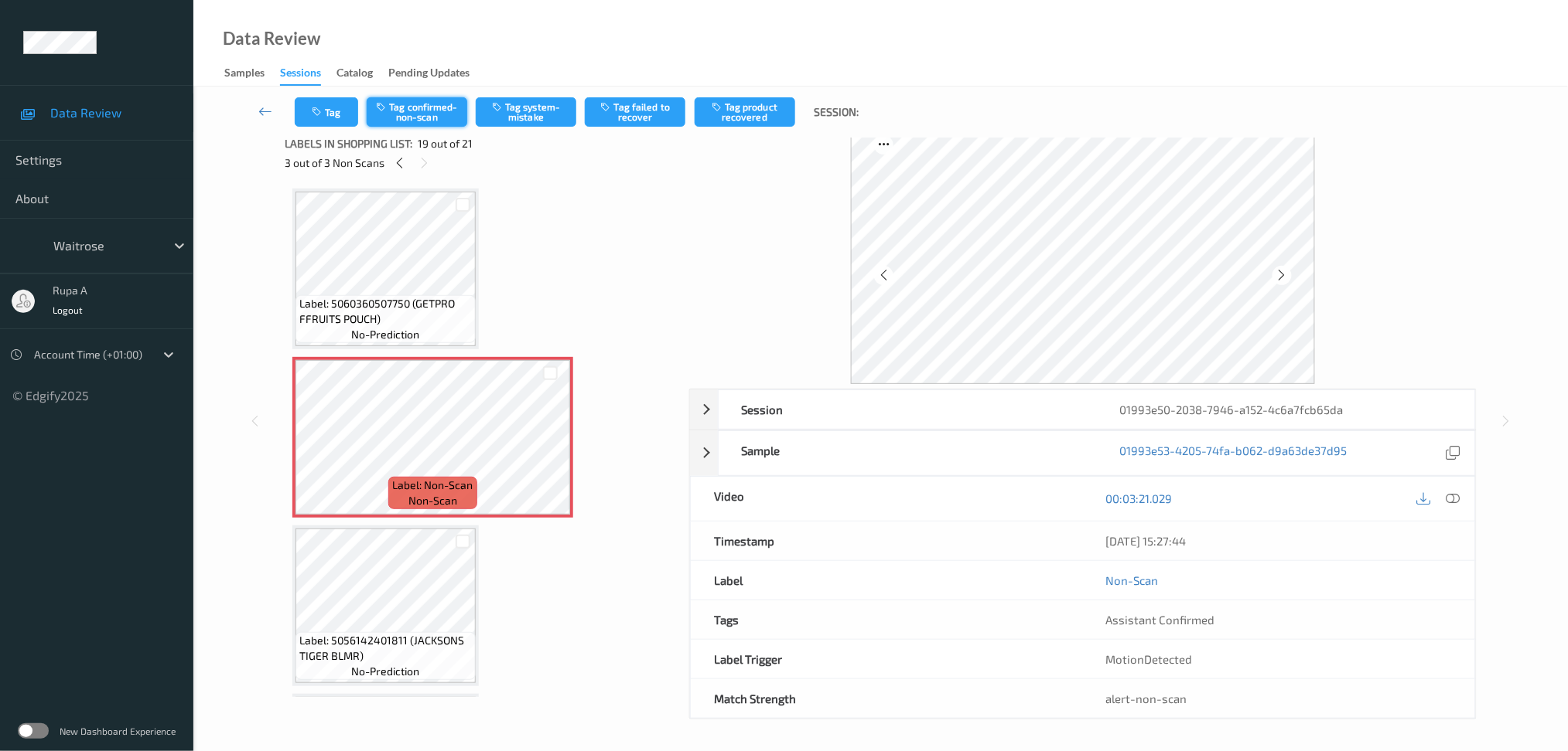
click at [441, 116] on button "Tag confirmed-non-scan" at bounding box center [416, 112] width 100 height 29
click at [740, 119] on button "Tag product recovered" at bounding box center [745, 112] width 100 height 29
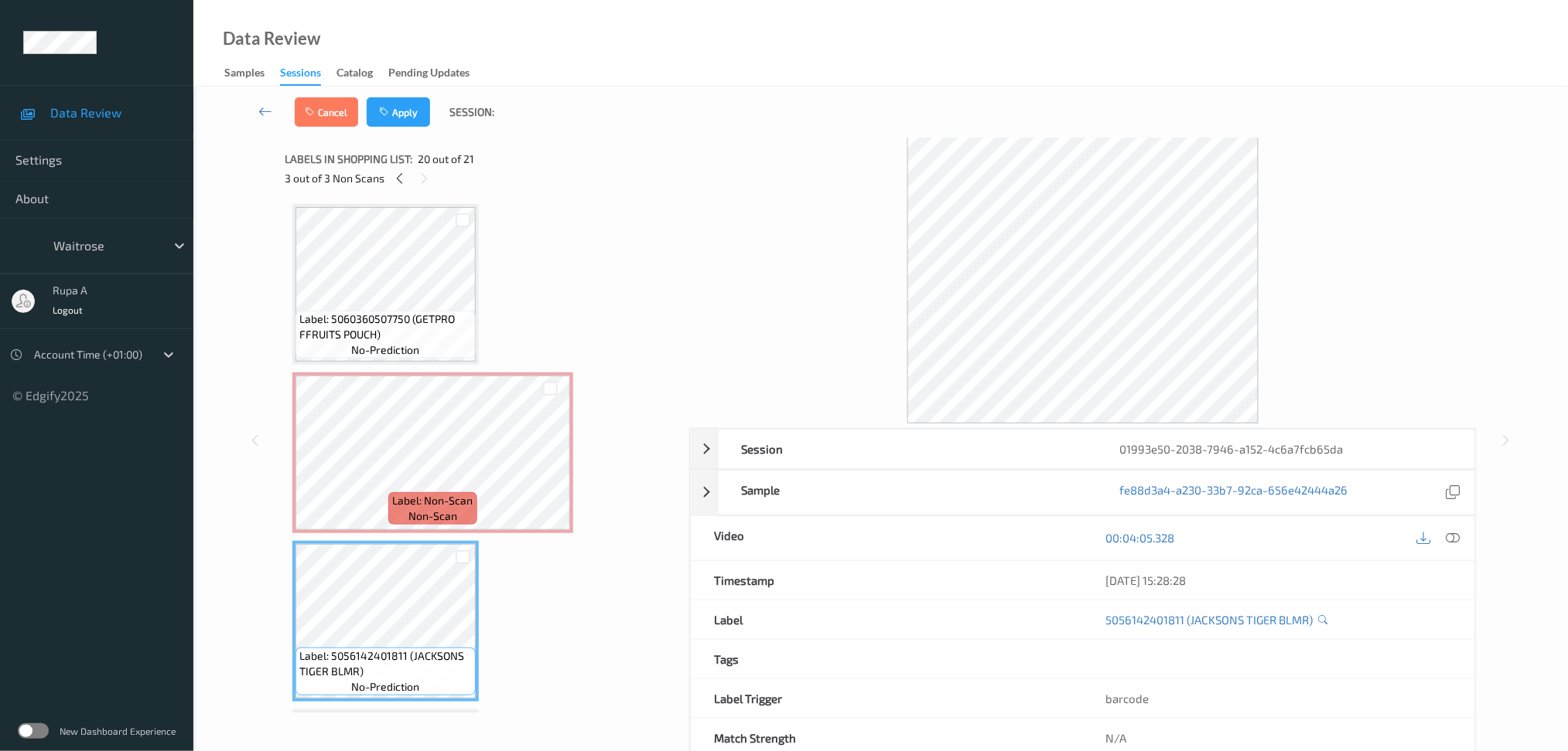
scroll to position [2971, 0]
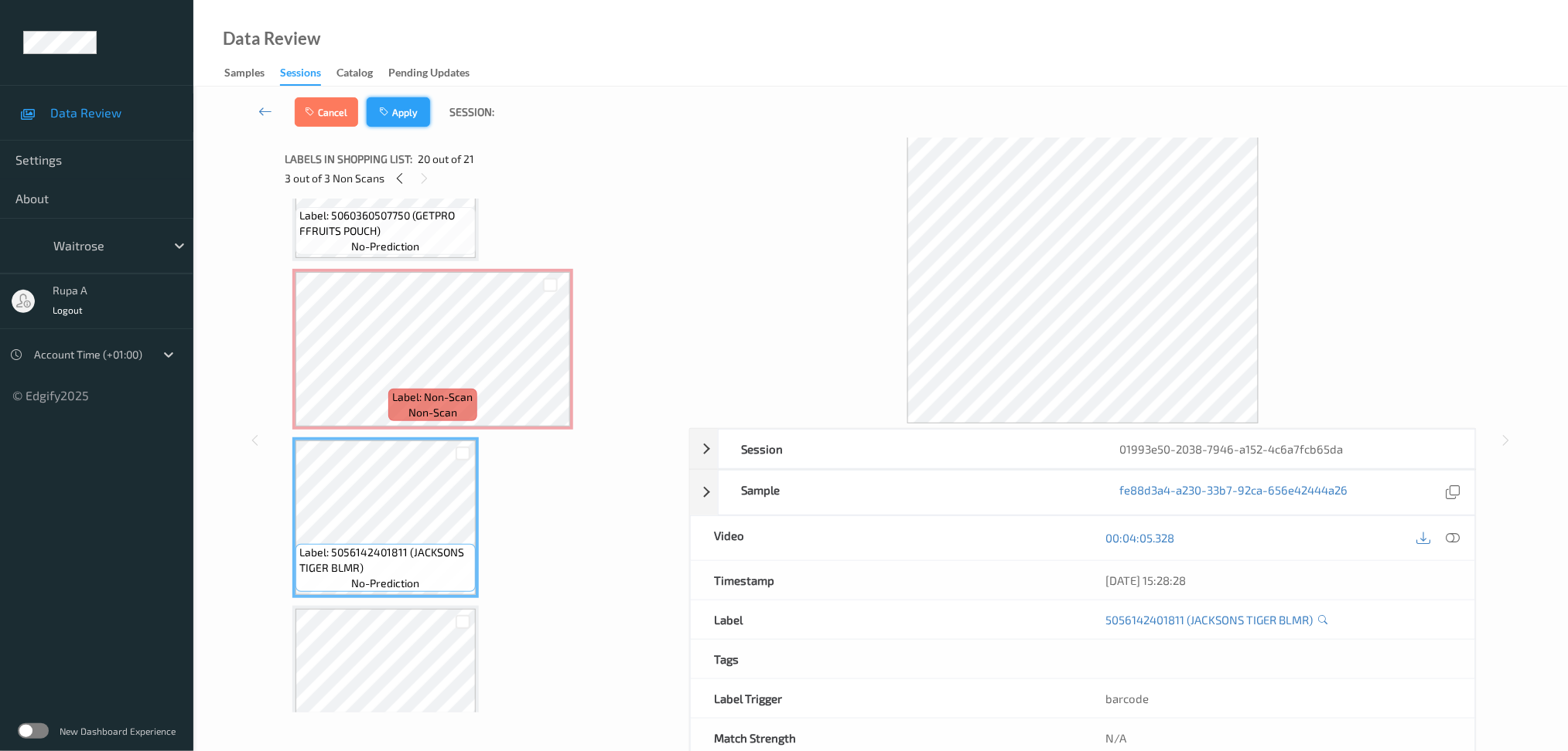
click at [399, 110] on button "Apply" at bounding box center [398, 112] width 63 height 29
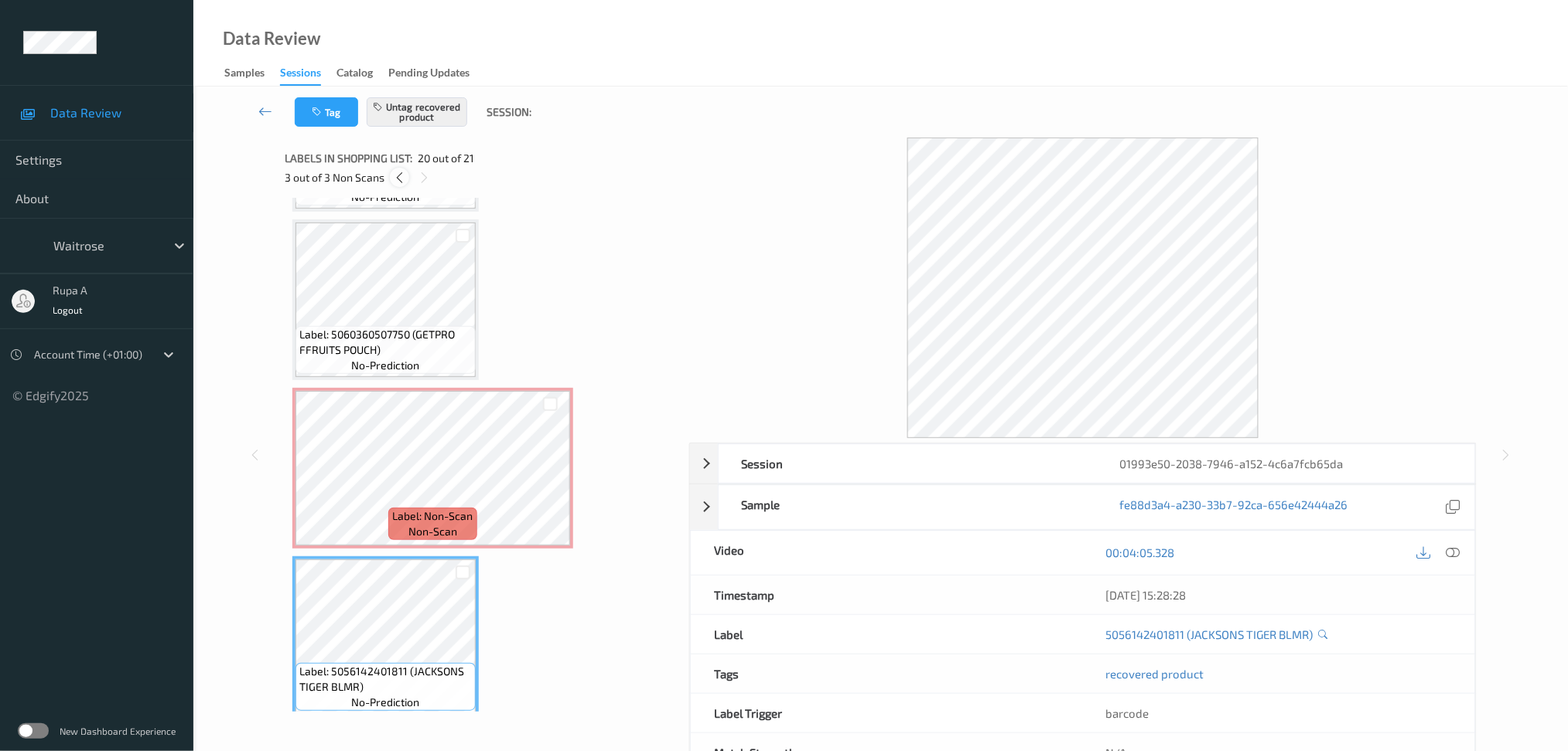
click at [397, 168] on div at bounding box center [400, 177] width 19 height 19
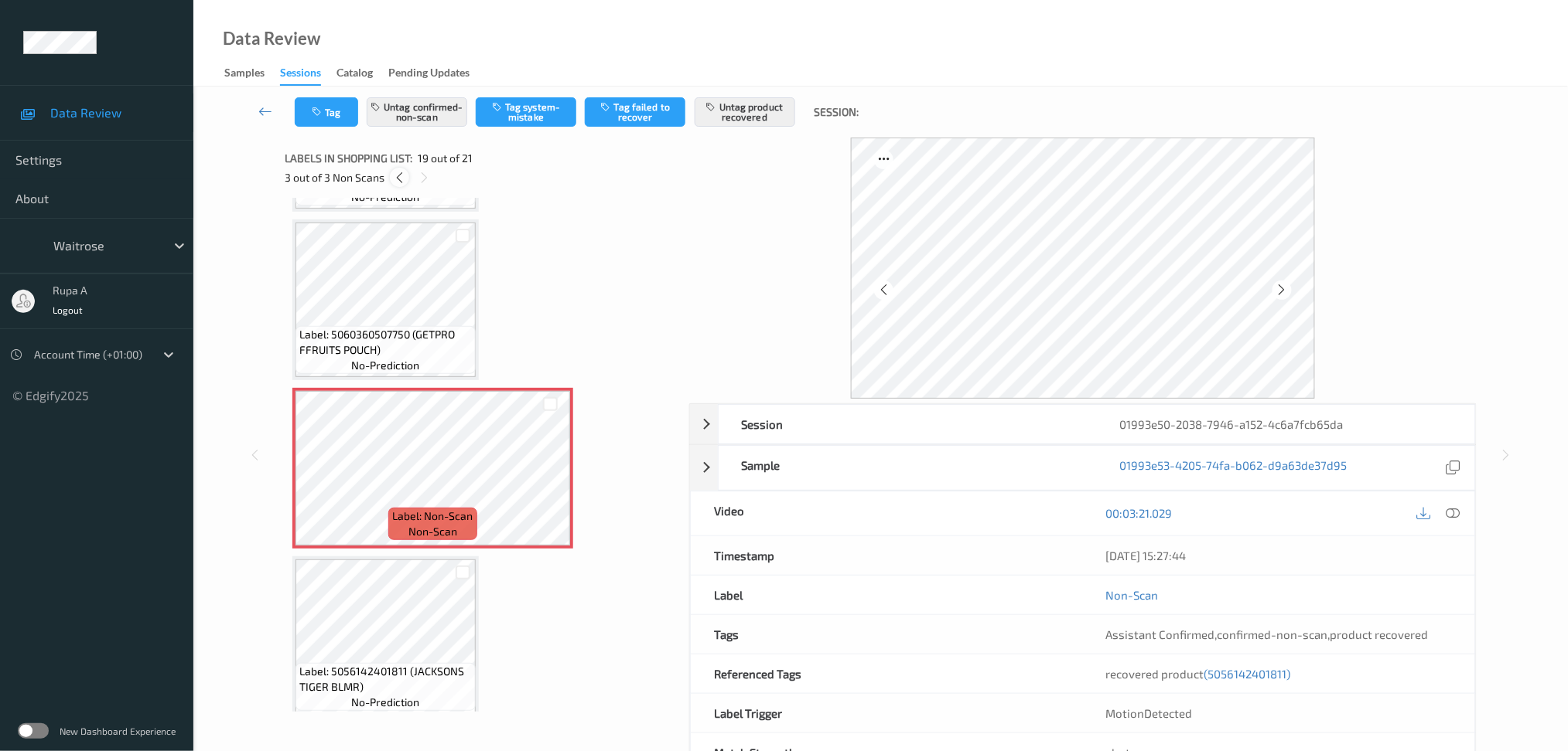
click at [397, 168] on div at bounding box center [400, 177] width 19 height 19
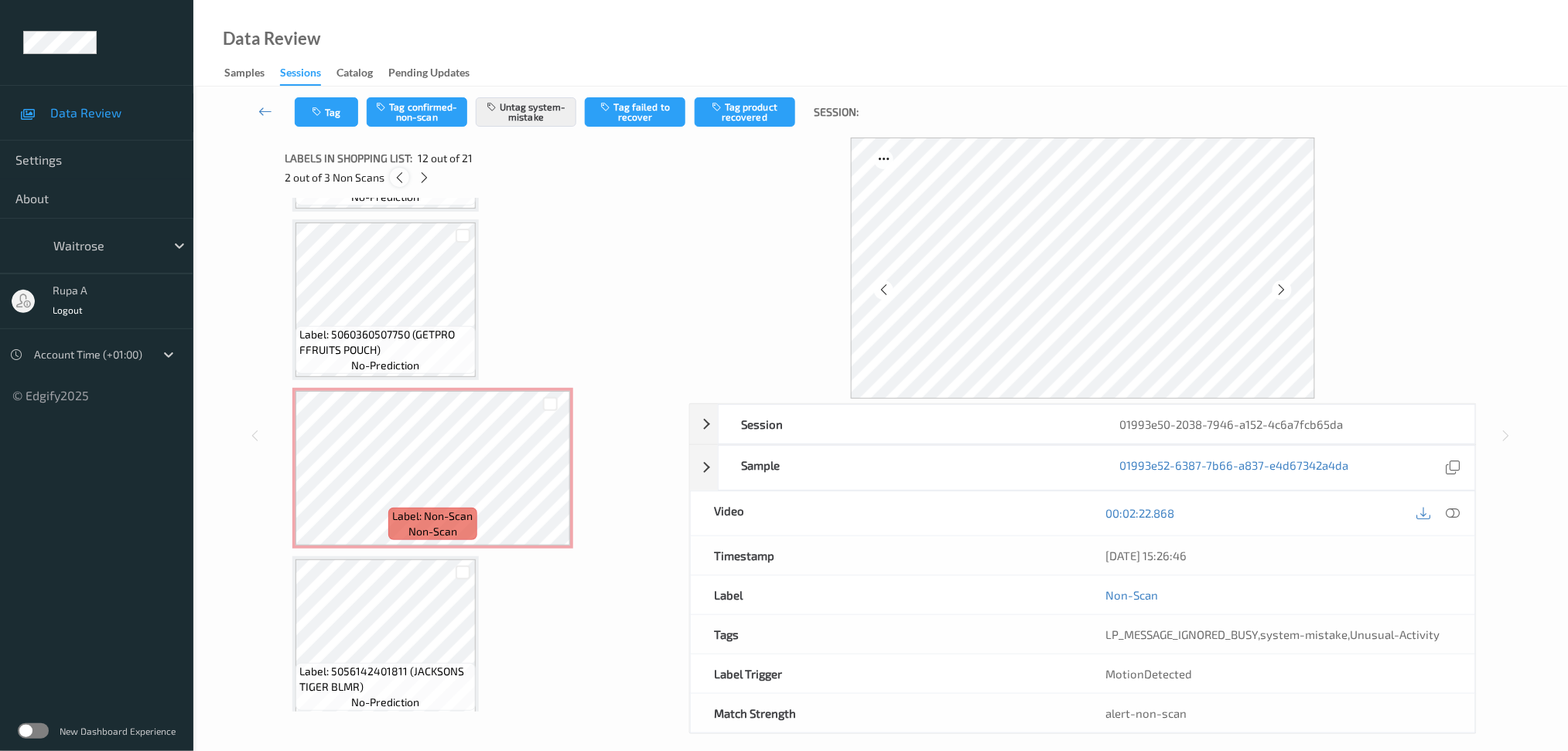
scroll to position [1679, 0]
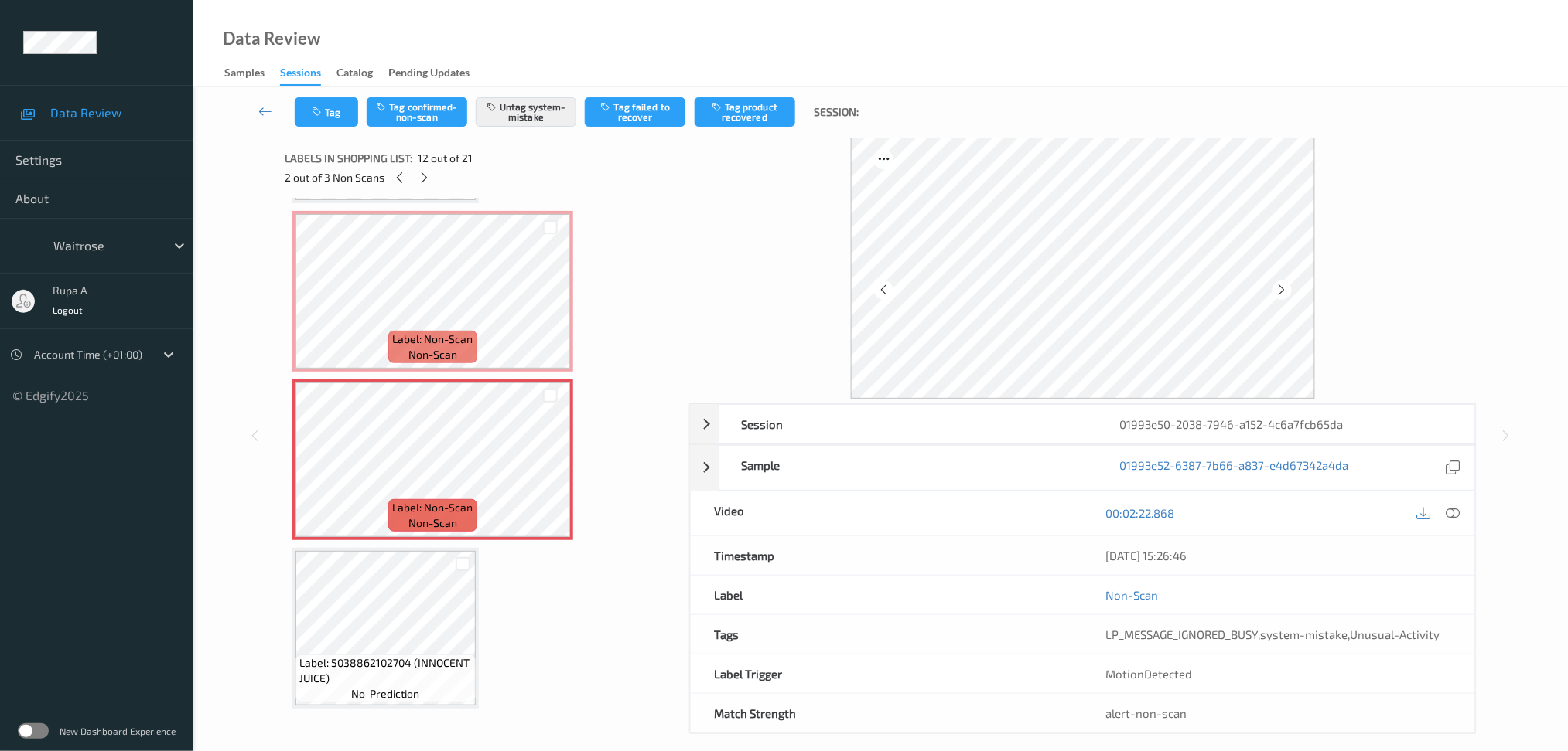
click at [440, 177] on div "2 out of 3 Non Scans" at bounding box center [481, 177] width 394 height 19
click at [414, 174] on div at bounding box center [424, 177] width 19 height 19
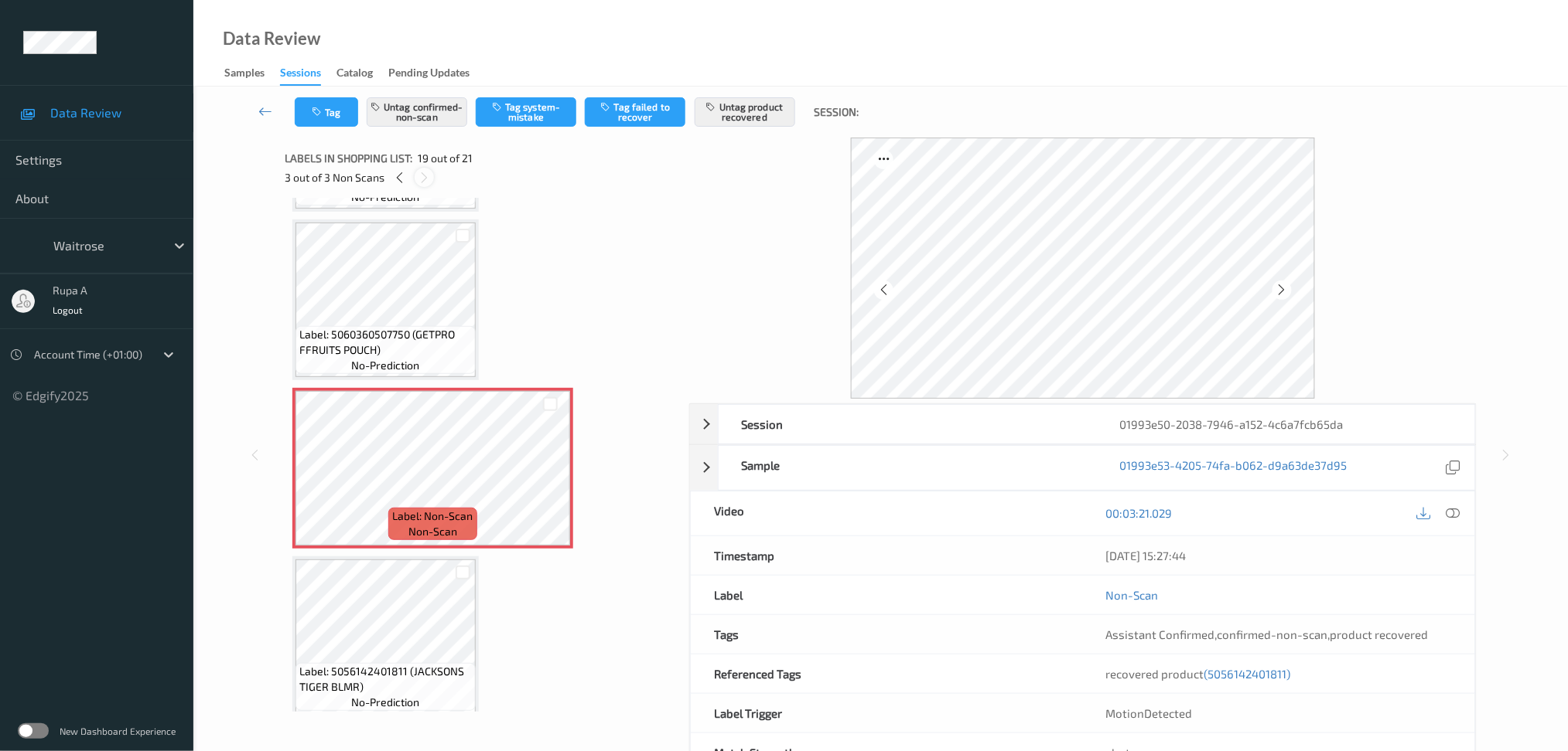
click at [414, 174] on div at bounding box center [424, 177] width 19 height 19
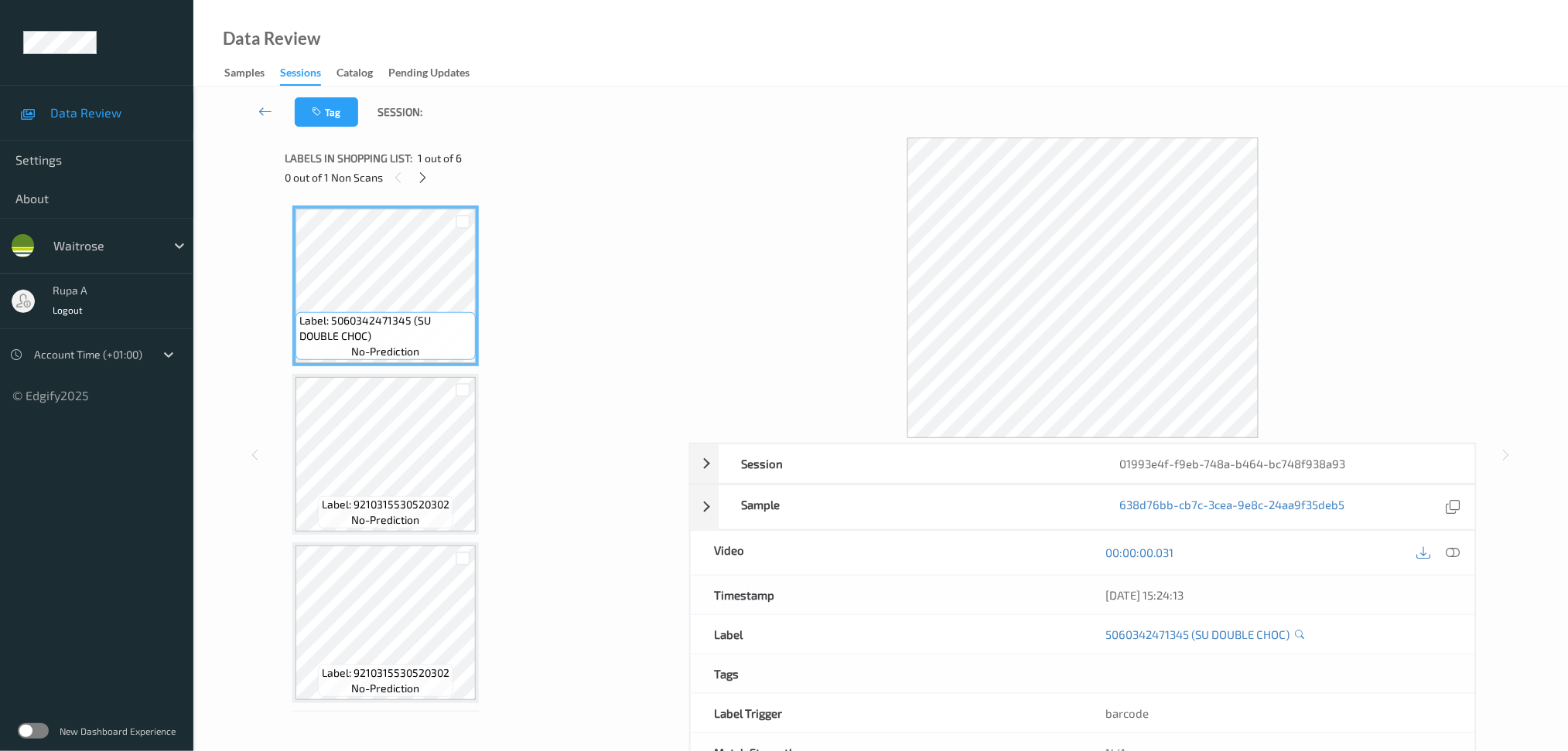
click at [567, 258] on div "Label: 5060342471345 (SU DOUBLE CHOC) no-prediction Label: 9210315530520302 no-…" at bounding box center [481, 707] width 378 height 1003
click at [413, 174] on div "0 out of 1 Non Scans" at bounding box center [481, 177] width 394 height 19
click at [421, 174] on icon at bounding box center [422, 177] width 13 height 14
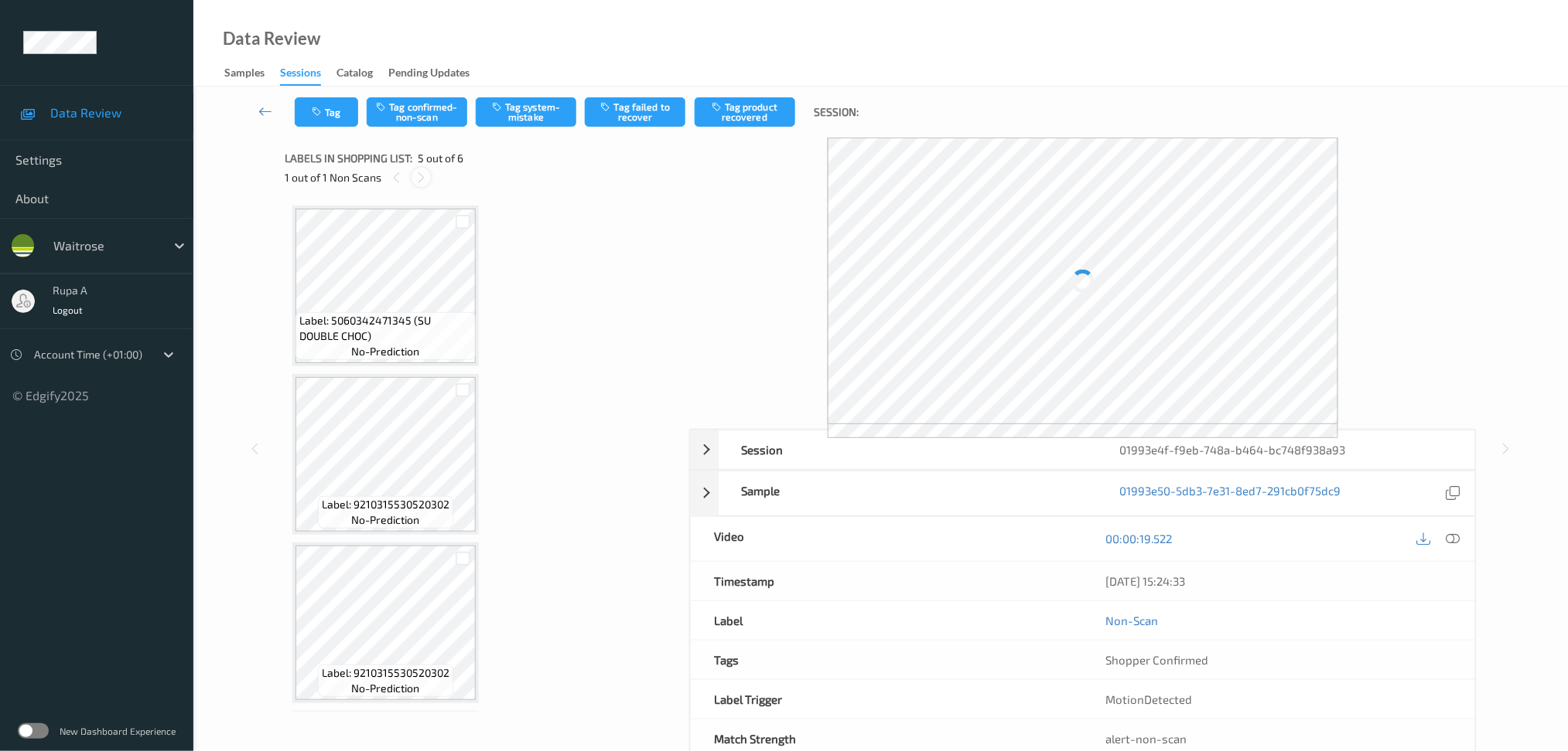
scroll to position [497, 0]
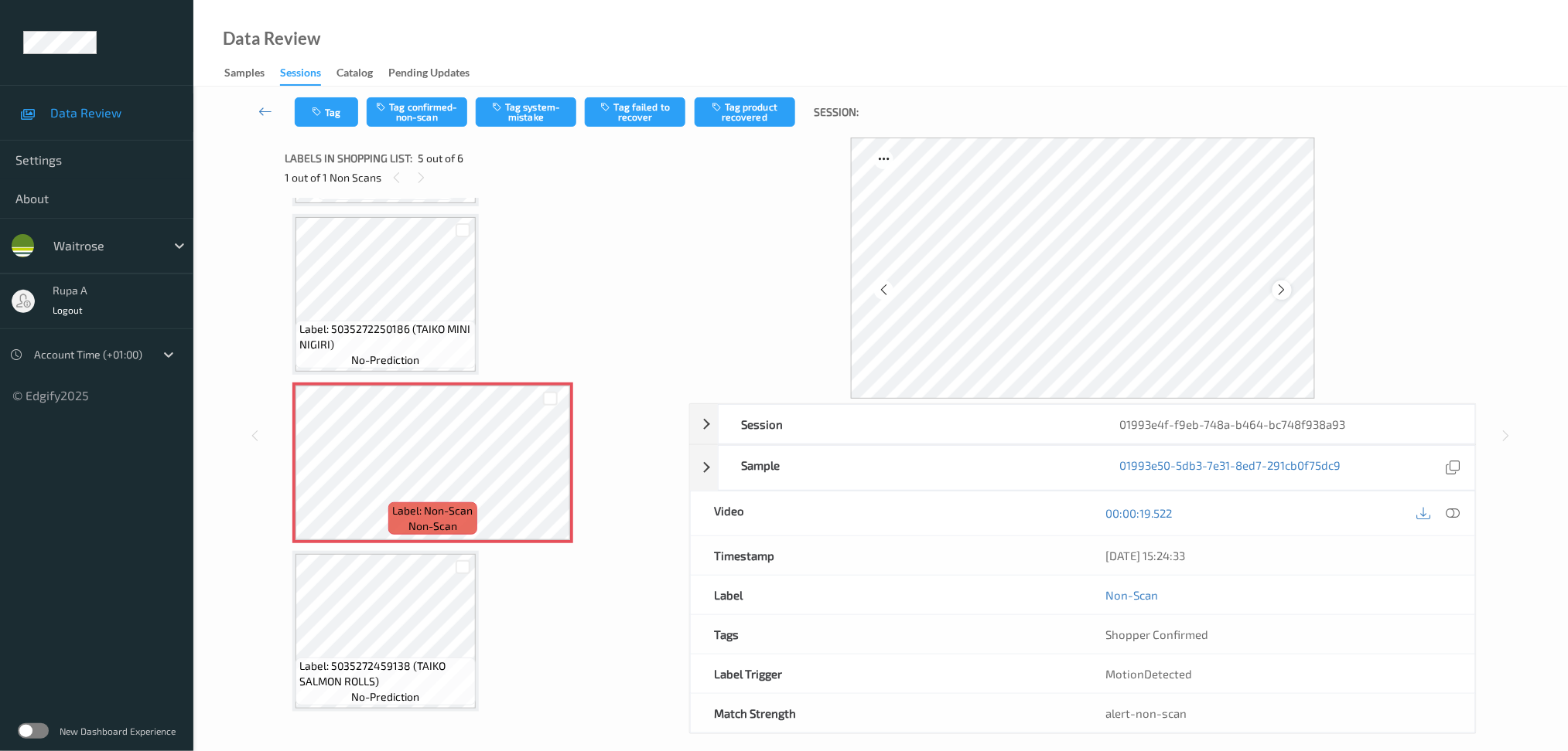
click at [1279, 289] on icon at bounding box center [1281, 289] width 13 height 14
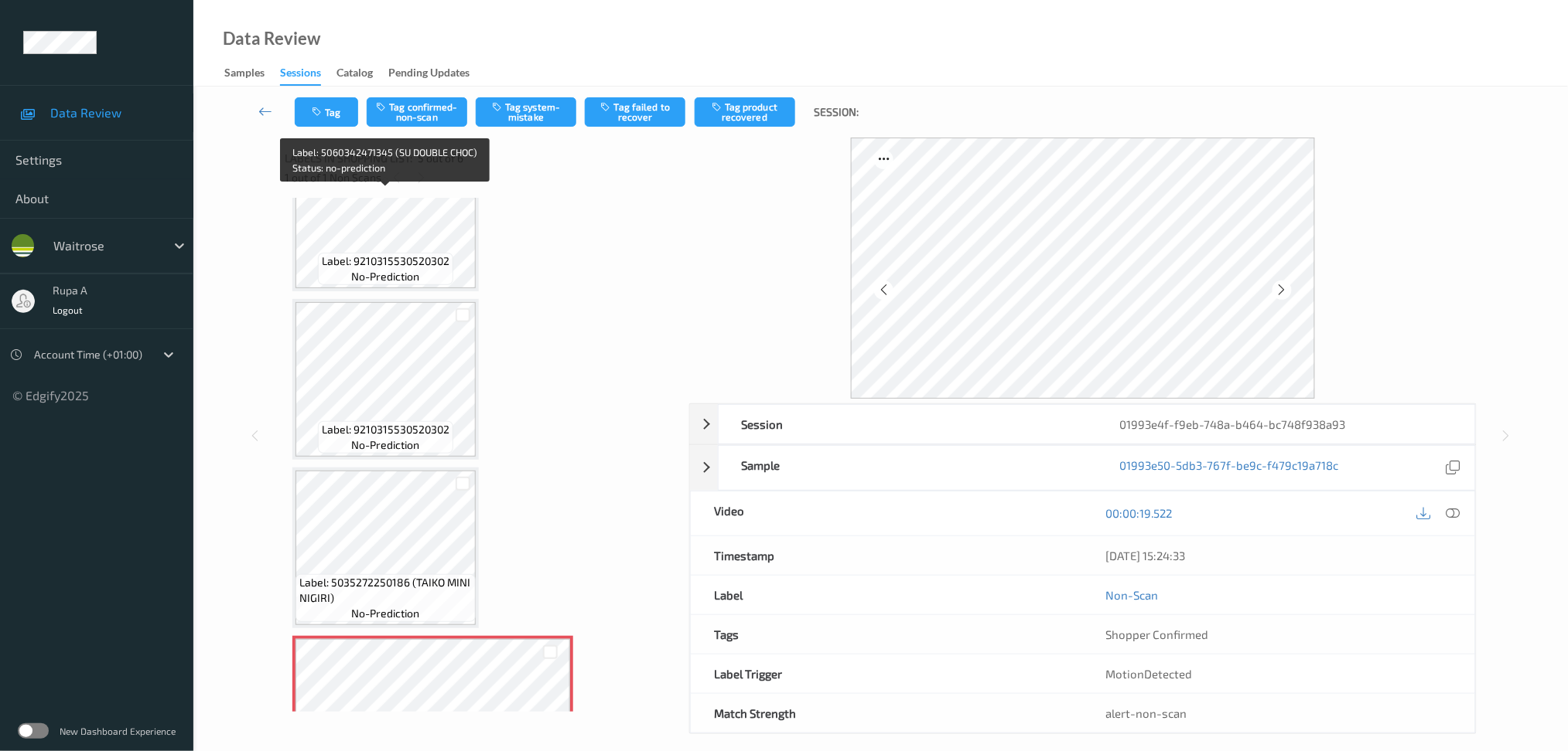
scroll to position [412, 0]
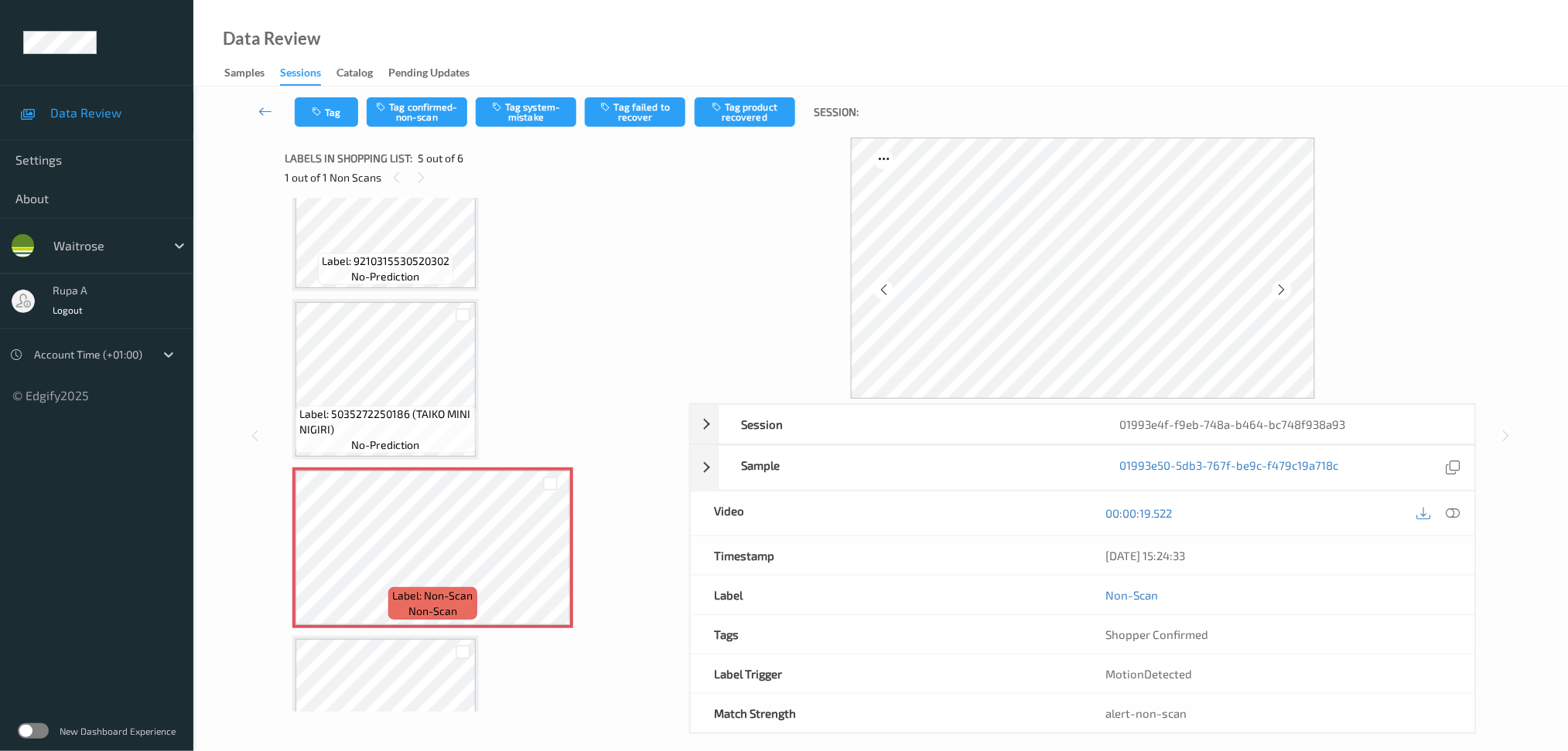
click at [408, 406] on span "Label: 5035272250186 (TAIKO MINI NIGIRI)" at bounding box center [385, 422] width 172 height 31
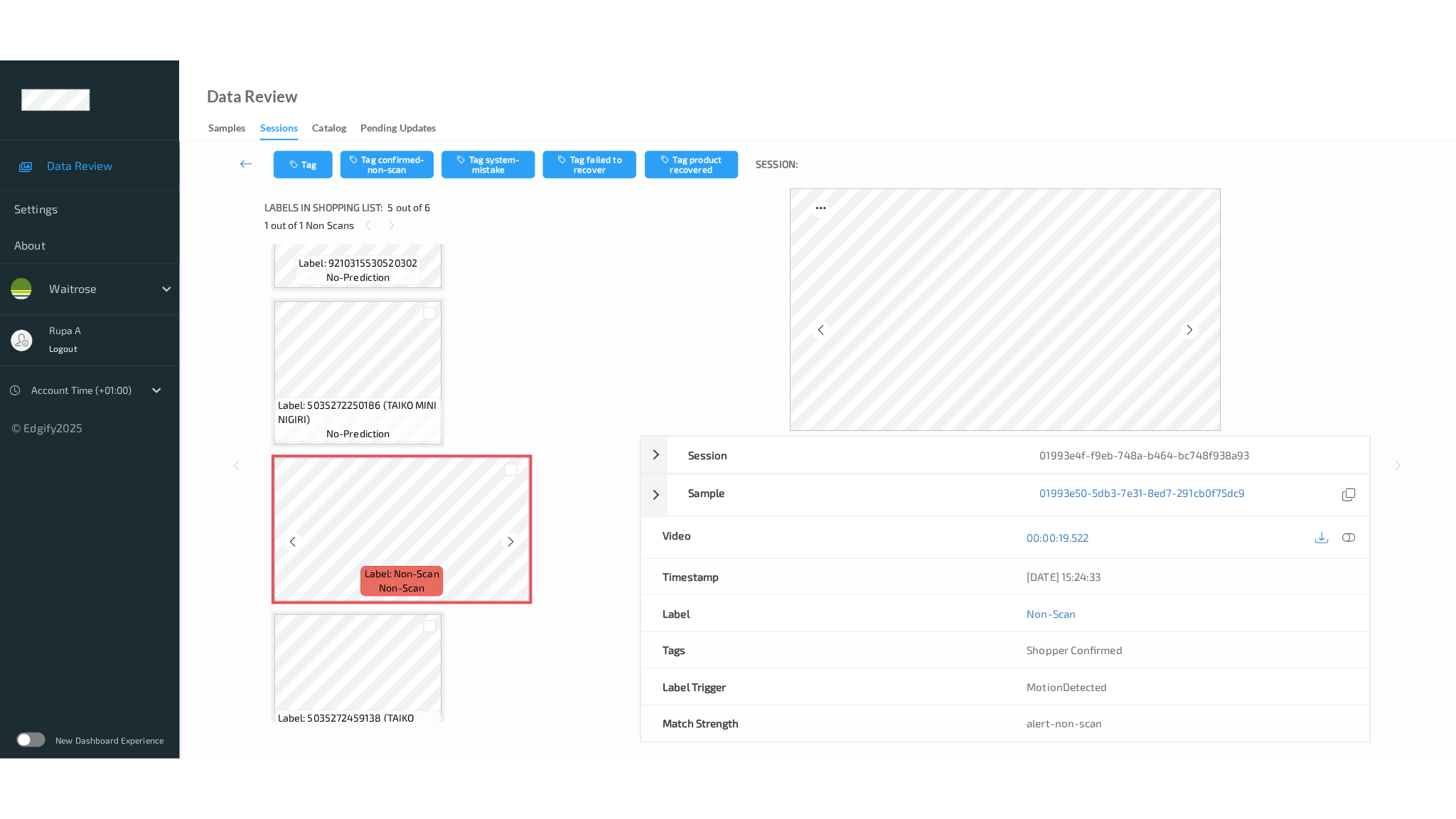
scroll to position [456, 0]
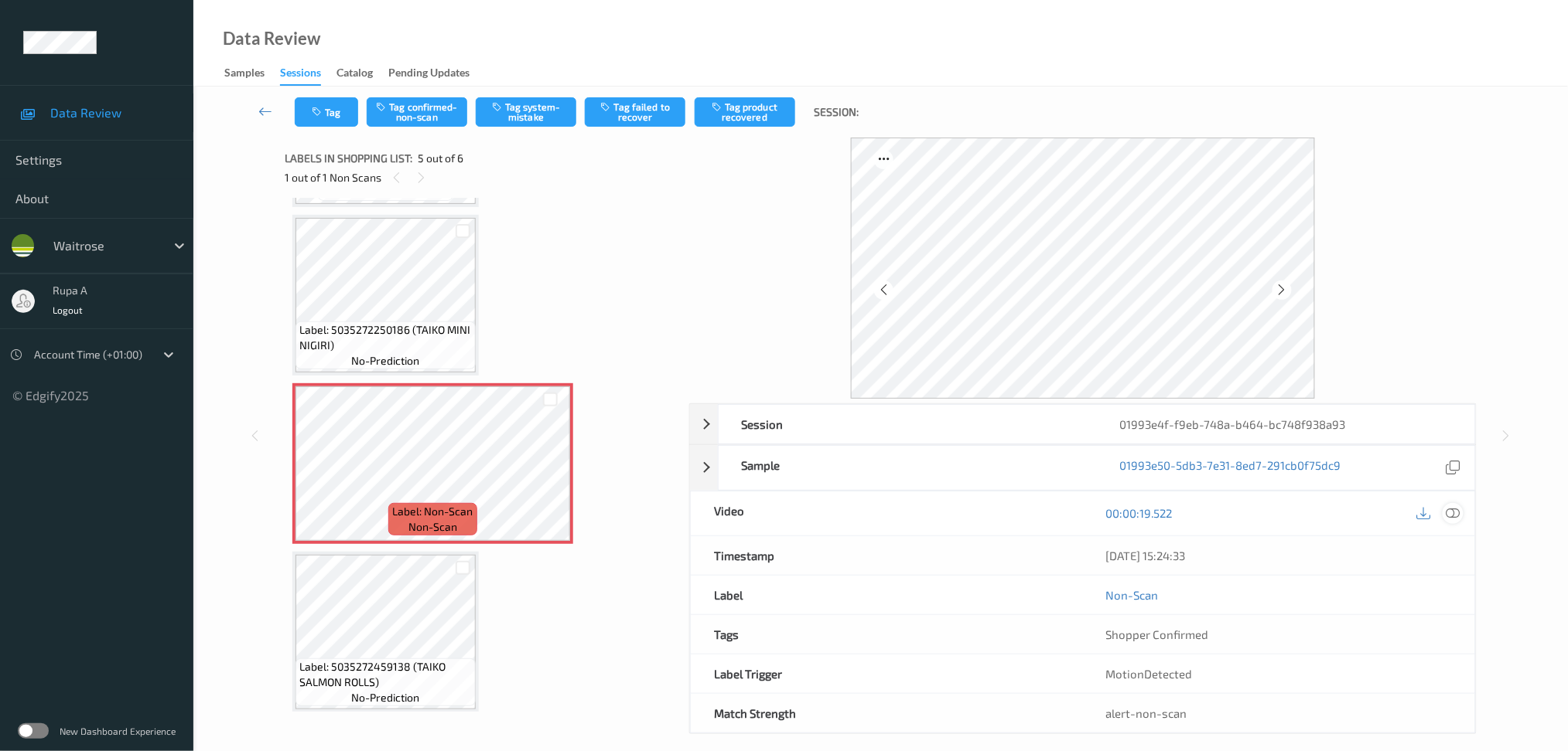
click at [1446, 511] on icon at bounding box center [1452, 513] width 14 height 14
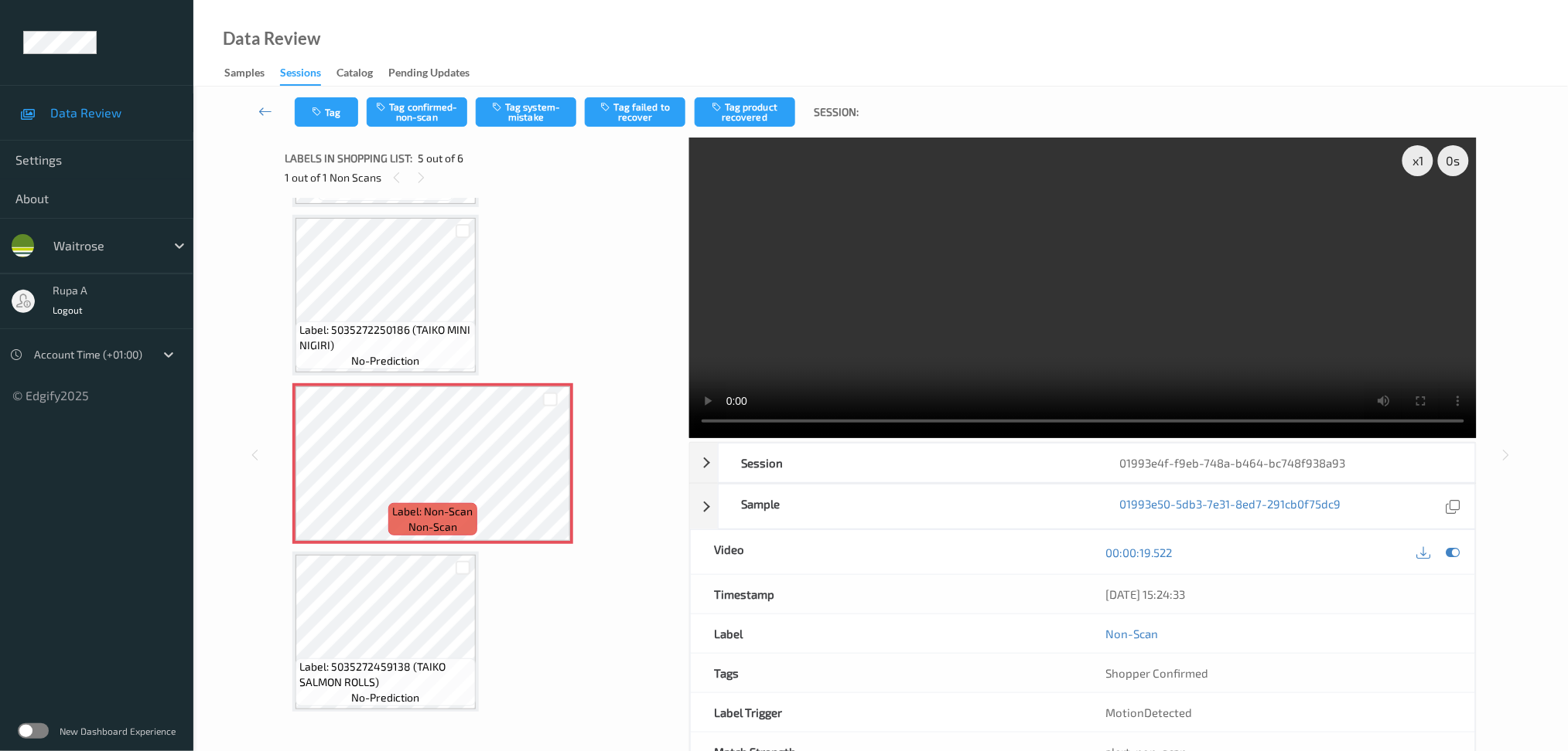
scroll to position [358, 0]
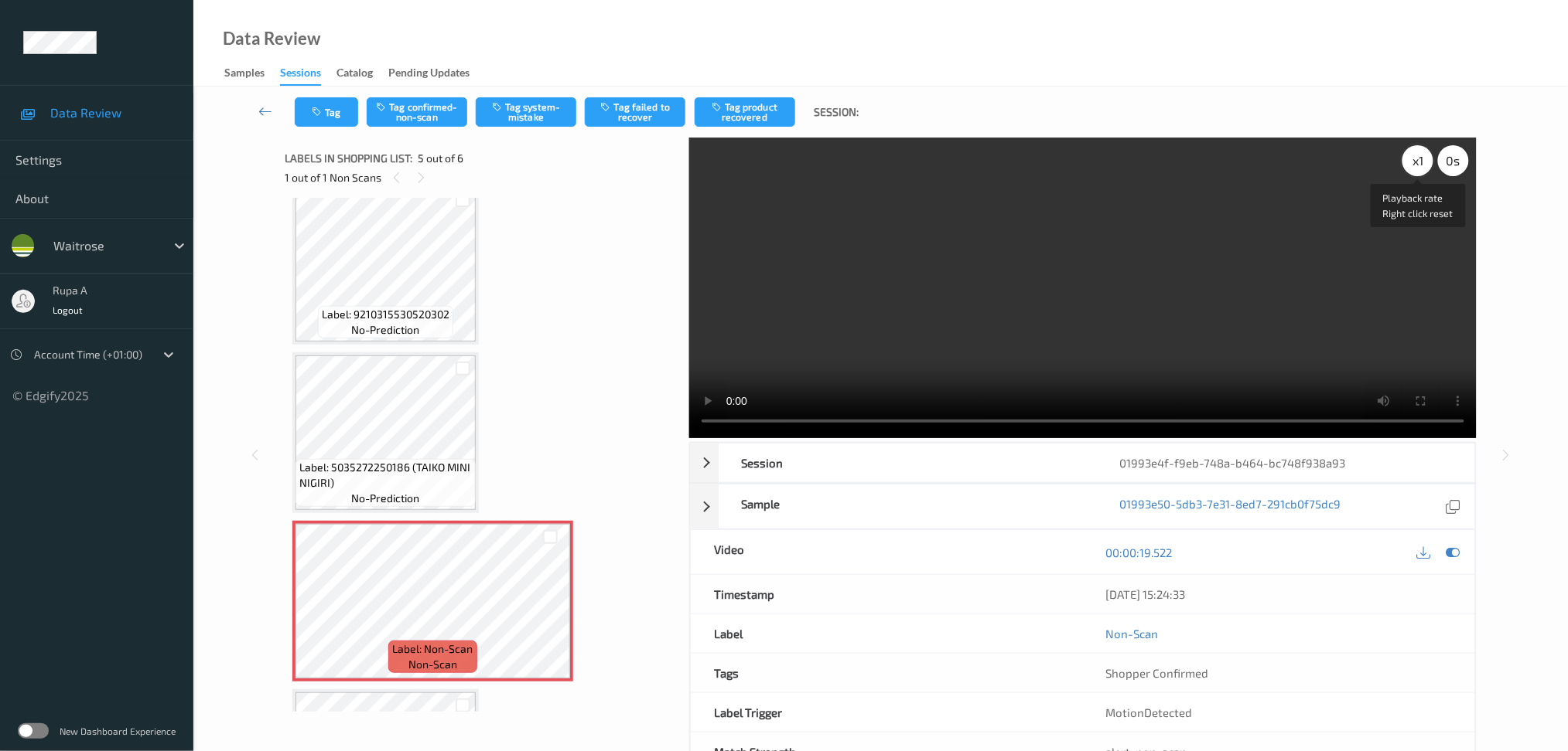
click at [1424, 163] on div "x 1" at bounding box center [1418, 161] width 31 height 31
click at [1454, 552] on icon at bounding box center [1452, 552] width 14 height 14
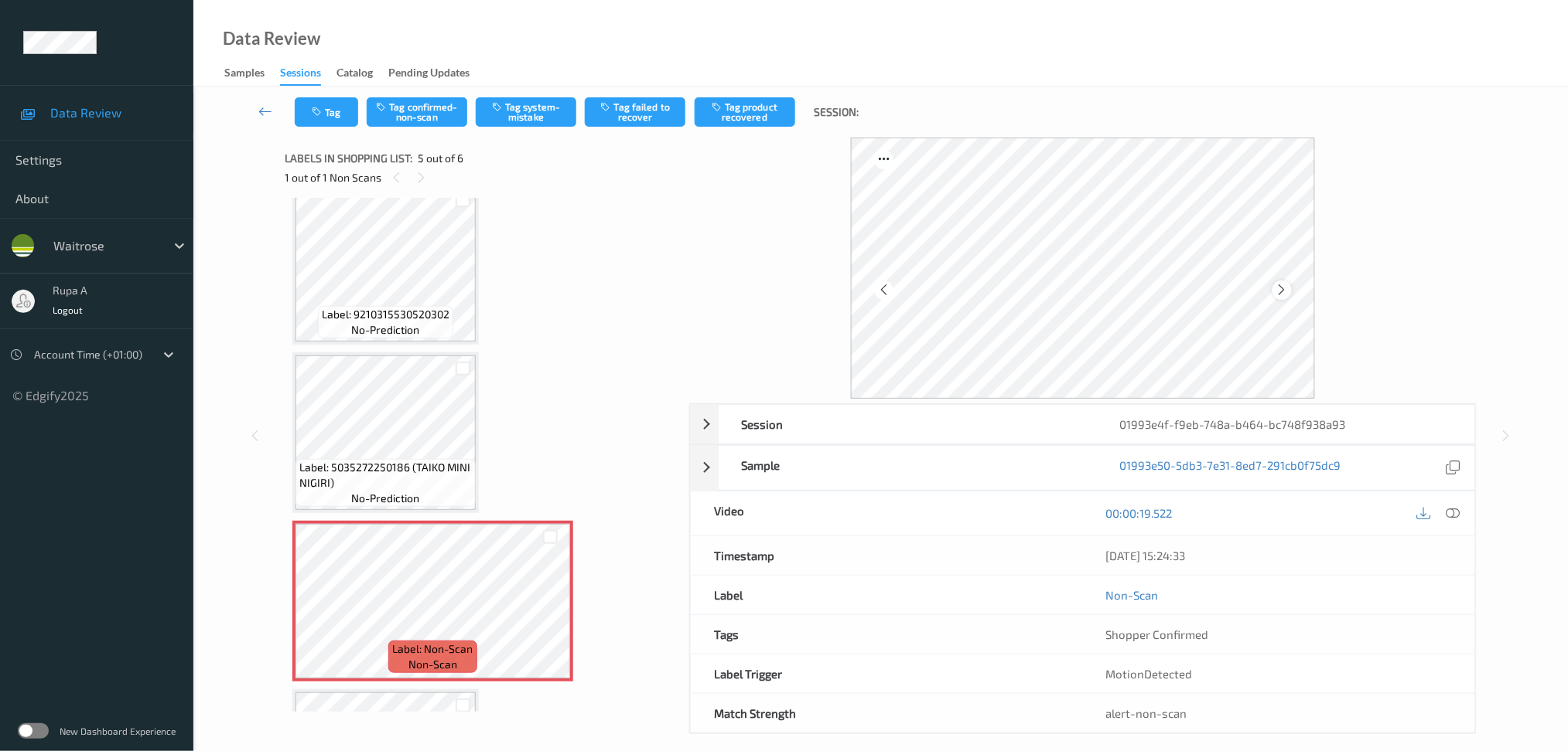
click at [1280, 291] on icon at bounding box center [1281, 289] width 13 height 14
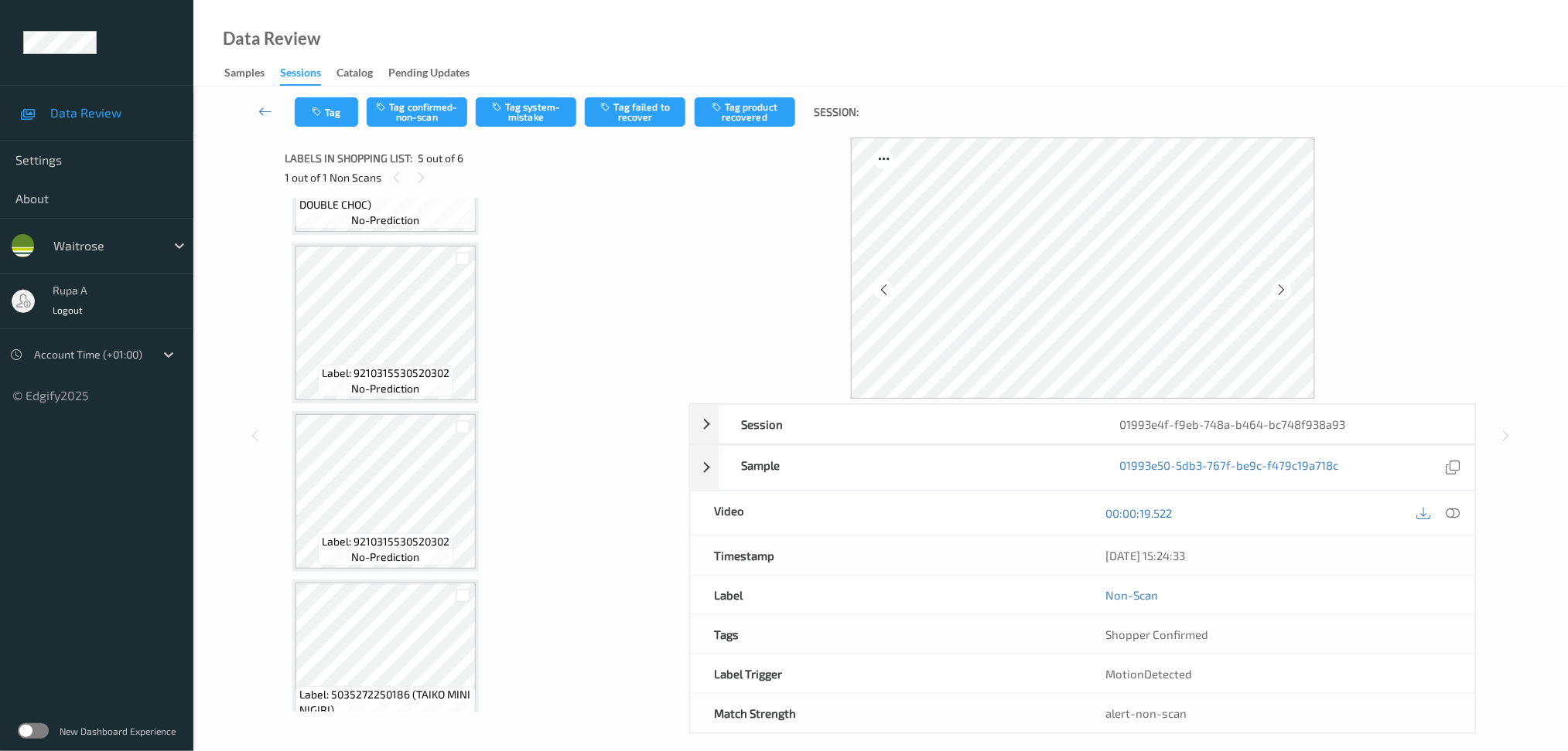
scroll to position [0, 0]
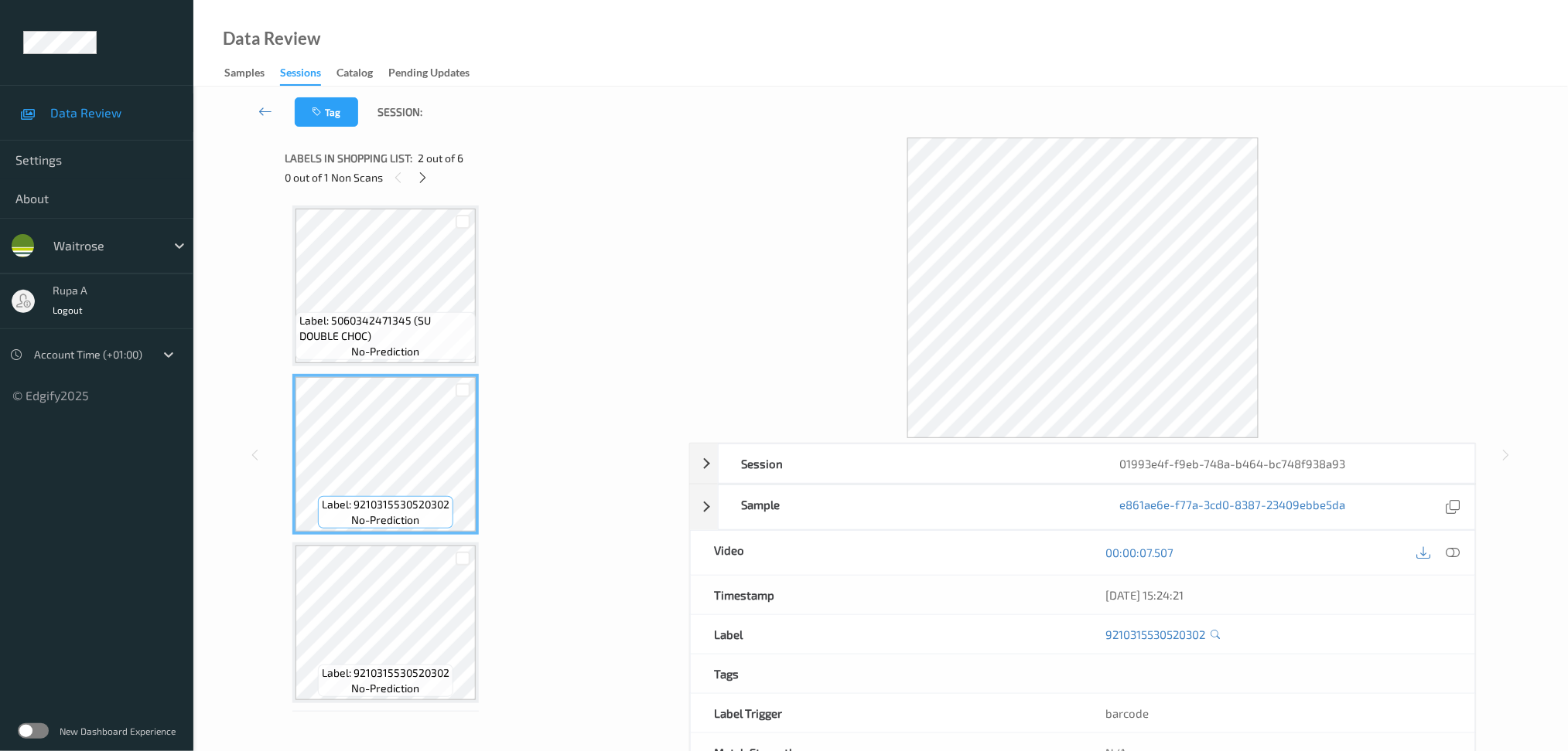
click at [384, 202] on div "Label: 5060342471345 (SU DOUBLE CHOC) no-prediction Label: 9210315530520302 no-…" at bounding box center [481, 455] width 394 height 514
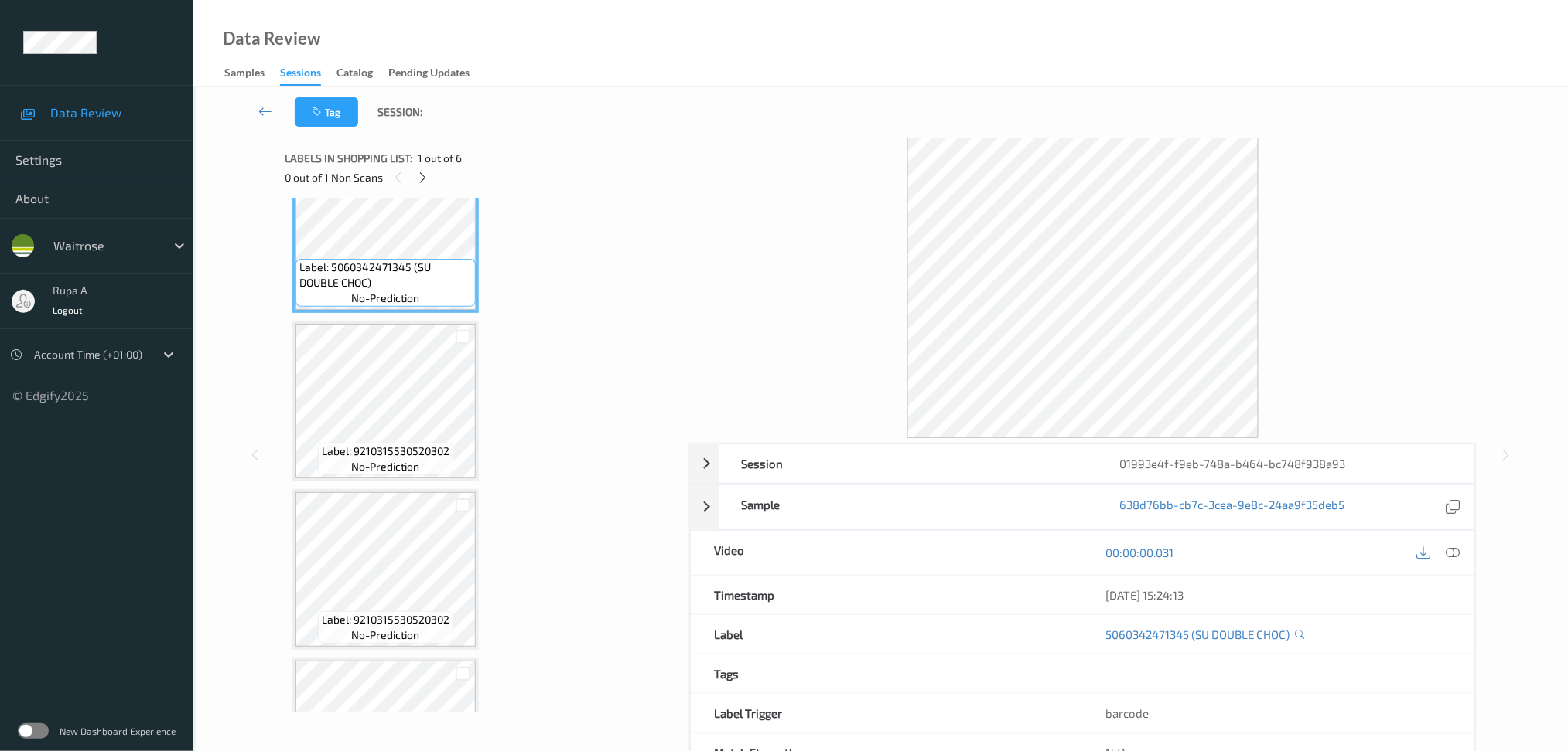
scroll to position [103, 0]
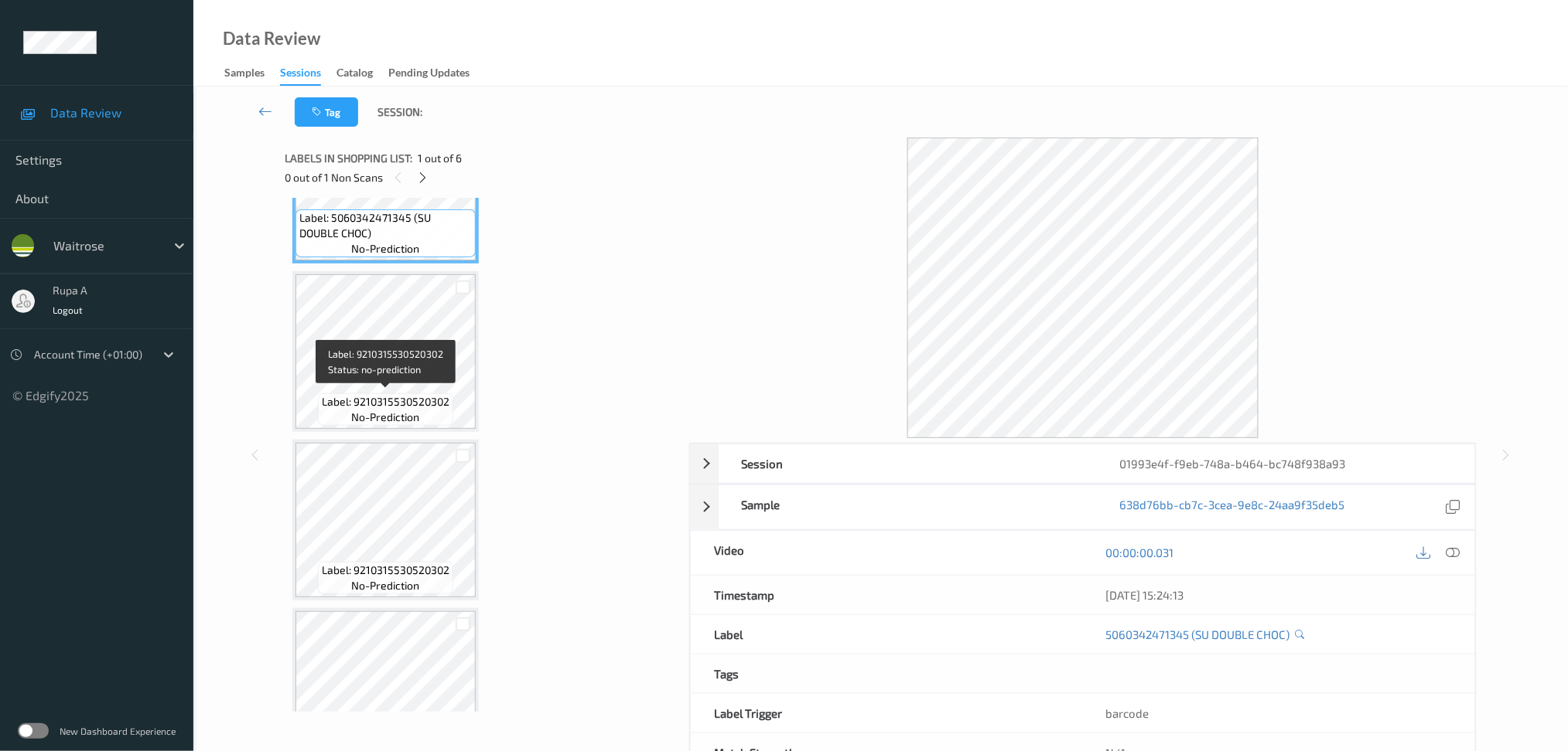
click at [413, 410] on span "no-prediction" at bounding box center [386, 418] width 68 height 16
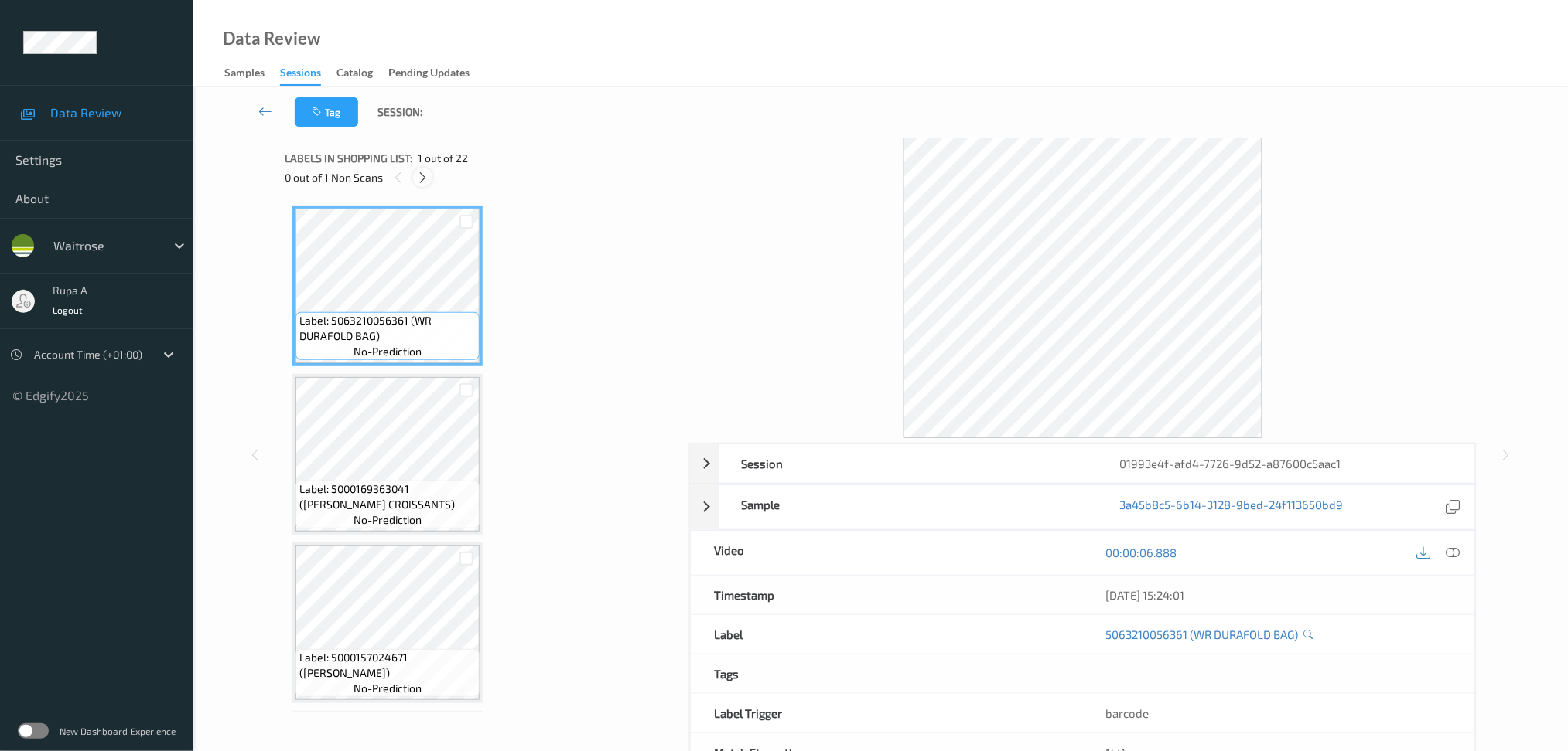
click at [418, 178] on icon at bounding box center [422, 177] width 13 height 14
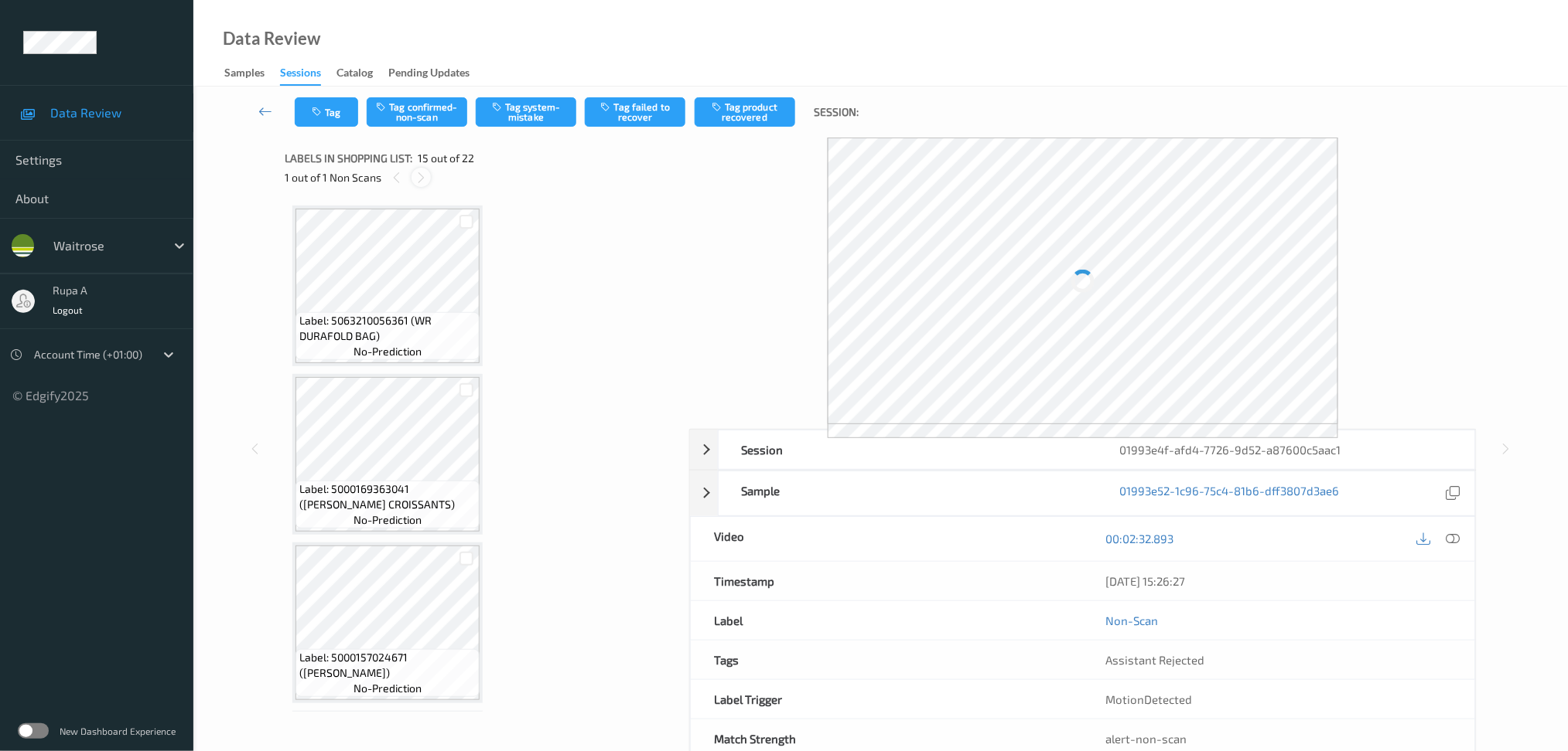
scroll to position [2182, 0]
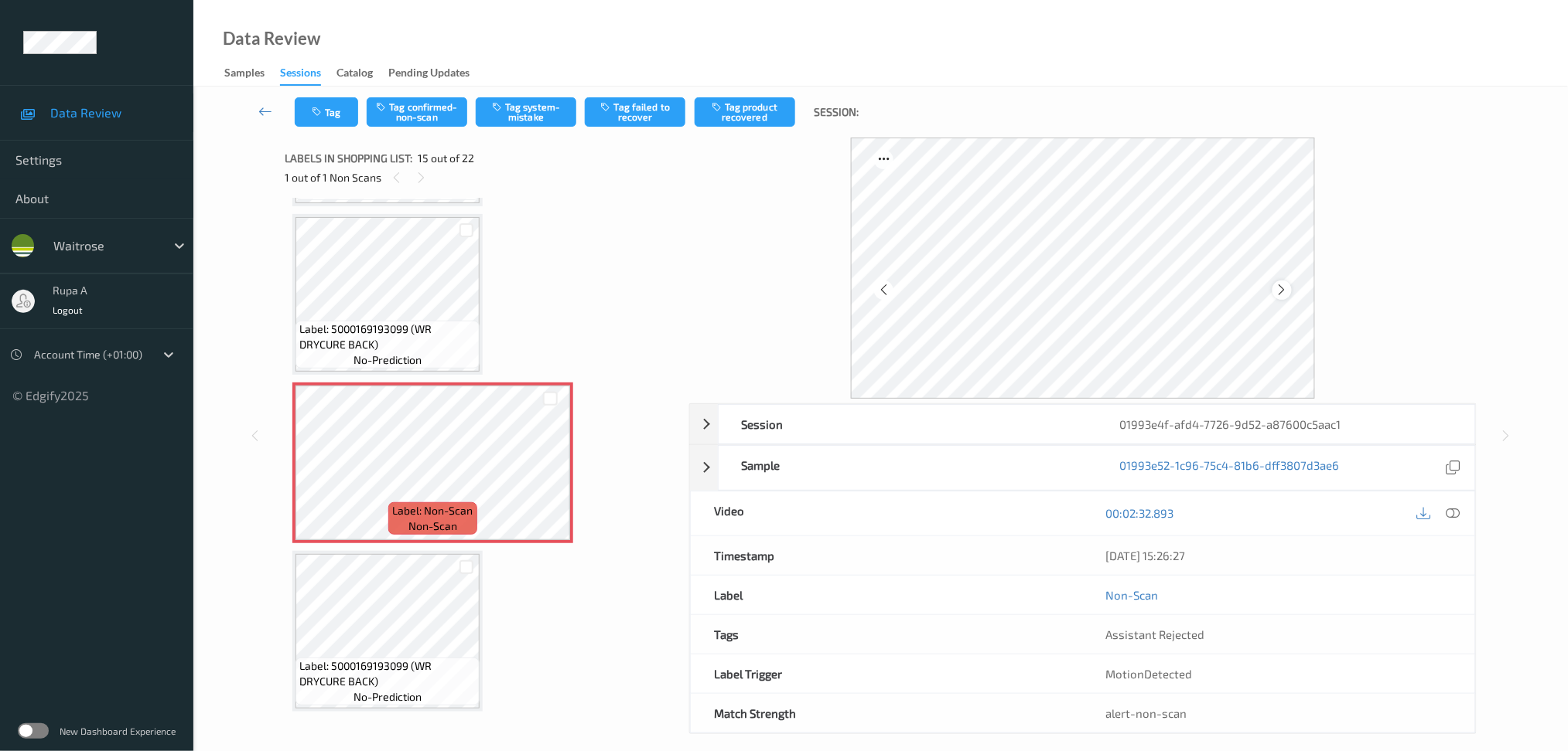
click at [1281, 284] on icon at bounding box center [1281, 289] width 13 height 14
click at [1282, 283] on icon at bounding box center [1281, 289] width 13 height 14
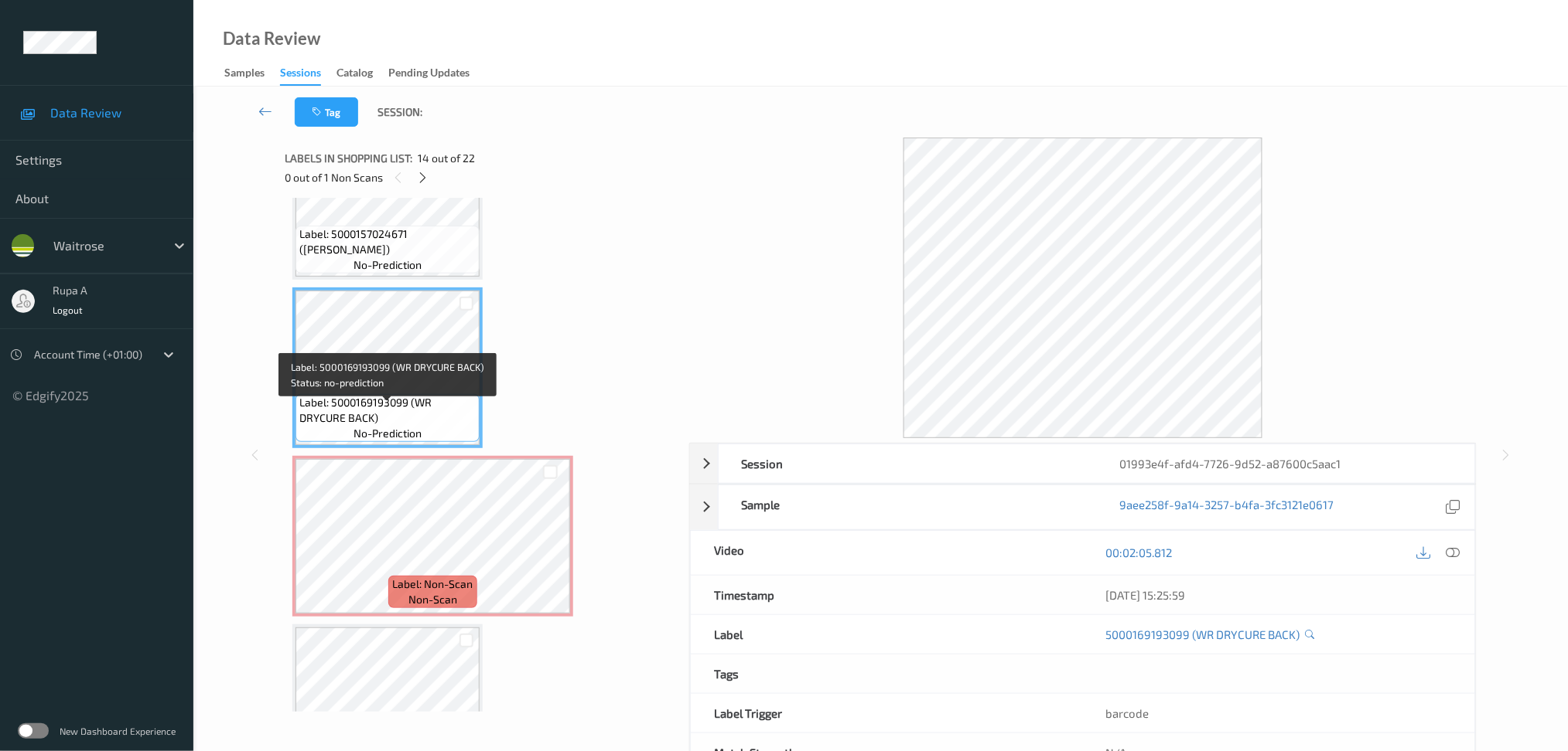
scroll to position [2080, 0]
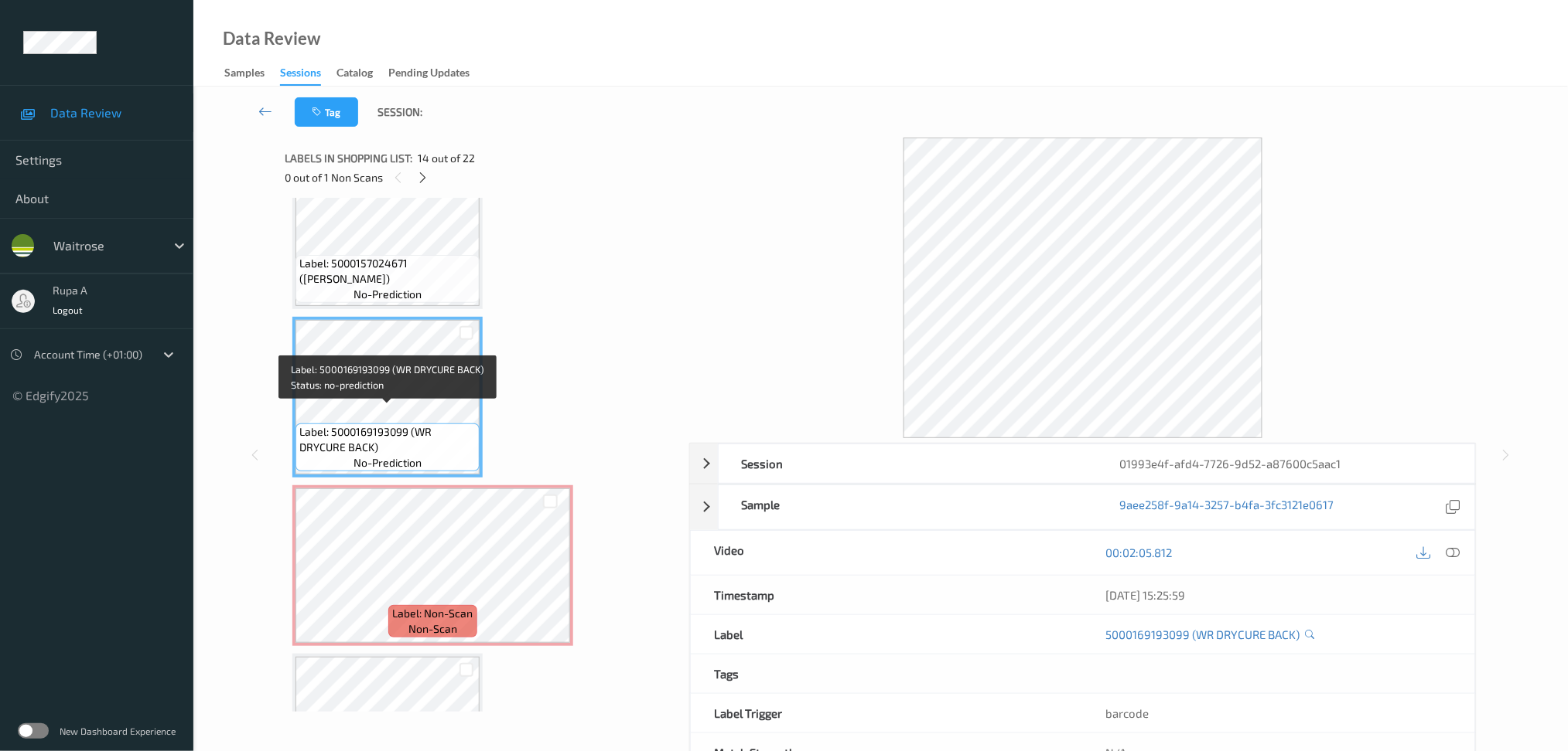
click at [366, 433] on span "Label: 5000169193099 (WR DRYCURE BACK)" at bounding box center [387, 440] width 176 height 31
click at [365, 433] on span "Label: 5000169193099 (WR DRYCURE BACK)" at bounding box center [387, 440] width 176 height 31
click at [364, 433] on span "Label: 5000169193099 (WR DRYCURE BACK)" at bounding box center [387, 440] width 176 height 31
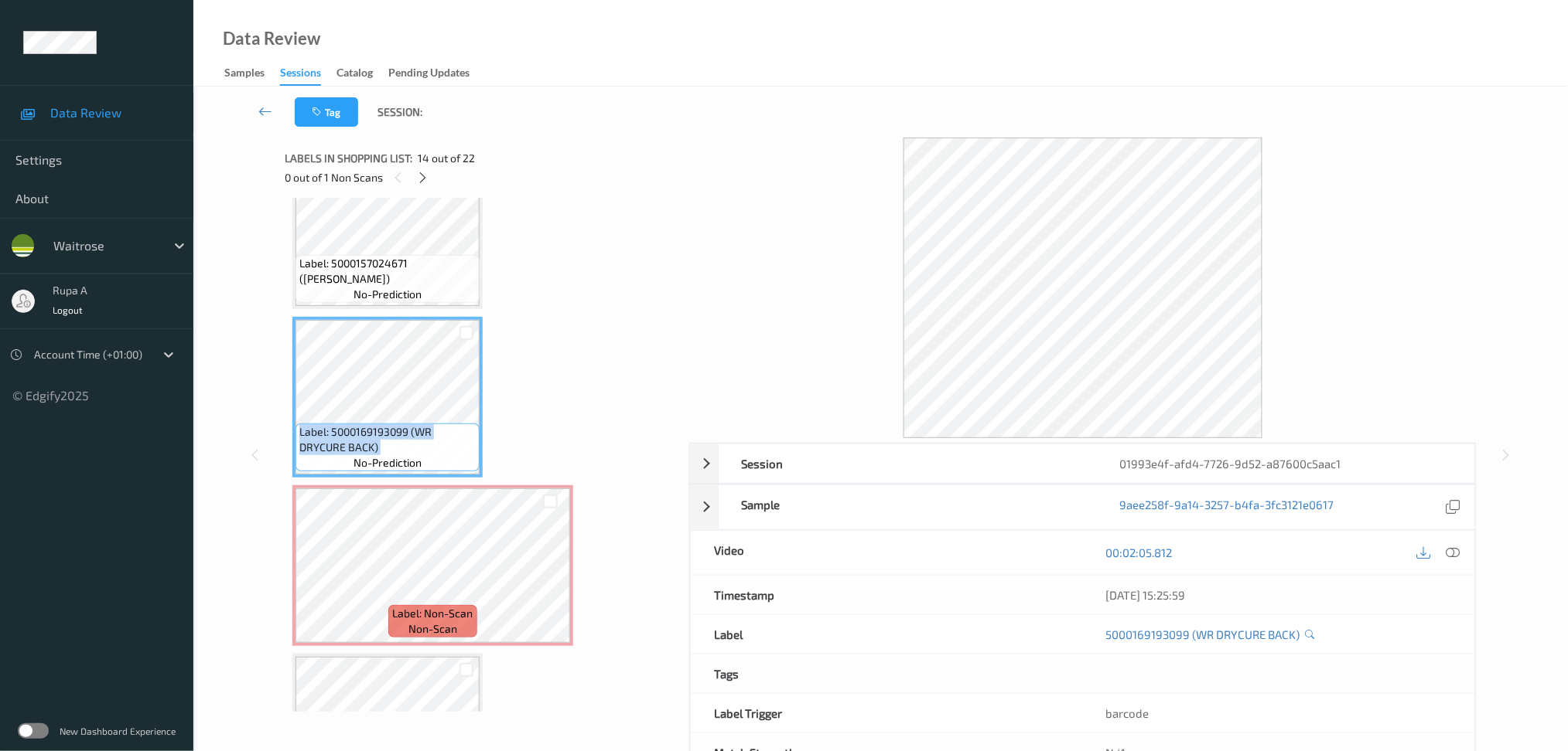
copy span "Label: 5000169193099 (WR DRYCURE BACK)"
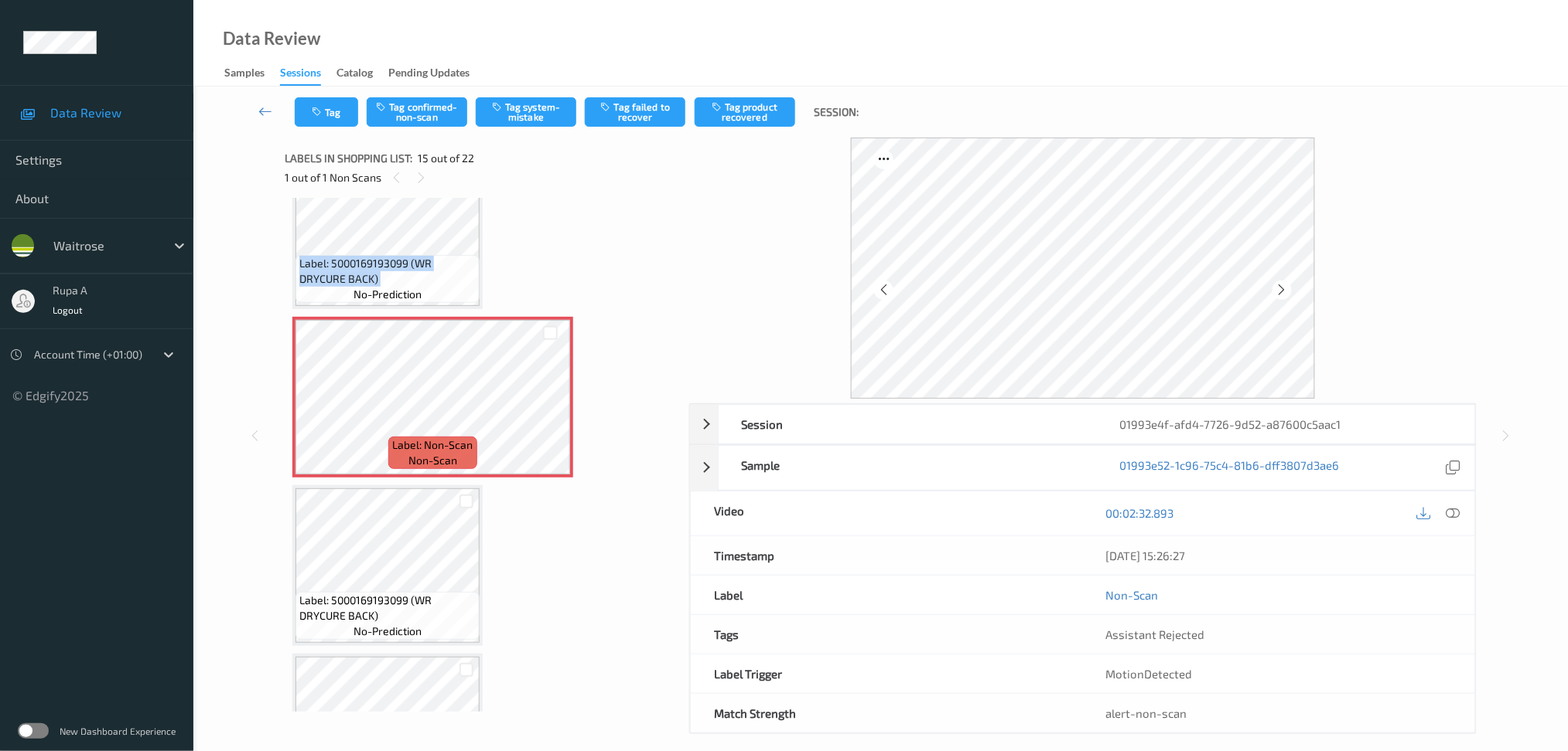
scroll to position [2285, 0]
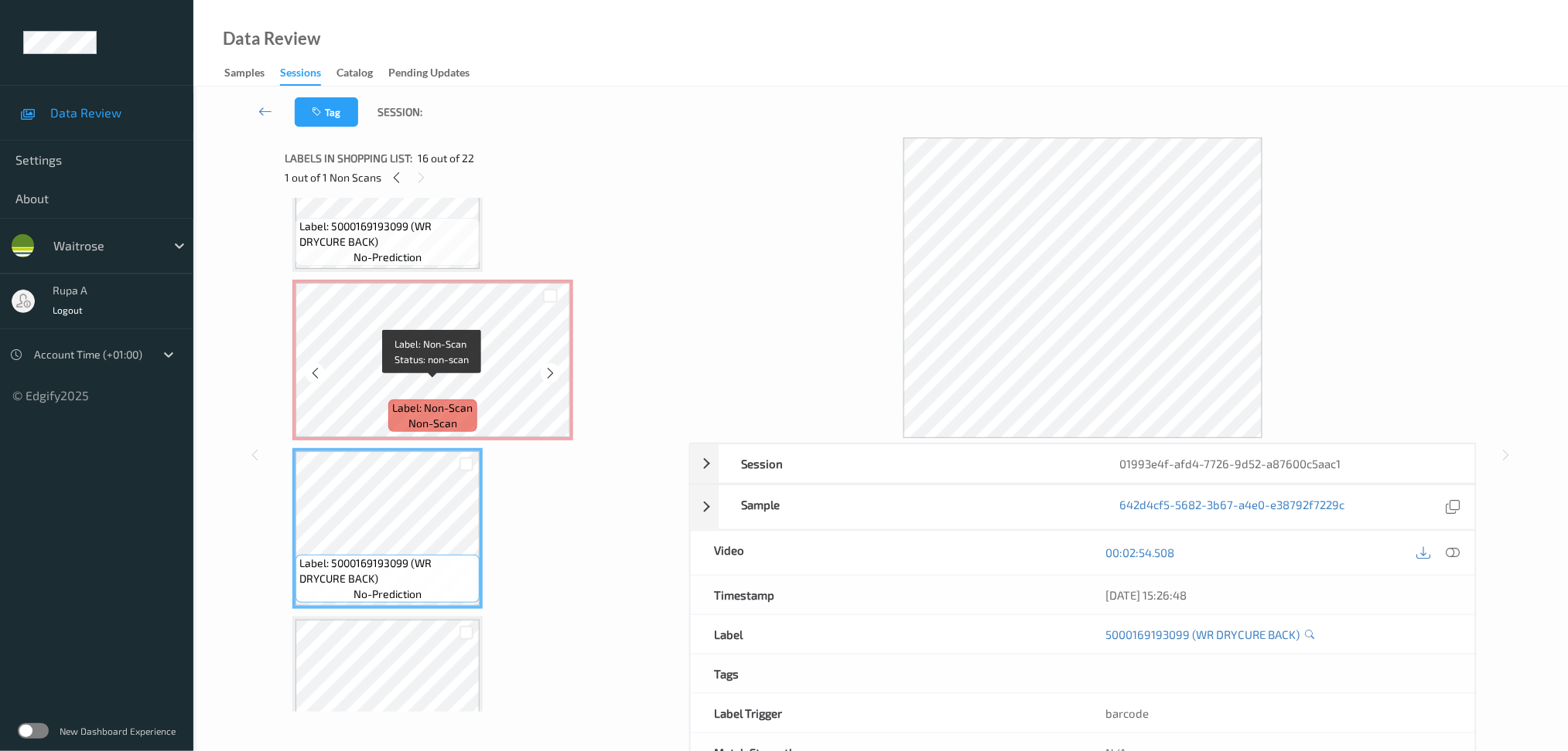
click at [403, 400] on span "Label: Non-Scan" at bounding box center [433, 408] width 81 height 16
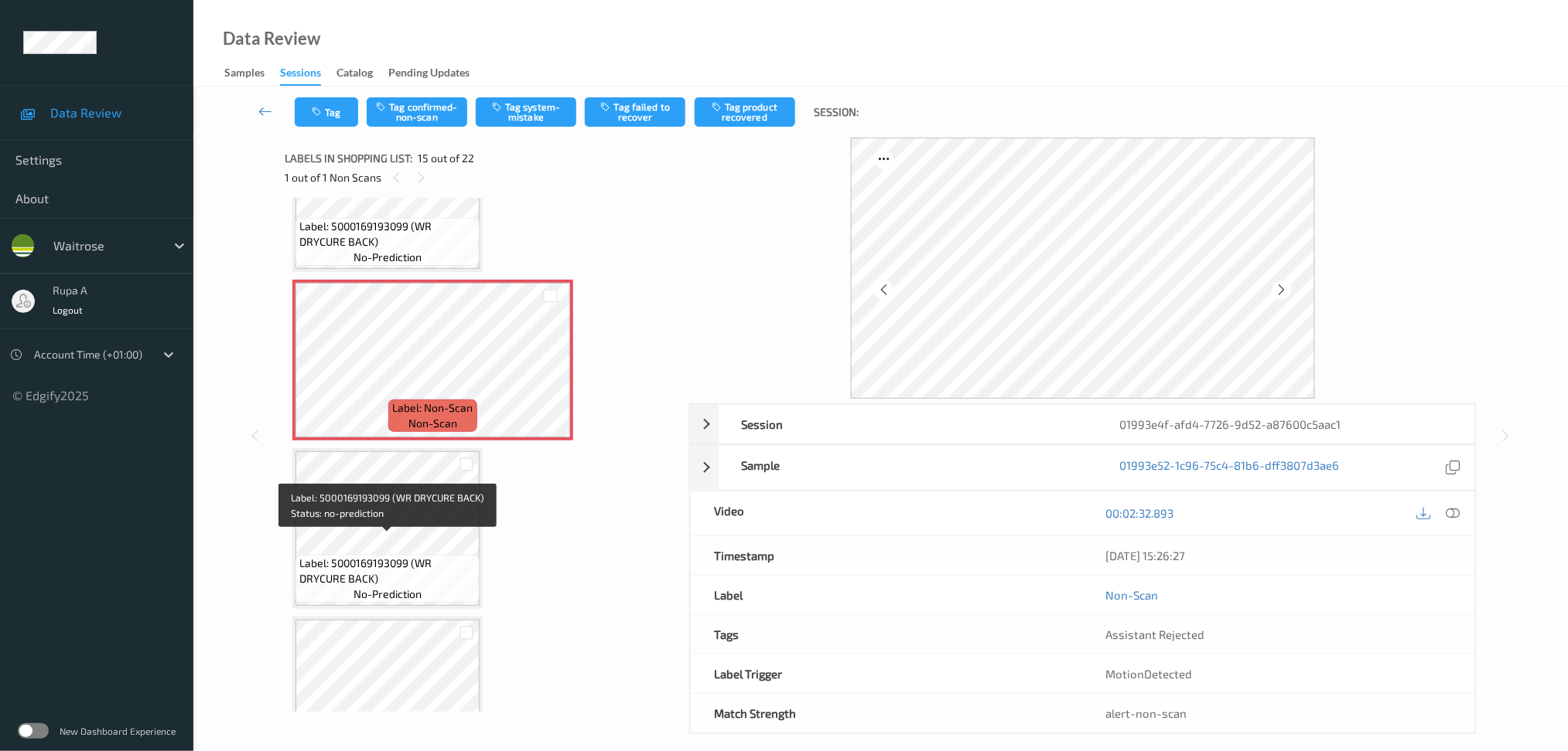
click at [384, 561] on span "Label: 5000169193099 (WR DRYCURE BACK)" at bounding box center [387, 572] width 176 height 31
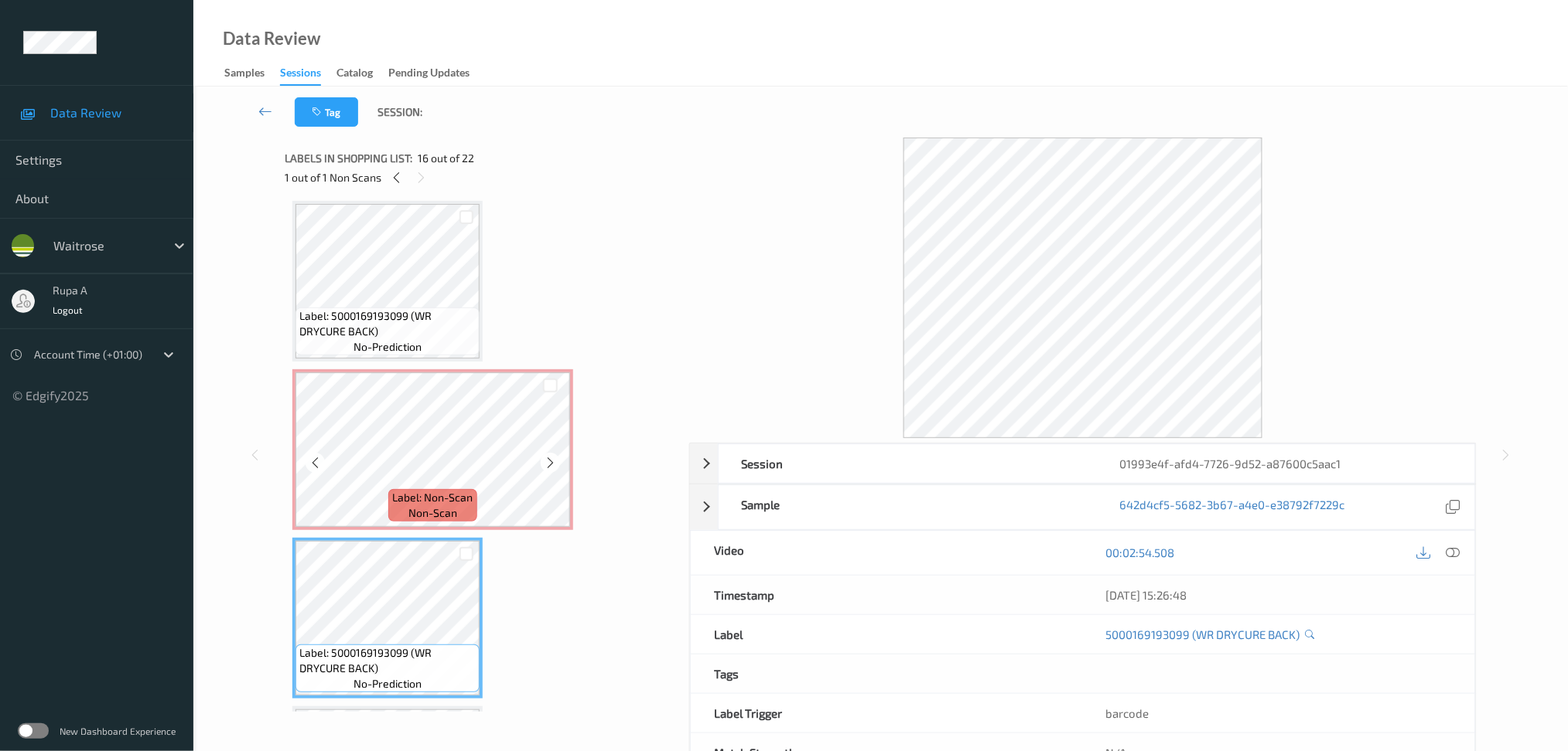
scroll to position [2182, 0]
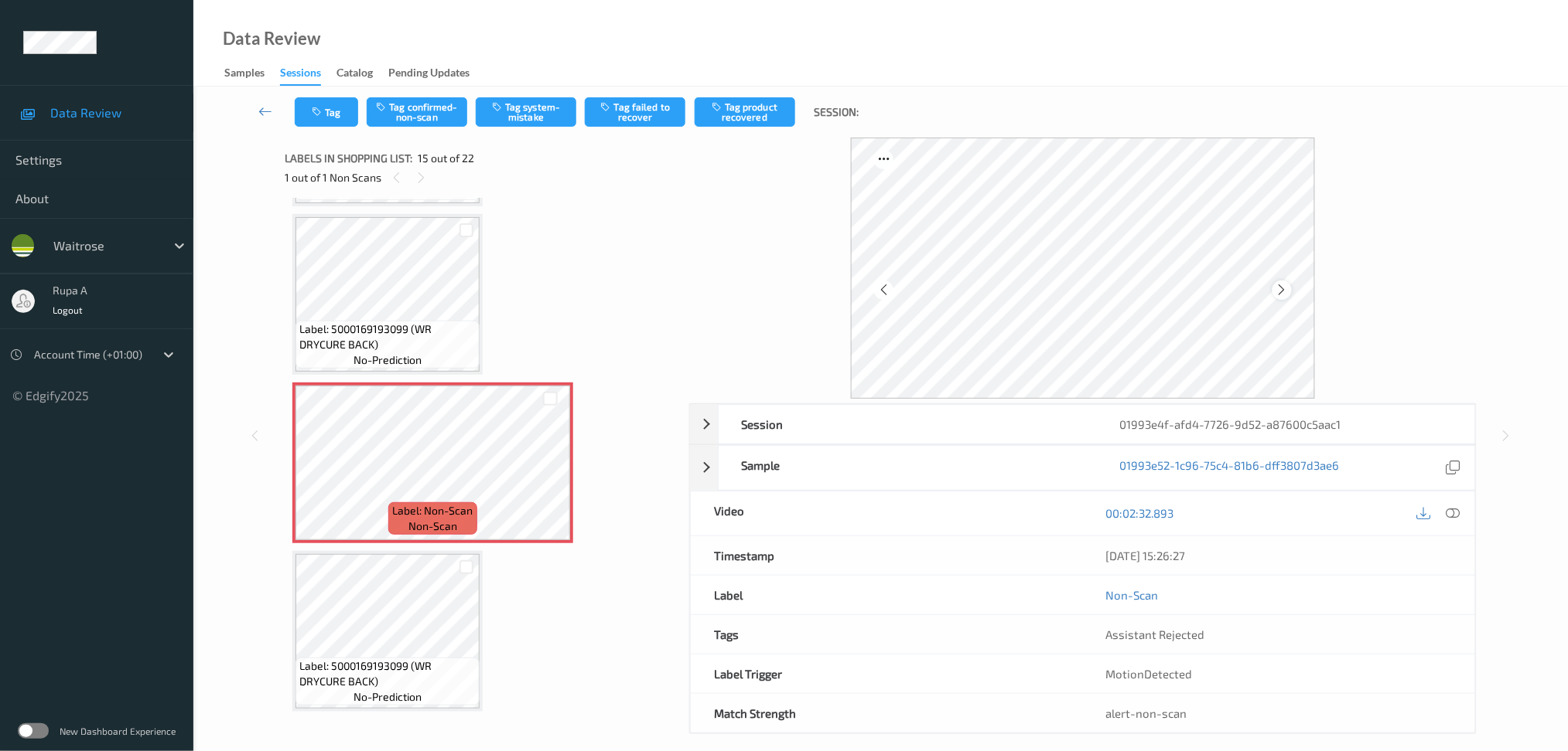
click at [1286, 285] on icon at bounding box center [1281, 289] width 13 height 14
click at [1279, 287] on icon at bounding box center [1281, 289] width 13 height 14
click at [405, 321] on span "Label: 5000169193099 (WR DRYCURE BACK)" at bounding box center [387, 337] width 176 height 31
click at [1456, 514] on icon at bounding box center [1452, 513] width 14 height 14
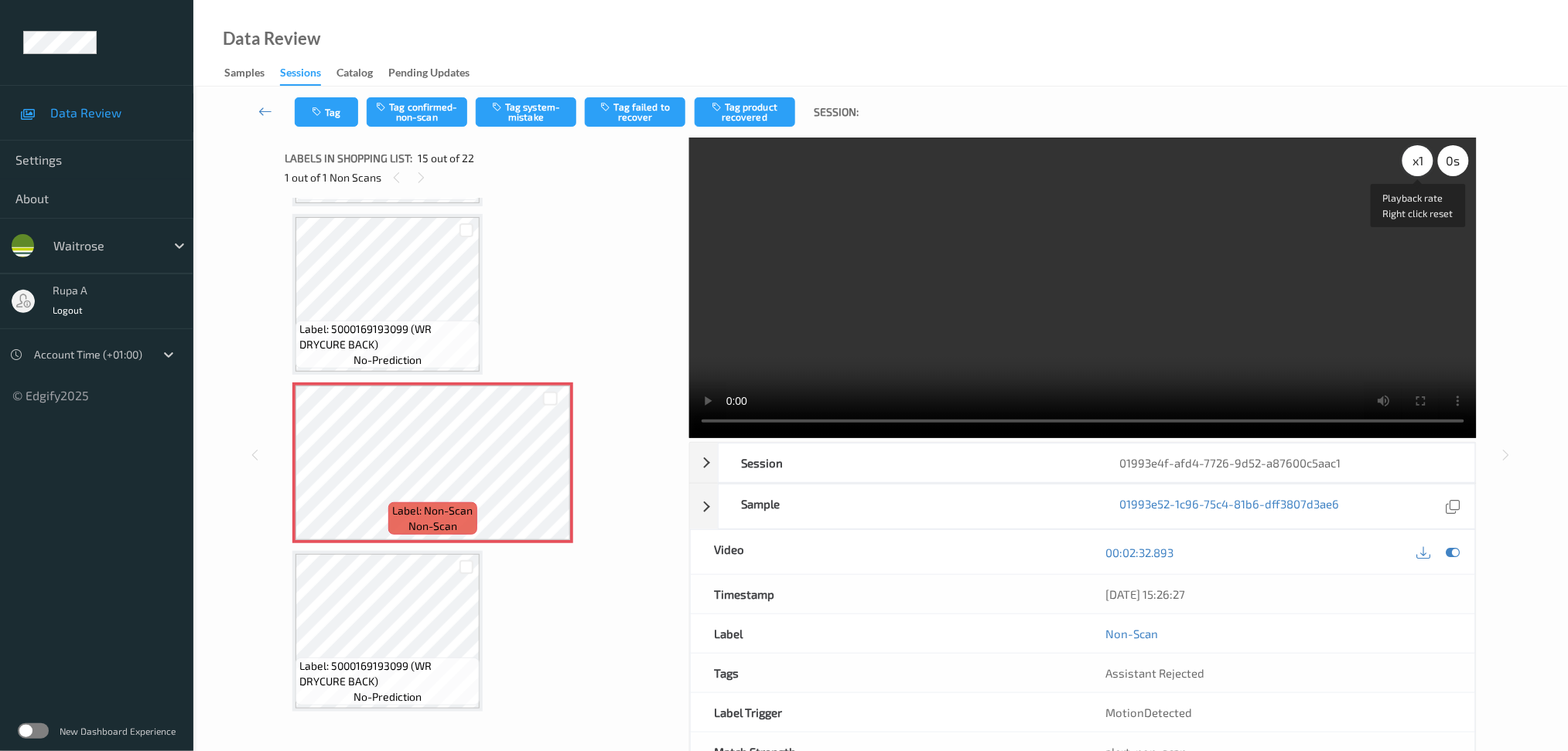
click at [1425, 161] on div "x 1" at bounding box center [1418, 161] width 31 height 31
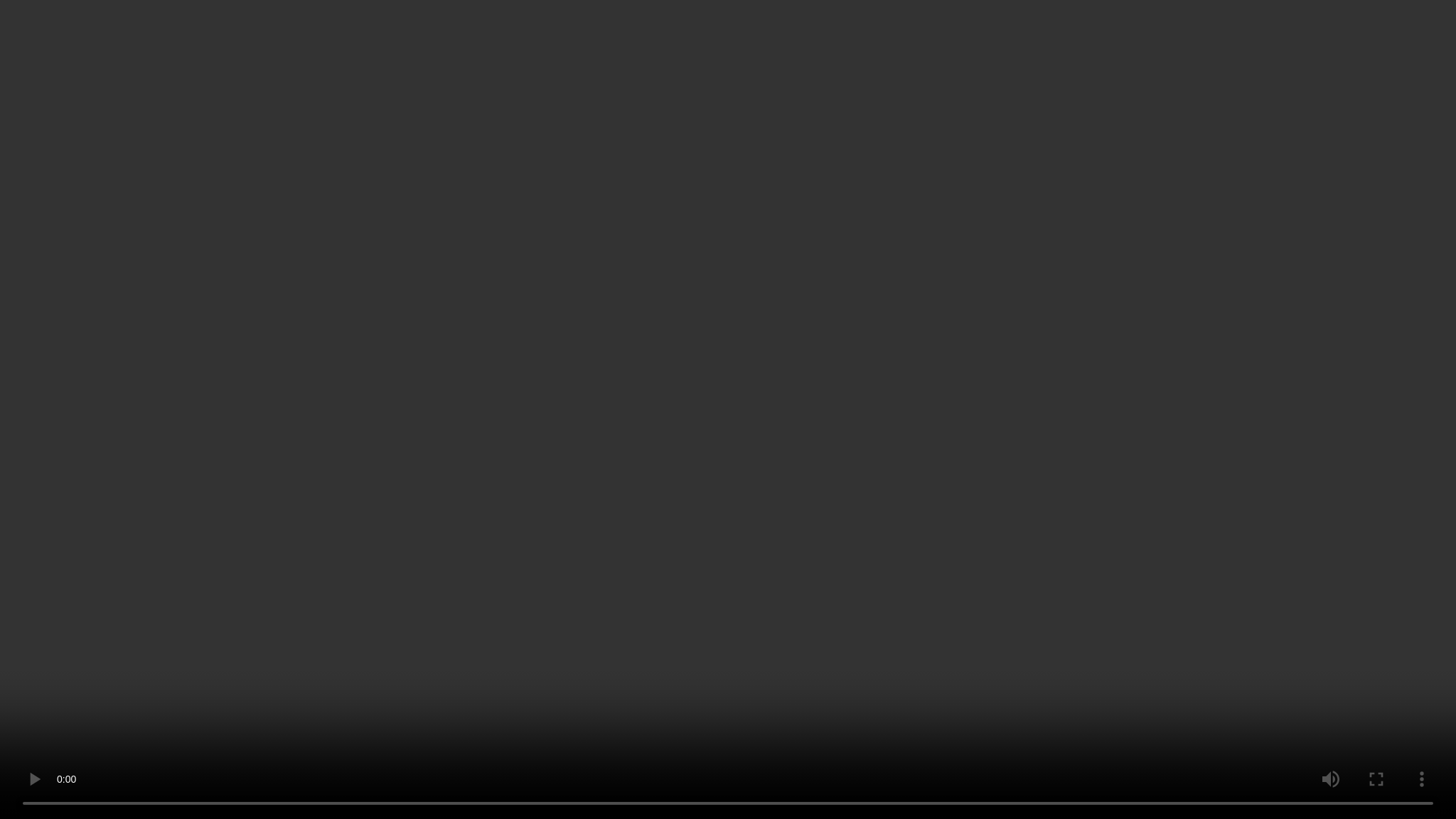
click at [1238, 529] on video at bounding box center [728, 410] width 1456 height 819
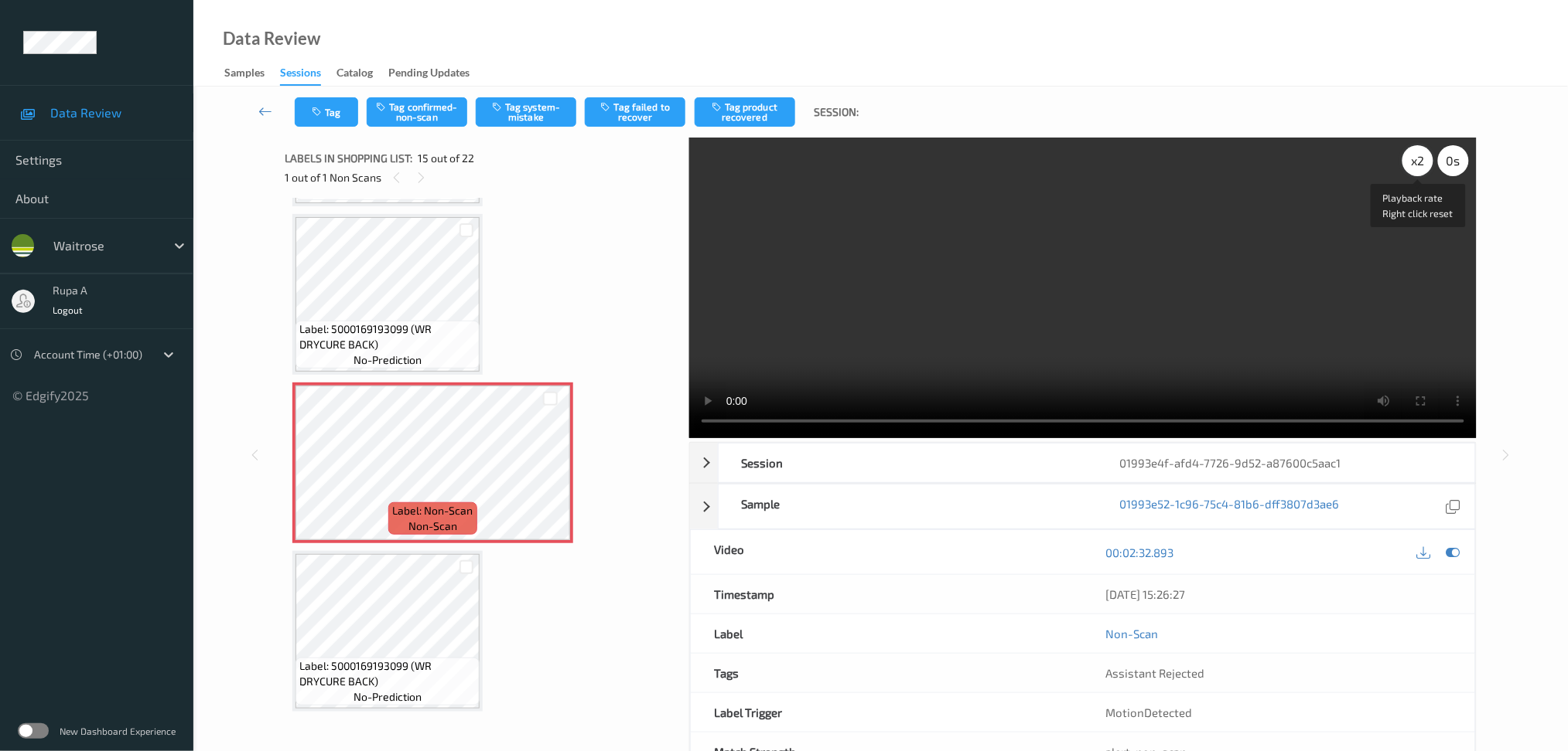
click at [1418, 160] on div "x 2" at bounding box center [1418, 161] width 31 height 31
click at [1423, 163] on div "x 4" at bounding box center [1418, 161] width 31 height 31
click at [1423, 163] on div "x 8" at bounding box center [1418, 161] width 31 height 31
click at [1423, 163] on div "x 1" at bounding box center [1418, 161] width 31 height 31
click at [1416, 163] on div "x 2" at bounding box center [1418, 161] width 31 height 31
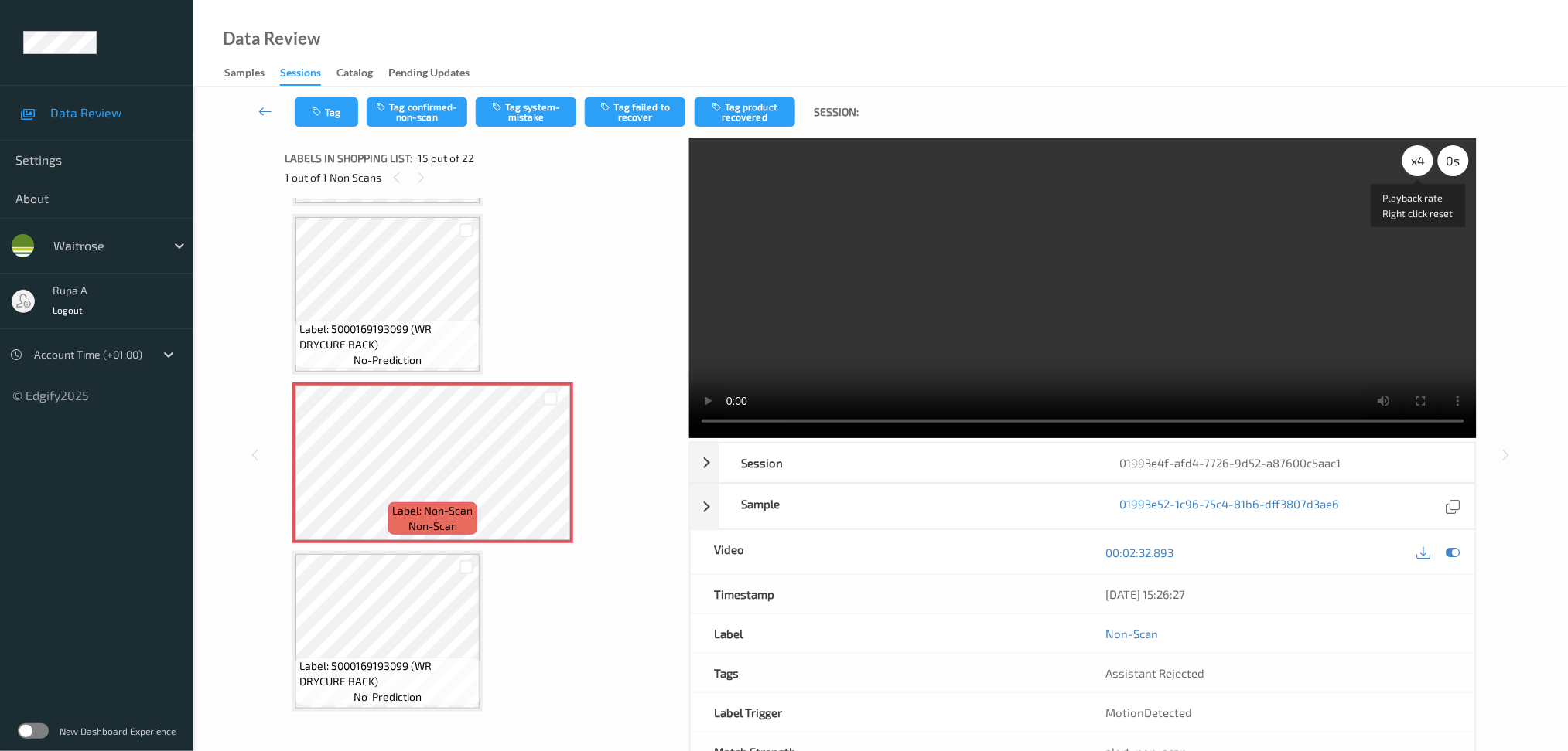
click at [1416, 163] on div "x 4" at bounding box center [1418, 161] width 31 height 31
click at [1416, 163] on div "x 8" at bounding box center [1418, 161] width 31 height 31
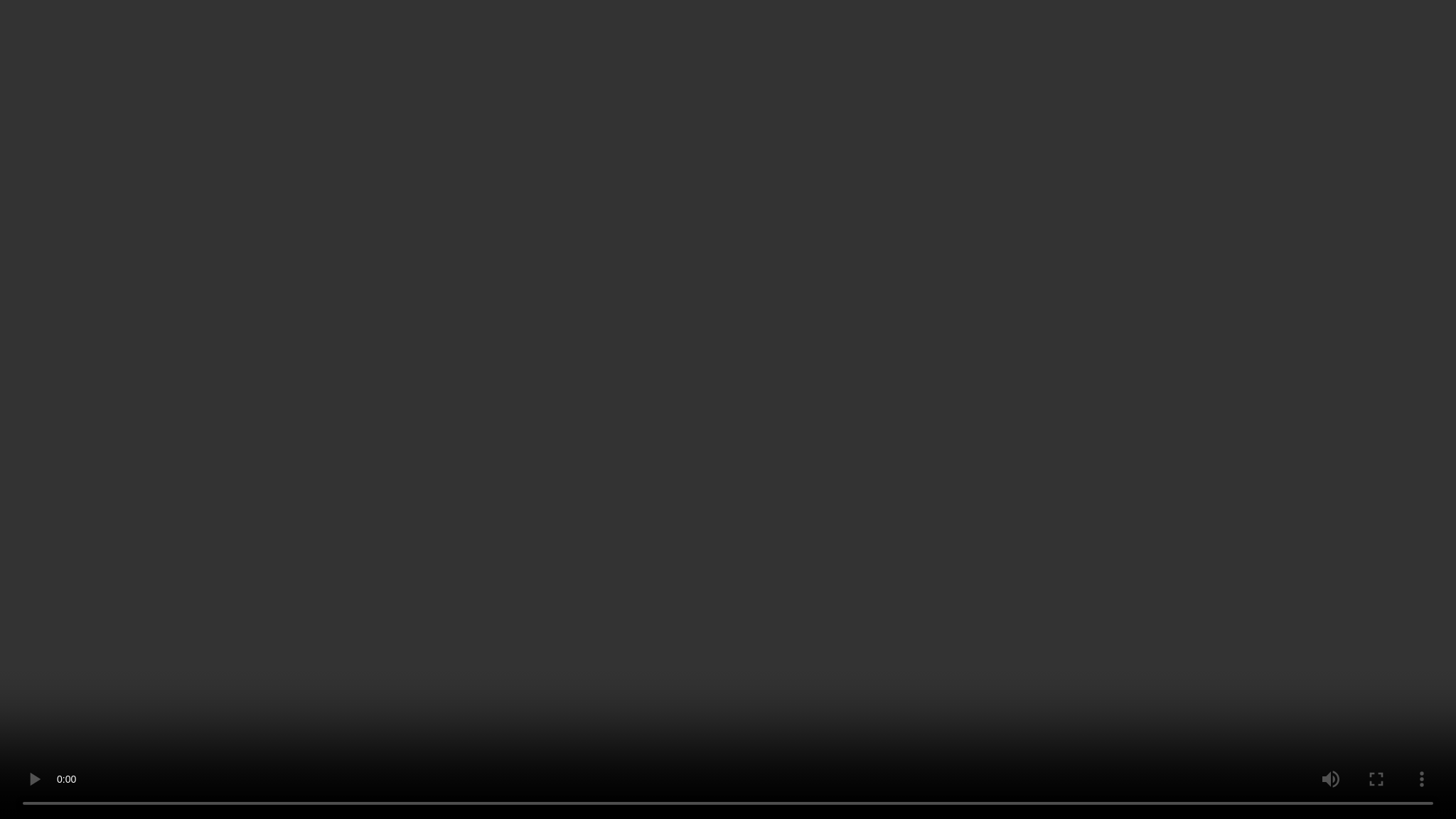
click at [1197, 385] on video at bounding box center [728, 410] width 1456 height 819
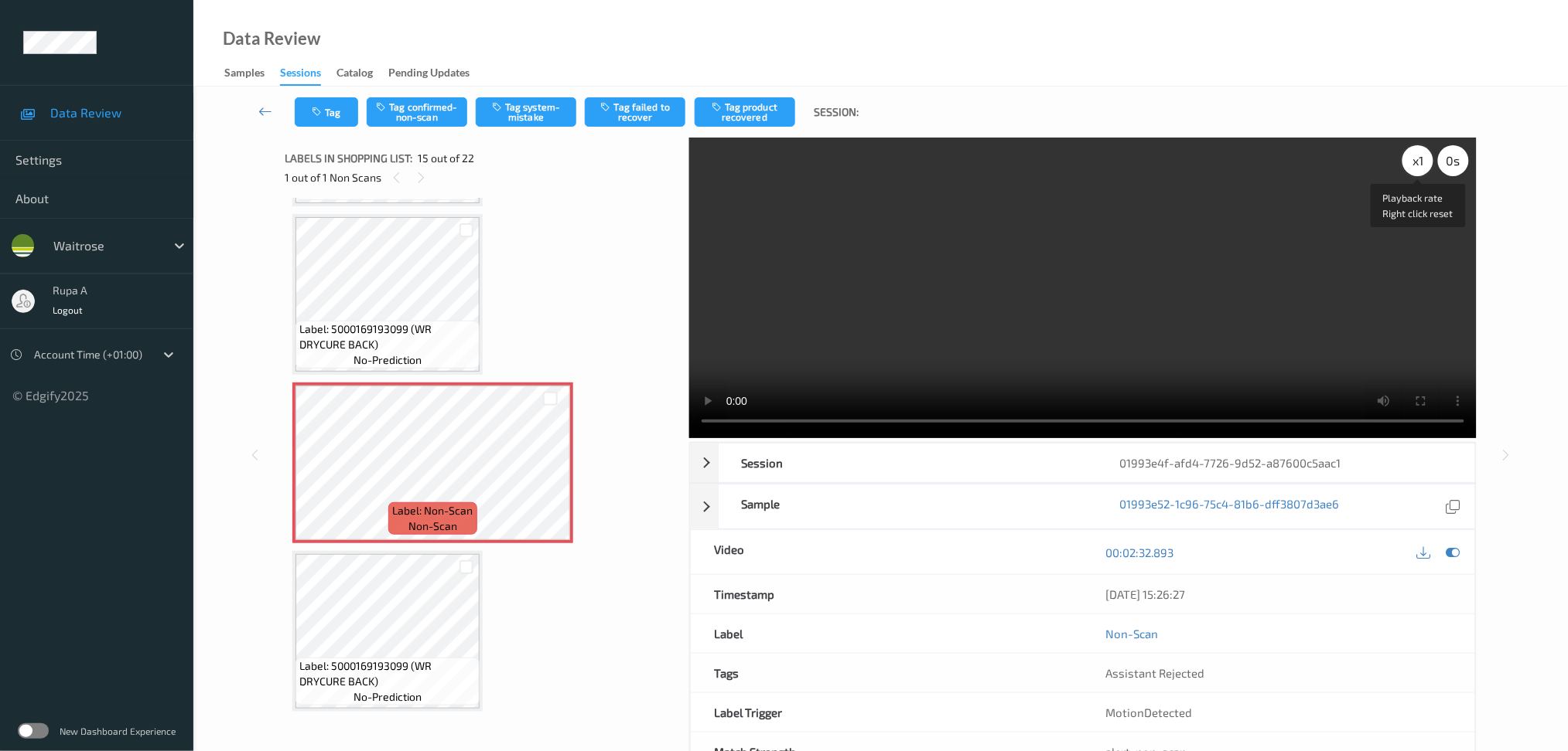
click at [1418, 170] on div "x 1" at bounding box center [1418, 161] width 31 height 31
click at [1446, 550] on icon at bounding box center [1452, 552] width 14 height 14
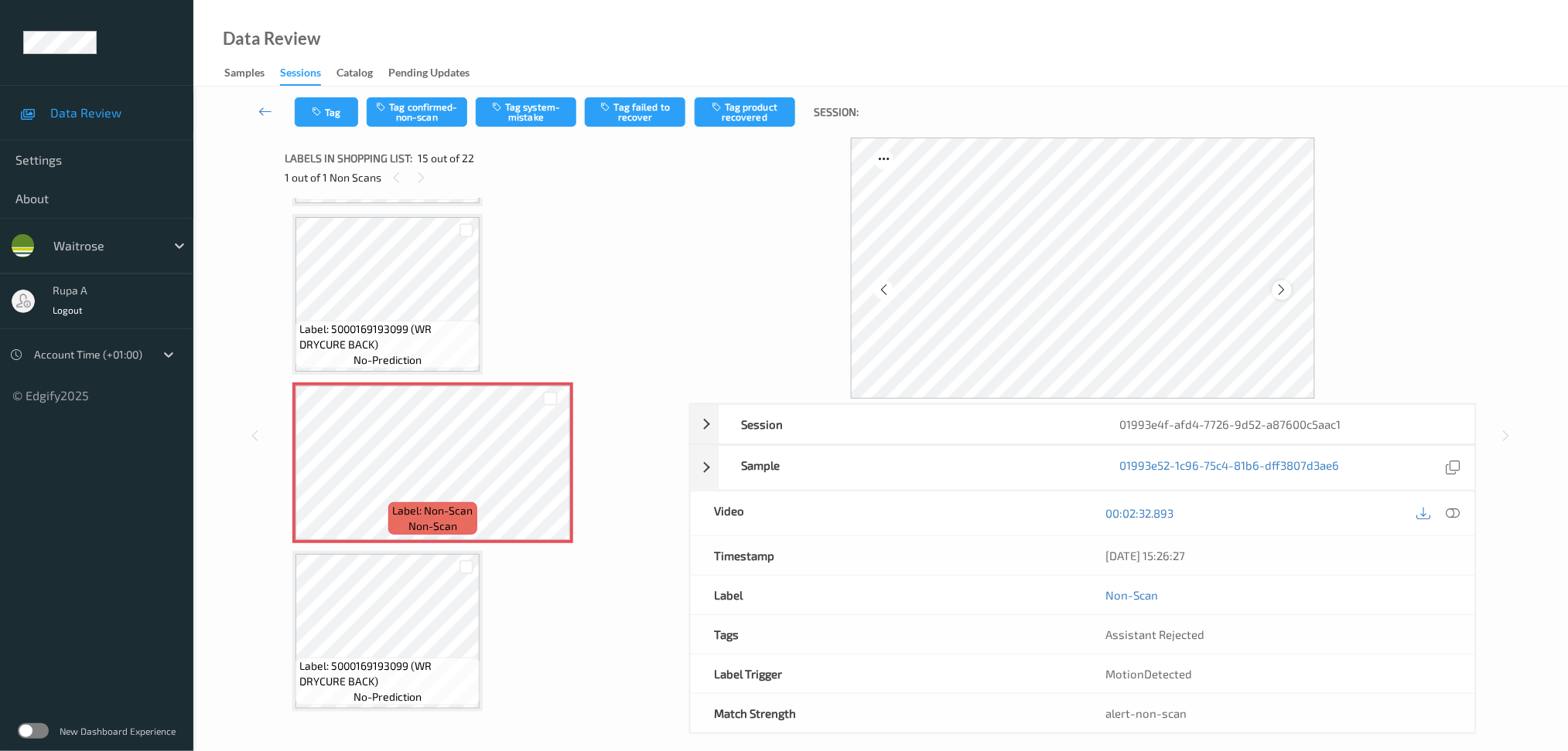
click at [1285, 282] on icon at bounding box center [1281, 289] width 13 height 14
click at [535, 107] on button "Tag system-mistake" at bounding box center [525, 112] width 100 height 29
click at [323, 118] on button "Tag" at bounding box center [325, 112] width 63 height 29
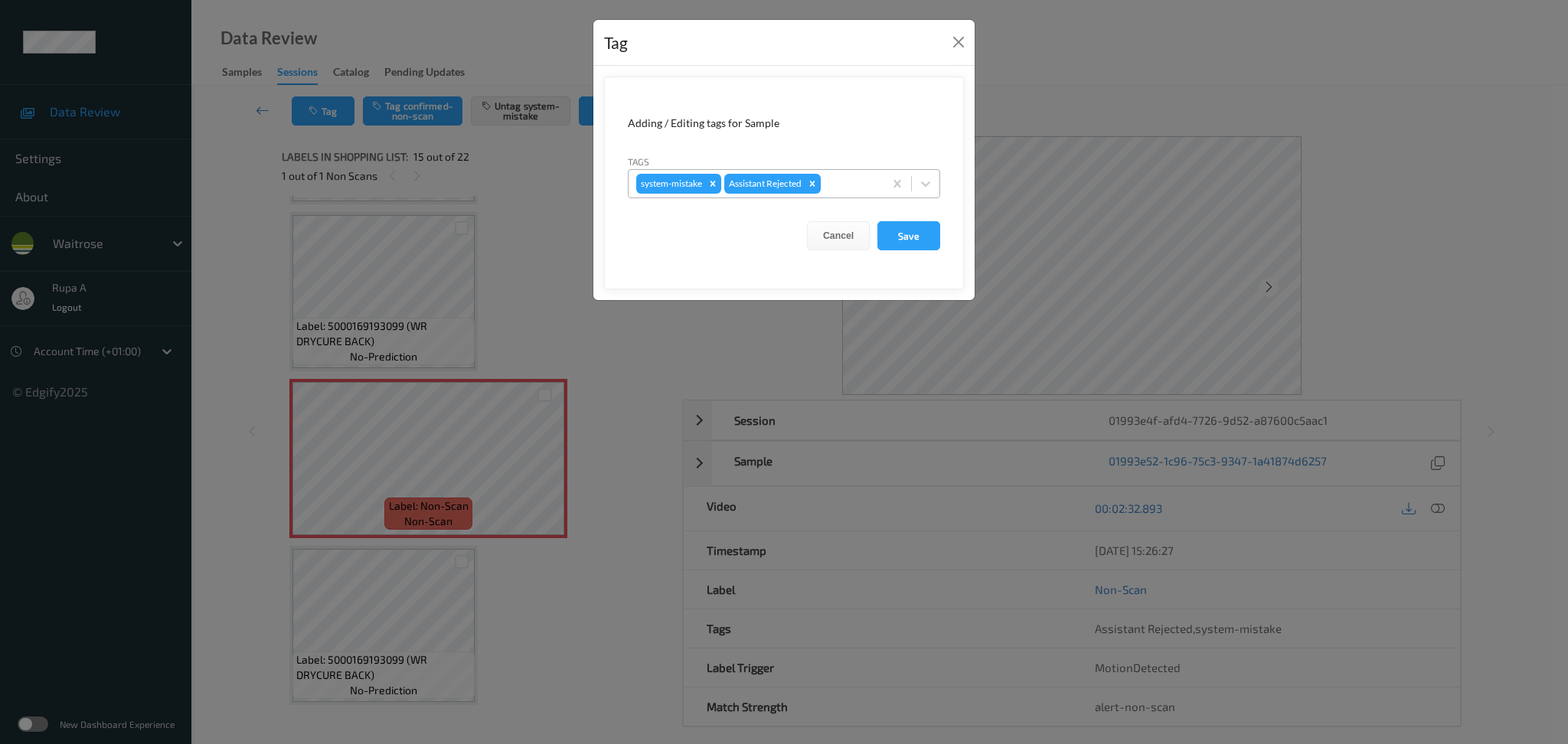
click at [877, 189] on div "system-mistake Assistant Rejected" at bounding box center [756, 183] width 255 height 26
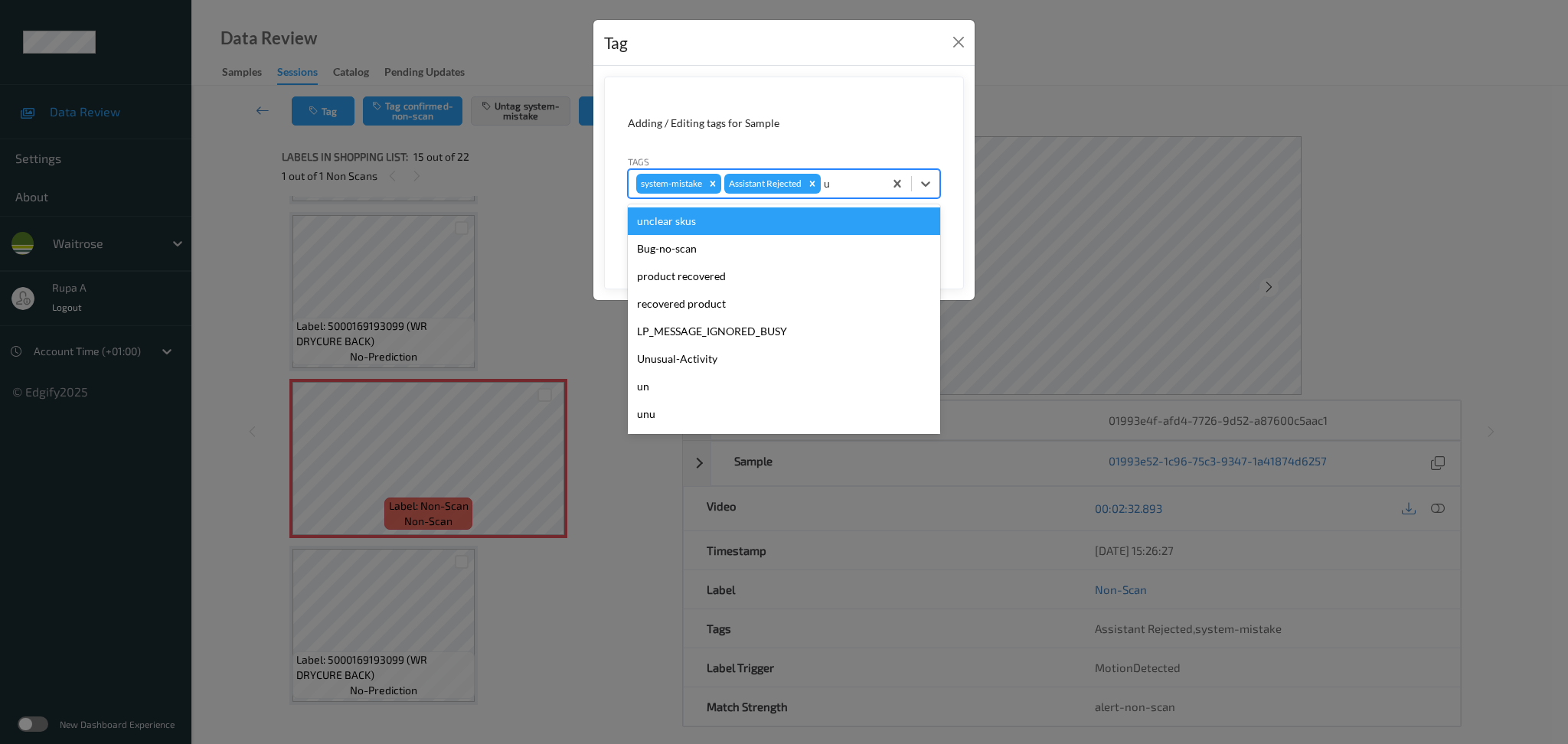
type input "un"
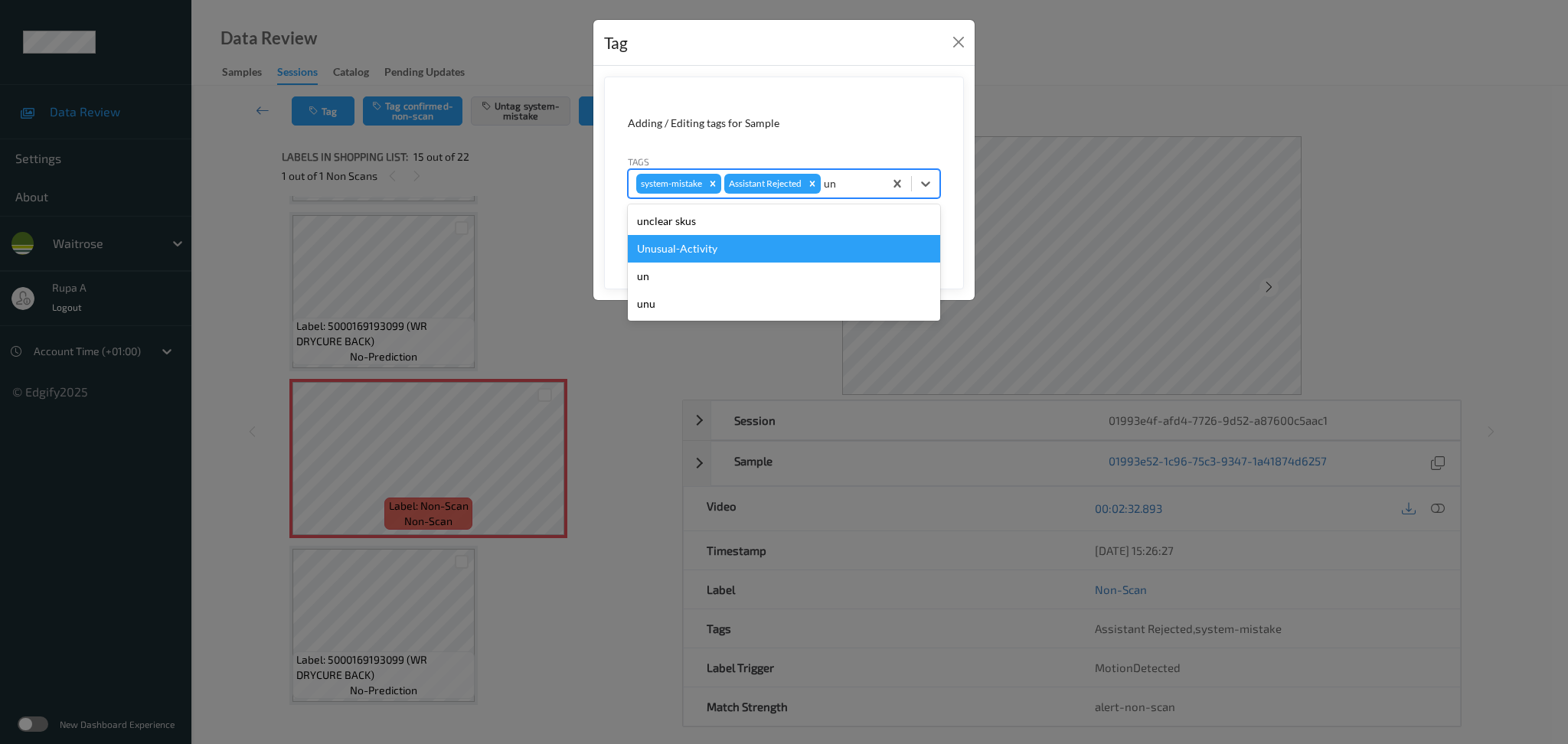
click at [736, 250] on div "Unusual-Activity" at bounding box center [784, 249] width 313 height 28
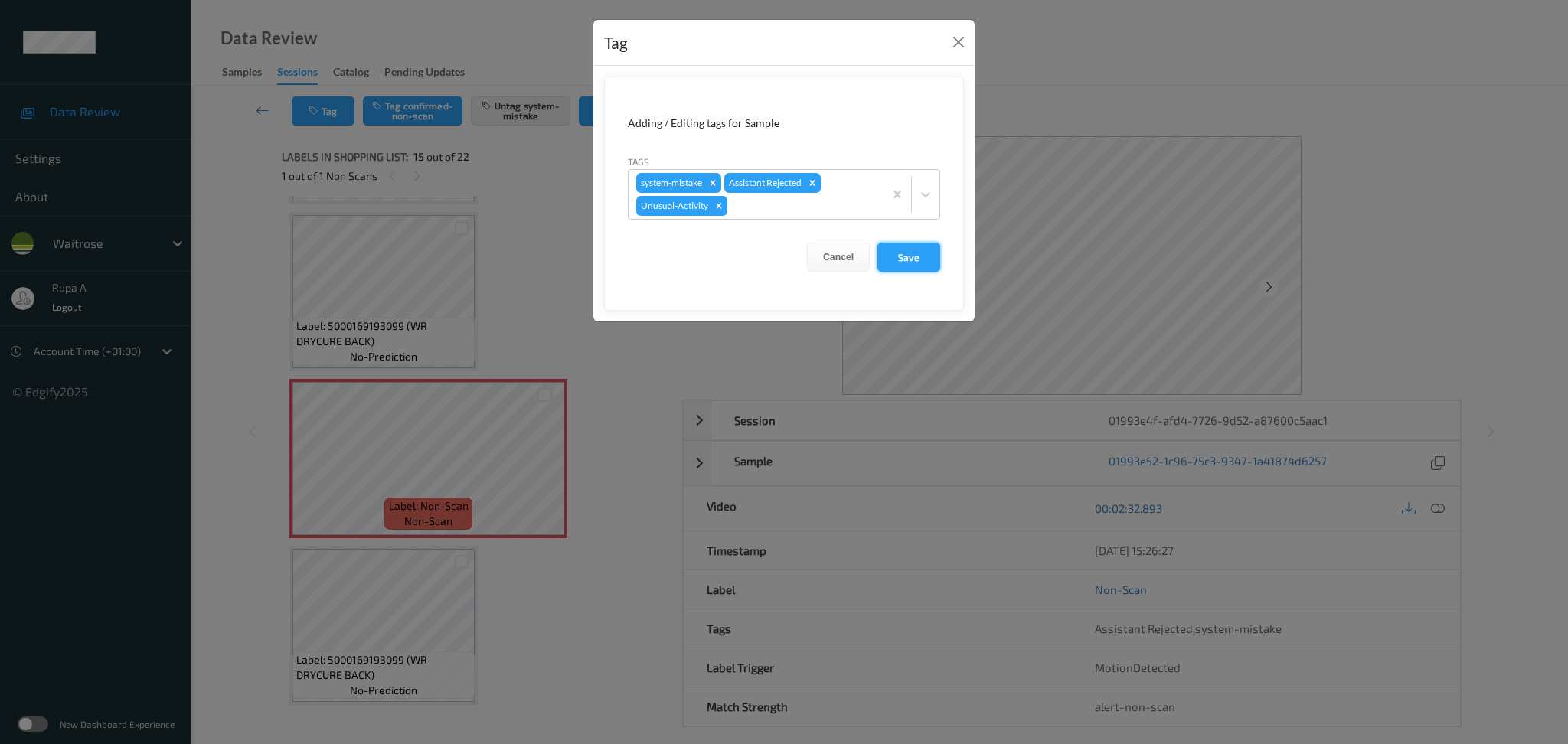
click at [923, 261] on button "Save" at bounding box center [908, 258] width 63 height 29
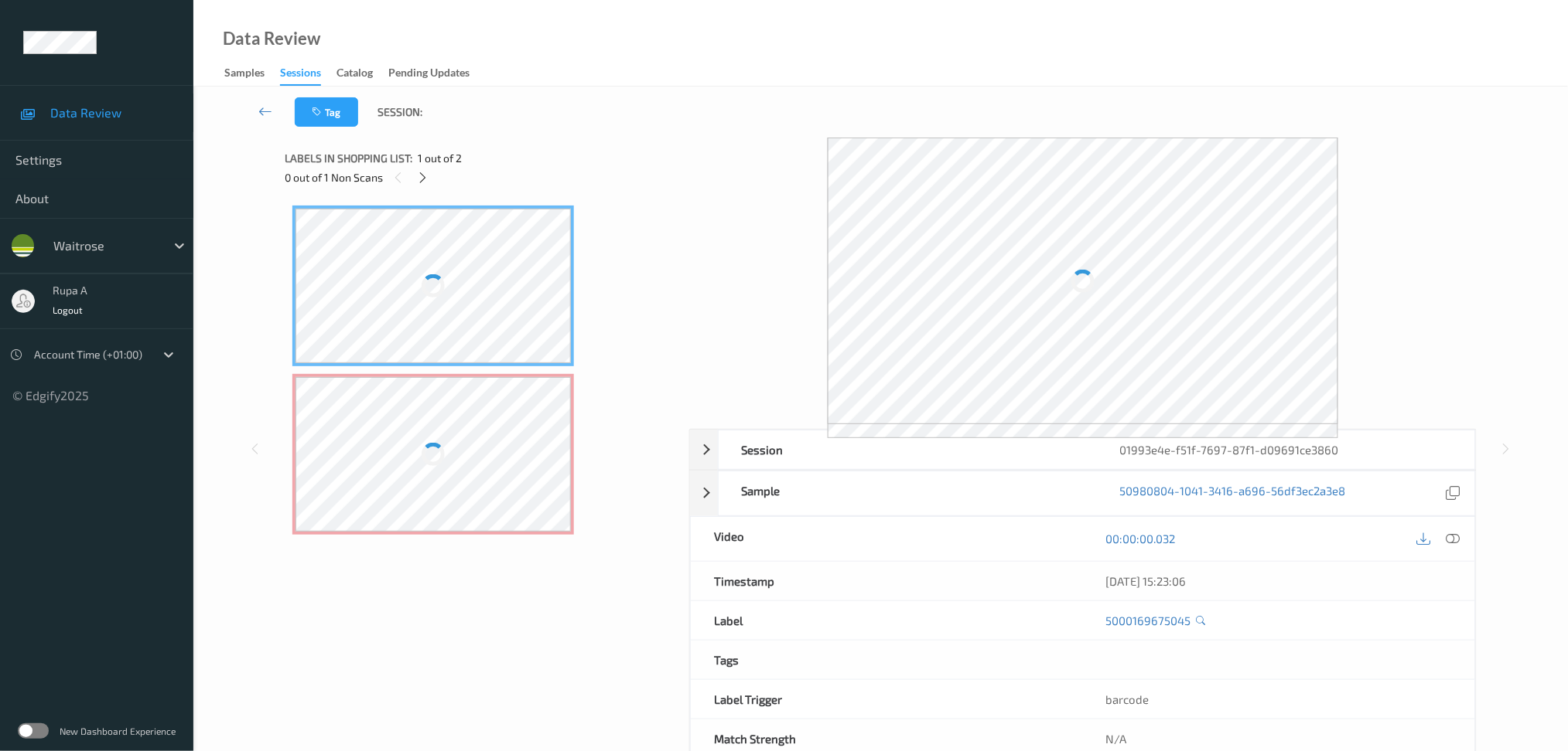
click at [620, 125] on div "Tag Session:" at bounding box center [880, 112] width 1311 height 51
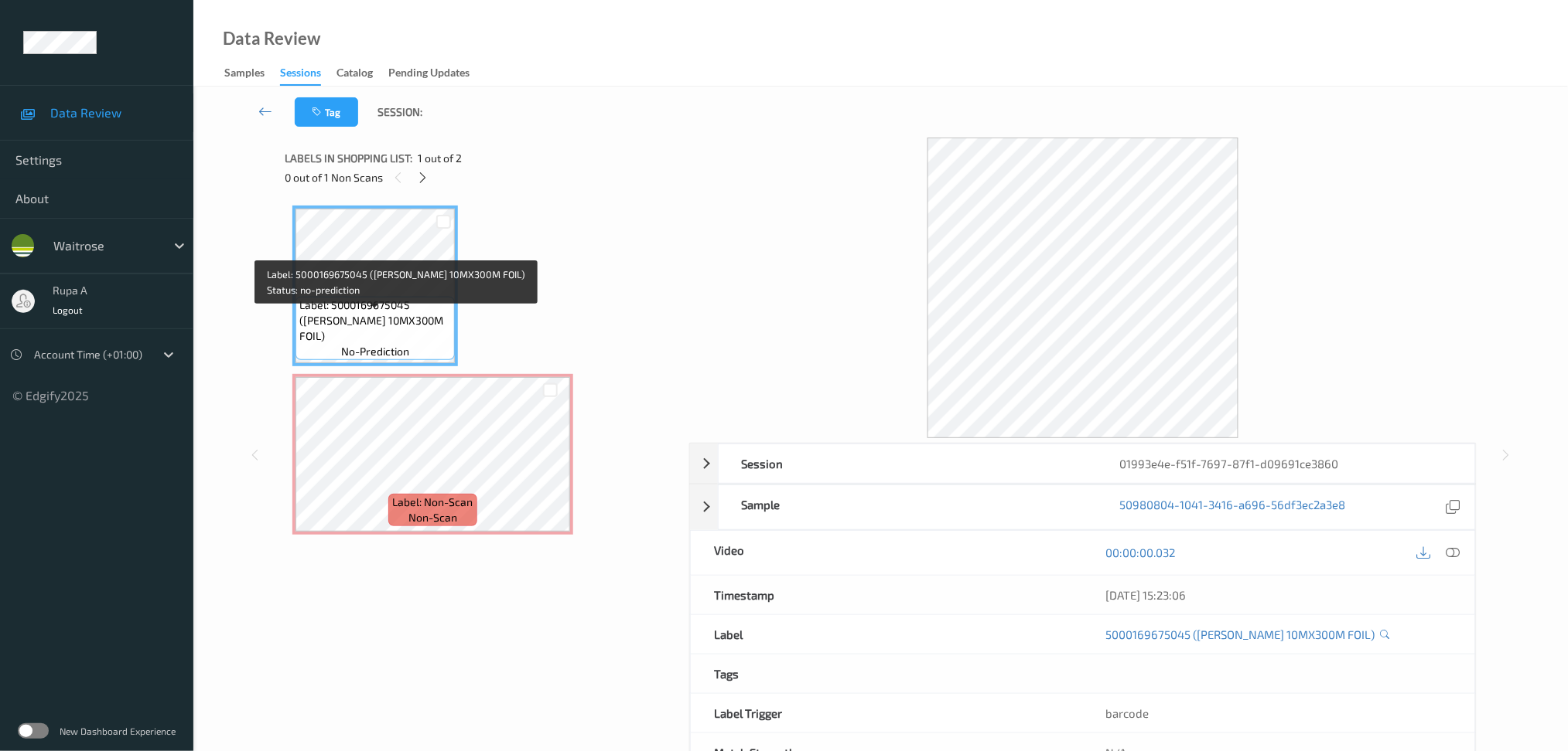
click at [349, 317] on span "Label: 5000169675045 ([PERSON_NAME] 10MX300M FOIL)" at bounding box center [375, 321] width 152 height 47
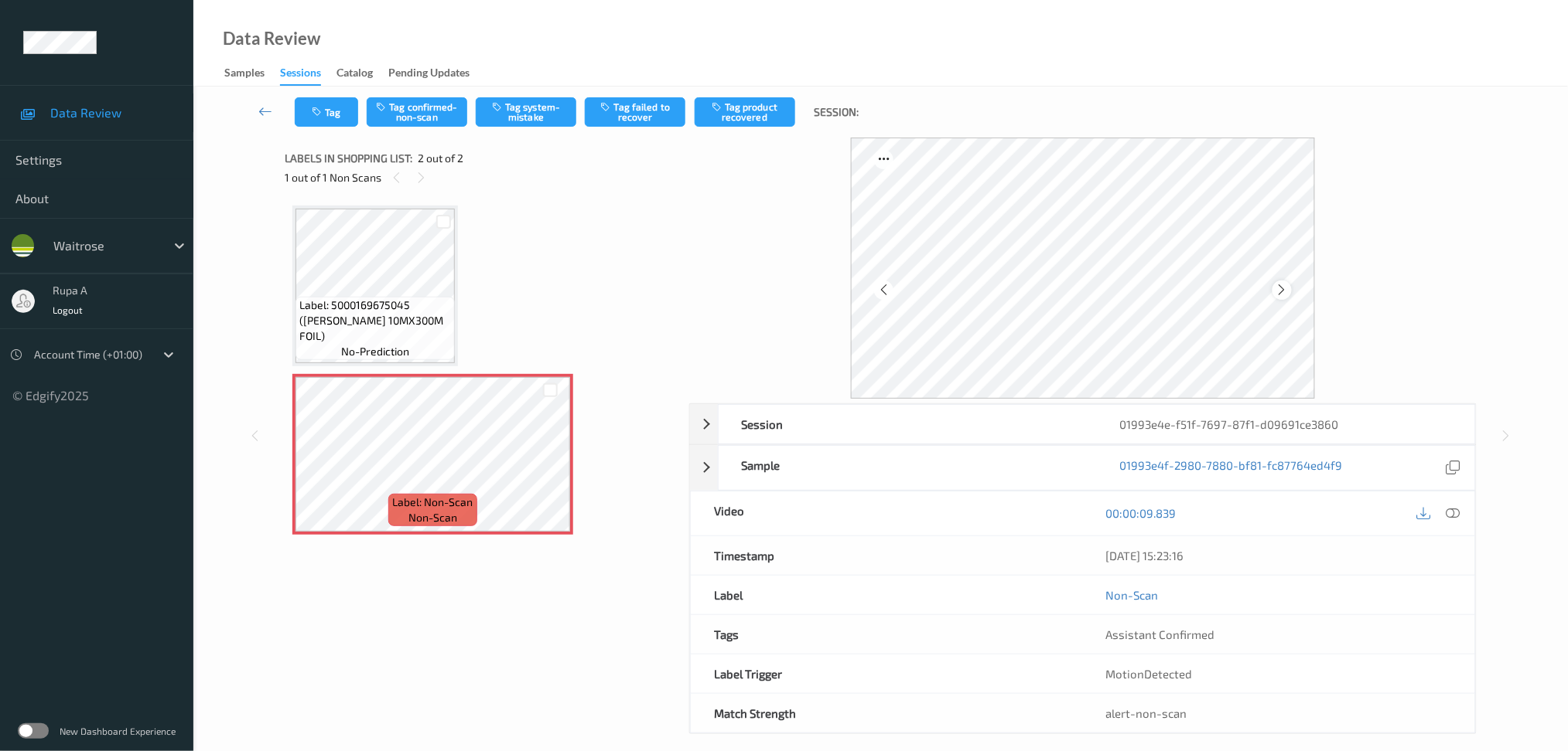
click at [1288, 294] on div at bounding box center [1281, 290] width 19 height 19
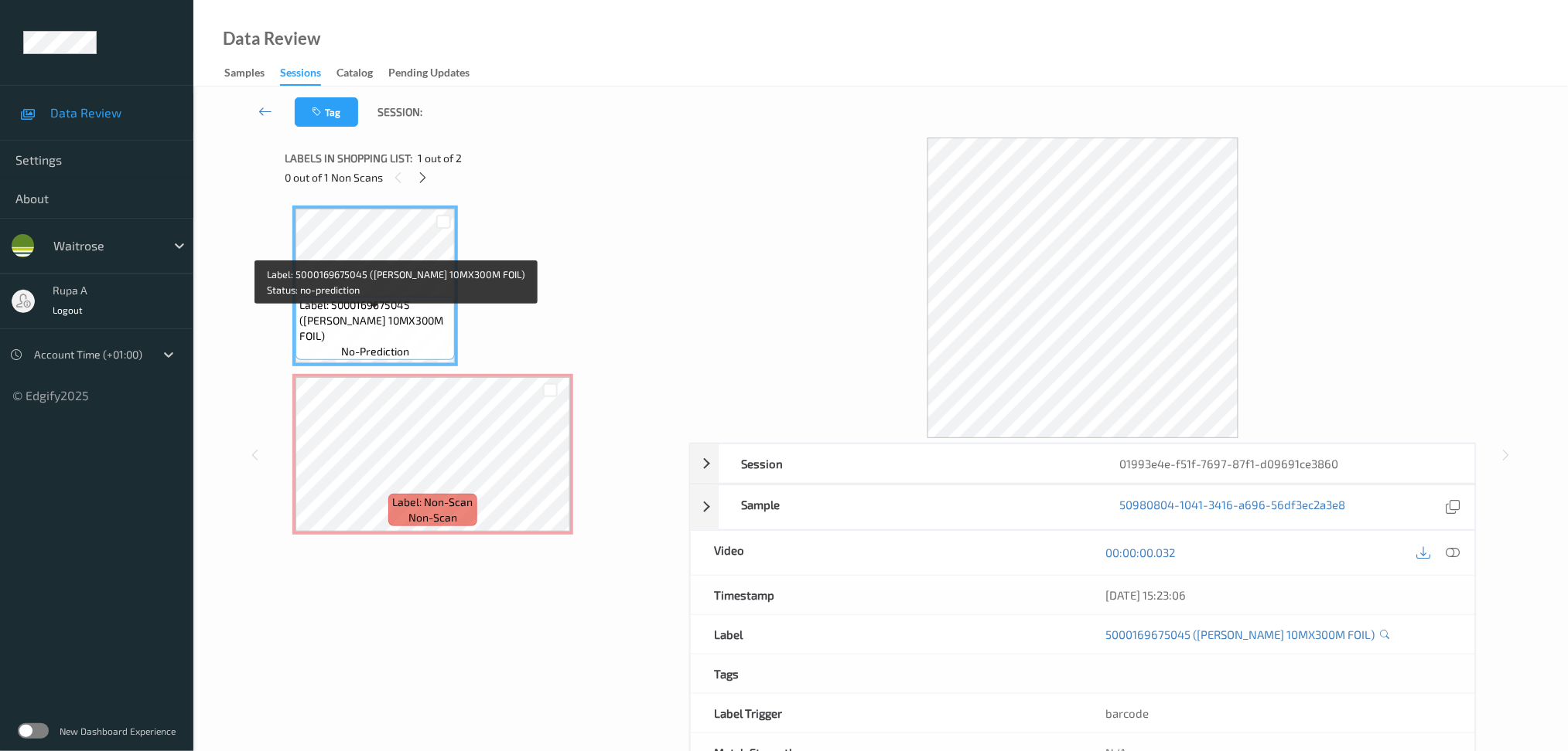
click at [339, 331] on span "Label: 5000169675045 (WR ESS 10MX300M FOIL)" at bounding box center [375, 321] width 152 height 47
copy span "Label: 5000169675045 (WR ESS 10MX300M FOIL)"
click at [360, 331] on span "Label: 5000169675045 (WR ESS 10MX300M FOIL)" at bounding box center [375, 321] width 152 height 47
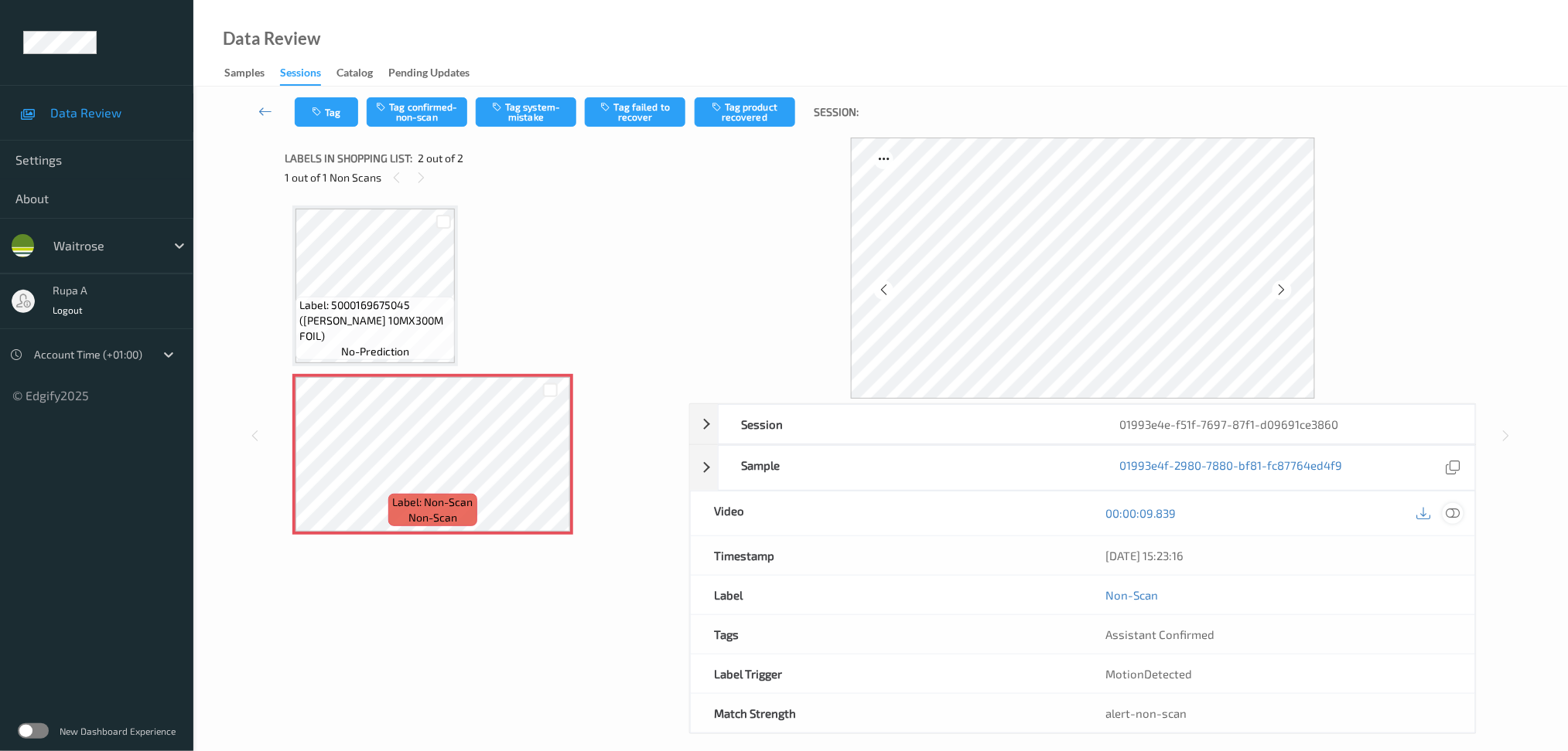
click at [1455, 512] on icon at bounding box center [1452, 513] width 14 height 14
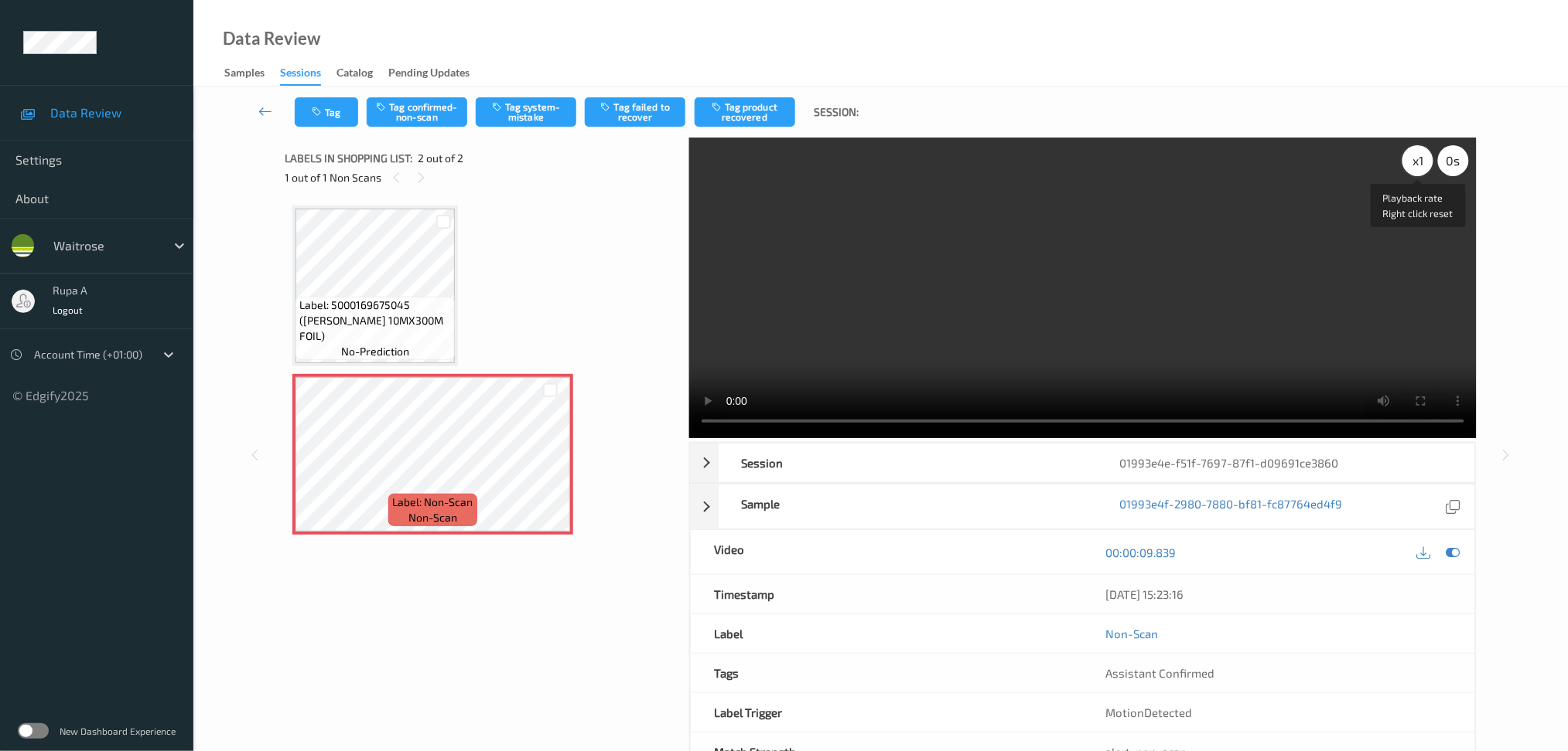
click at [1417, 163] on div "x 1" at bounding box center [1418, 161] width 31 height 31
click at [1456, 561] on div at bounding box center [1452, 551] width 20 height 20
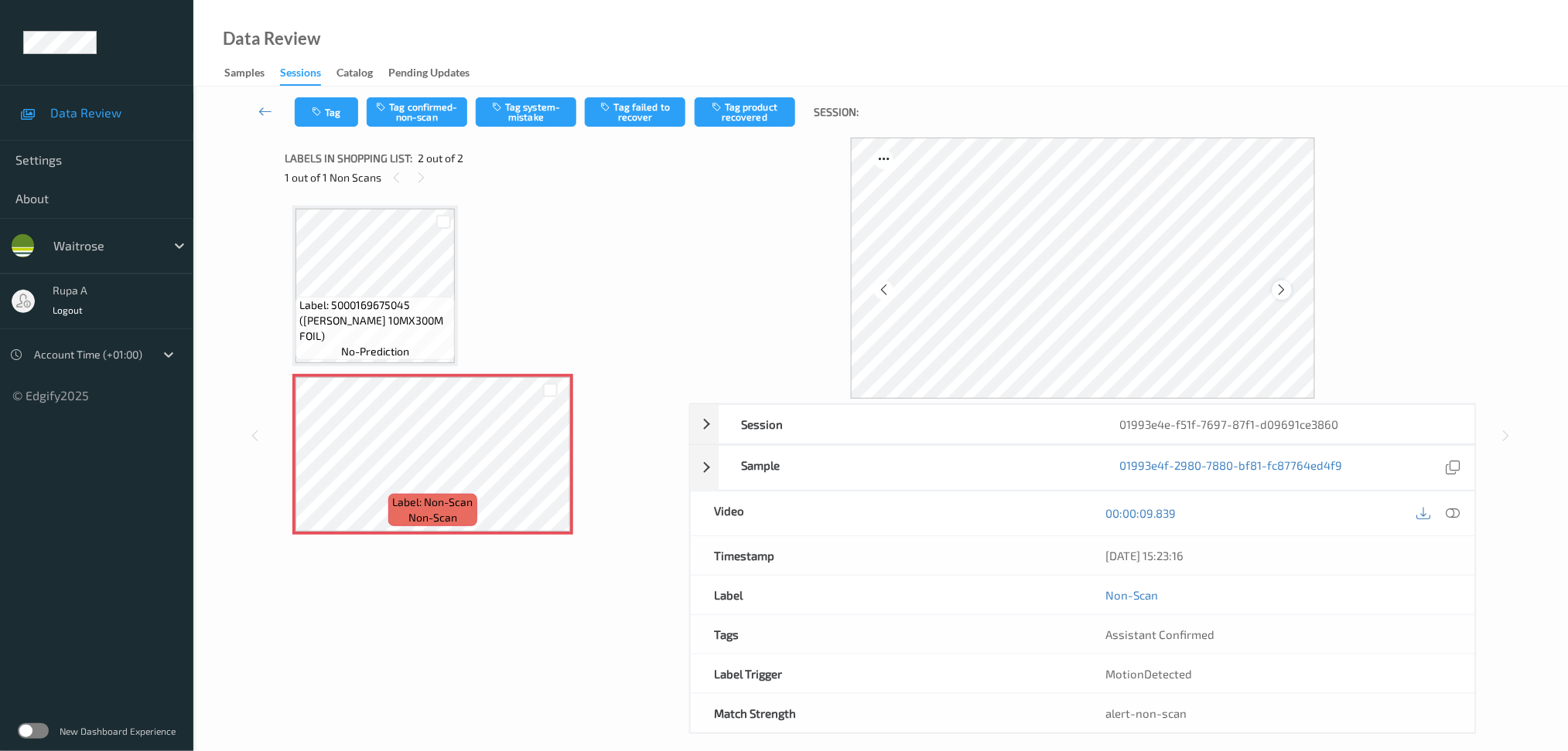
click at [1278, 294] on icon at bounding box center [1281, 289] width 13 height 14
click at [1280, 292] on icon at bounding box center [1281, 289] width 13 height 14
click at [538, 117] on button "Tag system-mistake" at bounding box center [525, 112] width 100 height 29
click at [313, 101] on button "Tag" at bounding box center [325, 112] width 63 height 29
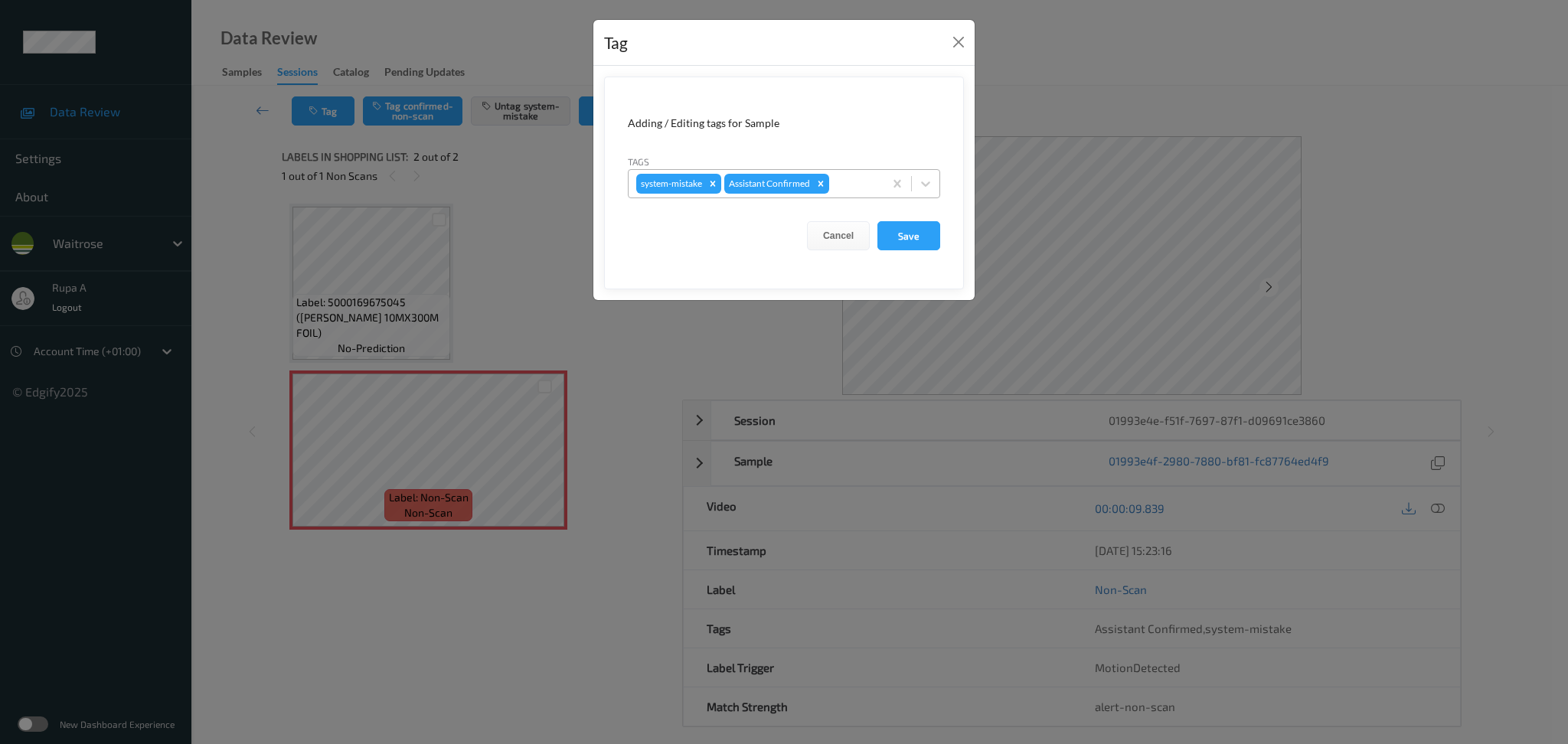
click at [847, 185] on div at bounding box center [854, 183] width 43 height 18
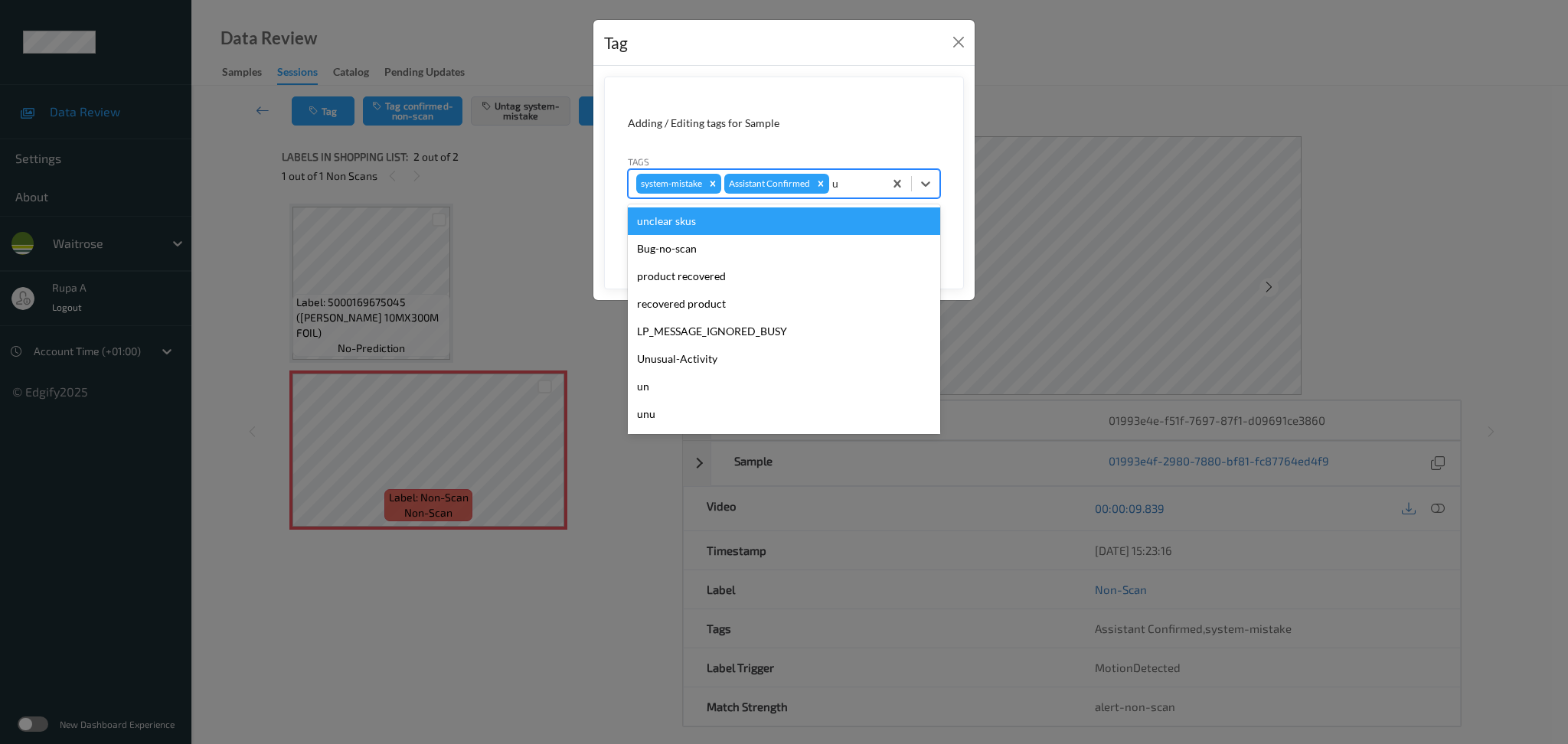
type input "un"
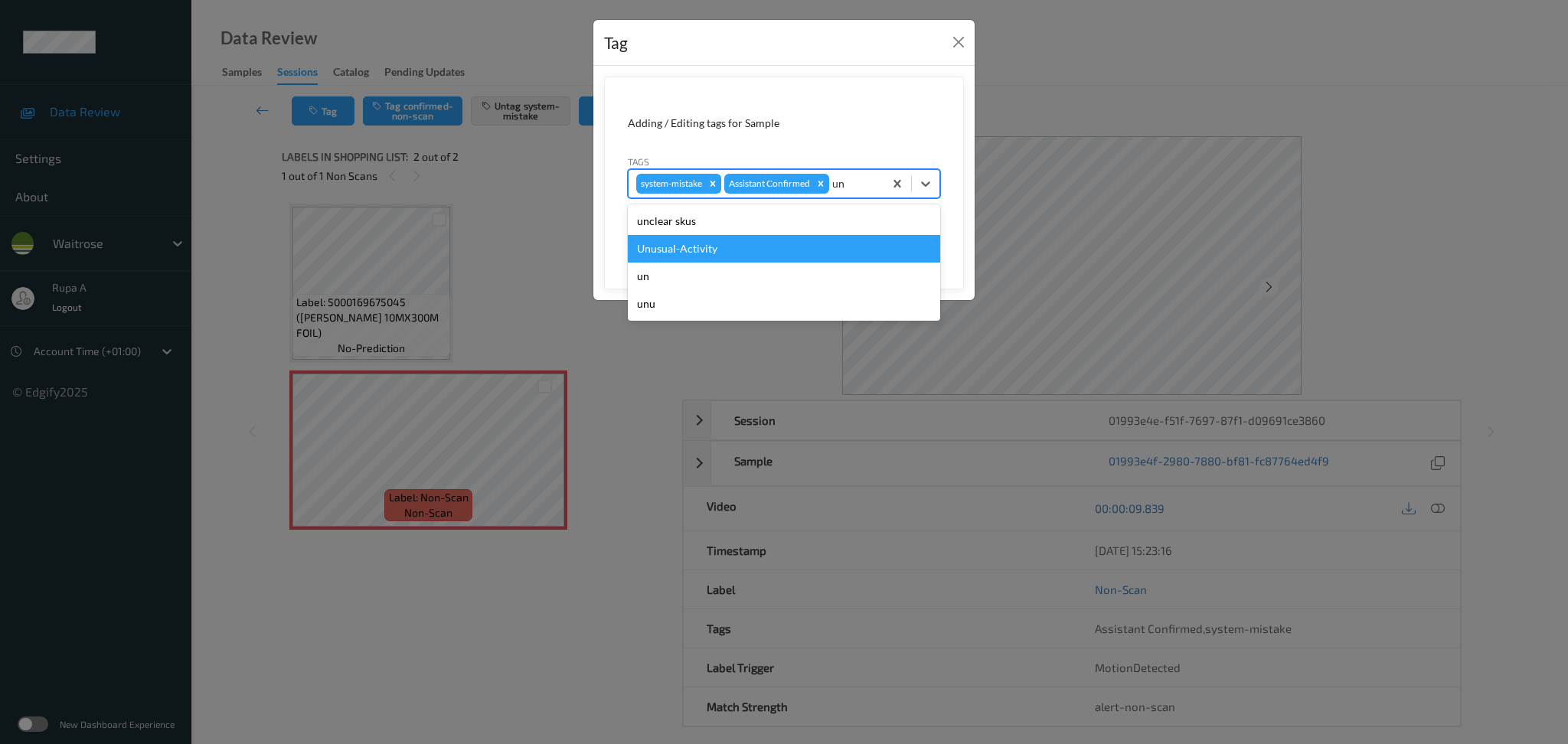
click at [759, 235] on div "Unusual-Activity" at bounding box center [784, 249] width 313 height 28
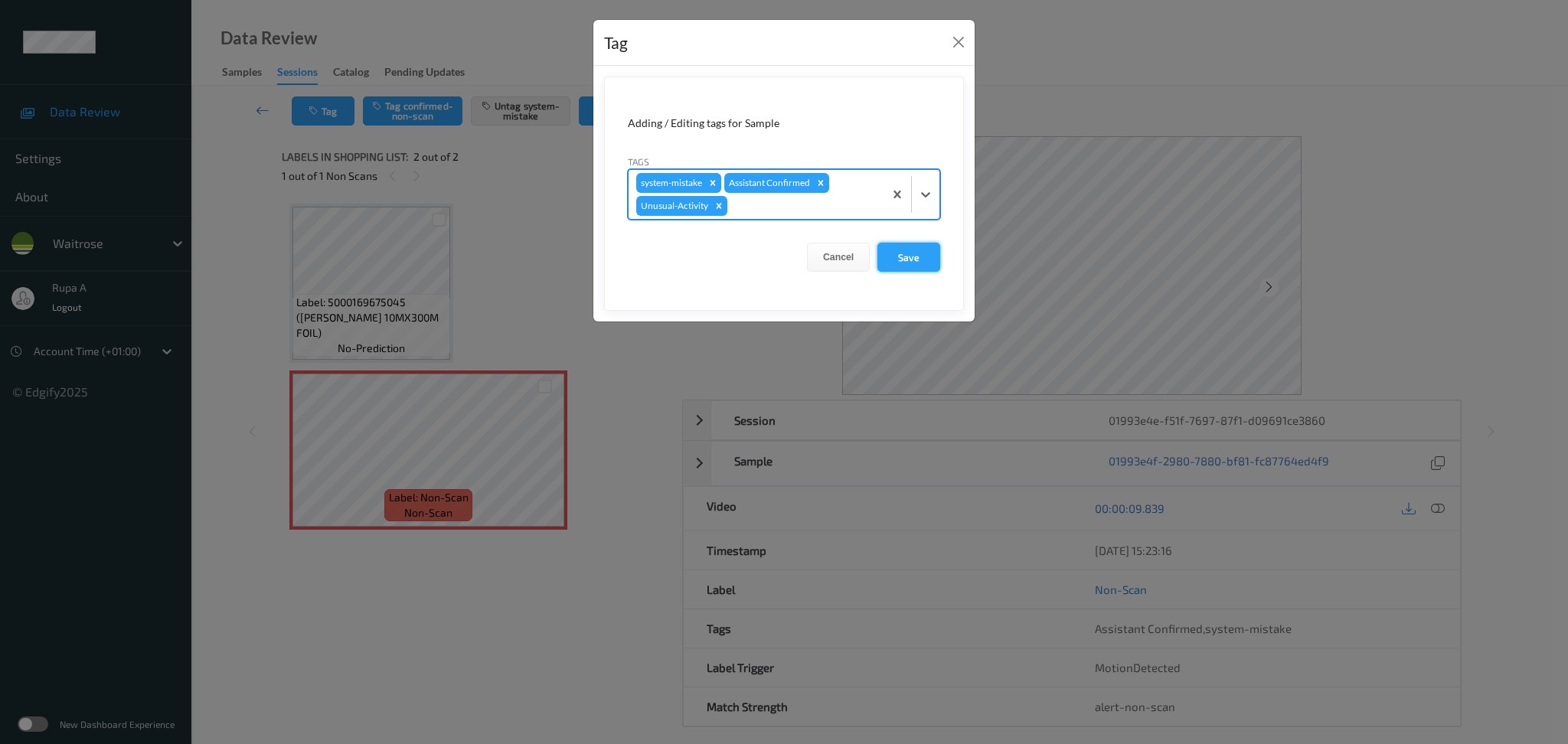
click at [911, 268] on button "Save" at bounding box center [908, 258] width 63 height 29
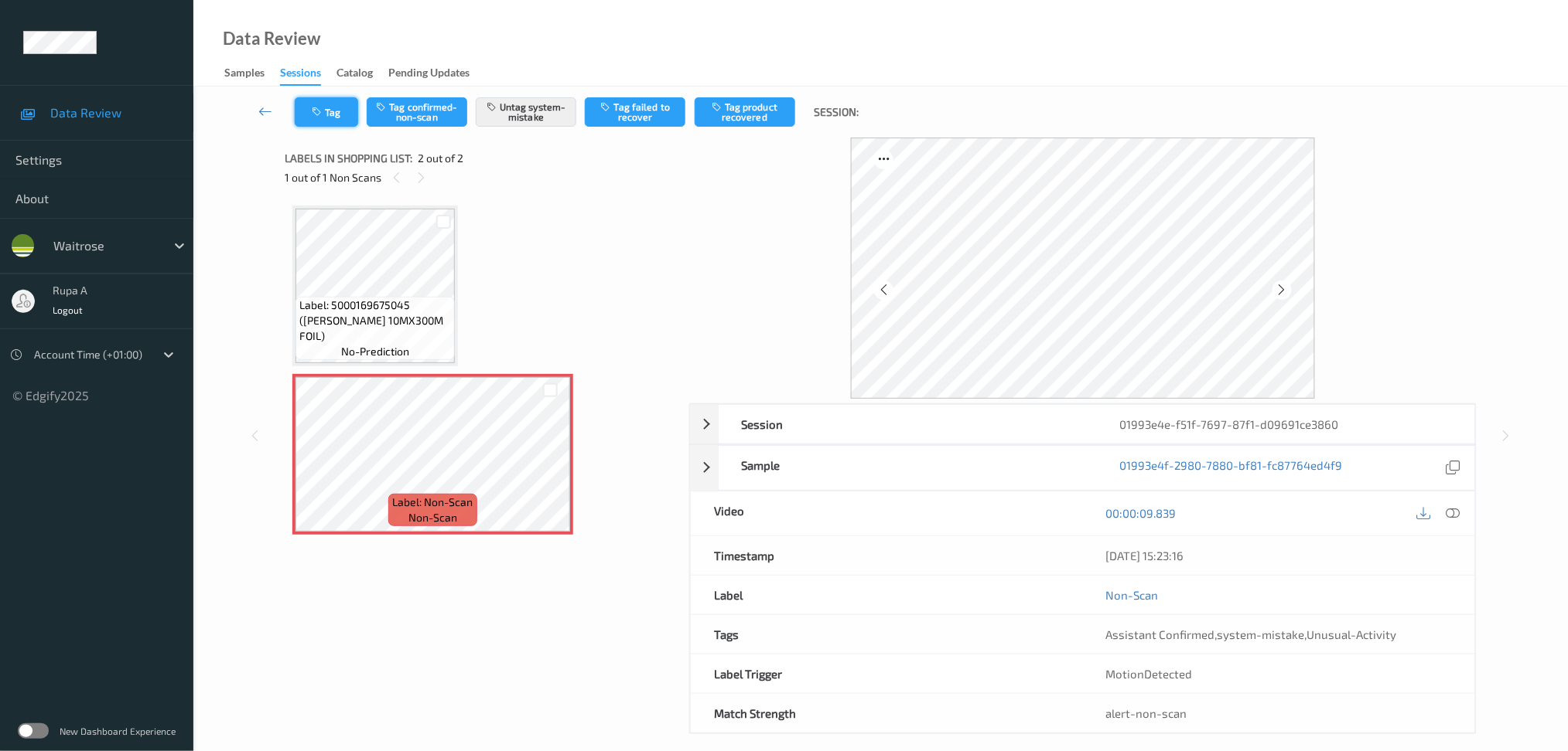
click at [314, 113] on icon "button" at bounding box center [318, 112] width 13 height 11
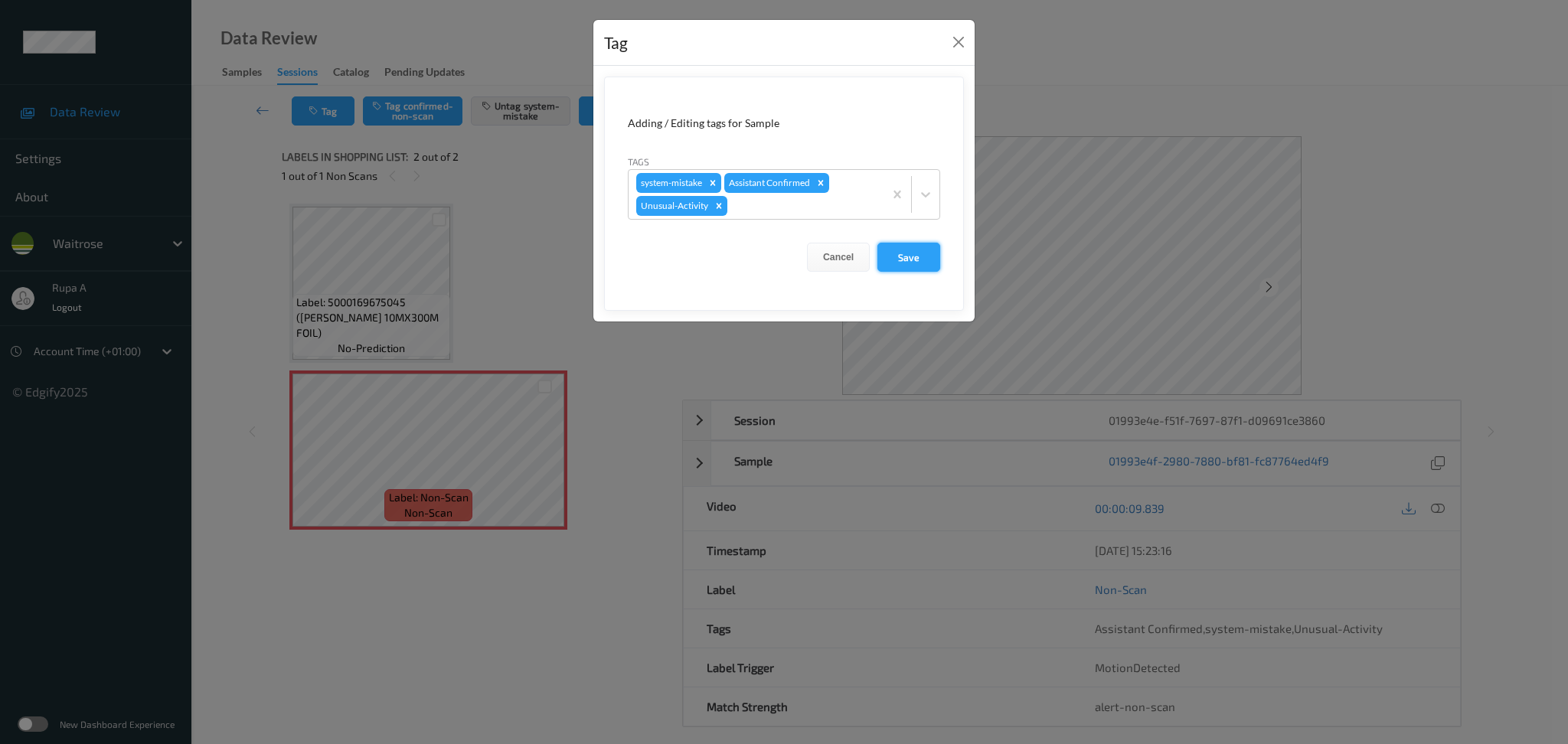
click at [919, 266] on button "Save" at bounding box center [908, 258] width 63 height 29
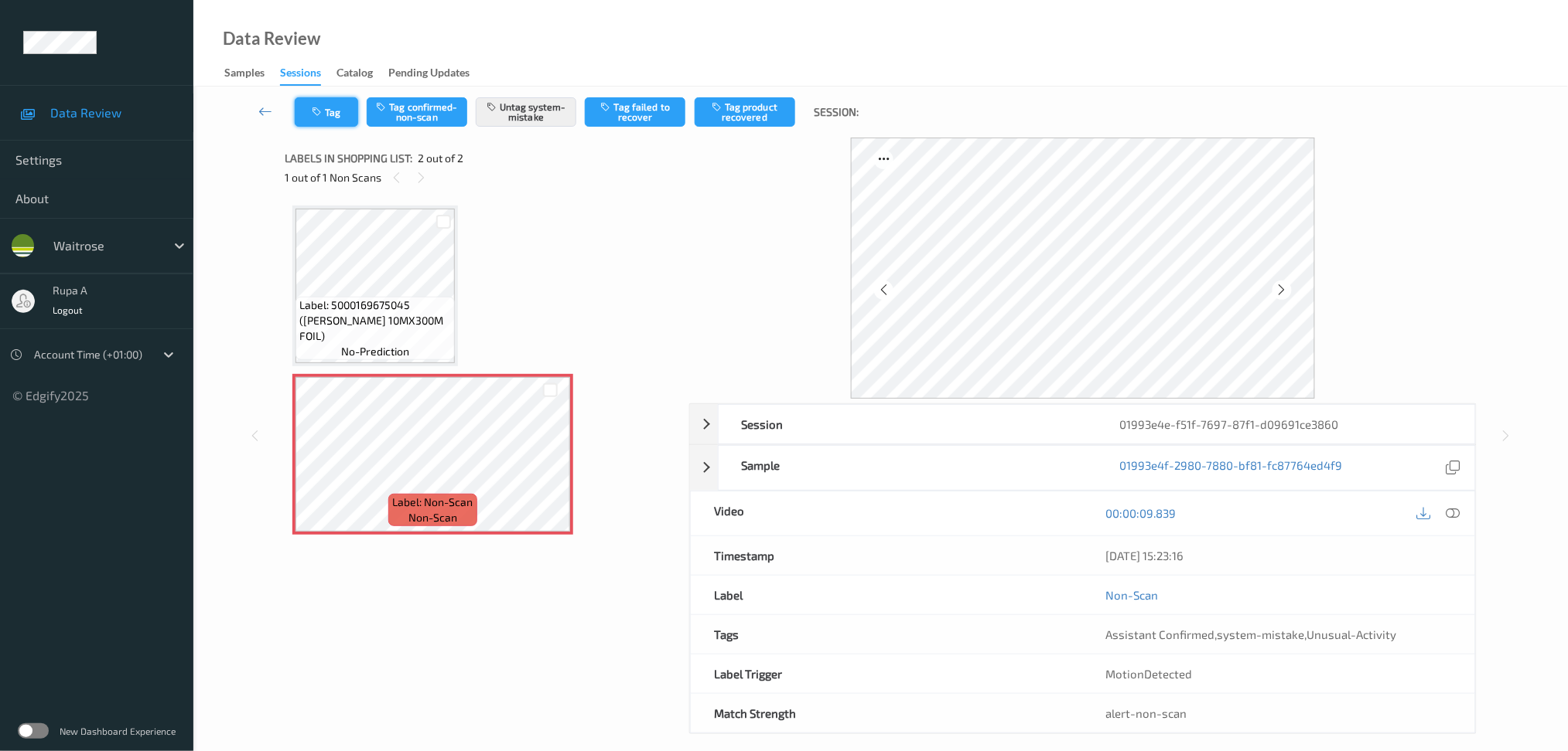
click at [313, 123] on button "Tag" at bounding box center [325, 112] width 63 height 29
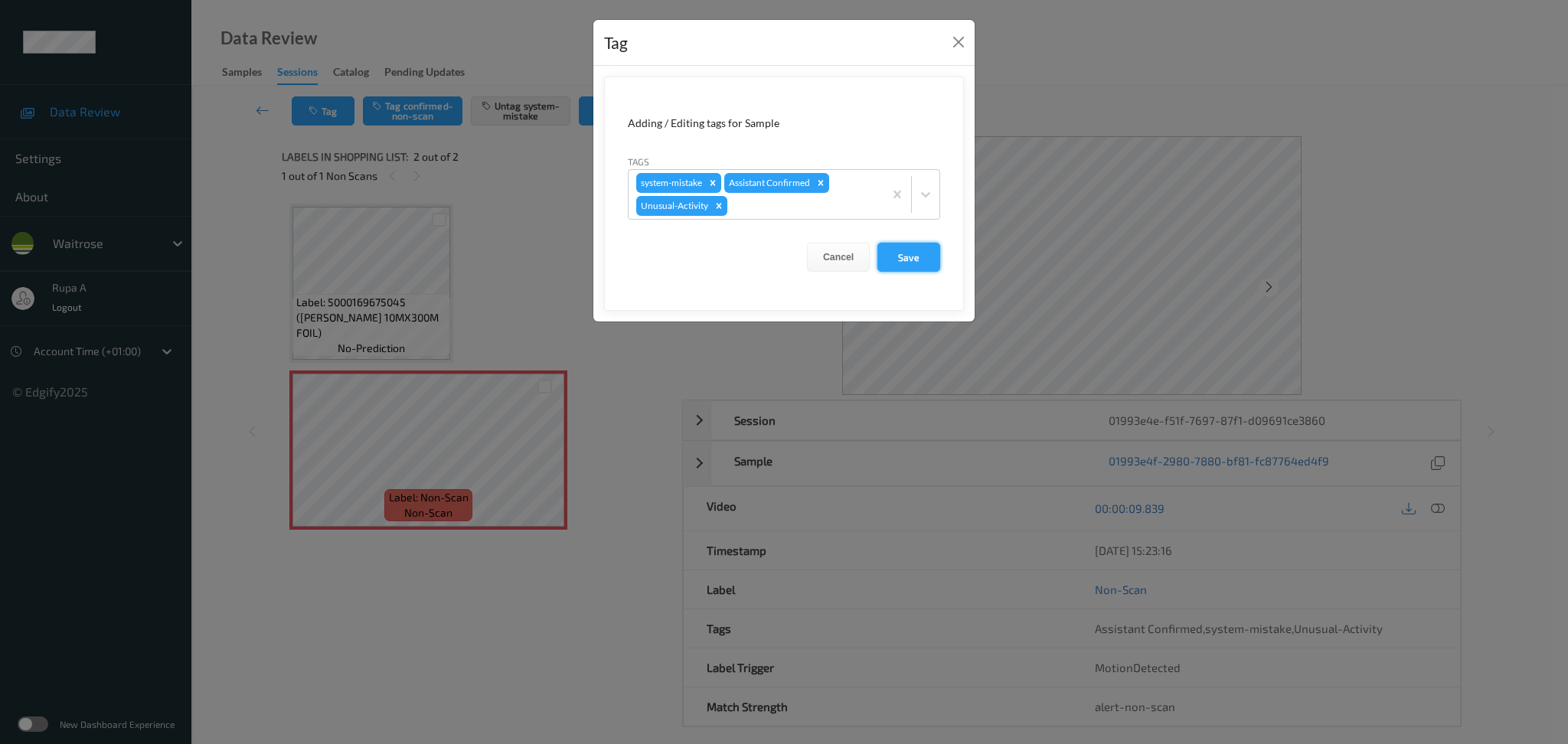
click at [913, 258] on button "Save" at bounding box center [908, 258] width 63 height 29
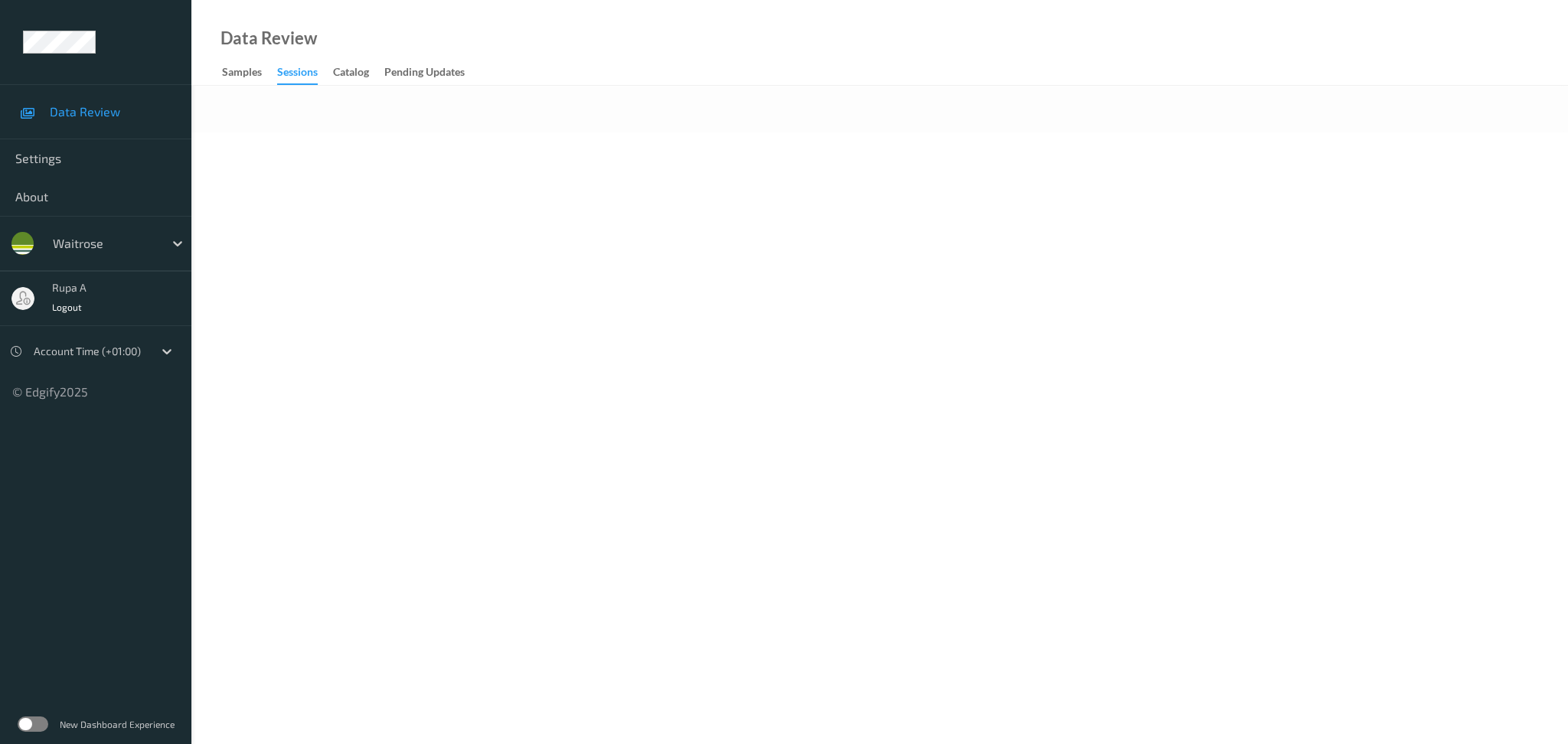
click at [585, 228] on body "Data Review Settings About waitrose rupa a Logout Account Time (+01:00) © Edgif…" at bounding box center [784, 372] width 1568 height 744
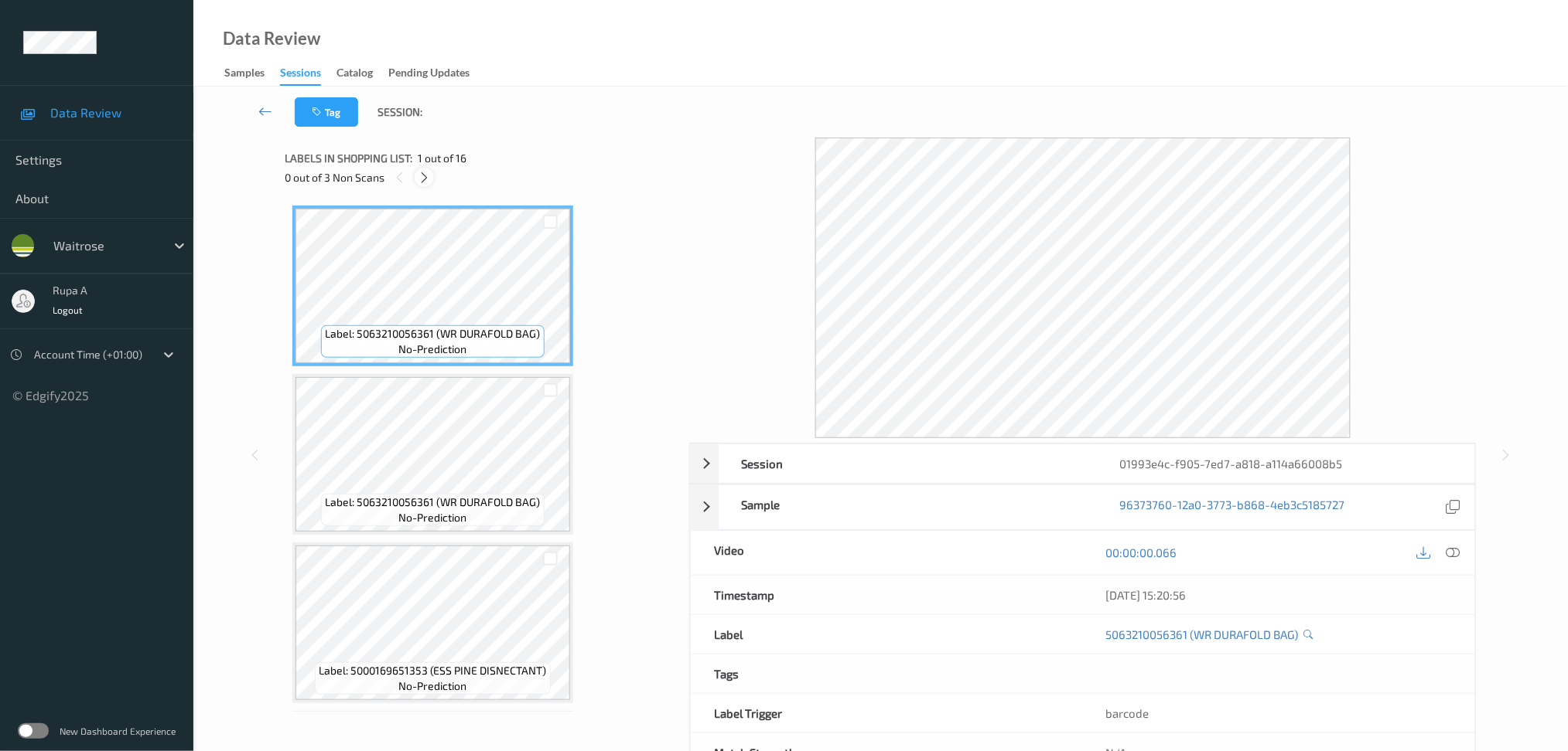
click at [433, 176] on div at bounding box center [424, 177] width 19 height 19
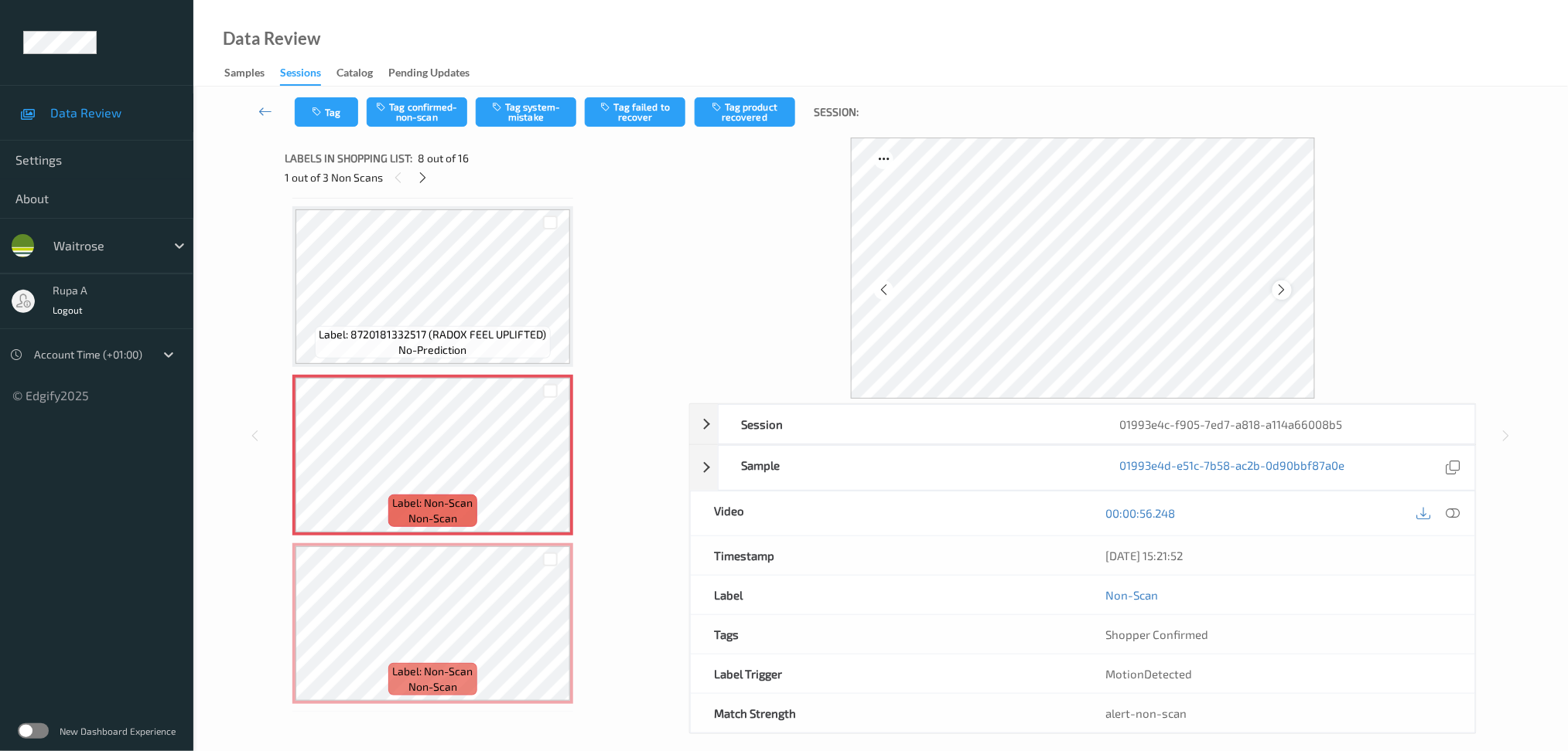
click at [1281, 282] on div at bounding box center [1281, 290] width 19 height 19
click at [1283, 286] on icon at bounding box center [1281, 289] width 13 height 14
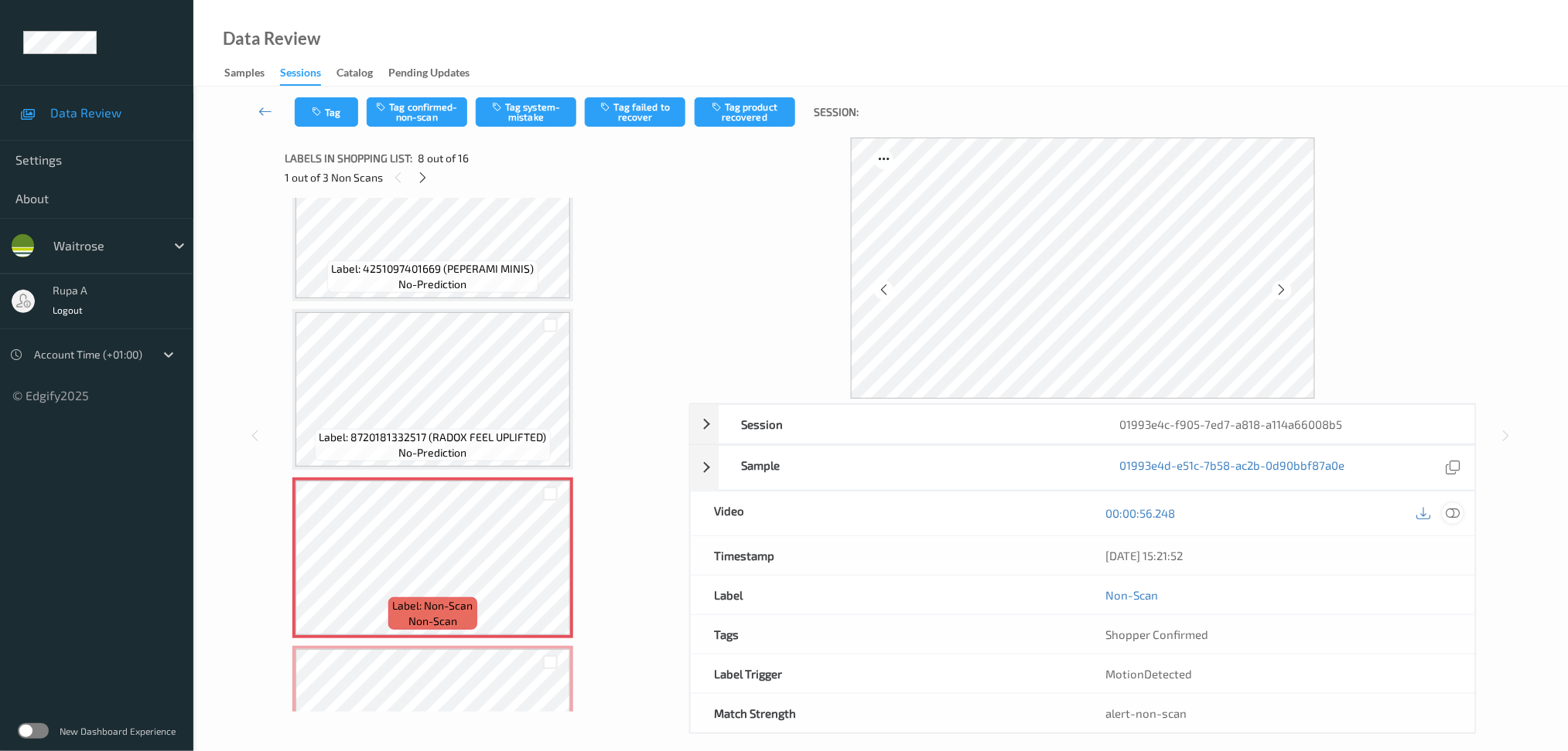
click at [1456, 511] on icon at bounding box center [1452, 513] width 14 height 14
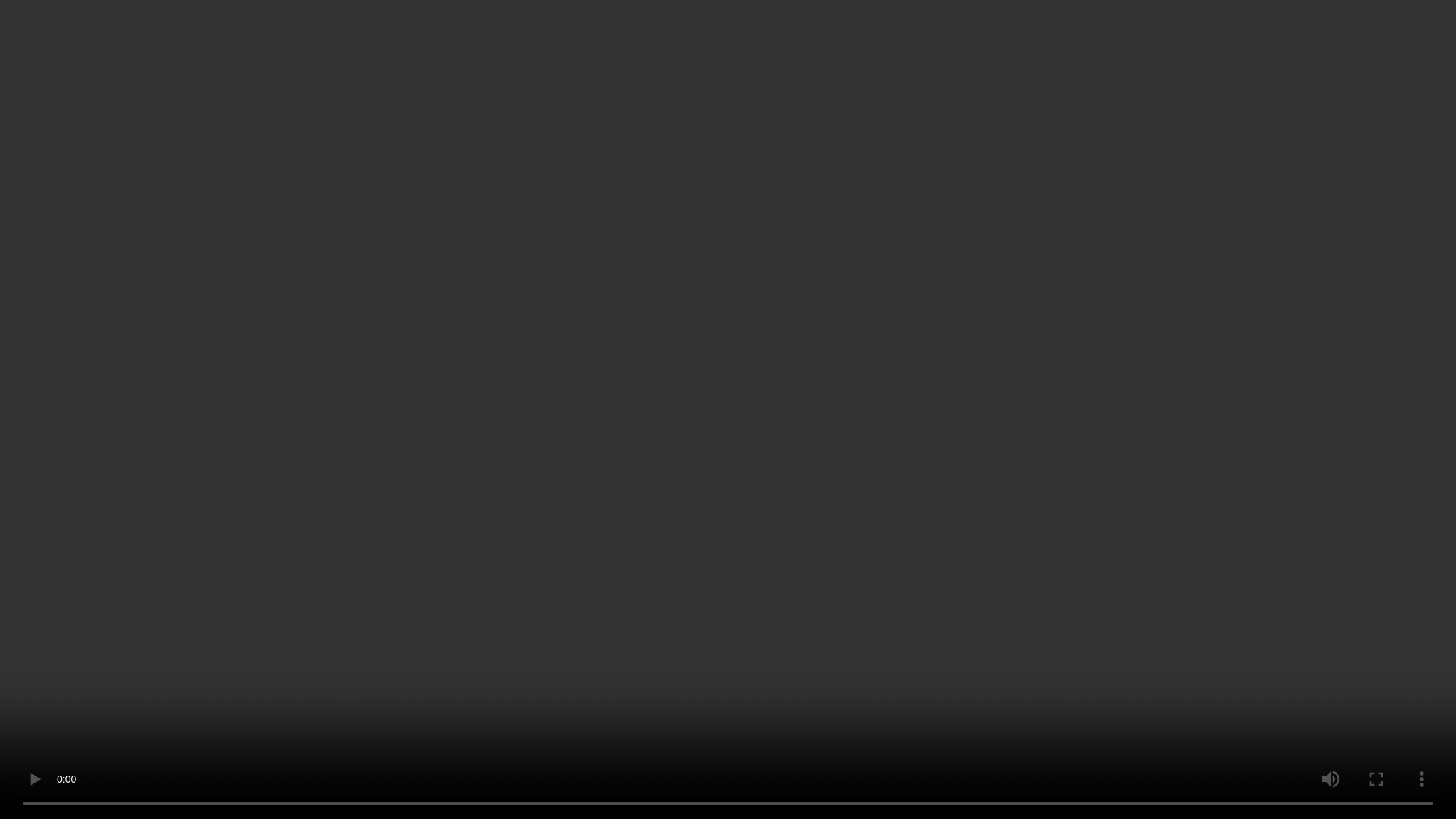
click at [1331, 520] on video at bounding box center [728, 410] width 1456 height 819
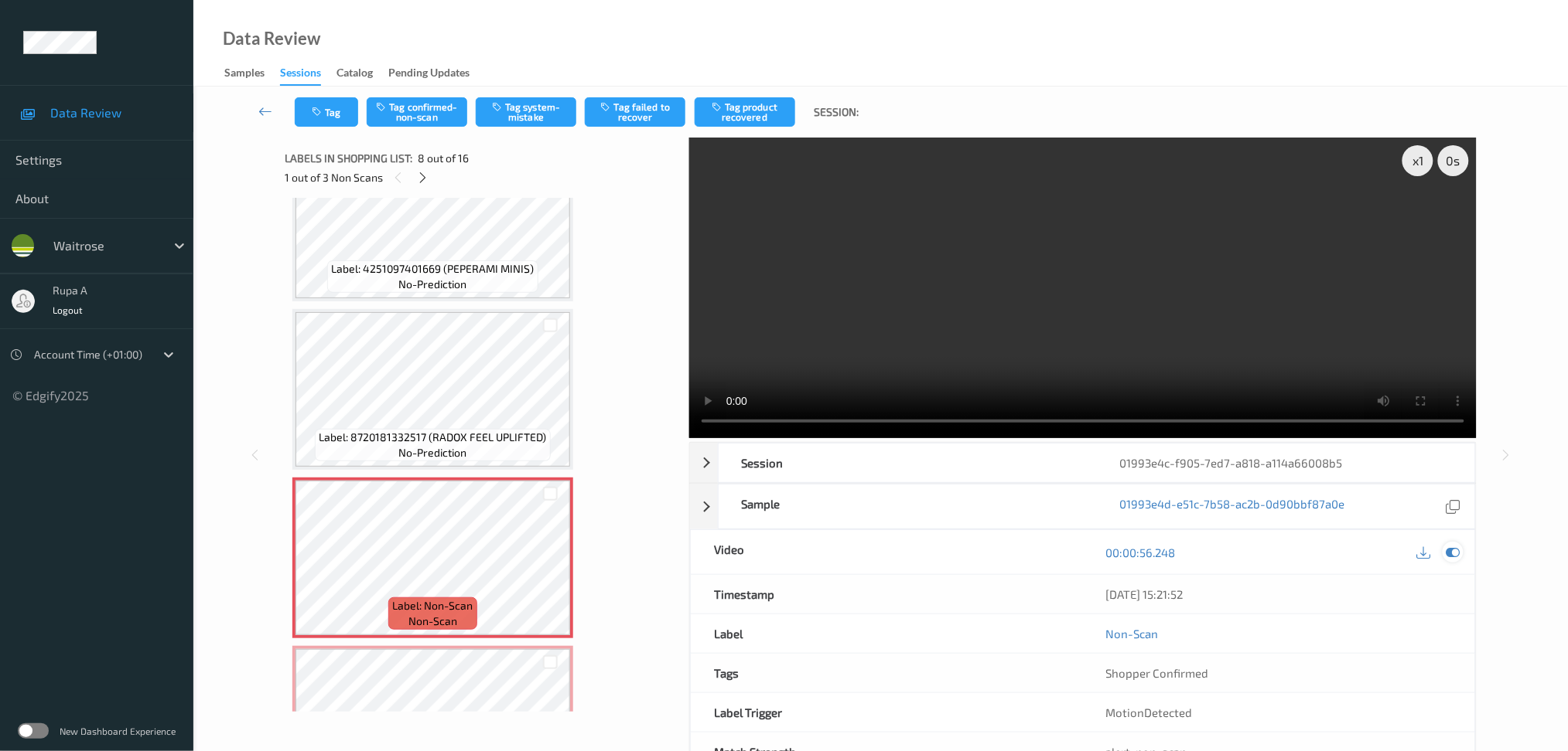
click at [1455, 548] on icon at bounding box center [1452, 552] width 14 height 14
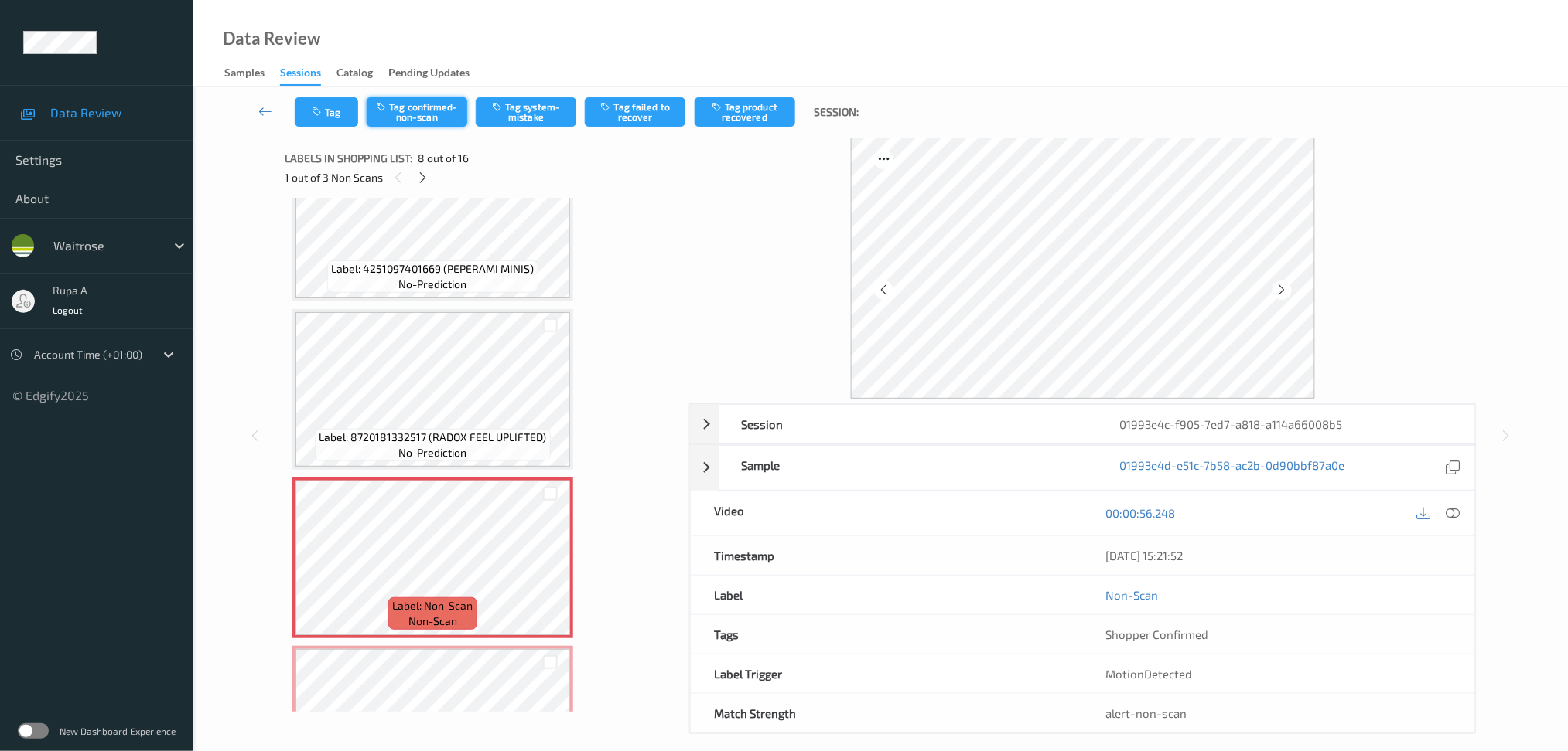
click at [401, 110] on button "Tag confirmed-non-scan" at bounding box center [416, 112] width 100 height 29
click at [641, 121] on button "Tag failed to recover" at bounding box center [634, 112] width 100 height 29
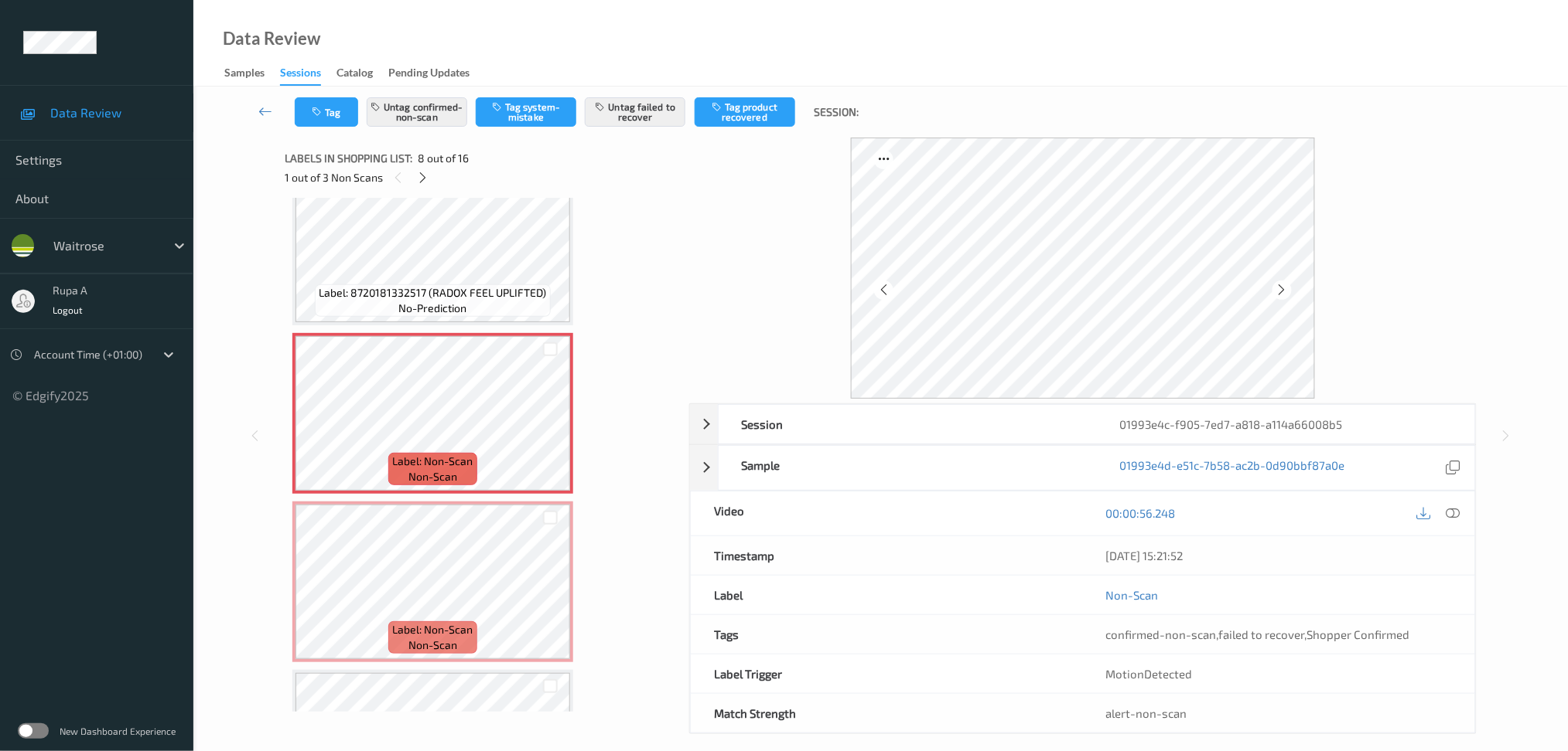
scroll to position [1217, 0]
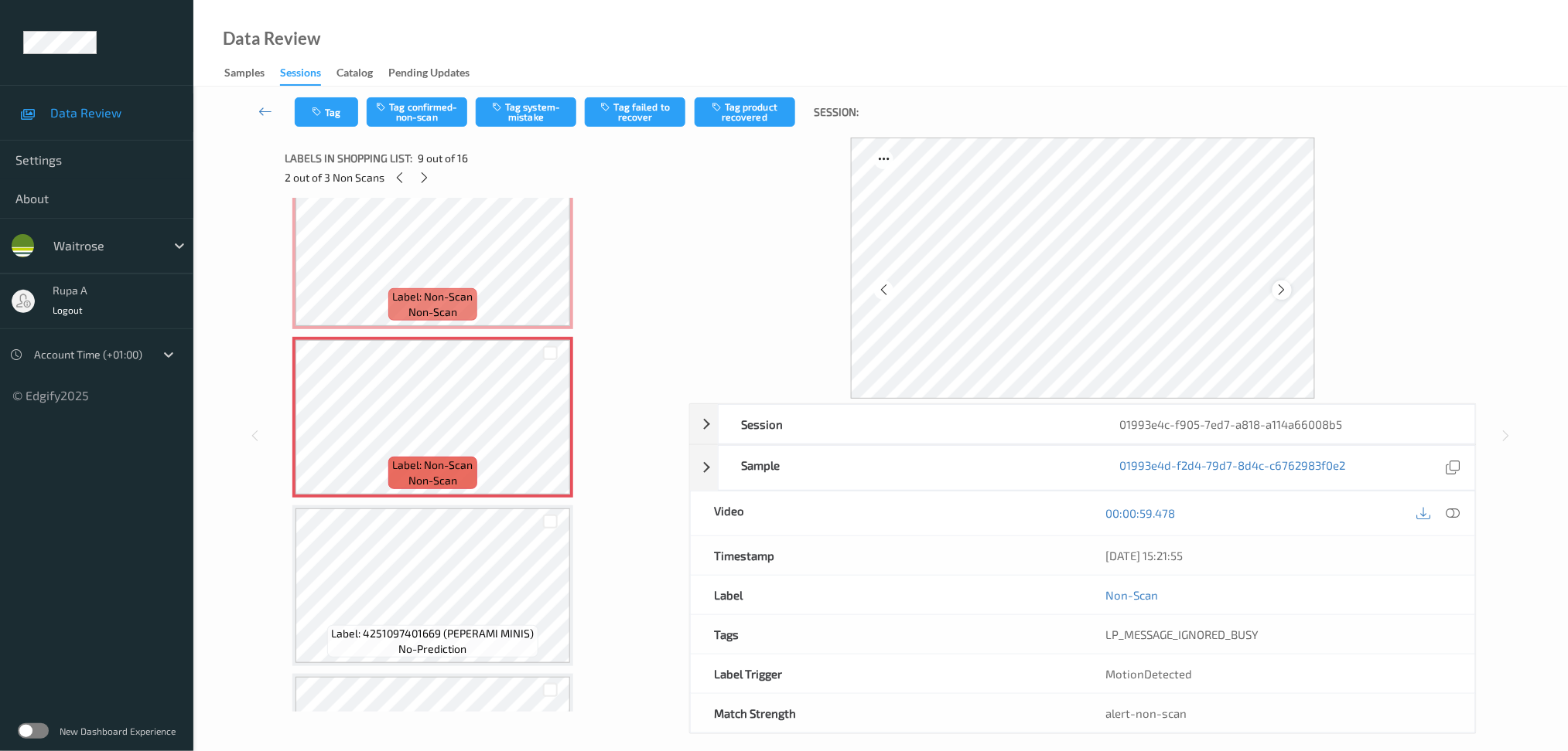
click at [1280, 292] on icon at bounding box center [1281, 289] width 13 height 14
click at [1280, 291] on icon at bounding box center [1281, 289] width 13 height 14
click at [1446, 511] on icon at bounding box center [1452, 513] width 14 height 14
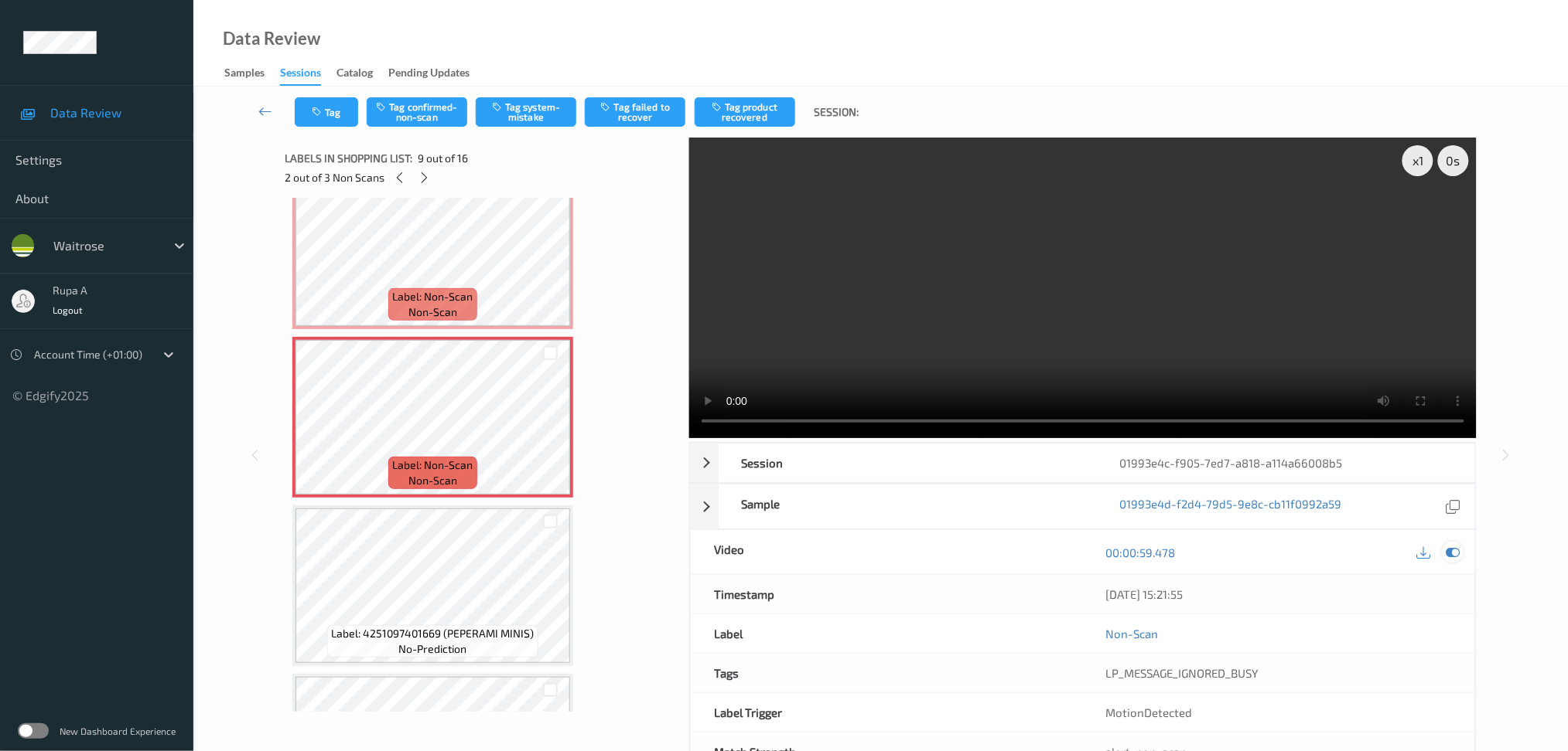
click at [1454, 552] on icon at bounding box center [1452, 552] width 14 height 14
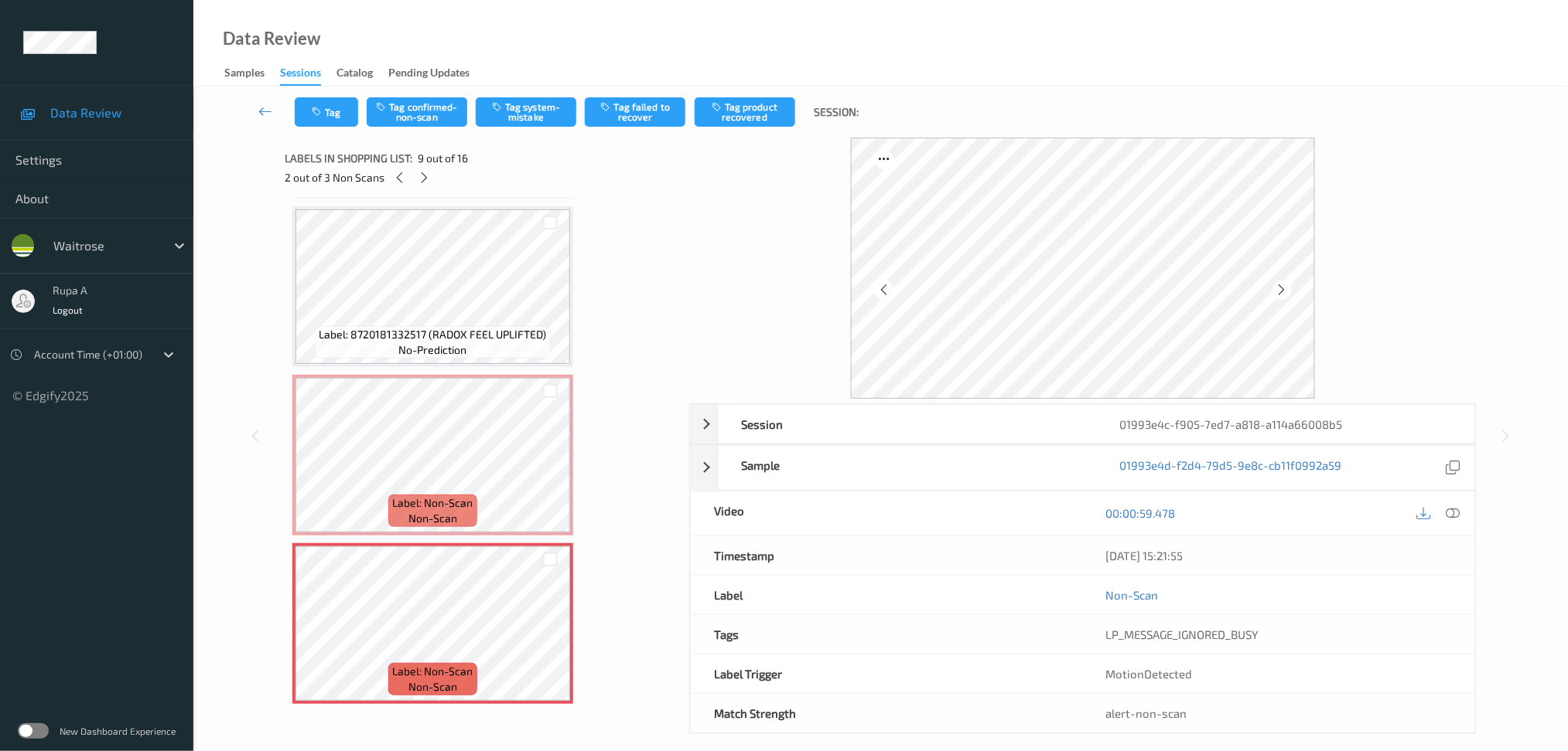
scroll to position [908, 0]
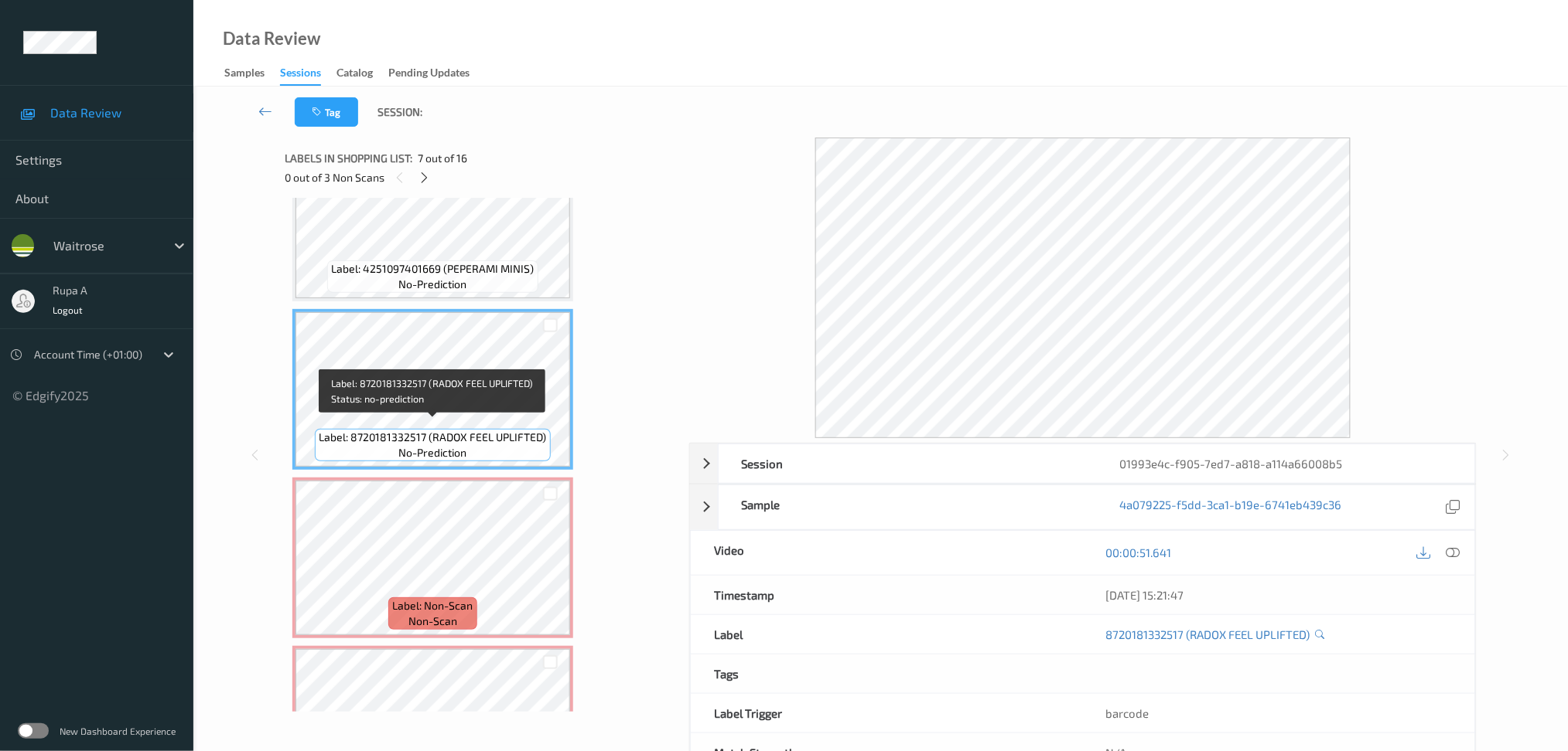
click at [392, 430] on span "Label: 8720181332517 (RADOX FEEL UPLIFTED)" at bounding box center [433, 437] width 227 height 16
copy span "Label: 8720181332517 (RADOX FEEL UPLIFTED)"
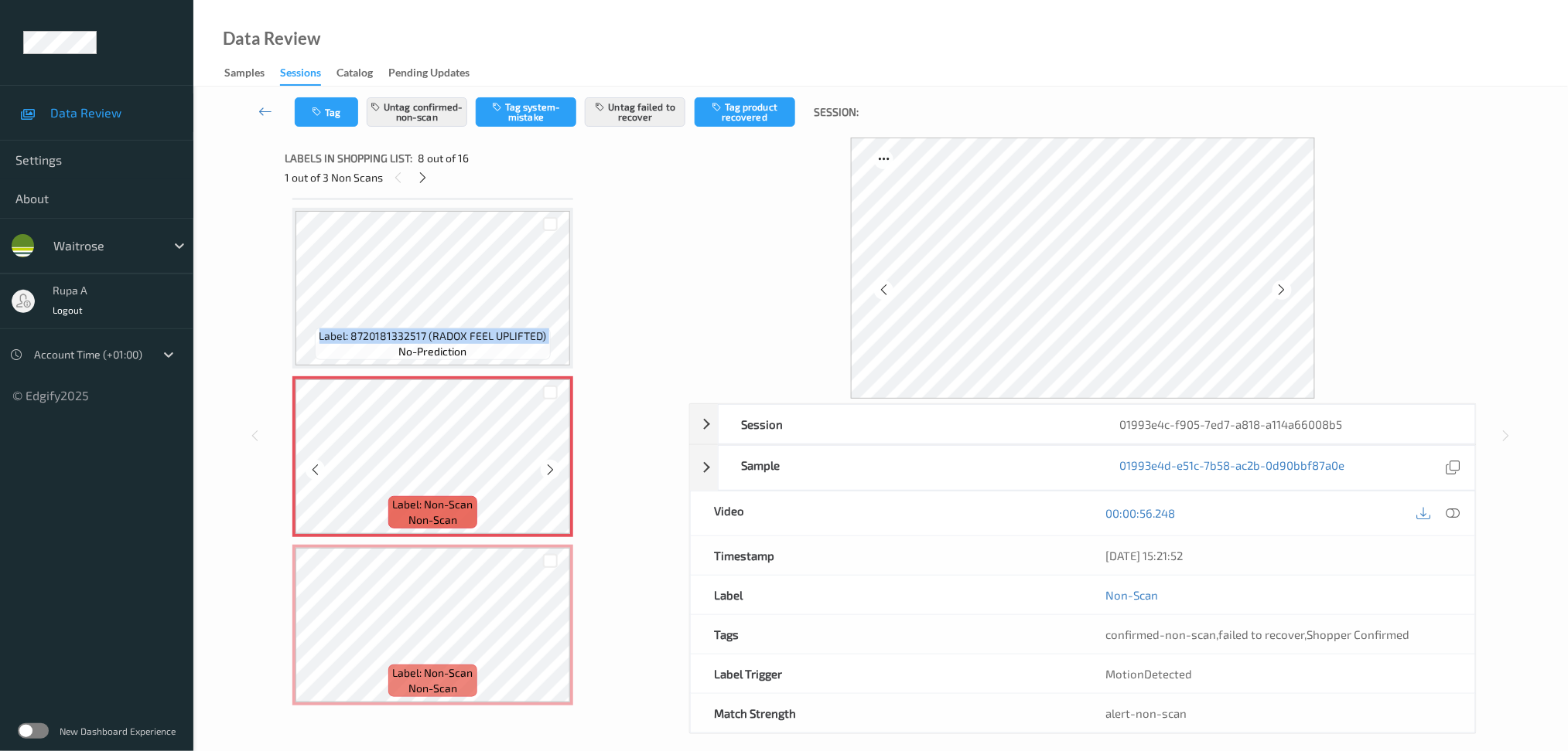
scroll to position [1114, 0]
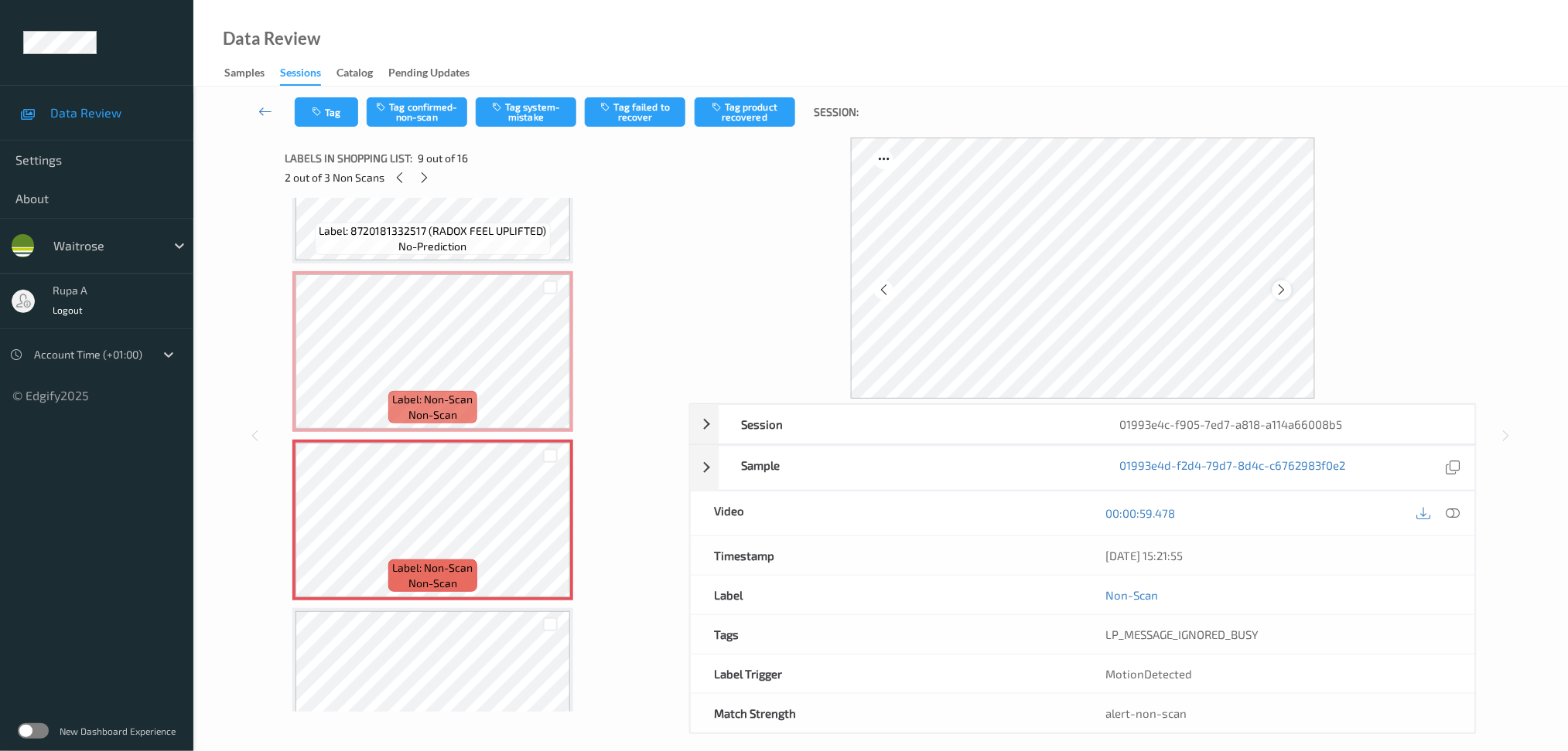
click at [1275, 283] on div at bounding box center [1281, 290] width 19 height 19
click at [1275, 282] on div at bounding box center [1281, 290] width 19 height 19
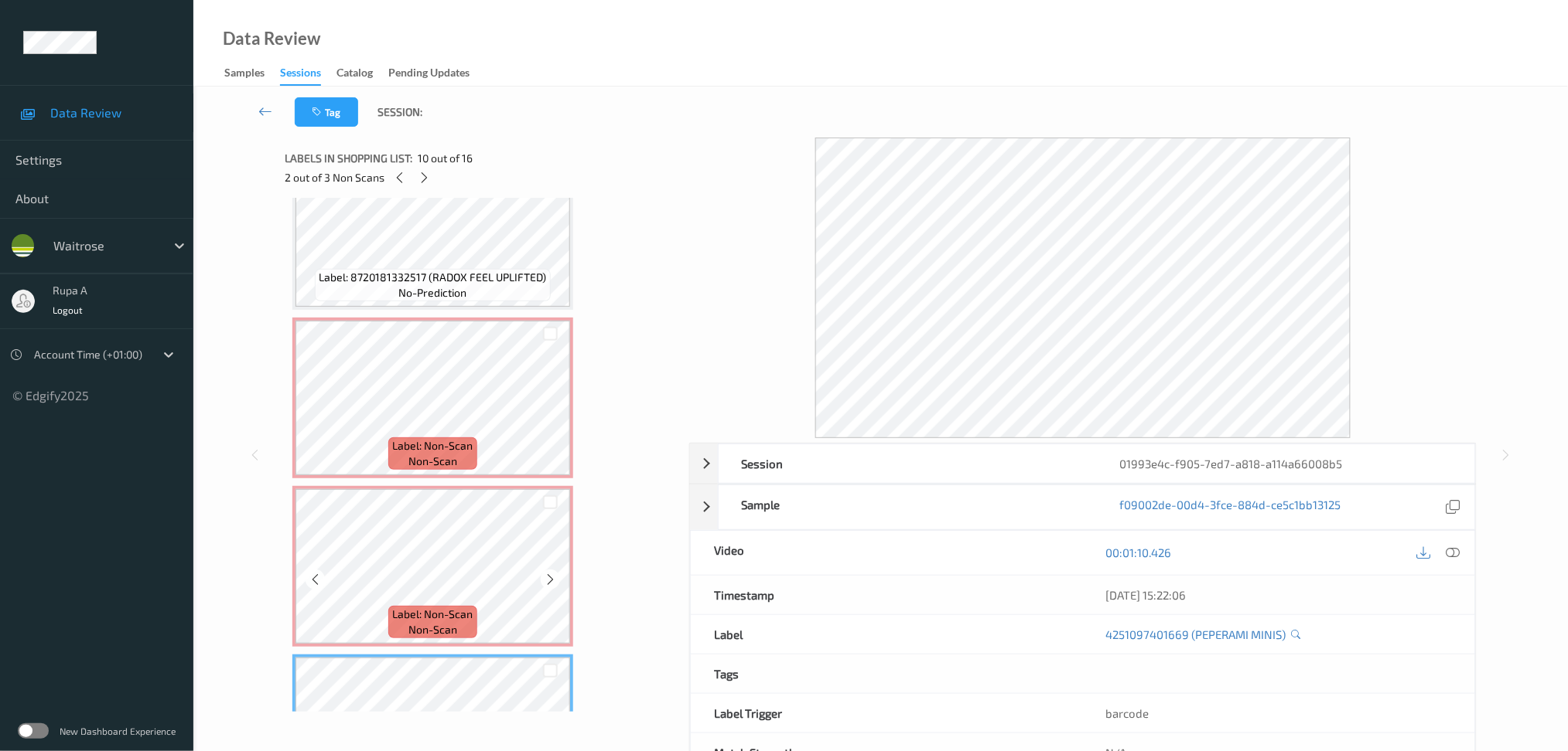
scroll to position [1010, 0]
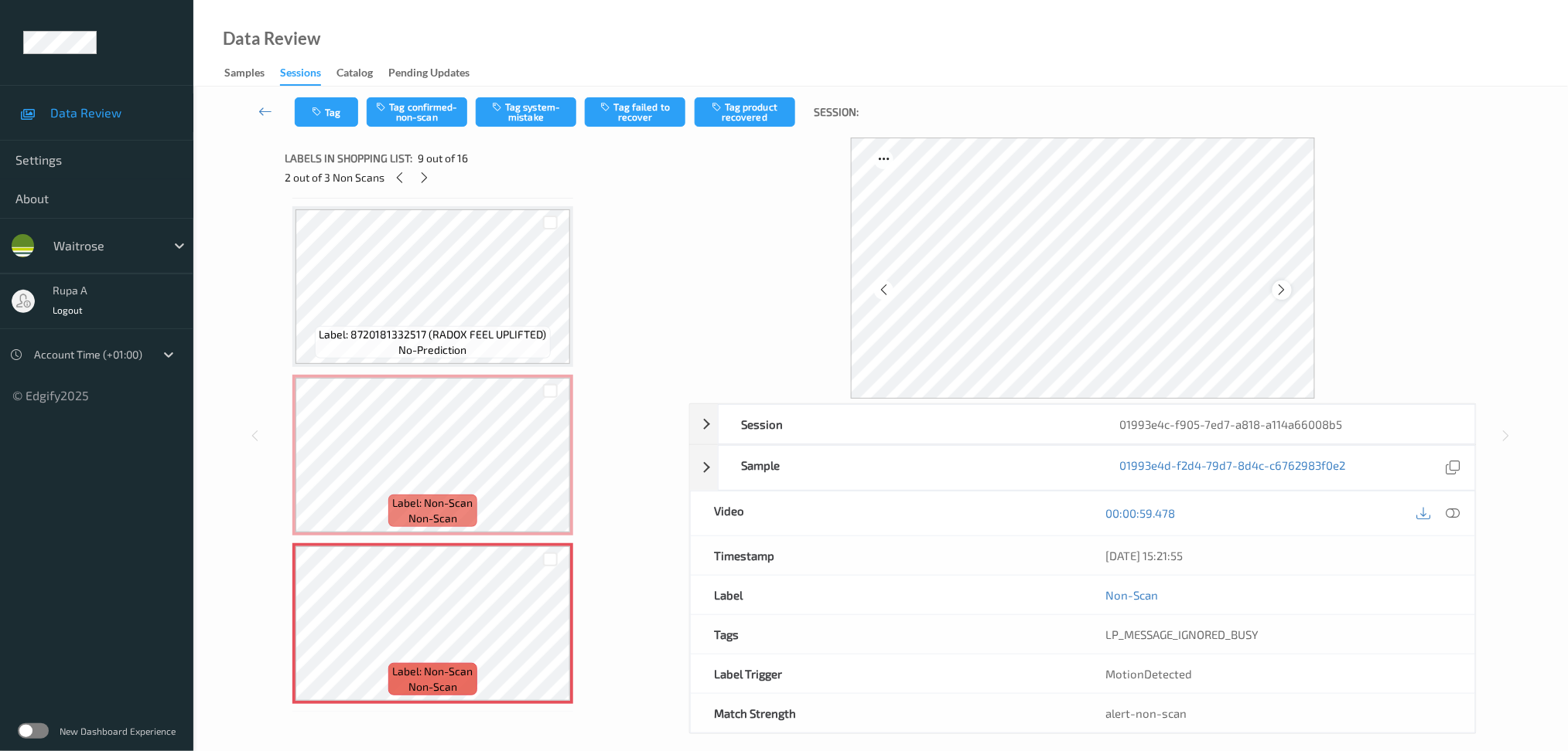
click at [1279, 295] on icon at bounding box center [1281, 289] width 13 height 14
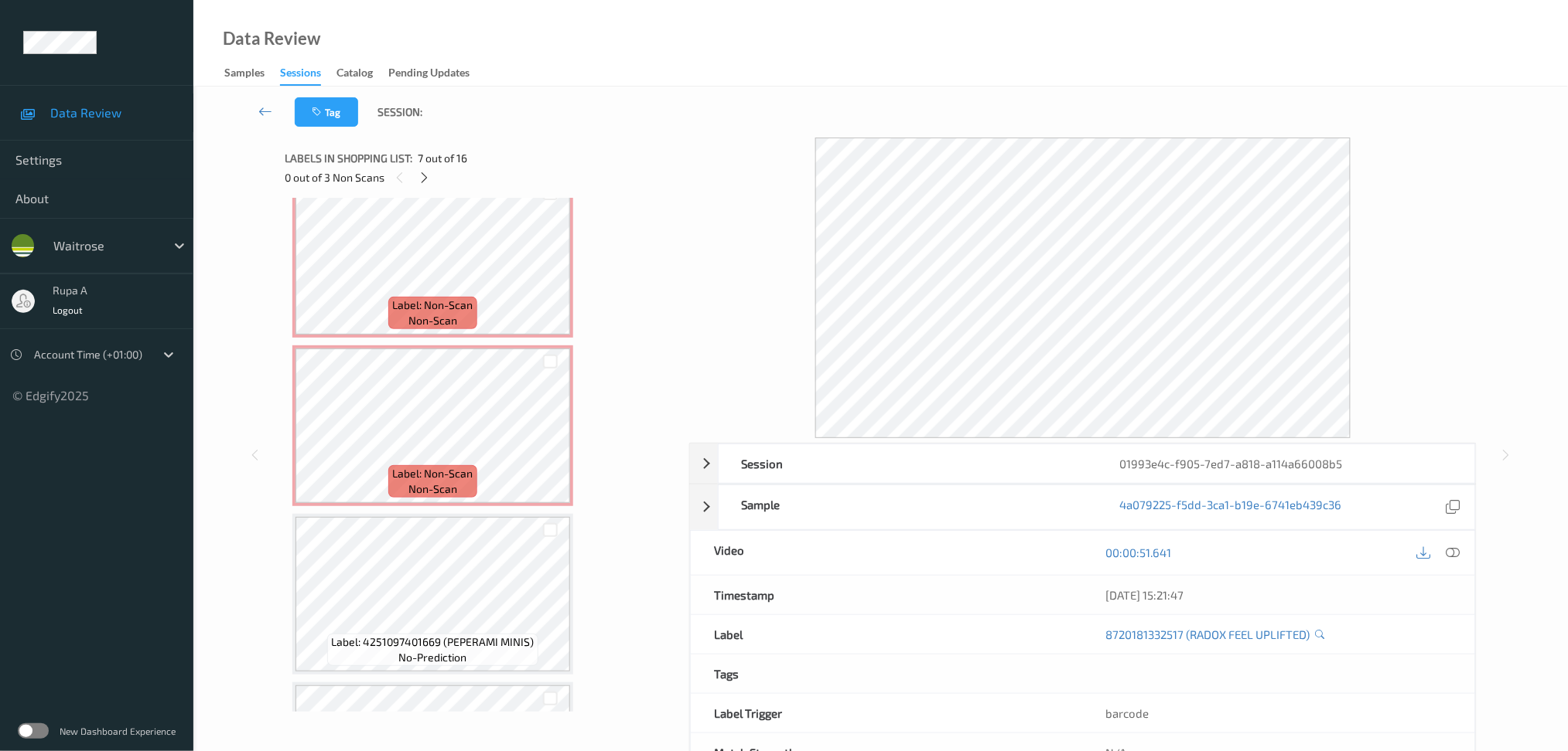
scroll to position [1217, 0]
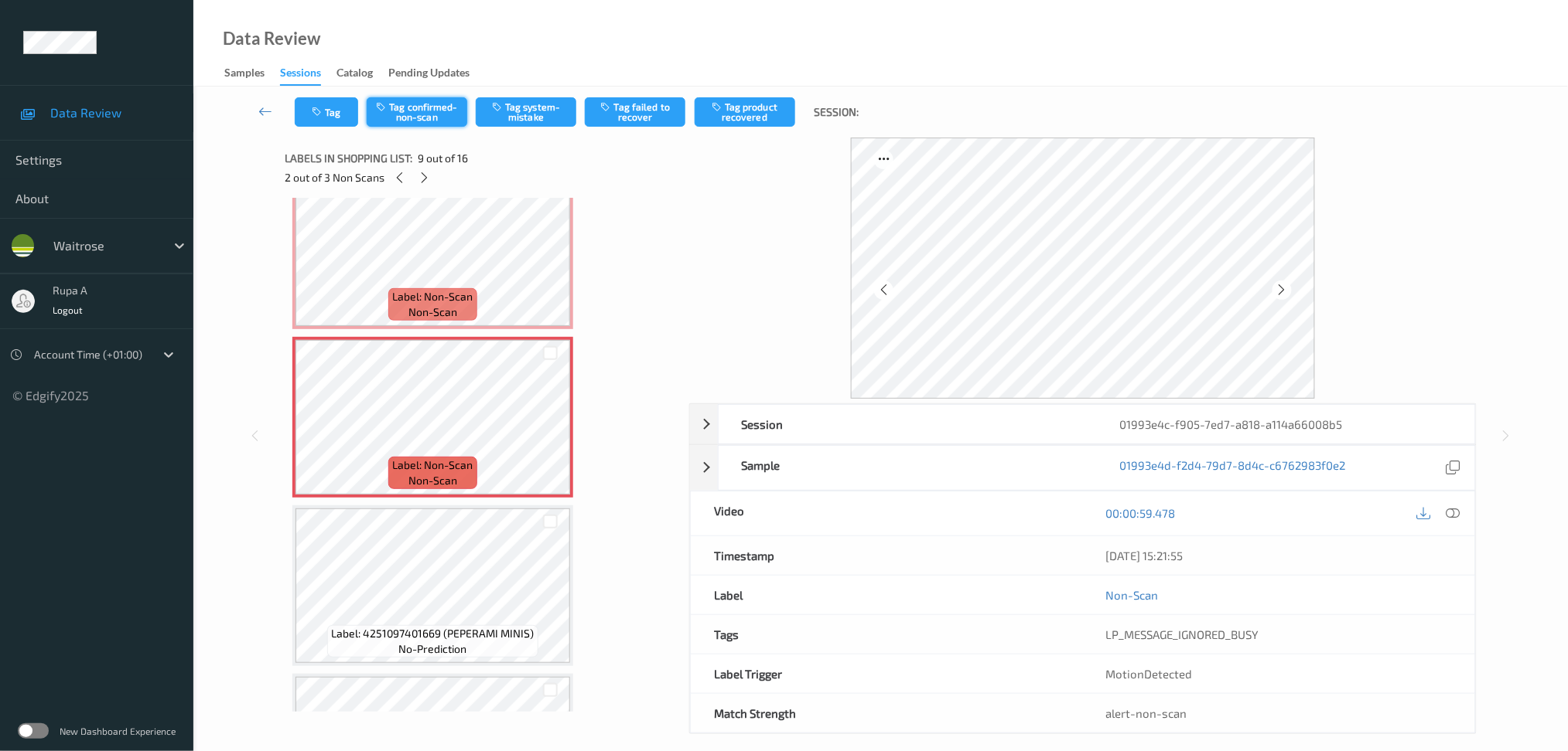
click at [429, 104] on button "Tag confirmed-non-scan" at bounding box center [416, 112] width 100 height 29
click at [424, 118] on button "Tag confirmed-non-scan" at bounding box center [416, 112] width 100 height 29
click at [645, 113] on button "Tag failed to recover" at bounding box center [634, 112] width 100 height 29
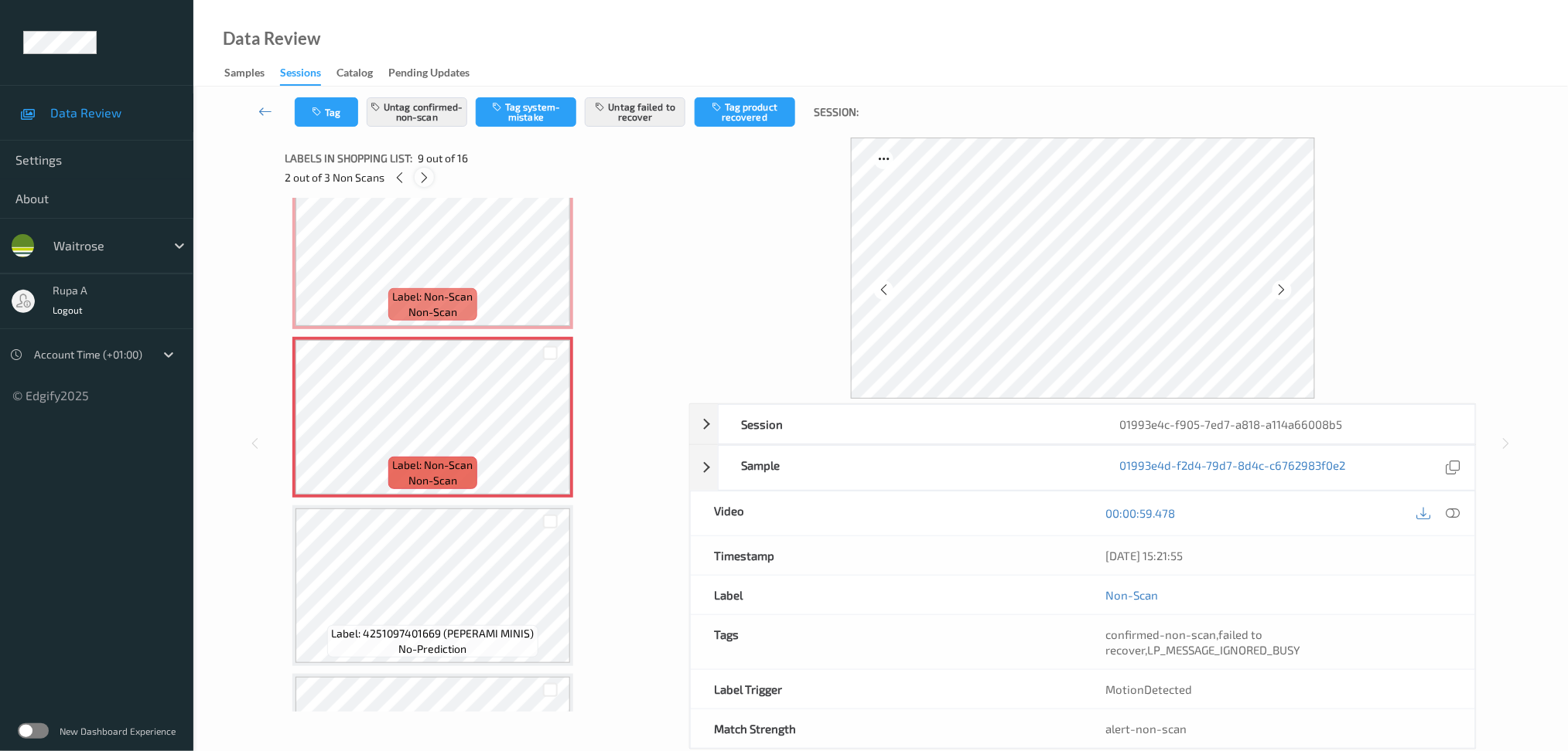
click at [424, 178] on icon at bounding box center [424, 177] width 13 height 14
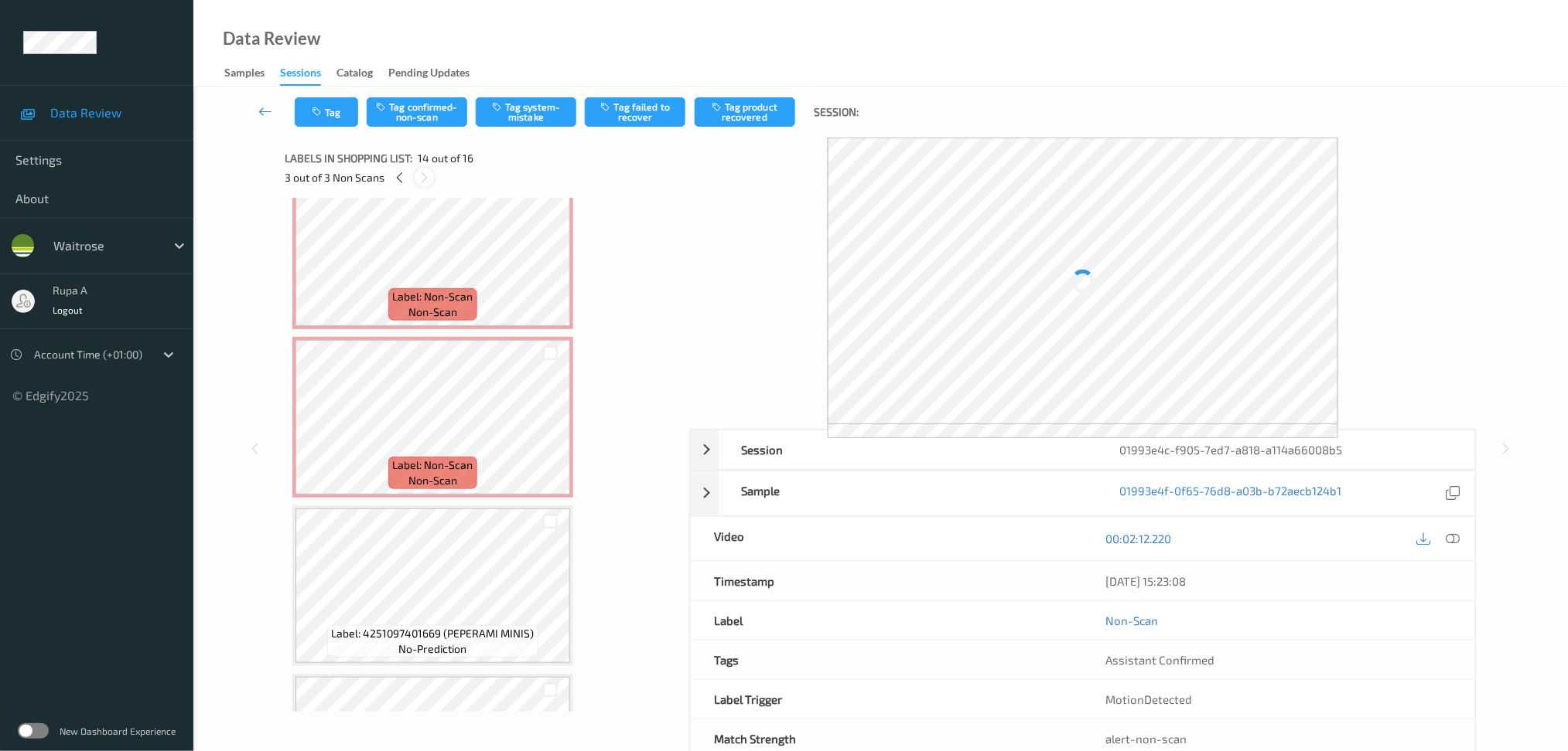
scroll to position [2014, 0]
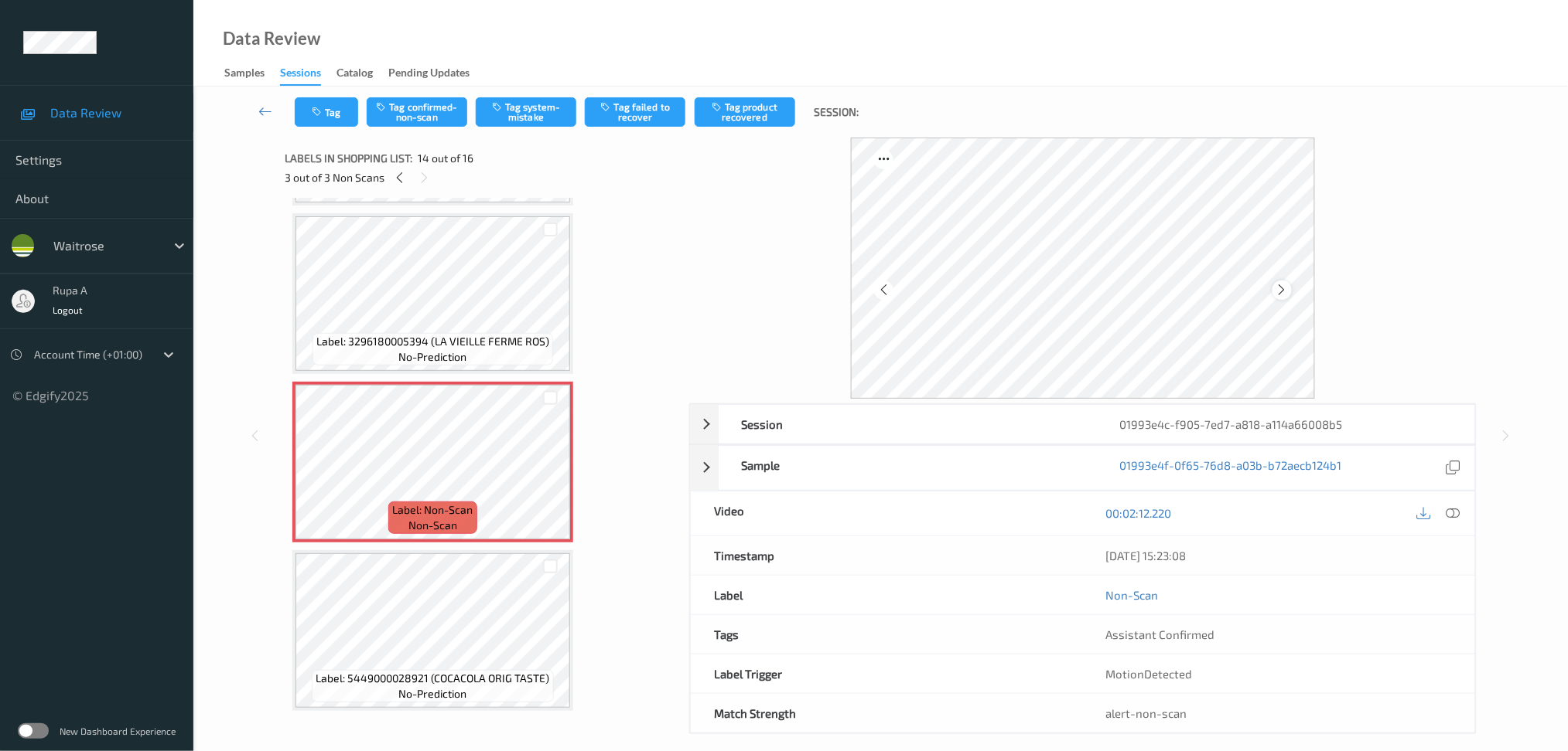
click at [1284, 299] on div at bounding box center [1281, 290] width 19 height 19
click at [1283, 298] on div at bounding box center [1281, 290] width 19 height 19
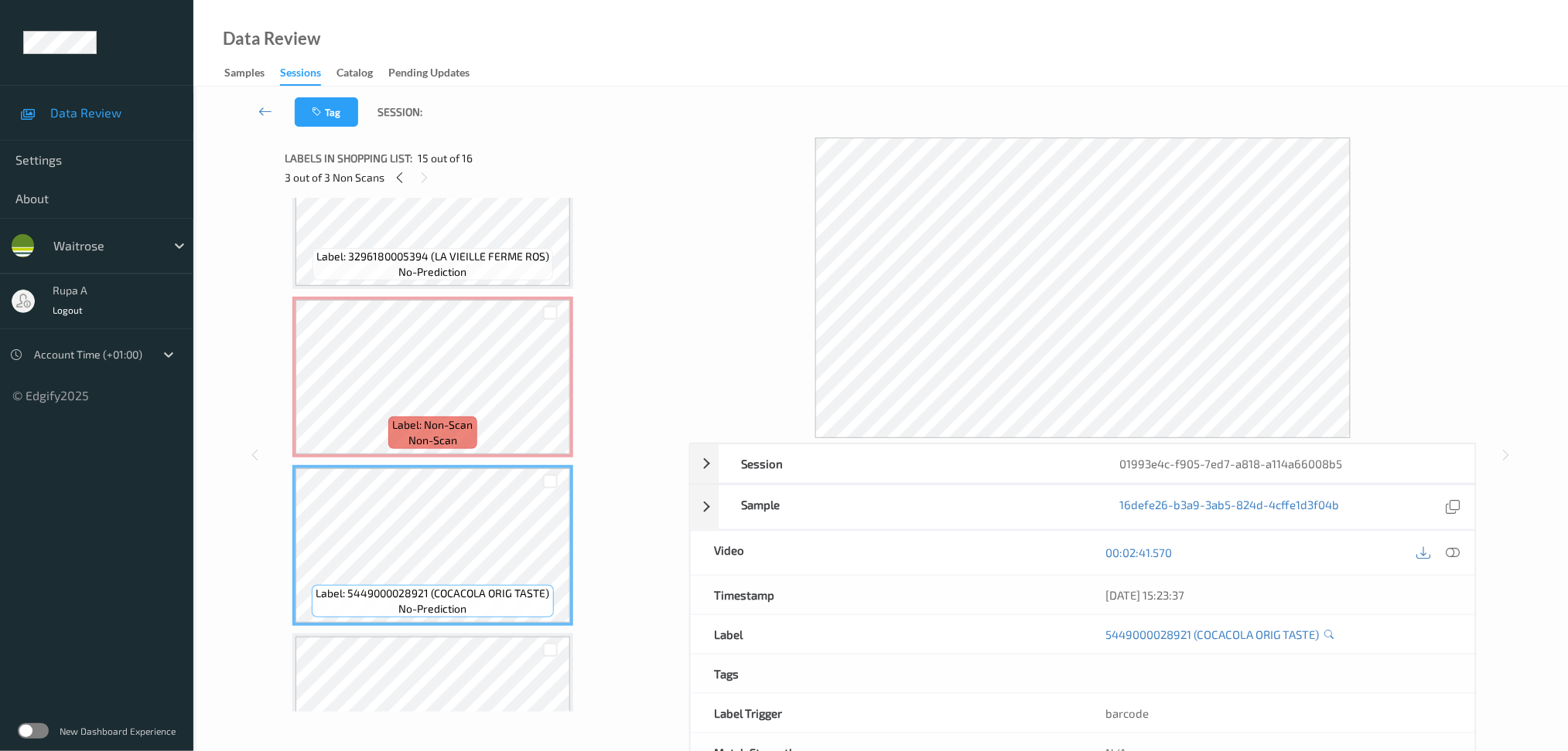
scroll to position [2066, 0]
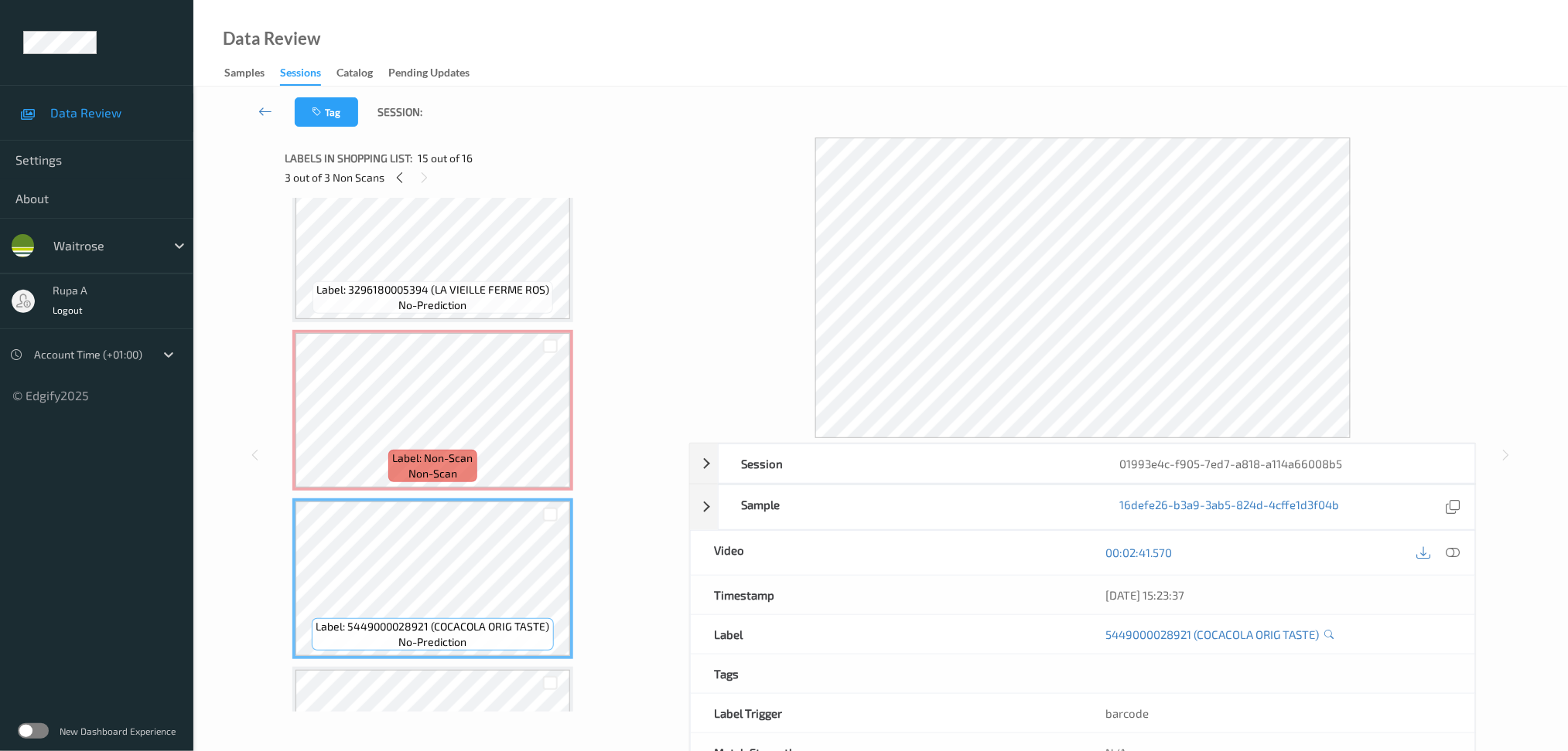
click at [477, 499] on div "Label: 5449000028921 (COCACOLA ORIG TASTE) no-prediction" at bounding box center [433, 579] width 281 height 161
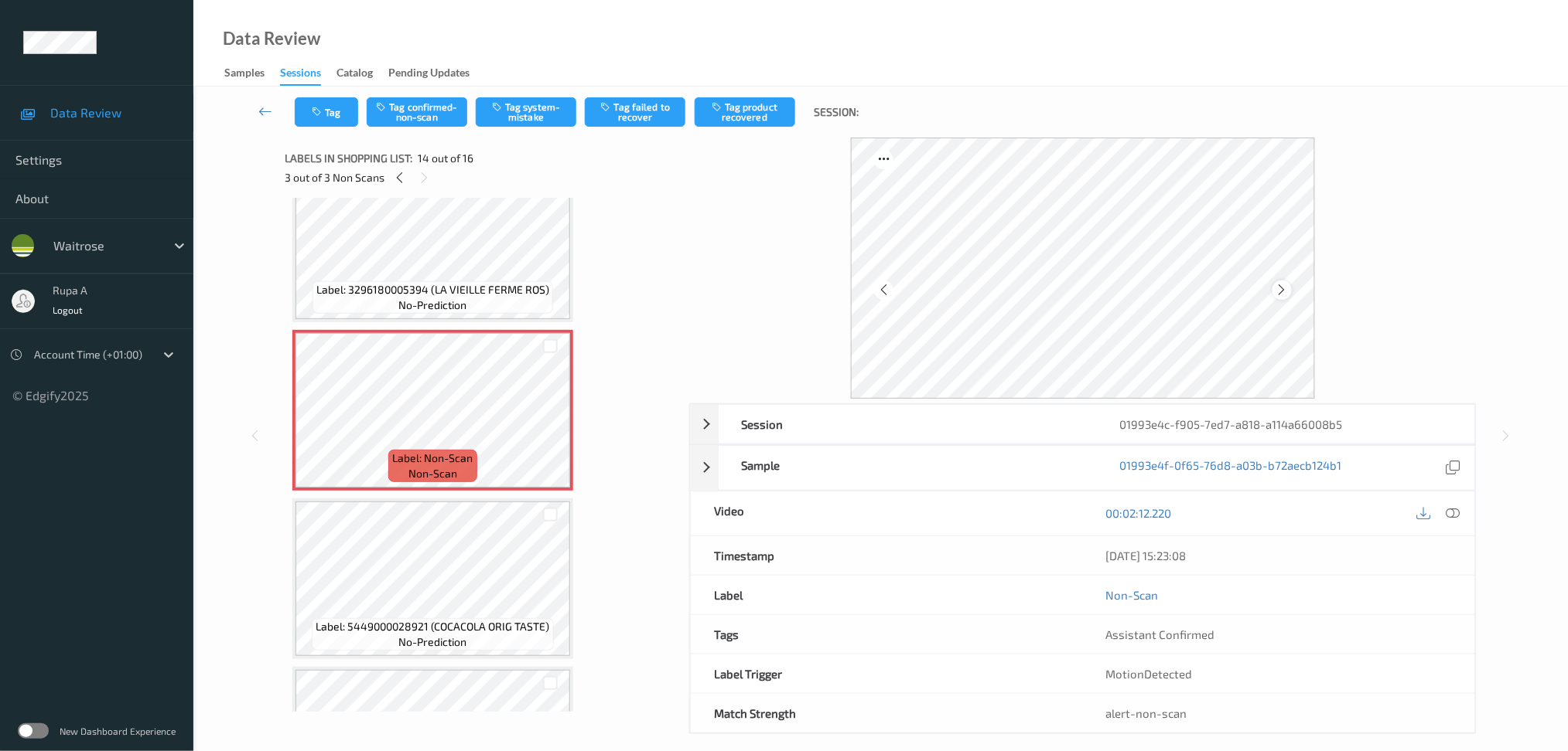
click at [1280, 286] on icon at bounding box center [1281, 289] width 13 height 14
click at [1463, 507] on div at bounding box center [1438, 513] width 51 height 20
click at [1456, 511] on icon at bounding box center [1452, 513] width 14 height 14
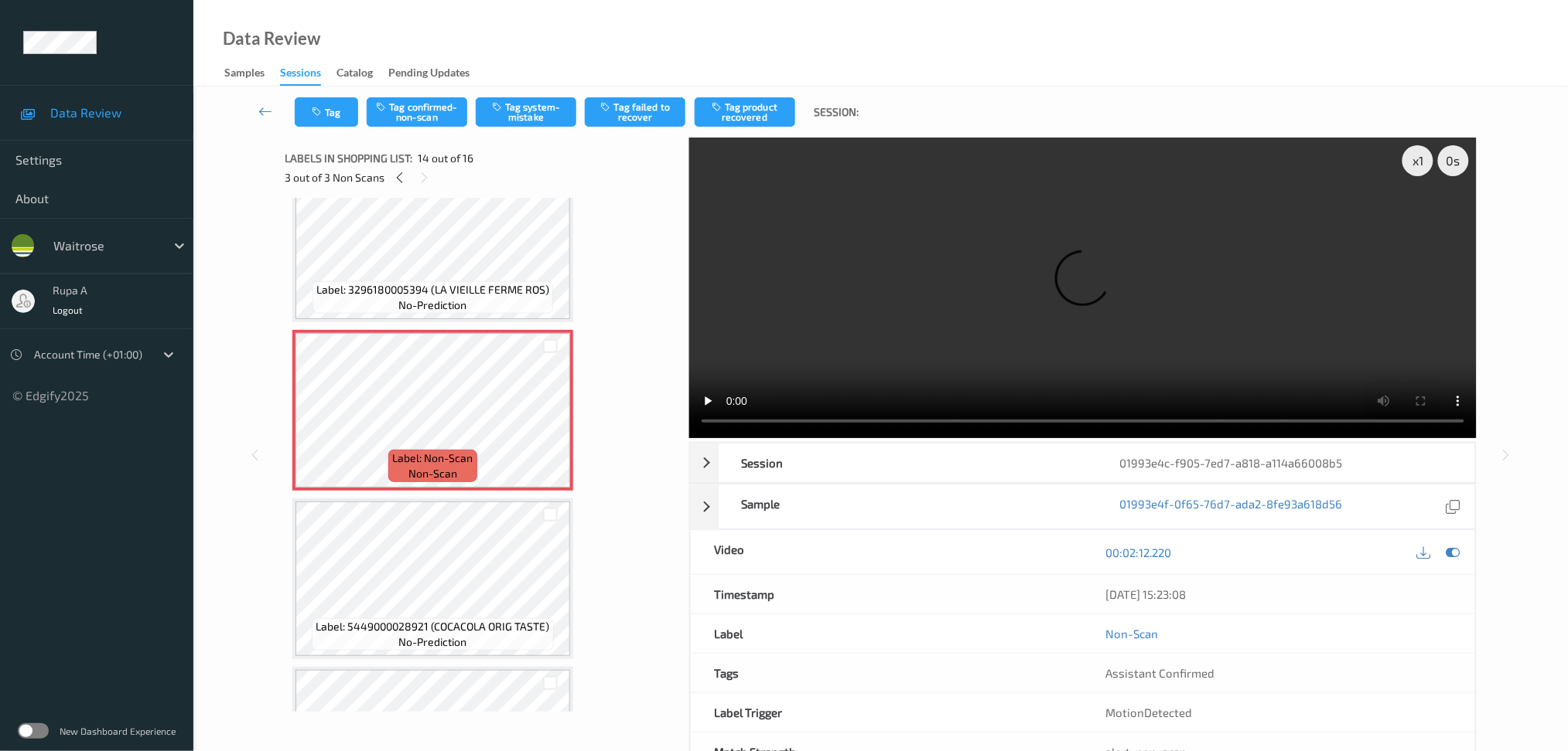
scroll to position [2031, 0]
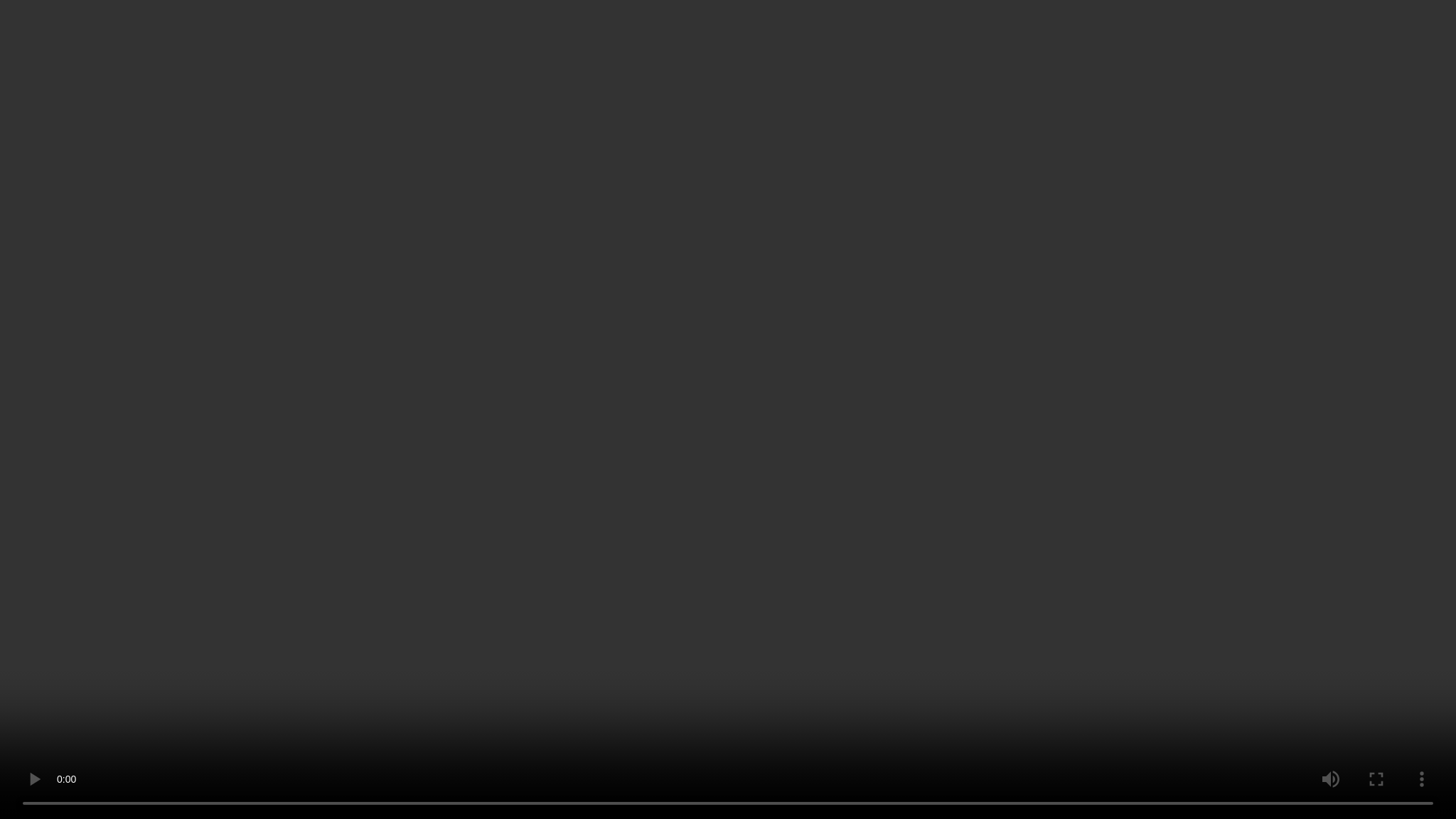
click at [1303, 438] on video at bounding box center [728, 410] width 1456 height 819
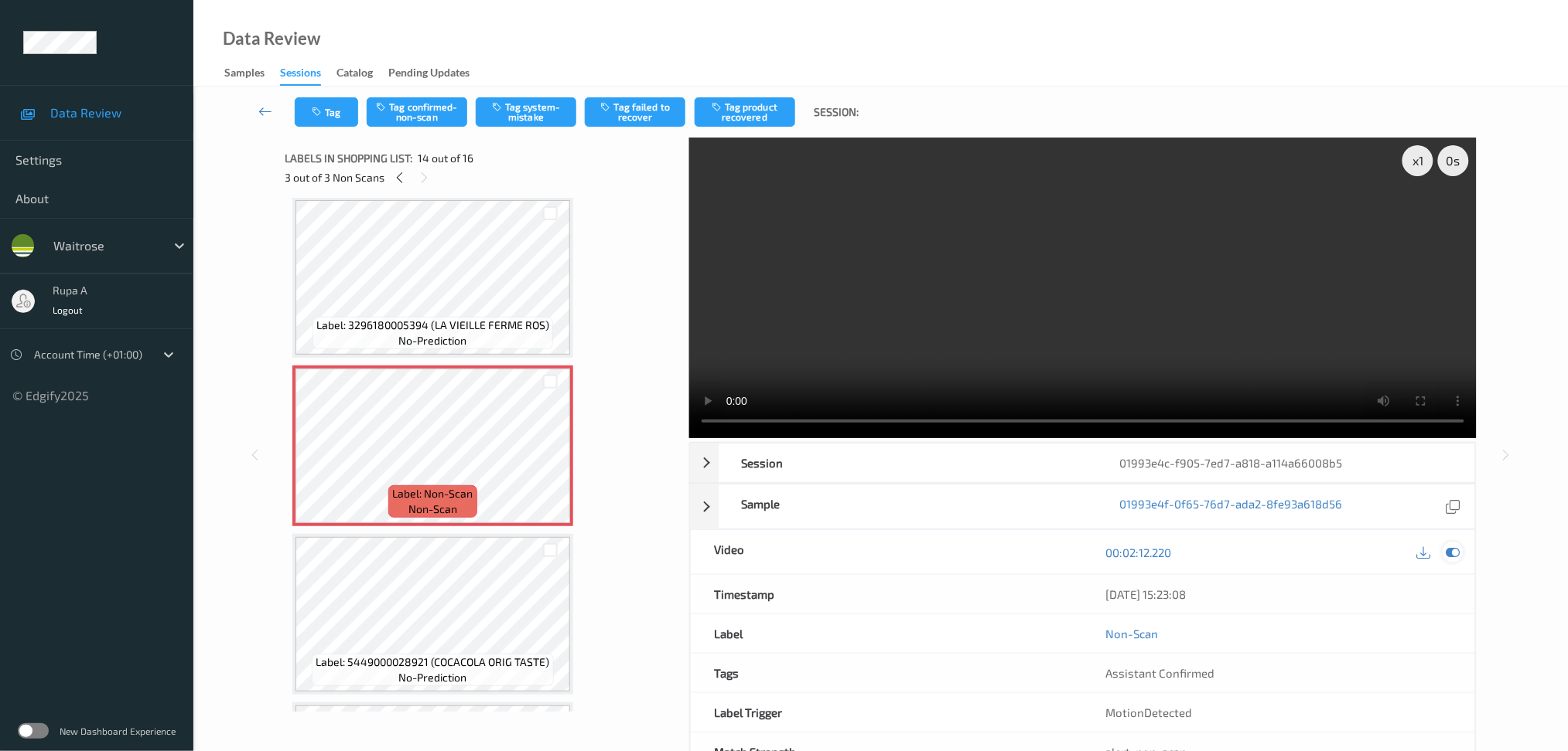
click at [1456, 552] on icon at bounding box center [1452, 552] width 14 height 14
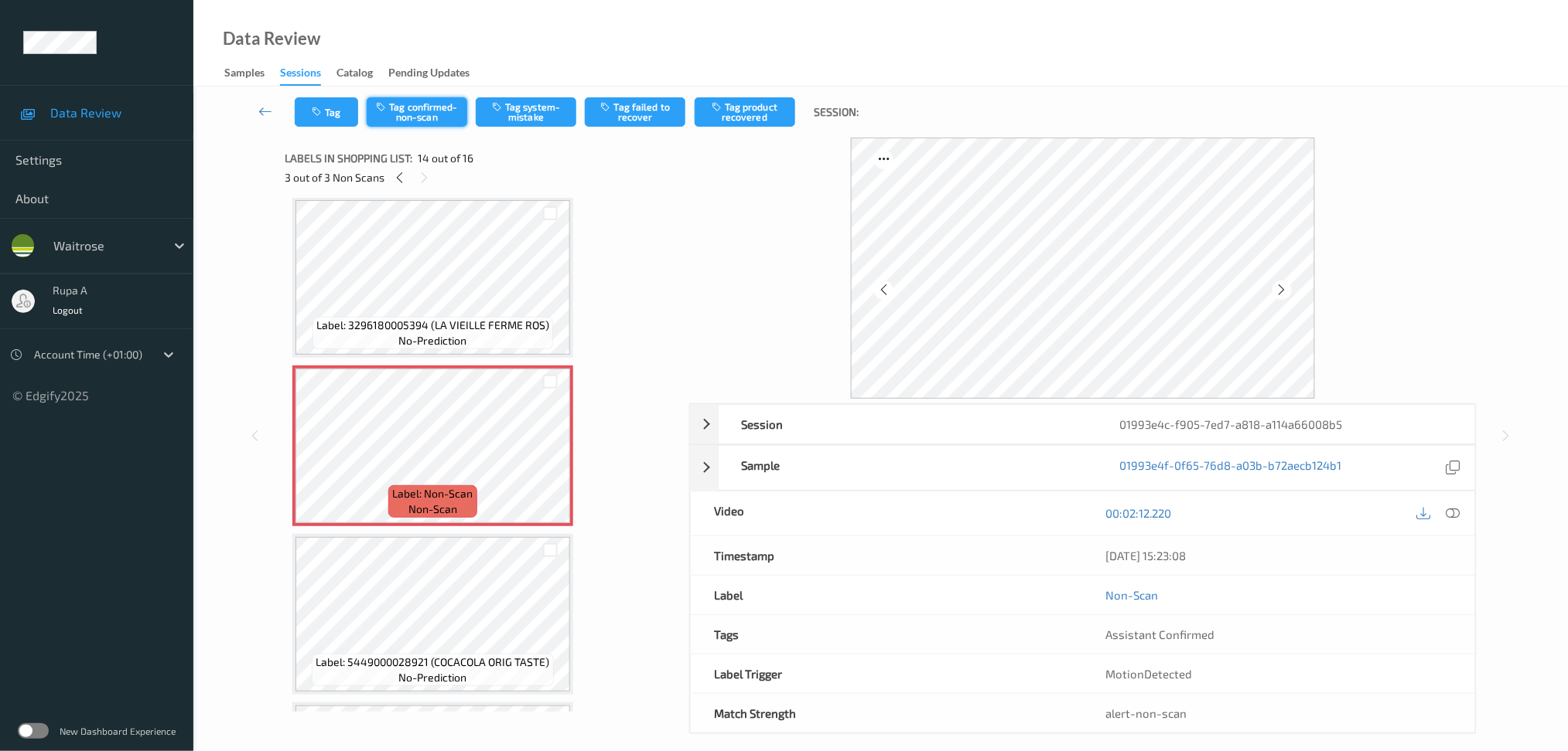
click at [438, 114] on button "Tag confirmed-non-scan" at bounding box center [416, 112] width 100 height 29
click at [770, 121] on button "Tag product recovered" at bounding box center [745, 112] width 100 height 29
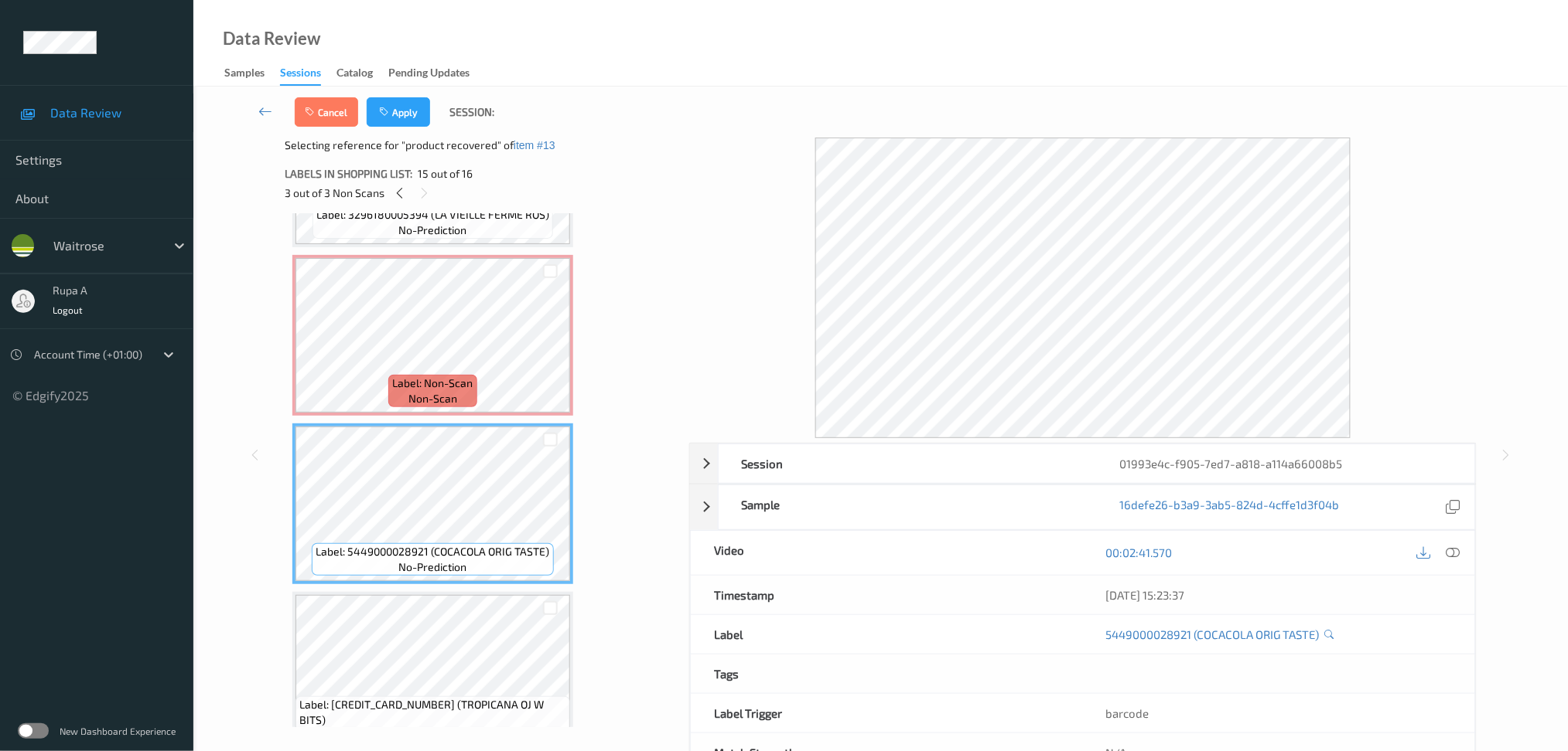
scroll to position [2169, 0]
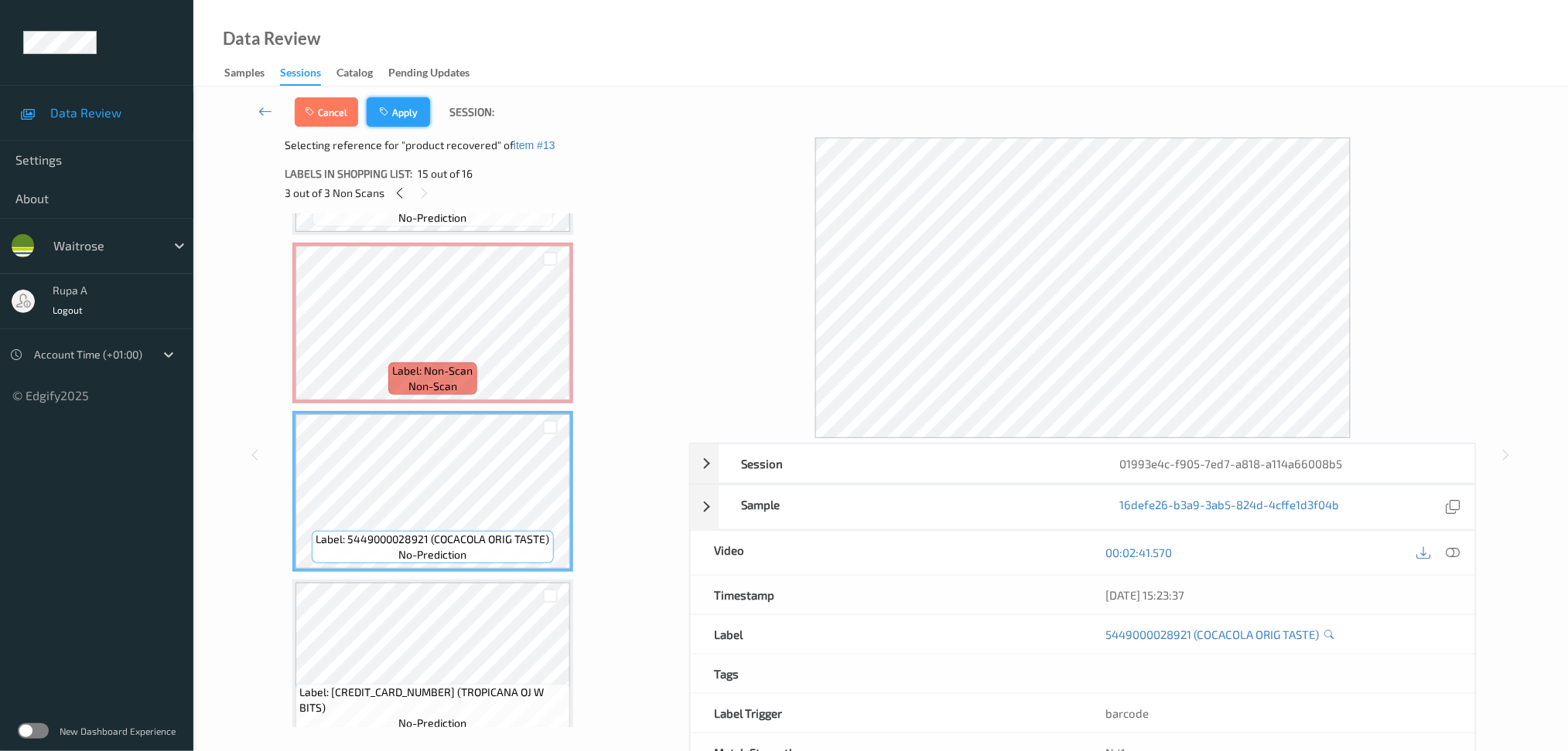
click at [421, 121] on button "Apply" at bounding box center [398, 112] width 63 height 29
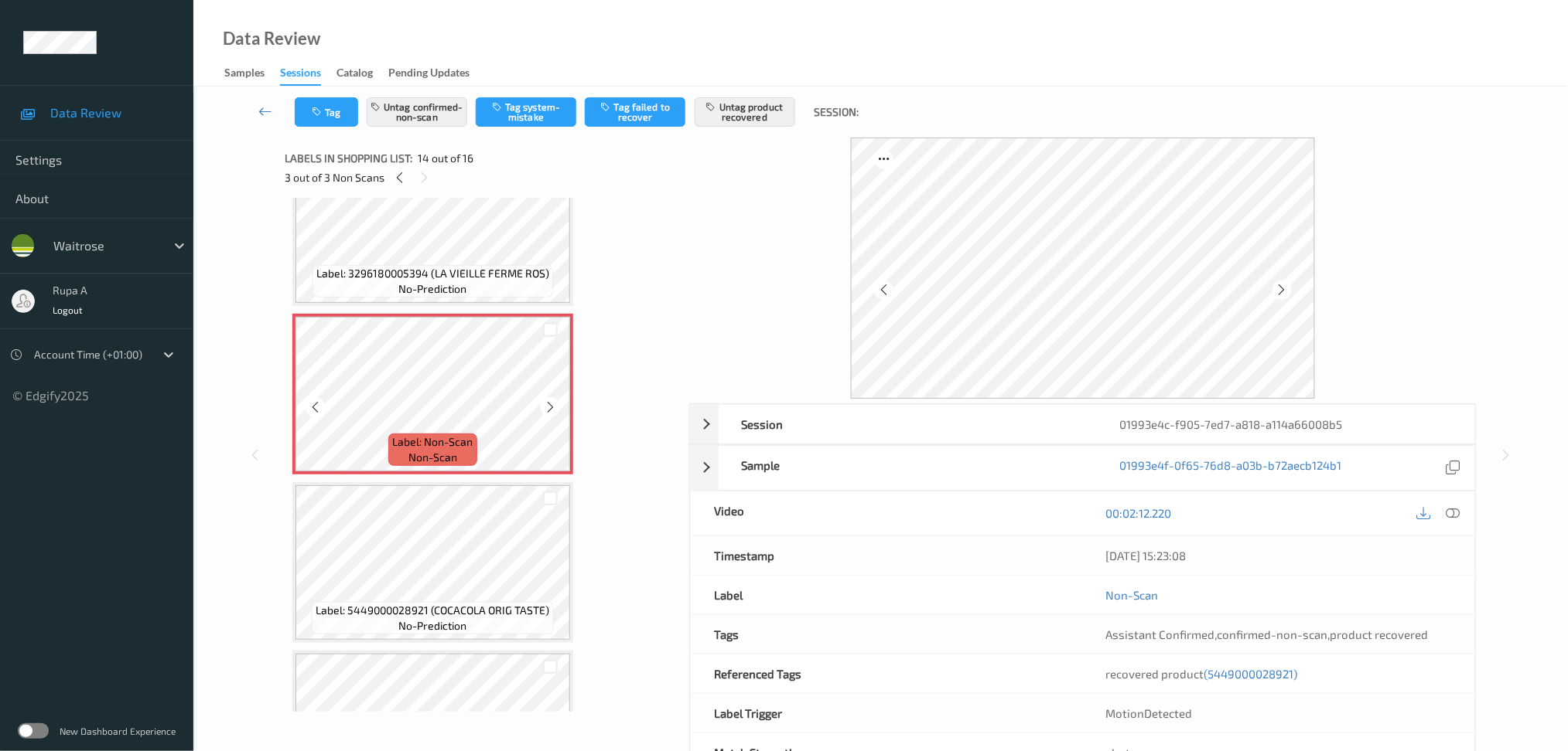
scroll to position [2118, 0]
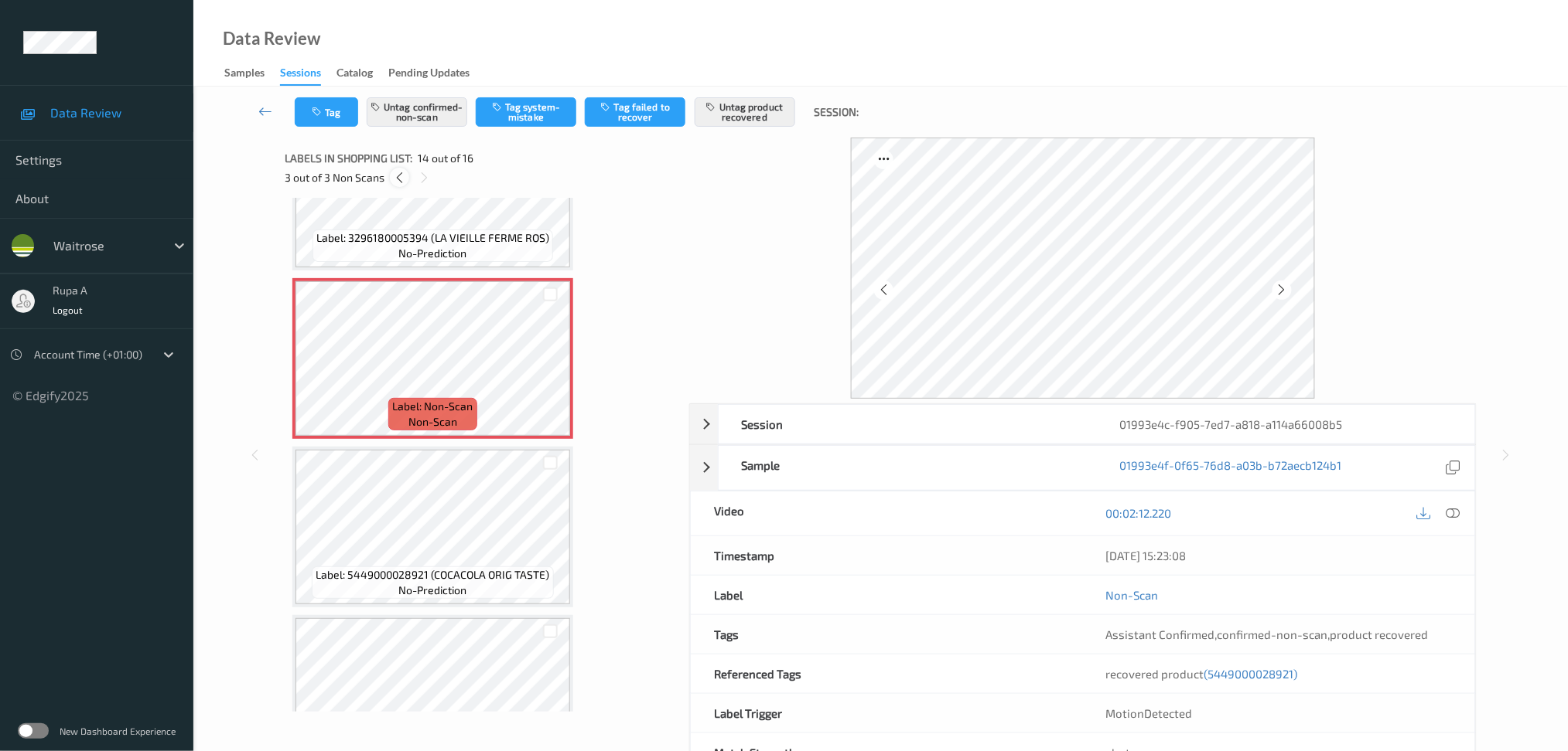
click at [394, 178] on icon at bounding box center [399, 177] width 13 height 14
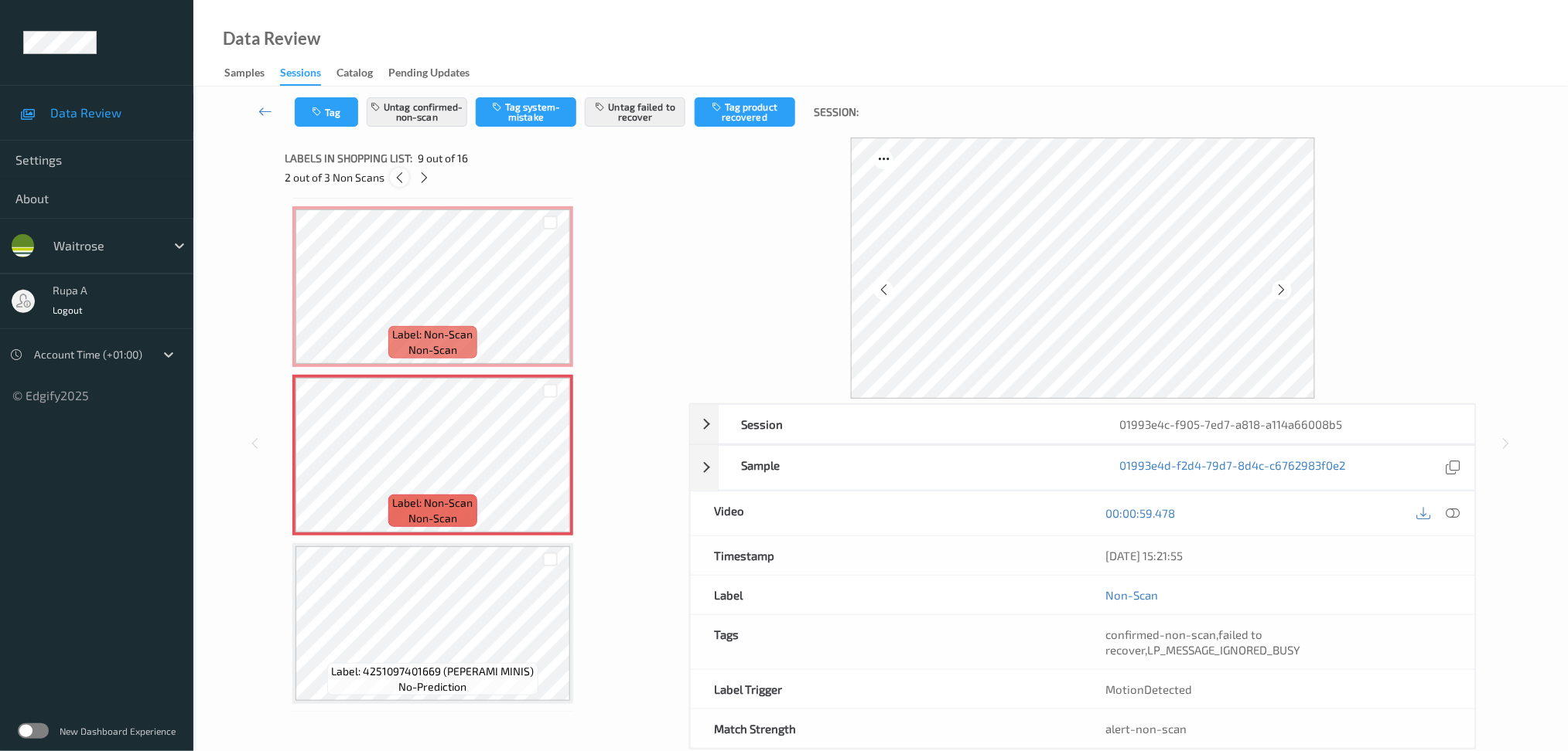
click at [394, 178] on icon at bounding box center [399, 177] width 13 height 14
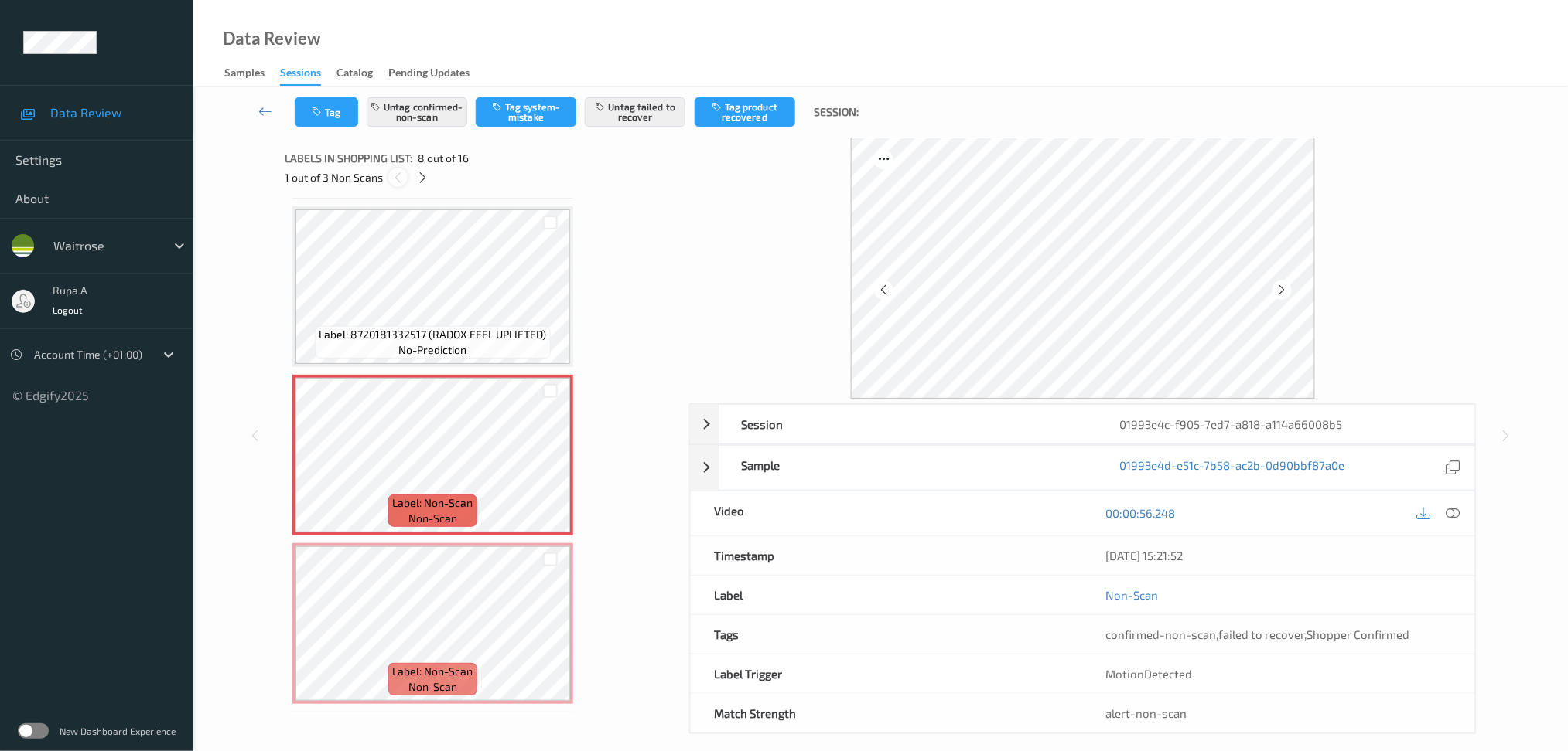
click at [394, 178] on icon at bounding box center [398, 177] width 13 height 14
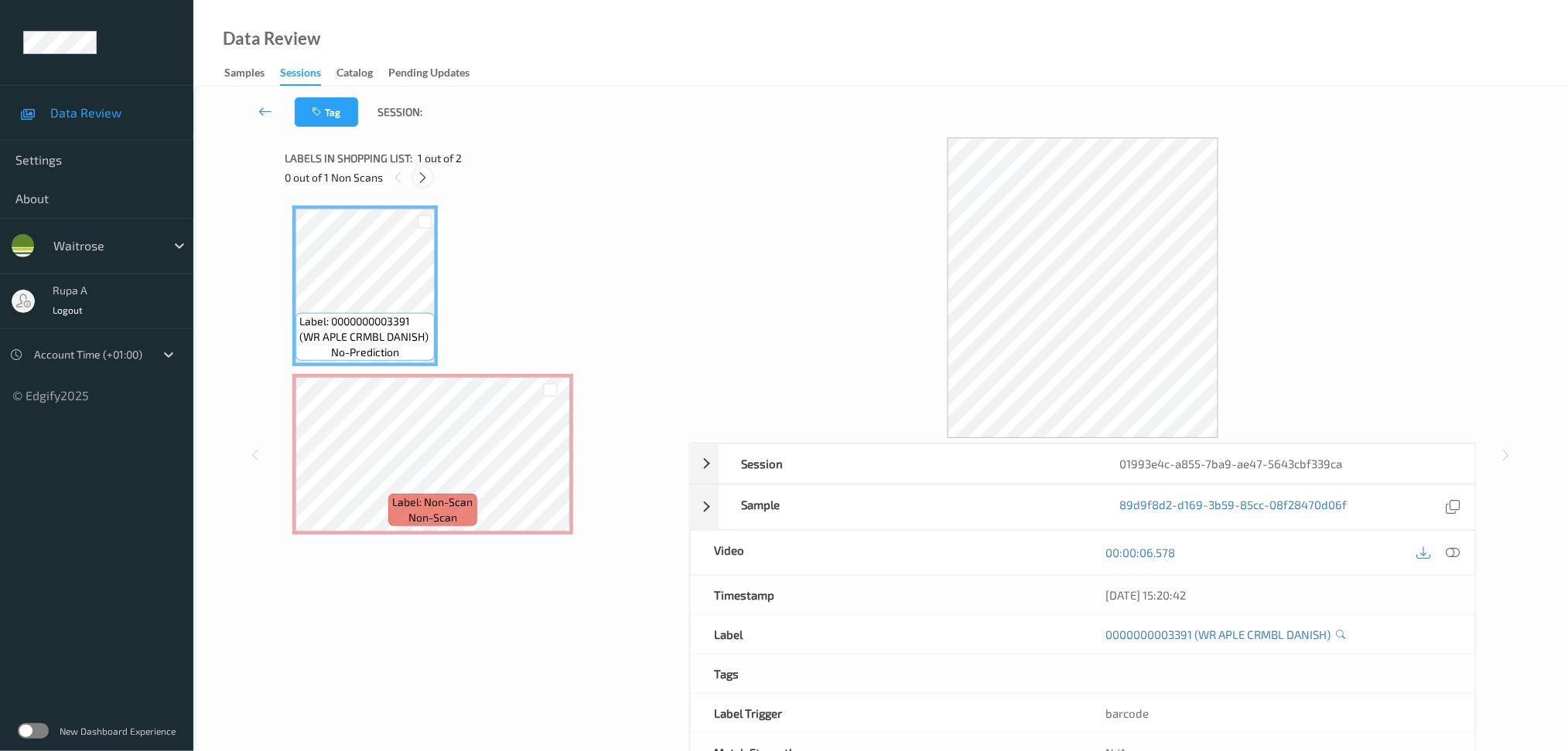
click at [426, 185] on div at bounding box center [423, 177] width 19 height 19
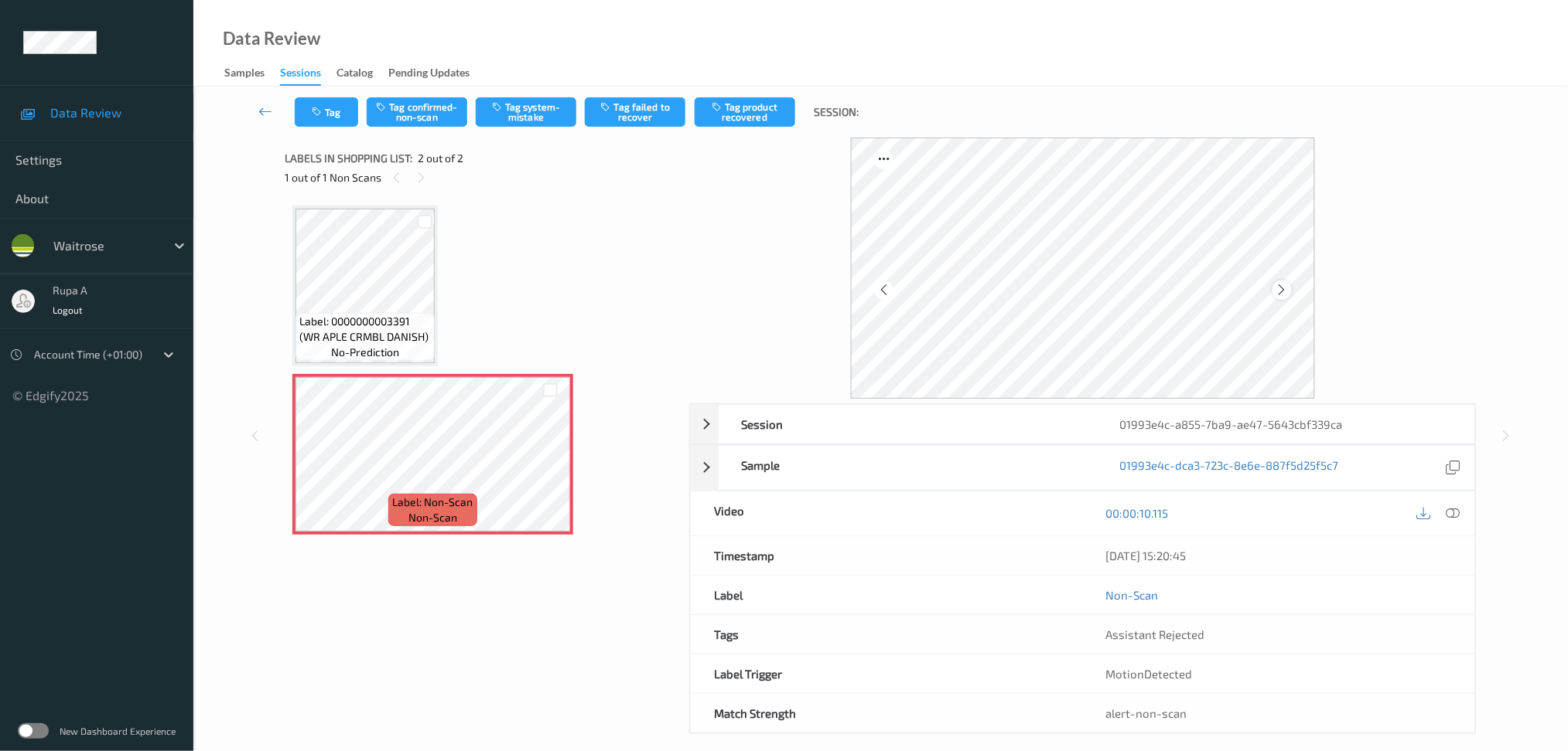
click at [1286, 289] on icon at bounding box center [1281, 289] width 13 height 14
click at [1285, 289] on icon at bounding box center [1281, 289] width 13 height 14
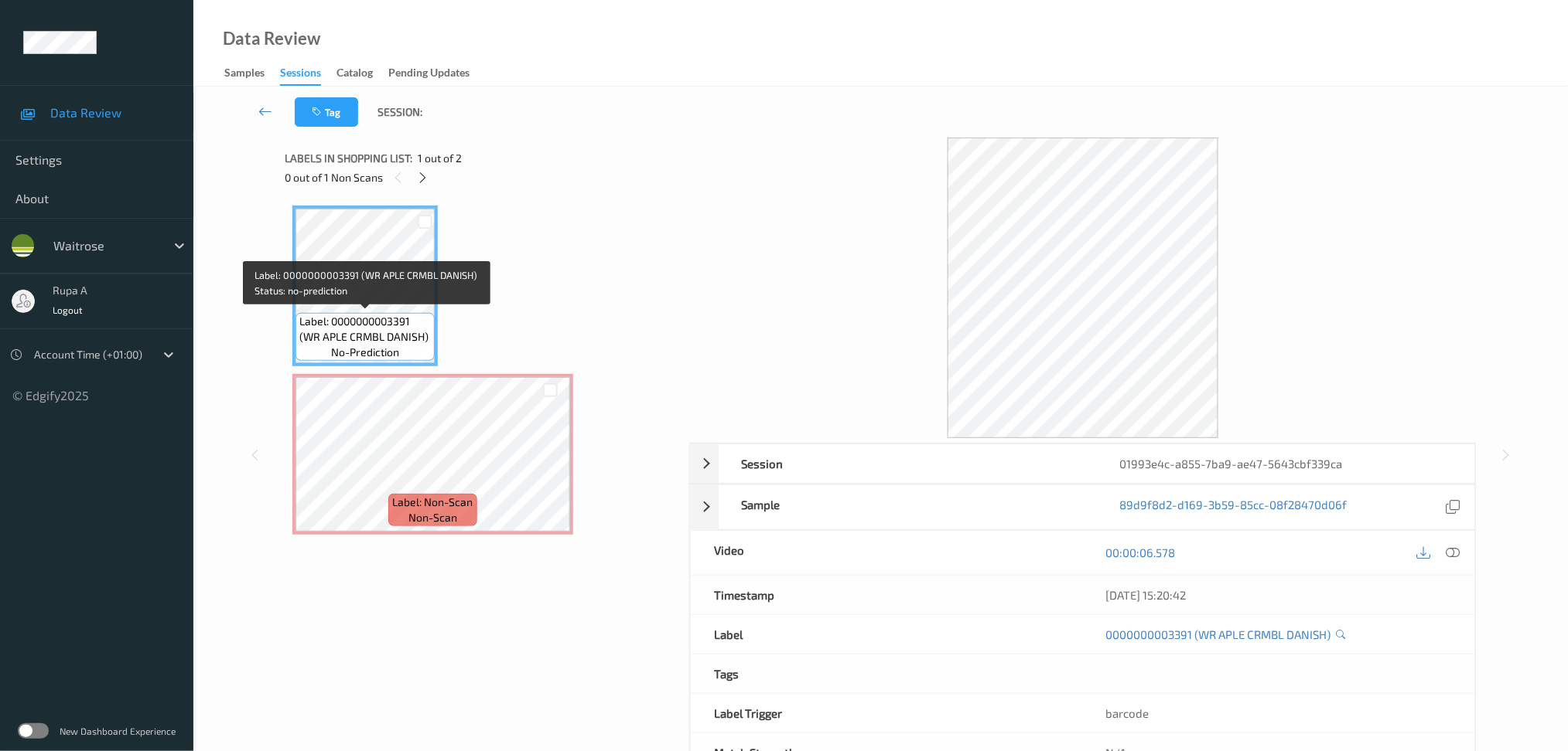
click at [380, 328] on span "Label: 0000000003391 (WR APLE CRMBL DANISH)" at bounding box center [364, 329] width 132 height 31
copy span "Label: 0000000003391 (WR APLE CRMBL DANISH)"
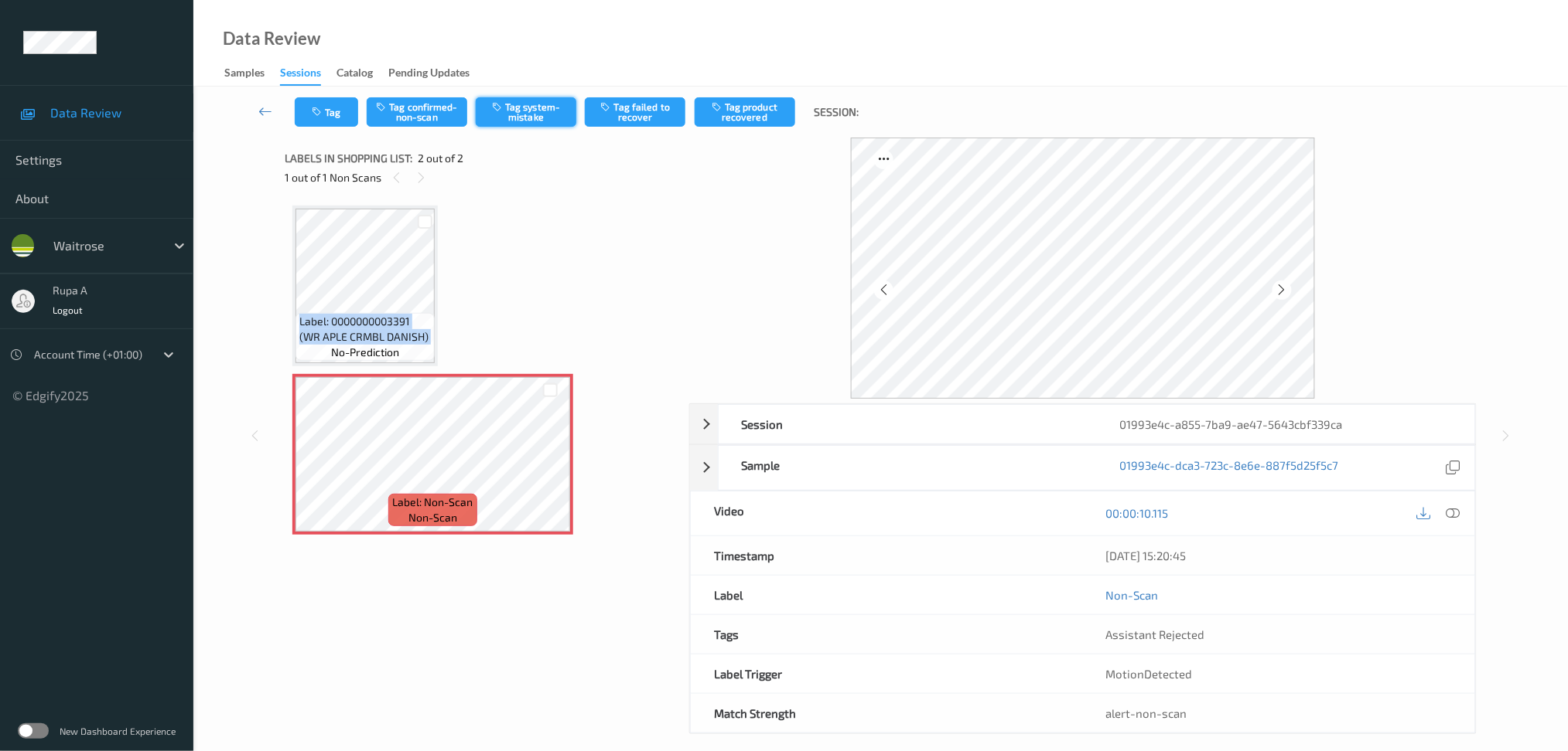
click at [528, 116] on button "Tag system-mistake" at bounding box center [525, 112] width 100 height 29
click at [327, 103] on button "Tag" at bounding box center [325, 112] width 63 height 29
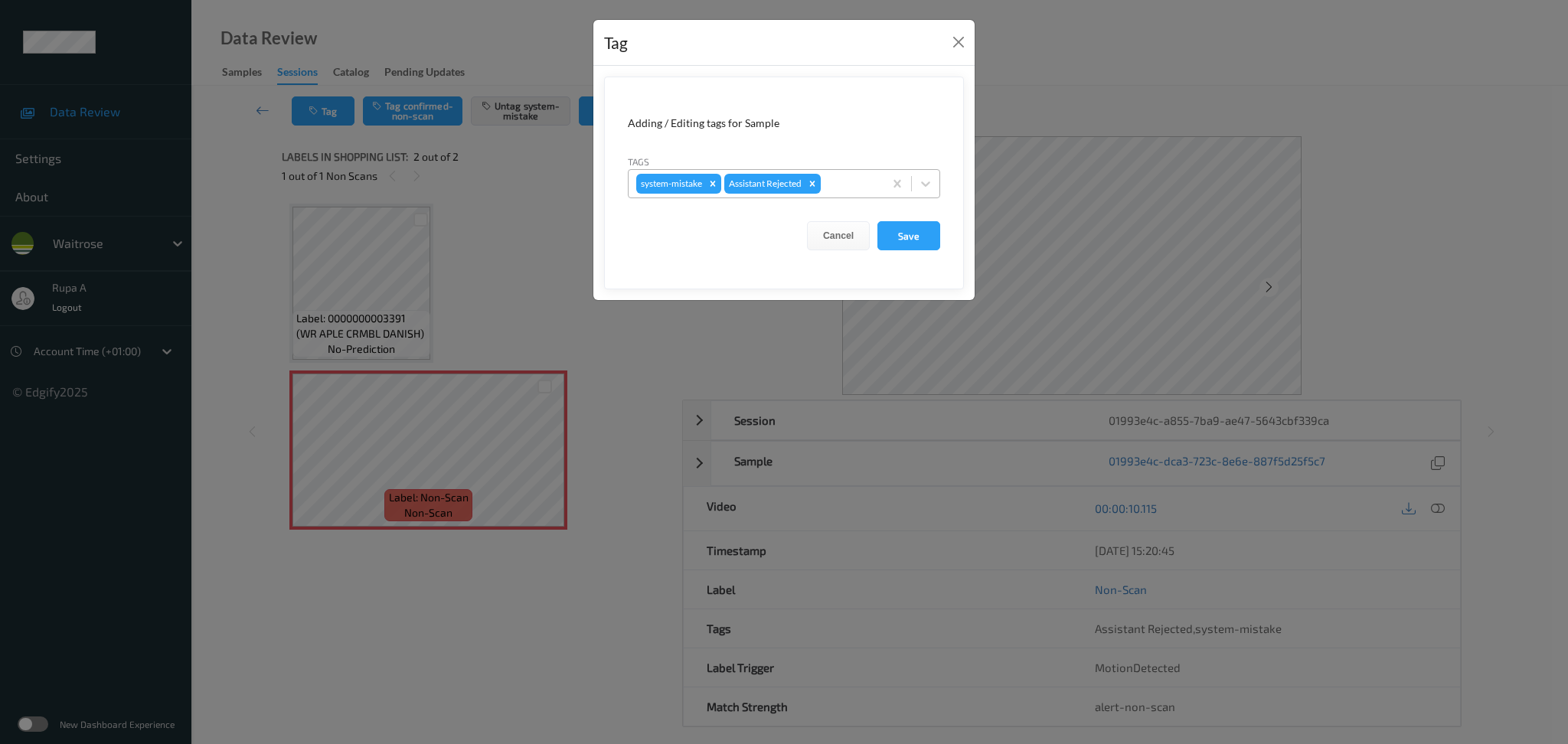
click at [854, 173] on div "system-mistake Assistant Rejected" at bounding box center [756, 183] width 255 height 26
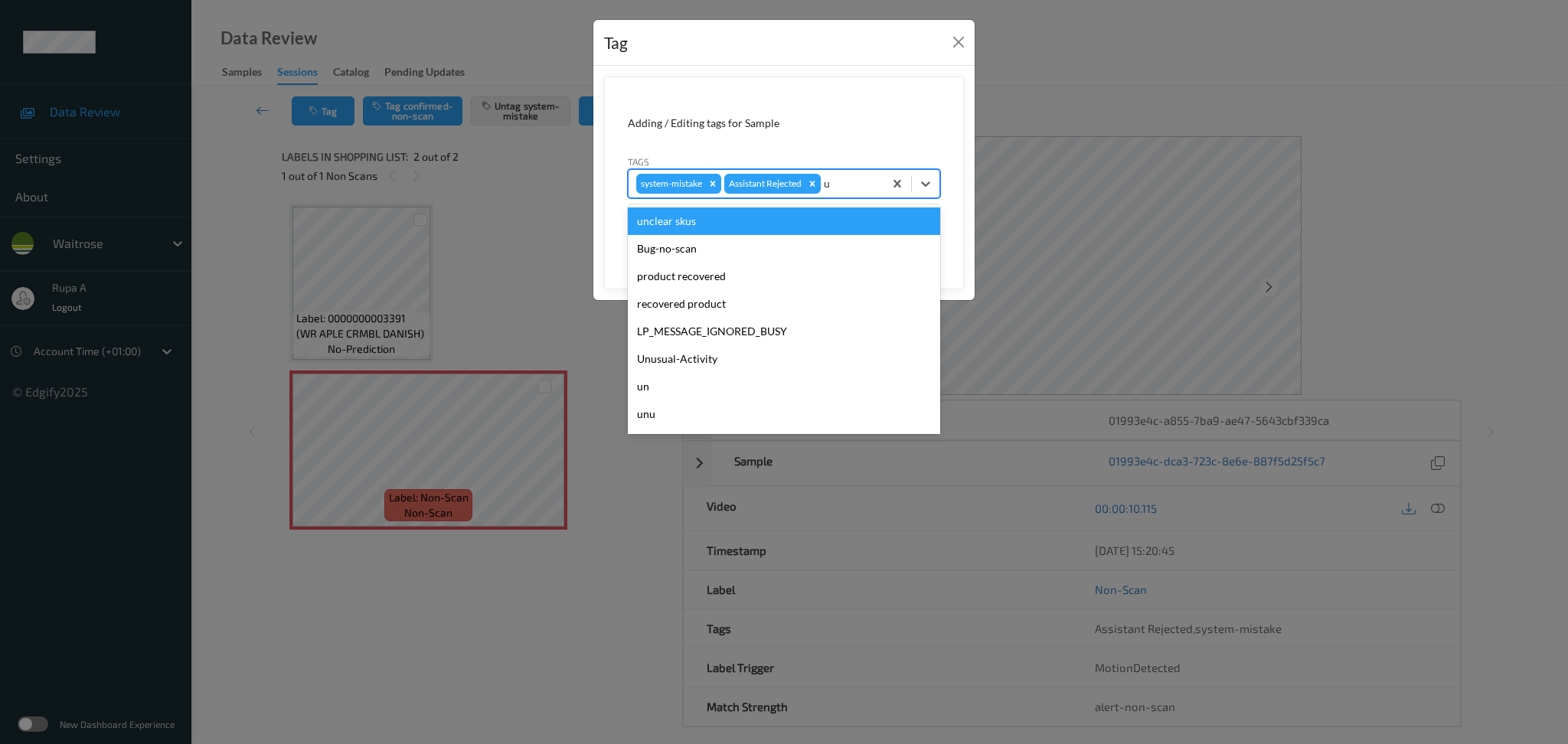
type input "un"
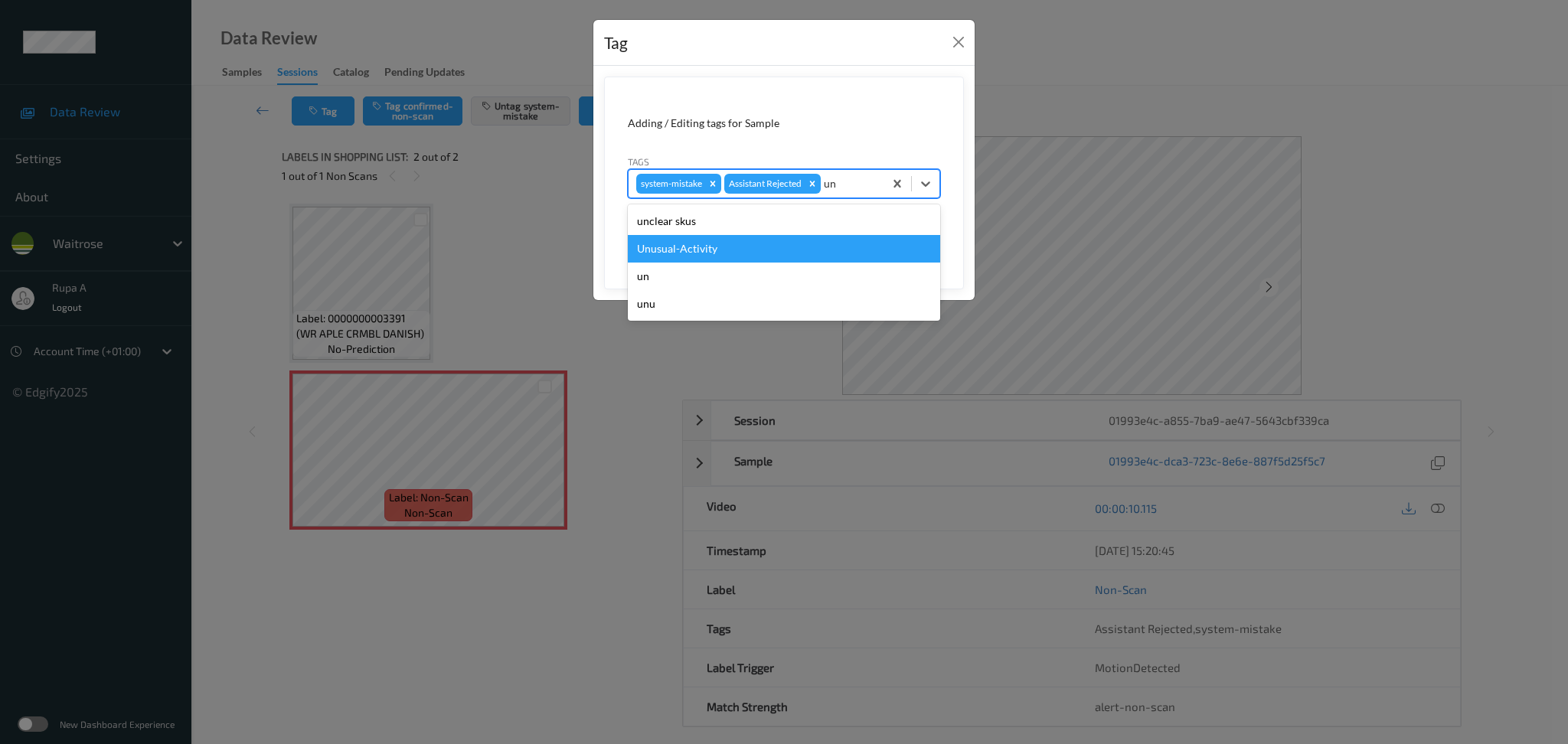
click at [694, 254] on div "Unusual-Activity" at bounding box center [784, 249] width 313 height 28
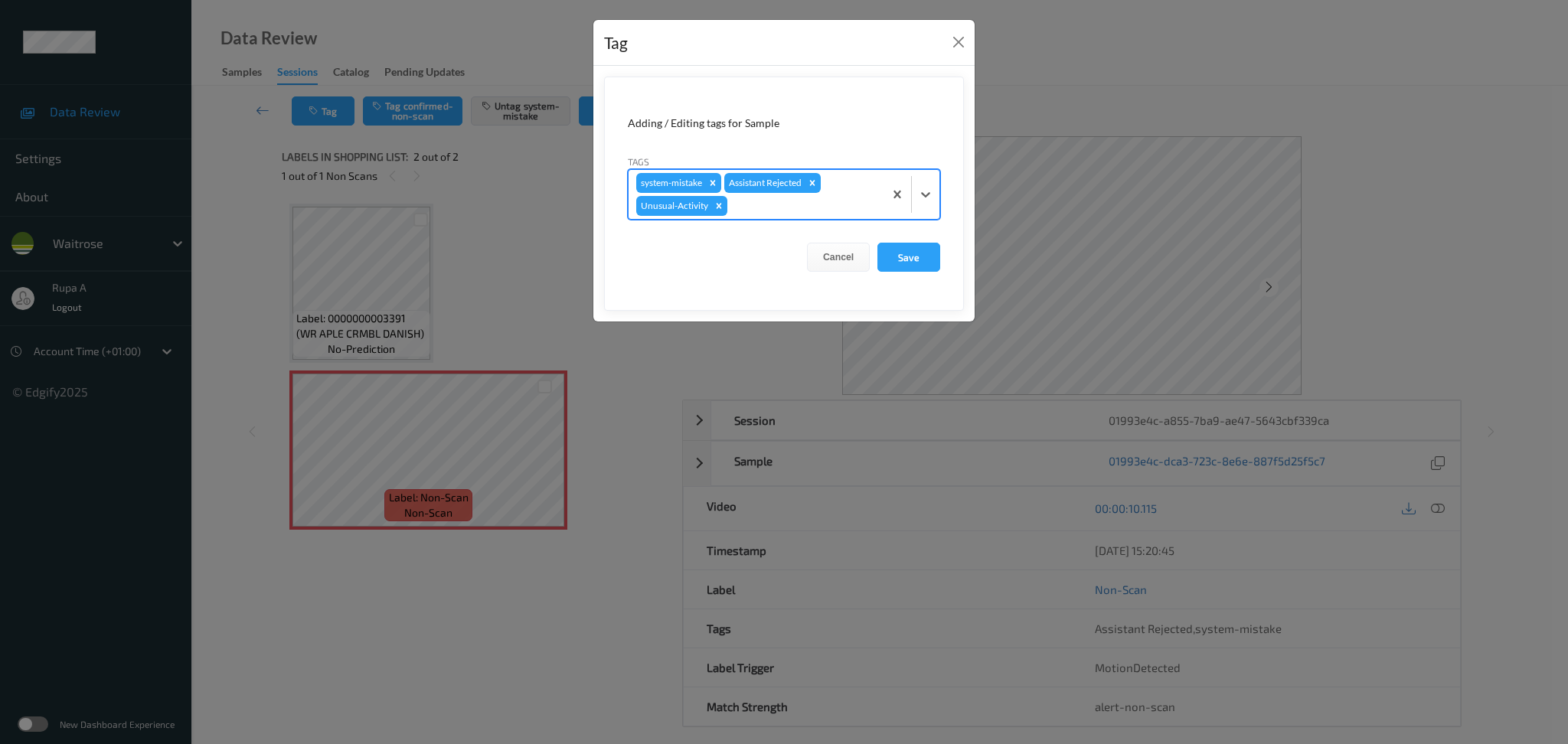
click at [843, 209] on div at bounding box center [803, 206] width 146 height 18
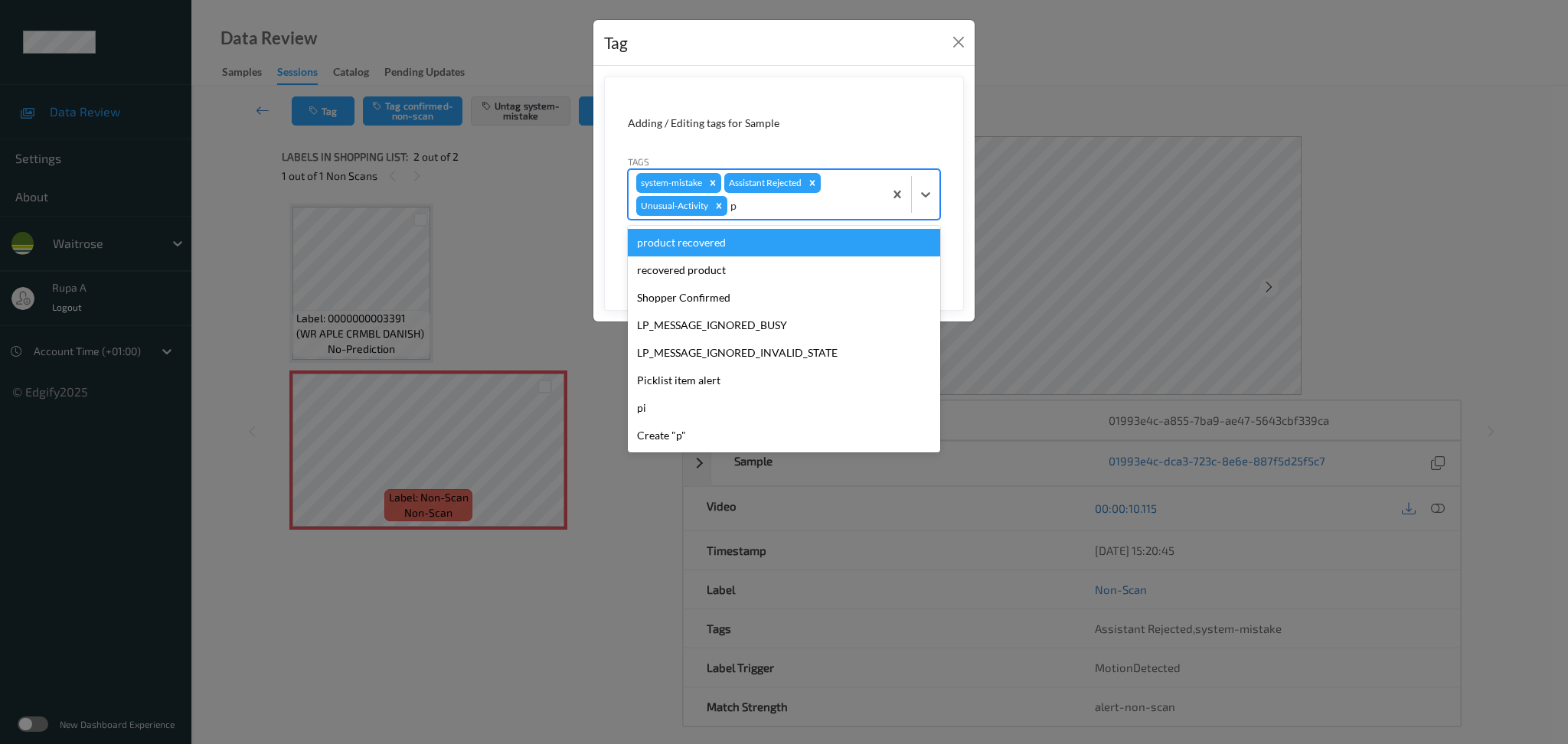
type input "pi"
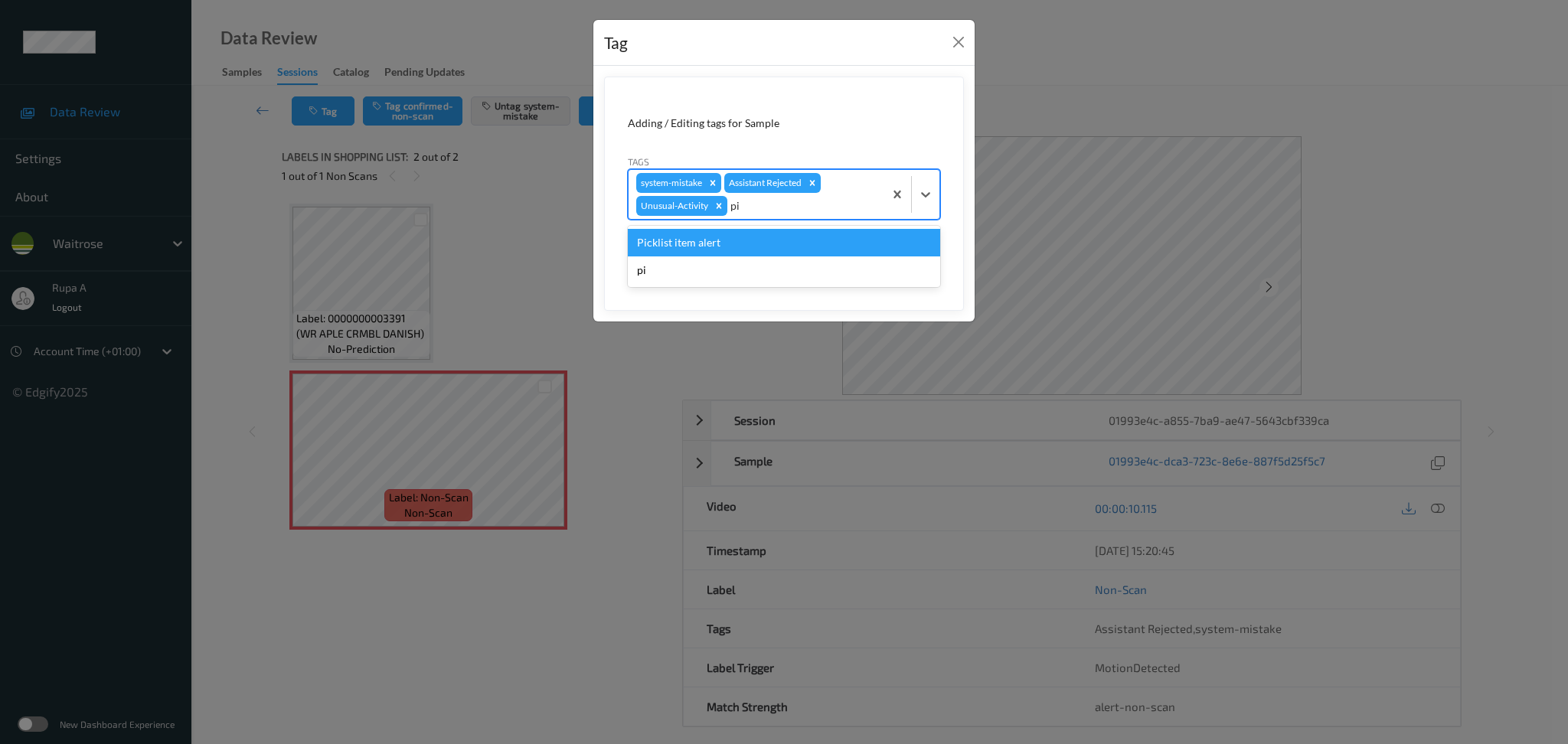
click at [803, 235] on div "Picklist item alert" at bounding box center [784, 242] width 313 height 28
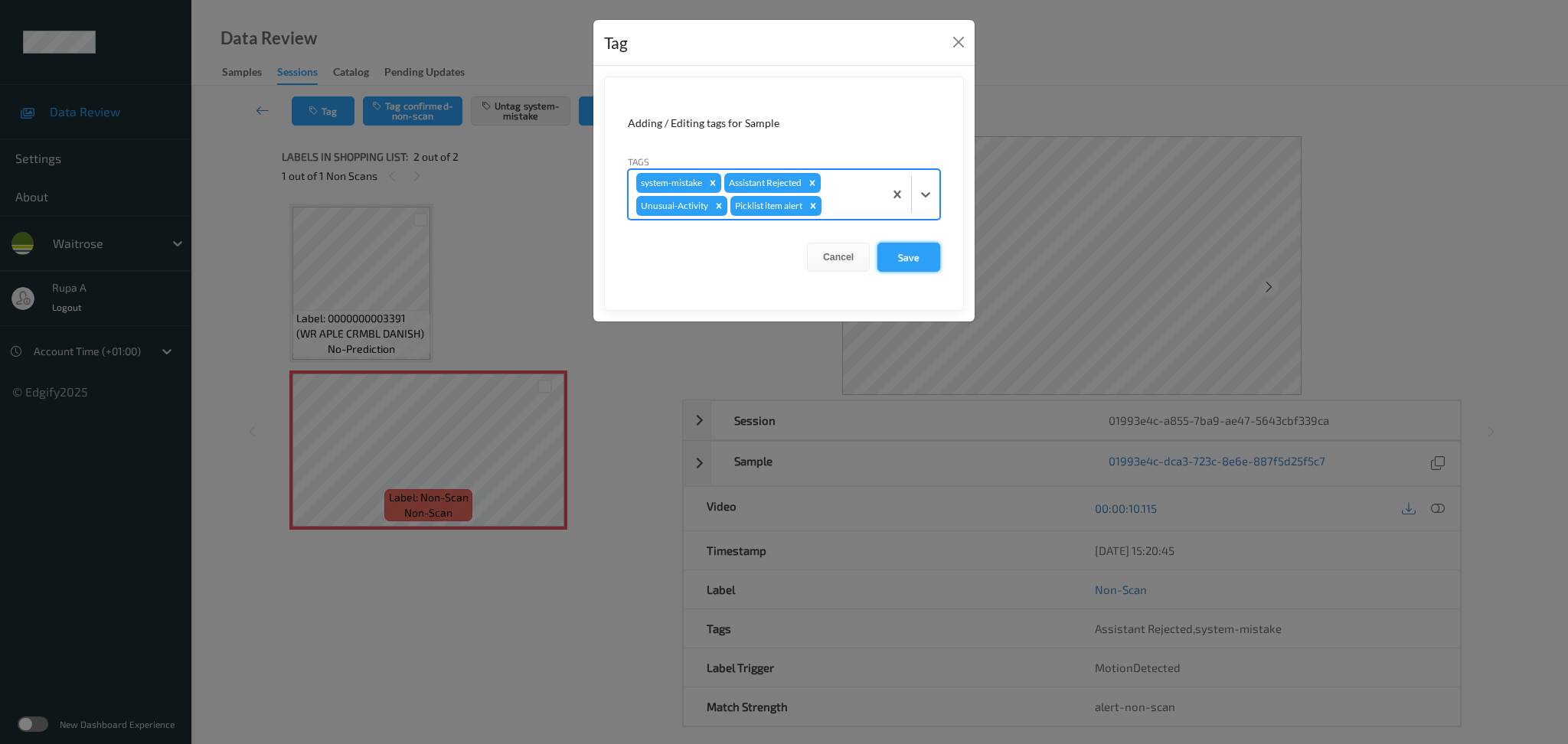
click at [912, 254] on button "Save" at bounding box center [908, 258] width 63 height 29
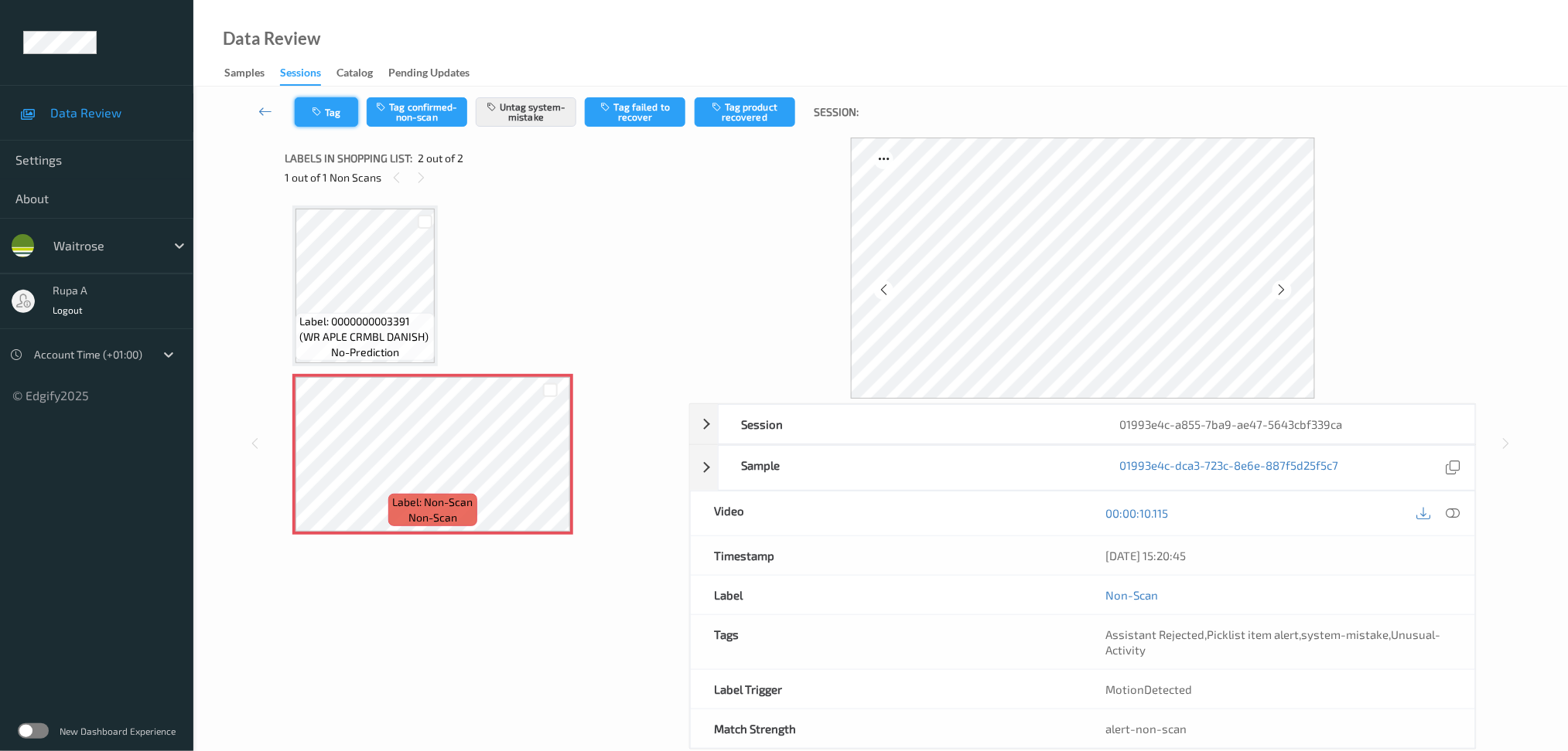
click at [330, 115] on button "Tag" at bounding box center [325, 112] width 63 height 29
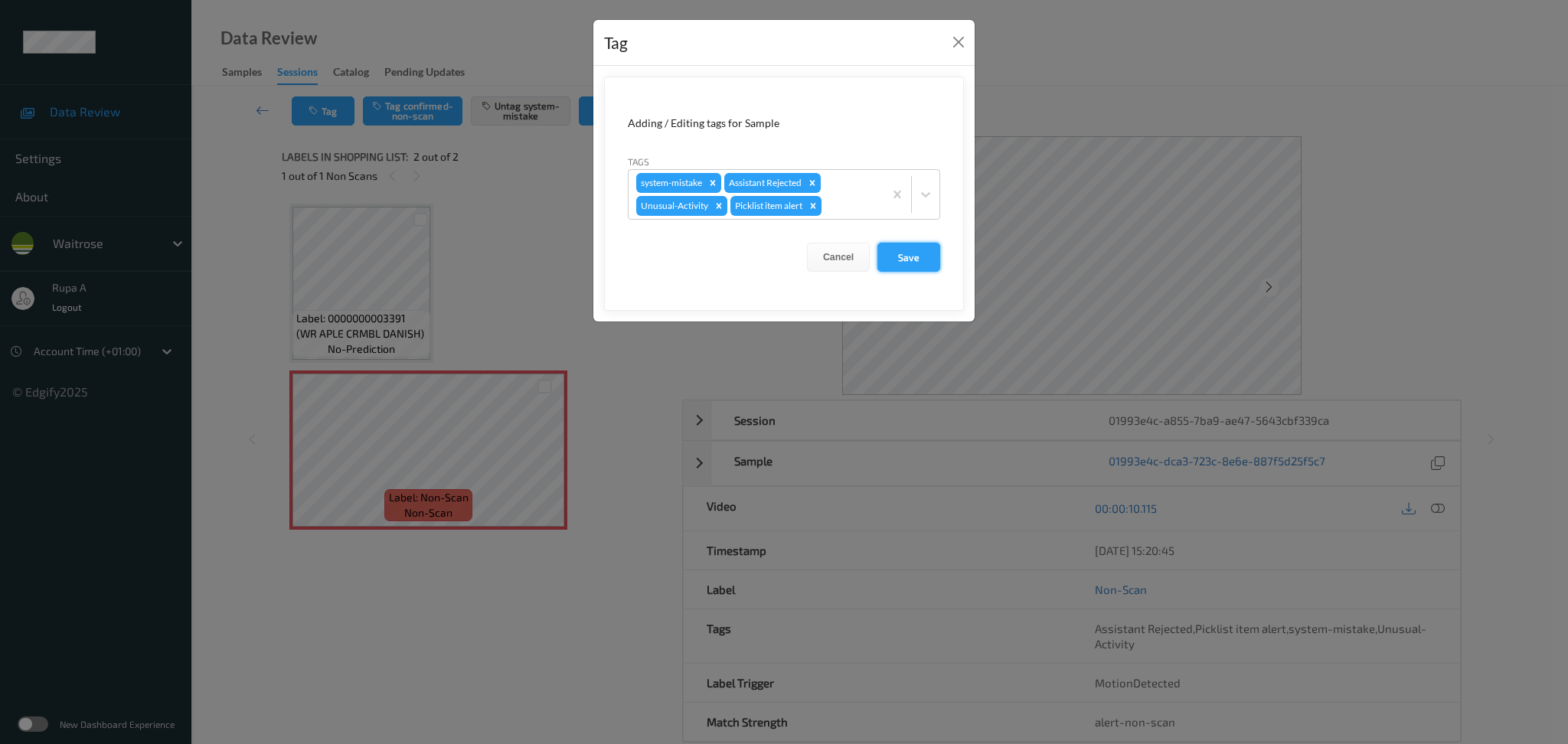
click at [914, 267] on button "Save" at bounding box center [908, 258] width 63 height 29
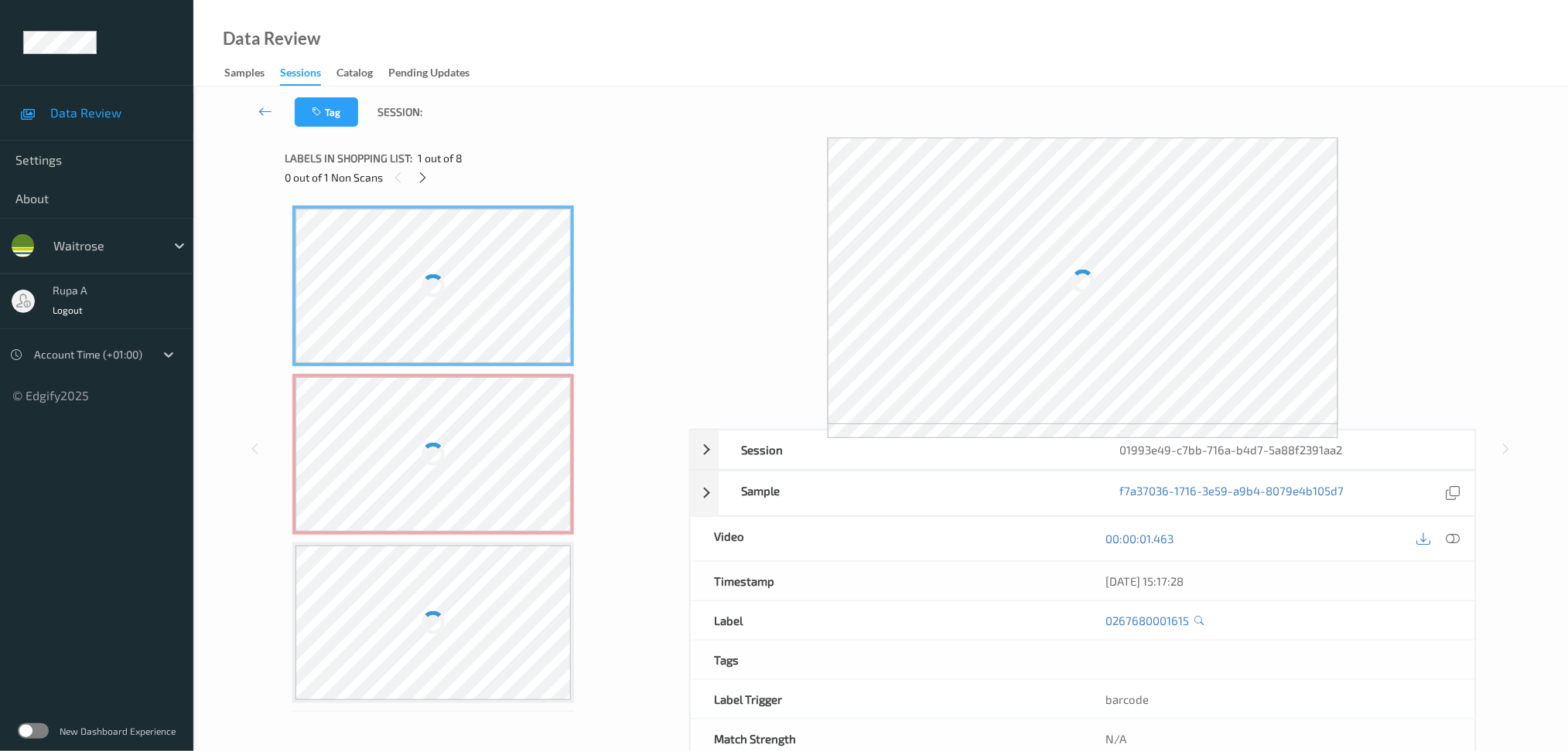
click at [553, 181] on div "0 out of 1 Non Scans" at bounding box center [481, 177] width 394 height 19
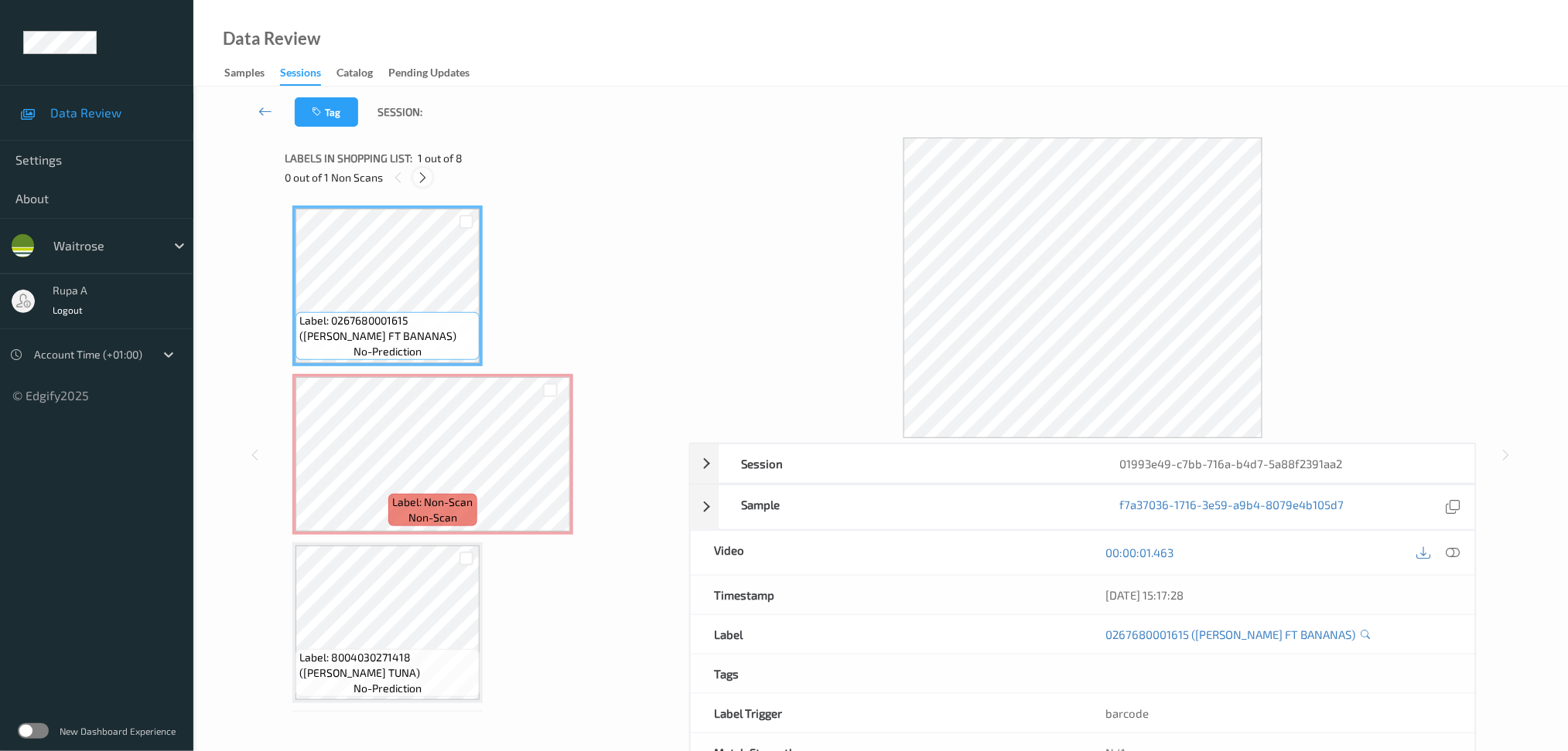
click at [428, 178] on icon at bounding box center [422, 177] width 13 height 14
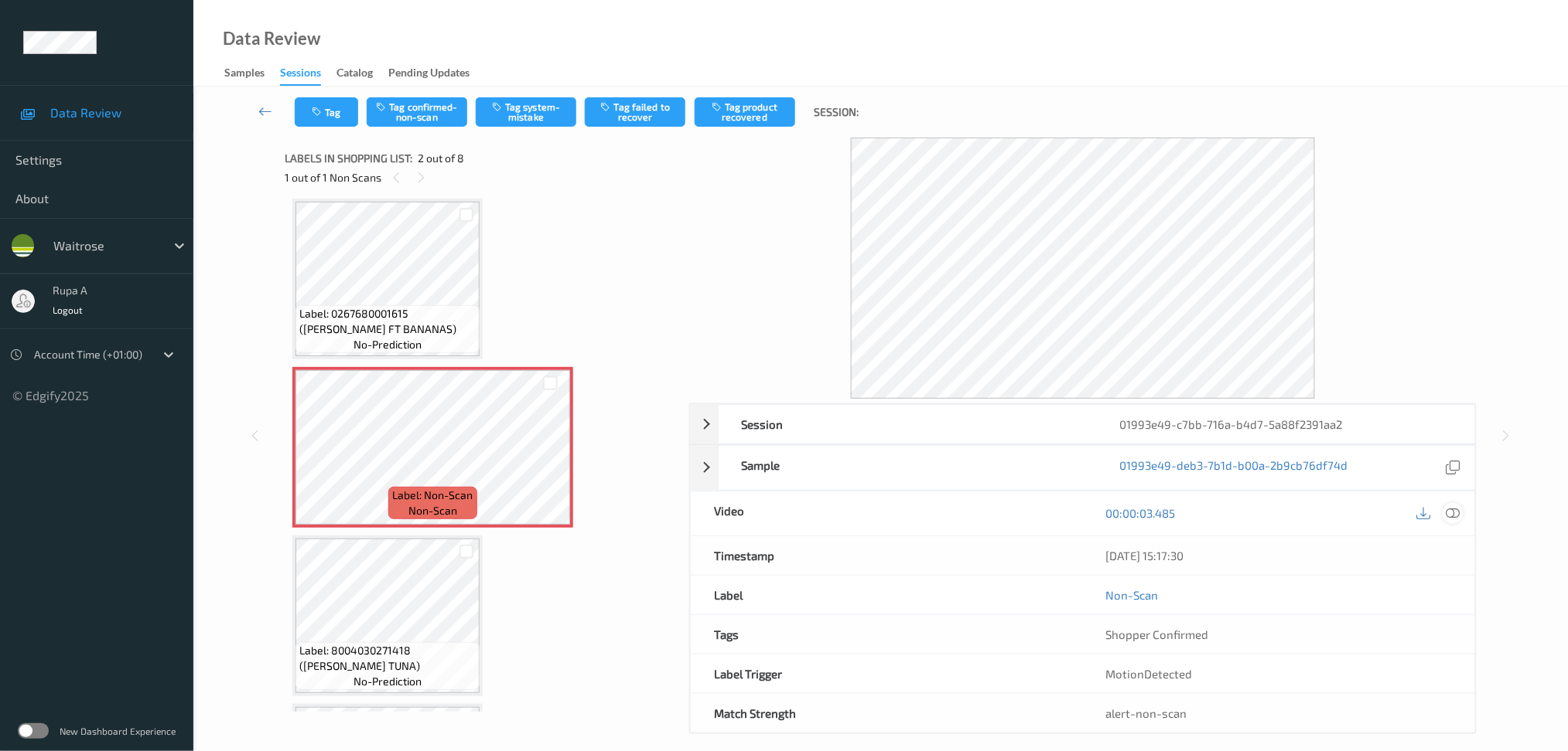
click at [1455, 516] on icon at bounding box center [1452, 513] width 14 height 14
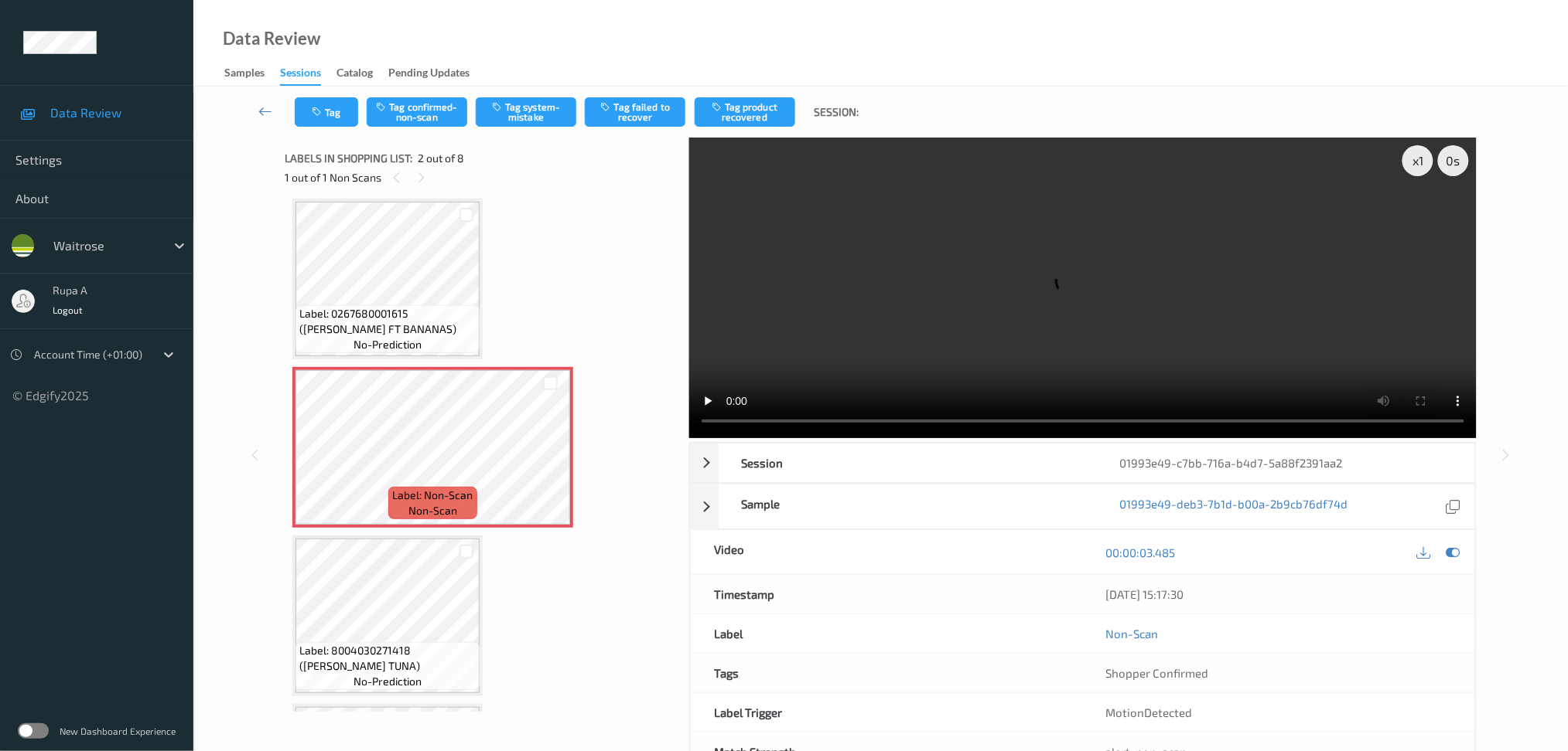
click at [1440, 221] on video at bounding box center [1083, 287] width 787 height 301
drag, startPoint x: 1446, startPoint y: 555, endPoint x: 1450, endPoint y: 540, distance: 15.5
click at [1450, 554] on icon at bounding box center [1452, 552] width 14 height 14
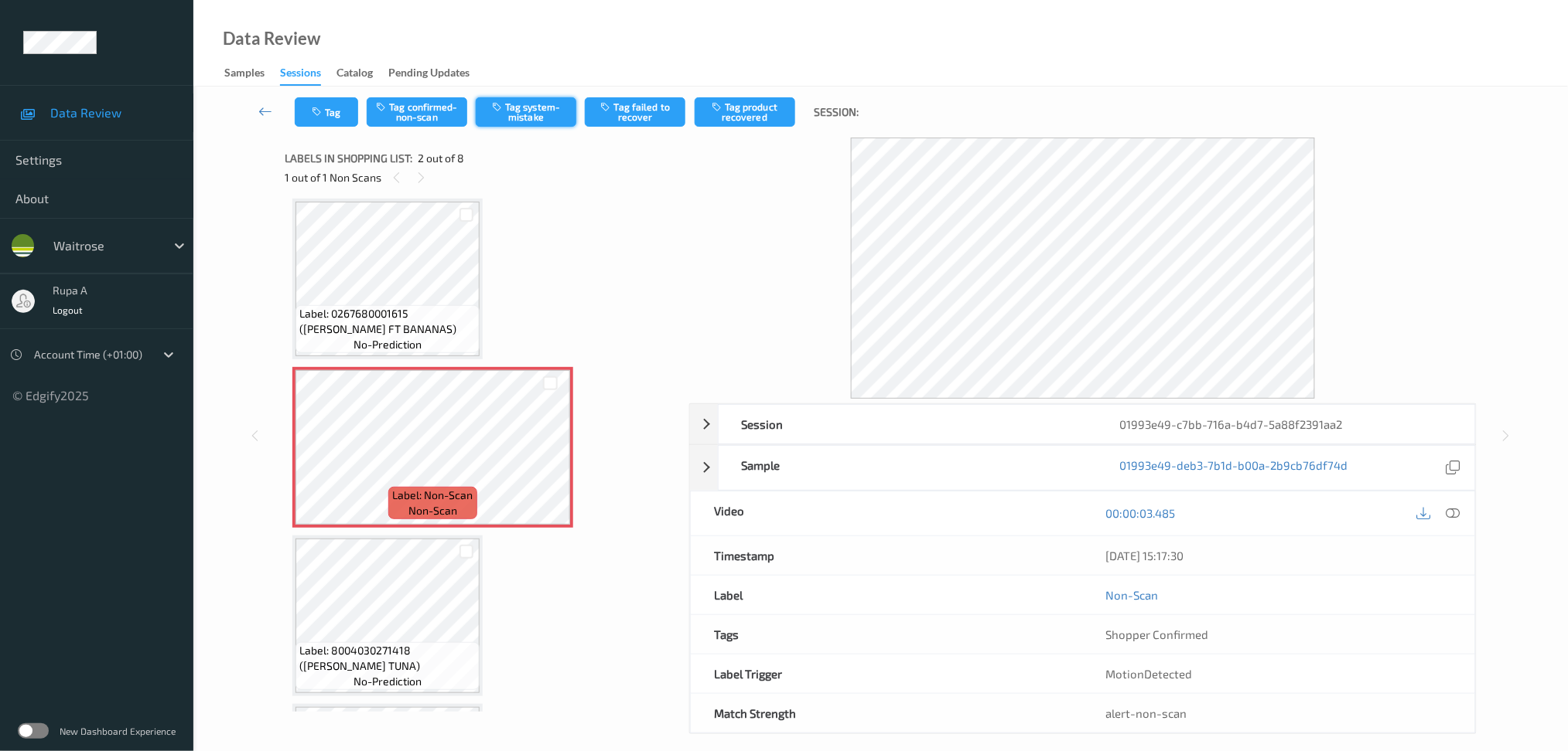
click at [529, 122] on button "Tag system-mistake" at bounding box center [525, 112] width 100 height 29
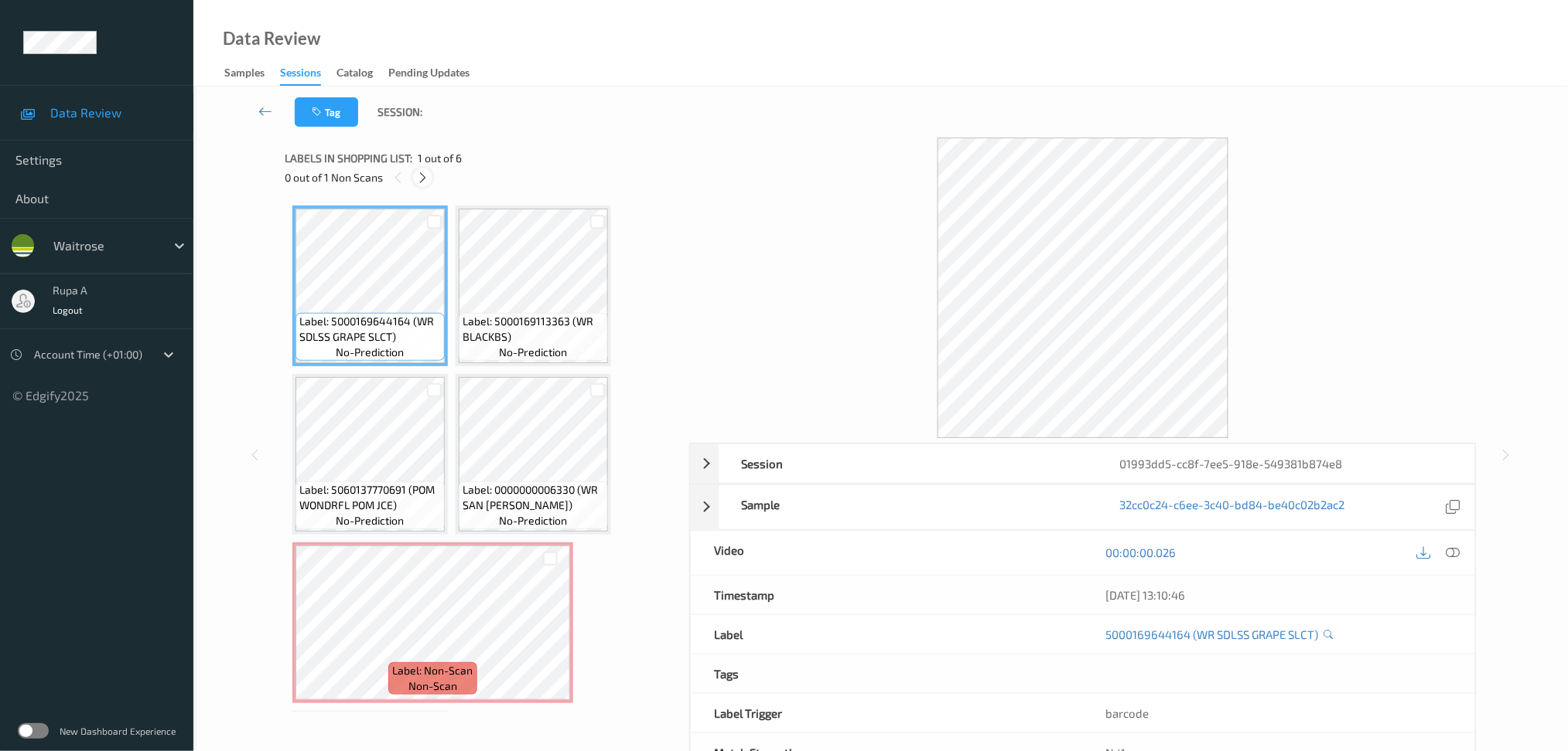
click at [423, 174] on icon at bounding box center [422, 177] width 13 height 14
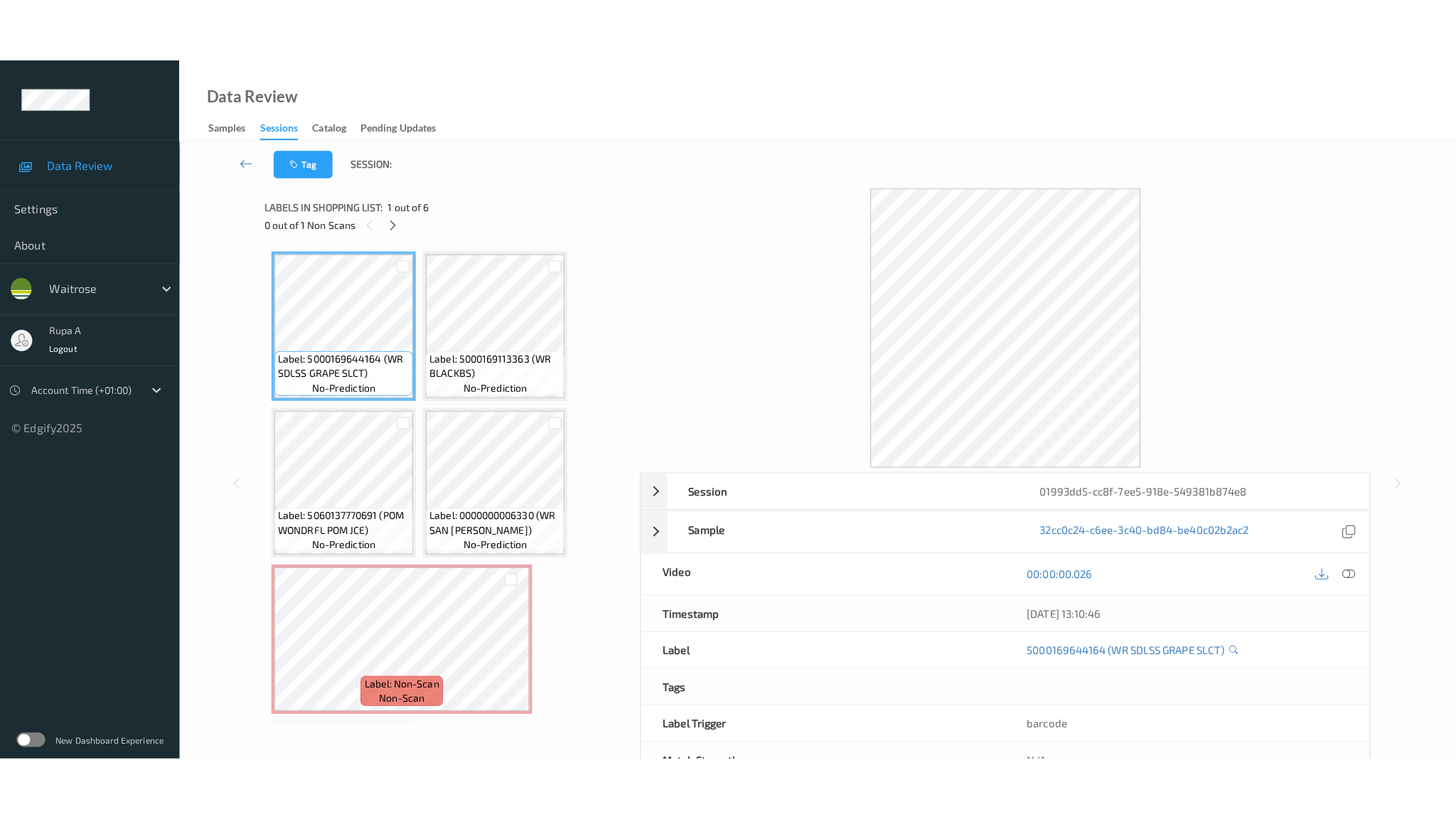
scroll to position [150, 0]
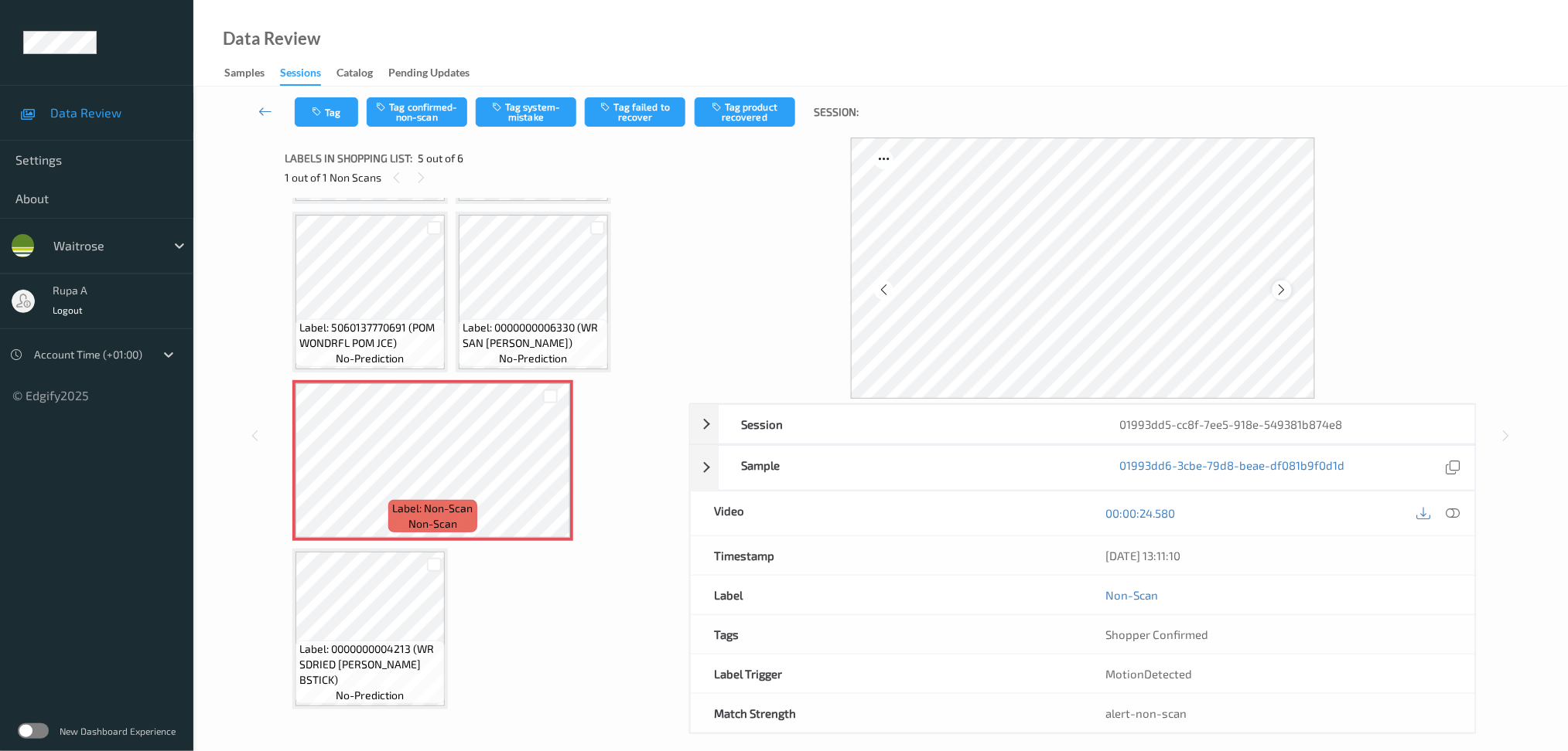
click at [1283, 290] on icon at bounding box center [1281, 289] width 13 height 14
click at [519, 126] on button "Tag system-mistake" at bounding box center [525, 112] width 100 height 29
click at [347, 110] on button "Tag" at bounding box center [325, 112] width 63 height 29
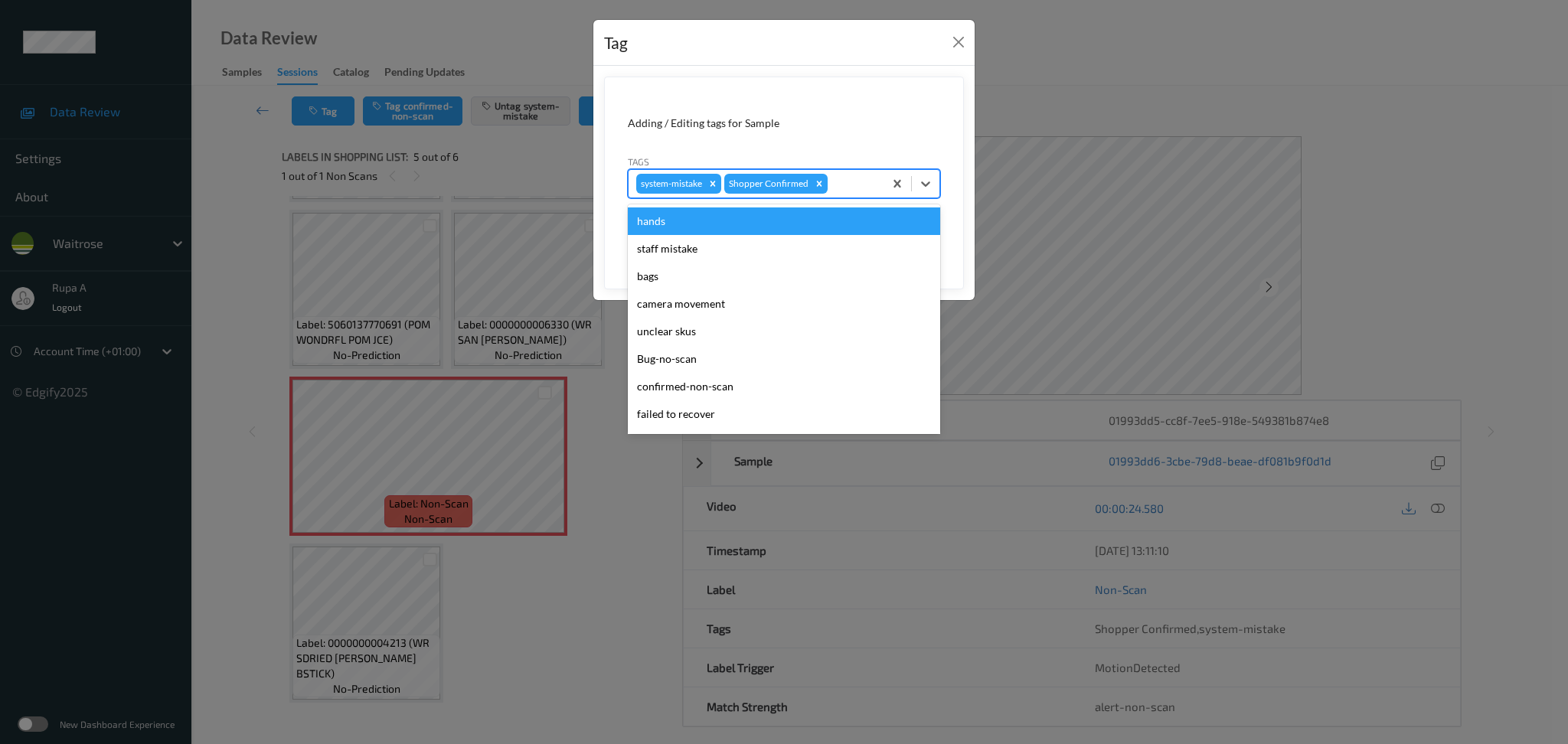
click at [842, 196] on div "system-mistake Shopper Confirmed" at bounding box center [756, 183] width 255 height 26
type input "un"
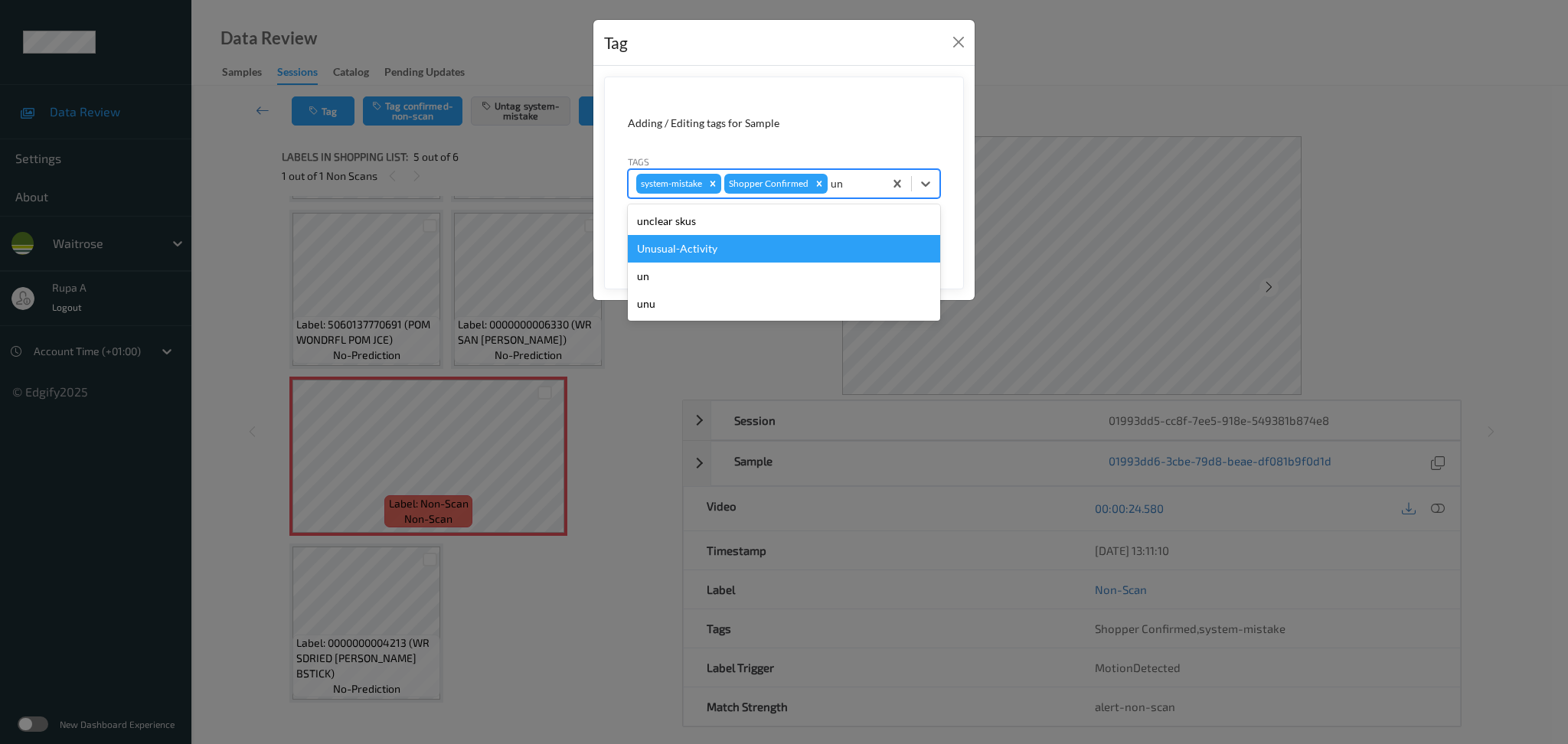
click at [754, 255] on div "Unusual-Activity" at bounding box center [784, 249] width 313 height 28
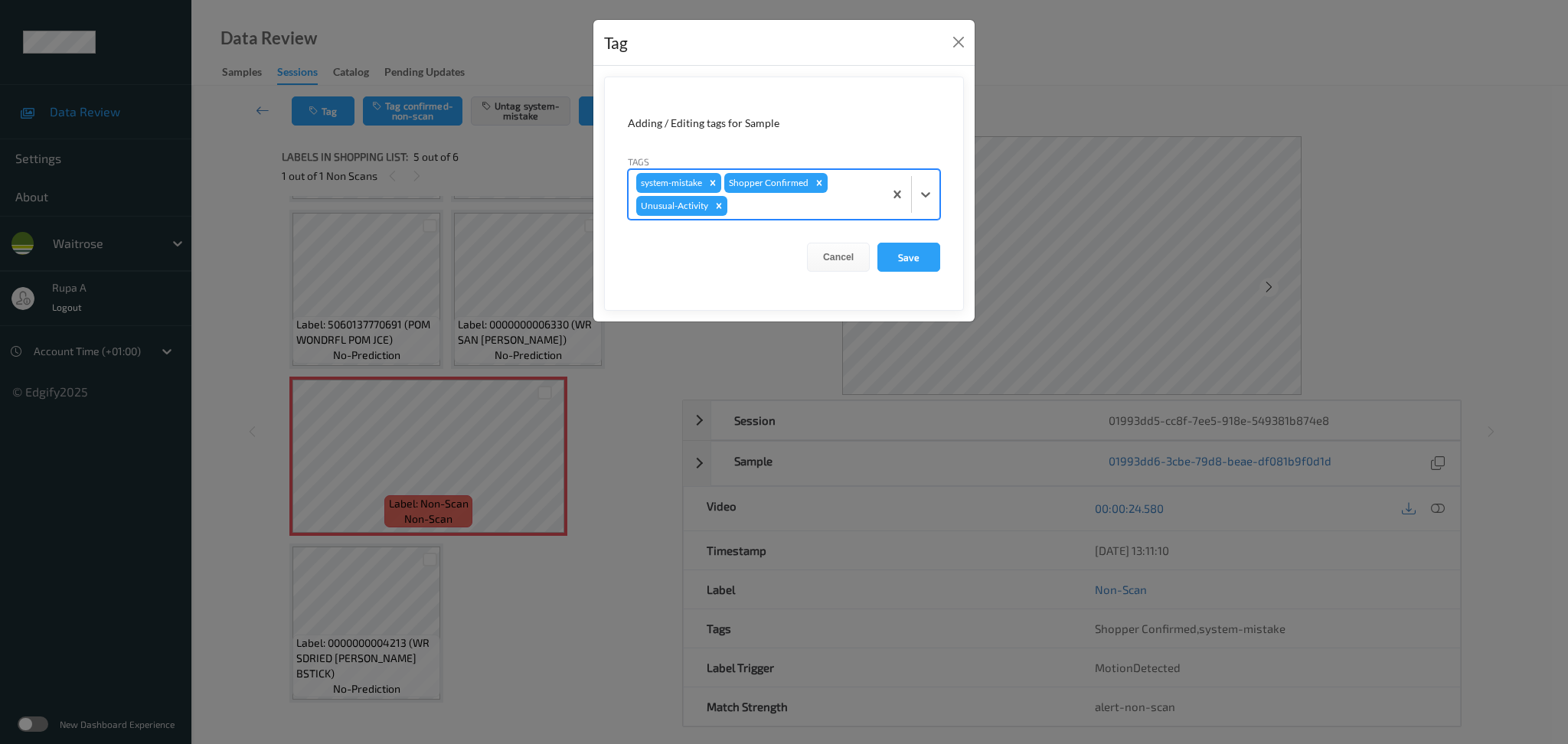
click at [785, 218] on div "system-mistake Shopper Confirmed Unusual-Activity" at bounding box center [756, 194] width 255 height 49
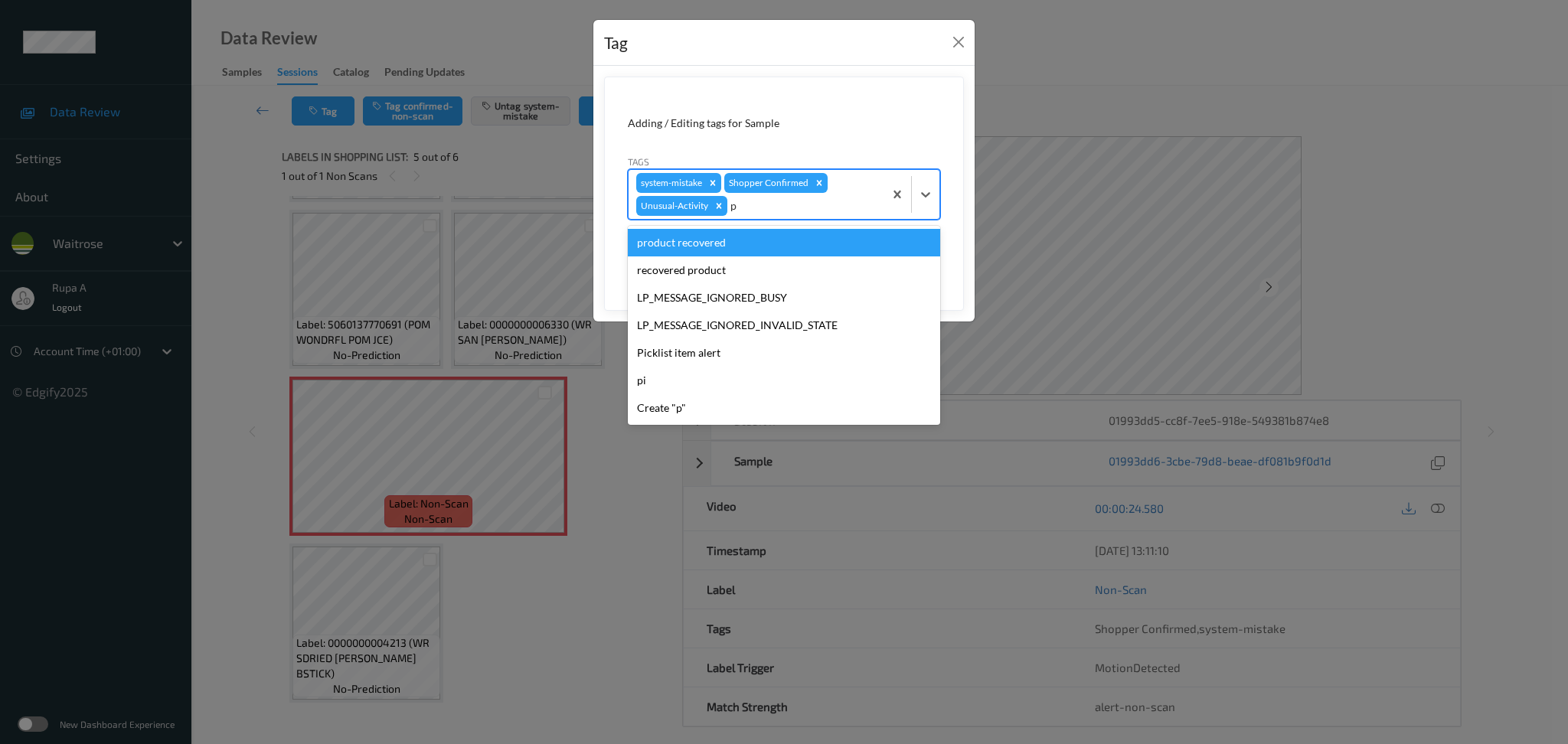
type input "pi"
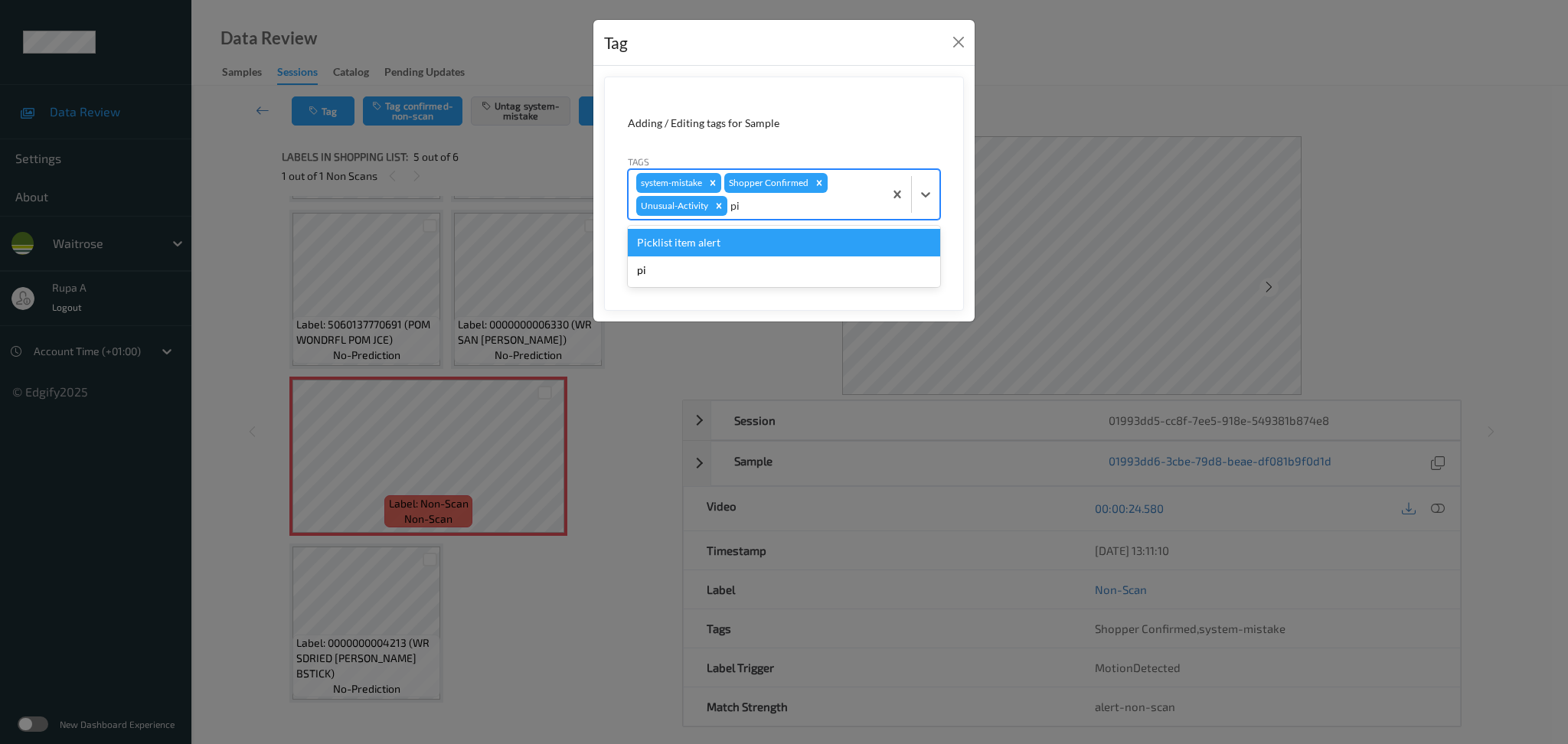
click at [776, 240] on div "Picklist item alert" at bounding box center [784, 242] width 313 height 28
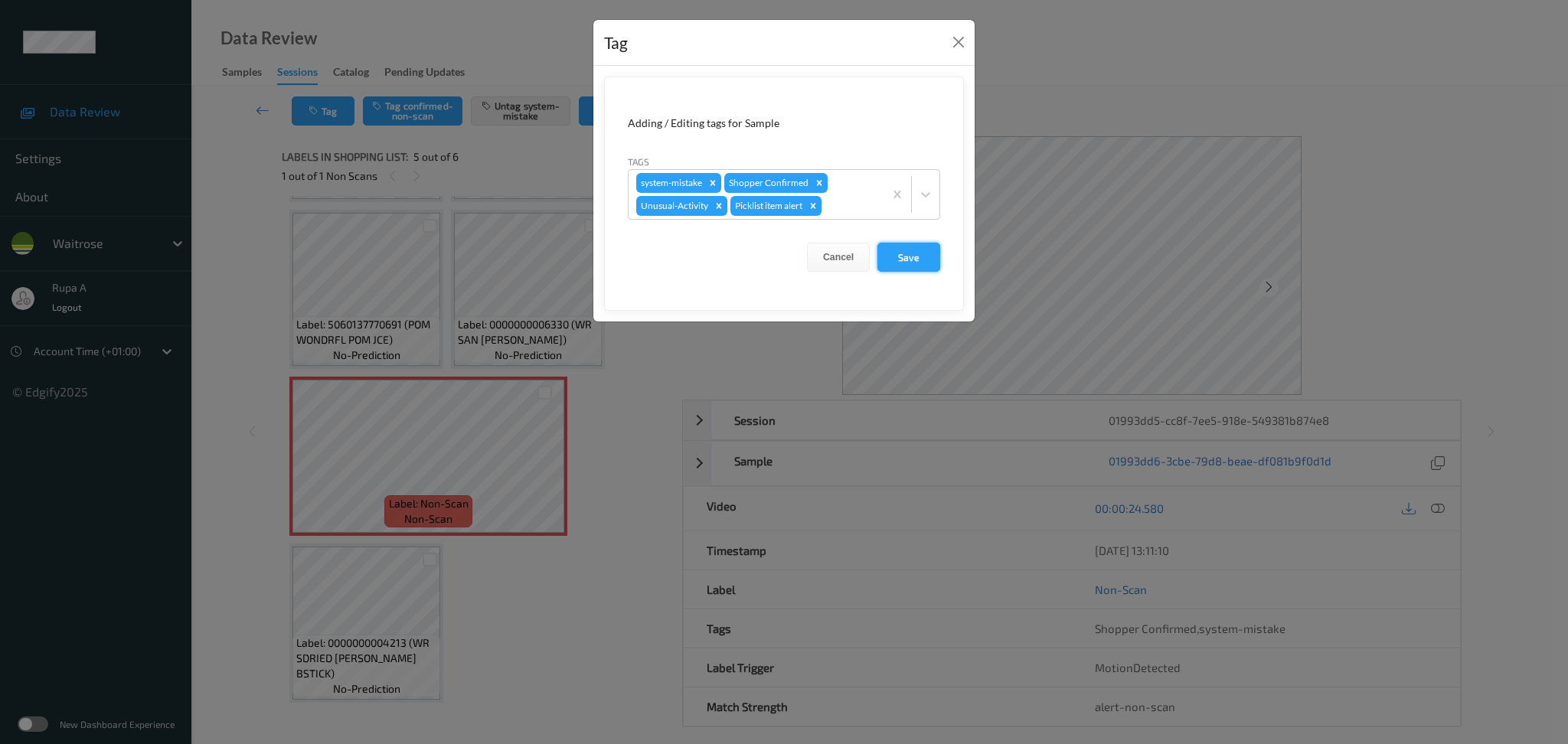
click at [915, 252] on button "Save" at bounding box center [908, 258] width 63 height 29
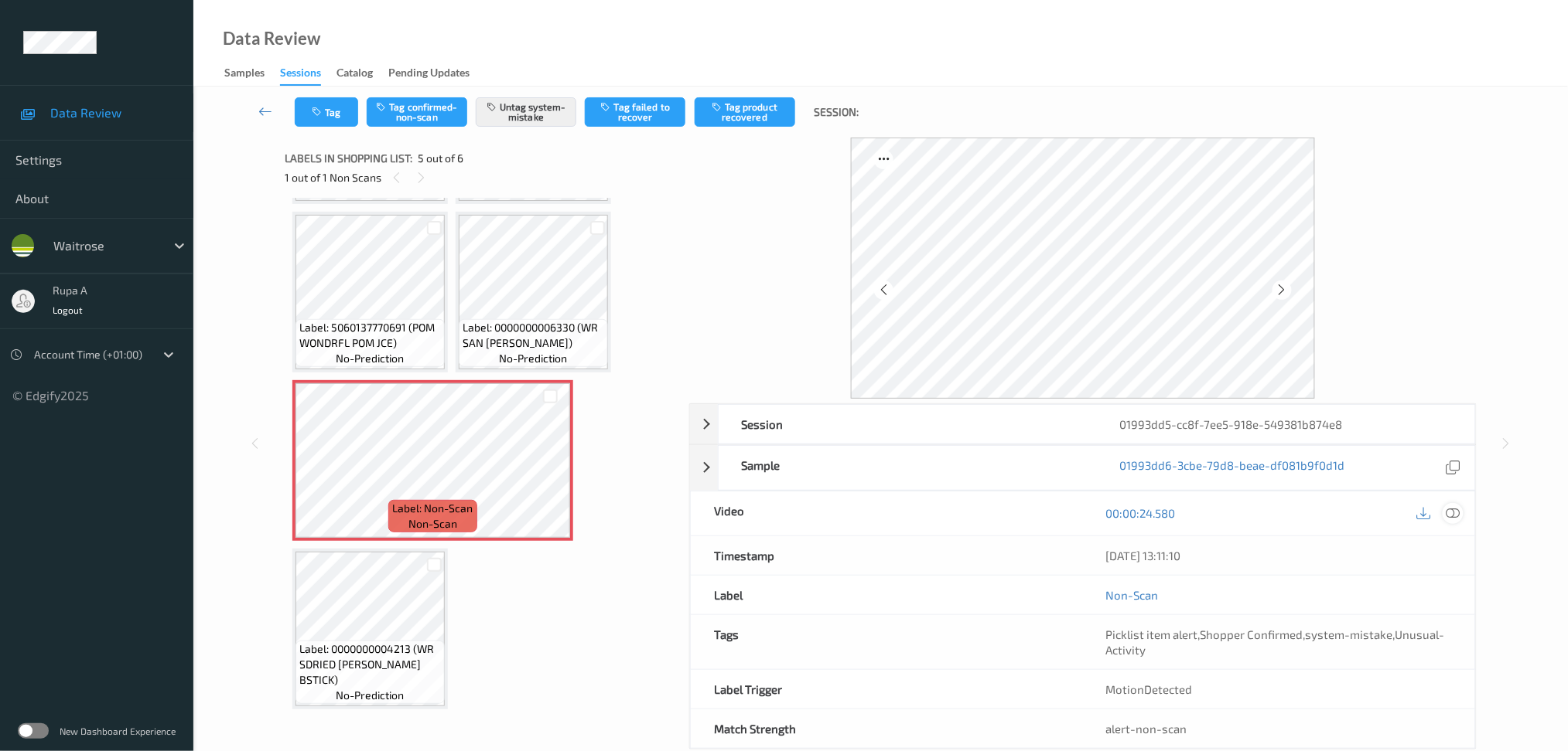
click at [1452, 520] on icon at bounding box center [1452, 513] width 14 height 14
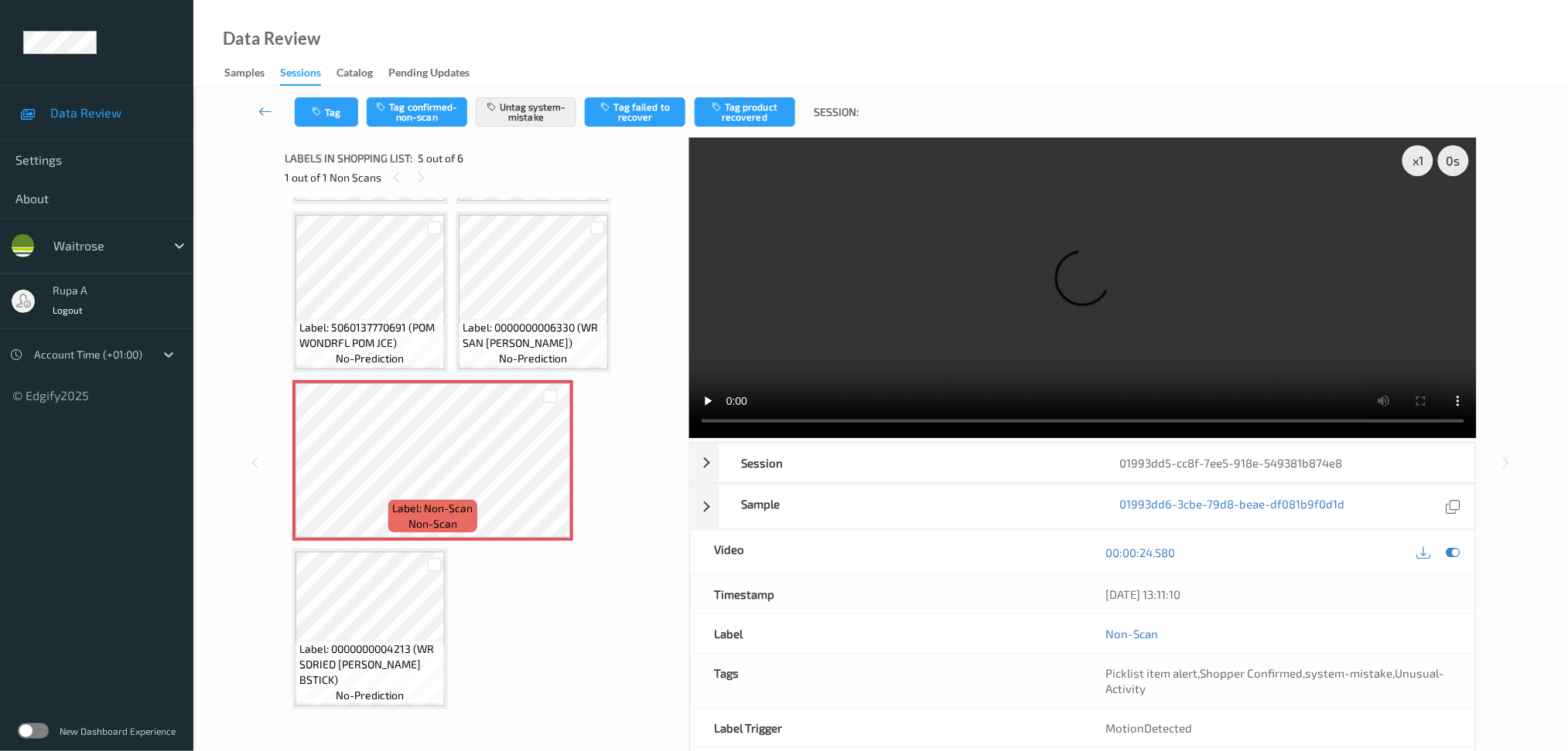
scroll to position [23, 0]
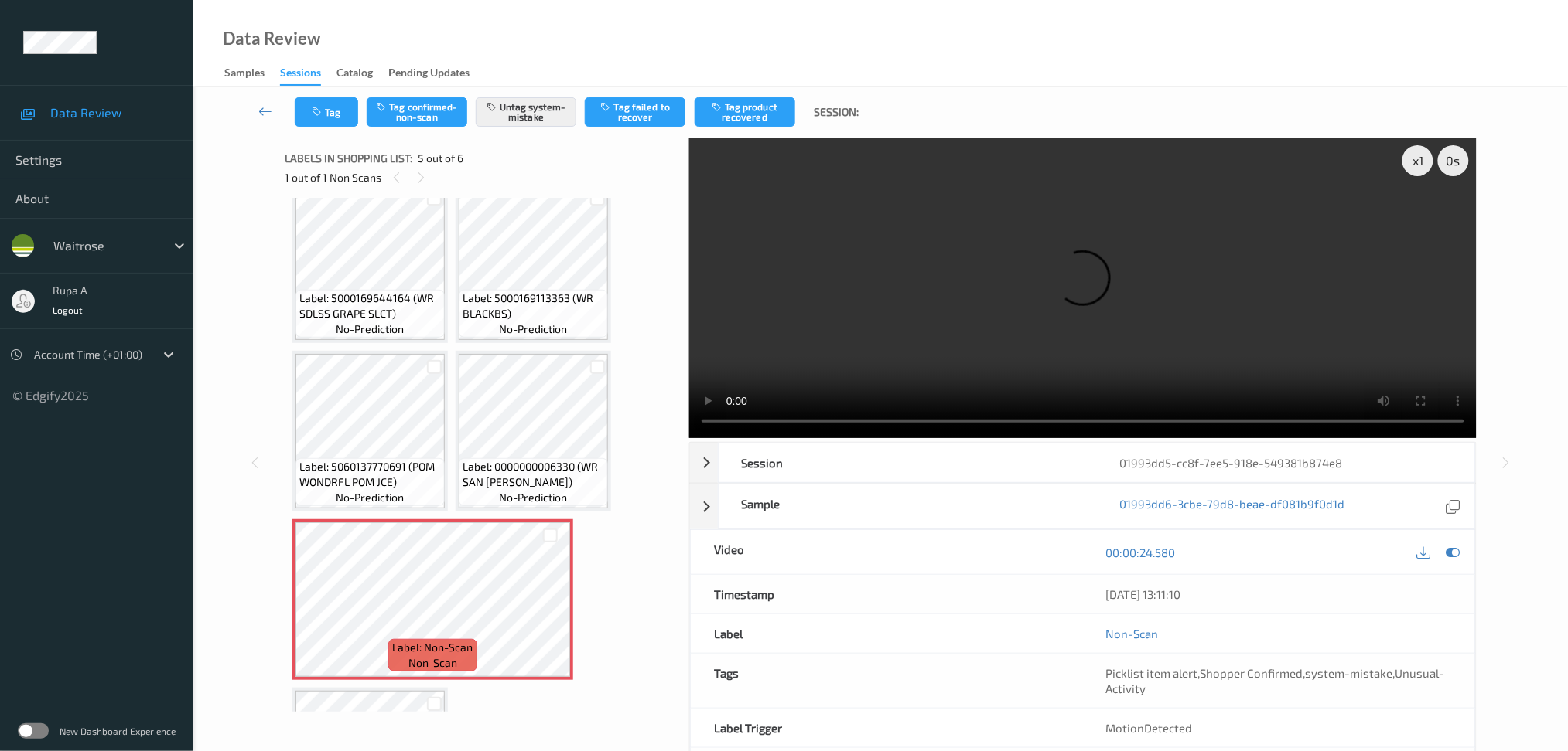
drag, startPoint x: 1457, startPoint y: 552, endPoint x: 463, endPoint y: 141, distance: 1075.6
click at [1457, 552] on icon at bounding box center [1452, 552] width 14 height 14
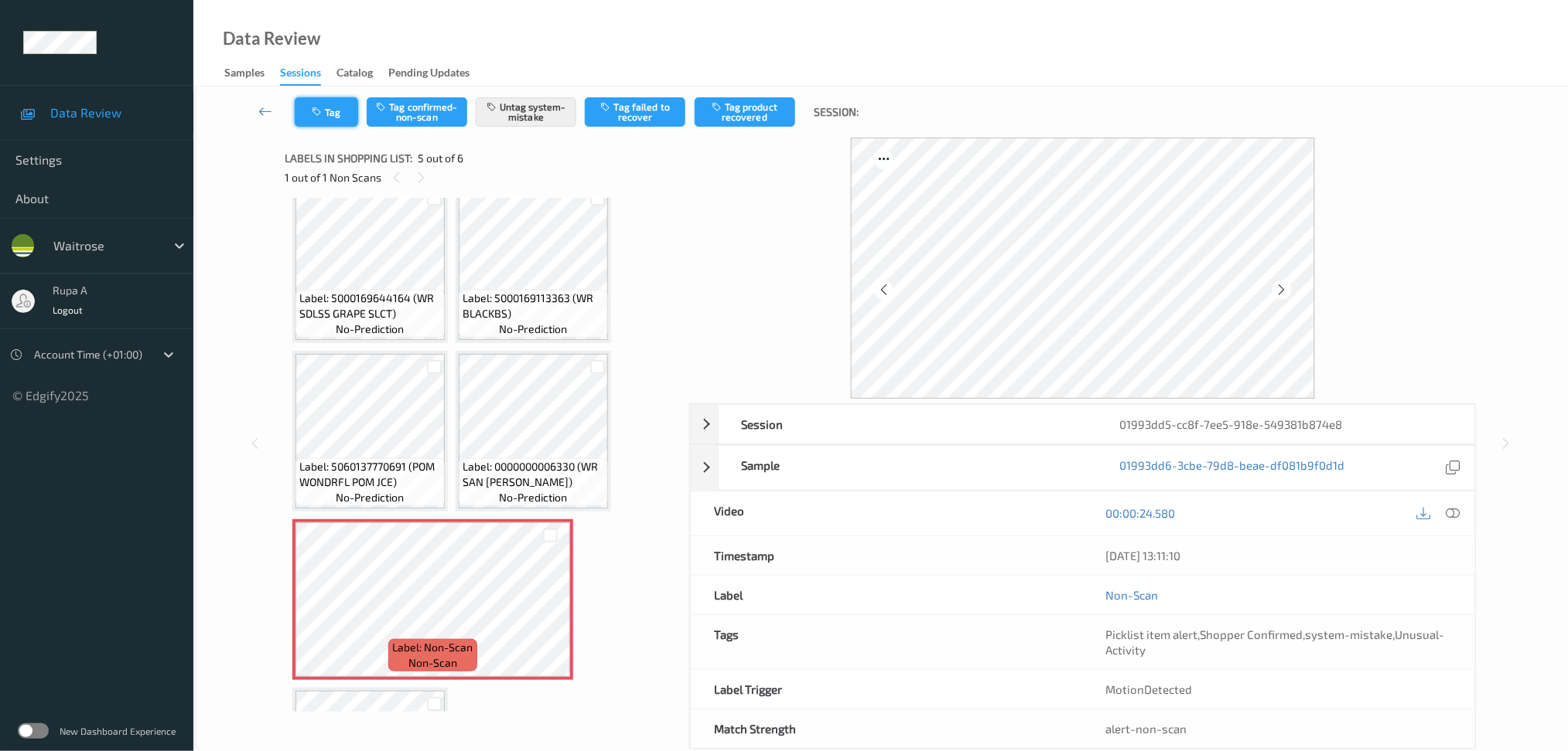
click at [339, 108] on button "Tag" at bounding box center [325, 112] width 63 height 29
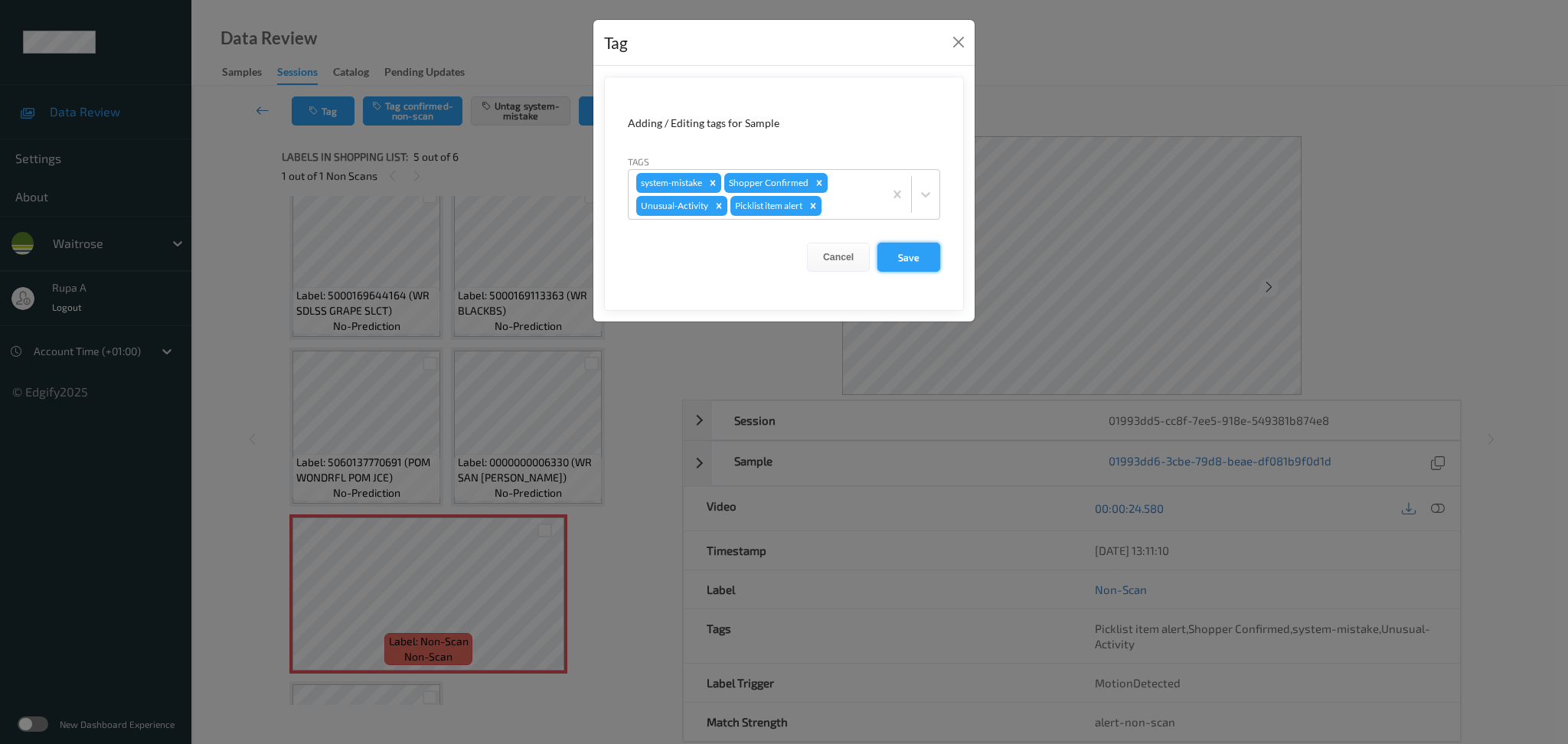
click at [918, 259] on button "Save" at bounding box center [908, 258] width 63 height 29
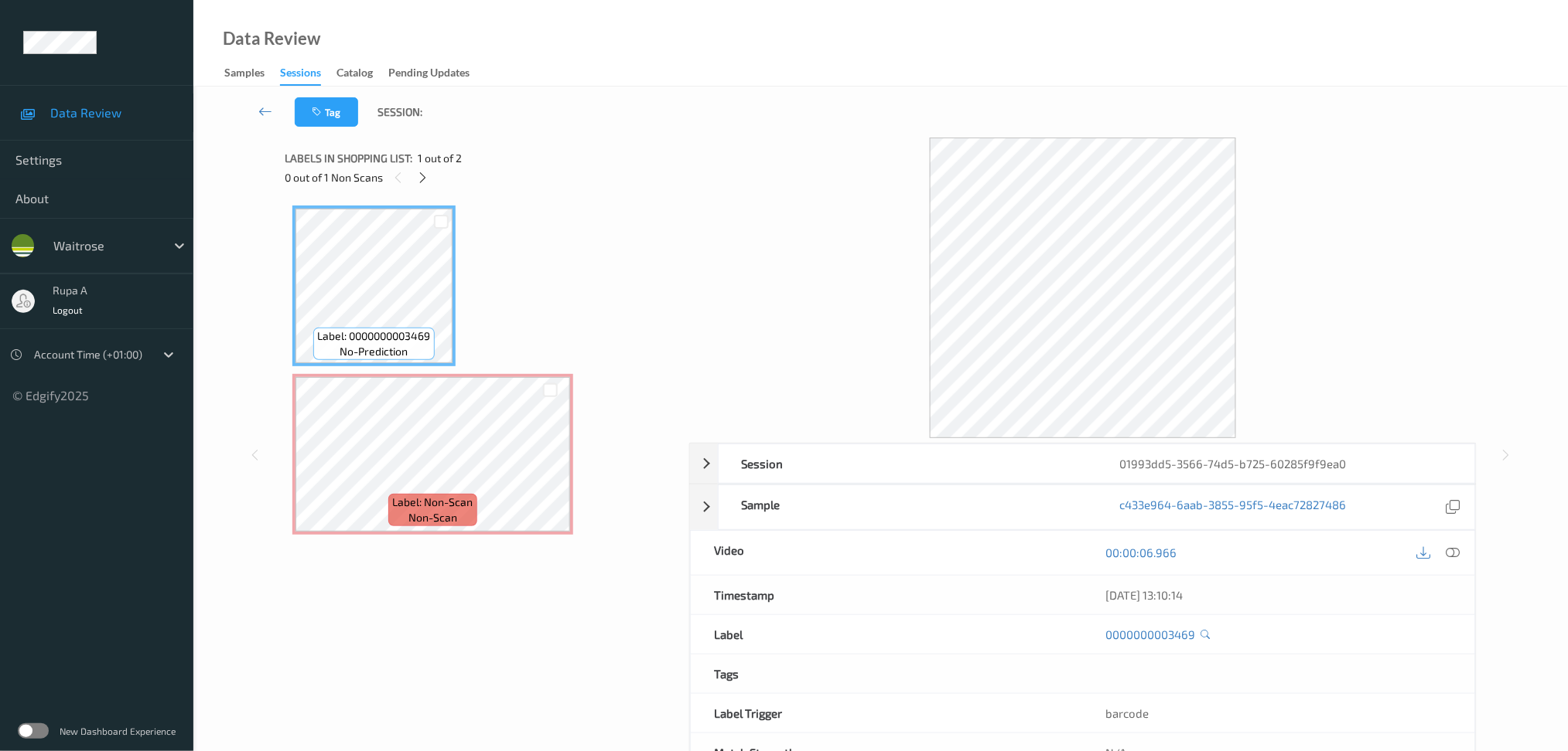
click at [588, 207] on div "Label: 0000000003469 no-prediction Label: Non-Scan non-scan Label: Non-Scan non…" at bounding box center [481, 370] width 378 height 329
click at [422, 170] on icon at bounding box center [422, 177] width 13 height 14
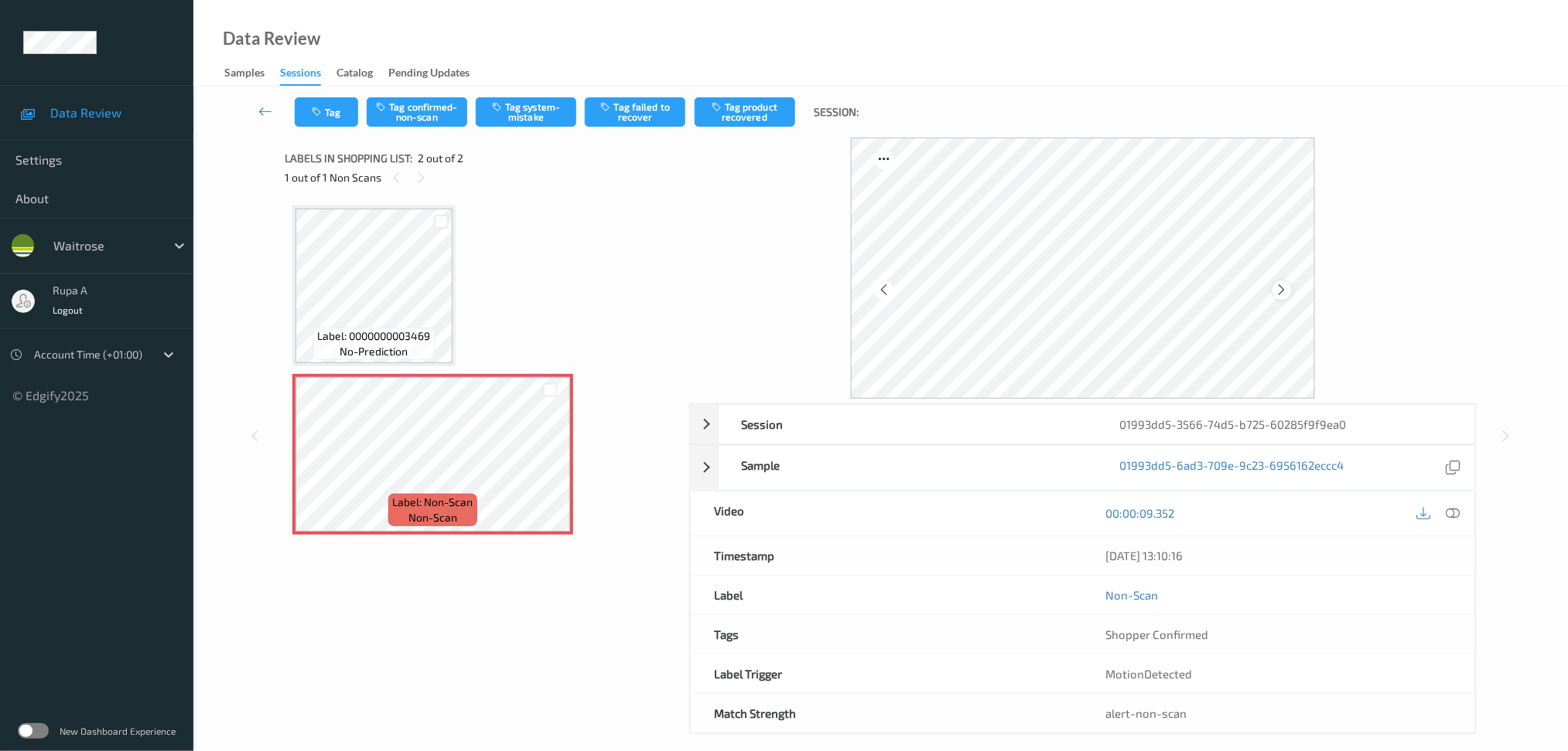
click at [1281, 287] on icon at bounding box center [1281, 289] width 13 height 14
click at [1281, 288] on icon at bounding box center [1281, 289] width 13 height 14
click at [1283, 288] on icon at bounding box center [1281, 289] width 13 height 14
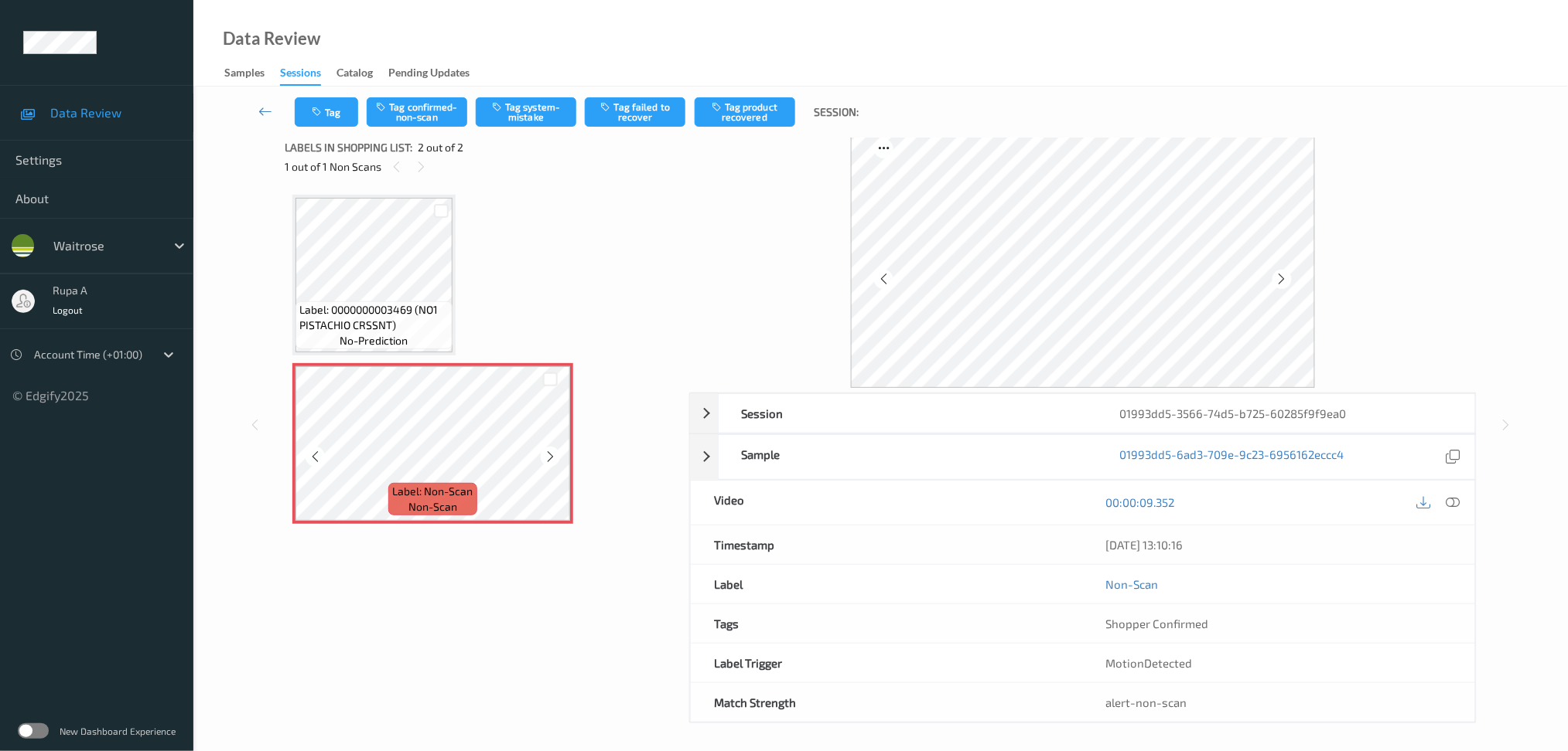
scroll to position [15, 0]
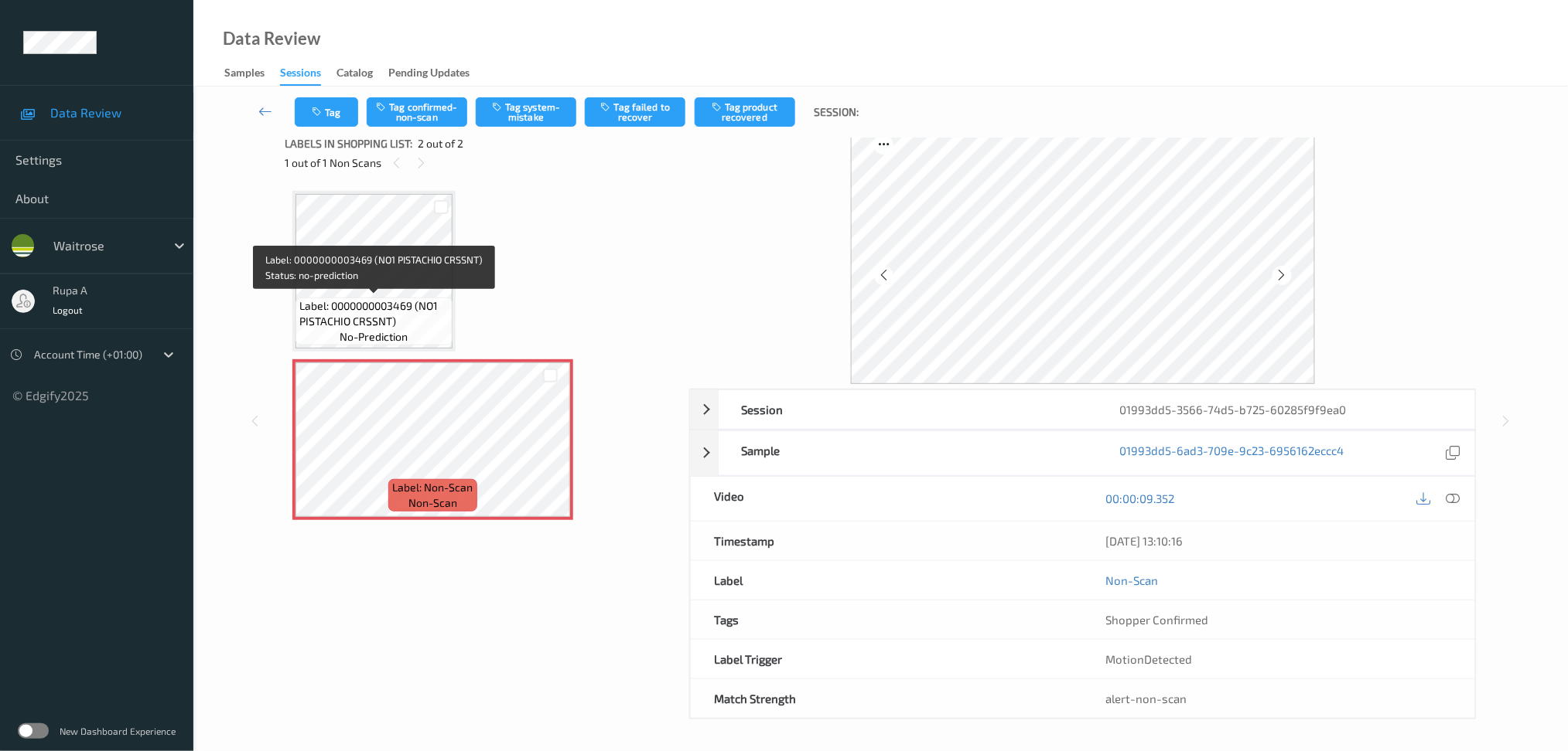
click at [396, 309] on span "Label: 0000000003469 (NO1 PISTACHIO CRSSNT)" at bounding box center [373, 314] width 149 height 31
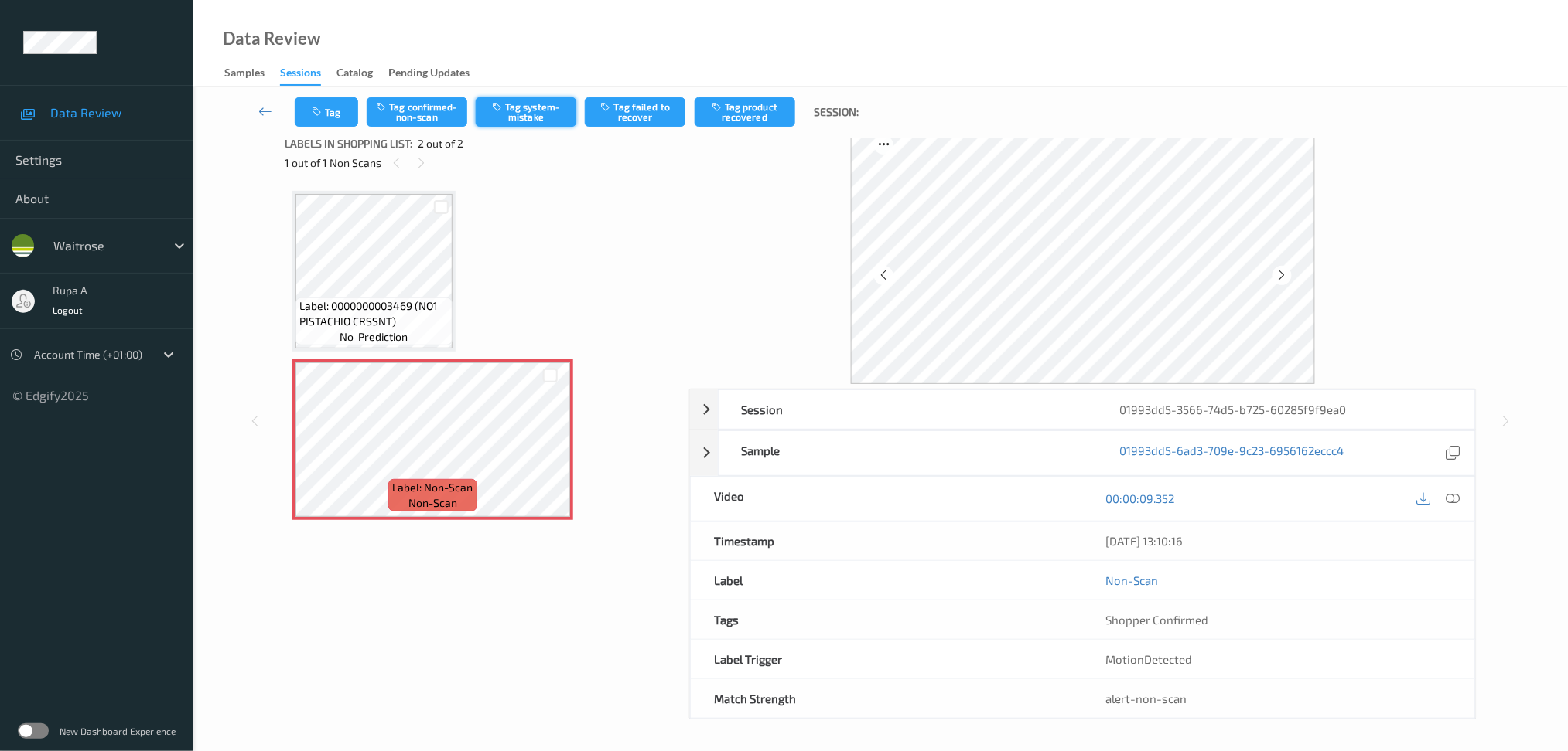
click at [549, 108] on button "Tag system-mistake" at bounding box center [525, 112] width 100 height 29
click at [309, 108] on button "Tag" at bounding box center [325, 112] width 63 height 29
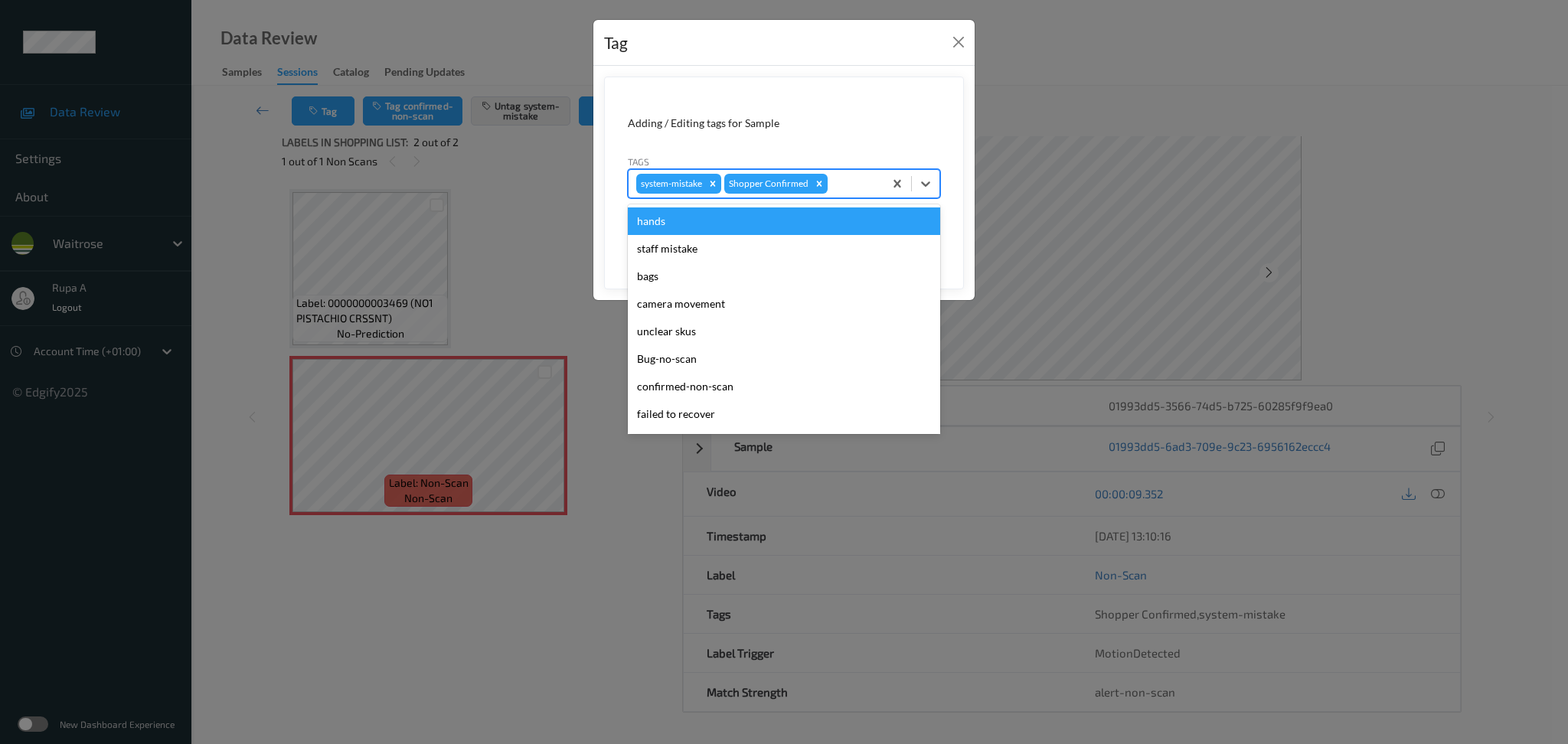
click at [839, 189] on div at bounding box center [853, 183] width 45 height 18
type input "un"
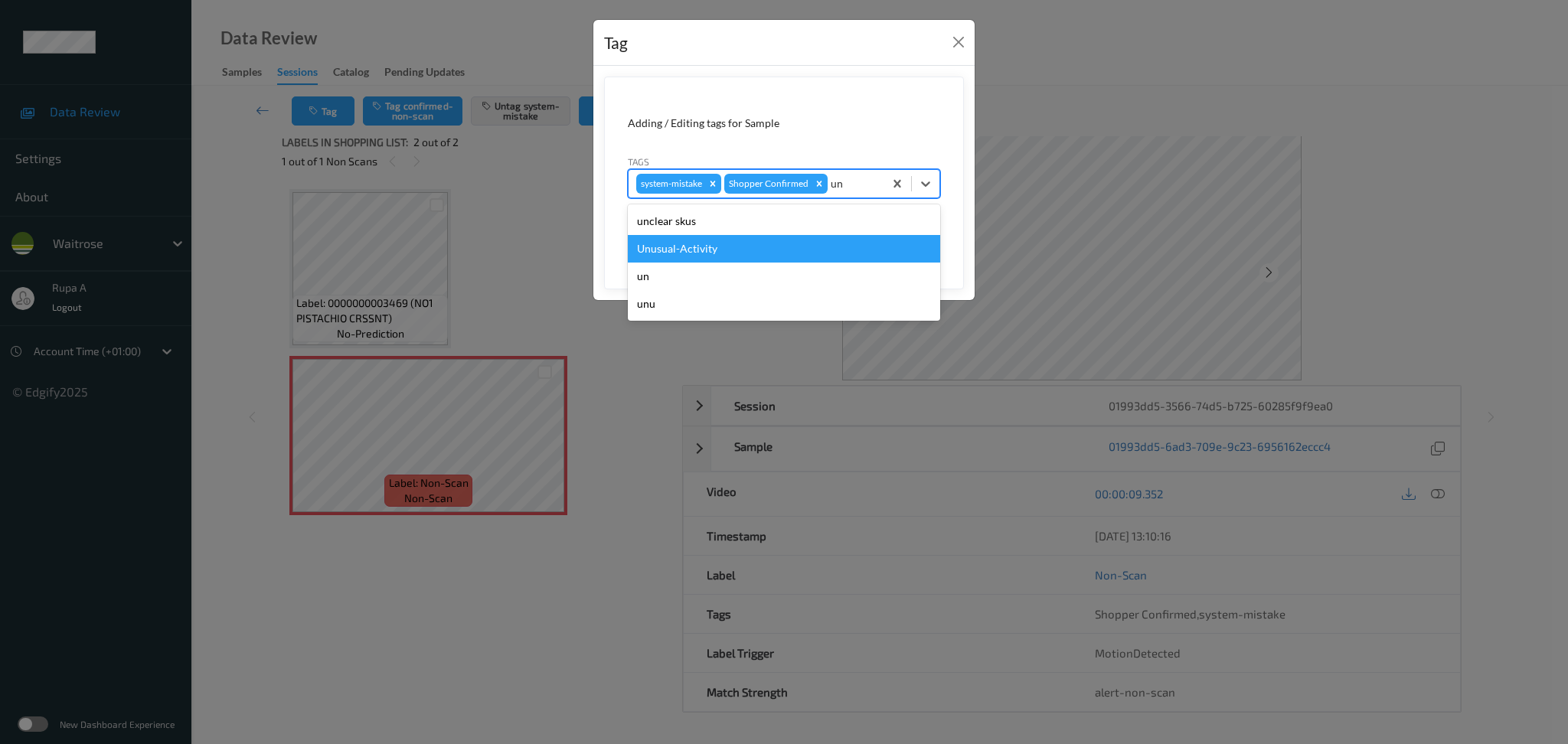
click at [765, 244] on div "Unusual-Activity" at bounding box center [784, 249] width 313 height 28
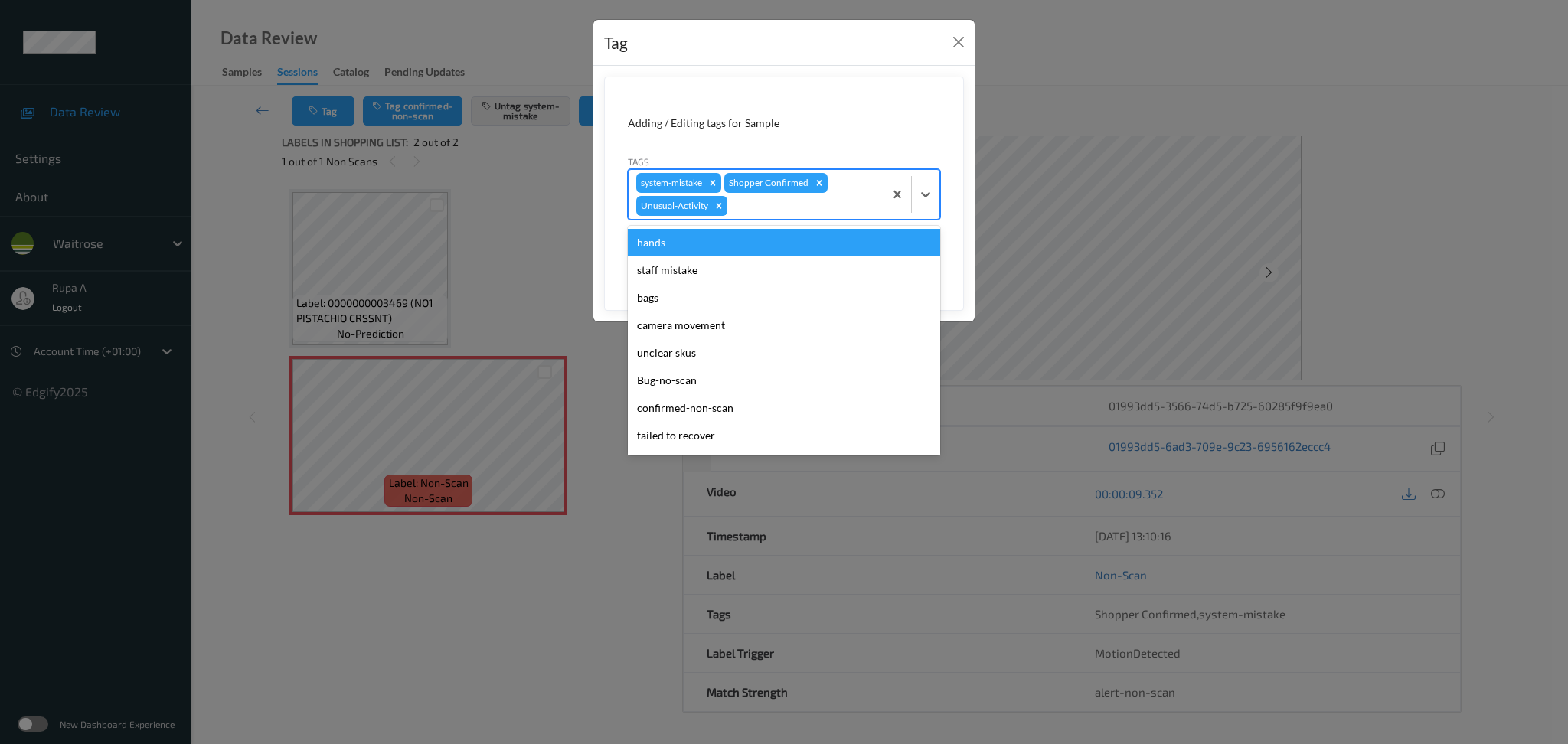
click at [797, 214] on div at bounding box center [803, 206] width 146 height 18
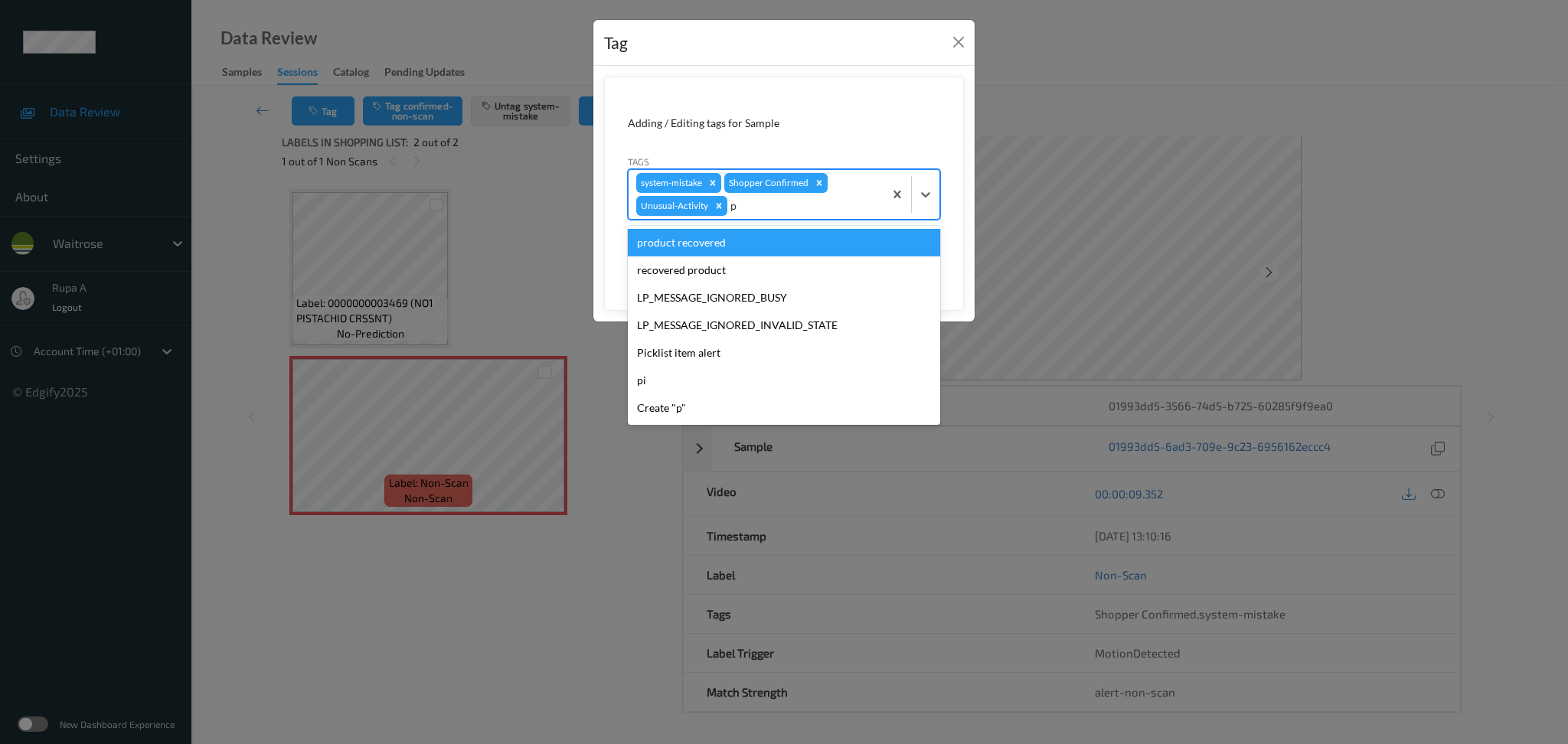
type input "pi"
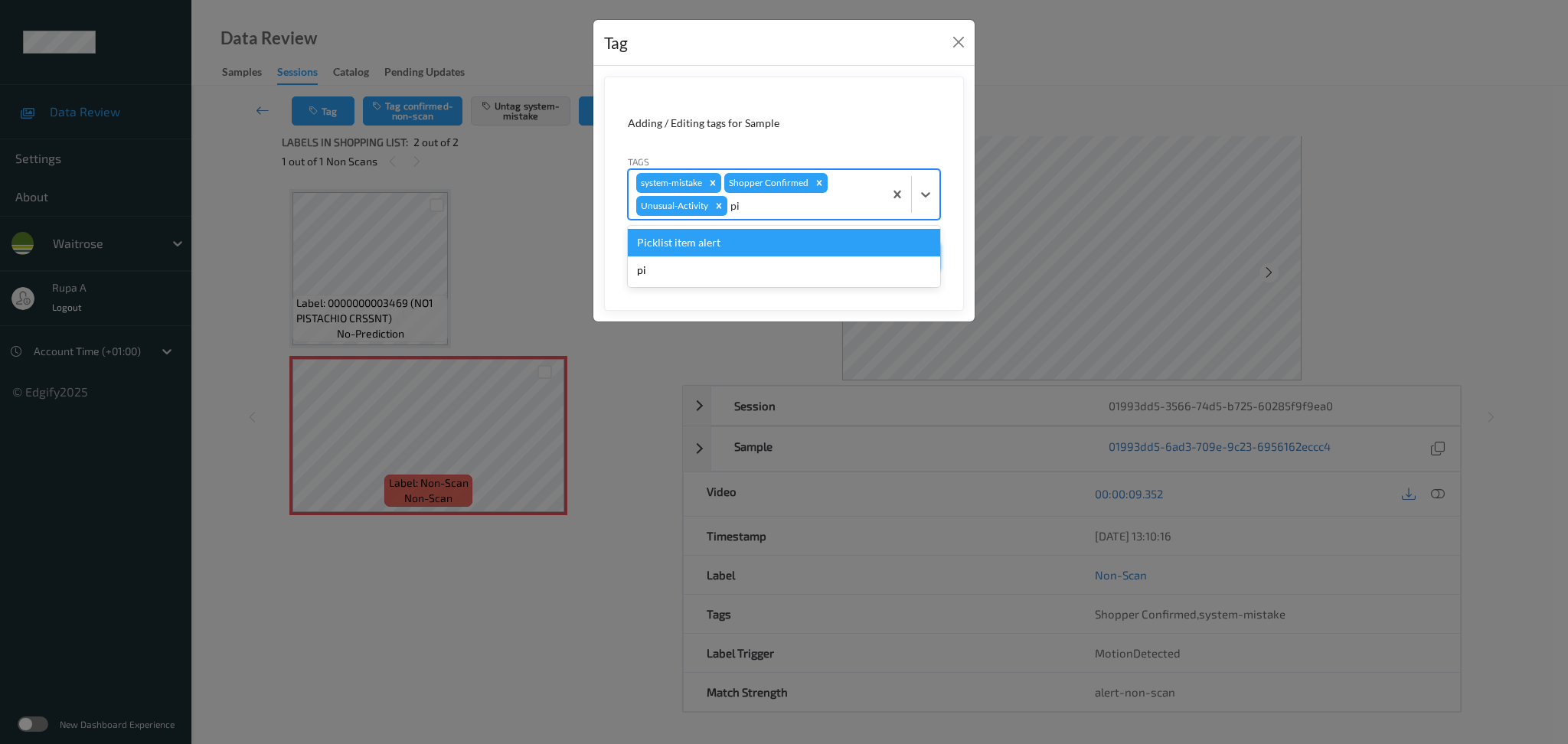
drag, startPoint x: 763, startPoint y: 243, endPoint x: 899, endPoint y: 263, distance: 137.5
click at [763, 243] on div "Picklist item alert" at bounding box center [784, 242] width 313 height 28
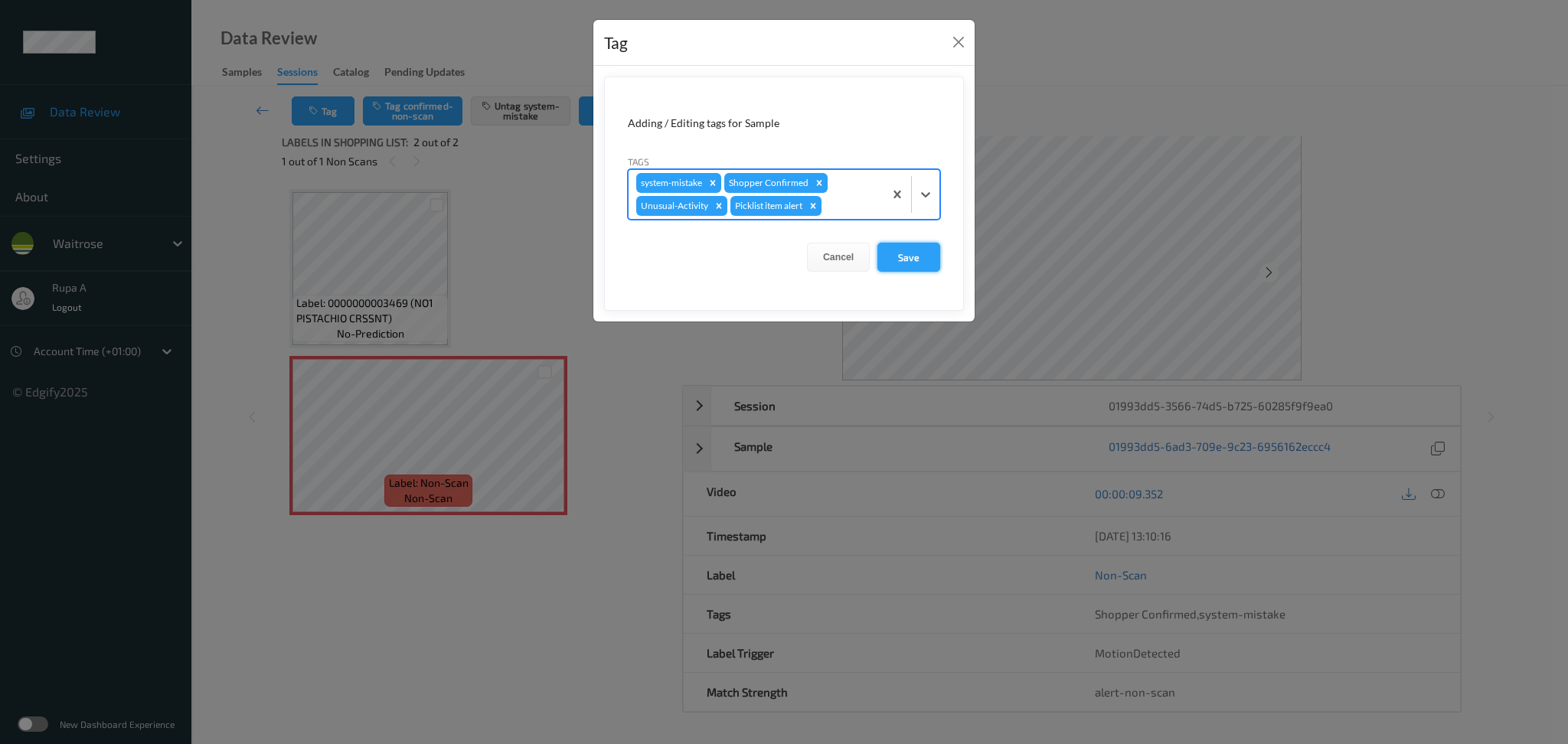
click at [916, 261] on button "Save" at bounding box center [908, 258] width 63 height 29
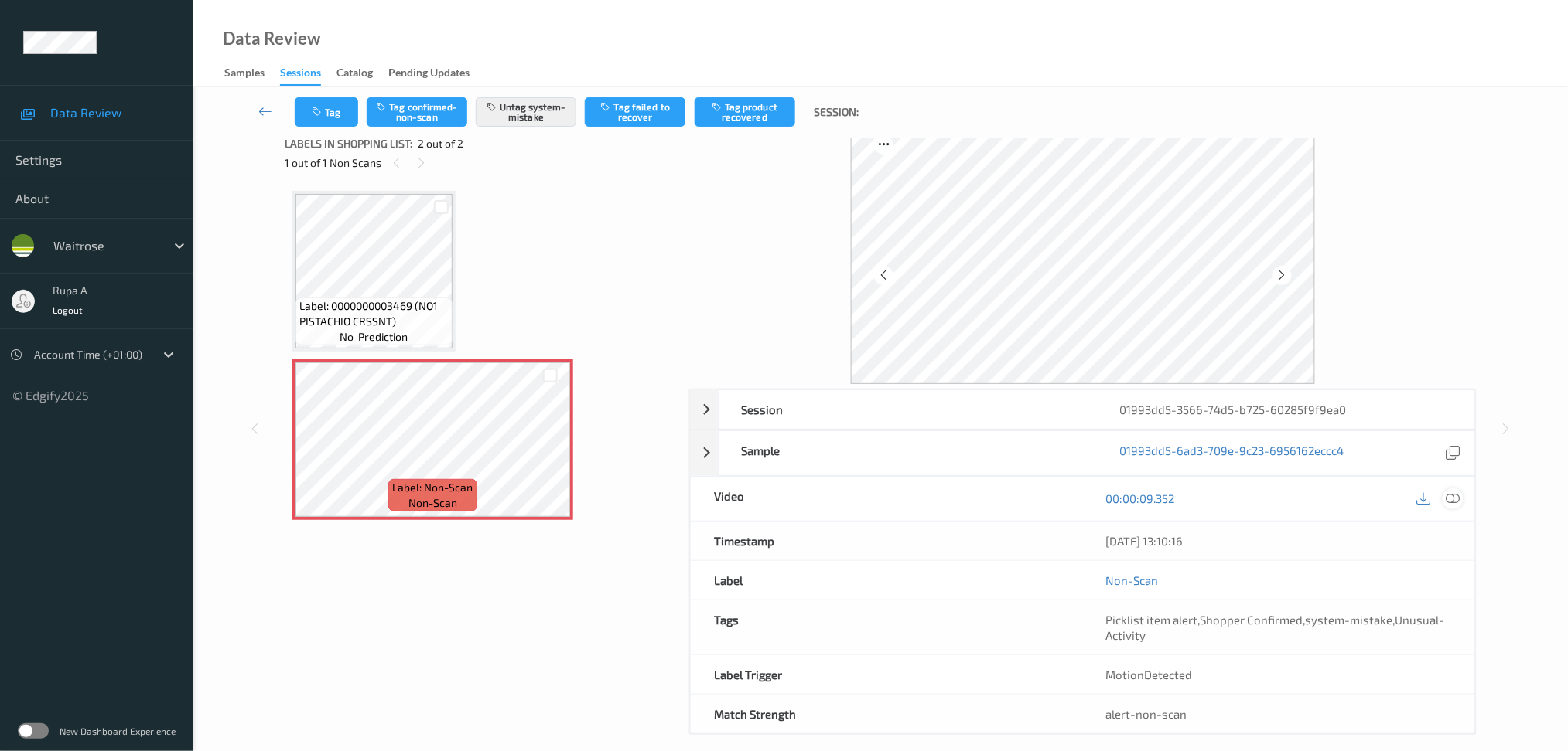
click at [1459, 500] on icon at bounding box center [1452, 499] width 14 height 14
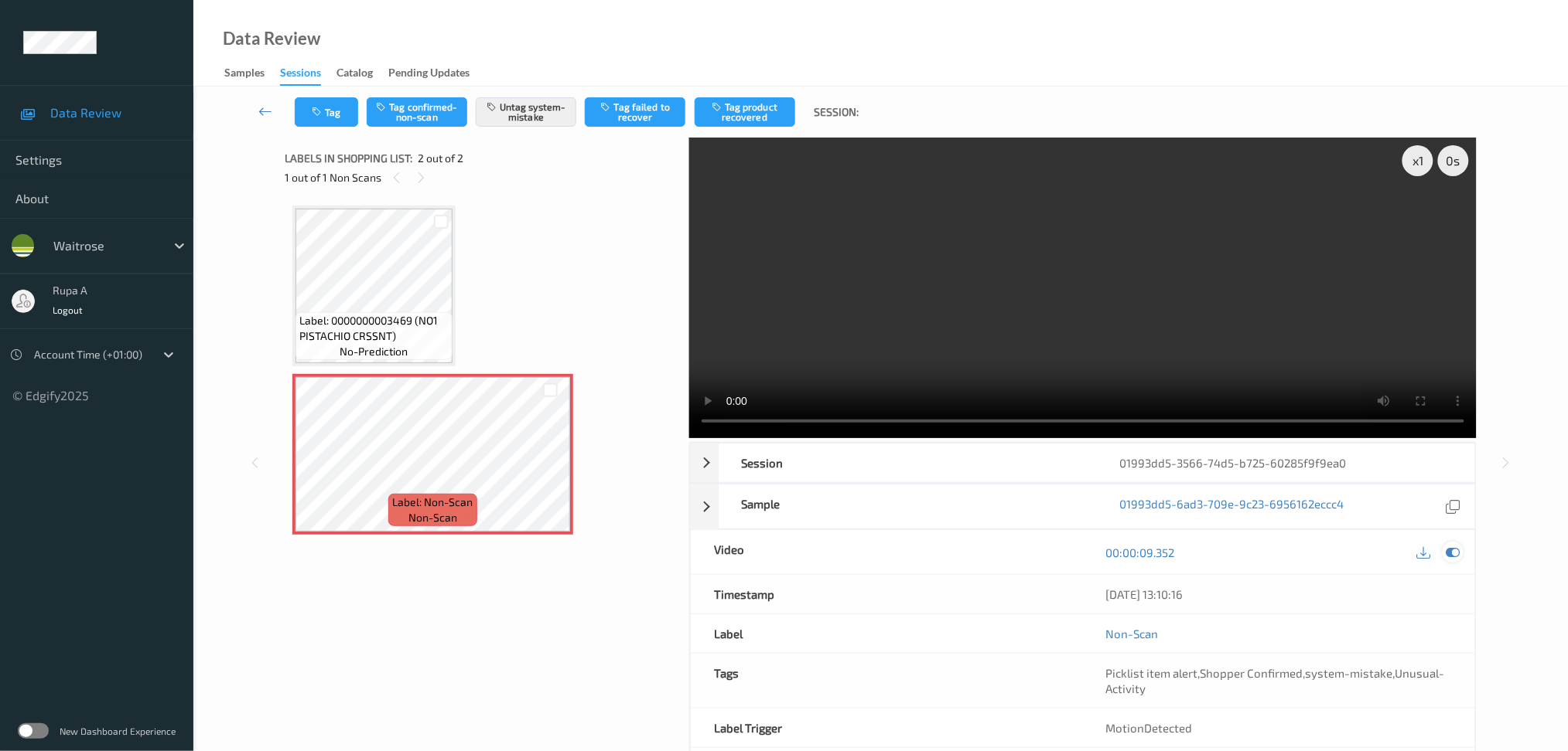
click at [1455, 548] on icon at bounding box center [1452, 552] width 14 height 14
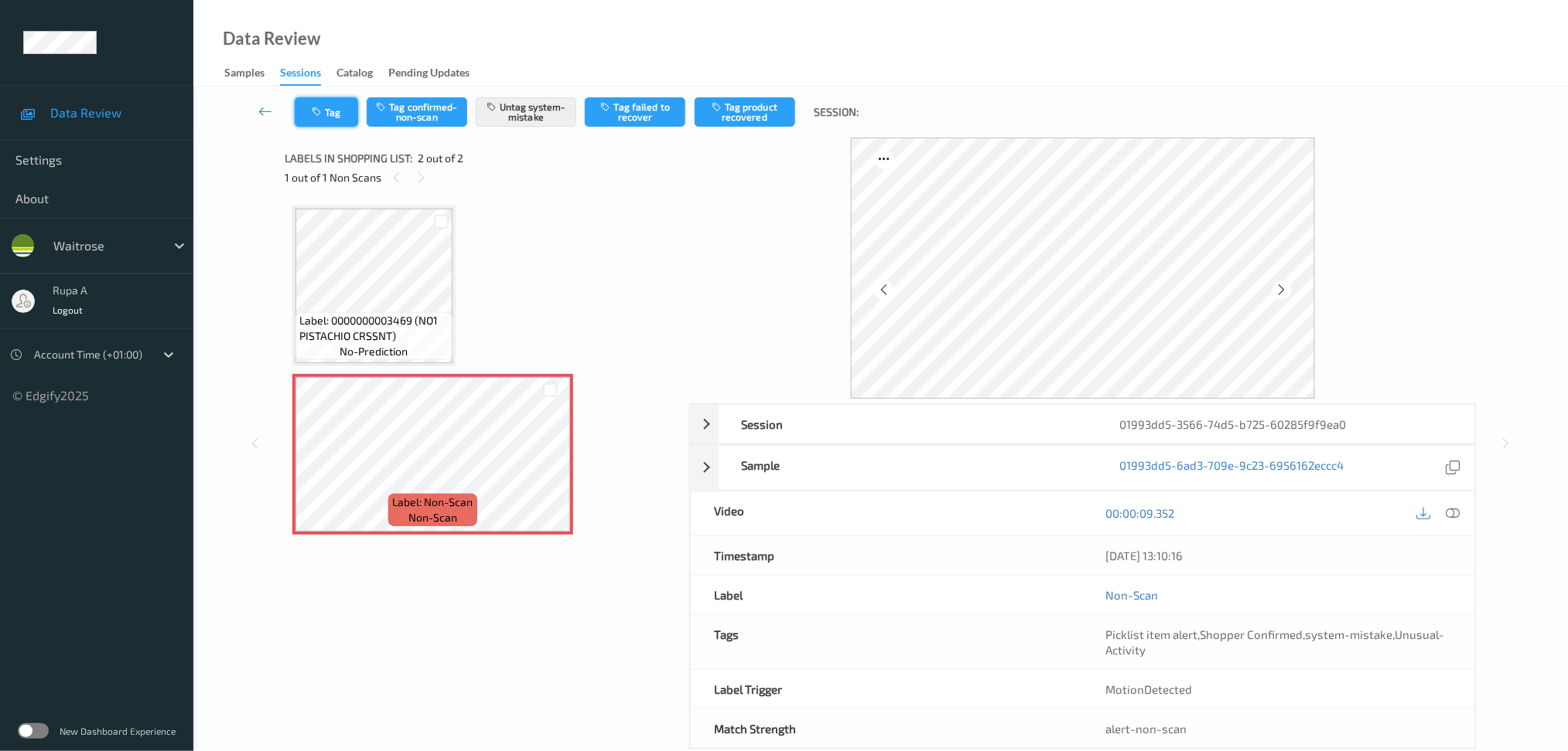
click at [320, 114] on icon "button" at bounding box center [318, 112] width 13 height 11
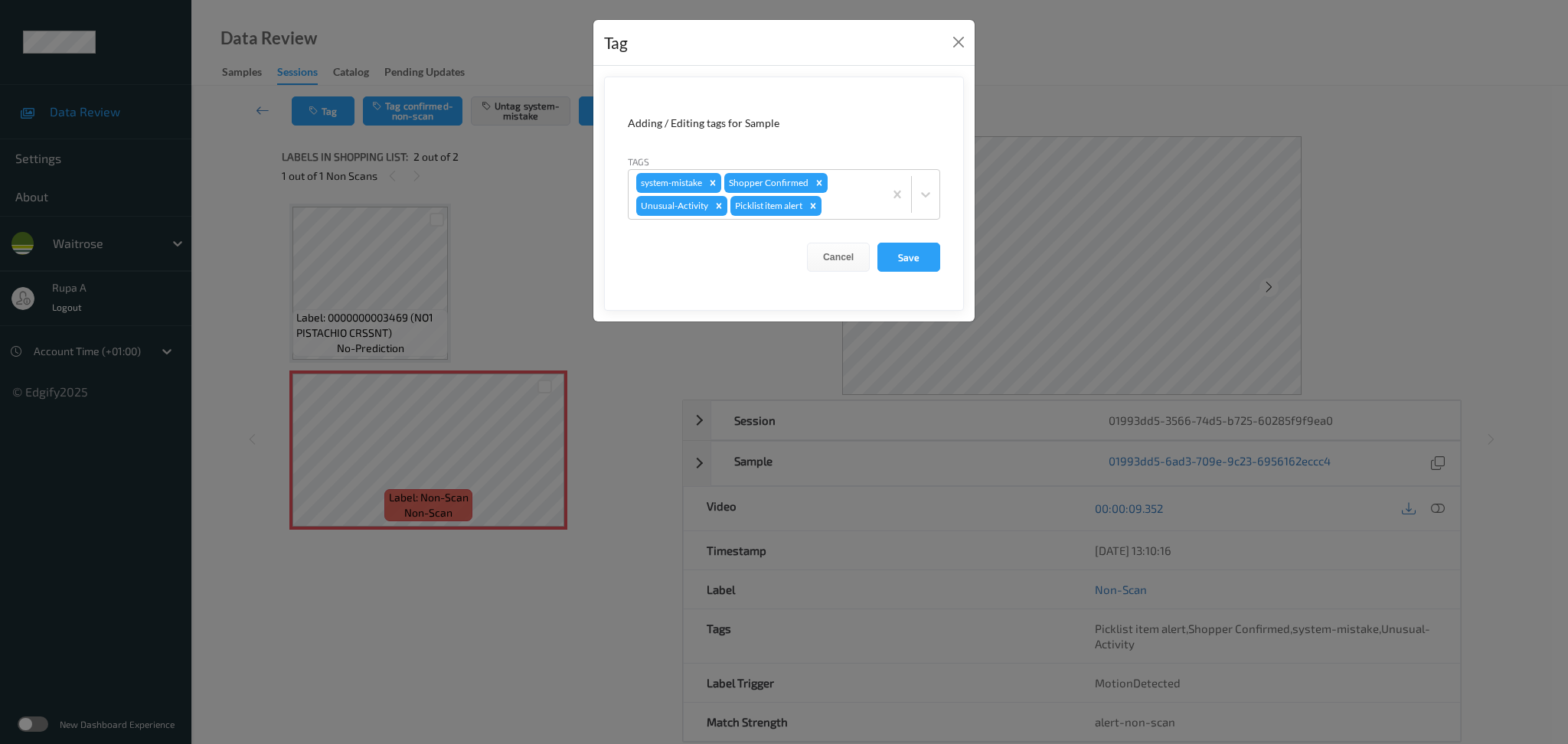
click at [959, 262] on form "Adding / Editing tags for Sample Tags system-mistake Shopper Confirmed Unusual-…" at bounding box center [784, 193] width 360 height 234
click at [905, 258] on button "Save" at bounding box center [908, 258] width 63 height 29
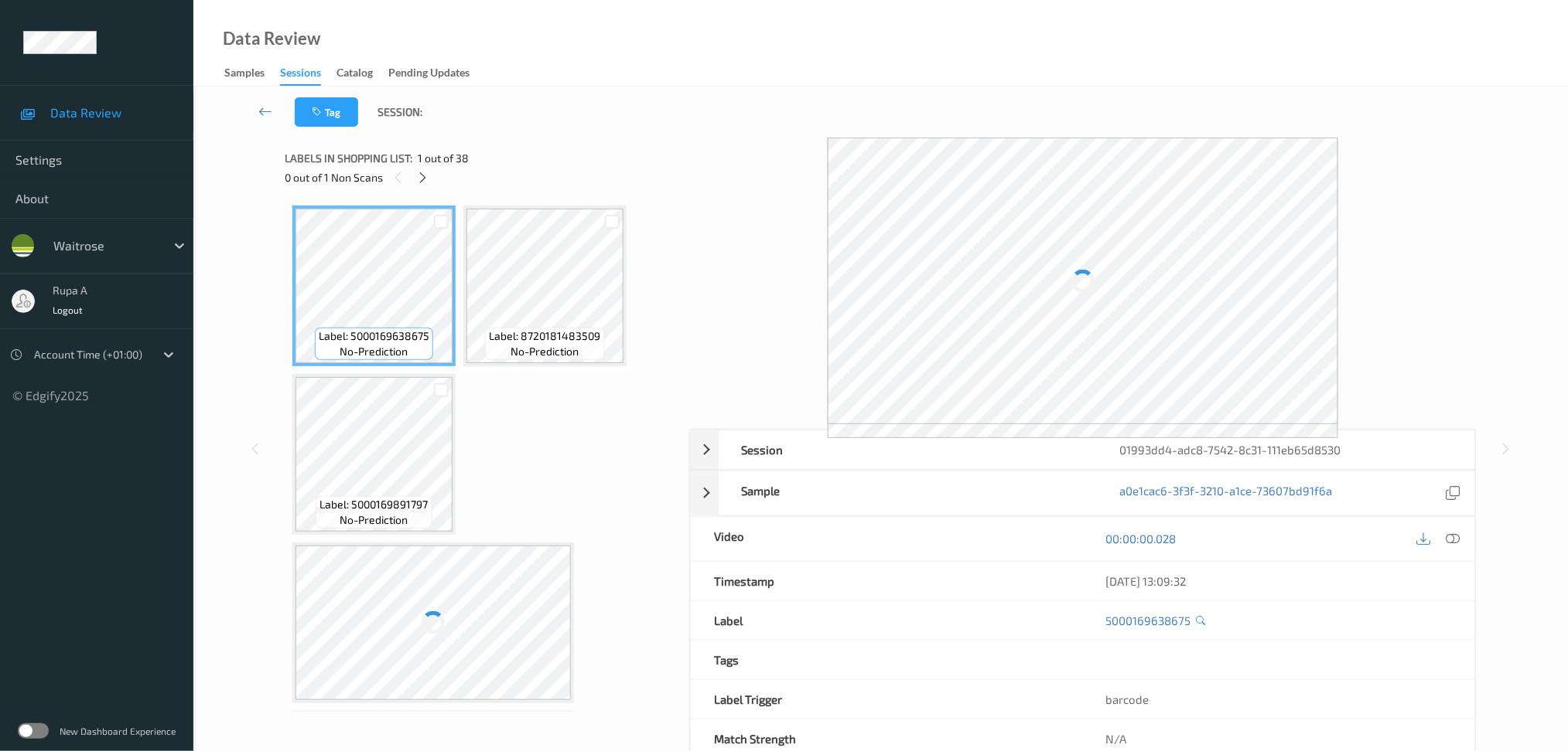
click at [677, 151] on div "Labels in shopping list: 1 out of 38" at bounding box center [481, 158] width 394 height 19
click at [429, 175] on icon at bounding box center [422, 177] width 13 height 14
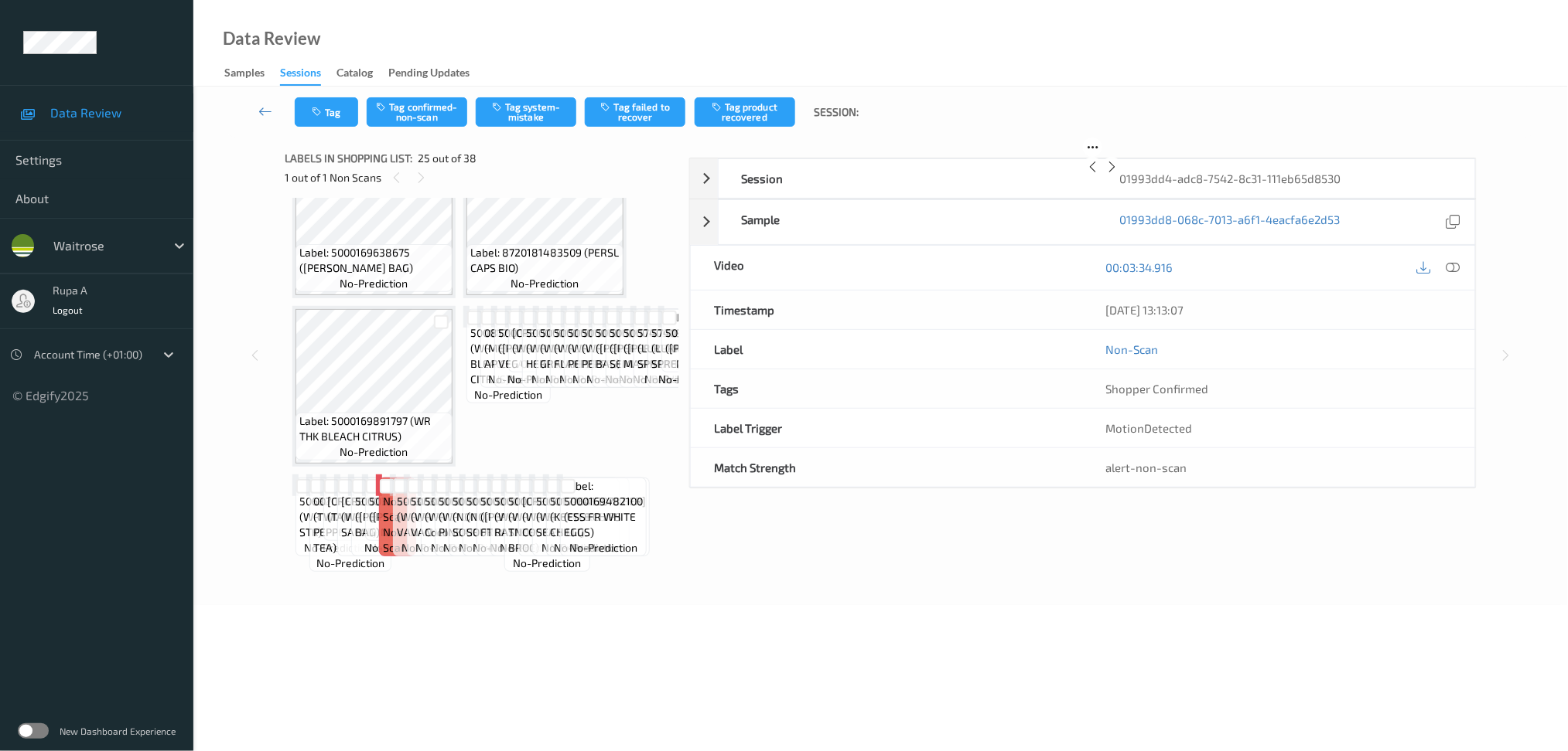
scroll to position [1848, 0]
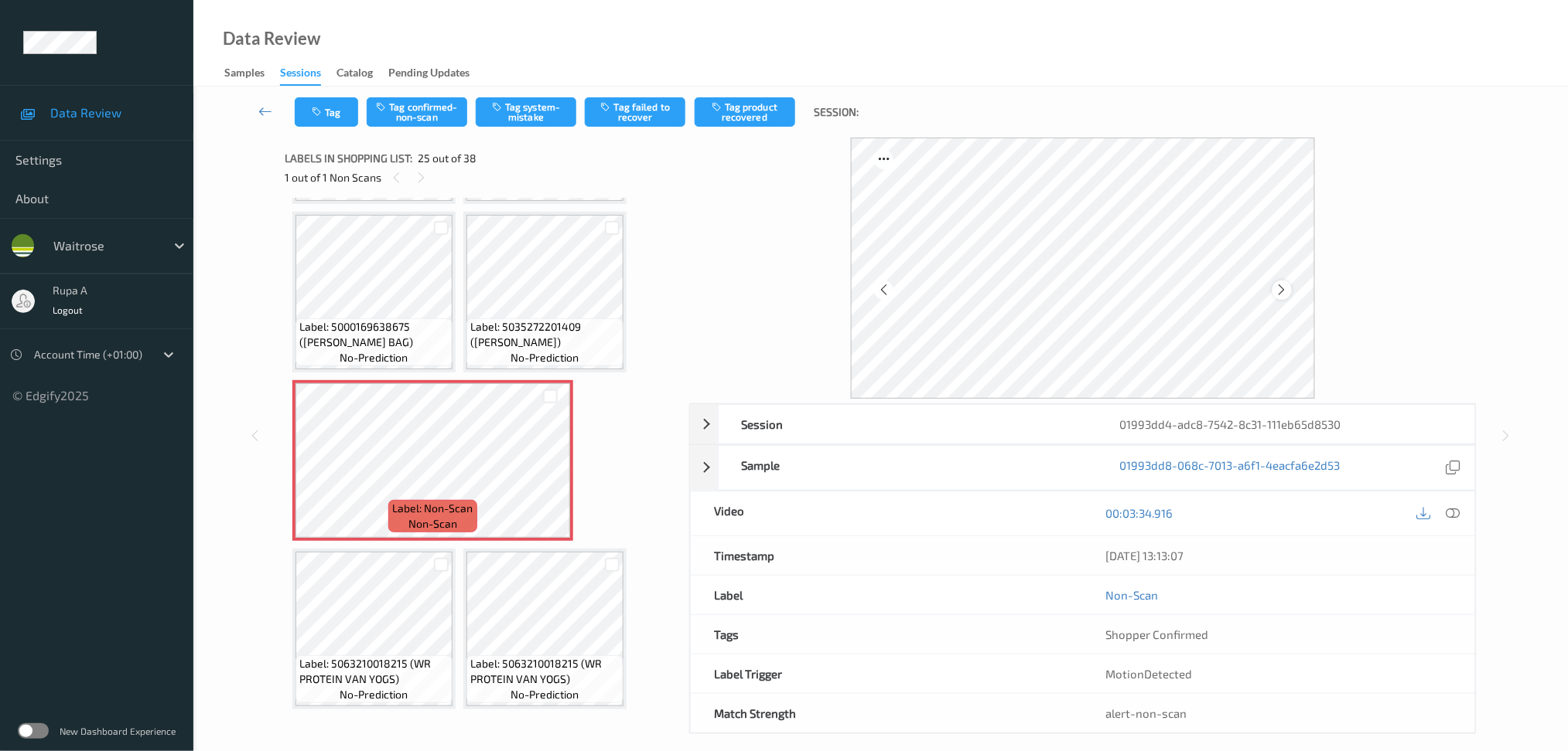
click at [1279, 288] on icon at bounding box center [1281, 289] width 13 height 14
click at [1280, 287] on icon at bounding box center [1281, 289] width 13 height 14
click at [1281, 286] on icon at bounding box center [1281, 289] width 13 height 14
click at [1272, 287] on div at bounding box center [1281, 290] width 19 height 19
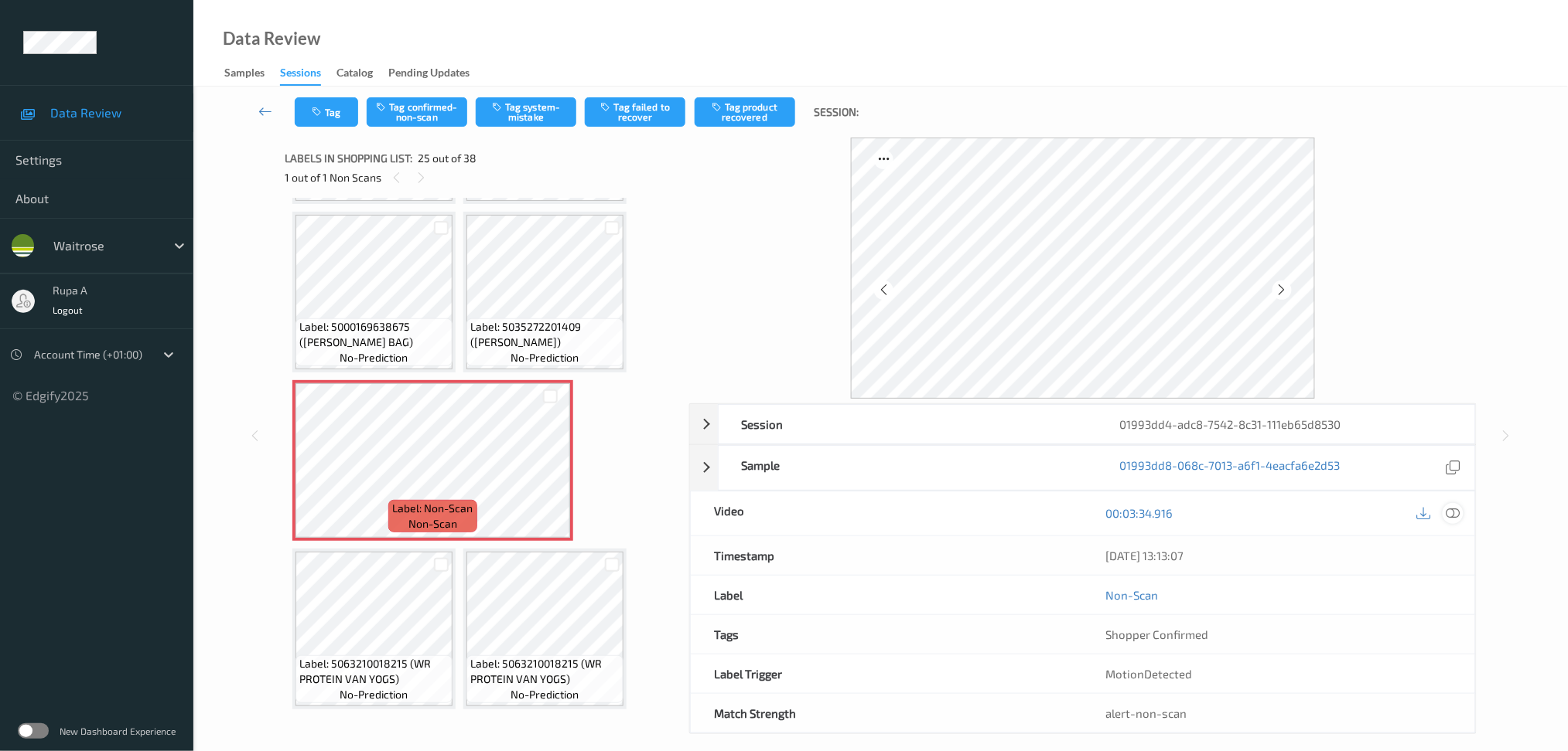
click at [1449, 507] on icon at bounding box center [1452, 513] width 14 height 14
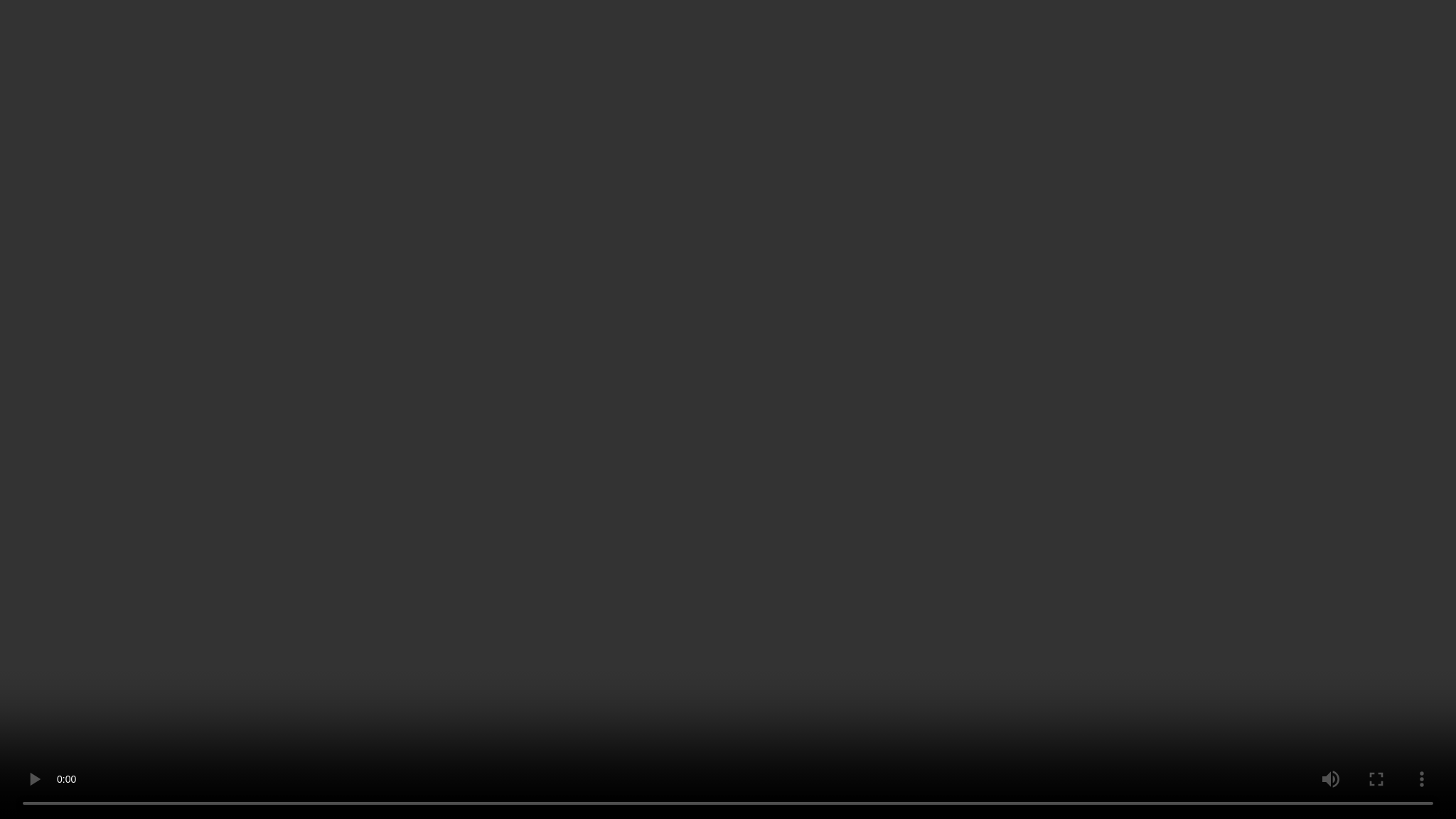
click at [1259, 338] on video at bounding box center [728, 410] width 1456 height 819
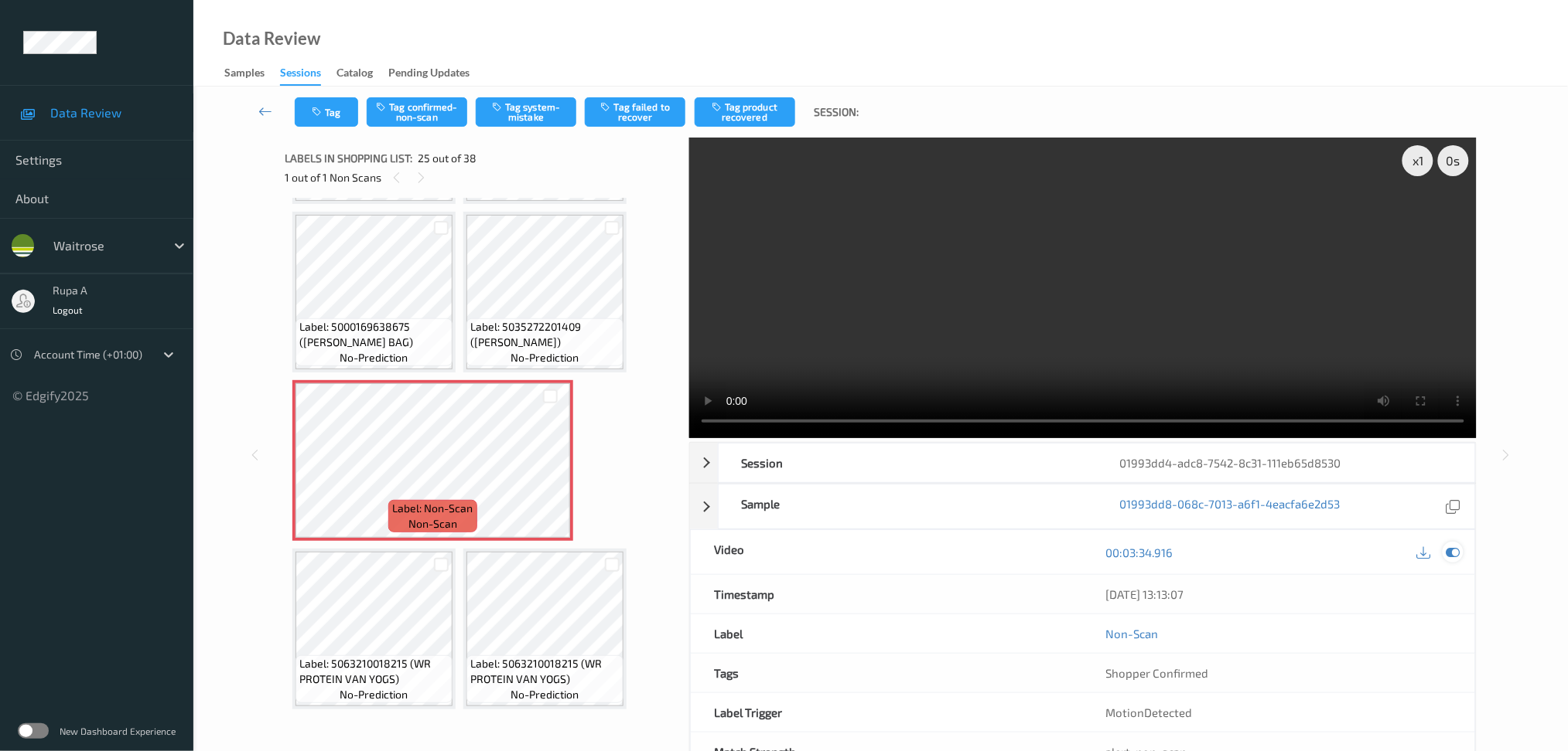
click at [1452, 551] on icon at bounding box center [1452, 552] width 14 height 14
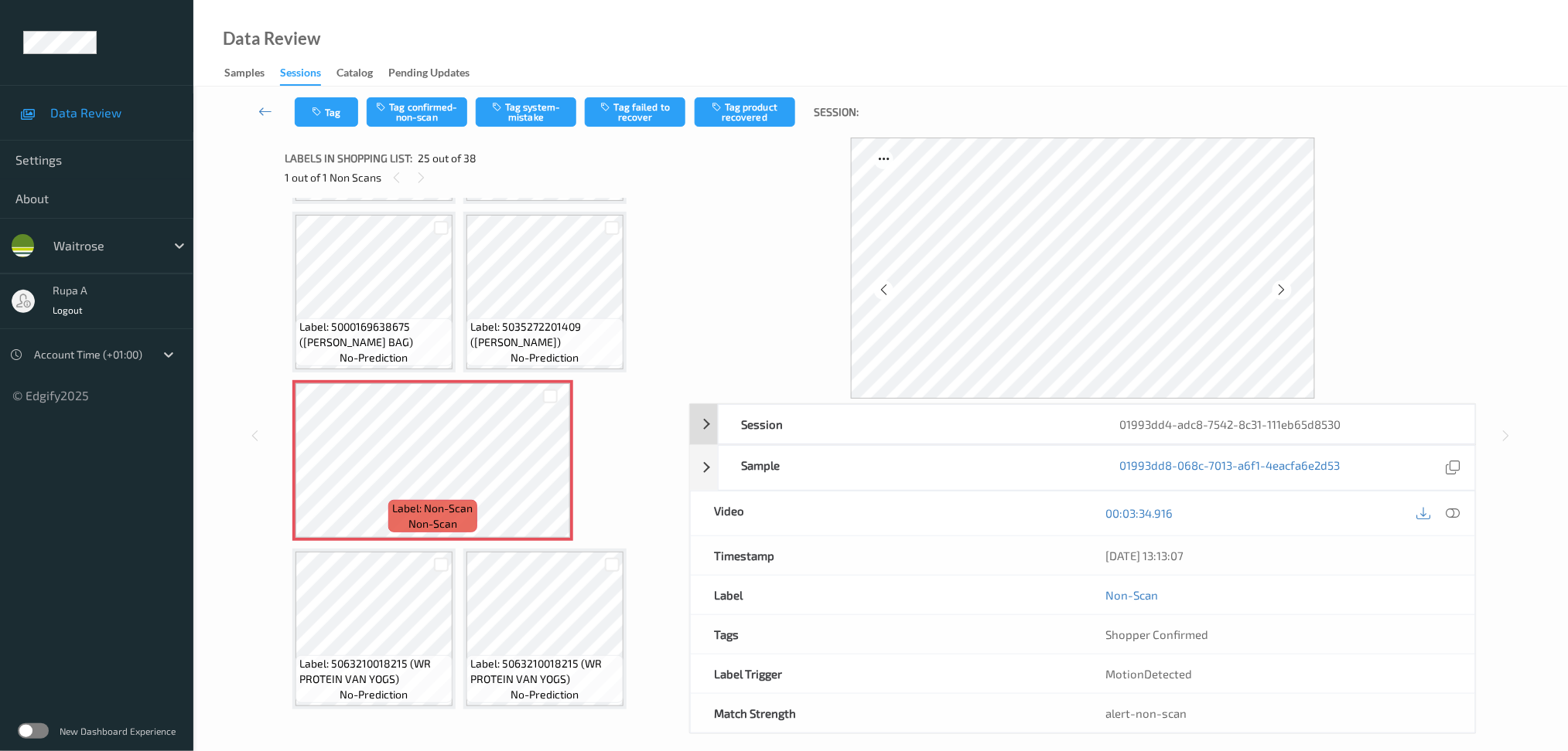
click at [1276, 298] on div at bounding box center [1281, 290] width 19 height 19
click at [1281, 290] on icon at bounding box center [1281, 289] width 13 height 14
click at [418, 102] on button "Tag confirmed-non-scan" at bounding box center [416, 112] width 100 height 29
click at [738, 121] on button "Tag product recovered" at bounding box center [745, 112] width 100 height 29
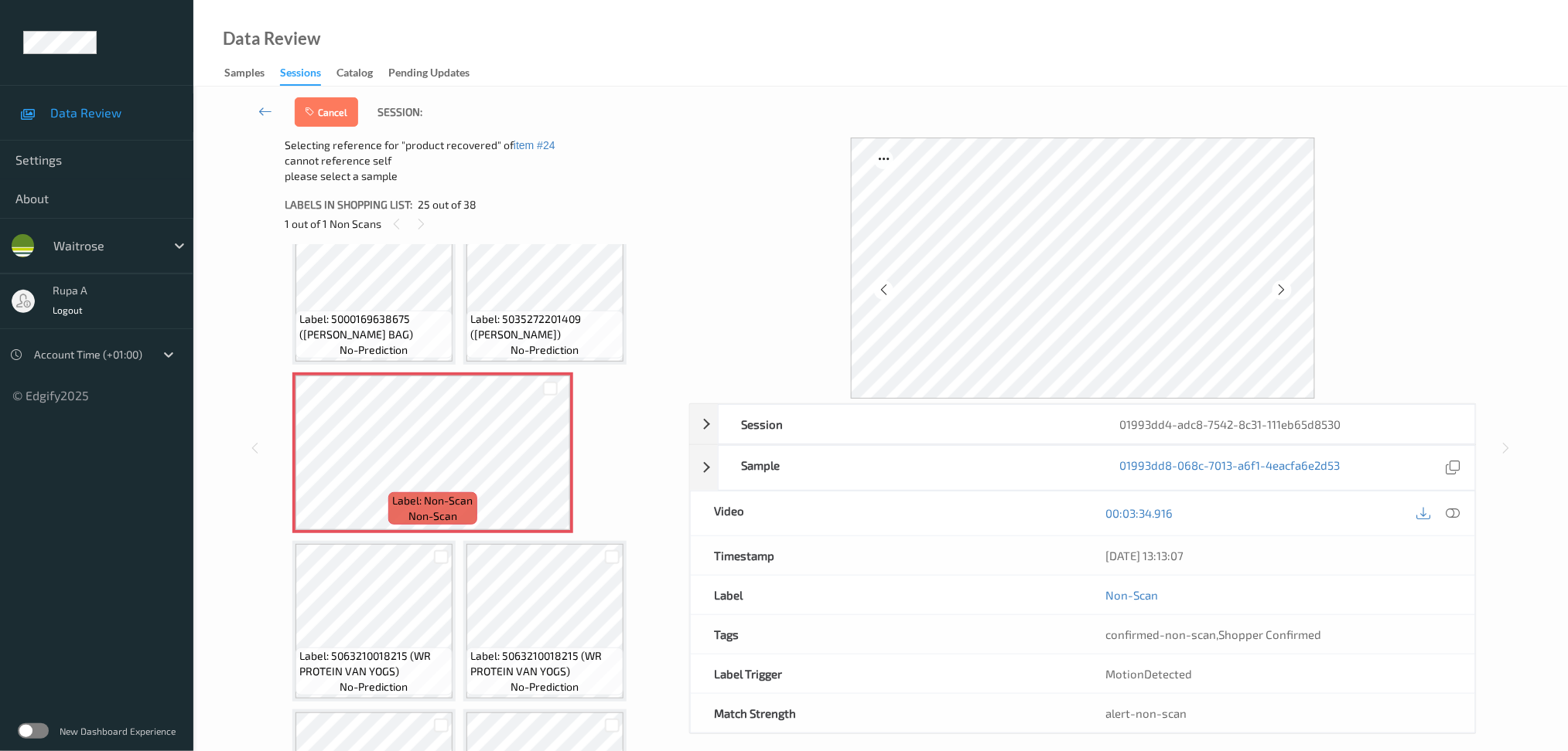
scroll to position [1950, 0]
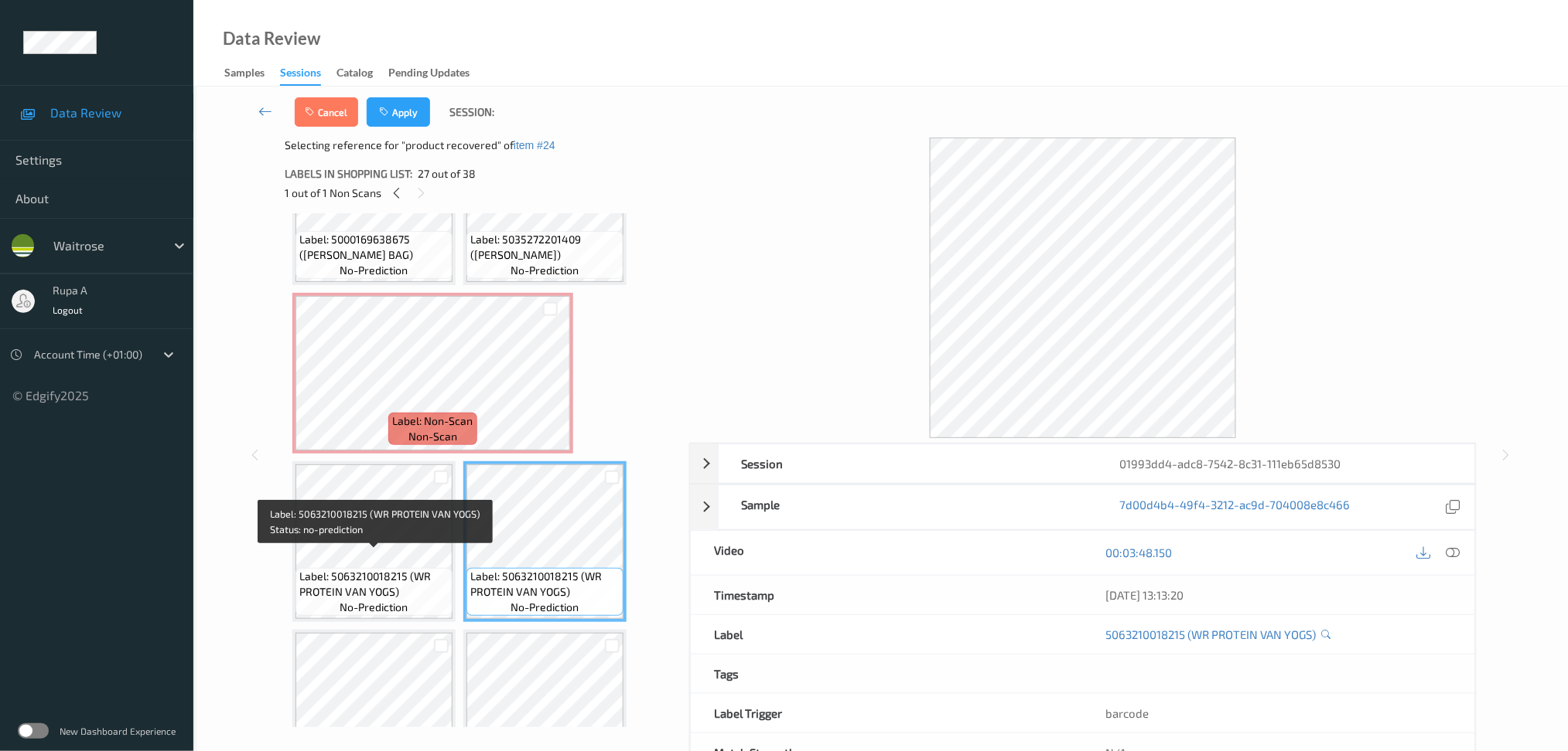
click at [385, 569] on span "Label: 5063210018215 (WR PROTEIN VAN YOGS)" at bounding box center [373, 584] width 149 height 31
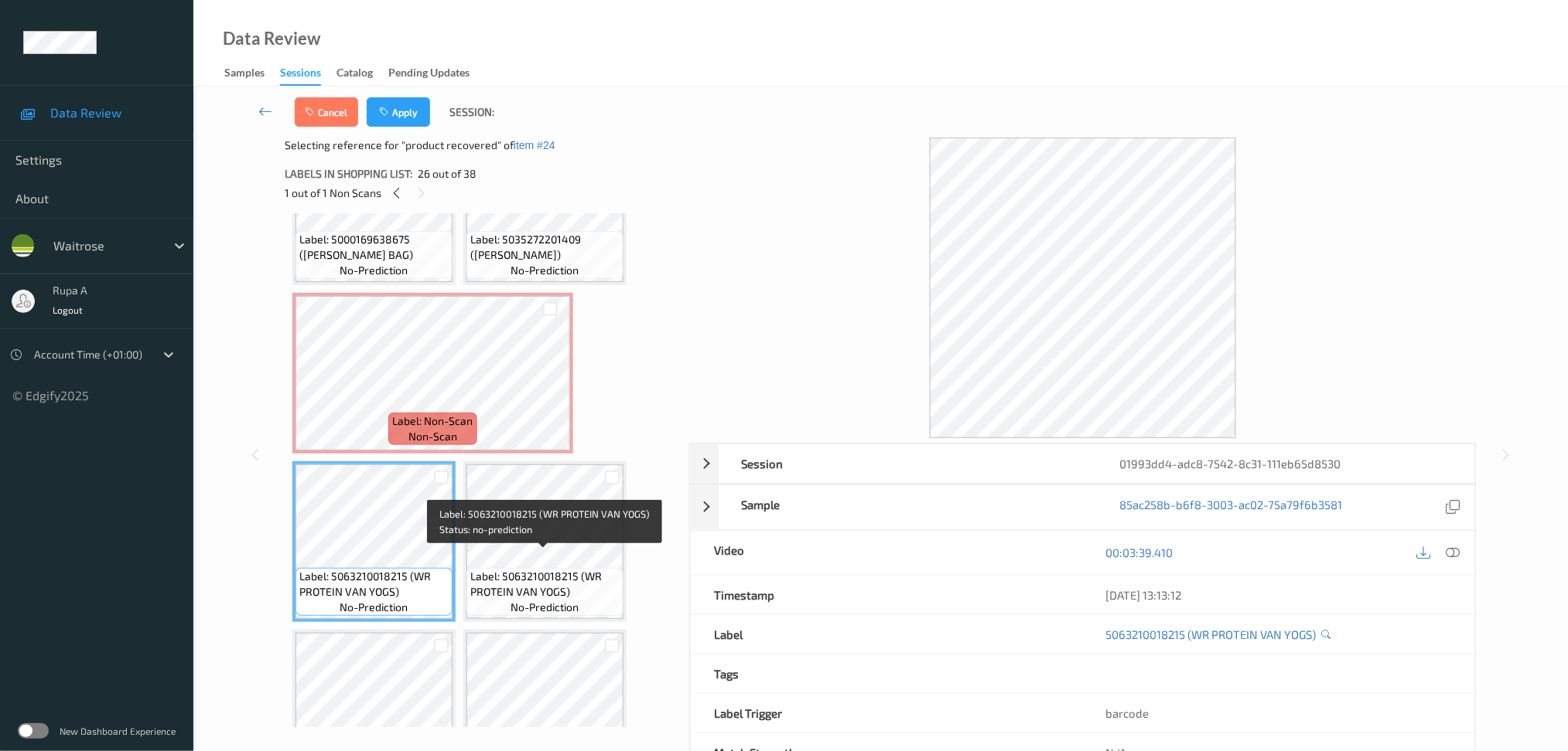
click at [560, 569] on span "Label: 5063210018215 (WR PROTEIN VAN YOGS)" at bounding box center [544, 584] width 149 height 31
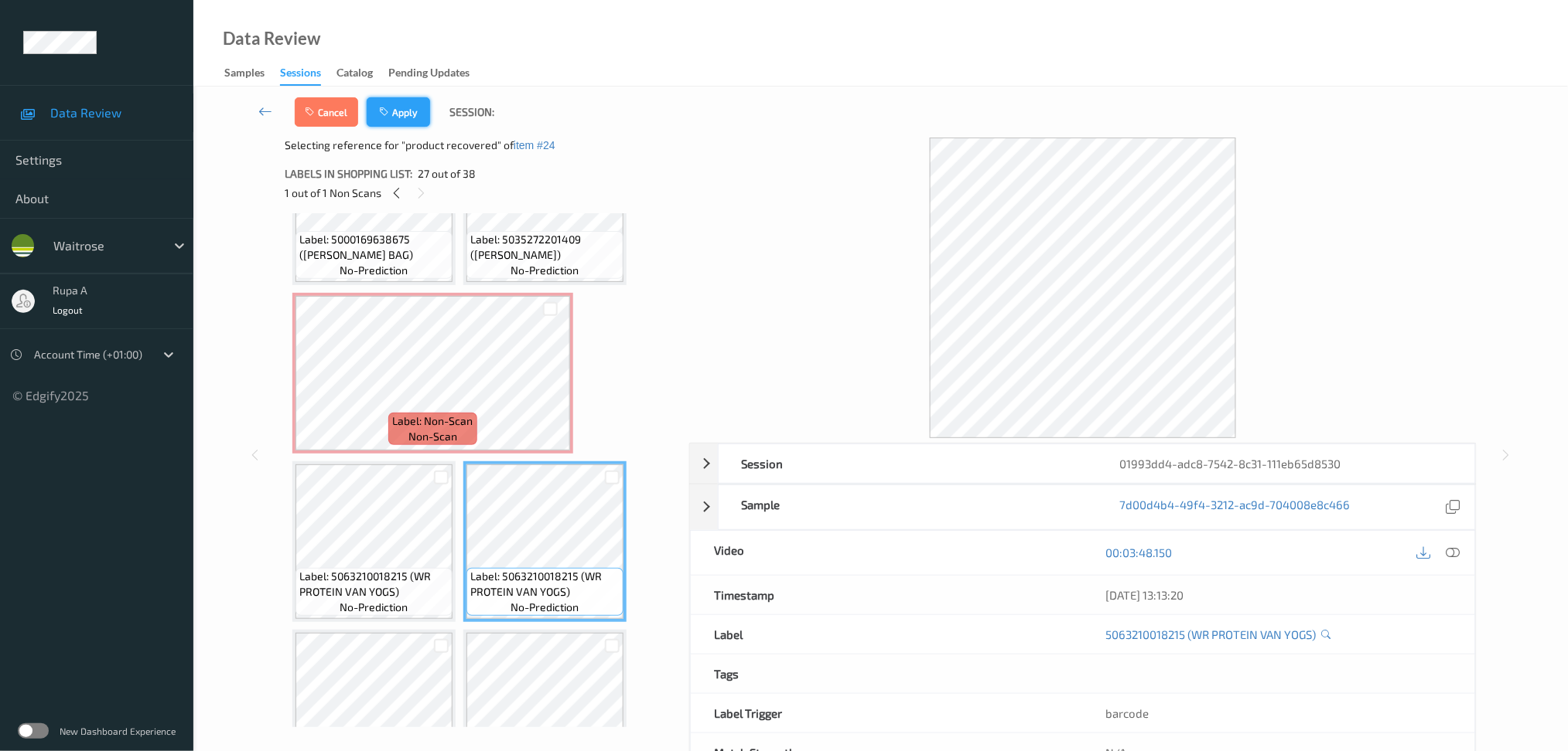
click at [404, 115] on button "Apply" at bounding box center [398, 112] width 63 height 29
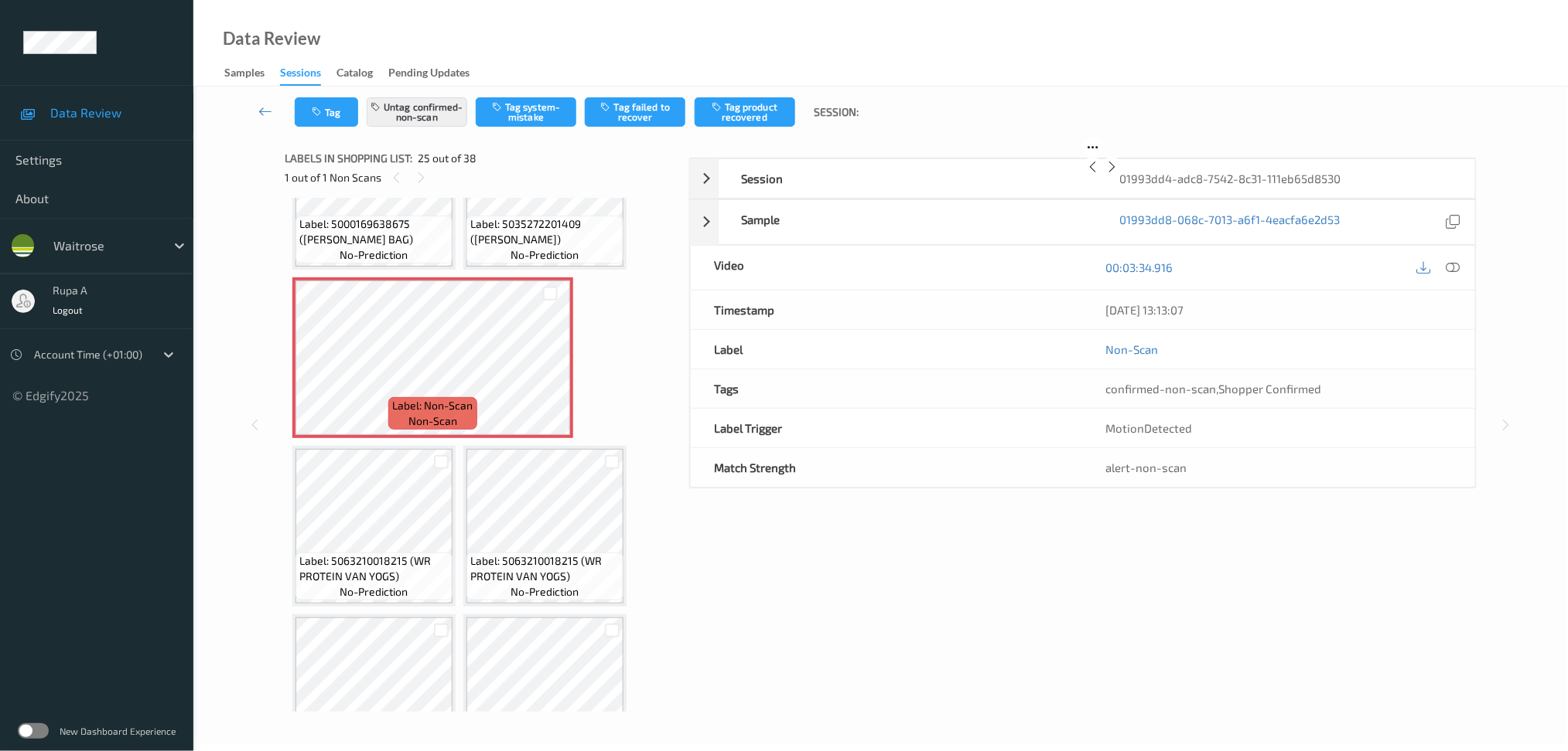
scroll to position [1848, 0]
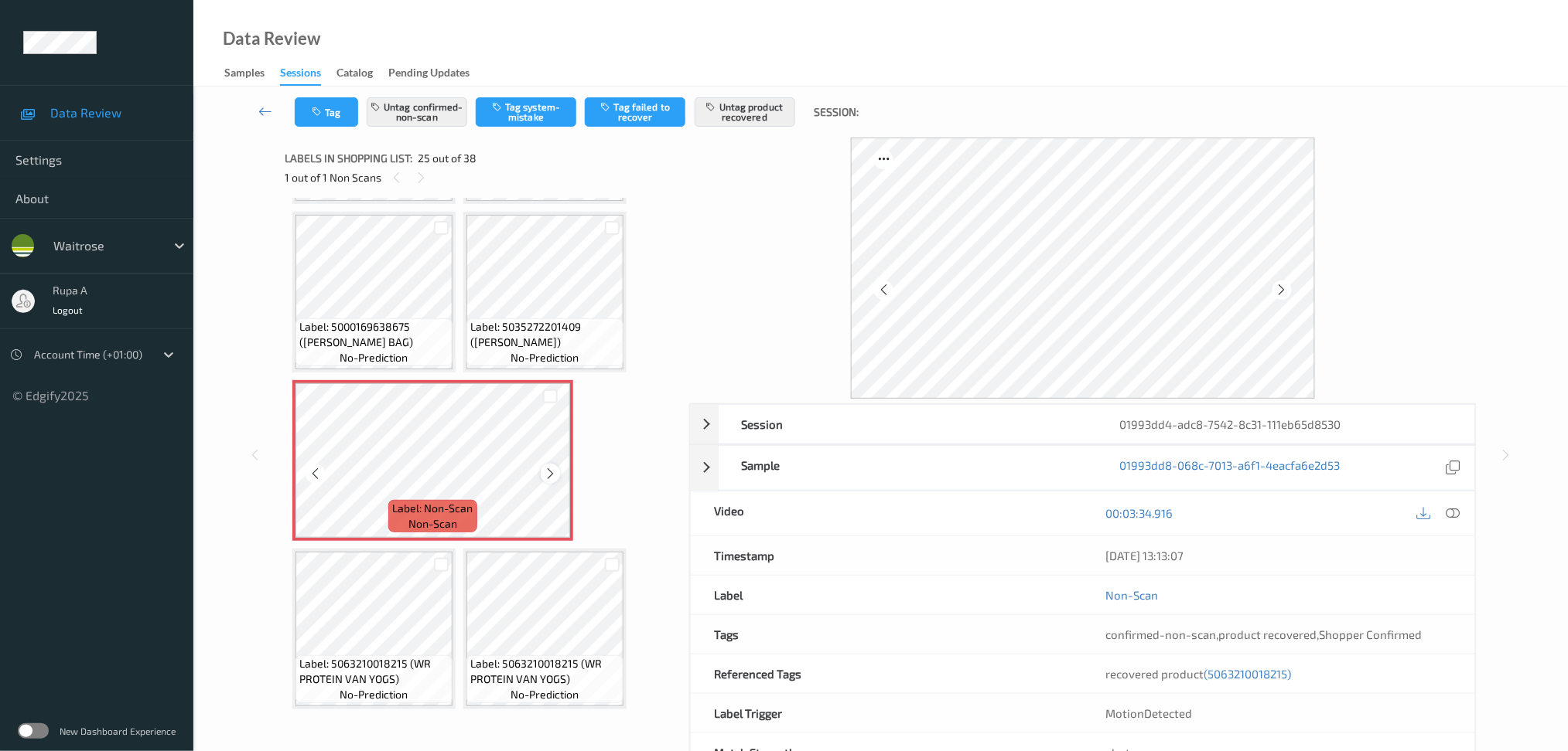
click at [548, 467] on icon at bounding box center [550, 473] width 13 height 14
click at [549, 467] on icon at bounding box center [550, 473] width 13 height 14
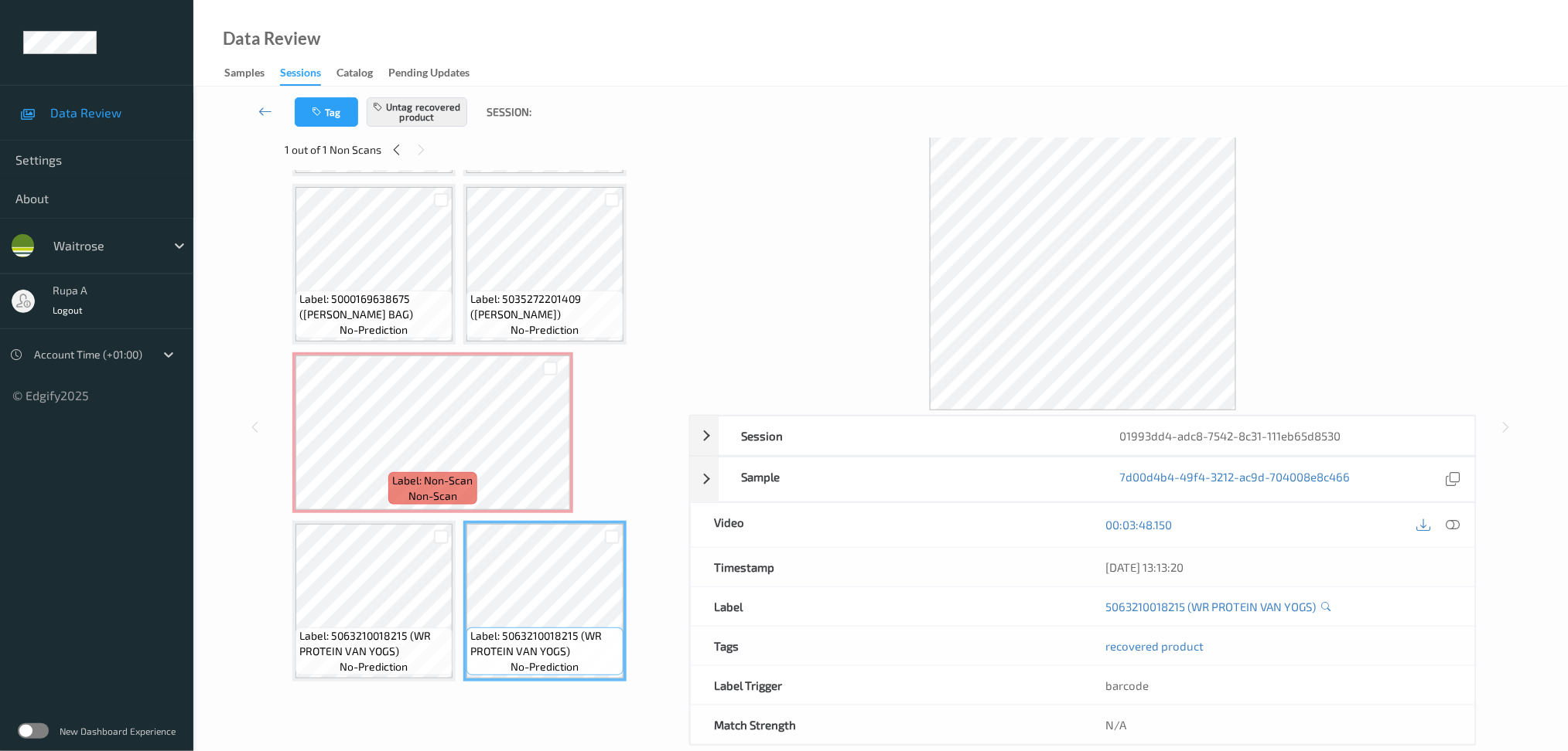
scroll to position [54, 0]
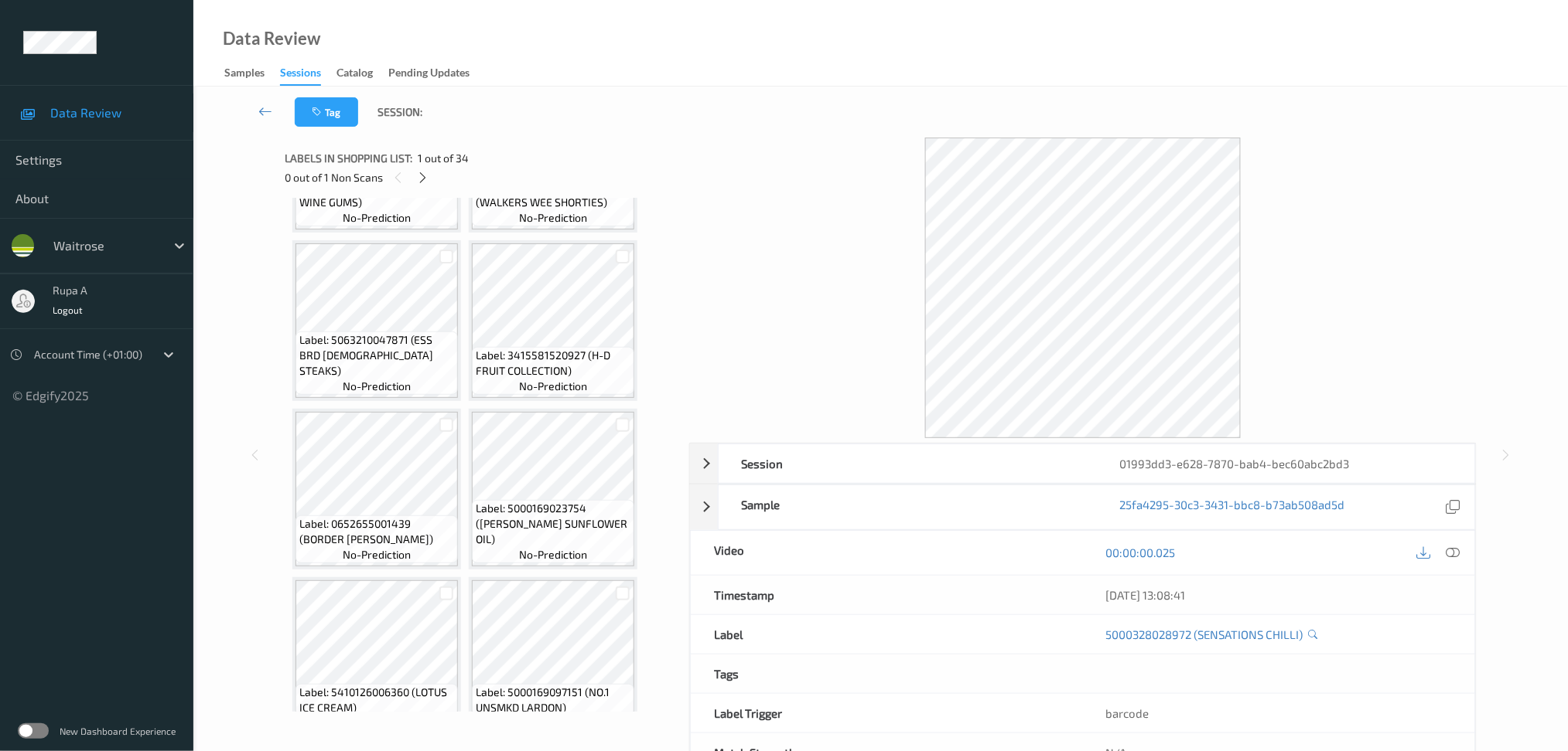
scroll to position [141, 0]
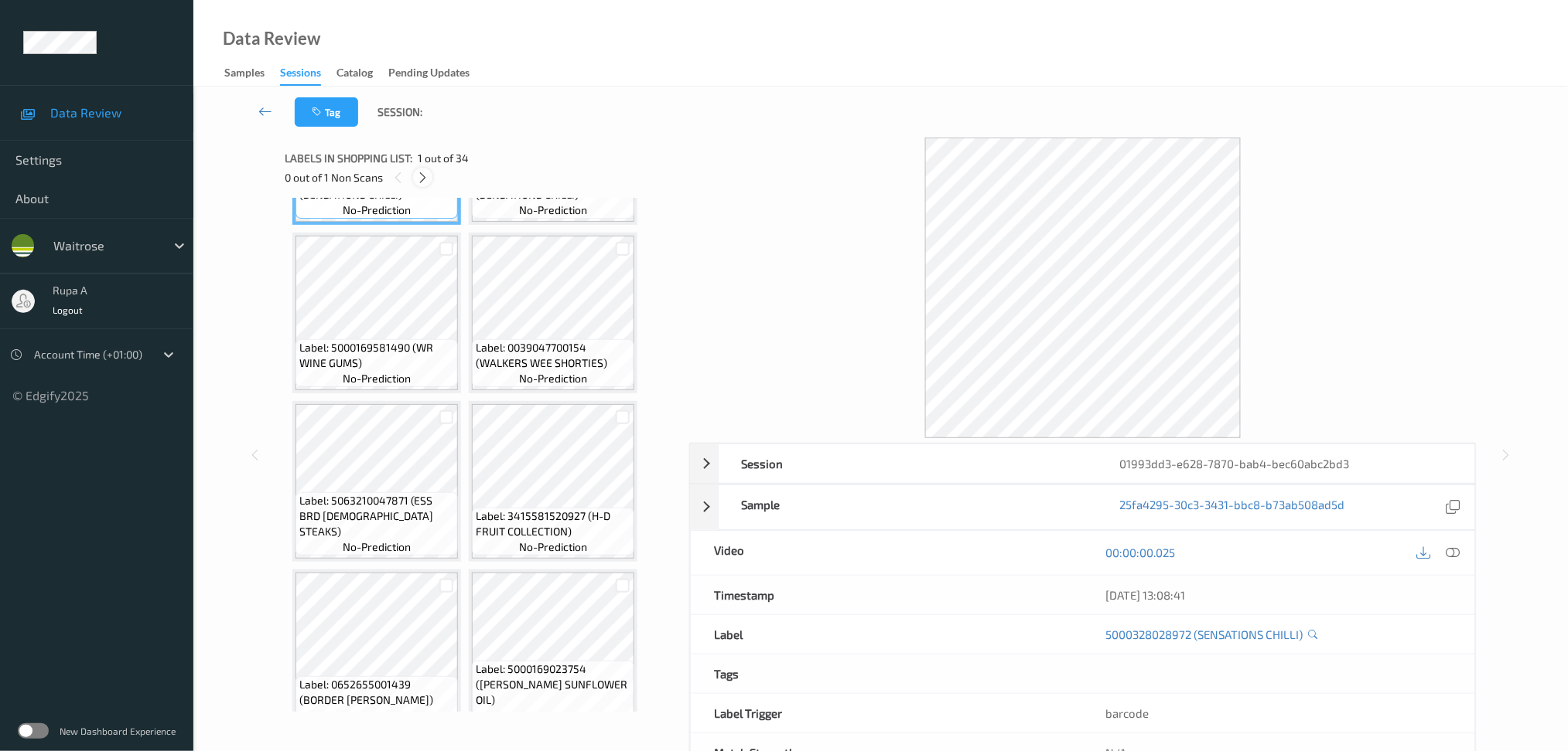
click at [421, 178] on icon at bounding box center [422, 177] width 13 height 14
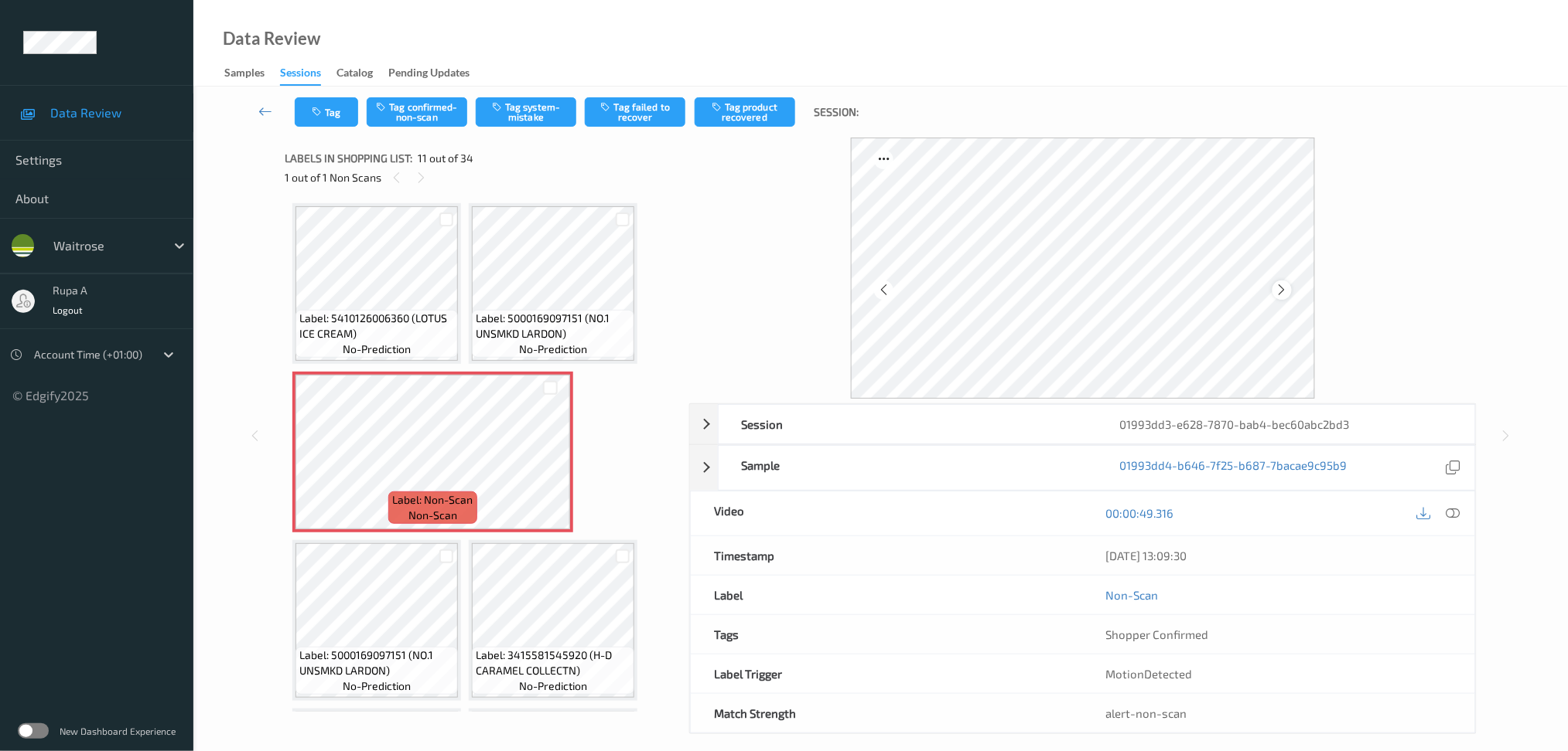
click at [1272, 292] on div at bounding box center [1281, 290] width 19 height 19
click at [1278, 290] on icon at bounding box center [1281, 289] width 13 height 14
click at [1282, 285] on icon at bounding box center [1281, 289] width 13 height 14
click at [1283, 283] on icon at bounding box center [1281, 289] width 13 height 14
click at [1454, 516] on icon at bounding box center [1452, 513] width 14 height 14
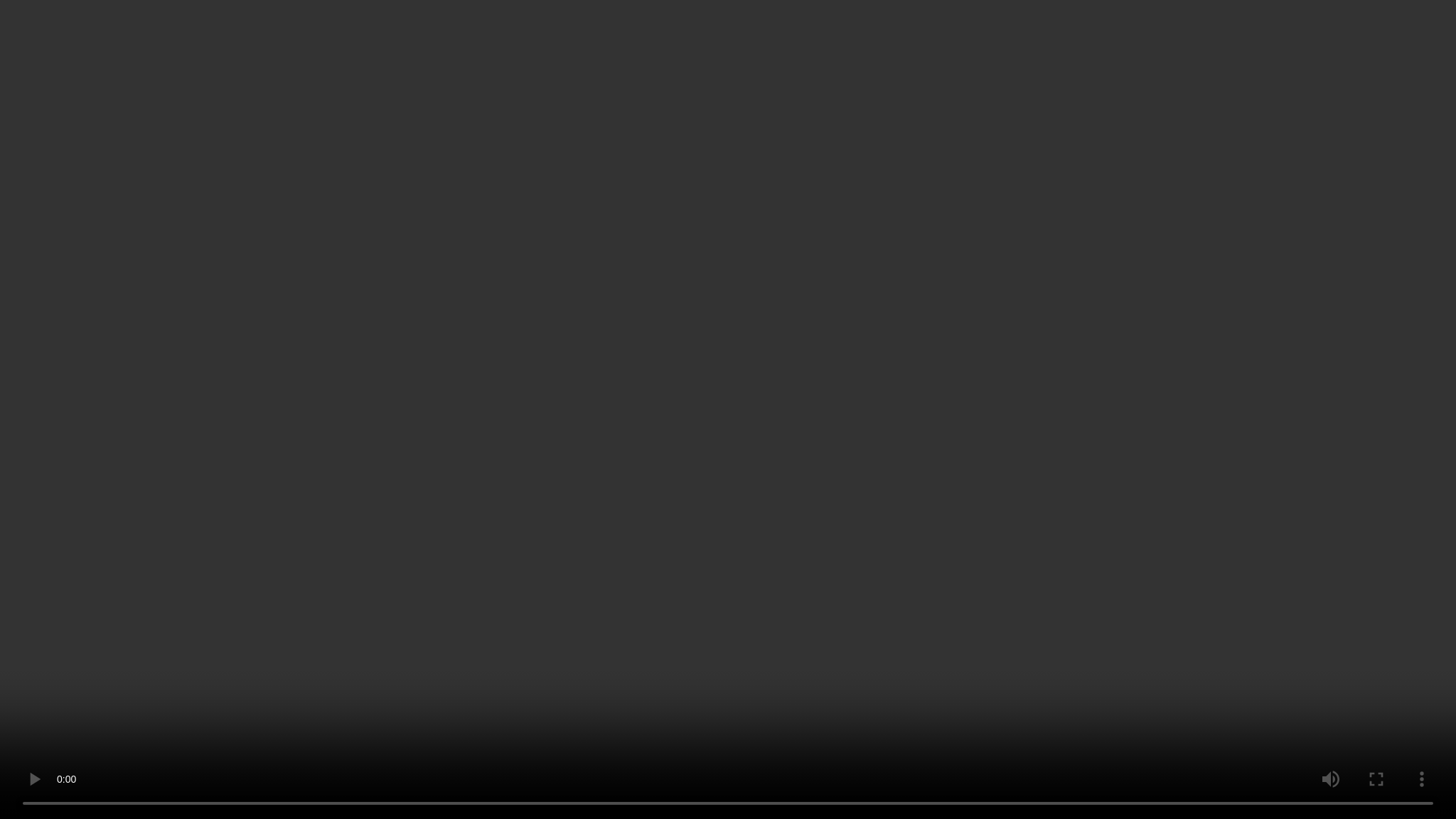
click at [1348, 451] on video at bounding box center [728, 410] width 1456 height 819
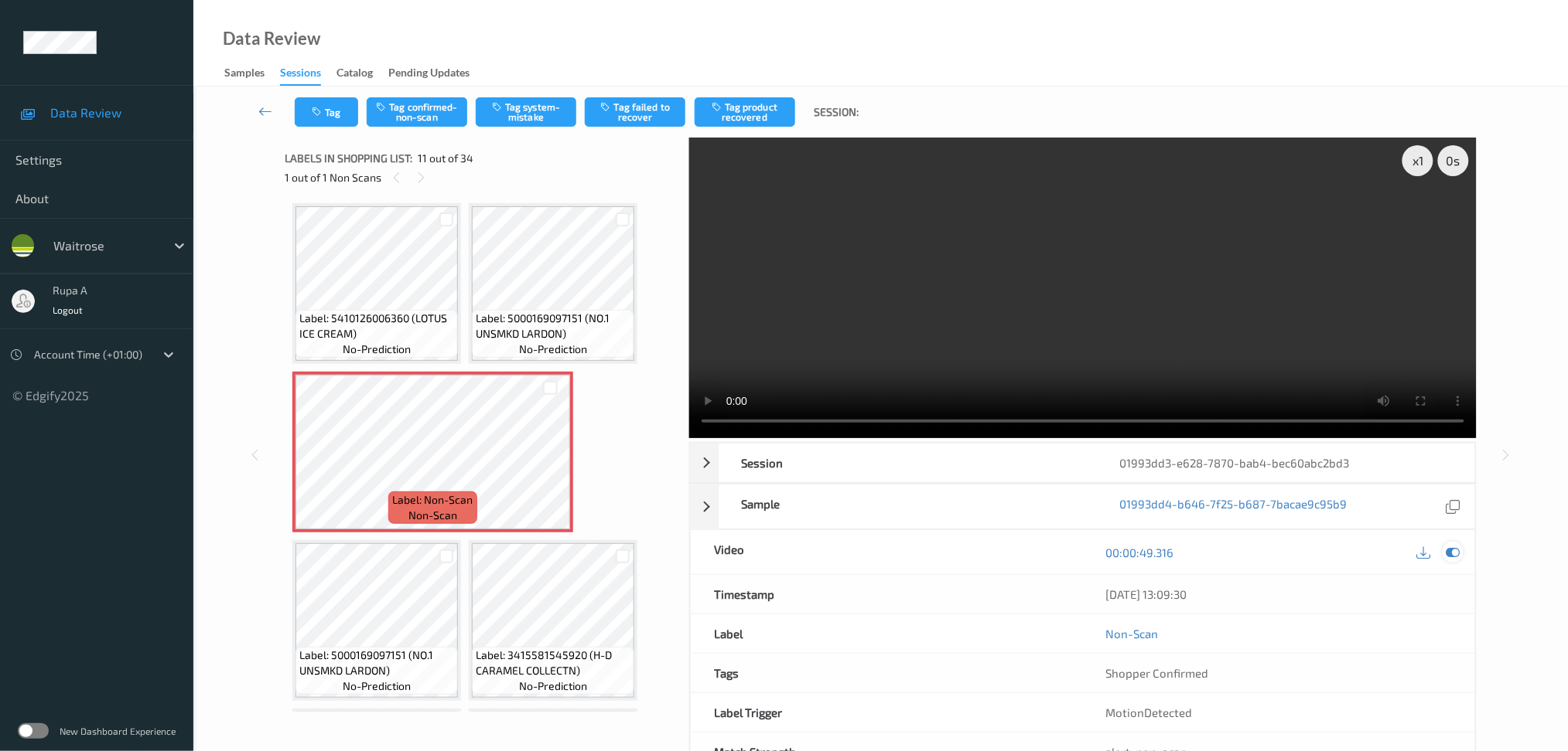
click at [1454, 559] on icon at bounding box center [1452, 552] width 14 height 14
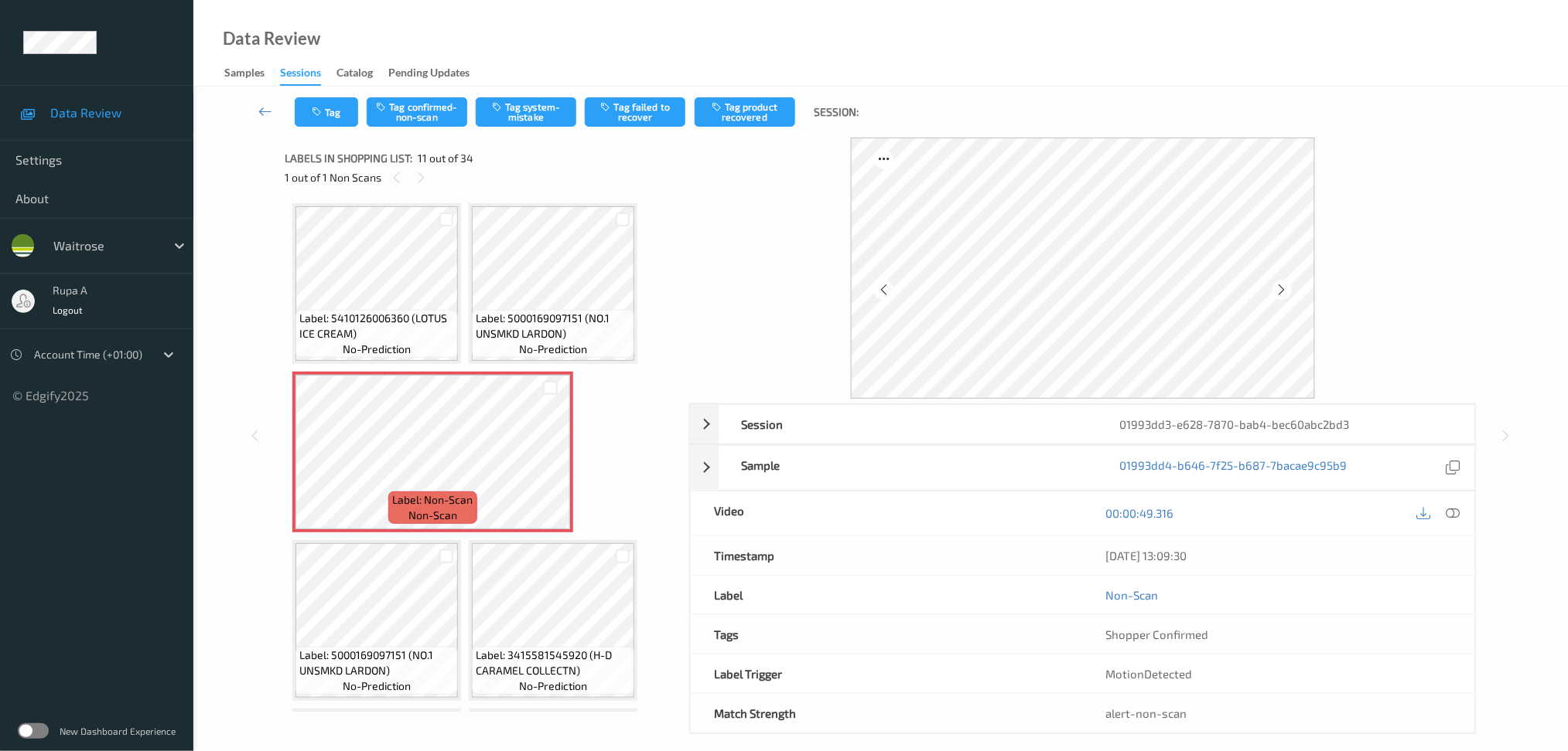
click at [405, 128] on div "Tag Tag confirmed-non-scan Tag system-mistake Tag failed to recover Tag product…" at bounding box center [880, 112] width 1311 height 51
click at [427, 103] on button "Tag confirmed-non-scan" at bounding box center [416, 112] width 100 height 29
click at [744, 117] on button "Tag product recovered" at bounding box center [745, 112] width 100 height 29
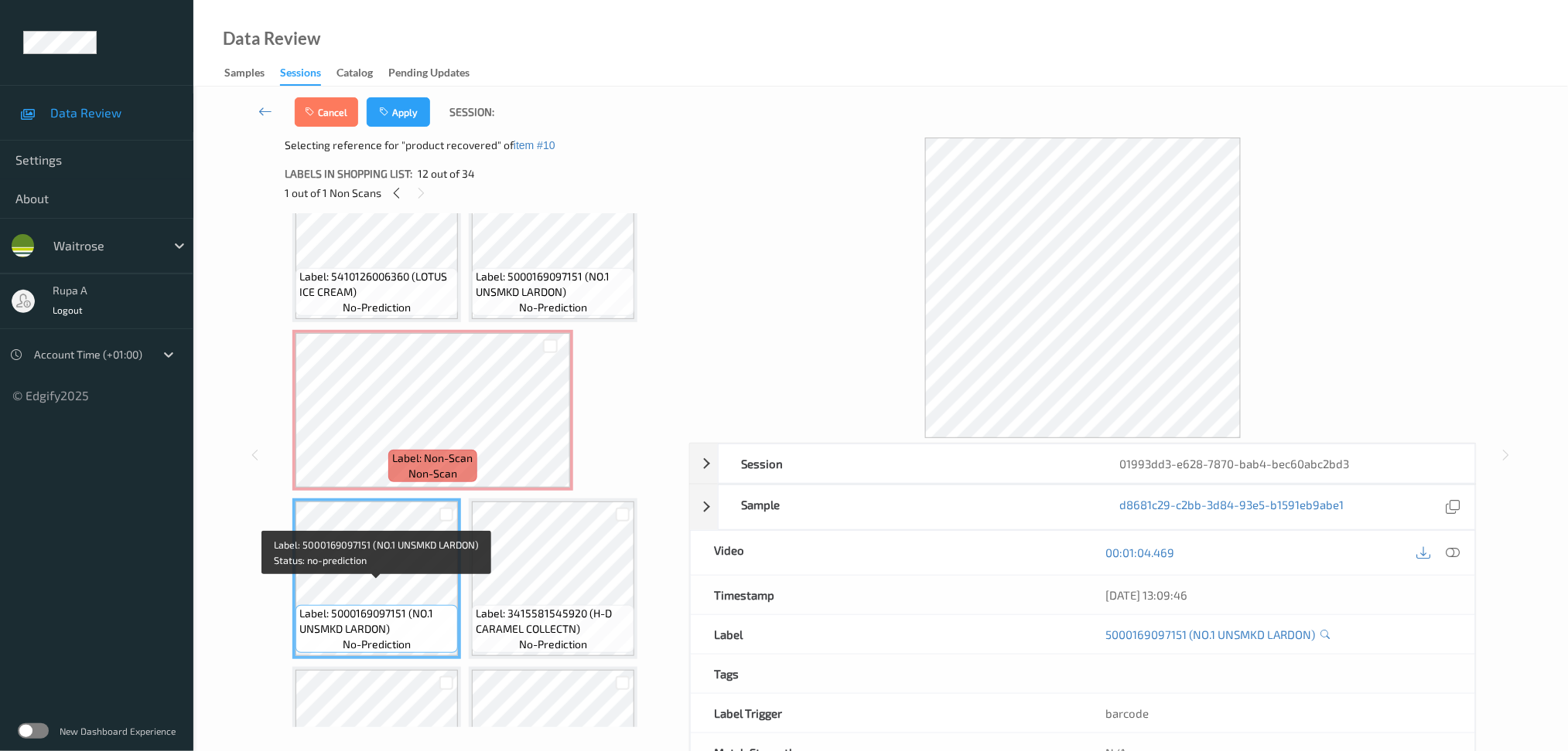
scroll to position [780, 0]
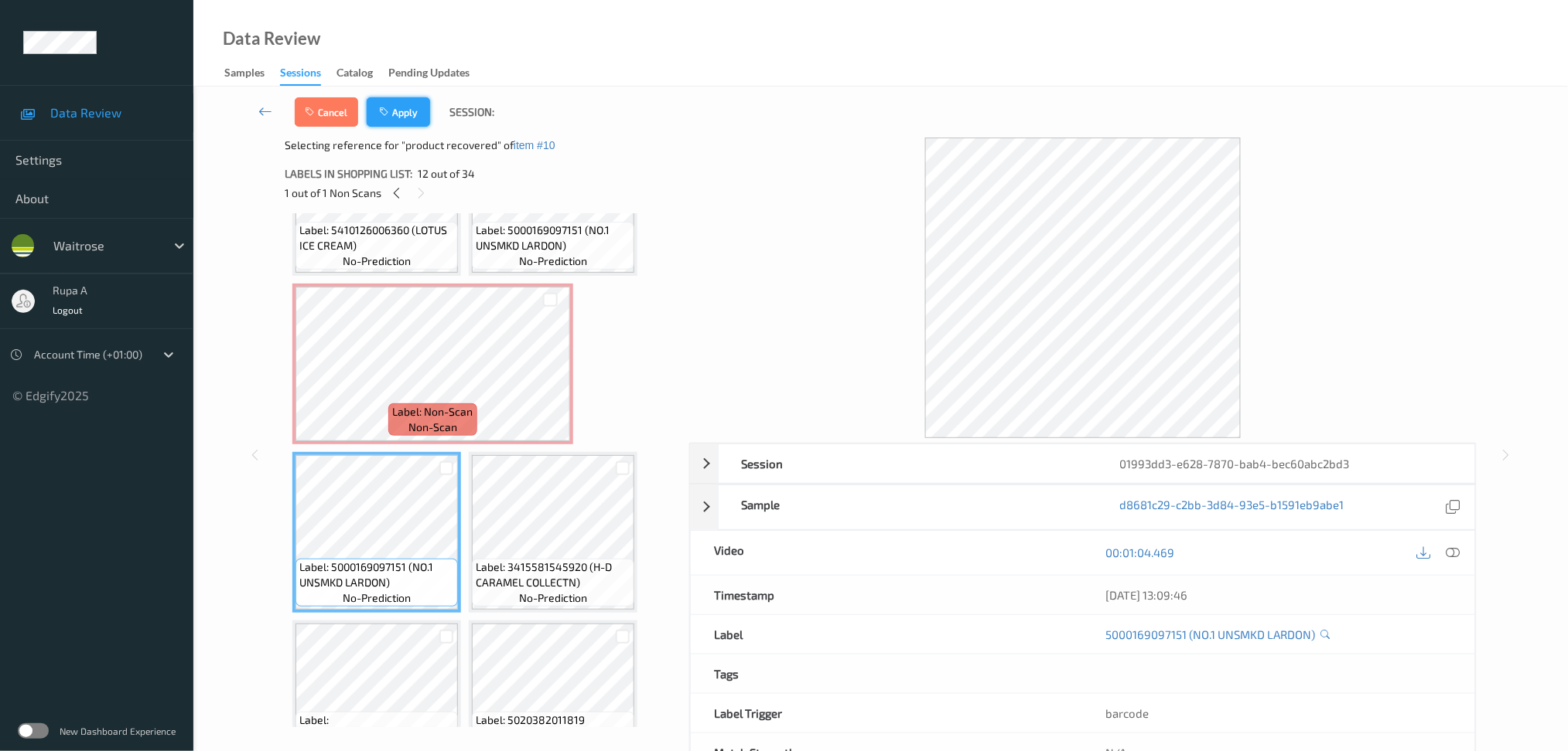
click at [401, 112] on button "Apply" at bounding box center [398, 112] width 63 height 29
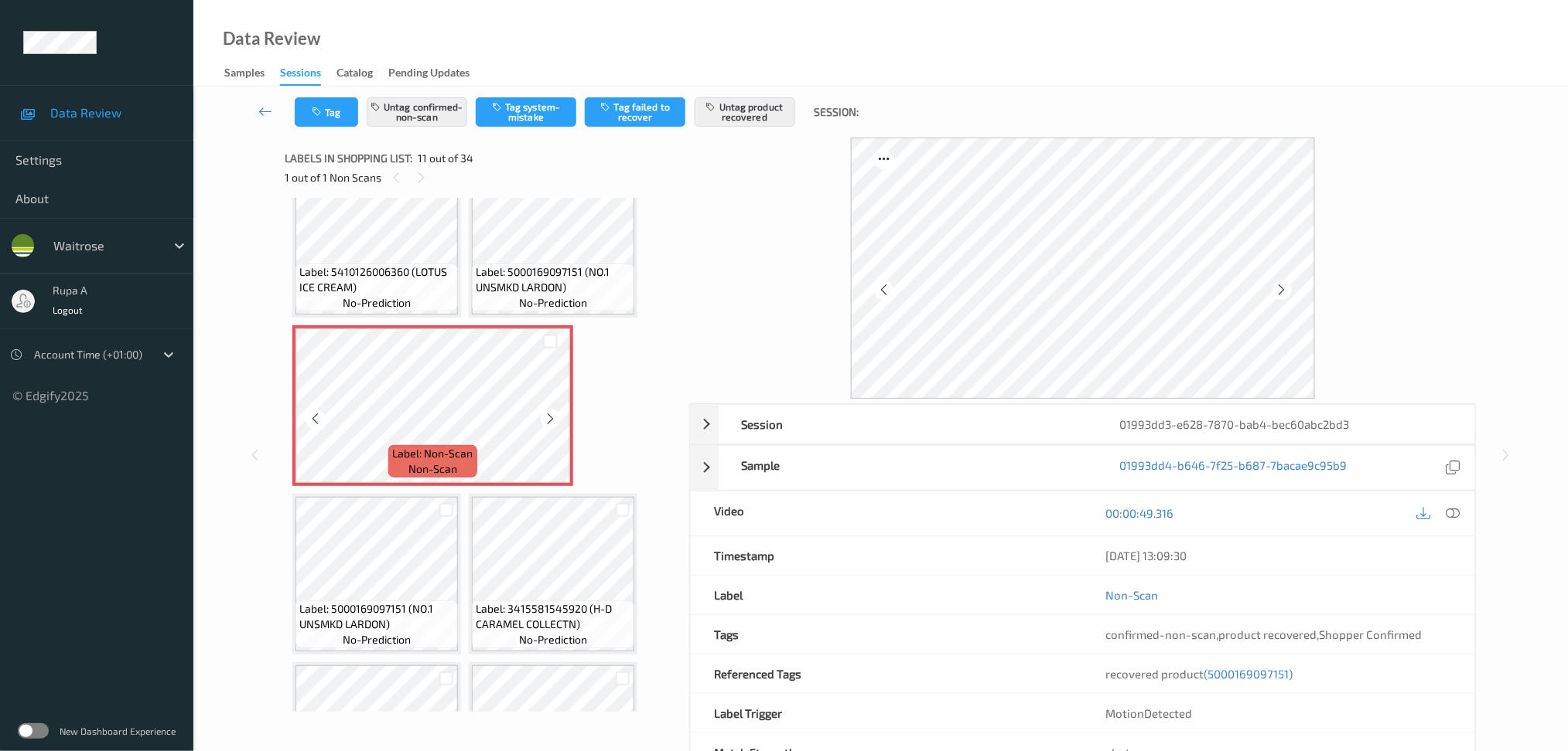
scroll to position [676, 0]
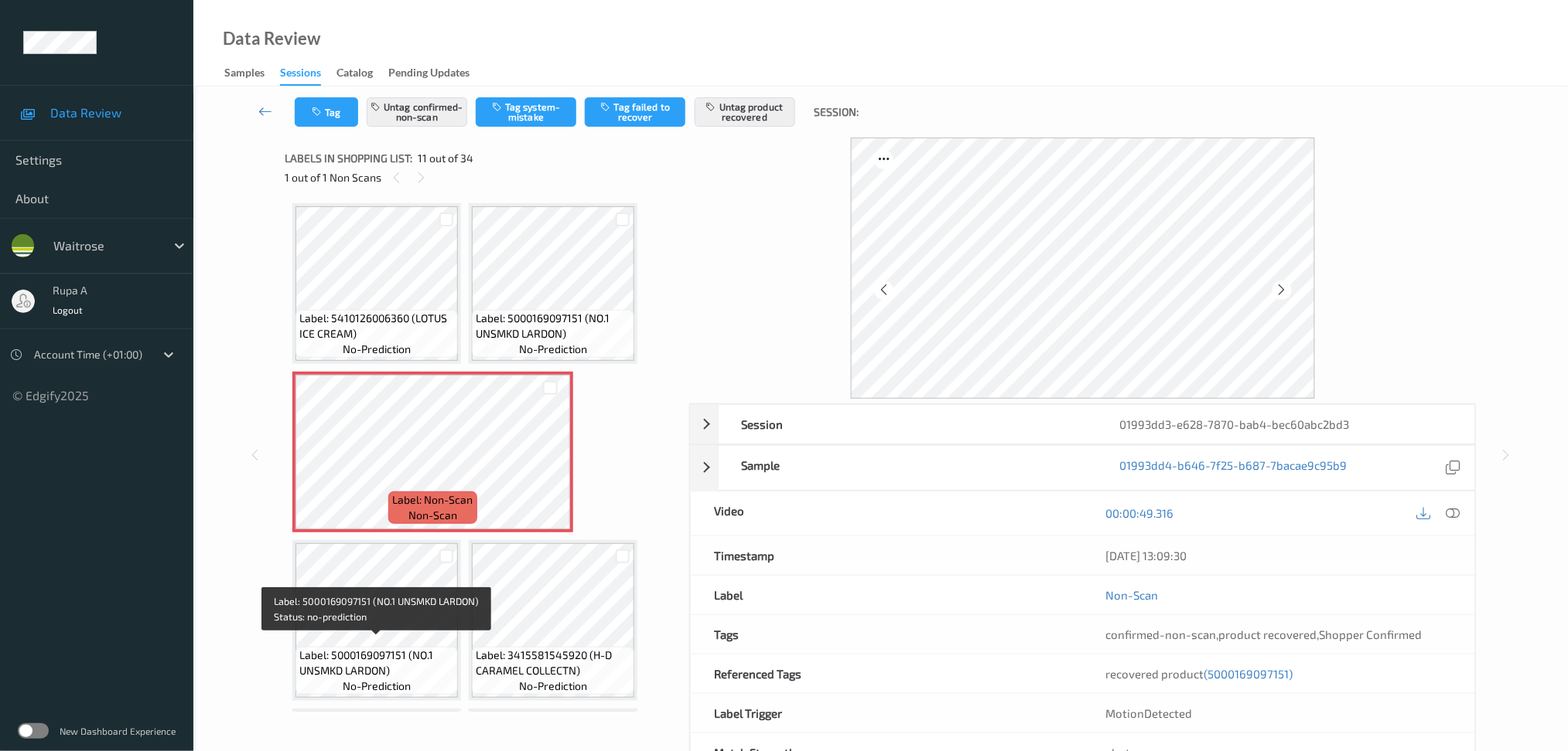
click at [360, 648] on span "Label: 5000169097151 (NO.1 UNSMKD LARDON)" at bounding box center [376, 663] width 155 height 31
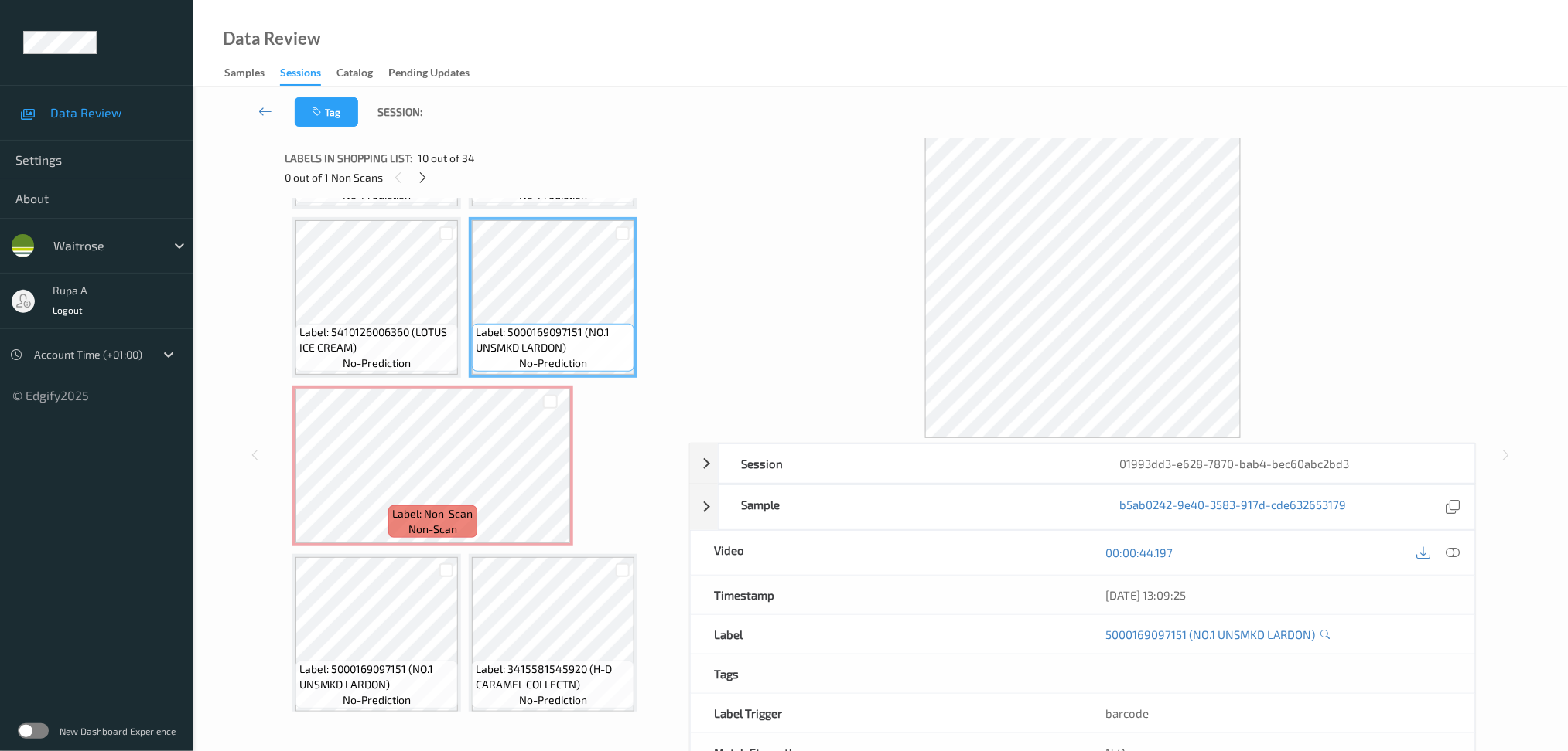
scroll to position [780, 0]
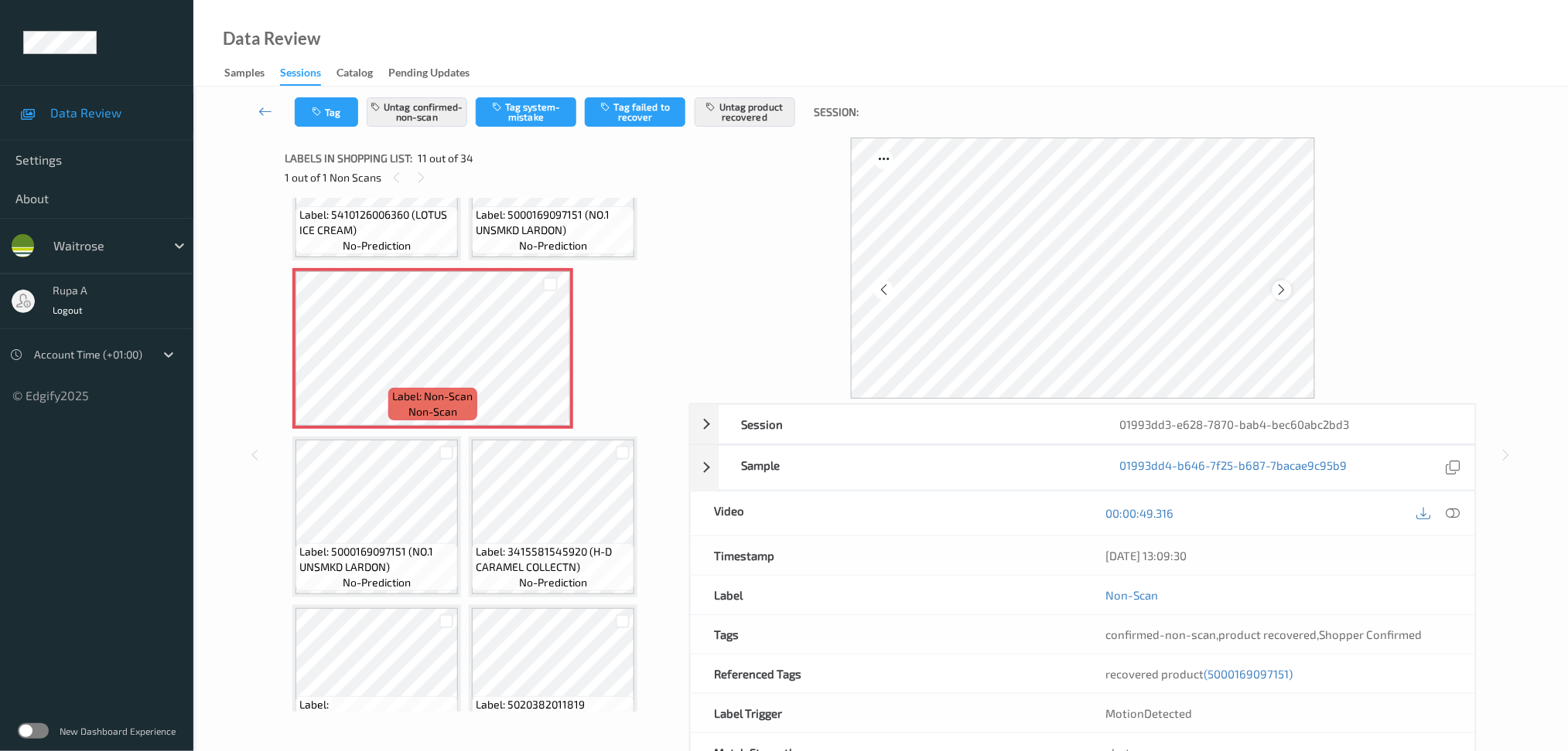
click at [1283, 288] on icon at bounding box center [1281, 289] width 13 height 14
click at [1289, 287] on div at bounding box center [1281, 290] width 19 height 19
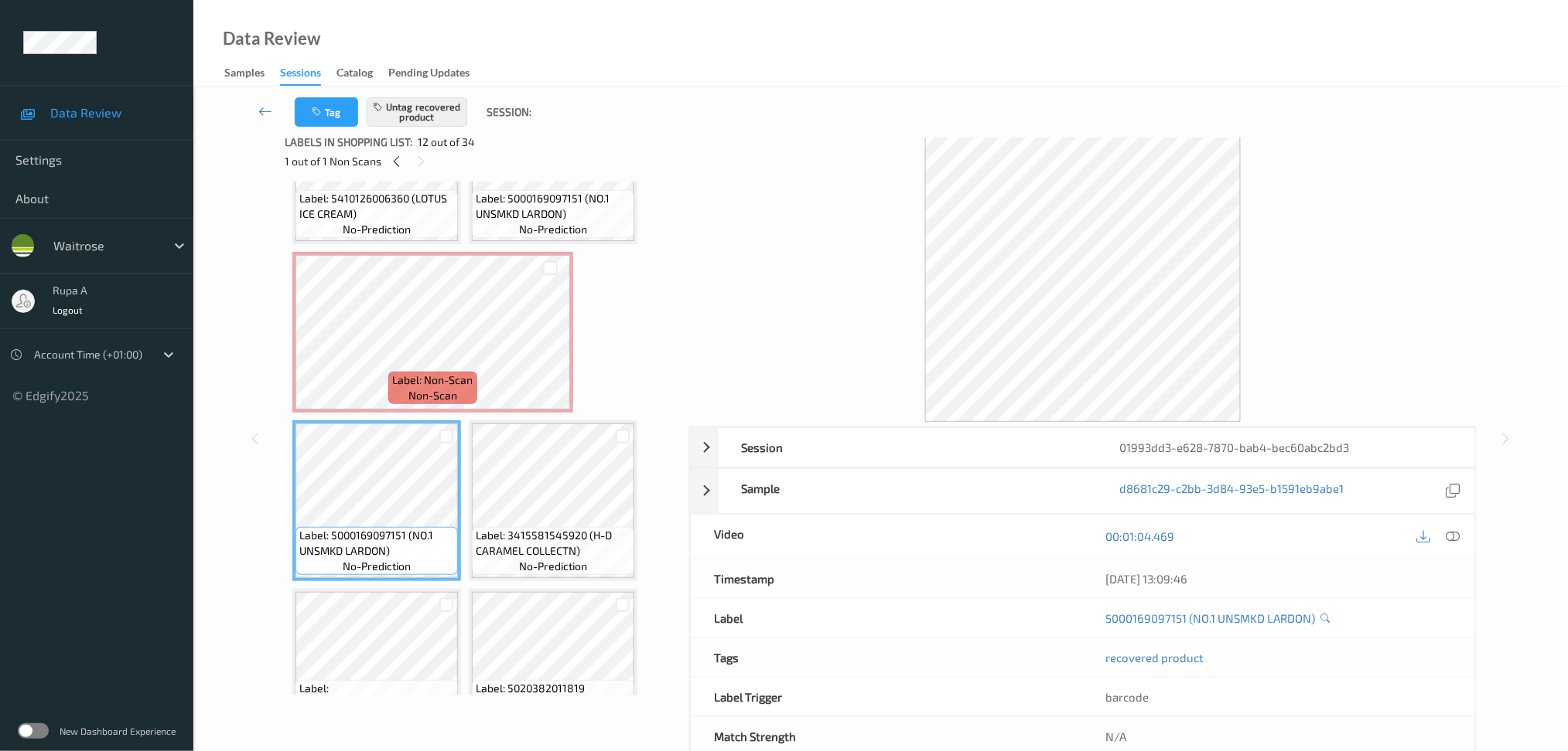
scroll to position [0, 0]
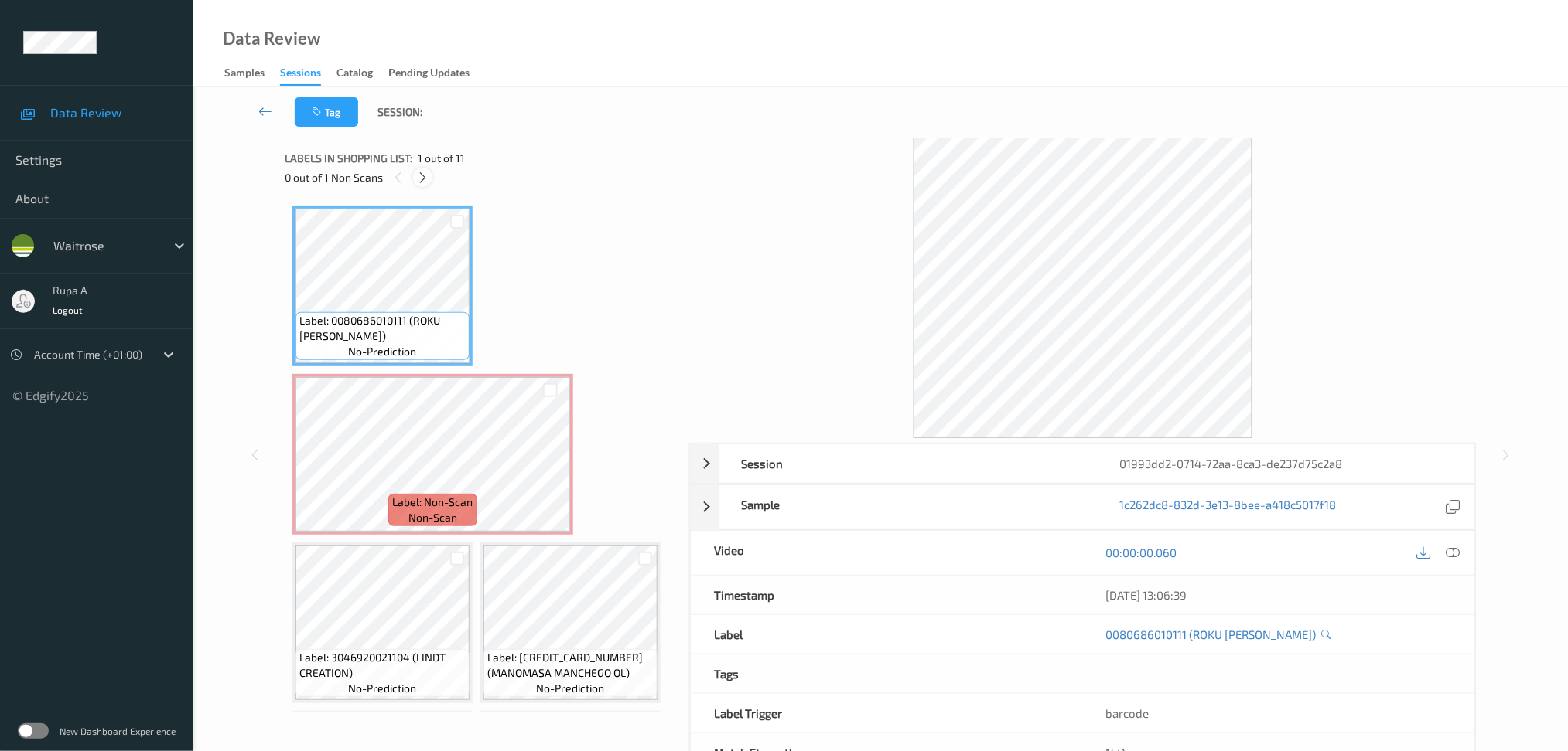
drag, startPoint x: 414, startPoint y: 177, endPoint x: 386, endPoint y: 164, distance: 30.9
click at [415, 177] on div at bounding box center [423, 177] width 19 height 19
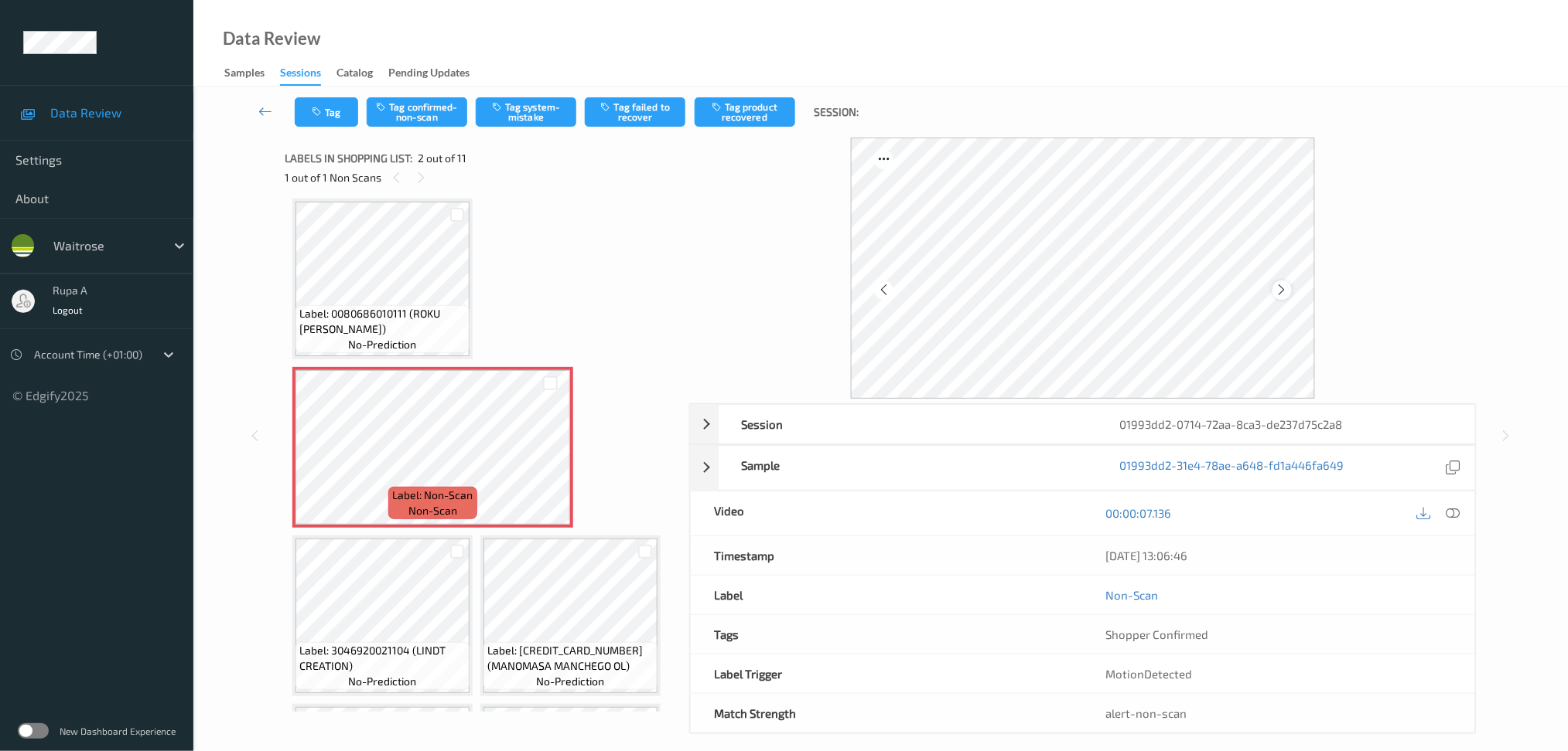
click at [1285, 294] on icon at bounding box center [1281, 289] width 13 height 14
click at [1455, 512] on icon at bounding box center [1452, 513] width 14 height 14
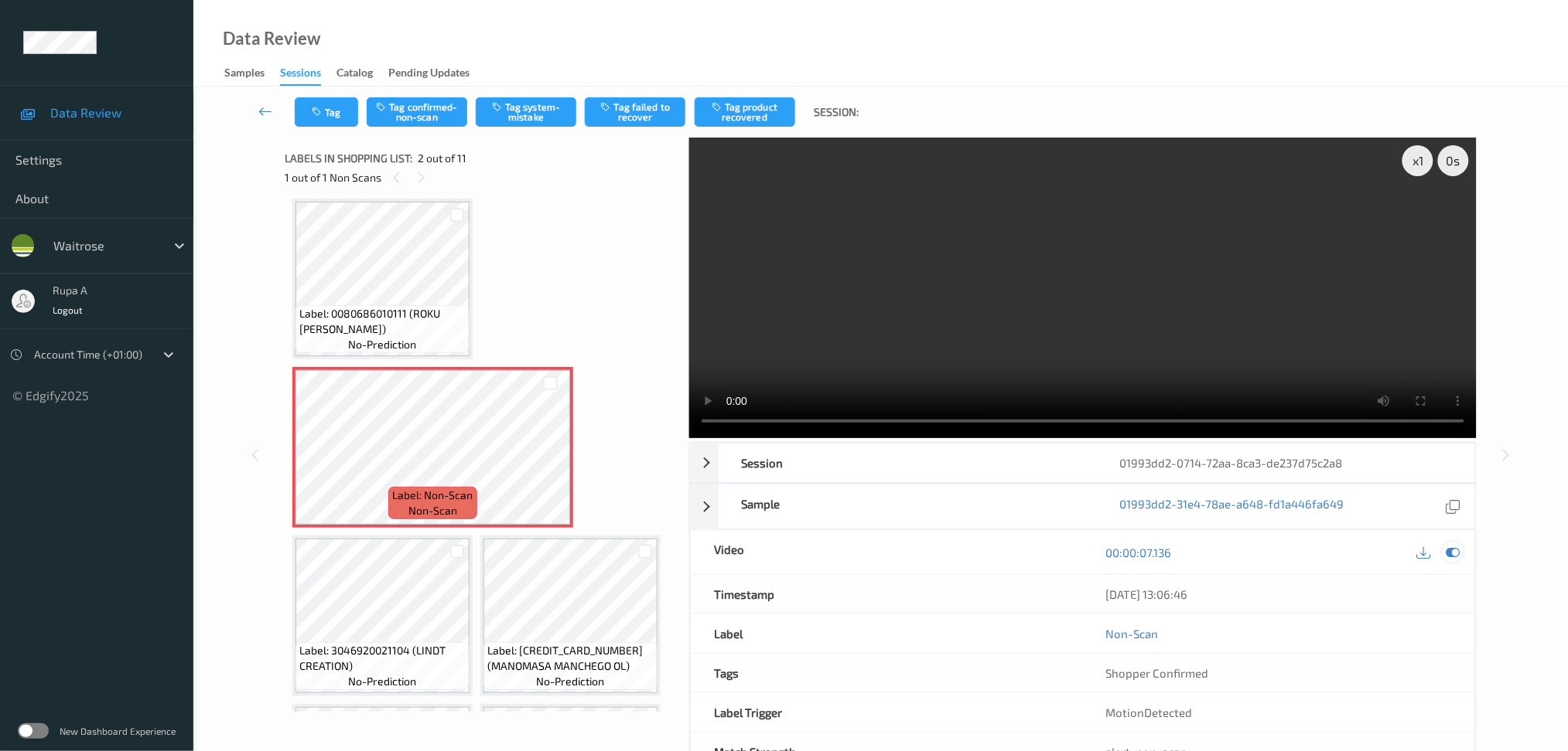
click at [1459, 551] on icon at bounding box center [1452, 552] width 14 height 14
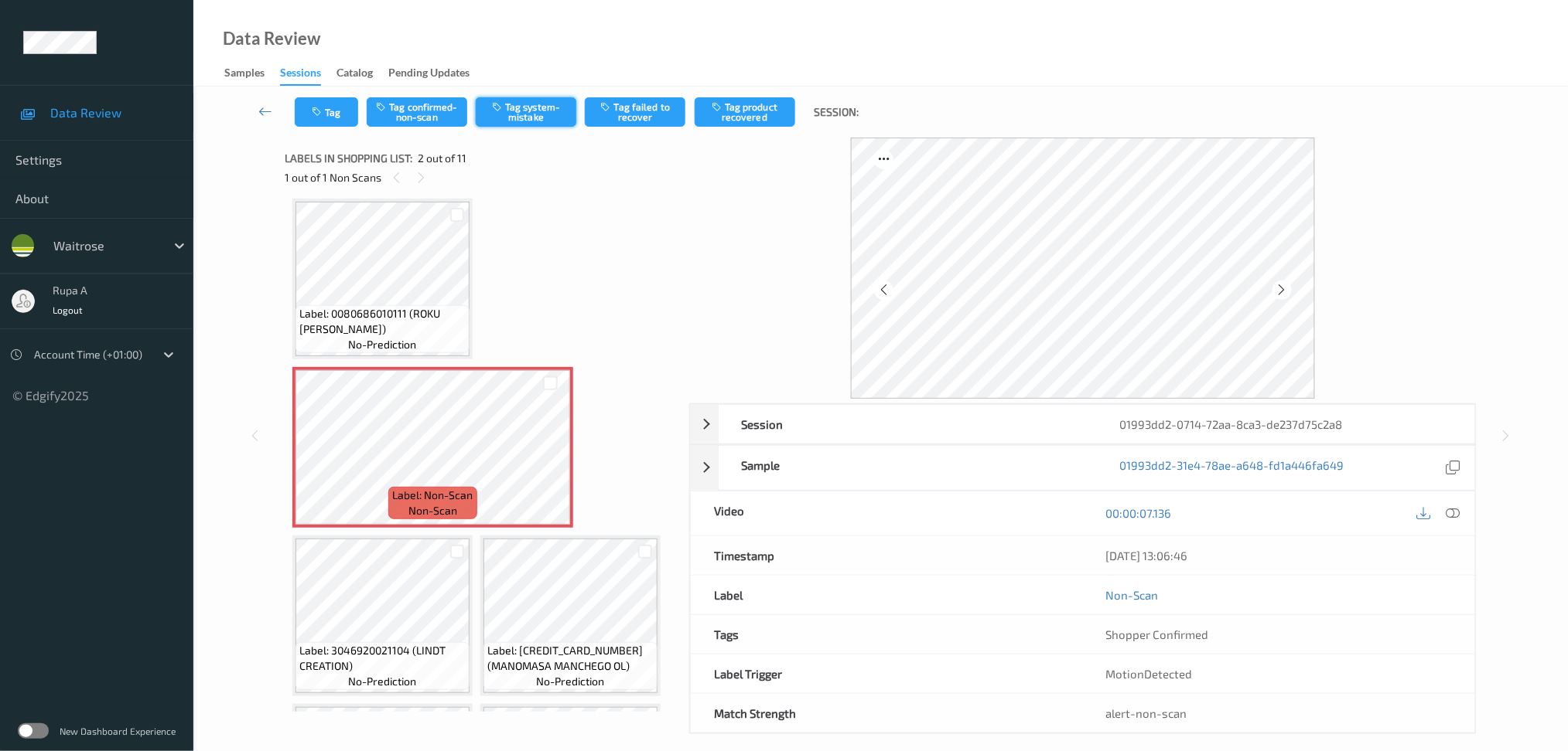
click at [532, 113] on button "Tag system-mistake" at bounding box center [525, 112] width 100 height 29
click at [345, 110] on button "Tag" at bounding box center [325, 112] width 63 height 29
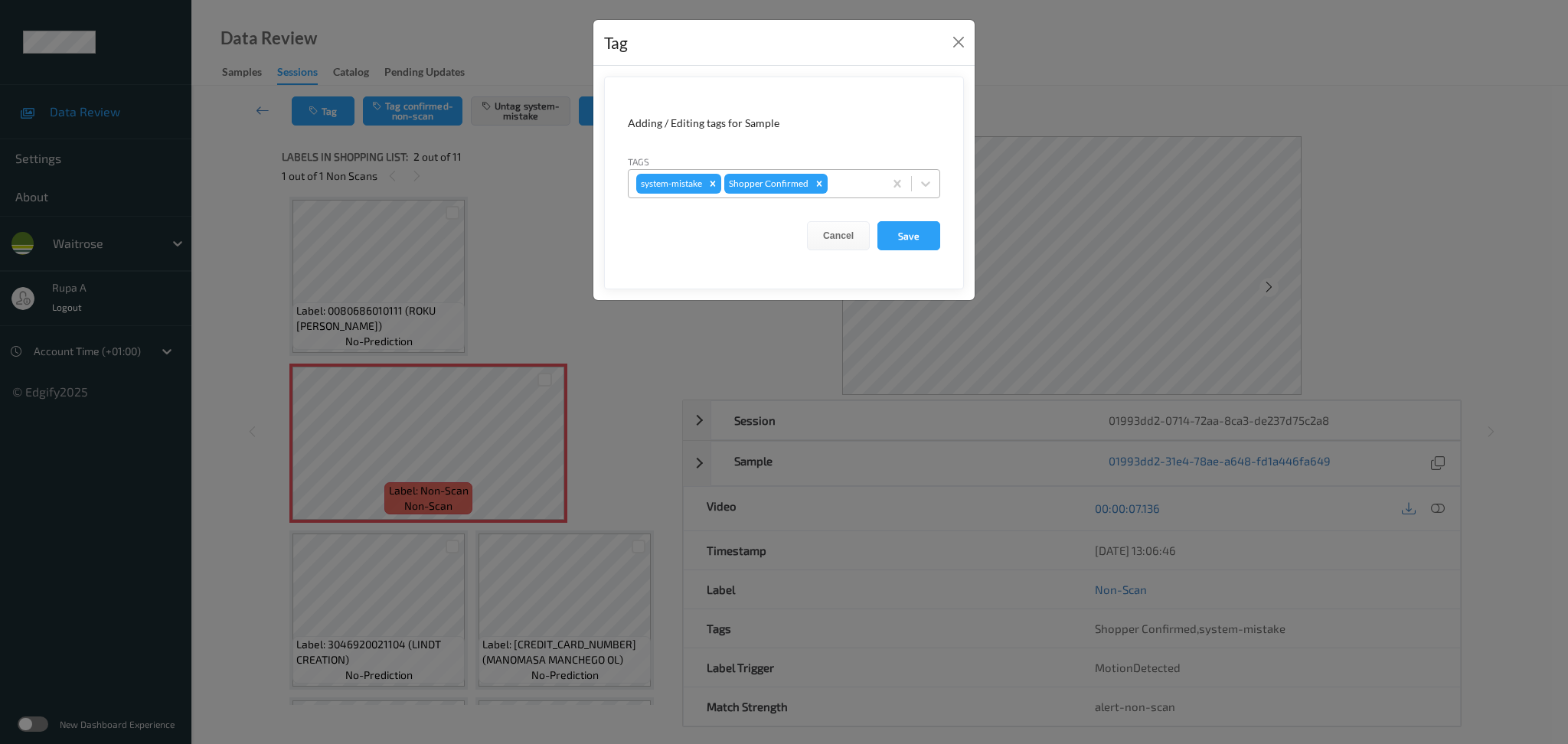
click at [837, 191] on div at bounding box center [853, 183] width 45 height 18
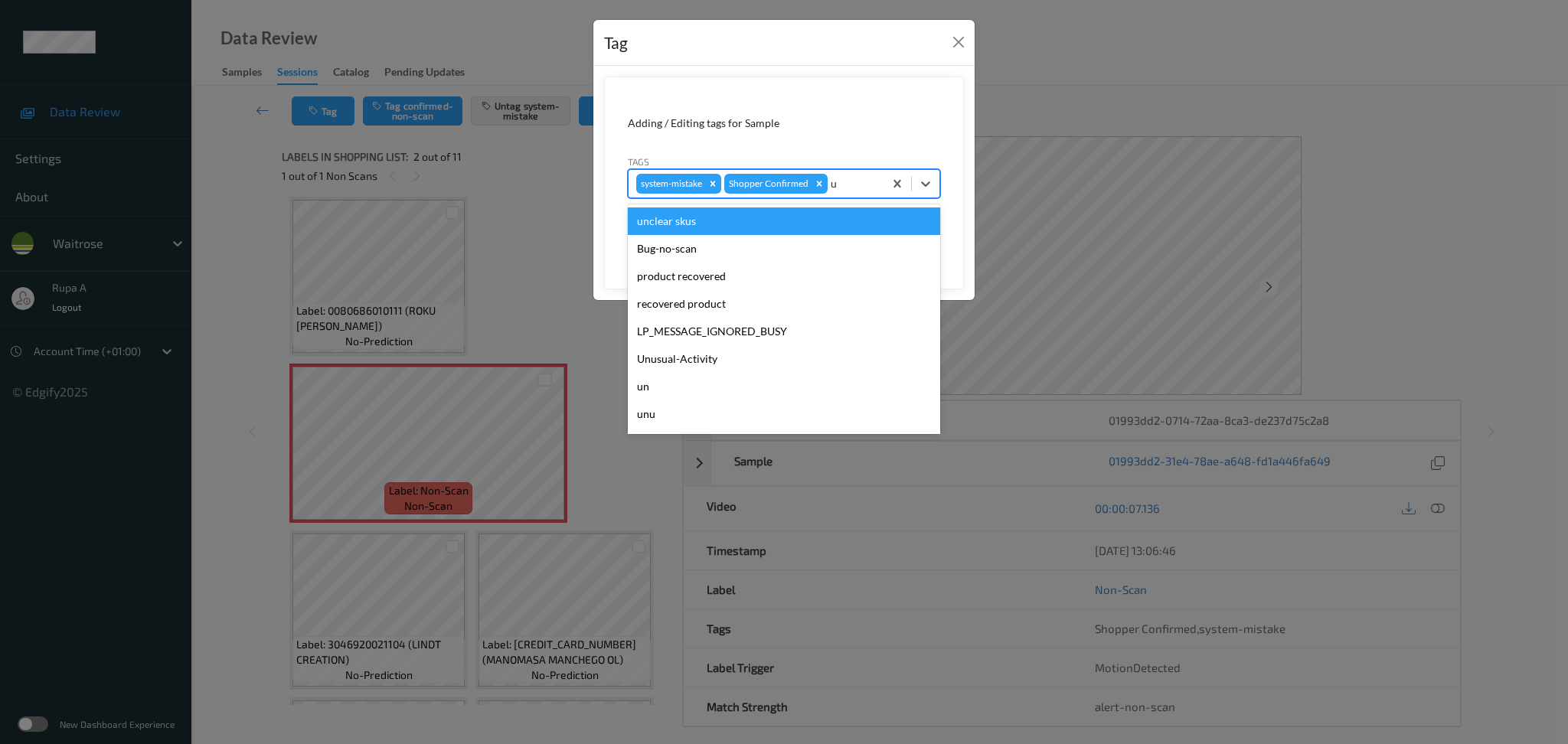
type input "un"
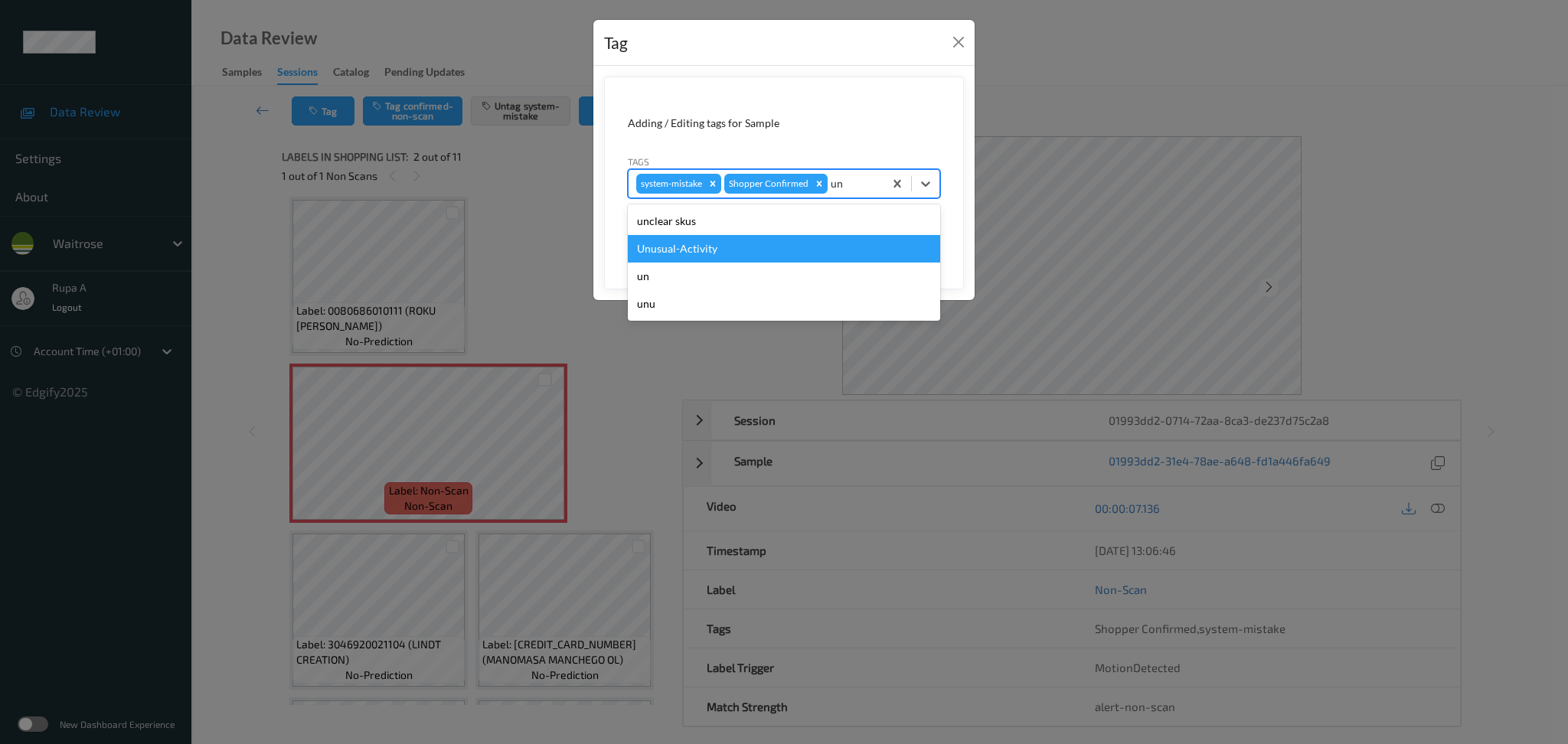
click at [775, 242] on div "Unusual-Activity" at bounding box center [784, 249] width 313 height 28
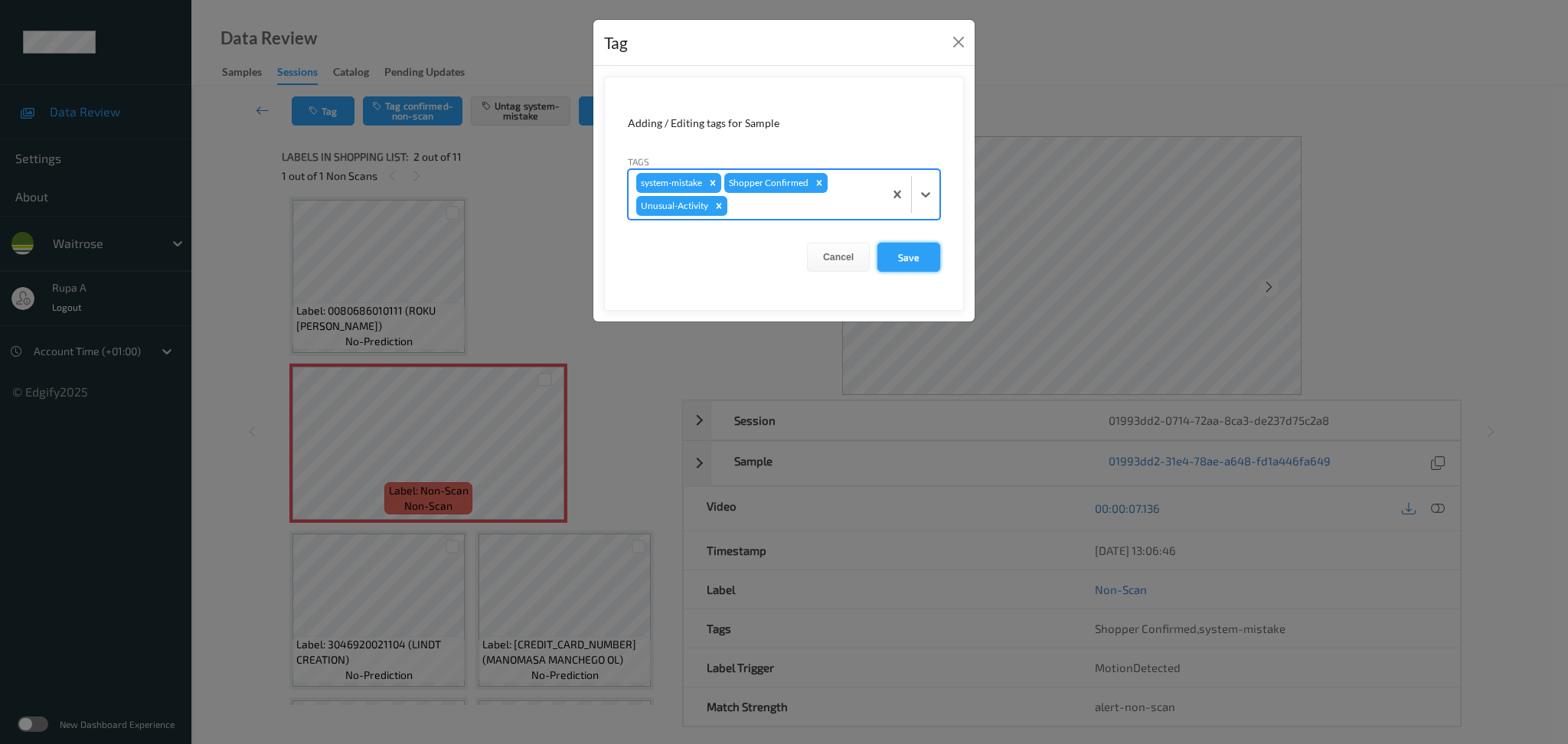
click at [910, 254] on button "Save" at bounding box center [908, 258] width 63 height 29
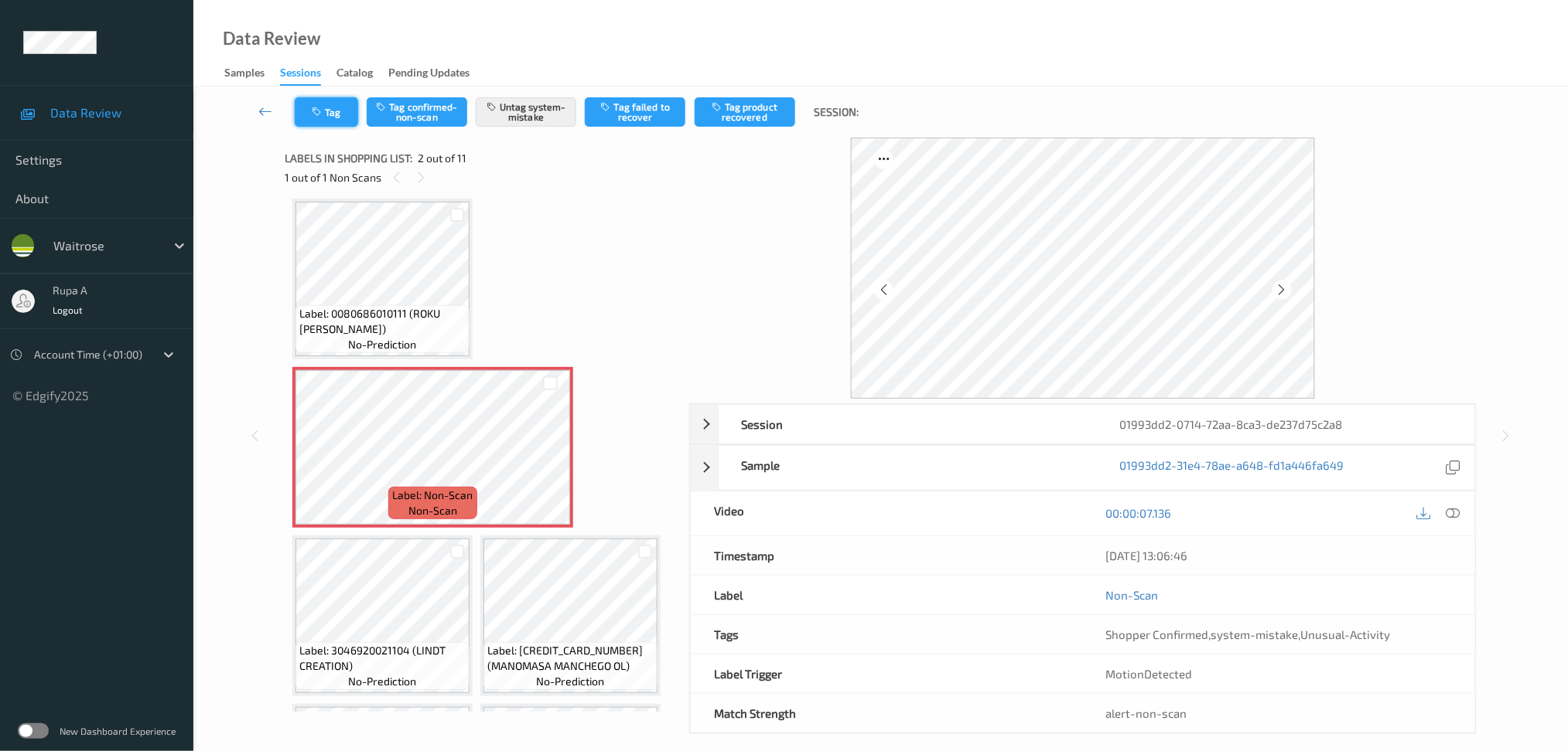
click at [322, 119] on button "Tag" at bounding box center [325, 112] width 63 height 29
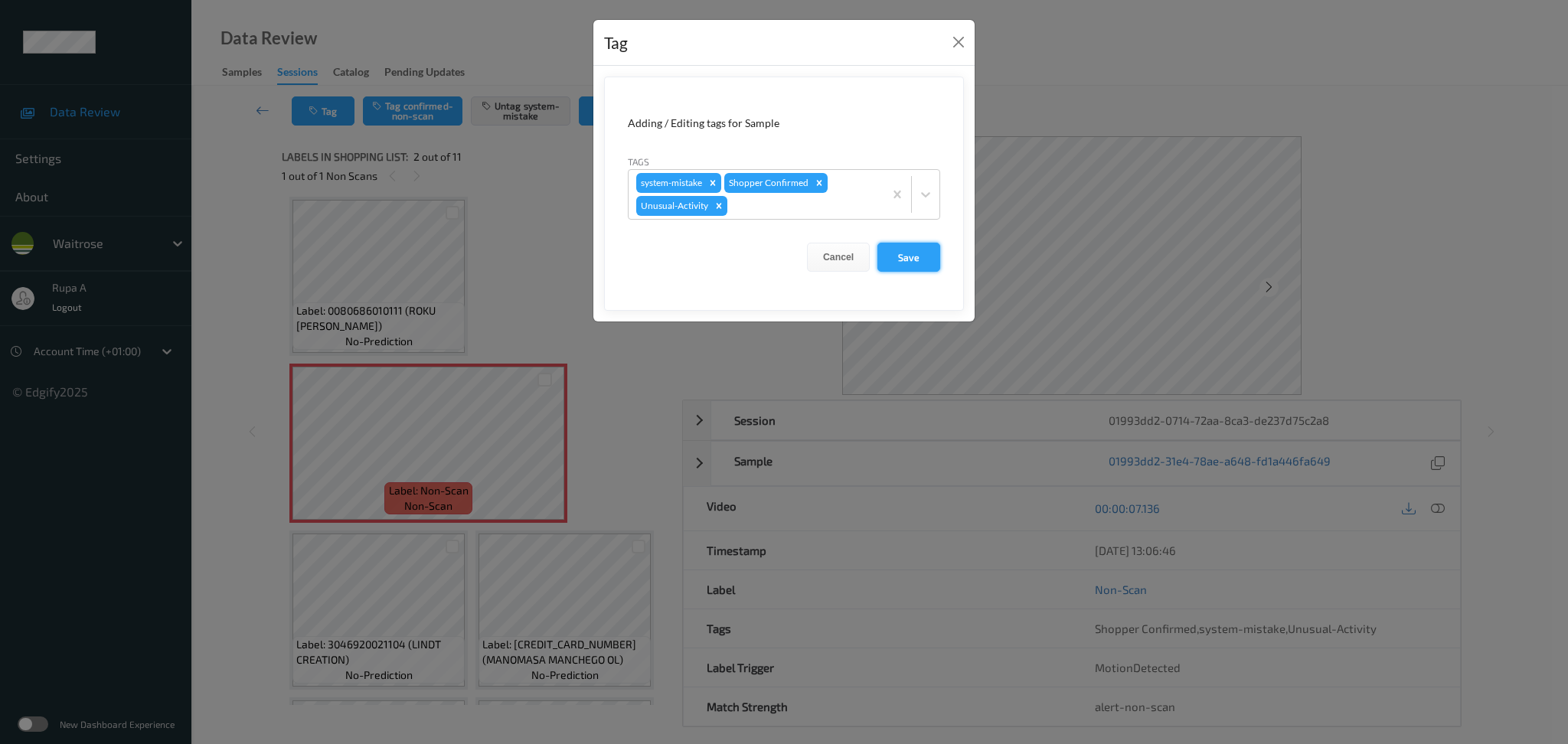
click at [905, 255] on button "Save" at bounding box center [908, 258] width 63 height 29
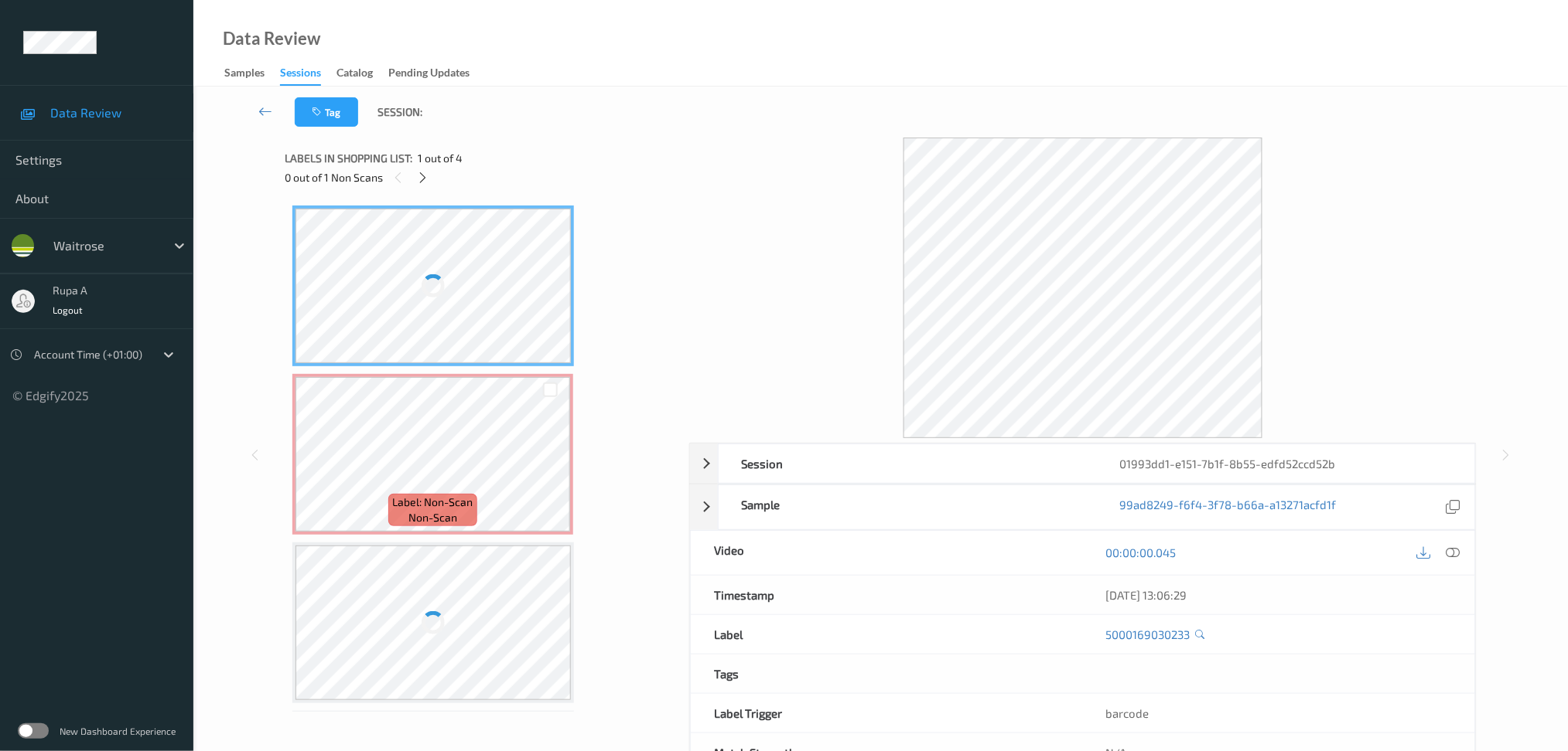
click at [538, 272] on div at bounding box center [433, 285] width 276 height 155
click at [428, 178] on icon at bounding box center [422, 177] width 13 height 14
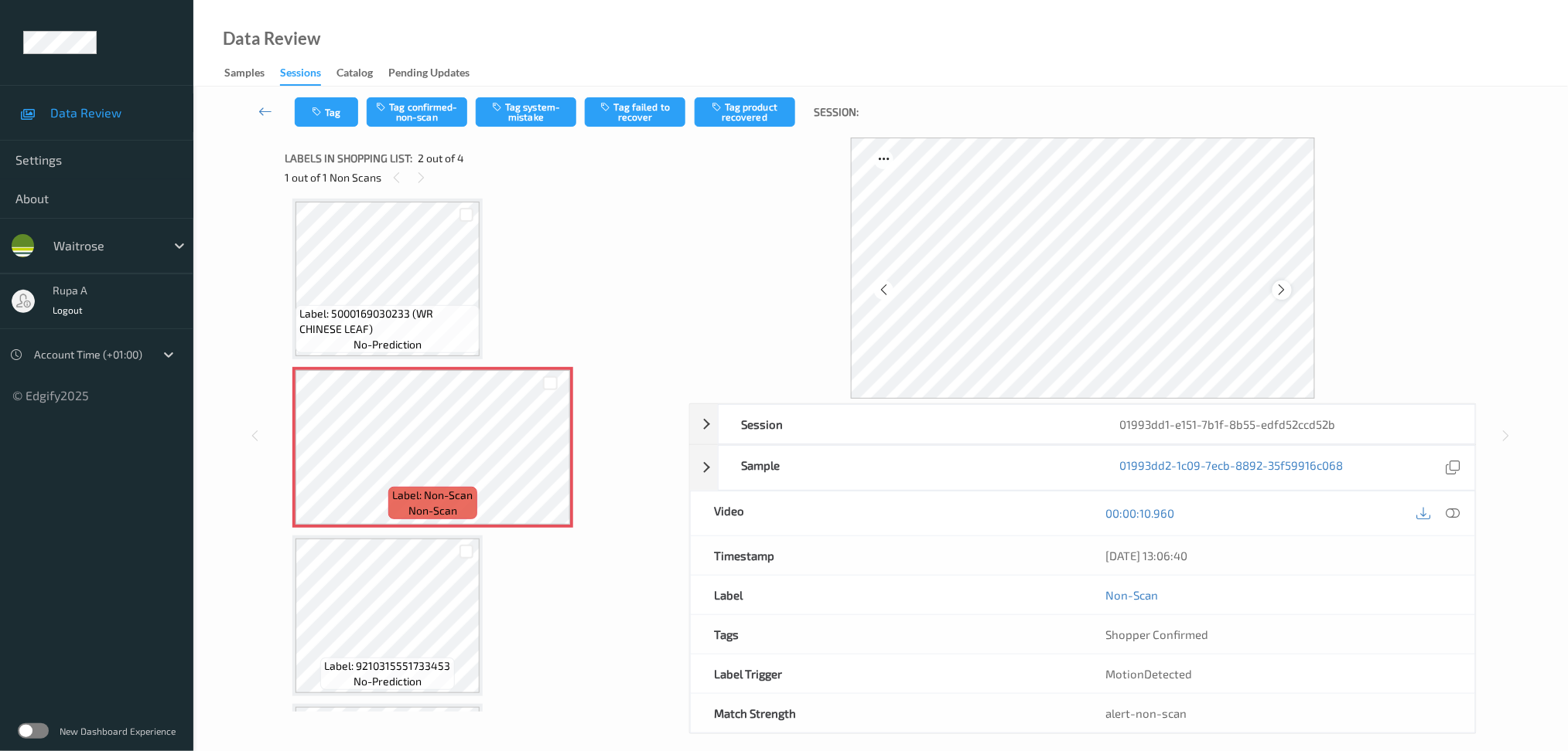
click at [1281, 284] on icon at bounding box center [1281, 289] width 13 height 14
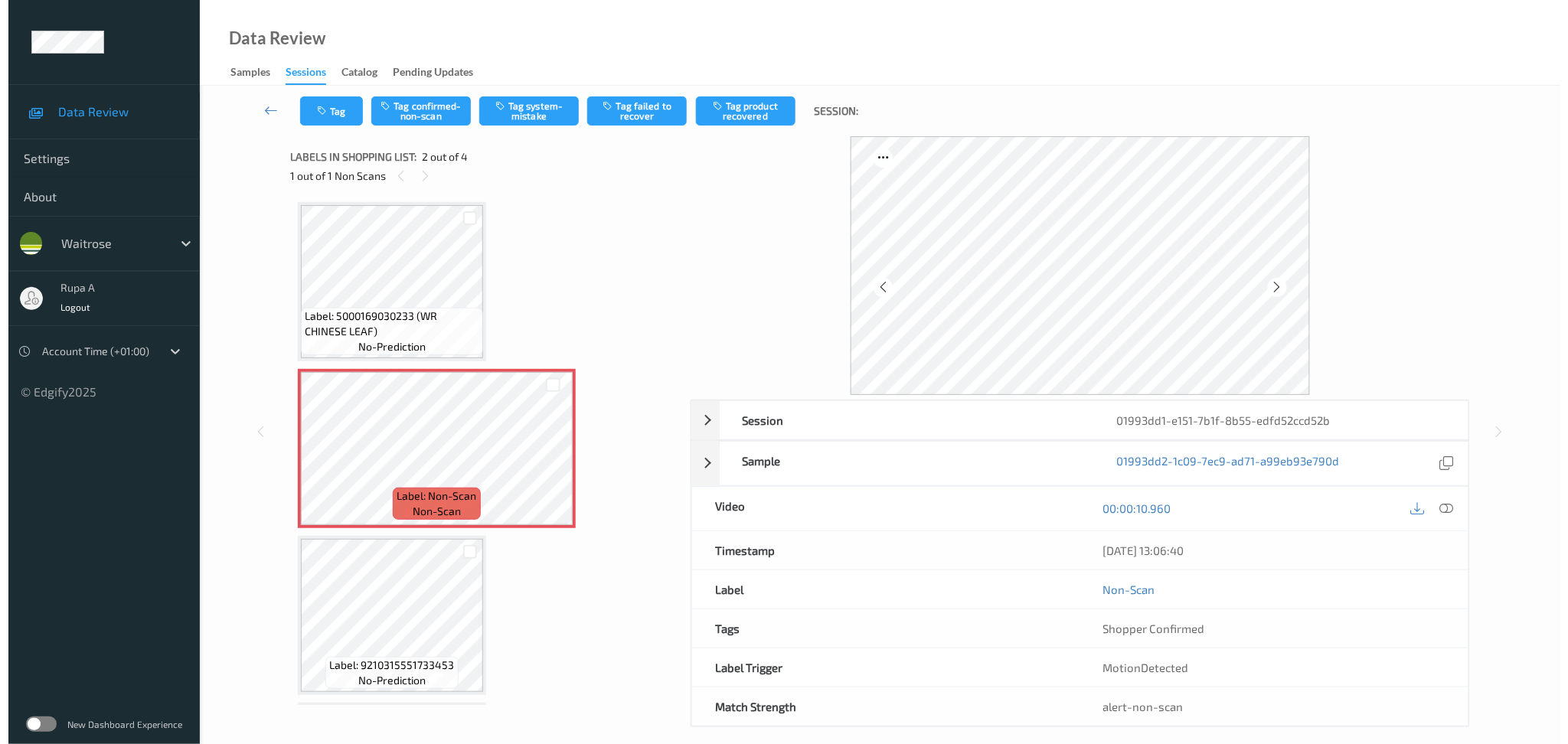
scroll to position [0, 0]
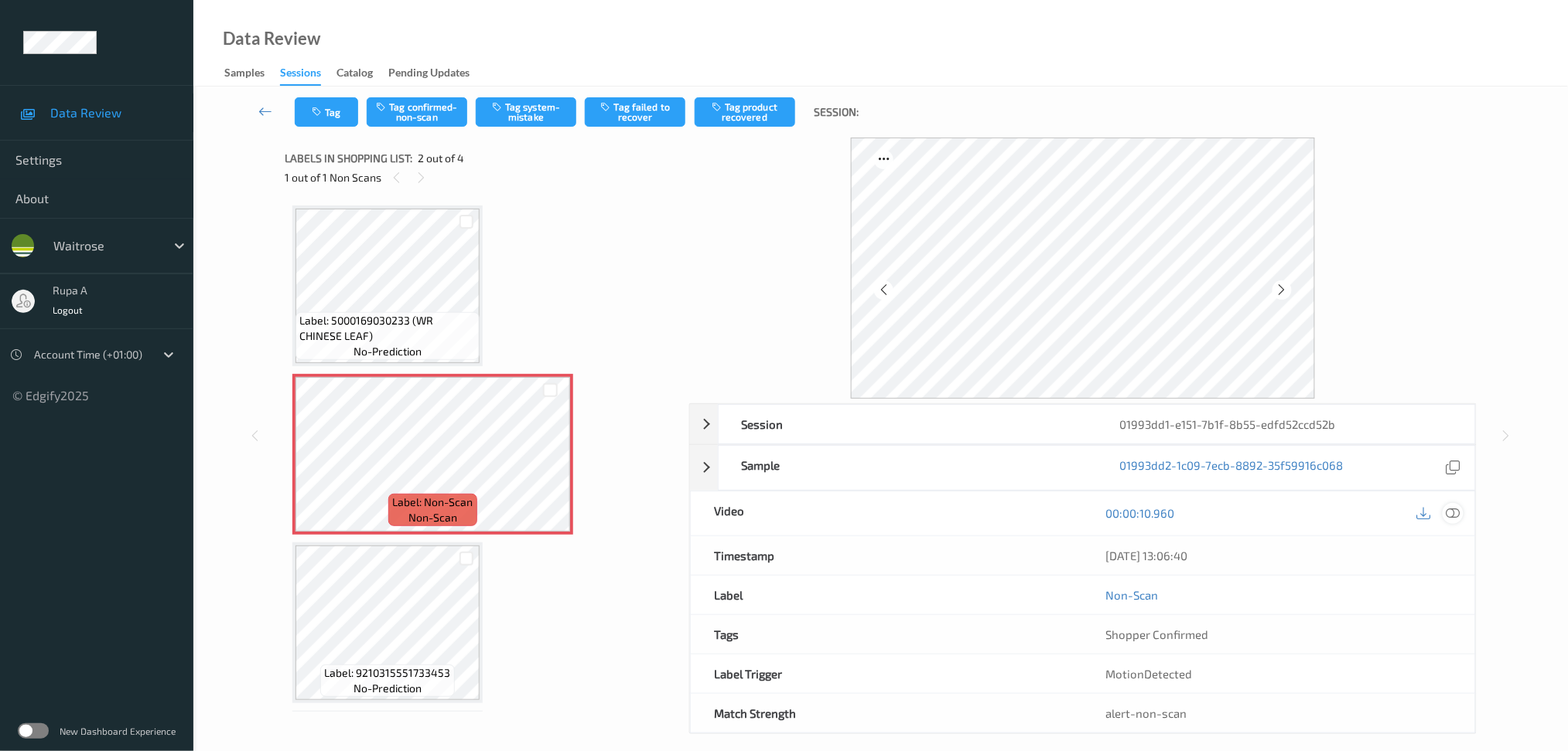
click at [1452, 515] on icon at bounding box center [1452, 513] width 14 height 14
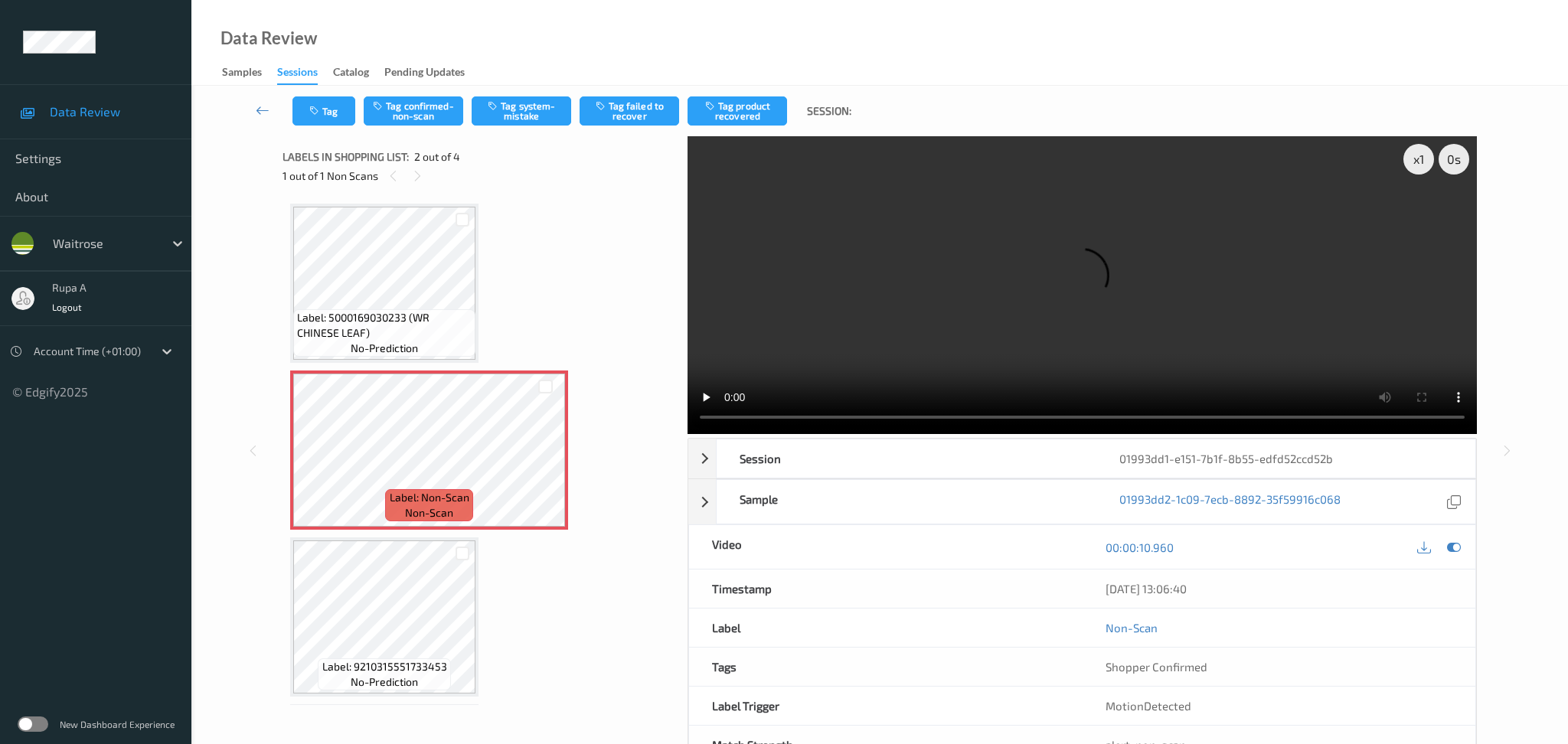
click at [1434, 195] on video at bounding box center [1083, 285] width 789 height 298
click at [1185, 54] on div "Data Review Samples Sessions Catalog Pending Updates" at bounding box center [879, 42] width 1377 height 86
click at [1174, 35] on div "Data Review Samples Sessions Catalog Pending Updates" at bounding box center [879, 42] width 1377 height 86
click at [1172, 34] on div "Data Review Samples Sessions Catalog Pending Updates" at bounding box center [879, 42] width 1377 height 86
click at [1168, 34] on div "Data Review Samples Sessions Catalog Pending Updates" at bounding box center [879, 42] width 1377 height 86
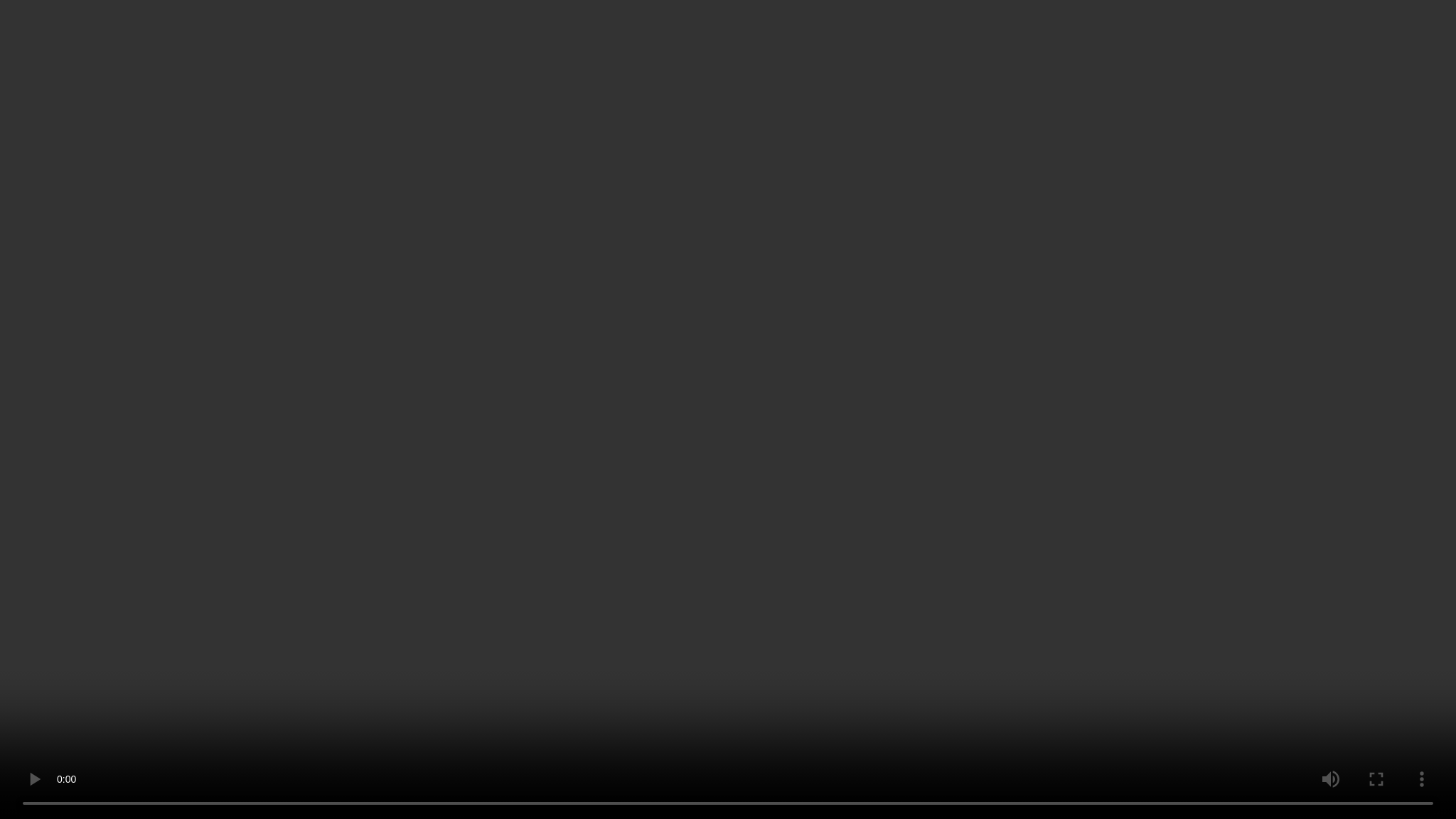
click at [50, 691] on video at bounding box center [728, 410] width 1456 height 819
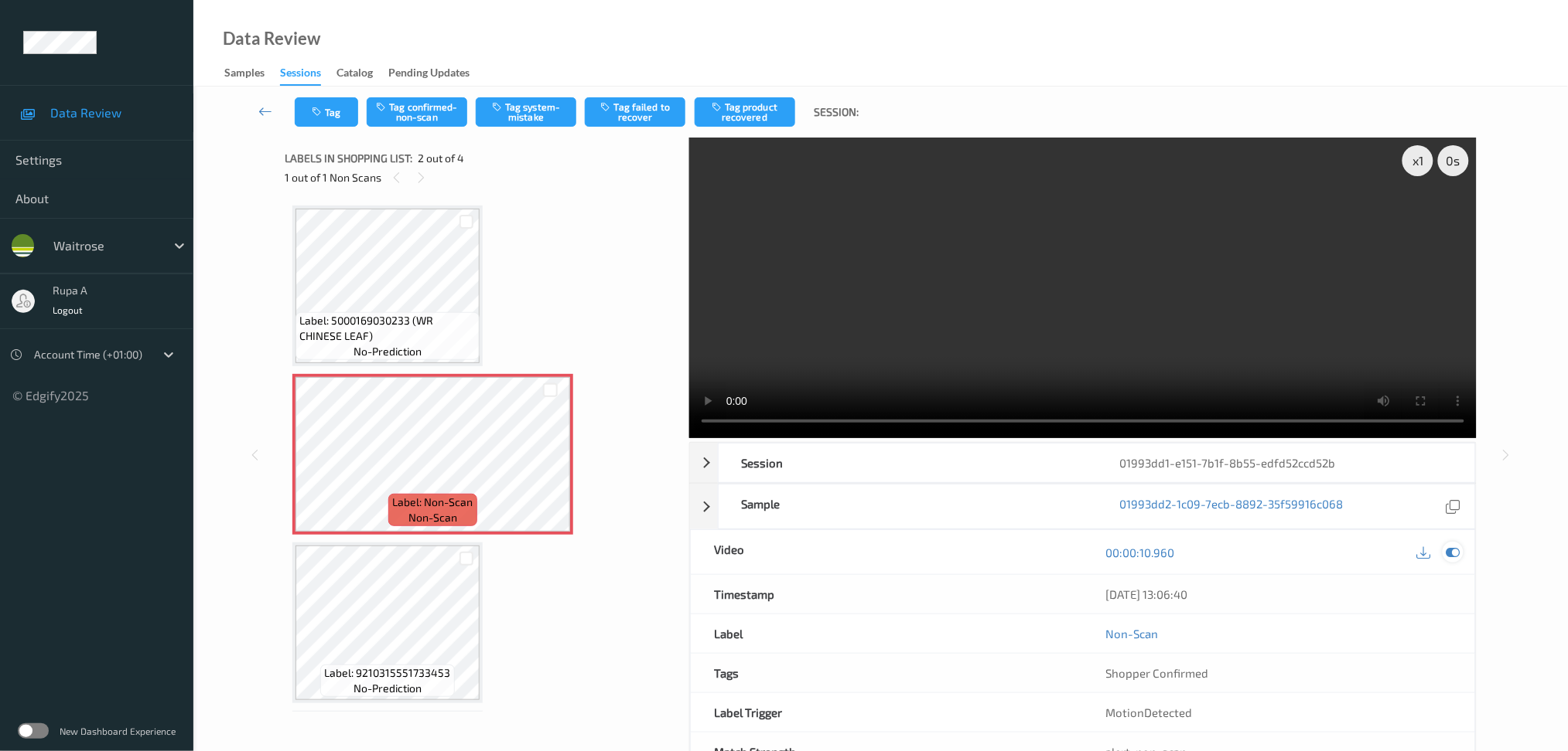
click at [1455, 554] on icon at bounding box center [1452, 552] width 14 height 14
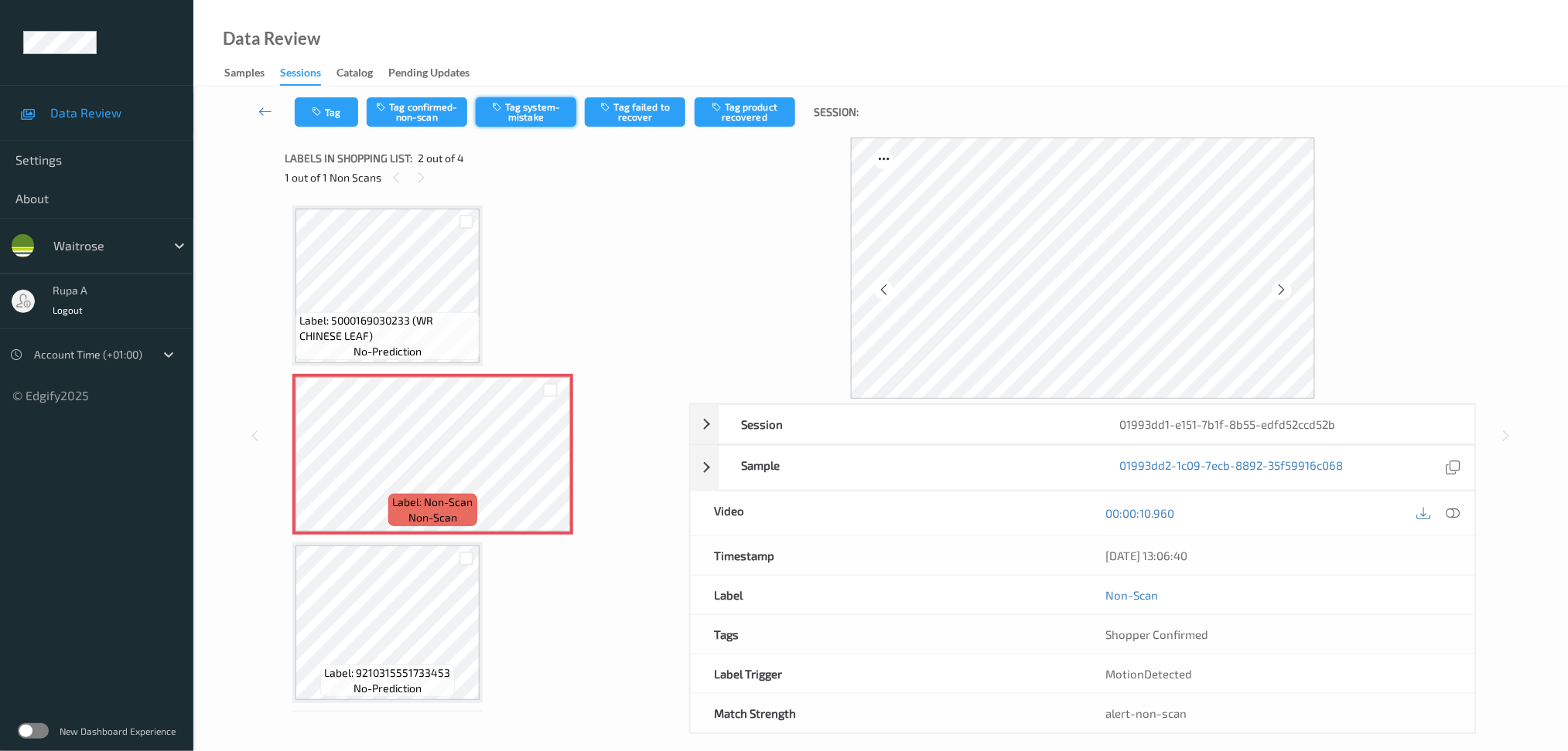
click at [545, 104] on button "Tag system-mistake" at bounding box center [525, 112] width 100 height 29
click at [334, 116] on button "Tag" at bounding box center [325, 112] width 63 height 29
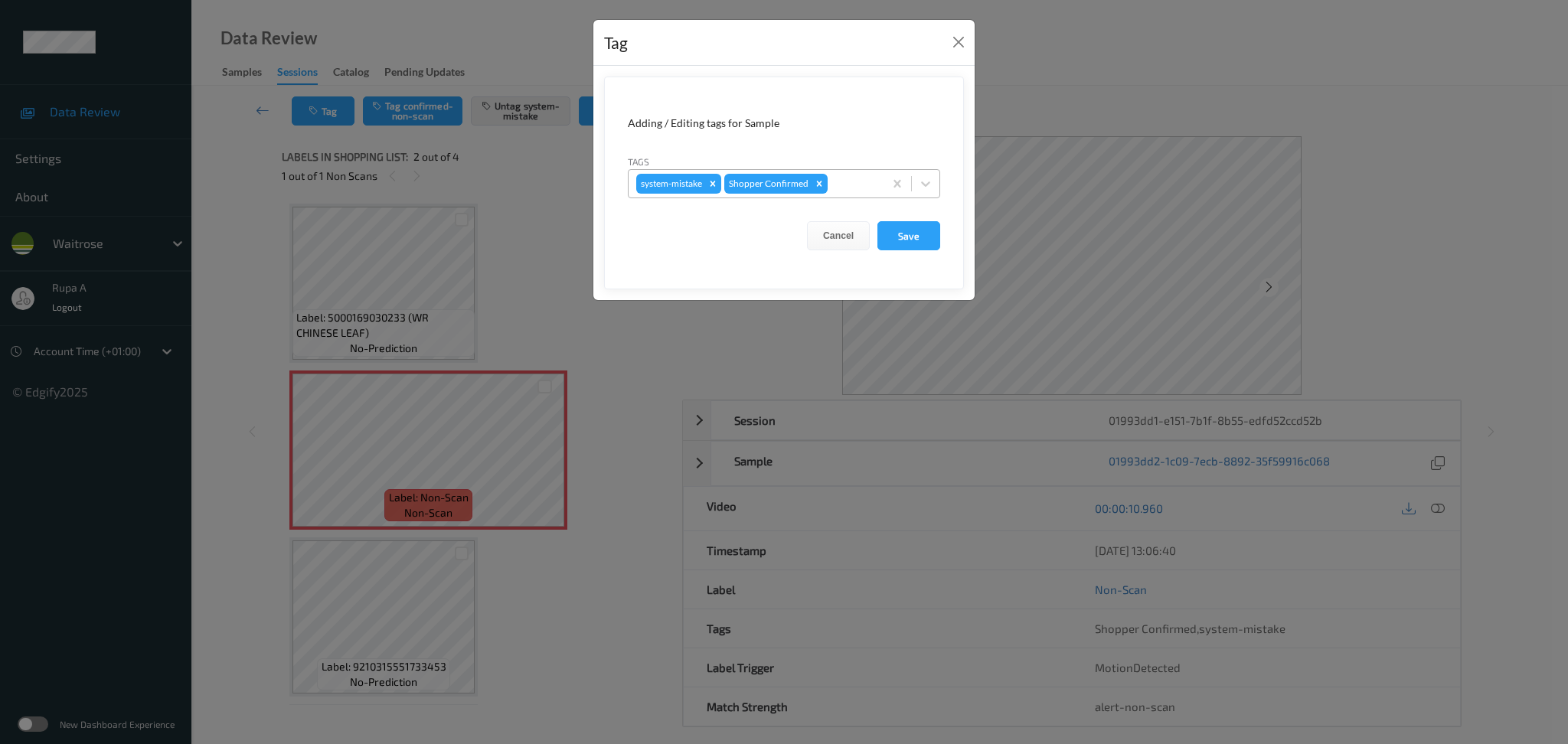
click at [866, 185] on div at bounding box center [853, 183] width 45 height 18
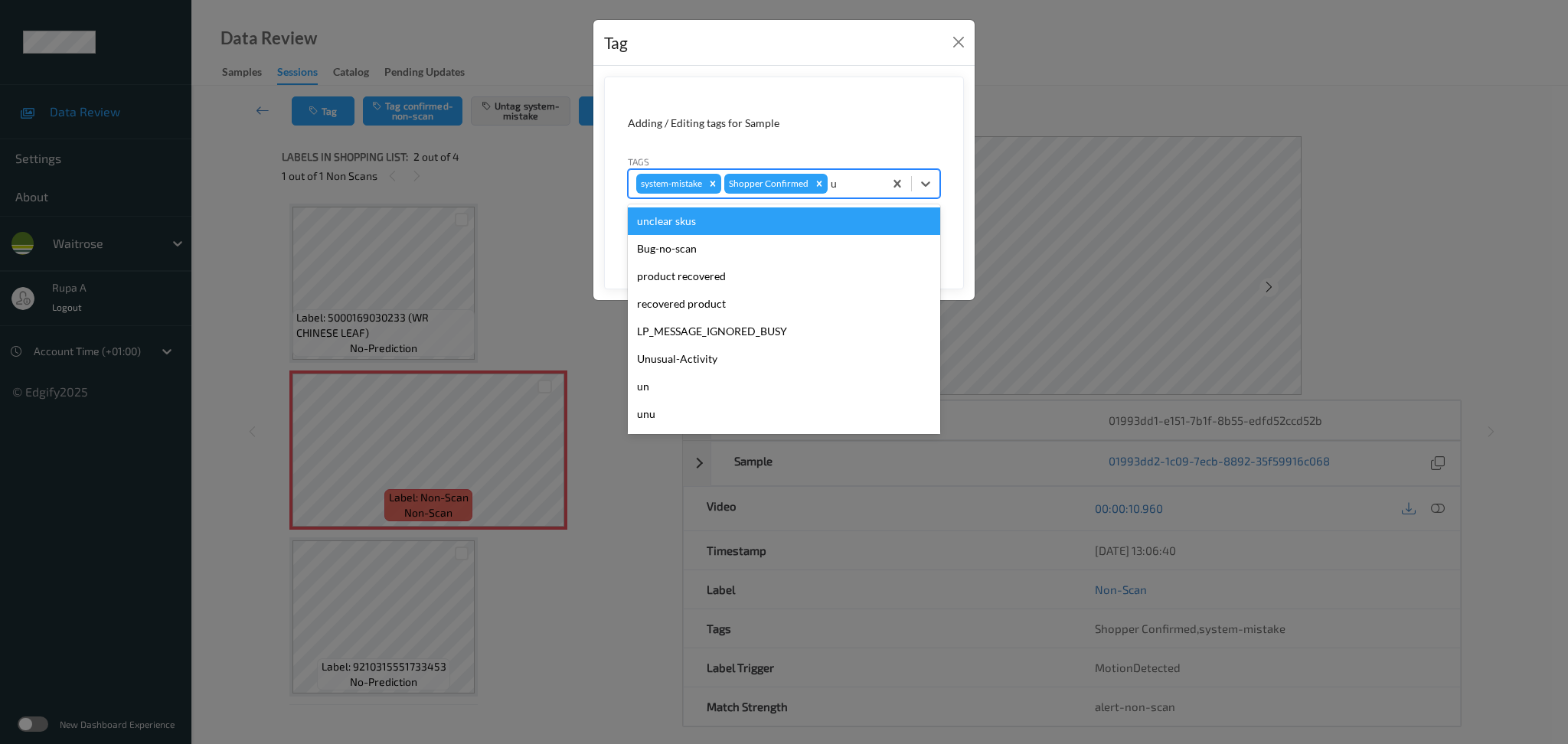
type input "un"
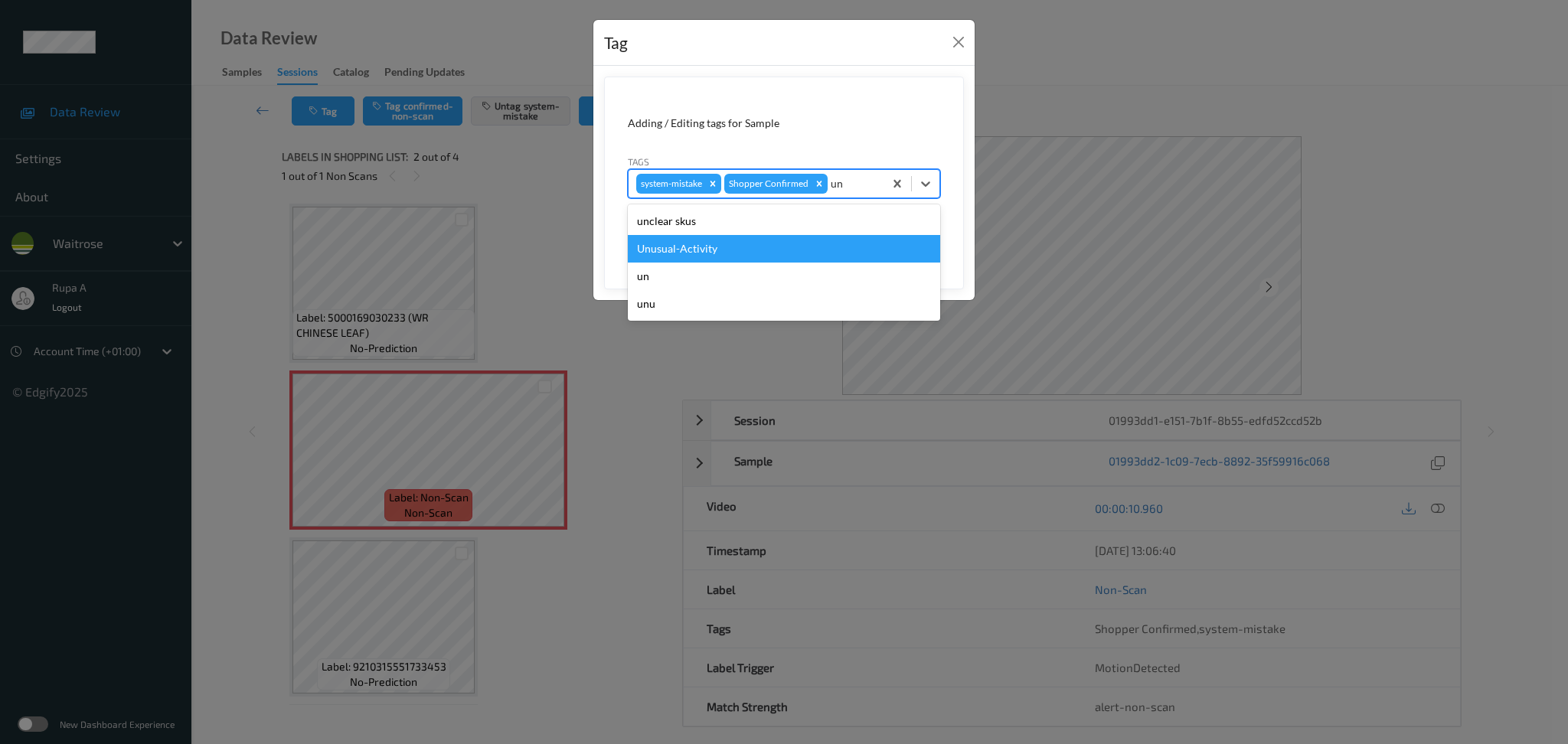
click at [739, 251] on div "Unusual-Activity" at bounding box center [784, 249] width 313 height 28
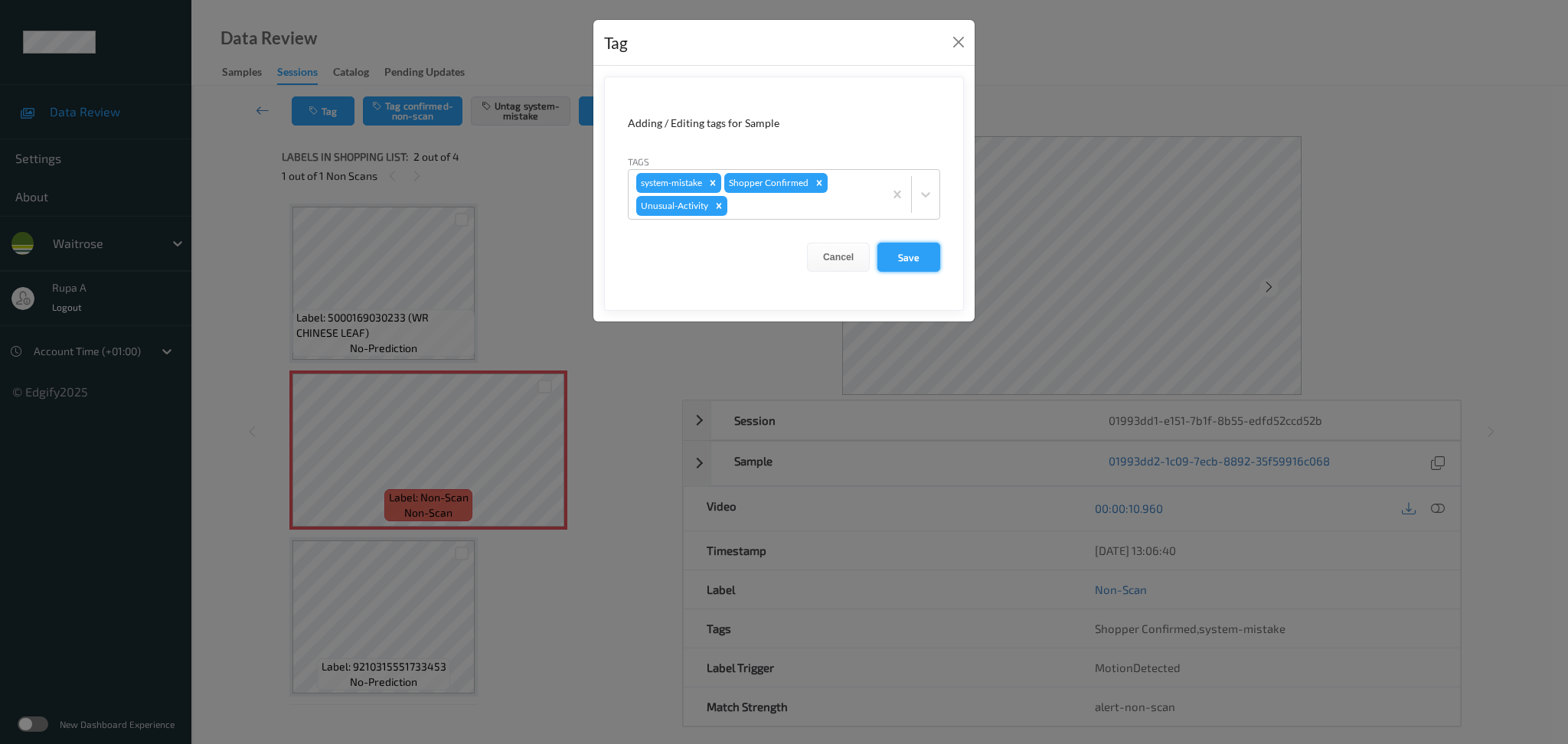
click at [899, 255] on button "Save" at bounding box center [908, 258] width 63 height 29
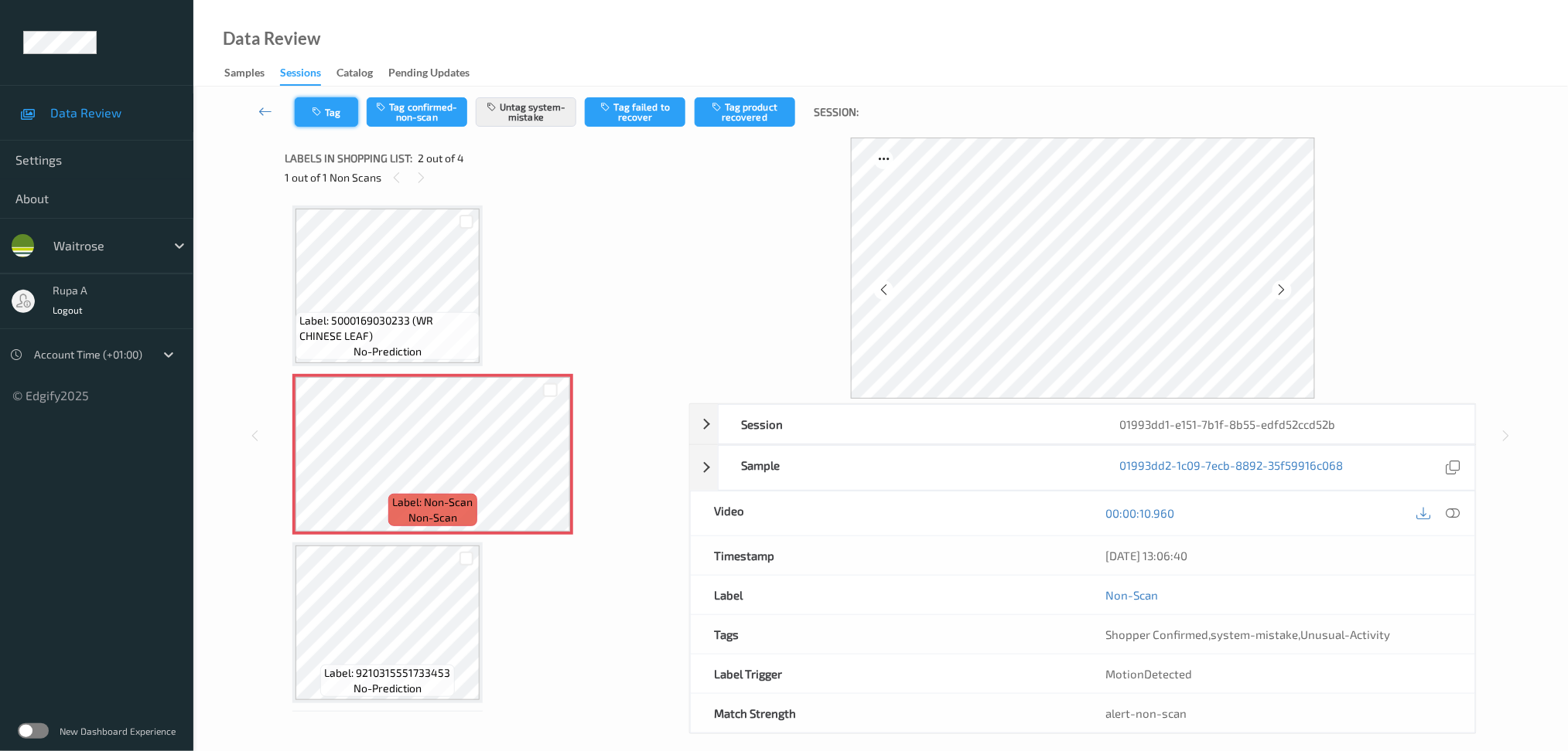
click at [320, 115] on icon "button" at bounding box center [318, 112] width 13 height 11
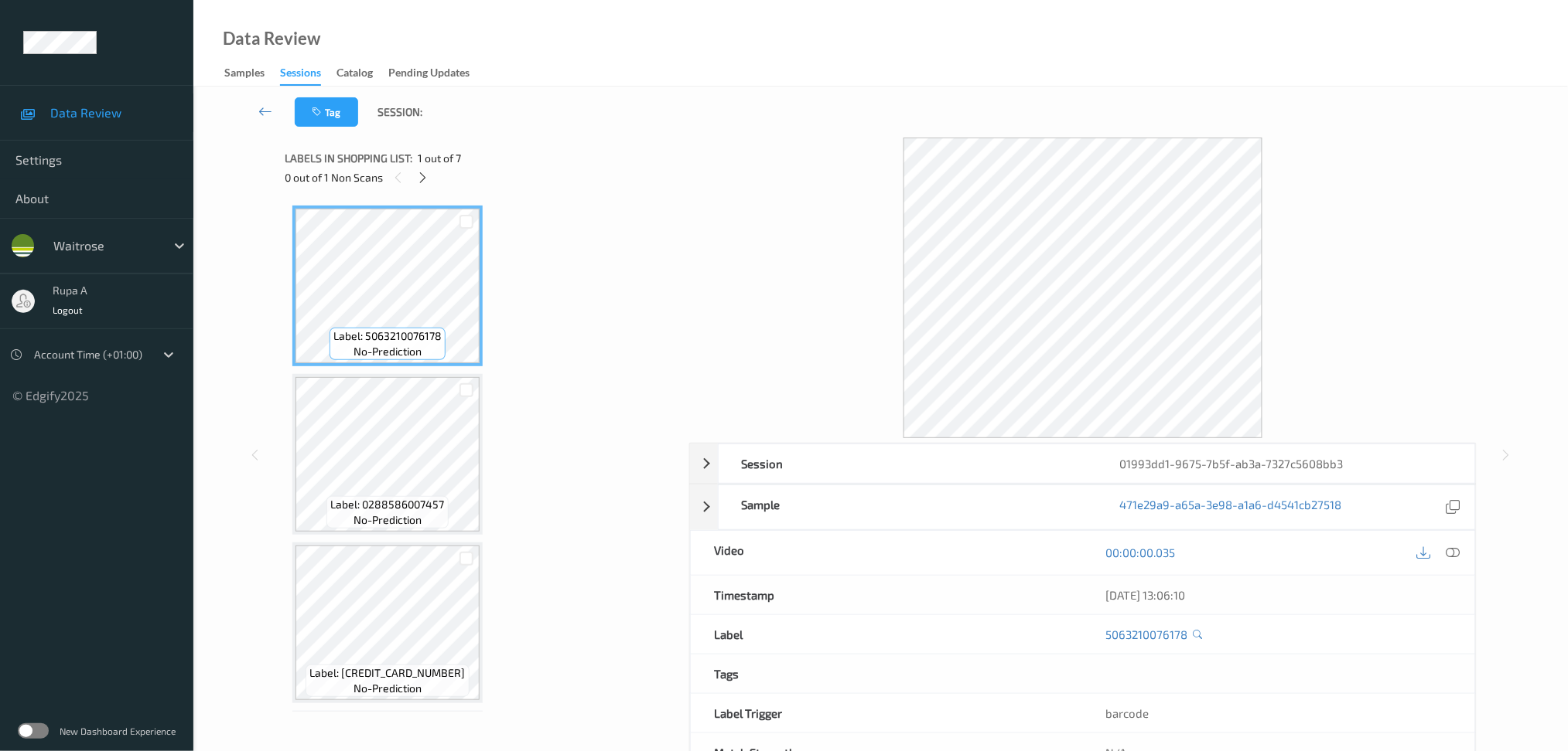
click at [579, 174] on div "0 out of 1 Non Scans" at bounding box center [481, 177] width 394 height 19
click at [422, 175] on icon at bounding box center [422, 177] width 13 height 14
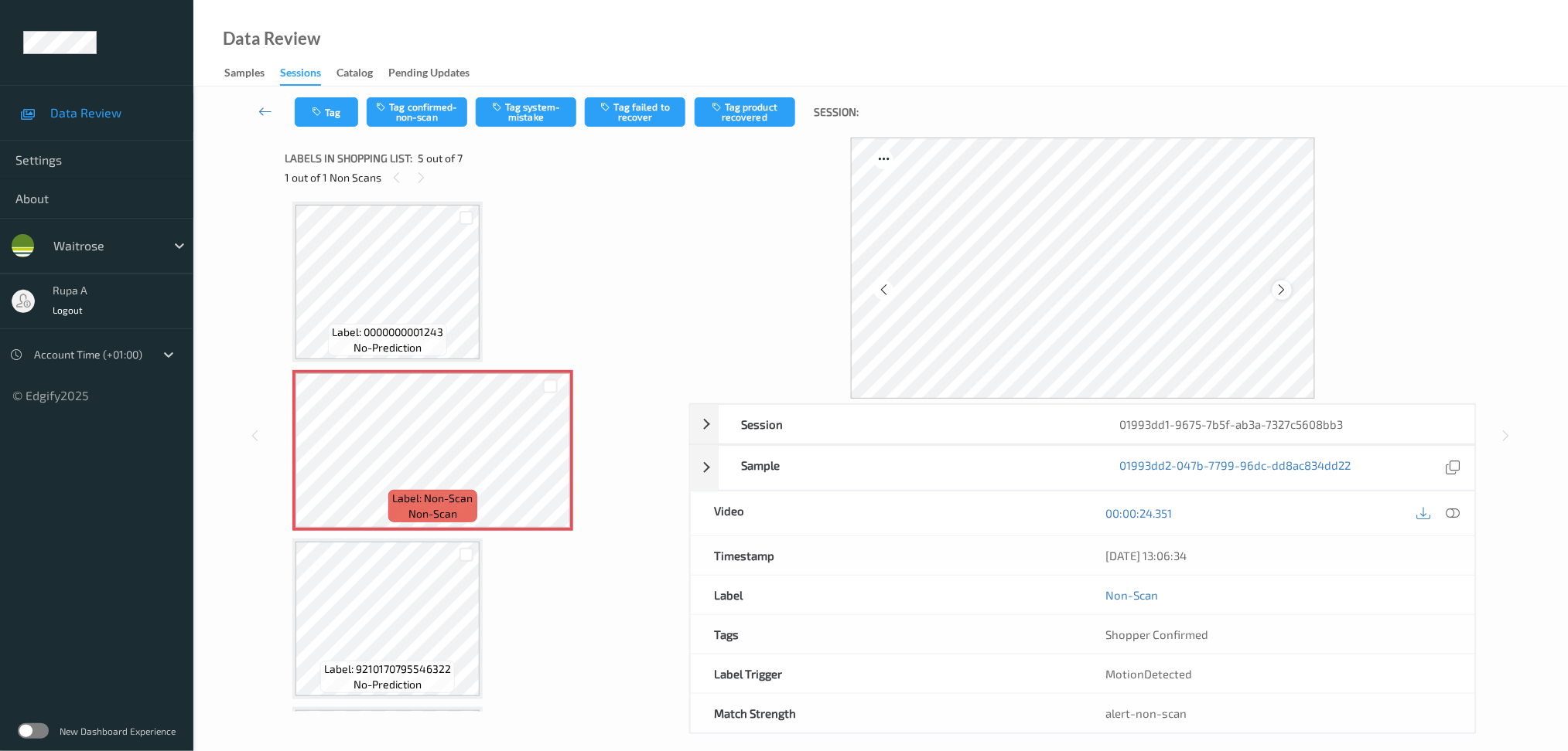
click at [1290, 294] on div at bounding box center [1281, 290] width 19 height 19
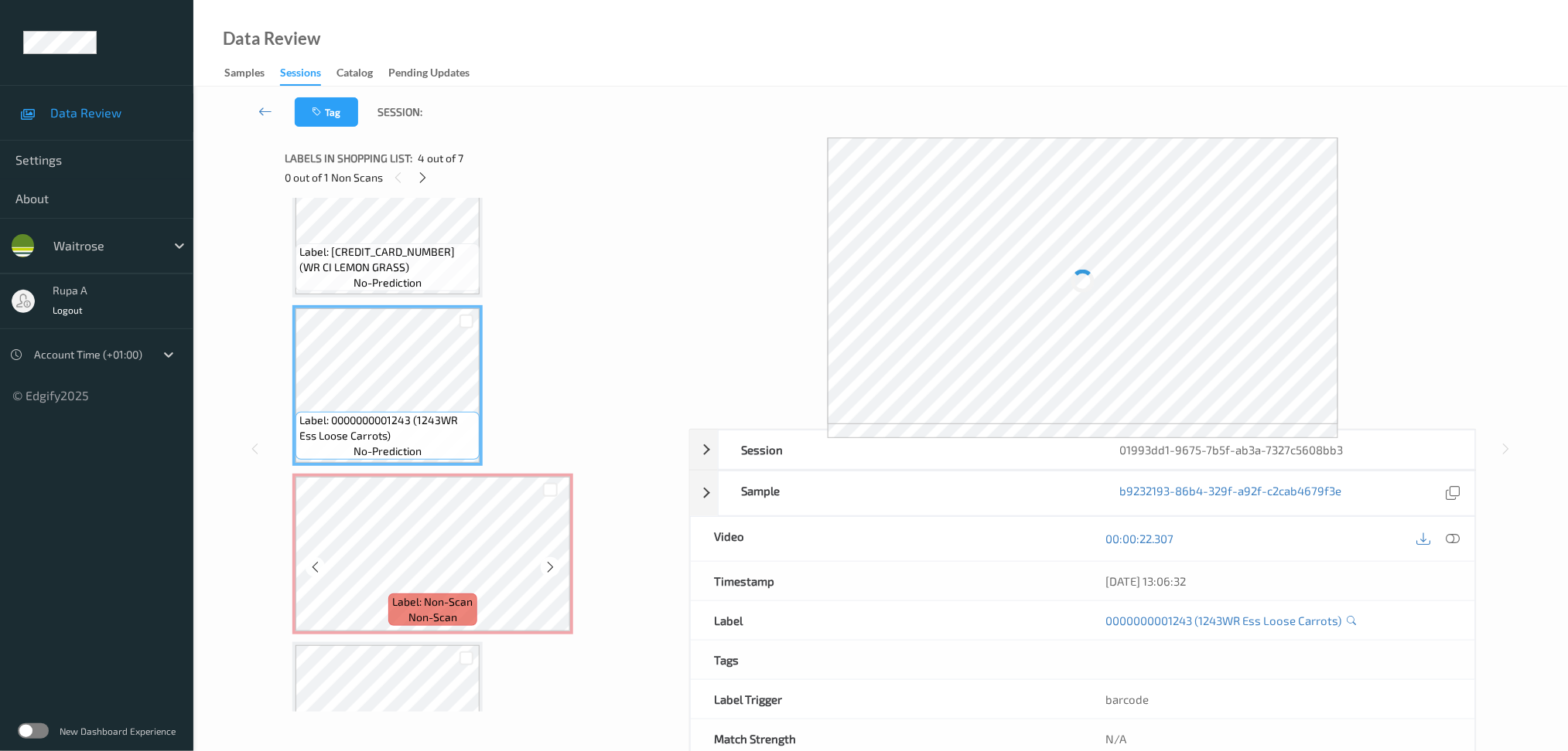
scroll to position [391, 0]
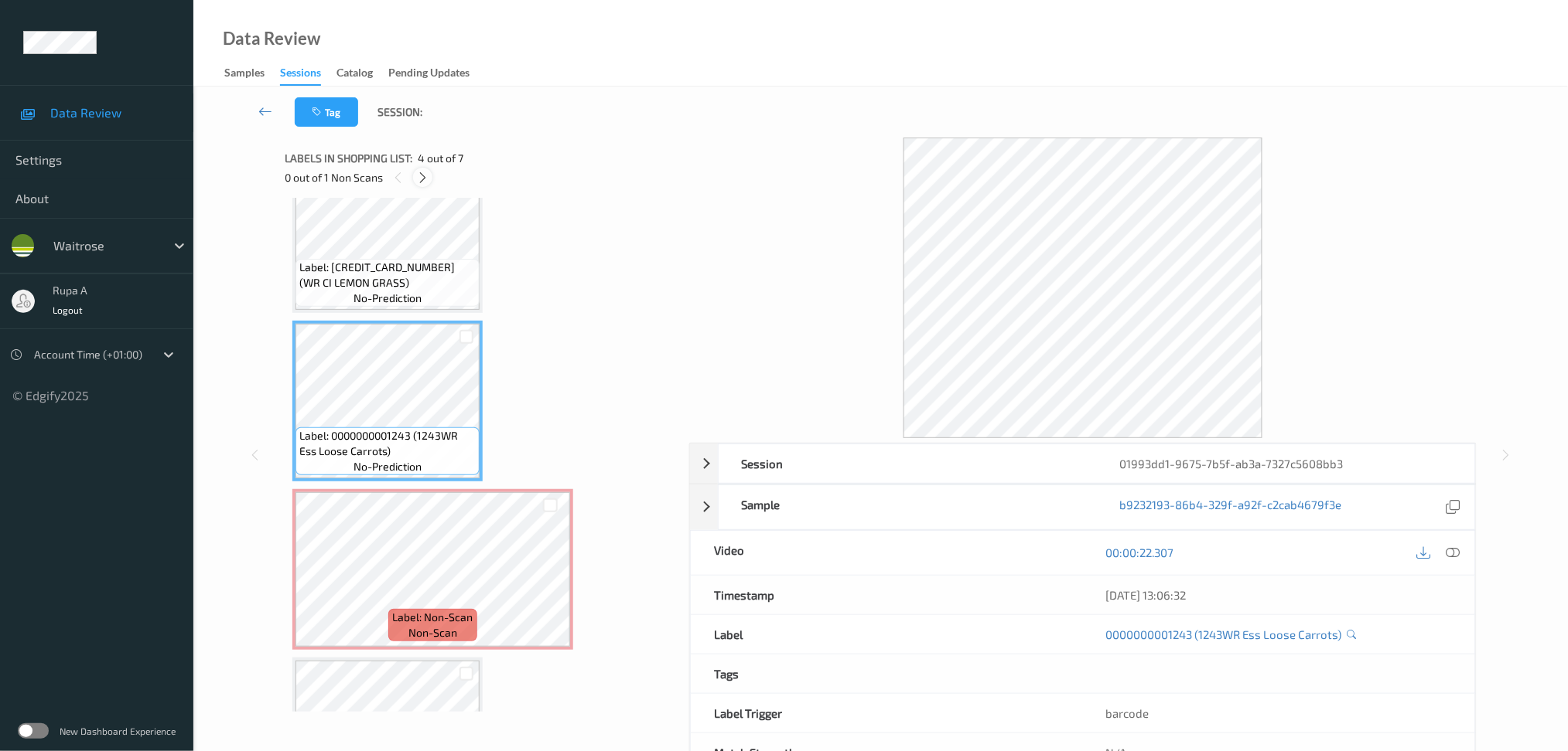
click at [422, 179] on icon at bounding box center [422, 177] width 13 height 14
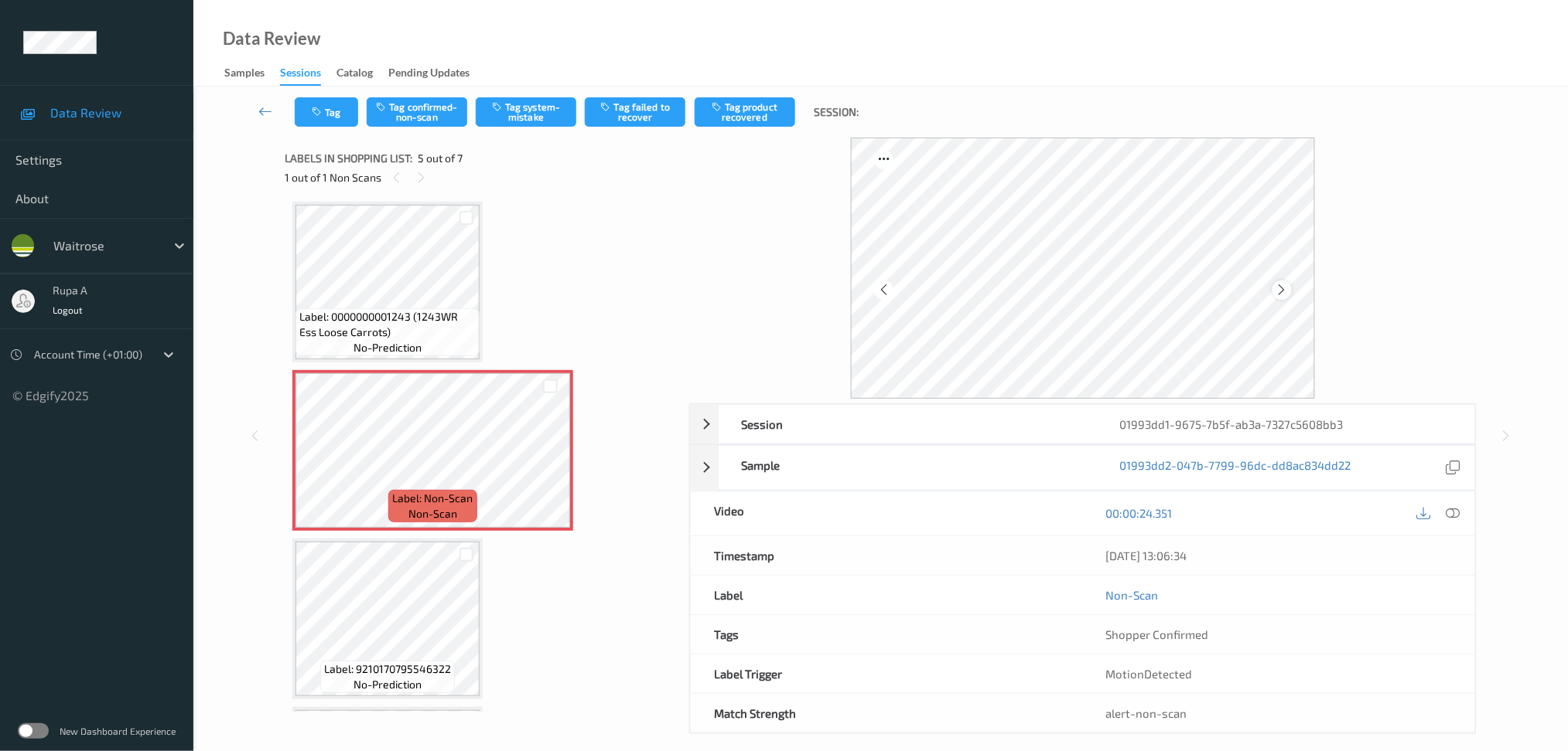
click at [1278, 294] on icon at bounding box center [1281, 289] width 13 height 14
click at [1279, 294] on icon at bounding box center [1281, 289] width 13 height 14
click at [498, 126] on button "Tag system-mistake" at bounding box center [525, 112] width 100 height 29
click at [297, 116] on button "Tag" at bounding box center [325, 112] width 63 height 29
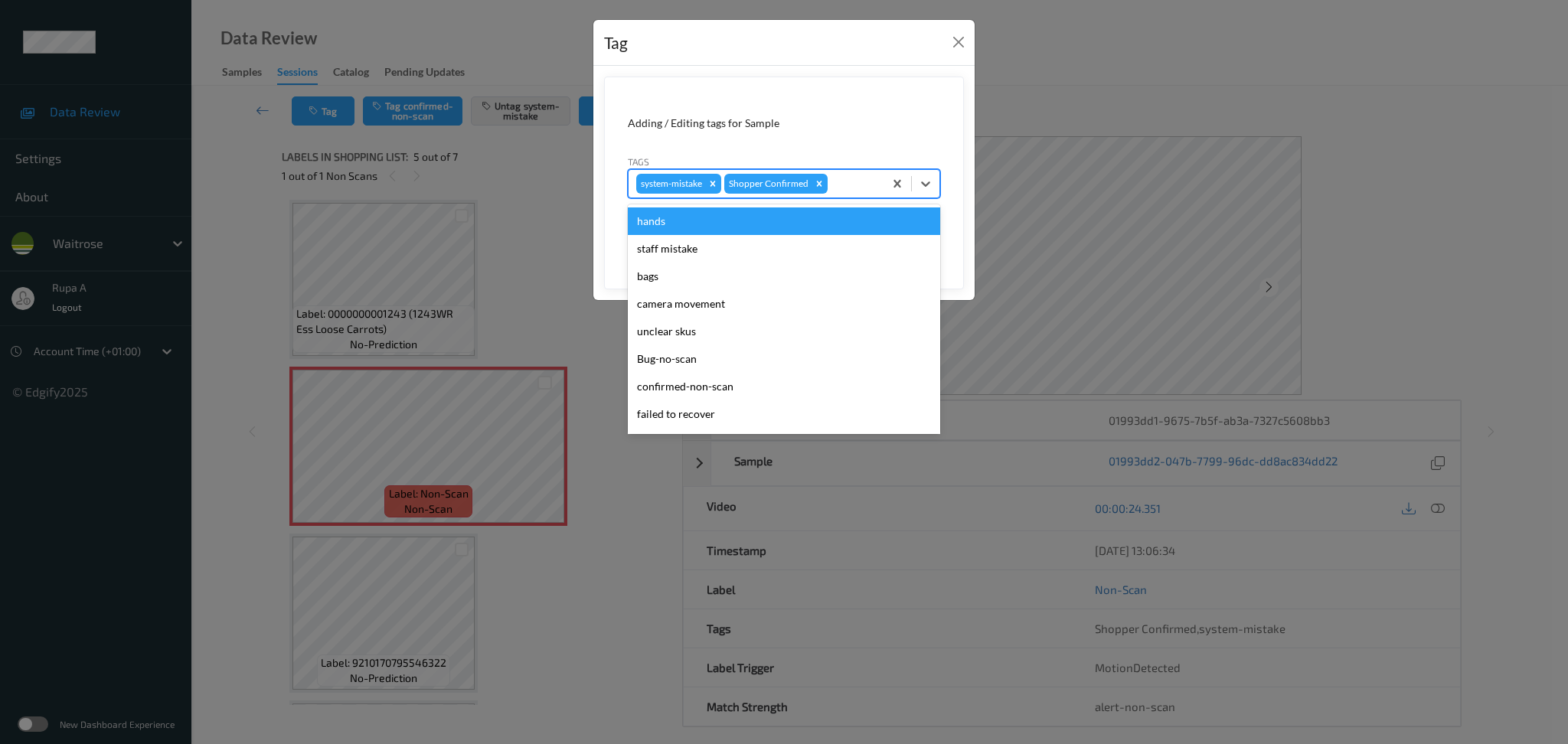
click at [878, 178] on div "system-mistake Shopper Confirmed" at bounding box center [756, 183] width 255 height 26
type input "un"
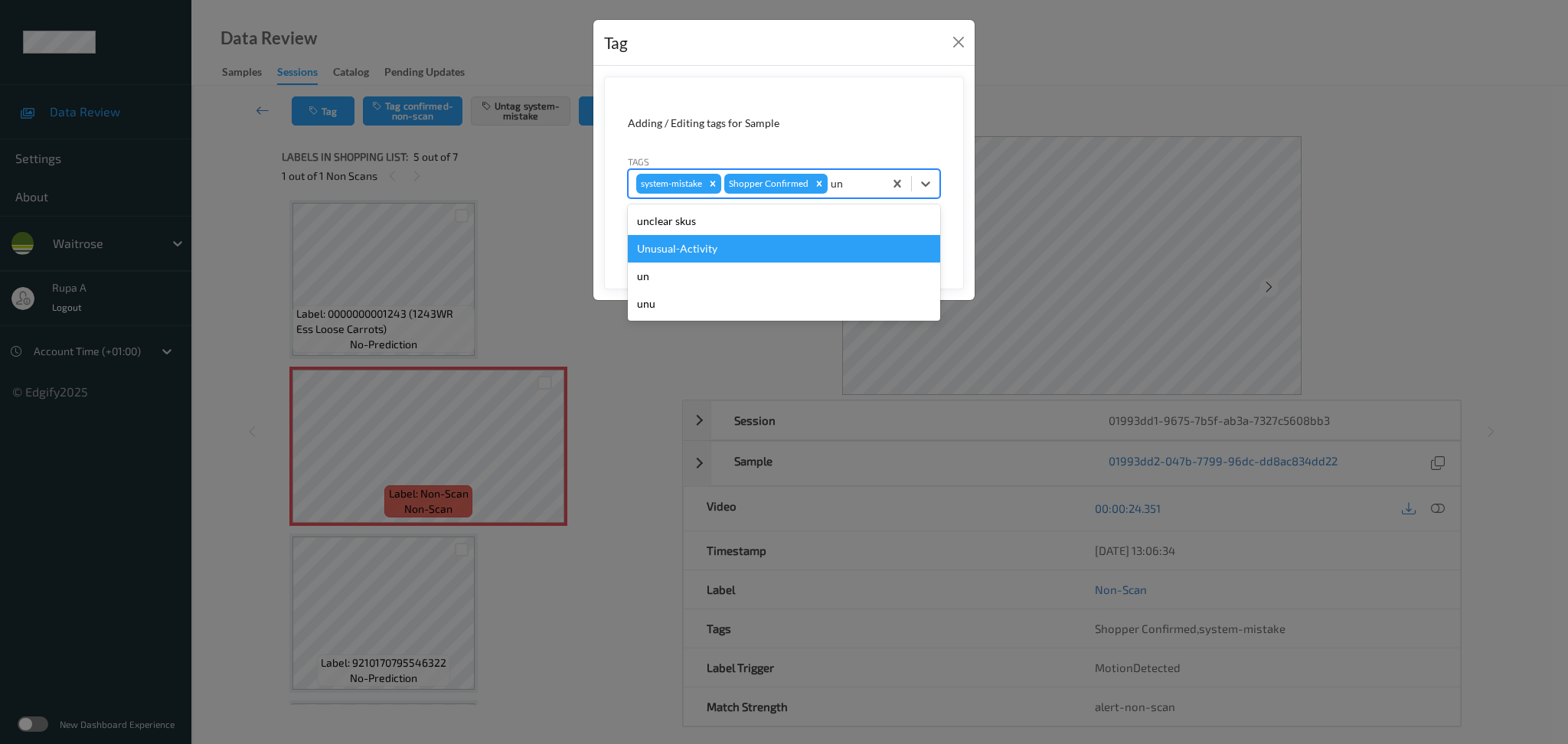
click at [755, 244] on div "Unusual-Activity" at bounding box center [784, 249] width 313 height 28
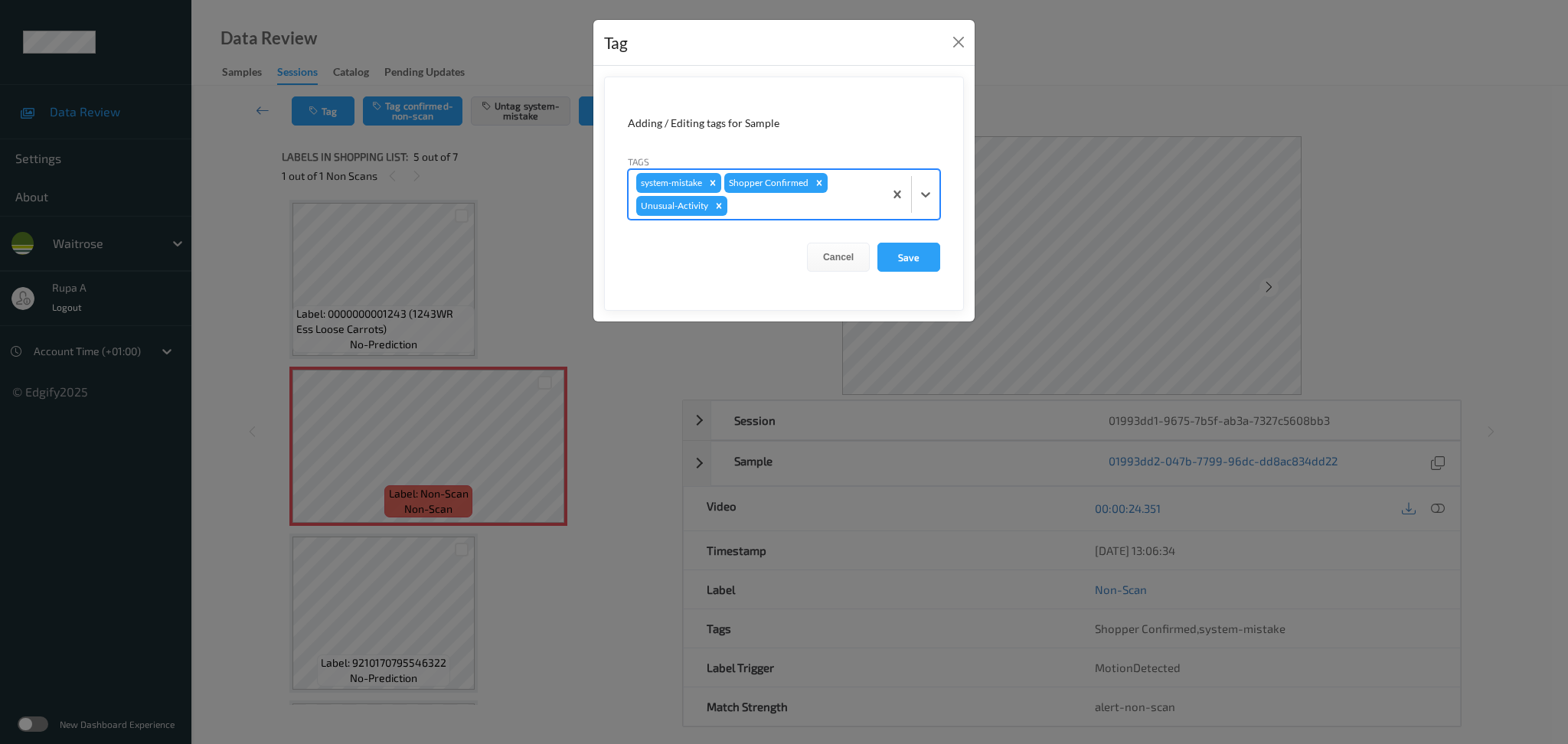
click at [774, 209] on div at bounding box center [803, 206] width 146 height 18
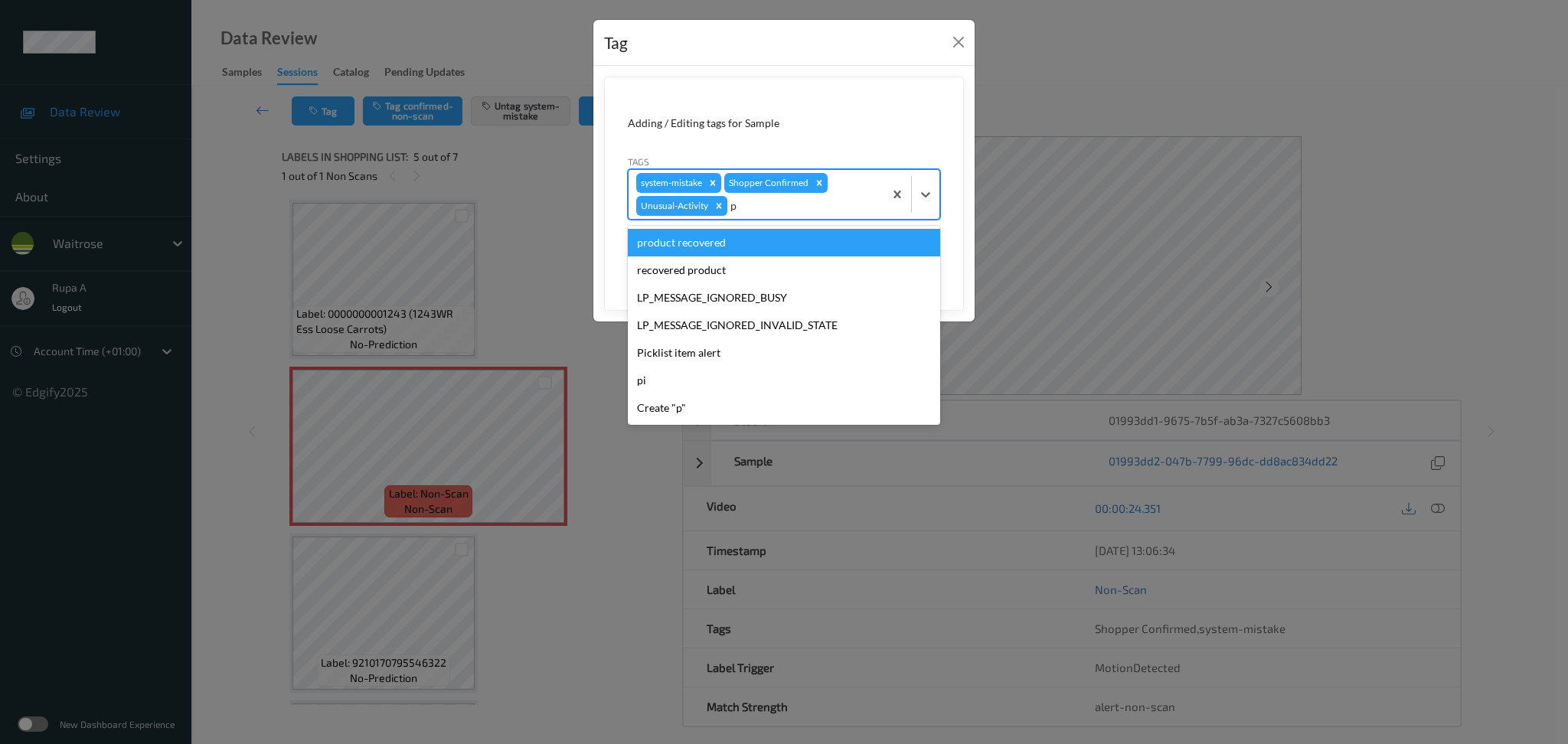
type input "pi"
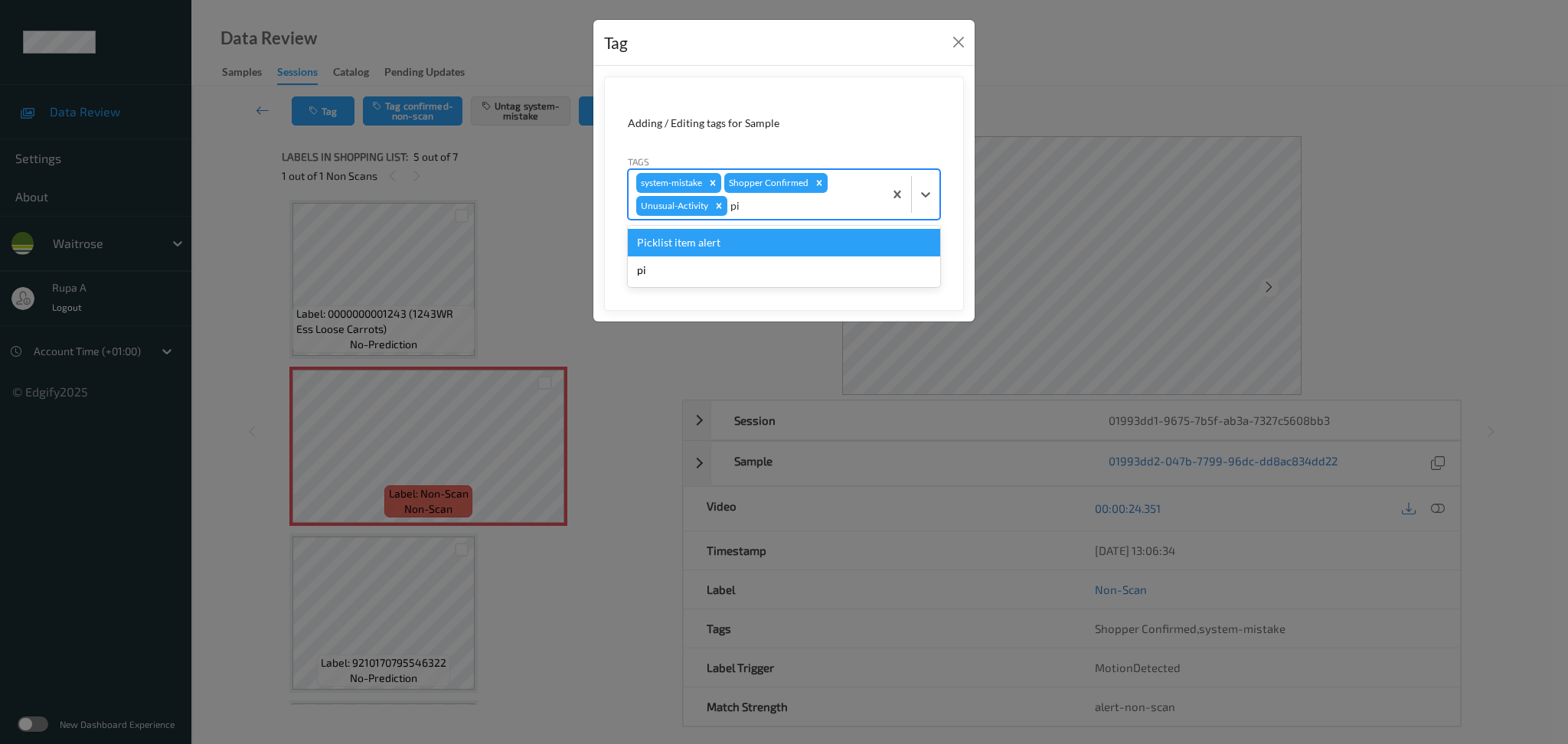
click at [745, 240] on div "Picklist item alert" at bounding box center [784, 242] width 313 height 28
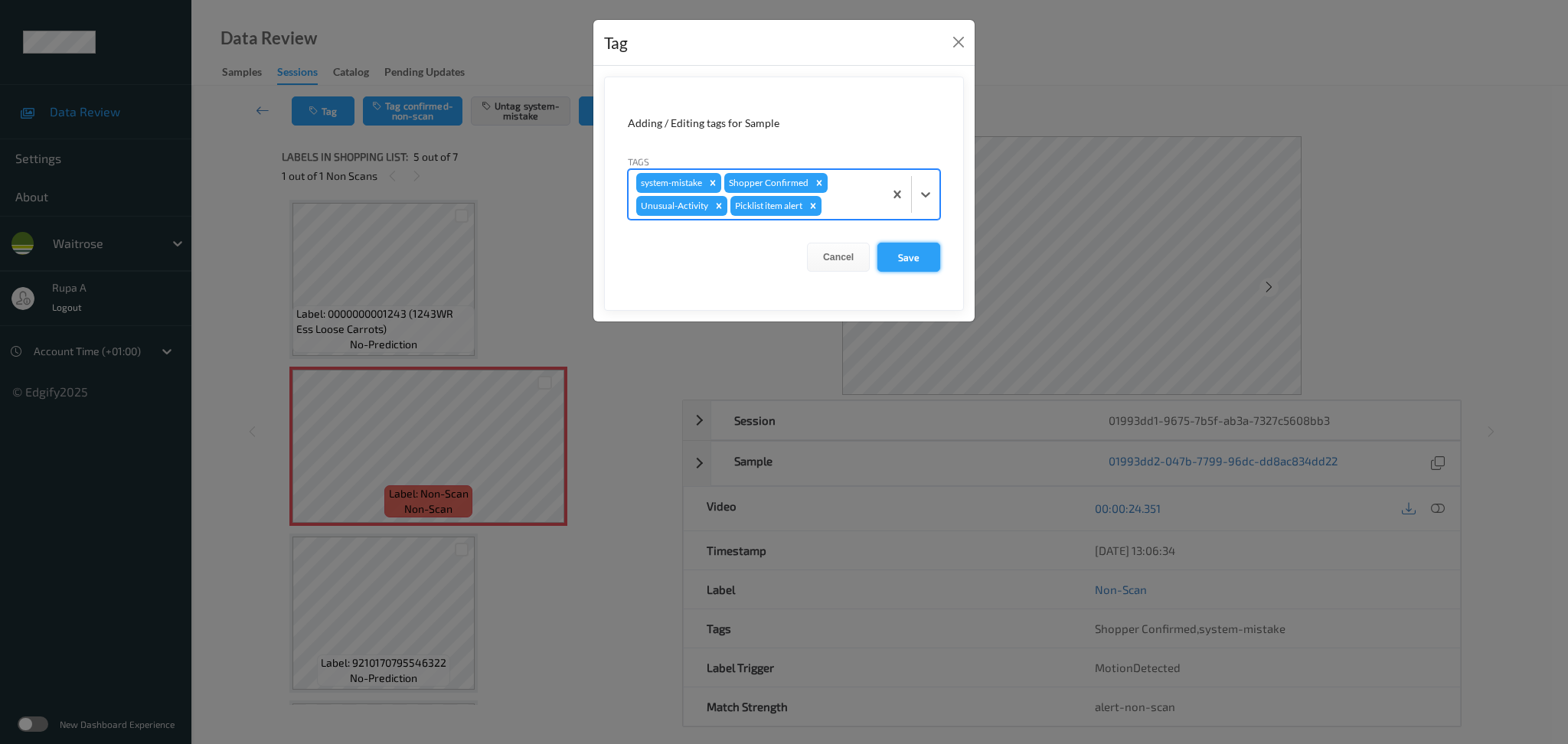
click at [921, 262] on button "Save" at bounding box center [908, 258] width 63 height 29
click at [917, 266] on button "Save" at bounding box center [908, 258] width 63 height 29
click at [918, 265] on button "Save" at bounding box center [908, 258] width 63 height 29
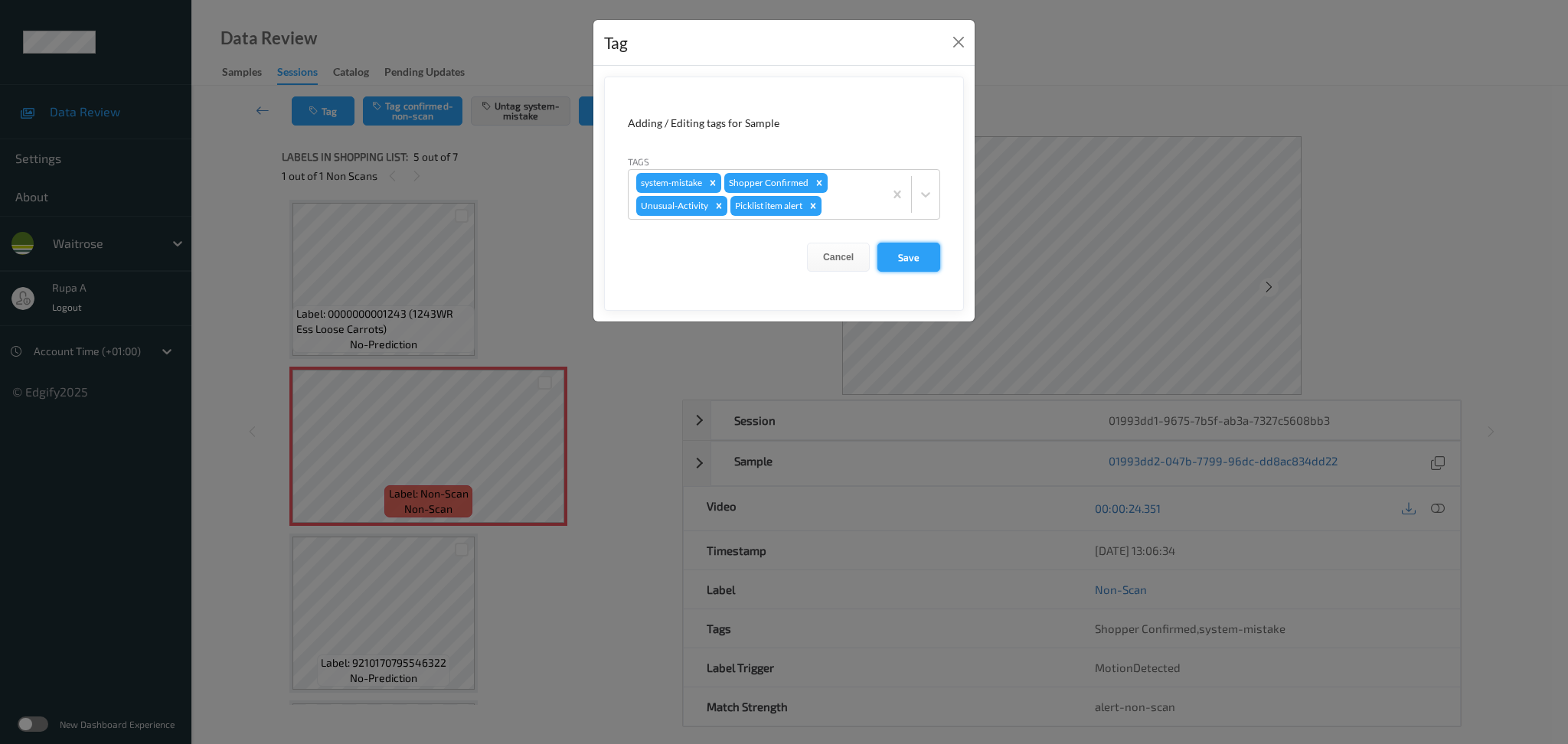
click at [918, 265] on button "Save" at bounding box center [908, 258] width 63 height 29
click at [918, 265] on form "Adding / Editing tags for Sample Tags system-mistake Shopper Confirmed Unusual-…" at bounding box center [784, 193] width 360 height 234
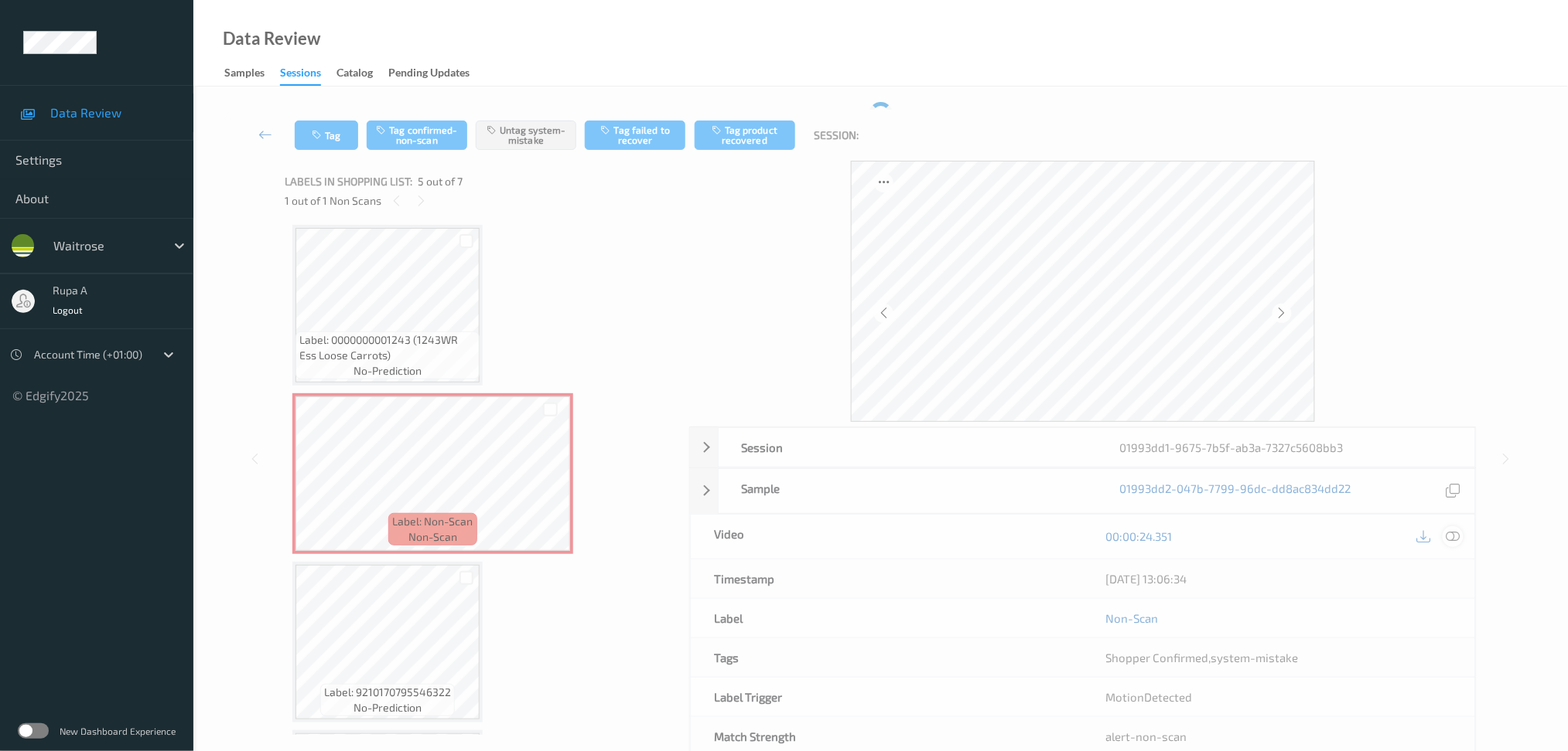
click at [1453, 536] on icon at bounding box center [1452, 537] width 14 height 14
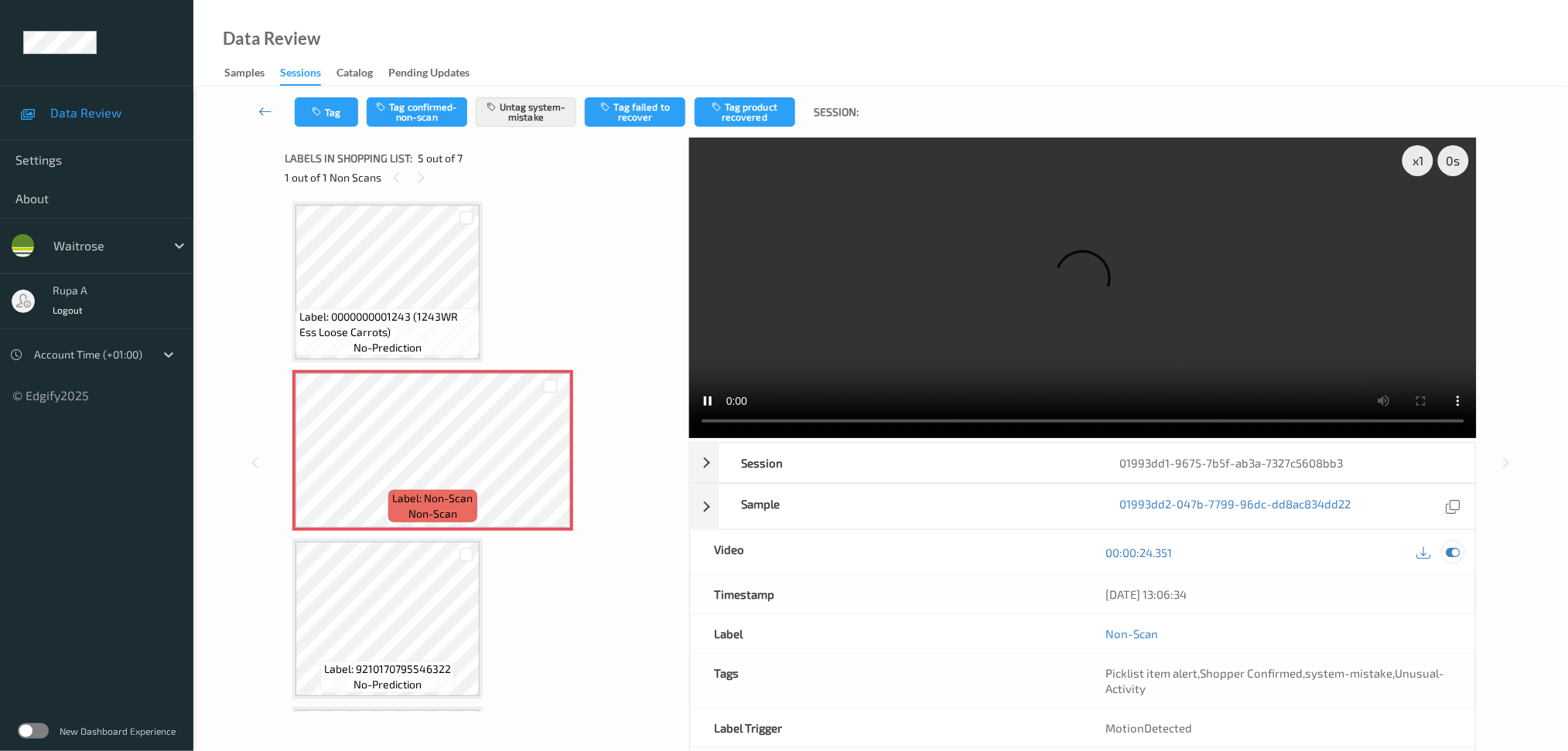
click at [1449, 548] on icon at bounding box center [1452, 552] width 14 height 14
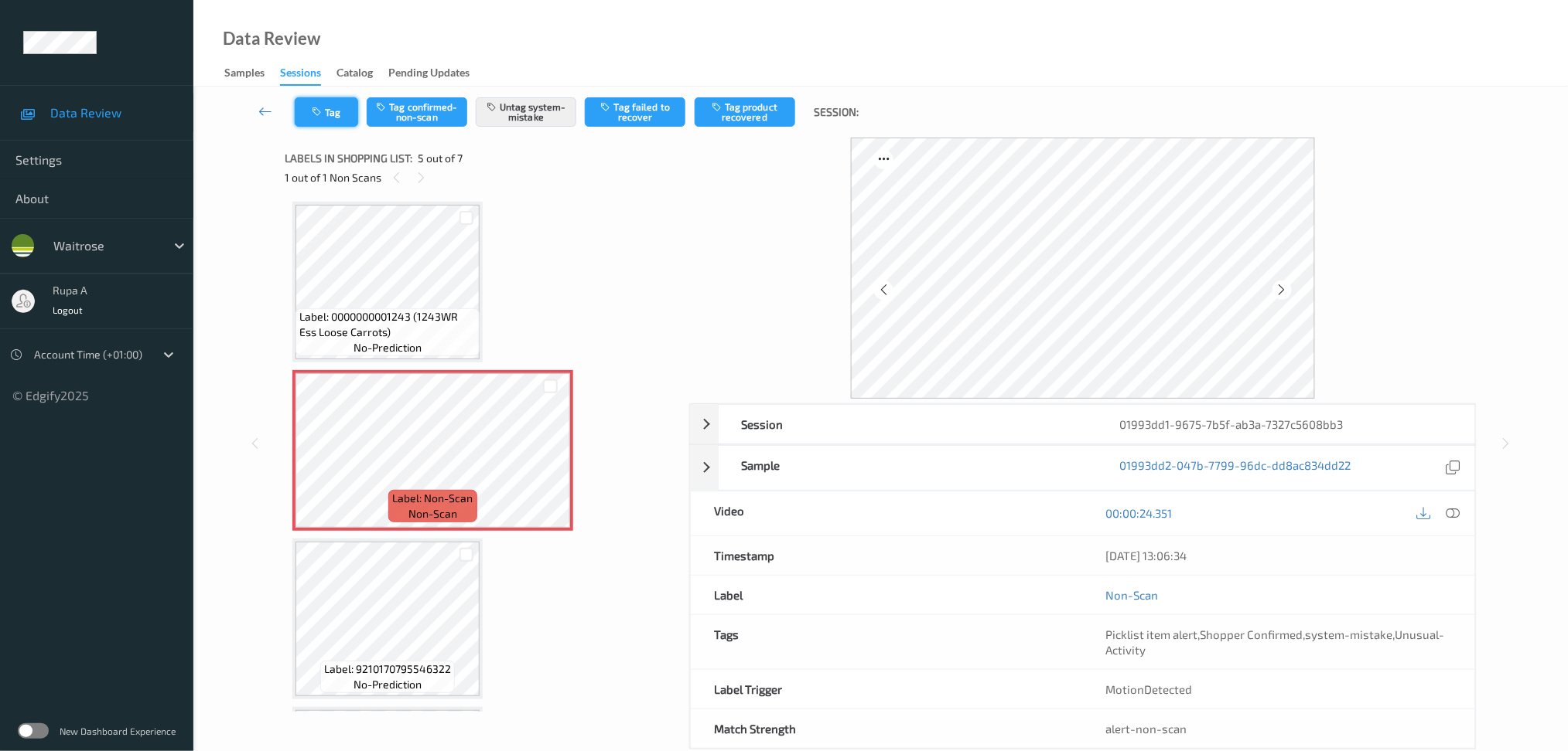
click at [327, 103] on button "Tag" at bounding box center [325, 112] width 63 height 29
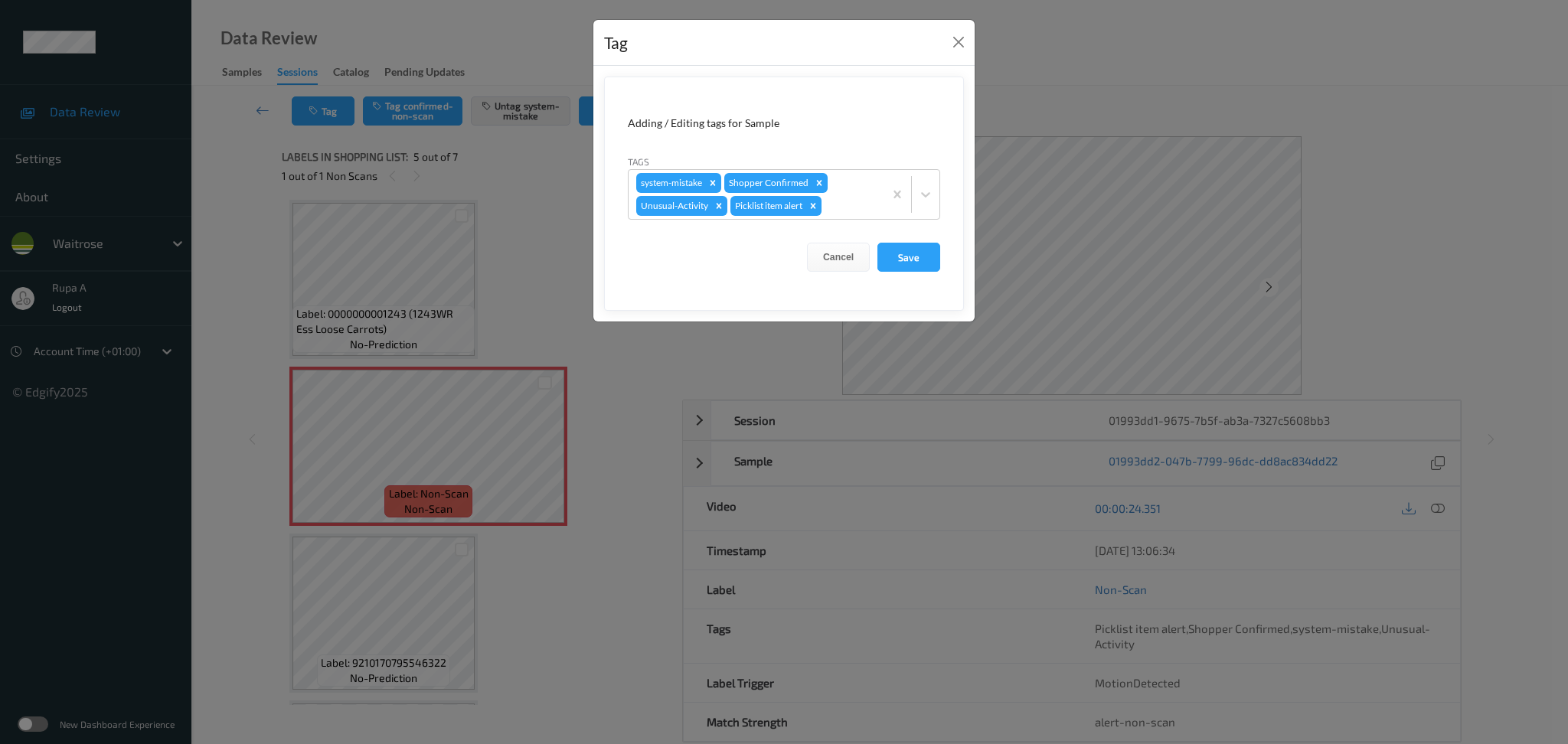
click at [944, 258] on form "Adding / Editing tags for Sample Tags system-mistake Shopper Confirmed Unusual-…" at bounding box center [784, 193] width 360 height 234
click at [910, 250] on button "Save" at bounding box center [908, 258] width 63 height 29
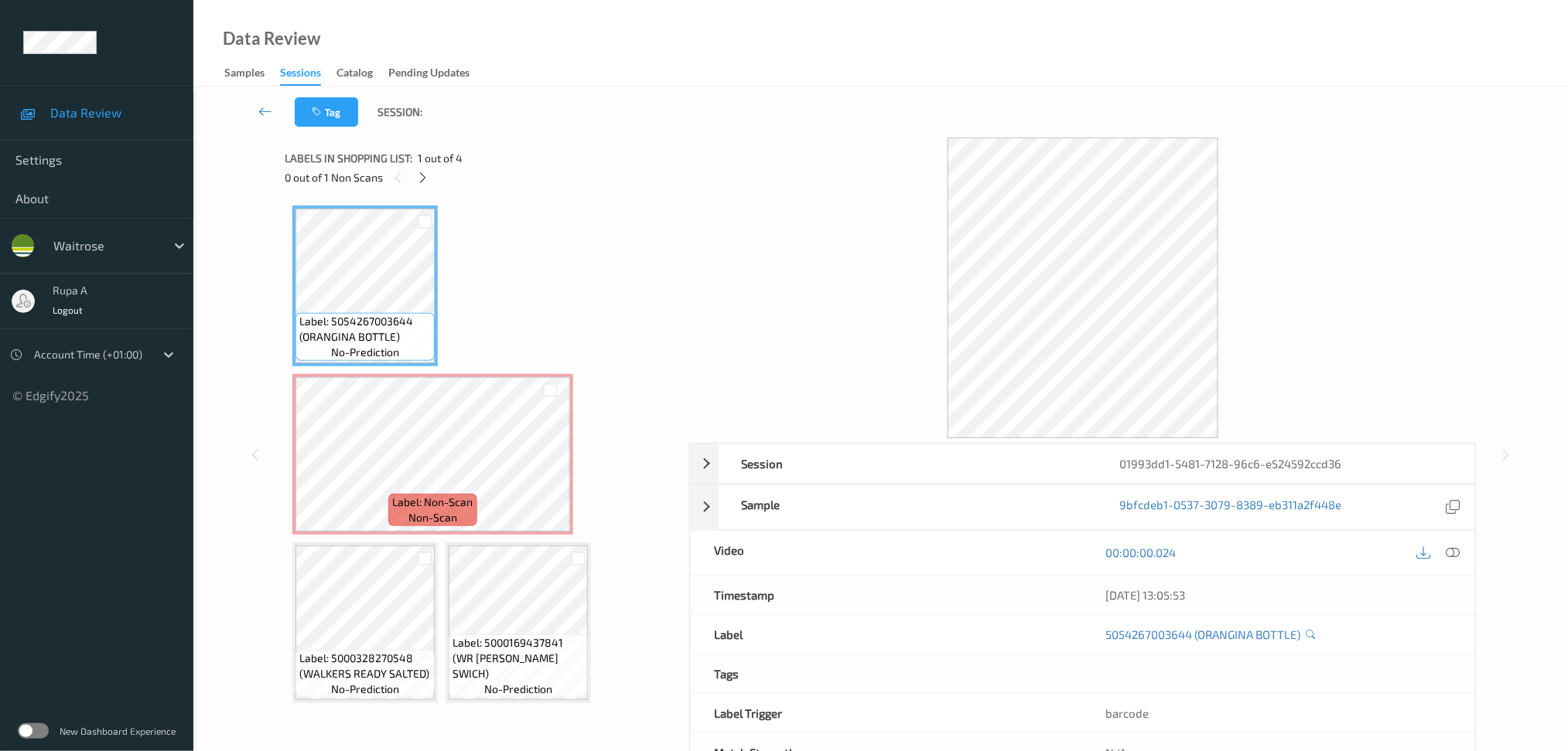
click at [447, 223] on div "Label: 5054267003644 (ORANGINA BOTTLE) no-prediction Label: Non-Scan non-scan L…" at bounding box center [481, 454] width 378 height 498
click at [425, 174] on icon at bounding box center [422, 177] width 13 height 14
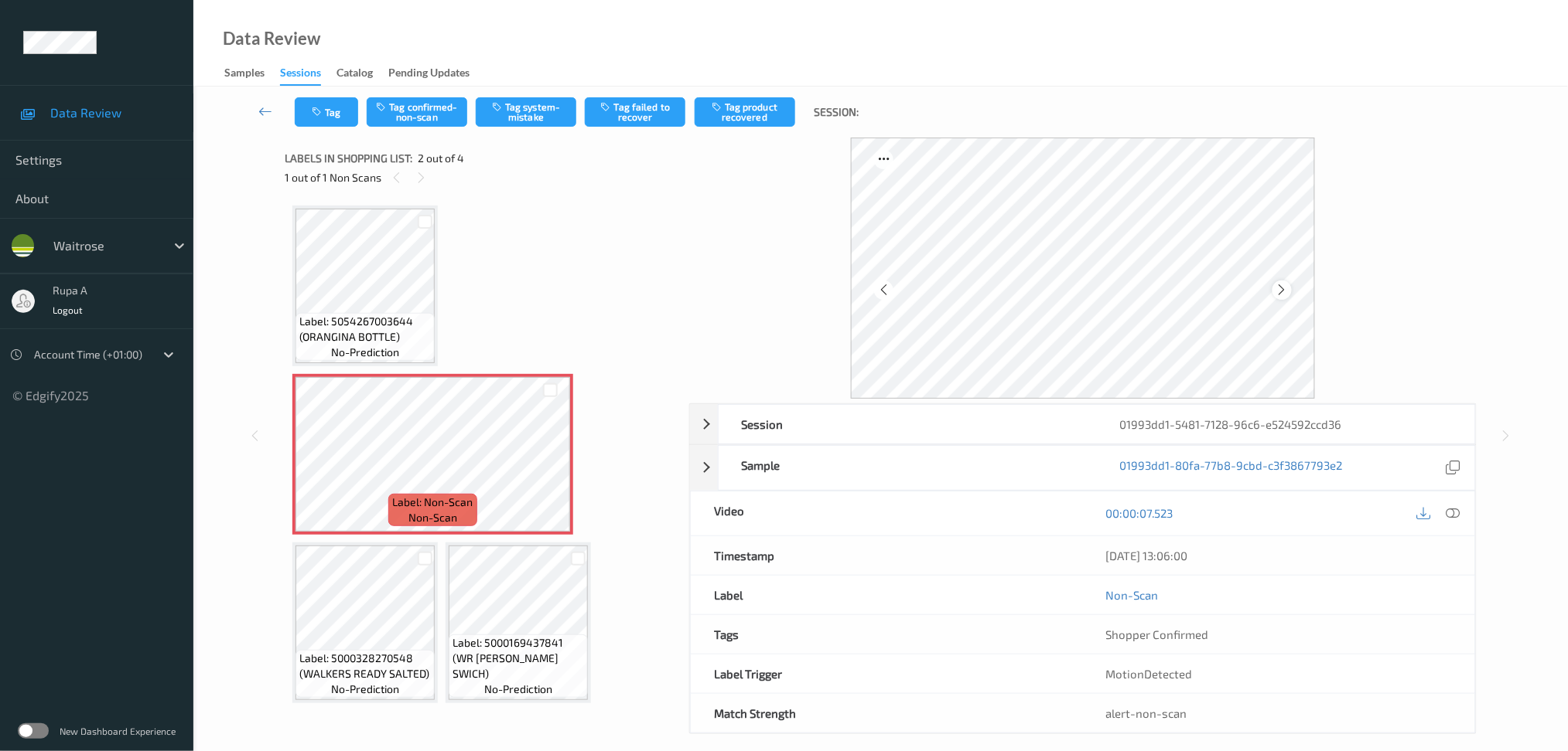
click at [1287, 286] on icon at bounding box center [1281, 289] width 13 height 14
click at [1286, 287] on icon at bounding box center [1281, 289] width 13 height 14
click at [559, 121] on button "Tag system-mistake" at bounding box center [525, 112] width 100 height 29
click at [315, 119] on button "Tag" at bounding box center [325, 112] width 63 height 29
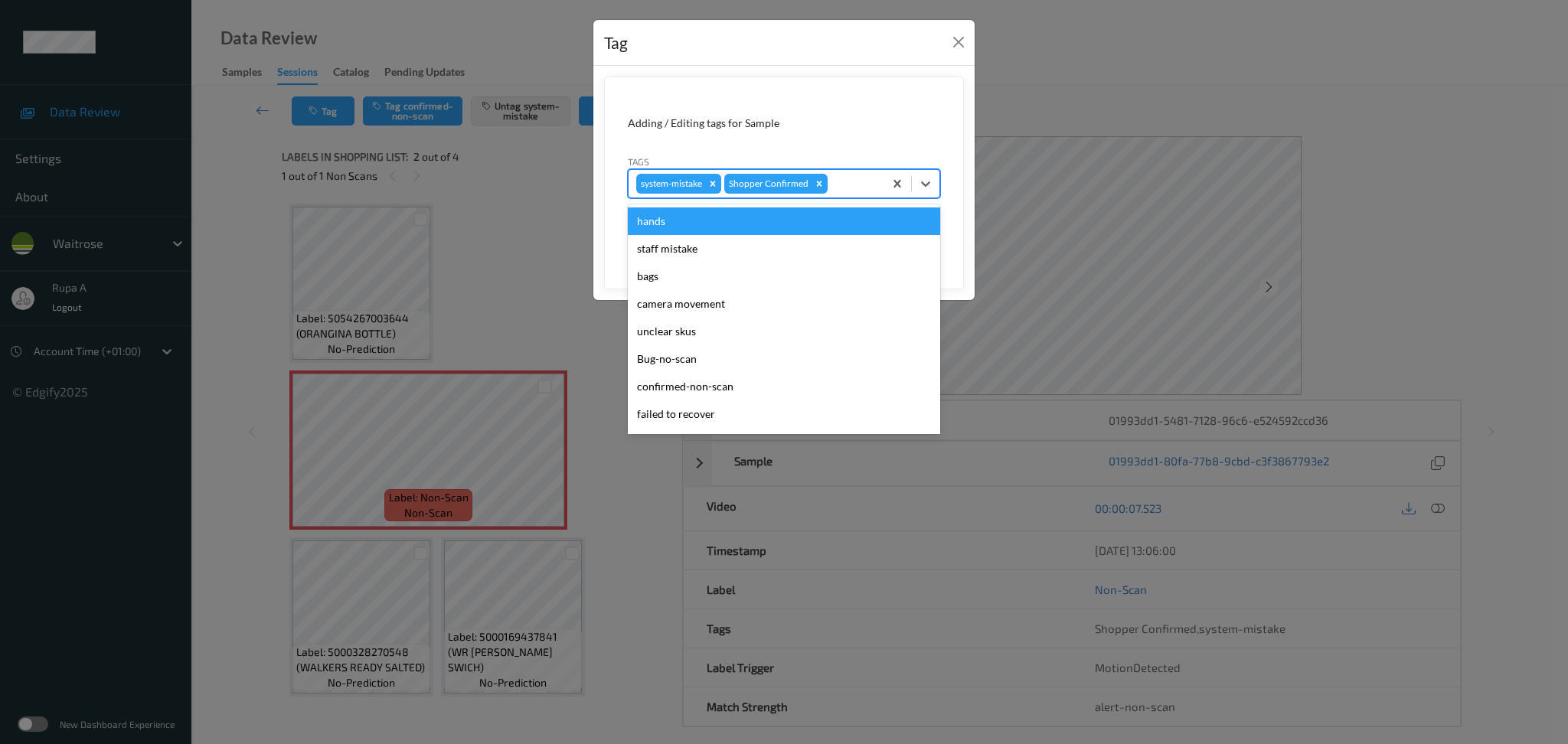
click at [863, 178] on div at bounding box center [853, 183] width 45 height 18
type input "un"
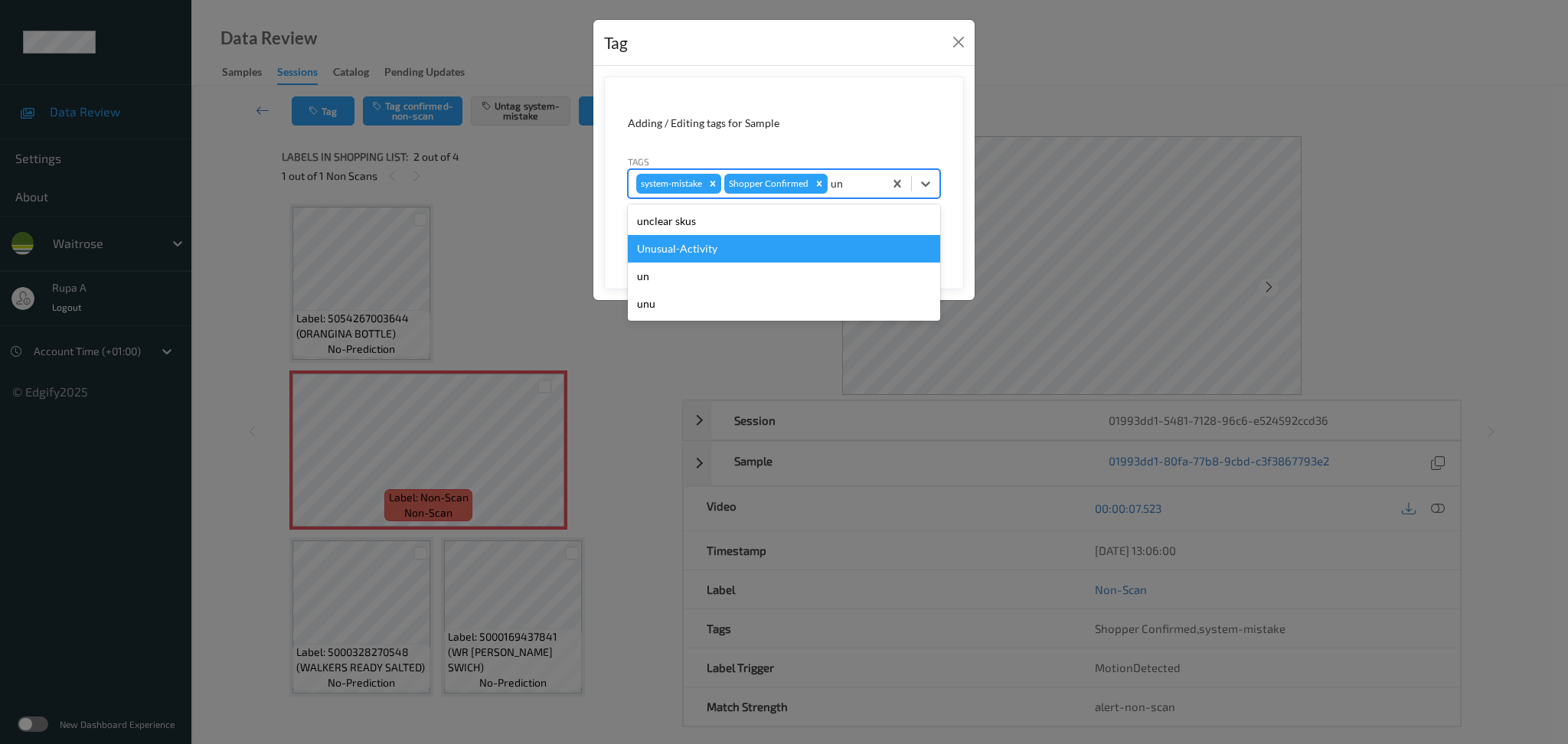
click at [751, 243] on div "Unusual-Activity" at bounding box center [784, 249] width 313 height 28
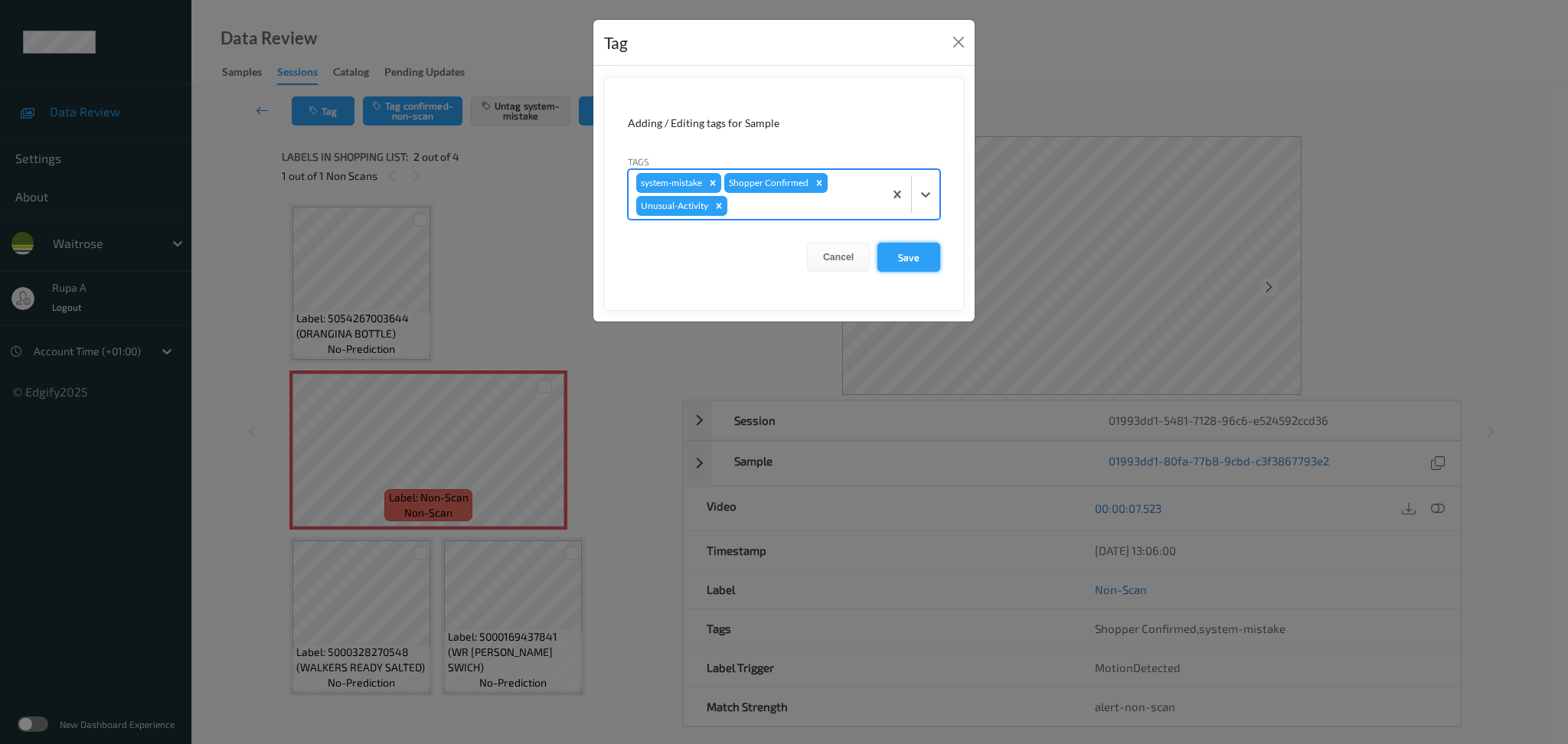
click at [912, 255] on button "Save" at bounding box center [908, 258] width 63 height 29
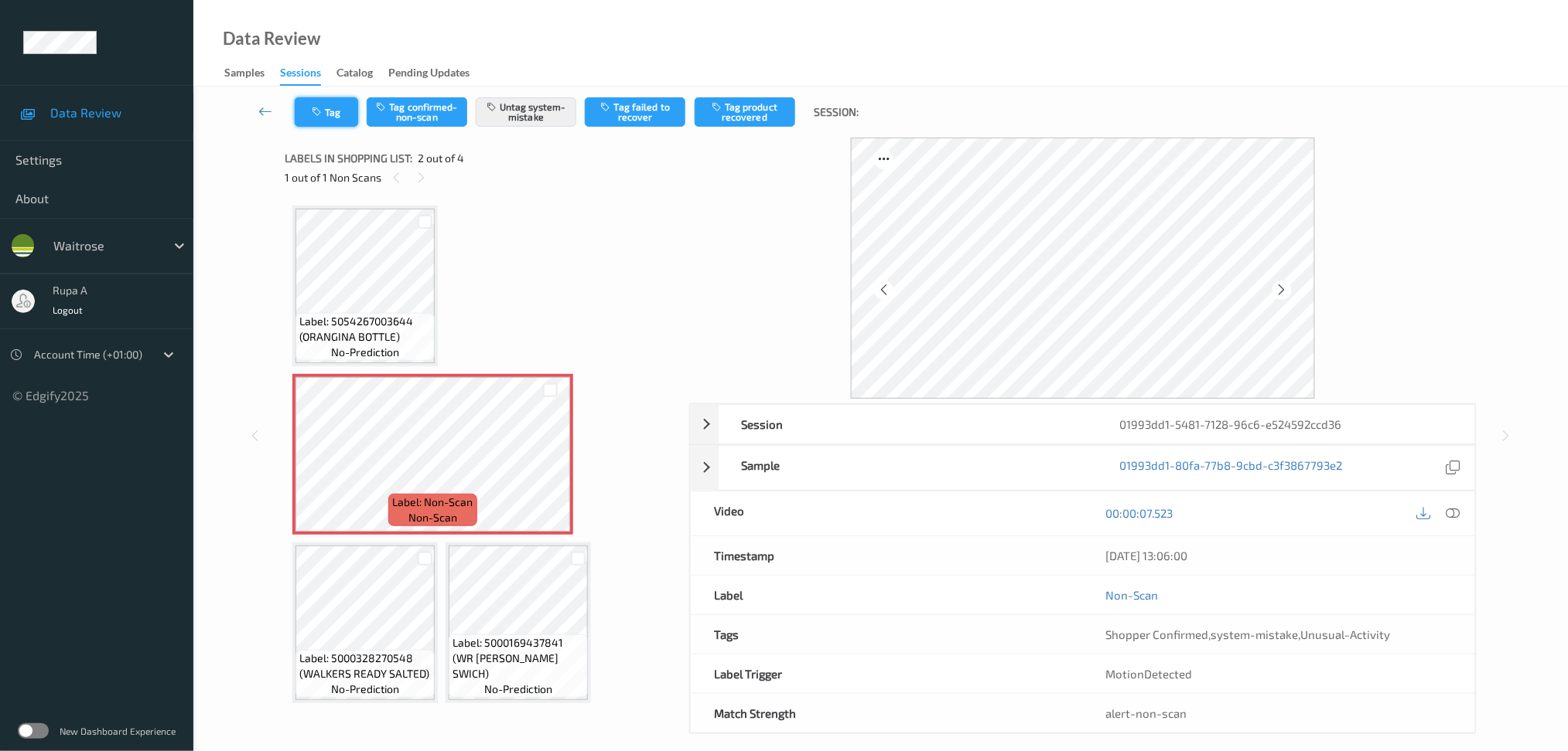
click at [335, 114] on button "Tag" at bounding box center [325, 112] width 63 height 29
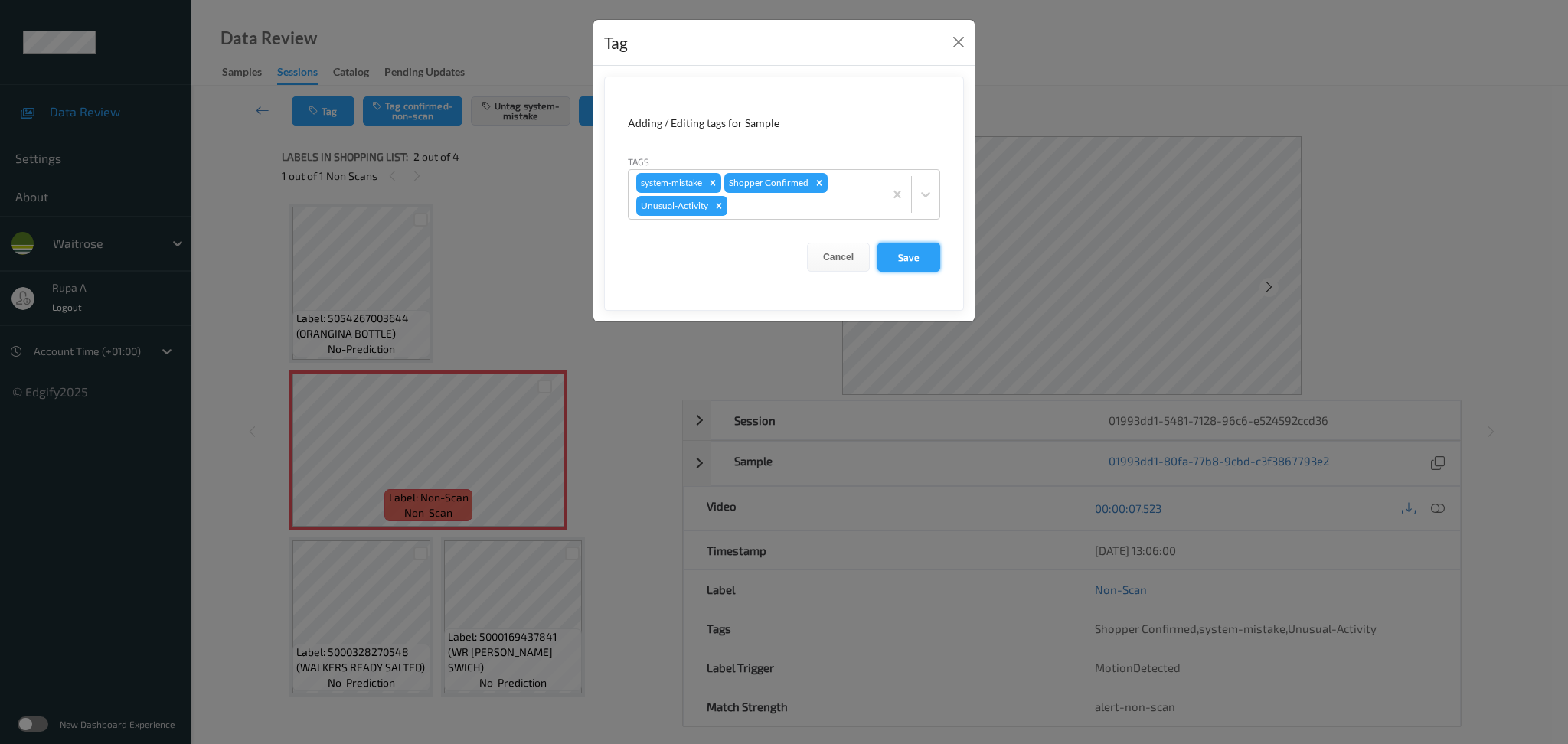
click at [911, 262] on button "Save" at bounding box center [908, 258] width 63 height 29
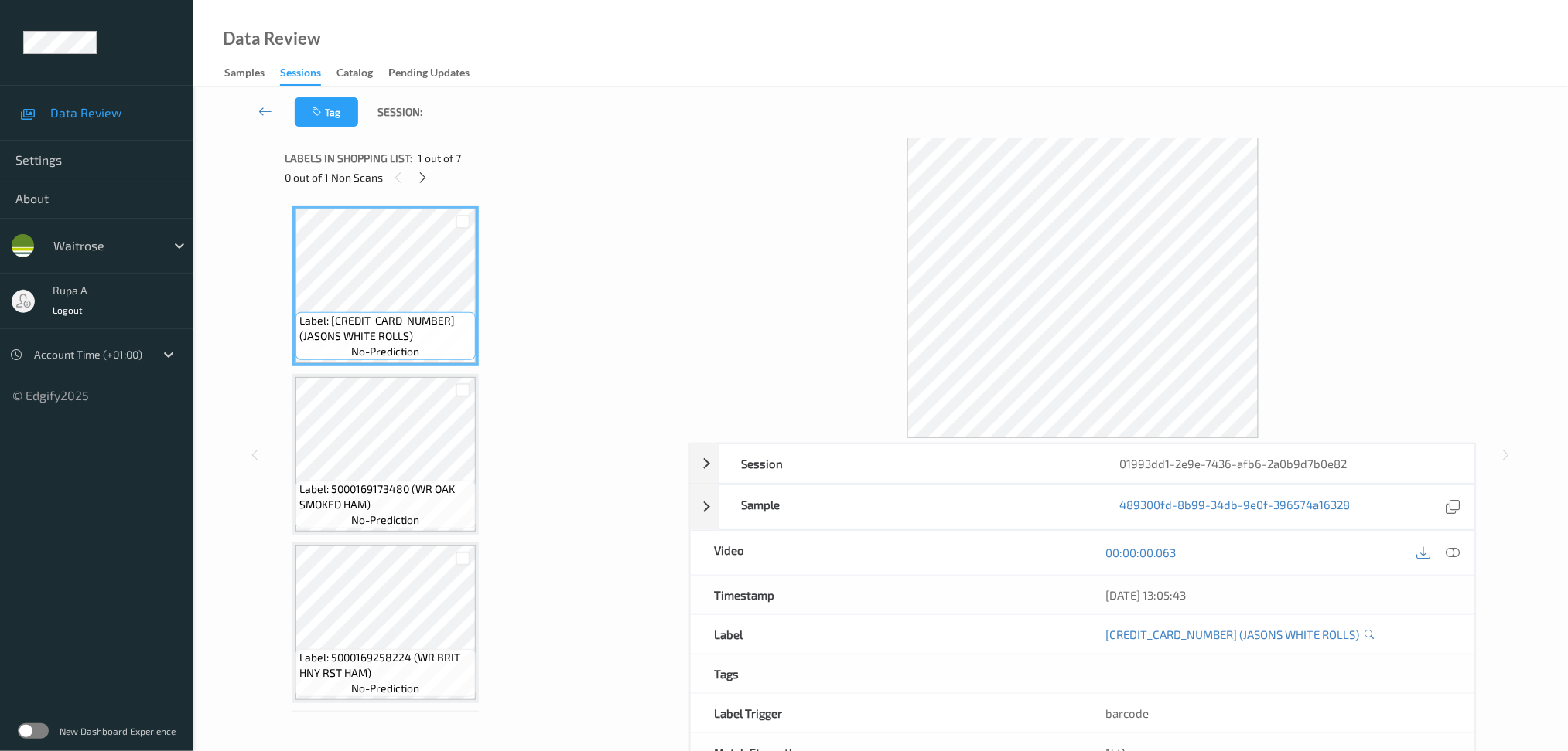
click at [651, 119] on div "Tag Session:" at bounding box center [880, 112] width 1311 height 51
click at [425, 180] on icon at bounding box center [422, 177] width 13 height 14
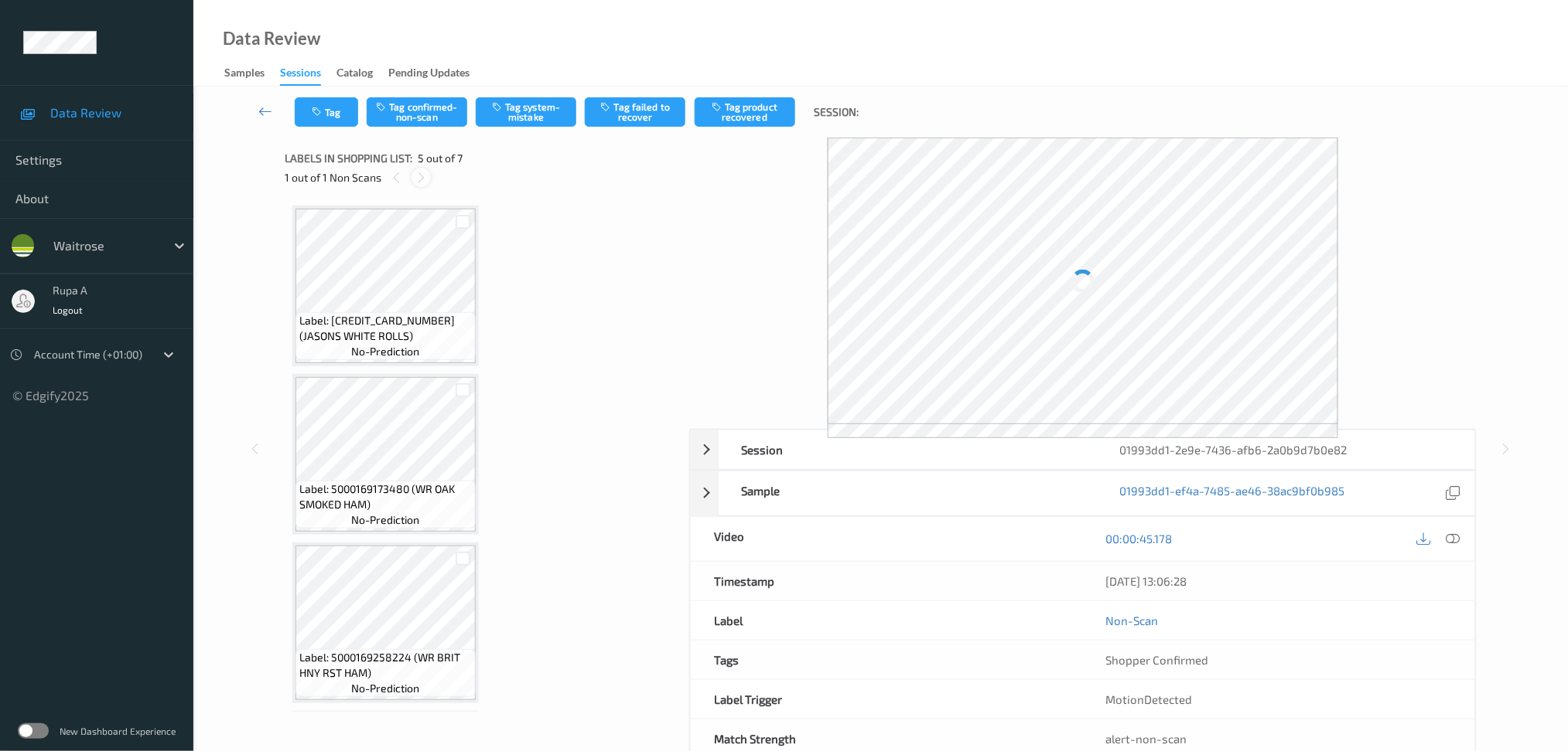
scroll to position [509, 0]
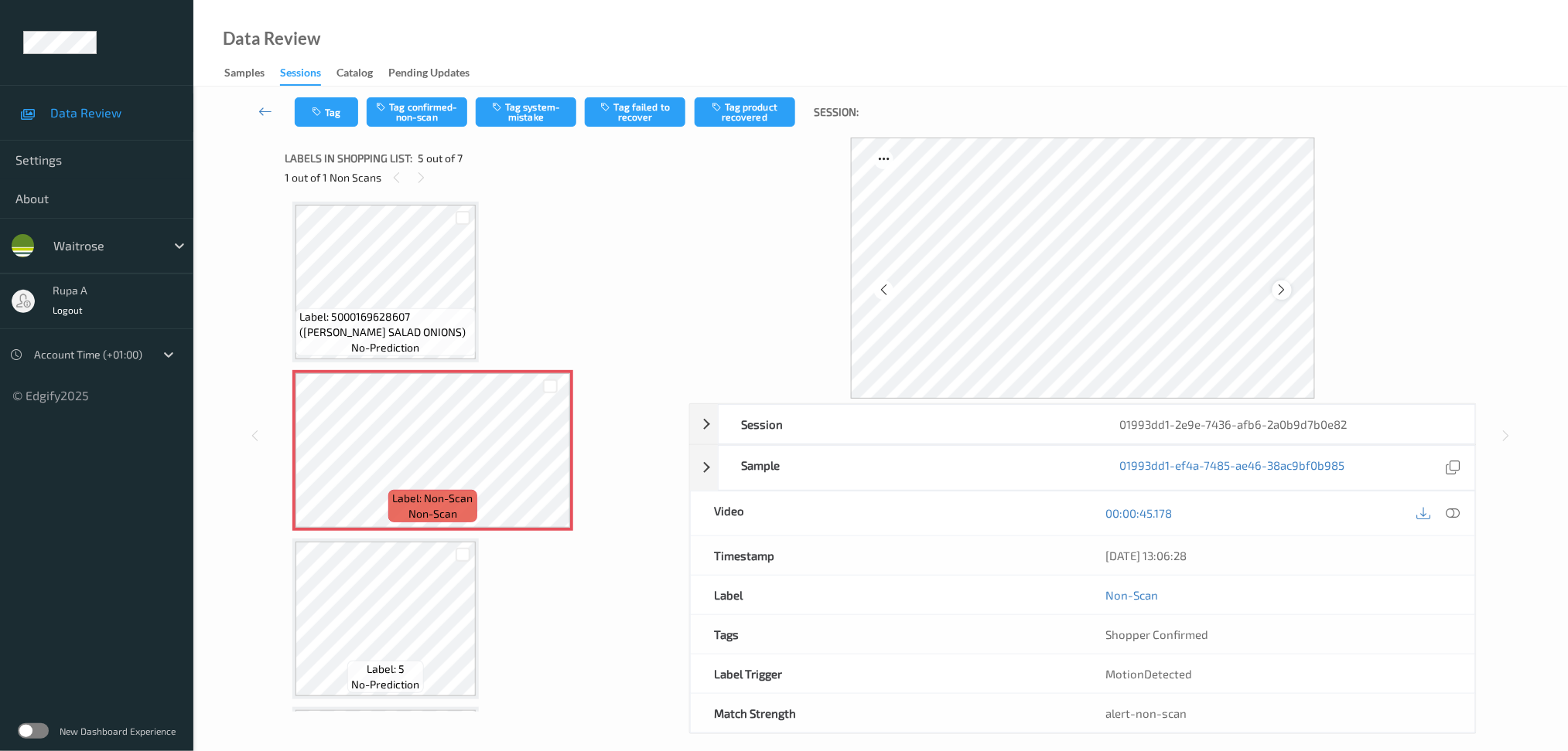
click at [1290, 291] on div at bounding box center [1281, 290] width 19 height 19
click at [1289, 291] on div at bounding box center [1281, 290] width 19 height 19
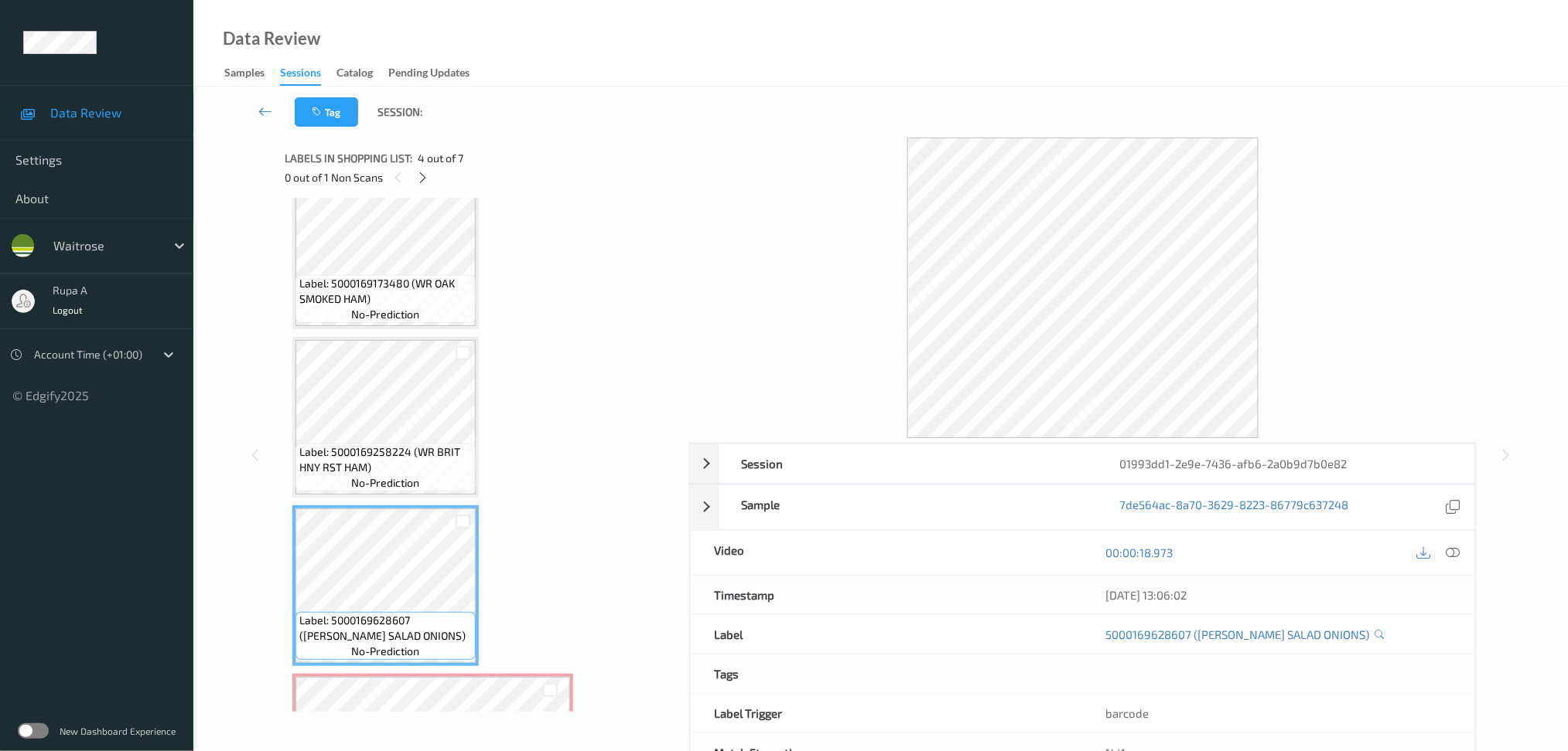
scroll to position [309, 0]
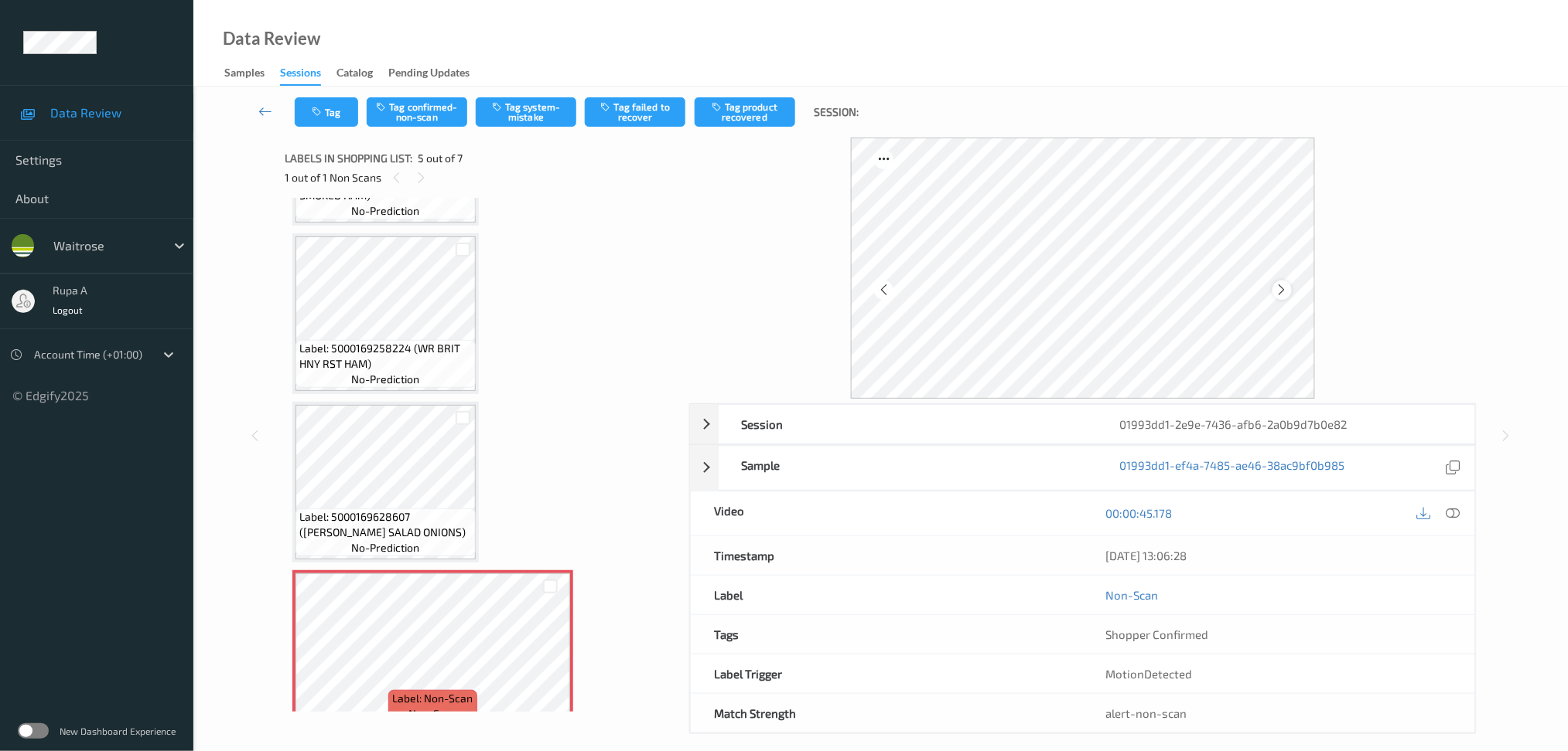
click at [1282, 294] on icon at bounding box center [1281, 289] width 13 height 14
click at [1448, 515] on icon at bounding box center [1452, 513] width 14 height 14
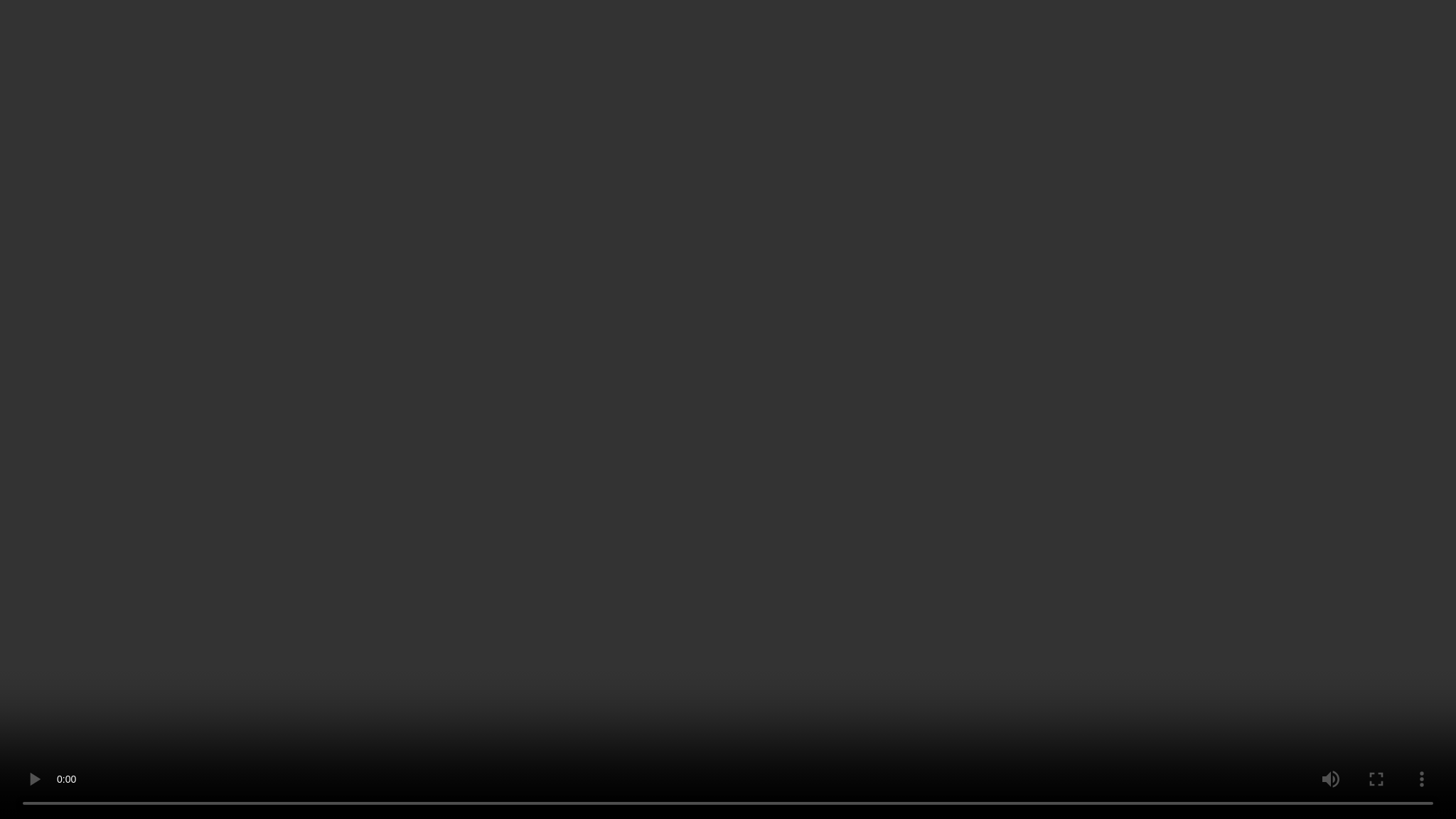
click at [1384, 258] on video at bounding box center [728, 410] width 1456 height 819
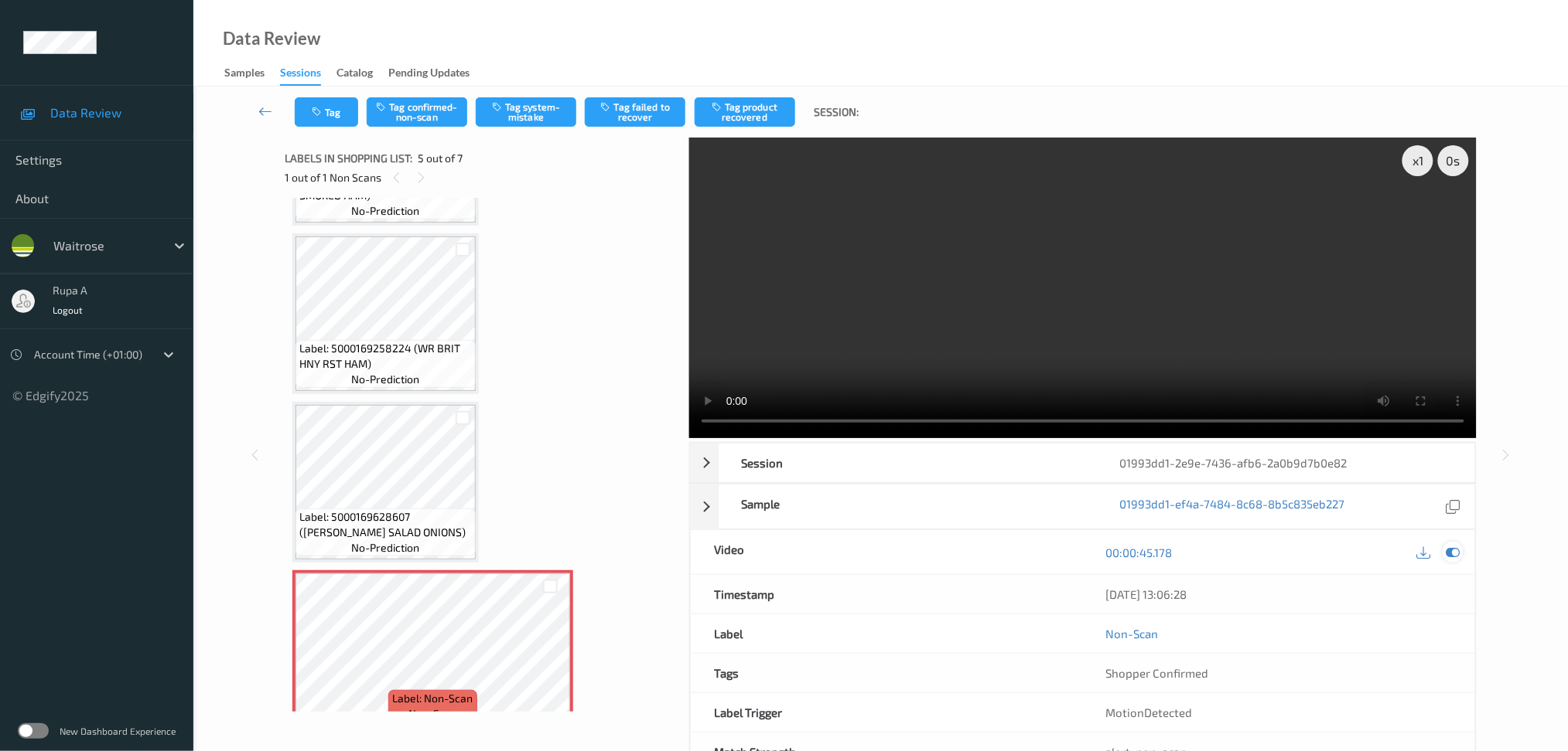
click at [1455, 548] on icon at bounding box center [1452, 552] width 14 height 14
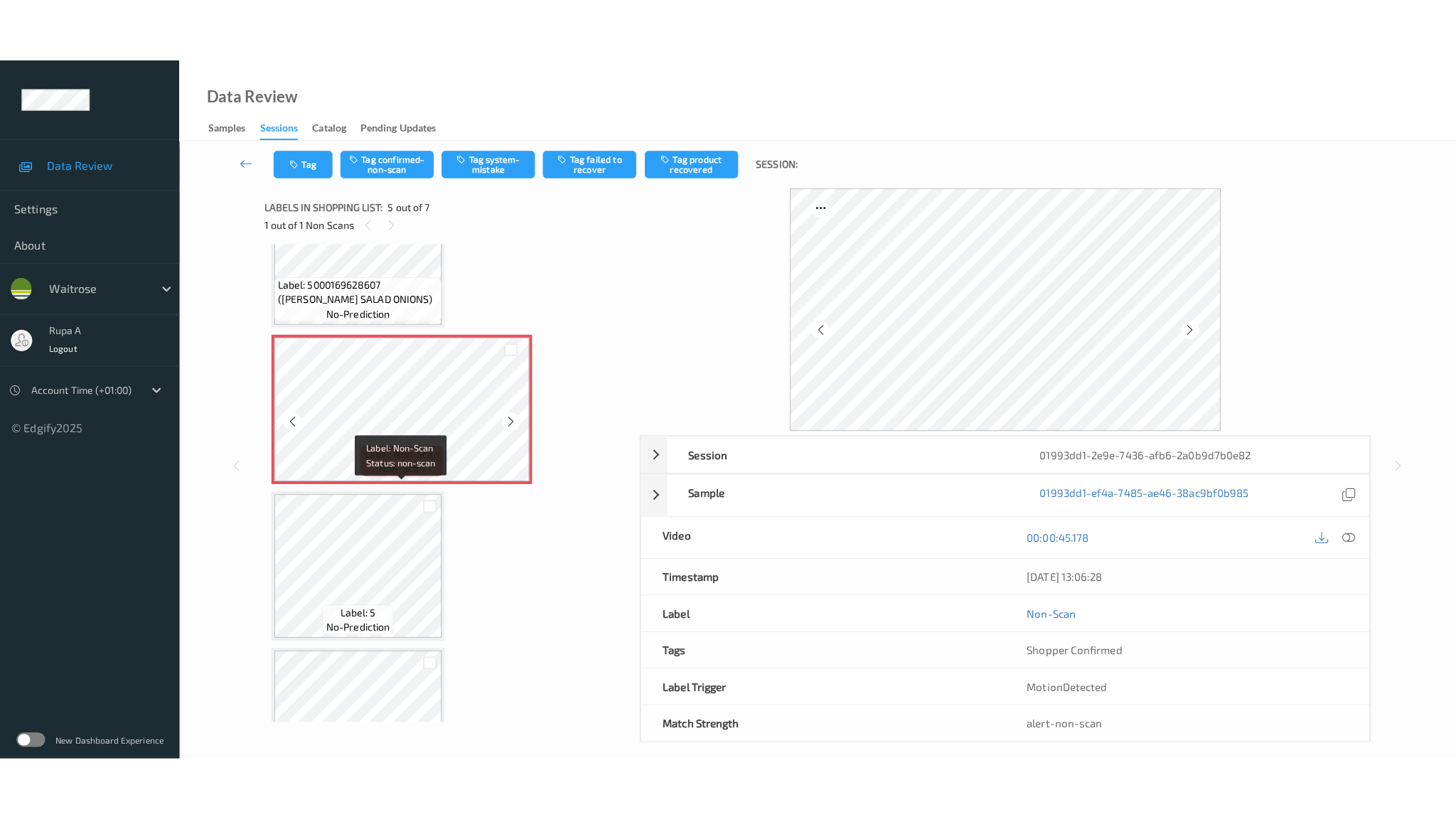
scroll to position [610, 0]
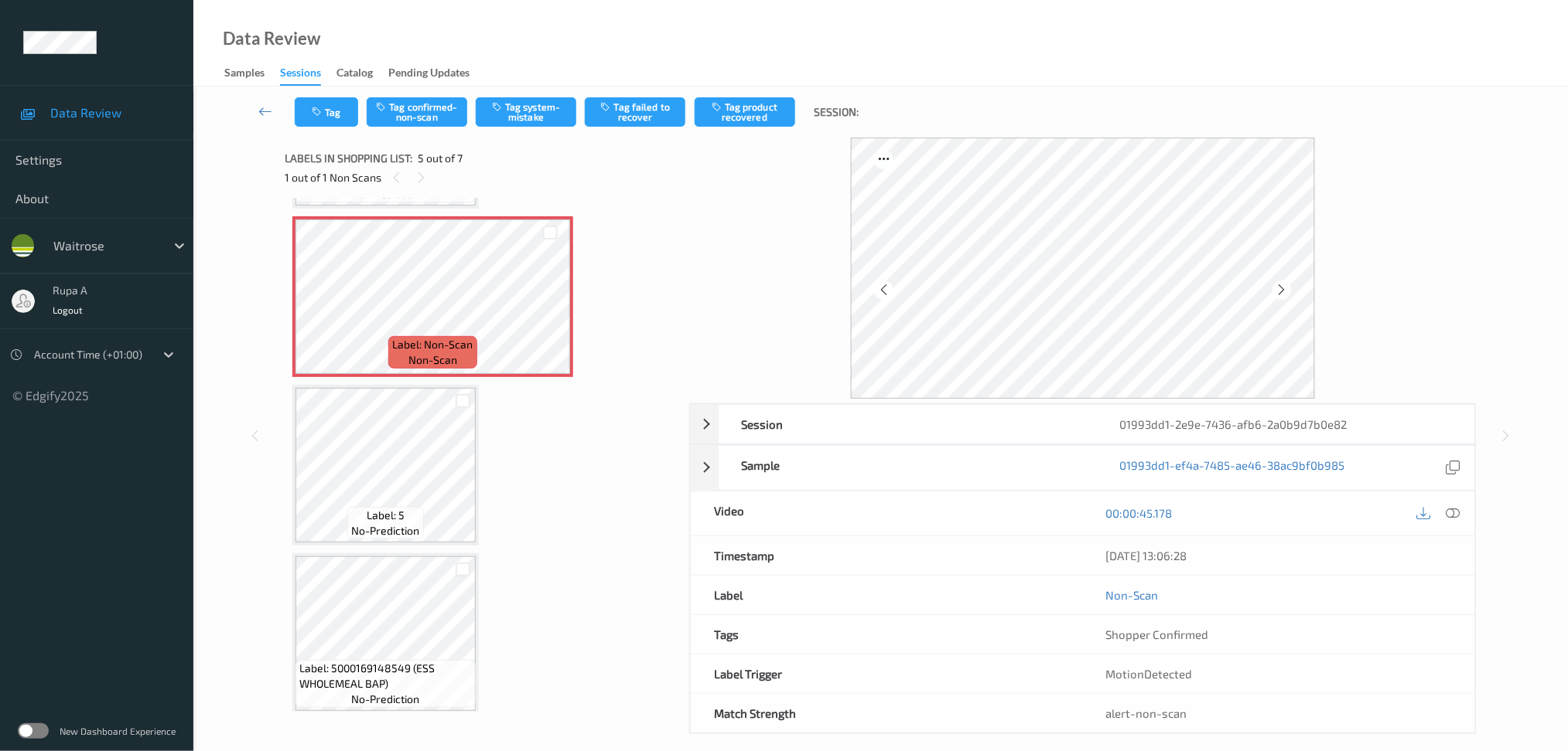
click at [1441, 508] on div at bounding box center [1438, 513] width 51 height 20
click at [1458, 508] on icon at bounding box center [1452, 513] width 14 height 14
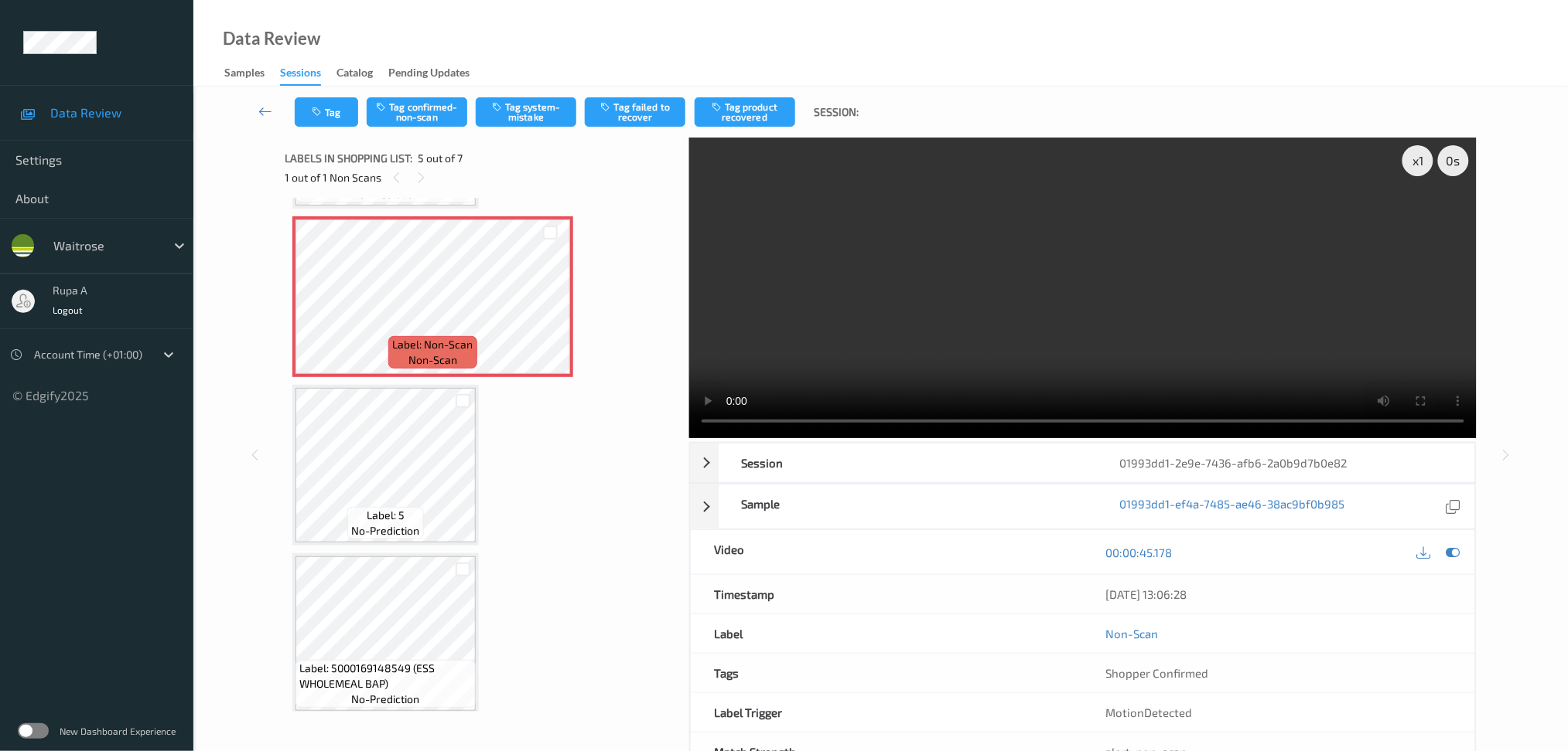
scroll to position [526, 0]
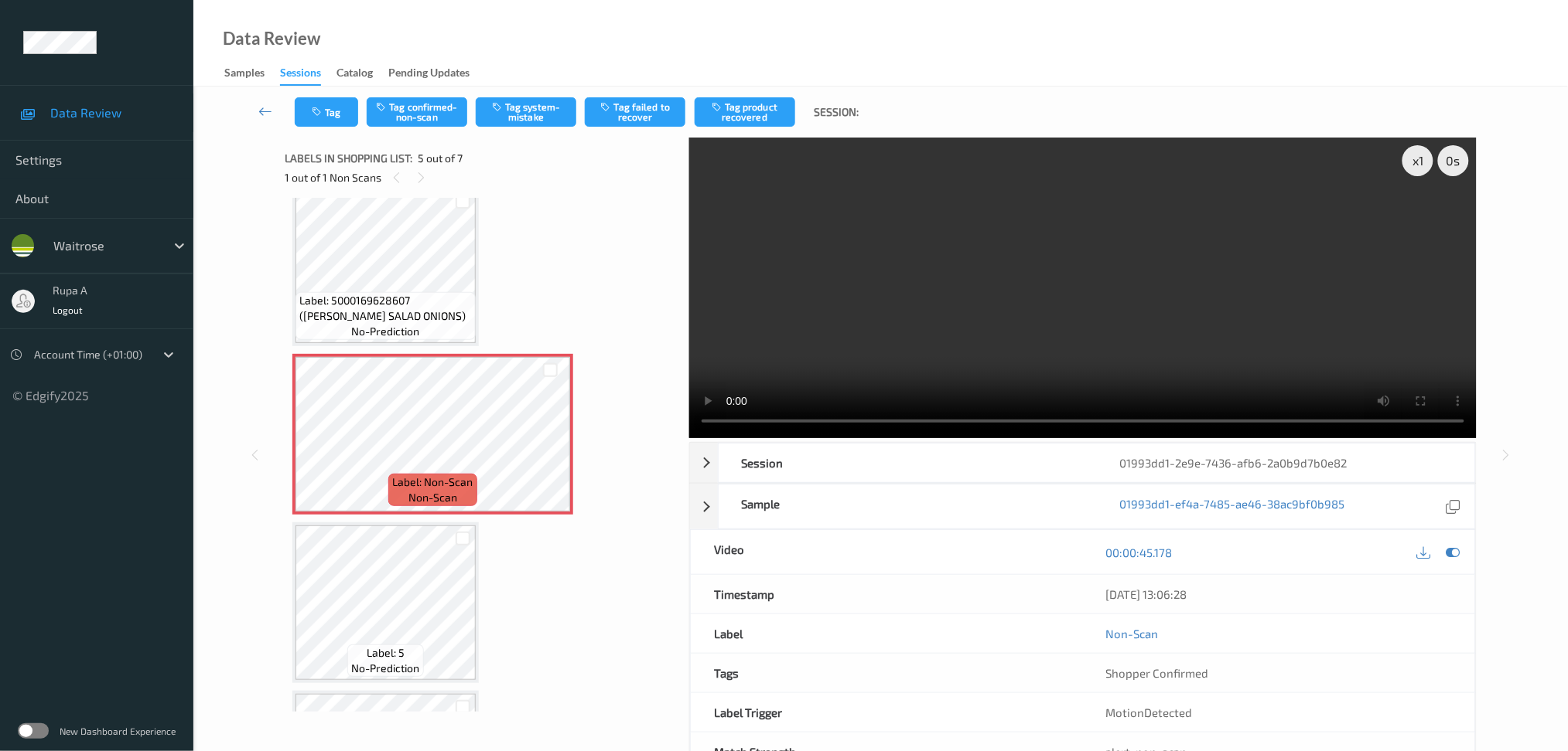
click at [1455, 557] on icon at bounding box center [1452, 552] width 14 height 14
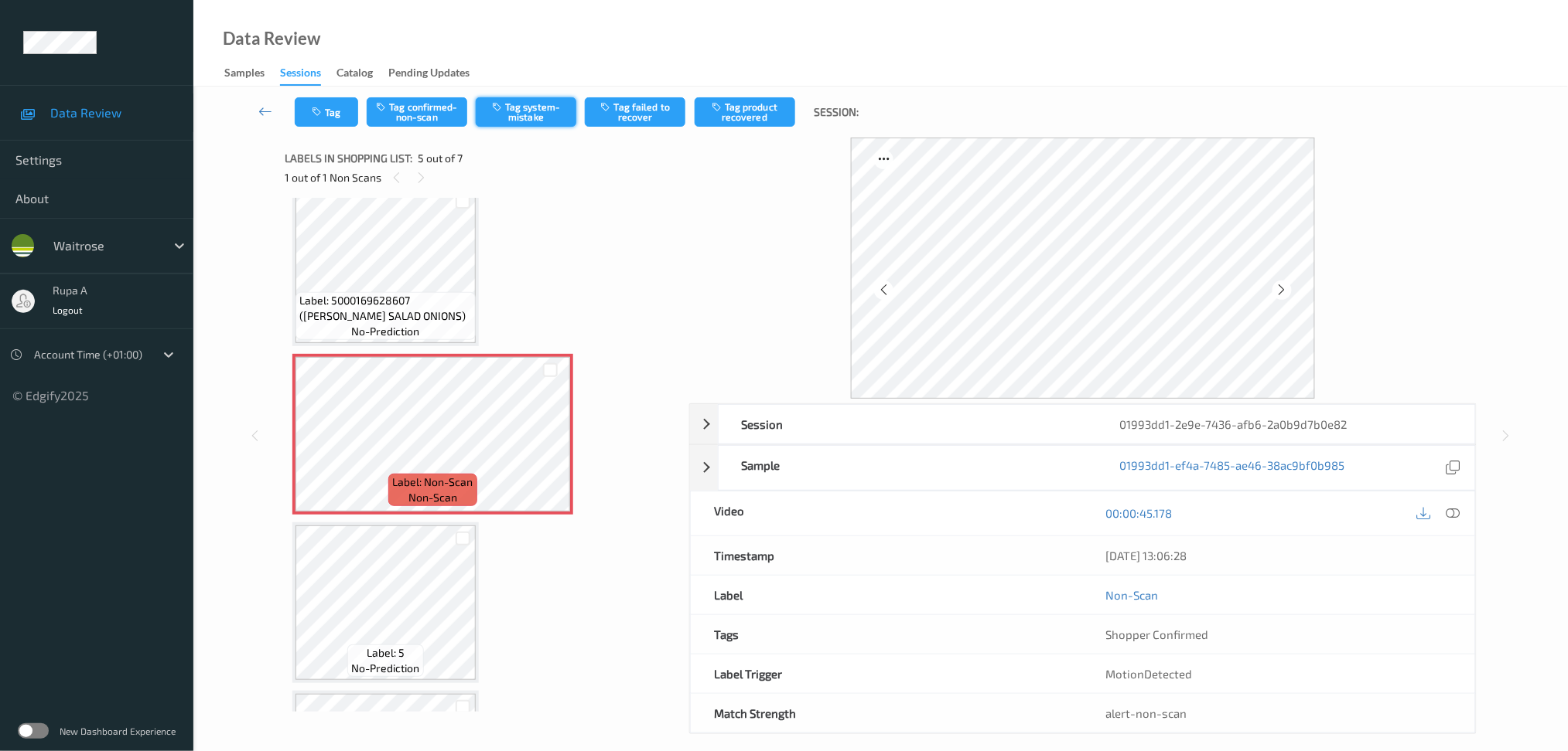
click at [530, 110] on button "Tag system-mistake" at bounding box center [525, 112] width 100 height 29
click at [322, 110] on icon "button" at bounding box center [318, 112] width 13 height 11
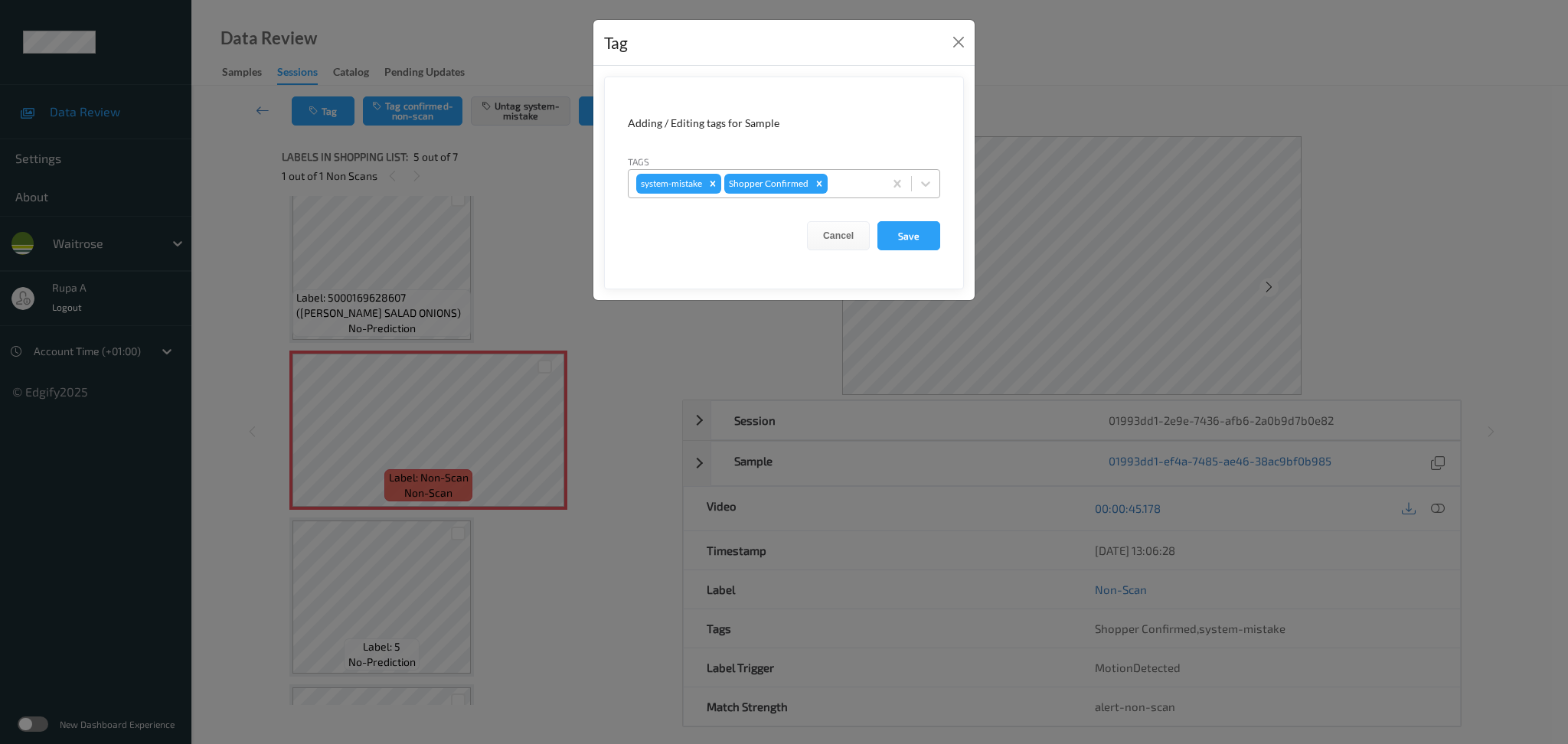
click at [844, 178] on div at bounding box center [853, 183] width 45 height 18
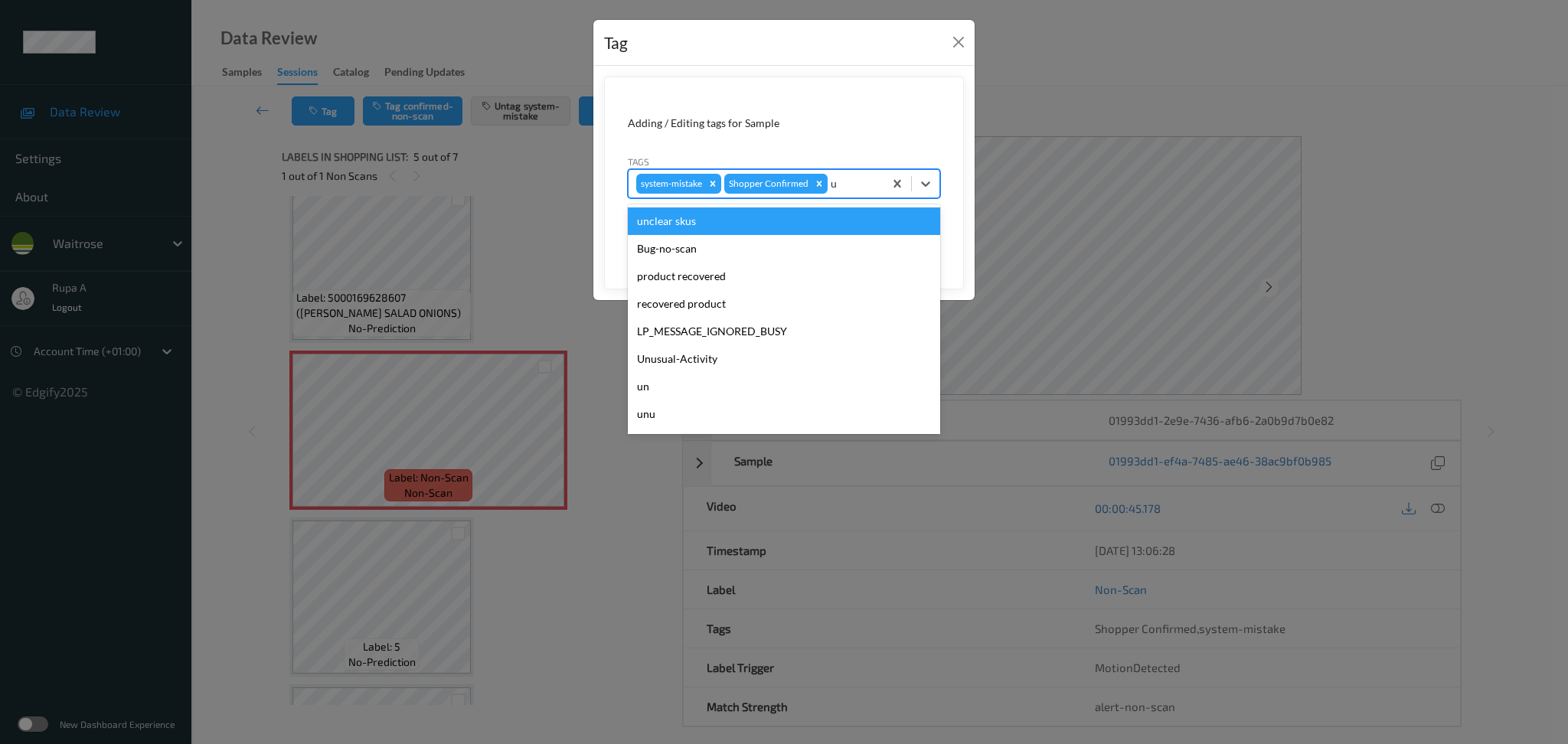
type input "un"
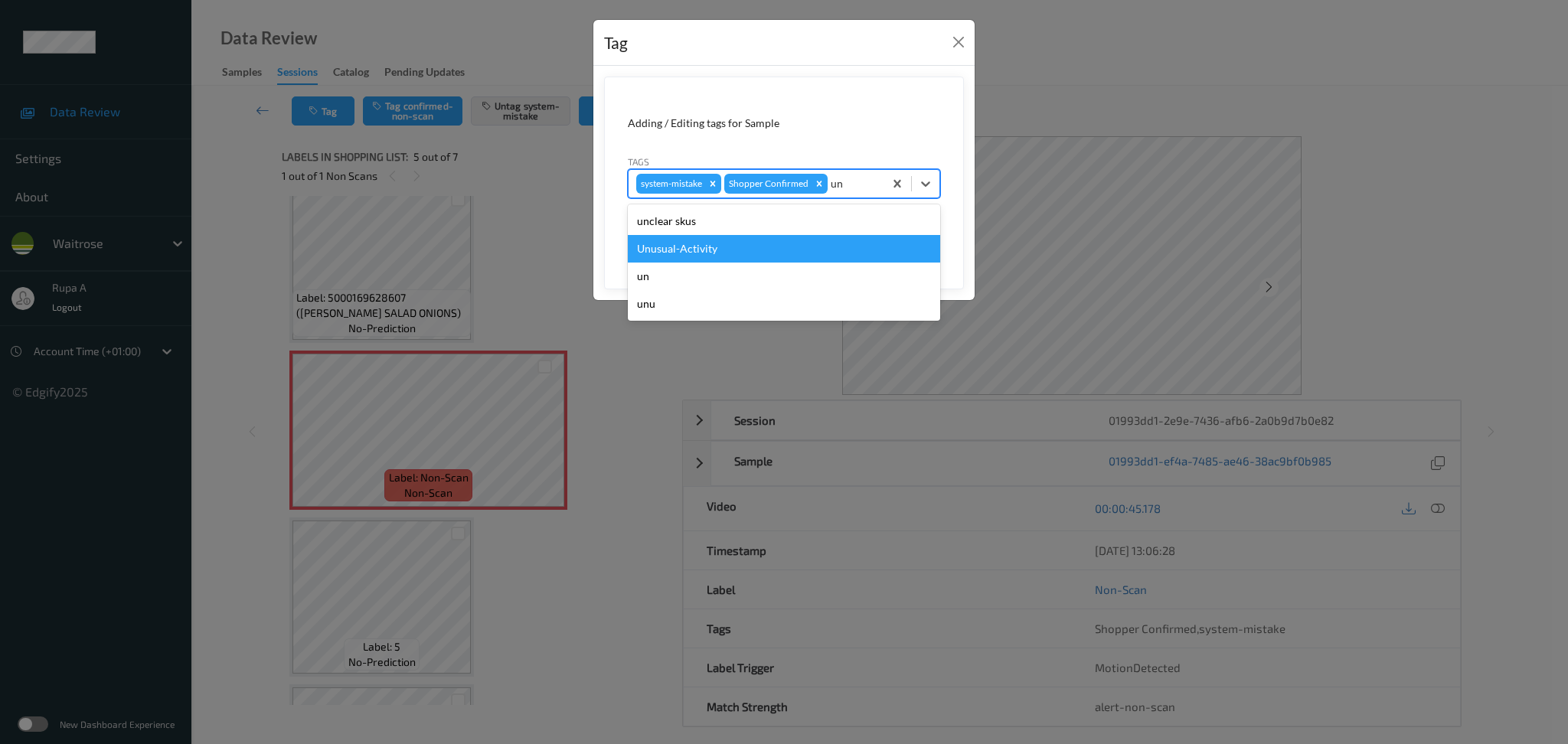
click at [786, 243] on div "Unusual-Activity" at bounding box center [784, 249] width 313 height 28
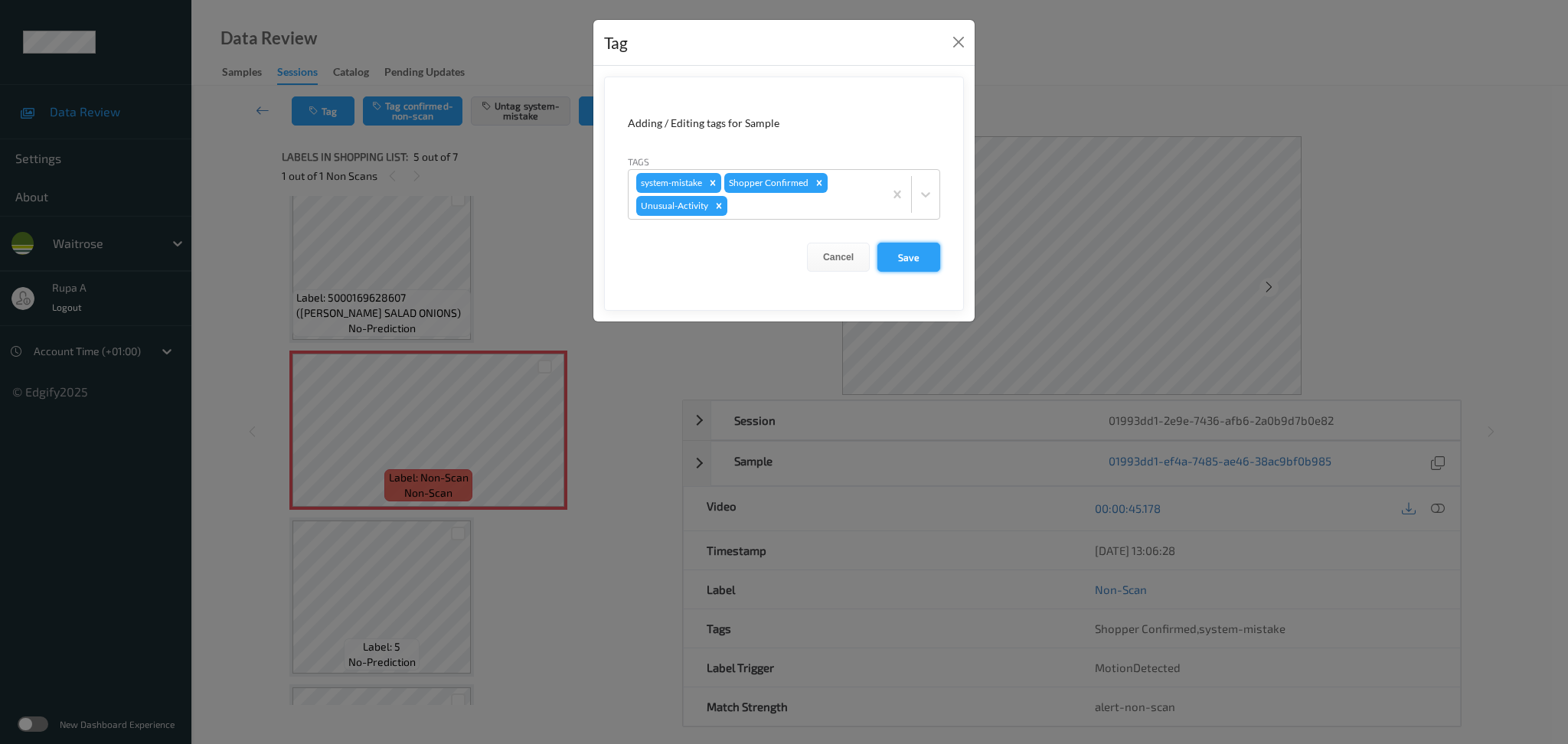
click at [931, 260] on button "Save" at bounding box center [908, 258] width 63 height 29
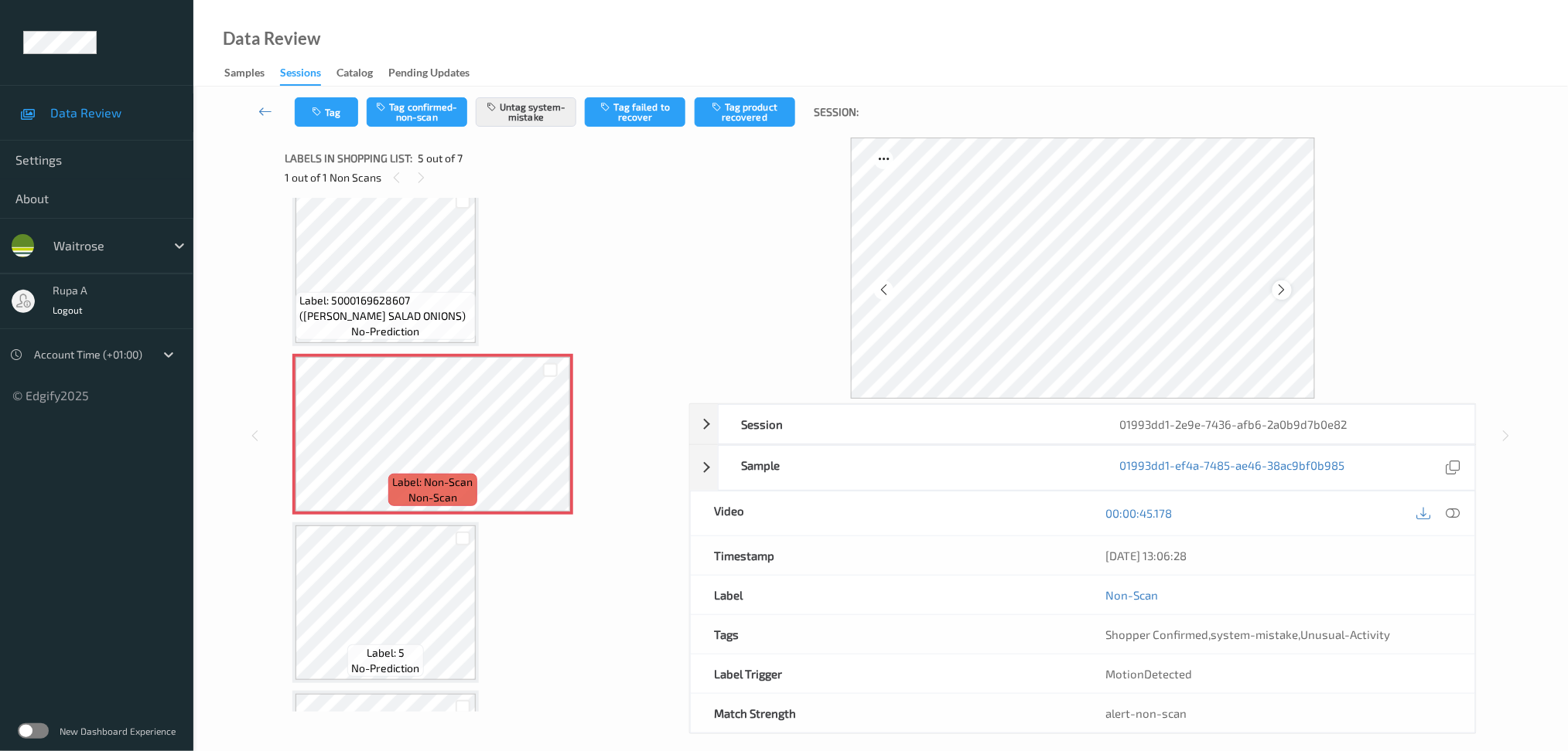
click at [1279, 286] on icon at bounding box center [1281, 289] width 13 height 14
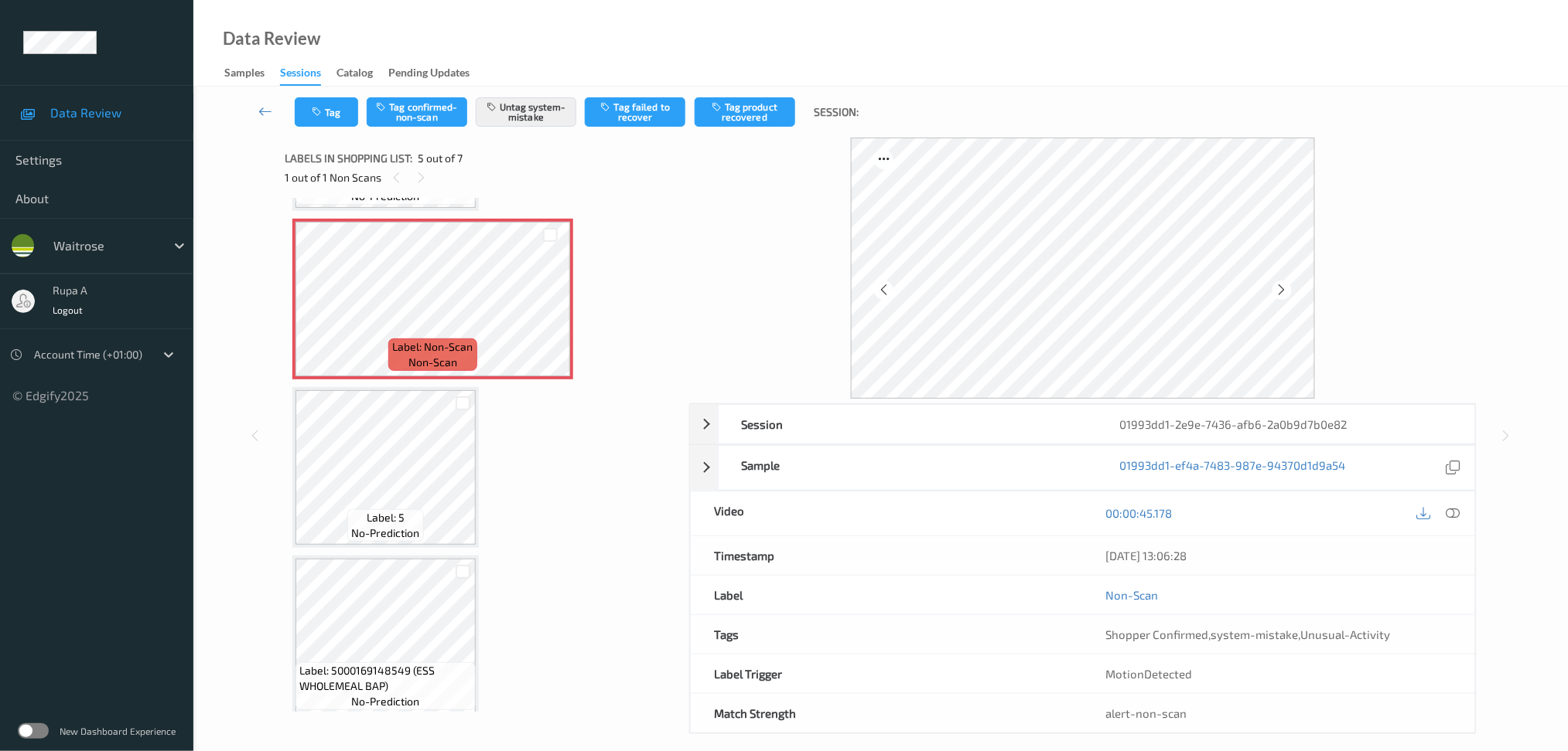
scroll to position [663, 0]
click at [307, 113] on button "Tag" at bounding box center [325, 112] width 63 height 29
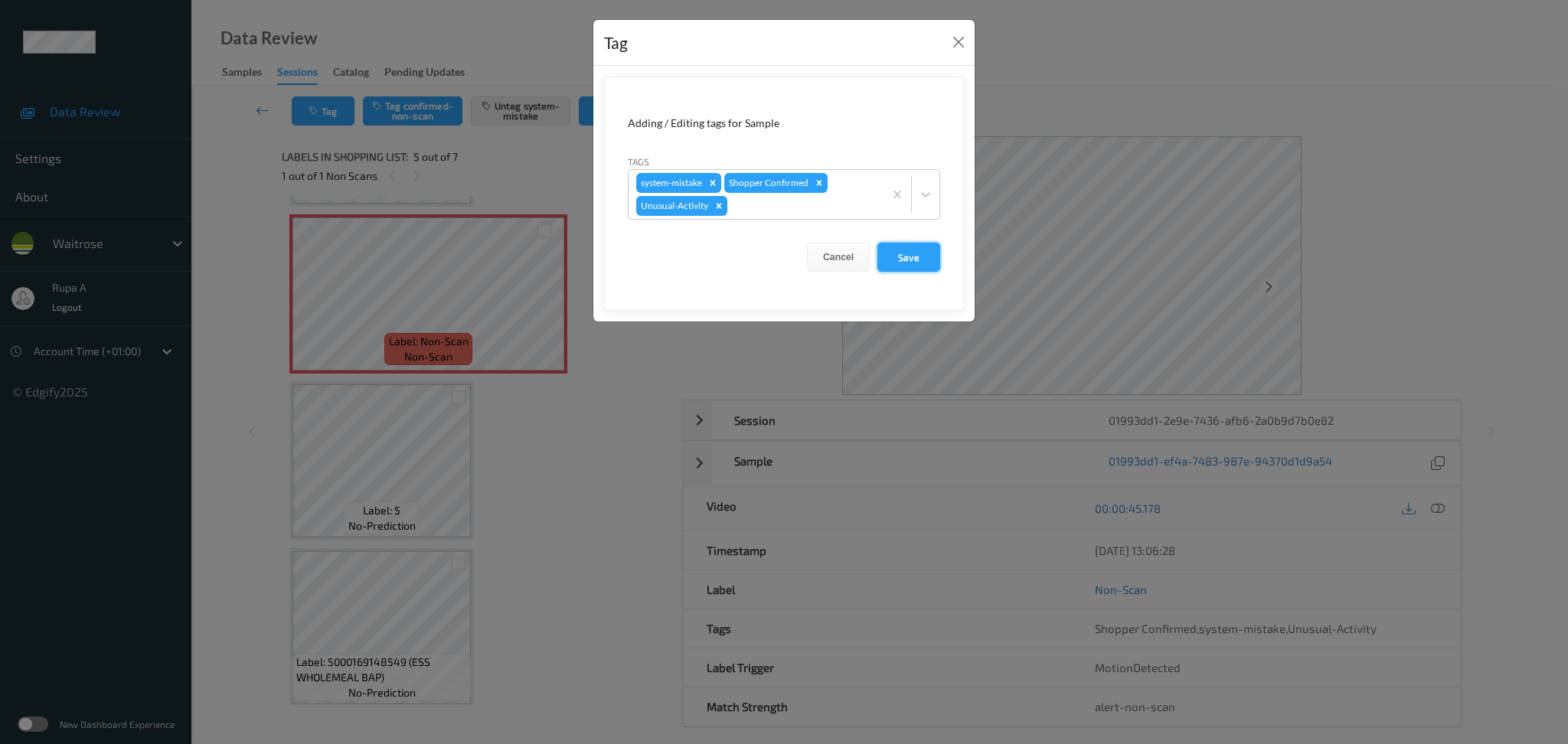
click at [927, 265] on button "Save" at bounding box center [908, 258] width 63 height 29
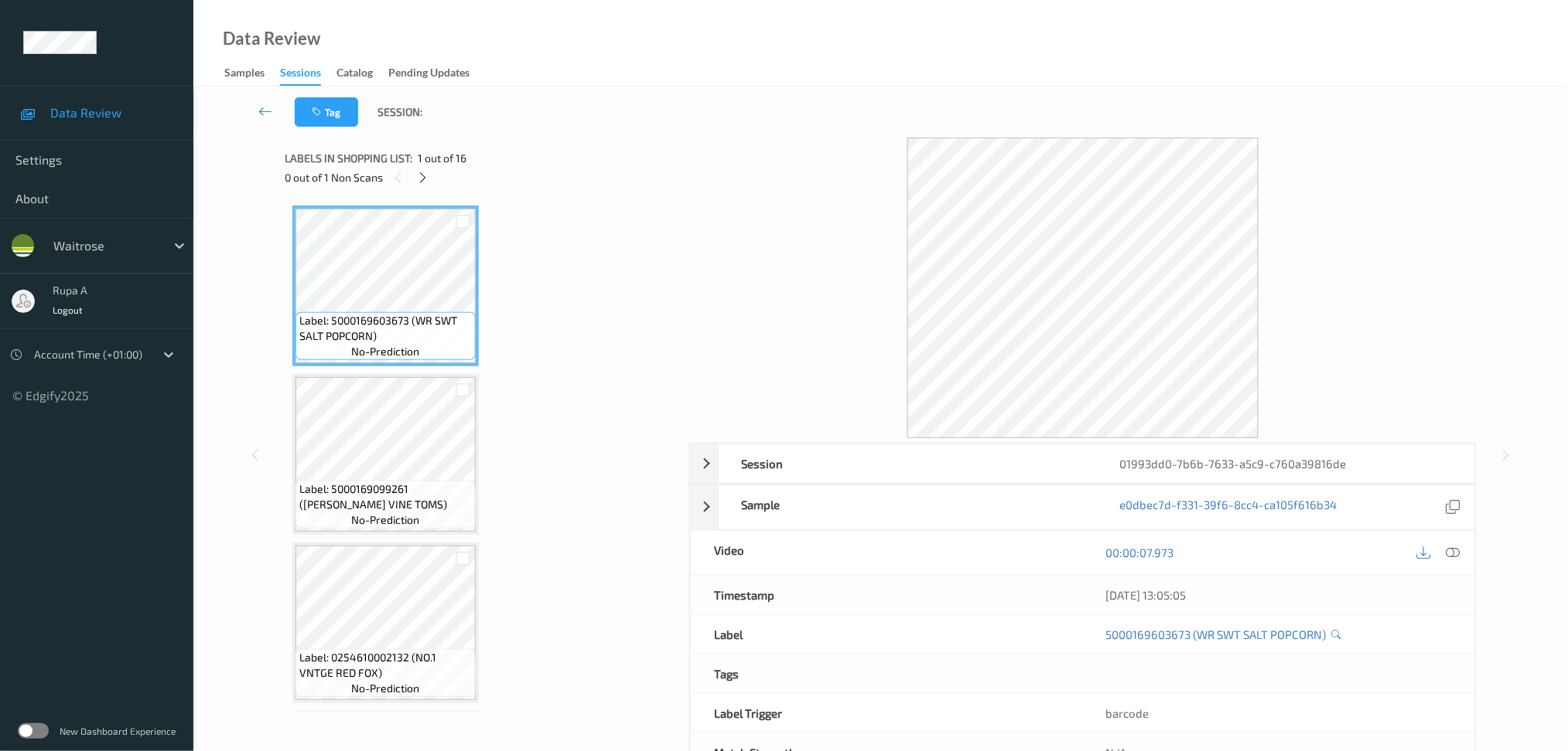
click at [425, 169] on div at bounding box center [423, 177] width 19 height 19
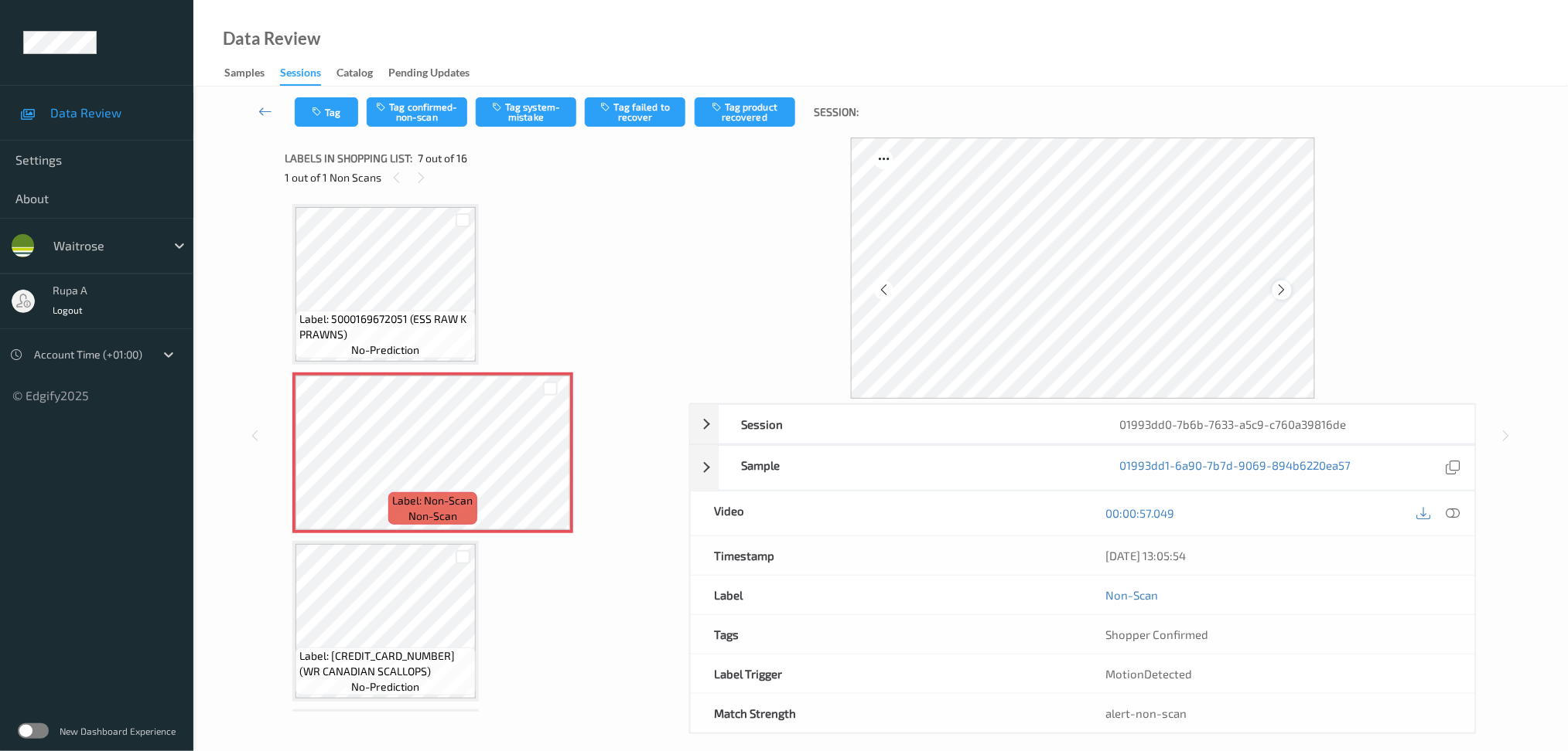
click at [1281, 292] on icon at bounding box center [1281, 289] width 13 height 14
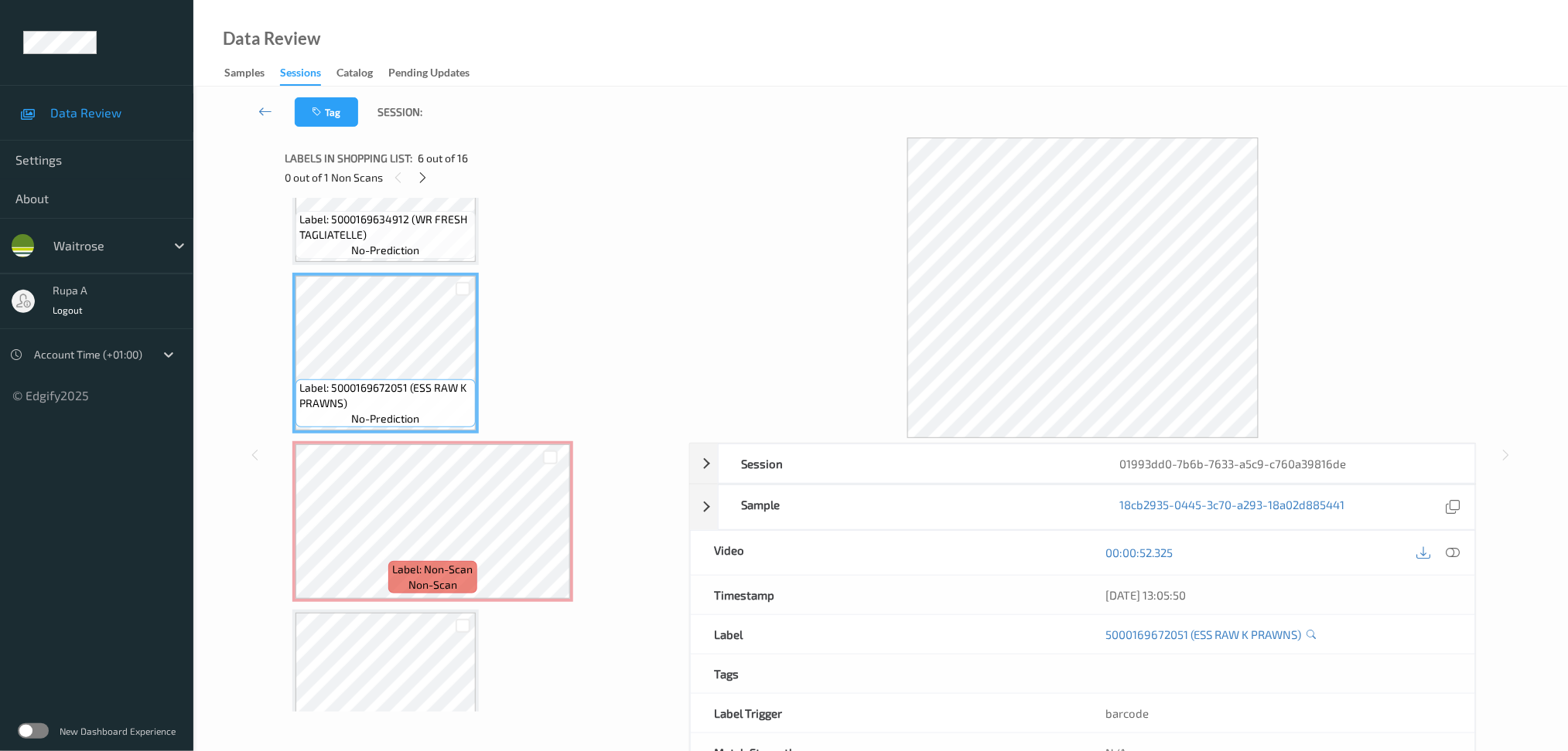
scroll to position [740, 0]
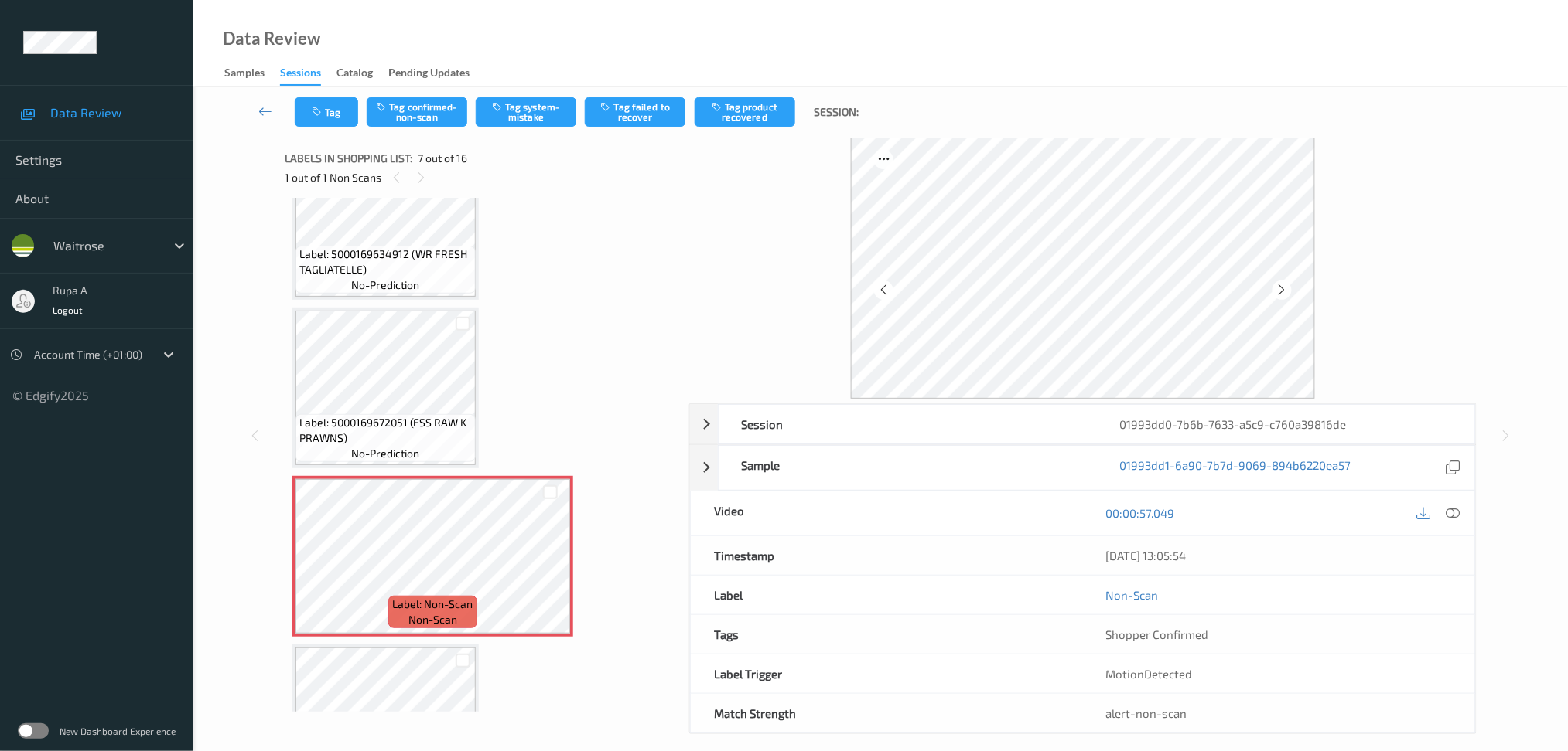
click at [1452, 509] on icon at bounding box center [1452, 513] width 14 height 14
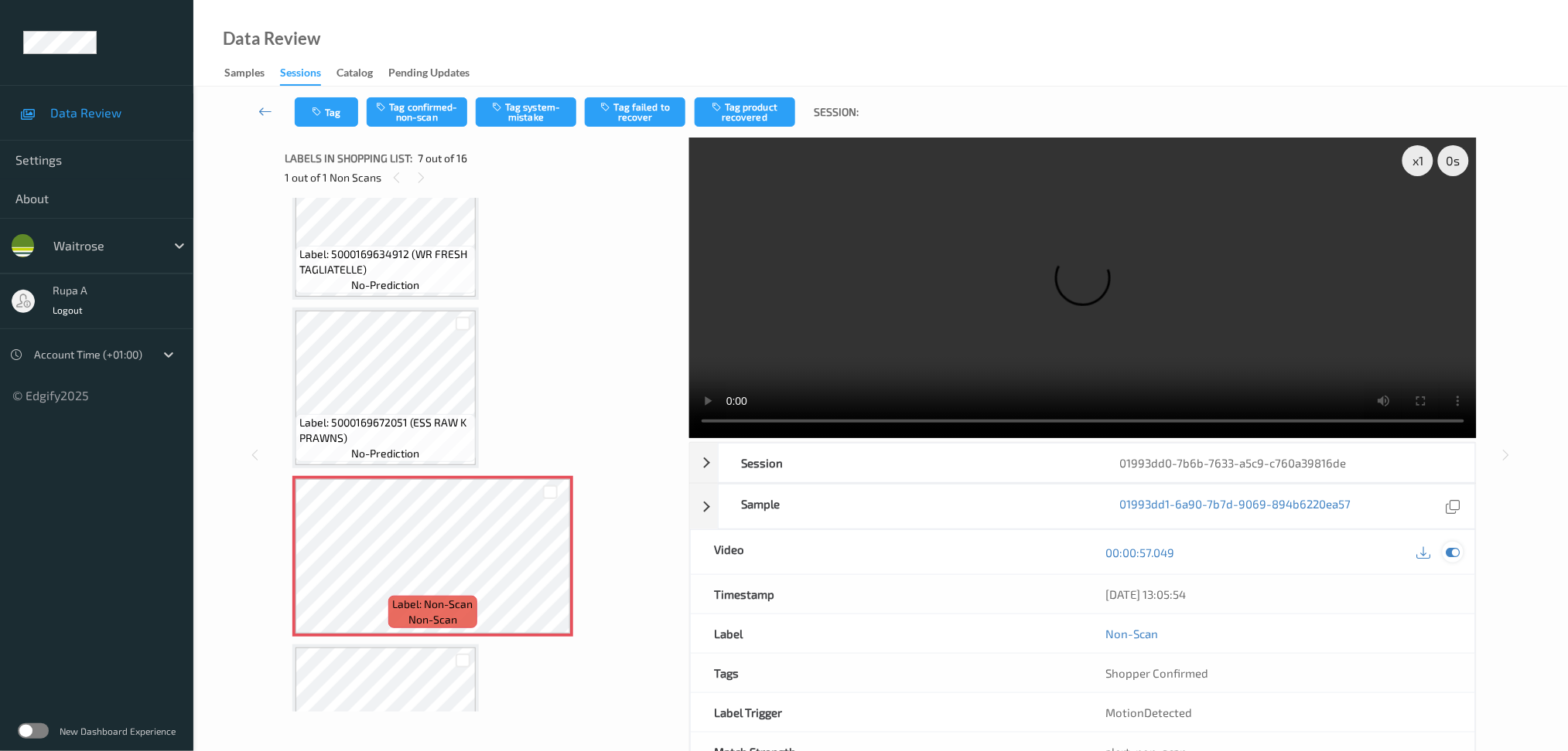
click at [1454, 557] on icon at bounding box center [1452, 552] width 14 height 14
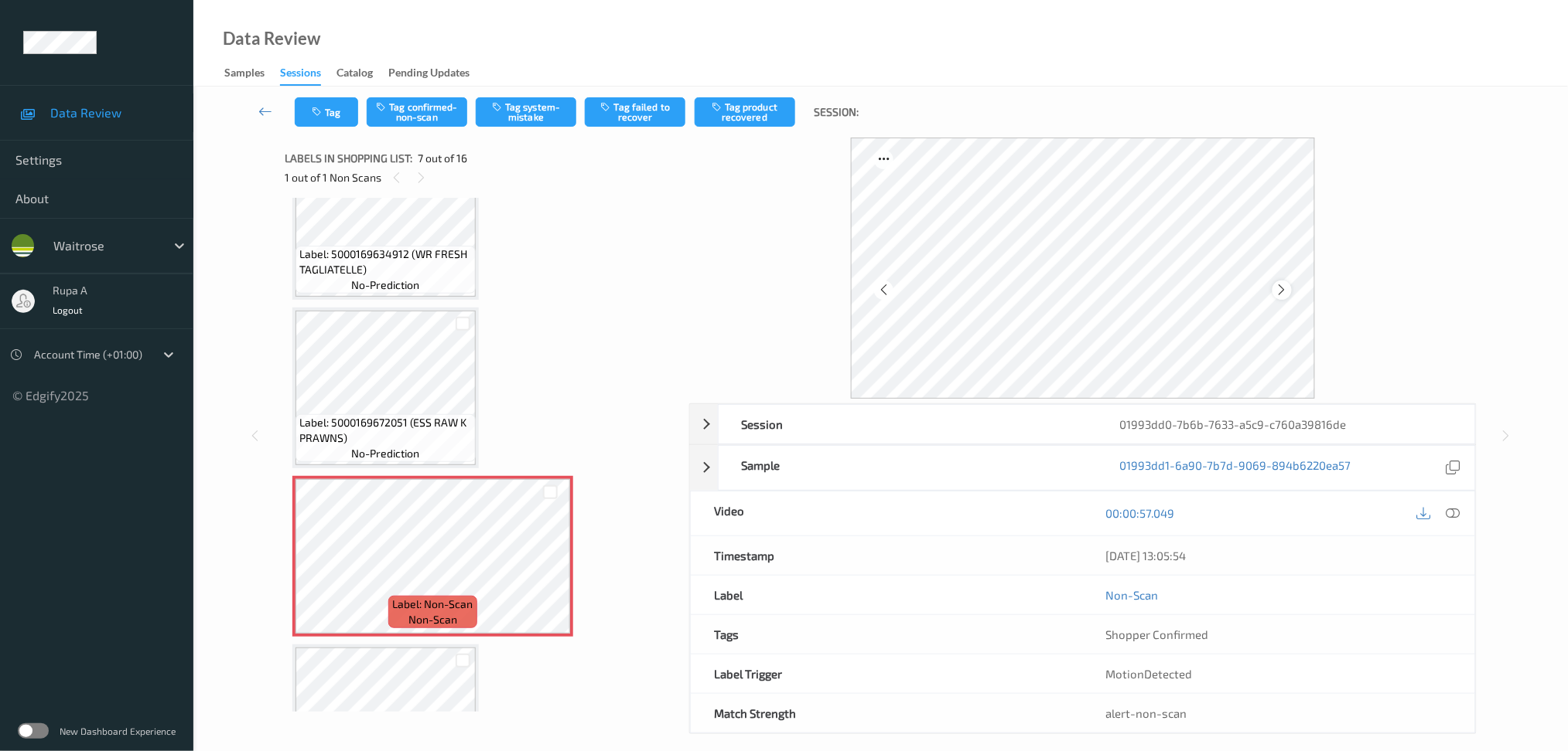
click at [1279, 290] on icon at bounding box center [1281, 289] width 13 height 14
click at [1281, 289] on icon at bounding box center [1281, 289] width 13 height 14
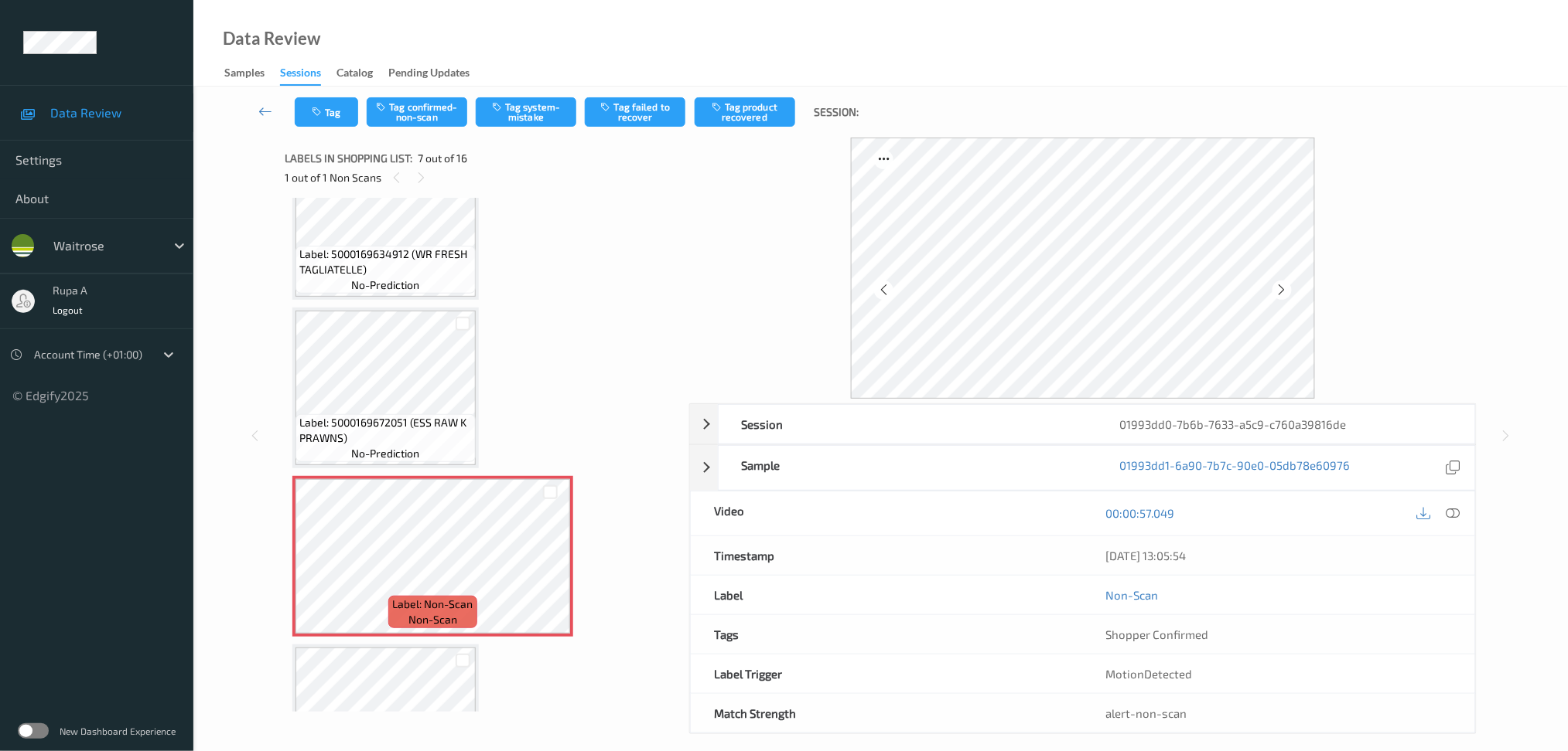
click at [1281, 289] on icon at bounding box center [1281, 289] width 13 height 14
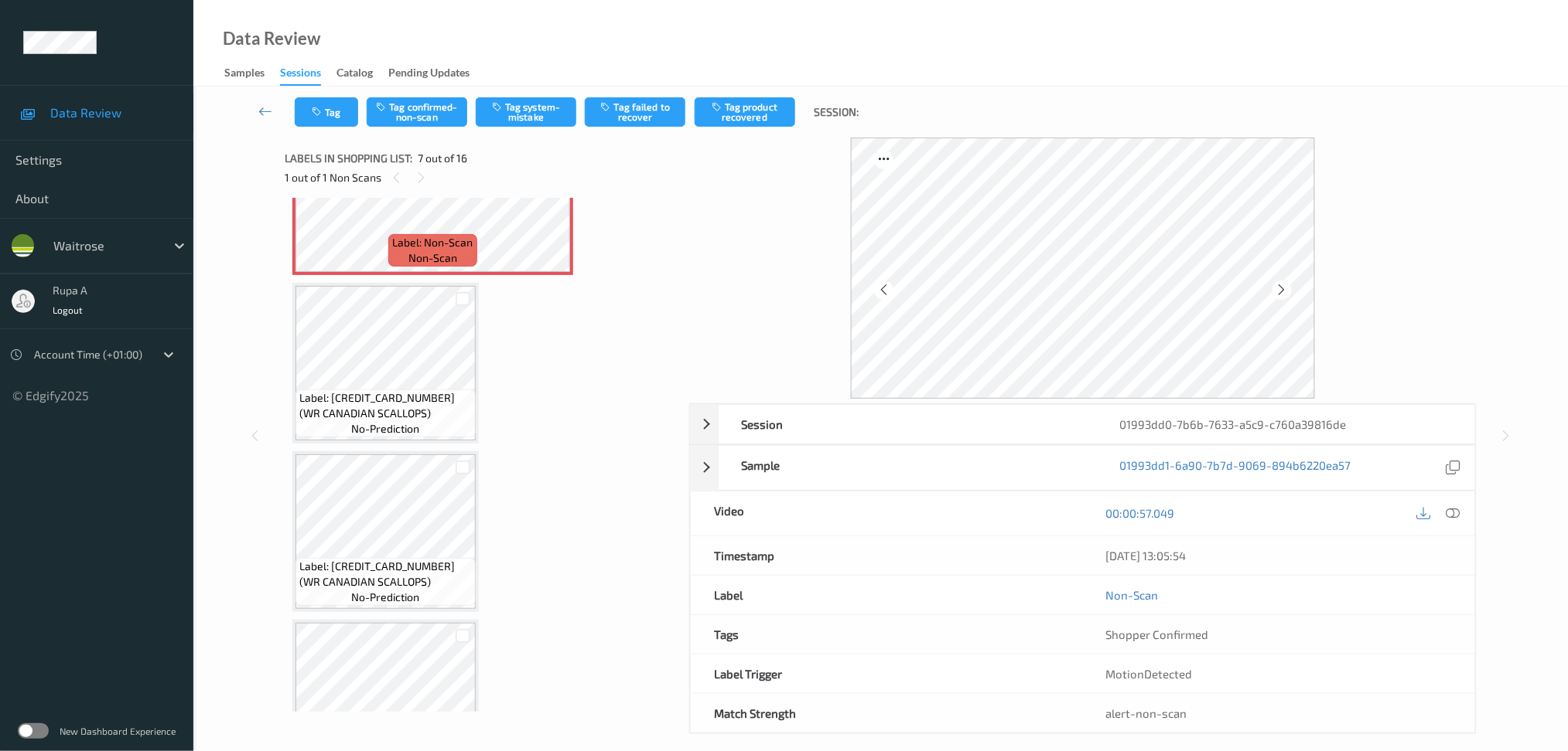
scroll to position [1153, 0]
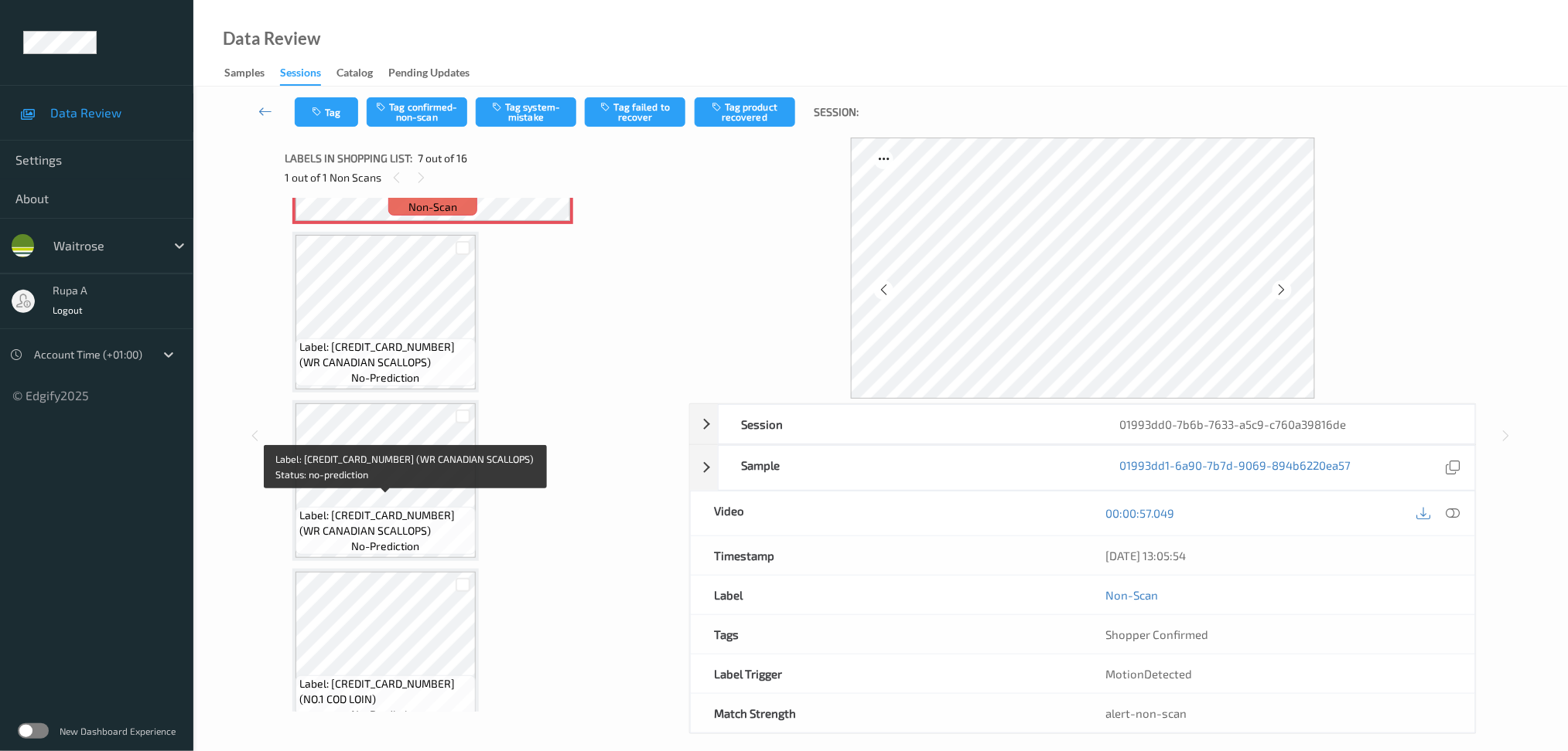
click at [431, 507] on span "Label: [CREDIT_CARD_NUMBER] (WR CANADIAN SCALLOPS)" at bounding box center [385, 523] width 172 height 31
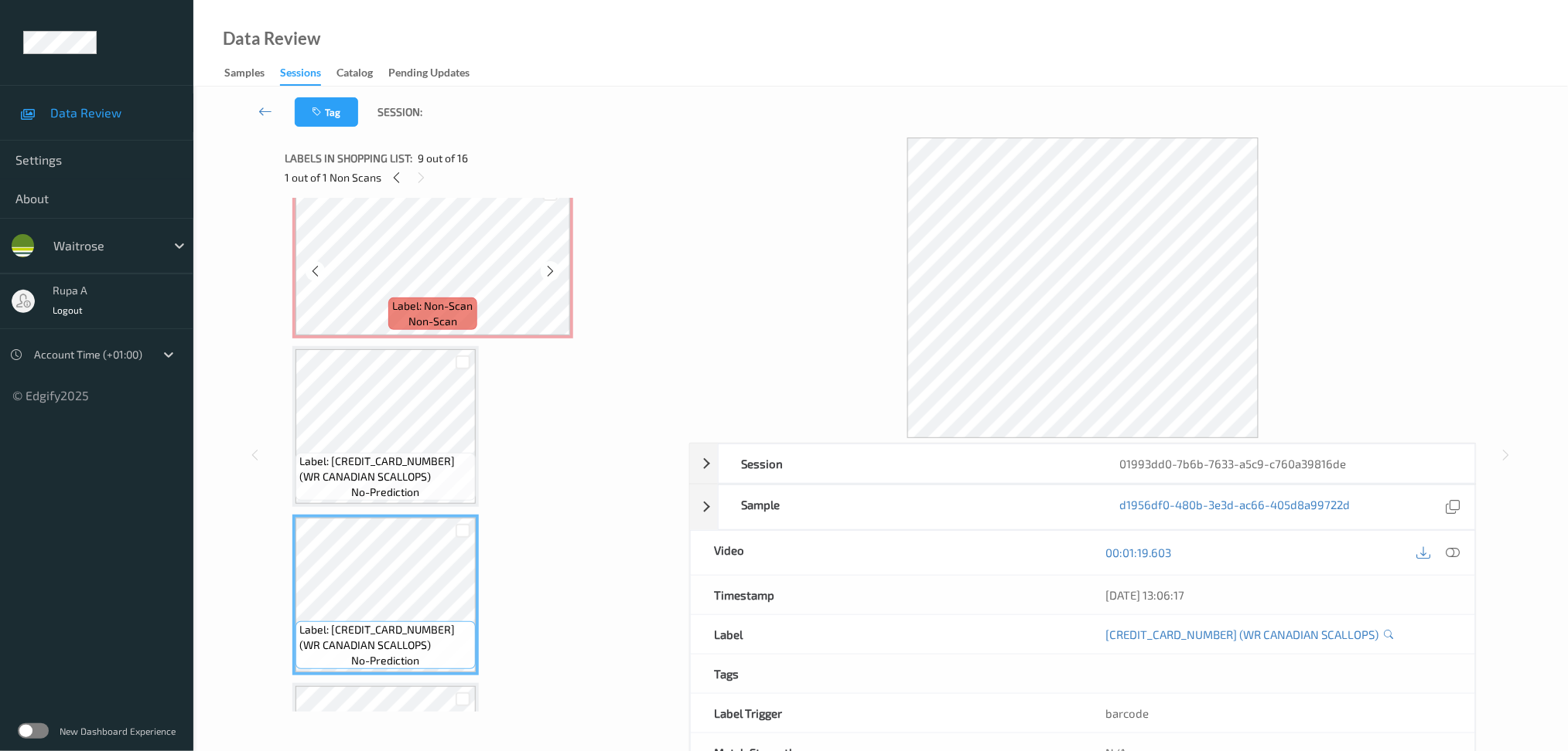
scroll to position [1050, 0]
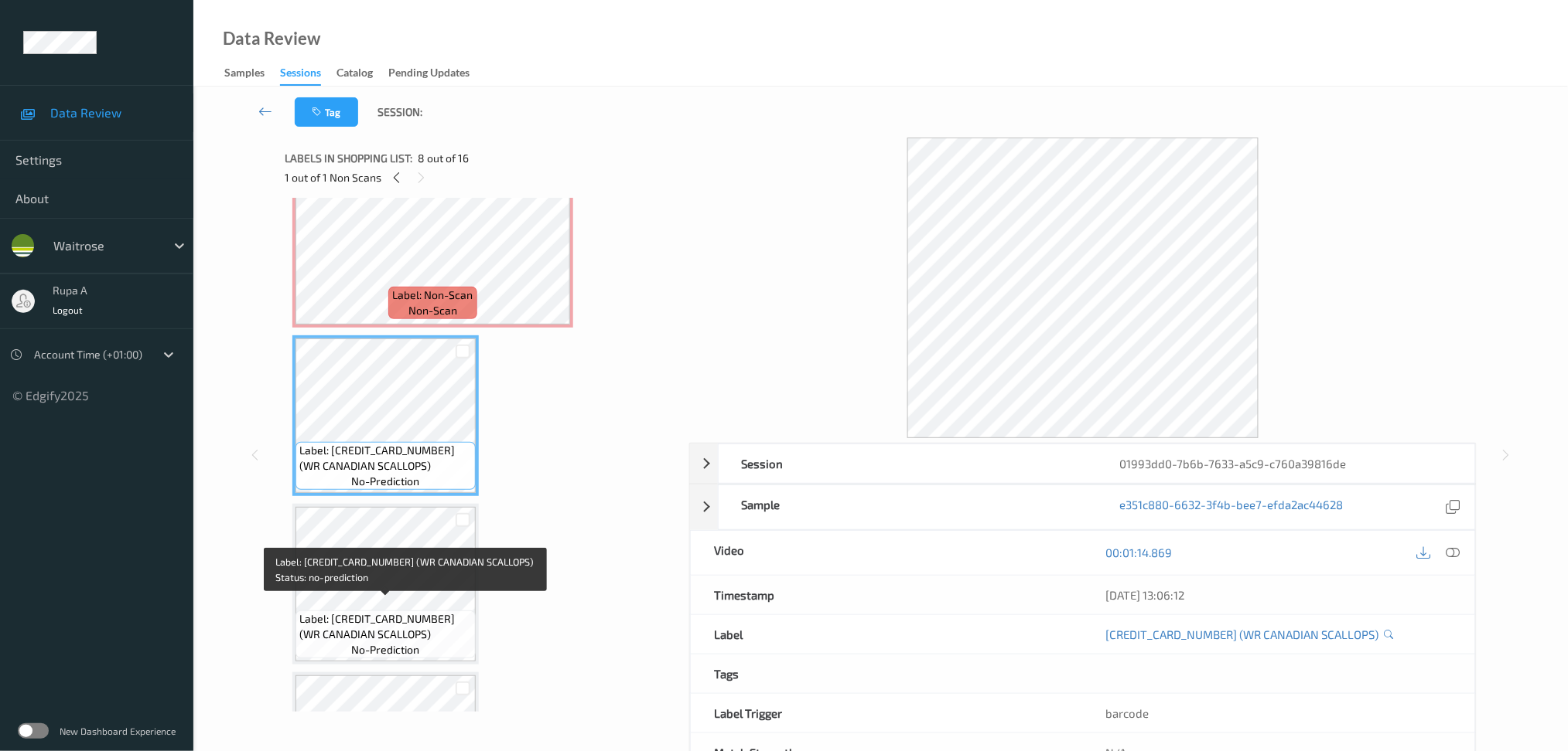
click at [402, 612] on span "Label: [CREDIT_CARD_NUMBER] (WR CANADIAN SCALLOPS)" at bounding box center [385, 627] width 172 height 31
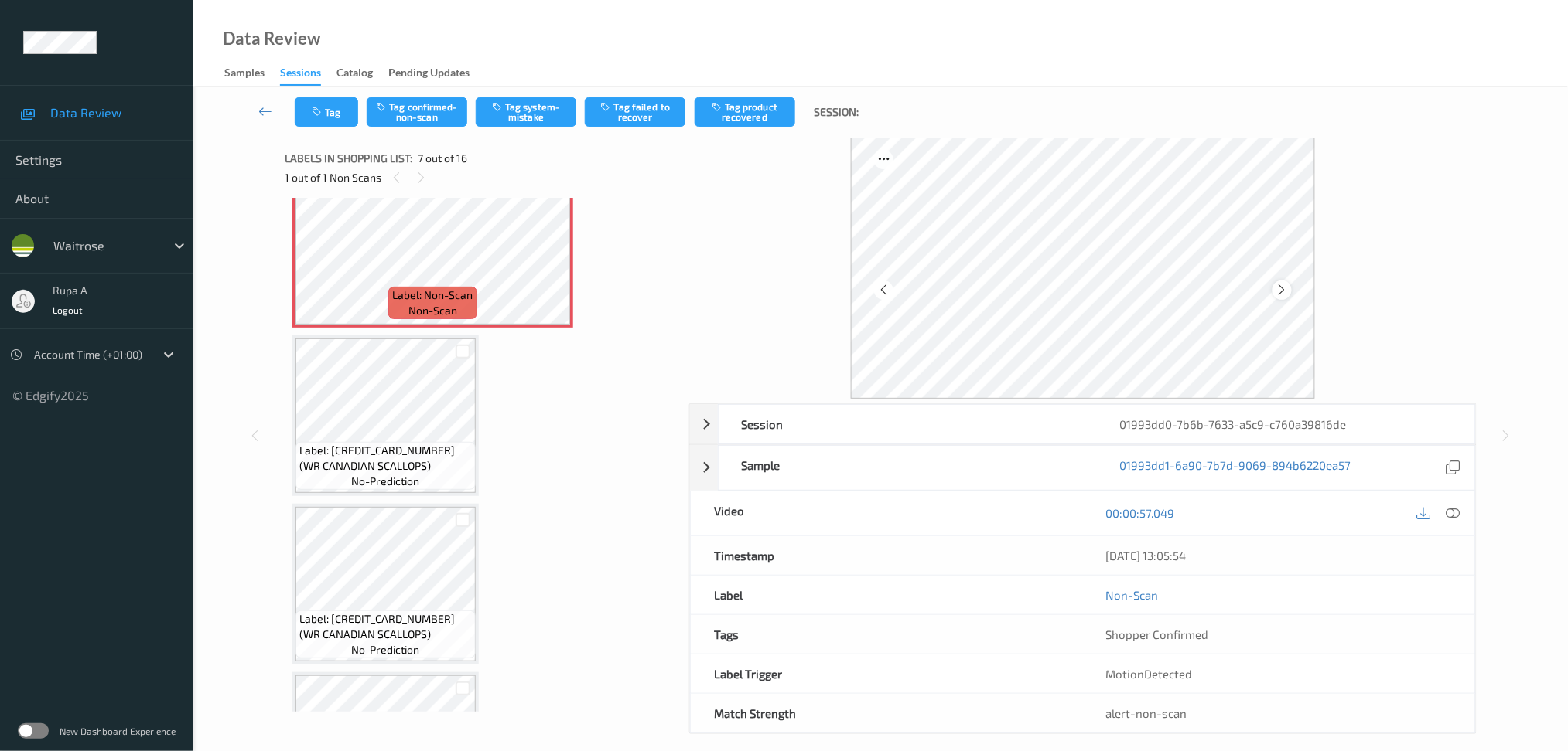
click at [1276, 283] on icon at bounding box center [1281, 289] width 13 height 14
click at [1279, 284] on icon at bounding box center [1281, 289] width 13 height 14
click at [1454, 516] on icon at bounding box center [1452, 513] width 14 height 14
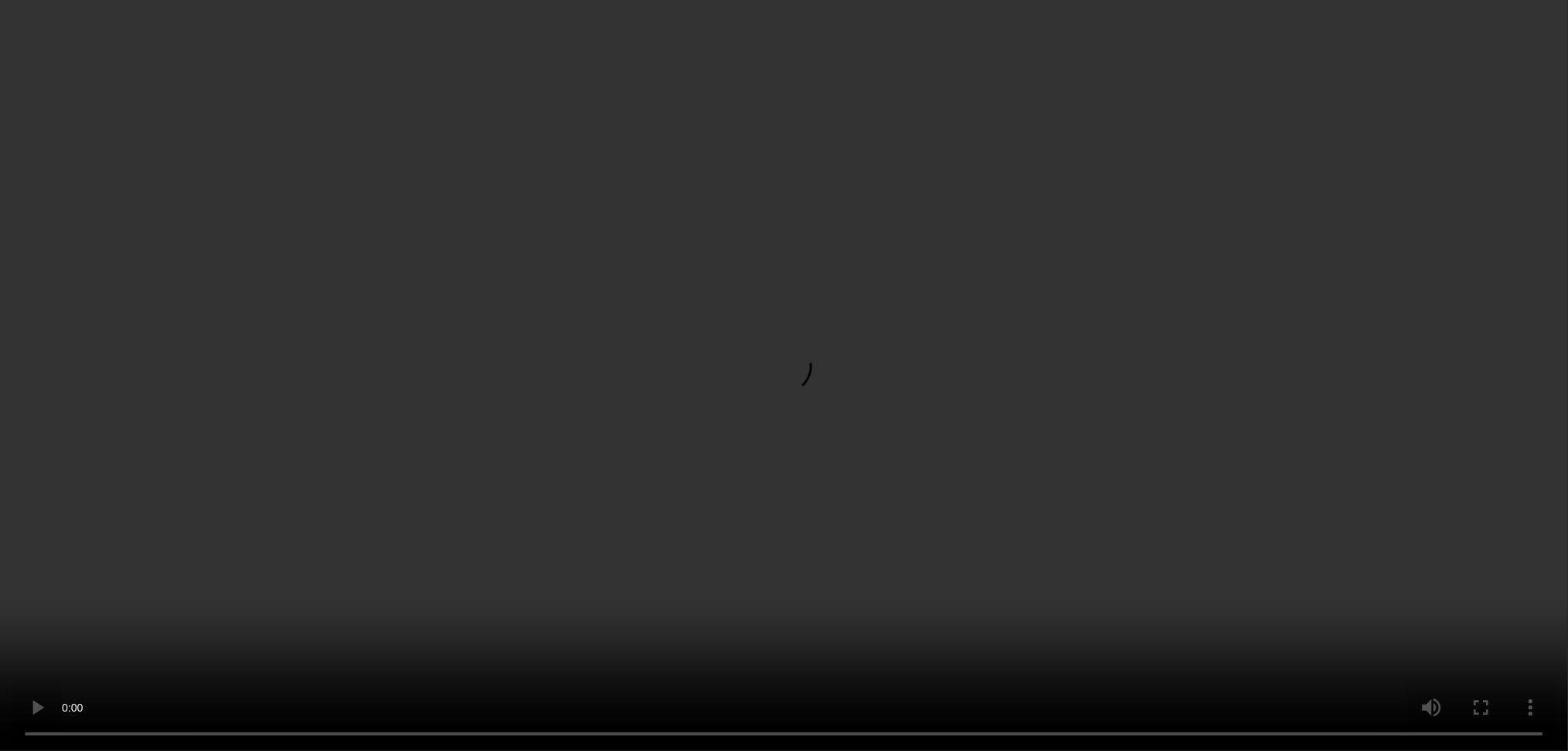
drag, startPoint x: 1458, startPoint y: 555, endPoint x: 1179, endPoint y: 444, distance: 300.3
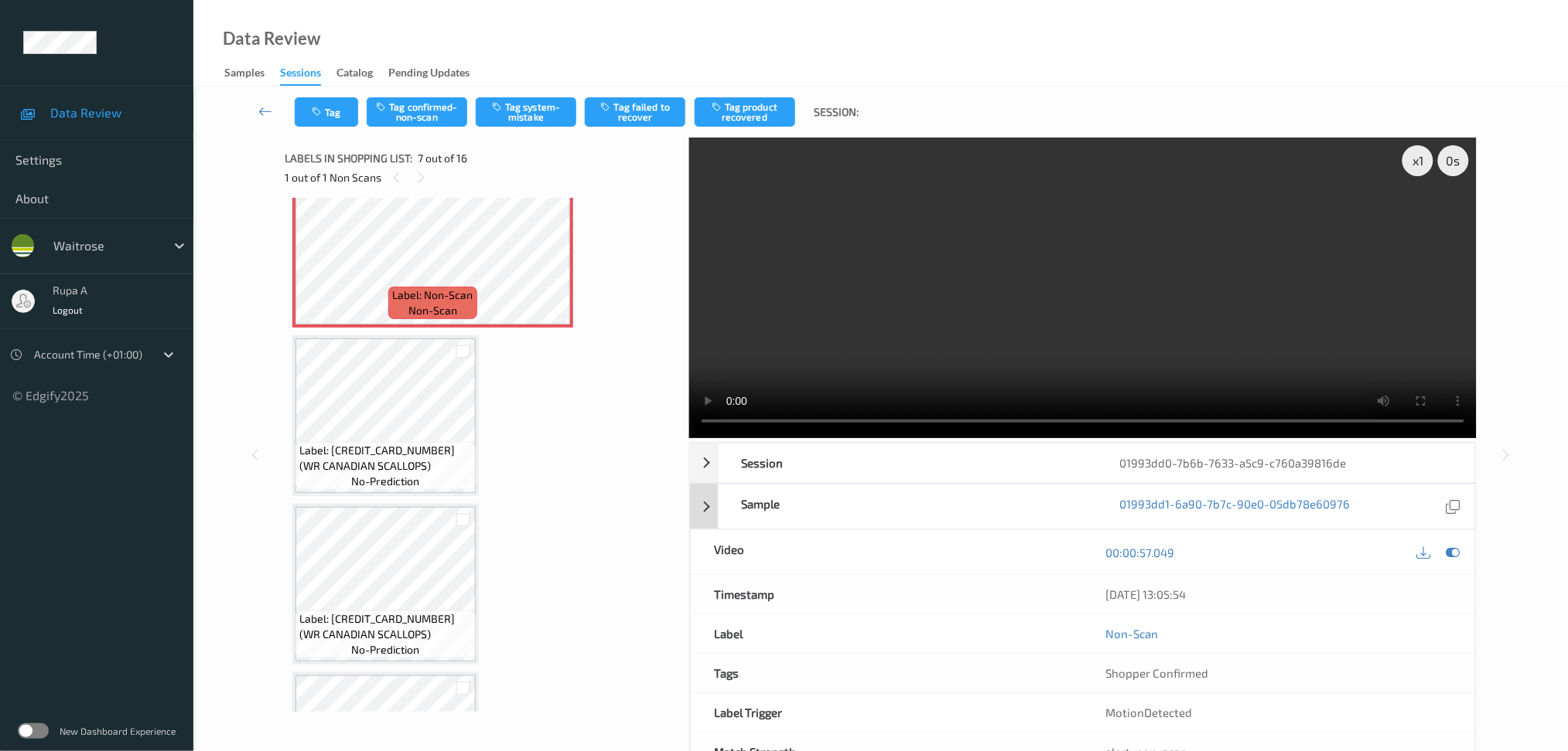
click at [1458, 554] on icon at bounding box center [1452, 552] width 14 height 14
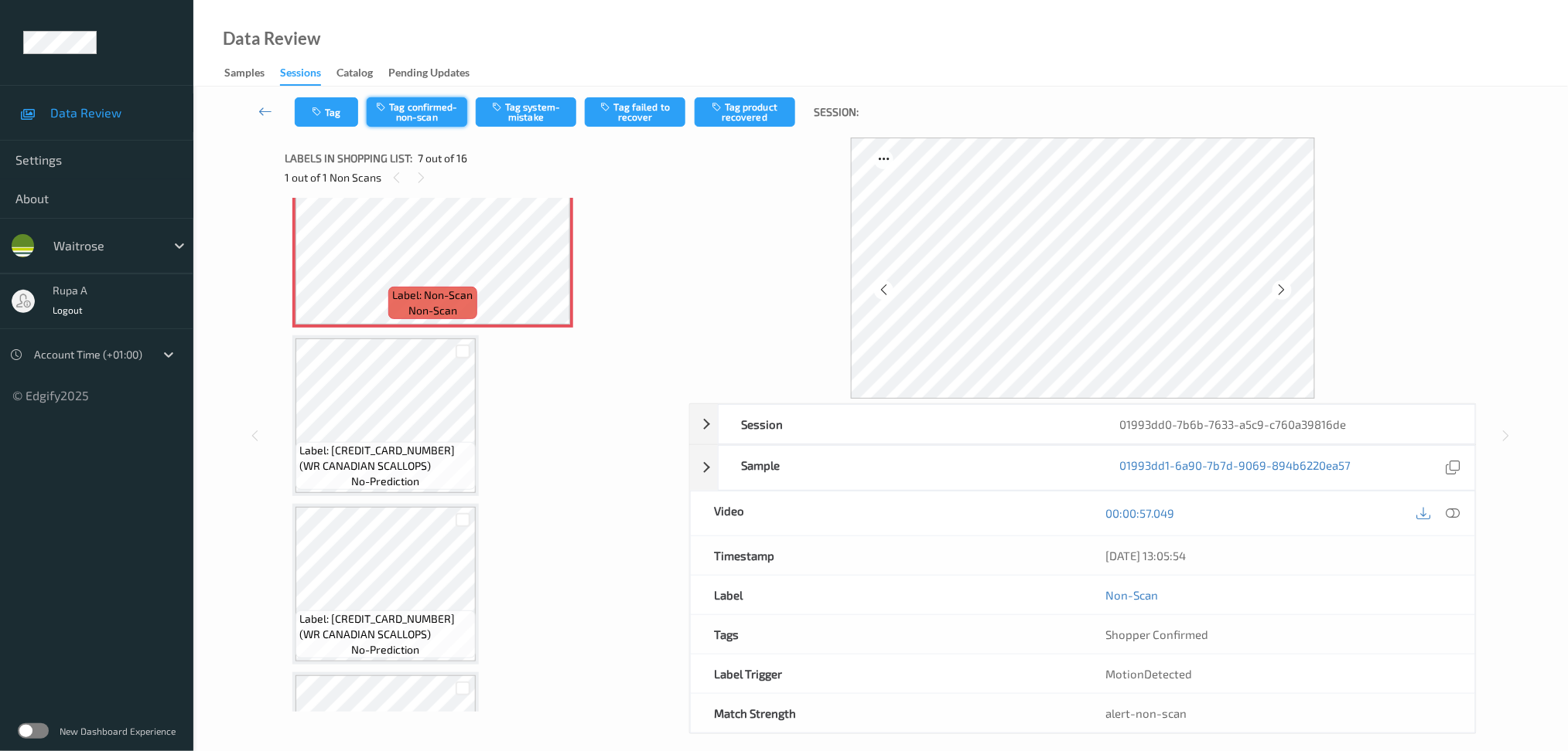
click at [435, 114] on button "Tag confirmed-non-scan" at bounding box center [416, 112] width 100 height 29
click at [734, 122] on button "Tag product recovered" at bounding box center [745, 112] width 100 height 29
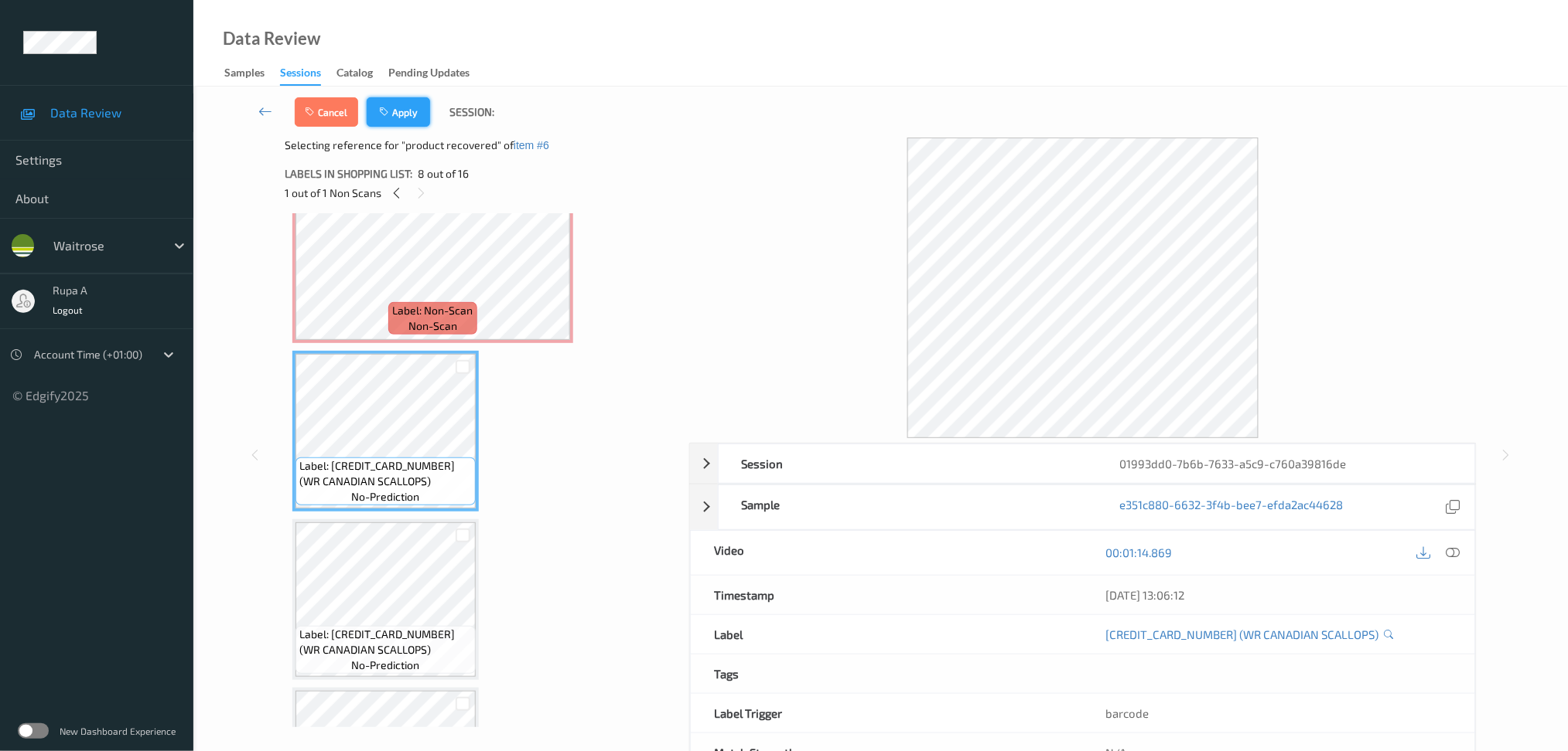
click at [386, 109] on icon "button" at bounding box center [385, 112] width 13 height 11
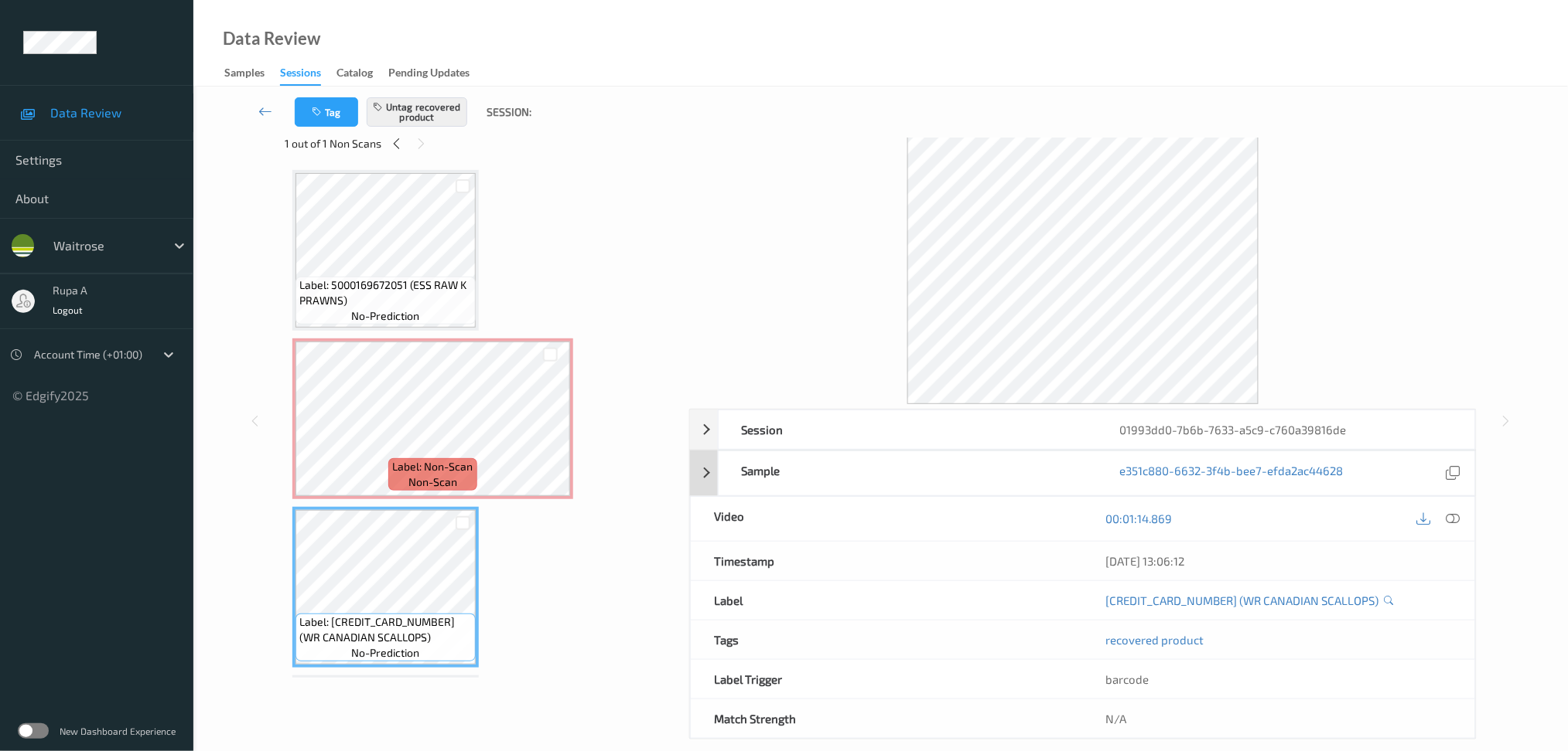
scroll to position [54, 0]
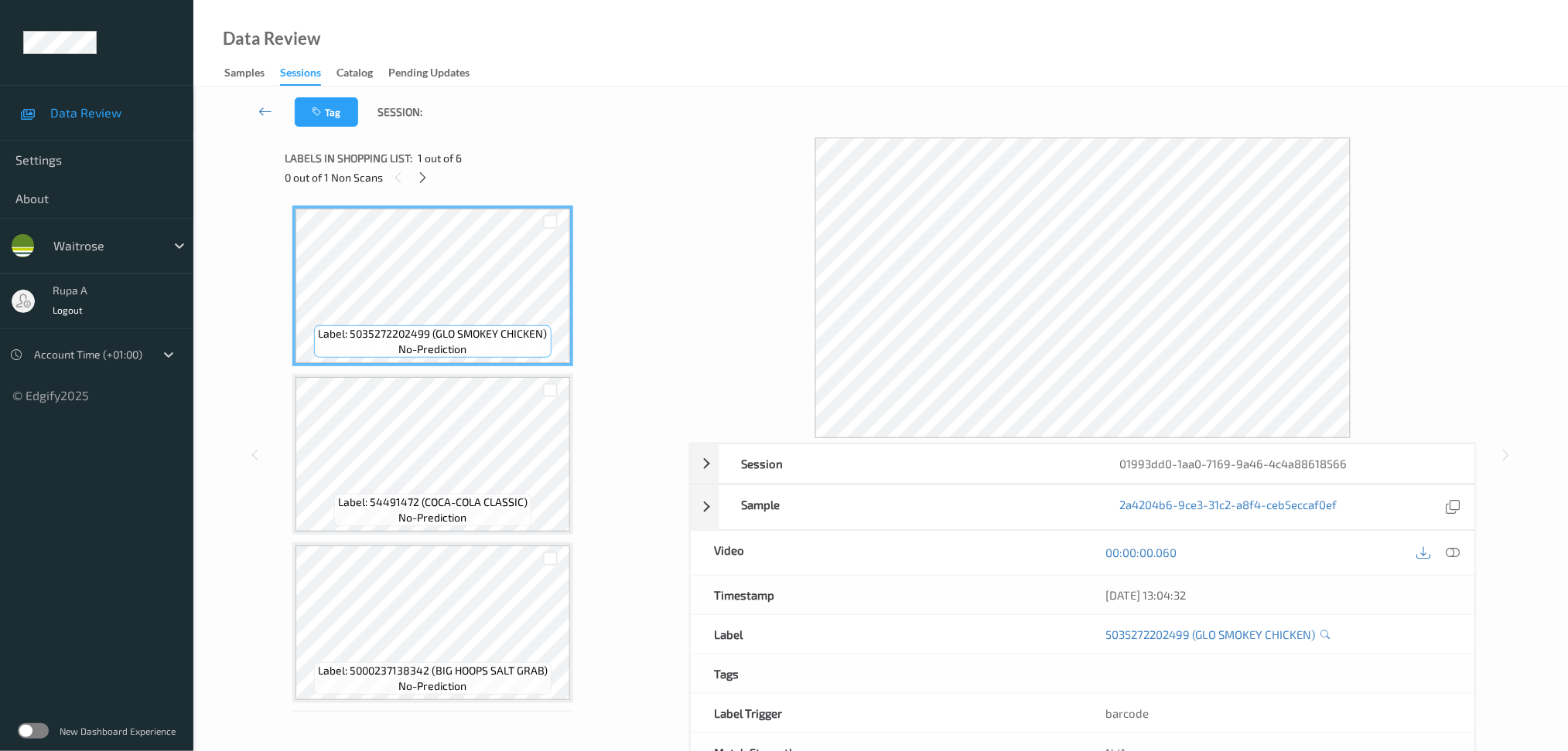
click at [701, 237] on div at bounding box center [1083, 287] width 787 height 301
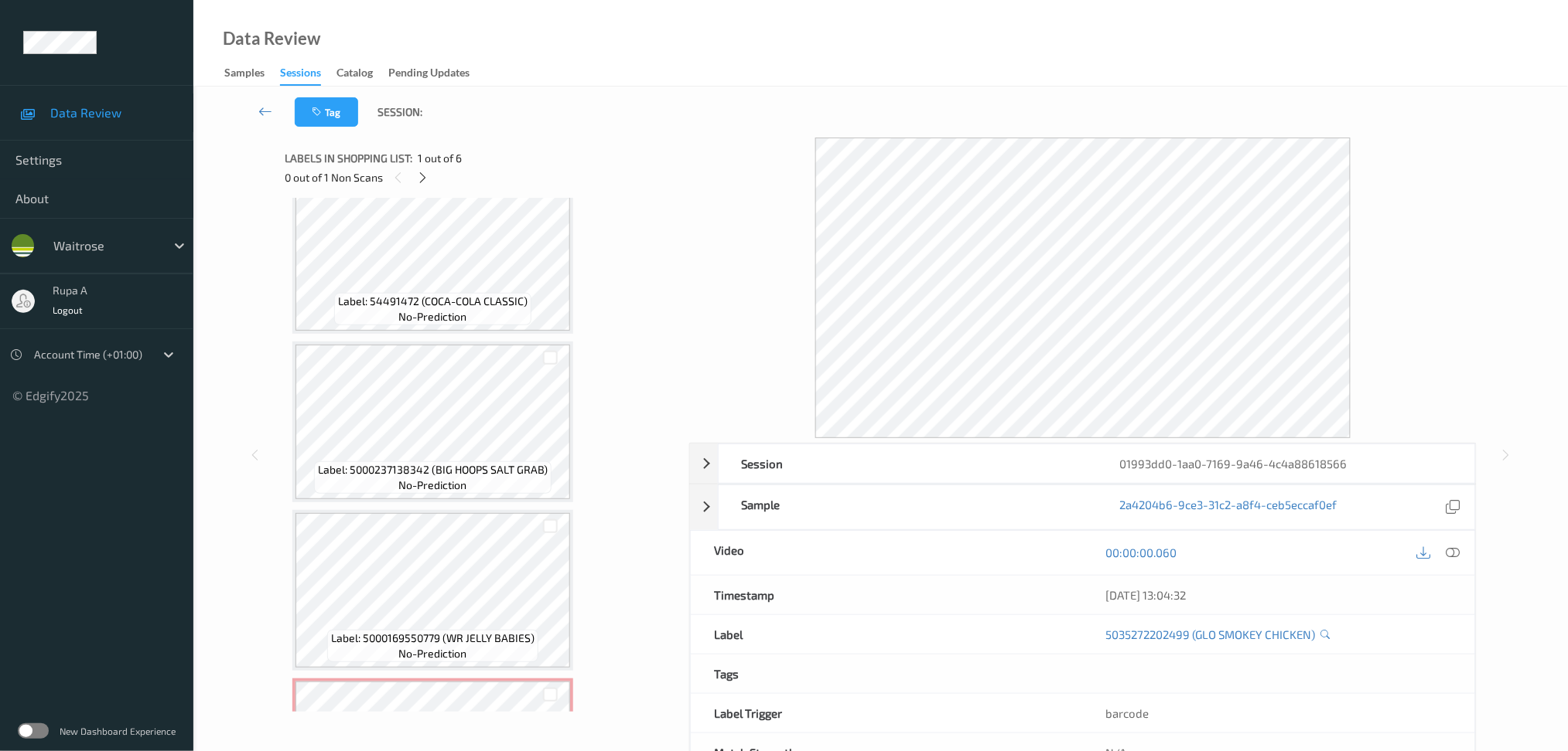
scroll to position [412, 0]
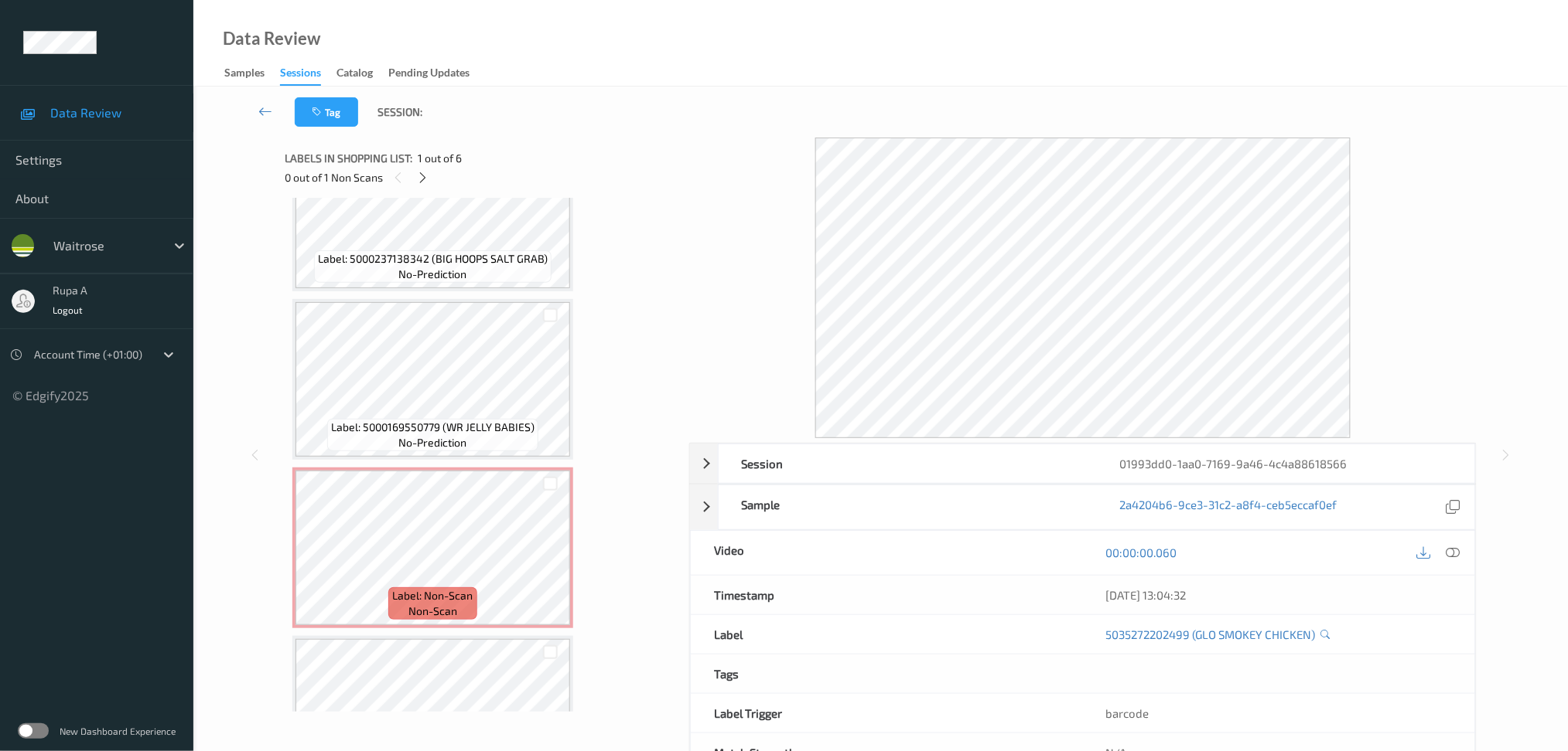
click at [425, 188] on div "Labels in shopping list: 1 out of 6 0 out of 1 Non Scans" at bounding box center [481, 168] width 394 height 60
click at [418, 173] on icon at bounding box center [422, 177] width 13 height 14
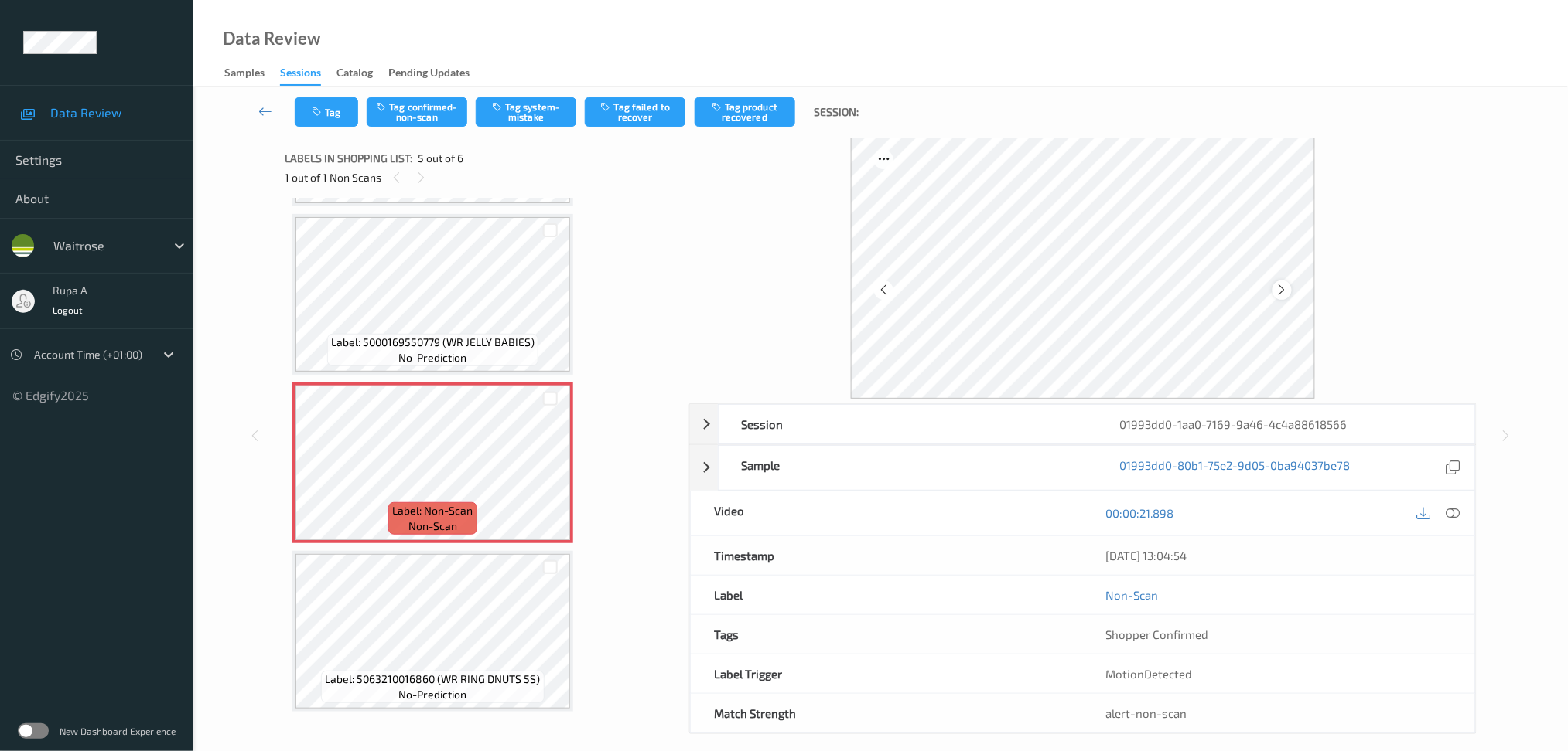
click at [1287, 287] on icon at bounding box center [1281, 289] width 13 height 14
click at [1287, 285] on icon at bounding box center [1281, 289] width 13 height 14
click at [1290, 283] on div at bounding box center [1281, 290] width 19 height 19
click at [1289, 287] on div at bounding box center [1281, 290] width 19 height 19
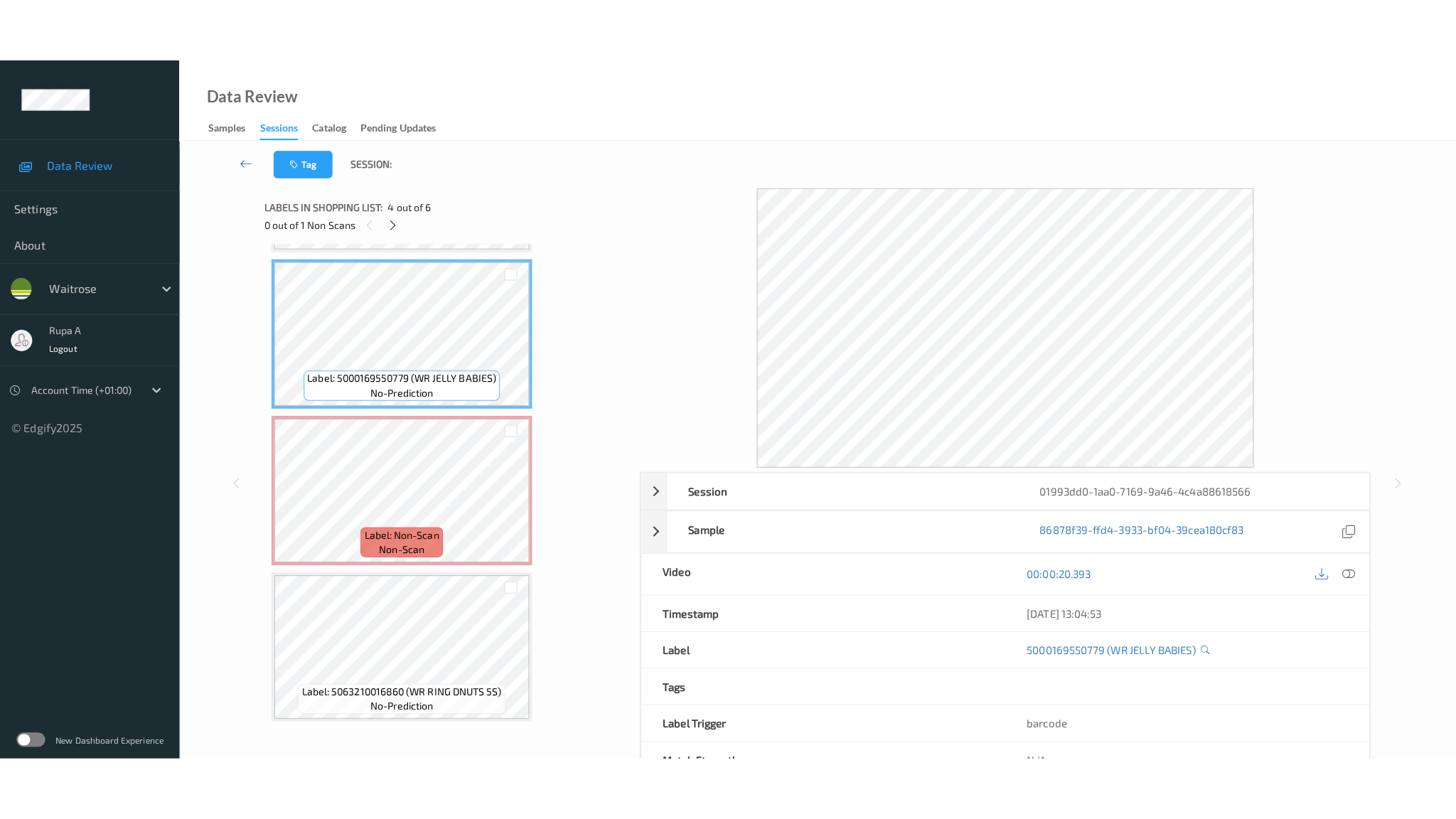
scroll to position [362, 0]
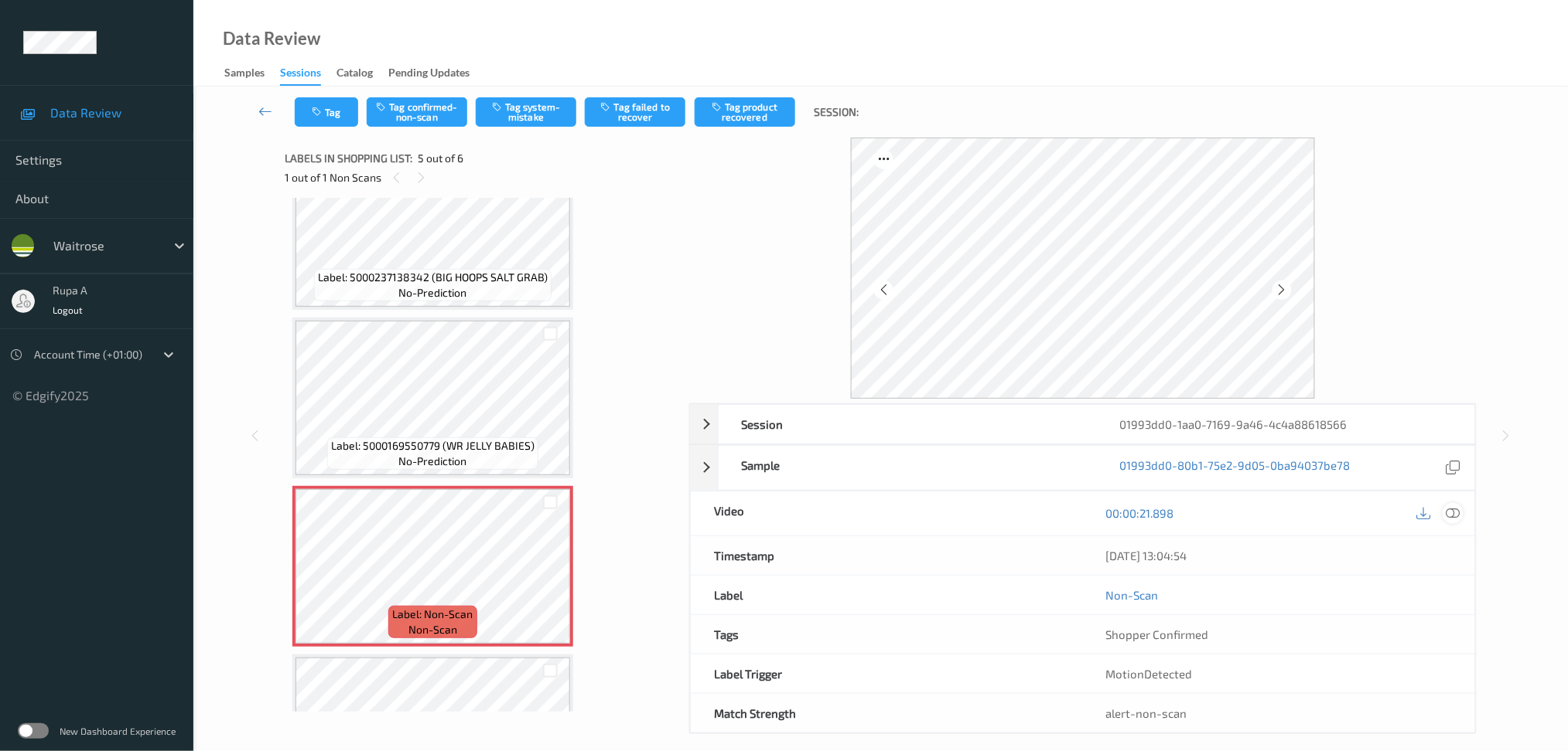
click at [1459, 515] on icon at bounding box center [1452, 513] width 14 height 14
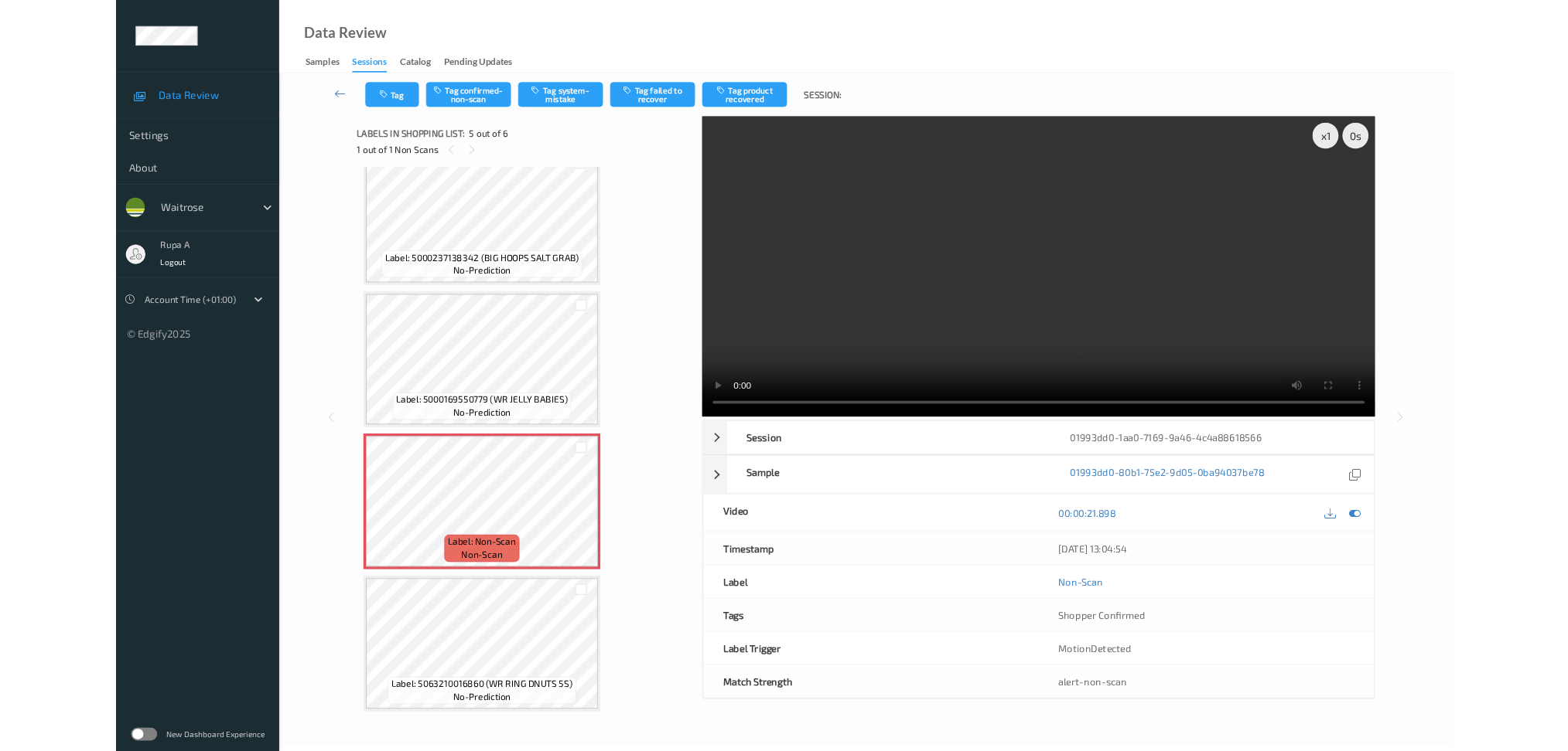
scroll to position [358, 0]
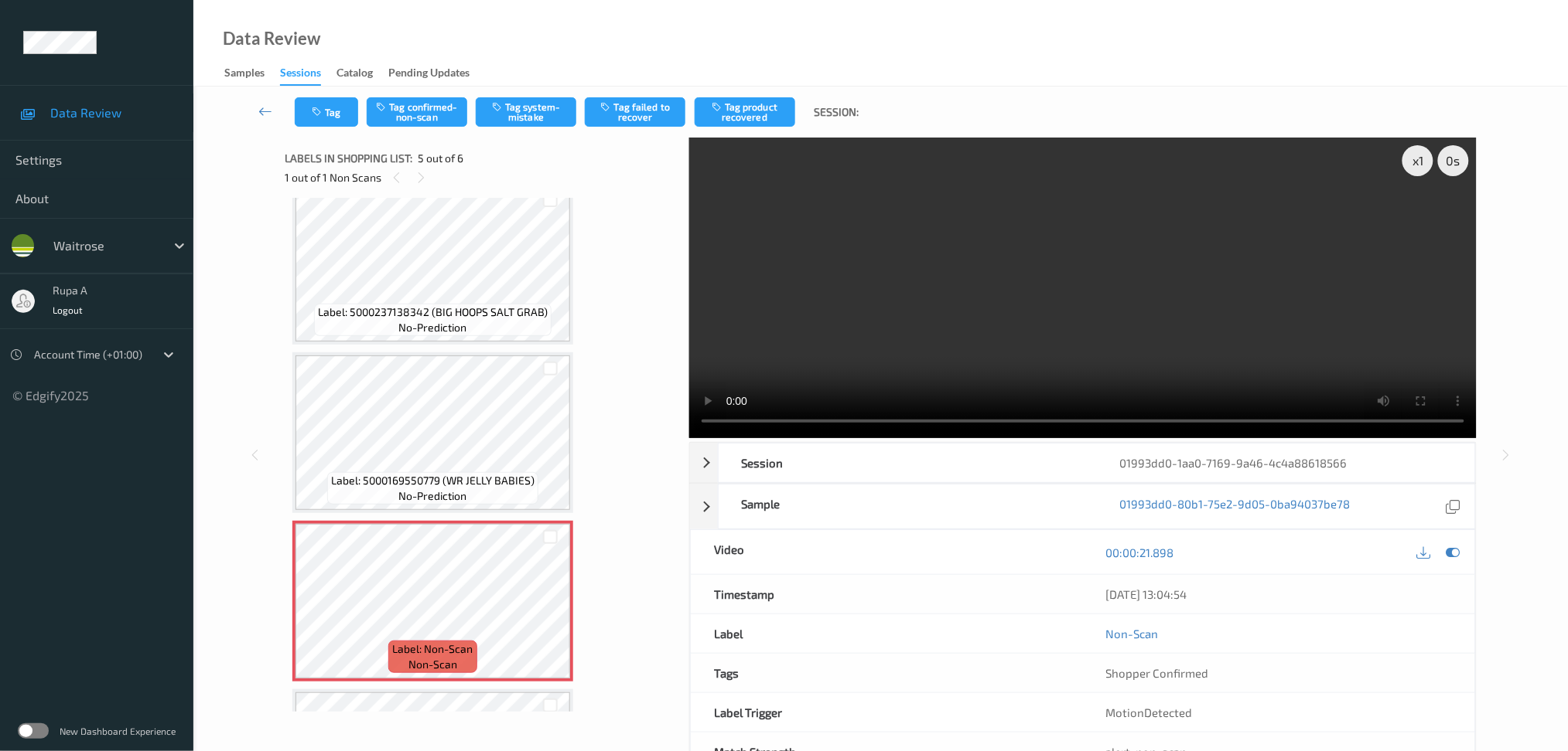
click at [1227, 250] on video at bounding box center [1083, 287] width 787 height 301
click at [1462, 557] on div at bounding box center [1452, 551] width 20 height 20
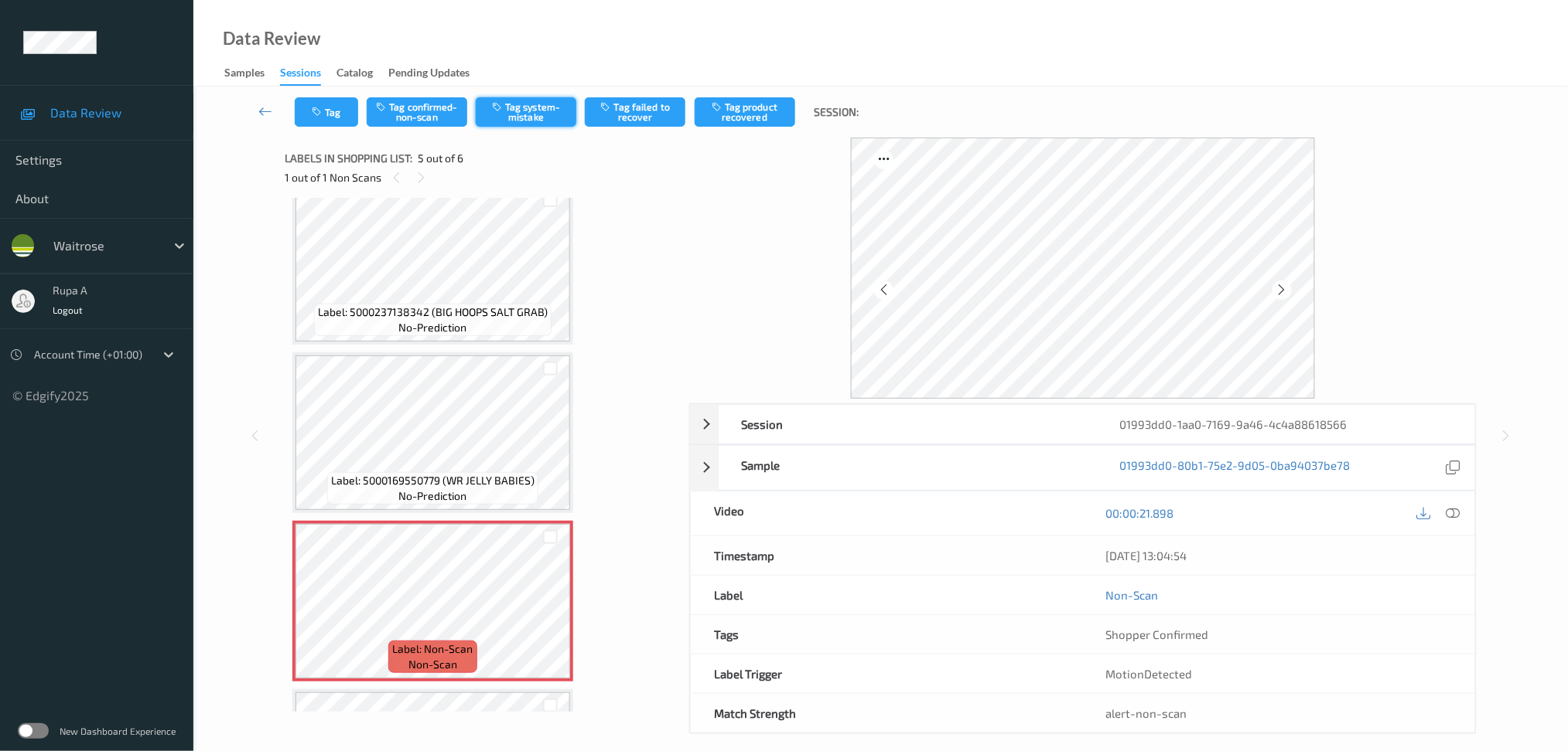
click at [513, 114] on button "Tag system-mistake" at bounding box center [525, 112] width 100 height 29
click at [300, 114] on button "Tag" at bounding box center [325, 112] width 63 height 29
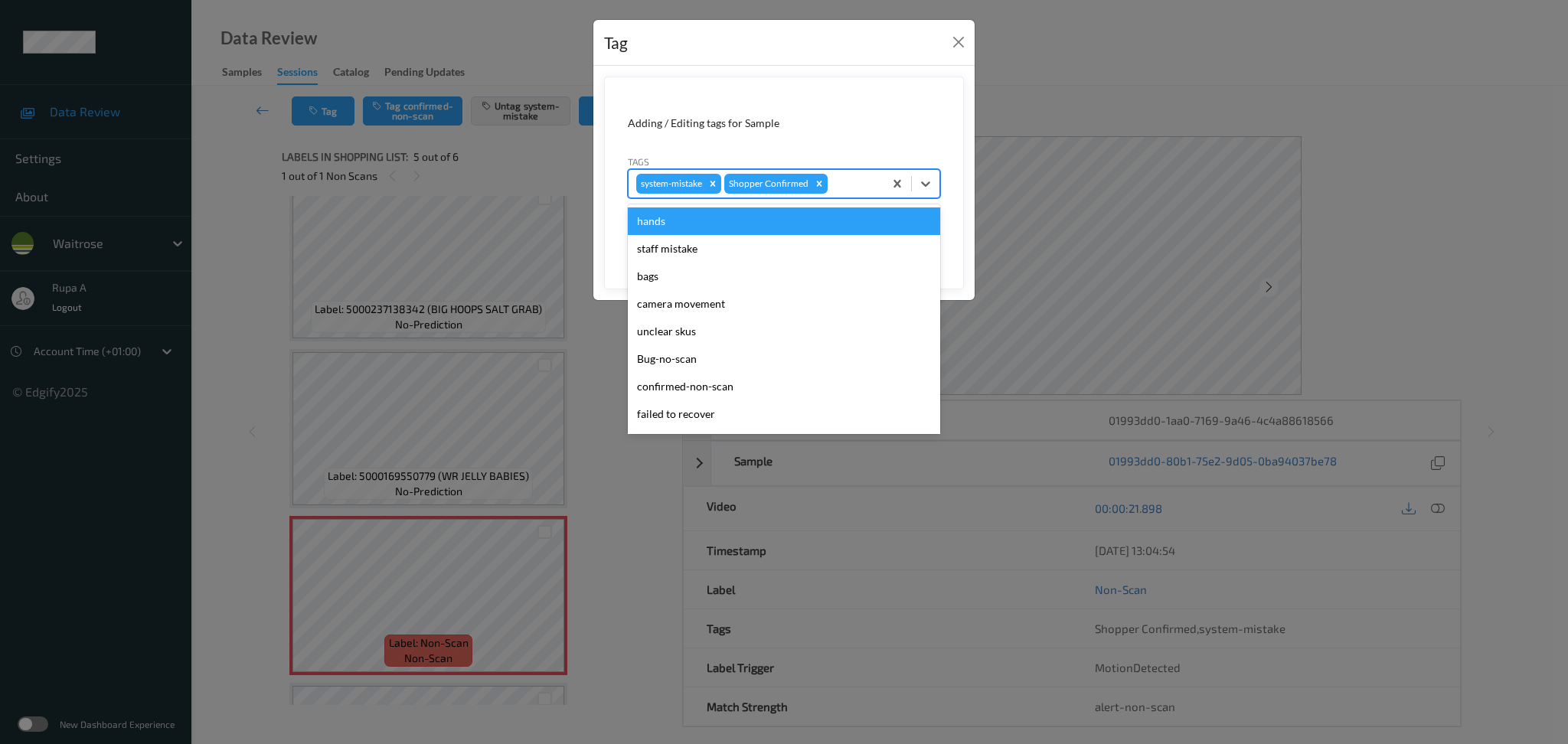
click at [844, 188] on div at bounding box center [853, 183] width 45 height 18
type input "un"
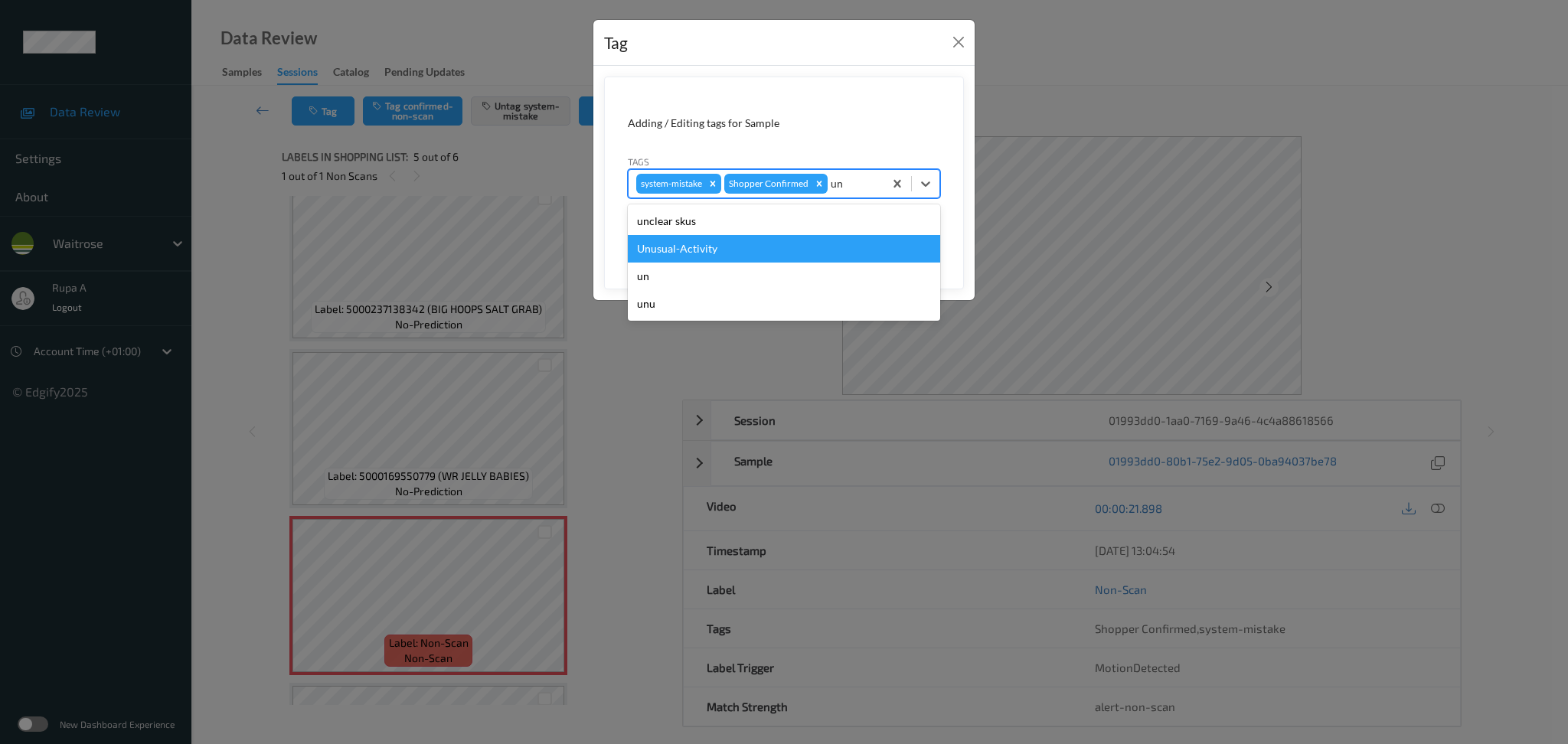
click at [781, 245] on div "Unusual-Activity" at bounding box center [784, 249] width 313 height 28
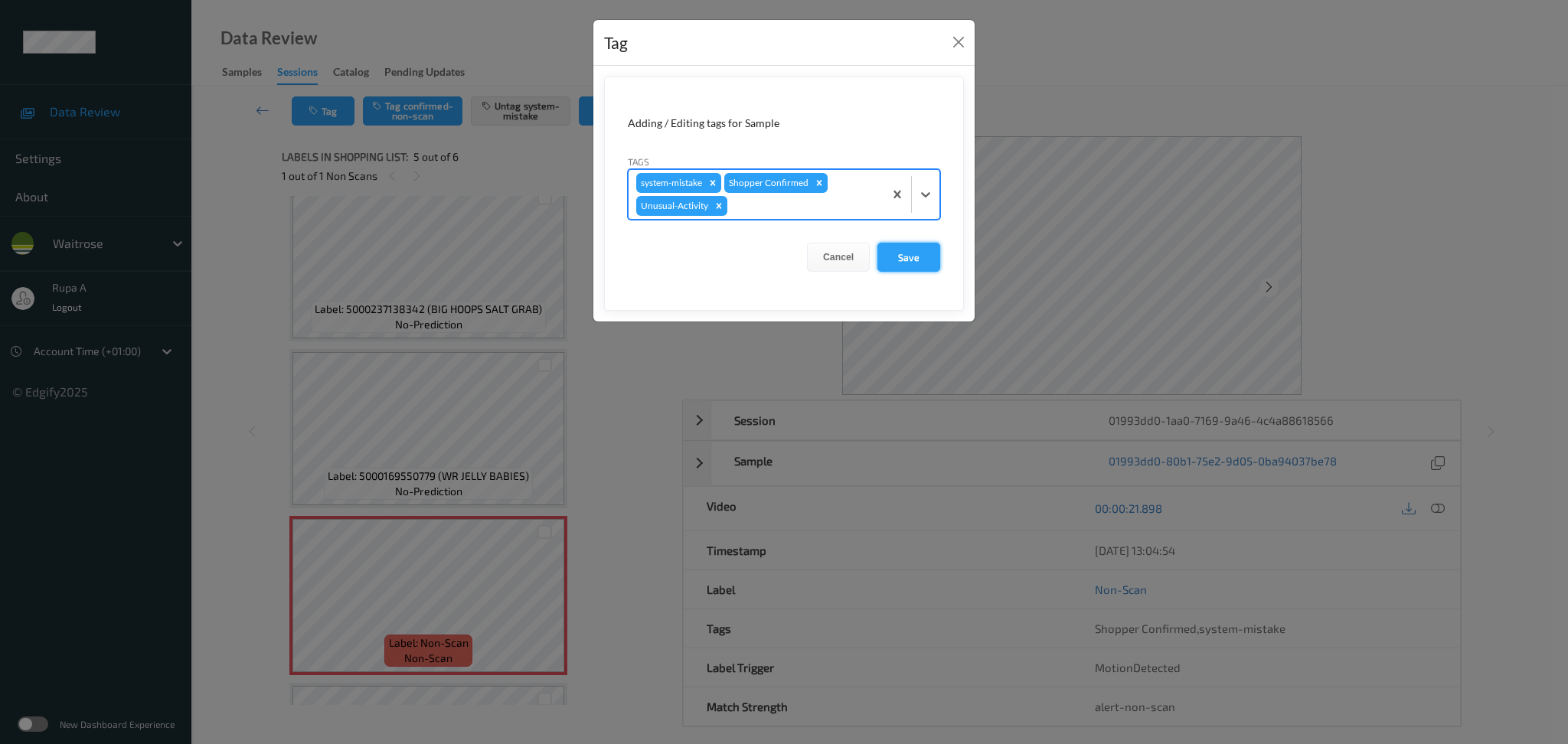
click at [915, 260] on button "Save" at bounding box center [908, 258] width 63 height 29
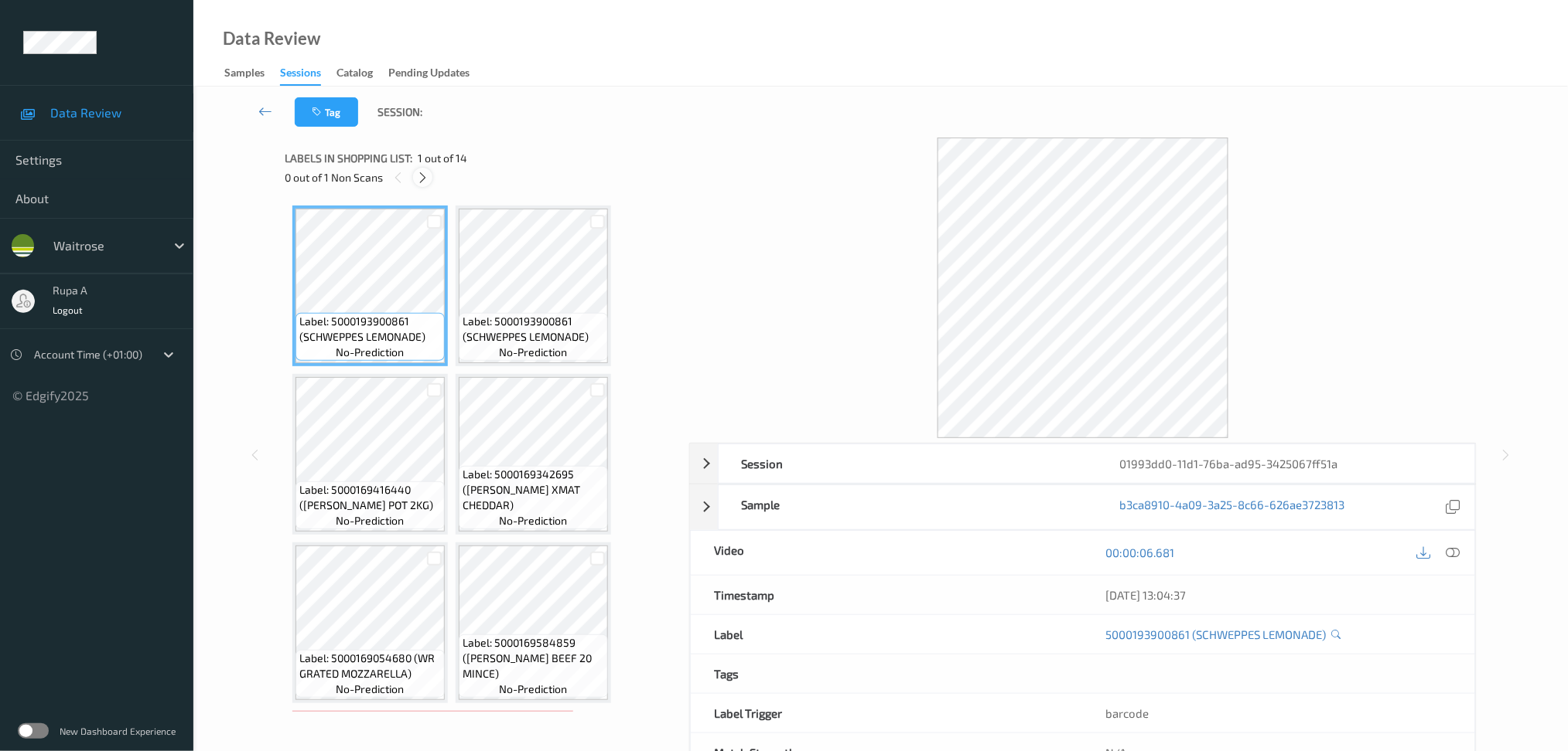
click at [416, 174] on icon at bounding box center [422, 177] width 13 height 14
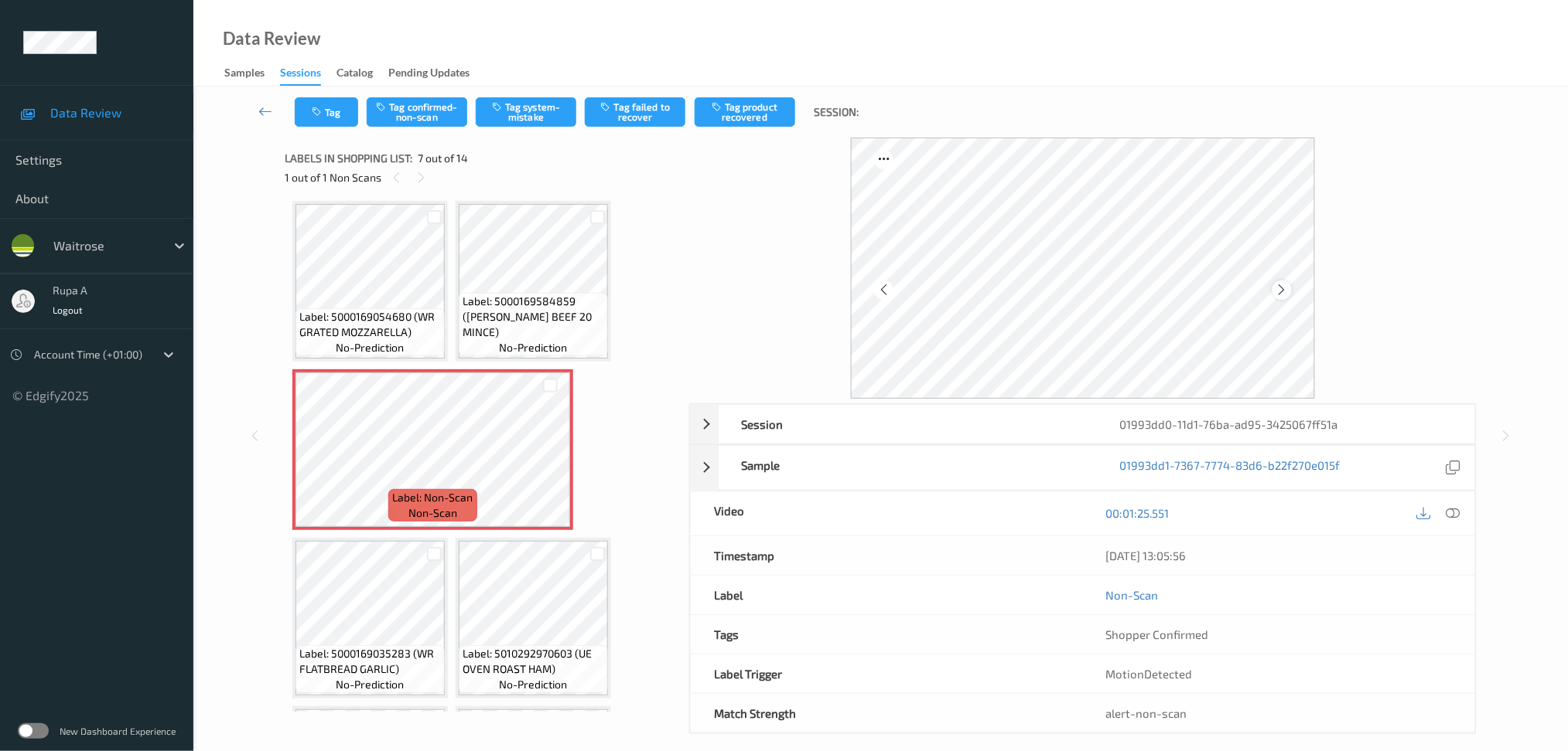
click at [1281, 288] on icon at bounding box center [1281, 289] width 13 height 14
click at [1452, 517] on icon at bounding box center [1452, 513] width 14 height 14
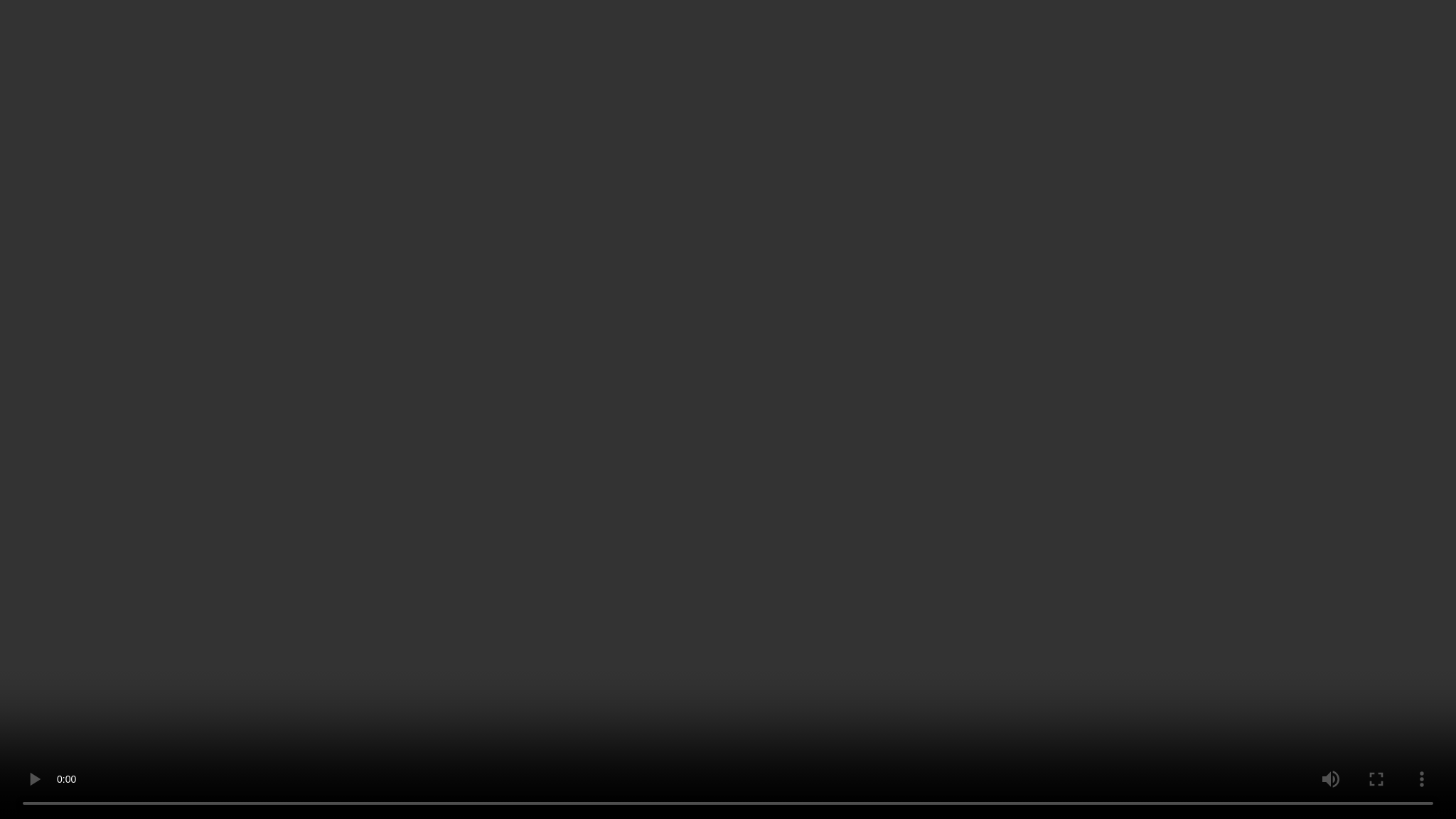
click at [982, 616] on video at bounding box center [728, 410] width 1456 height 819
click at [1031, 431] on video at bounding box center [728, 410] width 1456 height 819
click at [1073, 411] on video at bounding box center [728, 410] width 1456 height 819
click at [690, 691] on video at bounding box center [728, 410] width 1456 height 819
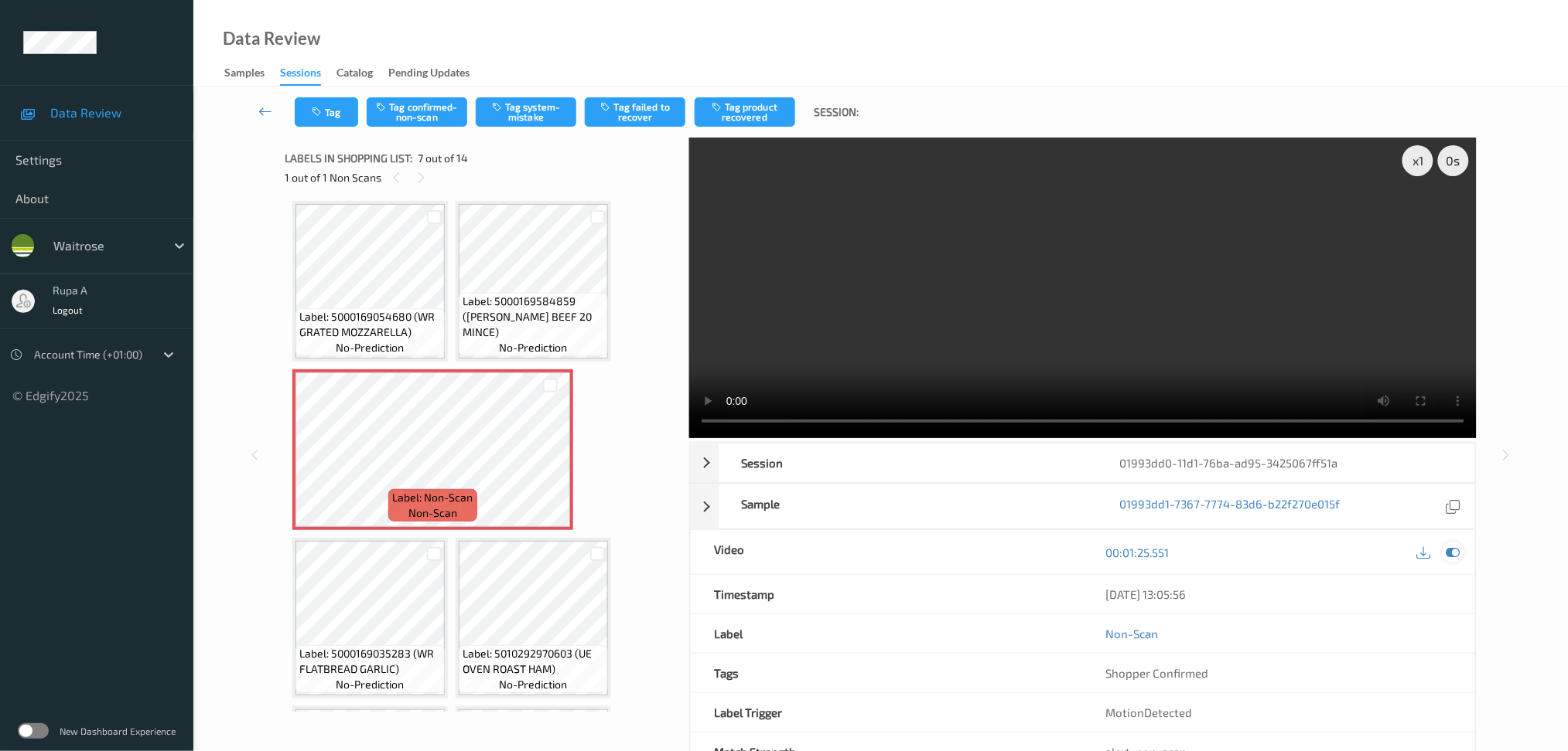
click at [1461, 552] on div at bounding box center [1452, 551] width 20 height 20
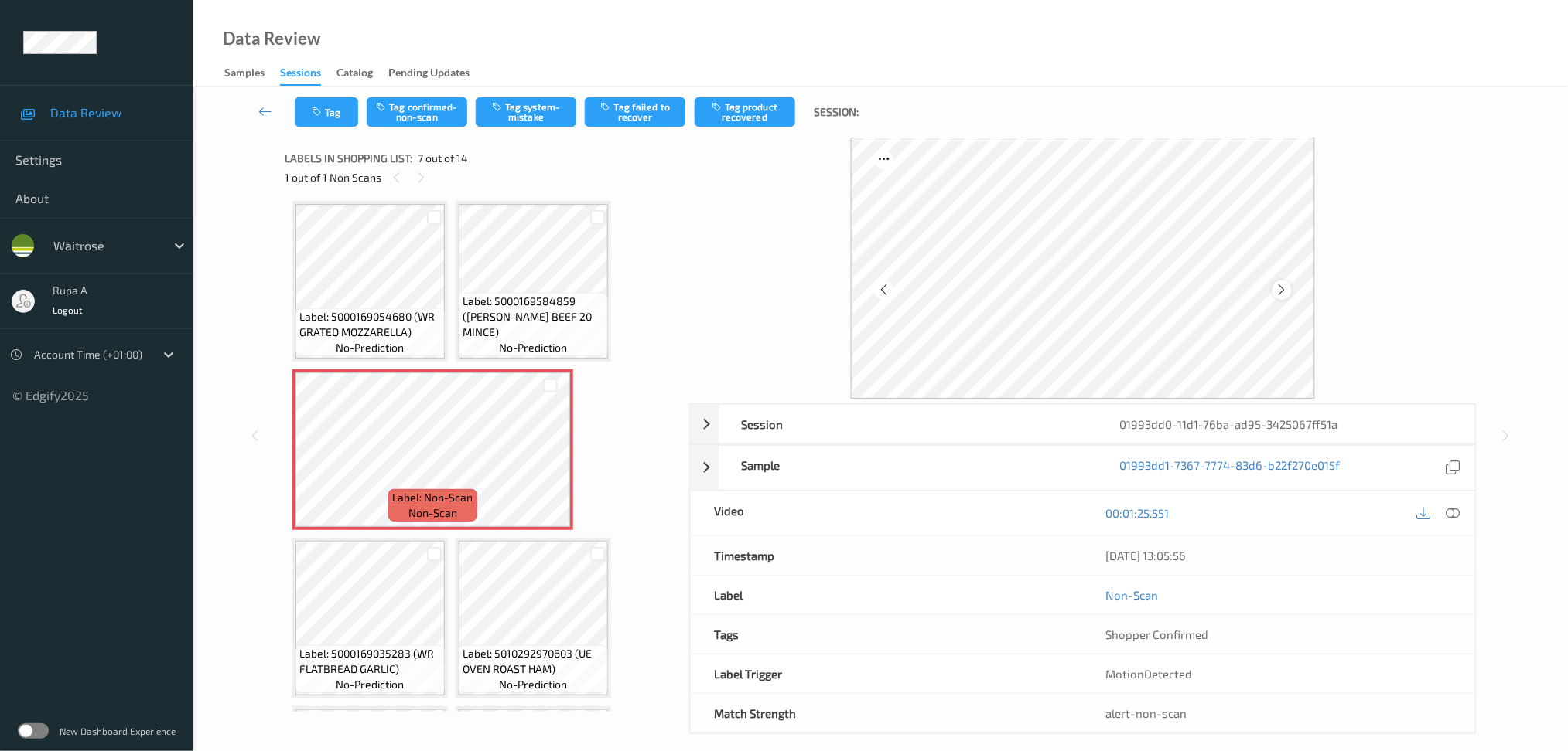
click at [1288, 290] on div at bounding box center [1281, 290] width 19 height 19
click at [1287, 291] on icon at bounding box center [1281, 289] width 13 height 14
click at [1463, 518] on div at bounding box center [1452, 513] width 20 height 20
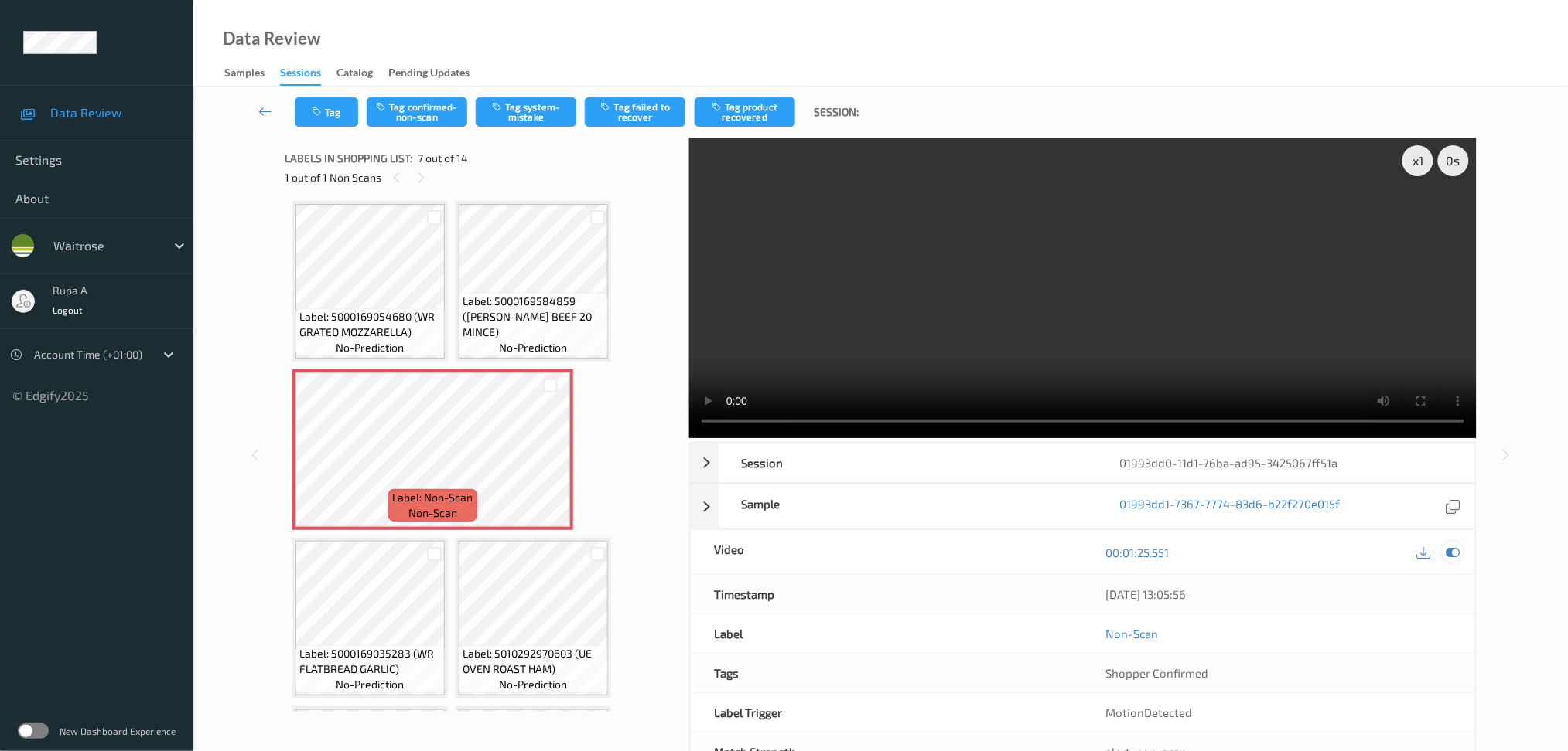
click at [1463, 554] on div at bounding box center [1452, 551] width 20 height 20
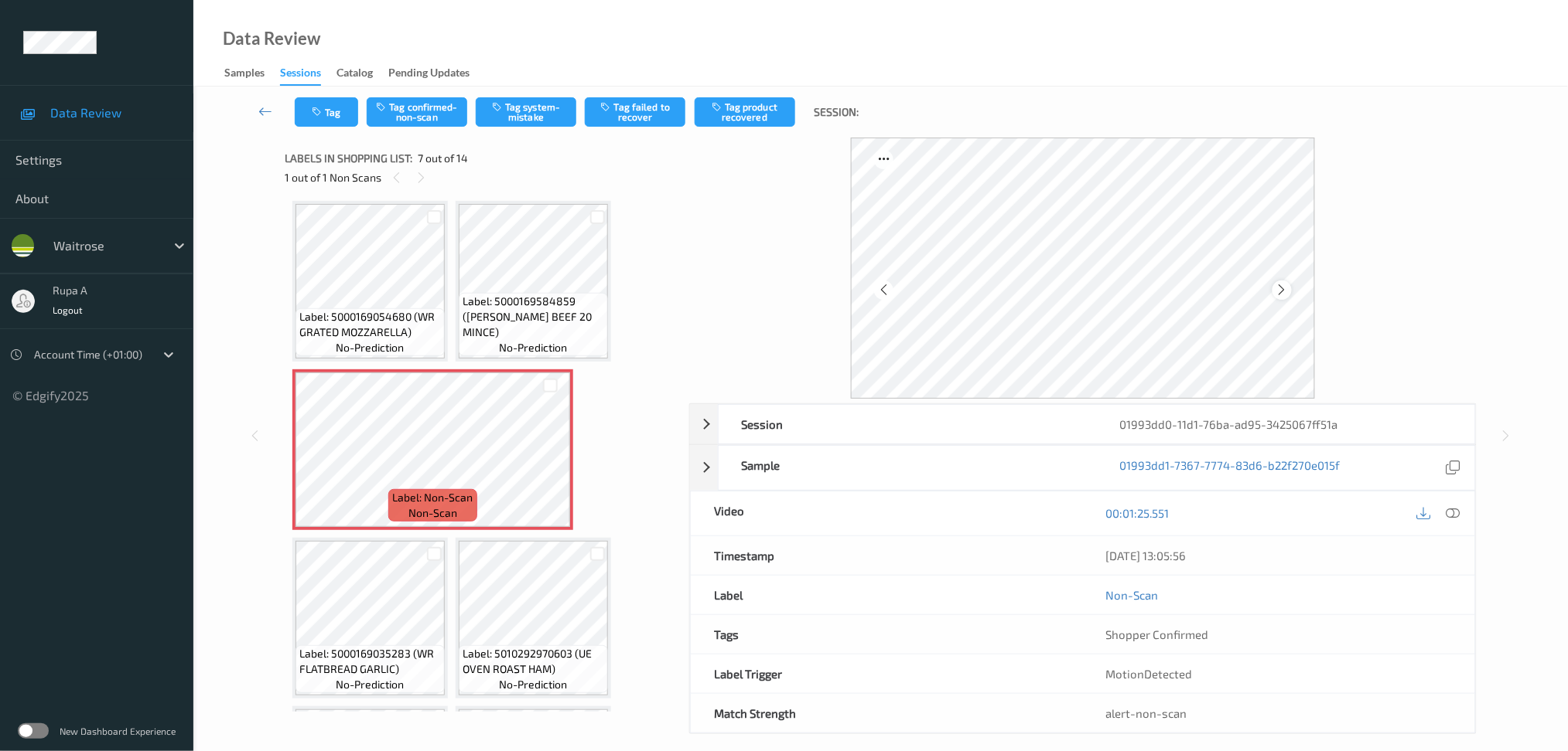
click at [1283, 290] on icon at bounding box center [1281, 289] width 13 height 14
click at [1458, 510] on icon at bounding box center [1452, 513] width 14 height 14
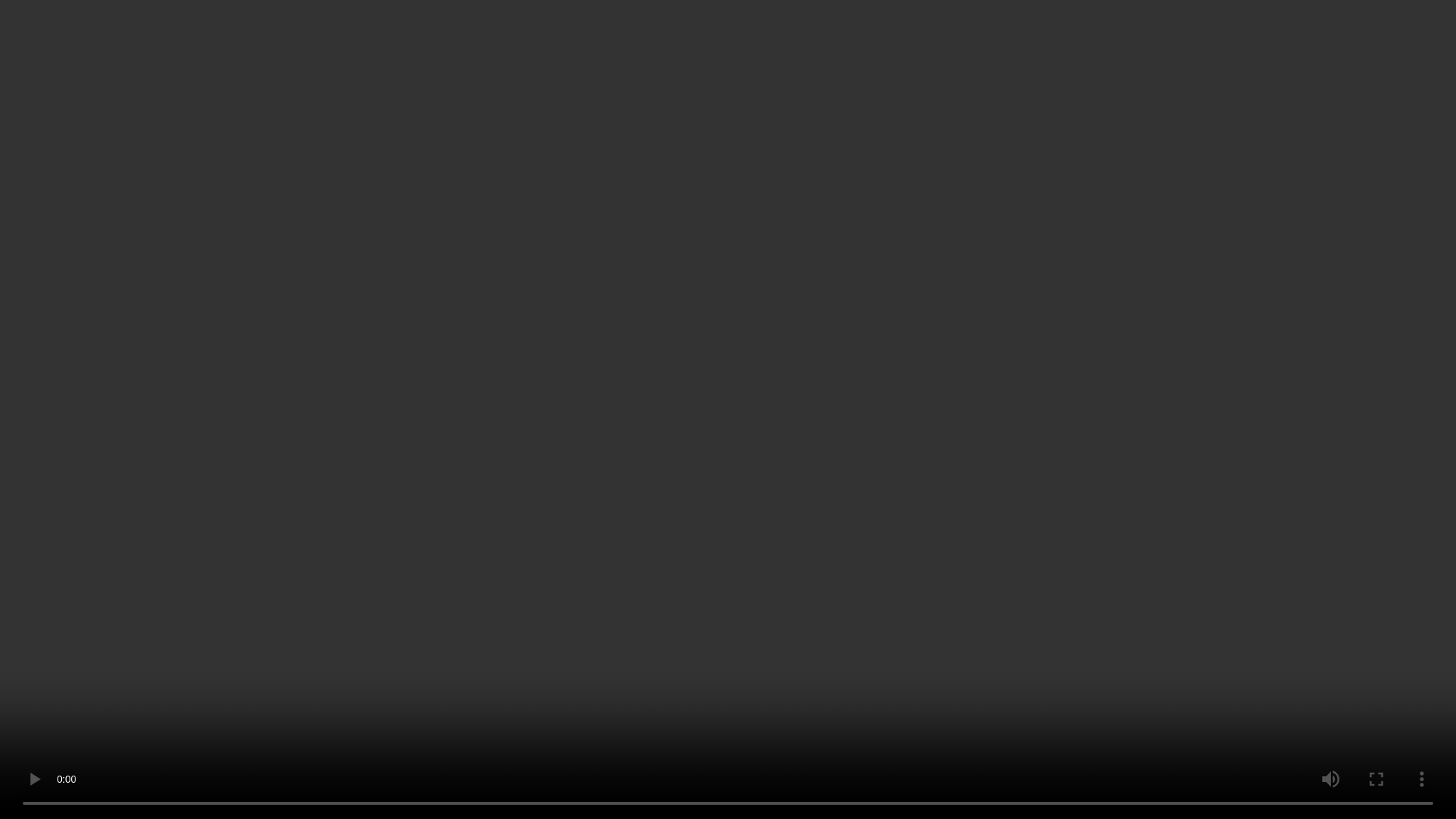
click at [782, 637] on video at bounding box center [728, 410] width 1456 height 819
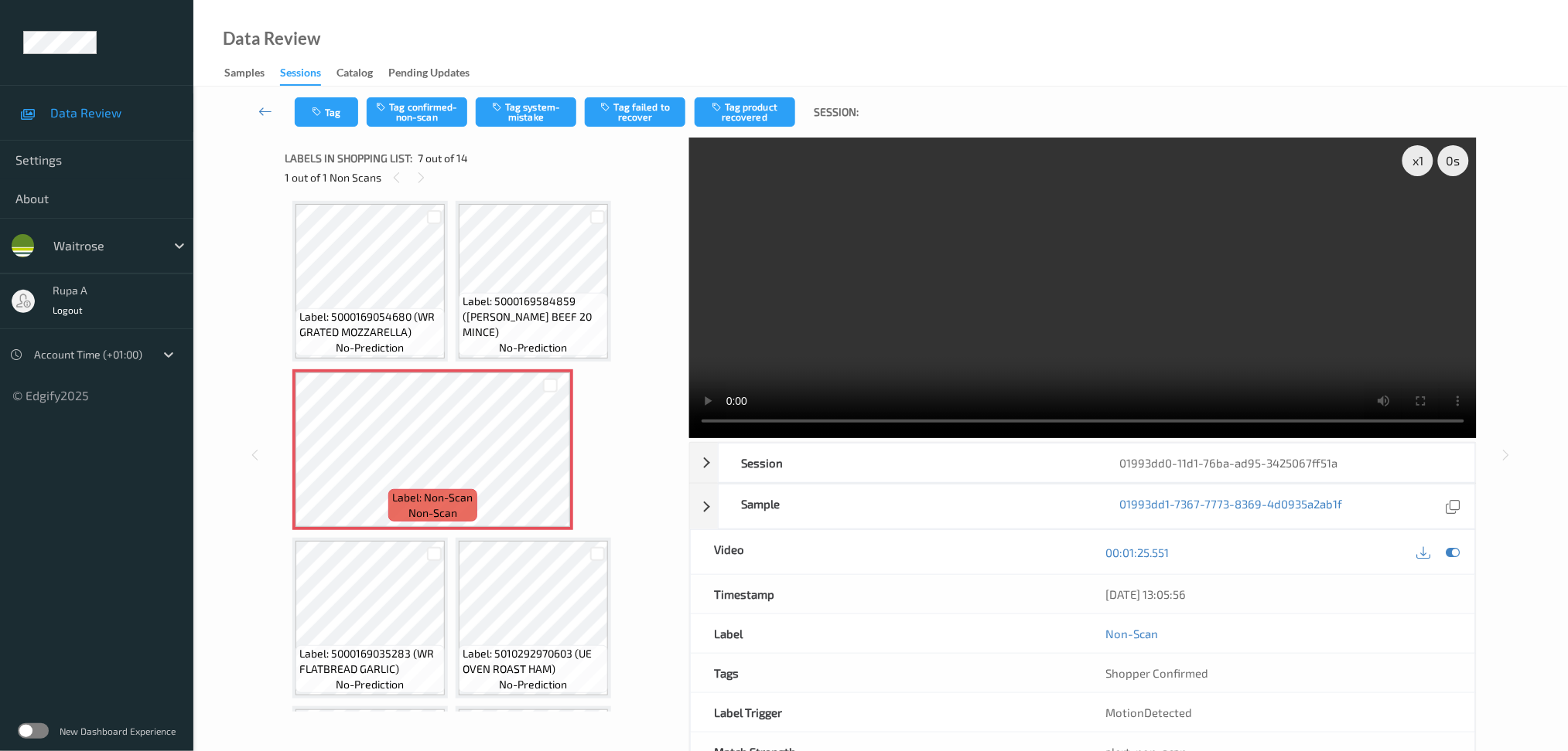
drag, startPoint x: 1452, startPoint y: 553, endPoint x: 1431, endPoint y: 535, distance: 27.7
click at [1452, 553] on icon at bounding box center [1452, 552] width 14 height 14
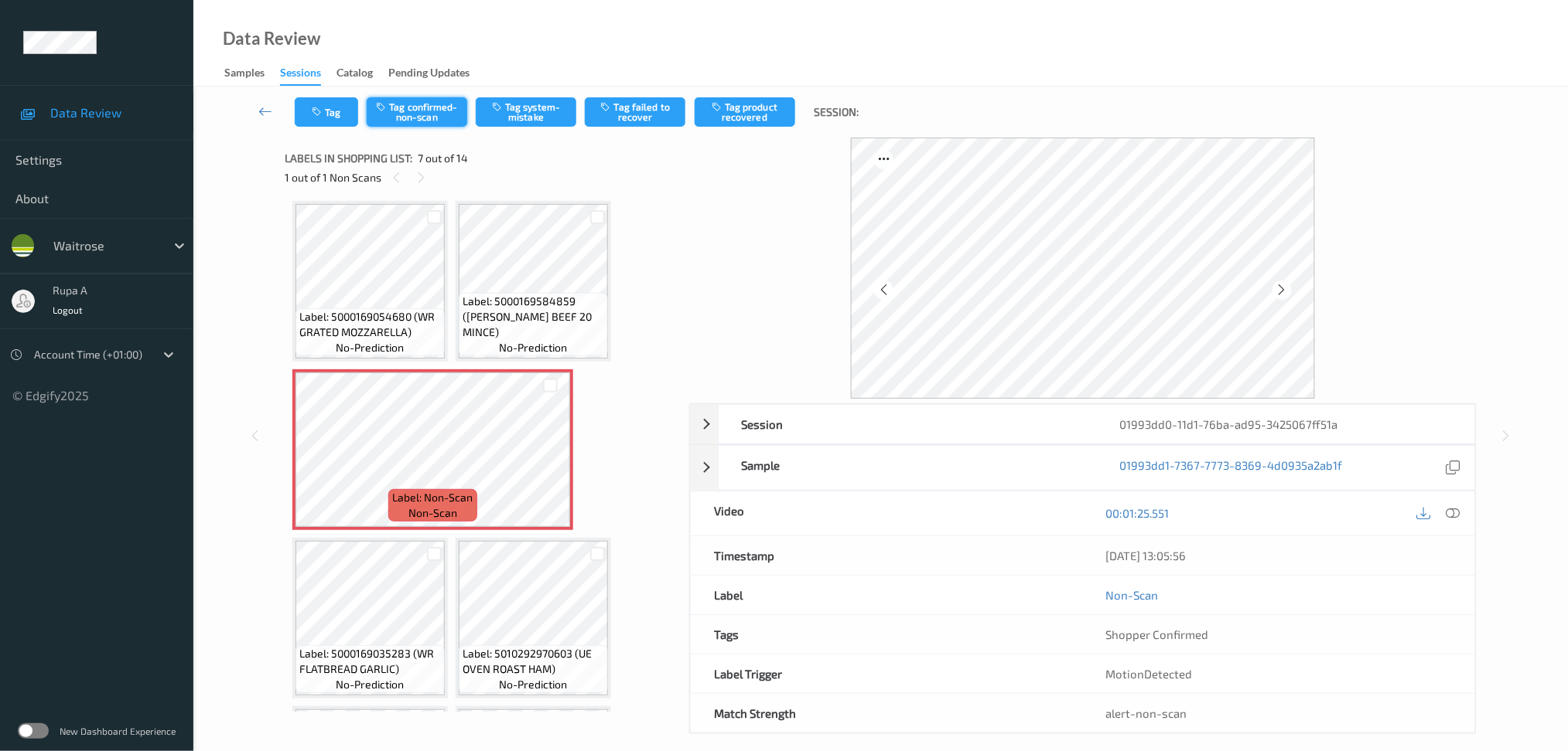
click at [425, 111] on button "Tag confirmed-non-scan" at bounding box center [416, 112] width 100 height 29
click at [343, 115] on button "Tag" at bounding box center [325, 112] width 63 height 29
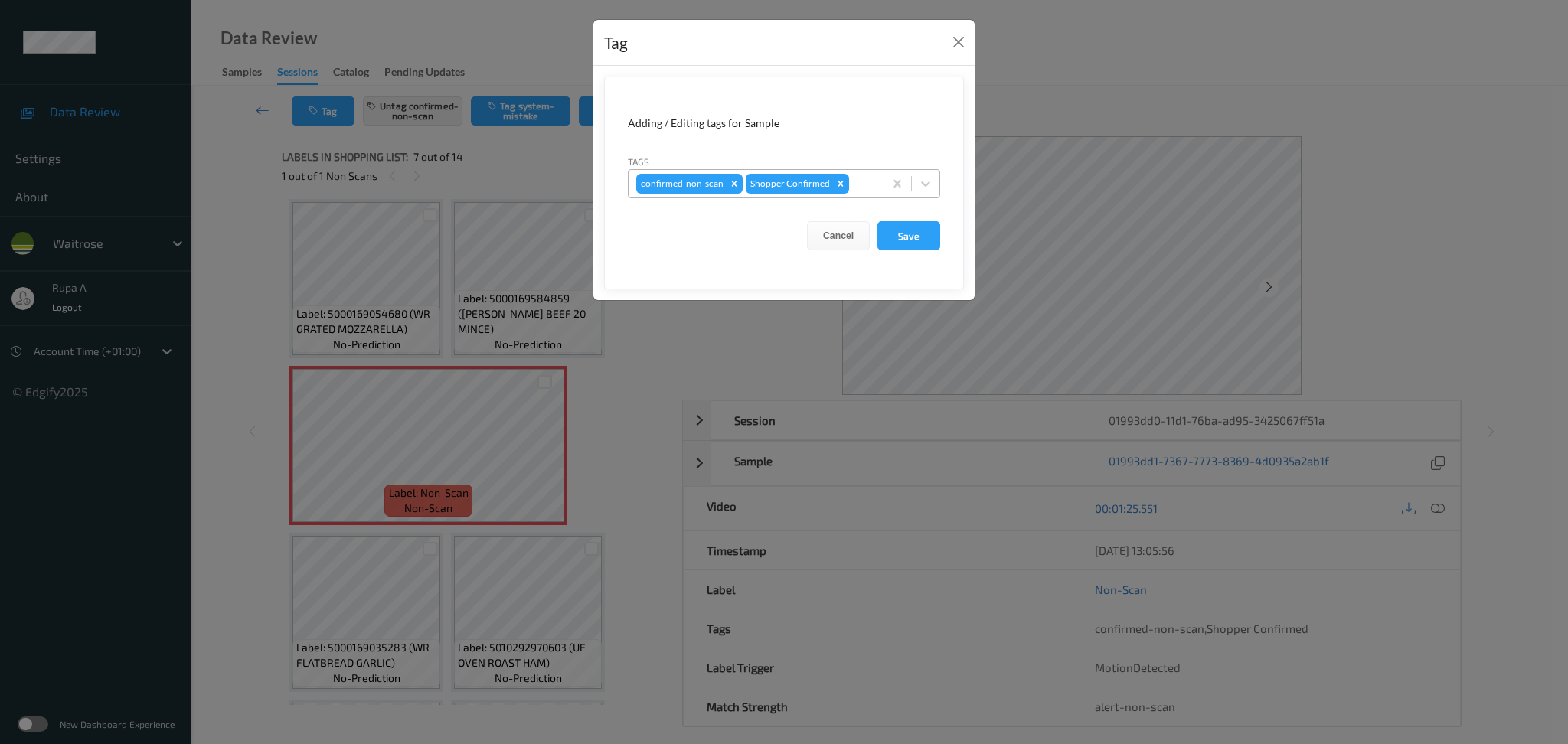
click at [867, 190] on div at bounding box center [864, 183] width 24 height 18
click at [961, 36] on button "Close" at bounding box center [958, 42] width 21 height 21
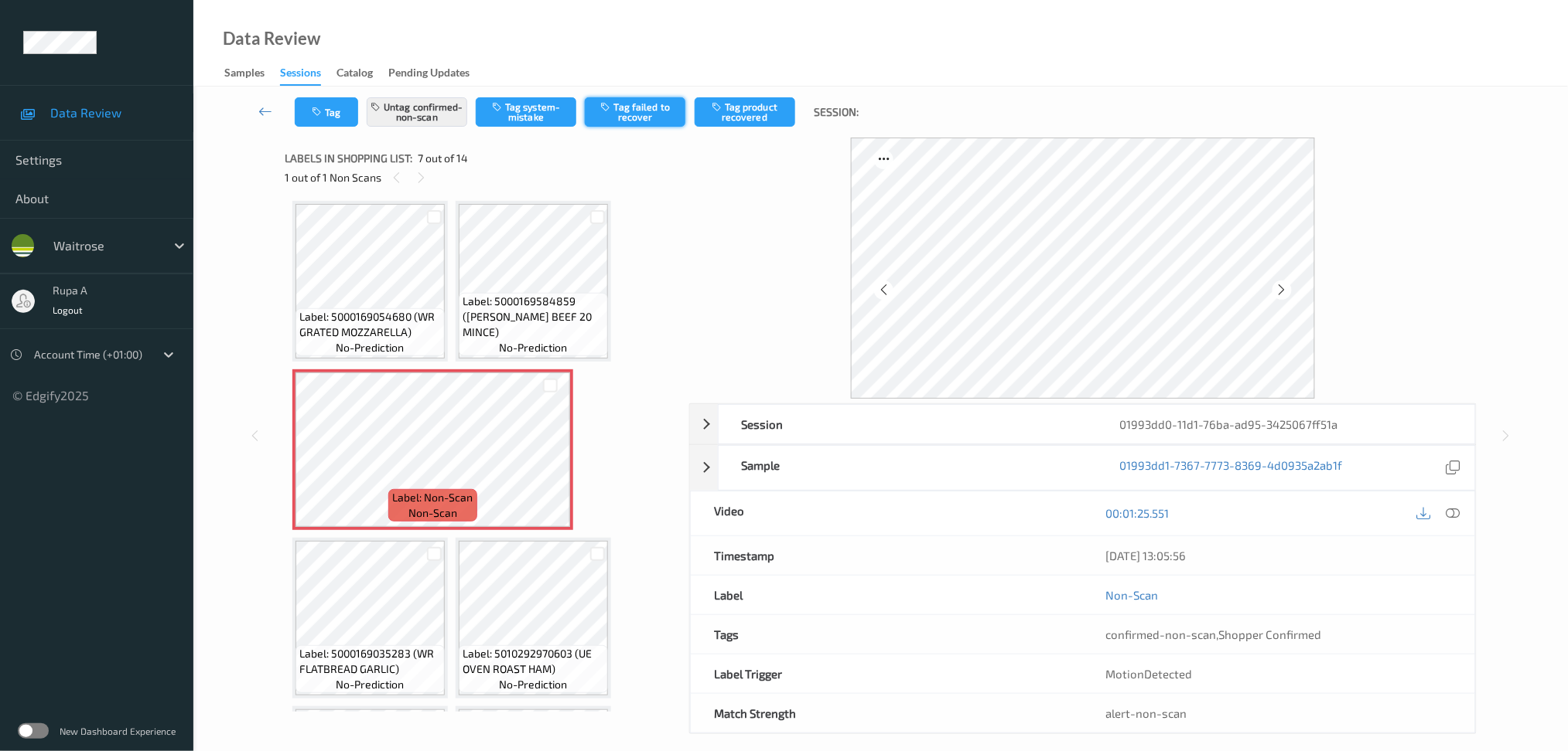
click at [635, 118] on button "Tag failed to recover" at bounding box center [634, 112] width 100 height 29
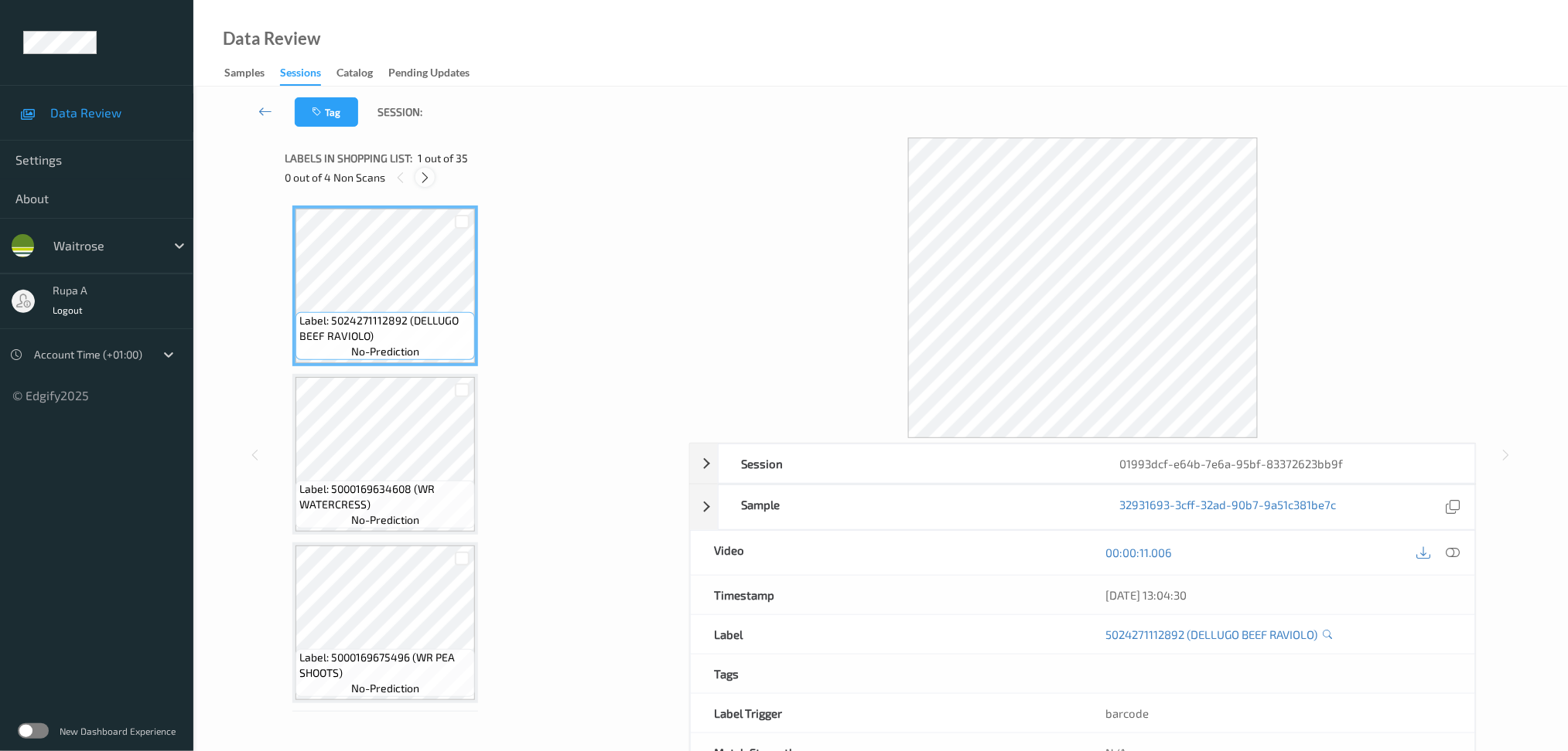
click at [431, 180] on icon at bounding box center [424, 177] width 13 height 14
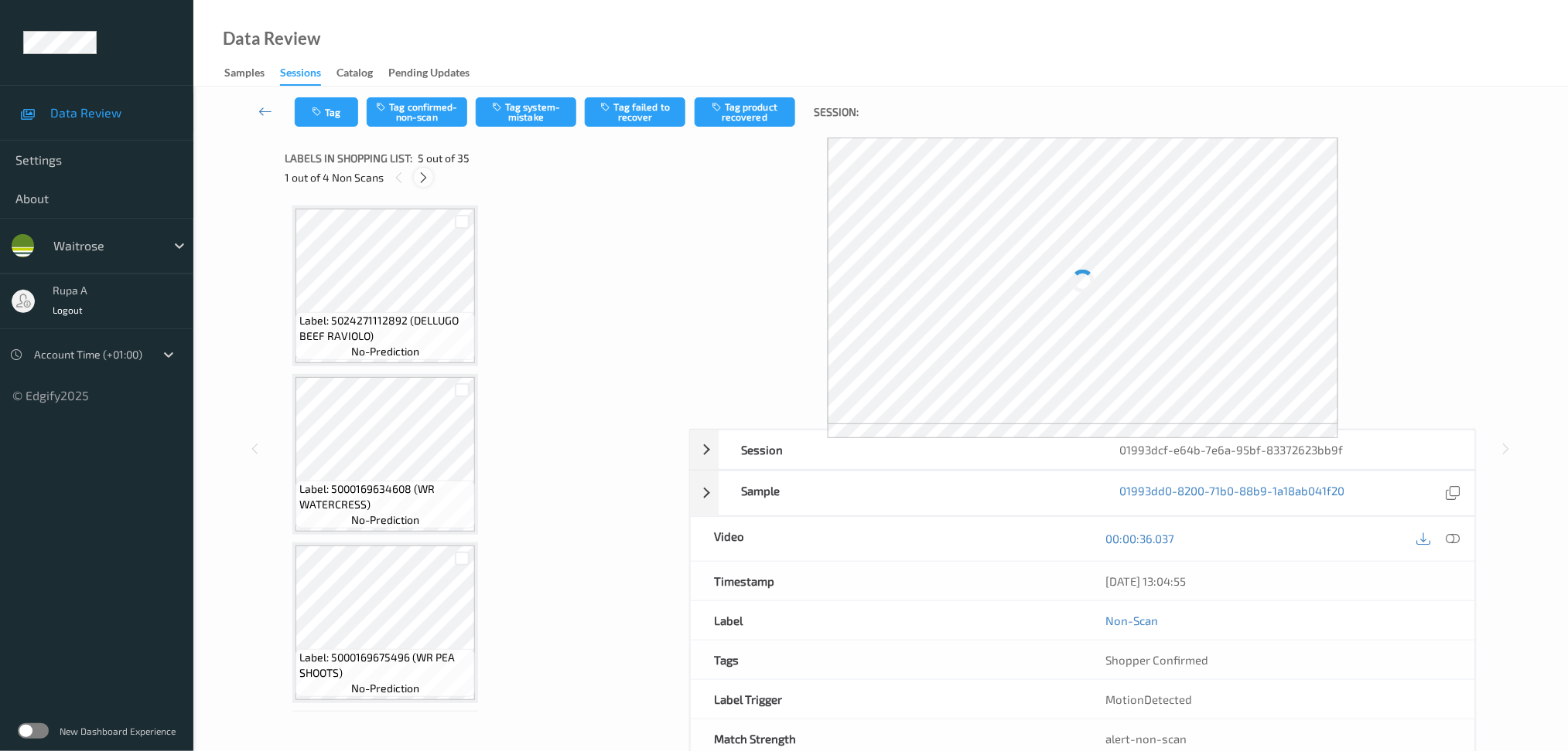
scroll to position [509, 0]
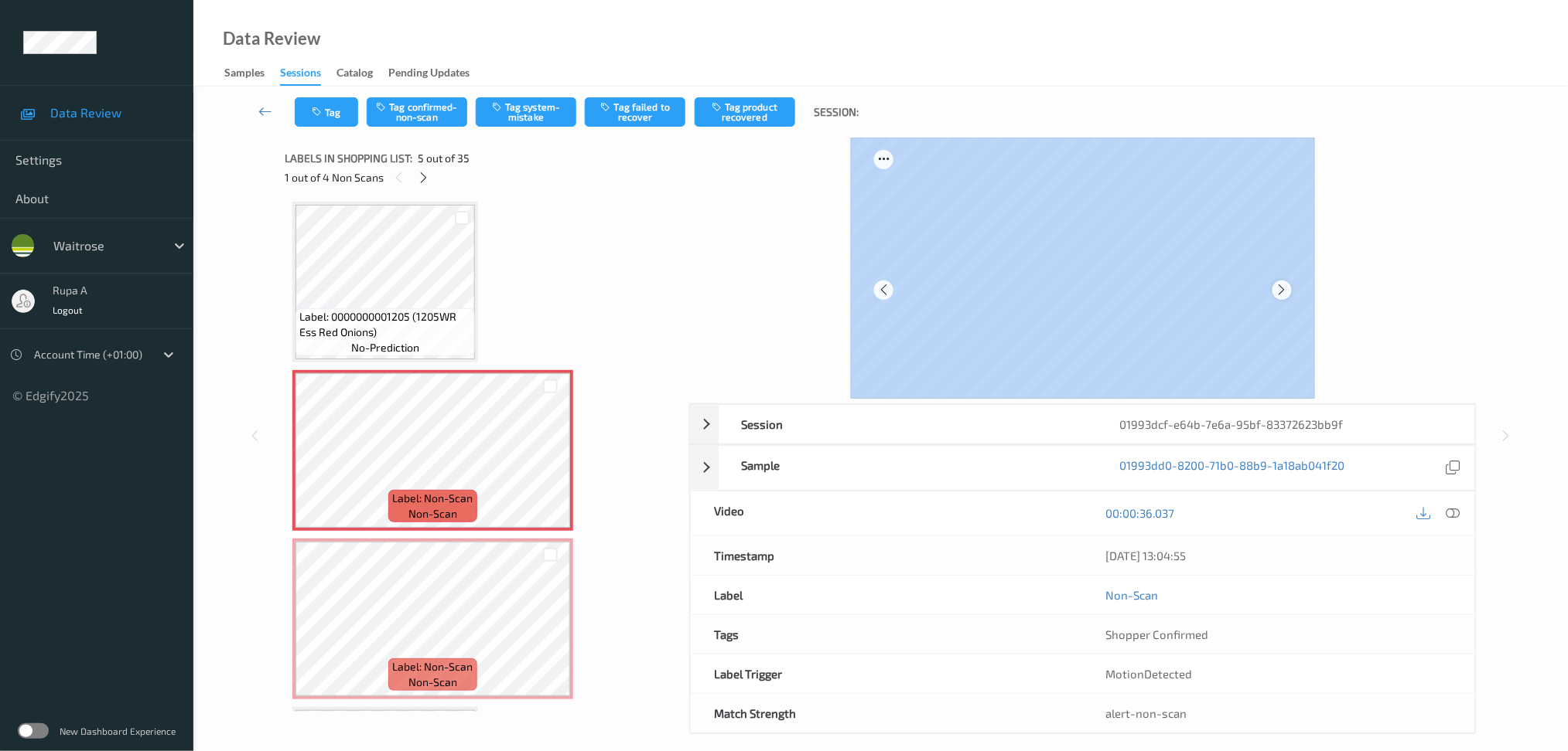
click at [1285, 301] on div at bounding box center [1083, 268] width 464 height 261
click at [1403, 287] on div at bounding box center [1083, 268] width 787 height 261
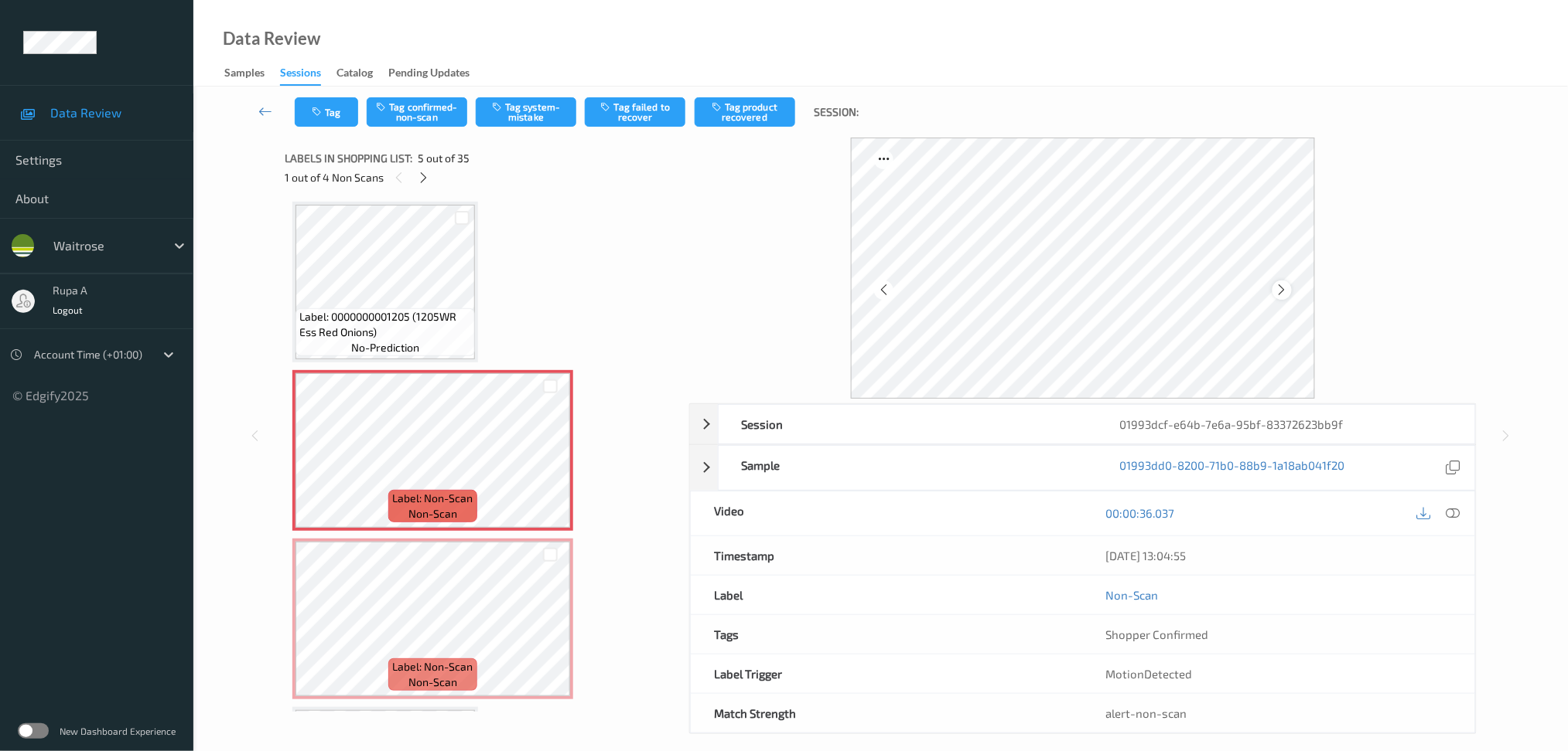
click at [1281, 292] on icon at bounding box center [1281, 289] width 13 height 14
click at [509, 122] on button "Tag system-mistake" at bounding box center [525, 112] width 100 height 29
click at [337, 119] on button "Tag" at bounding box center [325, 112] width 63 height 29
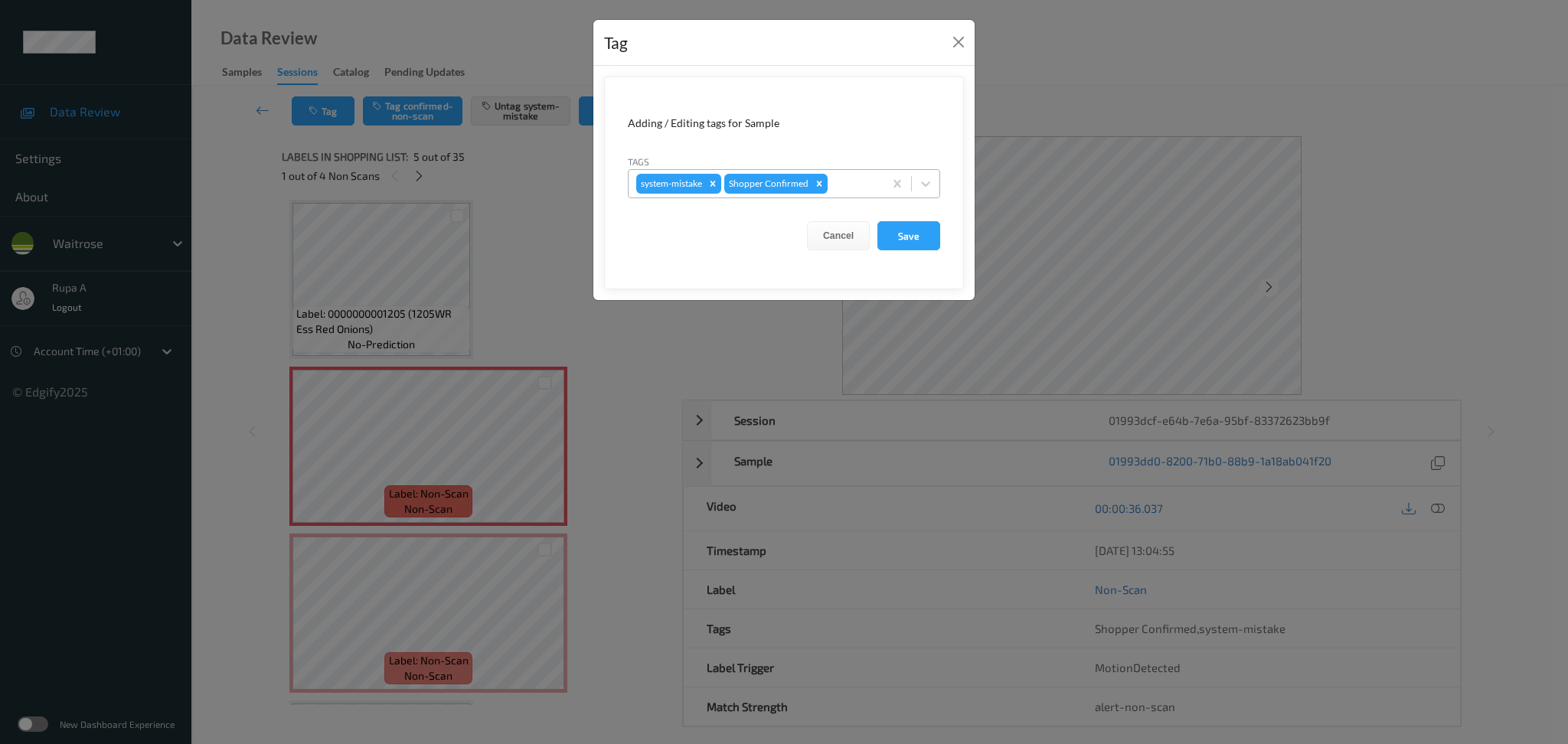
click at [873, 187] on div at bounding box center [853, 183] width 45 height 18
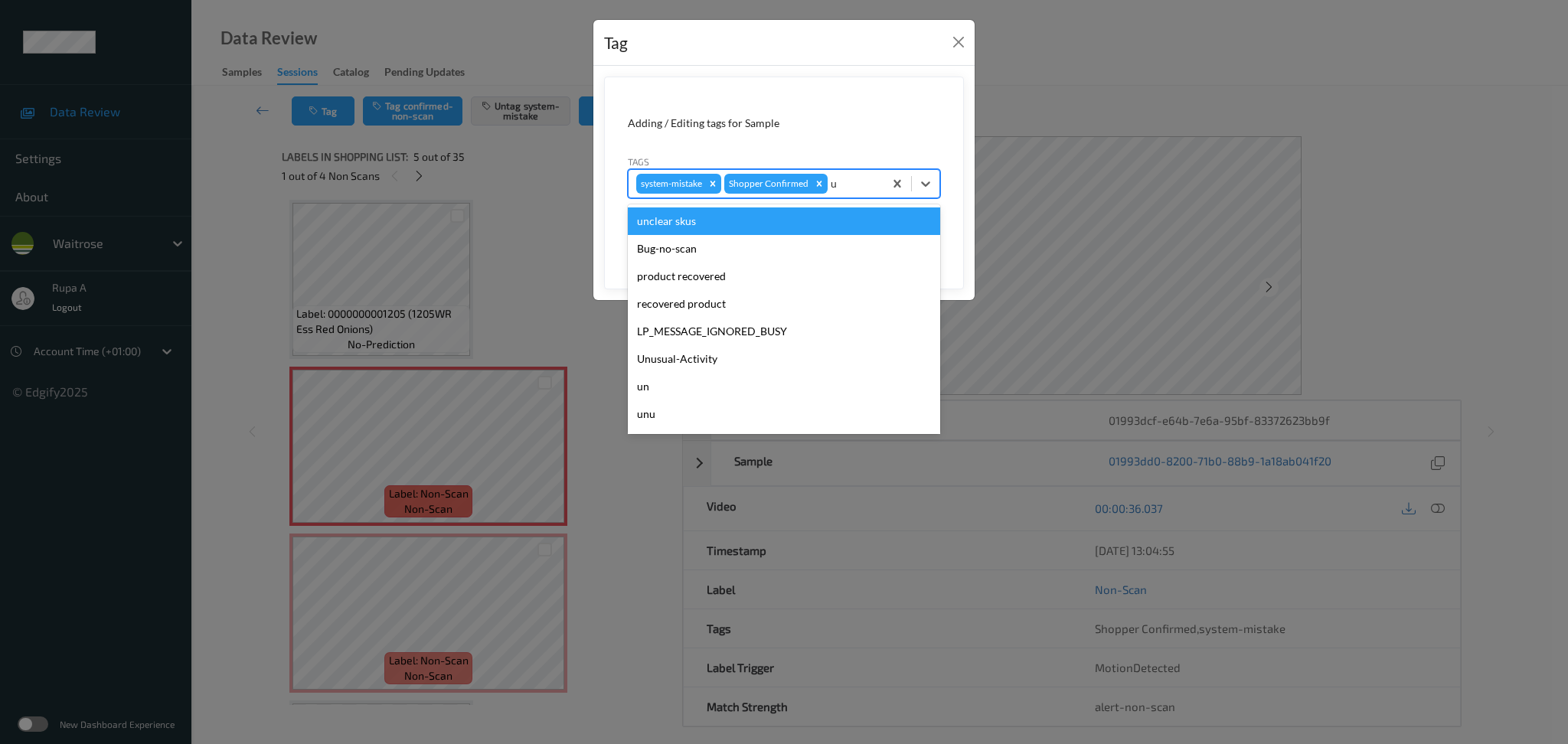
type input "un"
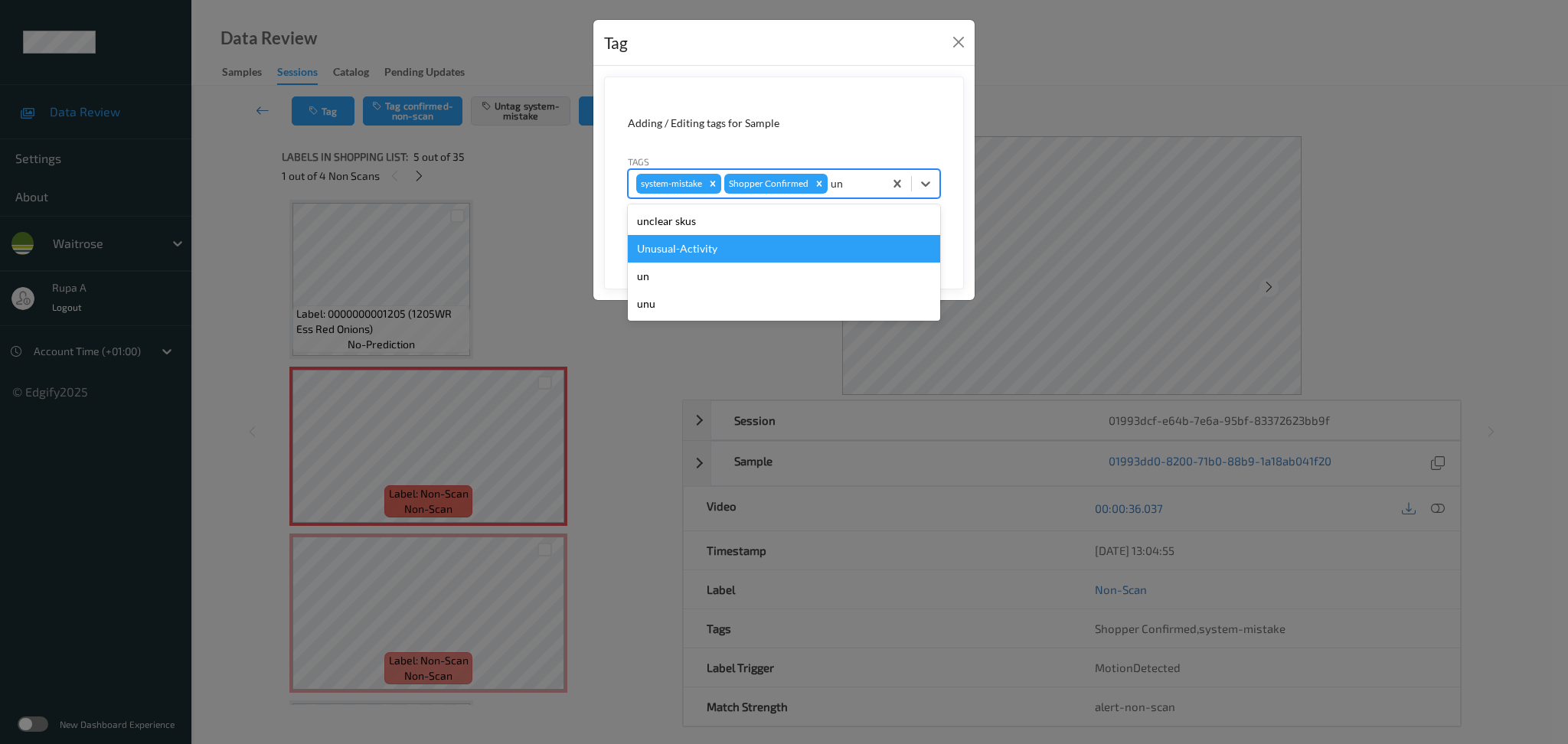
click at [769, 247] on div "Unusual-Activity" at bounding box center [784, 249] width 313 height 28
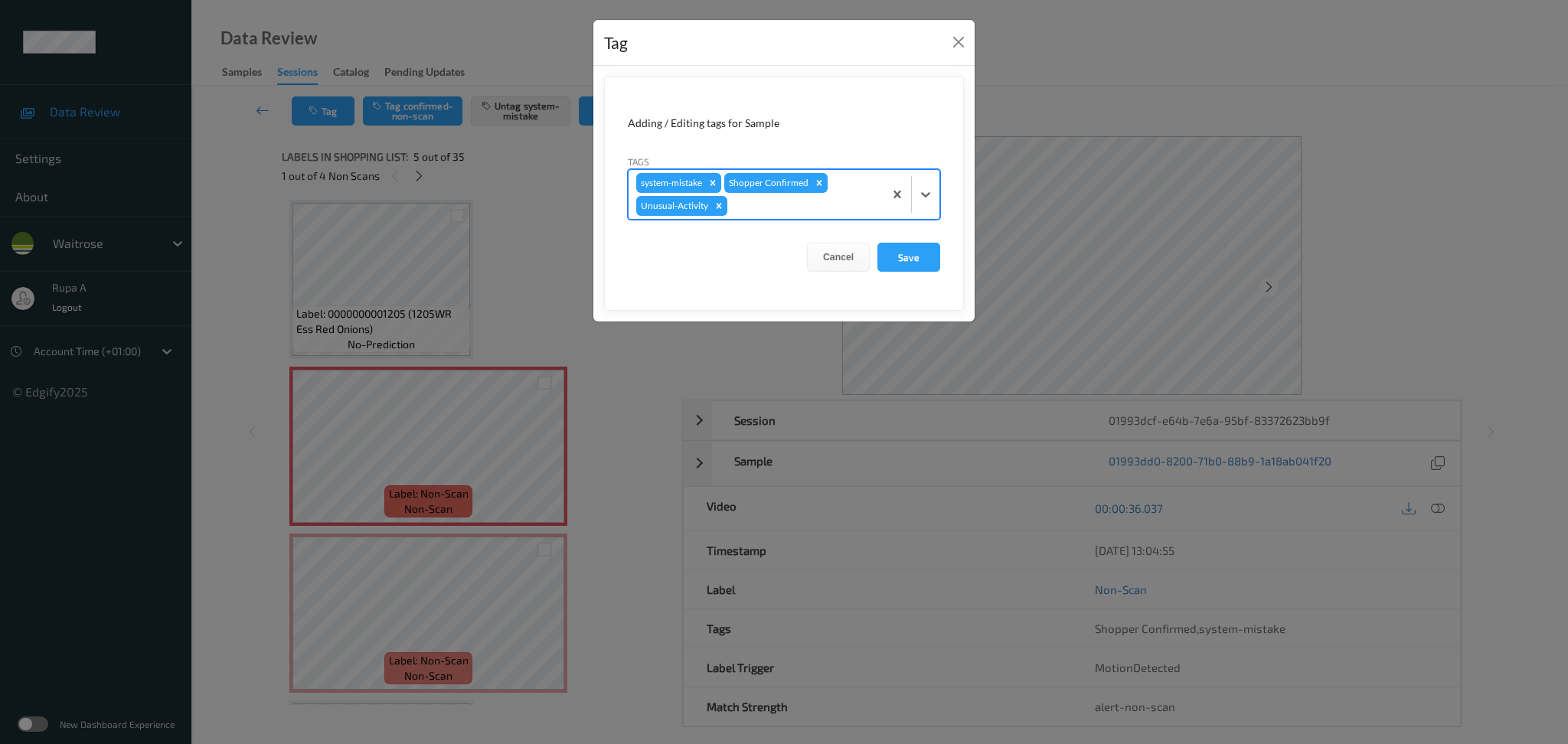
click at [780, 210] on div at bounding box center [803, 206] width 146 height 18
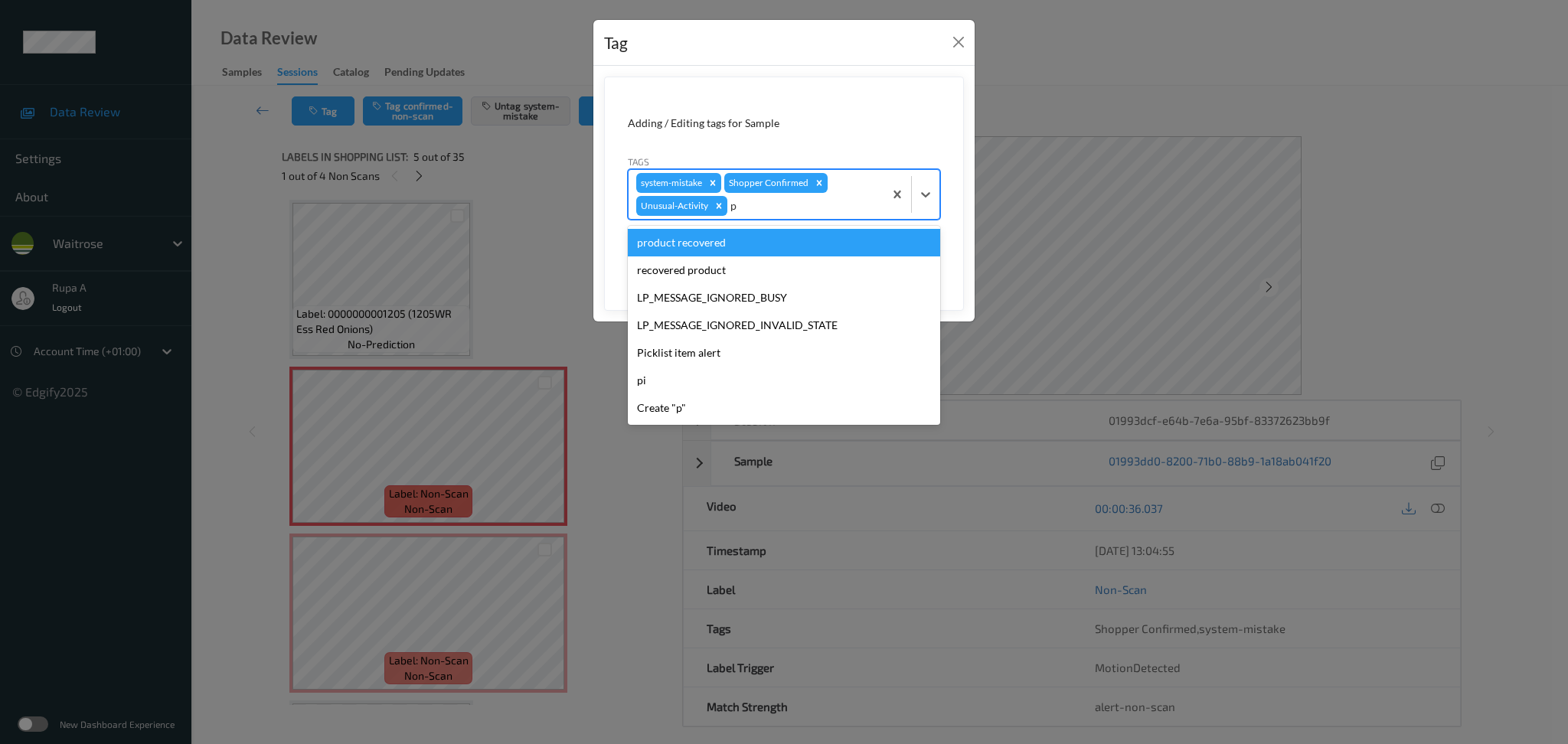
type input "pi"
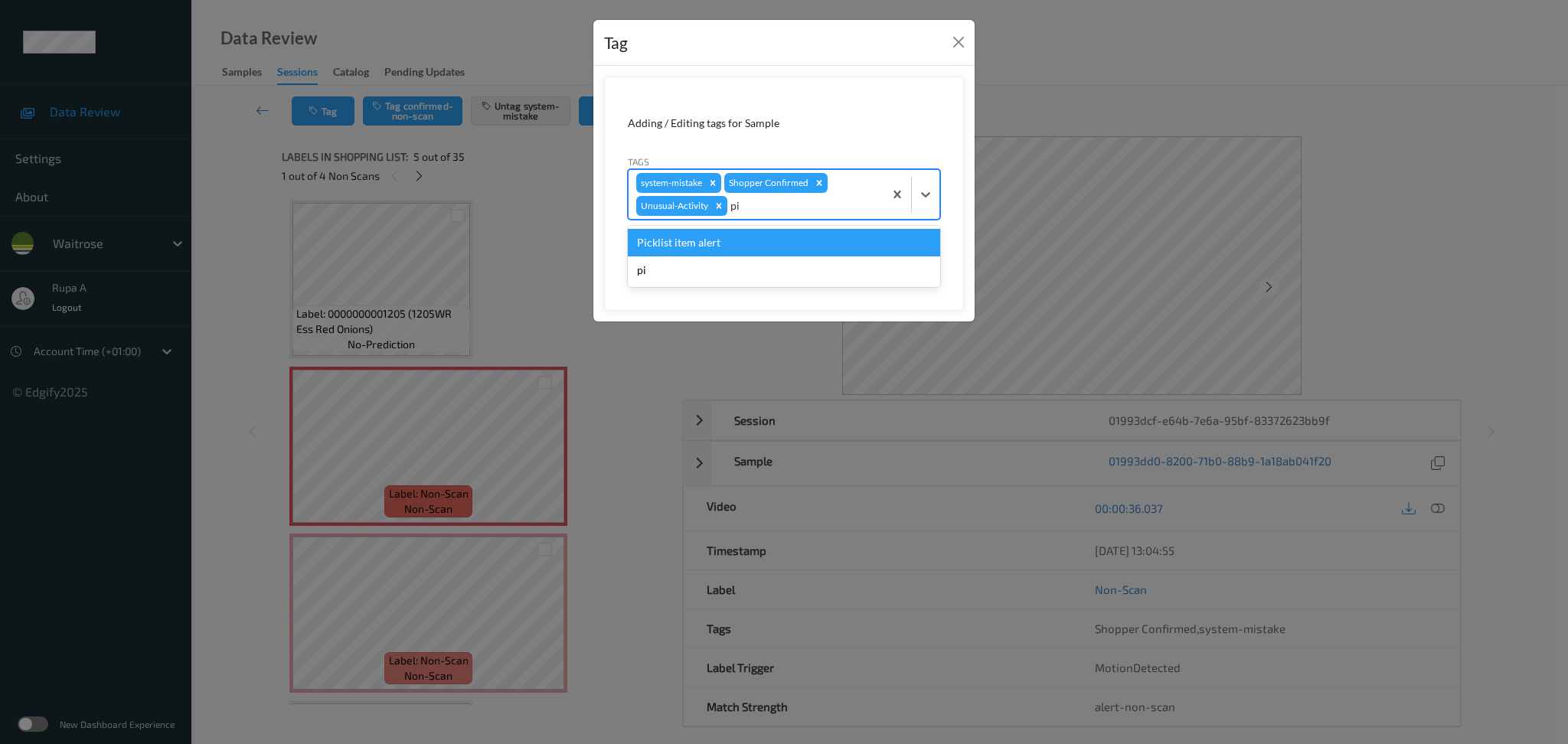
click at [725, 243] on div "Picklist item alert" at bounding box center [784, 242] width 313 height 28
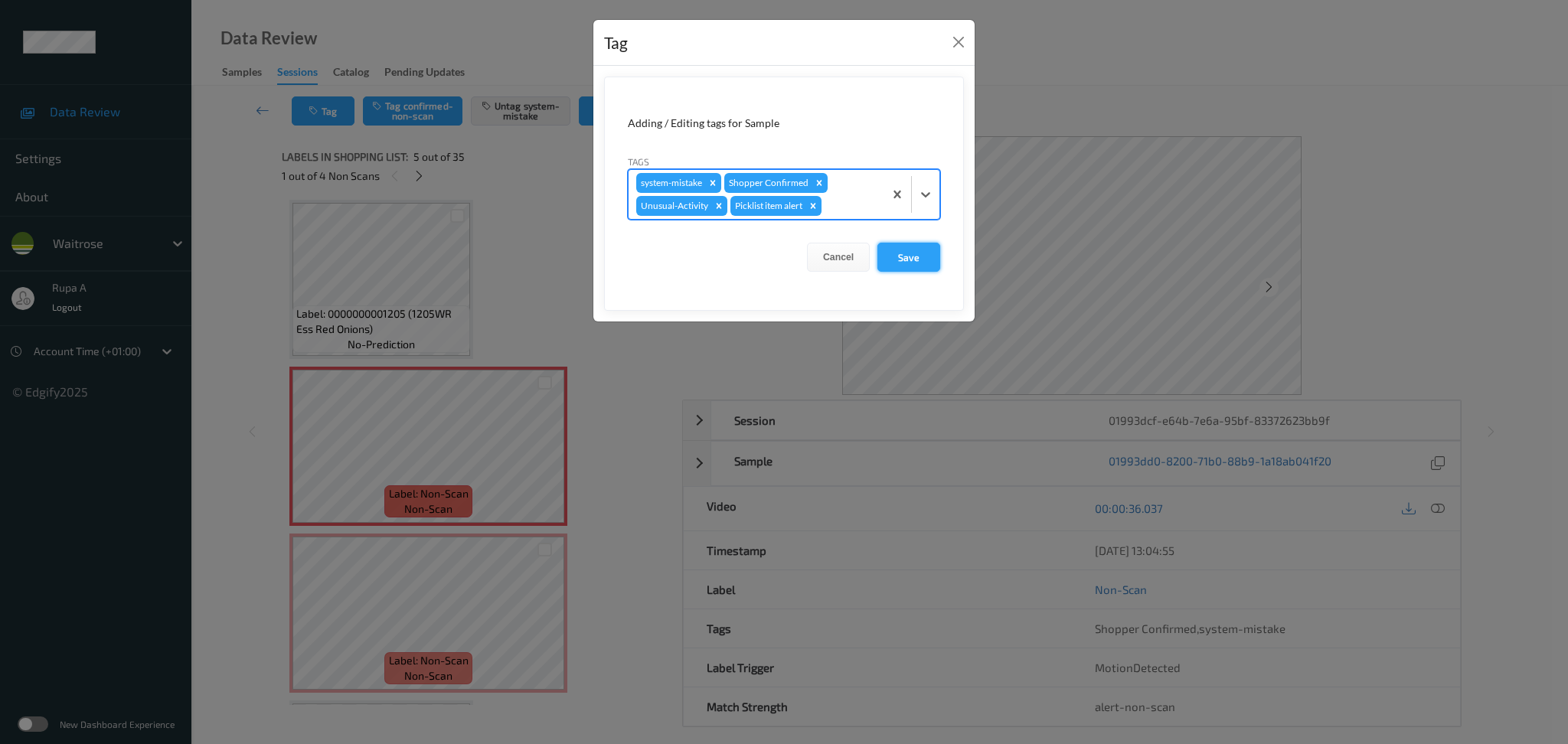
click at [903, 253] on button "Save" at bounding box center [908, 258] width 63 height 29
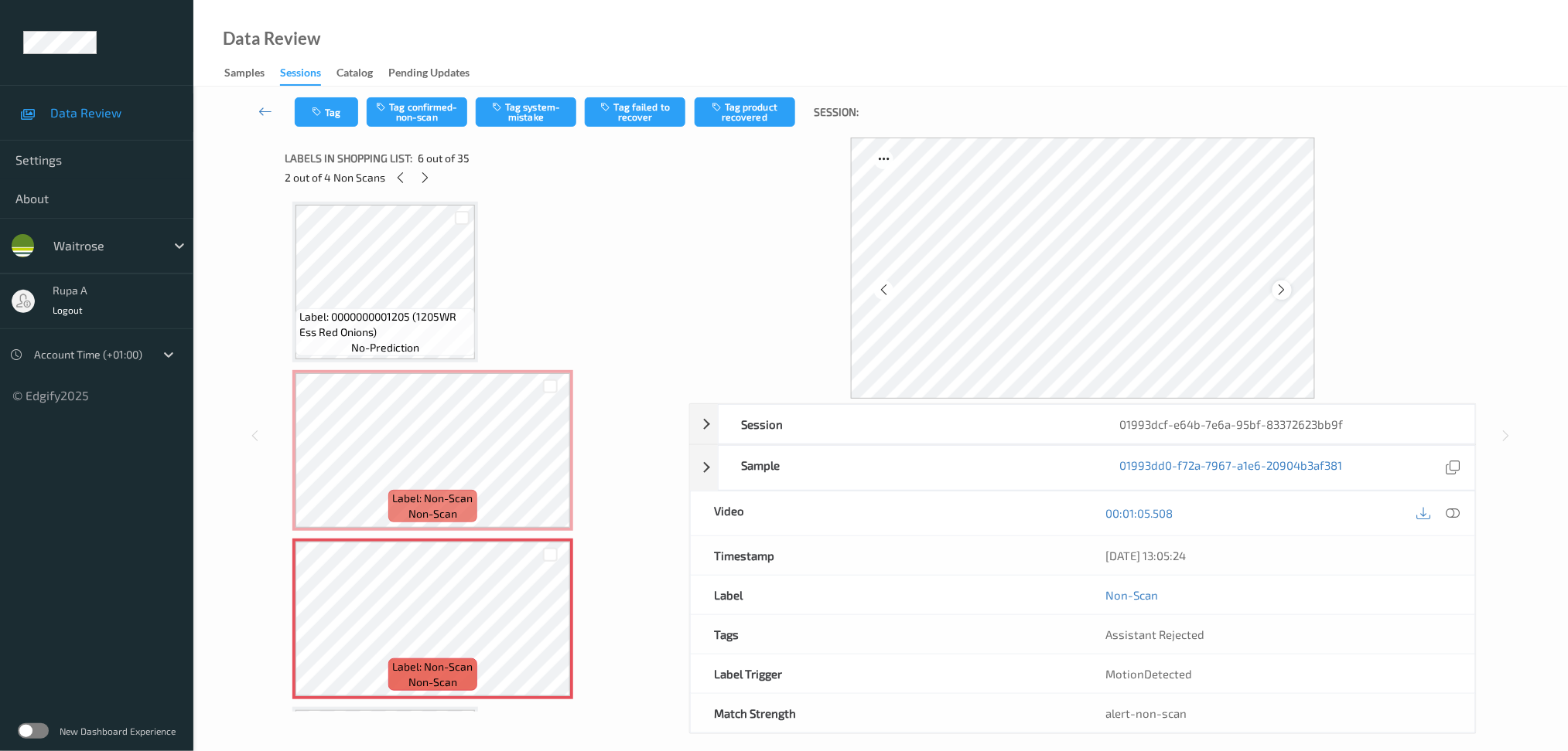
click at [1283, 291] on icon at bounding box center [1281, 289] width 13 height 14
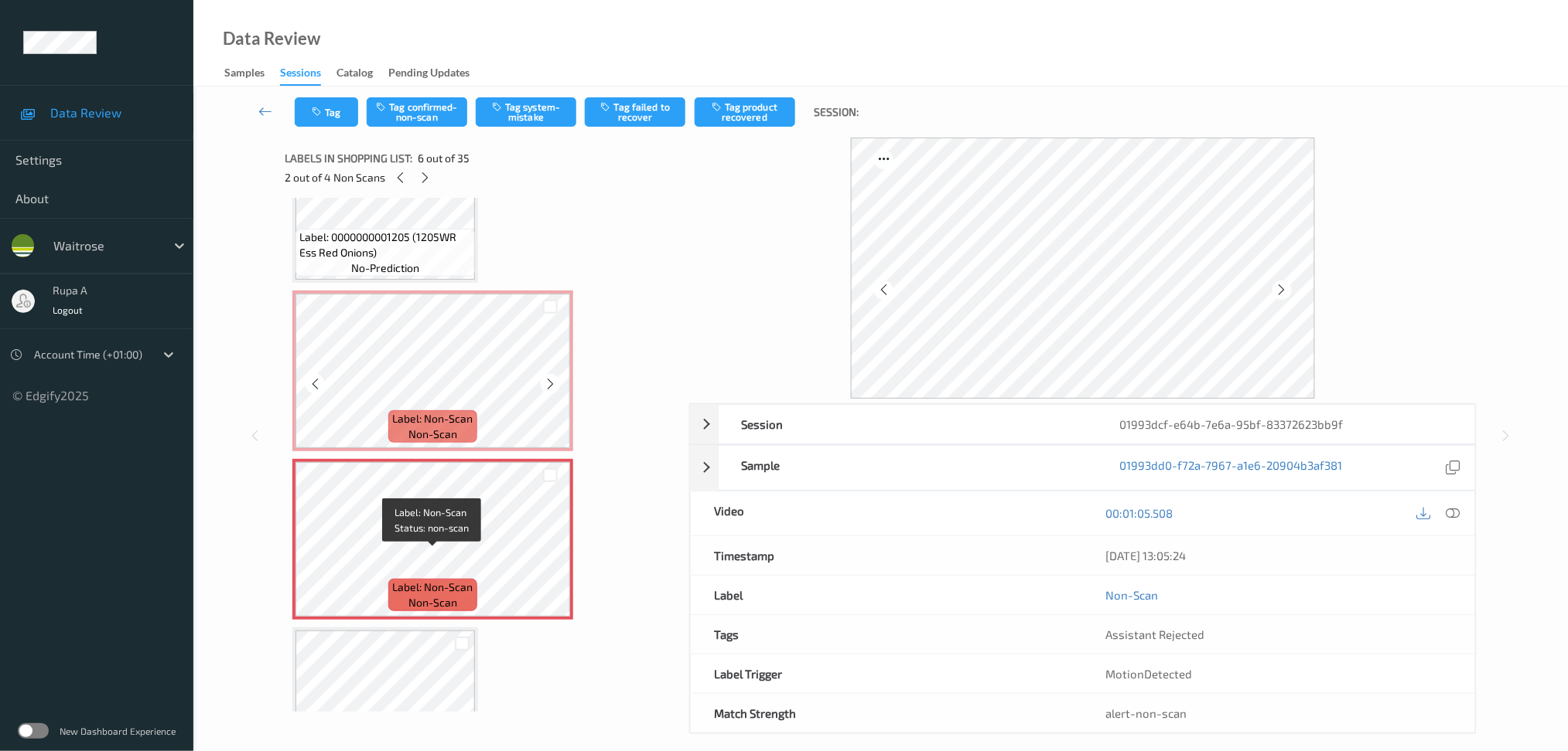
scroll to position [613, 0]
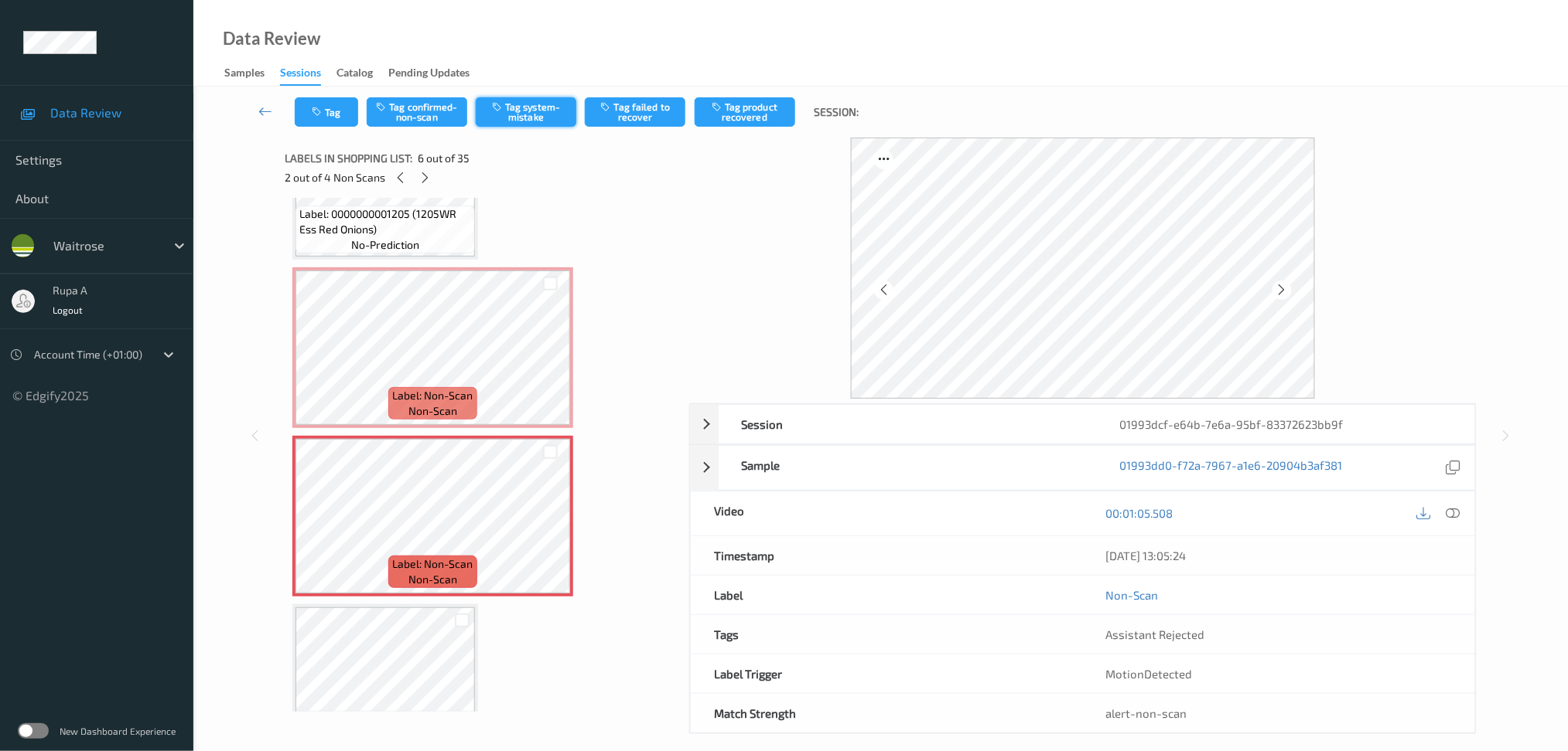
click at [533, 117] on button "Tag system-mistake" at bounding box center [525, 112] width 100 height 29
click at [331, 110] on button "Tag" at bounding box center [325, 112] width 63 height 29
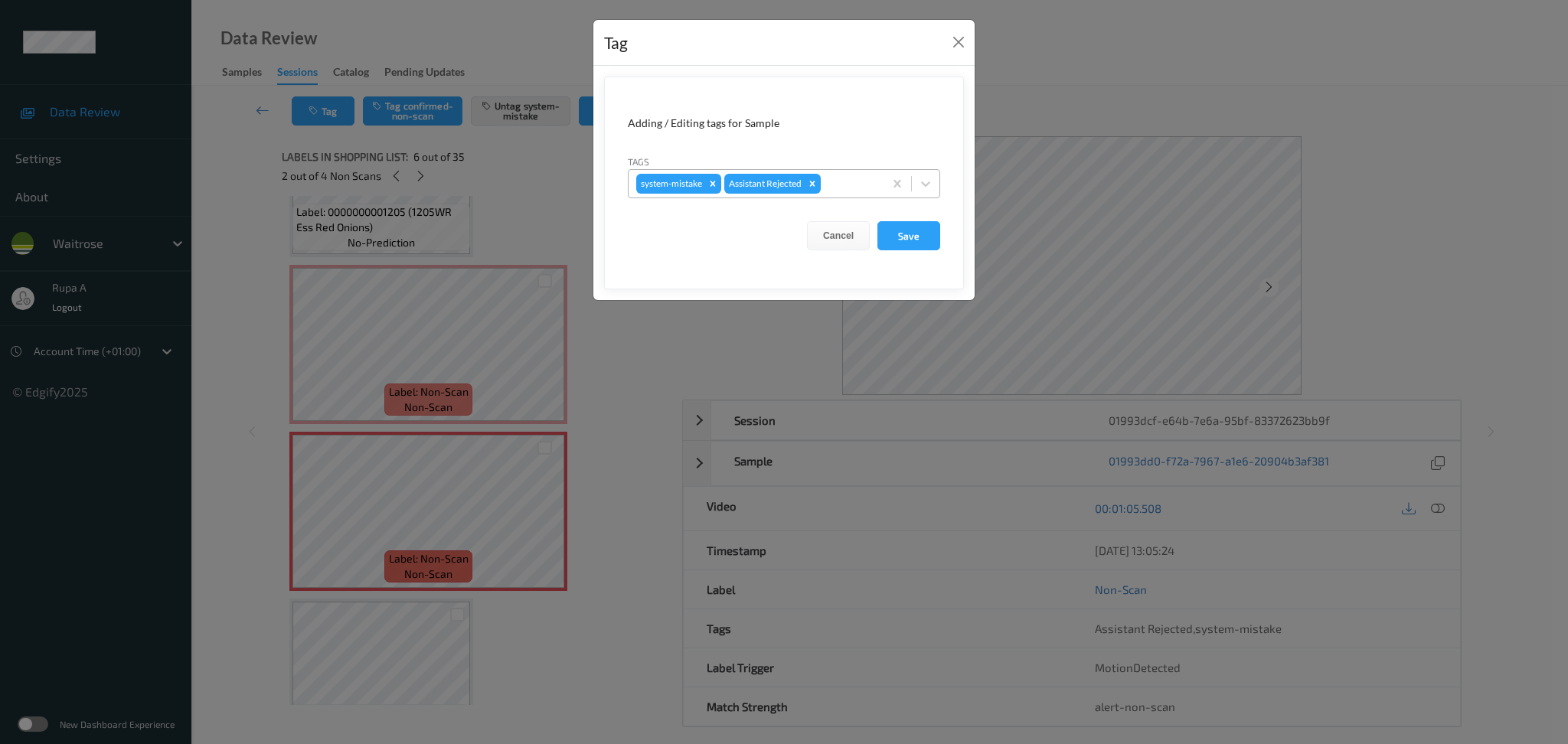
click at [845, 178] on div at bounding box center [850, 183] width 52 height 18
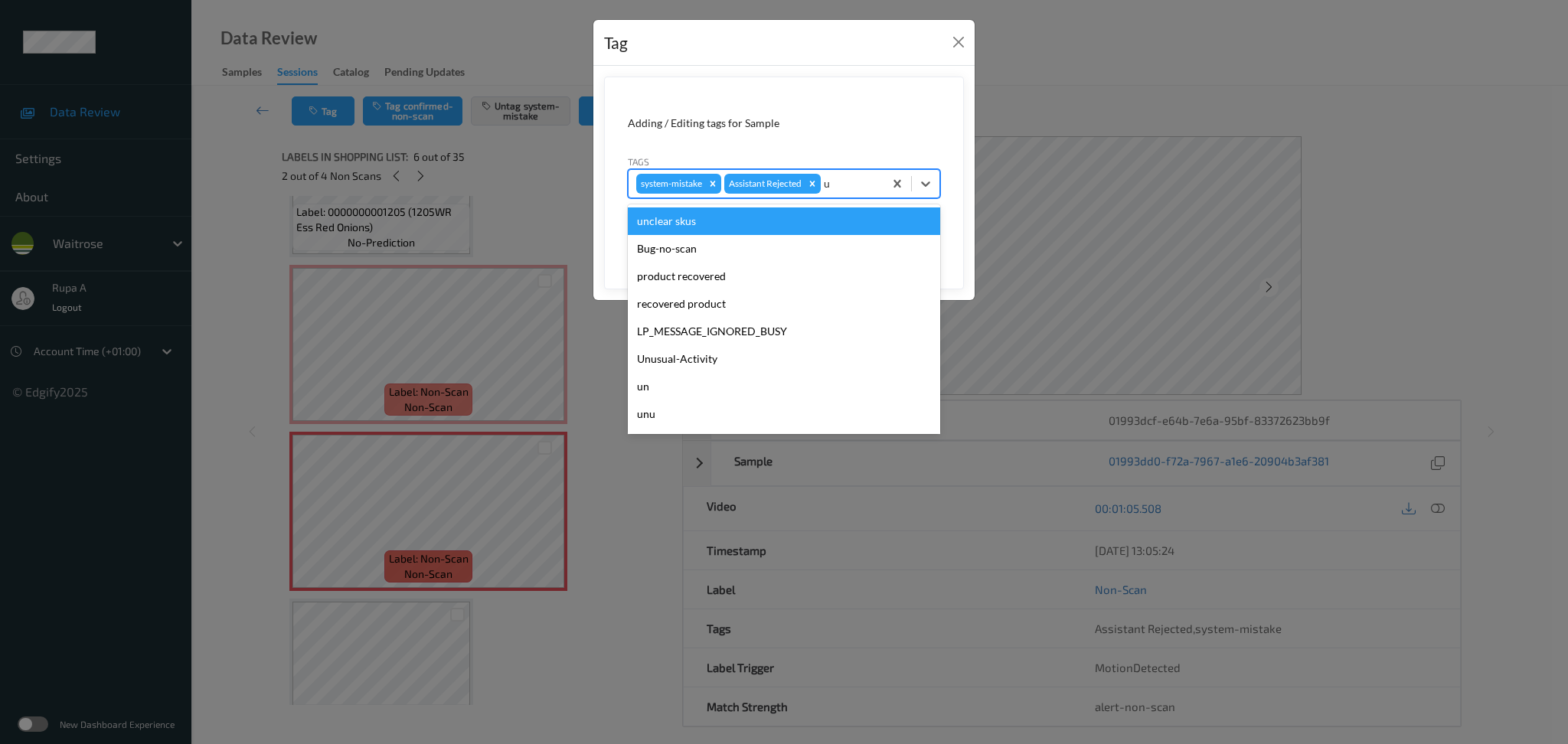
type input "un"
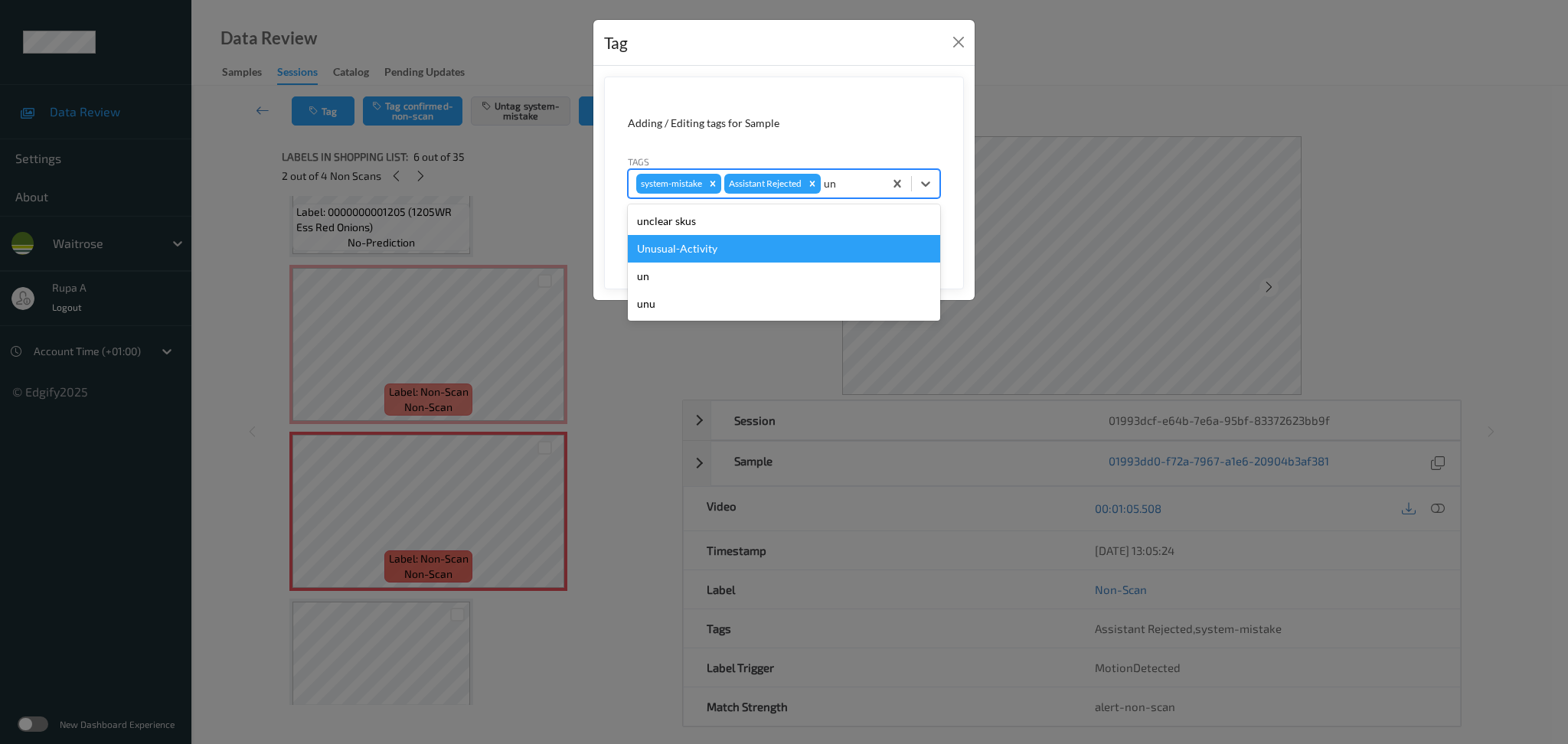
drag, startPoint x: 756, startPoint y: 245, endPoint x: 763, endPoint y: 203, distance: 42.6
click at [756, 246] on div "Unusual-Activity" at bounding box center [784, 249] width 313 height 28
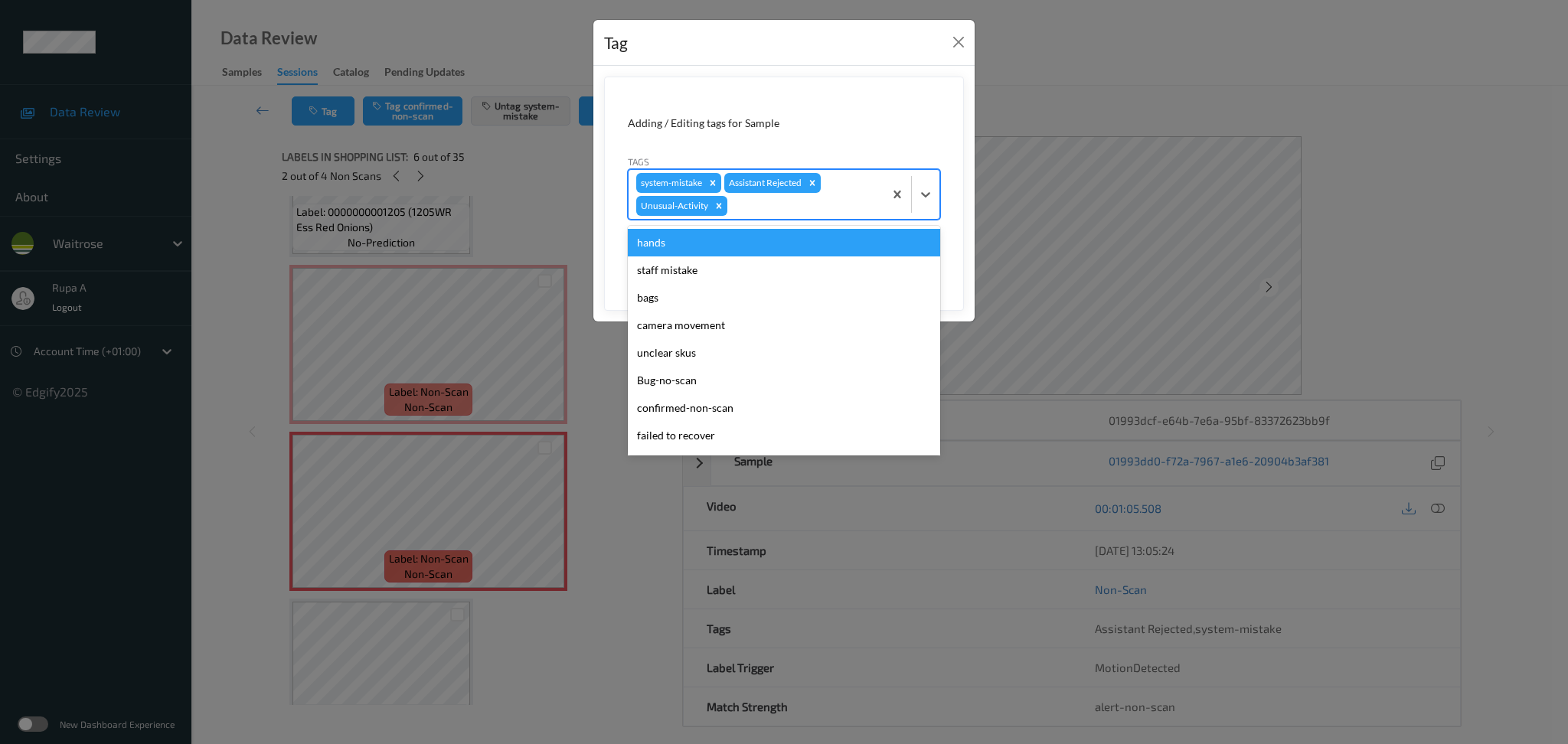
click at [764, 203] on div at bounding box center [803, 206] width 146 height 18
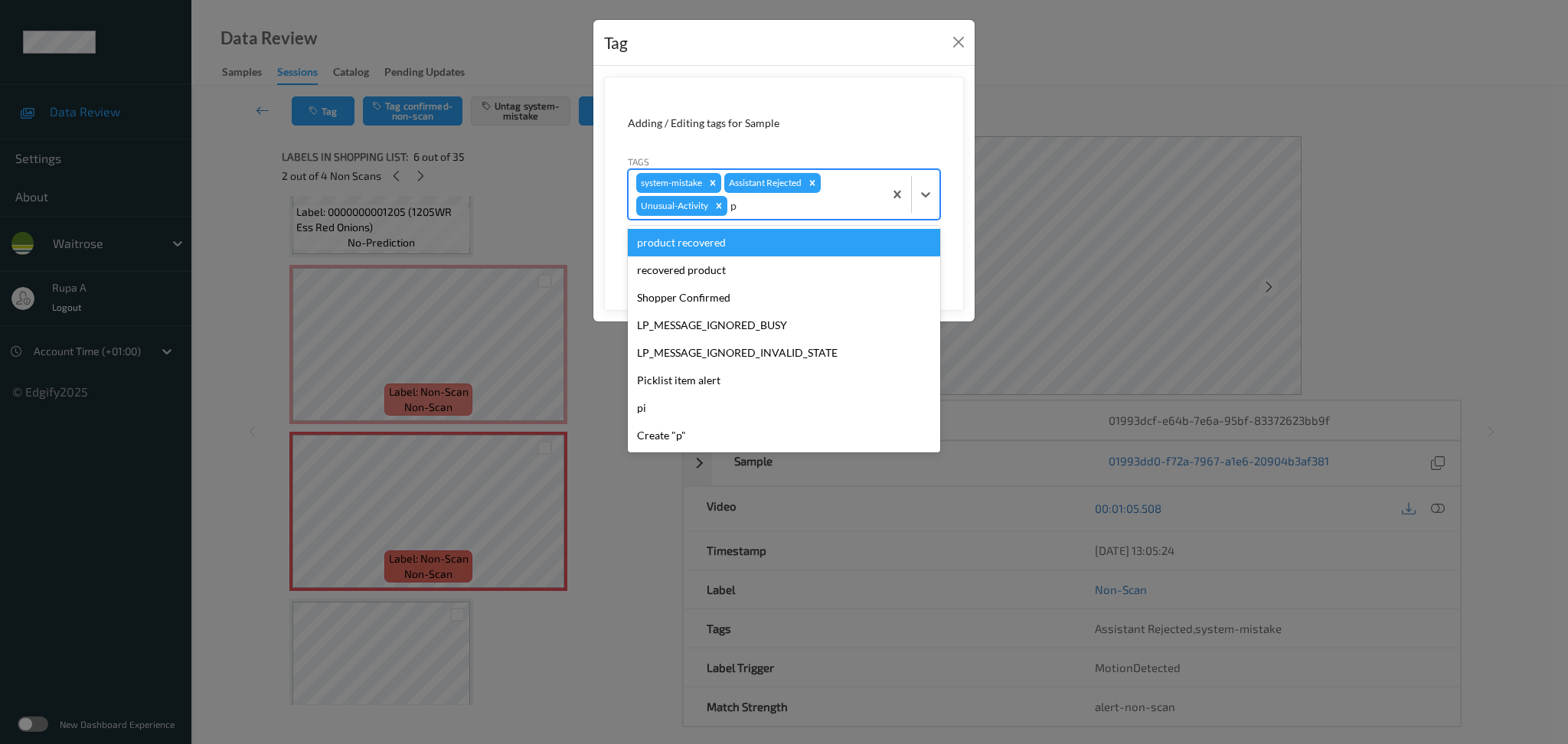
type input "pi"
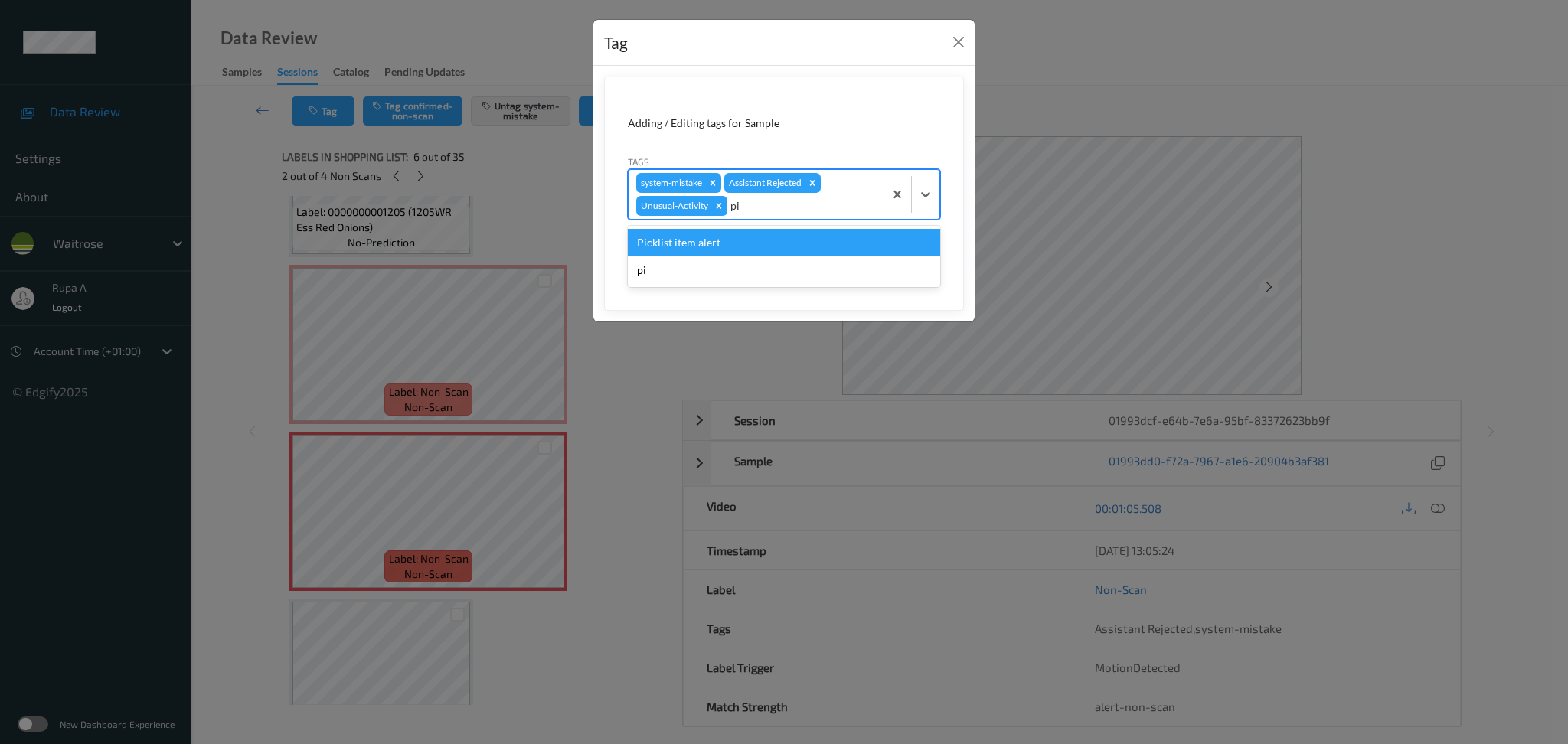
click at [738, 242] on div "Picklist item alert" at bounding box center [784, 242] width 313 height 28
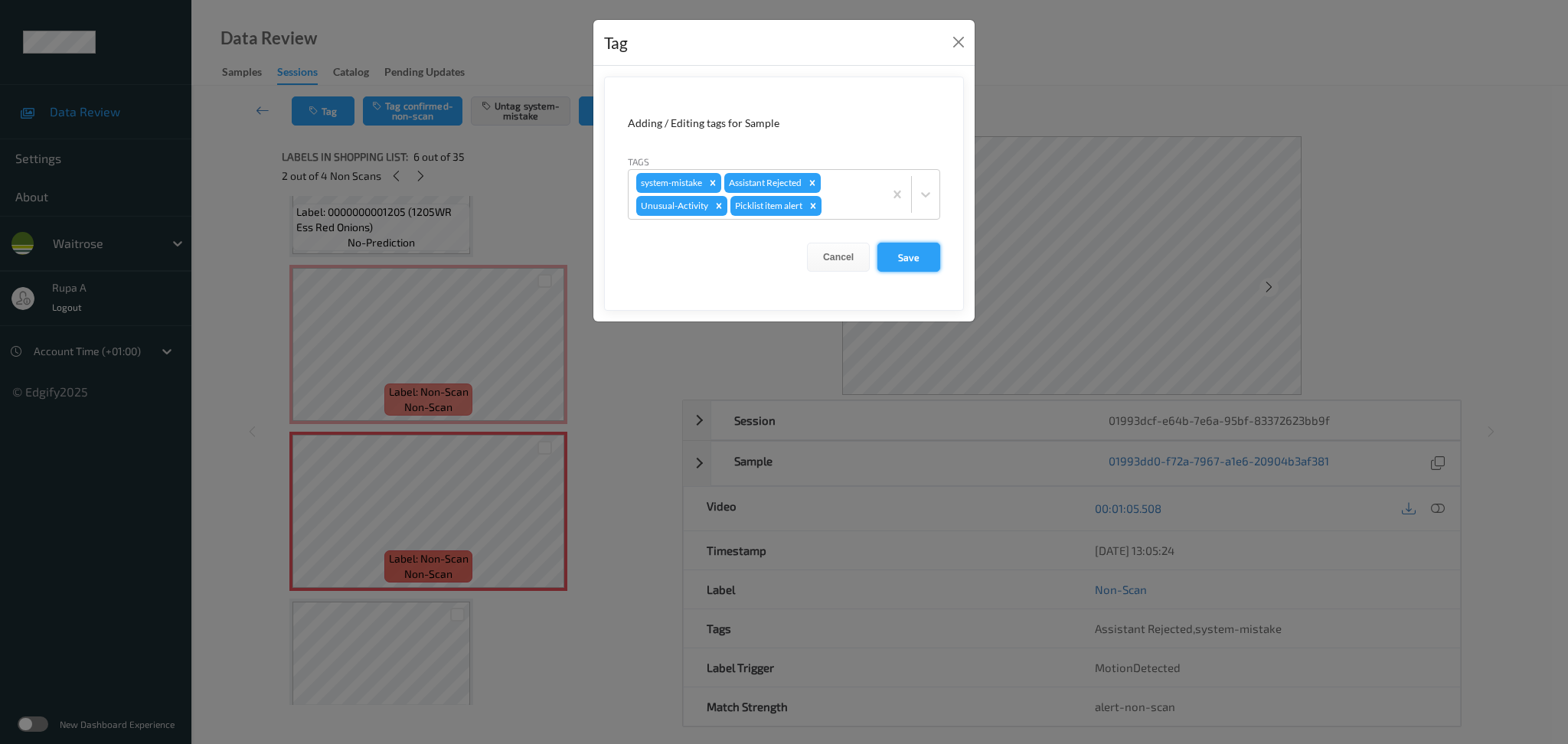
click at [893, 253] on button "Save" at bounding box center [908, 258] width 63 height 29
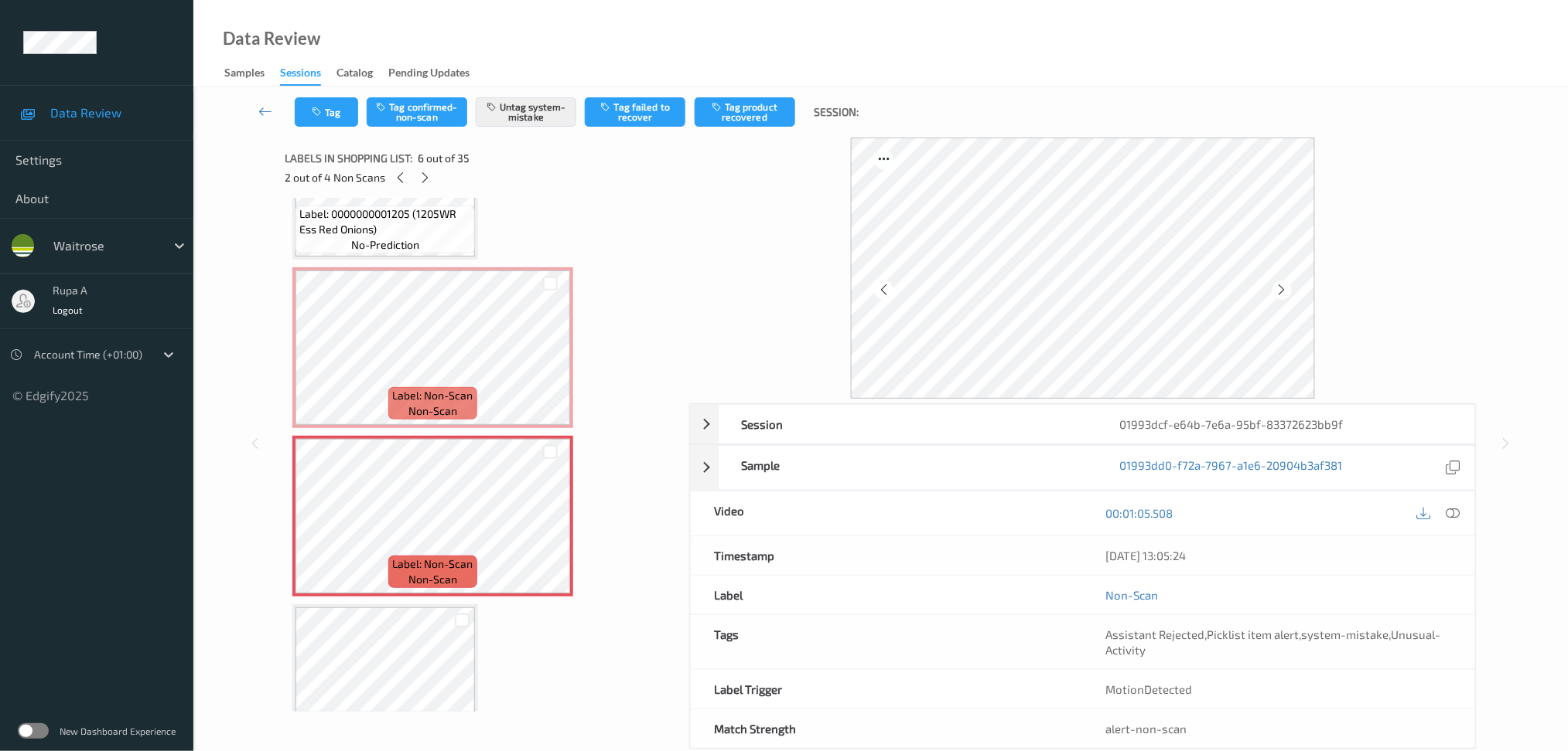
click at [1448, 508] on icon at bounding box center [1452, 513] width 14 height 14
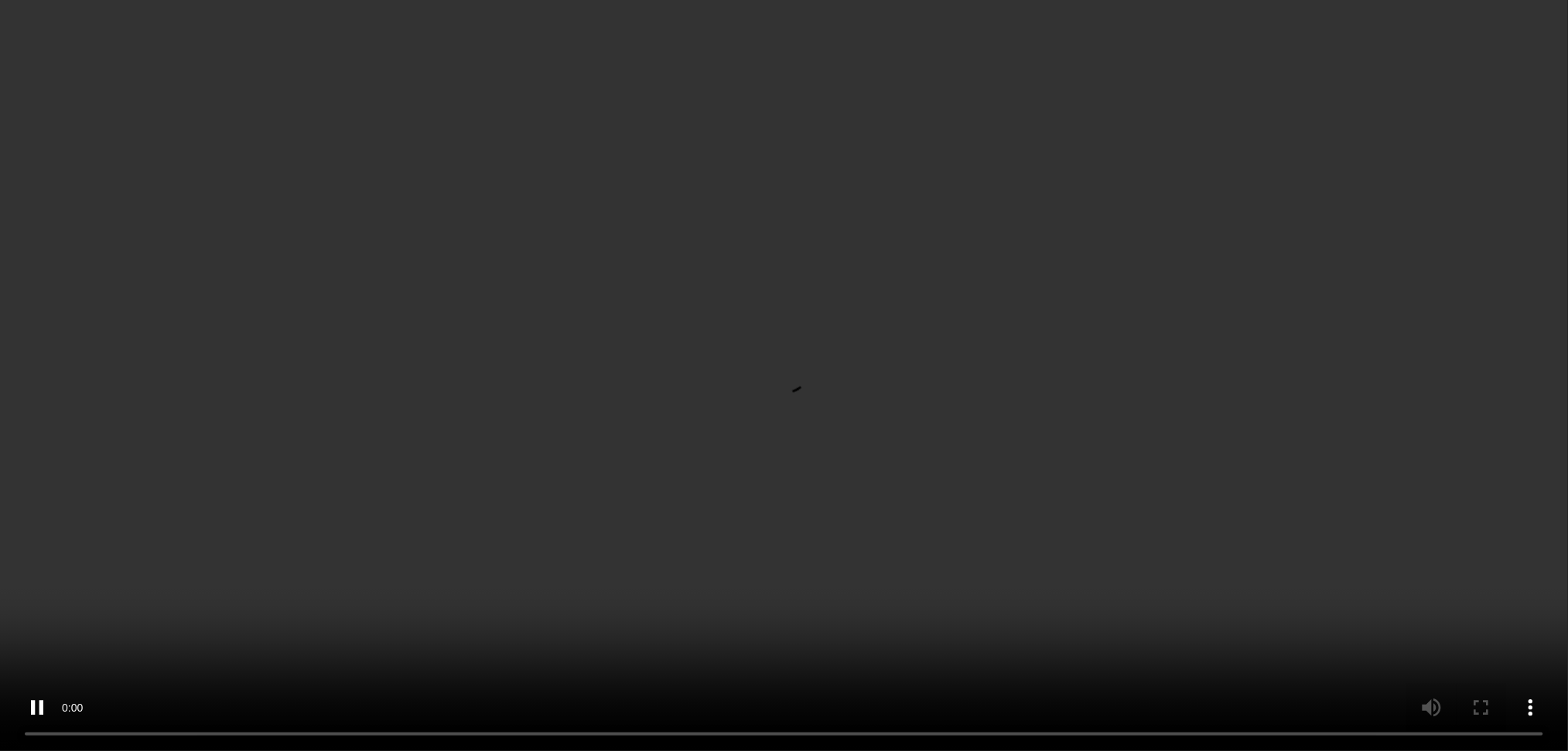
click at [1448, 259] on icon at bounding box center [1452, 252] width 14 height 14
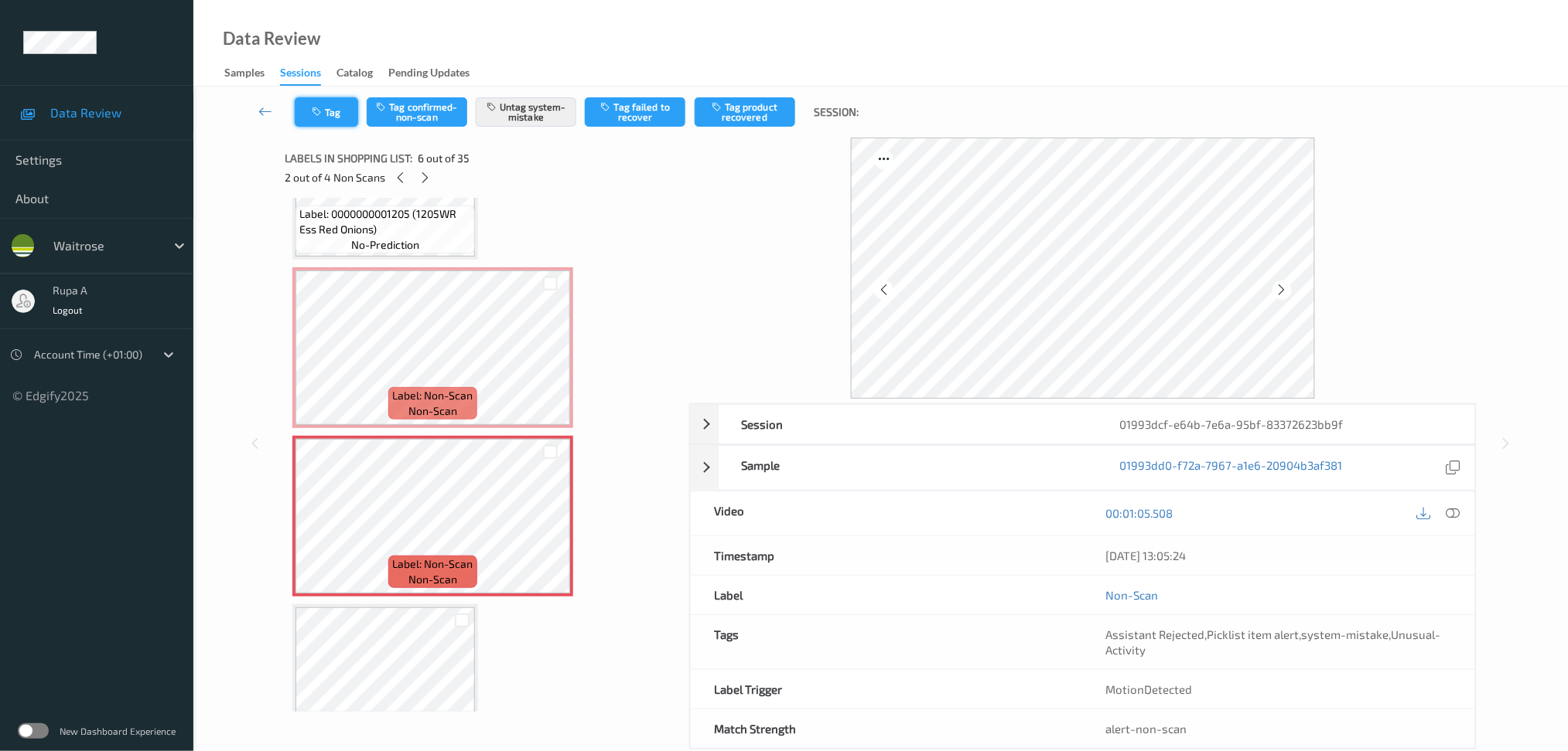
click at [318, 115] on icon "button" at bounding box center [318, 112] width 13 height 11
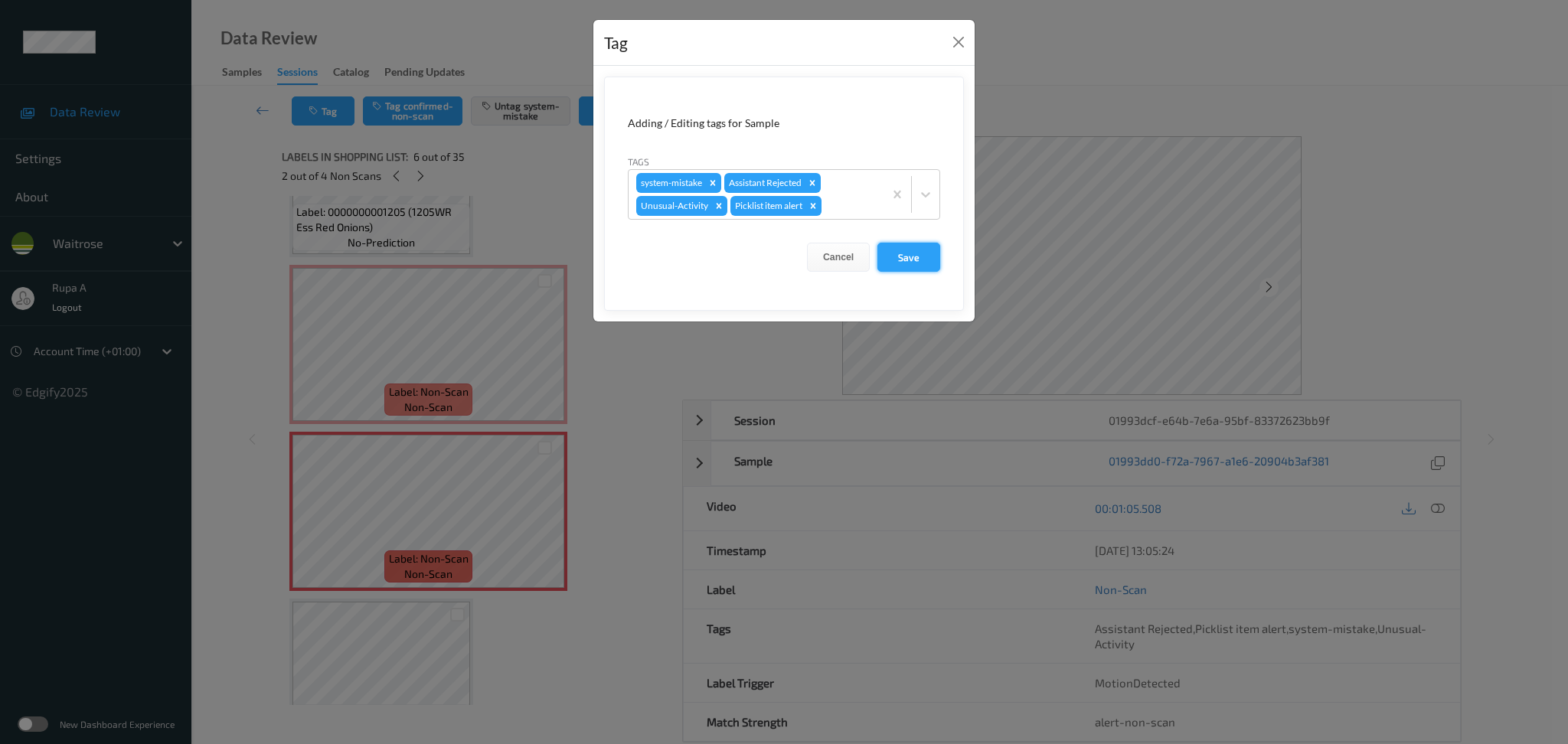
click at [920, 269] on button "Save" at bounding box center [908, 258] width 63 height 29
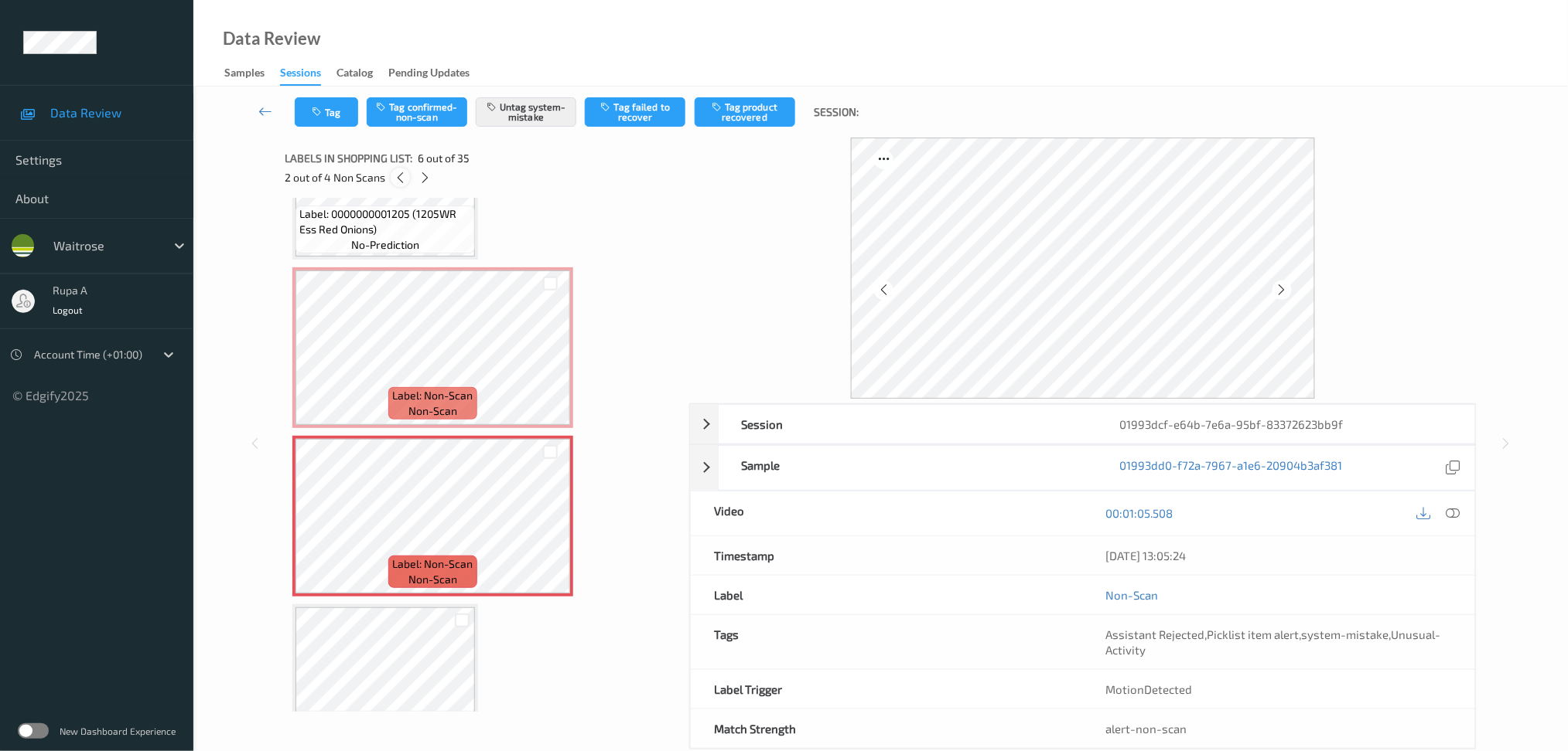
click at [402, 176] on icon at bounding box center [400, 177] width 13 height 14
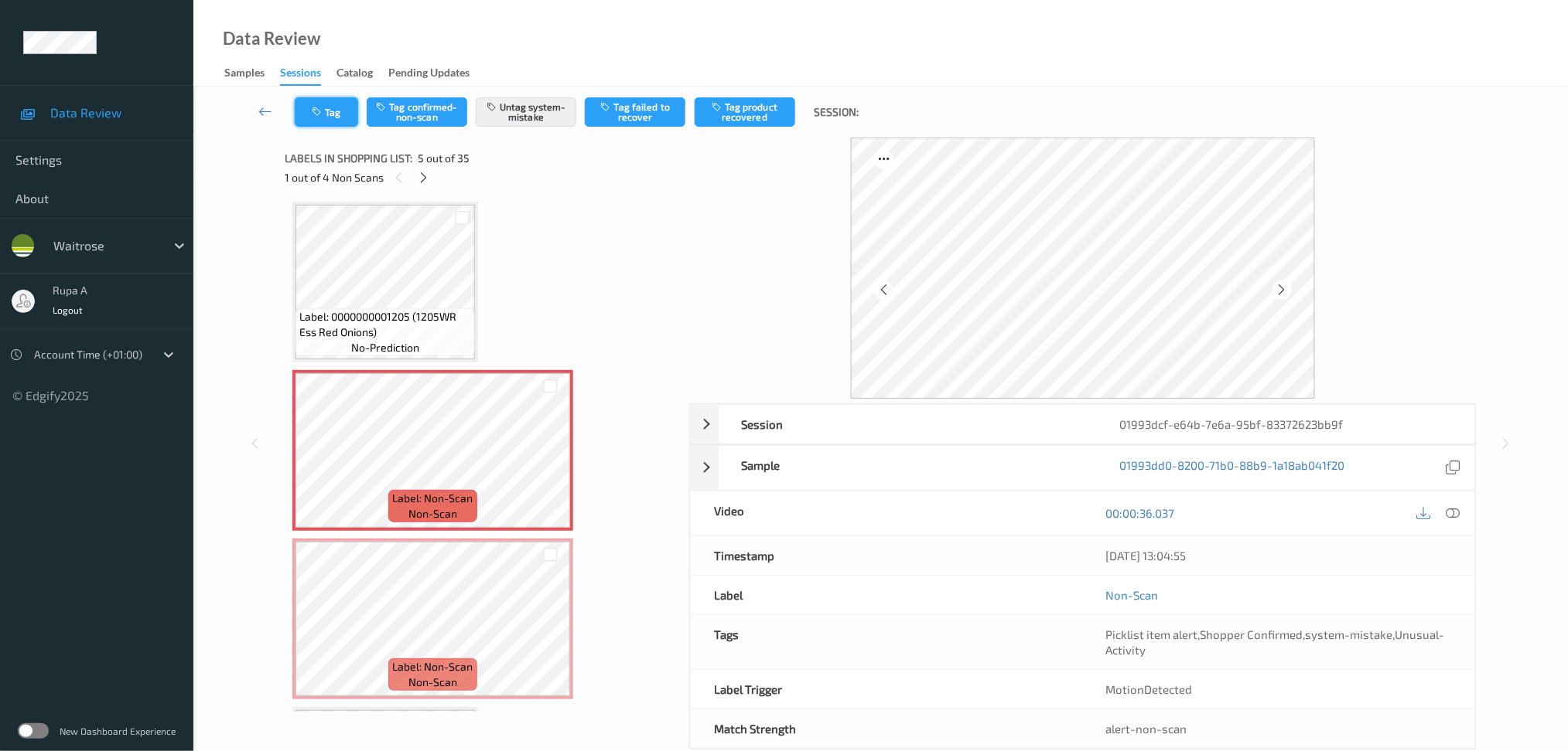
click at [308, 122] on button "Tag" at bounding box center [325, 112] width 63 height 29
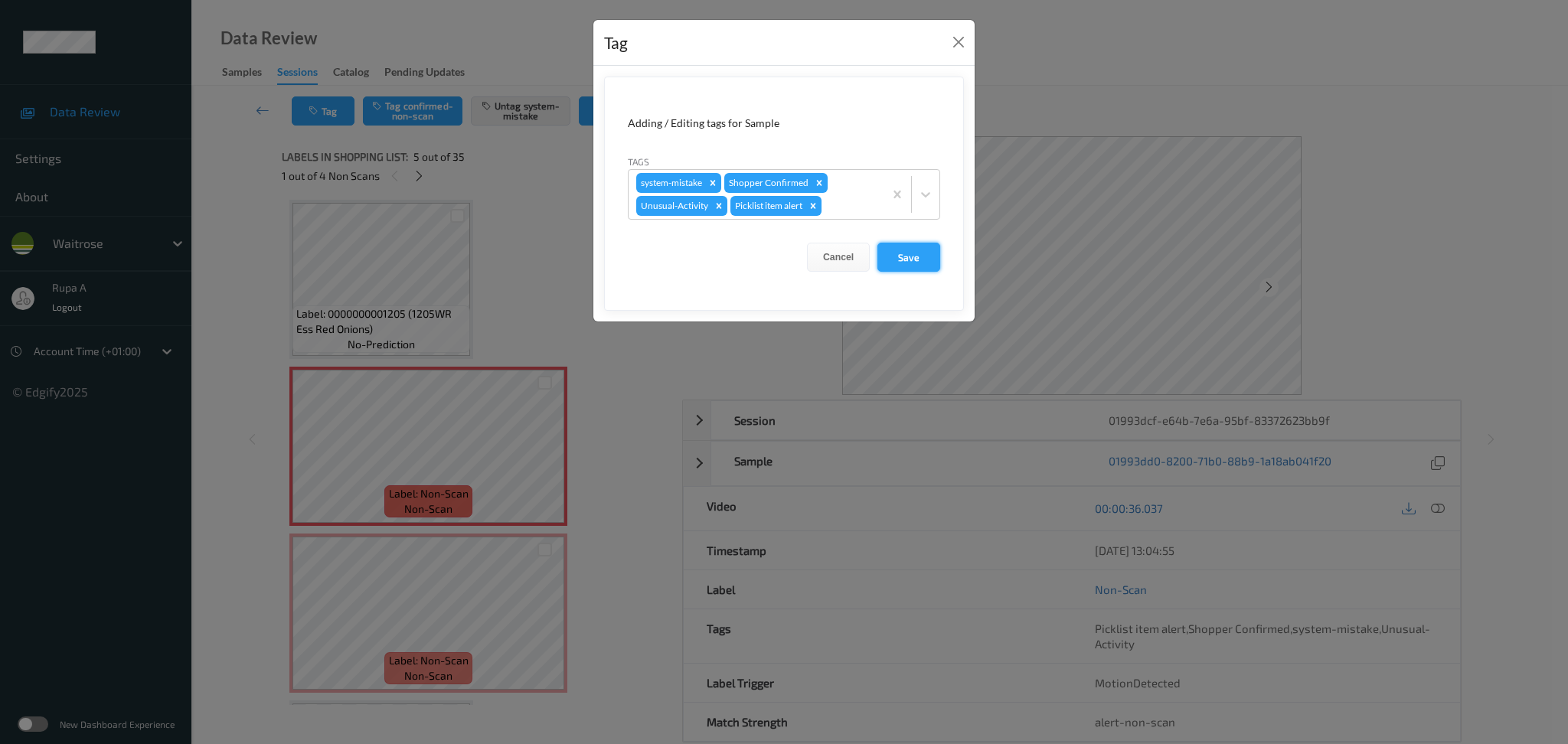
click at [911, 262] on button "Save" at bounding box center [908, 258] width 63 height 29
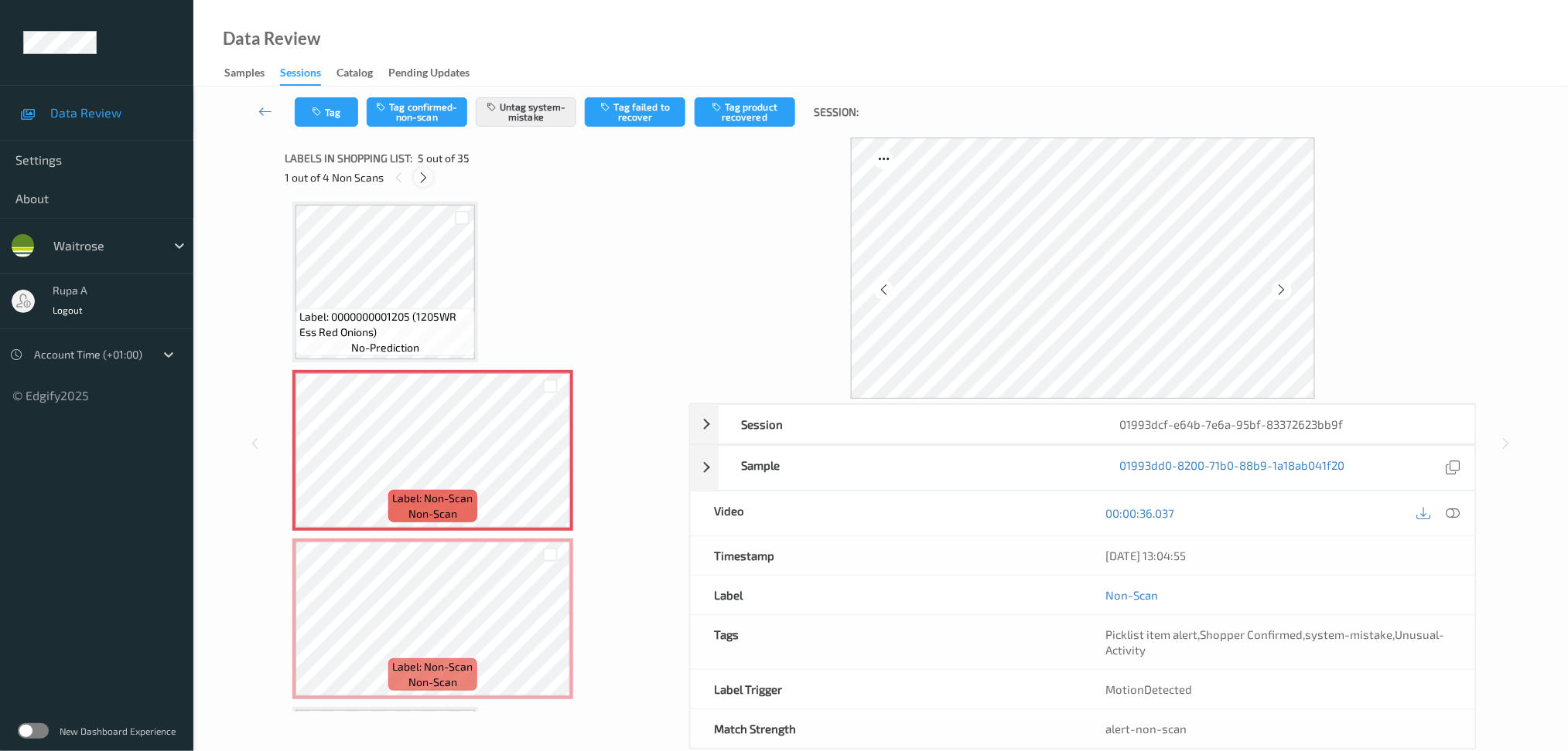
click at [425, 185] on div at bounding box center [424, 177] width 19 height 19
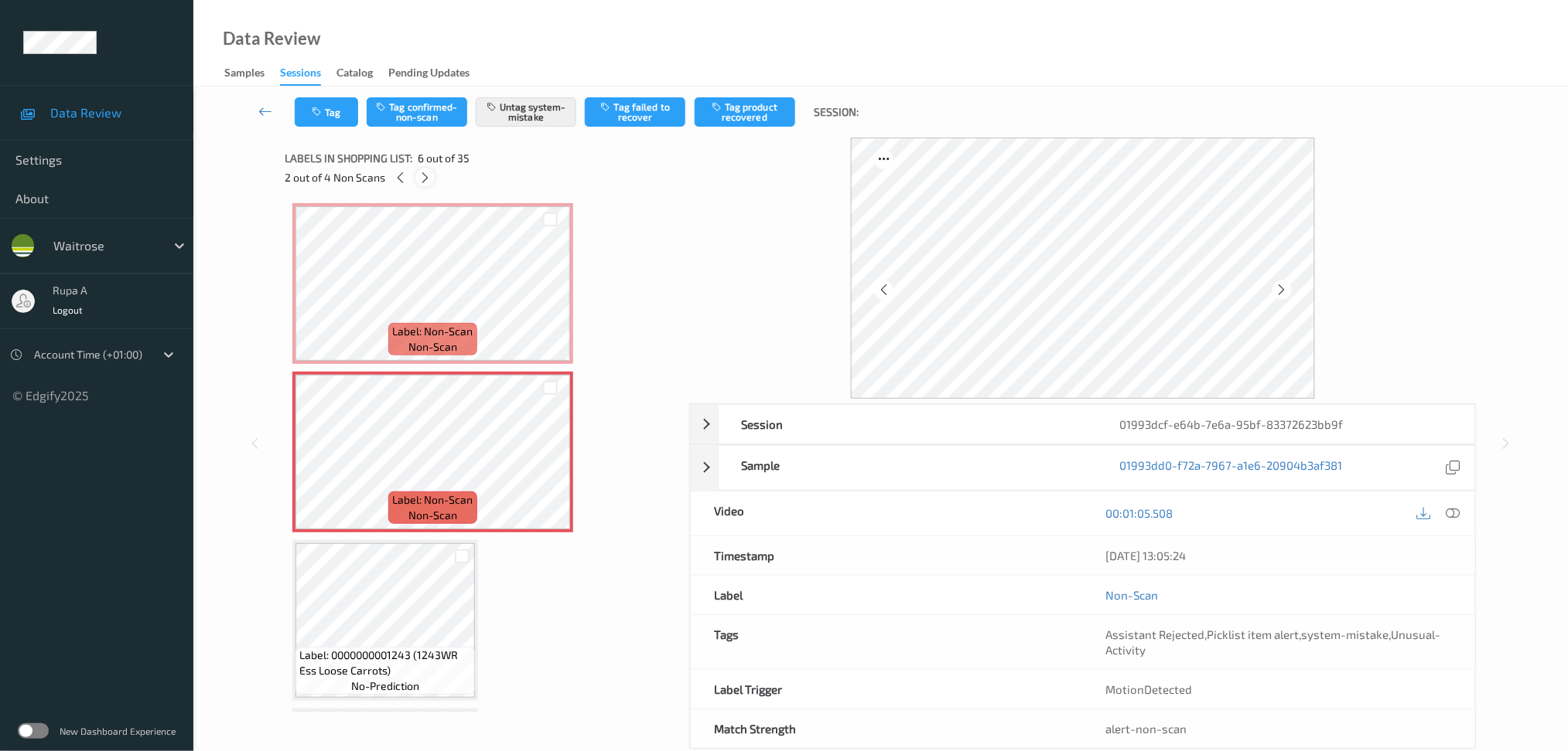
click at [425, 185] on div at bounding box center [425, 177] width 19 height 19
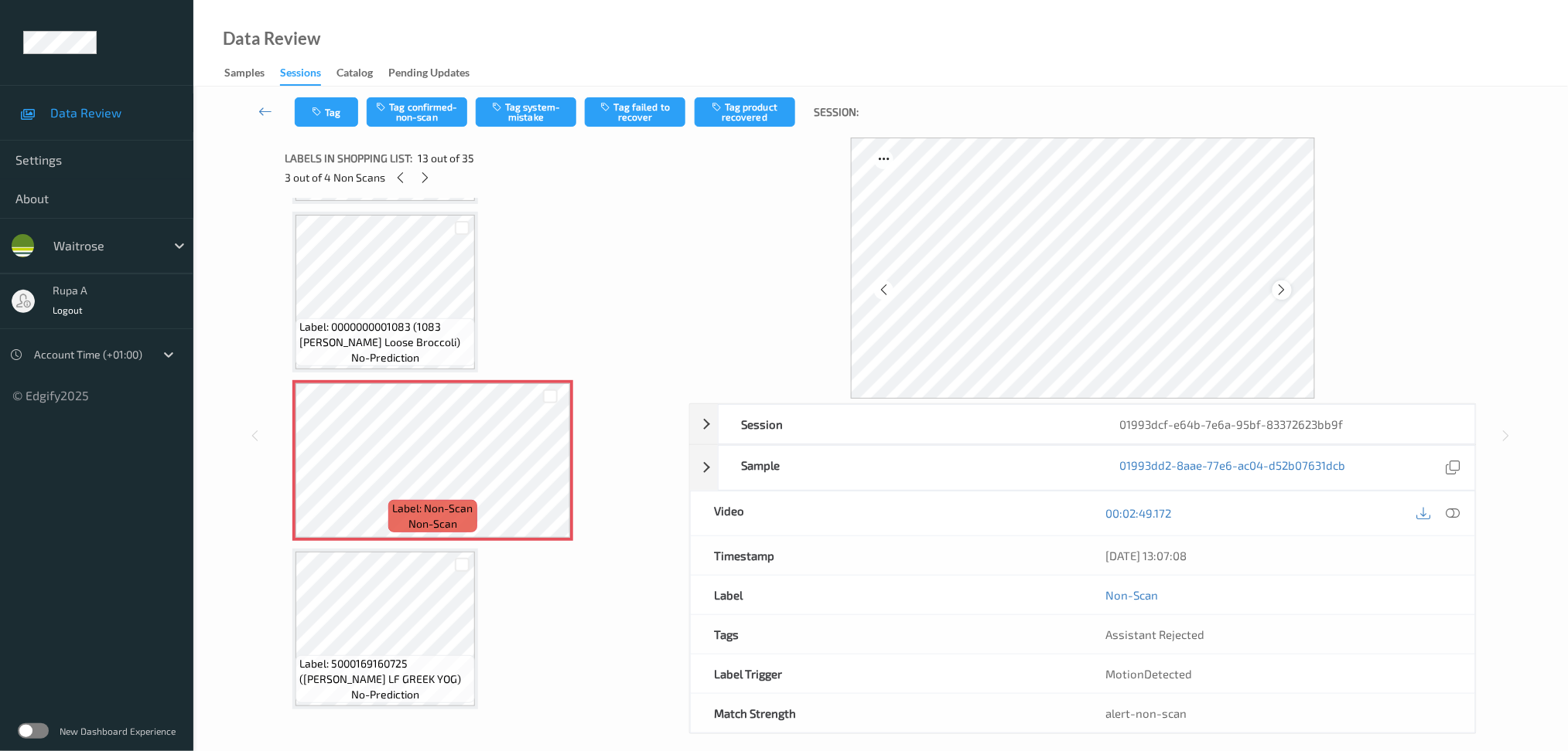
click at [1283, 294] on icon at bounding box center [1281, 289] width 13 height 14
click at [1281, 292] on icon at bounding box center [1281, 289] width 13 height 14
click at [1449, 511] on icon at bounding box center [1452, 513] width 14 height 14
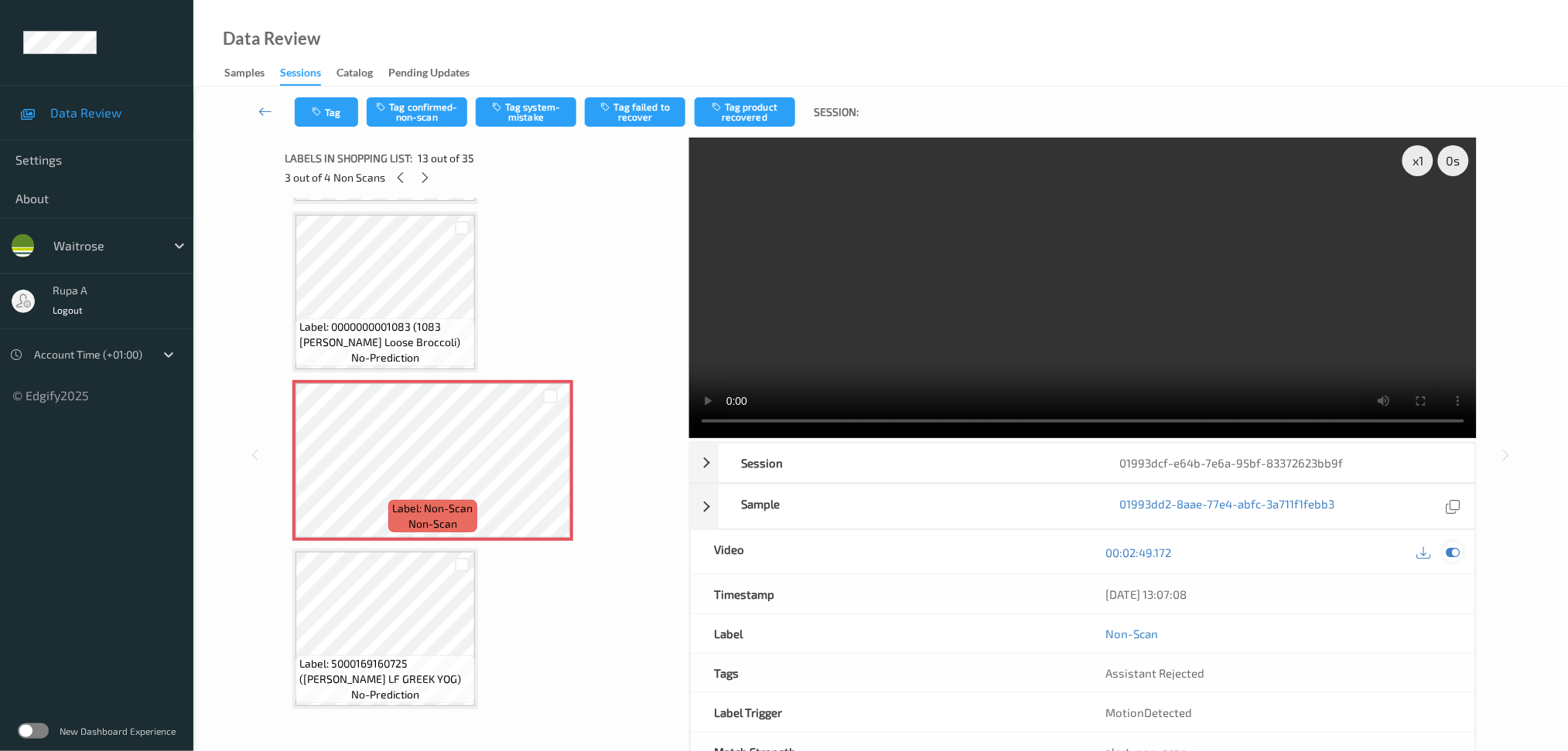
click at [1449, 549] on icon at bounding box center [1452, 552] width 14 height 14
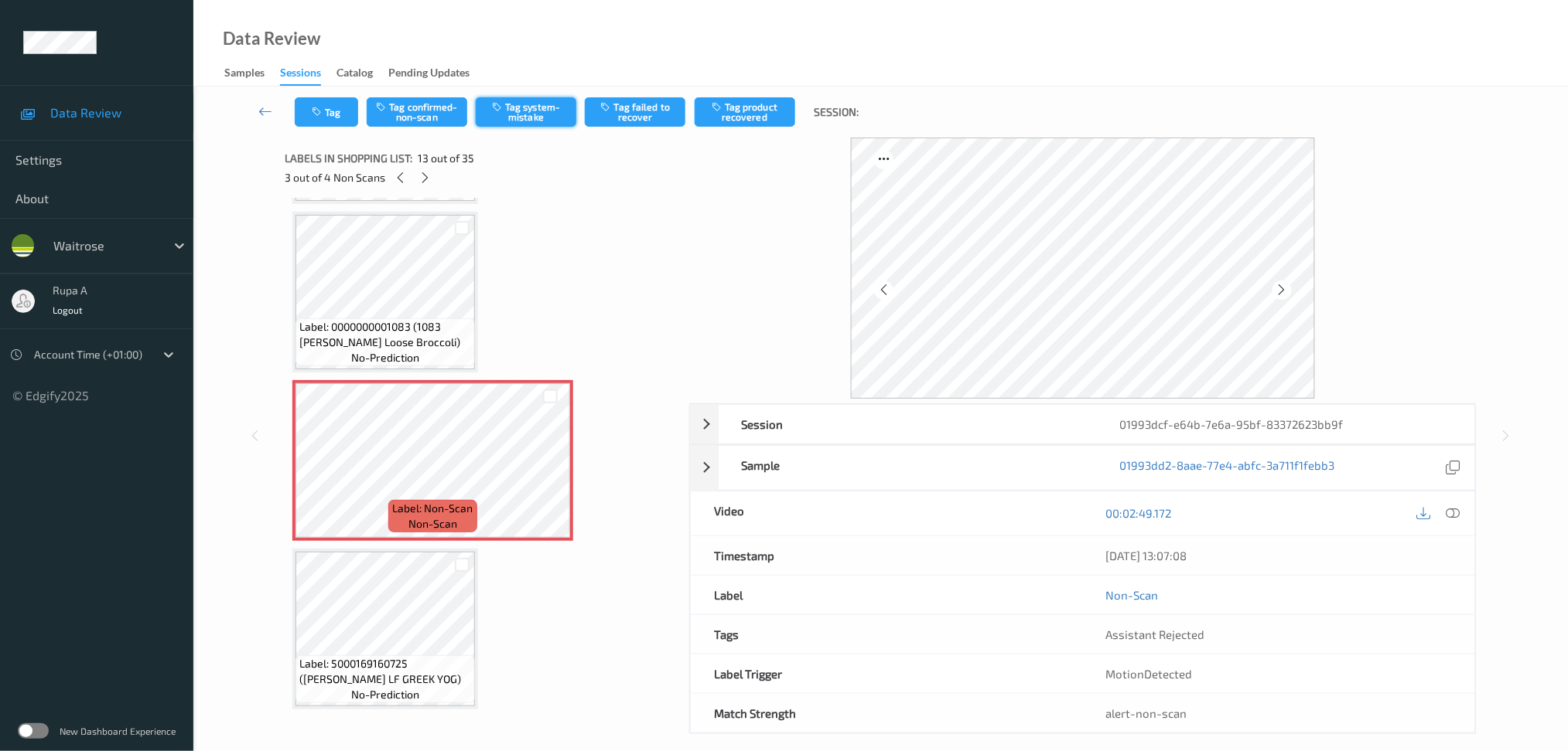
click at [504, 118] on button "Tag system-mistake" at bounding box center [525, 112] width 100 height 29
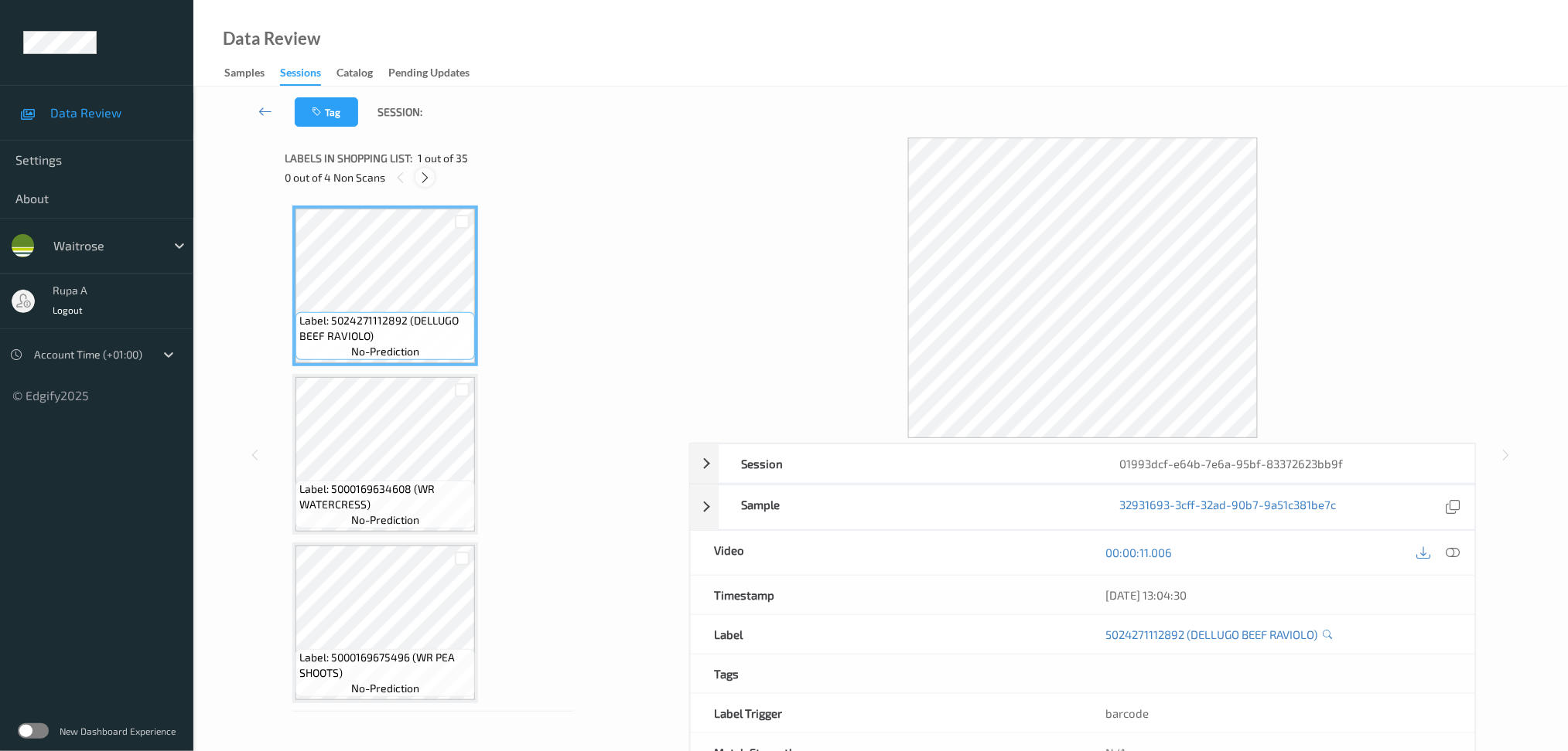
click at [425, 182] on icon at bounding box center [424, 177] width 13 height 14
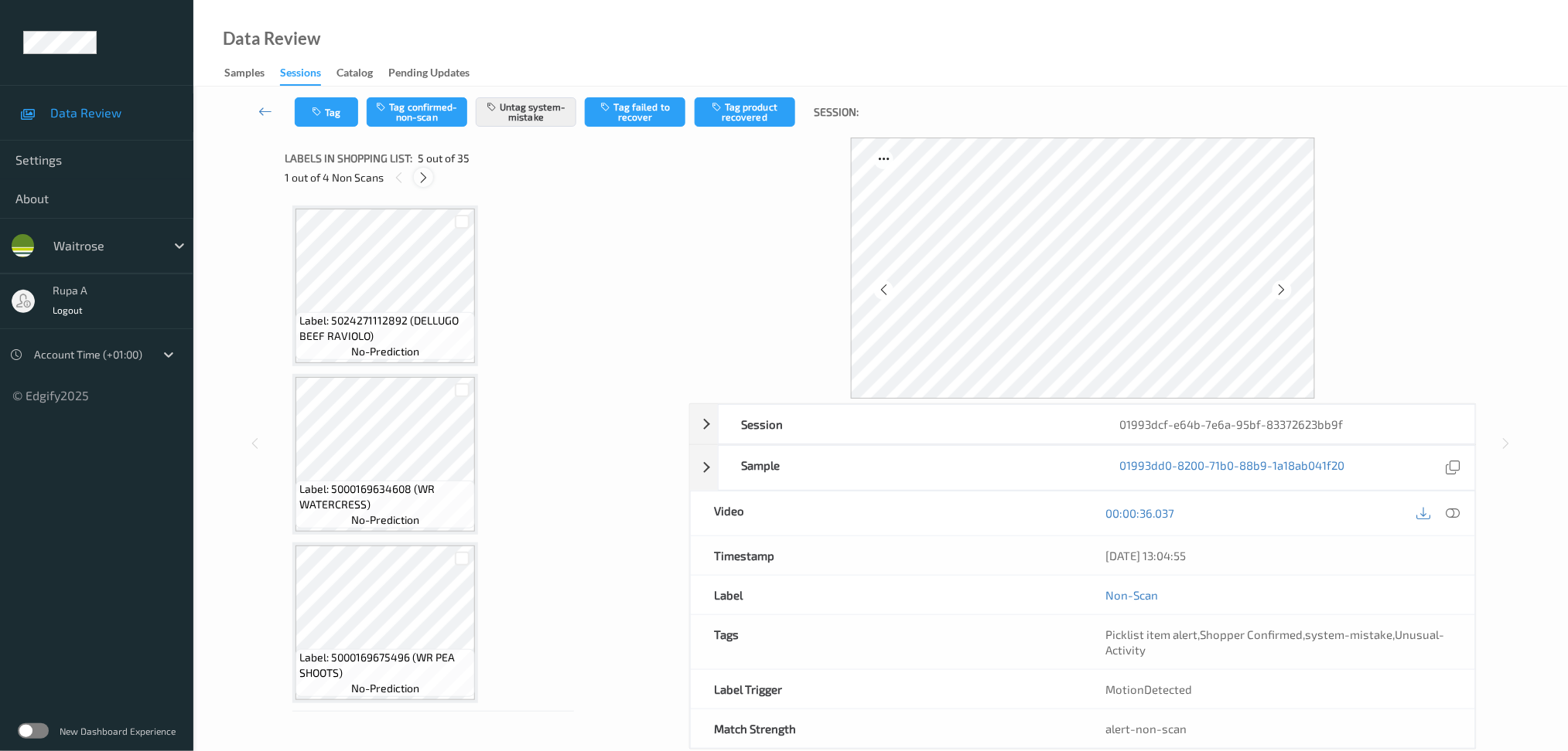
scroll to position [509, 0]
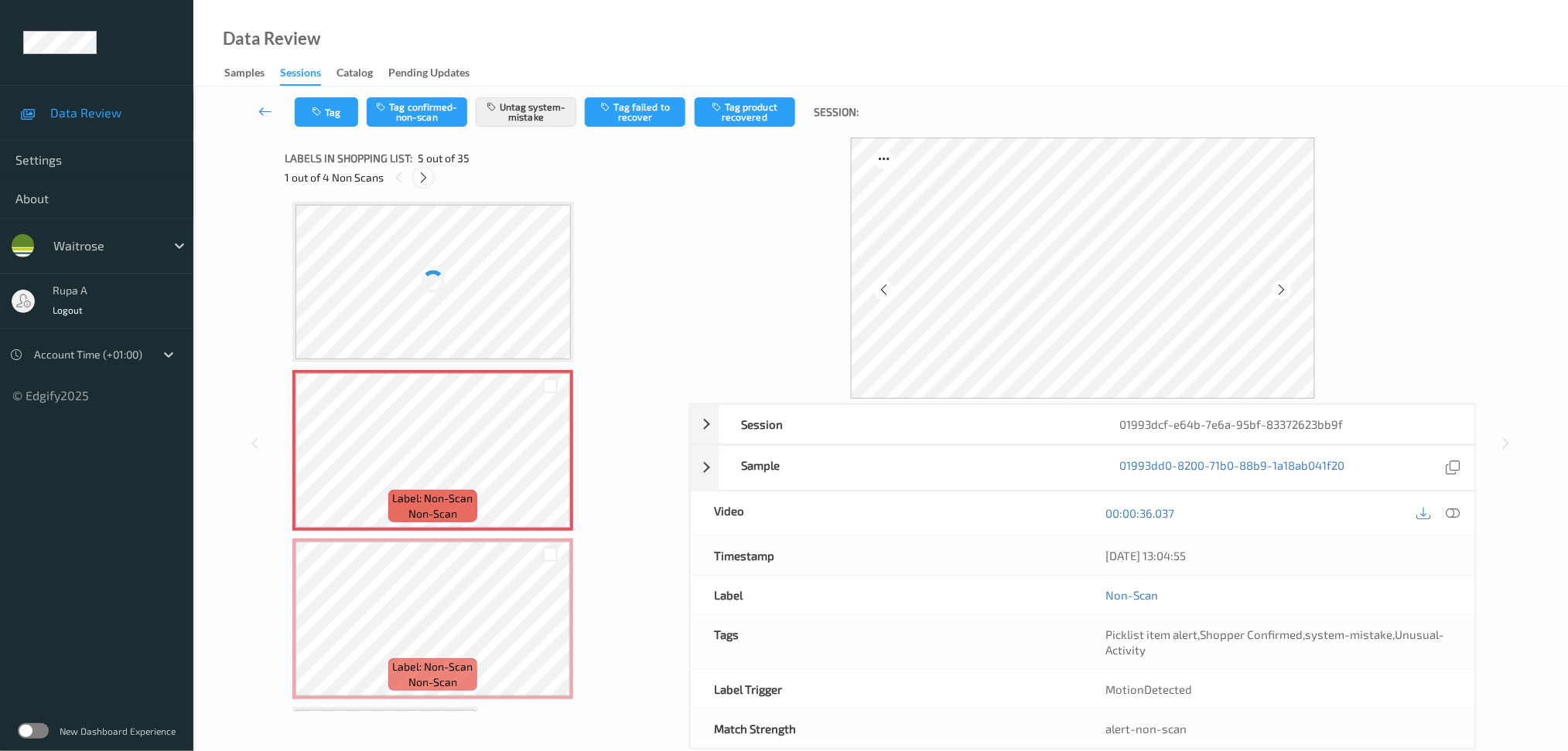
click at [421, 176] on icon at bounding box center [423, 177] width 13 height 14
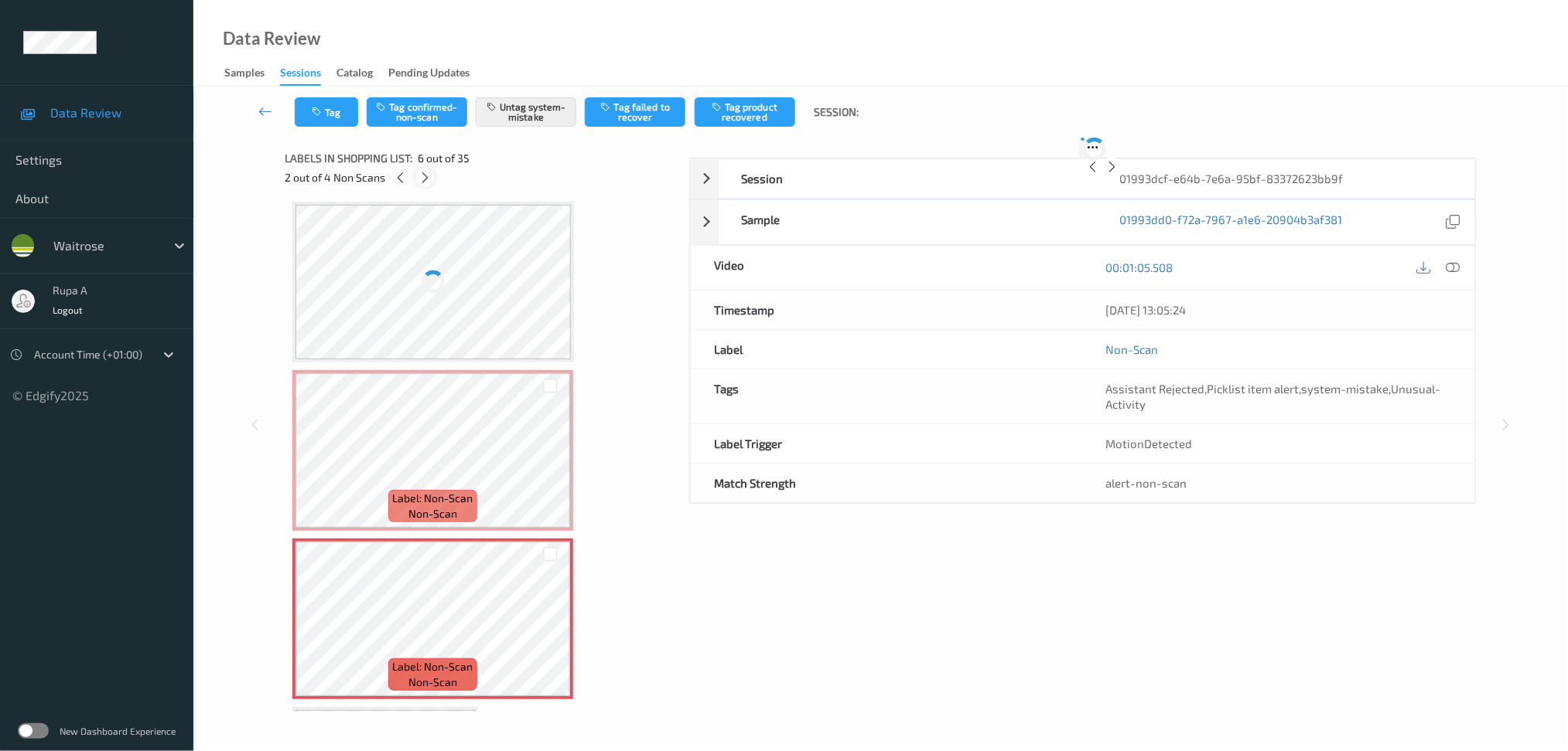
scroll to position [676, 0]
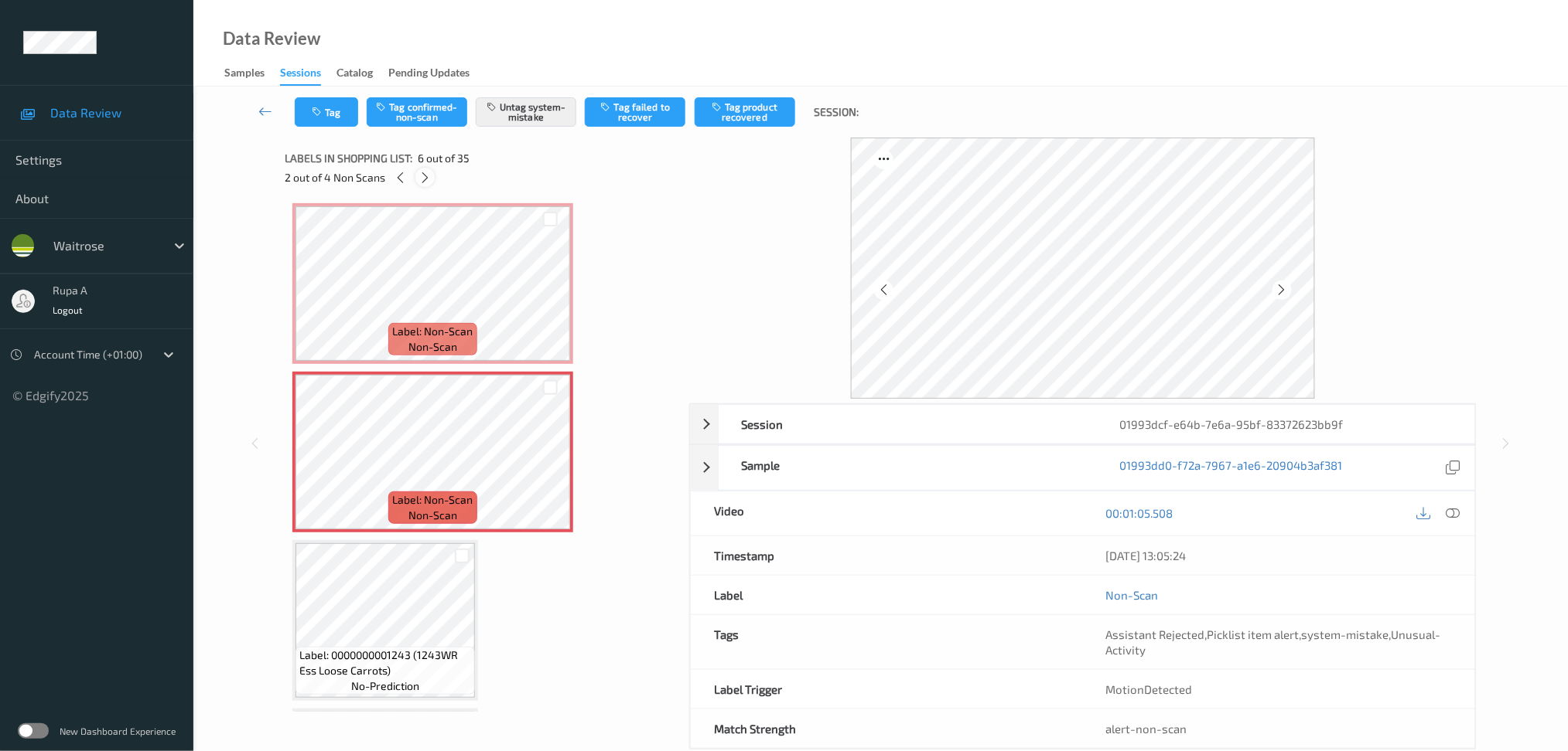
click at [421, 176] on icon at bounding box center [424, 177] width 13 height 14
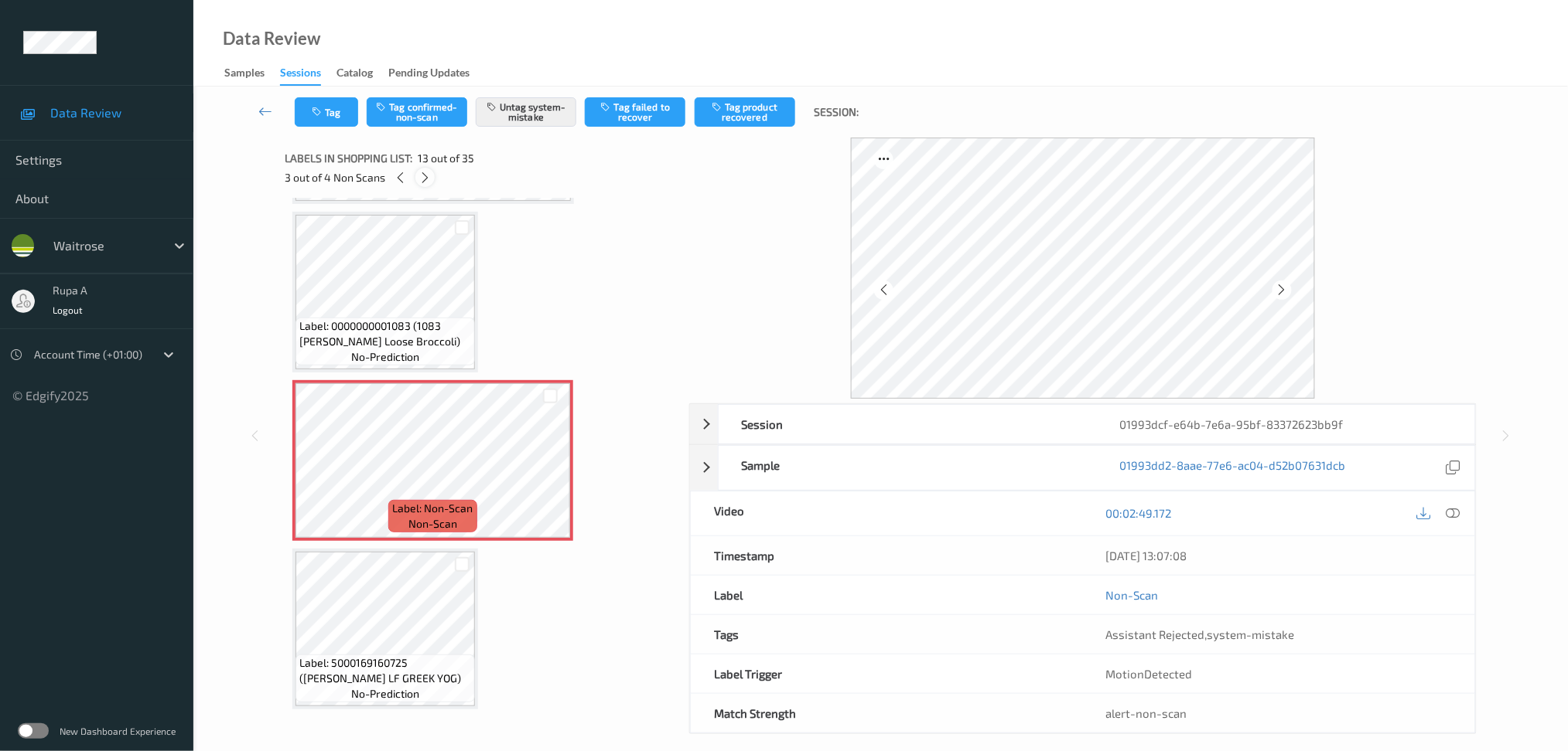
click at [426, 175] on icon at bounding box center [424, 177] width 13 height 14
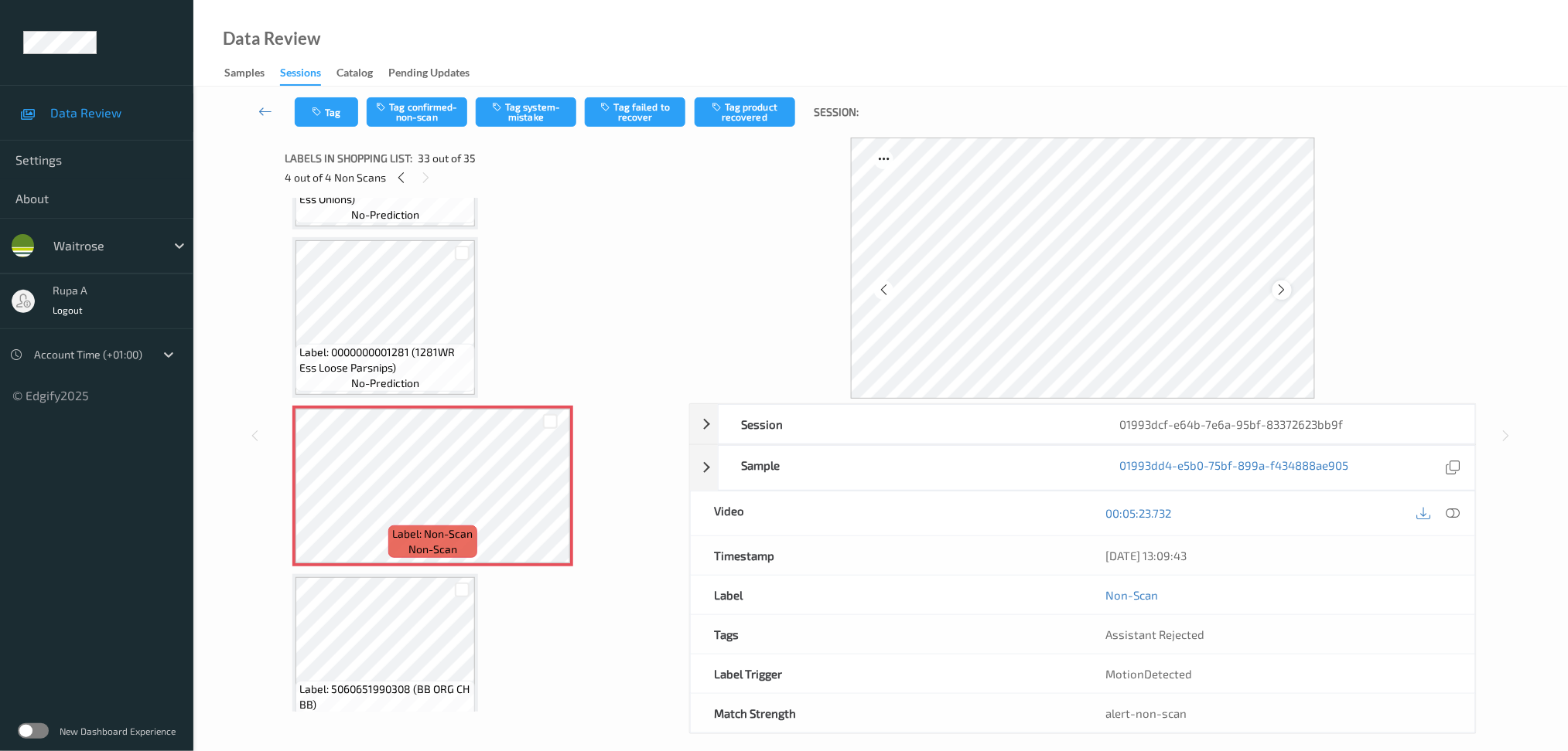
click at [1279, 294] on icon at bounding box center [1281, 289] width 13 height 14
click at [538, 122] on button "Tag system-mistake" at bounding box center [525, 112] width 100 height 29
click at [327, 104] on button "Tag" at bounding box center [325, 112] width 63 height 29
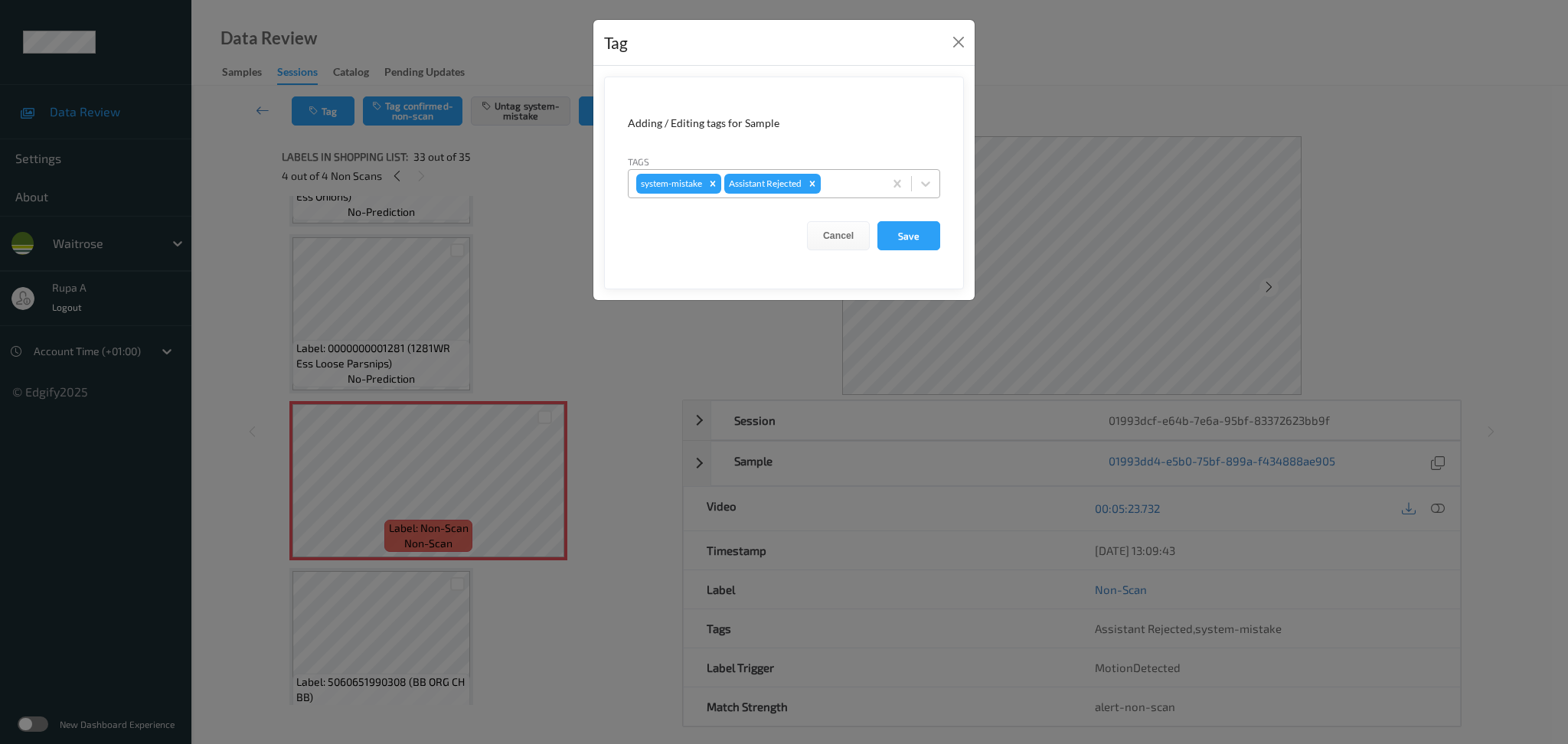
click at [864, 177] on div at bounding box center [850, 183] width 52 height 18
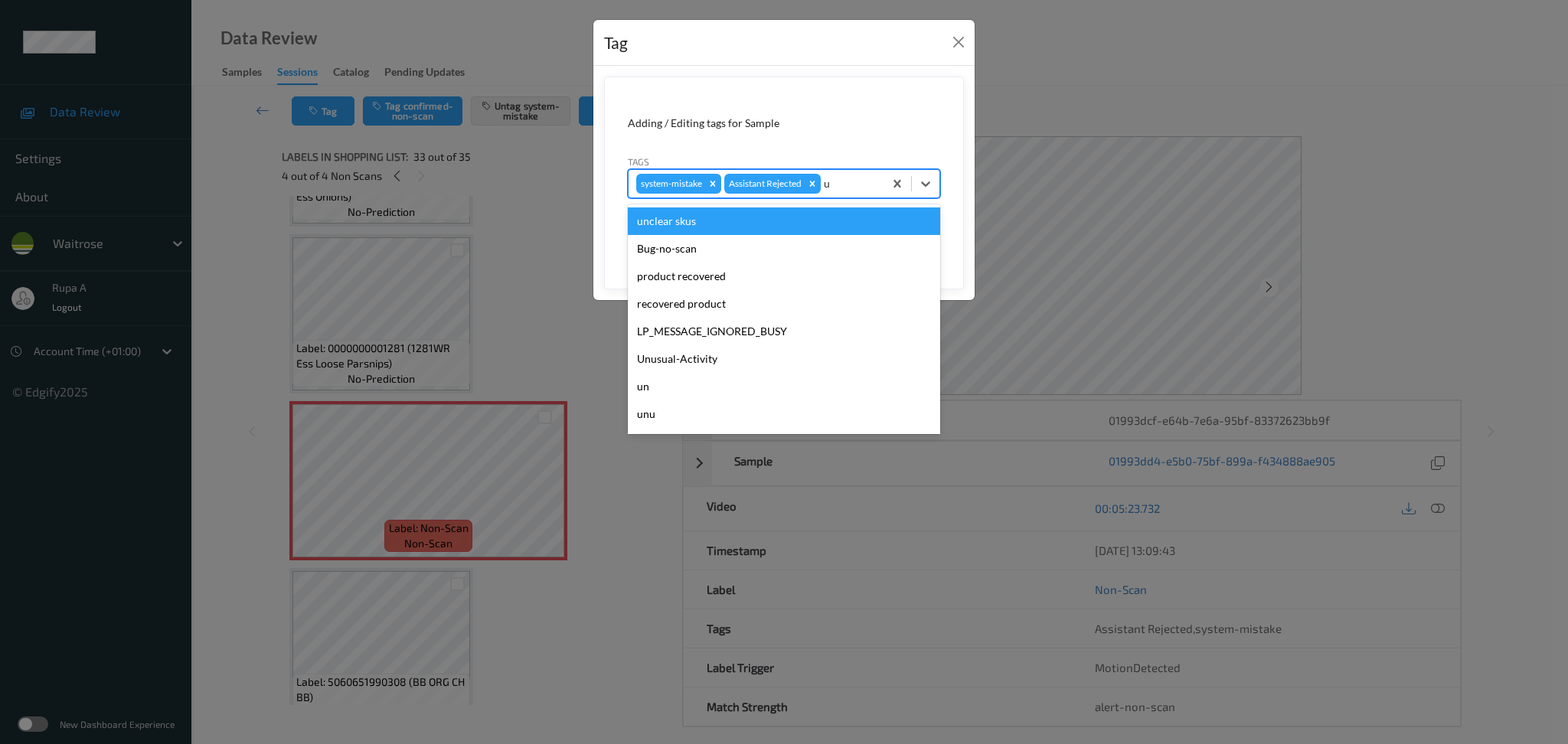
type input "un"
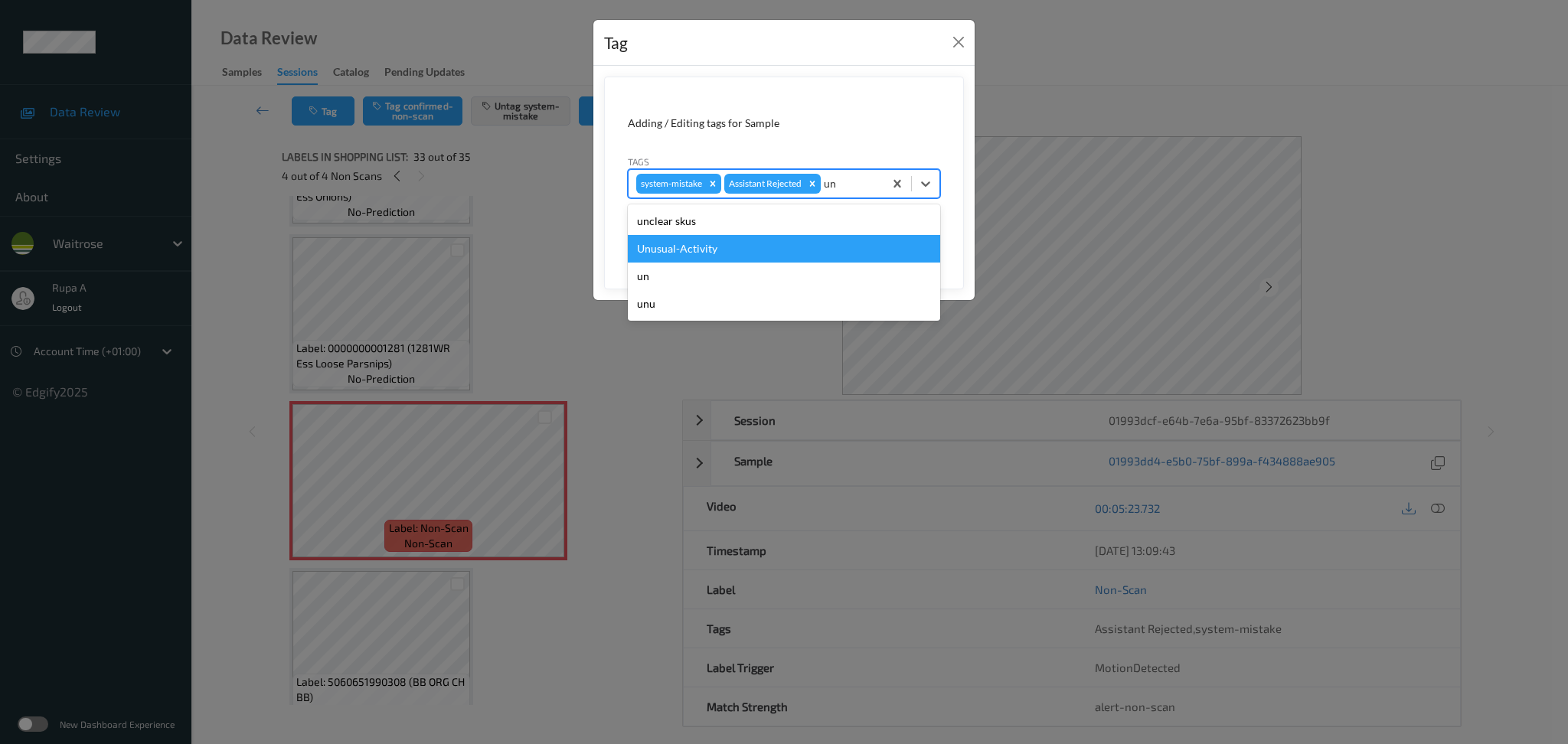
click at [769, 251] on div "Unusual-Activity" at bounding box center [784, 249] width 313 height 28
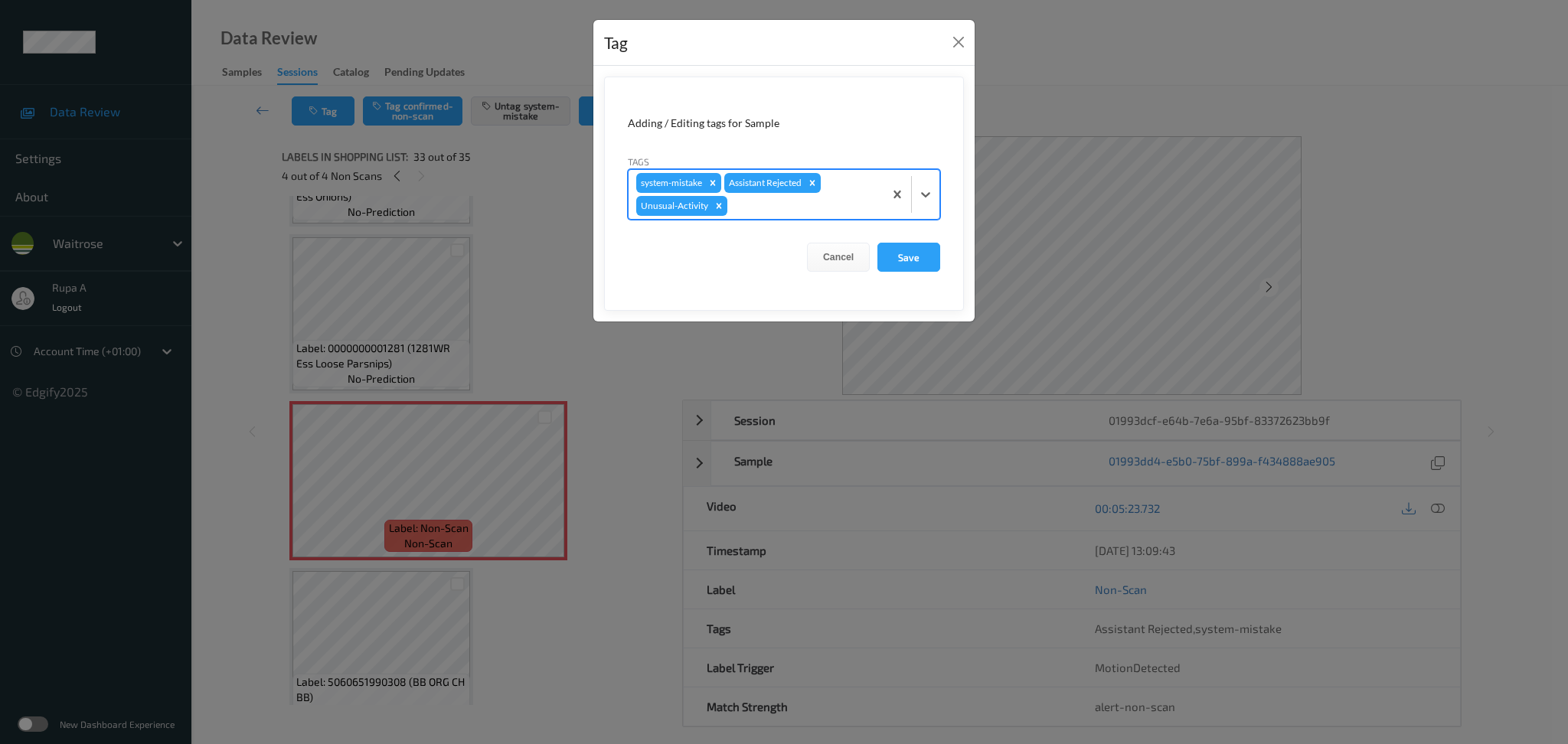
click at [802, 212] on div at bounding box center [803, 206] width 146 height 18
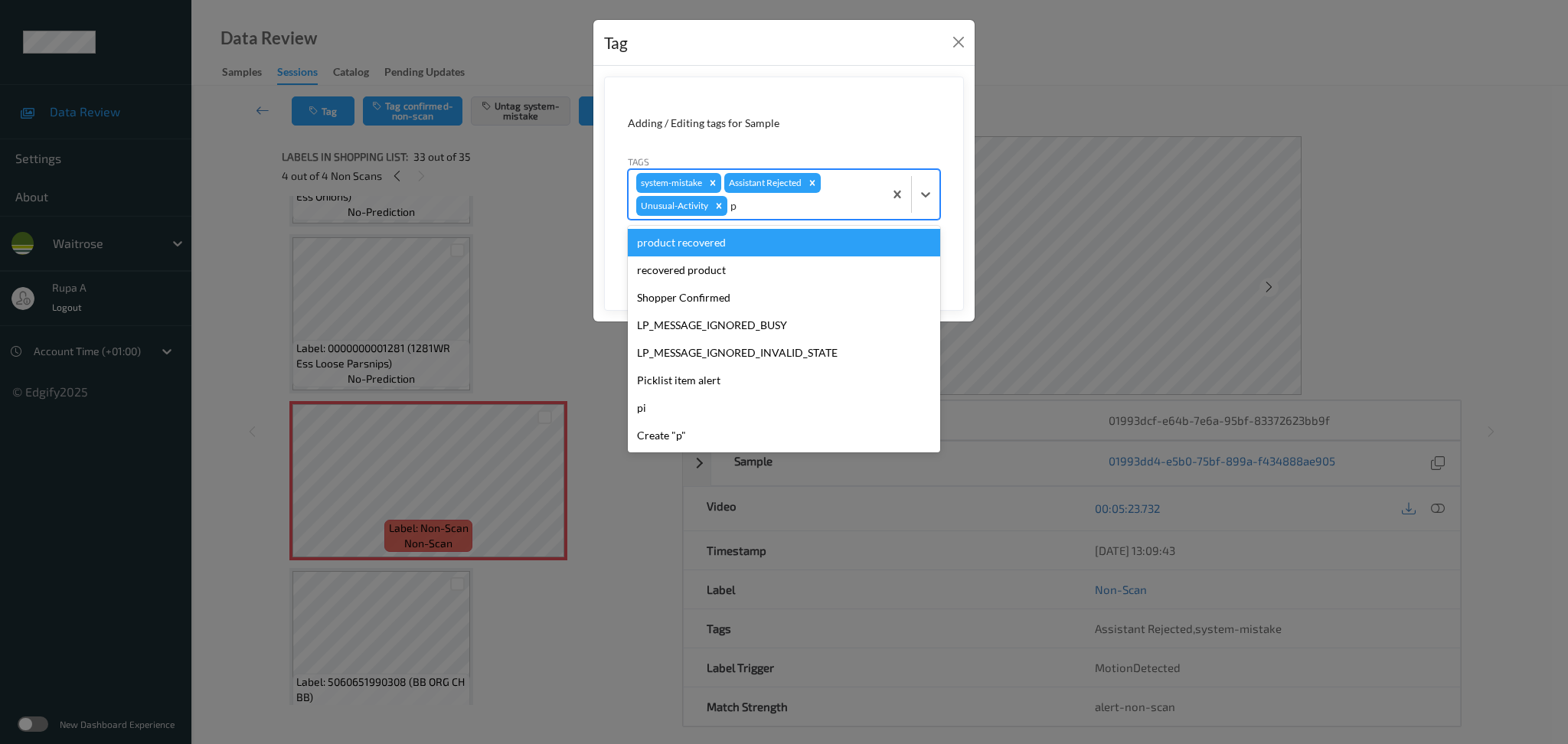
type input "pi"
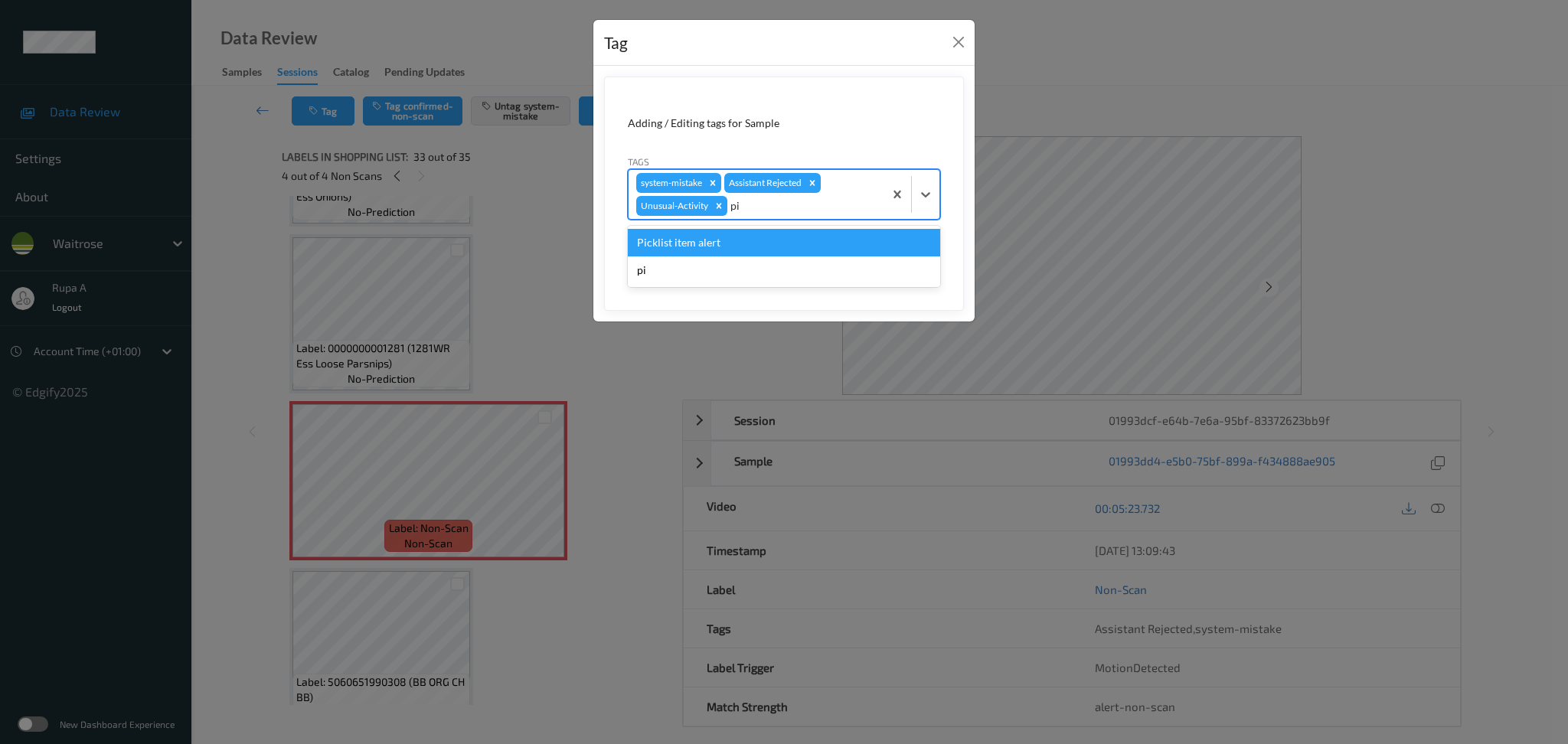
click at [780, 239] on div "Picklist item alert" at bounding box center [784, 242] width 313 height 28
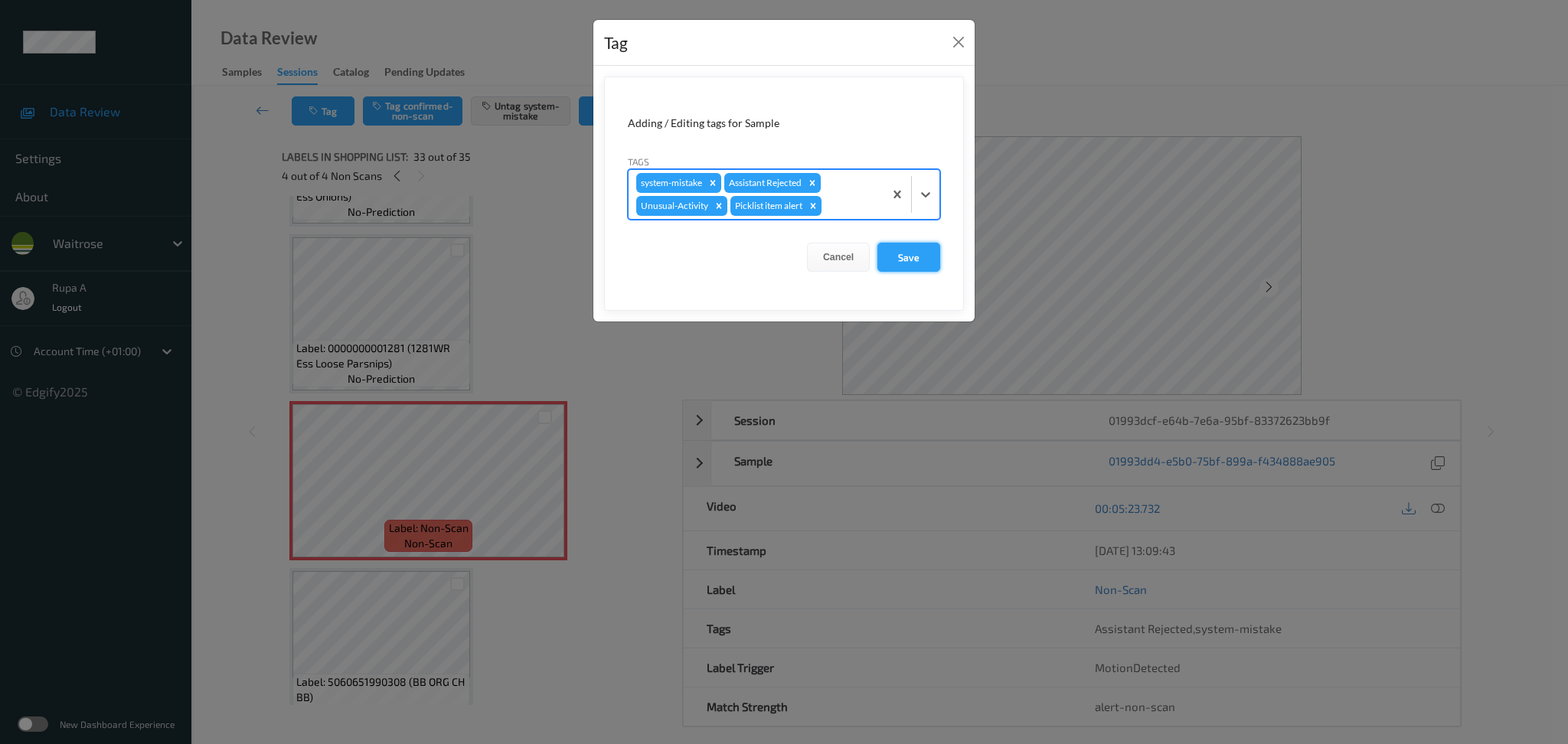
click at [904, 261] on button "Save" at bounding box center [908, 258] width 63 height 29
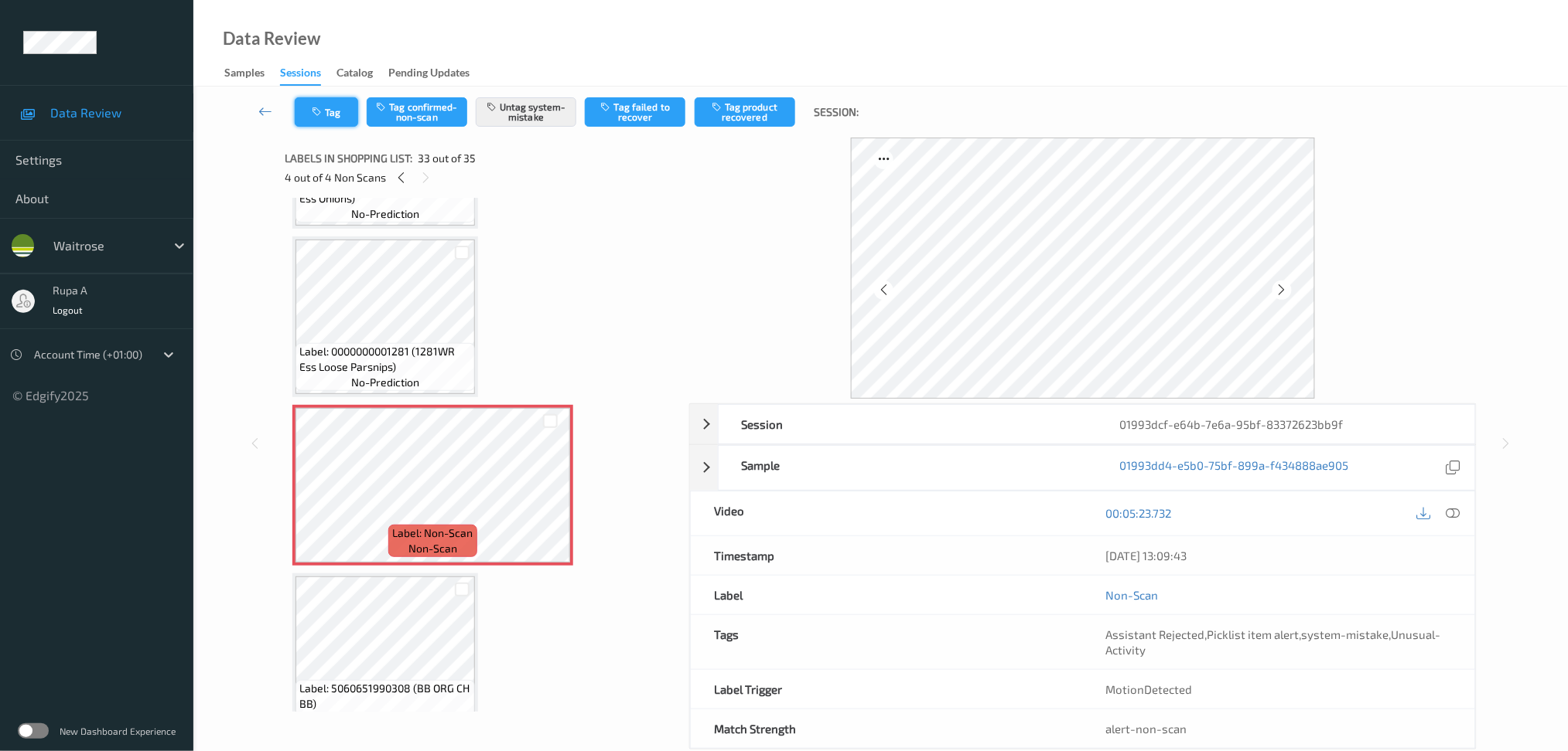
click at [339, 110] on button "Tag" at bounding box center [325, 112] width 63 height 29
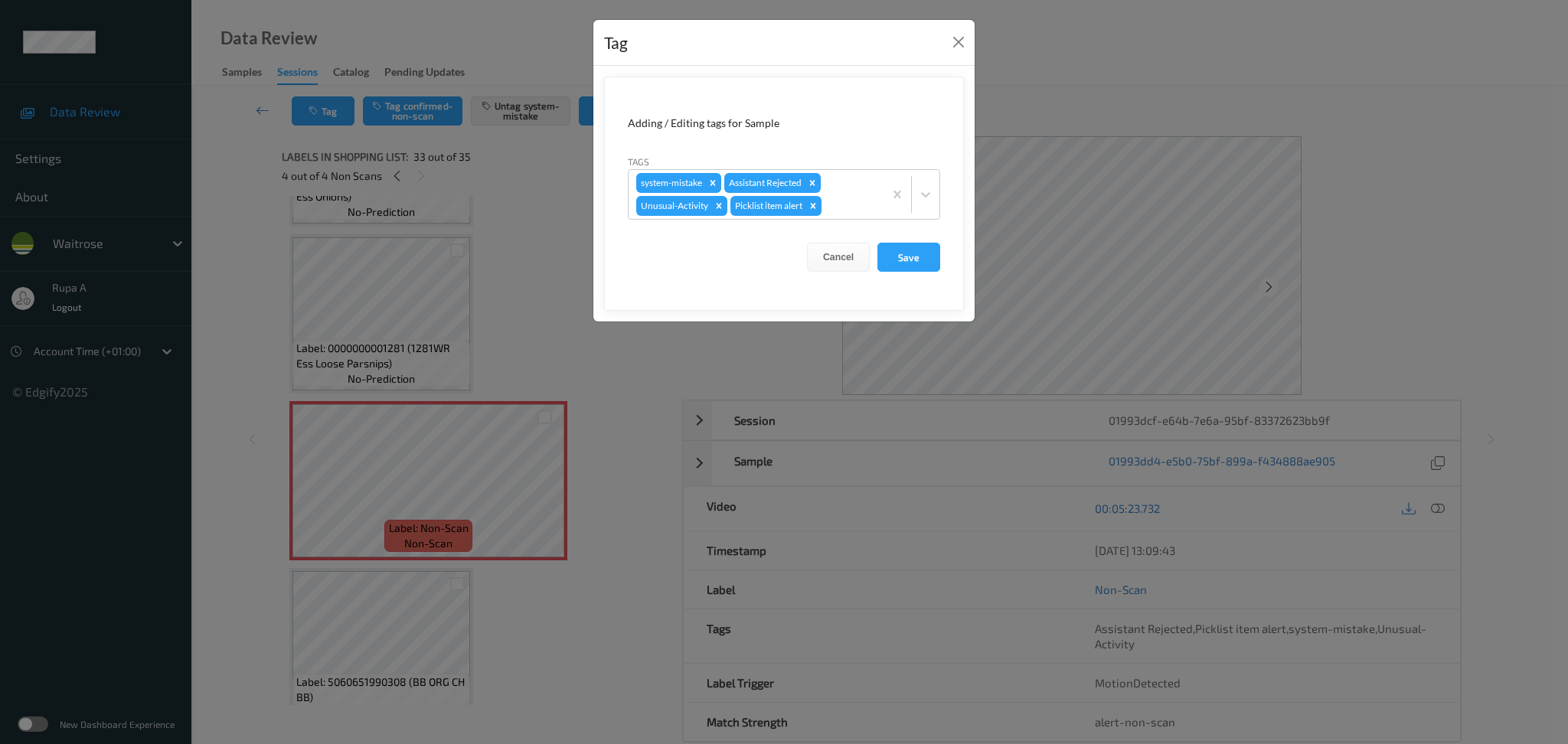
click at [940, 279] on form "Adding / Editing tags for Sample Tags system-mistake Assistant Rejected Unusual…" at bounding box center [784, 193] width 360 height 234
click at [904, 260] on button "Save" at bounding box center [908, 258] width 63 height 29
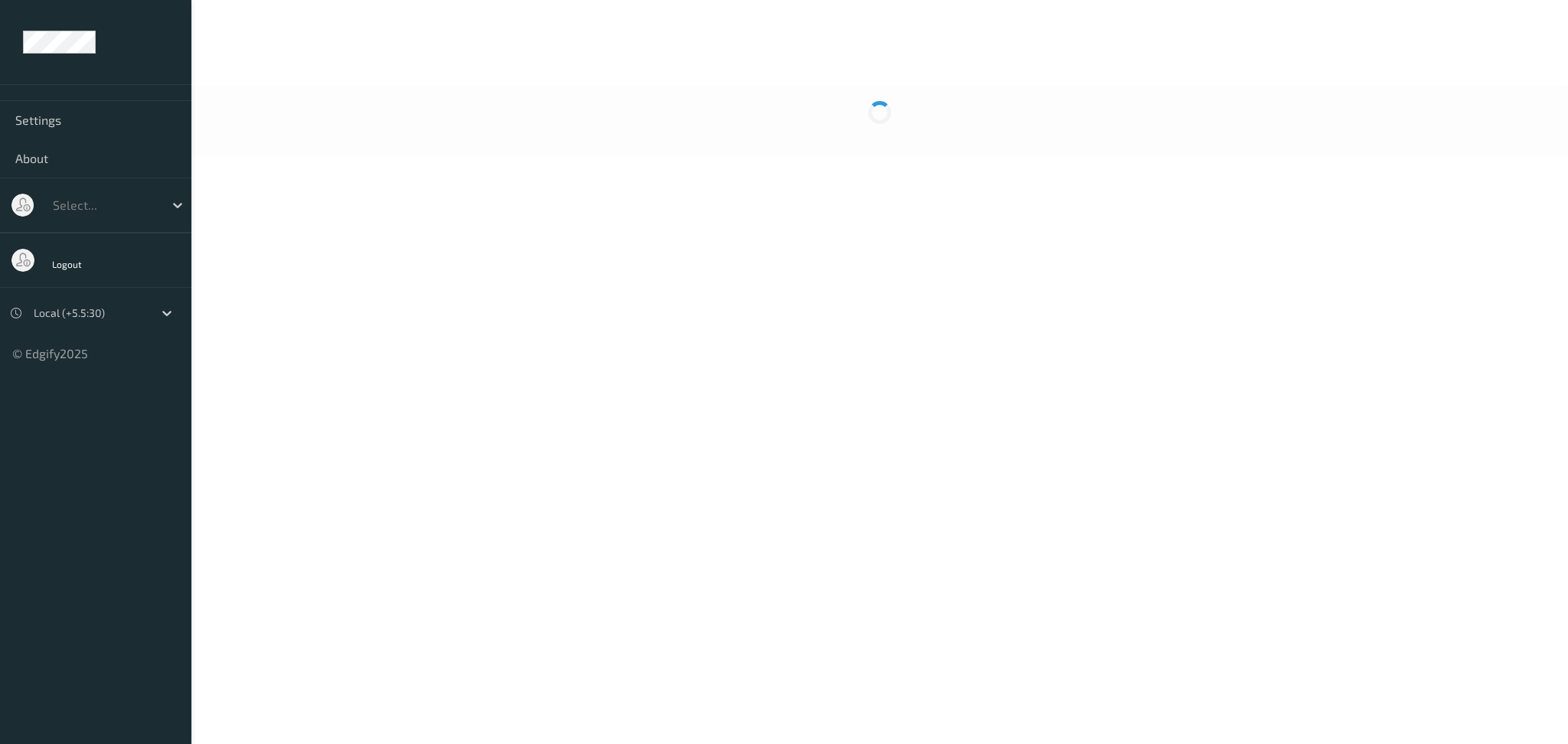
click at [651, 196] on body "Settings About Select... Logout Local (+5.5:30) © Edgify 2025 New Dashboard Exp…" at bounding box center [784, 372] width 1568 height 744
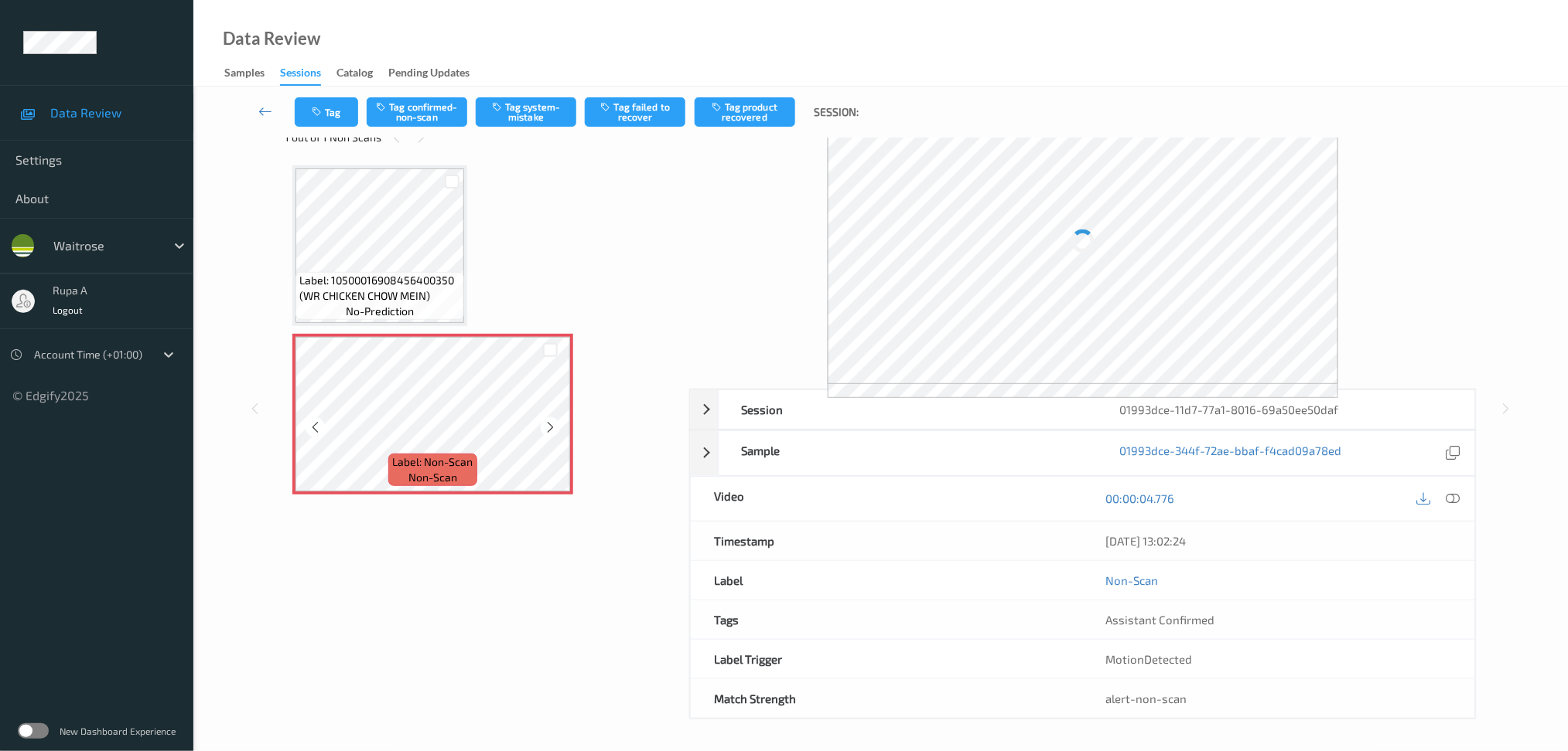
scroll to position [15, 0]
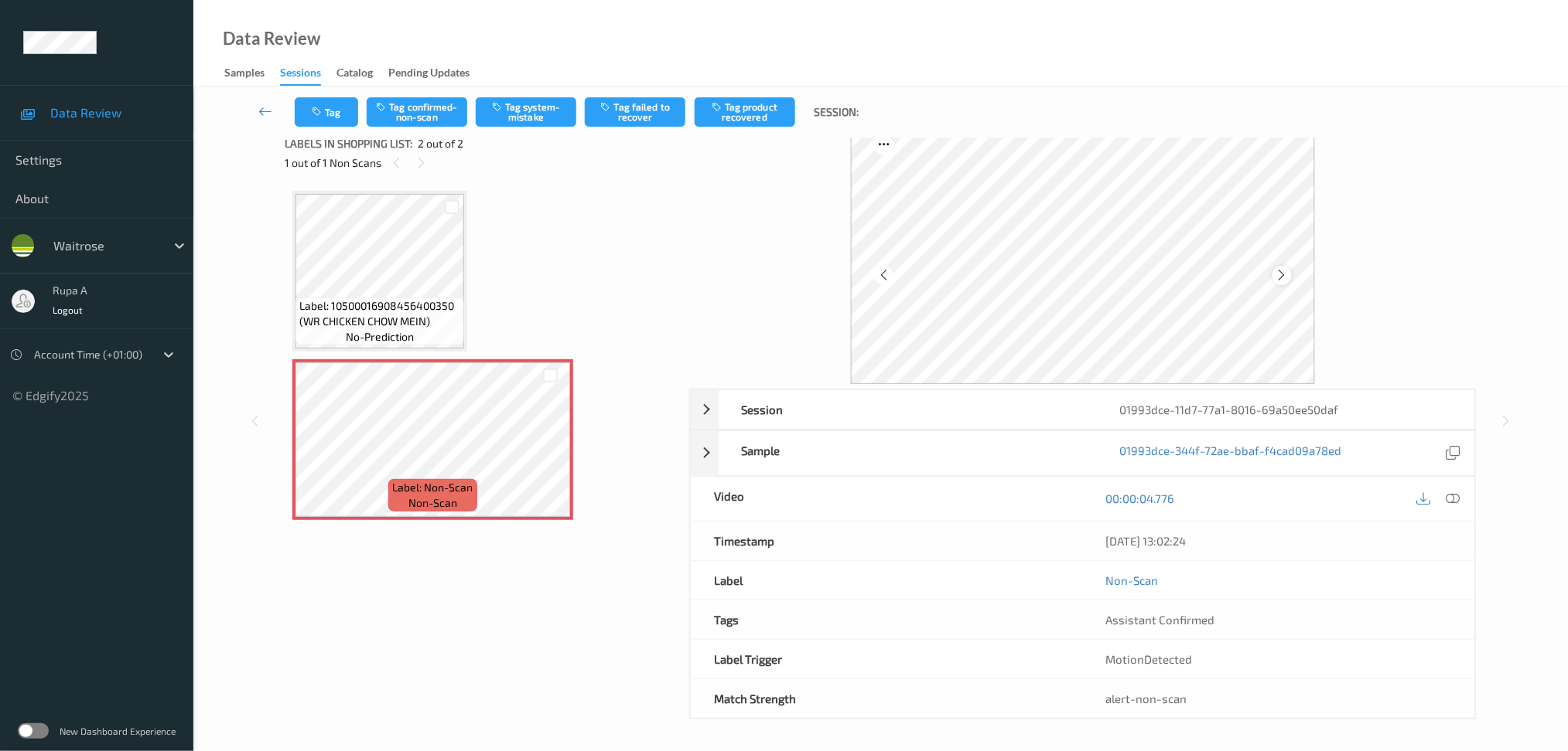
click at [1276, 277] on icon at bounding box center [1281, 275] width 13 height 14
click at [538, 123] on button "Tag system-mistake" at bounding box center [525, 112] width 100 height 29
click at [339, 117] on button "Tag" at bounding box center [325, 112] width 63 height 29
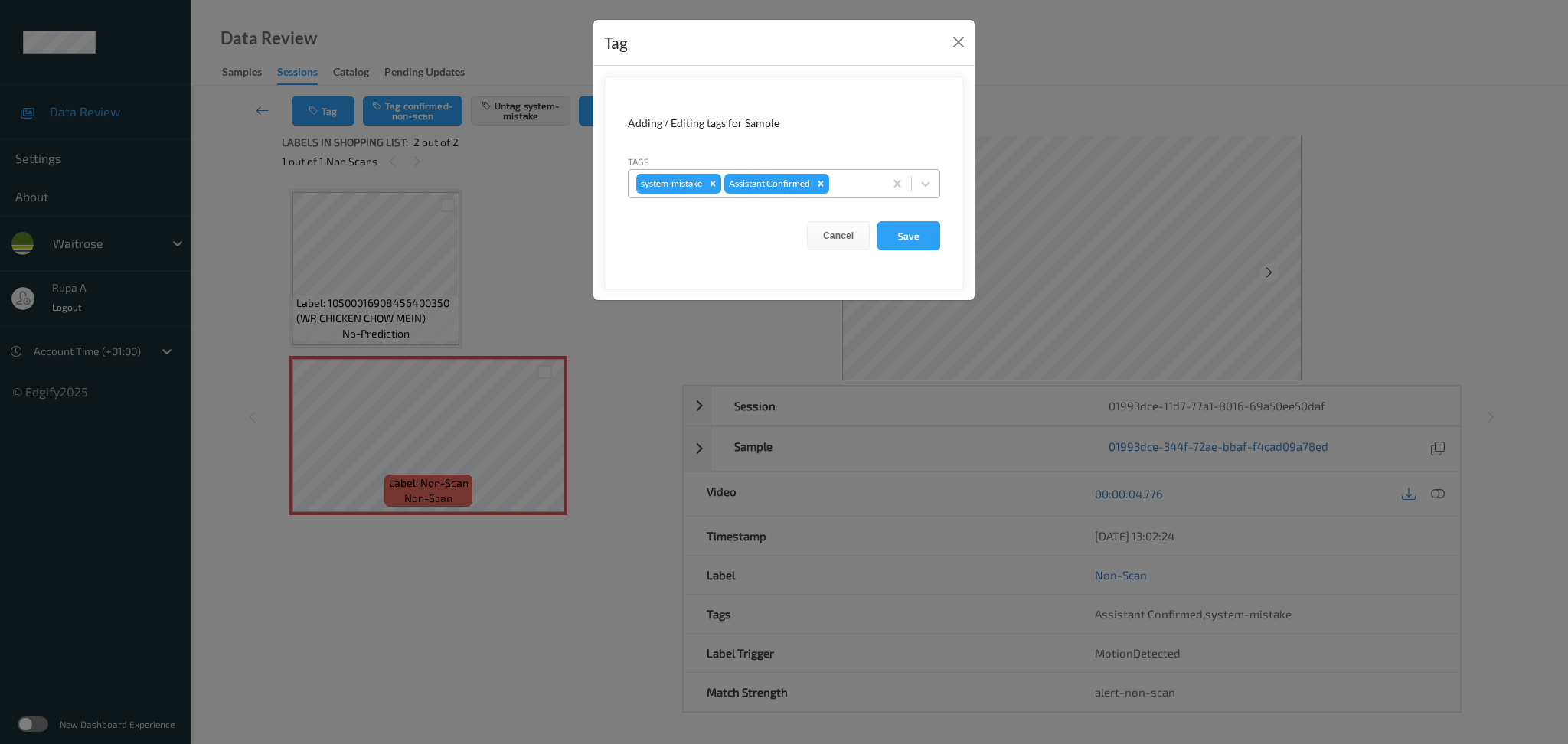
click at [855, 182] on div at bounding box center [854, 183] width 43 height 18
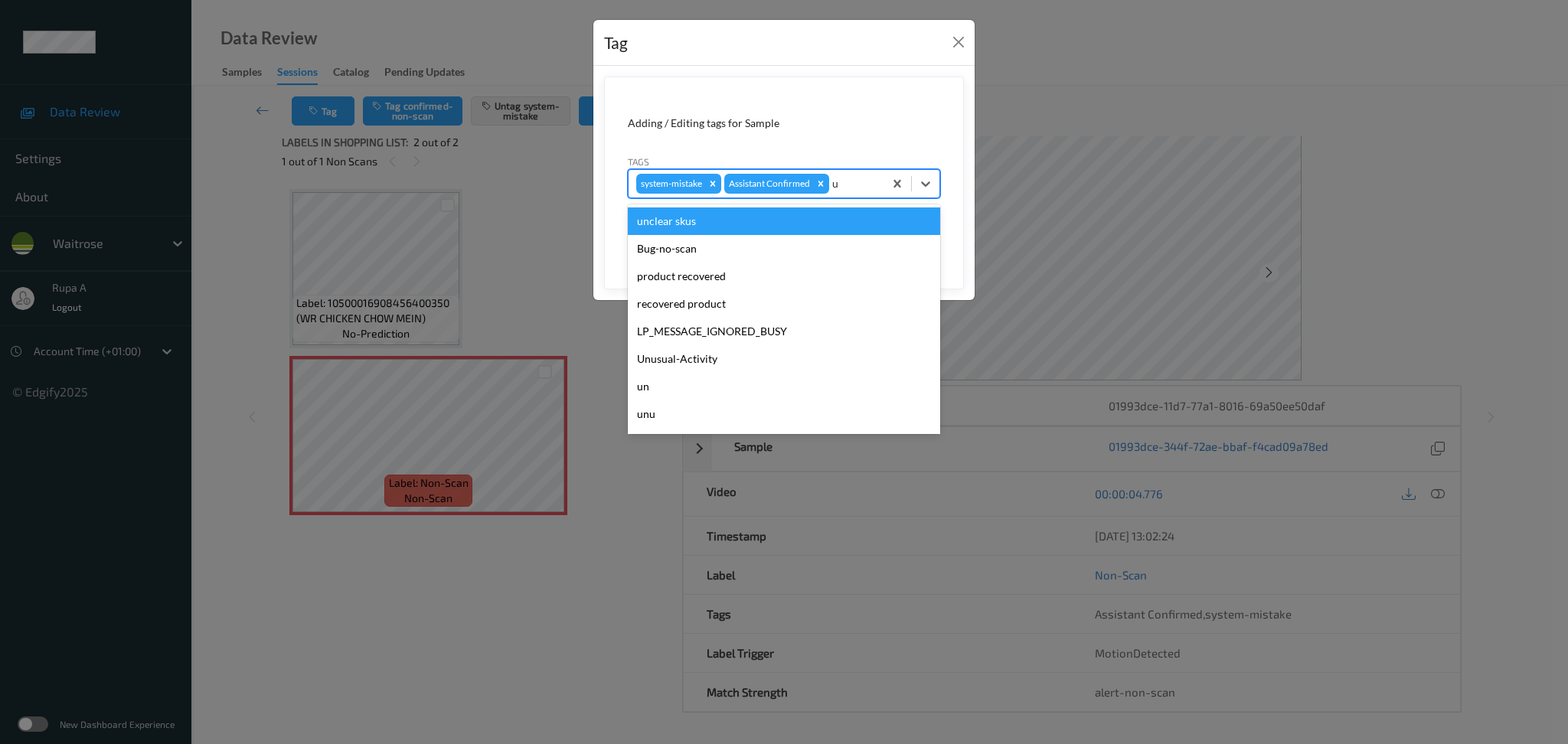
type input "un"
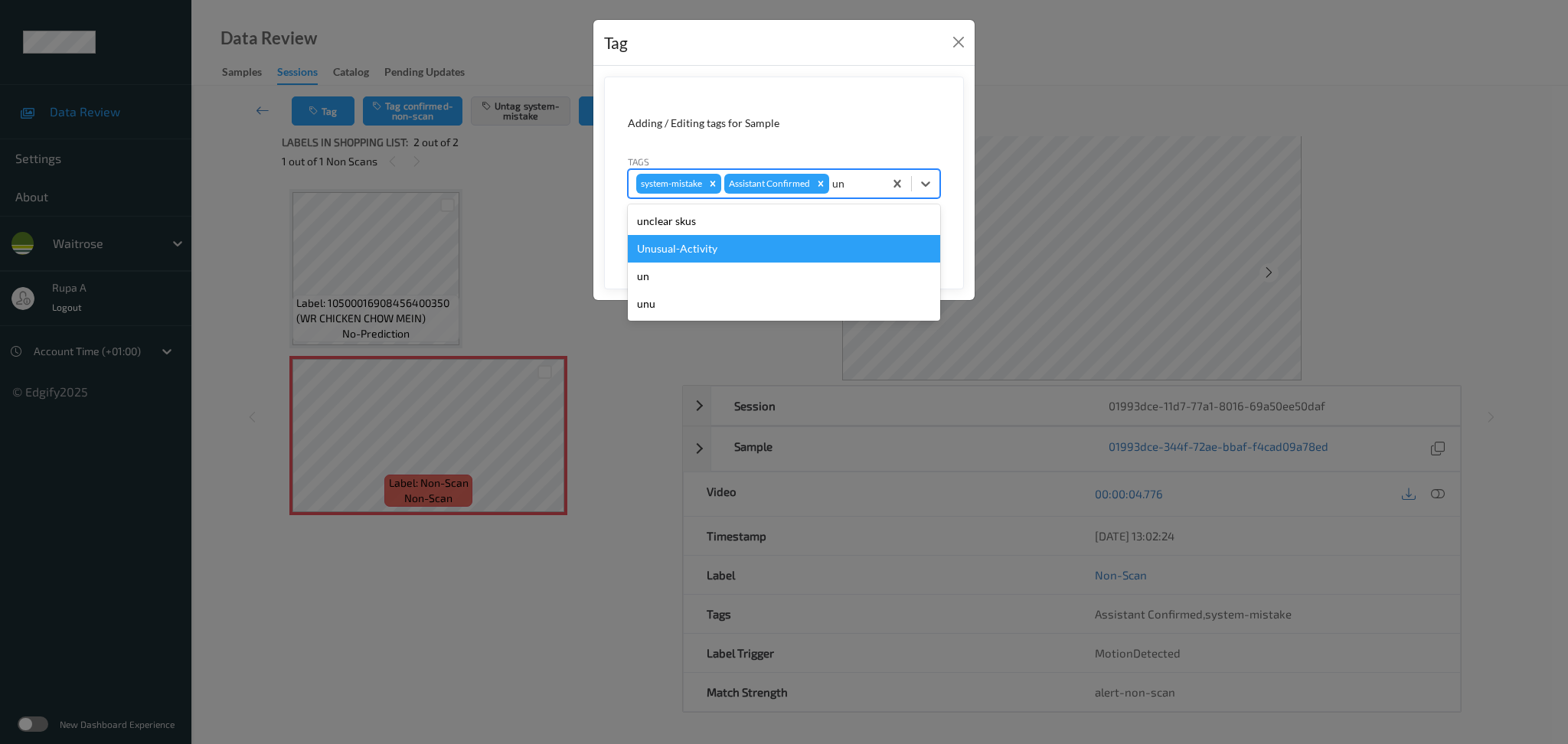
click at [751, 247] on div "Unusual-Activity" at bounding box center [784, 249] width 313 height 28
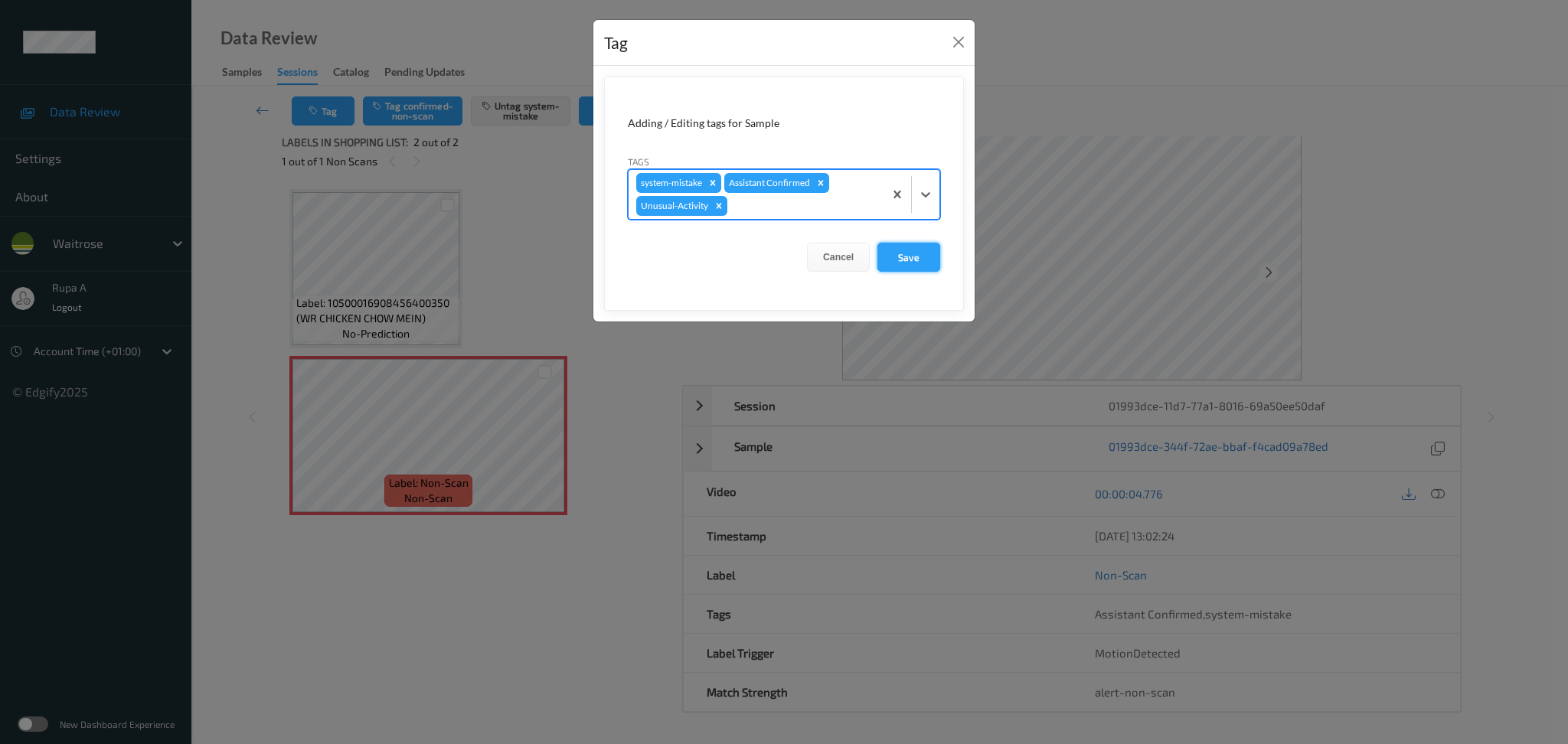
click at [922, 268] on button "Save" at bounding box center [908, 258] width 63 height 29
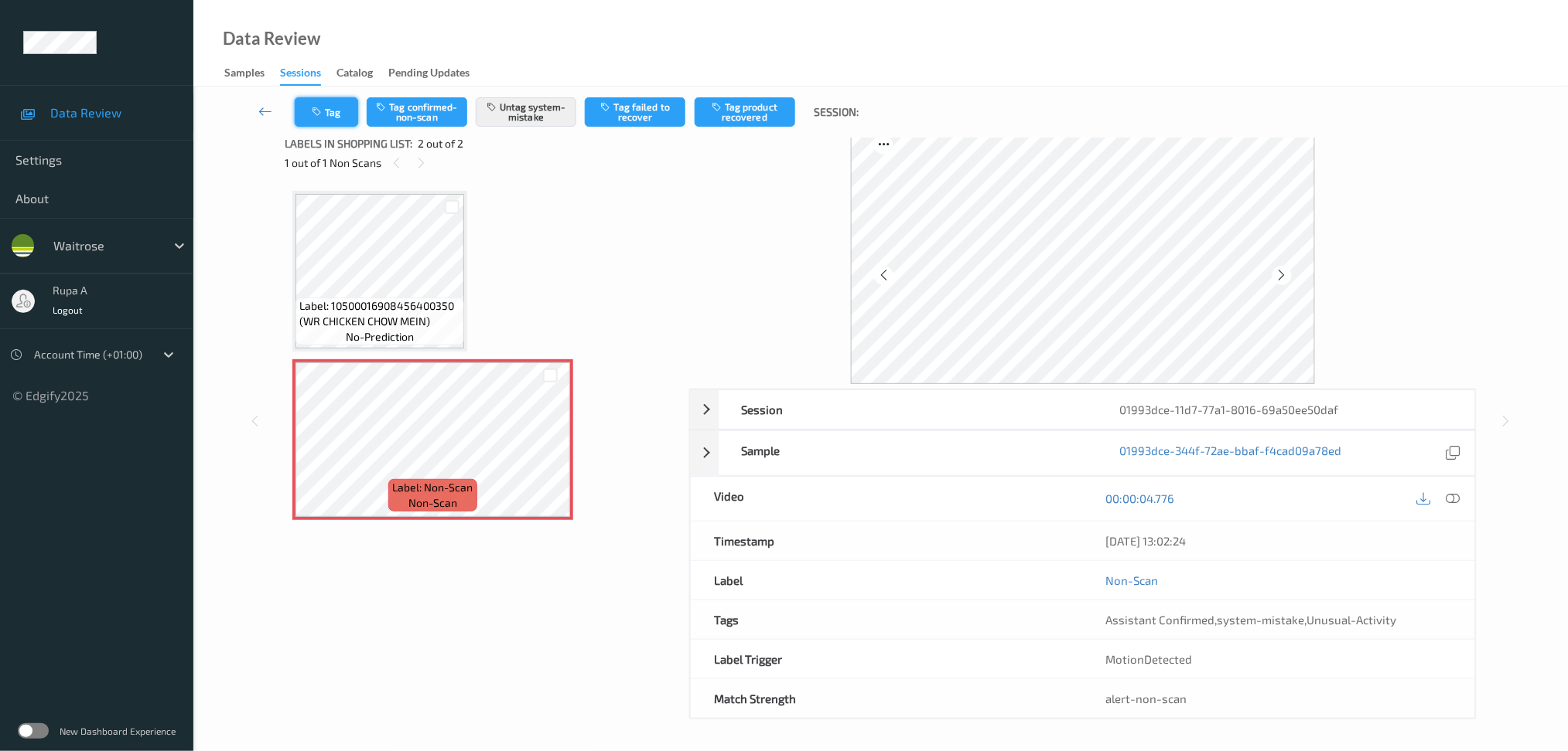
click at [326, 115] on button "Tag" at bounding box center [325, 112] width 63 height 29
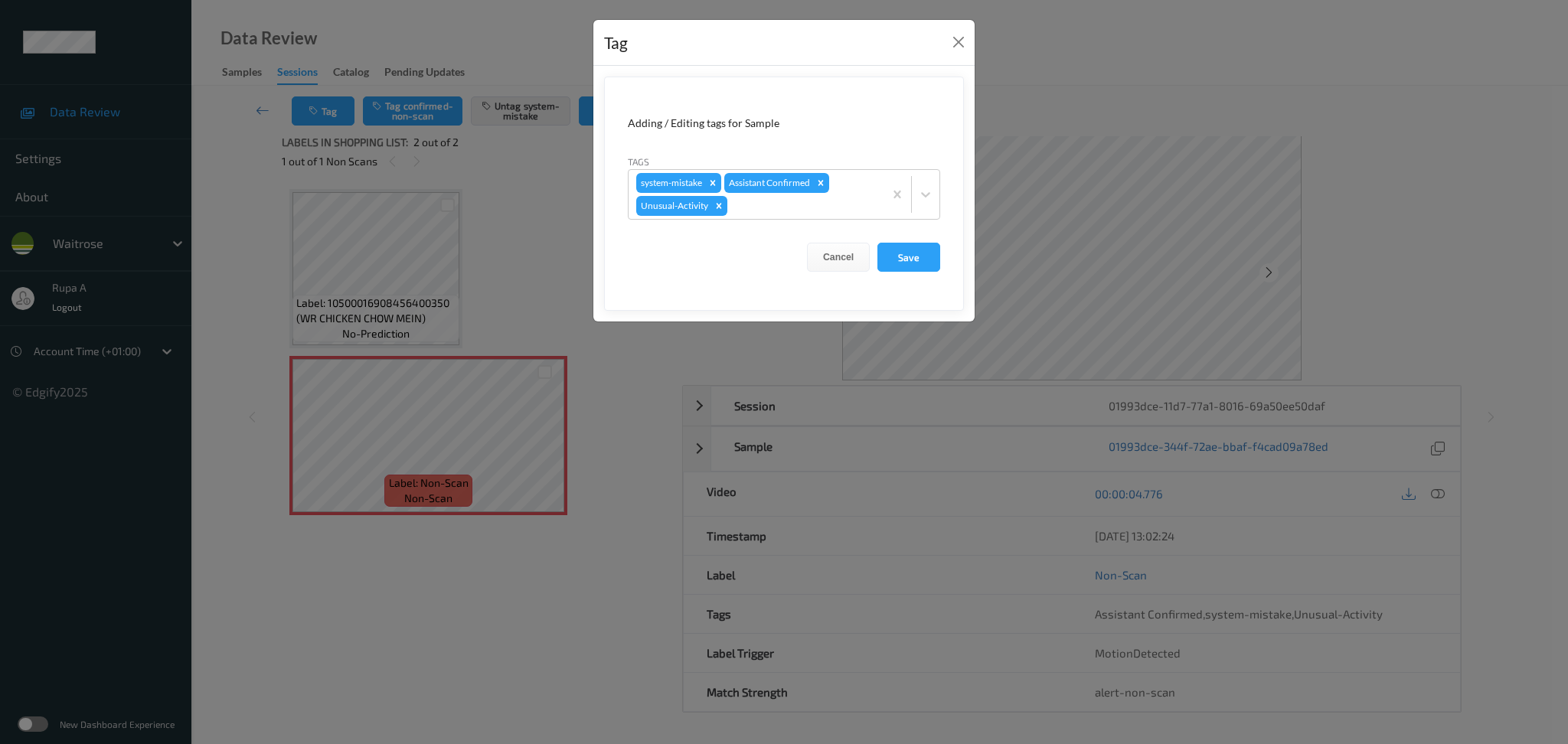
drag, startPoint x: 897, startPoint y: 268, endPoint x: 896, endPoint y: 260, distance: 8.1
click at [898, 267] on button "Save" at bounding box center [908, 258] width 63 height 29
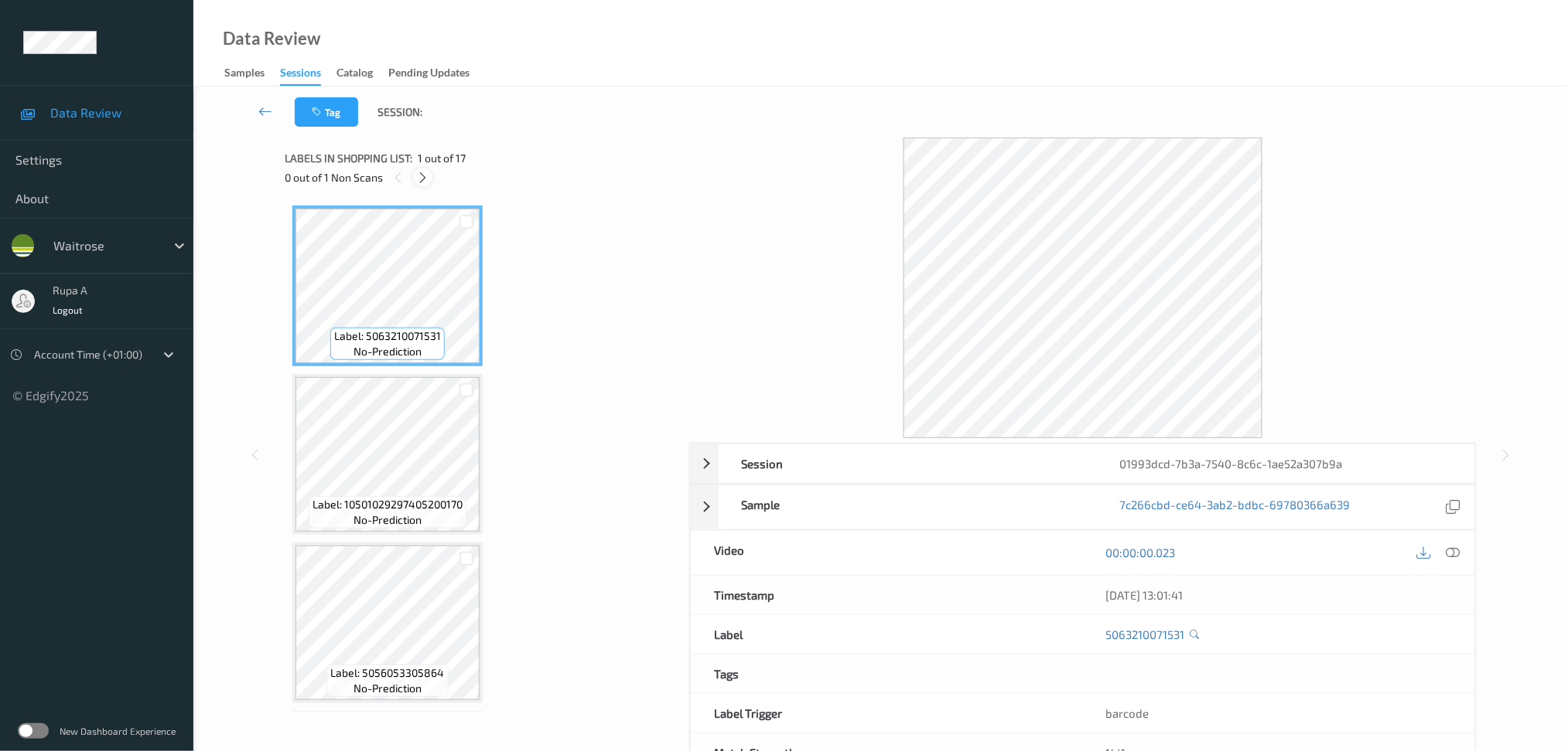
click at [418, 178] on icon at bounding box center [422, 177] width 13 height 14
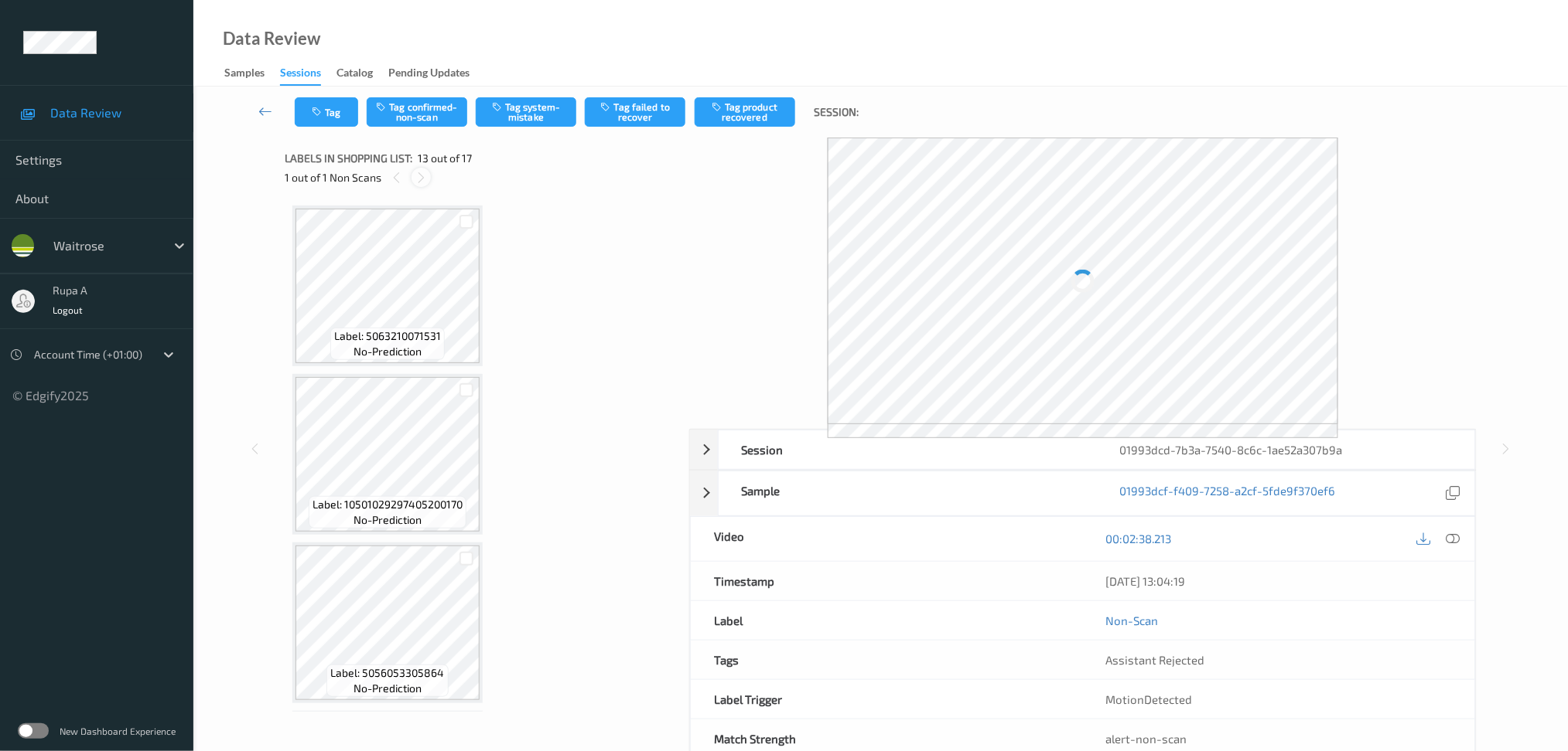
scroll to position [1848, 0]
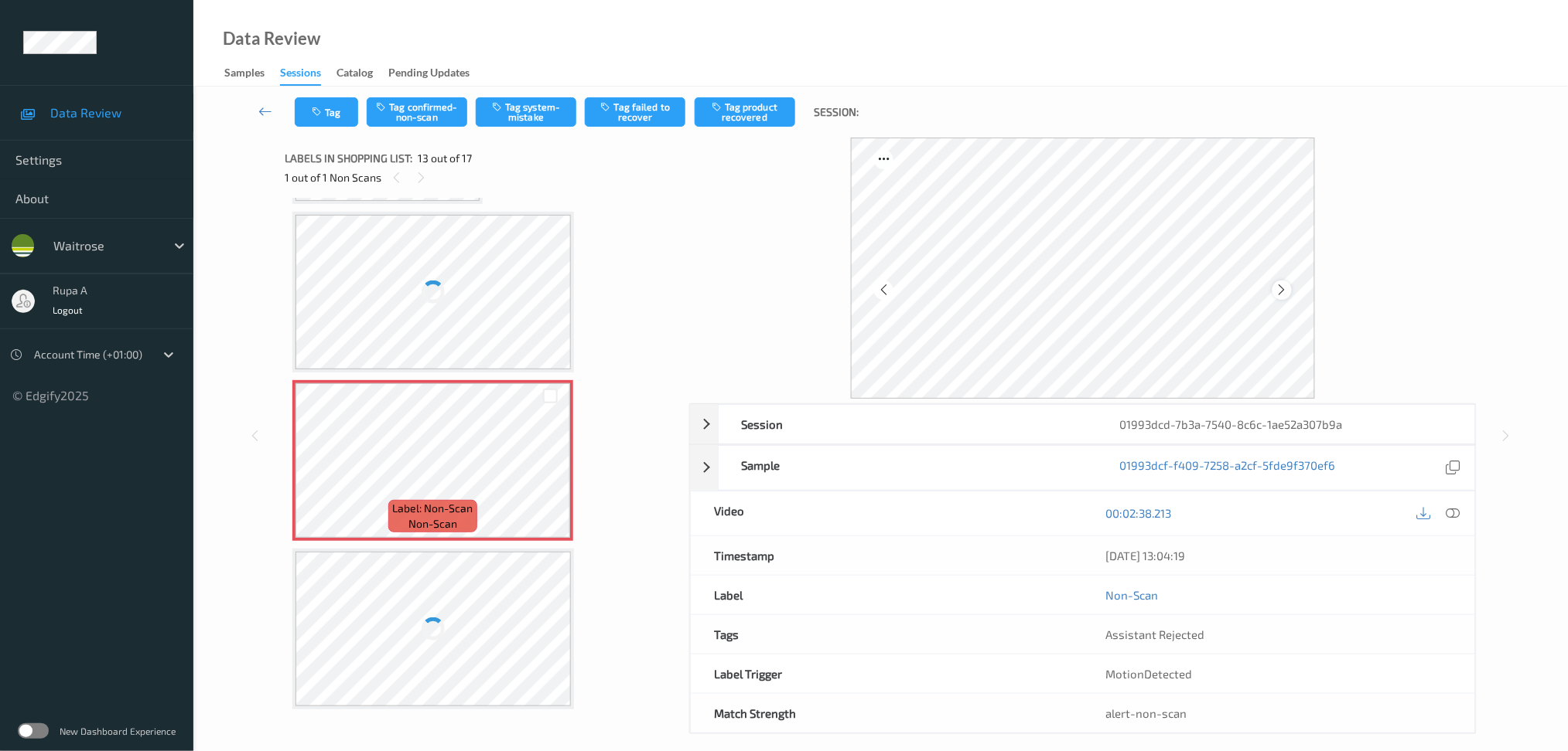
click at [1283, 289] on icon at bounding box center [1281, 289] width 13 height 14
click at [1282, 288] on icon at bounding box center [1281, 289] width 13 height 14
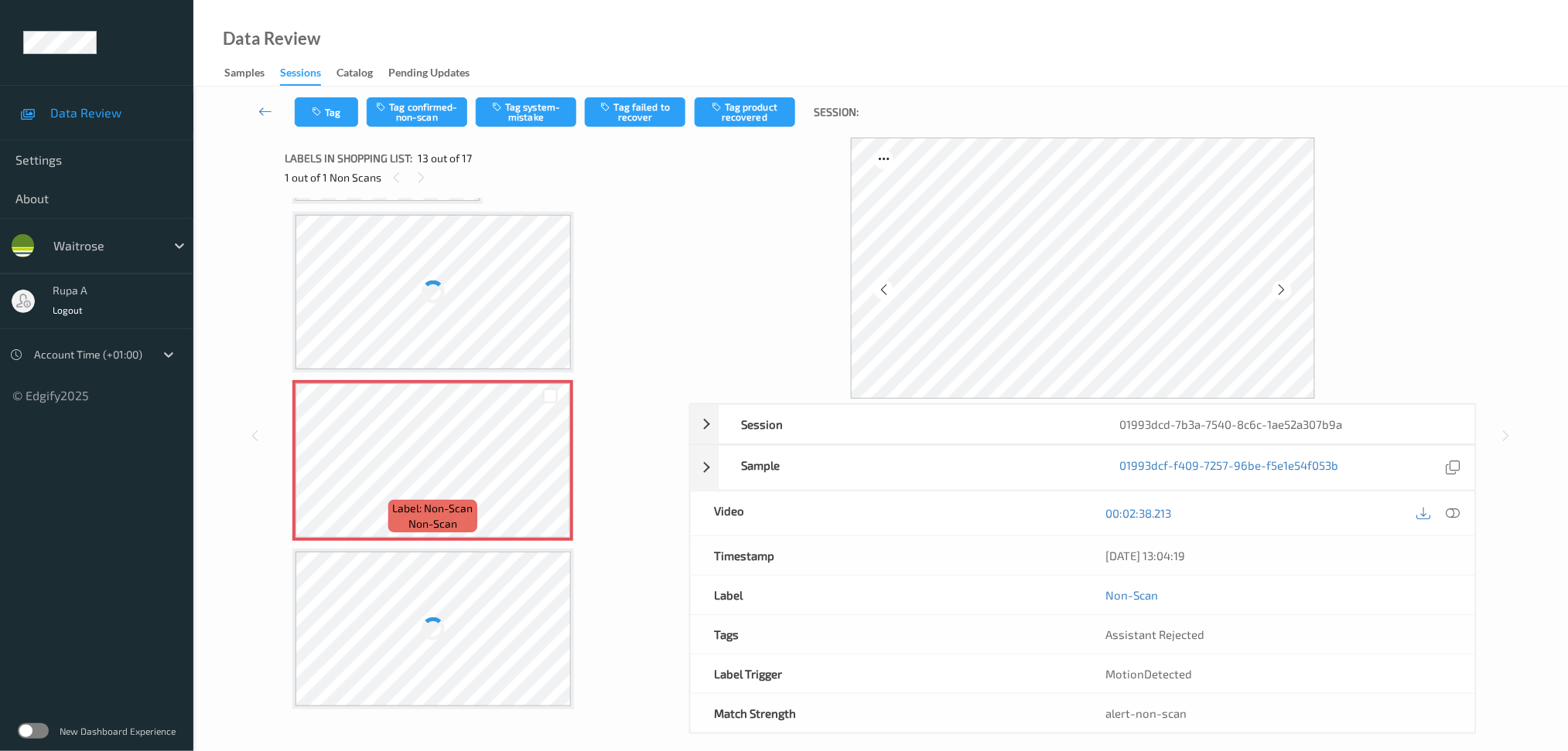
click at [1282, 288] on icon at bounding box center [1281, 289] width 13 height 14
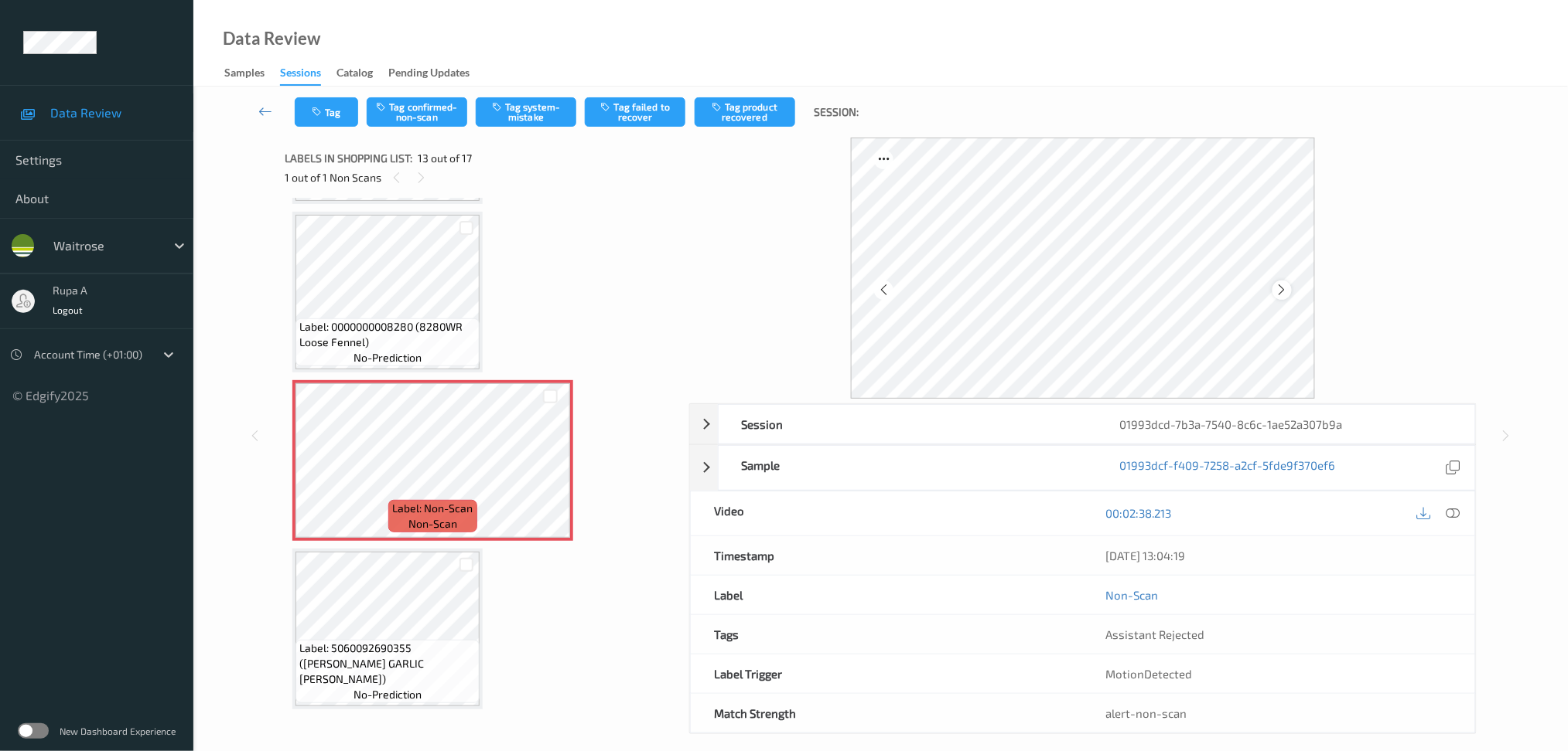
click at [1285, 286] on icon at bounding box center [1281, 289] width 13 height 14
click at [436, 319] on span "Label: 0000000008280 (8280WR Loose Fennel)" at bounding box center [387, 335] width 176 height 31
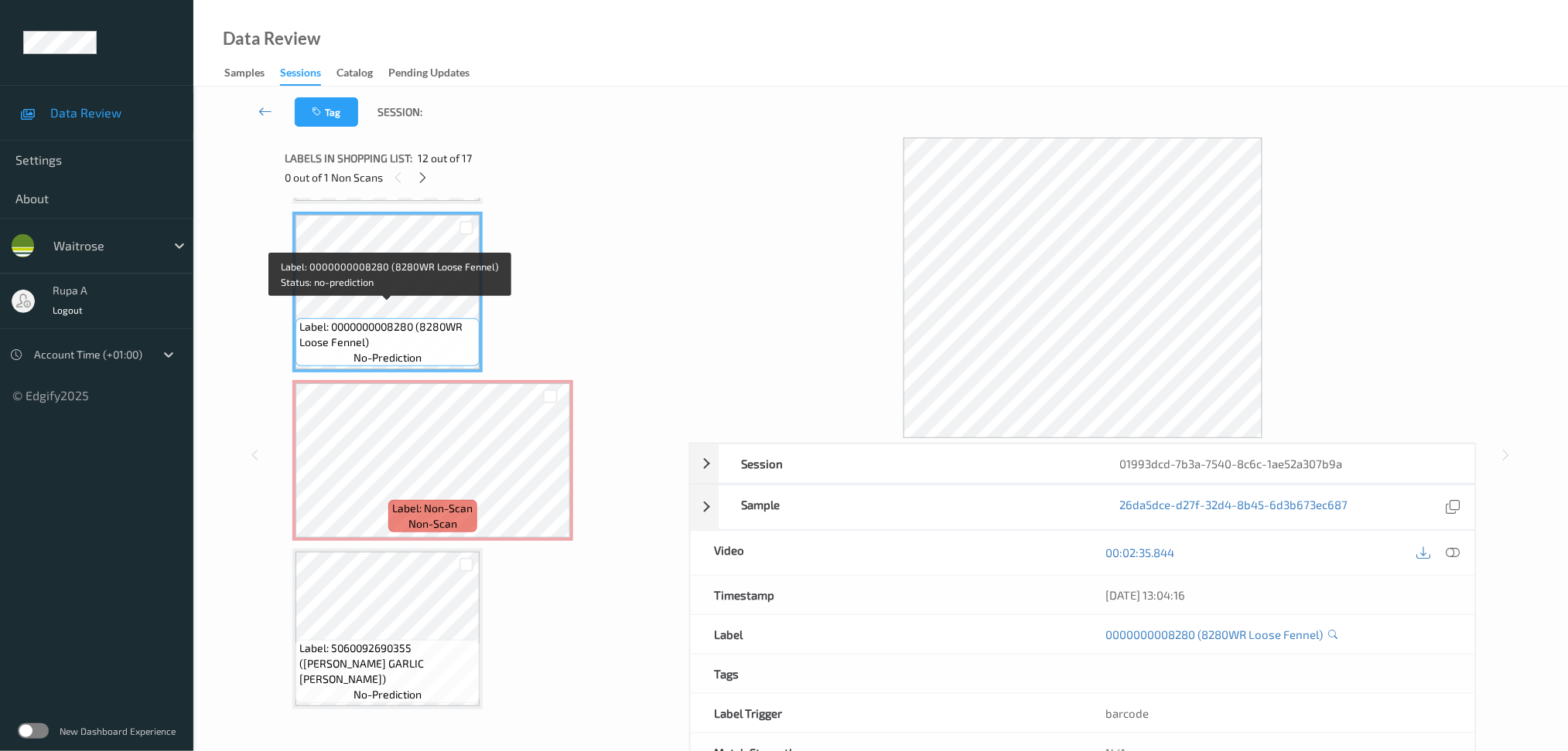
click at [327, 331] on span "Label: 0000000008280 (8280WR Loose Fennel)" at bounding box center [387, 335] width 176 height 31
copy span "Label: 0000000008280 (8280WR Loose Fennel)"
click at [327, 331] on span "Label: 0000000008280 (8280WR Loose Fennel)" at bounding box center [387, 335] width 176 height 31
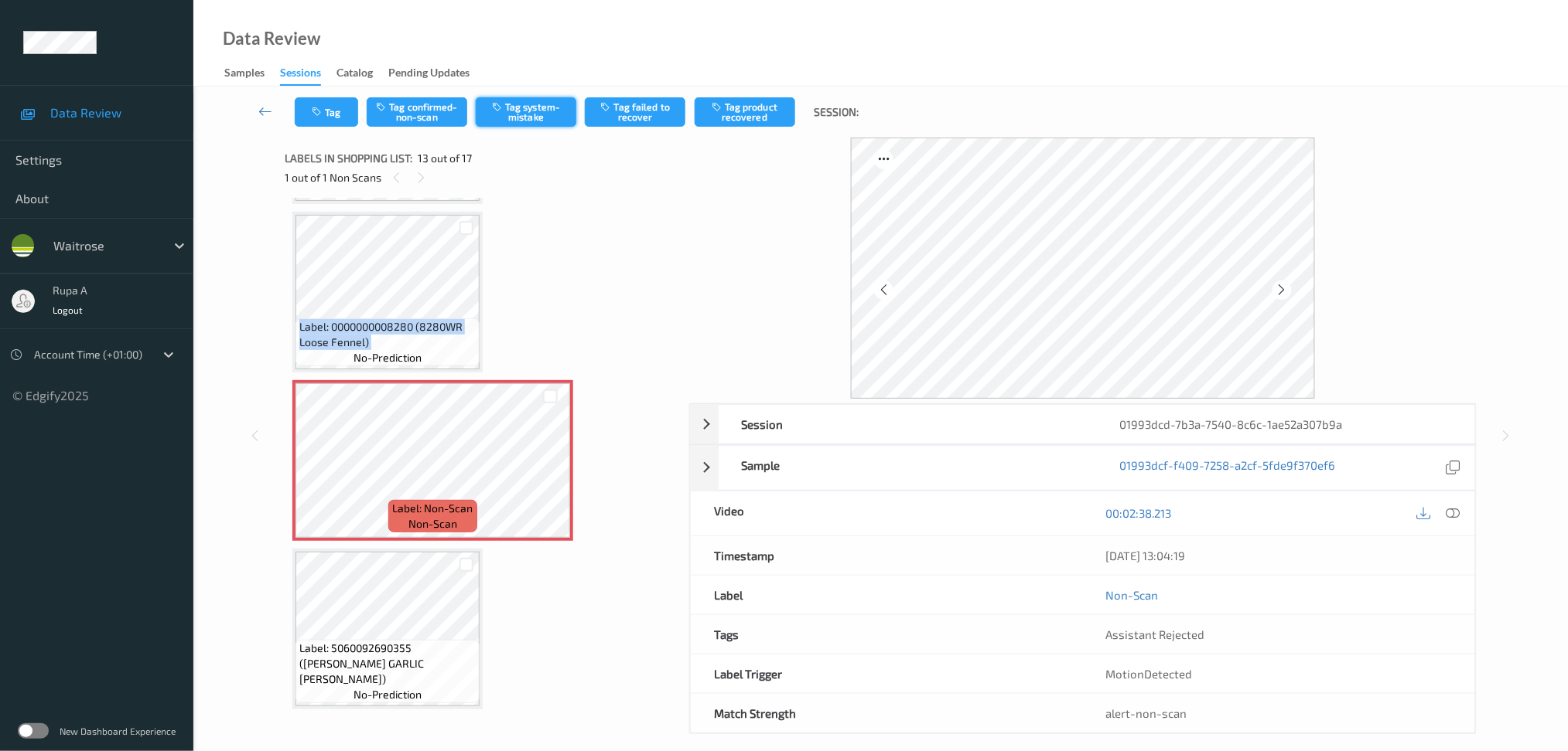
click at [553, 114] on button "Tag system-mistake" at bounding box center [525, 112] width 100 height 29
click at [325, 121] on button "Tag" at bounding box center [325, 112] width 63 height 29
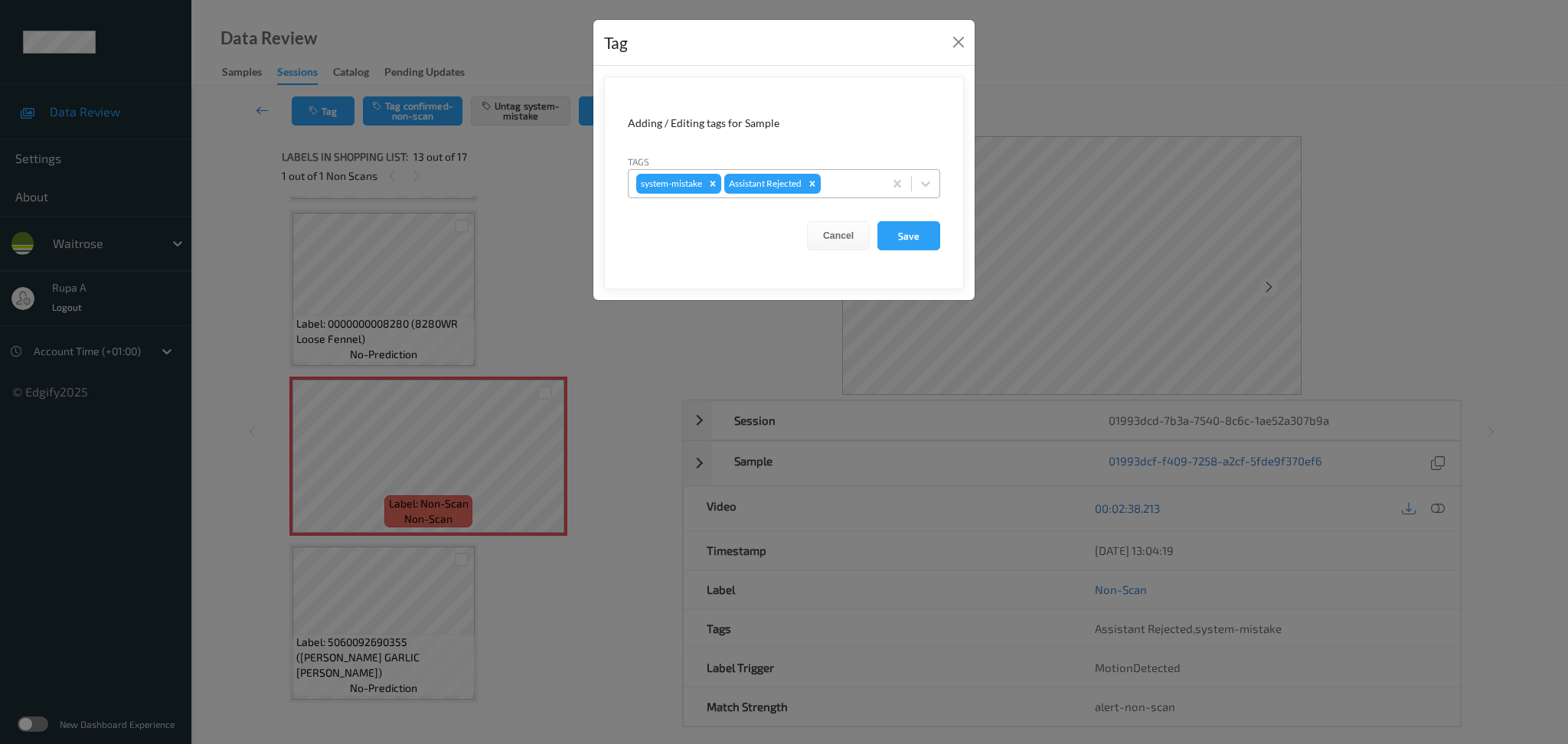
click at [840, 183] on div at bounding box center [850, 183] width 52 height 18
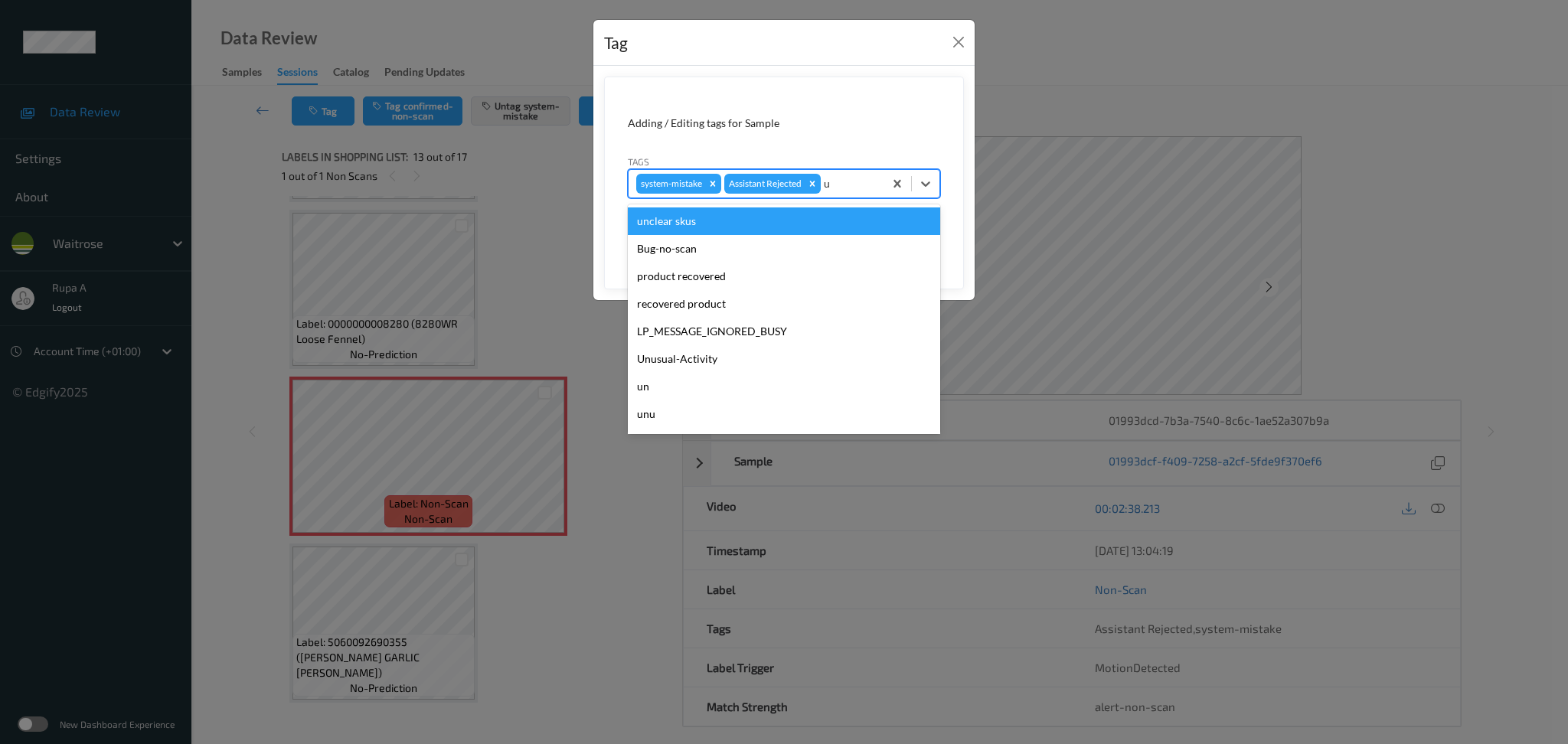
type input "un"
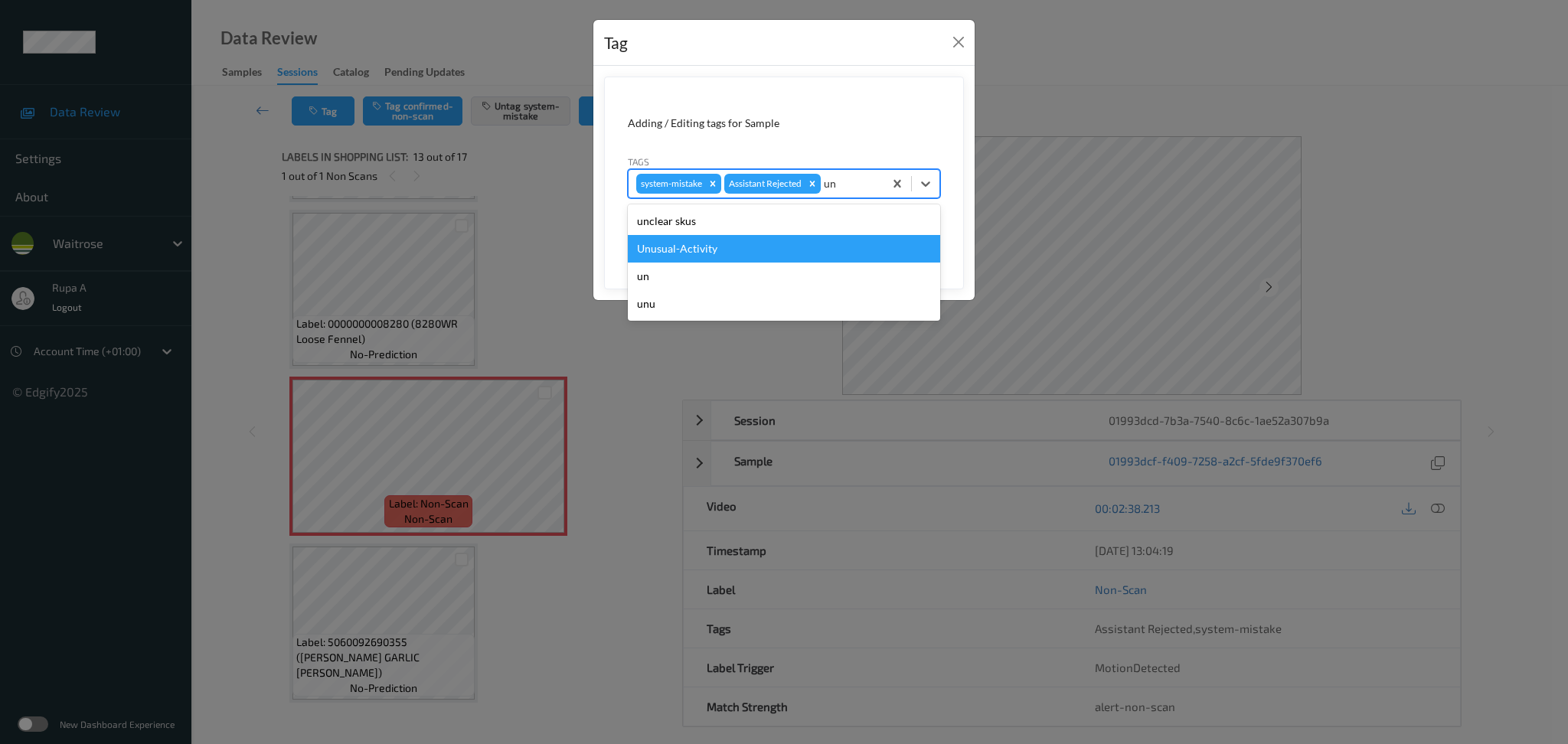
click at [732, 252] on div "Unusual-Activity" at bounding box center [784, 249] width 313 height 28
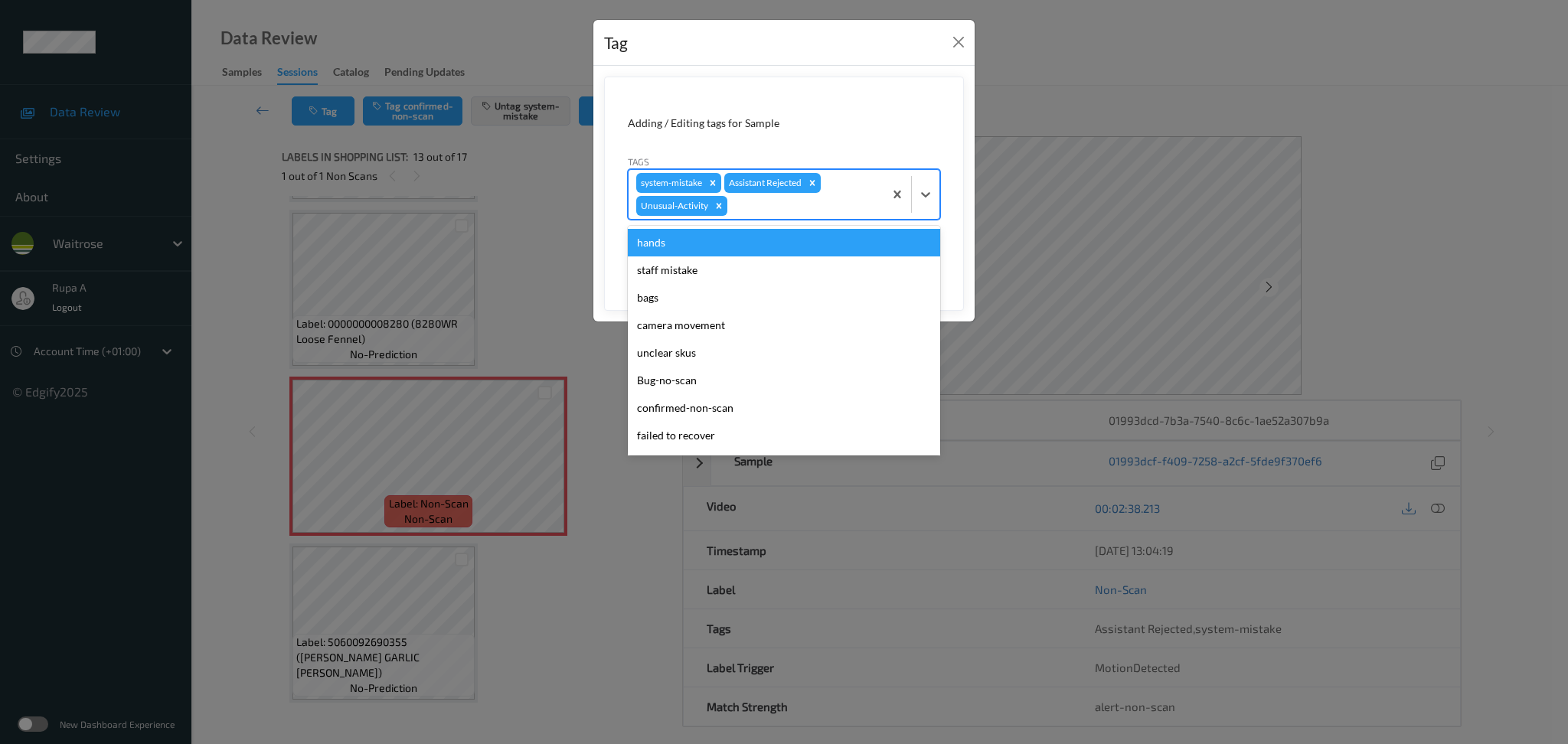
click at [836, 212] on div at bounding box center [803, 206] width 146 height 18
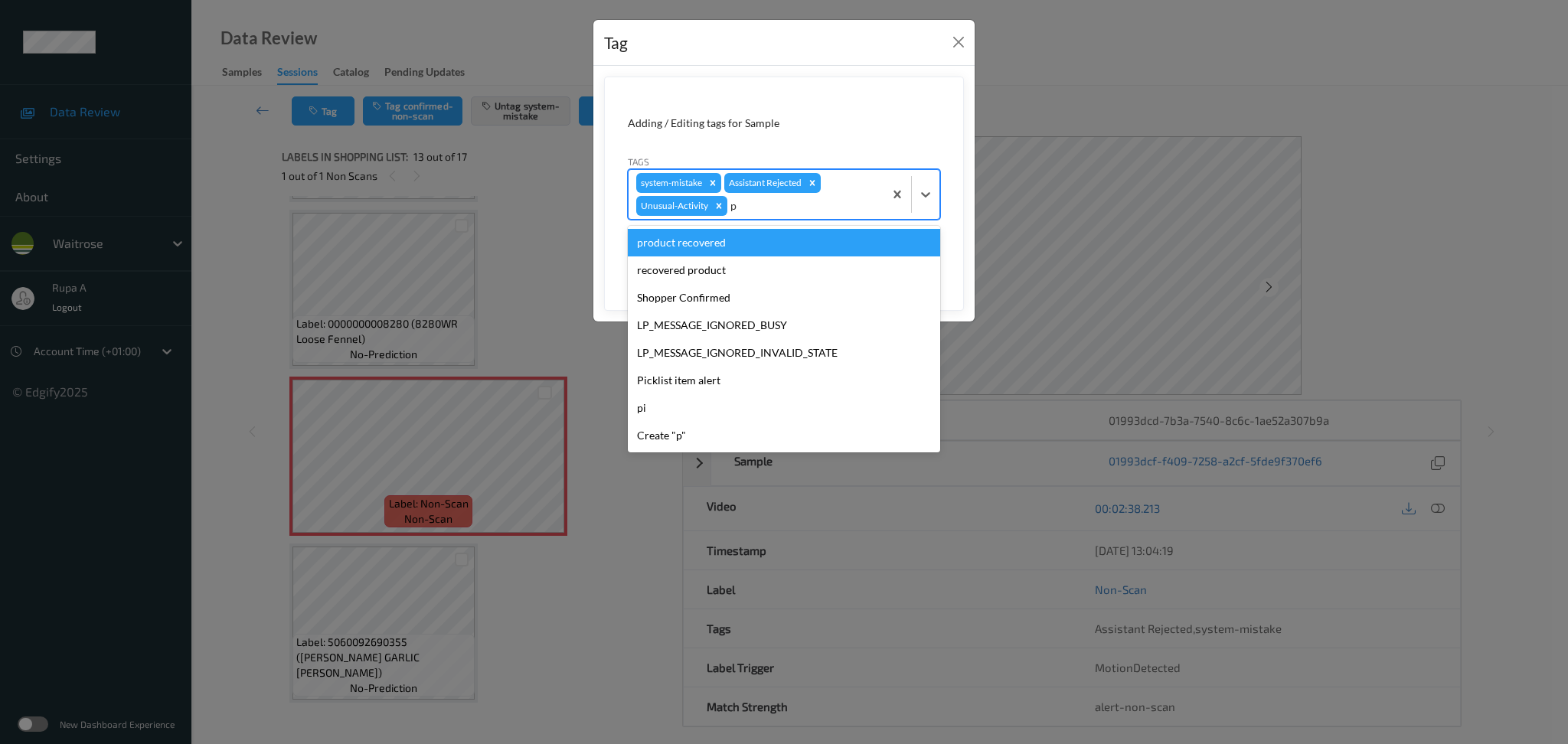
type input "pi"
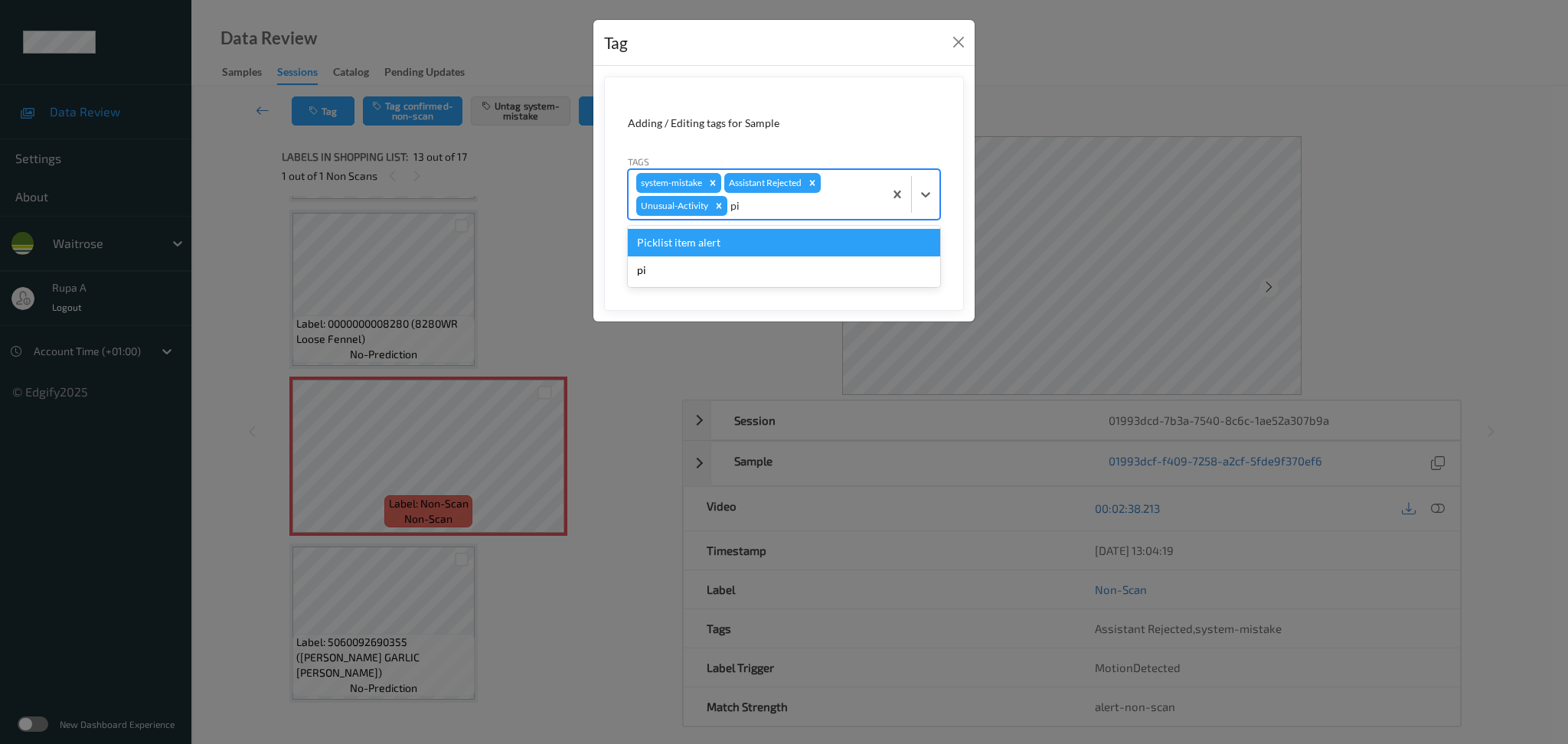
click at [795, 235] on div "Picklist item alert" at bounding box center [784, 242] width 313 height 28
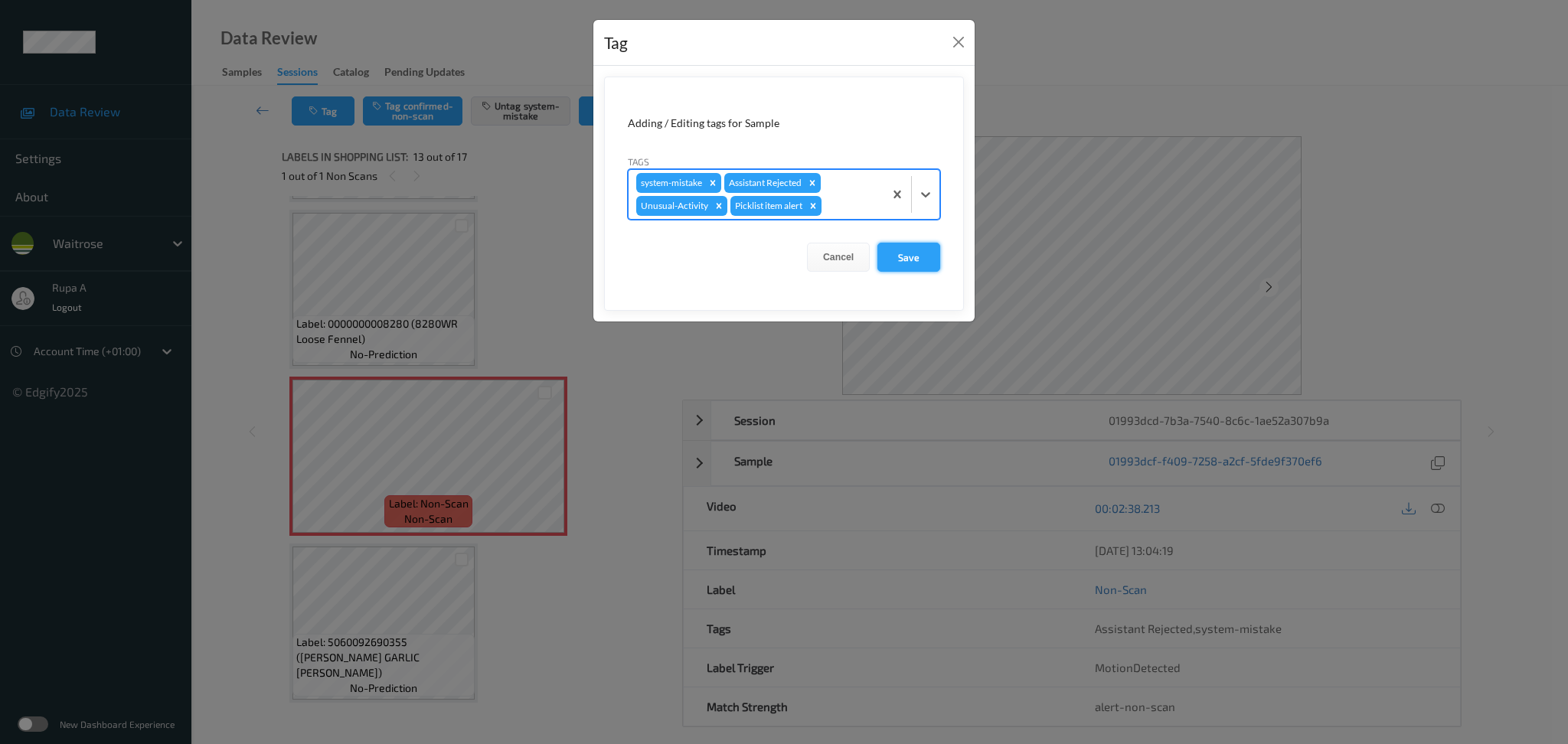
click at [915, 250] on button "Save" at bounding box center [908, 258] width 63 height 29
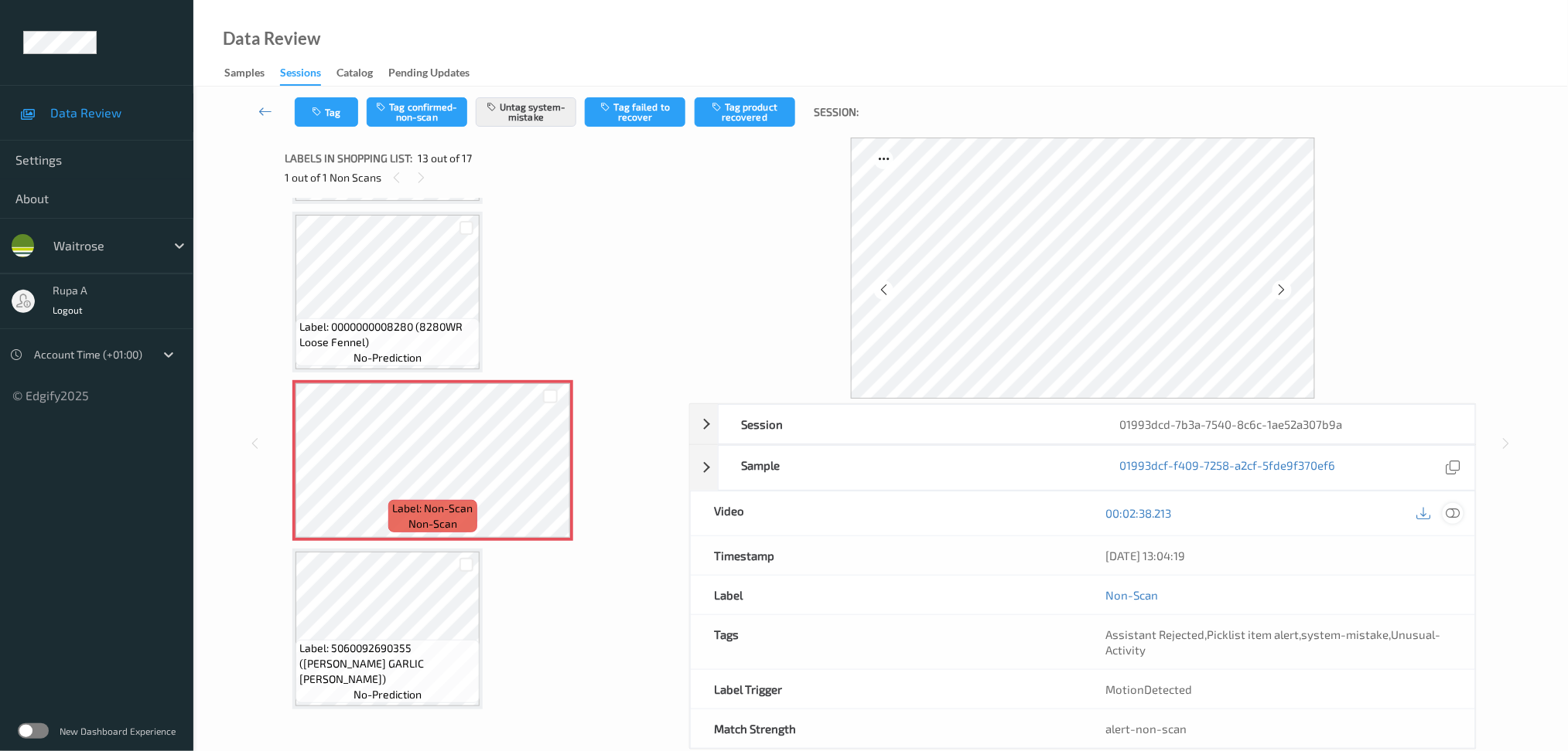
click at [1455, 510] on icon at bounding box center [1452, 513] width 14 height 14
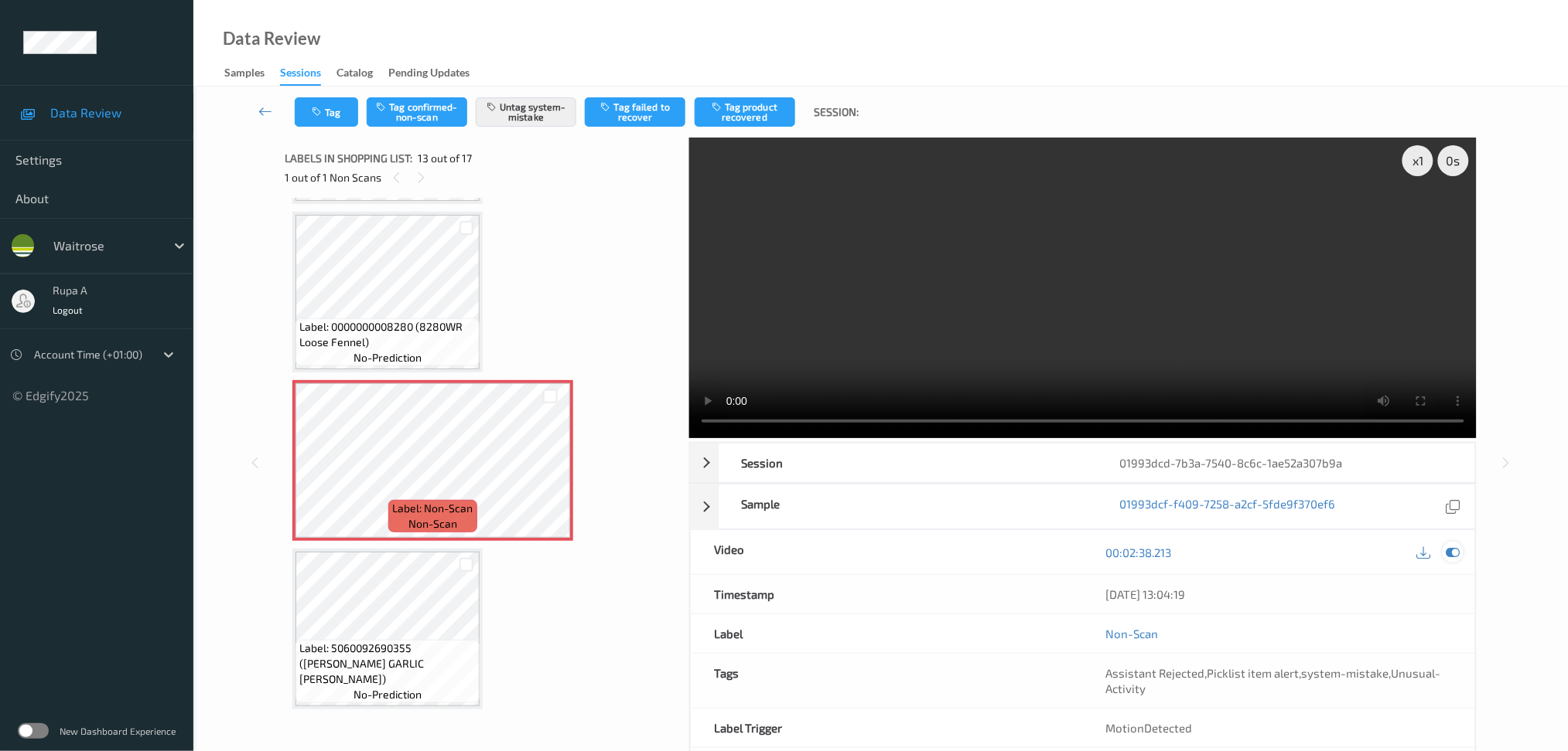
click at [1455, 556] on icon at bounding box center [1452, 552] width 14 height 14
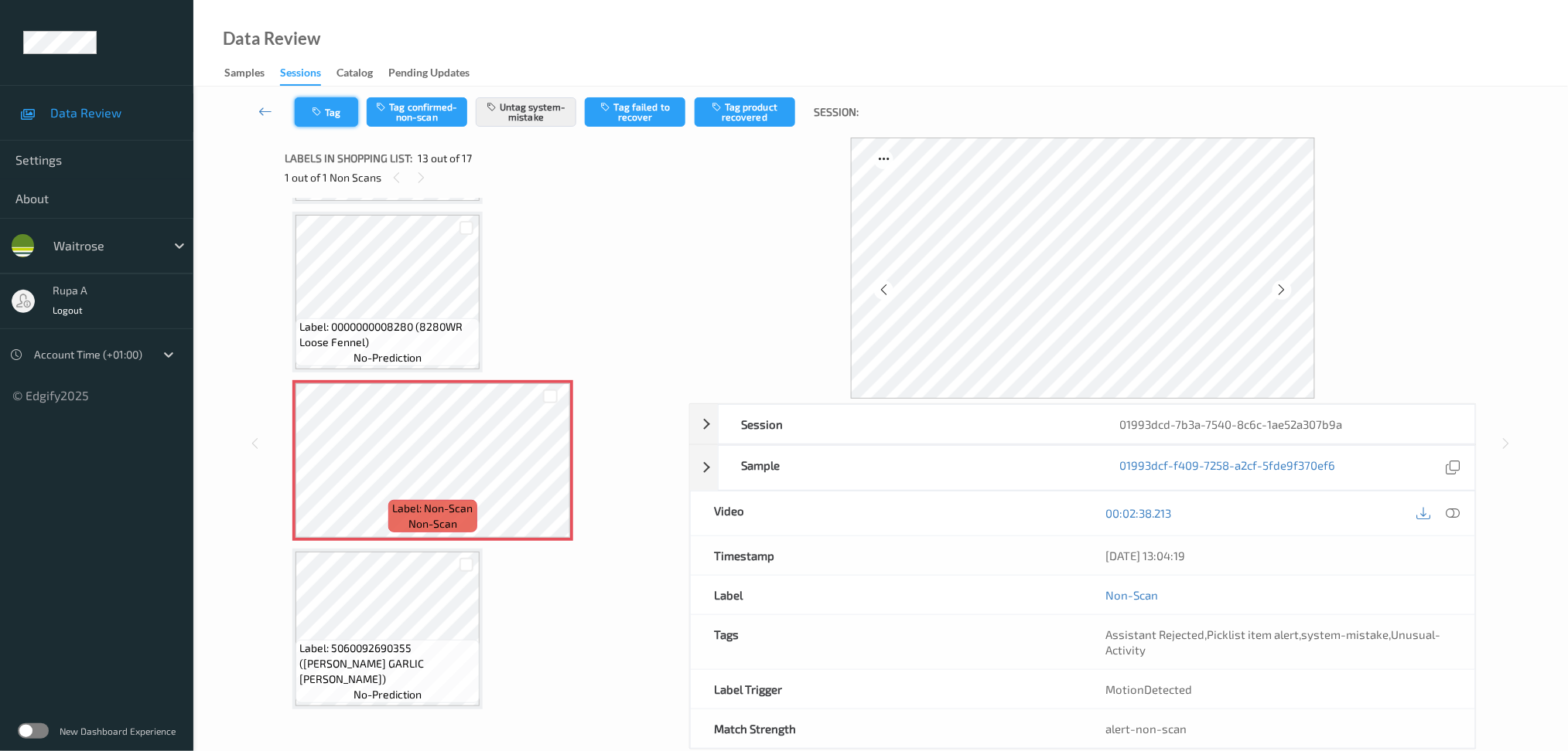
click at [311, 118] on button "Tag" at bounding box center [325, 112] width 63 height 29
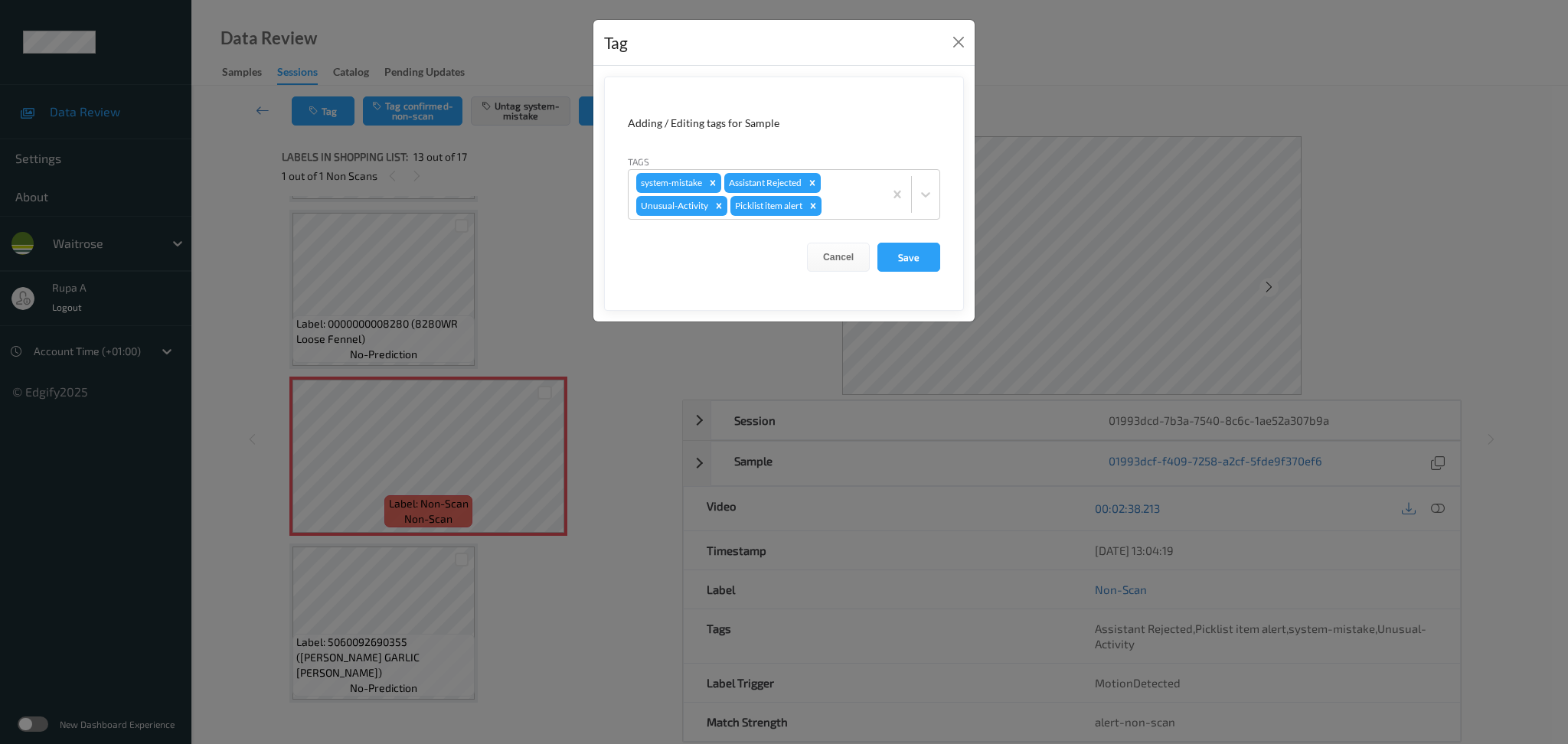
click at [902, 258] on button "Save" at bounding box center [908, 258] width 63 height 29
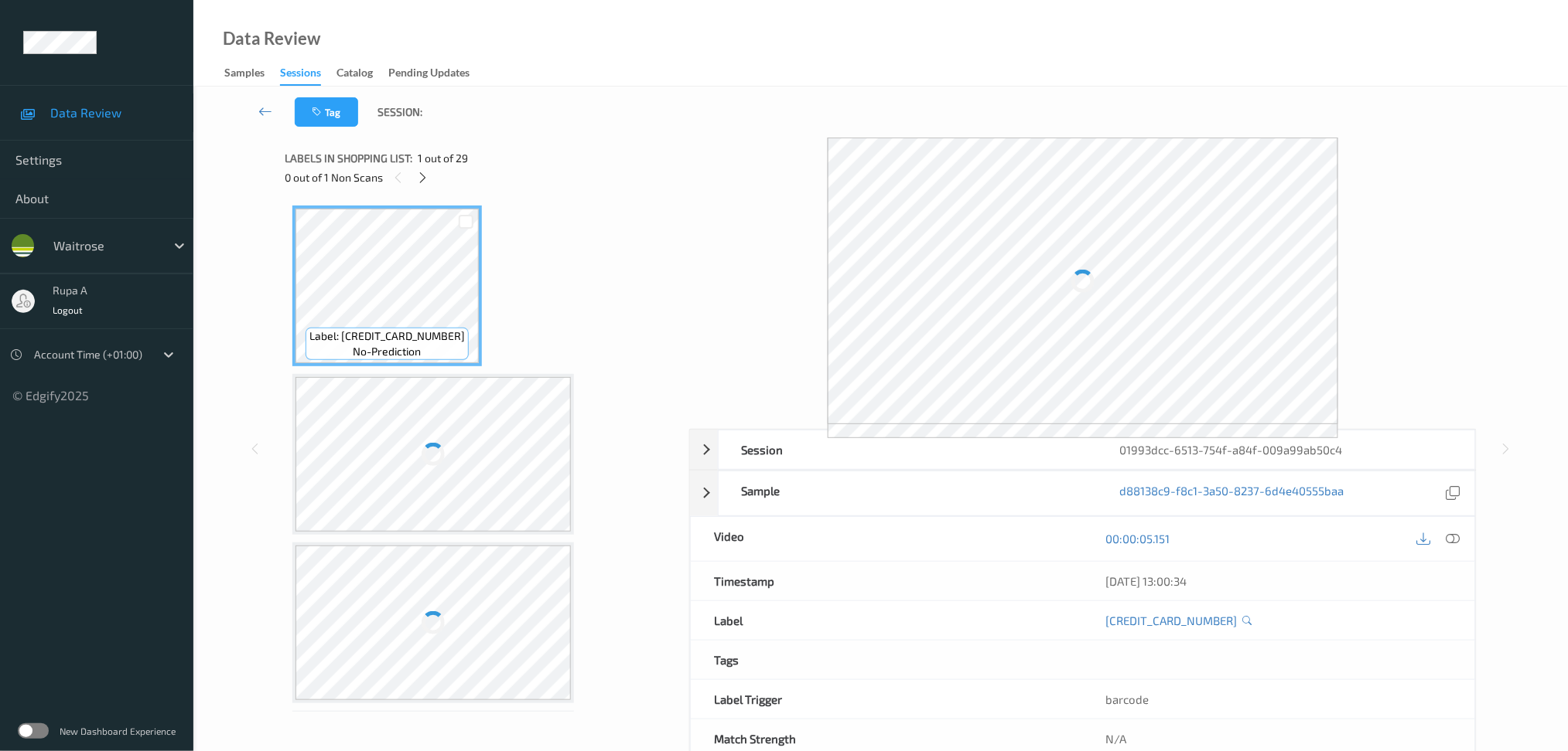
click at [540, 155] on div "Labels in shopping list: 1 out of 29" at bounding box center [481, 158] width 394 height 19
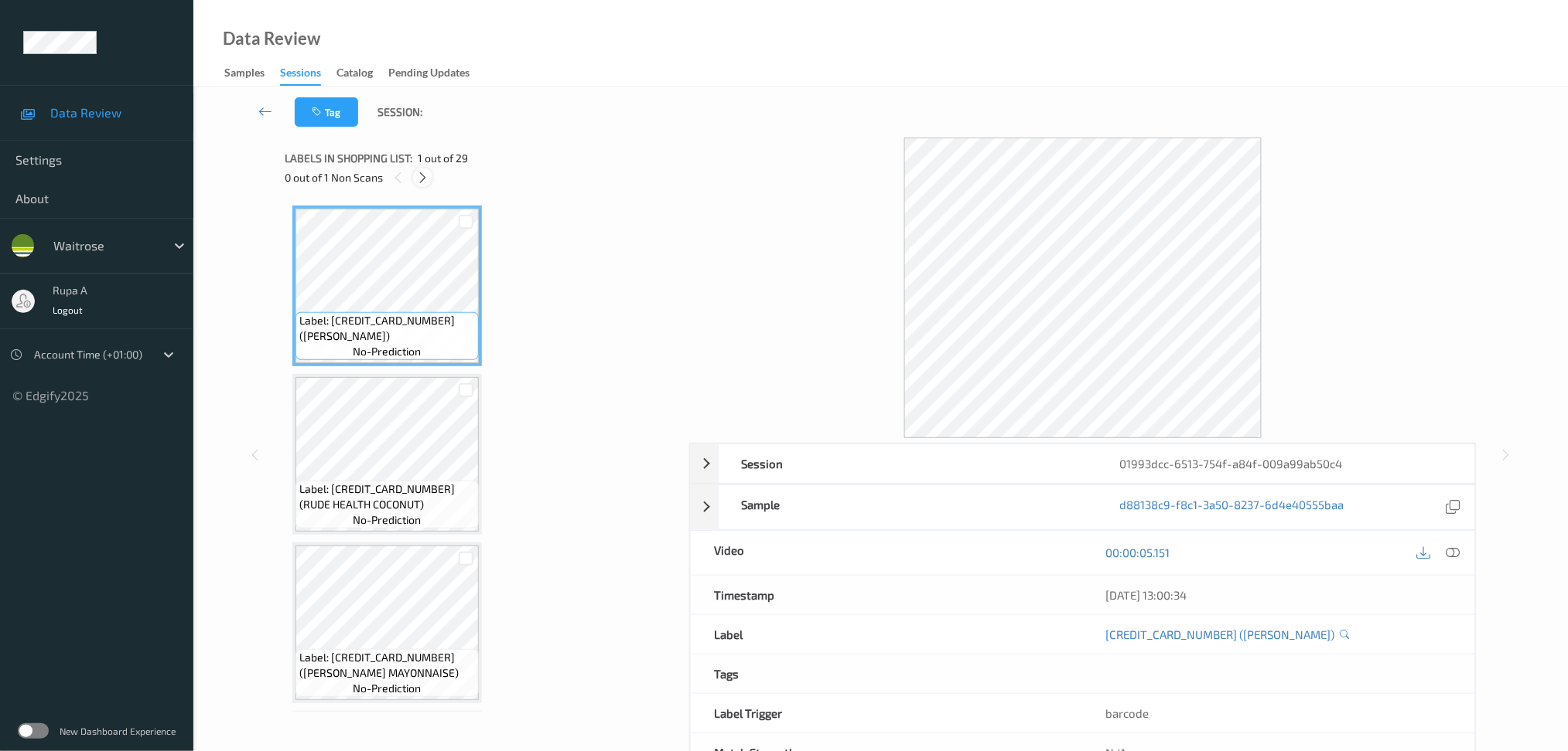
click at [421, 176] on icon at bounding box center [422, 177] width 13 height 14
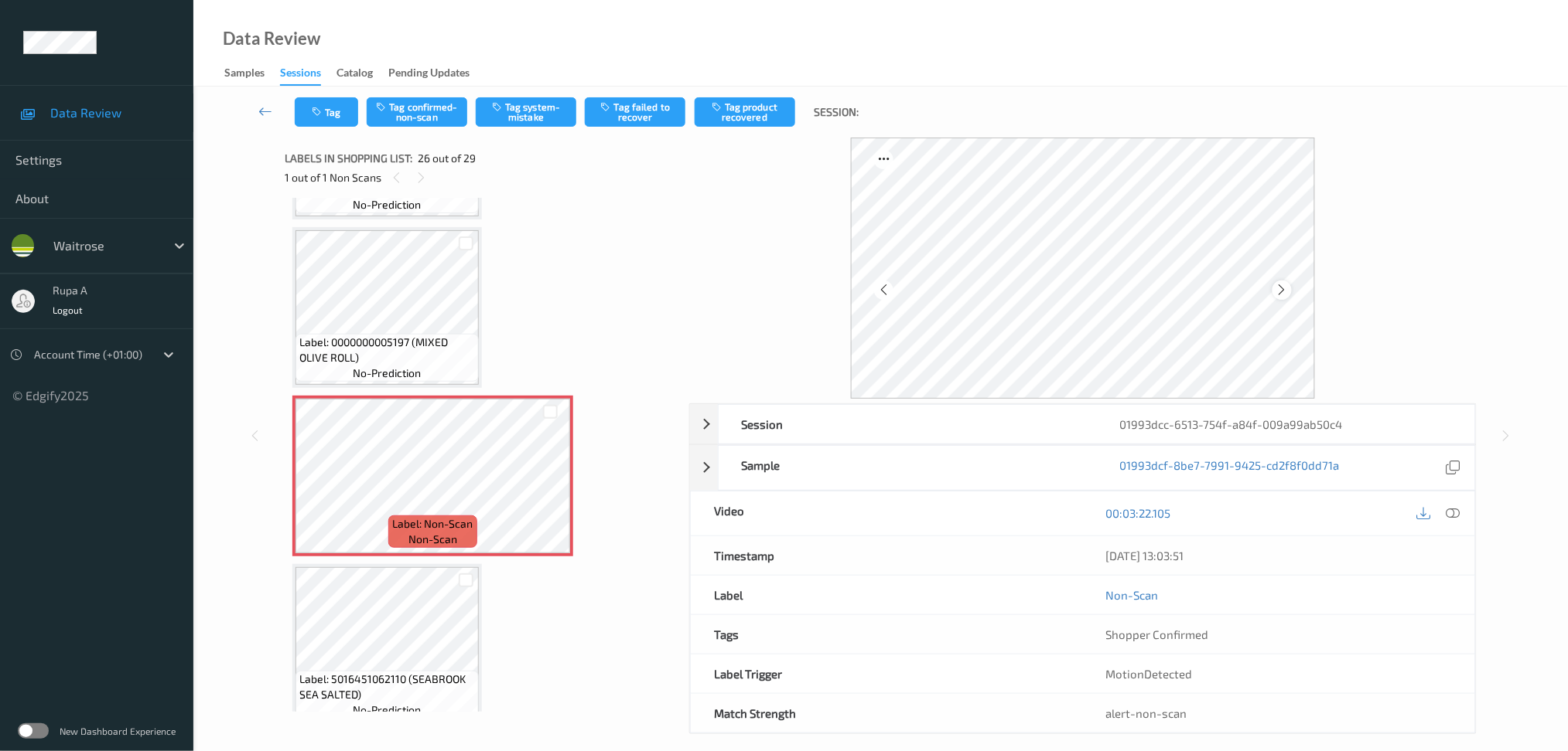
click at [1284, 292] on icon at bounding box center [1281, 289] width 13 height 14
click at [1458, 507] on icon at bounding box center [1452, 513] width 14 height 14
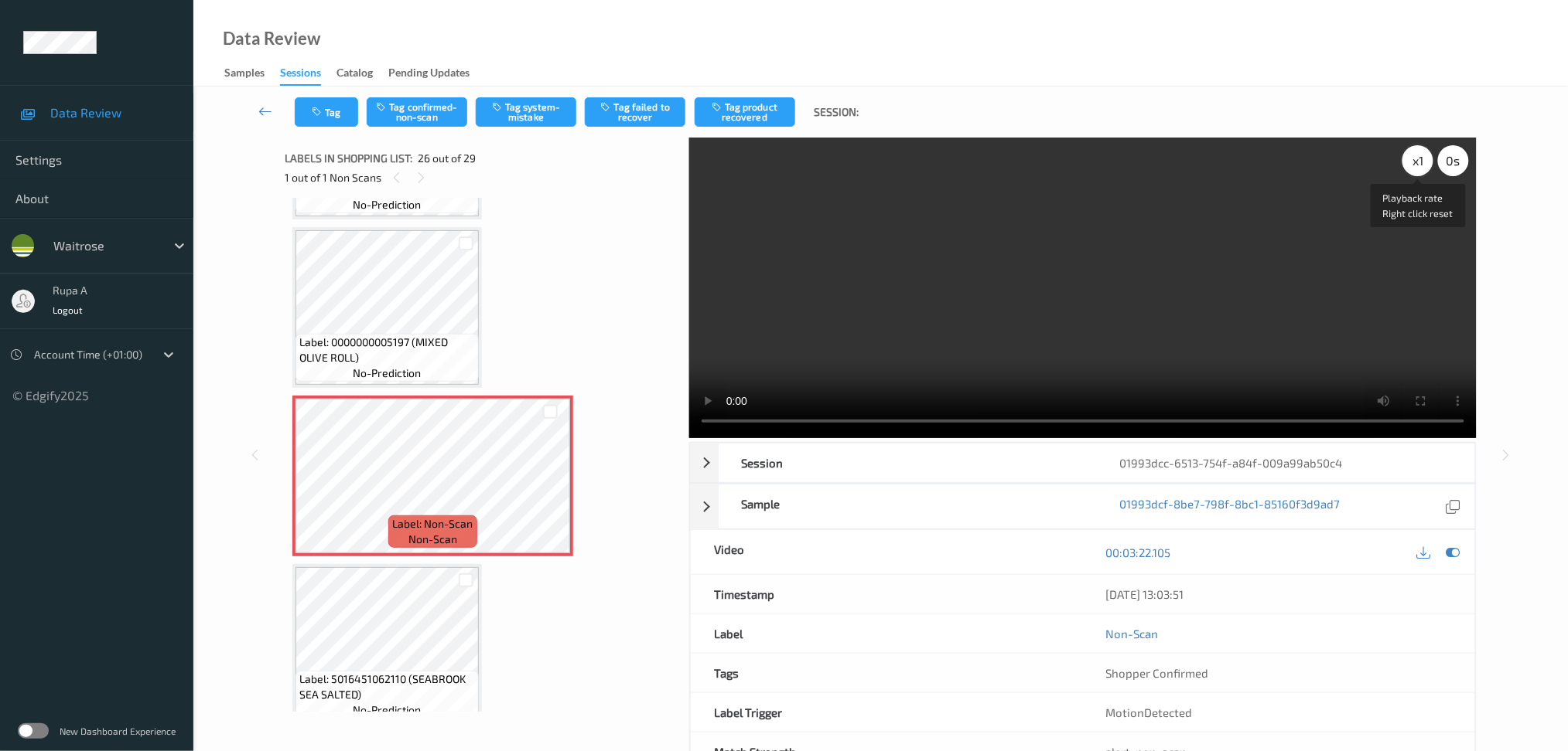
click at [1417, 161] on div "x 1" at bounding box center [1418, 161] width 31 height 31
click at [1453, 551] on icon at bounding box center [1452, 552] width 14 height 14
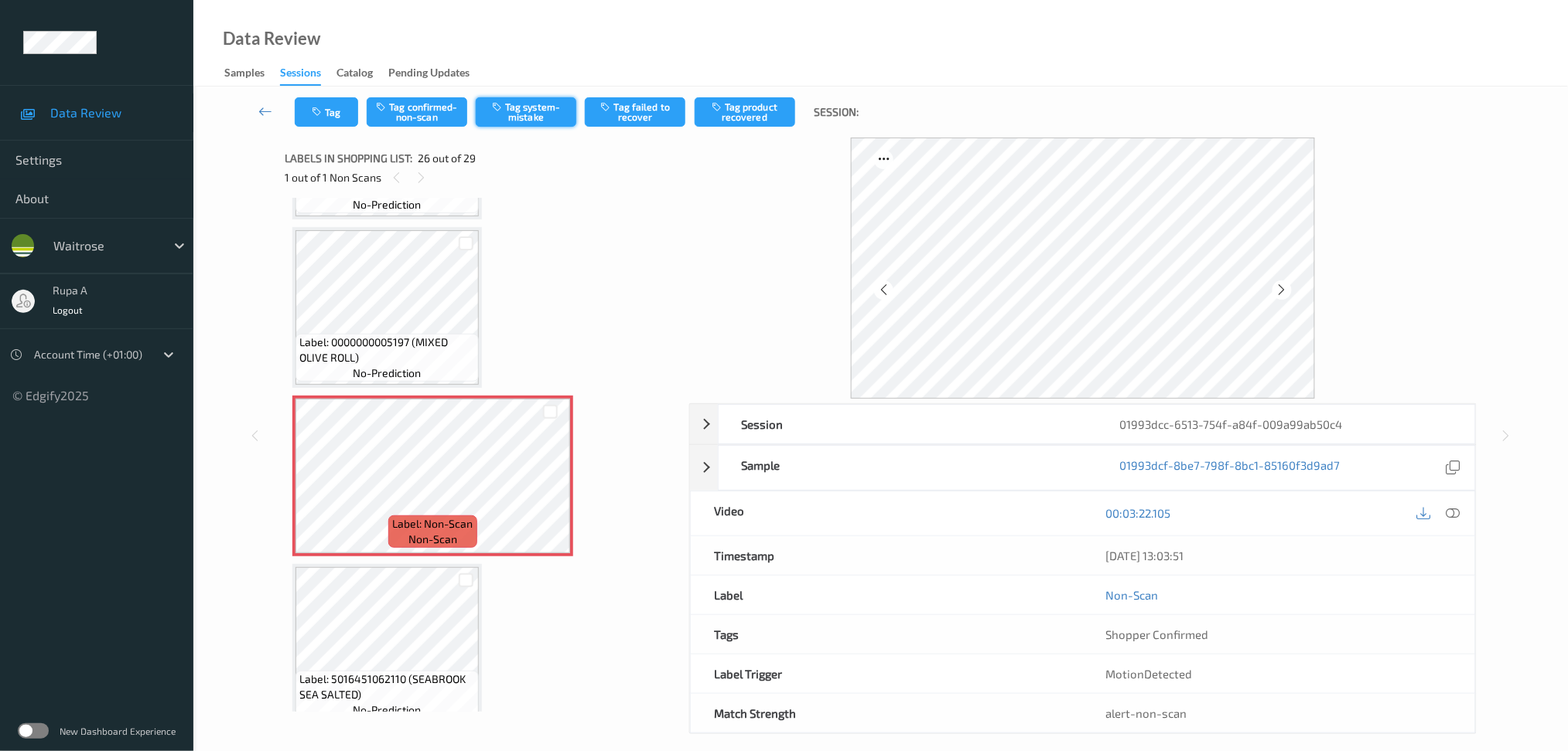
click at [534, 119] on button "Tag system-mistake" at bounding box center [525, 112] width 100 height 29
click at [318, 118] on button "Tag" at bounding box center [325, 112] width 63 height 29
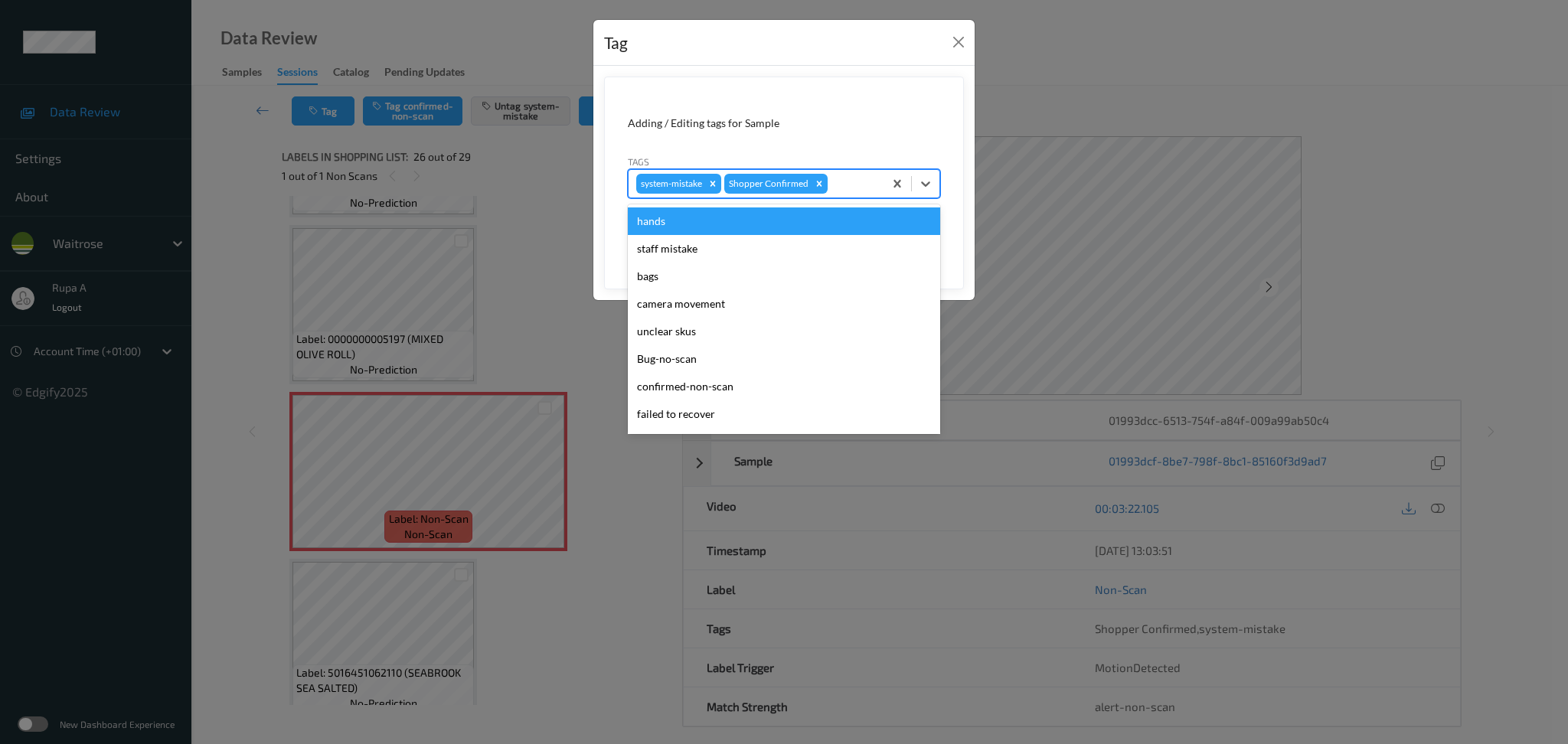
click at [861, 186] on div at bounding box center [853, 183] width 45 height 18
type input "un"
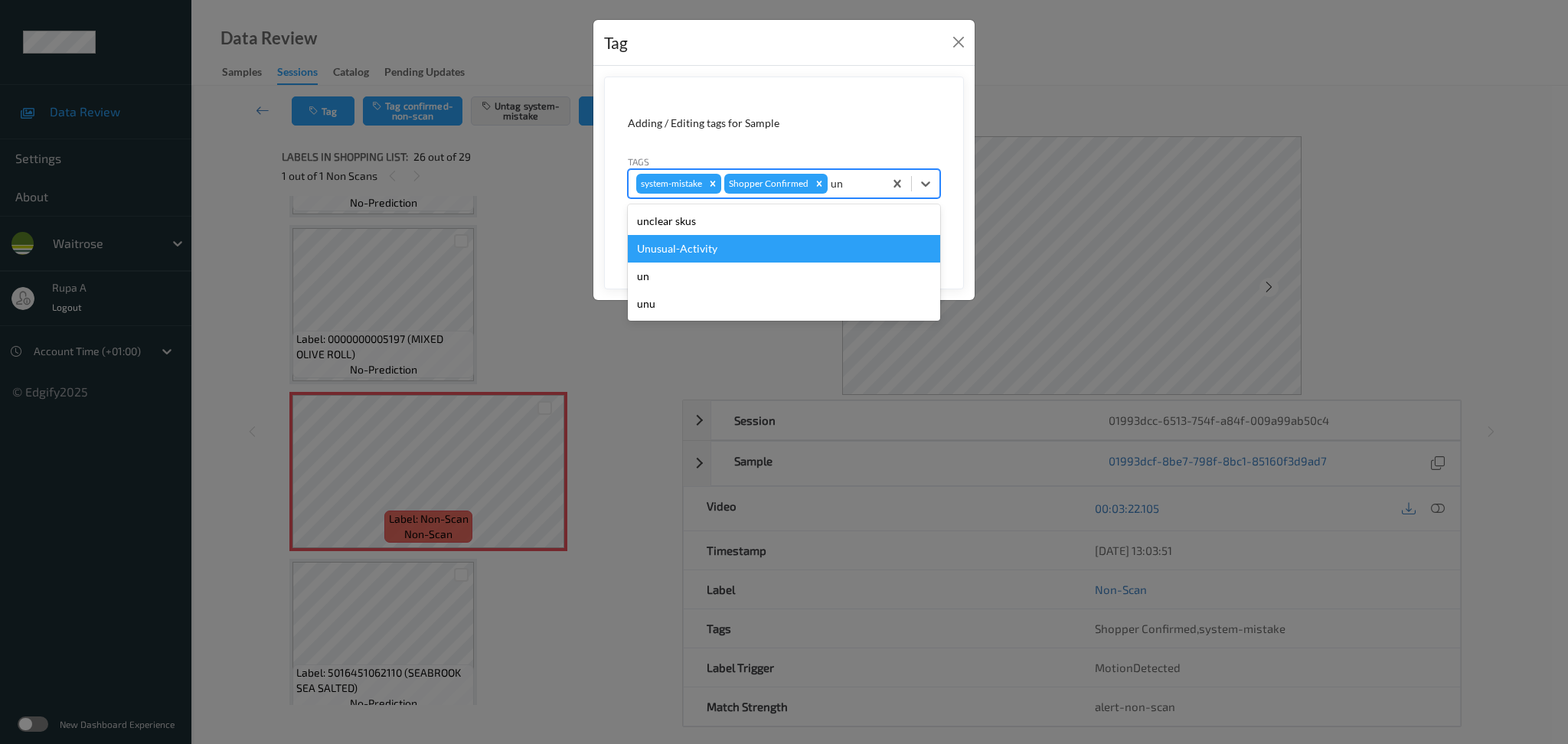
click at [700, 245] on div "Unusual-Activity" at bounding box center [784, 249] width 313 height 28
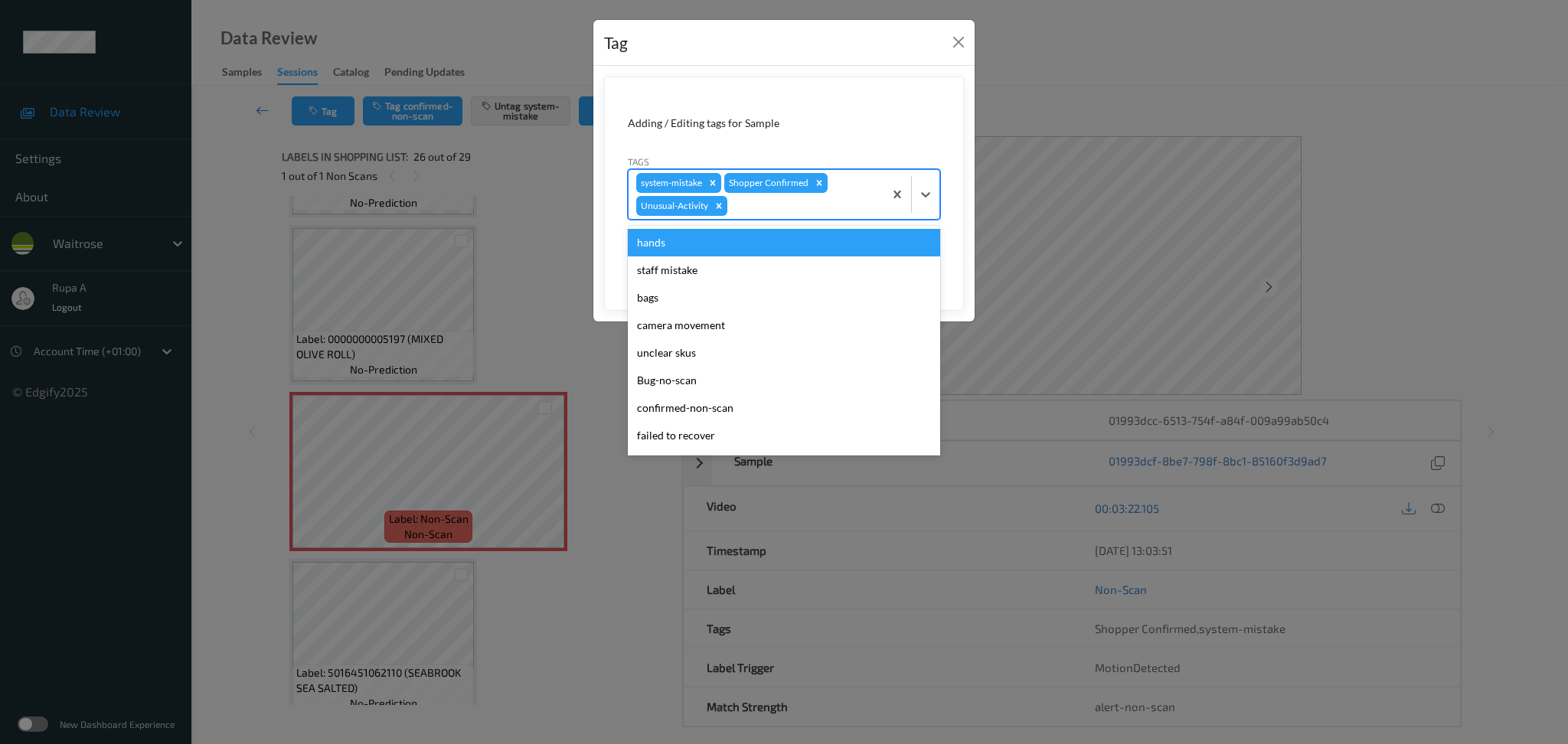
click at [745, 211] on div at bounding box center [803, 206] width 146 height 18
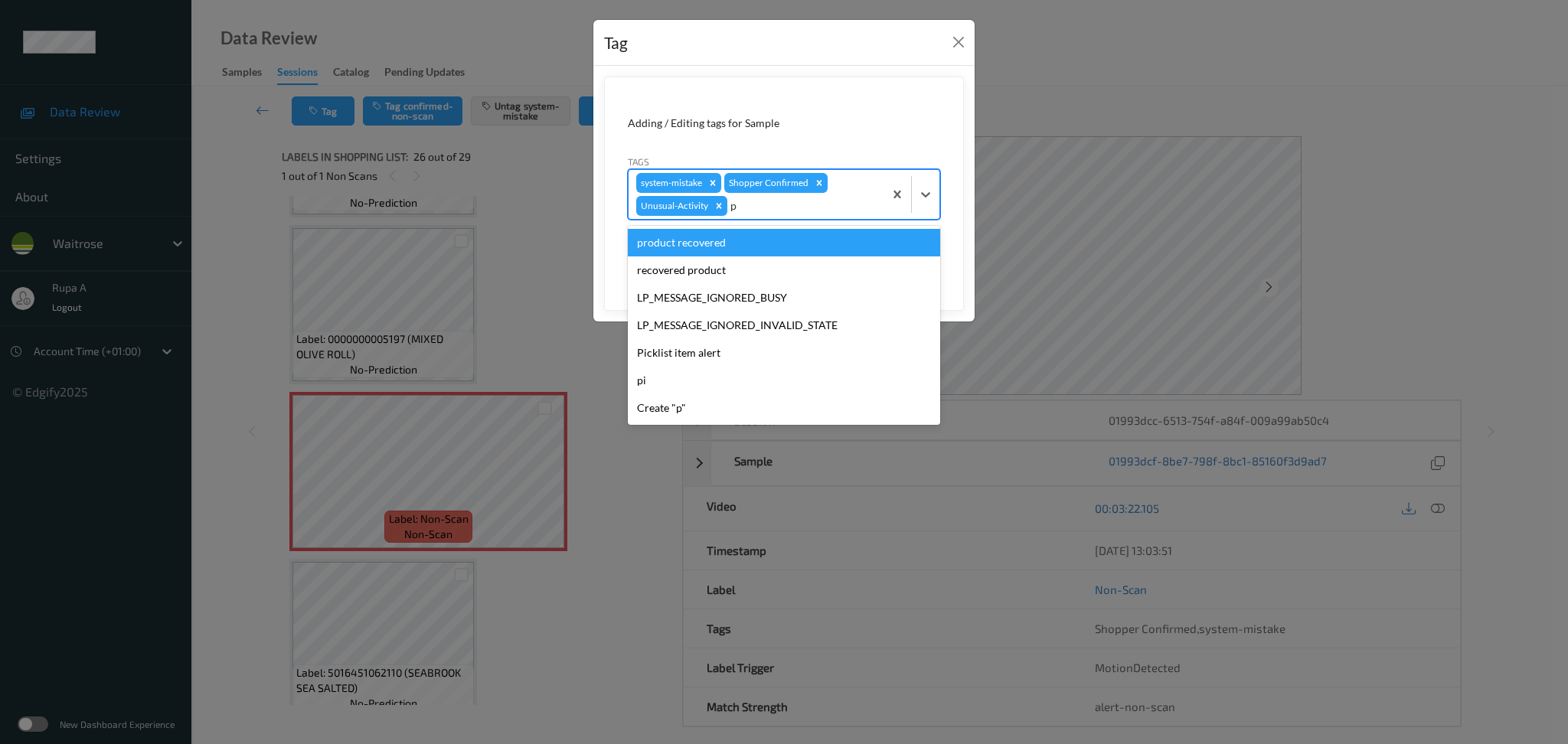
type input "pi"
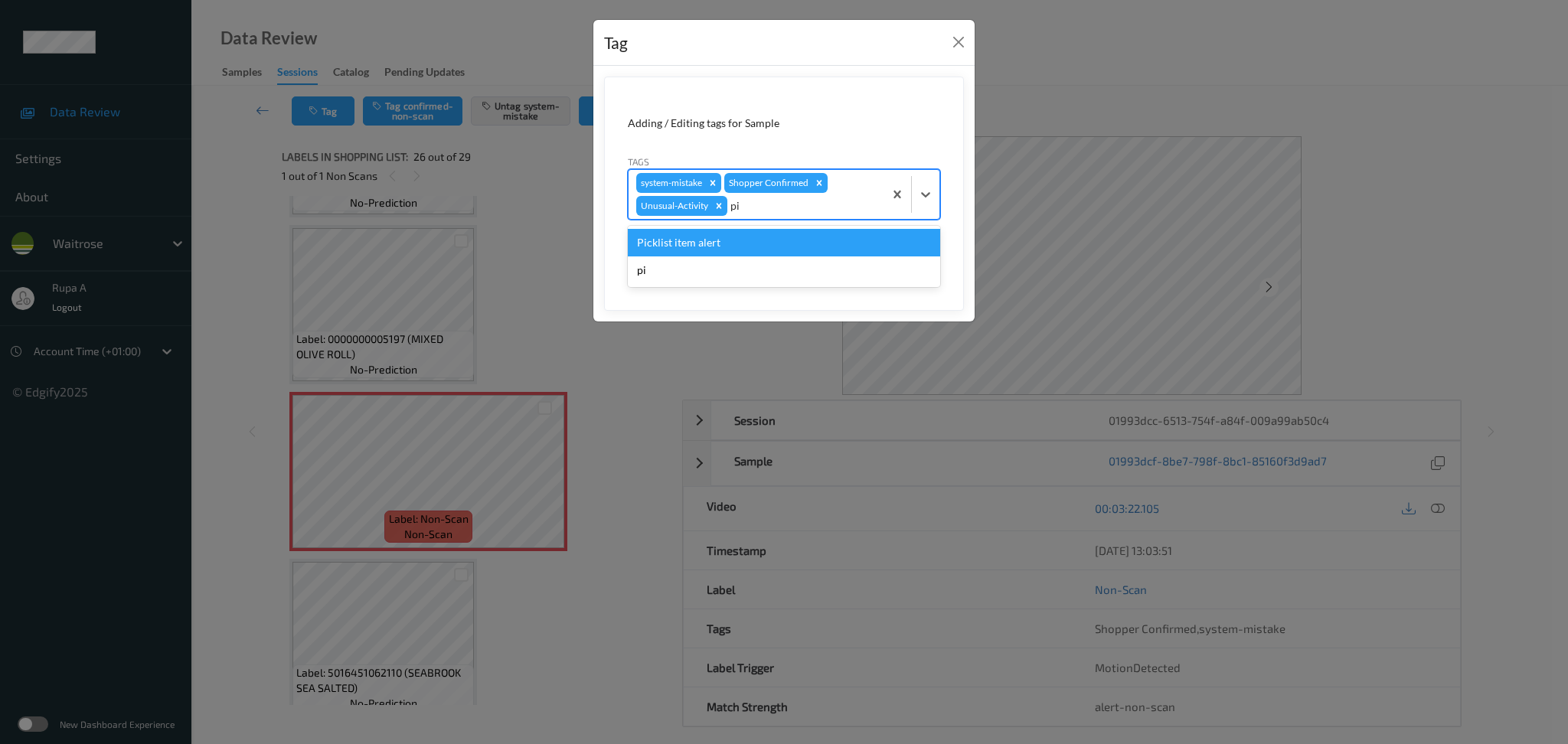
click at [702, 248] on div "Picklist item alert" at bounding box center [784, 242] width 313 height 28
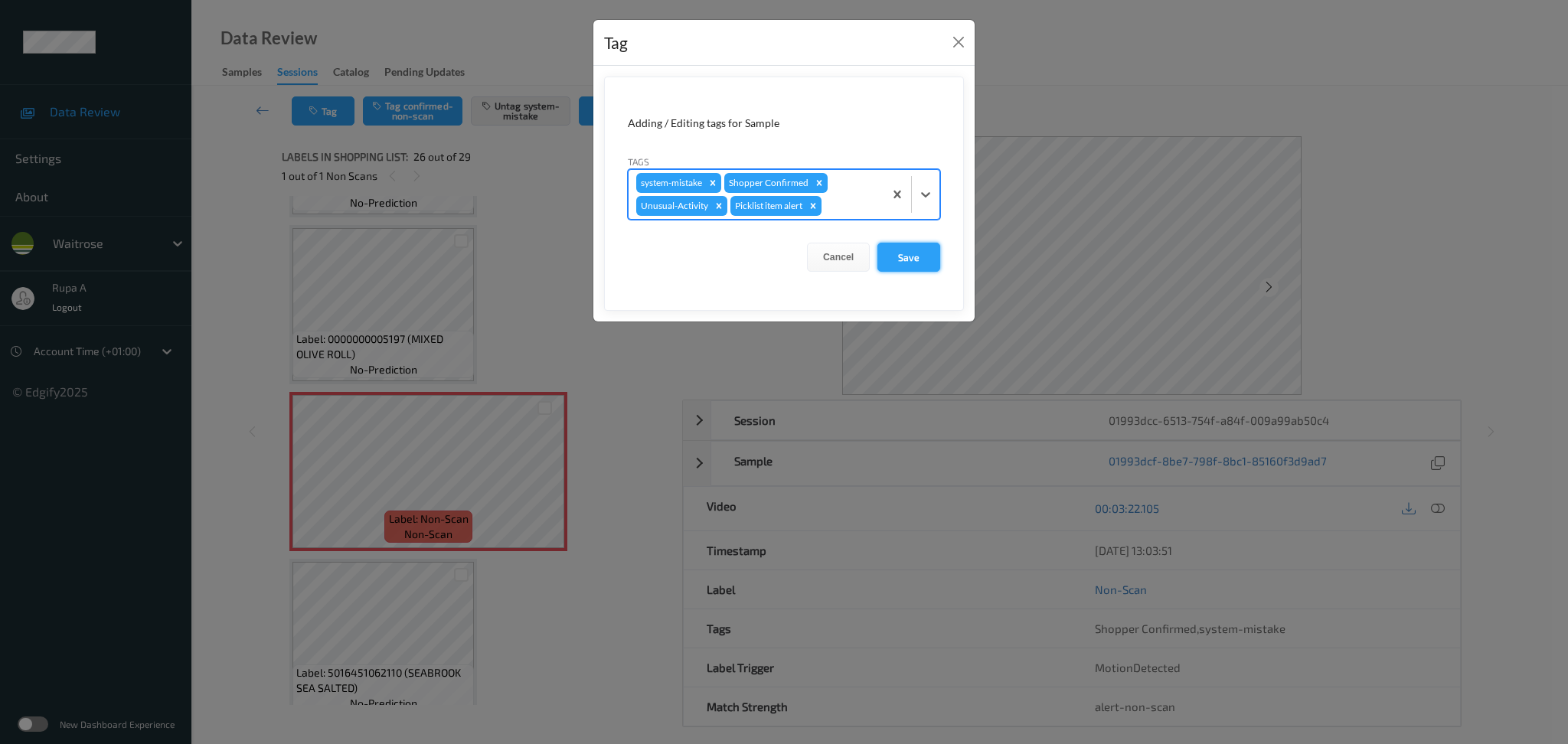
click at [925, 264] on button "Save" at bounding box center [908, 258] width 63 height 29
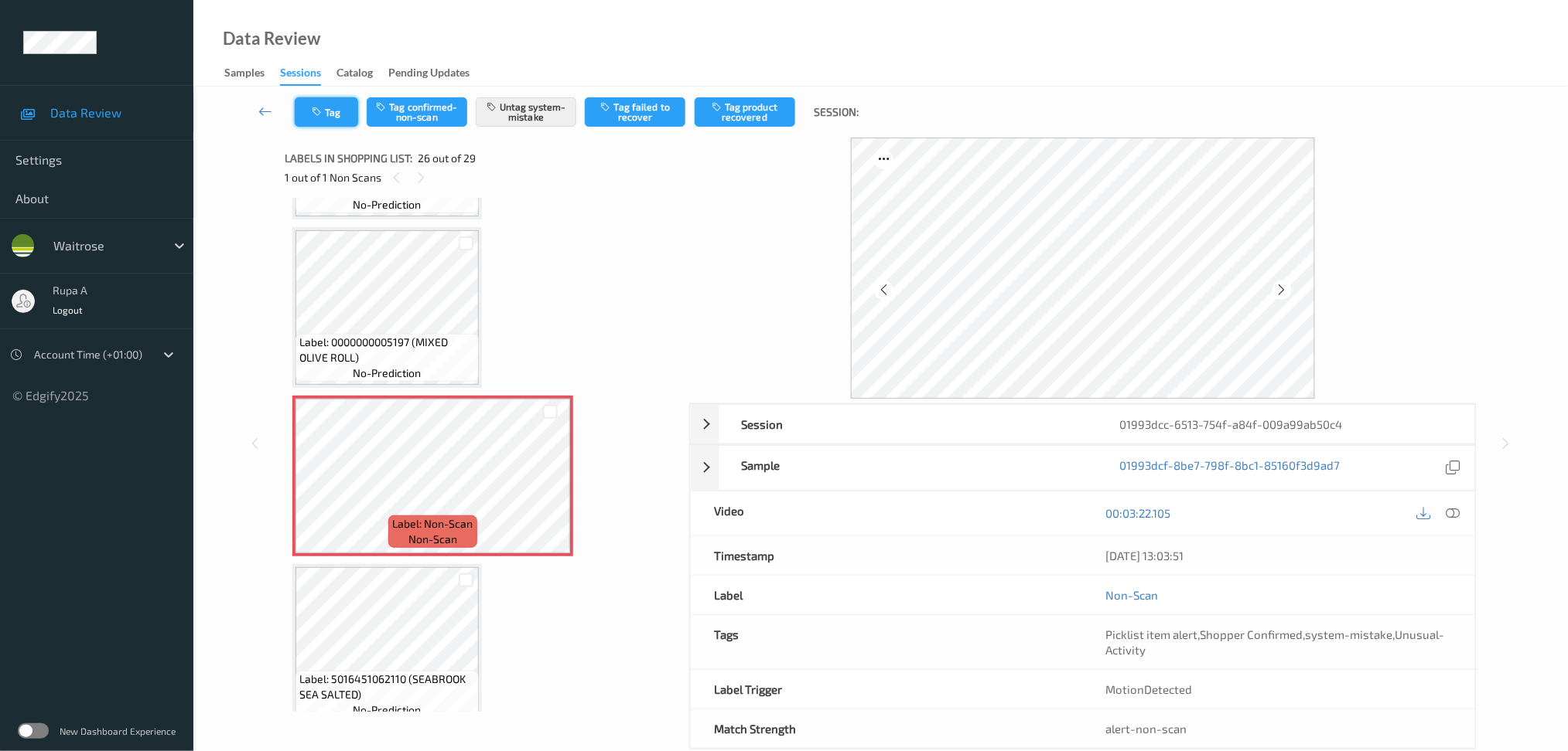
click at [315, 111] on icon "button" at bounding box center [318, 112] width 13 height 11
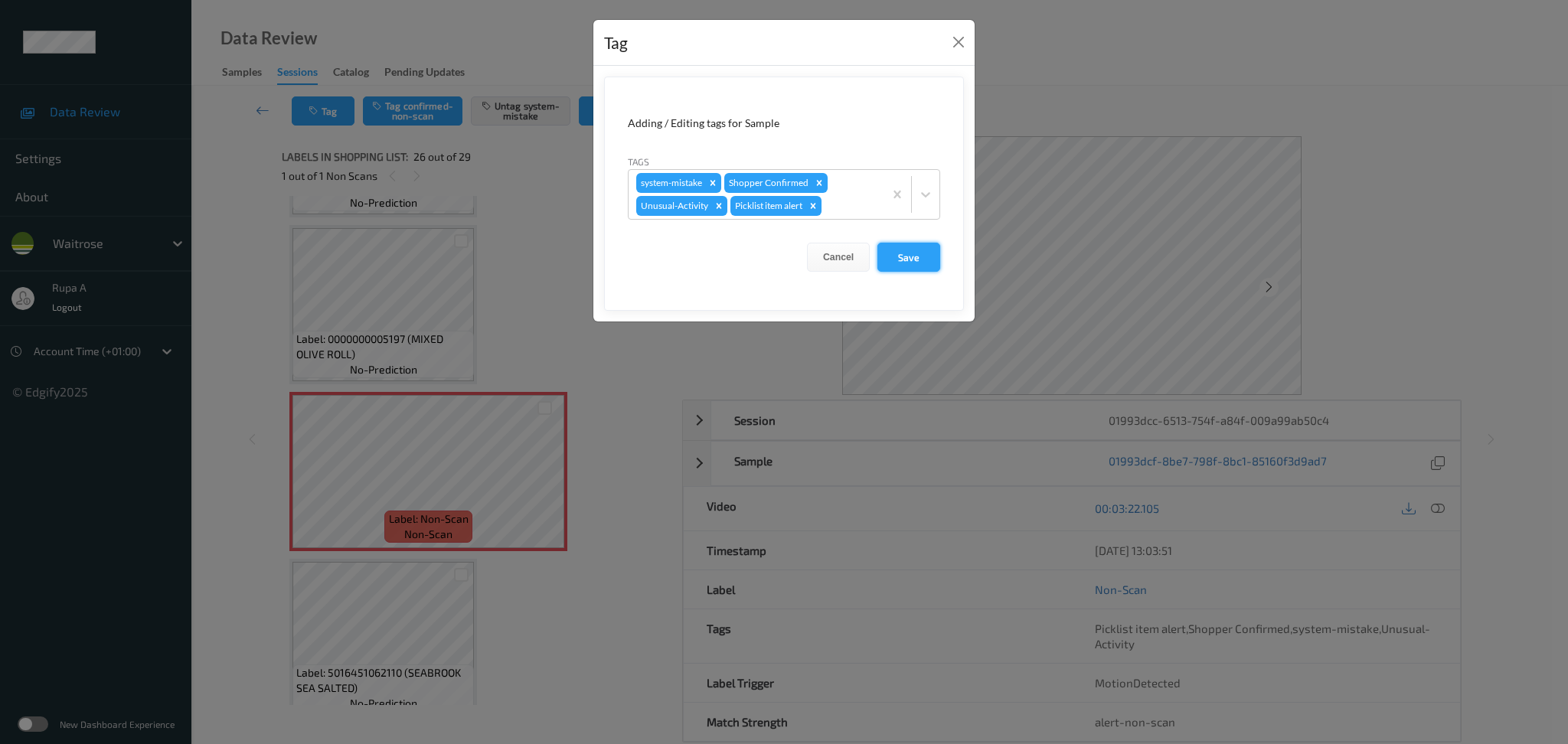
click at [894, 251] on button "Save" at bounding box center [908, 258] width 63 height 29
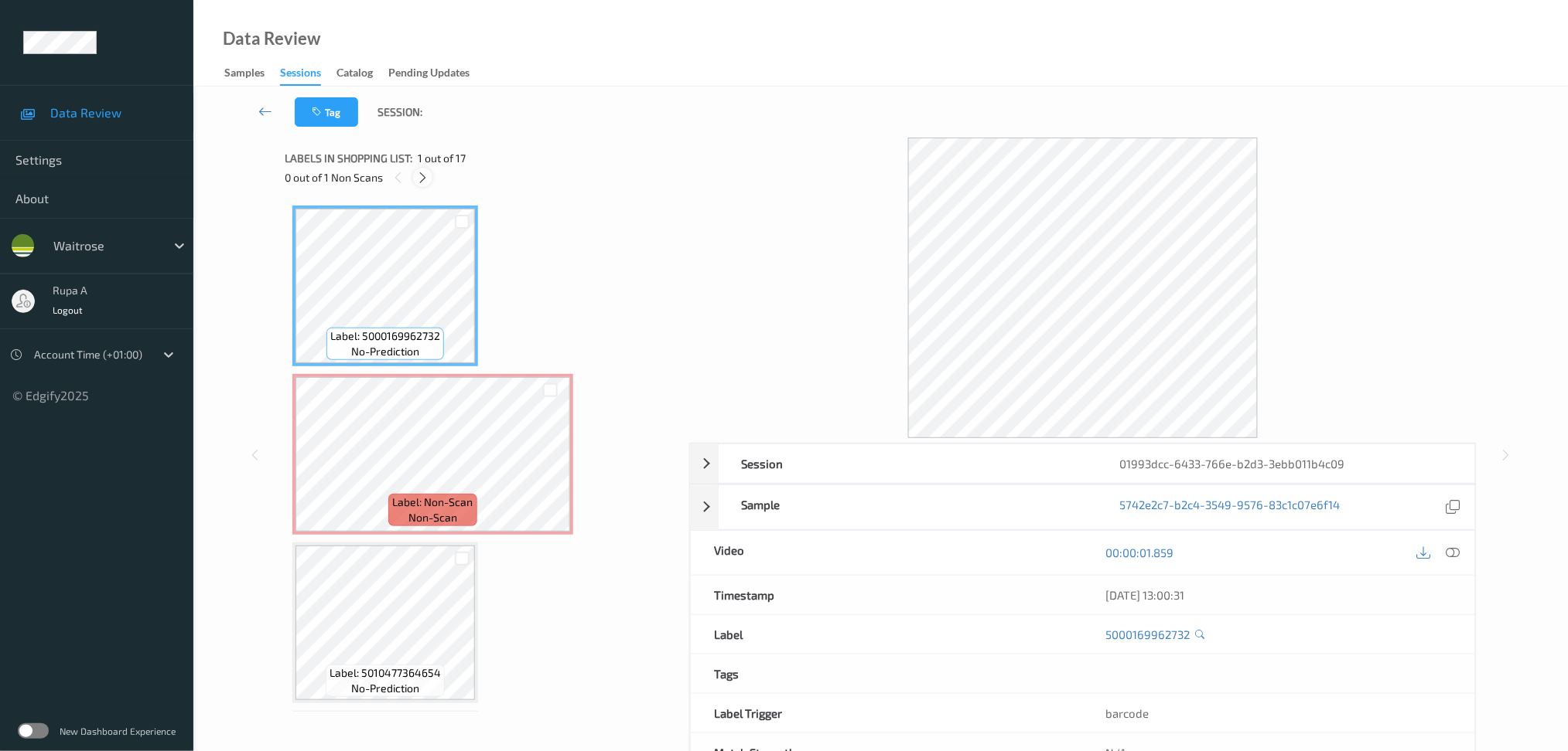
click at [425, 185] on div at bounding box center [423, 177] width 19 height 19
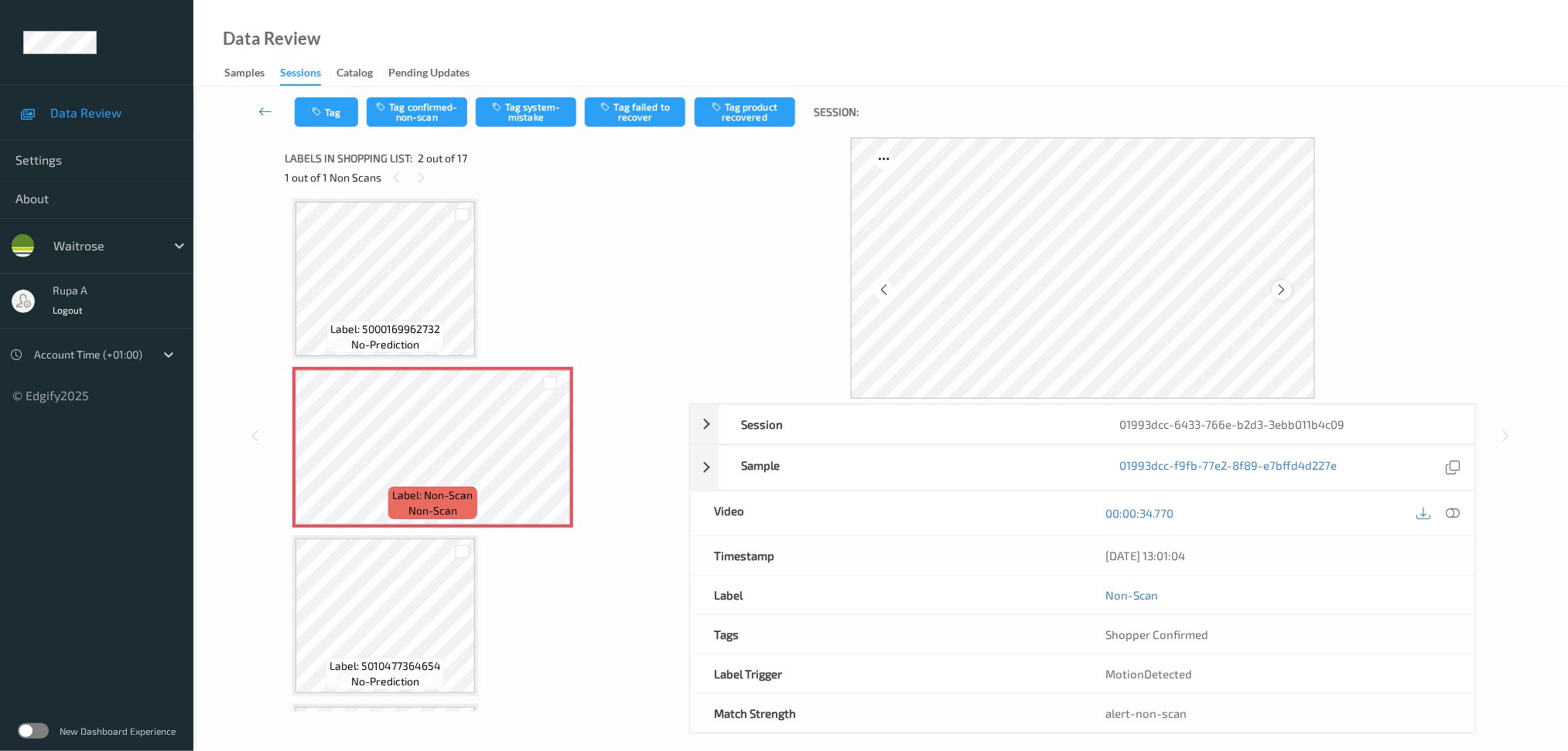
click at [1278, 286] on icon at bounding box center [1281, 289] width 13 height 14
click at [1284, 291] on icon at bounding box center [1281, 289] width 13 height 14
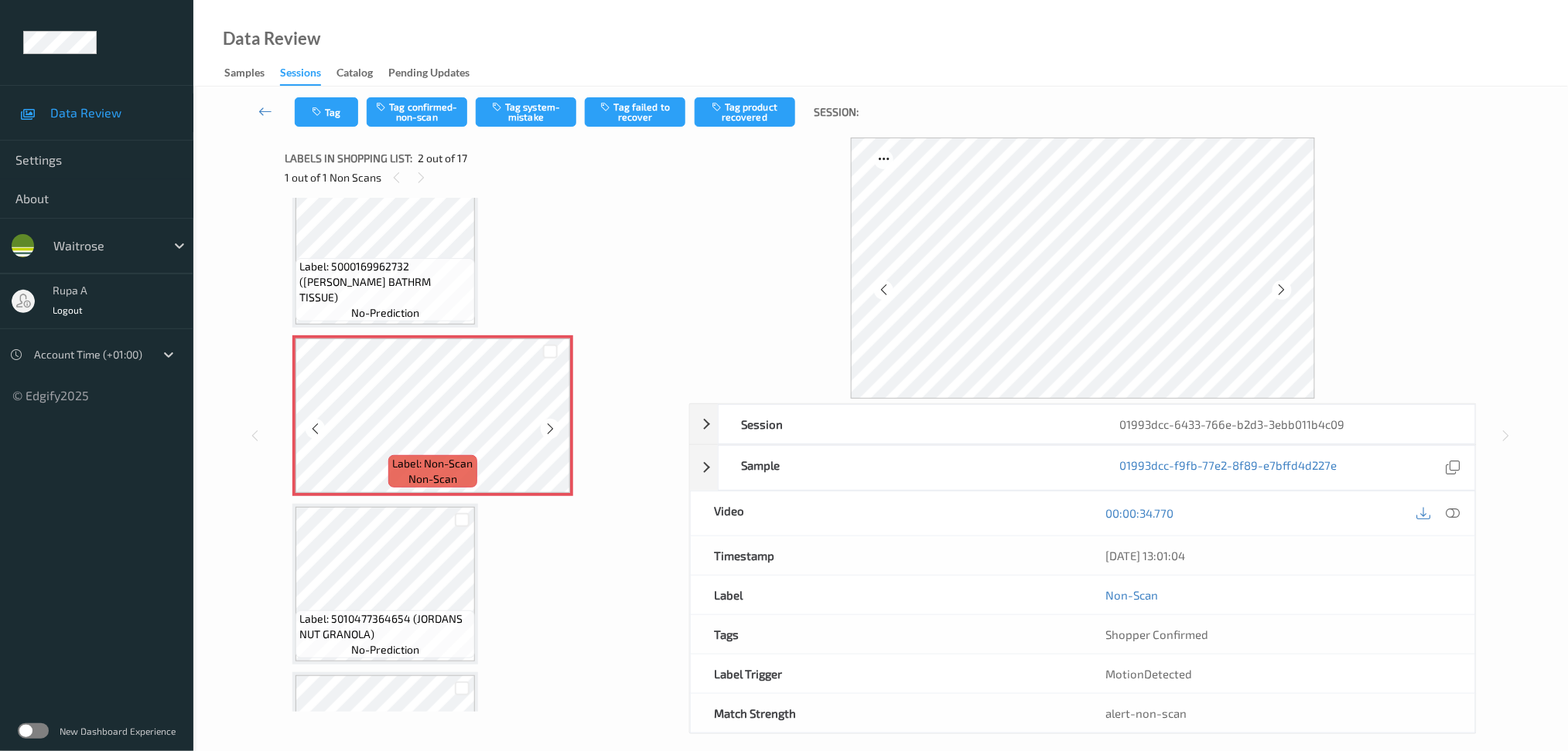
scroll to position [0, 0]
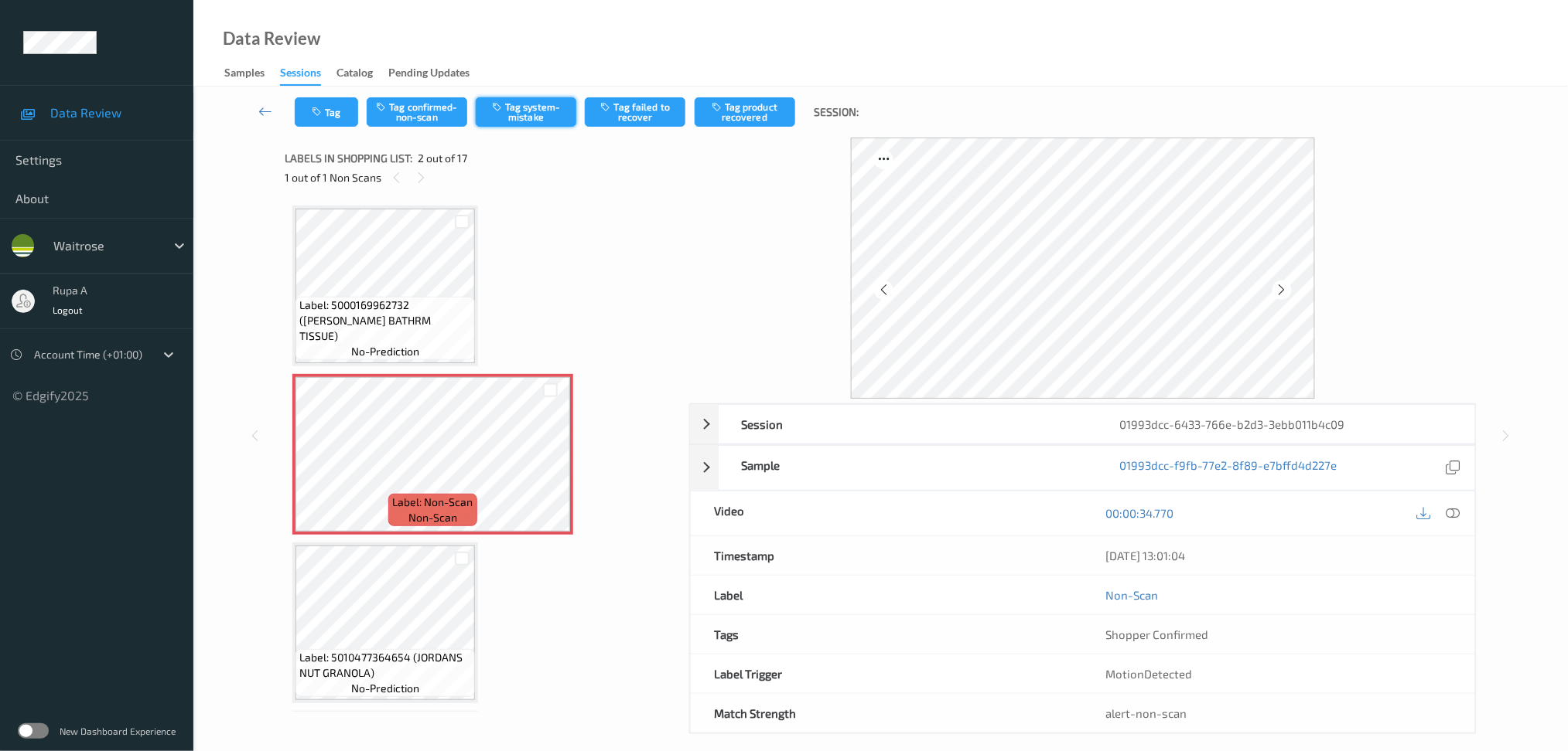
click at [528, 105] on button "Tag system-mistake" at bounding box center [525, 112] width 100 height 29
click at [339, 107] on button "Tag" at bounding box center [325, 112] width 63 height 29
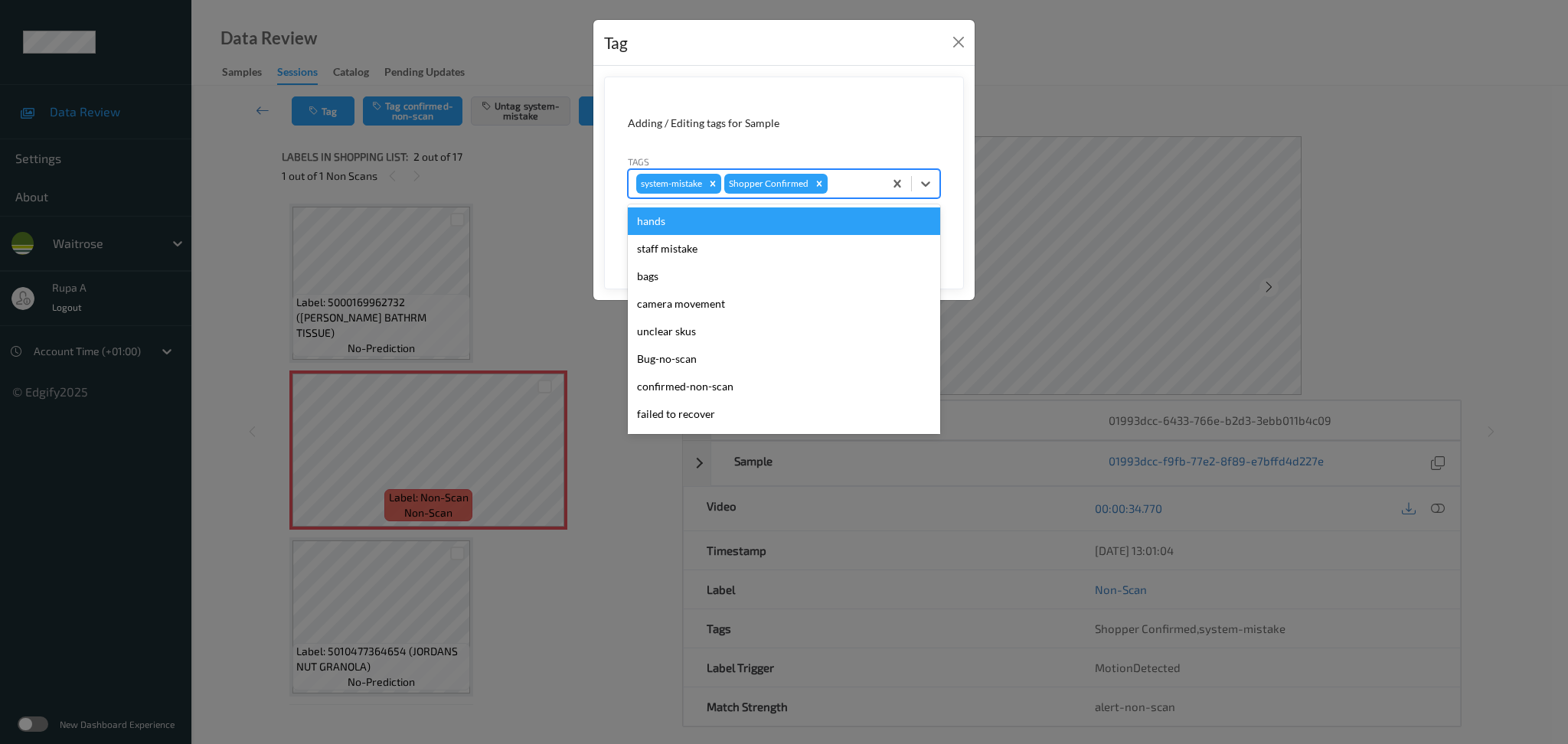
click at [851, 179] on div at bounding box center [853, 183] width 45 height 18
type input "un"
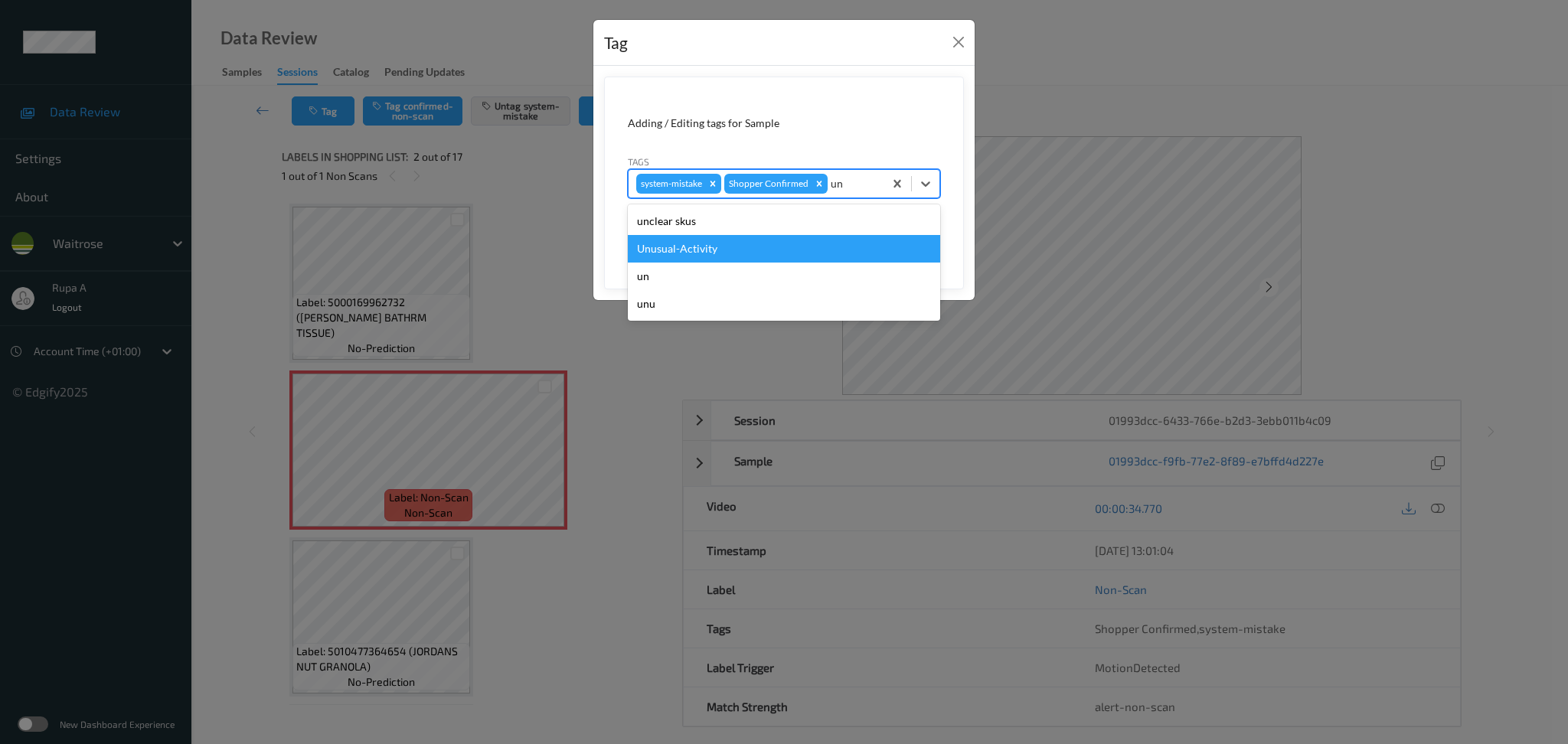
click at [736, 247] on div "Unusual-Activity" at bounding box center [784, 249] width 313 height 28
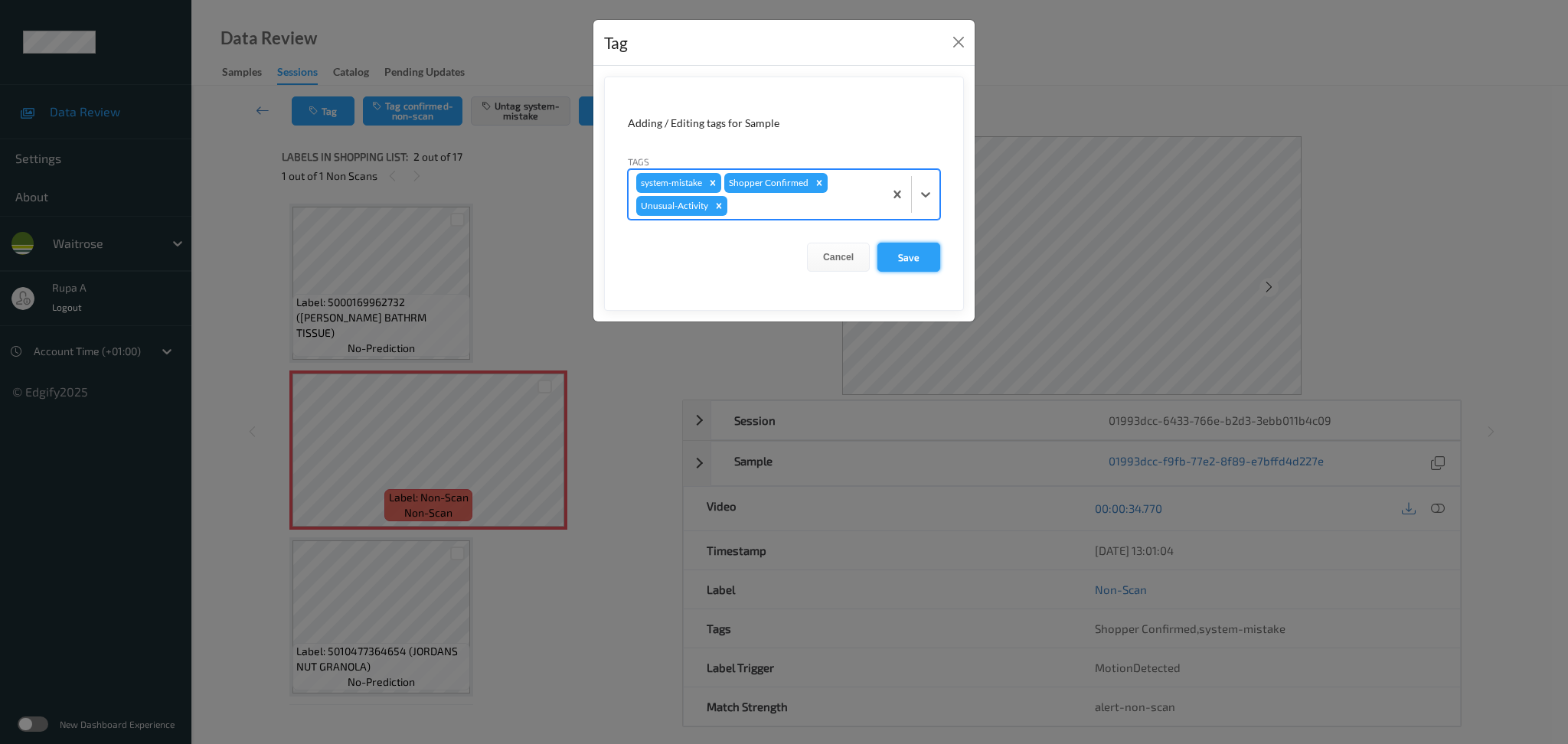
click at [922, 263] on button "Save" at bounding box center [908, 258] width 63 height 29
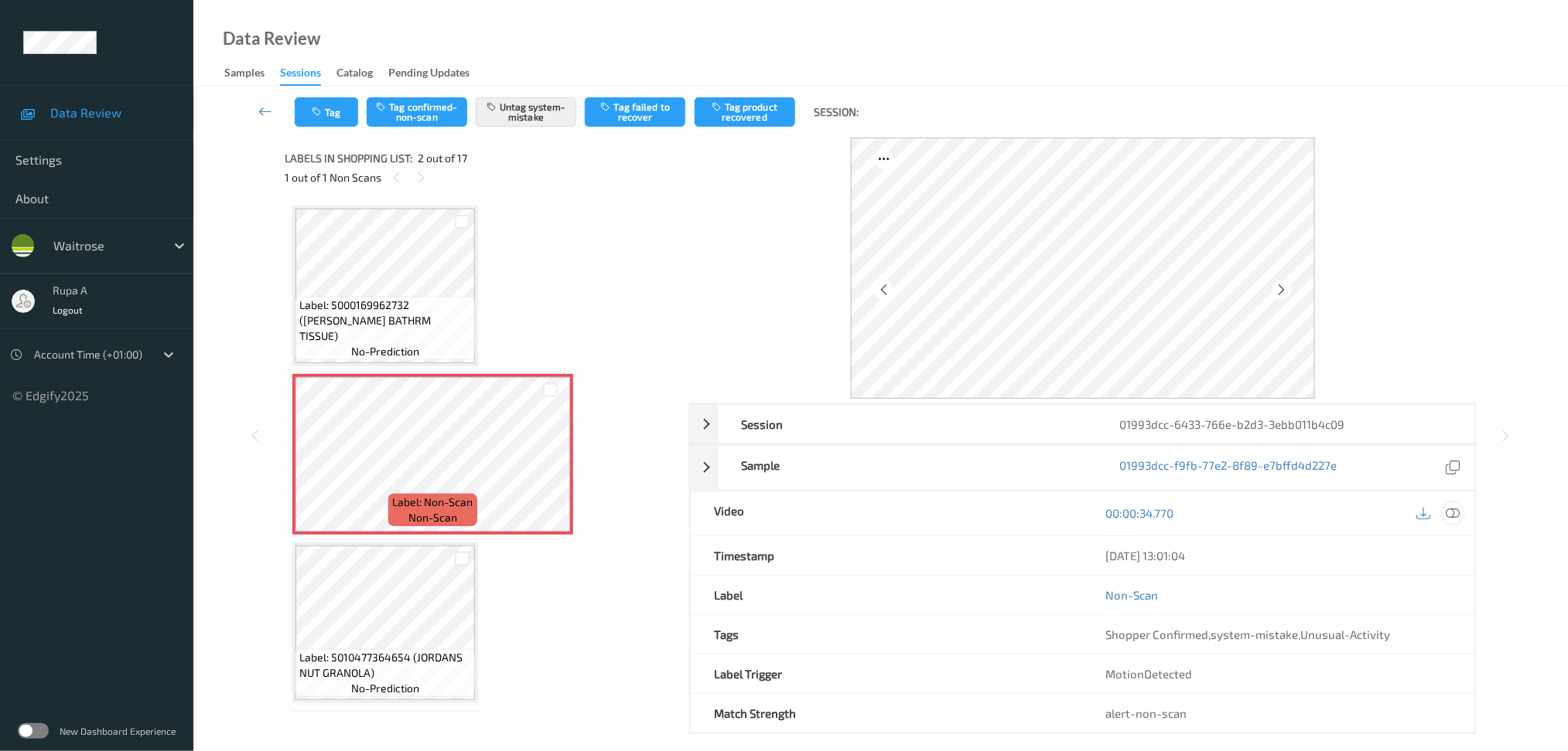
click at [1451, 516] on icon at bounding box center [1452, 513] width 14 height 14
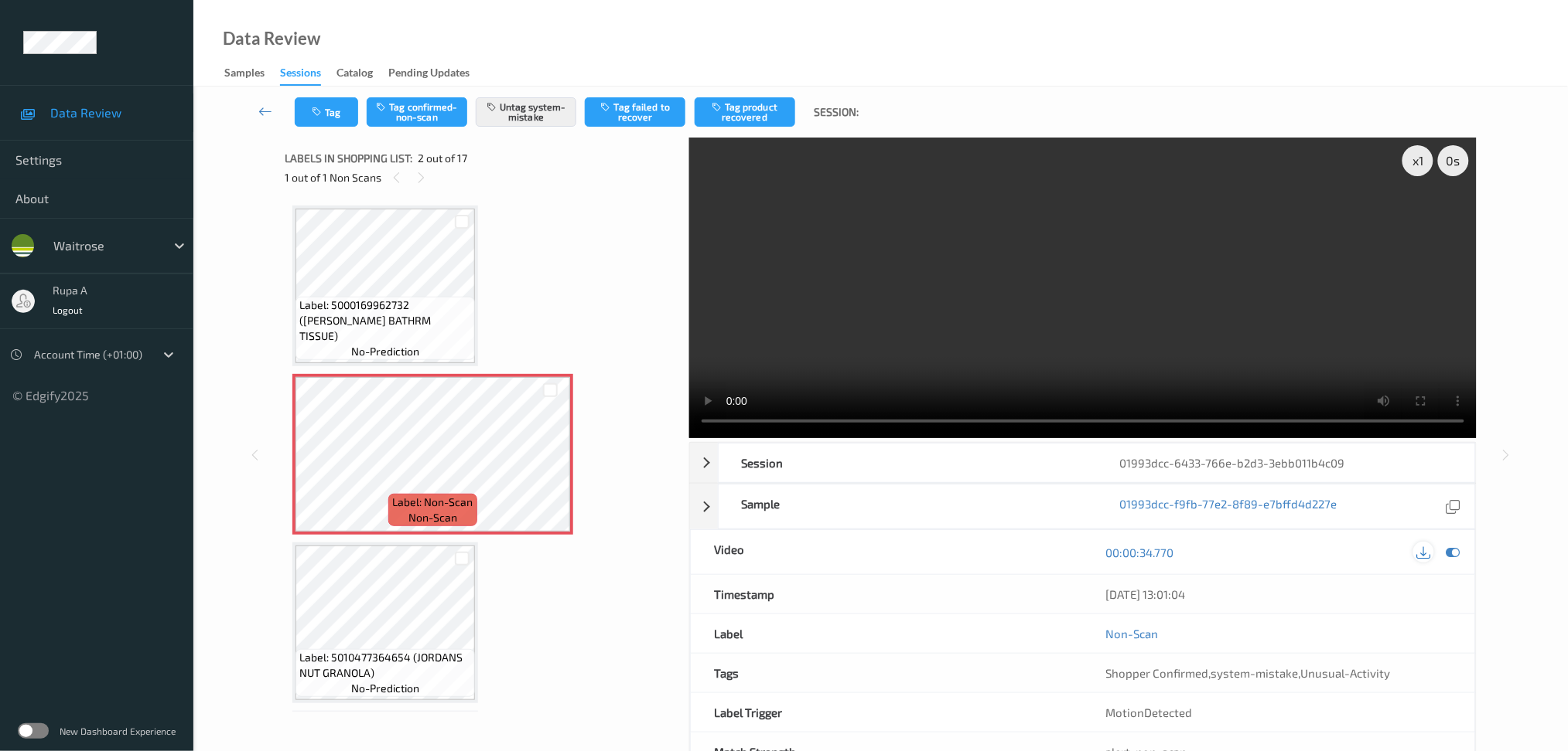
drag, startPoint x: 1455, startPoint y: 552, endPoint x: 1416, endPoint y: 520, distance: 50.4
click at [1455, 552] on icon at bounding box center [1452, 552] width 14 height 14
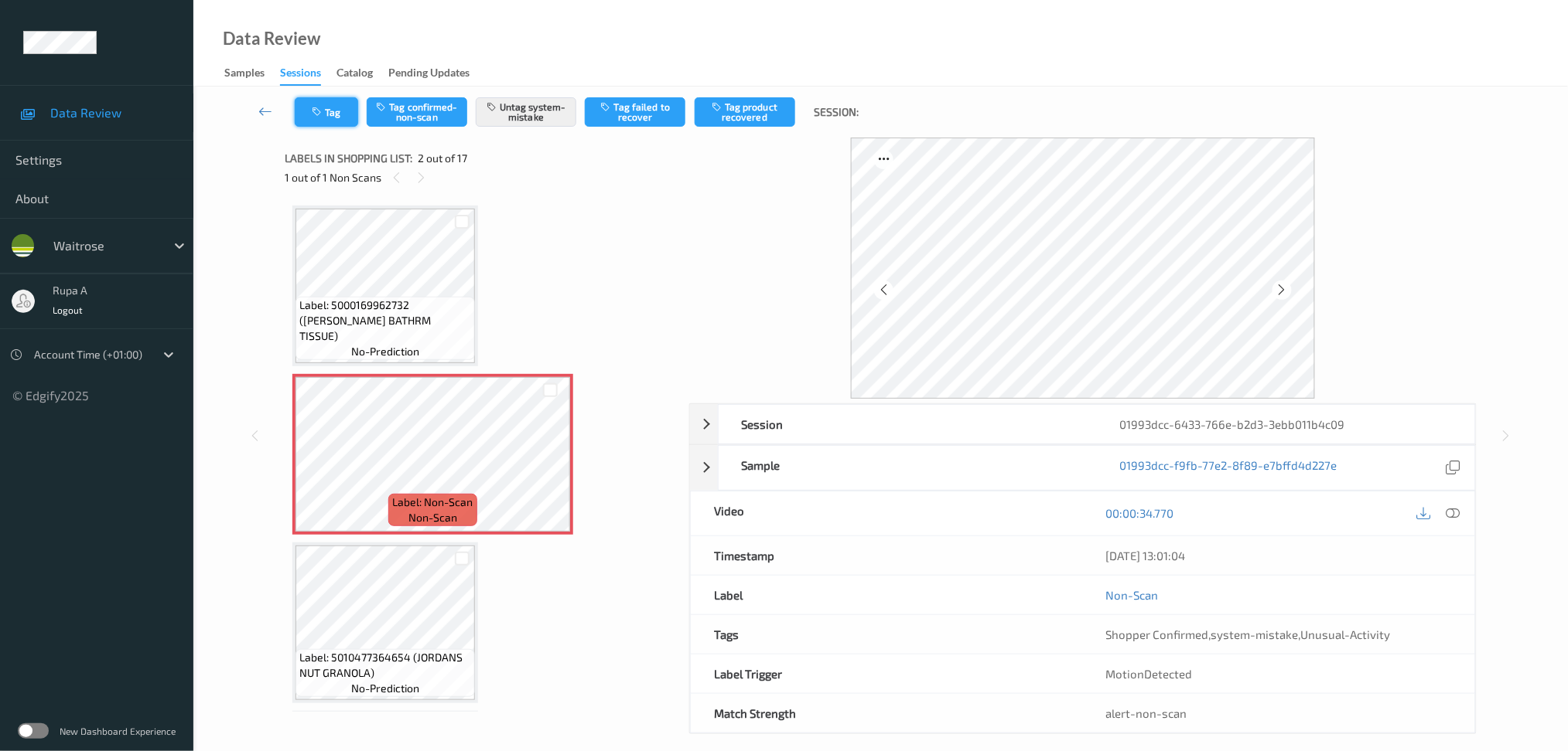
click at [324, 112] on icon "button" at bounding box center [318, 112] width 13 height 11
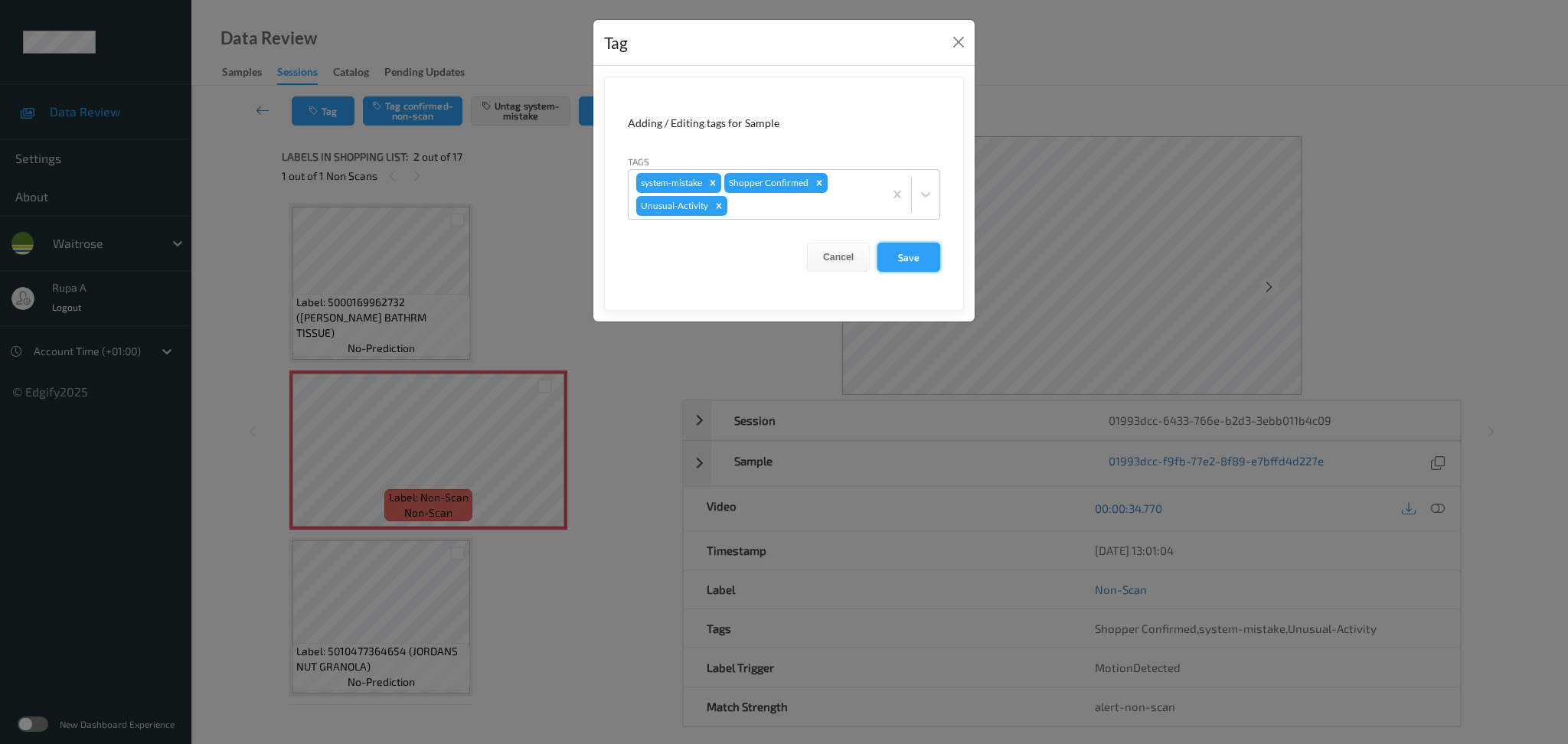
click at [922, 258] on button "Save" at bounding box center [908, 258] width 63 height 29
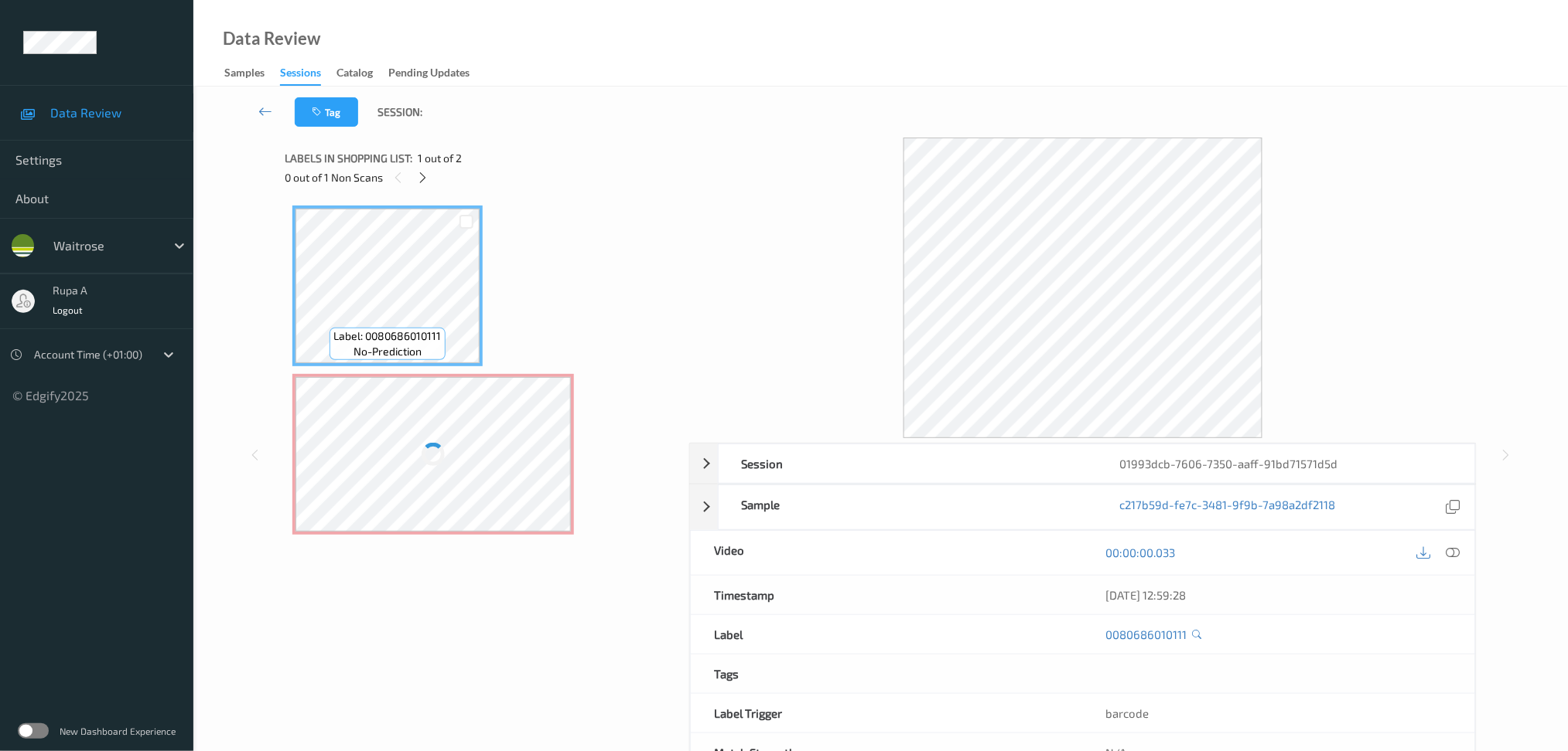
click at [575, 277] on div "Label: 0080686010111 no-prediction Label: Non-Scan non-scan Label: Non-Scan non…" at bounding box center [481, 370] width 378 height 329
click at [429, 169] on div at bounding box center [423, 177] width 19 height 19
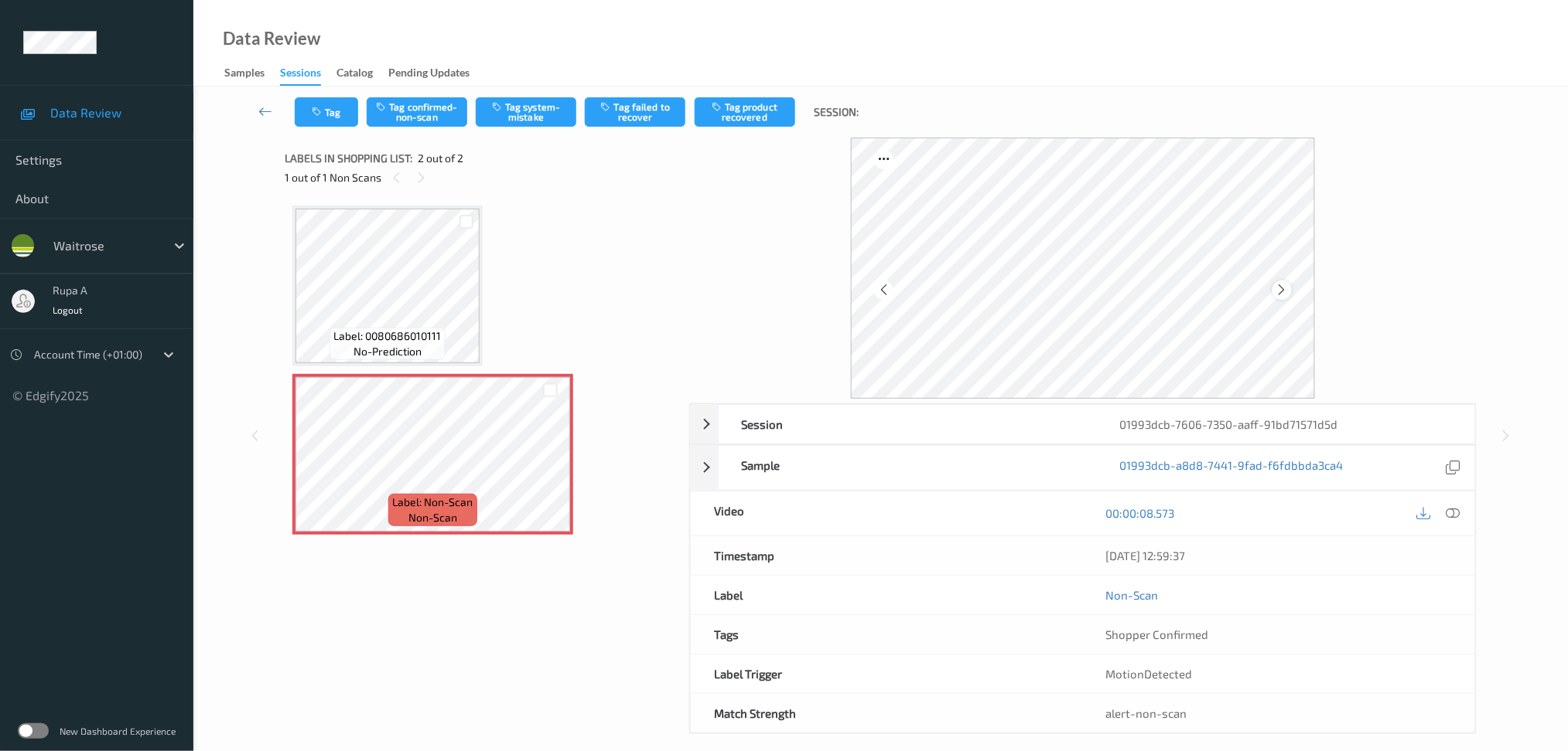
click at [1281, 282] on icon at bounding box center [1281, 289] width 13 height 14
click at [532, 111] on button "Tag system-mistake" at bounding box center [525, 112] width 100 height 29
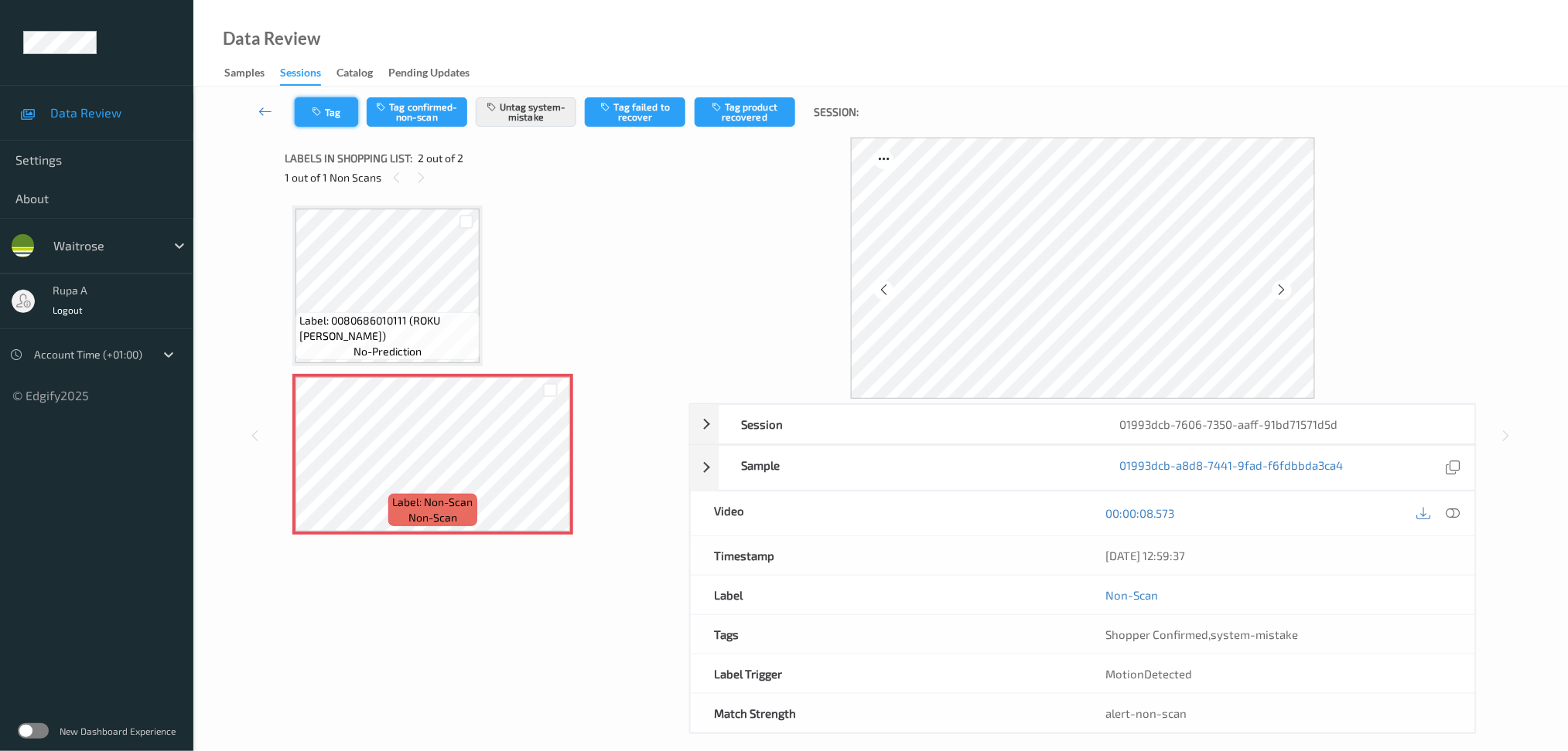
click at [325, 115] on icon "button" at bounding box center [318, 112] width 13 height 11
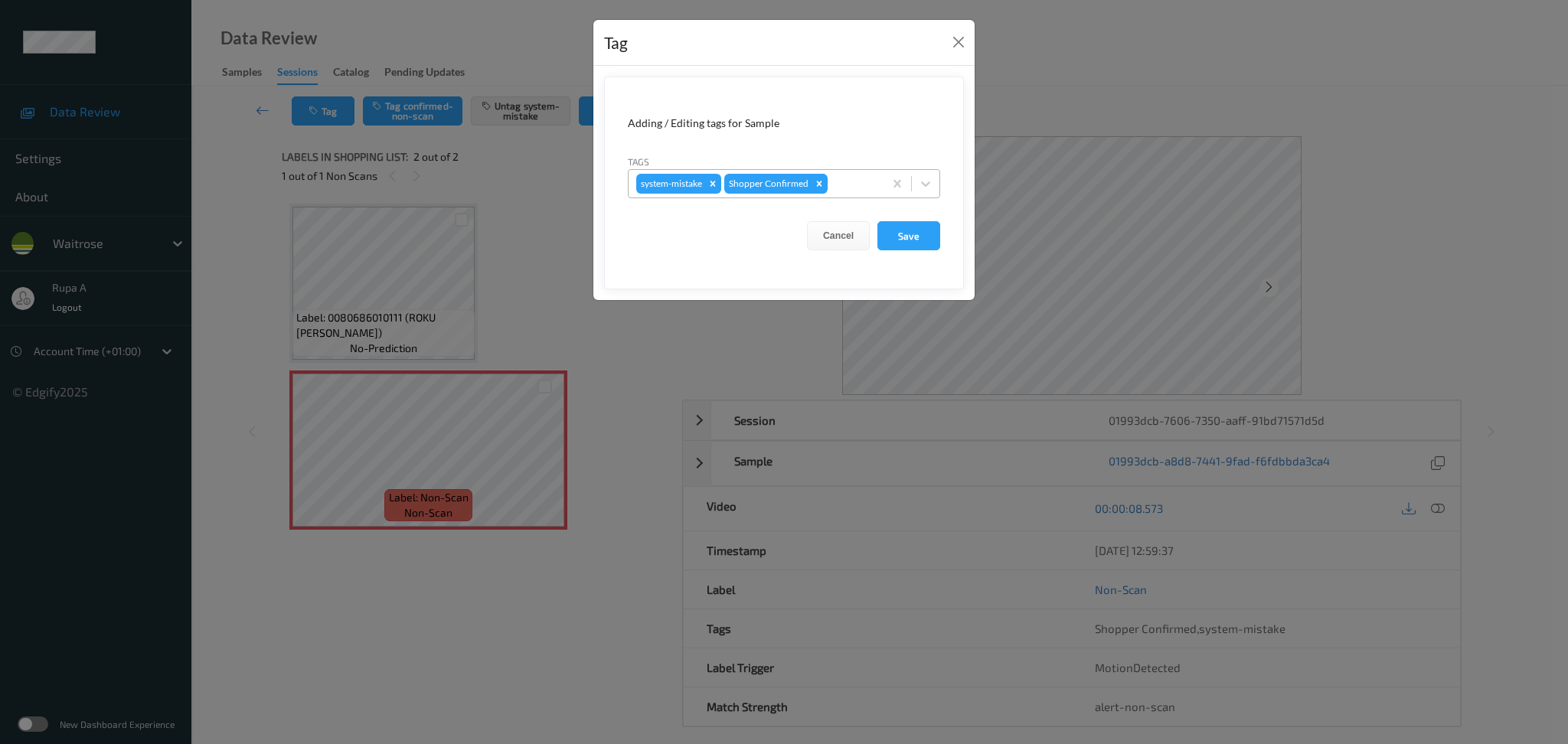
click at [866, 188] on div at bounding box center [853, 183] width 45 height 18
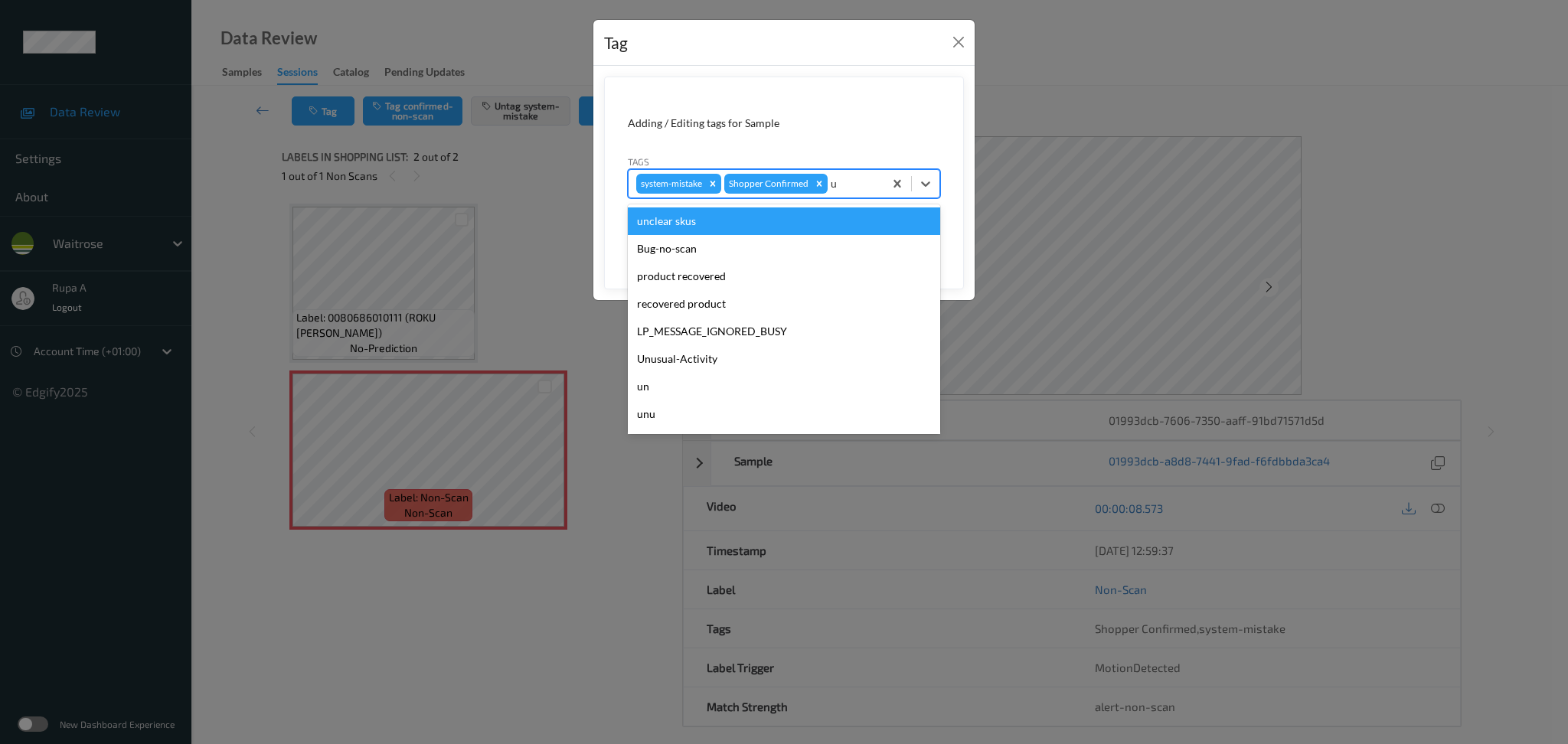
type input "un"
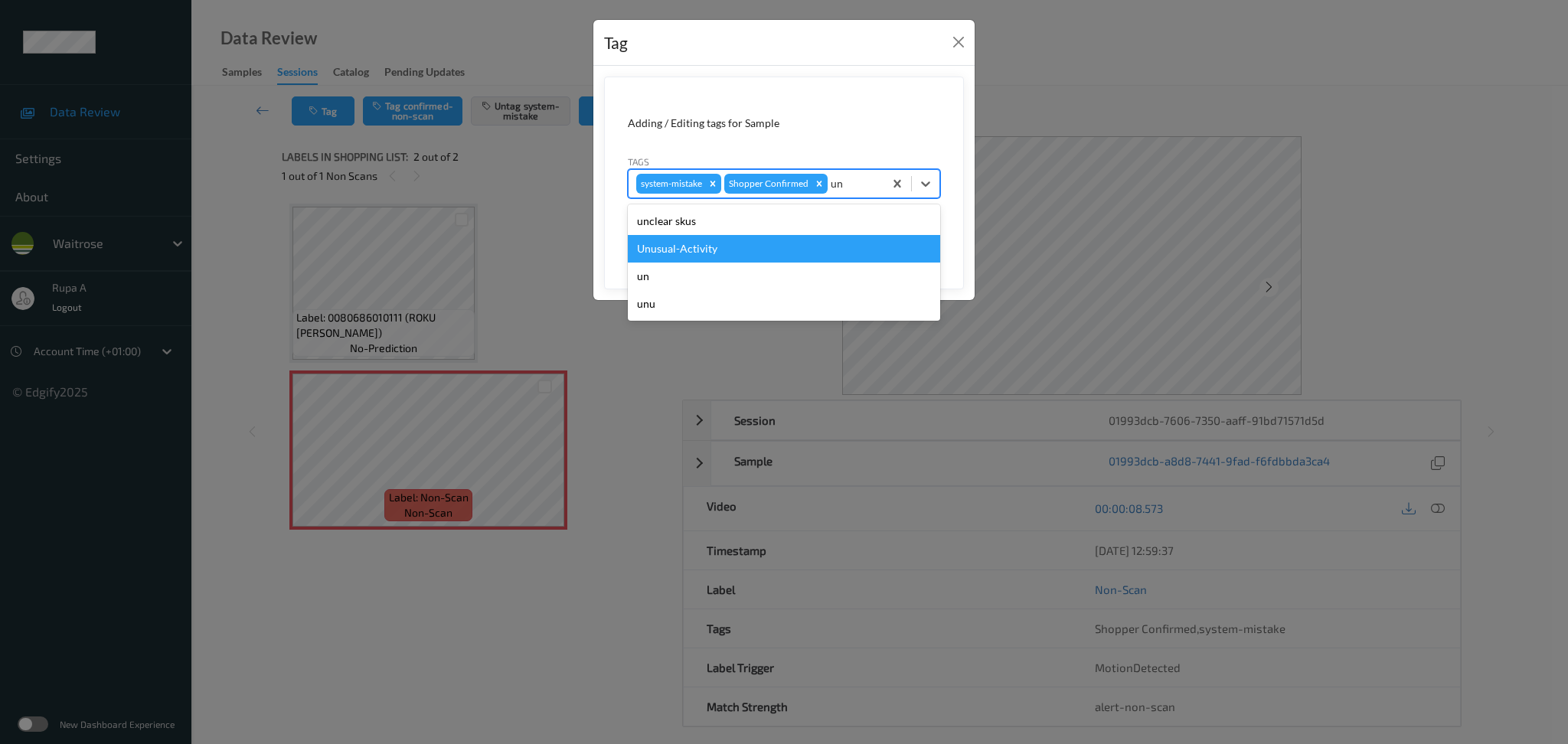
click at [716, 262] on div "Unusual-Activity" at bounding box center [784, 249] width 313 height 28
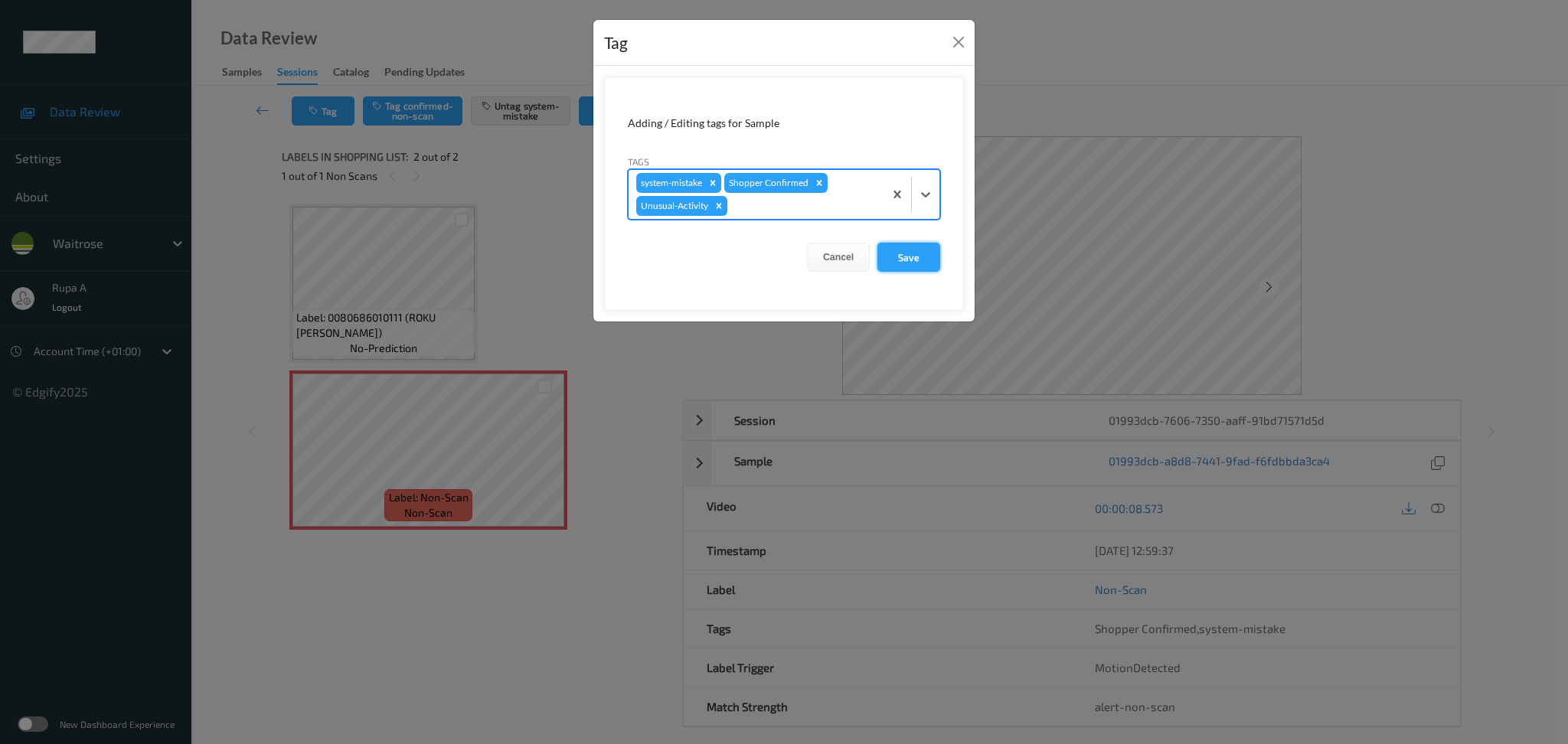
click at [918, 268] on button "Save" at bounding box center [908, 258] width 63 height 29
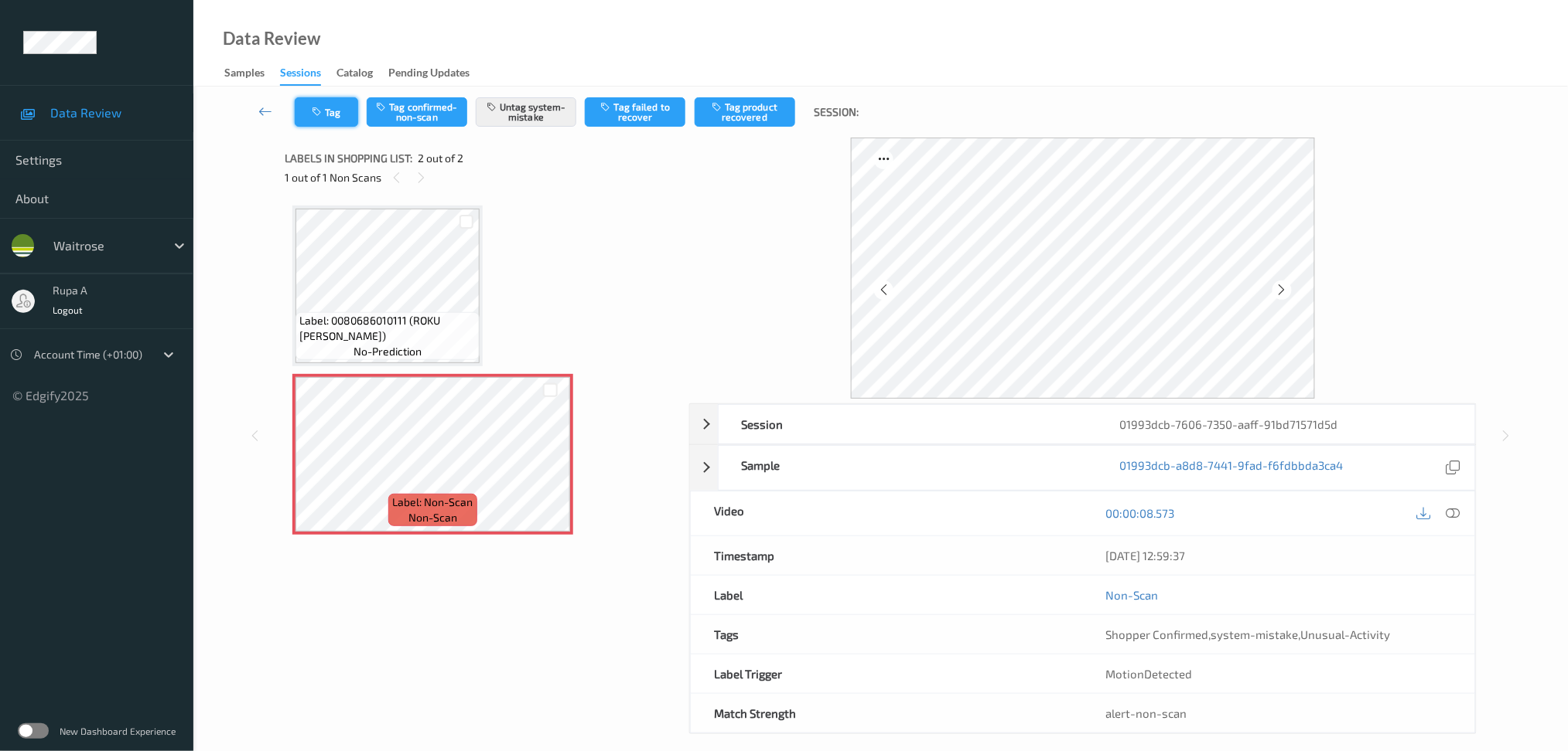
click at [344, 113] on button "Tag" at bounding box center [325, 112] width 63 height 29
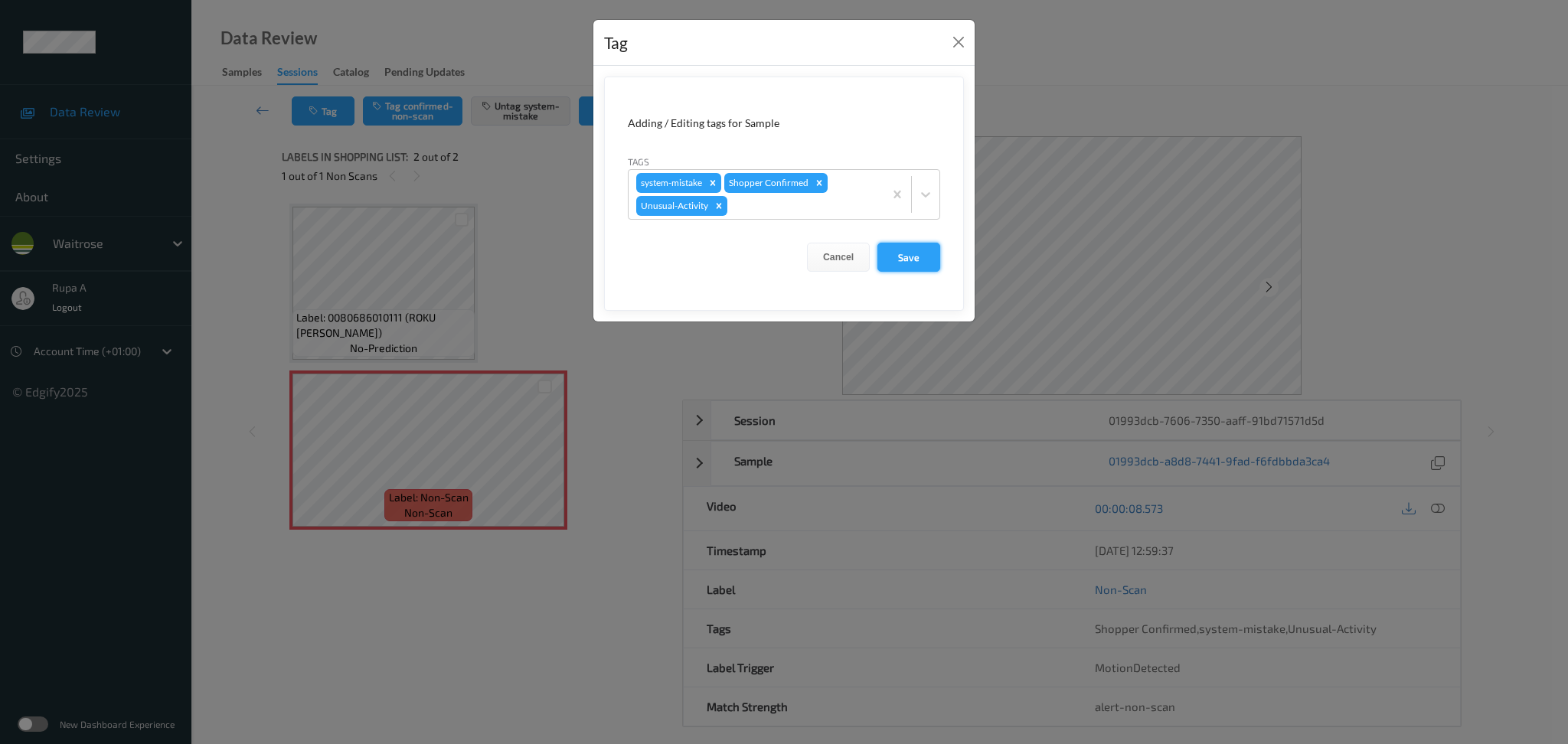
click at [908, 263] on button "Save" at bounding box center [908, 258] width 63 height 29
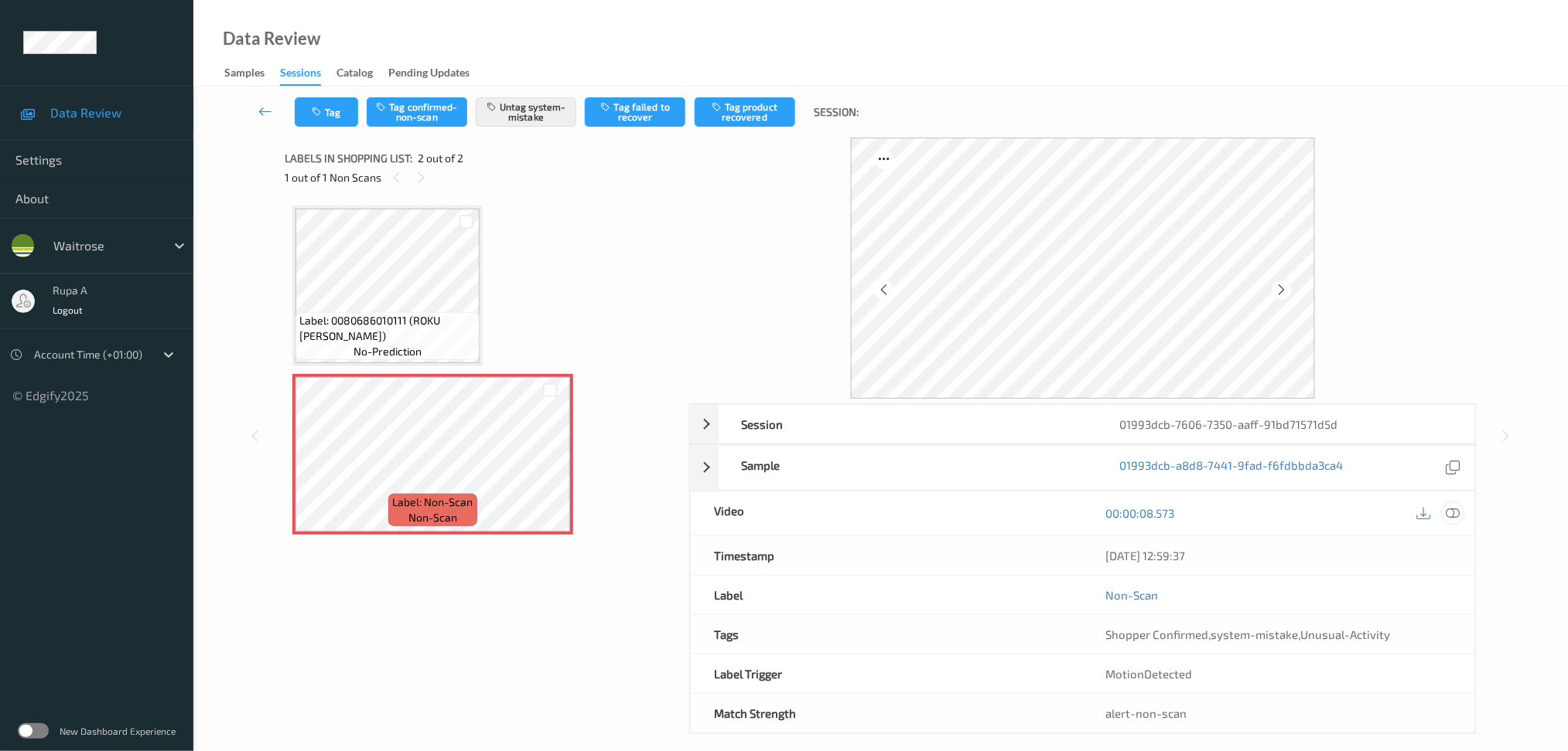
click at [1450, 519] on icon at bounding box center [1452, 513] width 14 height 14
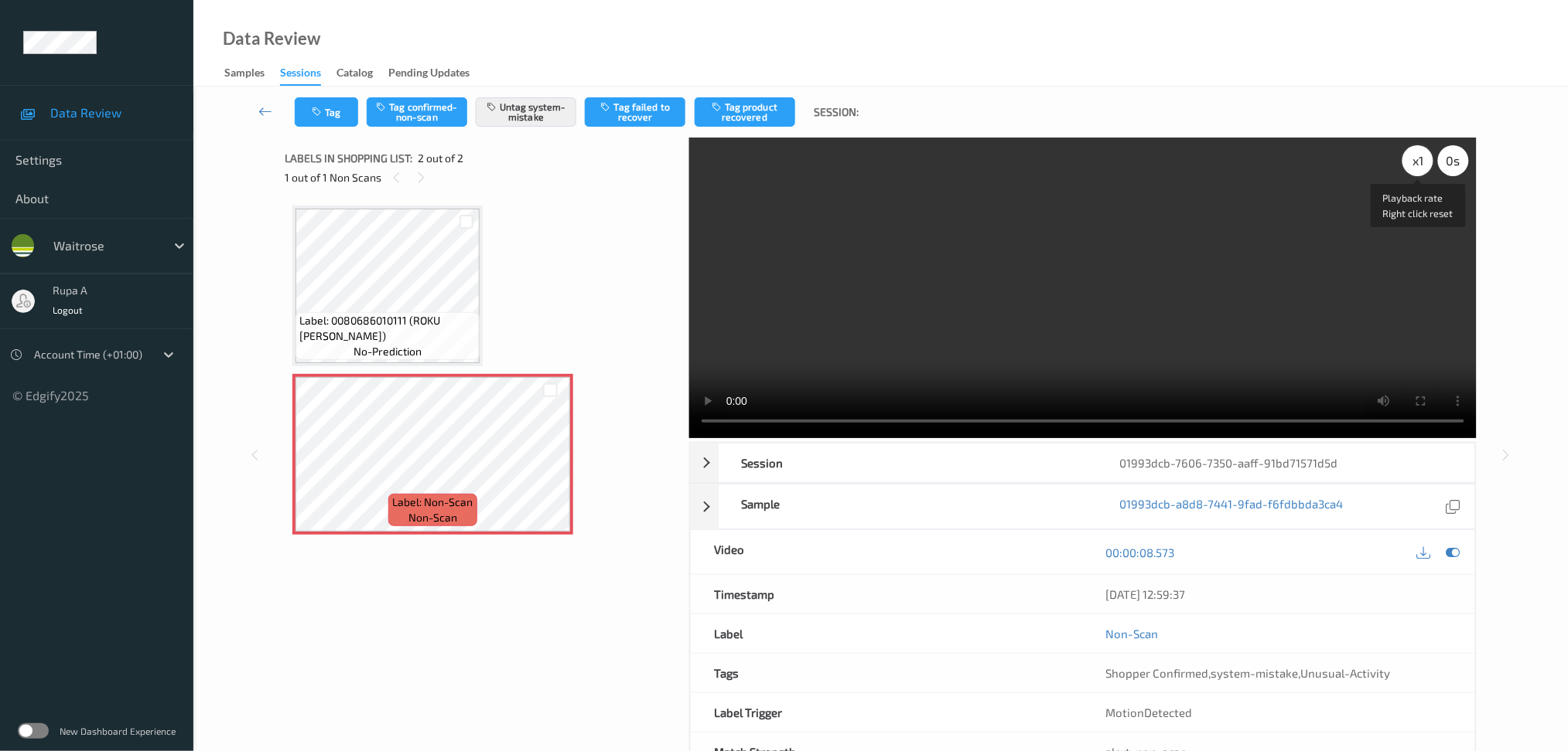
click at [1420, 166] on div "x 1" at bounding box center [1418, 161] width 31 height 31
click at [1457, 548] on icon at bounding box center [1452, 552] width 14 height 14
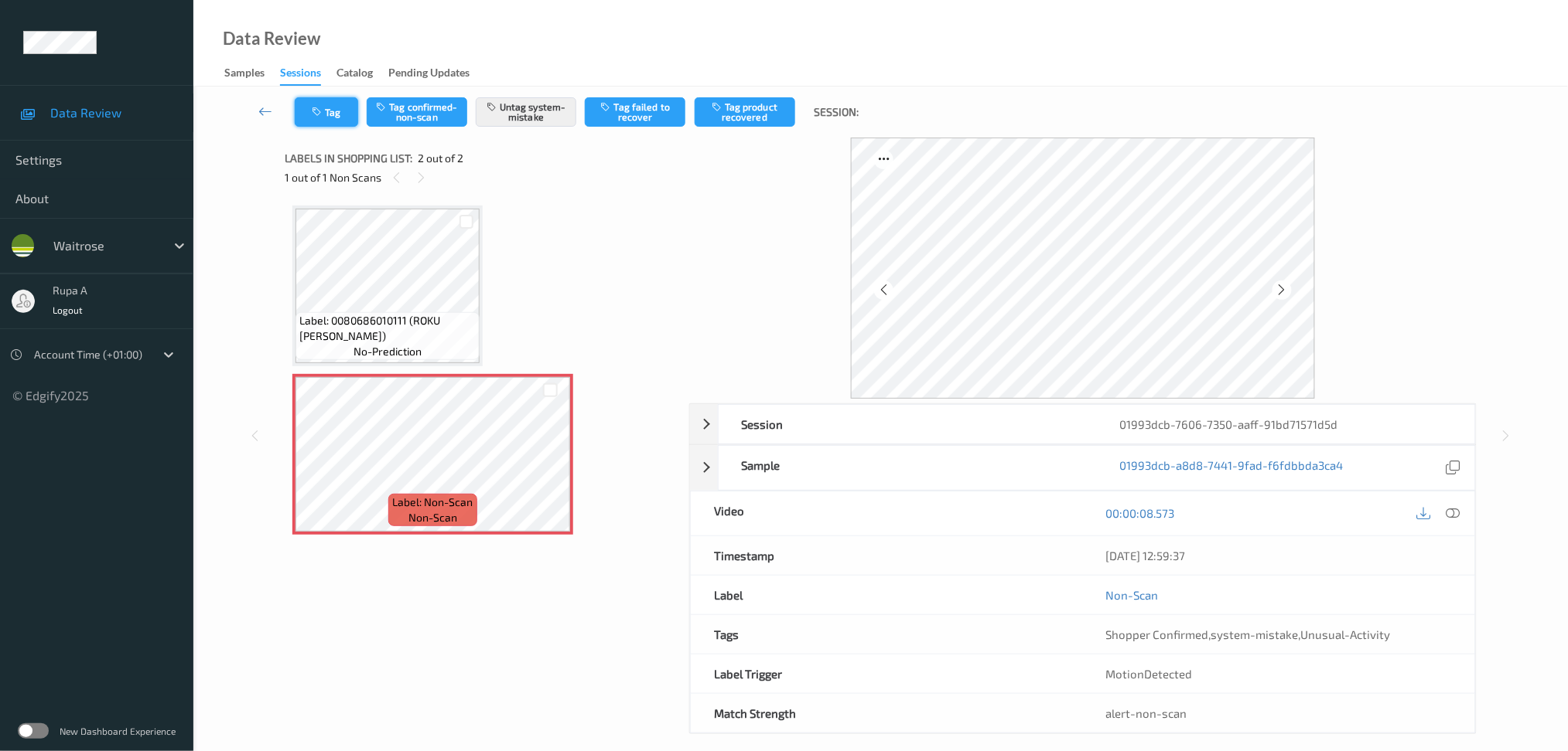
click at [313, 113] on icon "button" at bounding box center [318, 112] width 13 height 11
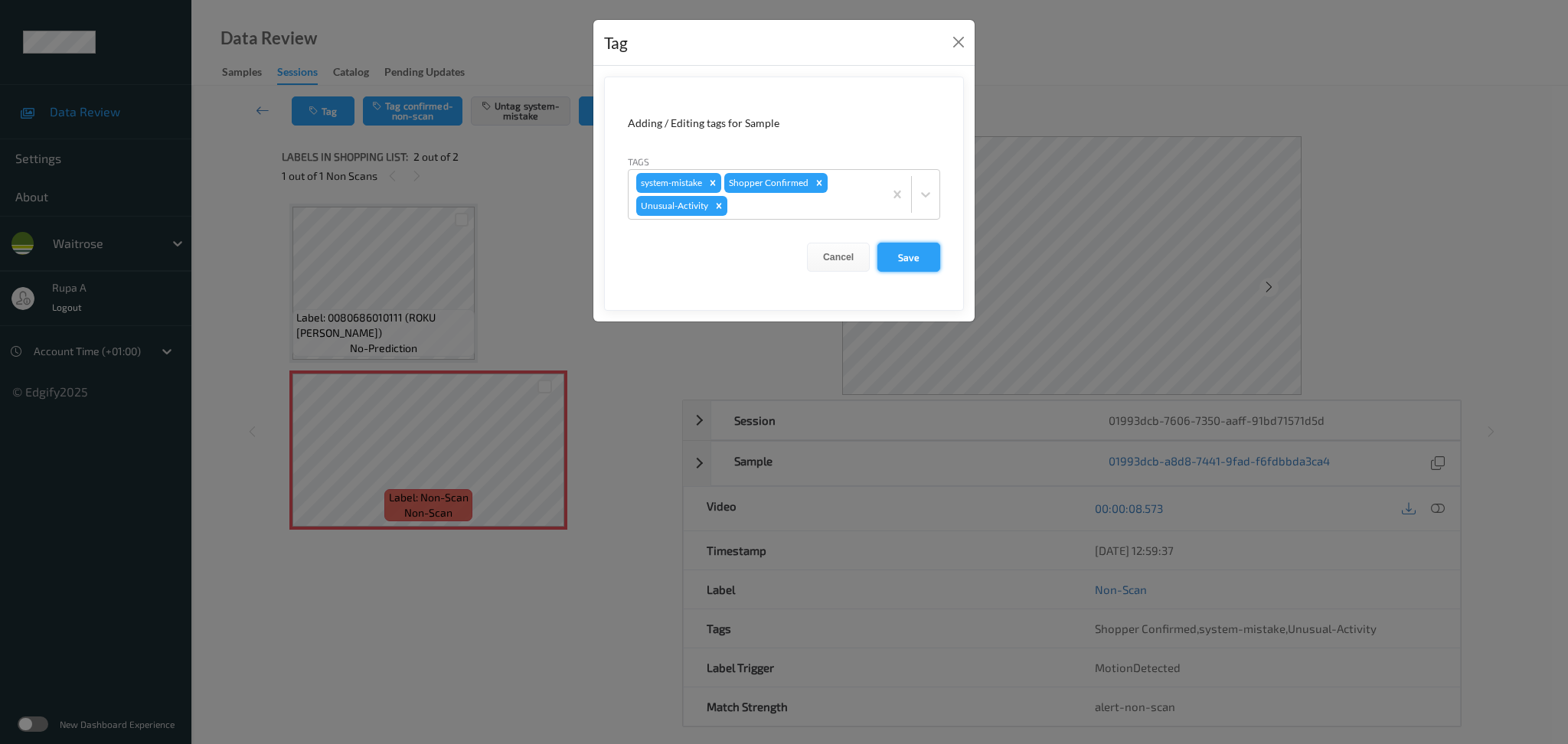
click at [932, 258] on button "Save" at bounding box center [908, 258] width 63 height 29
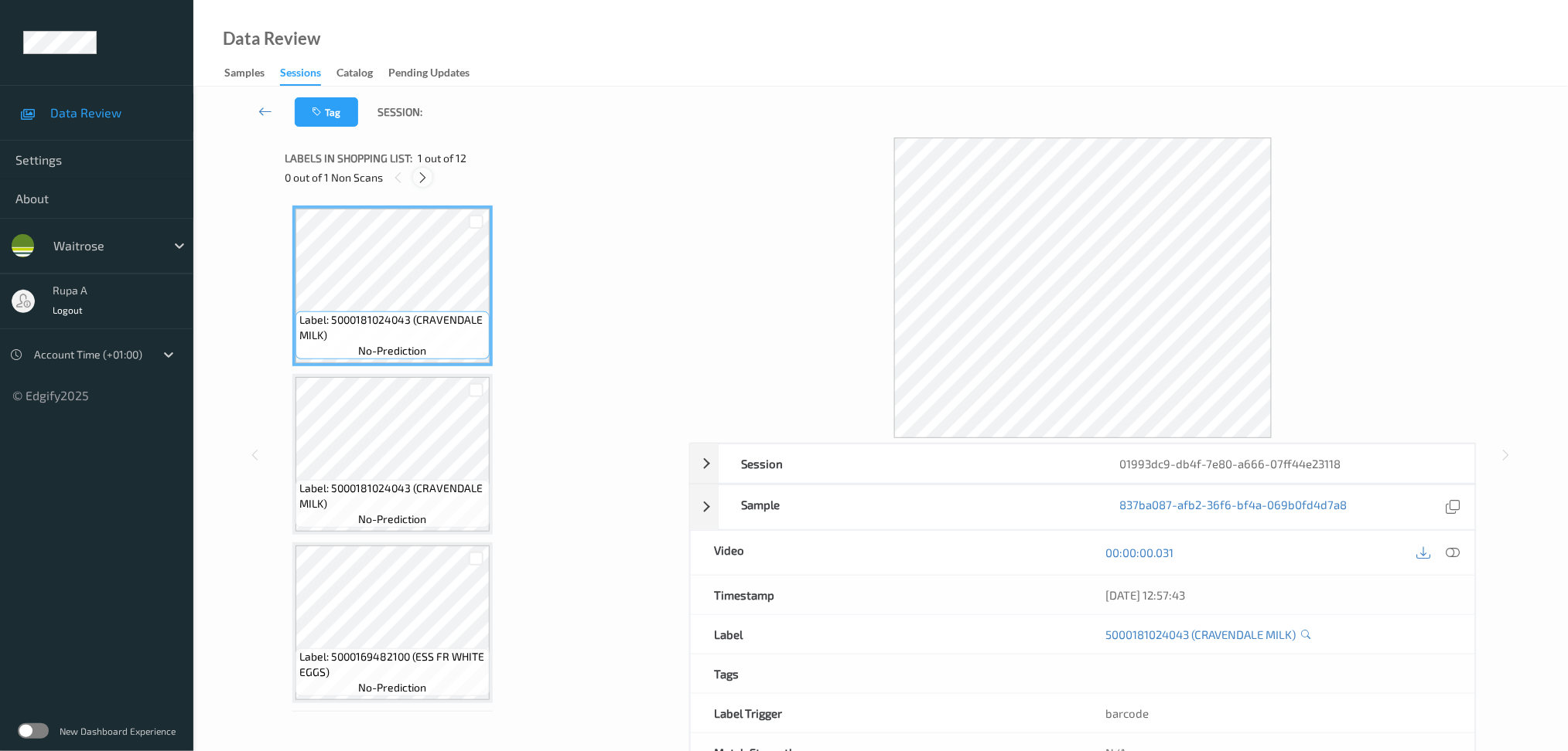
click at [417, 176] on icon at bounding box center [422, 177] width 13 height 14
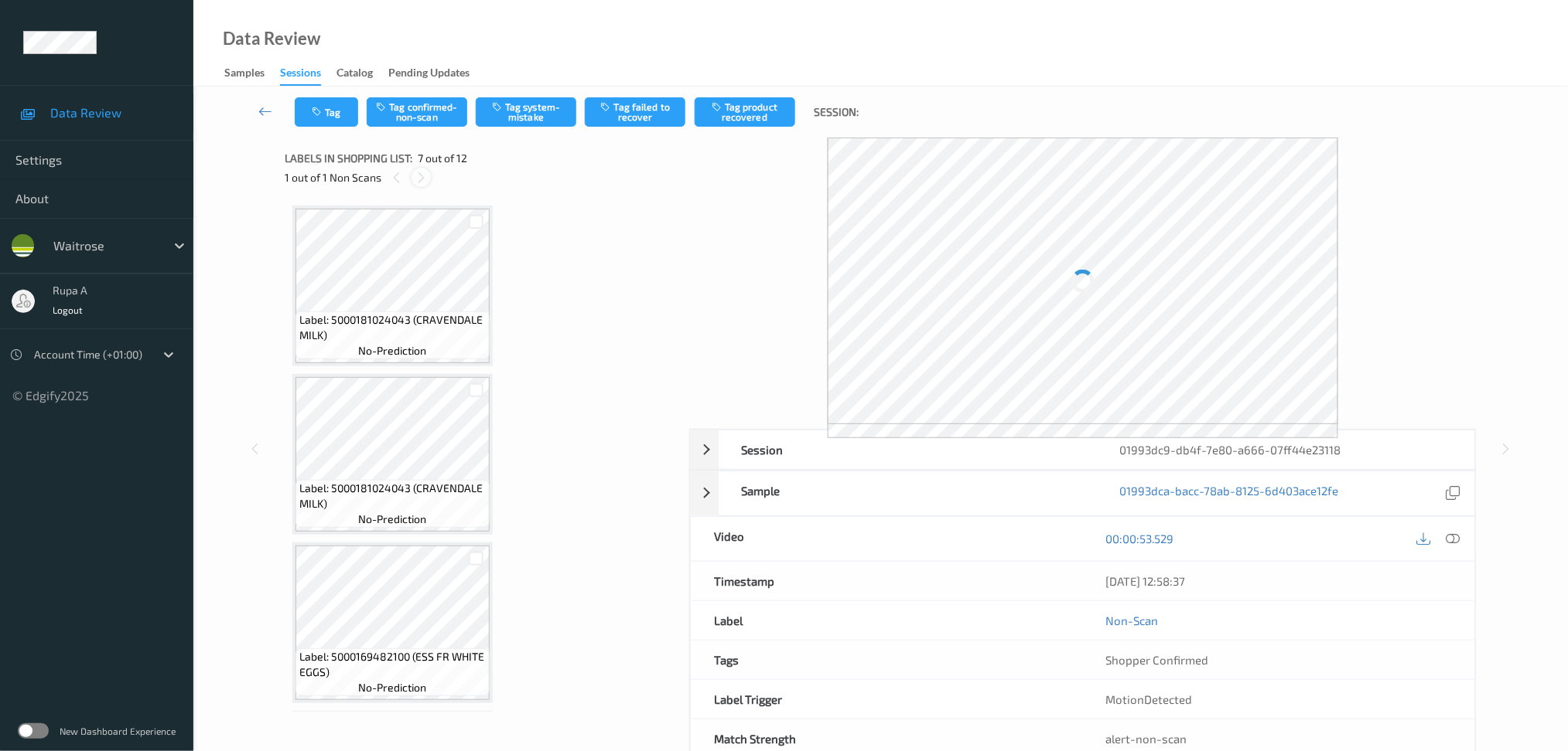
scroll to position [845, 0]
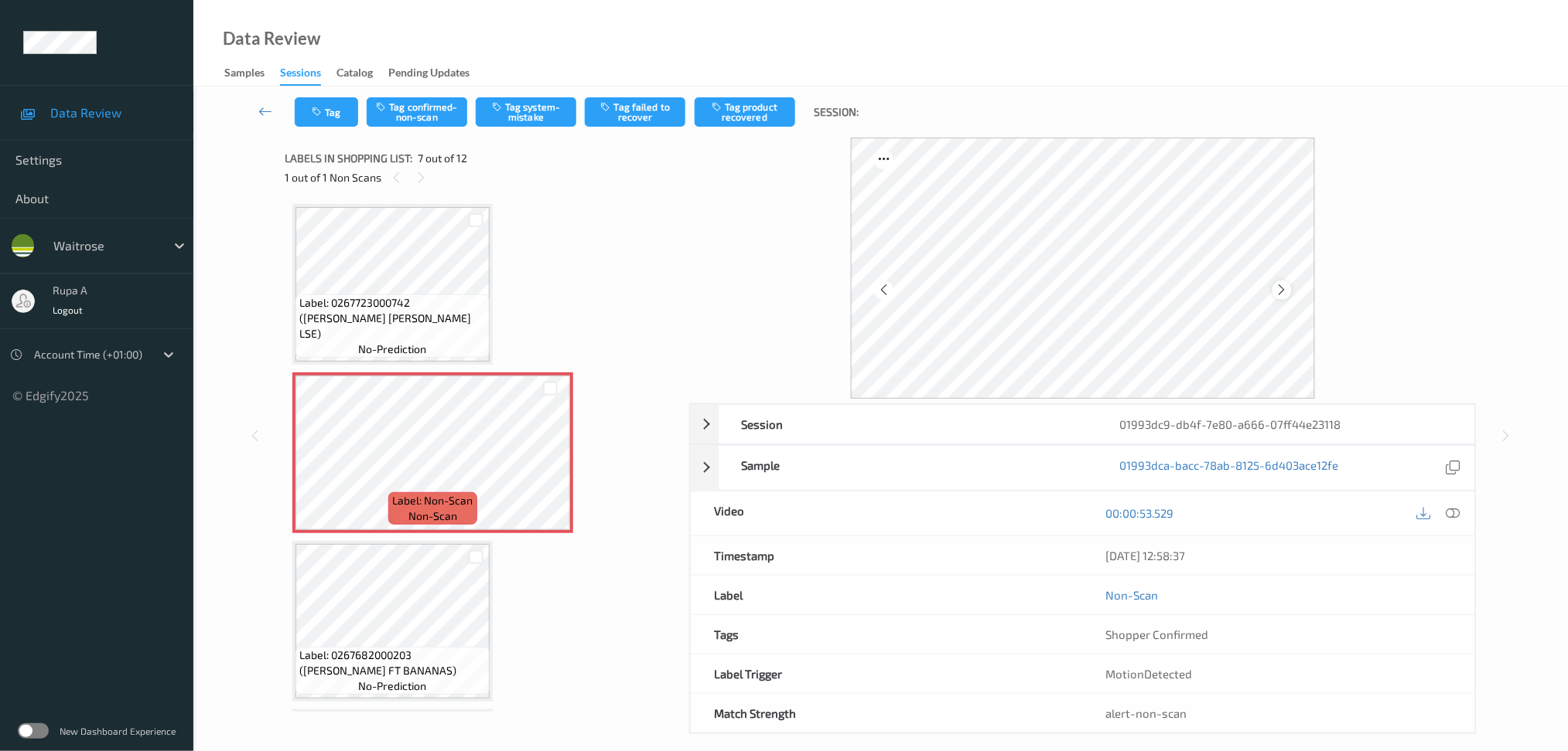
click at [1281, 288] on icon at bounding box center [1281, 289] width 13 height 14
click at [272, 274] on div "Session 01993dc9-db4f-7e80-a666-07ff44e23118 Session ID 01993dc9-db4f-7e80-a666…" at bounding box center [880, 435] width 1311 height 597
click at [1451, 517] on icon at bounding box center [1452, 513] width 14 height 14
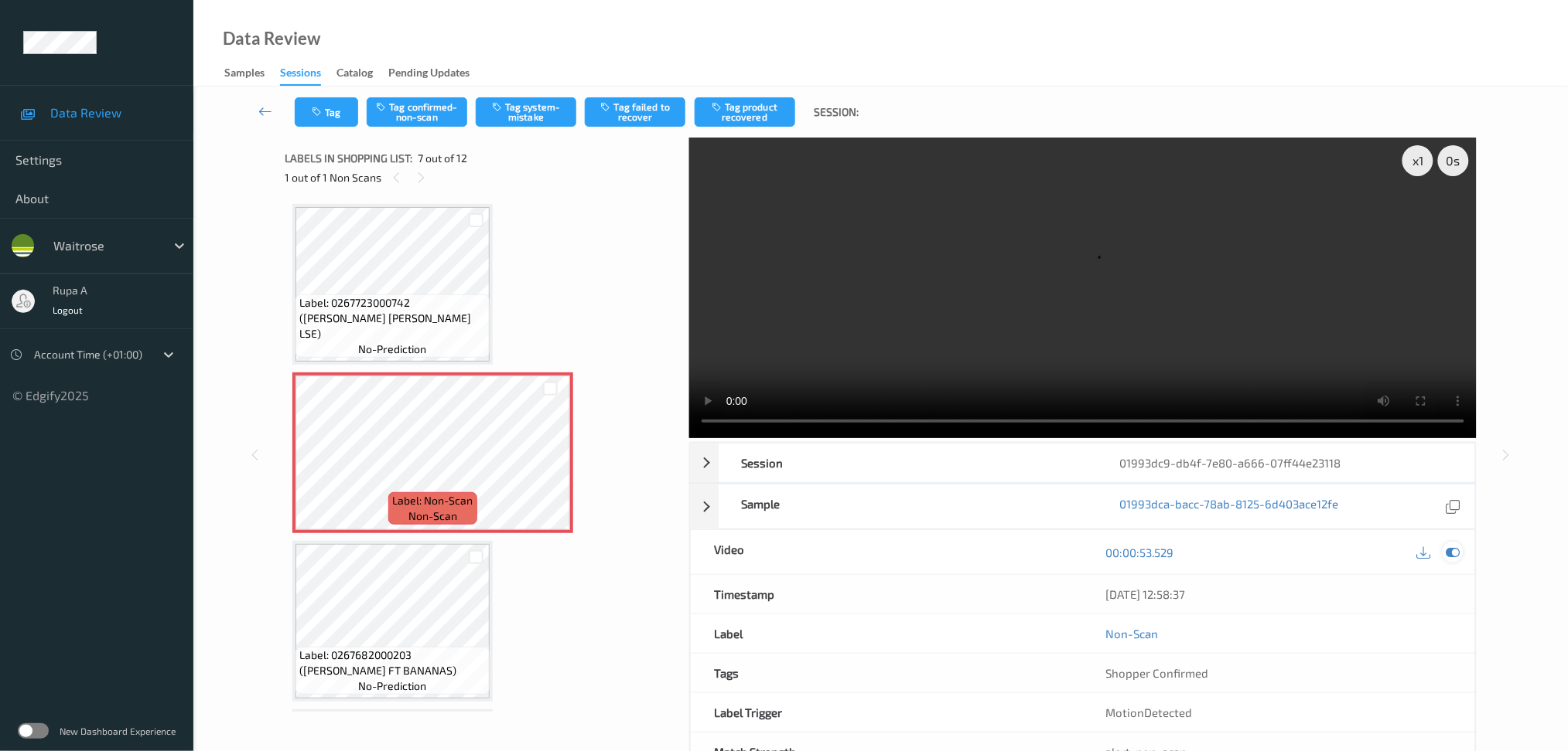
click at [1455, 548] on icon at bounding box center [1452, 552] width 14 height 14
